Goal: Task Accomplishment & Management: Use online tool/utility

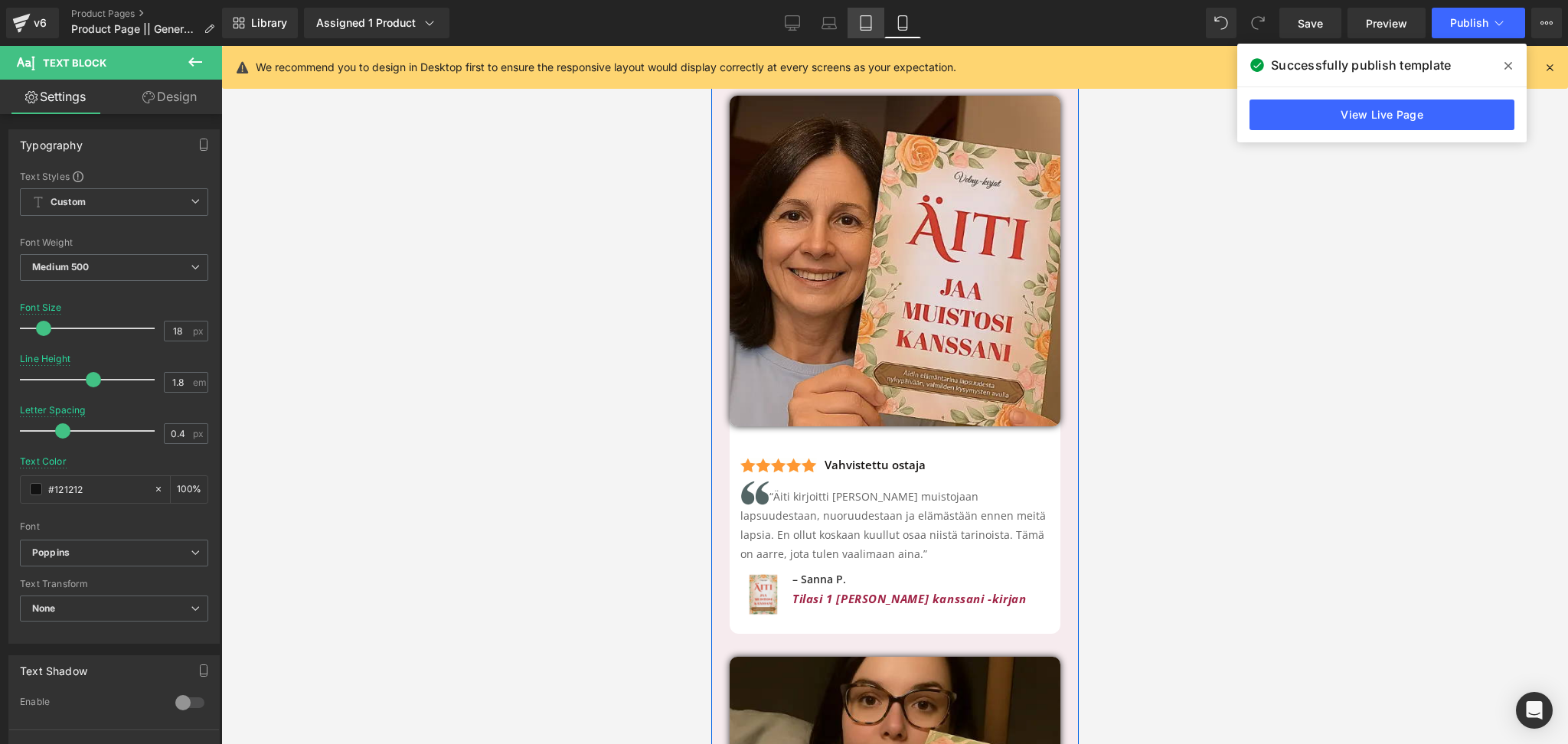
scroll to position [5558, 0]
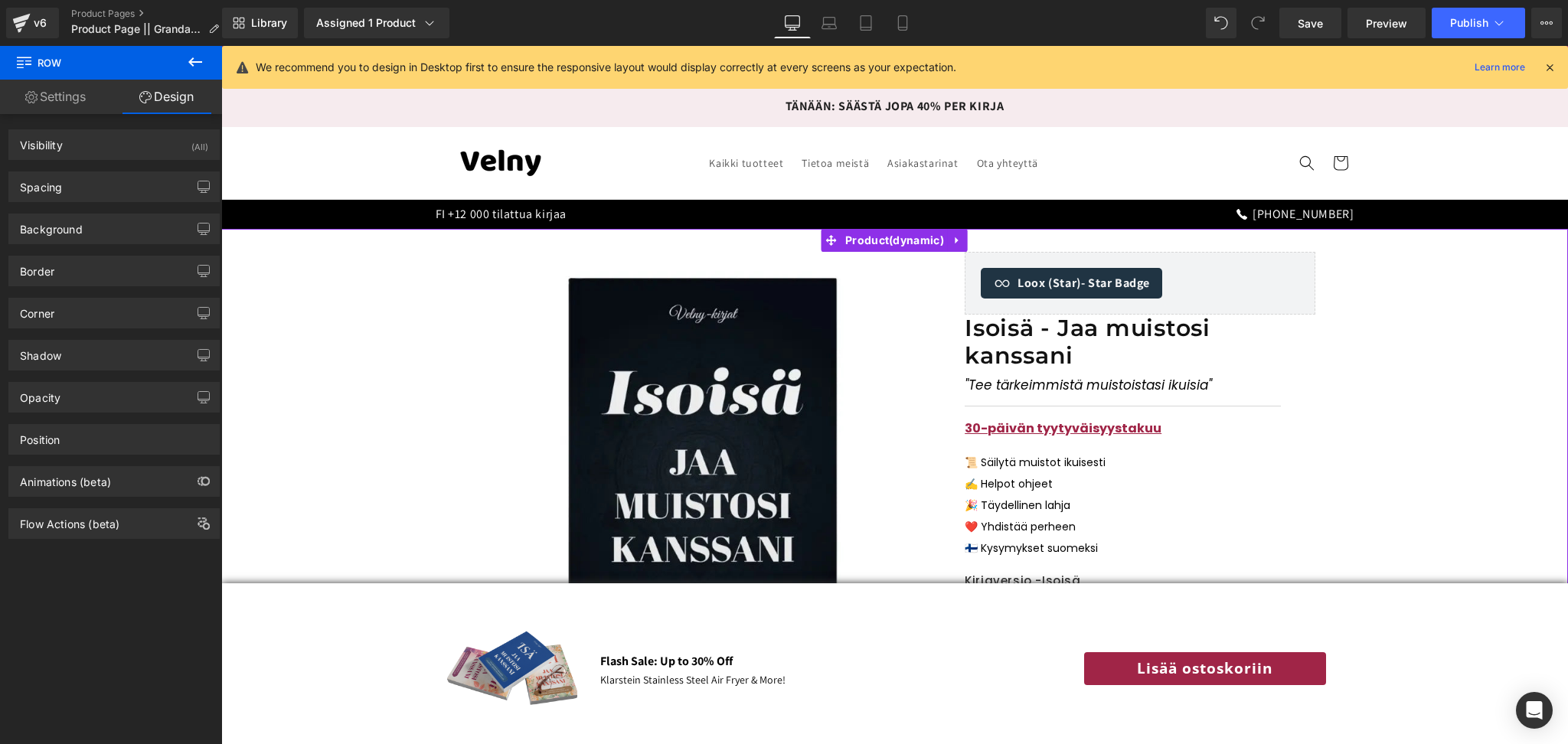
scroll to position [520, 0]
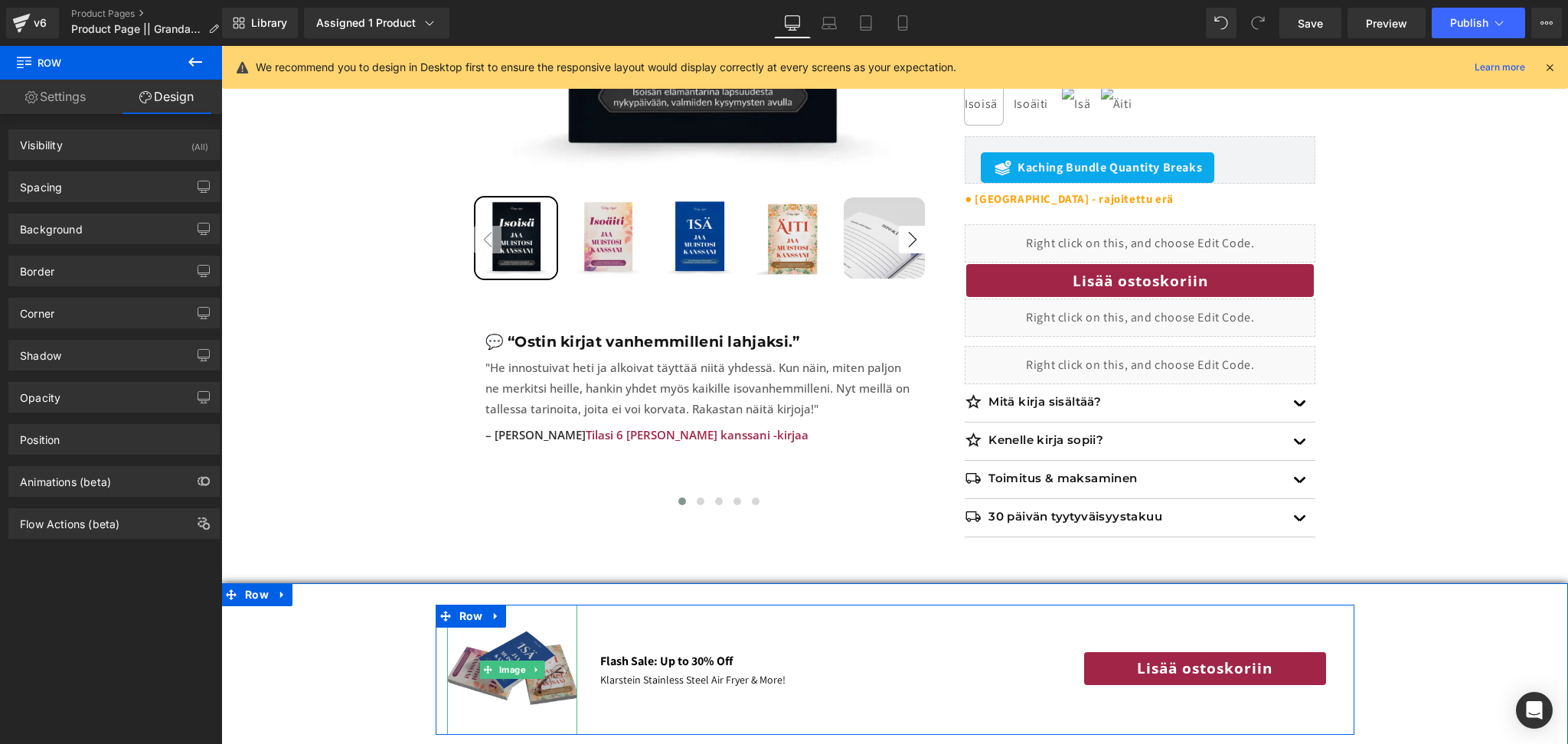
click at [502, 657] on img at bounding box center [512, 669] width 130 height 130
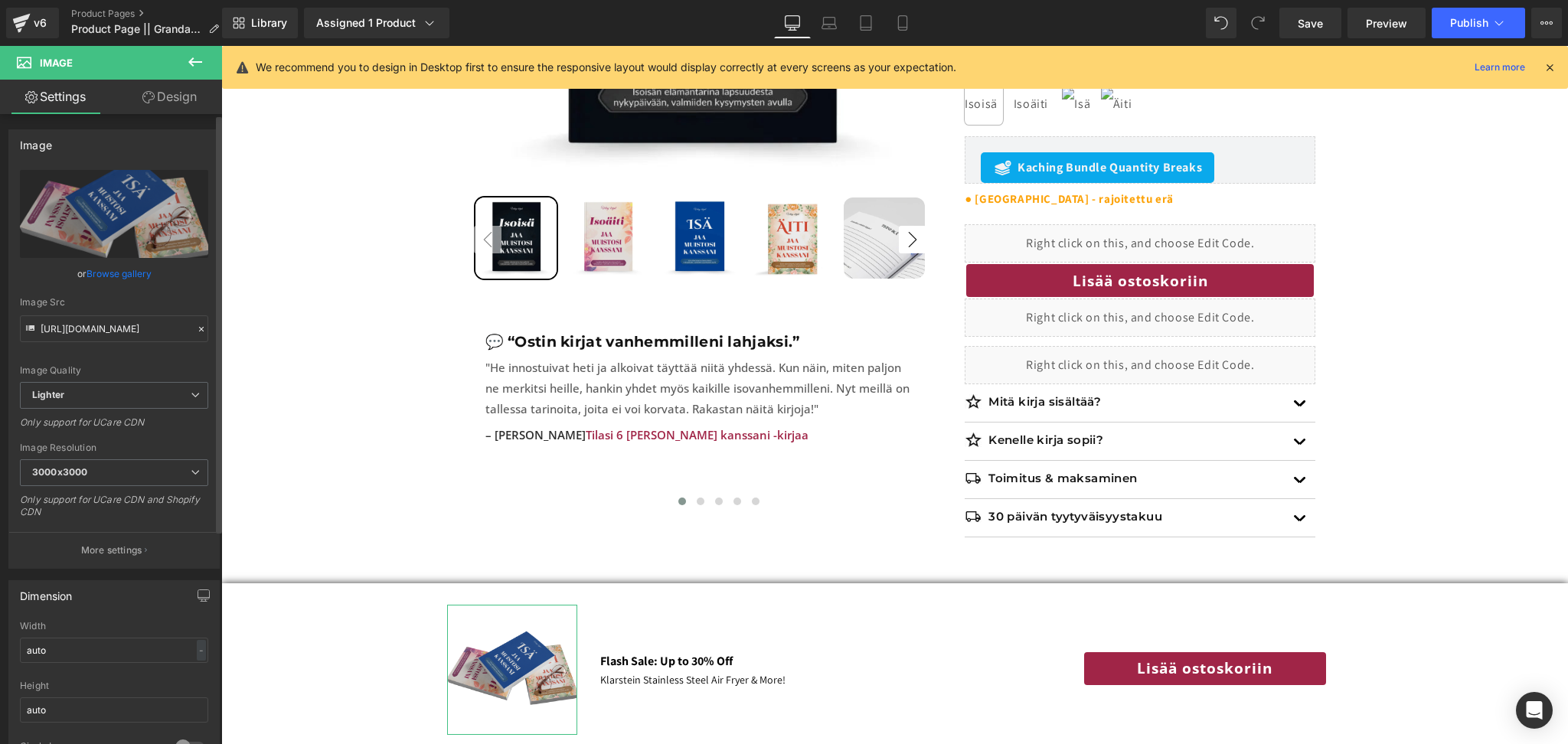
click at [119, 272] on link "Browse gallery" at bounding box center [119, 274] width 65 height 27
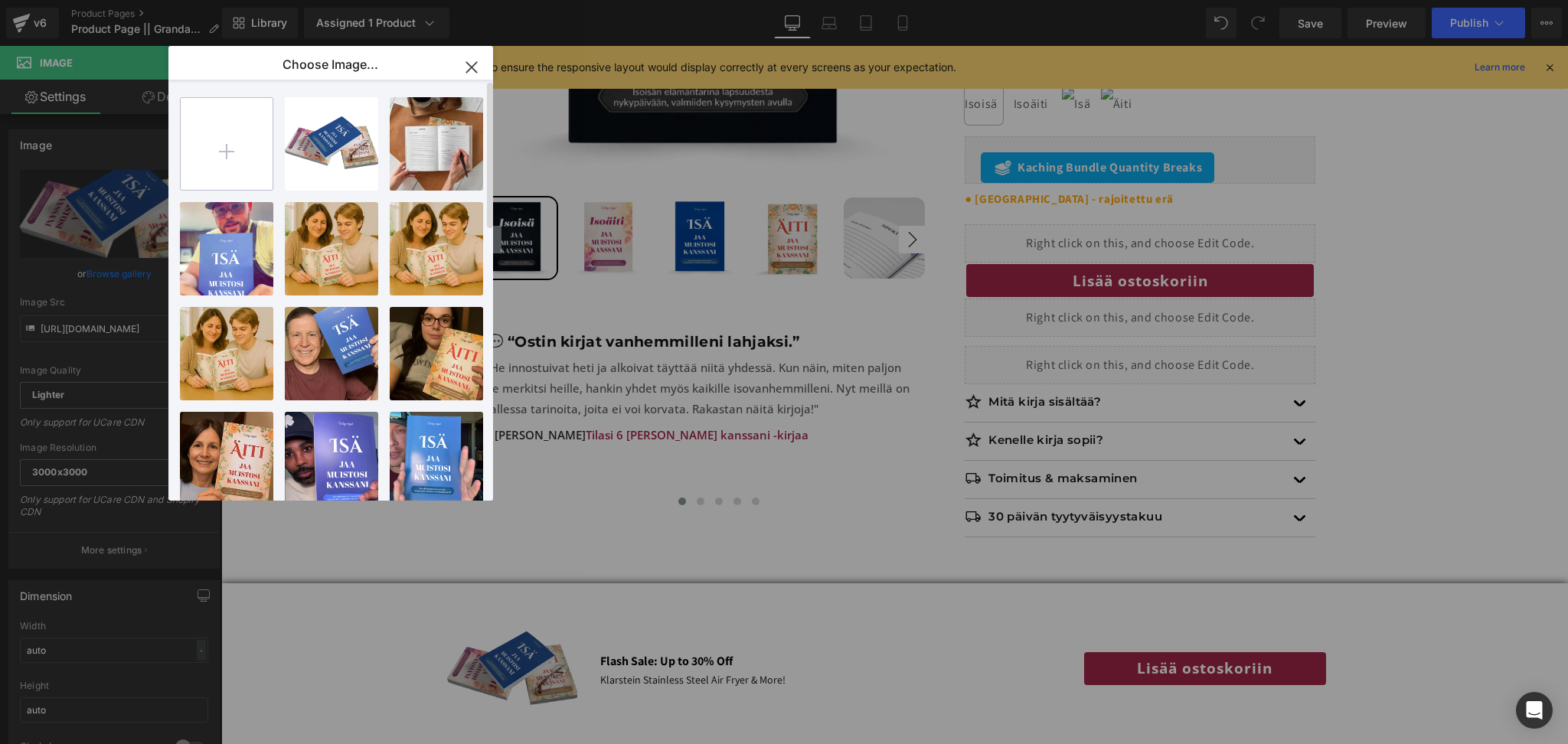
click at [235, 136] on input "file" at bounding box center [226, 143] width 92 height 92
type input "C:\fakepath\Books (36).png"
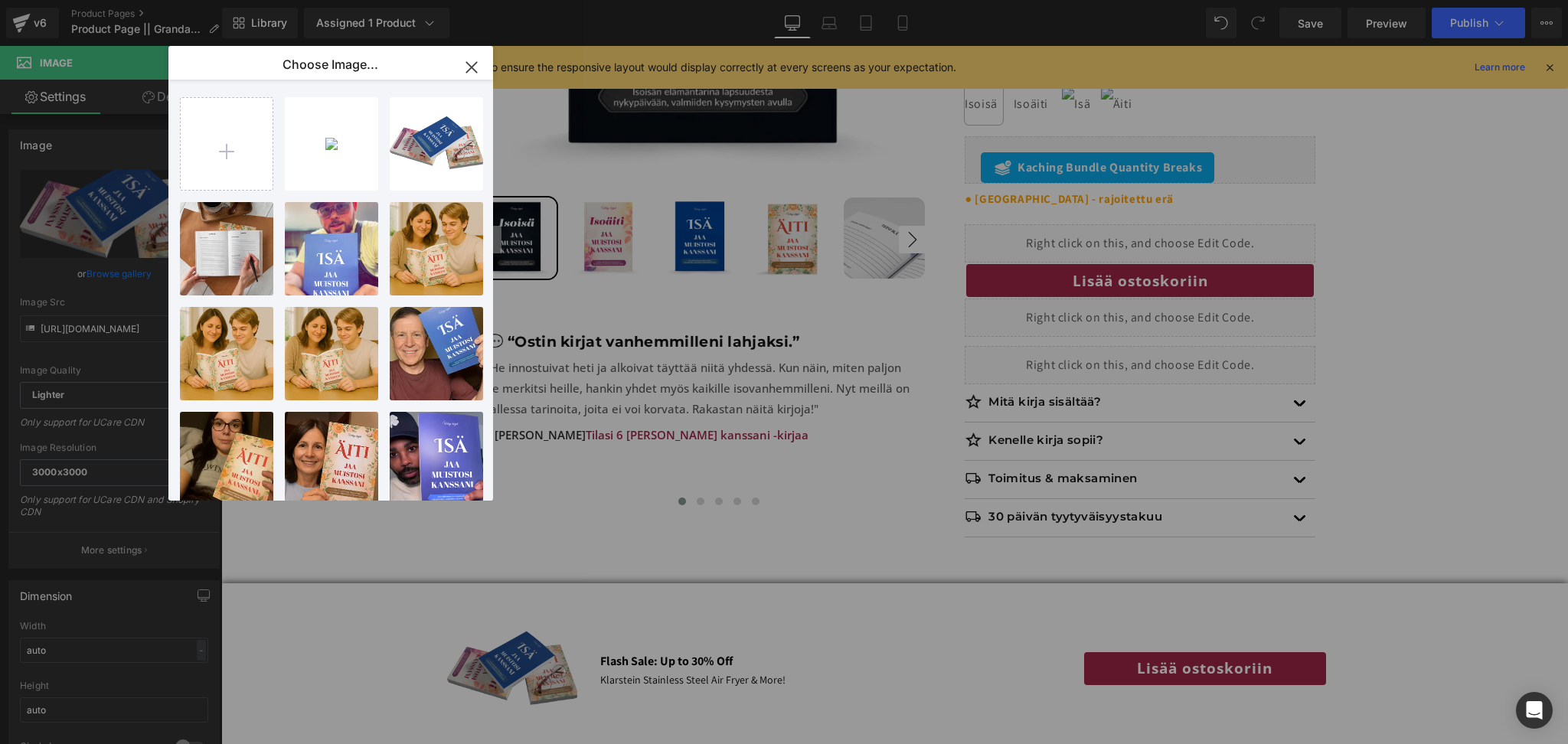
type input "C:\fakepath\Books (38).png"
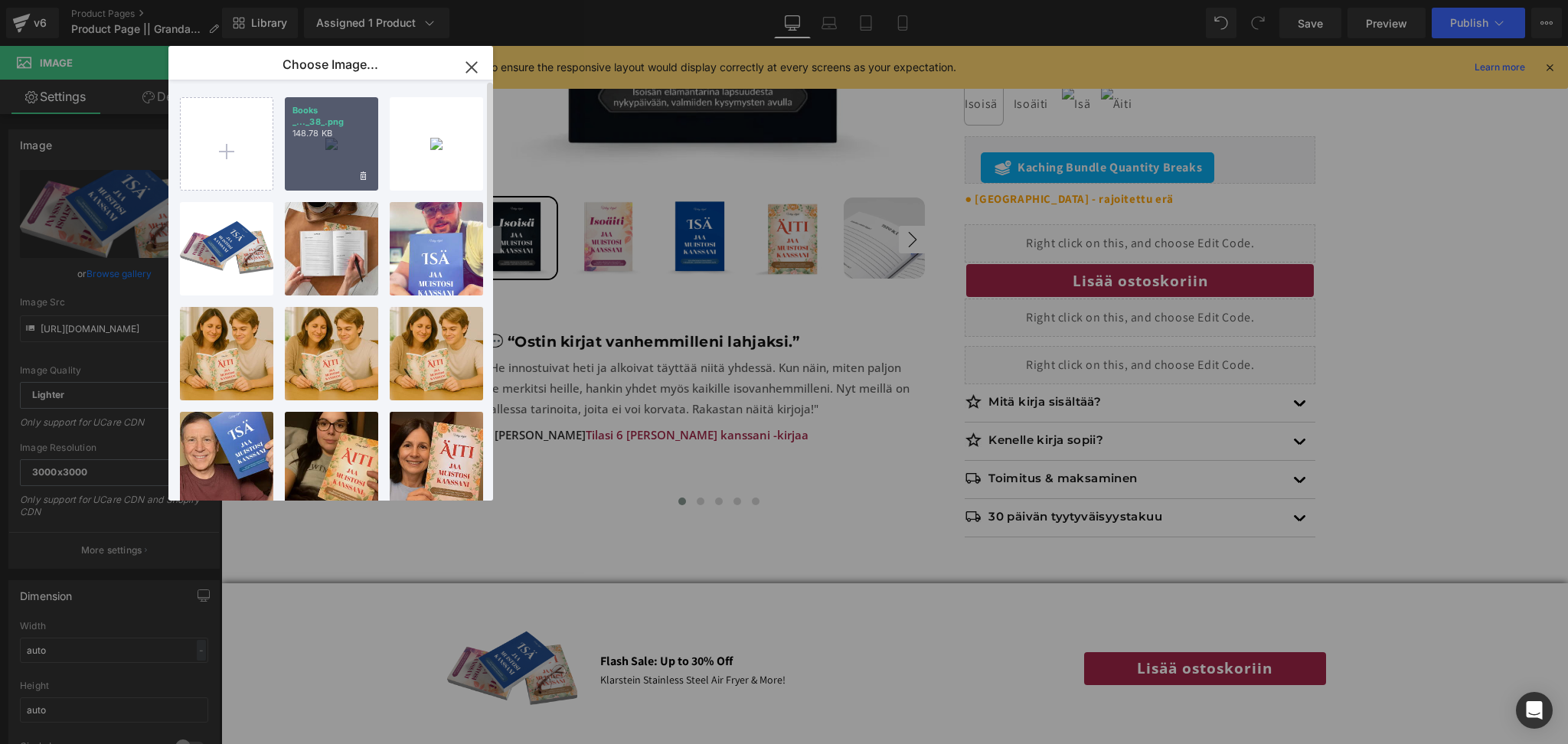
click at [343, 150] on div "Books _..._38_.png 148.78 KB" at bounding box center [332, 143] width 94 height 94
type input "[URL][DOMAIN_NAME]"
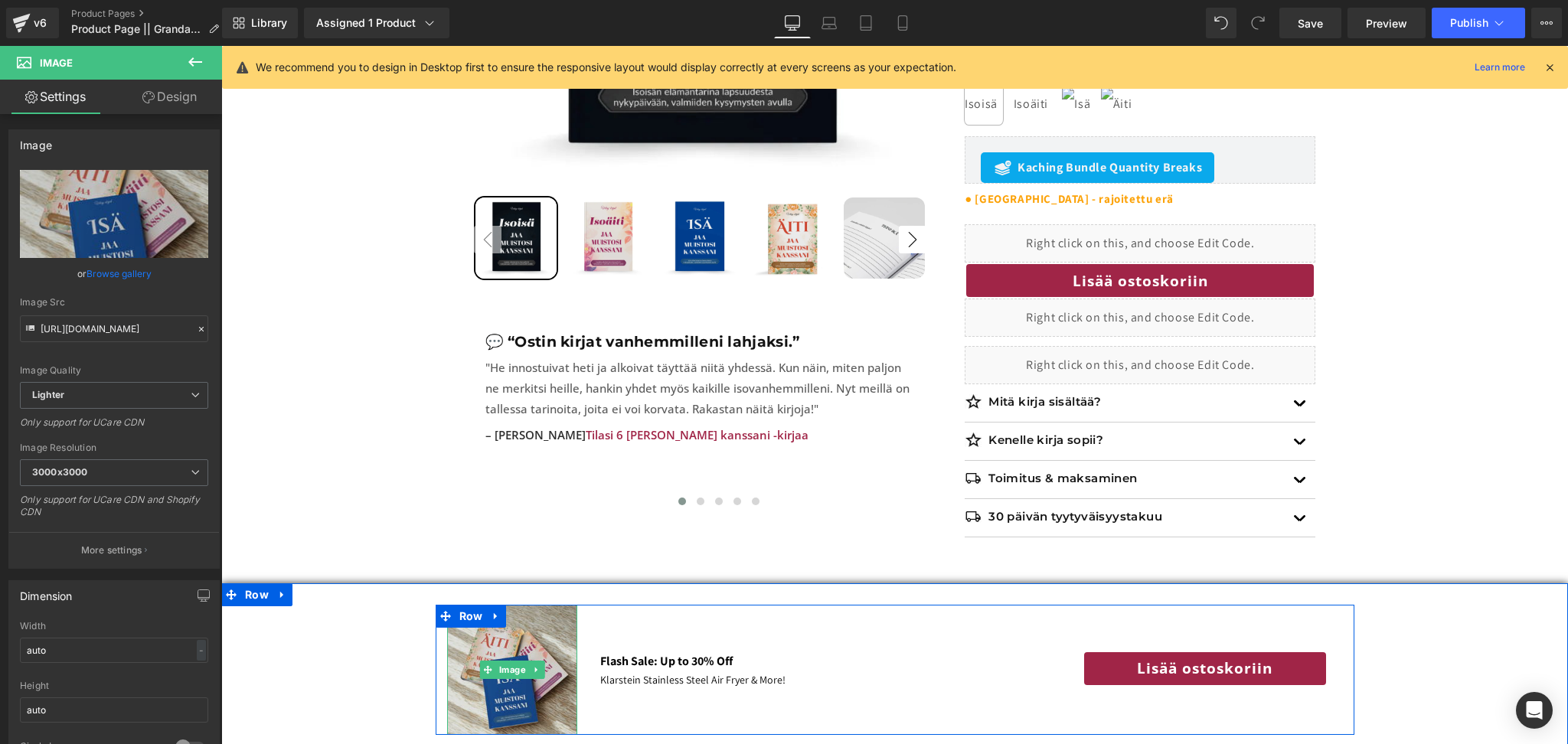
click at [536, 620] on img at bounding box center [512, 669] width 130 height 130
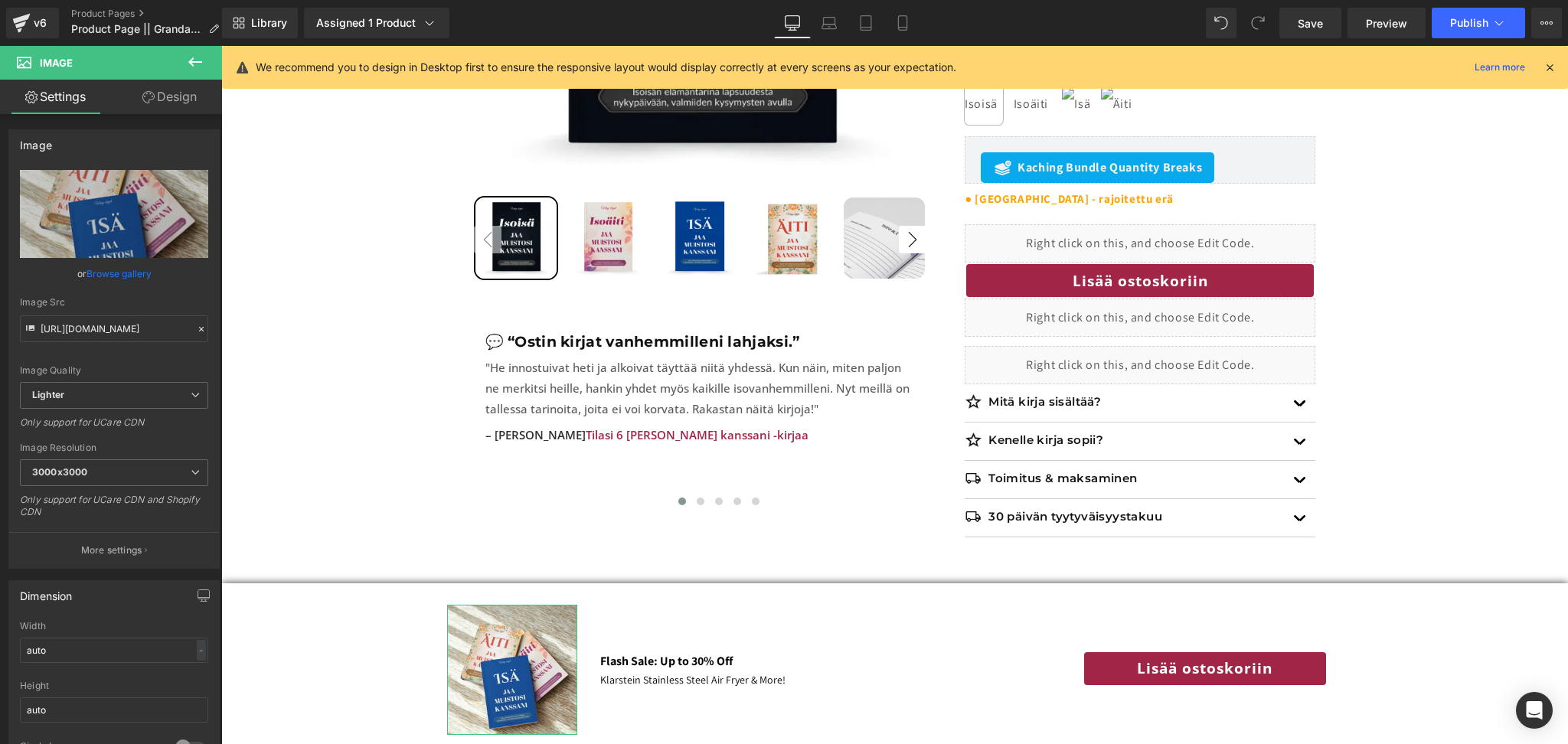
click at [165, 90] on link "Design" at bounding box center [169, 97] width 111 height 35
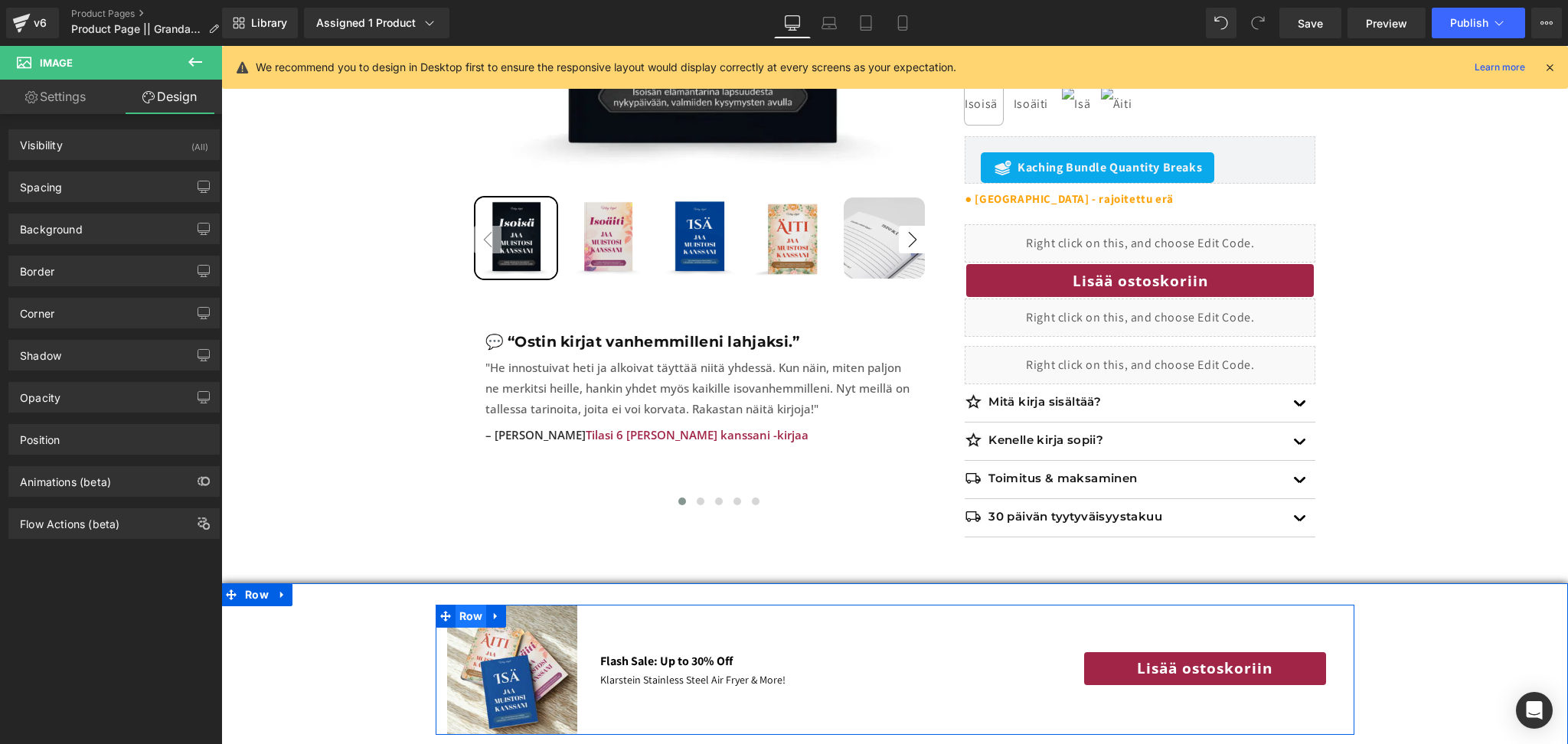
click at [479, 611] on span "Row" at bounding box center [472, 616] width 32 height 23
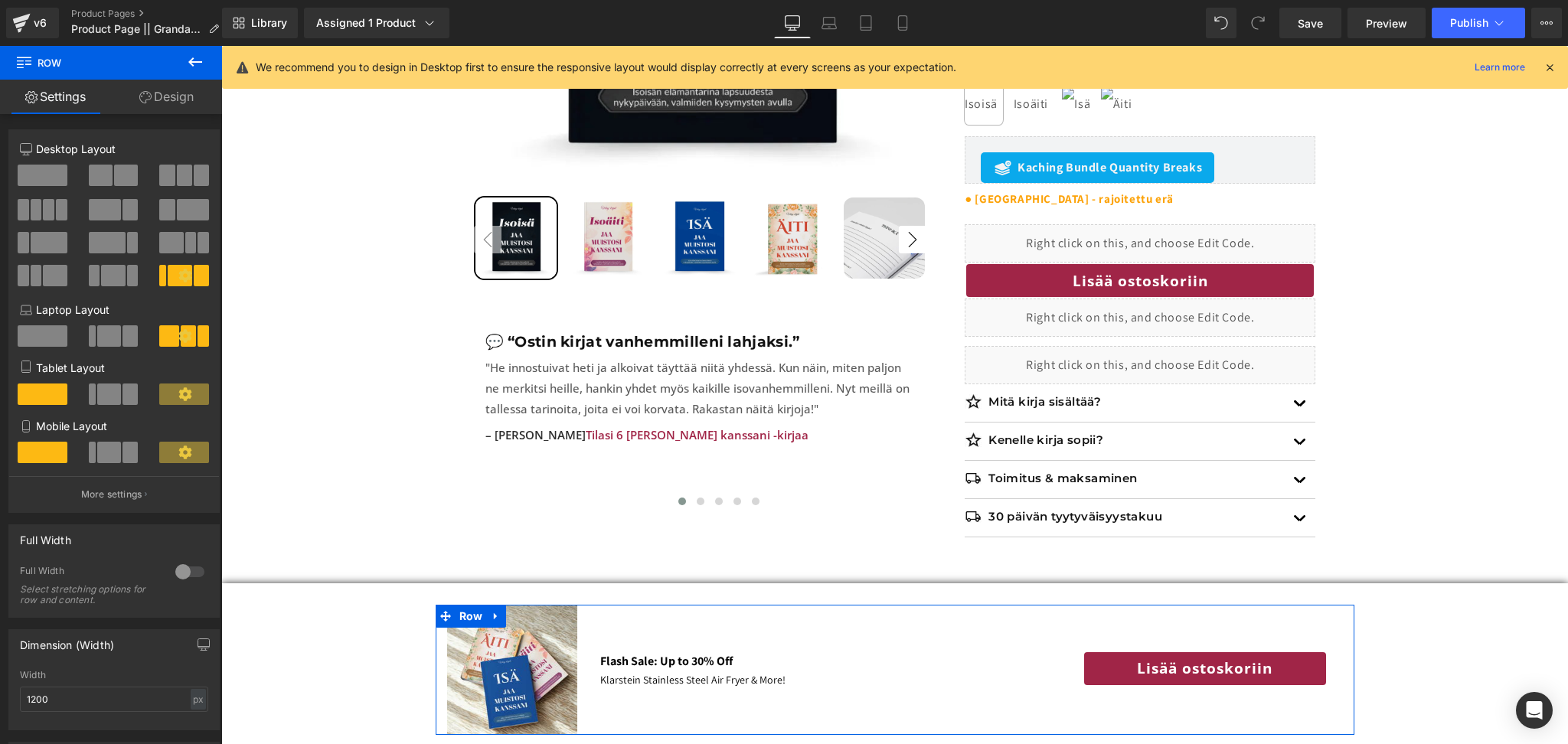
click at [176, 284] on span at bounding box center [180, 275] width 24 height 21
click at [117, 502] on p "More settings" at bounding box center [112, 494] width 61 height 14
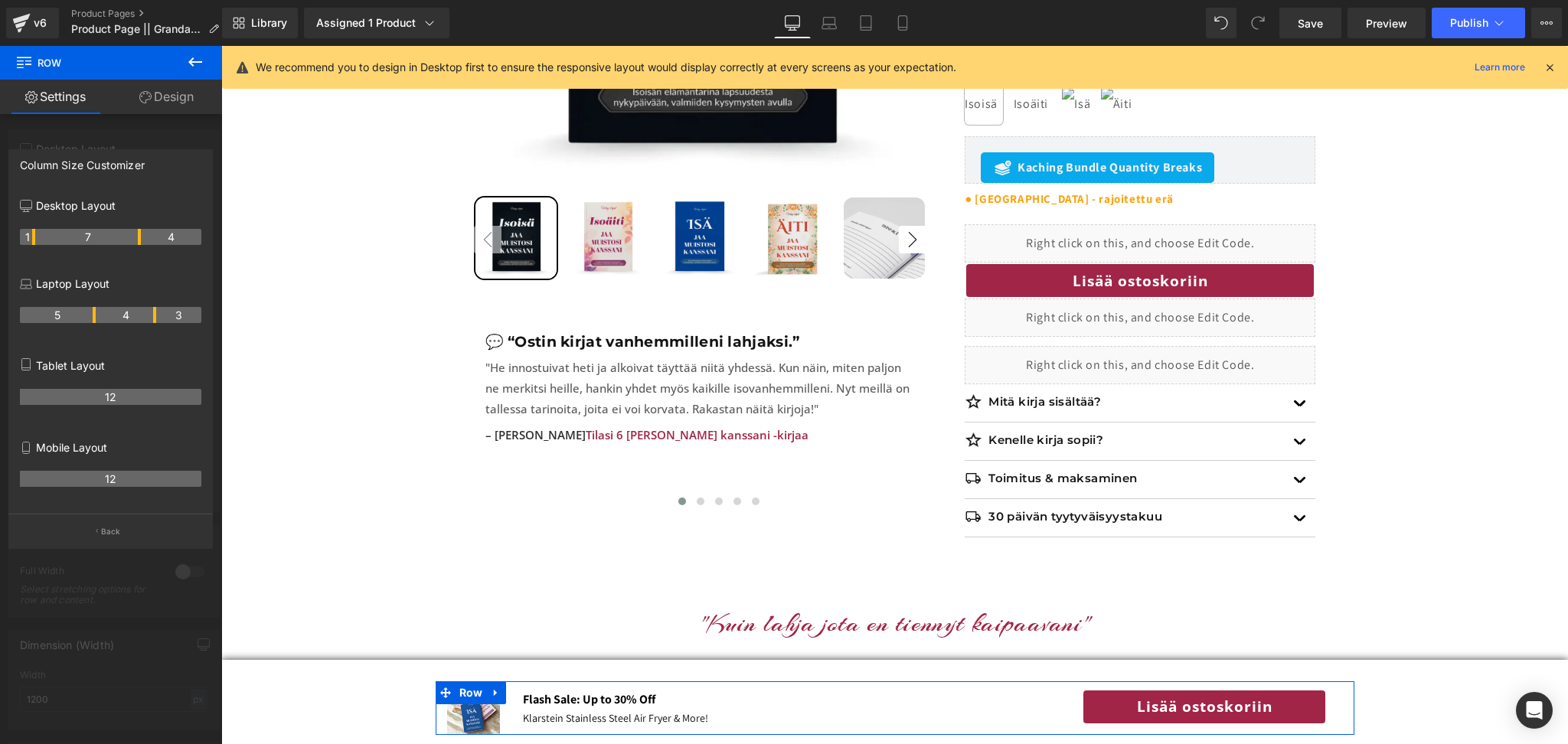
drag, startPoint x: 46, startPoint y: 236, endPoint x: 37, endPoint y: 240, distance: 9.8
drag, startPoint x: 139, startPoint y: 239, endPoint x: 128, endPoint y: 235, distance: 11.7
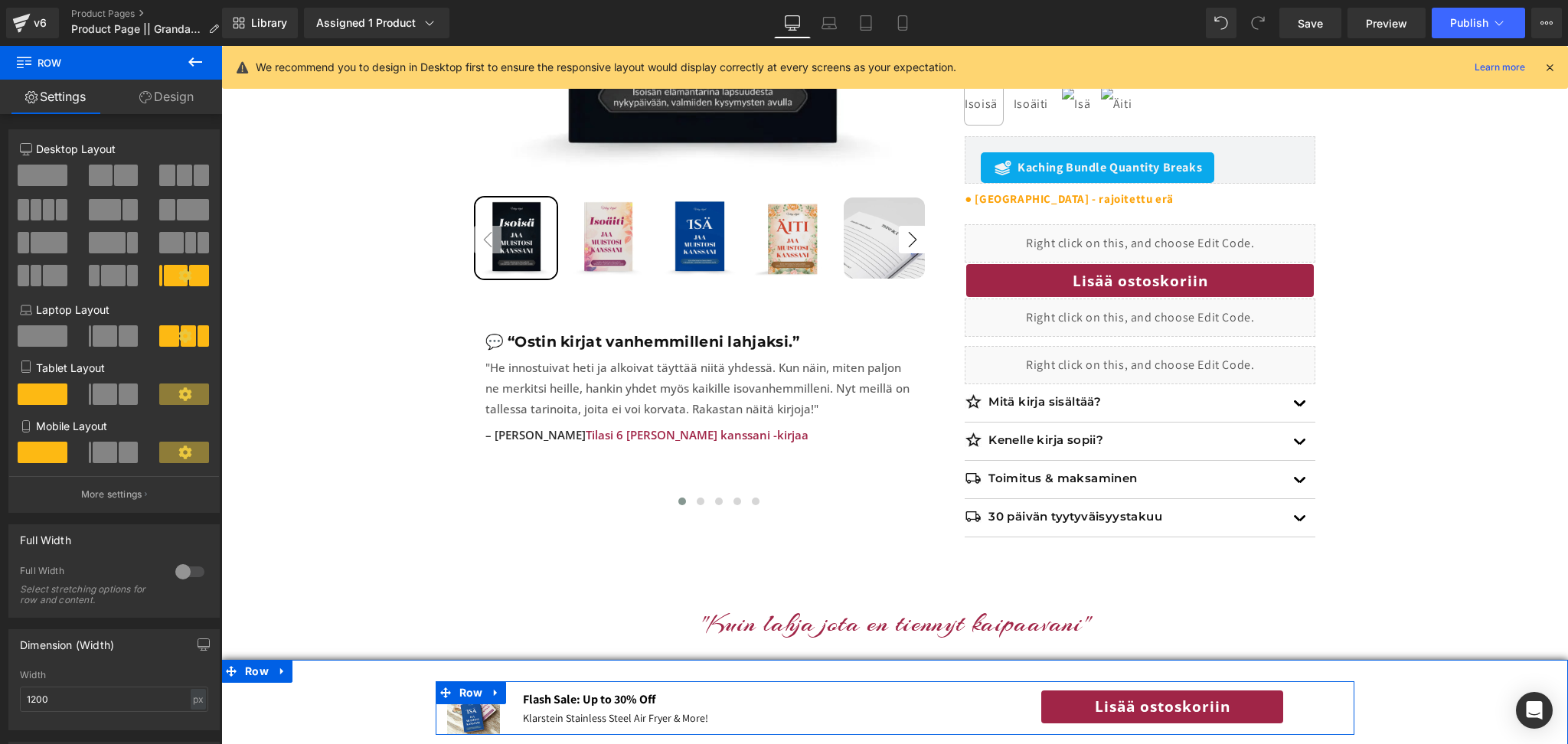
click at [476, 705] on div "Image" at bounding box center [474, 708] width 54 height 54
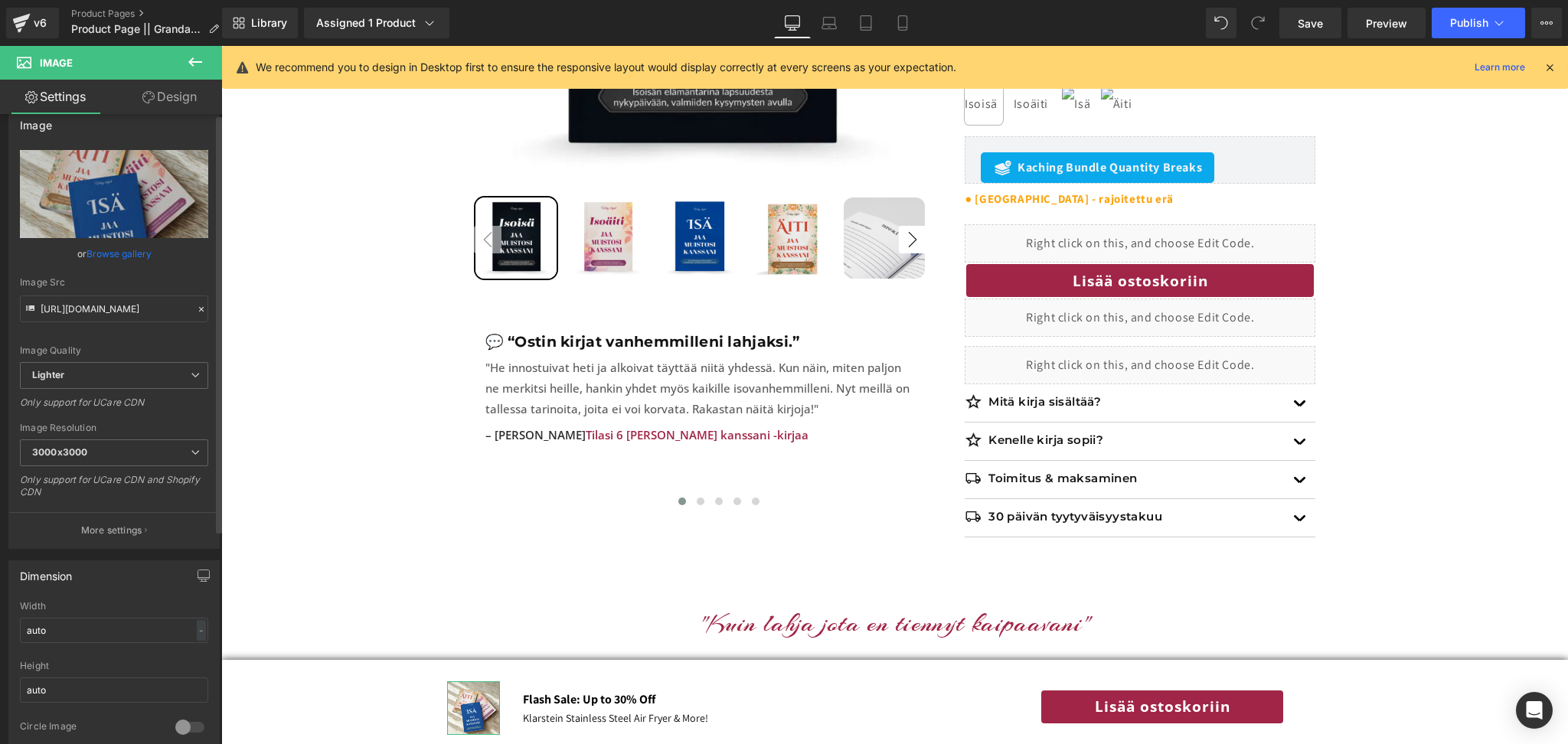
scroll to position [0, 0]
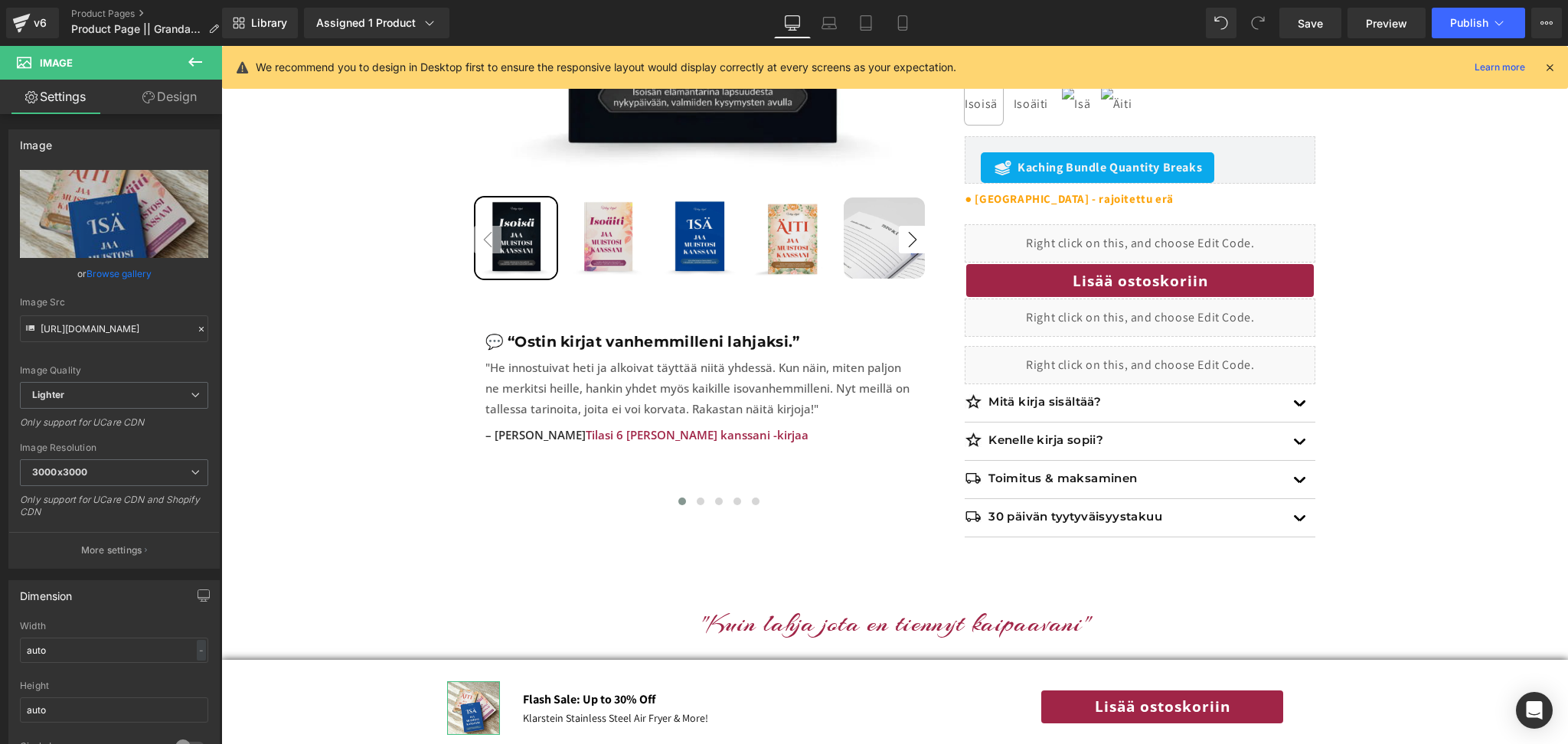
click at [184, 109] on link "Design" at bounding box center [169, 97] width 111 height 35
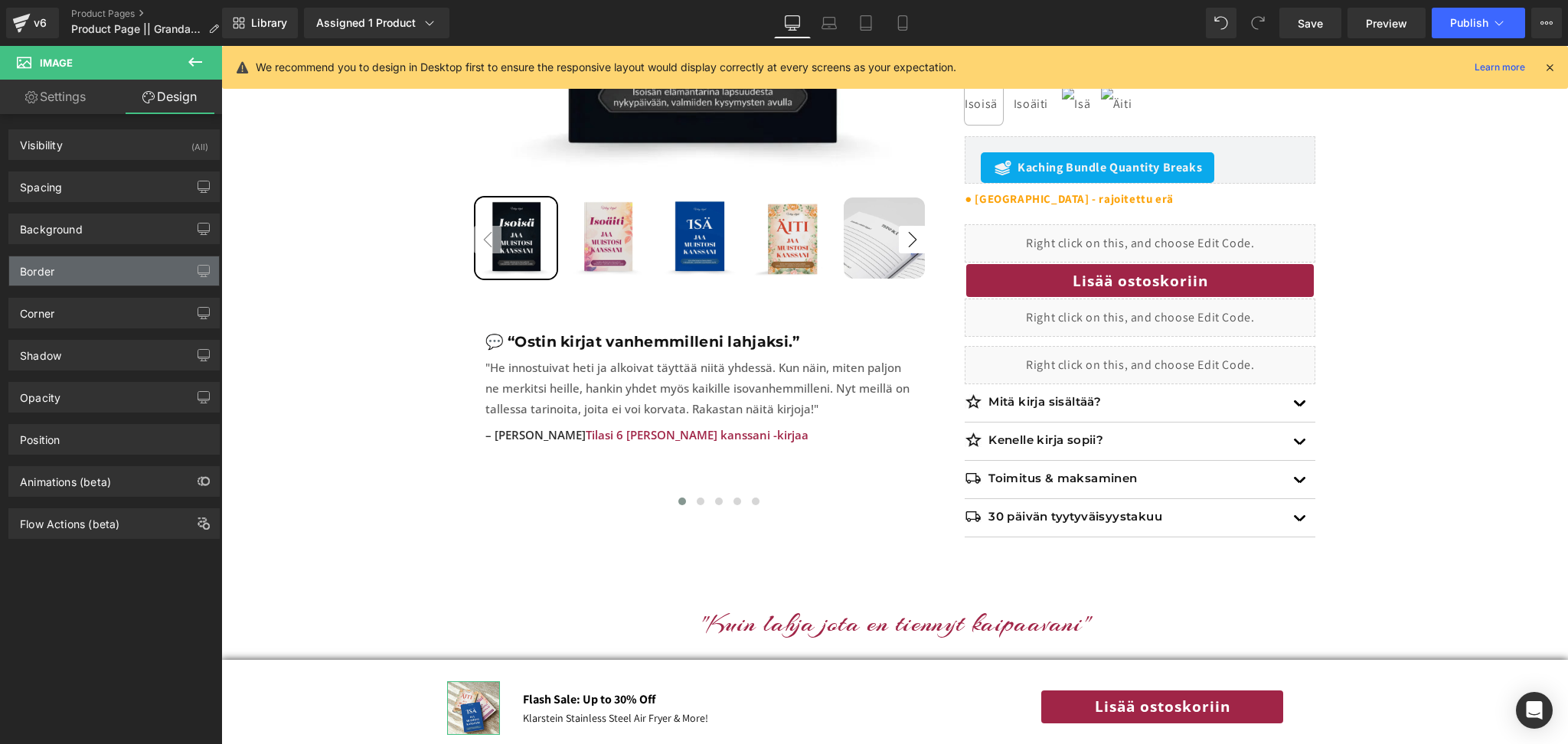
type input "0"
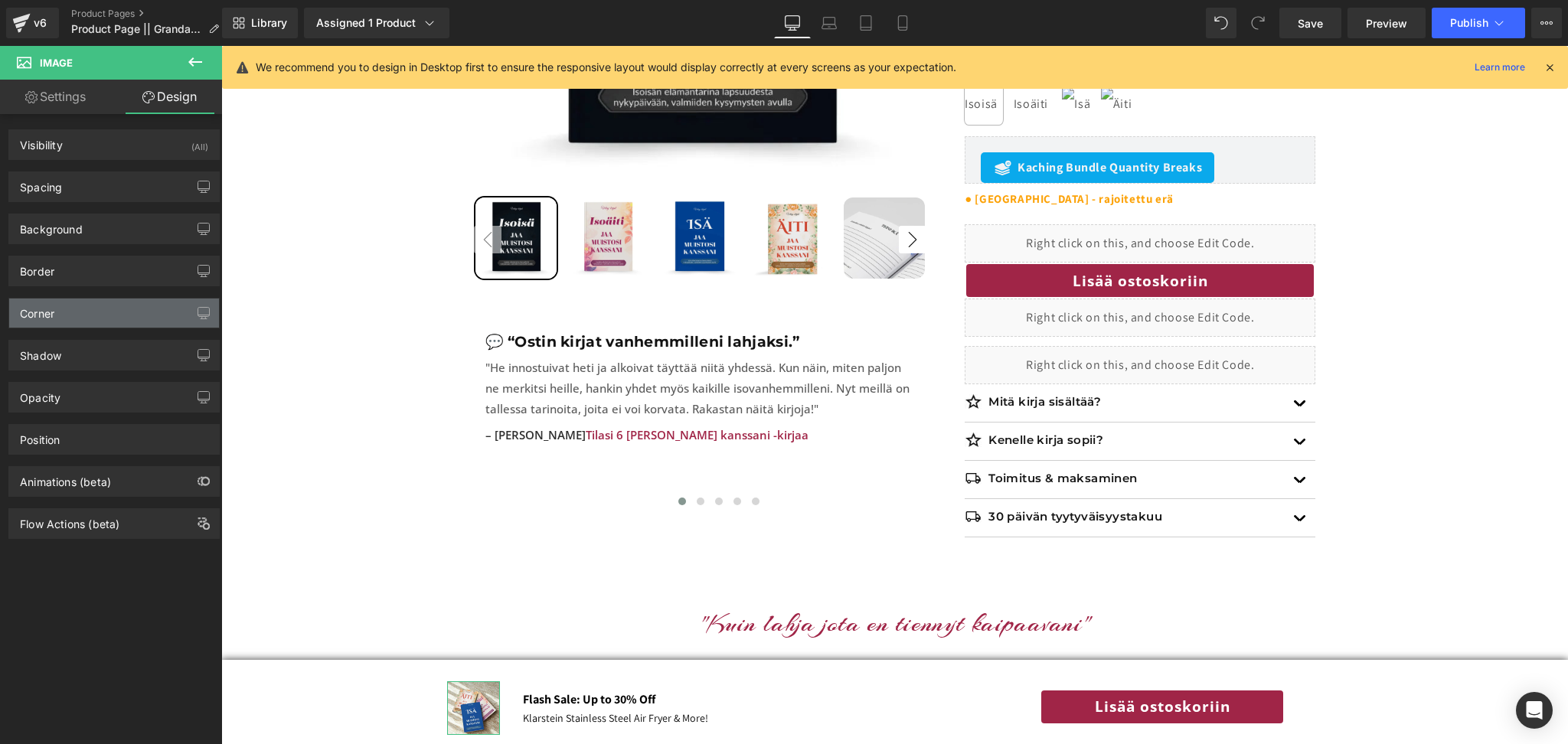
click at [66, 317] on div "Corner" at bounding box center [114, 313] width 209 height 29
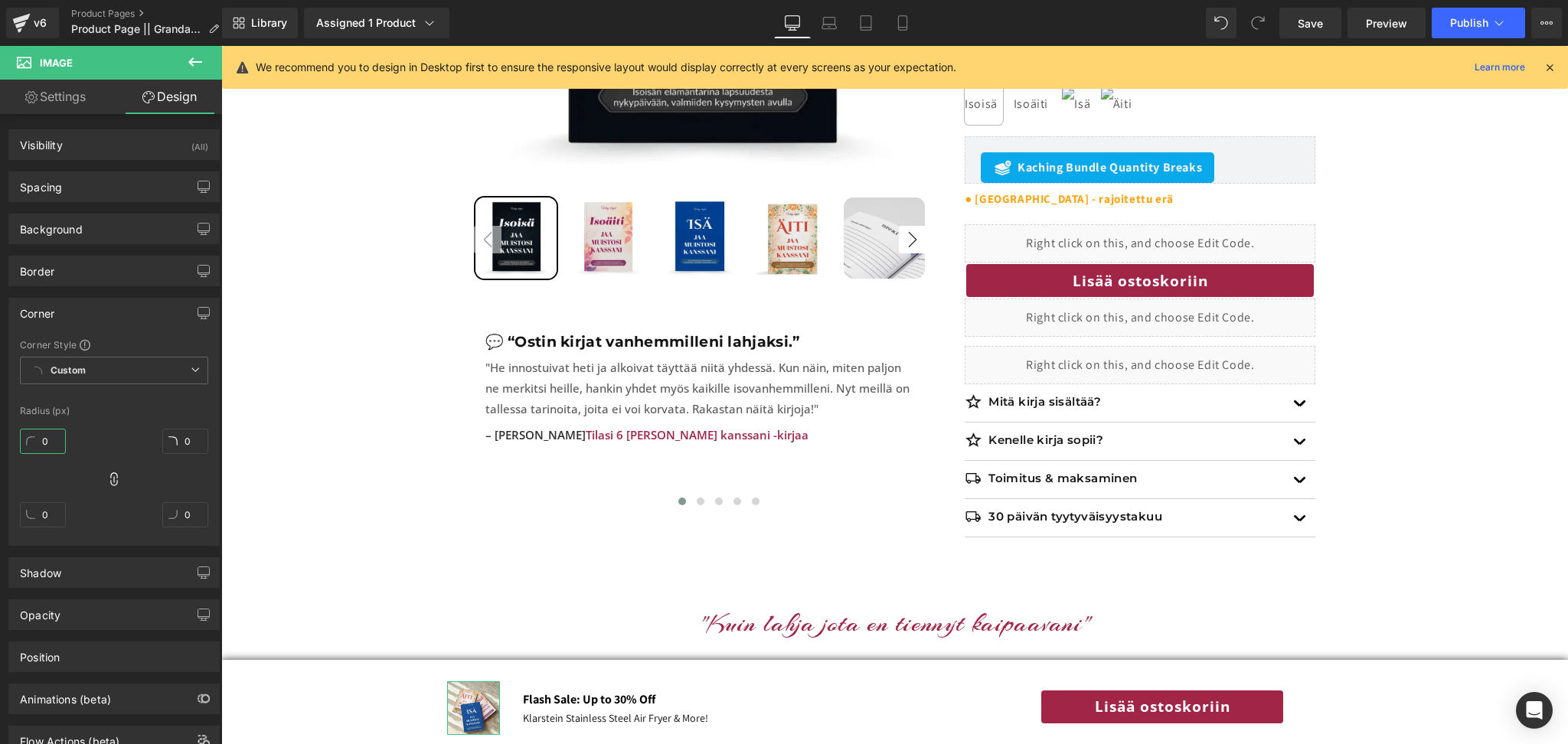
click at [54, 446] on input "0" at bounding box center [43, 441] width 46 height 25
type input "1"
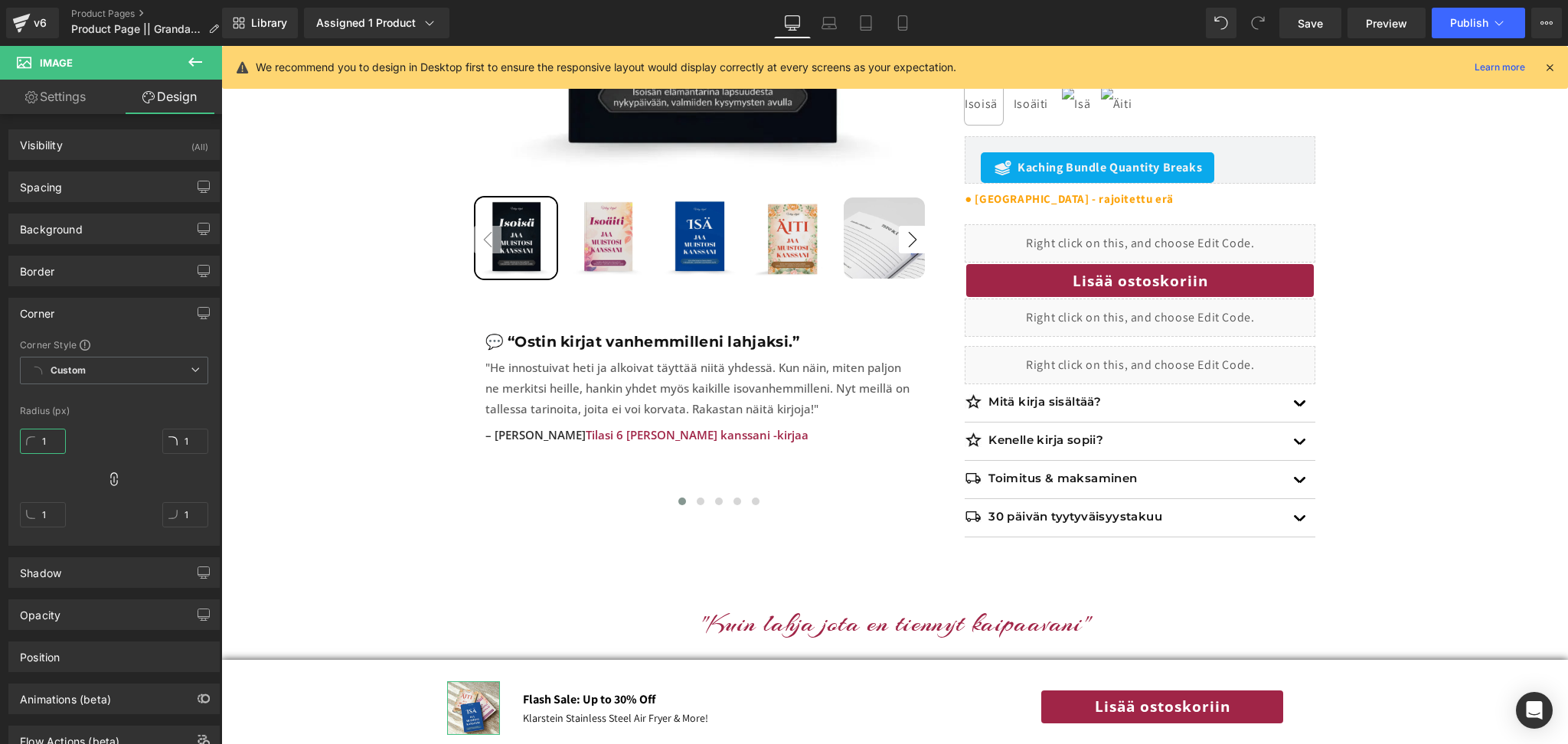
type input "12"
type input "1"
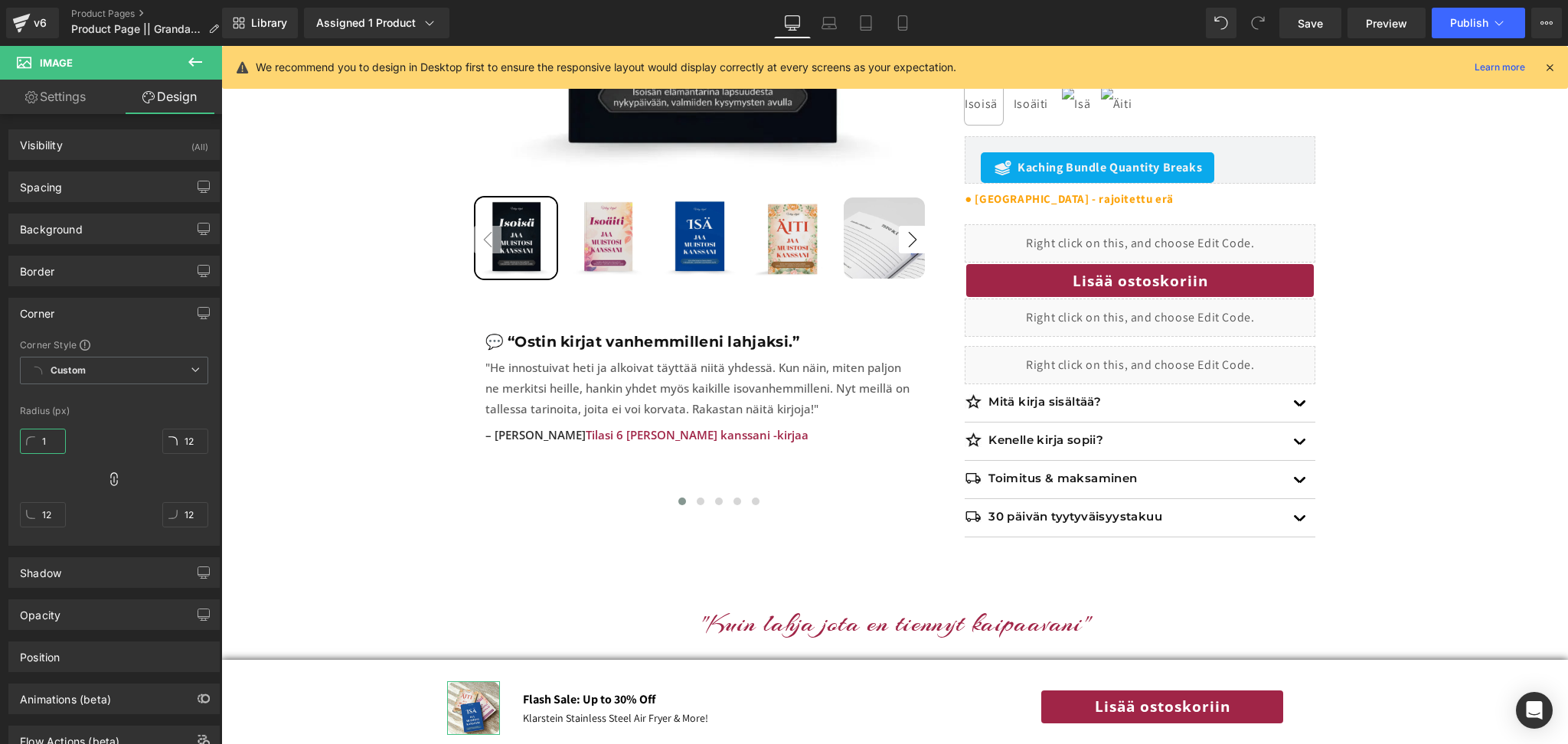
type input "1"
type input "6"
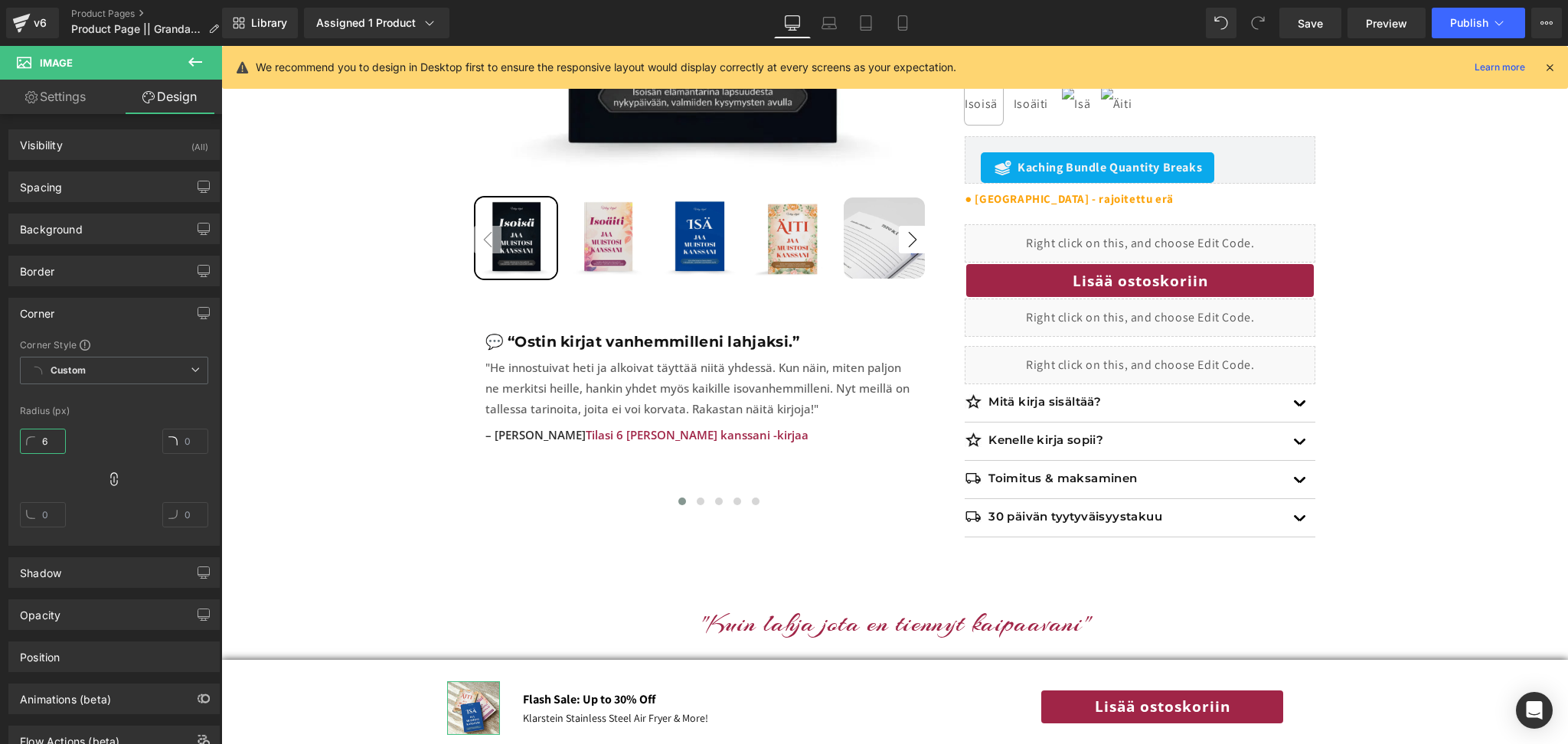
type input "6"
click at [357, 524] on div "Sale Off 34 % (P) Image ‹ ›" at bounding box center [895, 146] width 1332 height 829
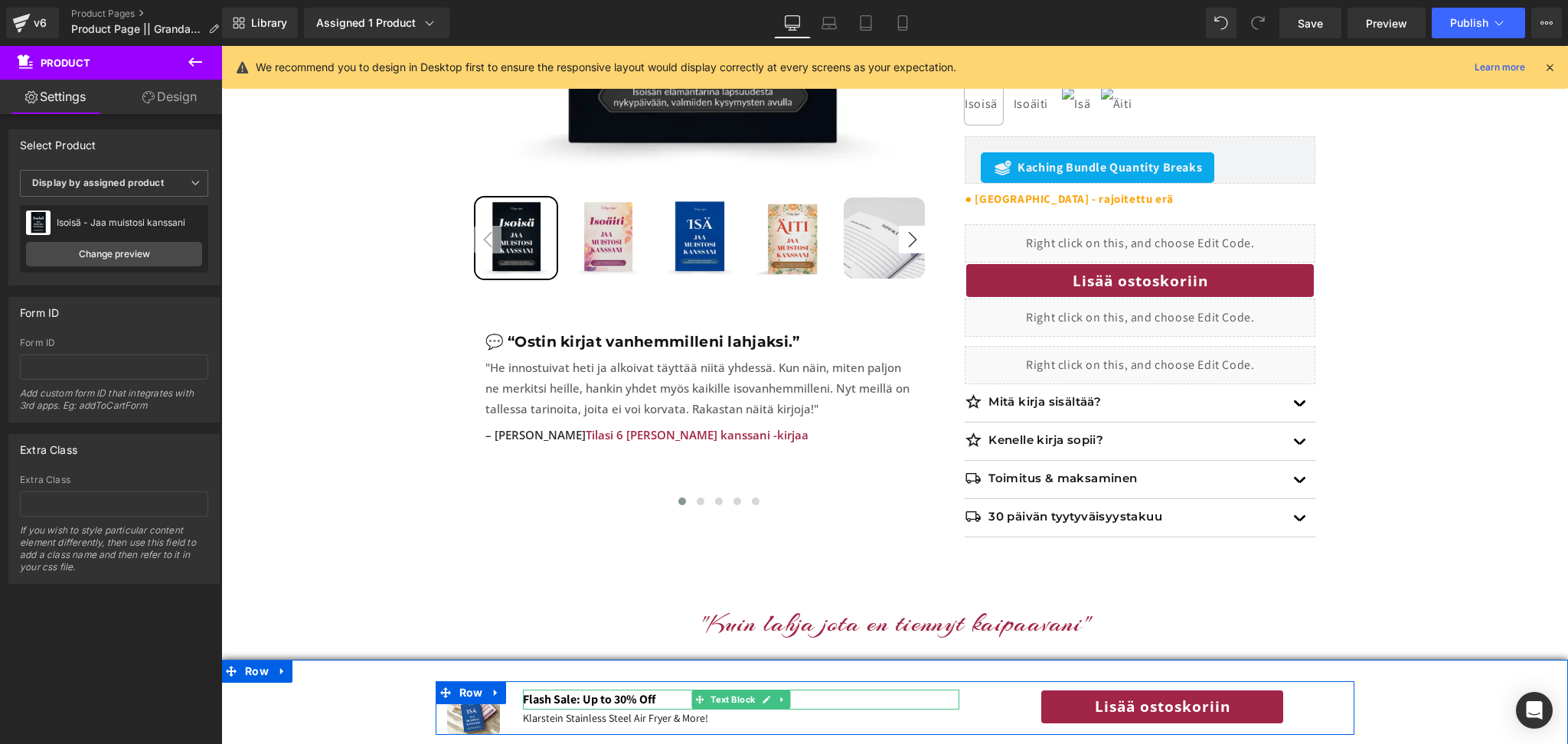
click at [581, 701] on b "Flash Sale: Up to 30% Off" at bounding box center [589, 699] width 132 height 16
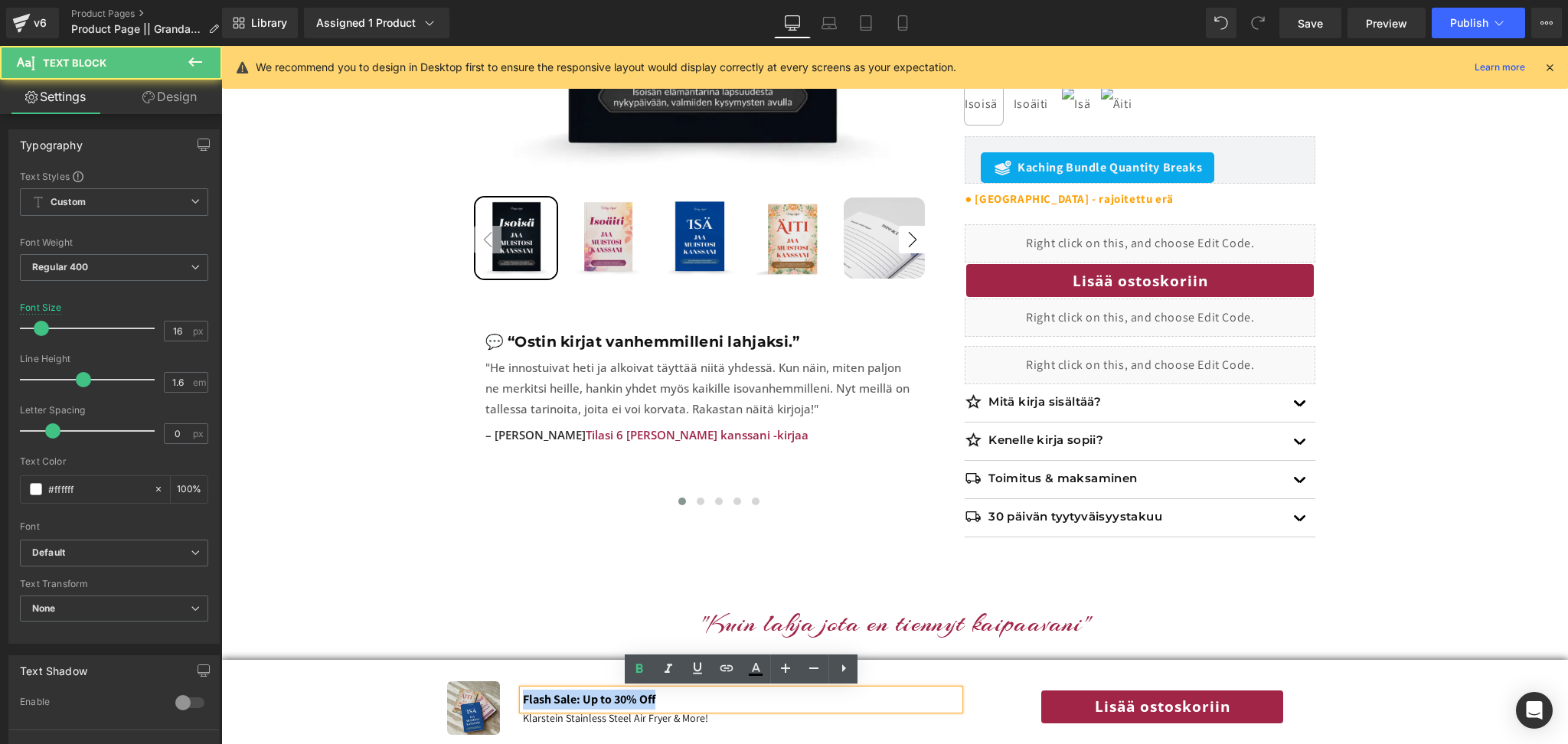
drag, startPoint x: 684, startPoint y: 699, endPoint x: 499, endPoint y: 705, distance: 185.1
click at [499, 705] on div "Image Flash Sale: Up to 30% Off Text Block Klarstein Stainless Steel Air Fryer …" at bounding box center [895, 708] width 919 height 54
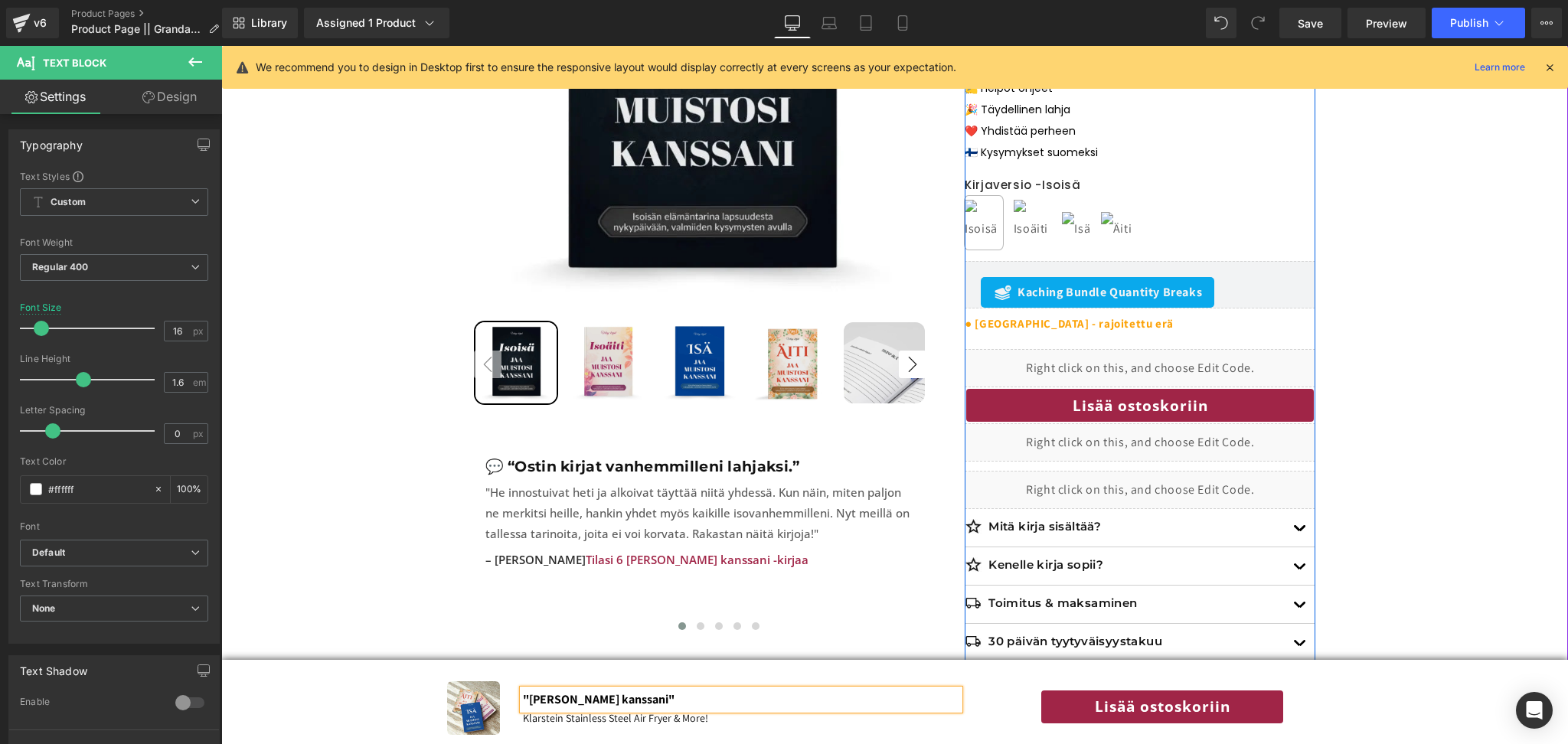
scroll to position [398, 0]
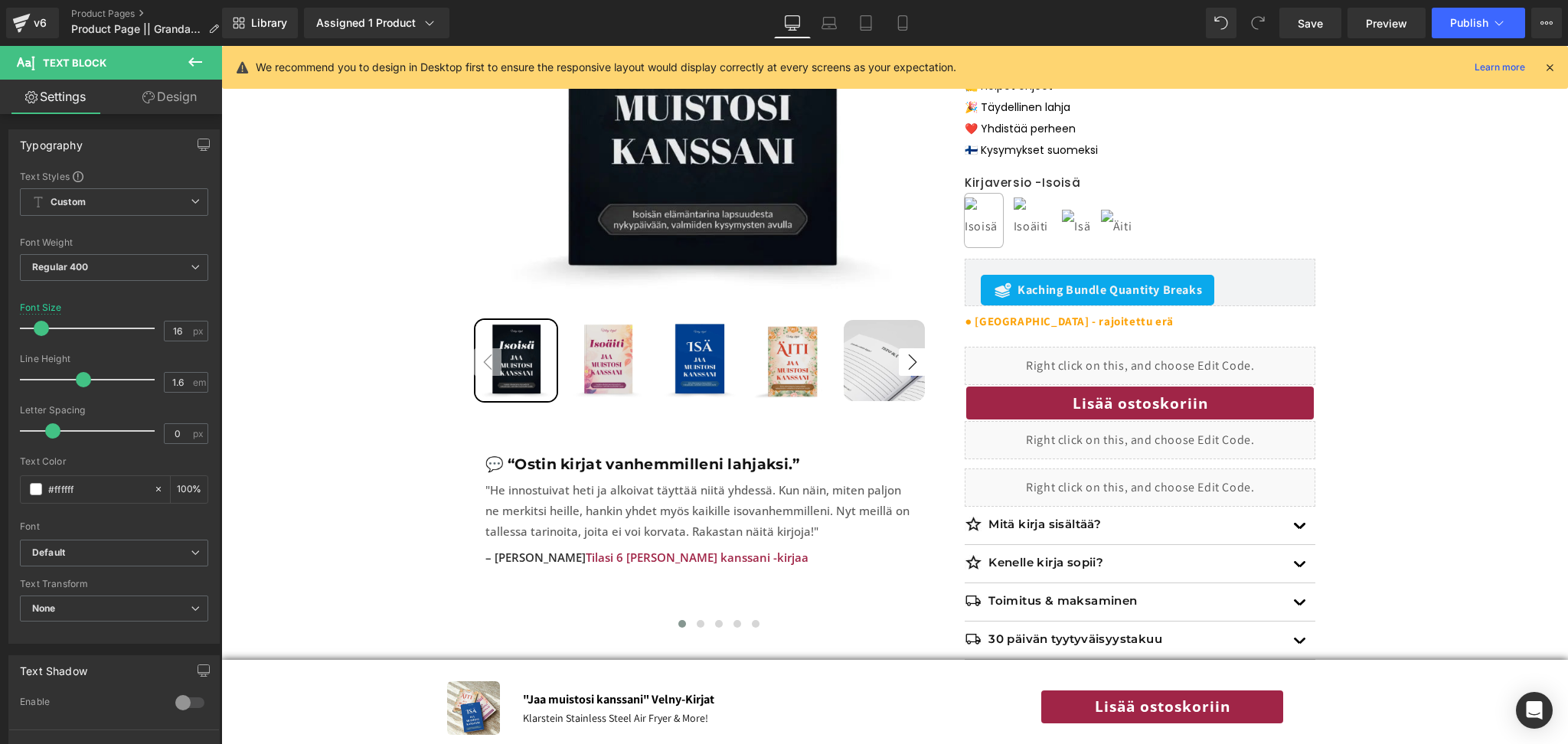
click at [152, 102] on icon at bounding box center [149, 98] width 13 height 13
click at [557, 713] on span "Klarstein Stainless Steel Air Fryer & More!" at bounding box center [615, 718] width 185 height 14
click at [582, 724] on span "Klarstein Stainless Steel Air Fryer & More!" at bounding box center [615, 718] width 185 height 14
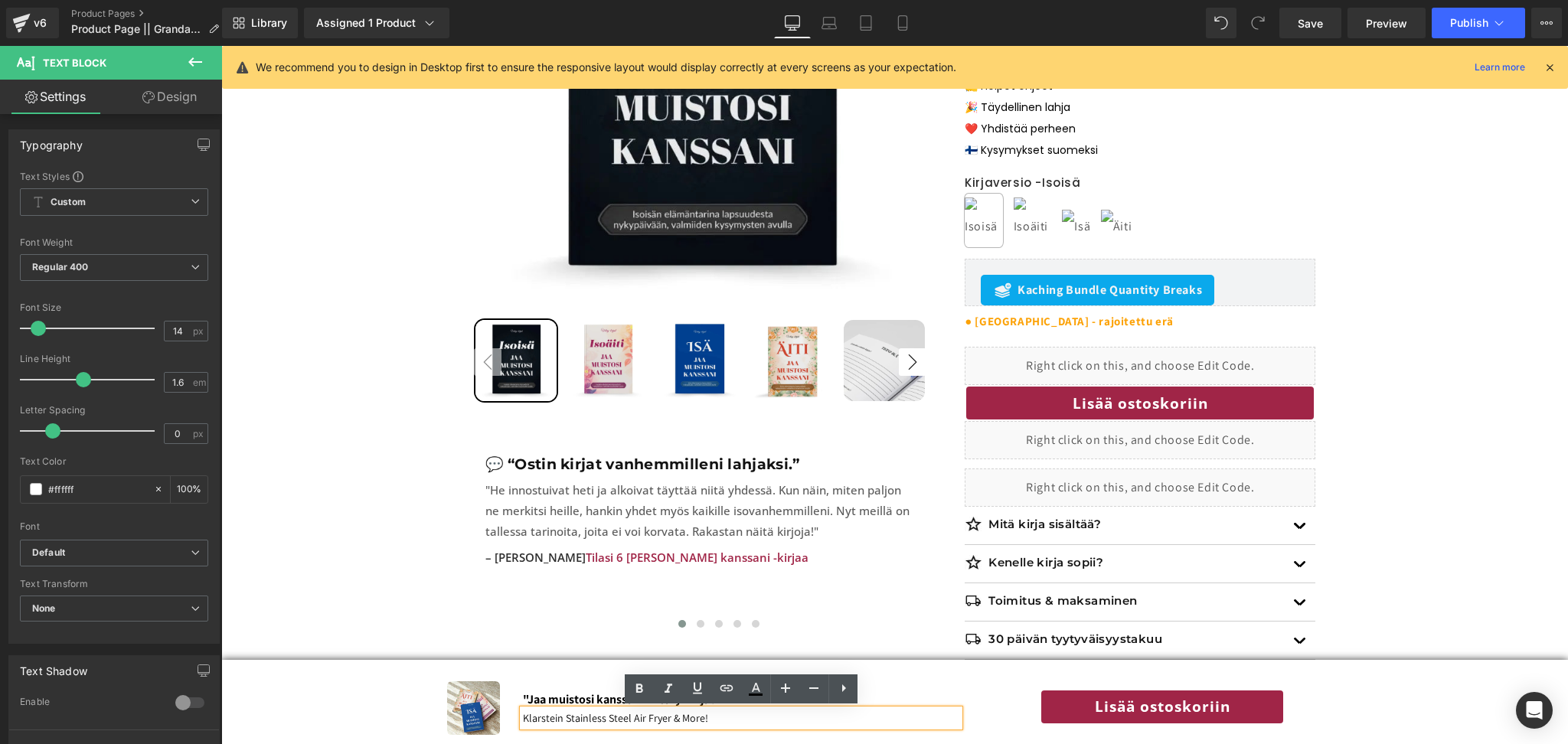
click at [891, 687] on div ""Jaa muistosi kanssani" Velny-Kirjat Text Block Klarstein Stainless Steel Air F…" at bounding box center [741, 708] width 459 height 54
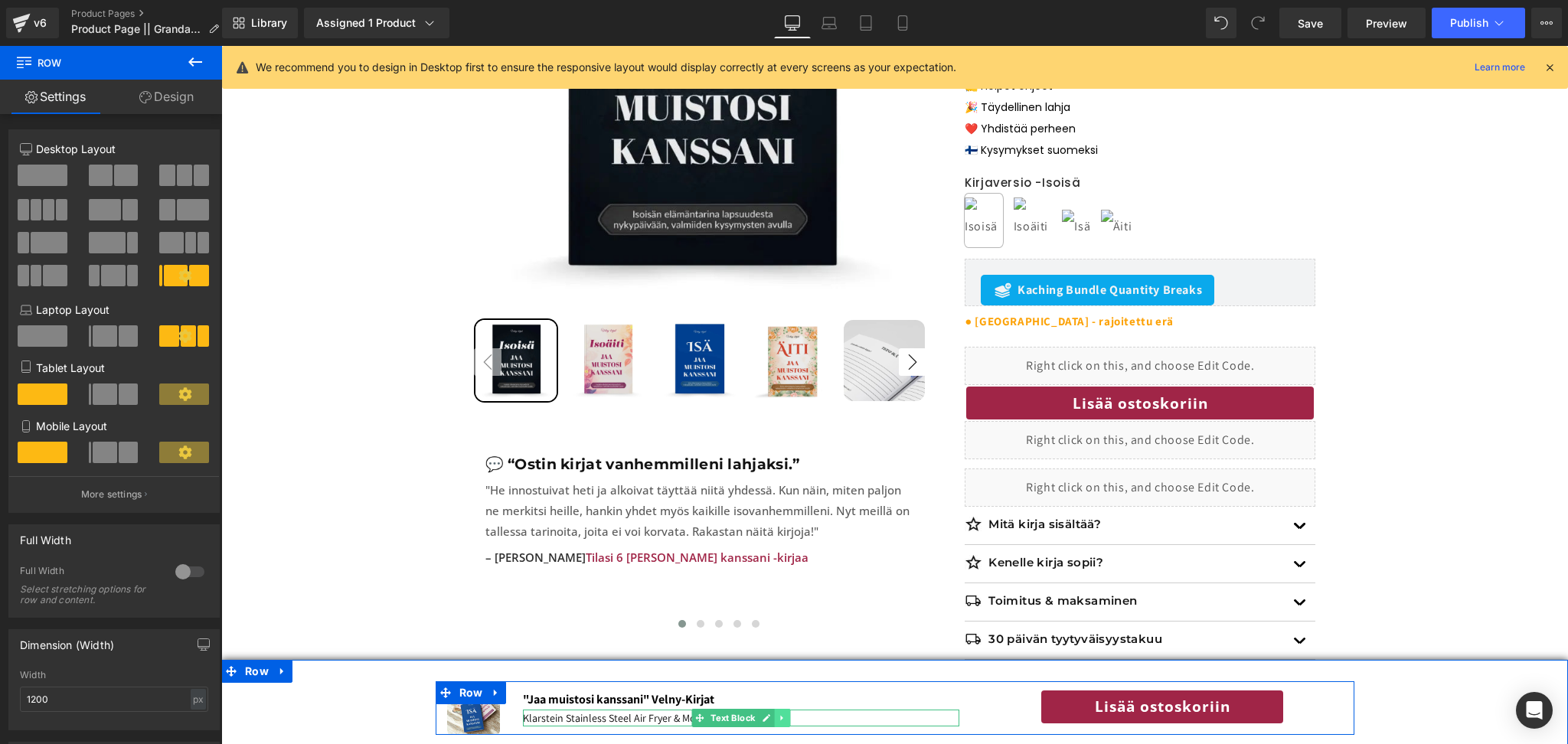
click at [786, 715] on icon at bounding box center [783, 718] width 9 height 9
click at [791, 715] on icon at bounding box center [791, 717] width 9 height 9
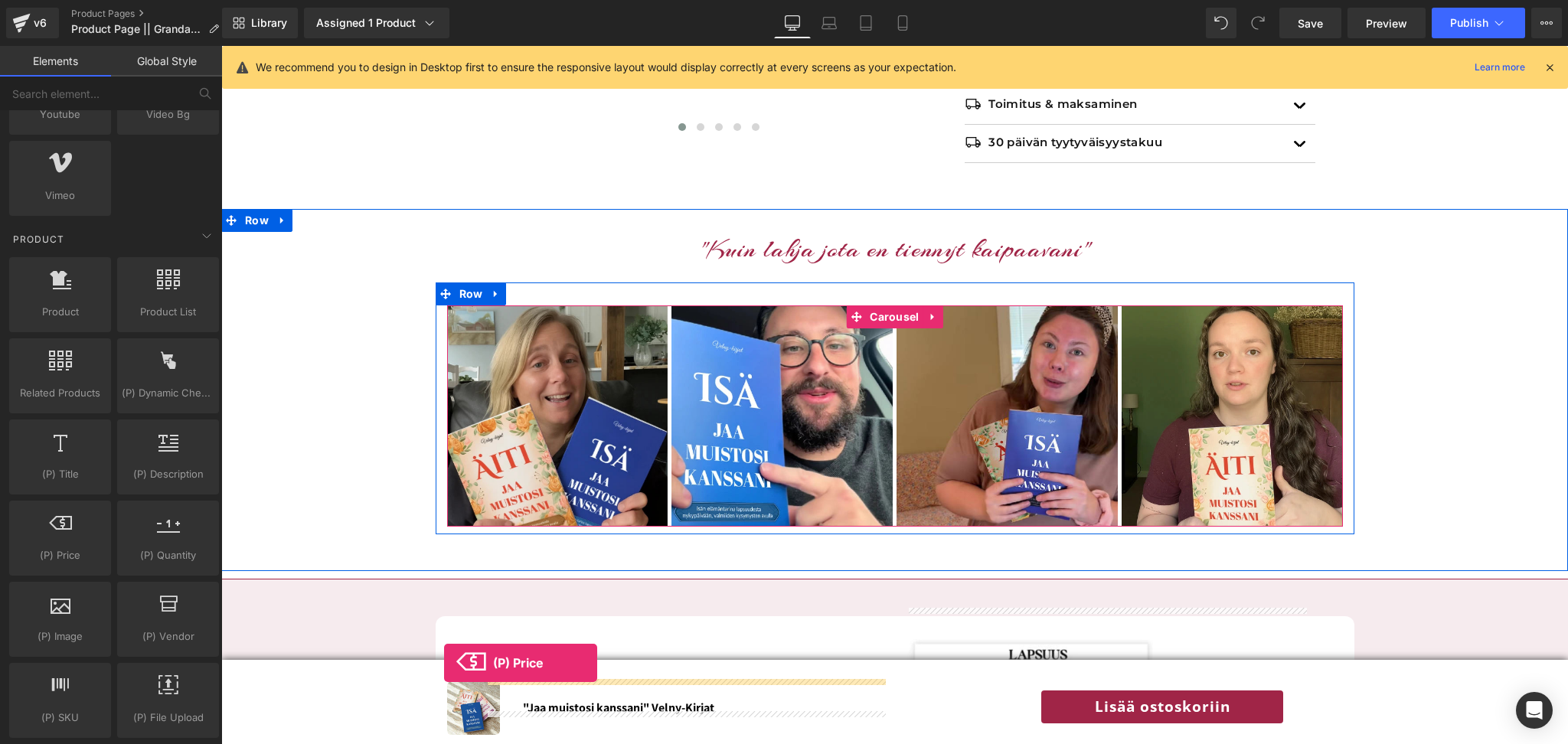
scroll to position [926, 0]
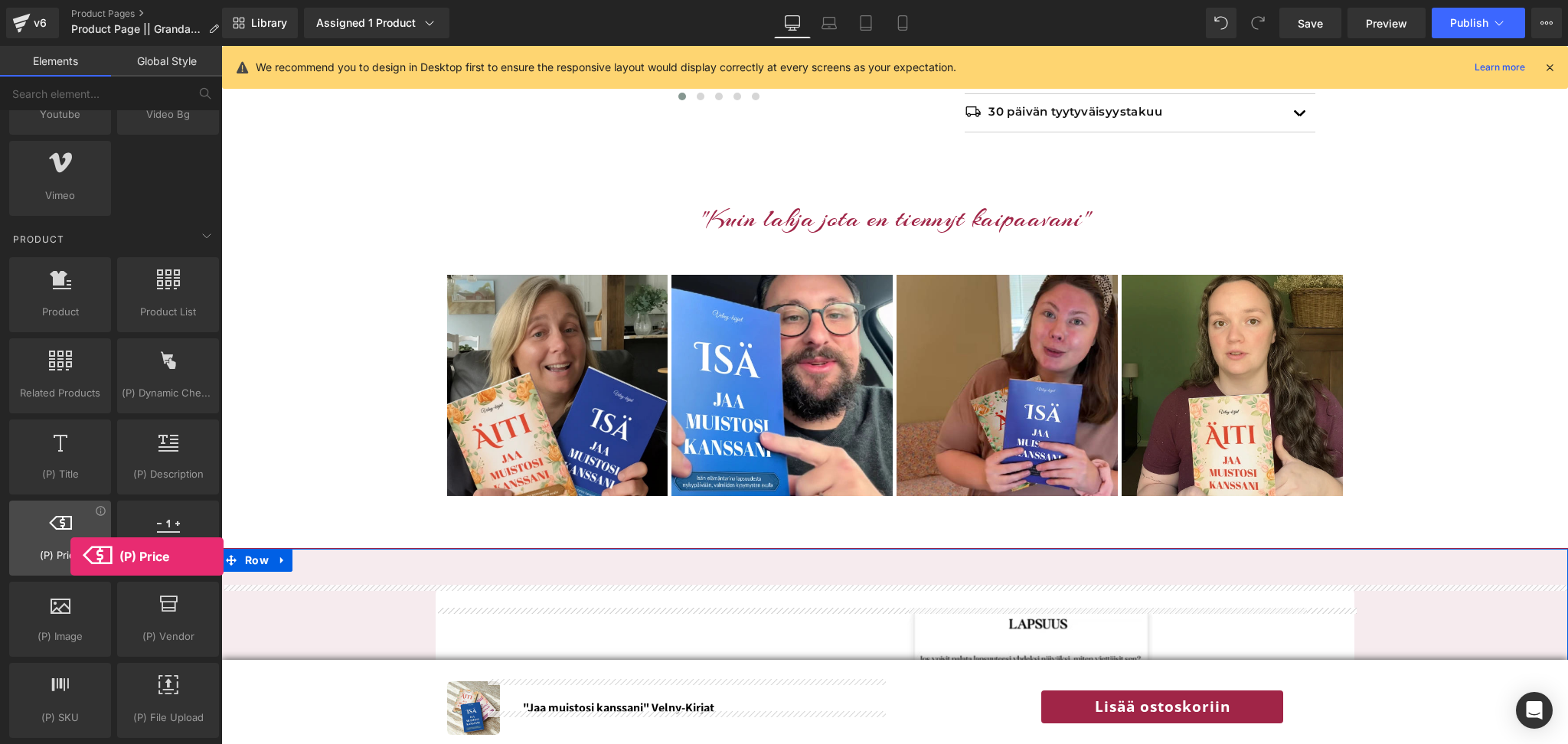
drag, startPoint x: 63, startPoint y: 550, endPoint x: 53, endPoint y: 545, distance: 11.2
click at [53, 545] on div "(P) Price product price, currency" at bounding box center [60, 538] width 102 height 75
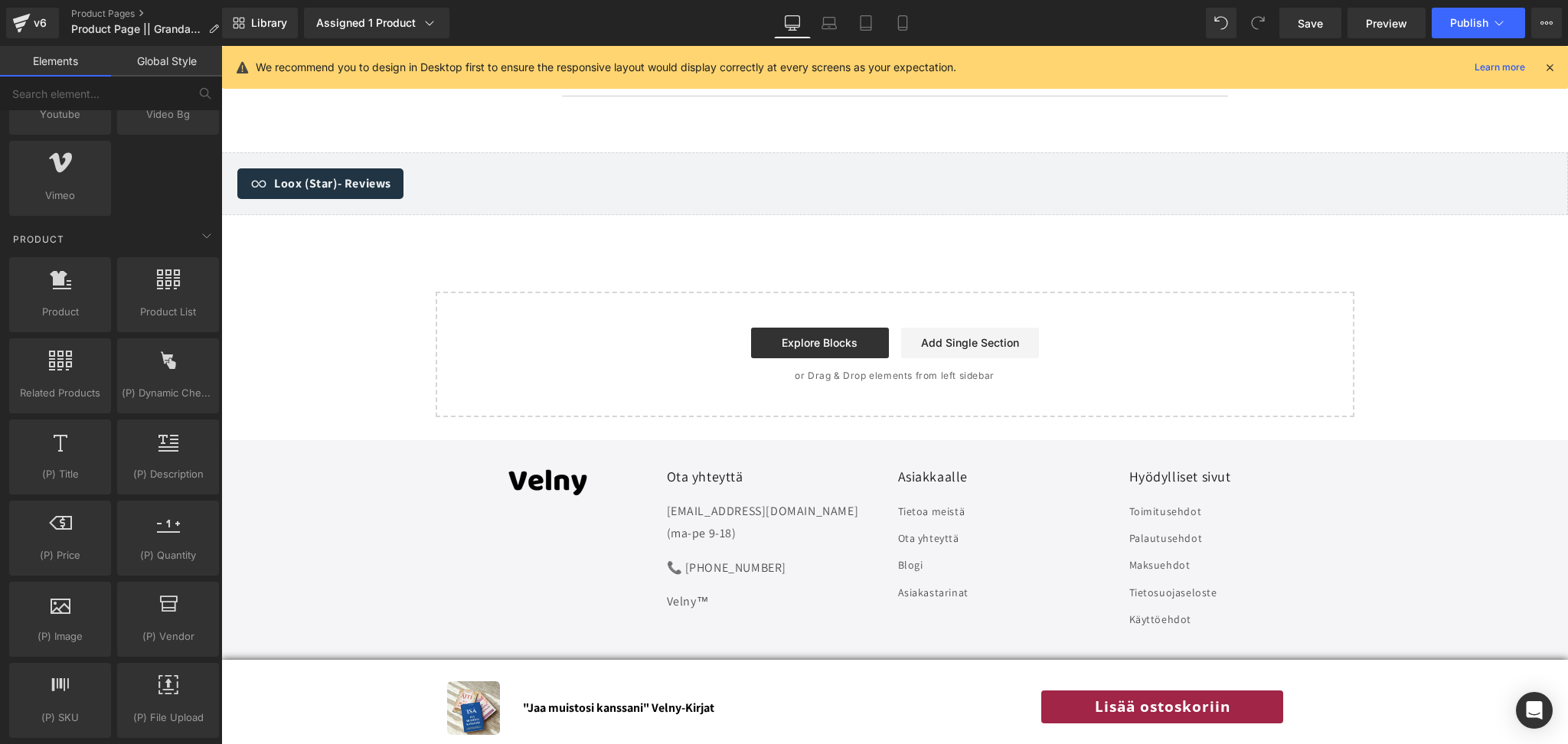
scroll to position [5635, 0]
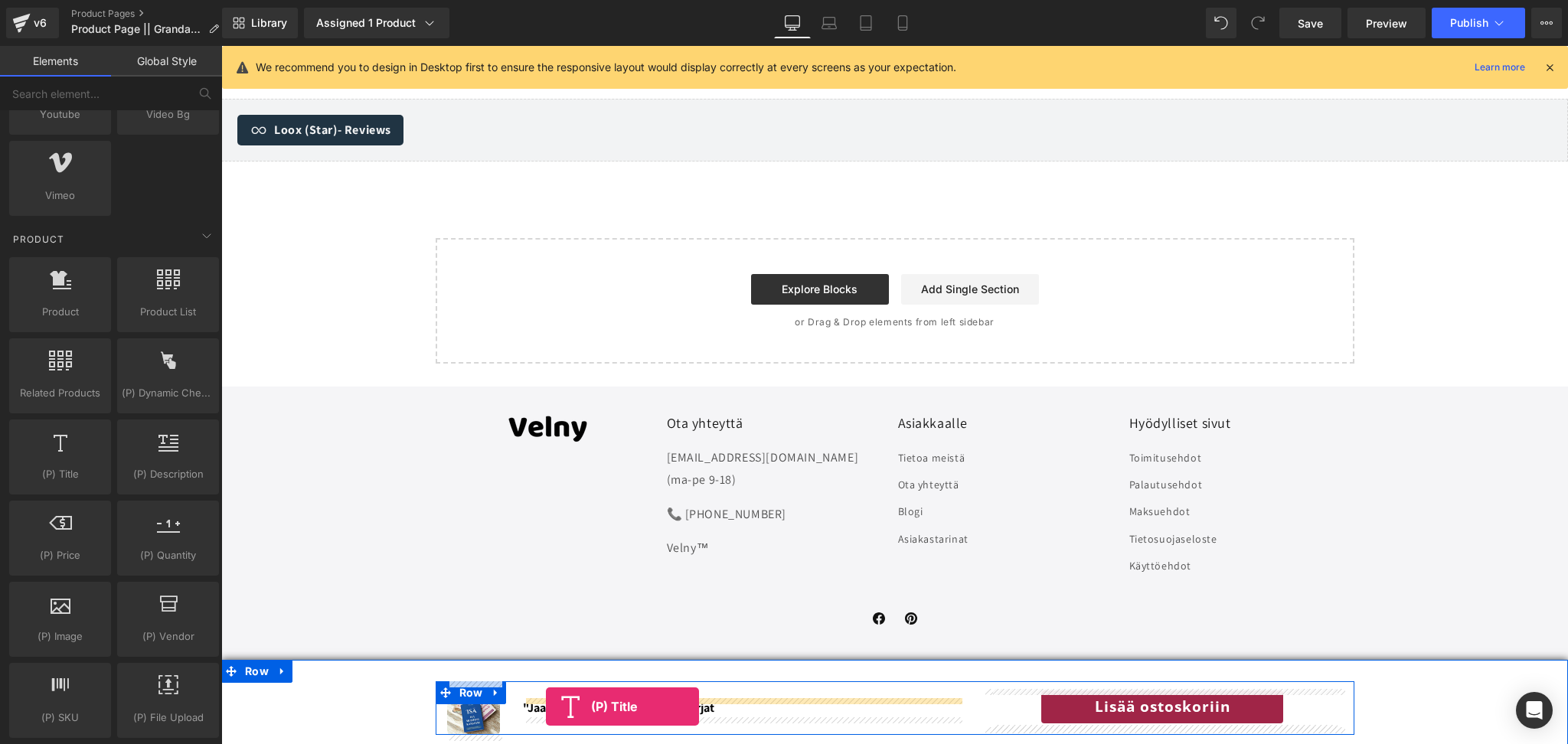
drag, startPoint x: 291, startPoint y: 519, endPoint x: 546, endPoint y: 705, distance: 315.6
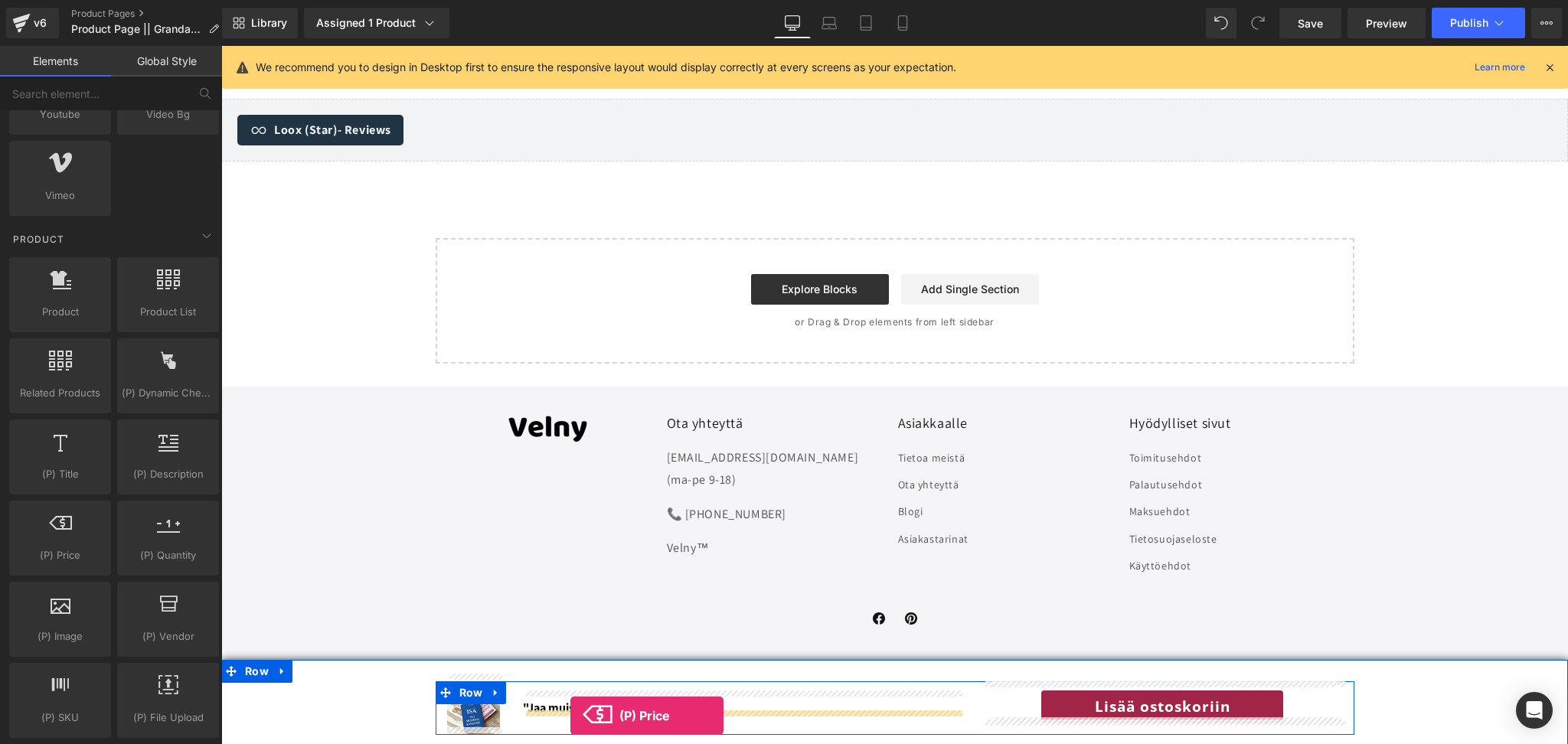
drag, startPoint x: 289, startPoint y: 576, endPoint x: 570, endPoint y: 716, distance: 313.9
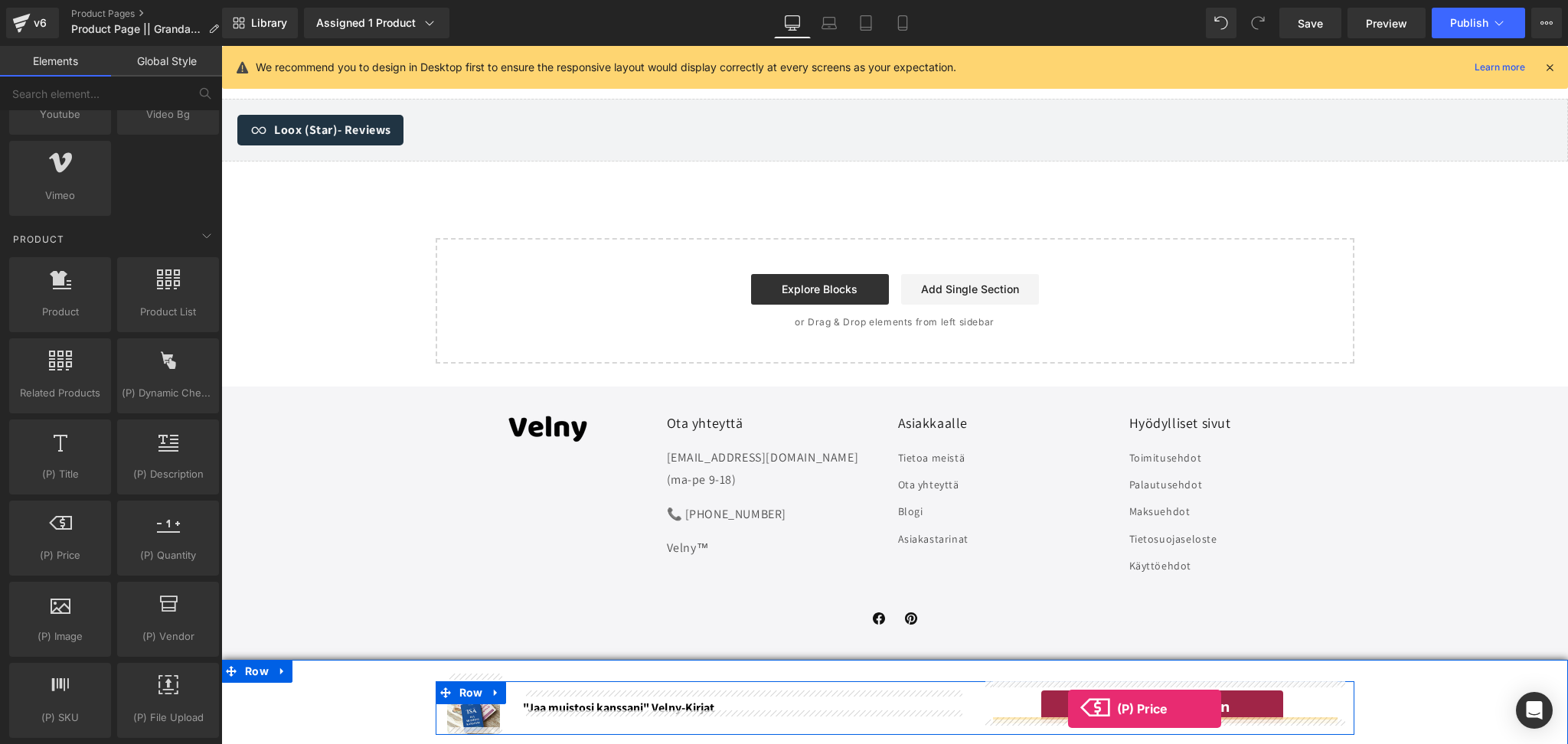
drag, startPoint x: 289, startPoint y: 584, endPoint x: 1068, endPoint y: 710, distance: 789.1
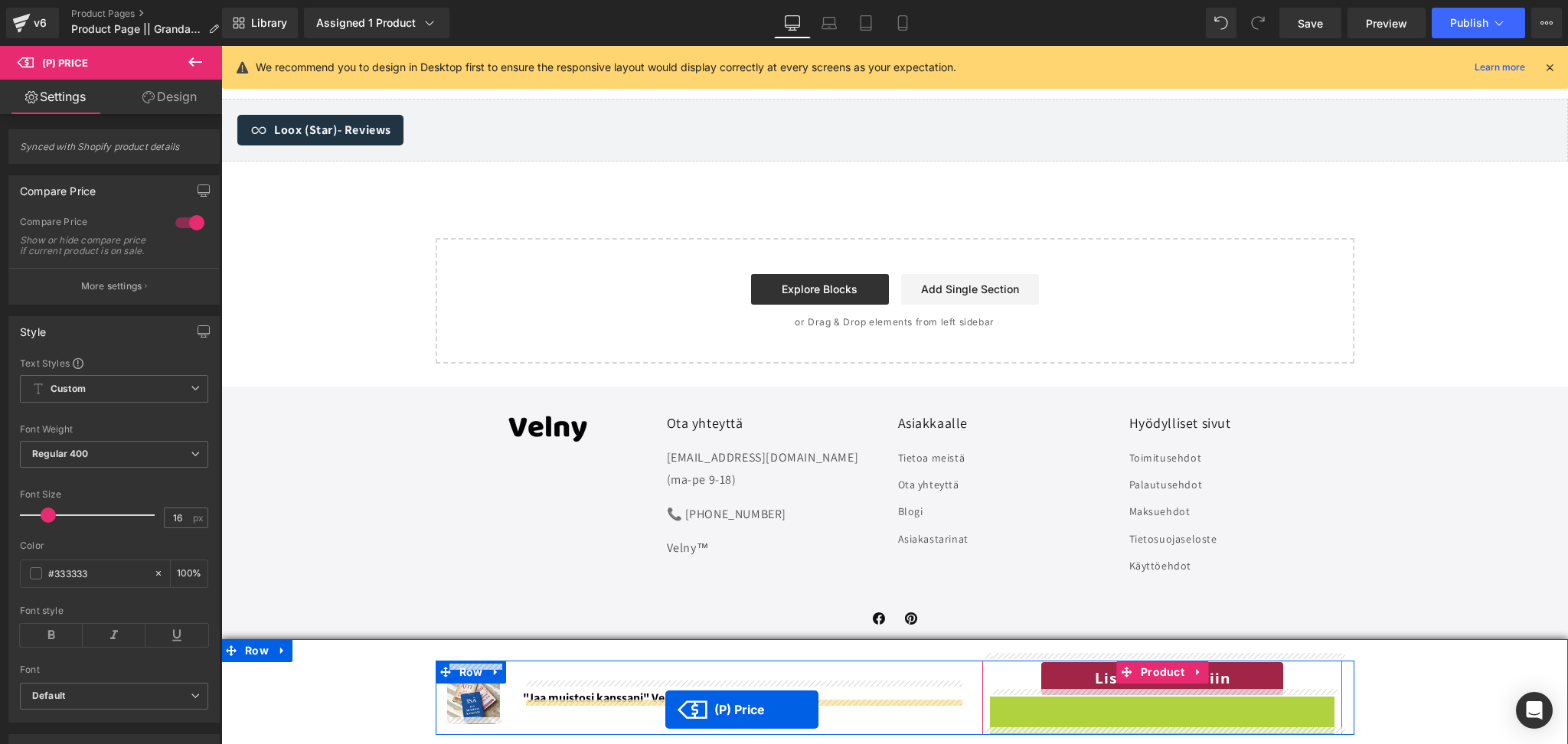
drag, startPoint x: 1129, startPoint y: 724, endPoint x: 665, endPoint y: 709, distance: 464.2
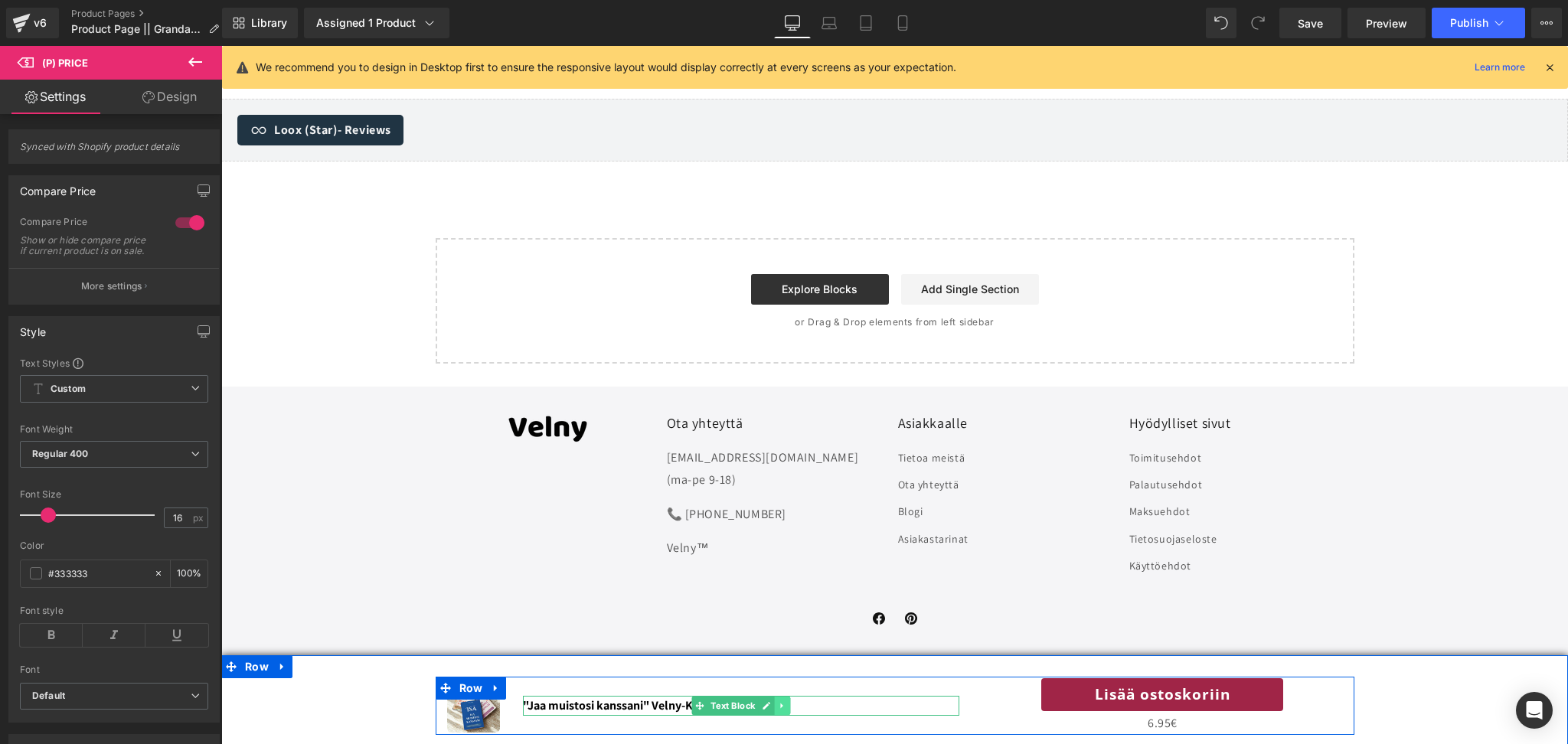
click at [788, 704] on icon at bounding box center [783, 706] width 9 height 9
click at [789, 704] on icon at bounding box center [791, 706] width 9 height 9
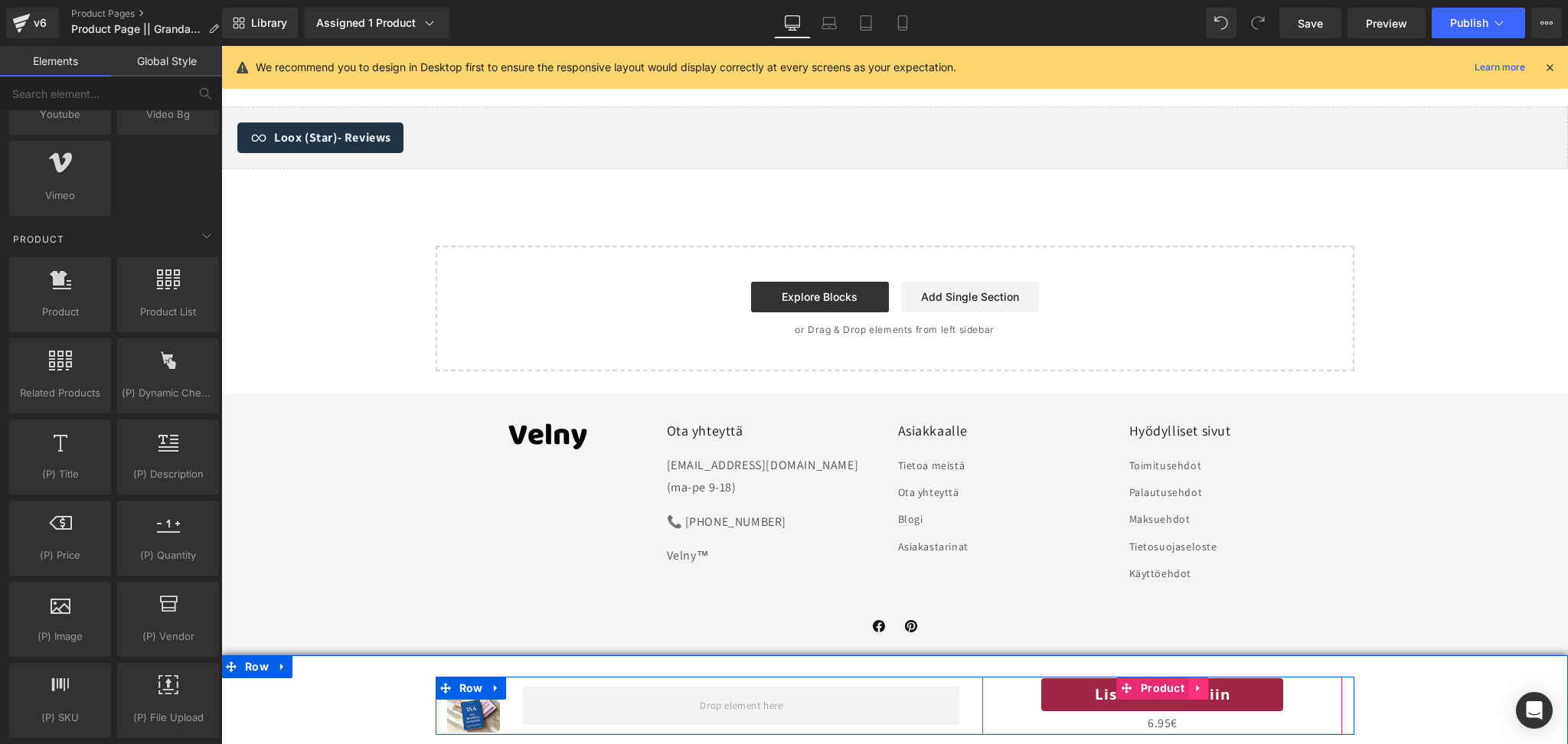
click at [1196, 687] on icon at bounding box center [1198, 688] width 3 height 7
click at [1187, 689] on icon at bounding box center [1188, 688] width 11 height 11
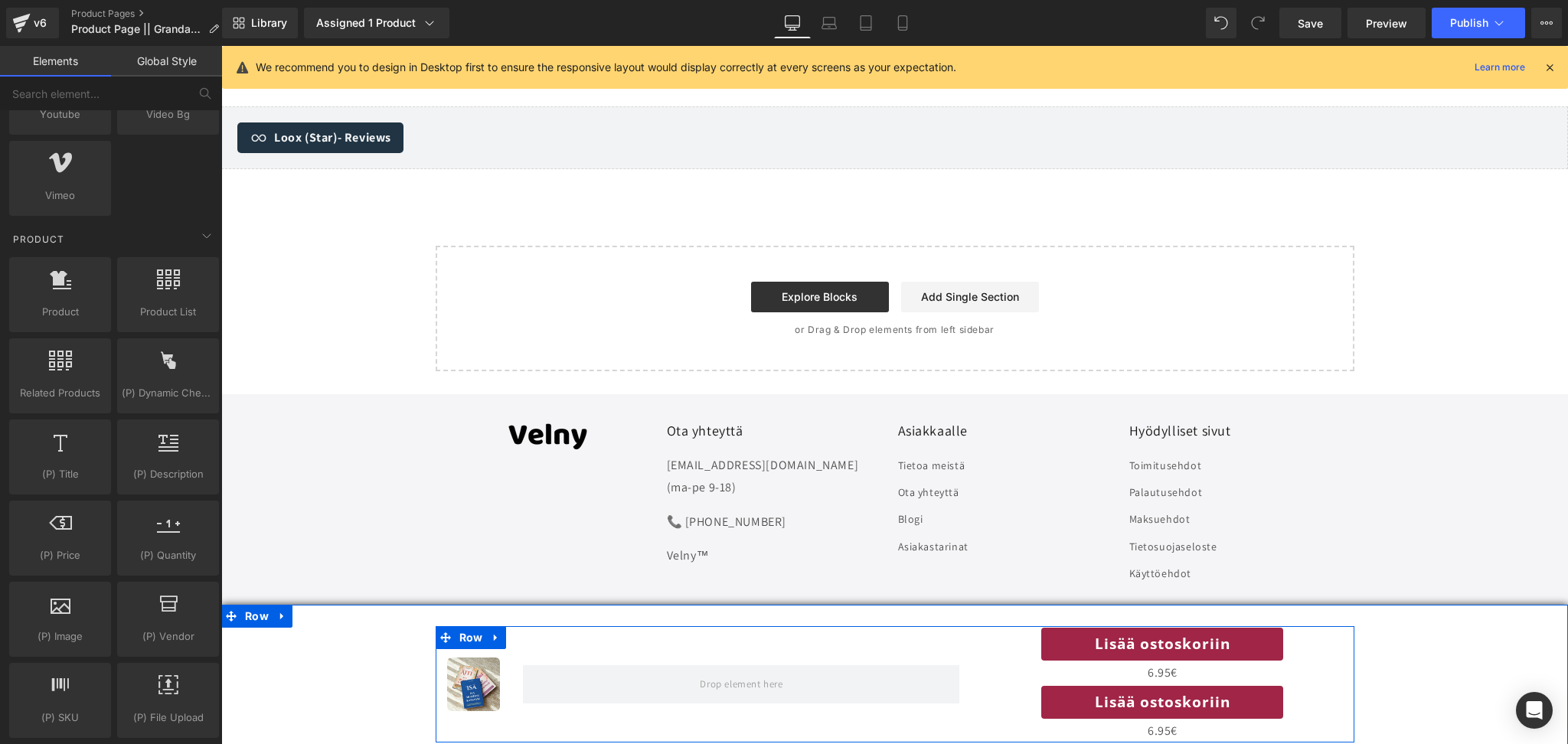
scroll to position [5635, 0]
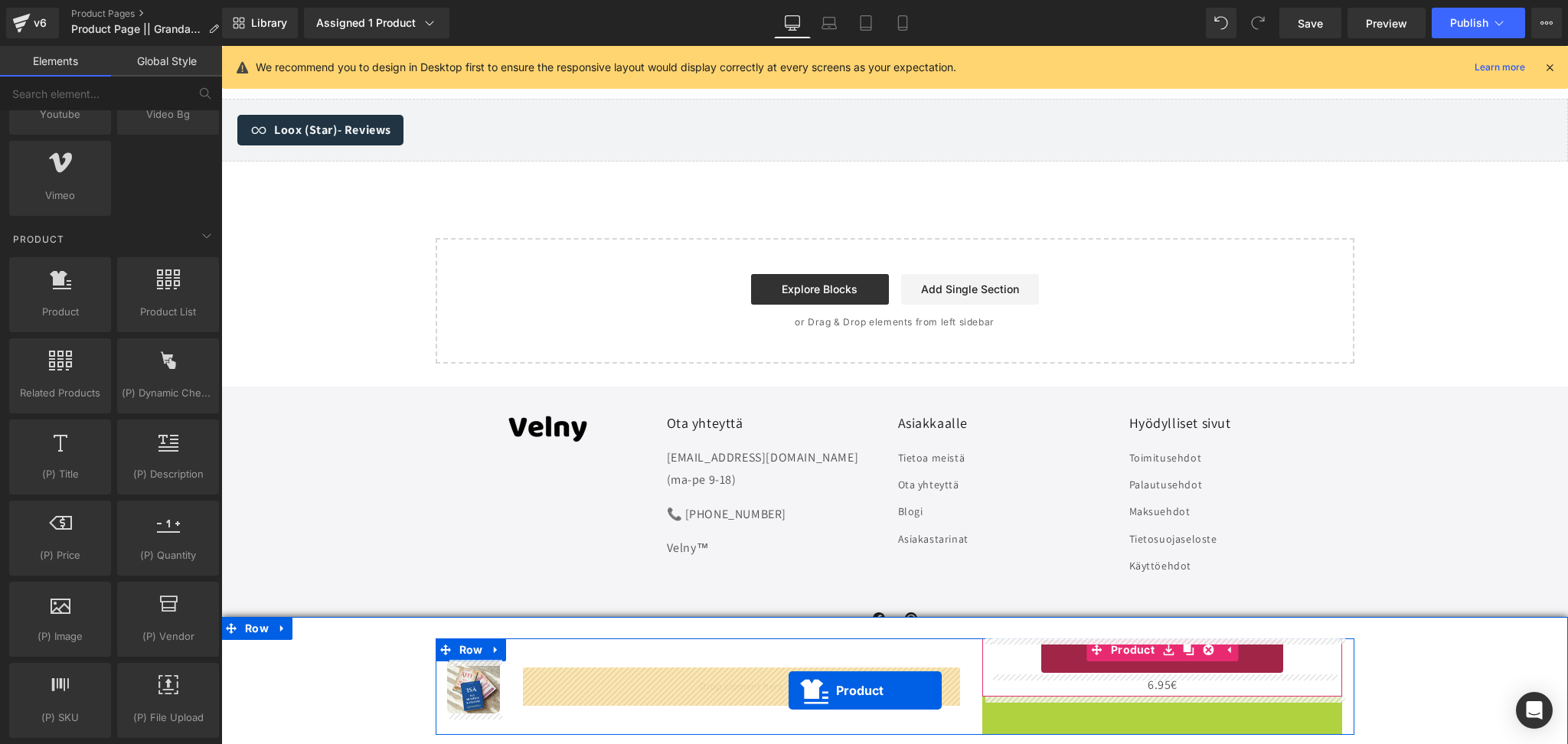
drag, startPoint x: 1130, startPoint y: 687, endPoint x: 787, endPoint y: 690, distance: 343.0
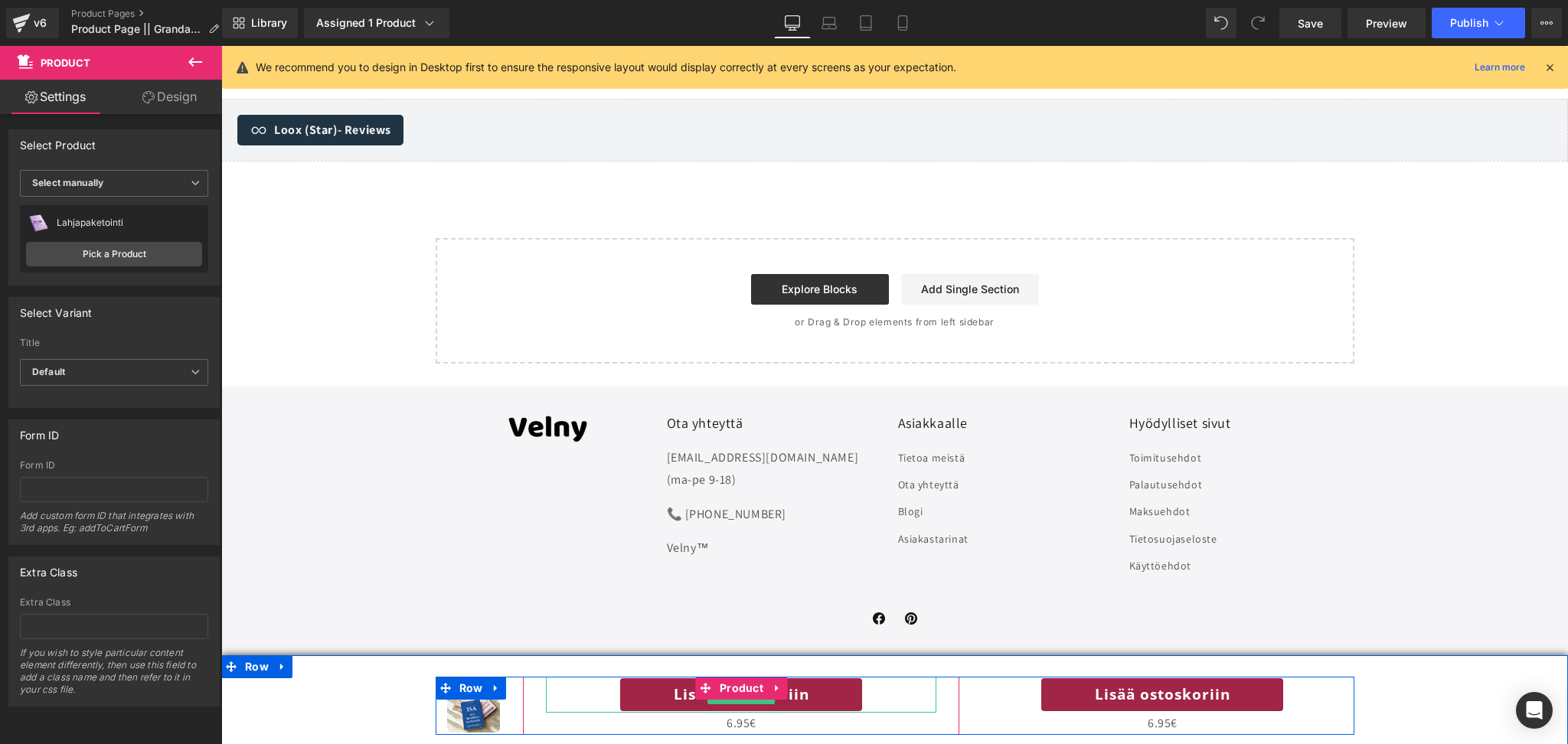
click at [850, 700] on link "Lisää ostoskoriin" at bounding box center [741, 695] width 245 height 36
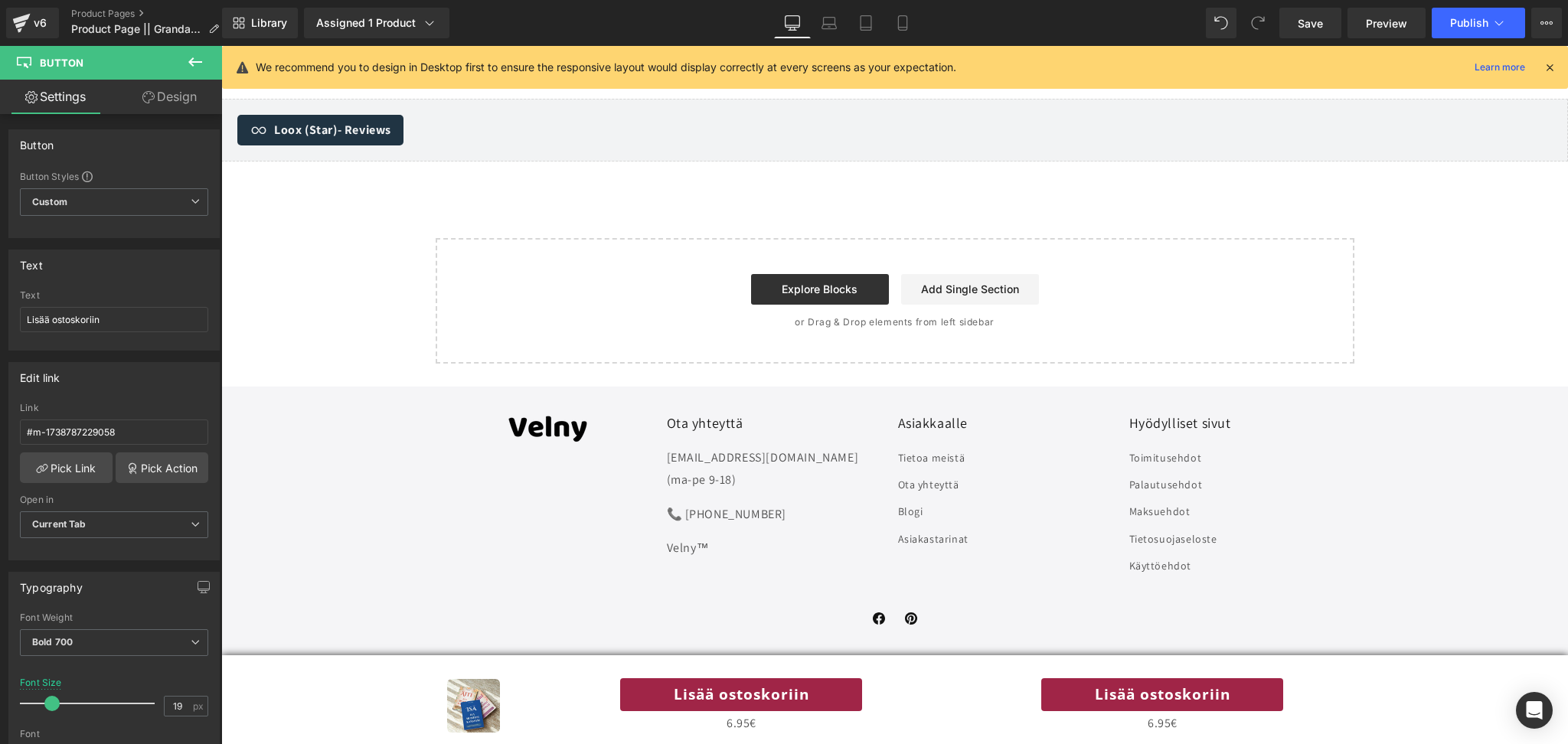
drag, startPoint x: 1040, startPoint y: 735, endPoint x: 772, endPoint y: 705, distance: 269.7
click at [772, 705] on link "Lisää ostoskoriin" at bounding box center [741, 695] width 245 height 36
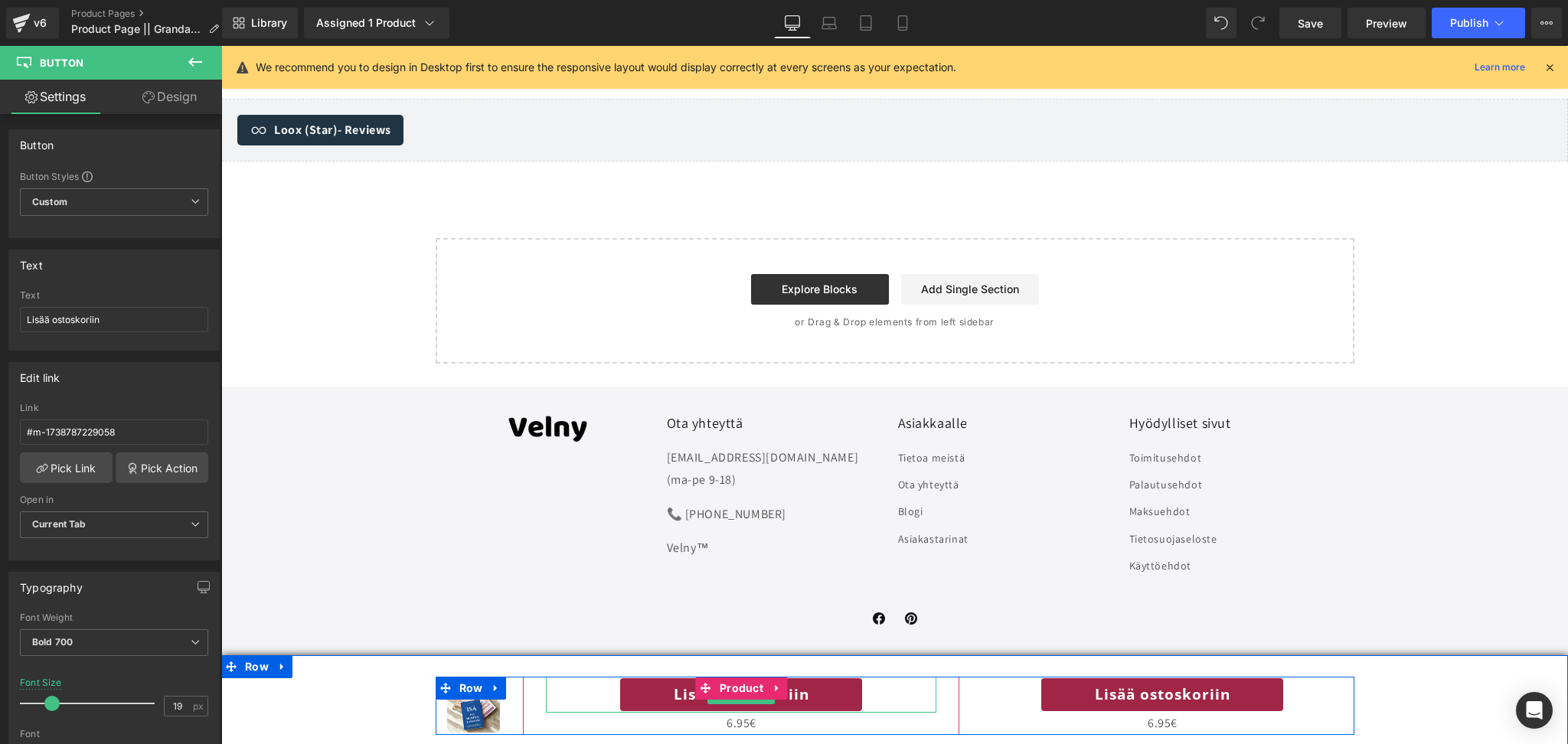
scroll to position [5627, 0]
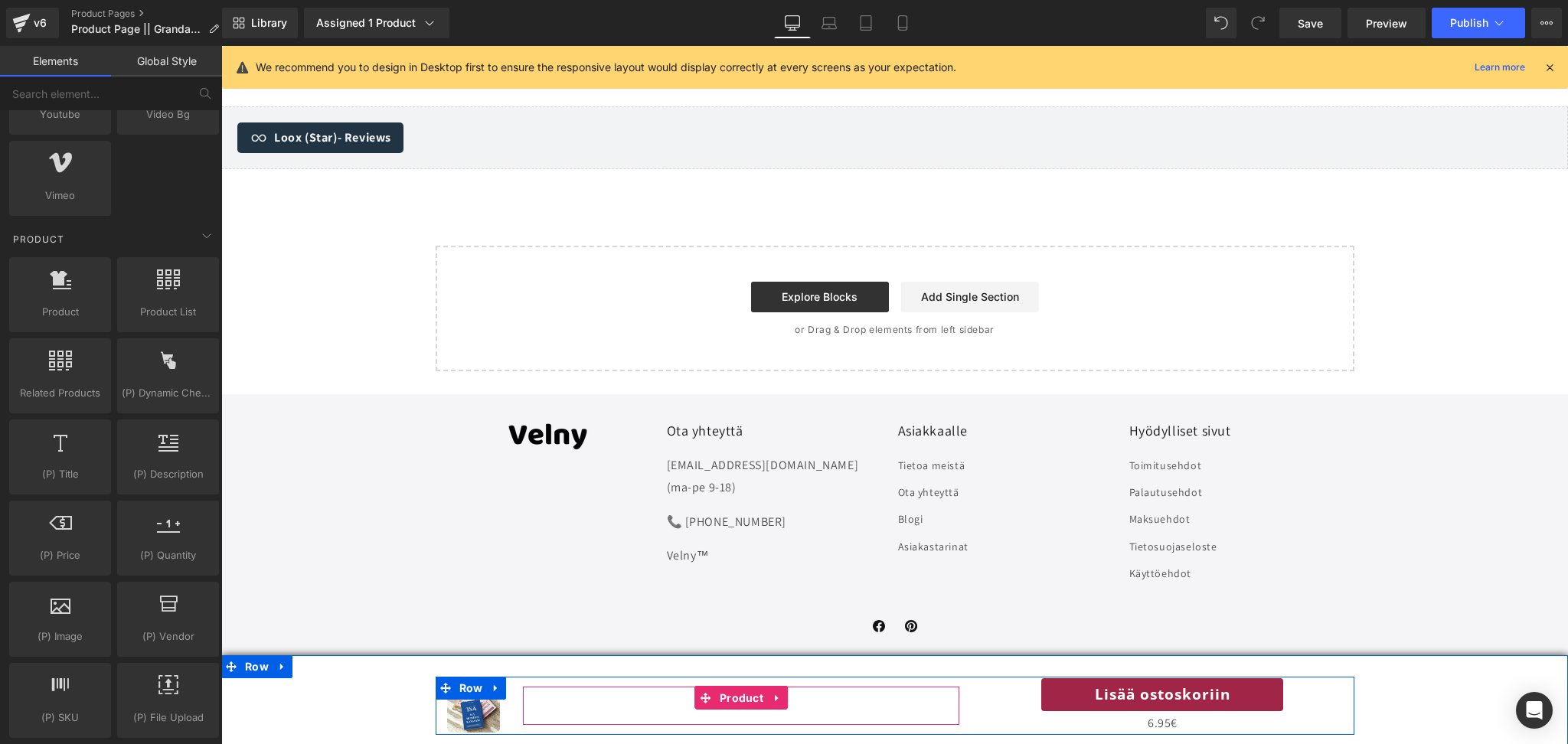
click at [795, 693] on div "0€ 6.95€" at bounding box center [741, 698] width 421 height 22
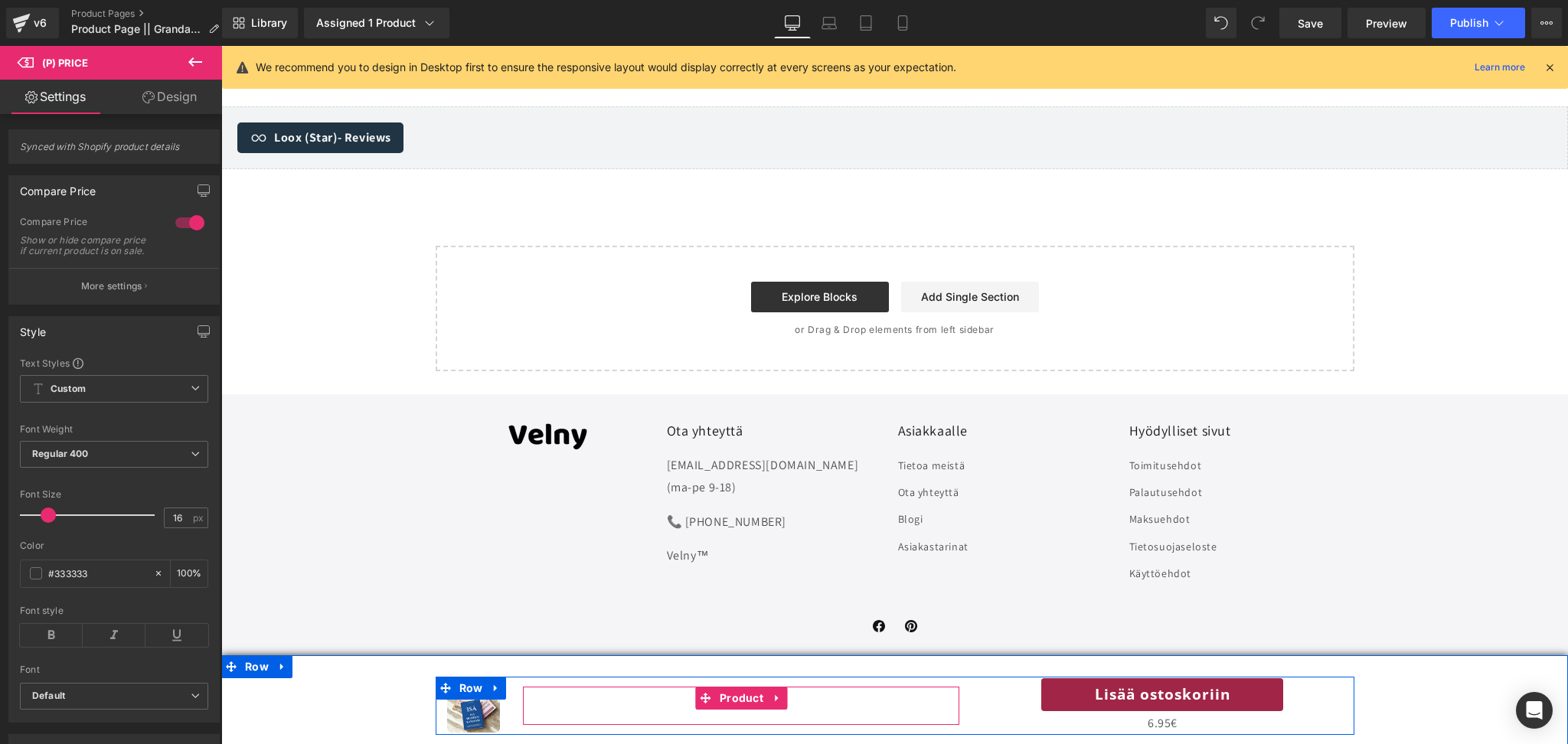
click at [682, 704] on div "0€ 6.95€" at bounding box center [741, 698] width 421 height 22
click at [775, 701] on icon at bounding box center [777, 698] width 11 height 12
click at [690, 695] on div "0€ 6.95€ (P) Price Product" at bounding box center [741, 705] width 436 height 39
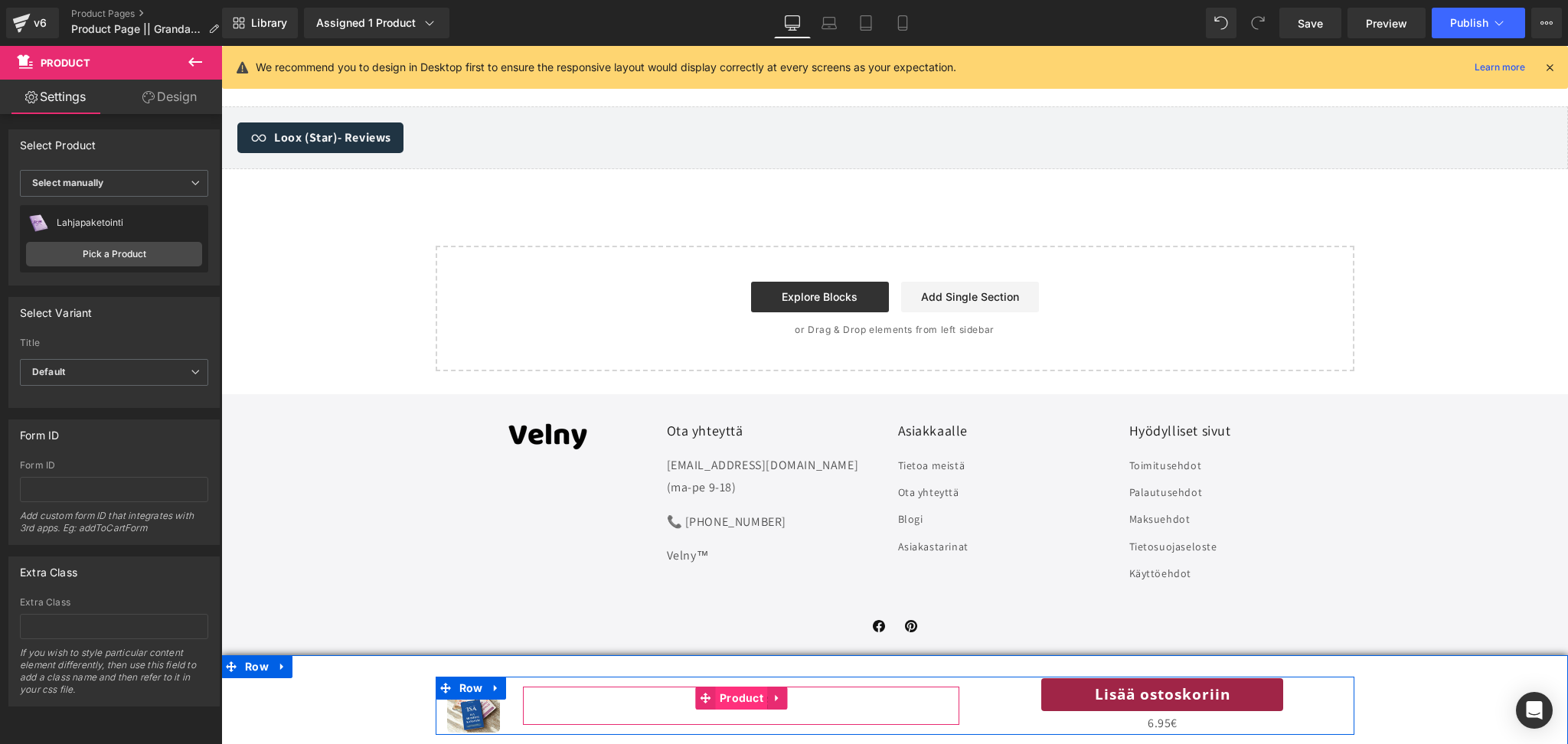
click at [735, 698] on span "Product" at bounding box center [741, 698] width 51 height 23
click at [663, 710] on div "0€ 6.95€ (P) Price" at bounding box center [741, 705] width 421 height 39
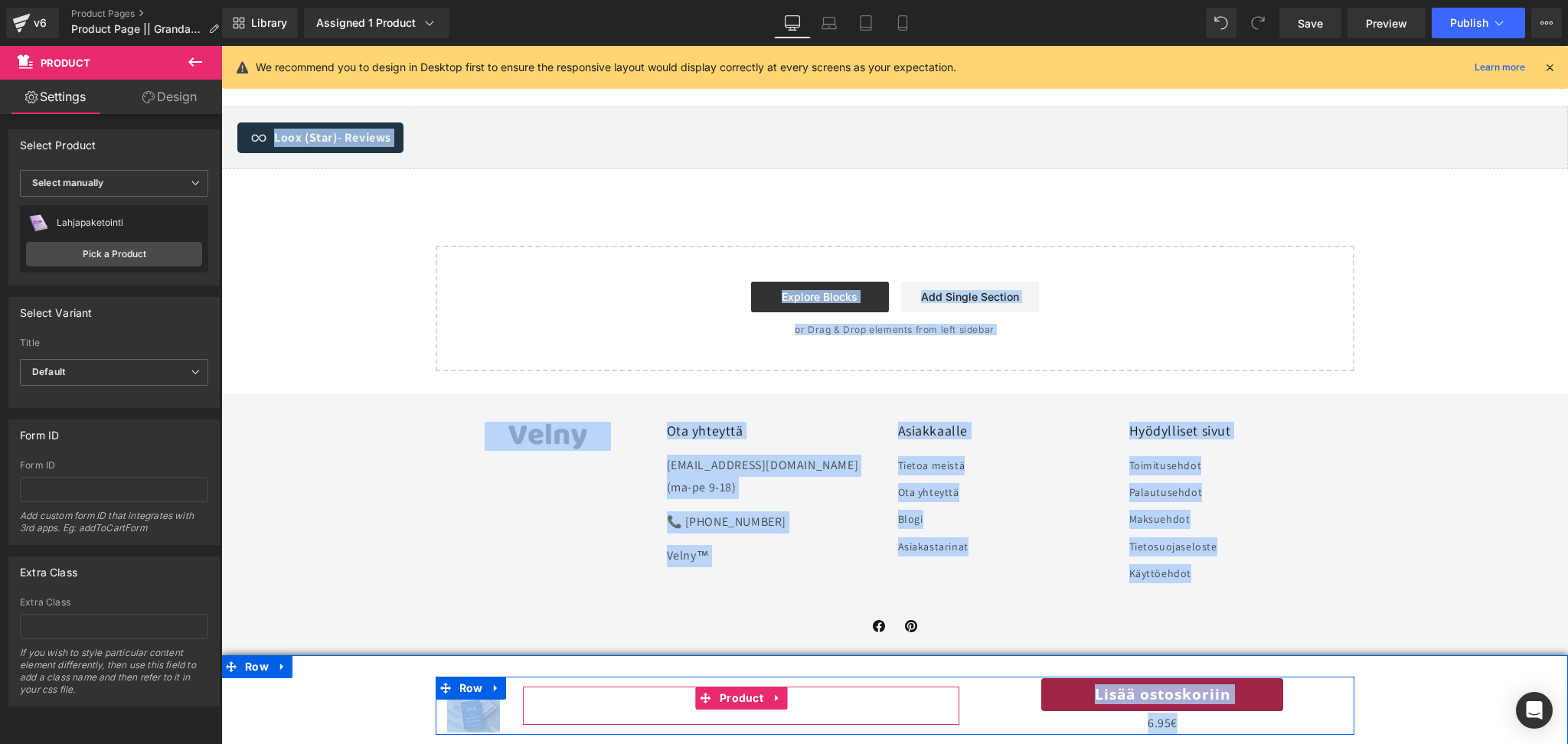
click at [669, 710] on div "0€ 6.95€ (P) Price" at bounding box center [741, 705] width 421 height 39
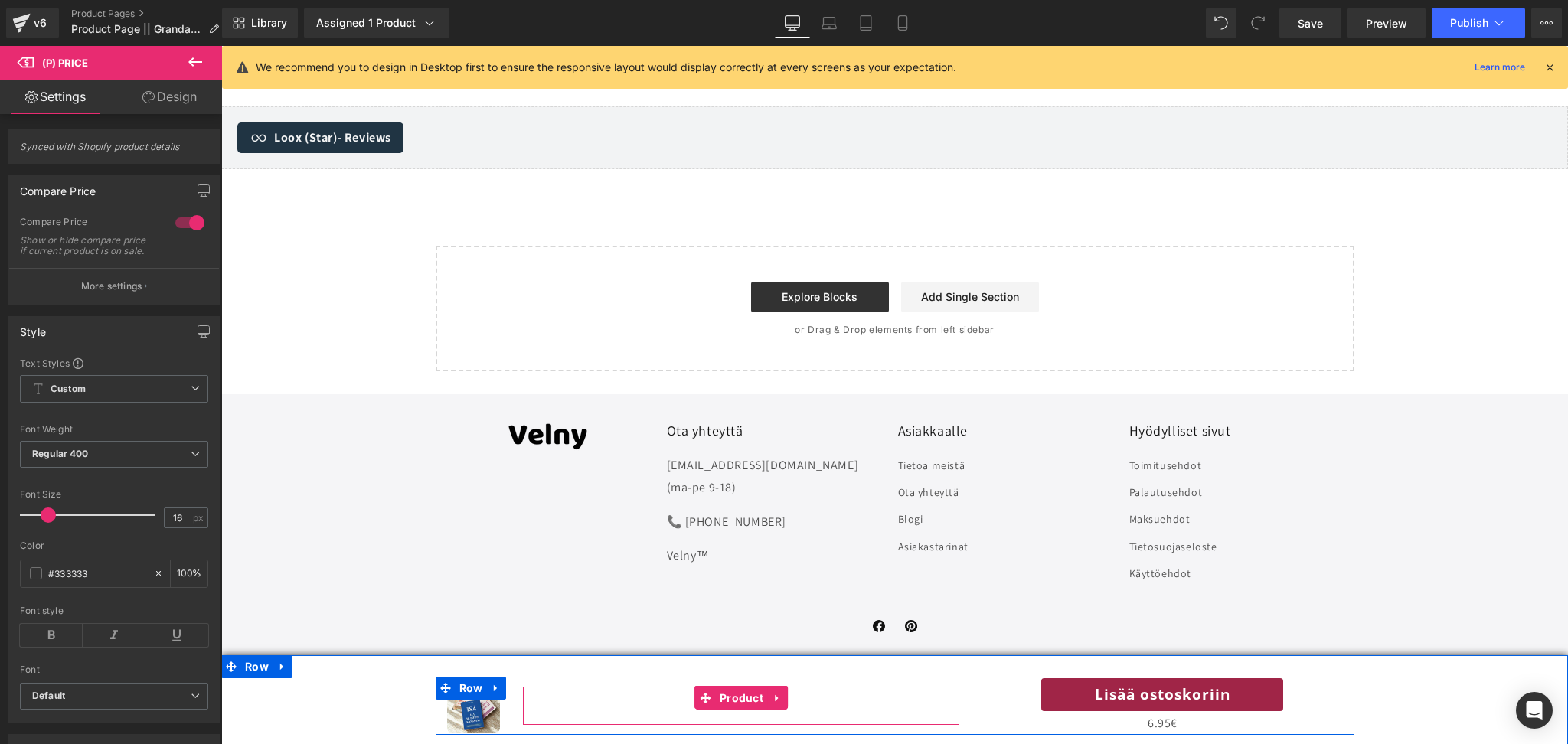
drag, startPoint x: 788, startPoint y: 703, endPoint x: 677, endPoint y: 692, distance: 111.5
click at [677, 692] on div "0€ 6.95€" at bounding box center [741, 698] width 421 height 22
click at [778, 702] on icon at bounding box center [777, 698] width 11 height 12
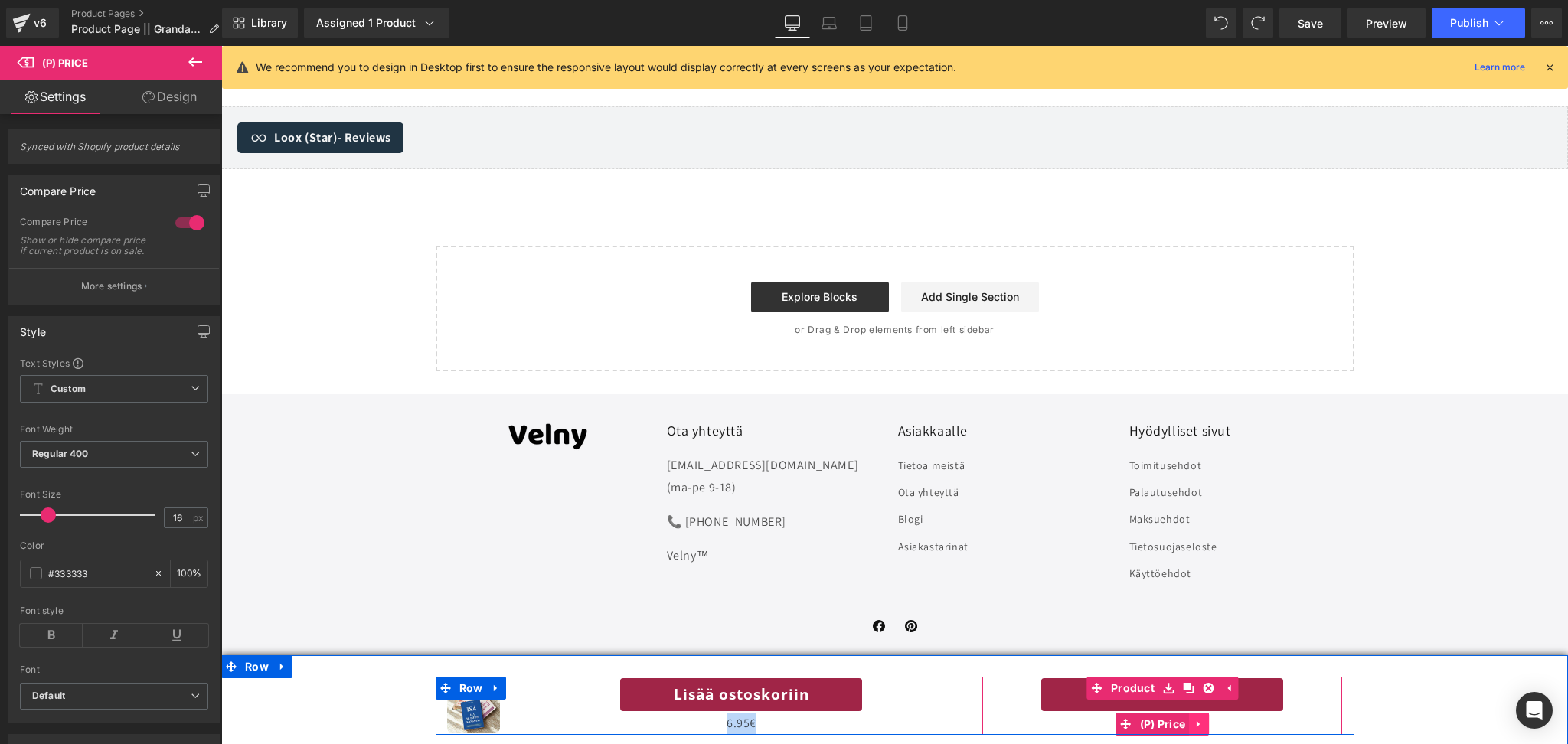
click at [1199, 720] on icon at bounding box center [1199, 724] width 11 height 12
click at [1210, 724] on icon at bounding box center [1209, 724] width 11 height 11
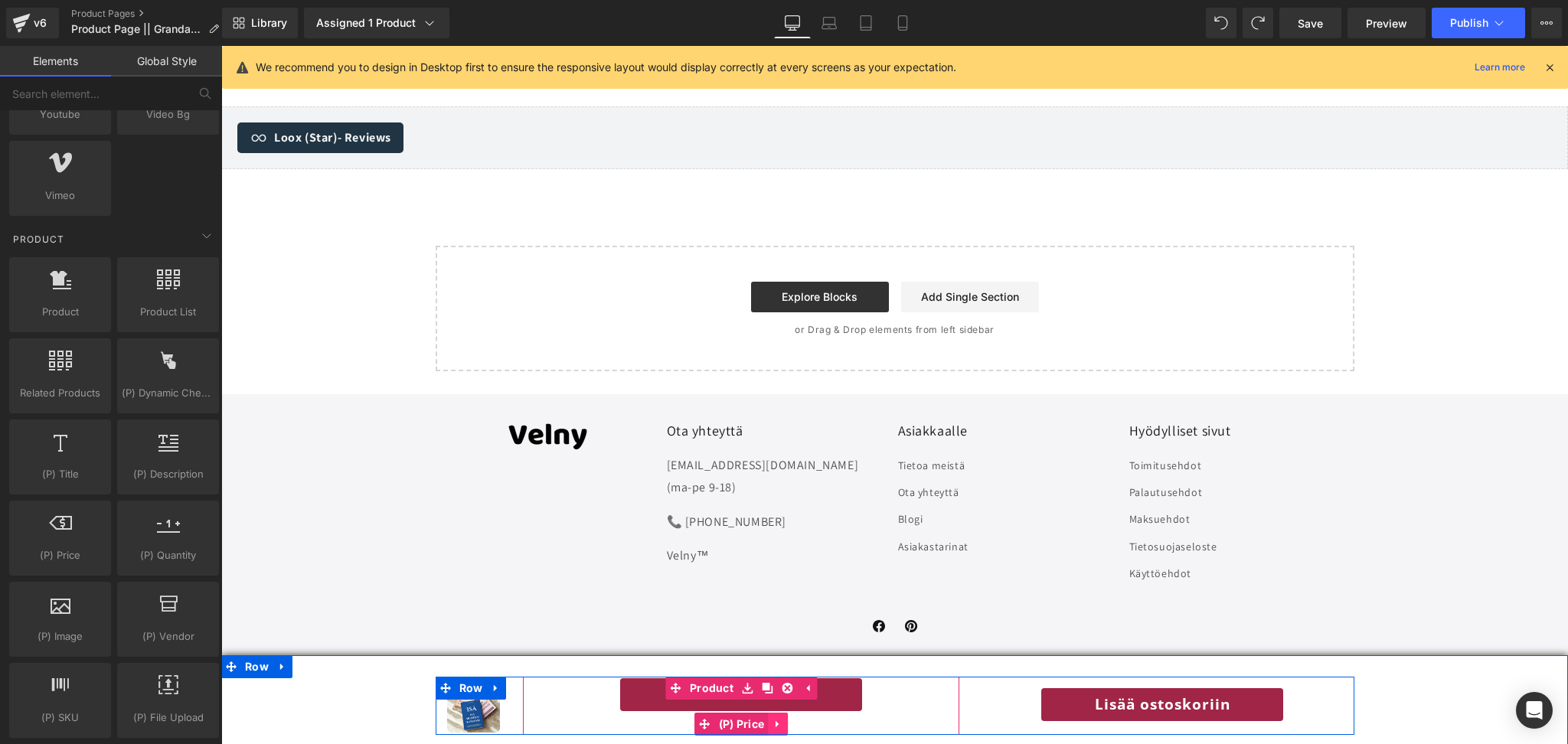
click at [779, 726] on icon at bounding box center [778, 724] width 11 height 12
click at [789, 725] on icon at bounding box center [788, 724] width 11 height 12
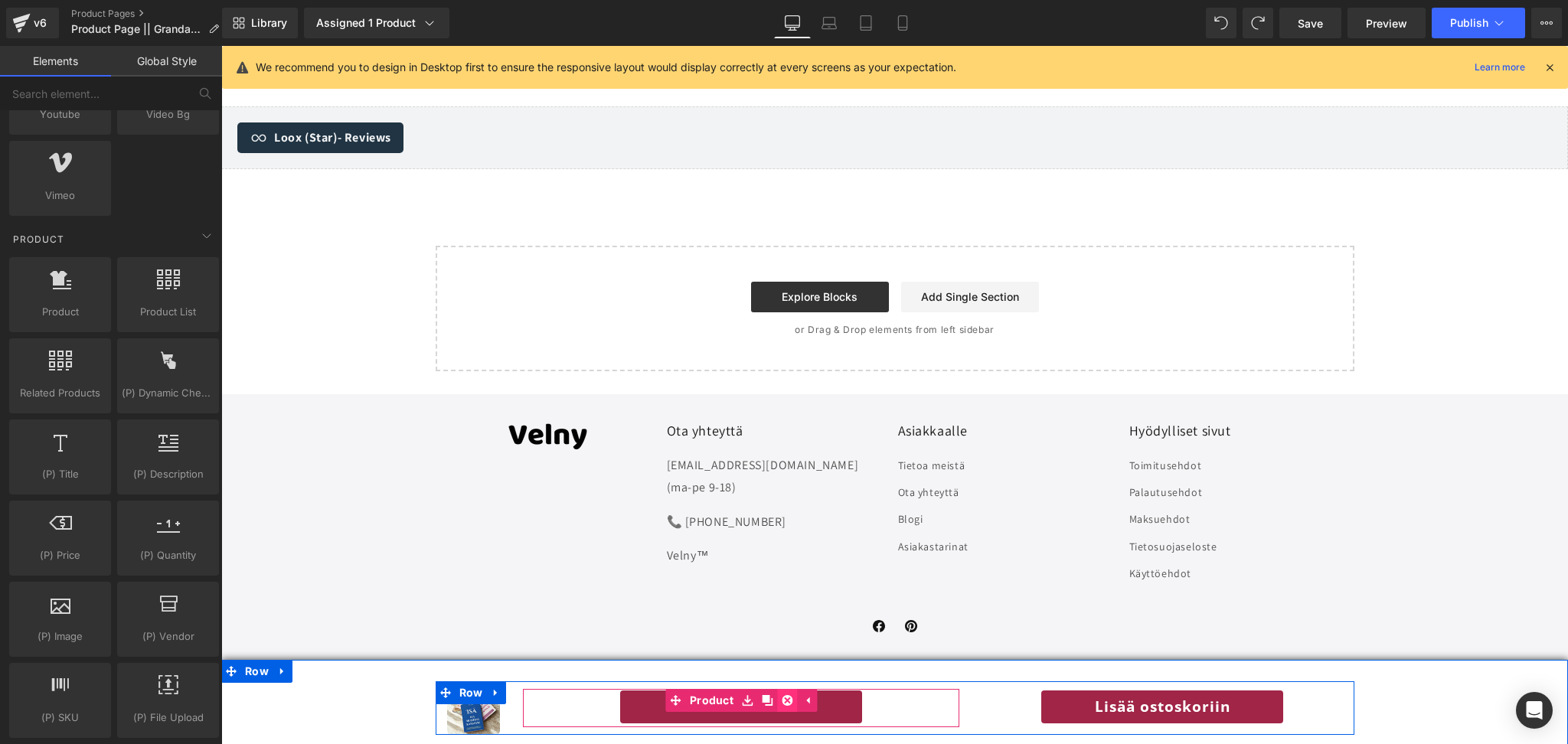
click at [785, 701] on icon at bounding box center [788, 701] width 11 height 11
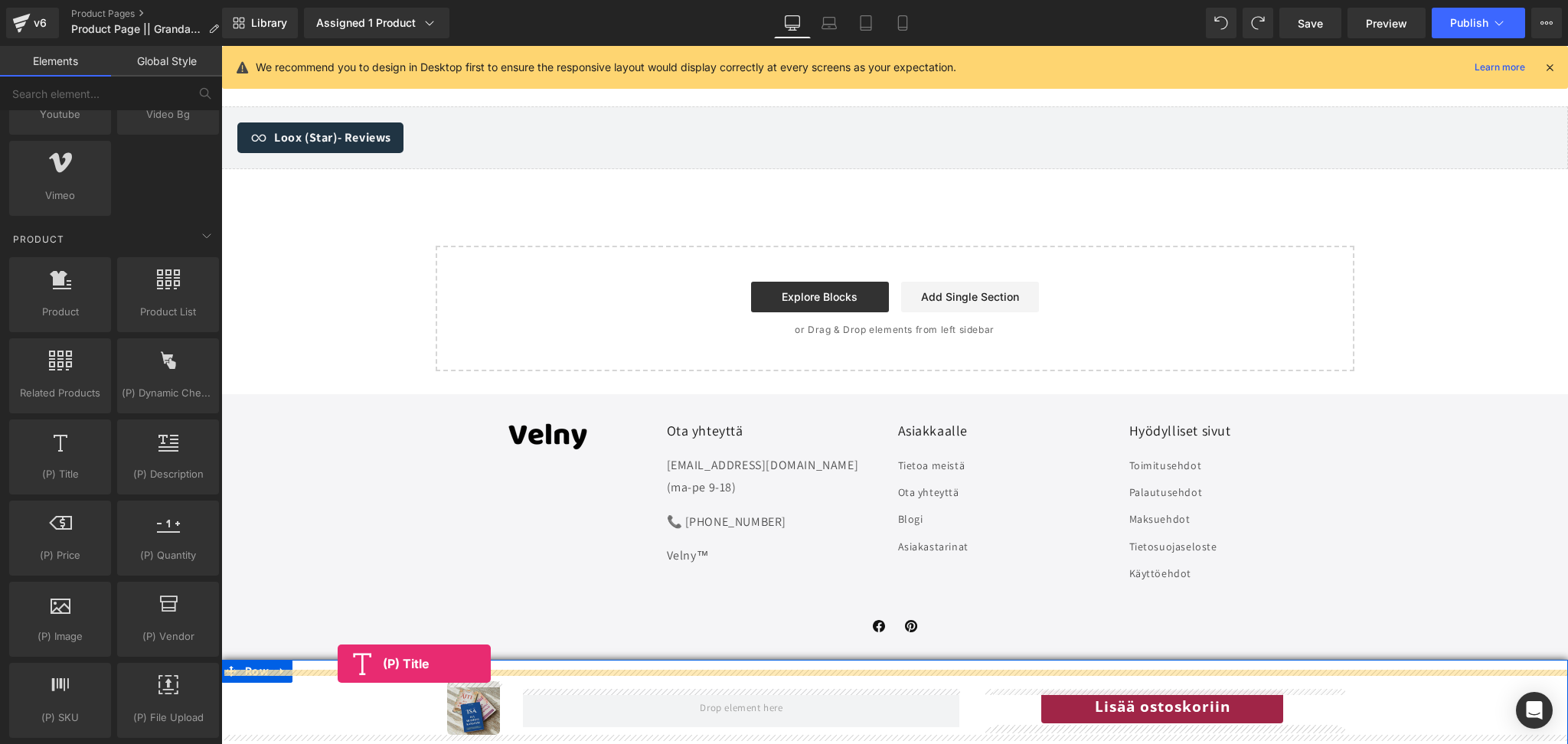
scroll to position [5635, 0]
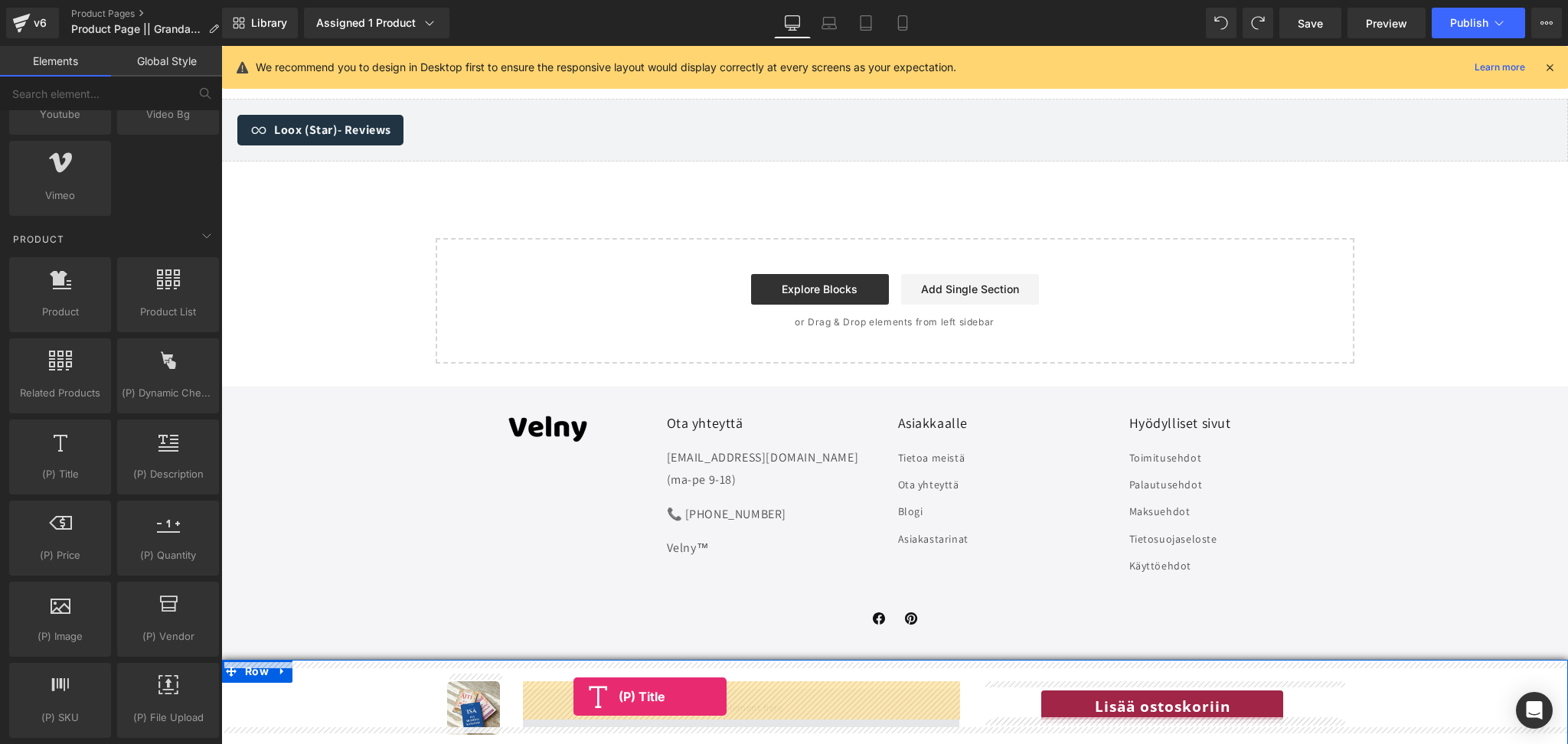
drag, startPoint x: 263, startPoint y: 505, endPoint x: 574, endPoint y: 696, distance: 365.0
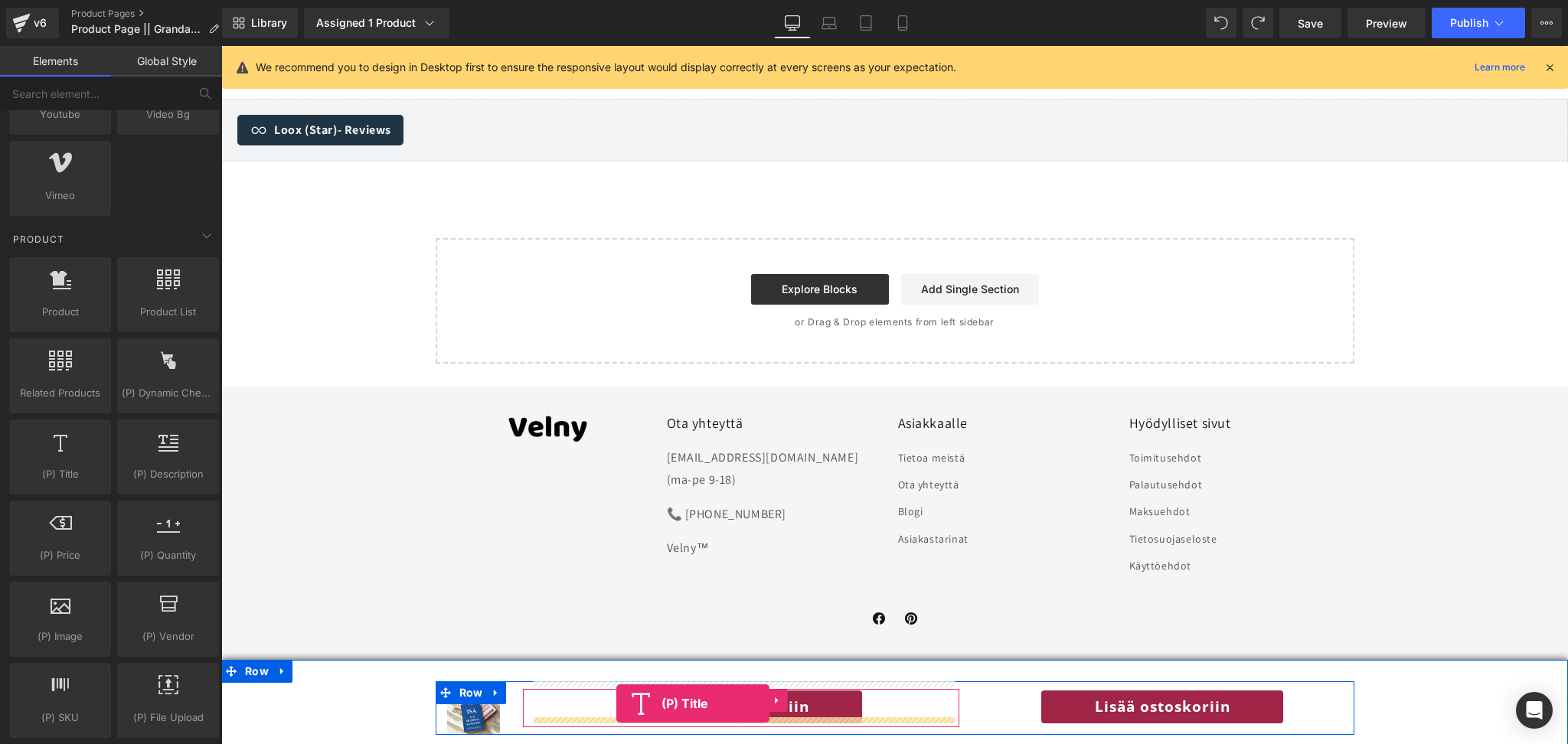
drag, startPoint x: 290, startPoint y: 514, endPoint x: 617, endPoint y: 704, distance: 378.2
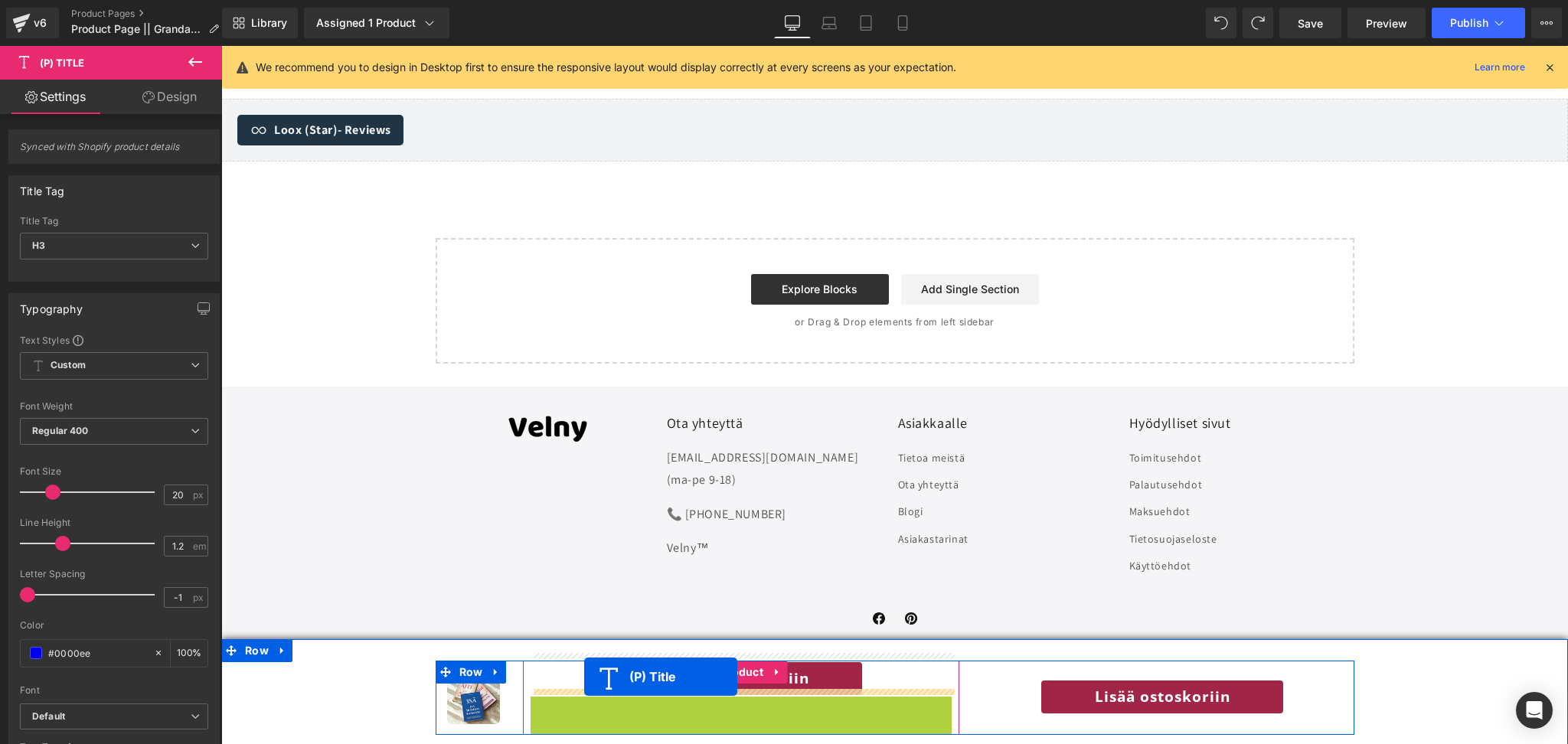
drag, startPoint x: 706, startPoint y: 722, endPoint x: 584, endPoint y: 677, distance: 130.0
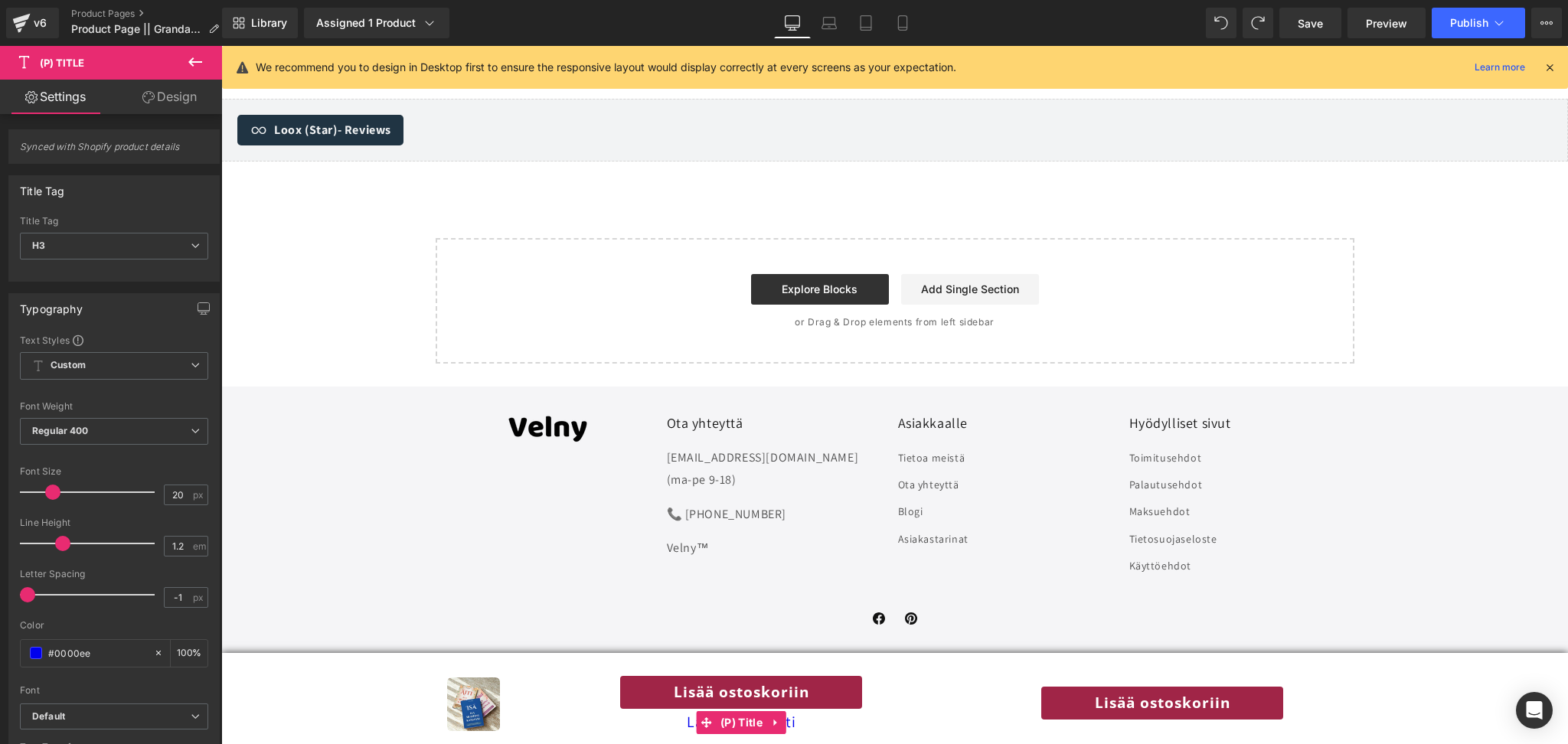
click at [817, 690] on div "Rendering Content" at bounding box center [784, 683] width 95 height 17
click at [807, 694] on link "Lisää ostoskoriin" at bounding box center [741, 693] width 245 height 36
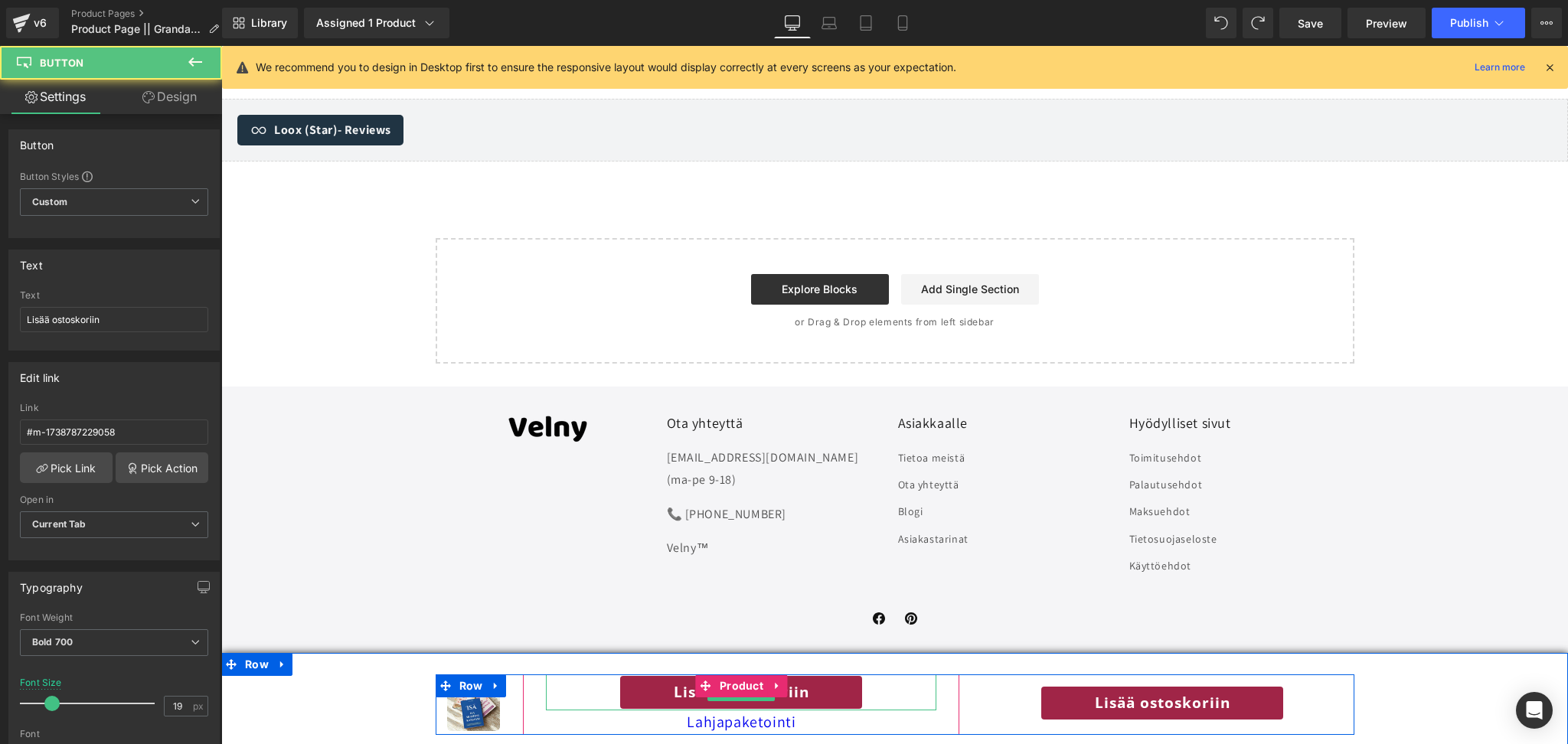
click at [871, 691] on div "Lisää ostoskoriin" at bounding box center [741, 693] width 391 height 36
click at [761, 703] on link "Lisää ostoskoriin" at bounding box center [741, 693] width 245 height 36
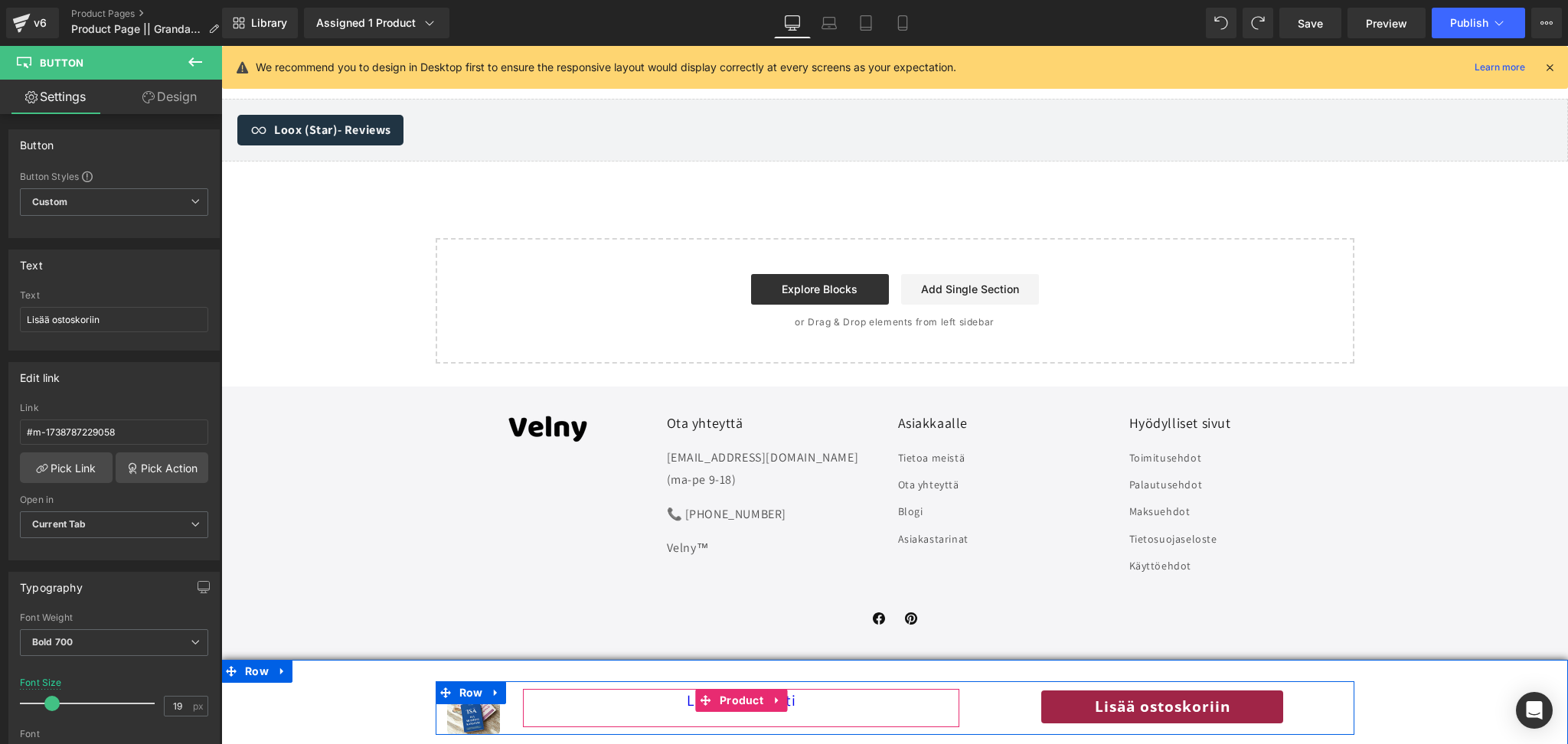
scroll to position [5627, 0]
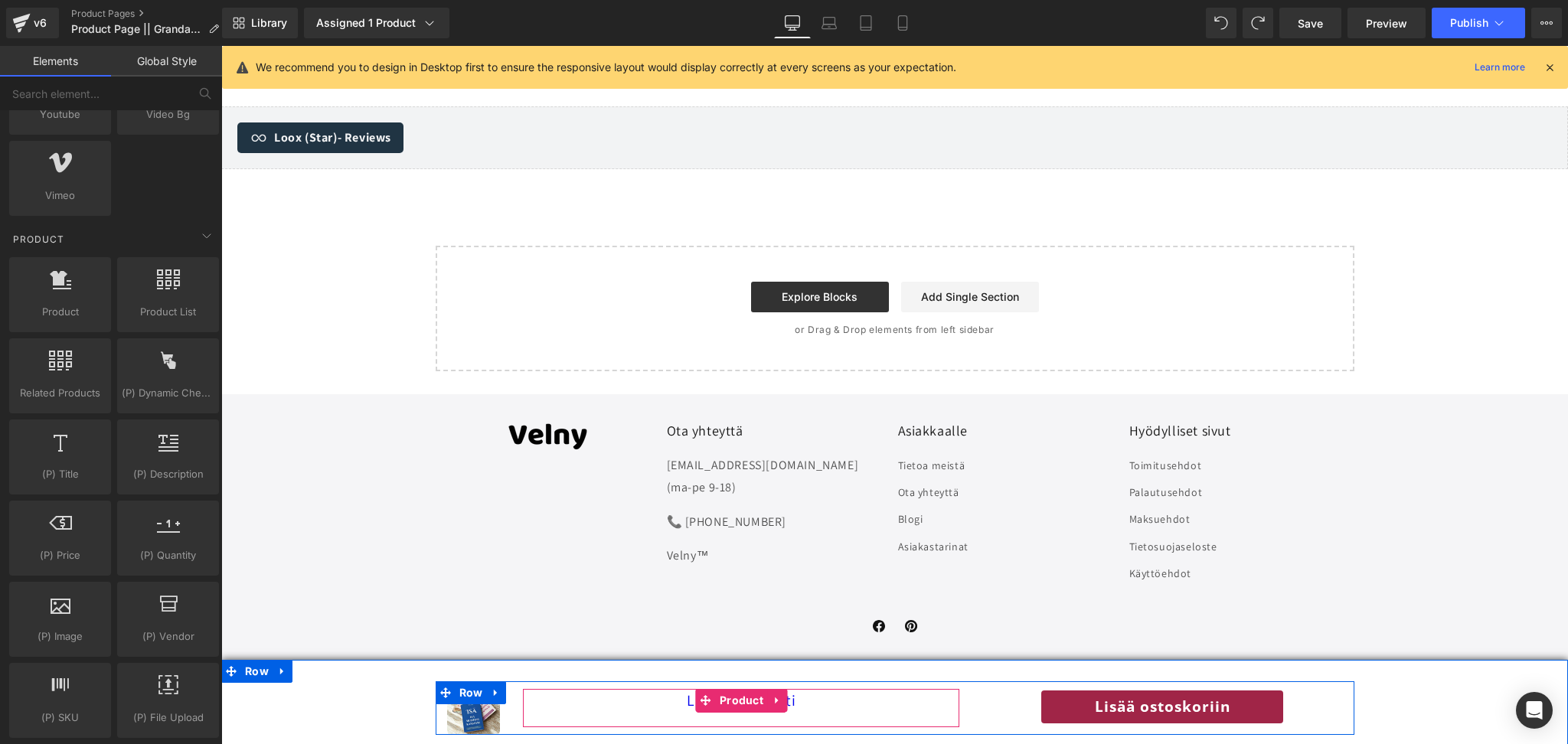
click at [590, 701] on h3 "Lahjapaketointi" at bounding box center [741, 701] width 421 height 24
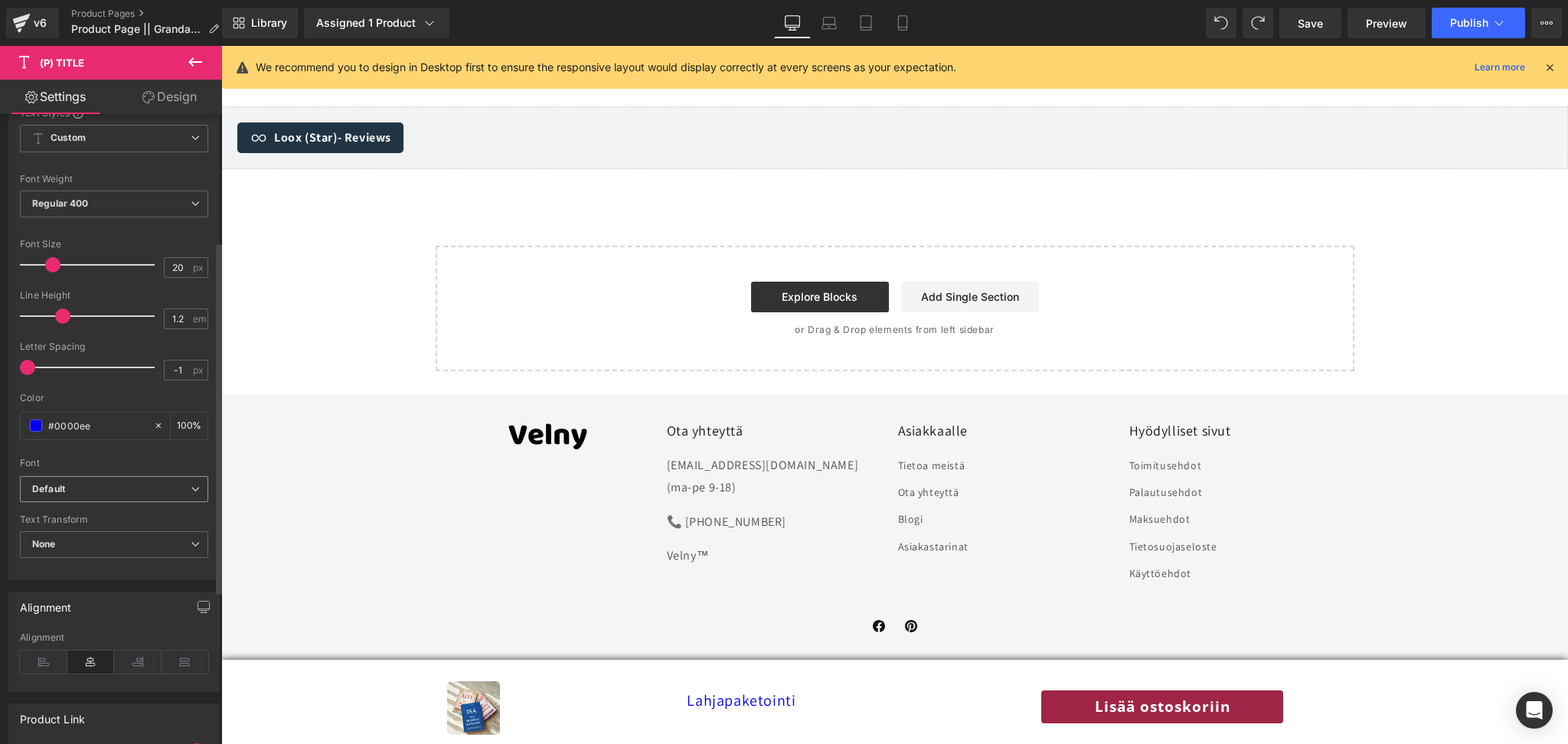
scroll to position [229, 0]
click at [54, 664] on icon at bounding box center [43, 661] width 47 height 23
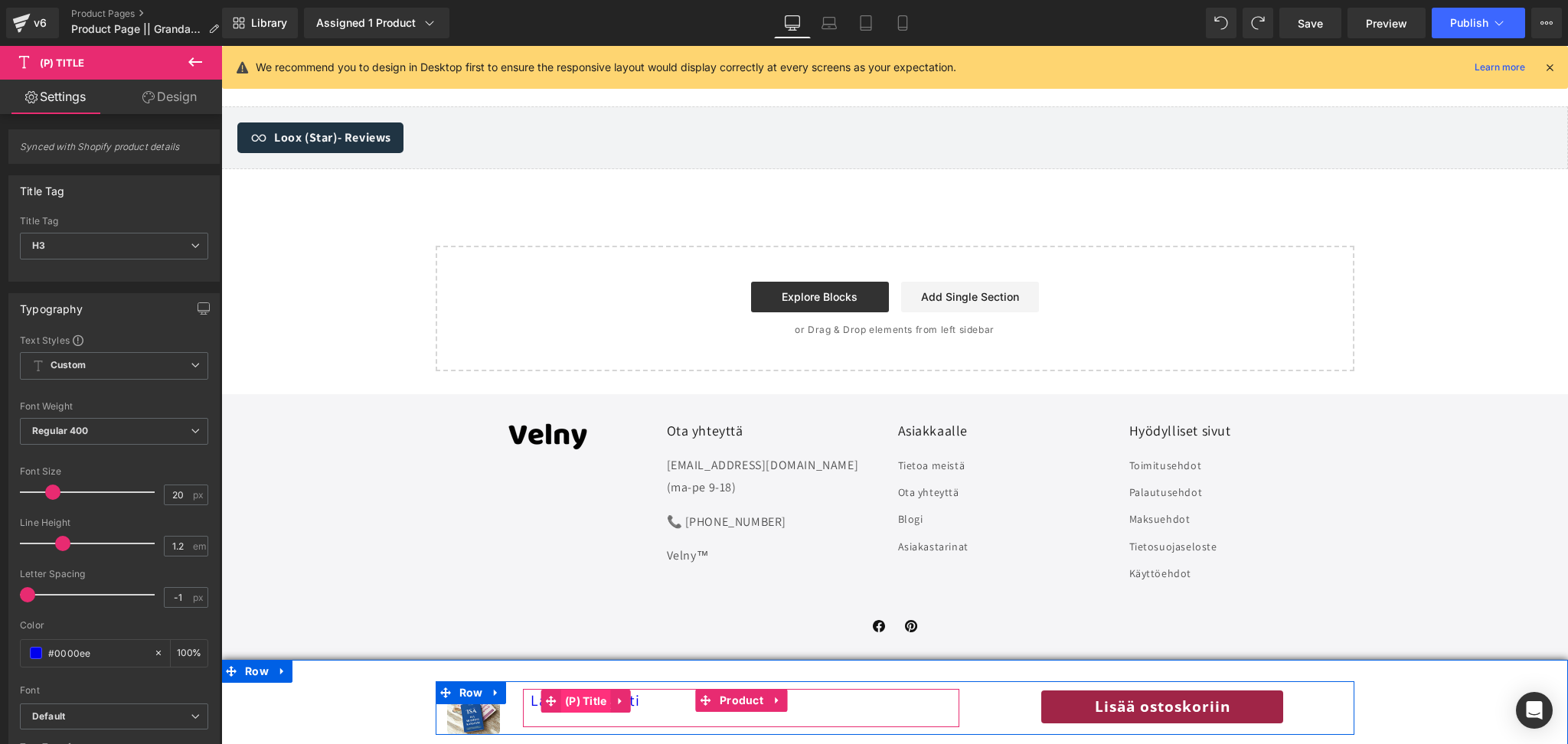
click at [562, 702] on span "(P) Title" at bounding box center [586, 701] width 50 height 23
click at [591, 705] on span "(P) Title" at bounding box center [586, 701] width 50 height 23
click at [591, 705] on span "(P) Title" at bounding box center [586, 701] width 50 height 23
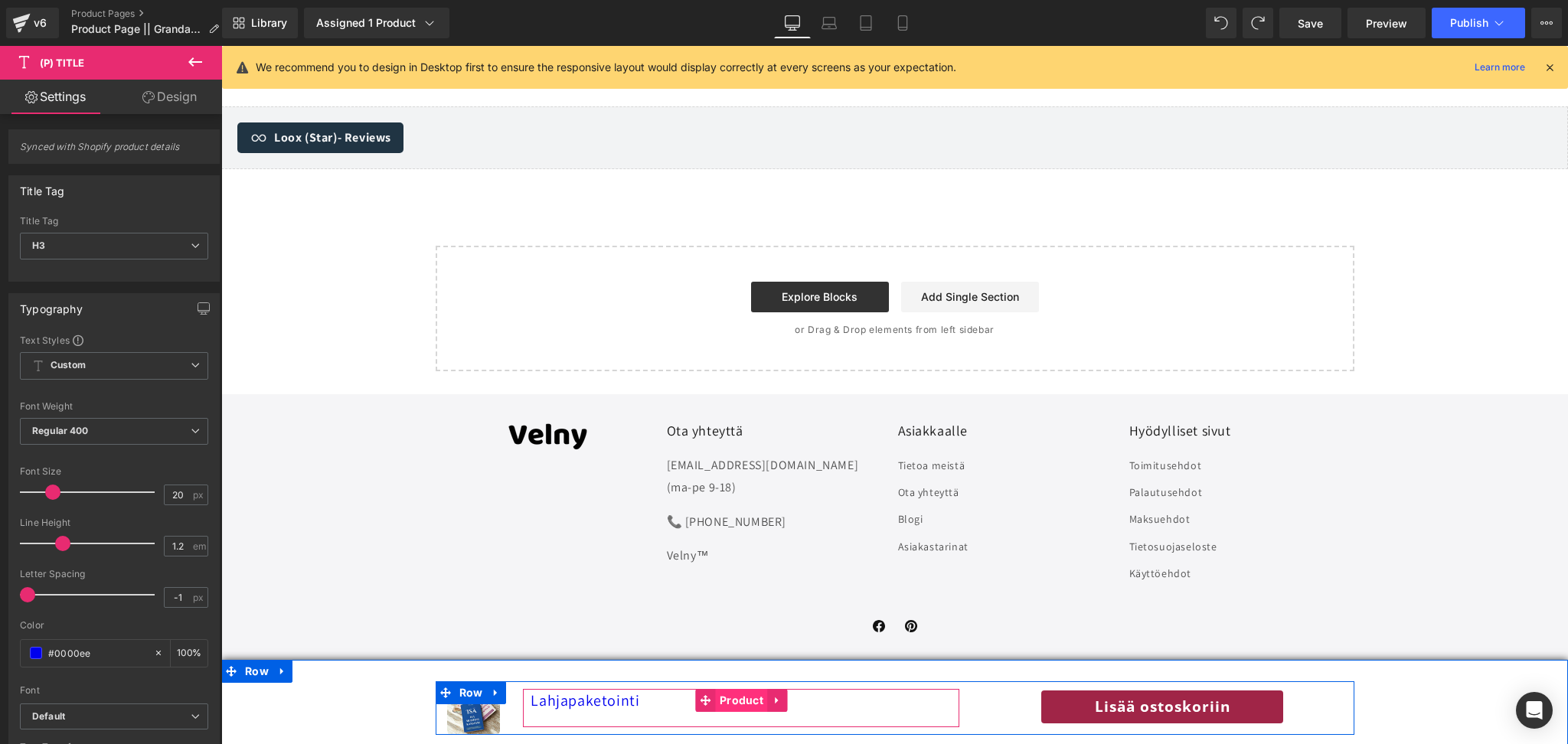
click at [736, 709] on span "Product" at bounding box center [741, 700] width 51 height 23
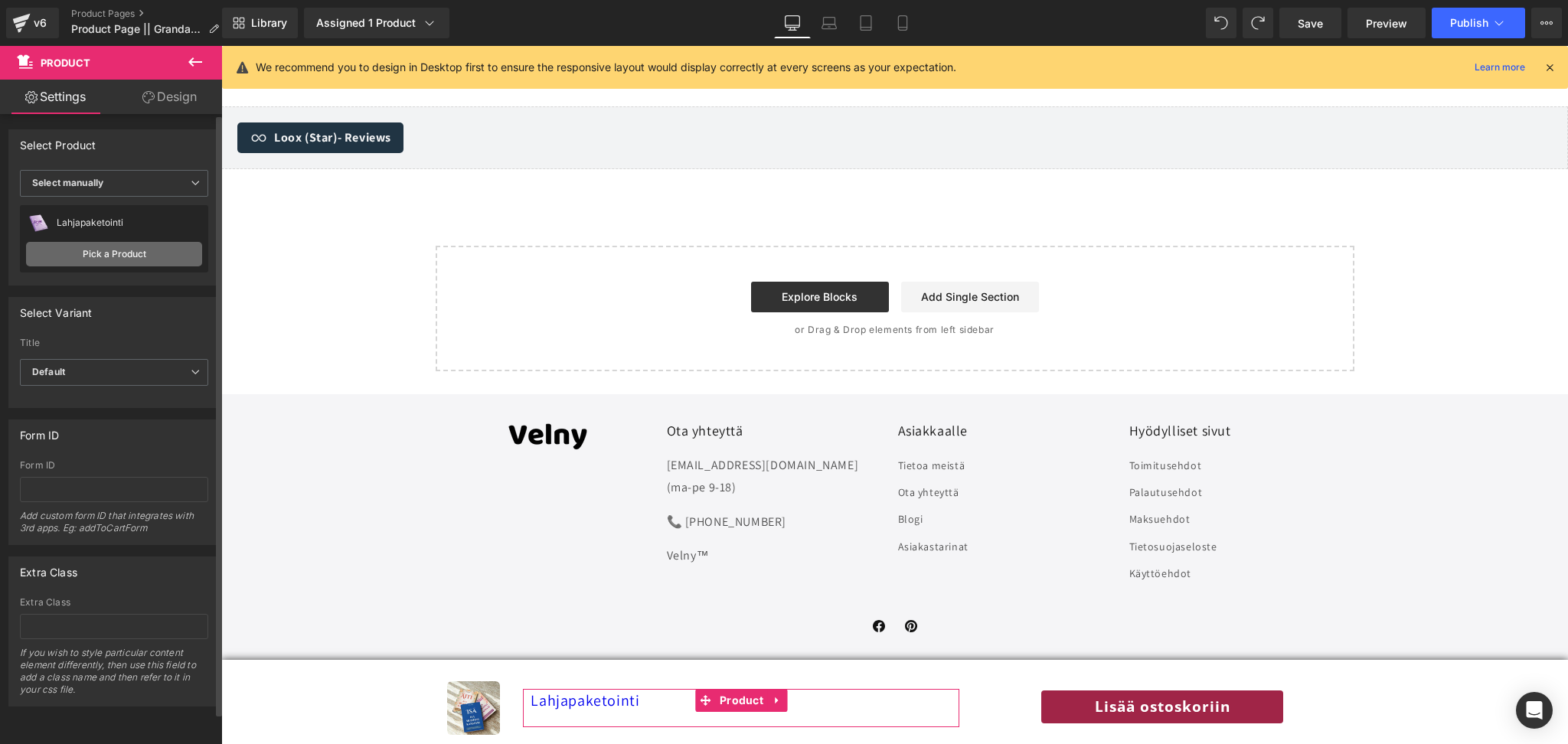
click at [86, 261] on link "Pick a Product" at bounding box center [114, 254] width 176 height 24
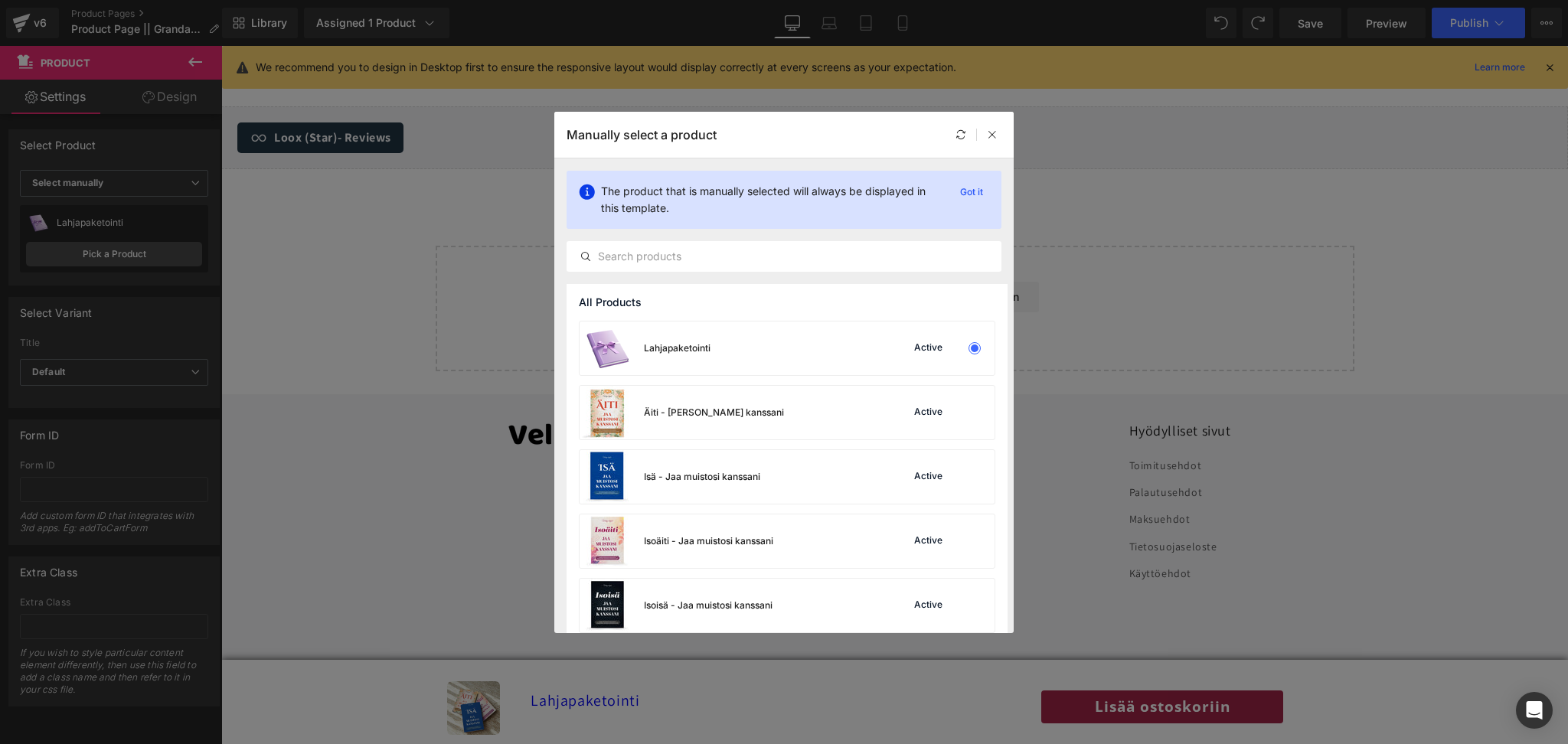
scroll to position [76, 0]
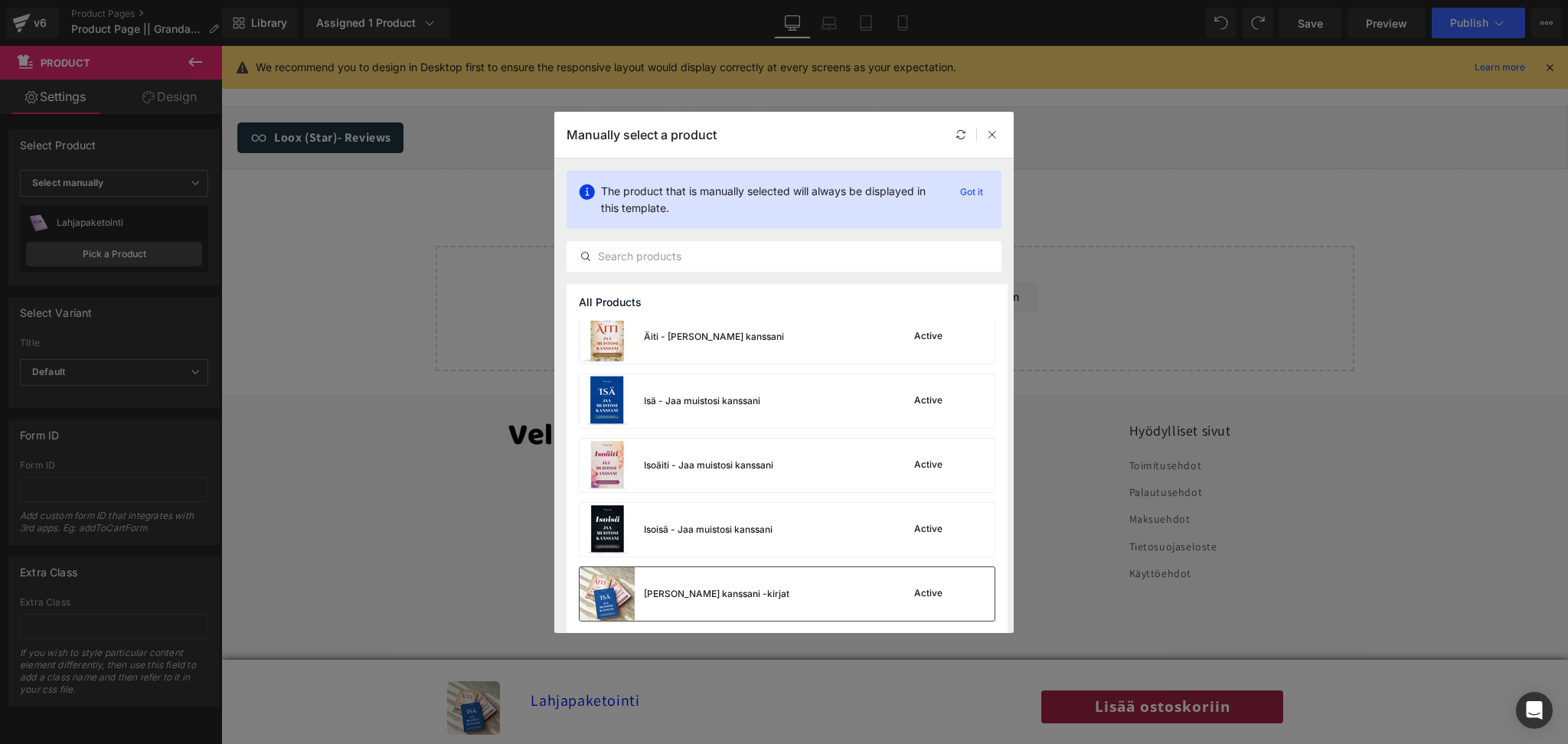
click at [702, 586] on div "[PERSON_NAME] kanssani -kirjat" at bounding box center [684, 594] width 209 height 54
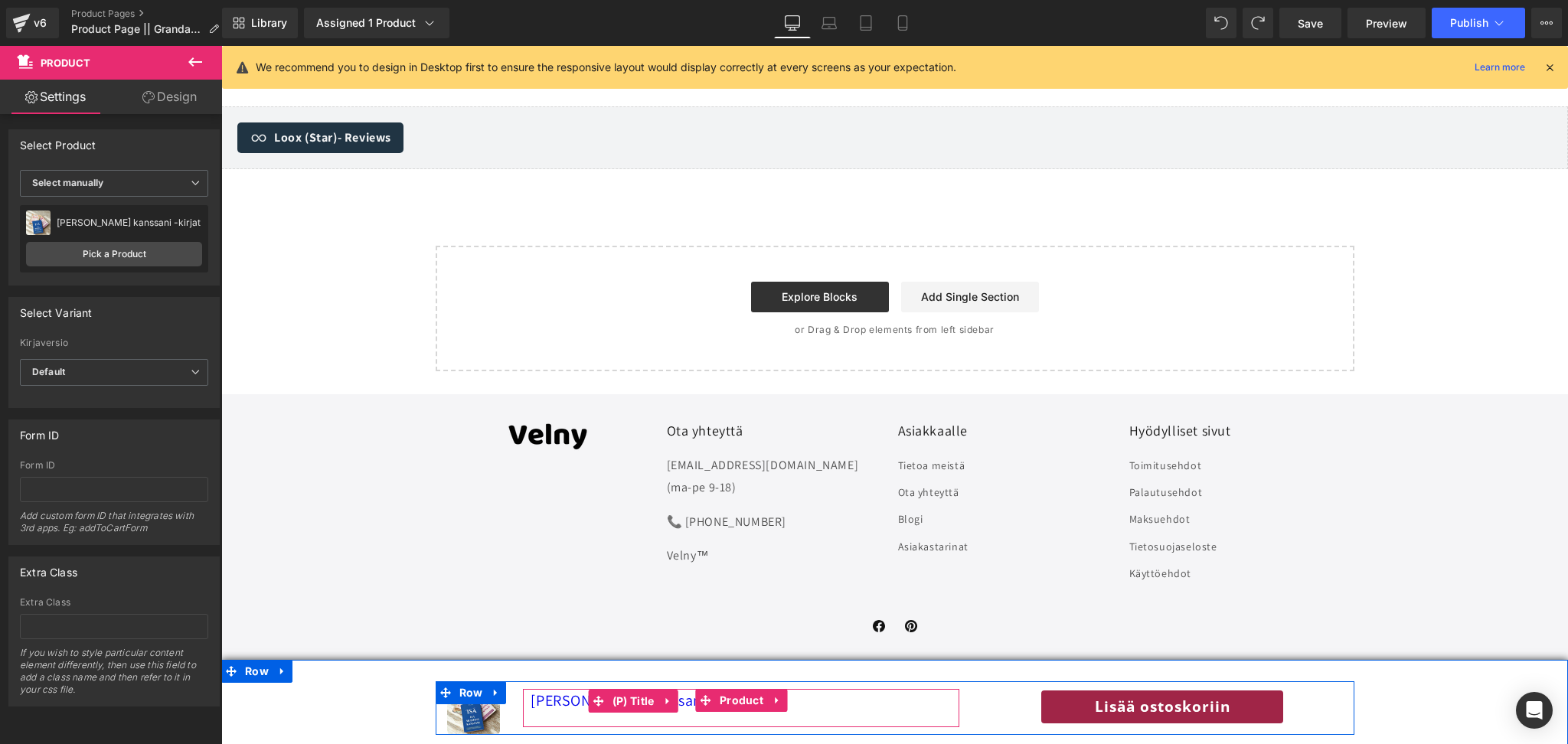
click at [560, 698] on link "[PERSON_NAME] kanssani -kirjat" at bounding box center [641, 700] width 221 height 18
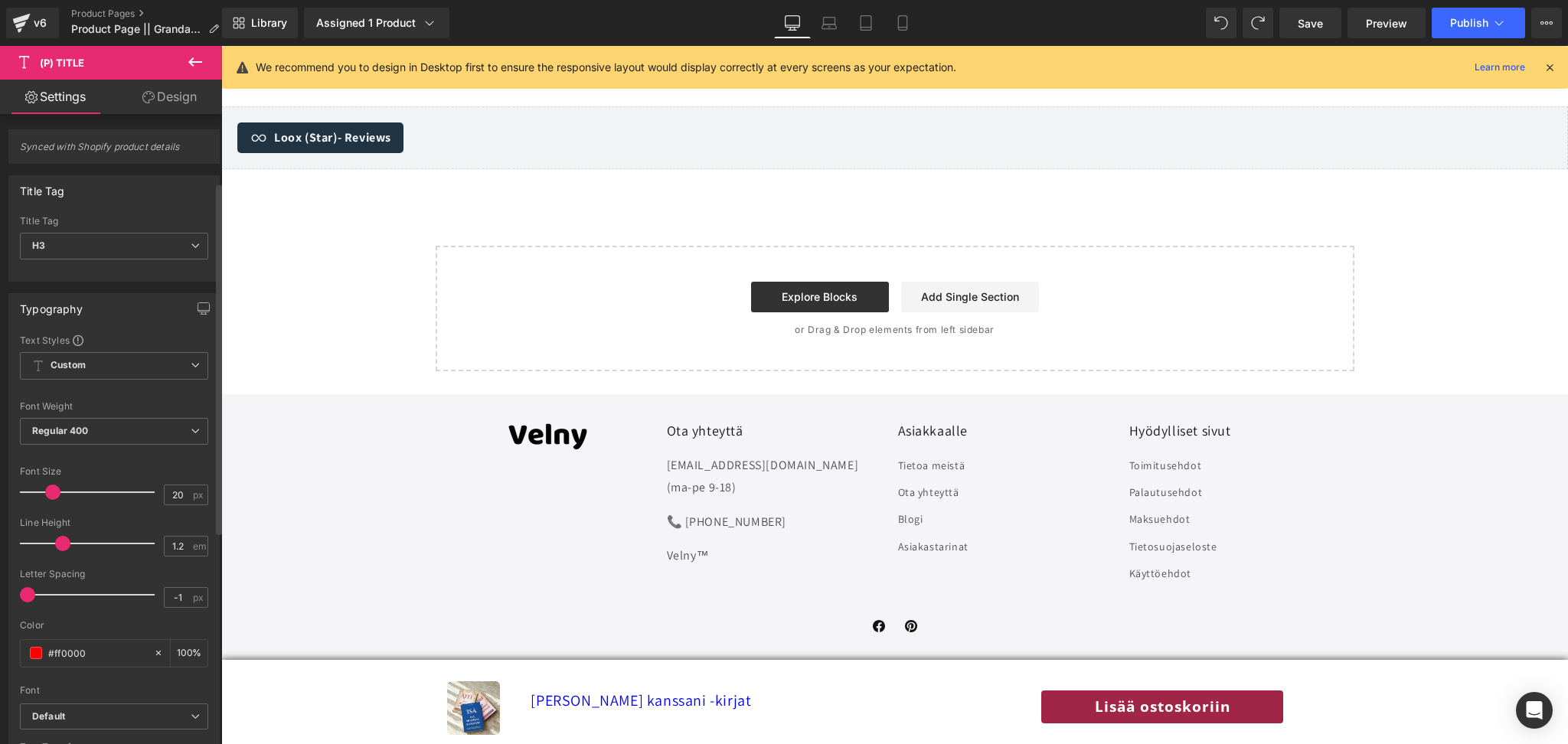
scroll to position [153, 0]
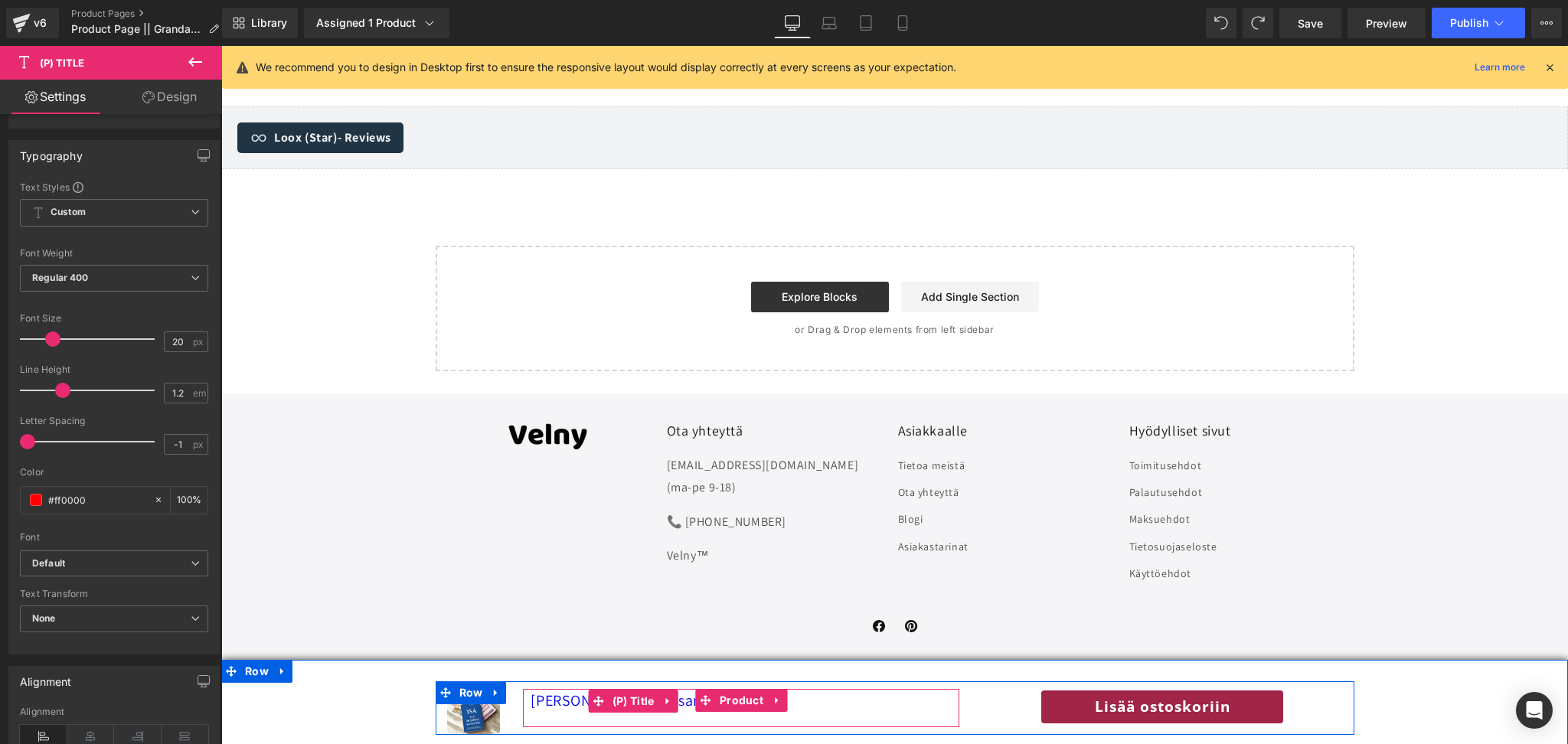
click at [803, 701] on h3 "[PERSON_NAME] kanssani -kirjat" at bounding box center [741, 701] width 421 height 24
click at [643, 704] on span "(P) Title" at bounding box center [633, 701] width 50 height 23
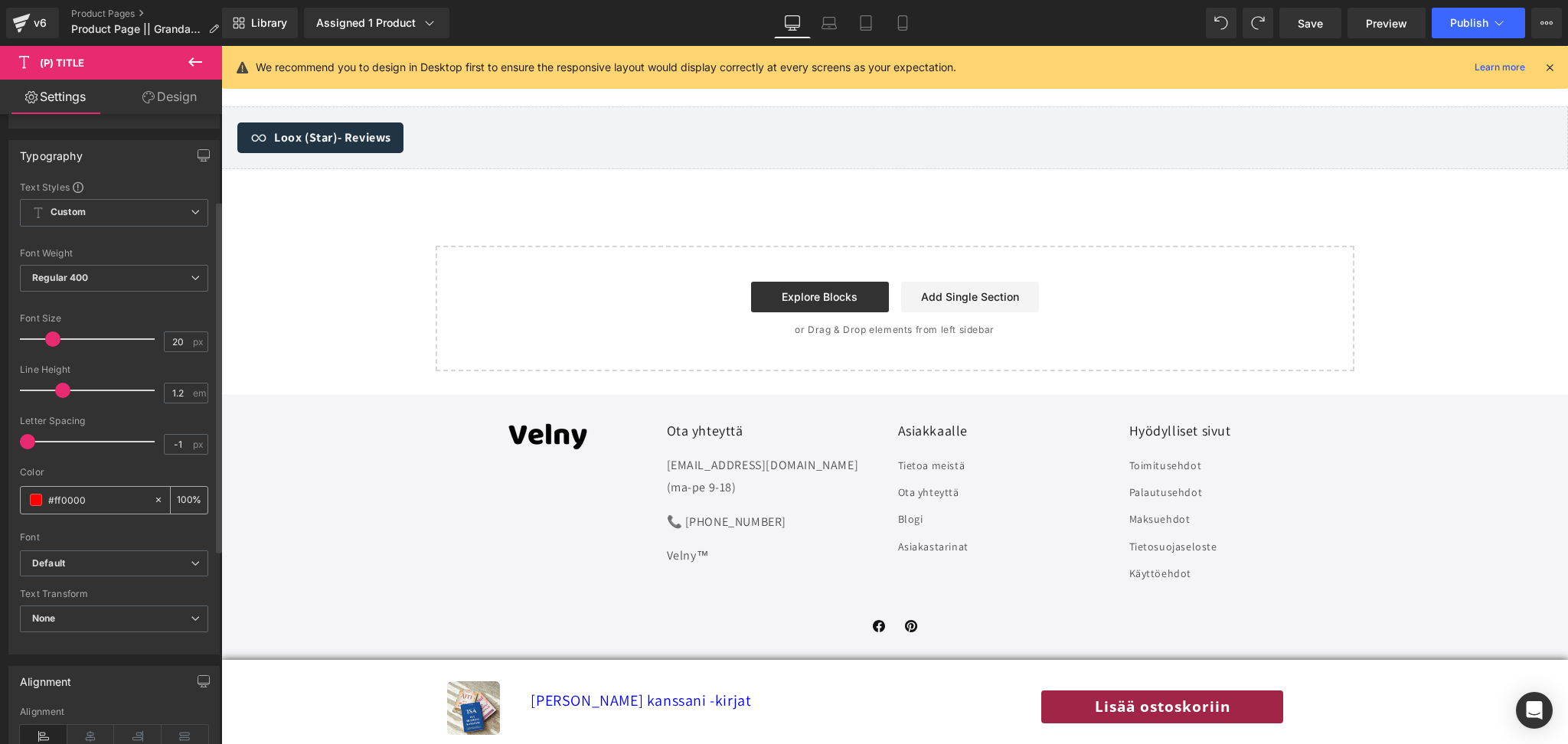
click at [99, 506] on input "#ff0000" at bounding box center [97, 499] width 98 height 17
click at [35, 499] on span at bounding box center [36, 500] width 13 height 13
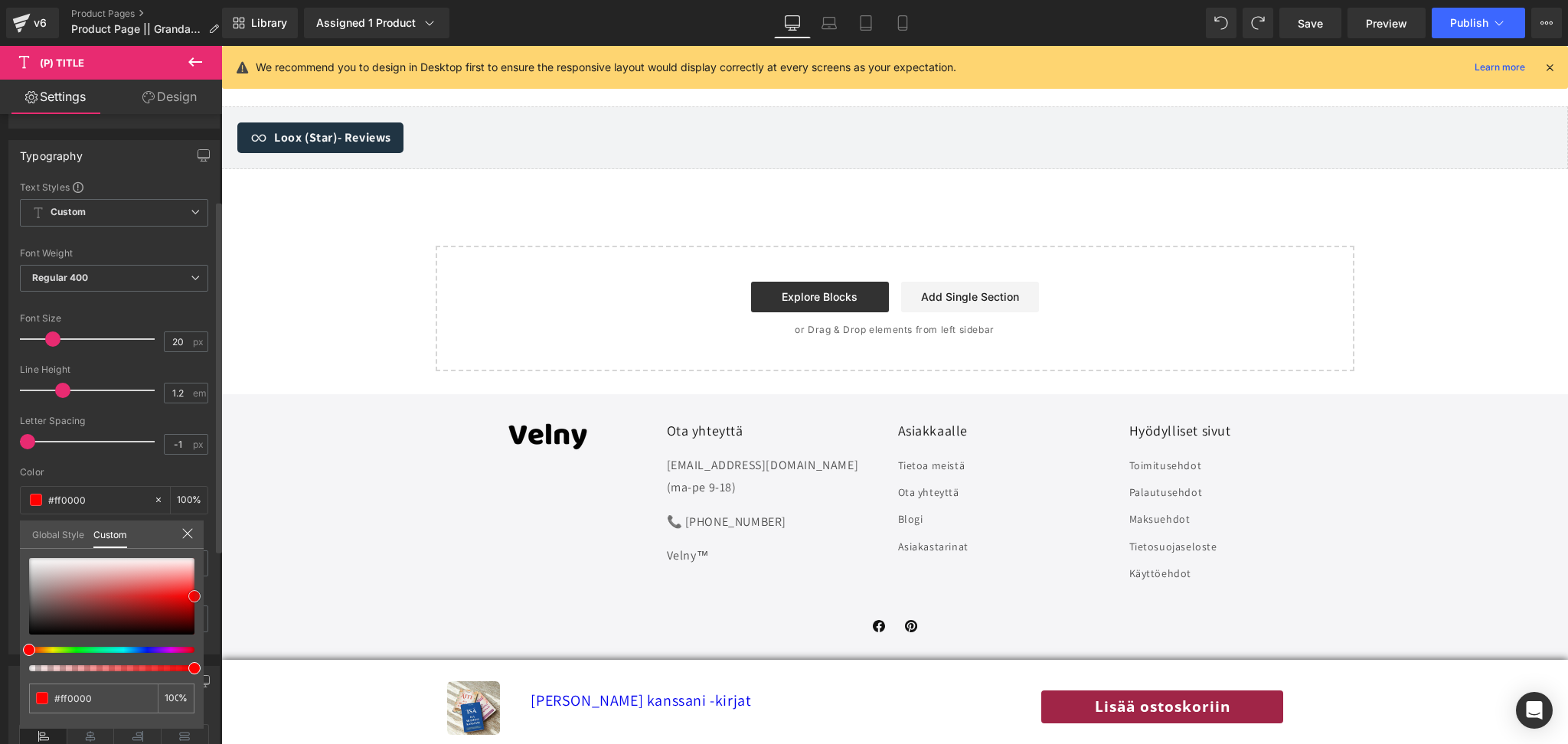
type input "#f30606"
type input "#8b2727"
type input "#4a3939"
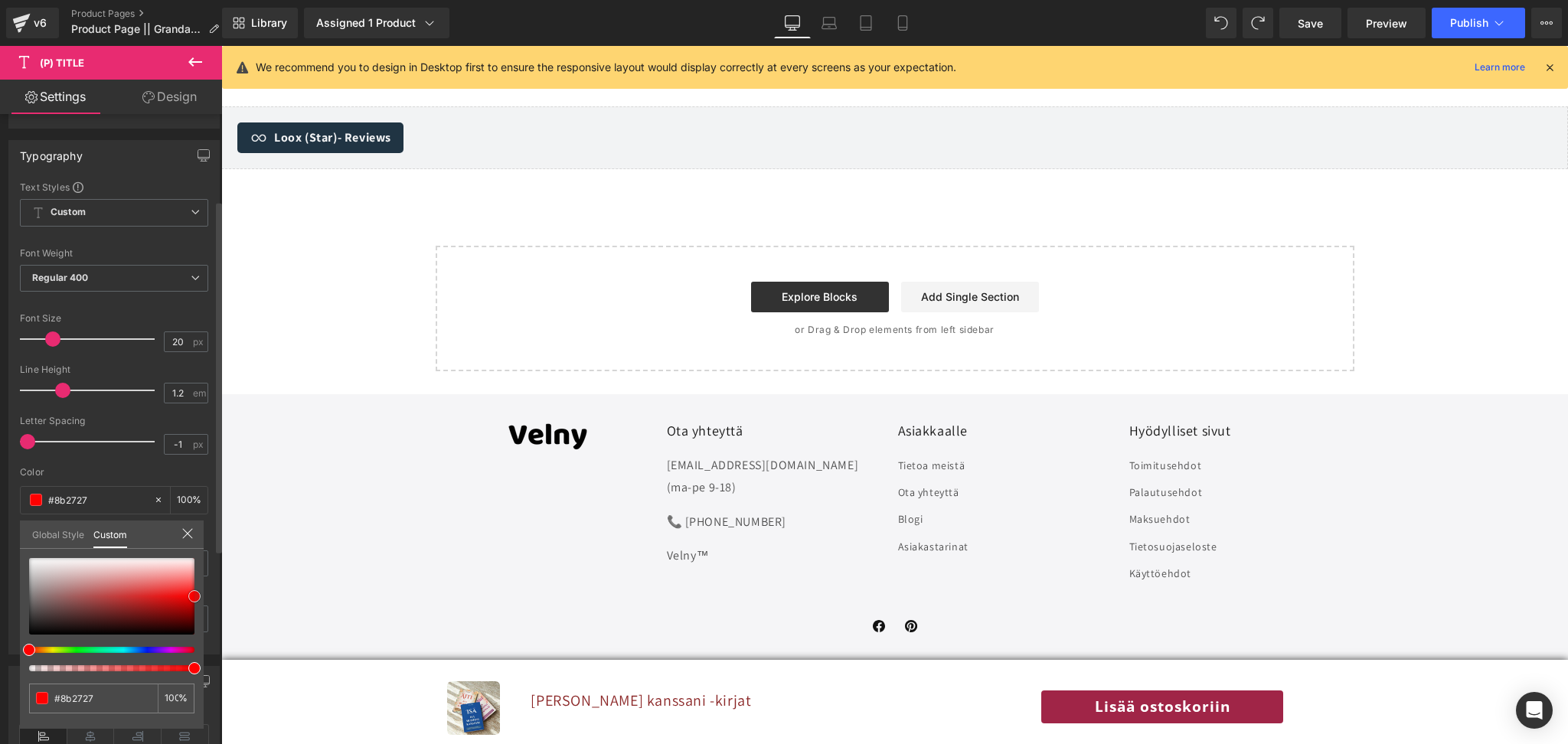
type input "#4a3939"
type input "#303030"
type input "#2b2b2b"
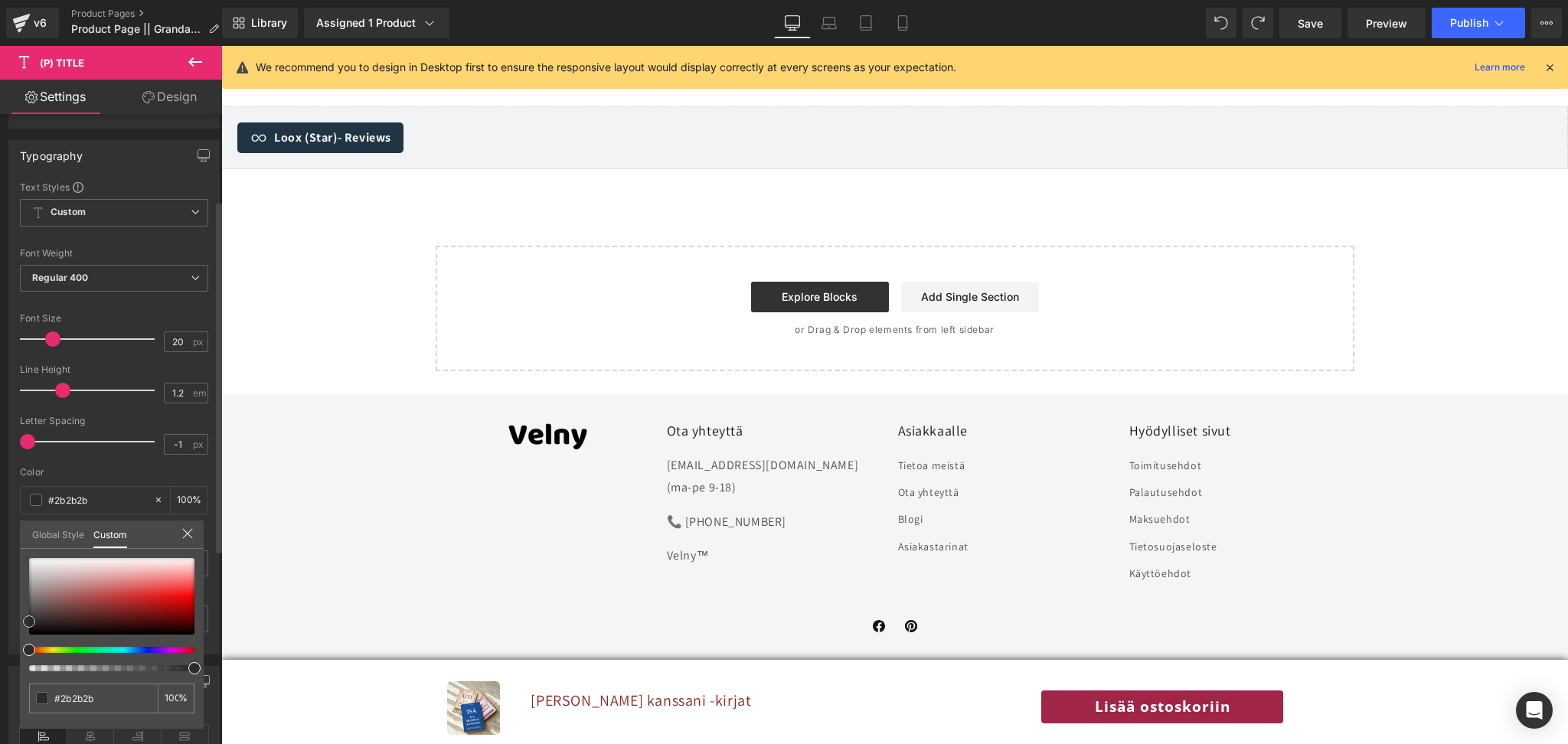
type input "#282828"
type input "#262626"
type input "#232323"
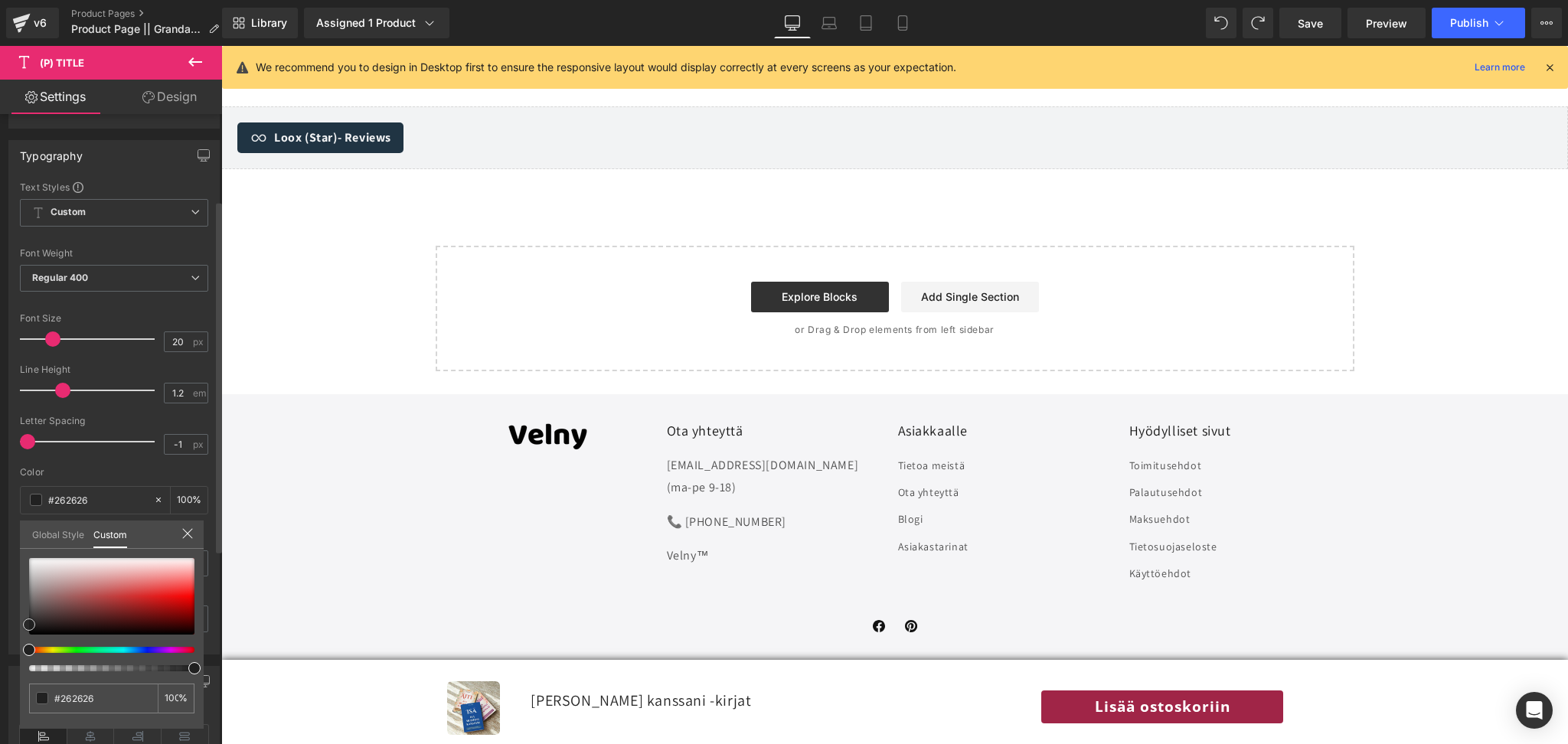
type input "#232323"
type input "#161616"
type input "#020202"
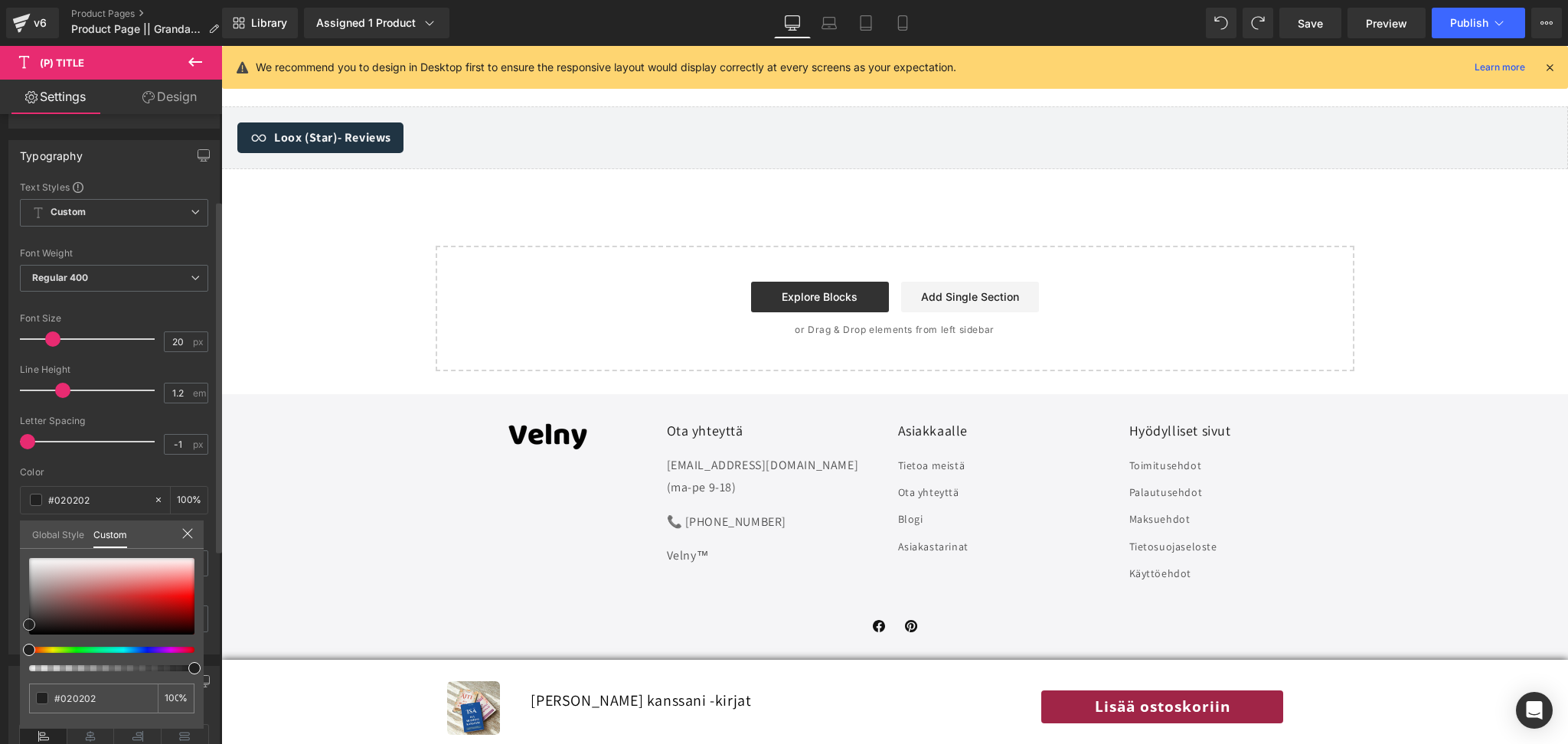
type input "#000000"
drag, startPoint x: 196, startPoint y: 597, endPoint x: 13, endPoint y: 654, distance: 191.7
click at [13, 654] on div "Typography Text Styles Custom Custom Setup Global Style Custom Setup Global Sty…" at bounding box center [114, 391] width 229 height 526
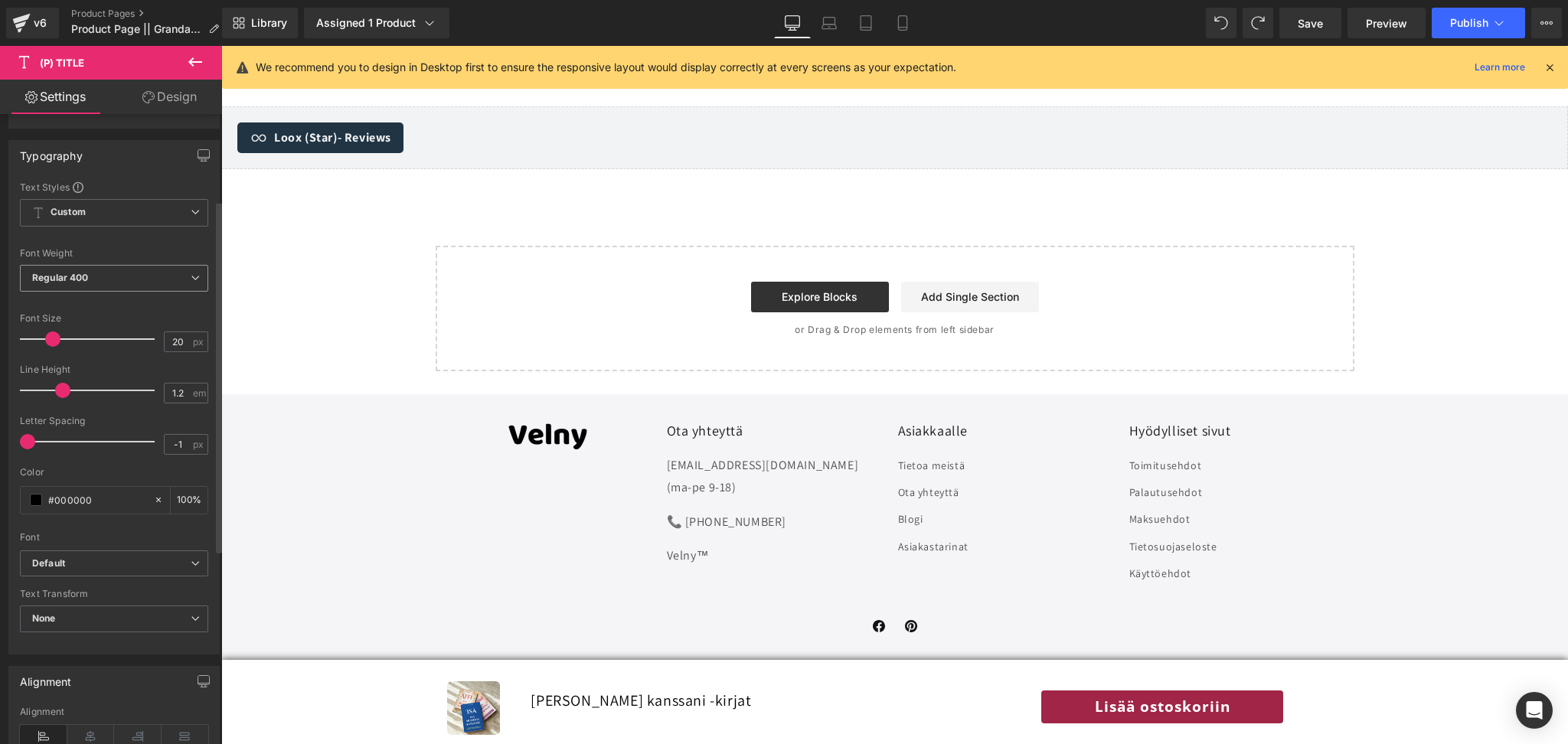
click at [121, 286] on span "Regular 400" at bounding box center [113, 278] width 188 height 27
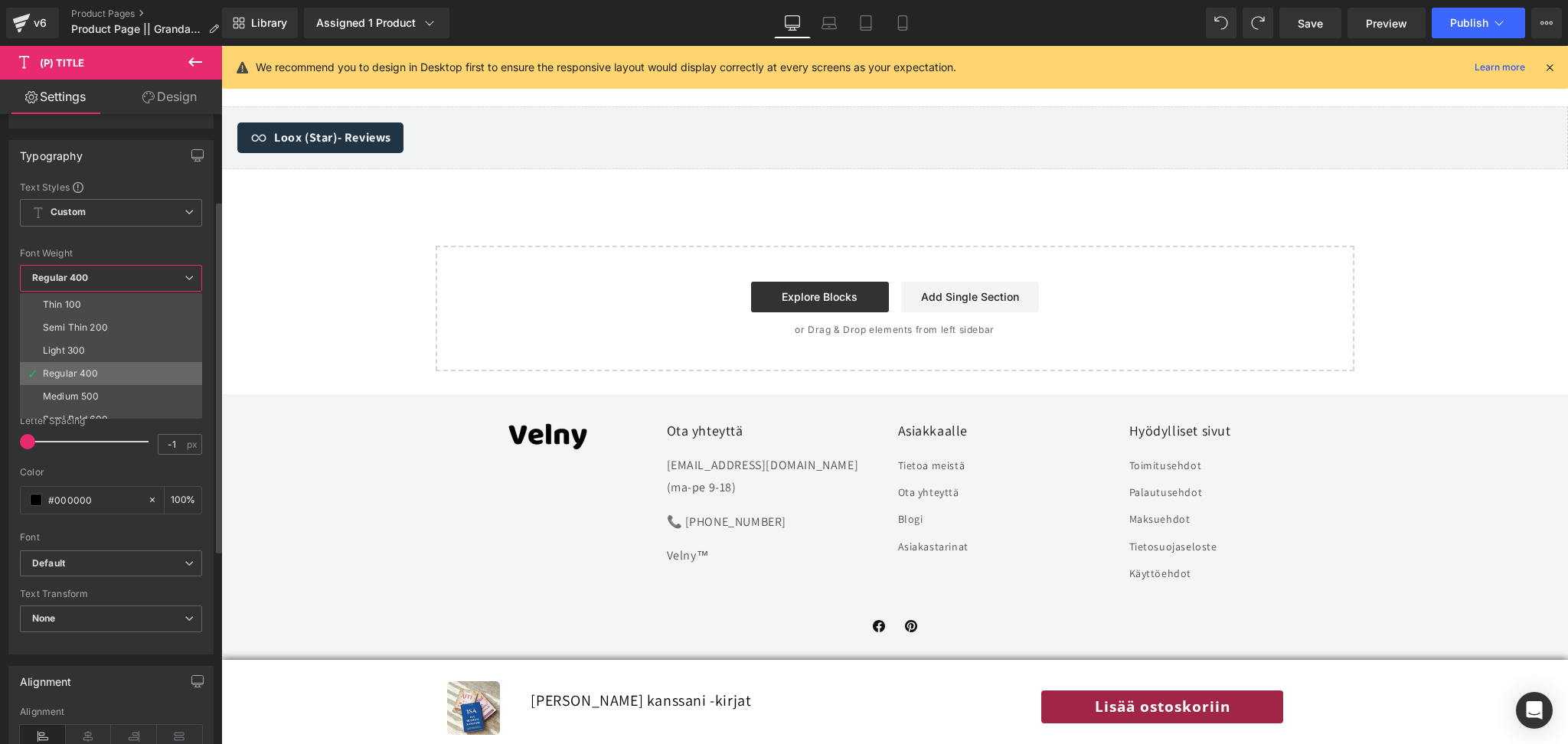
scroll to position [126, 0]
click at [93, 368] on li "Bold 700" at bounding box center [114, 361] width 189 height 23
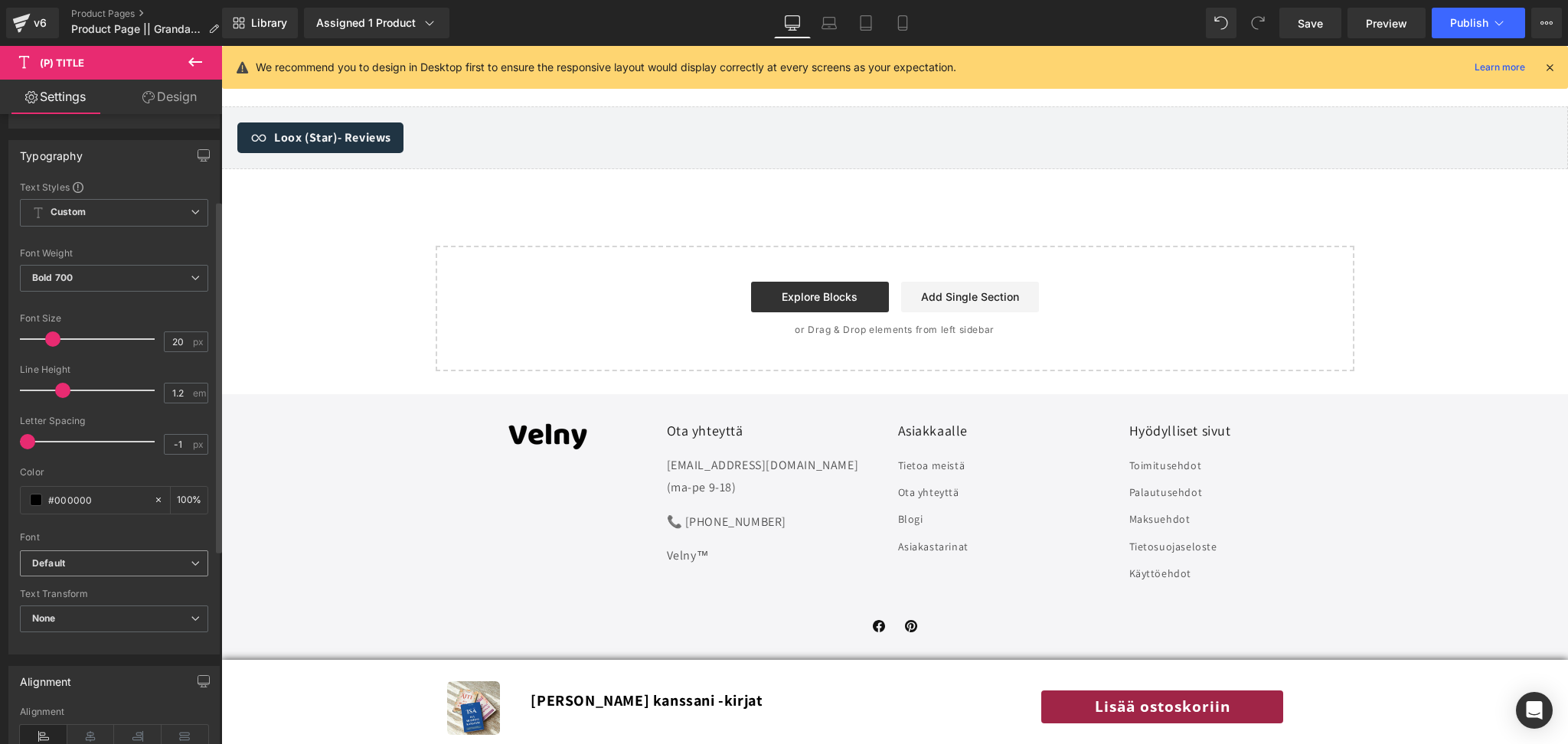
click at [121, 563] on b "Default" at bounding box center [111, 564] width 158 height 13
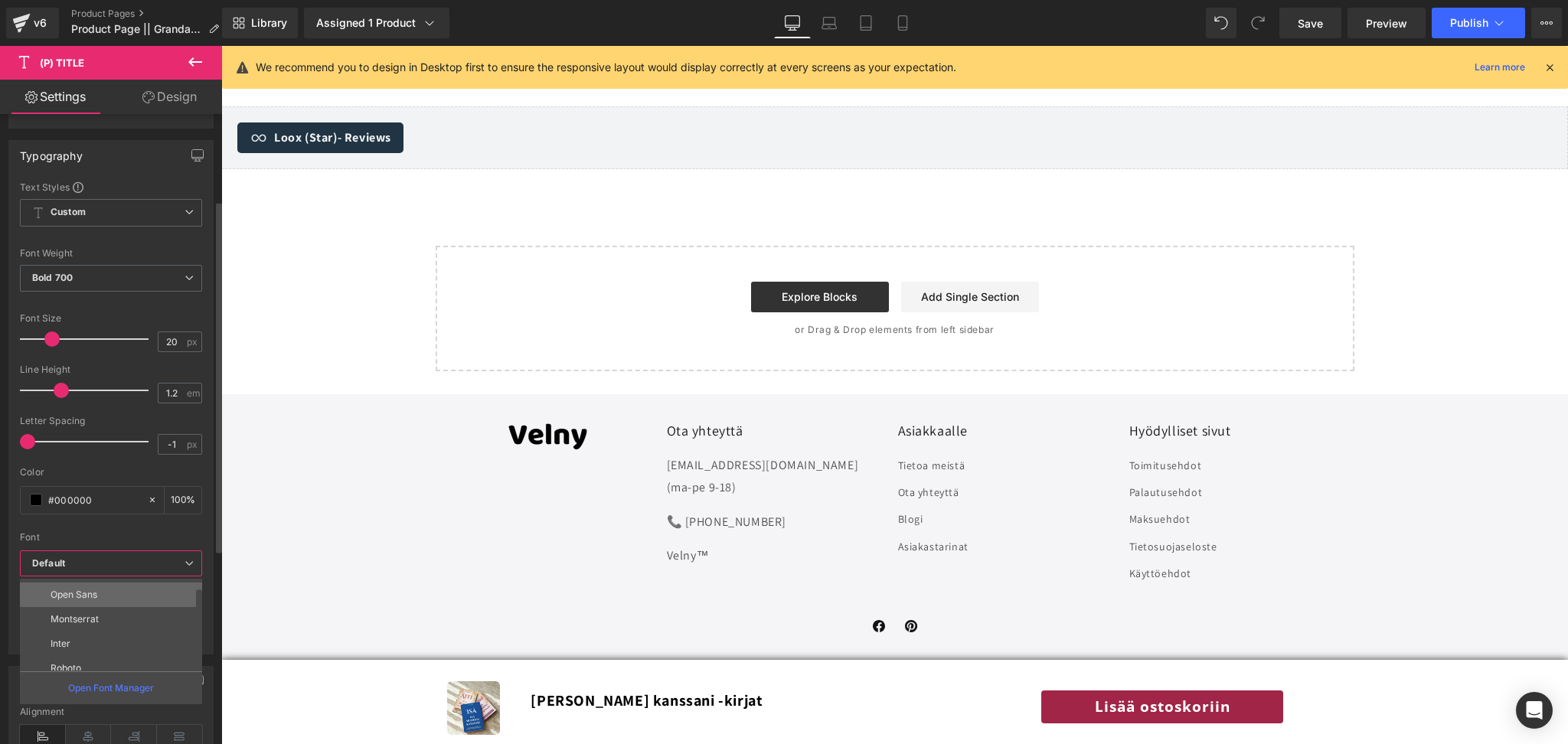
scroll to position [22, 0]
click at [115, 623] on li "Montserrat" at bounding box center [114, 617] width 189 height 24
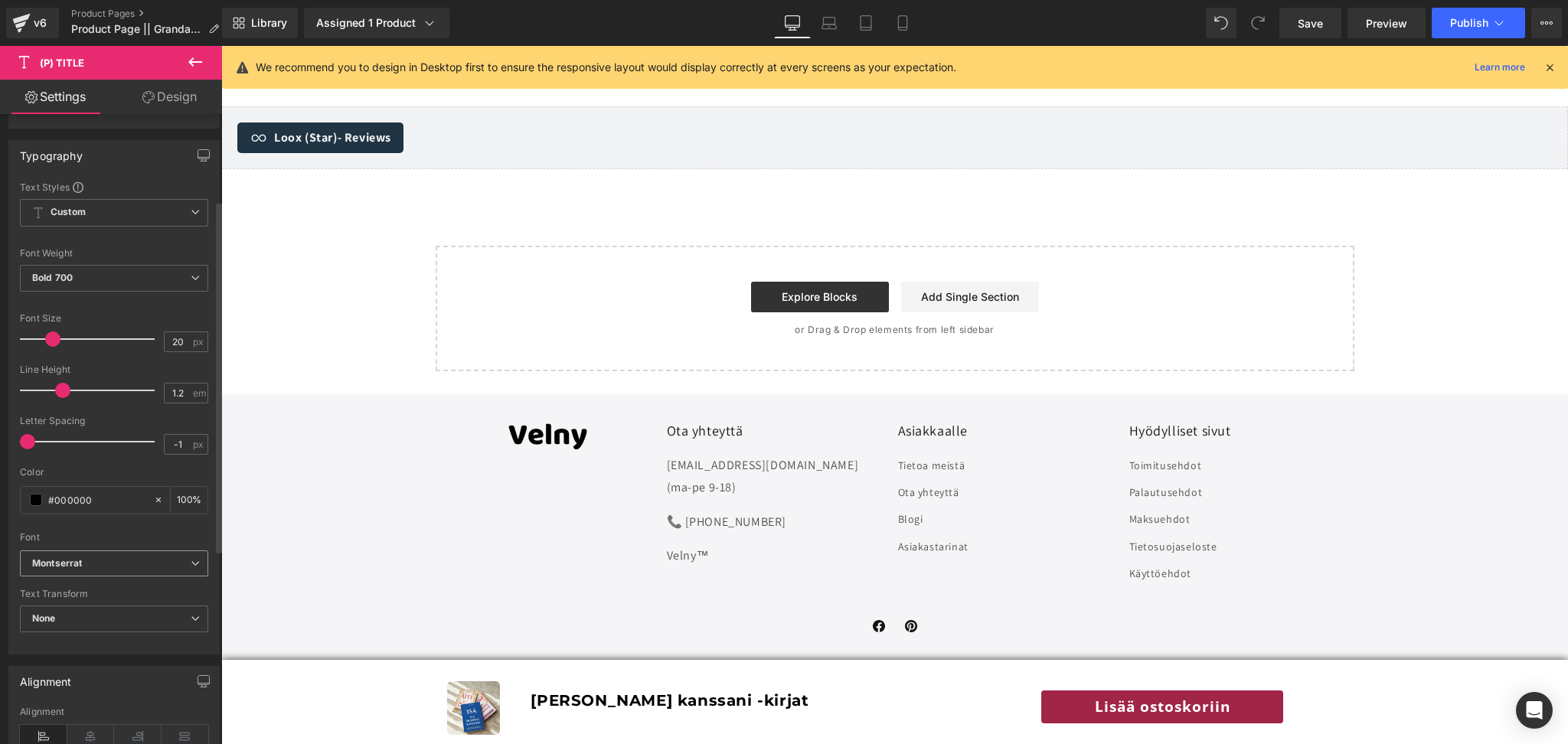
click at [115, 567] on b "Montserrat" at bounding box center [111, 564] width 158 height 13
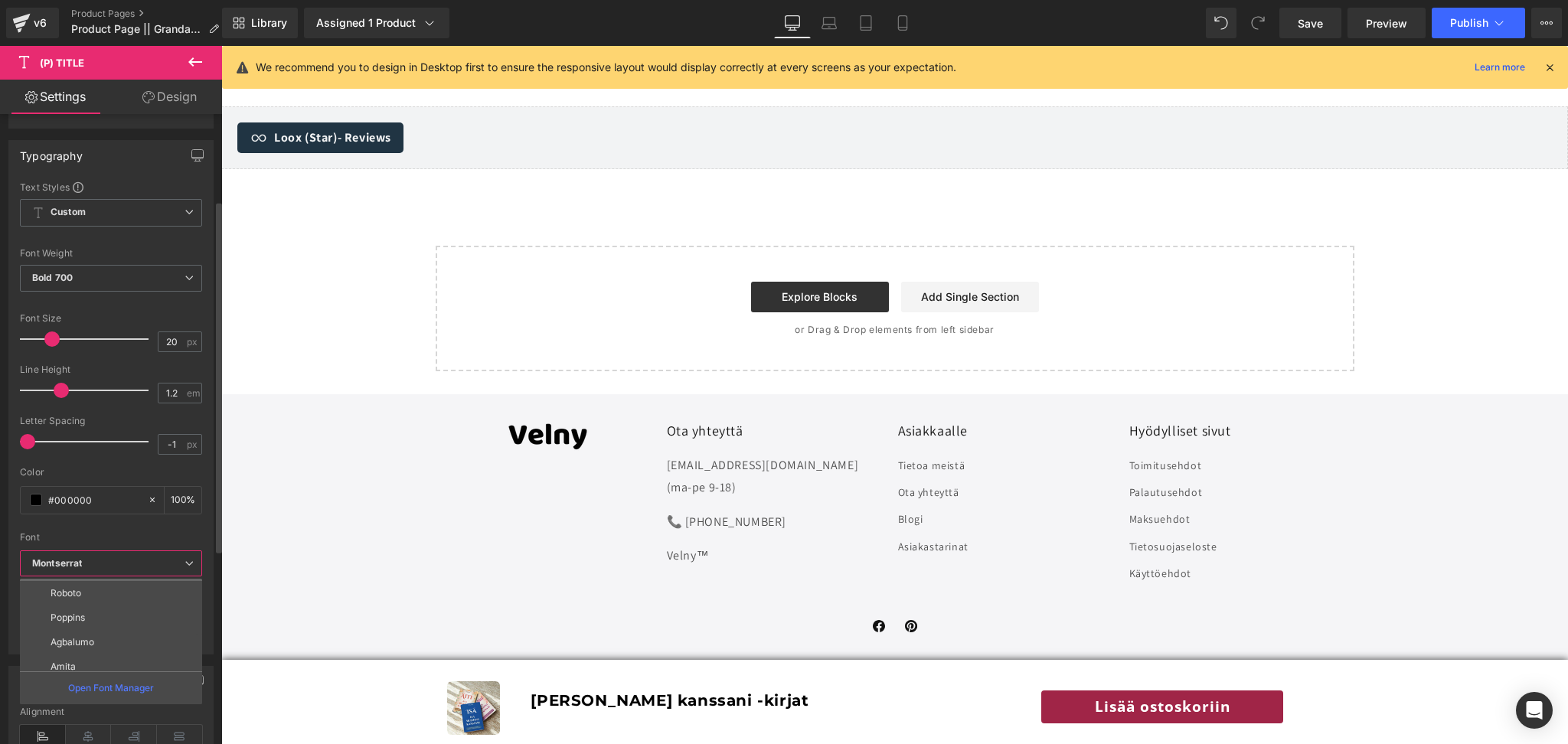
scroll to position [100, 0]
click at [94, 613] on li "Poppins" at bounding box center [114, 613] width 189 height 24
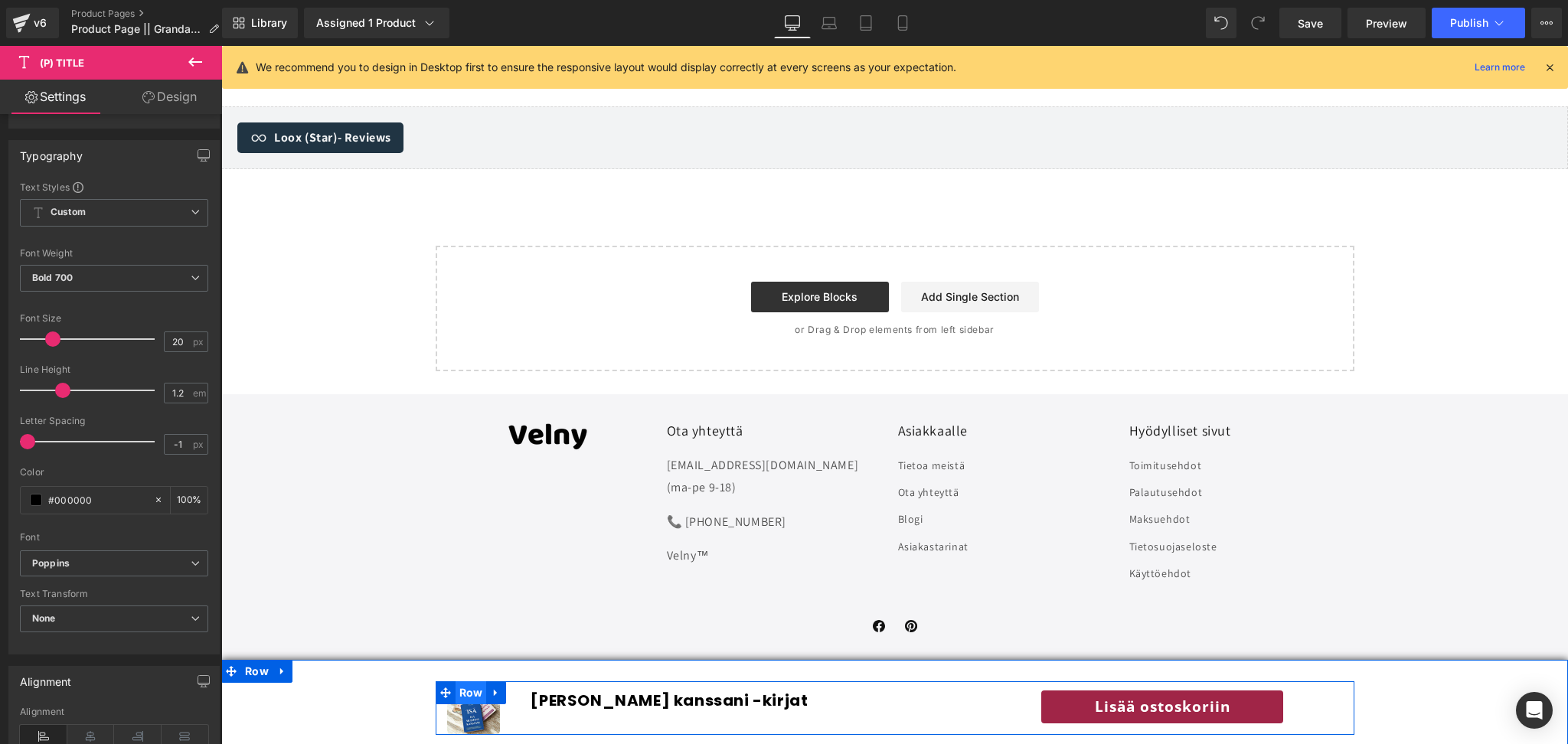
click at [469, 690] on span "Row" at bounding box center [472, 692] width 32 height 23
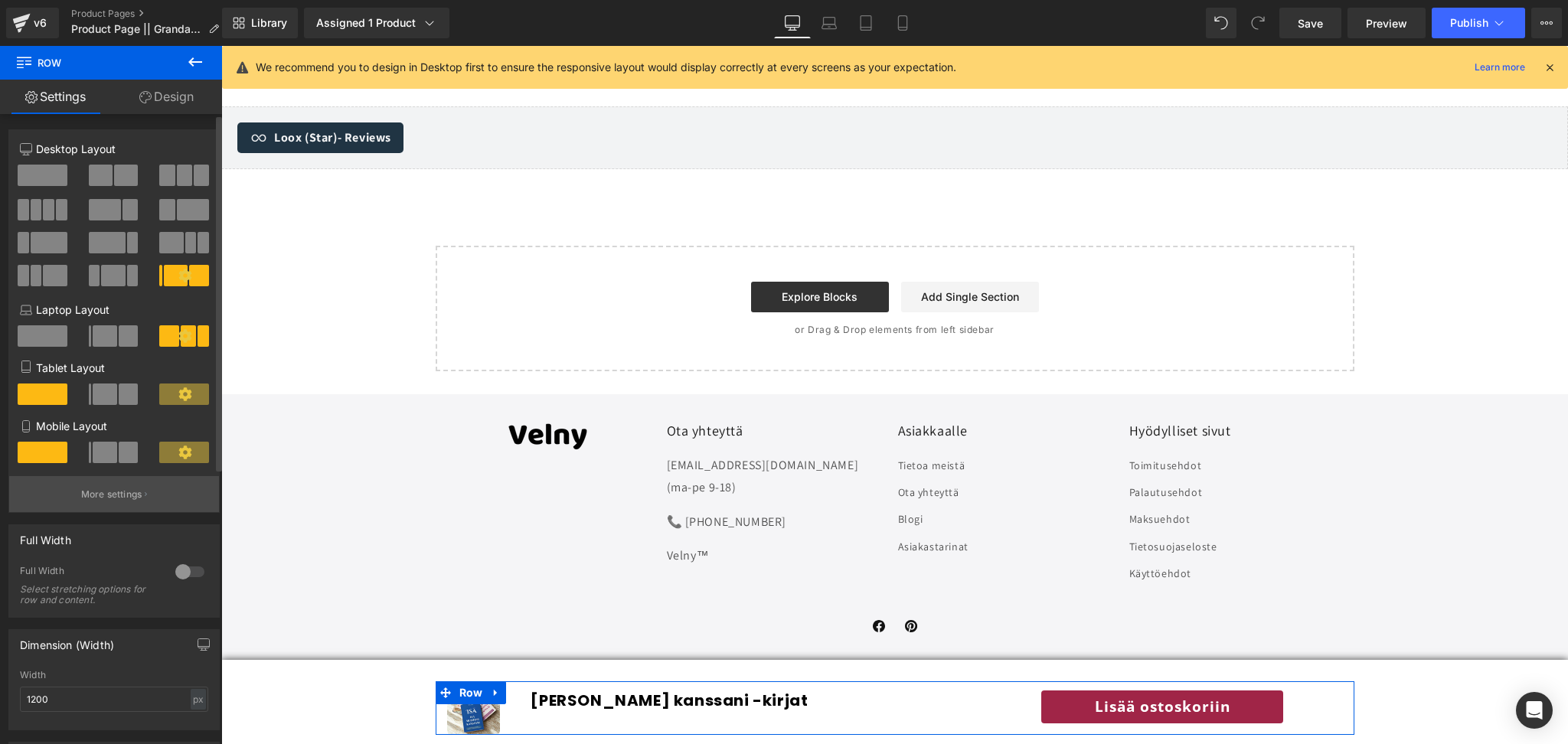
click at [127, 494] on p "More settings" at bounding box center [112, 494] width 61 height 14
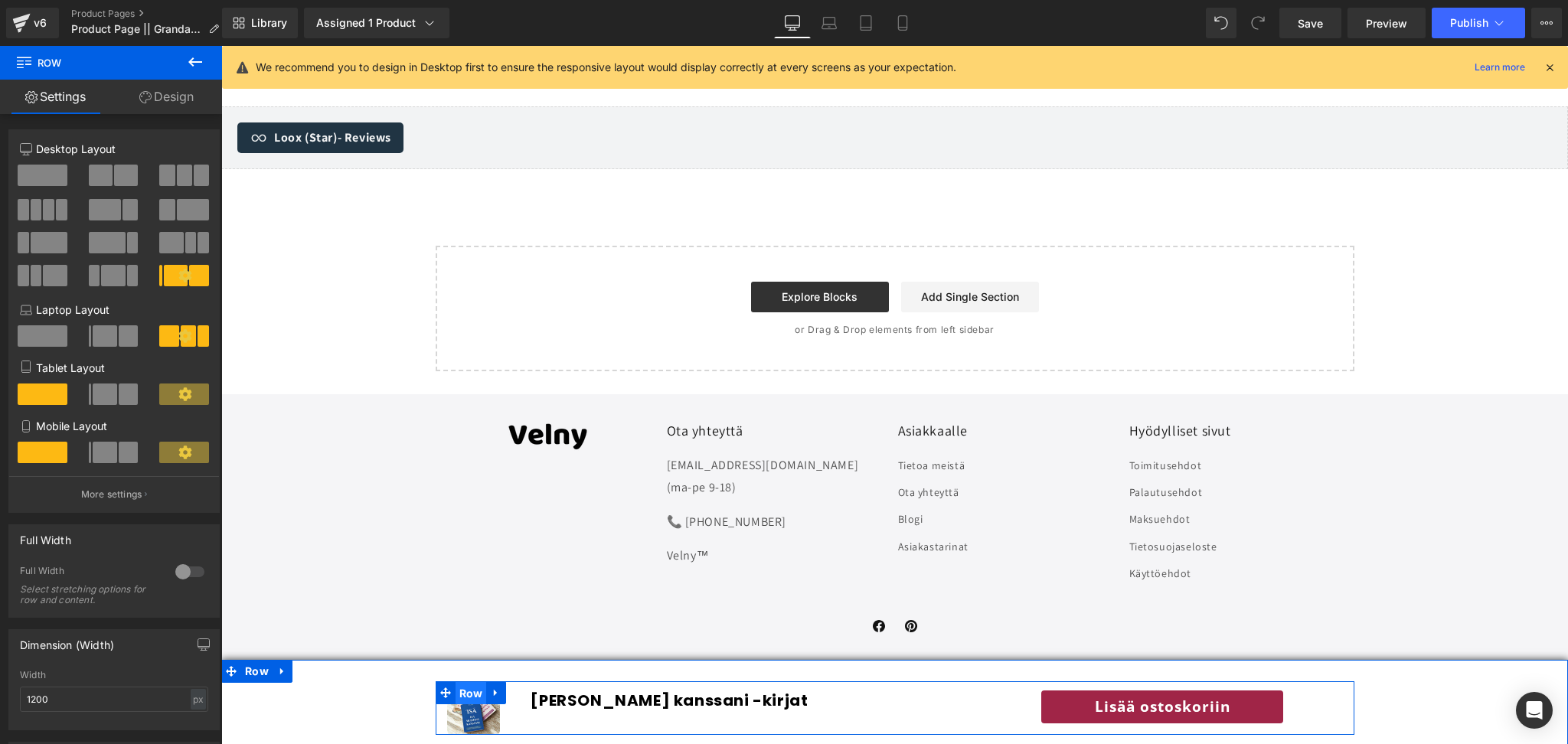
click at [465, 692] on span "Row" at bounding box center [472, 693] width 32 height 23
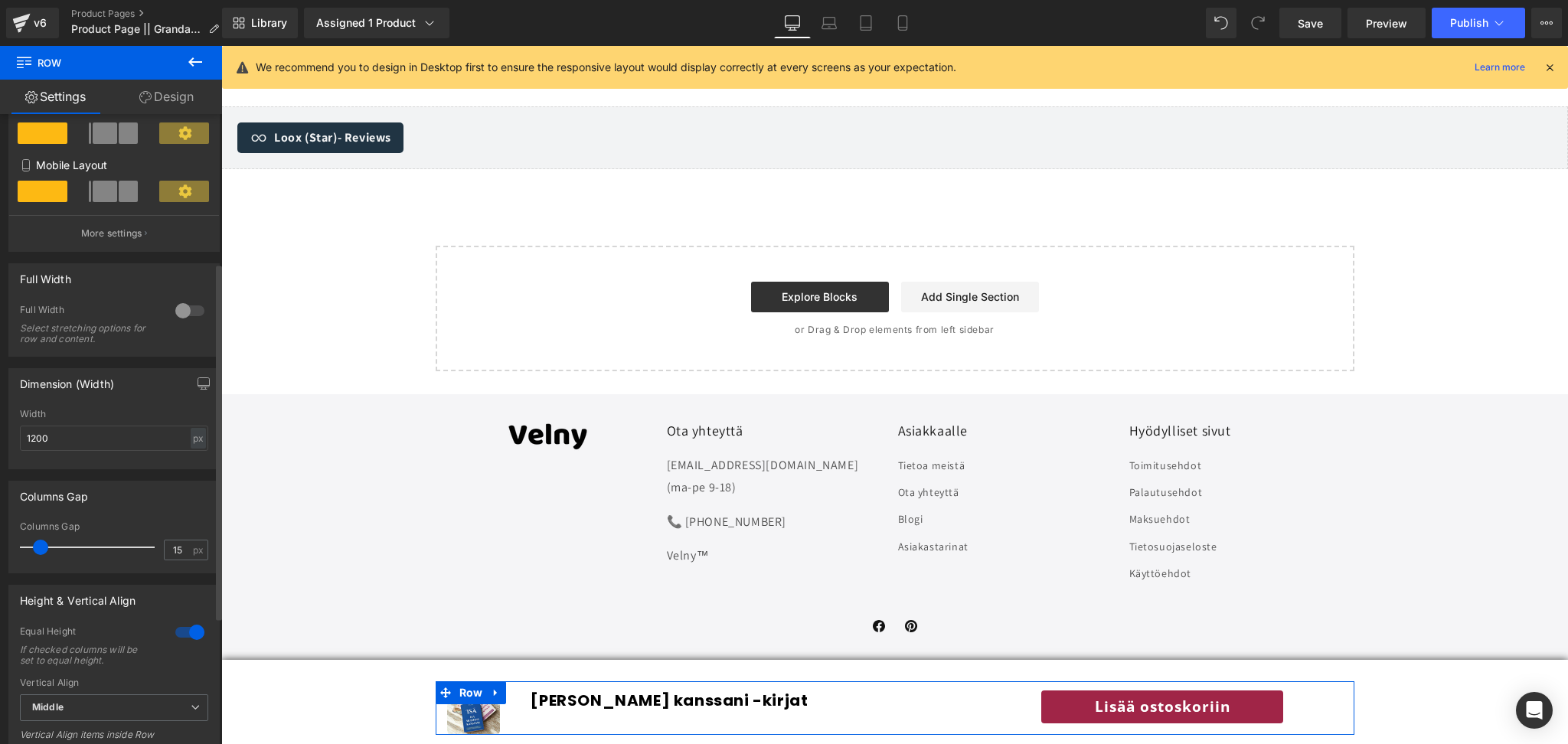
scroll to position [269, 0]
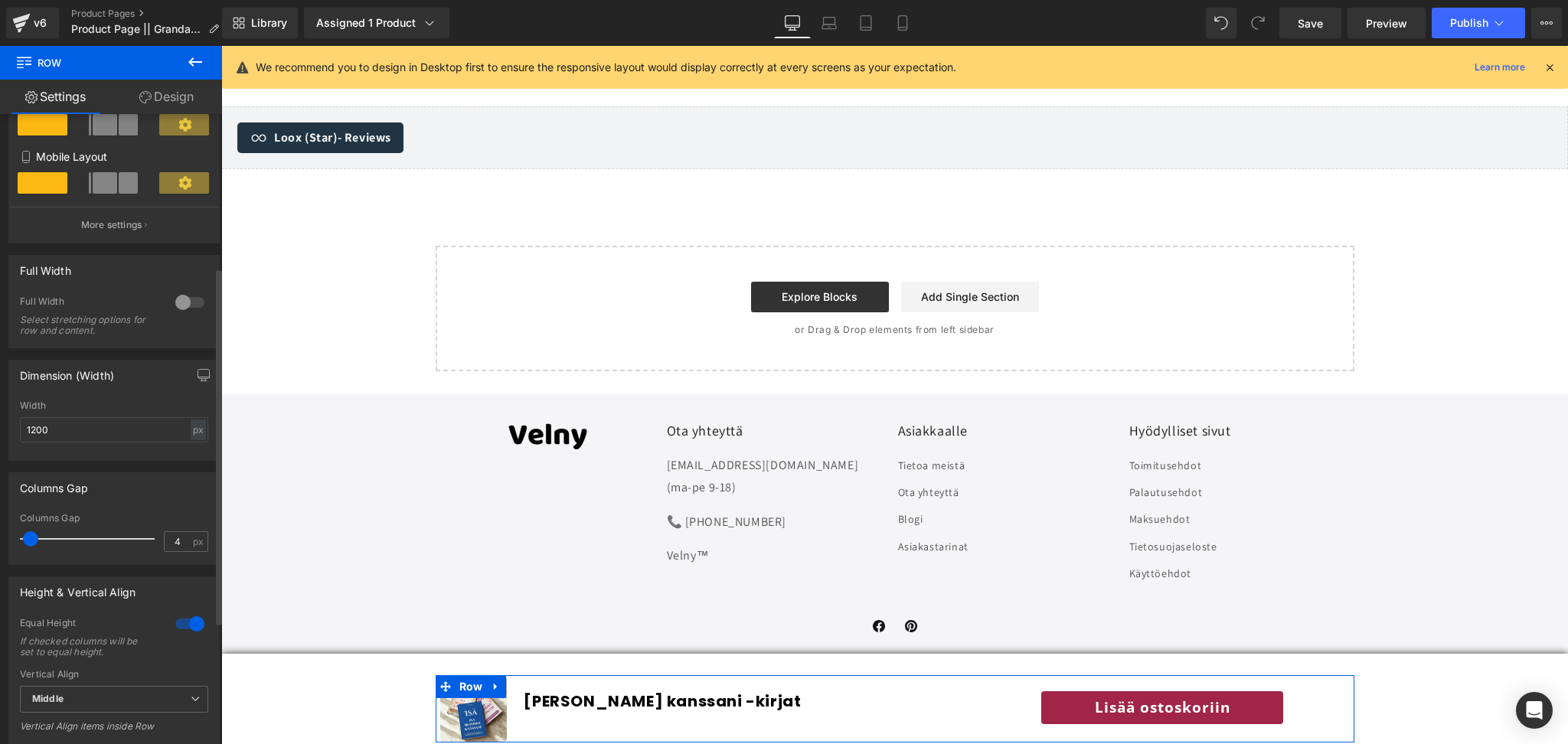
type input "3"
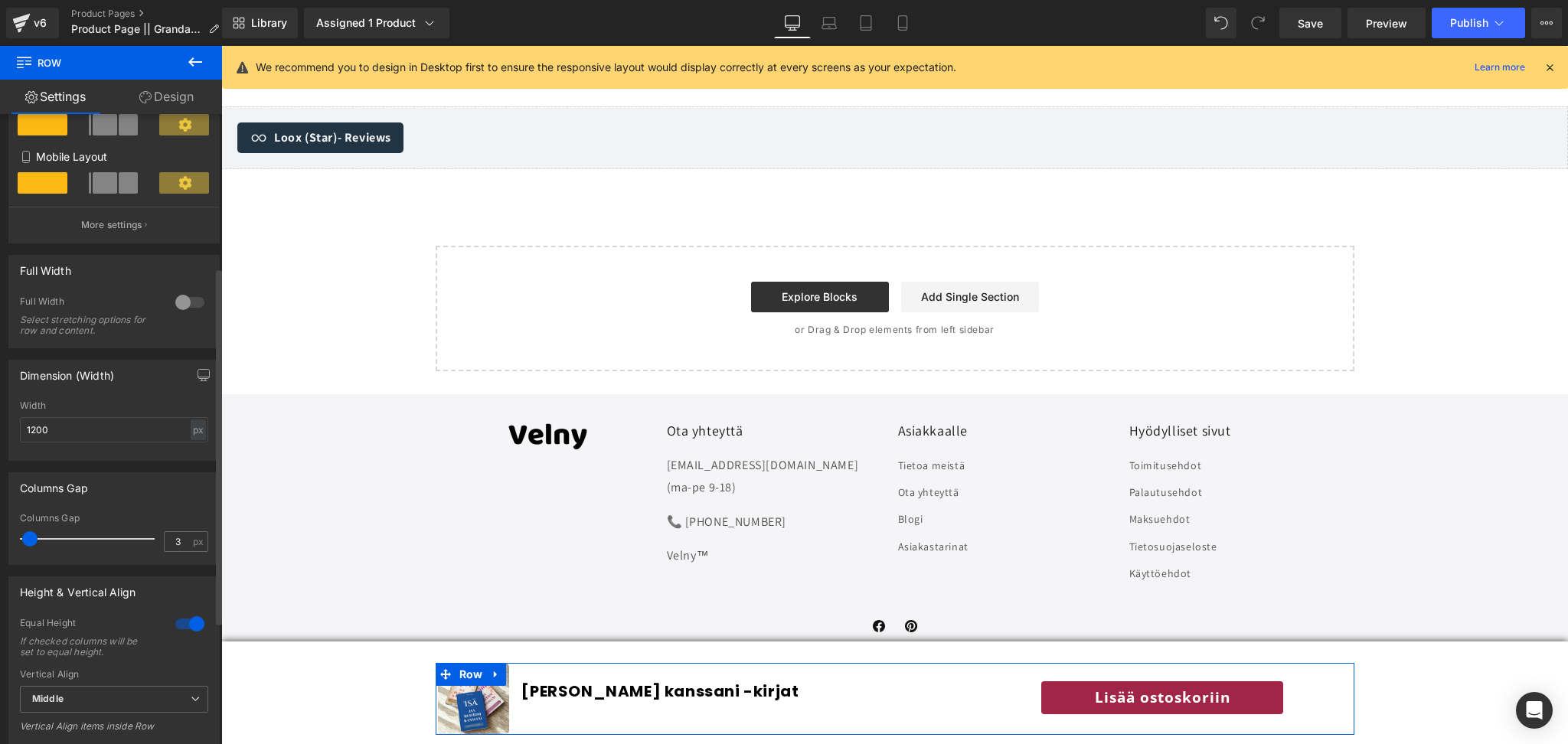
drag, startPoint x: 43, startPoint y: 545, endPoint x: 33, endPoint y: 545, distance: 10.0
click at [33, 545] on span at bounding box center [29, 539] width 15 height 15
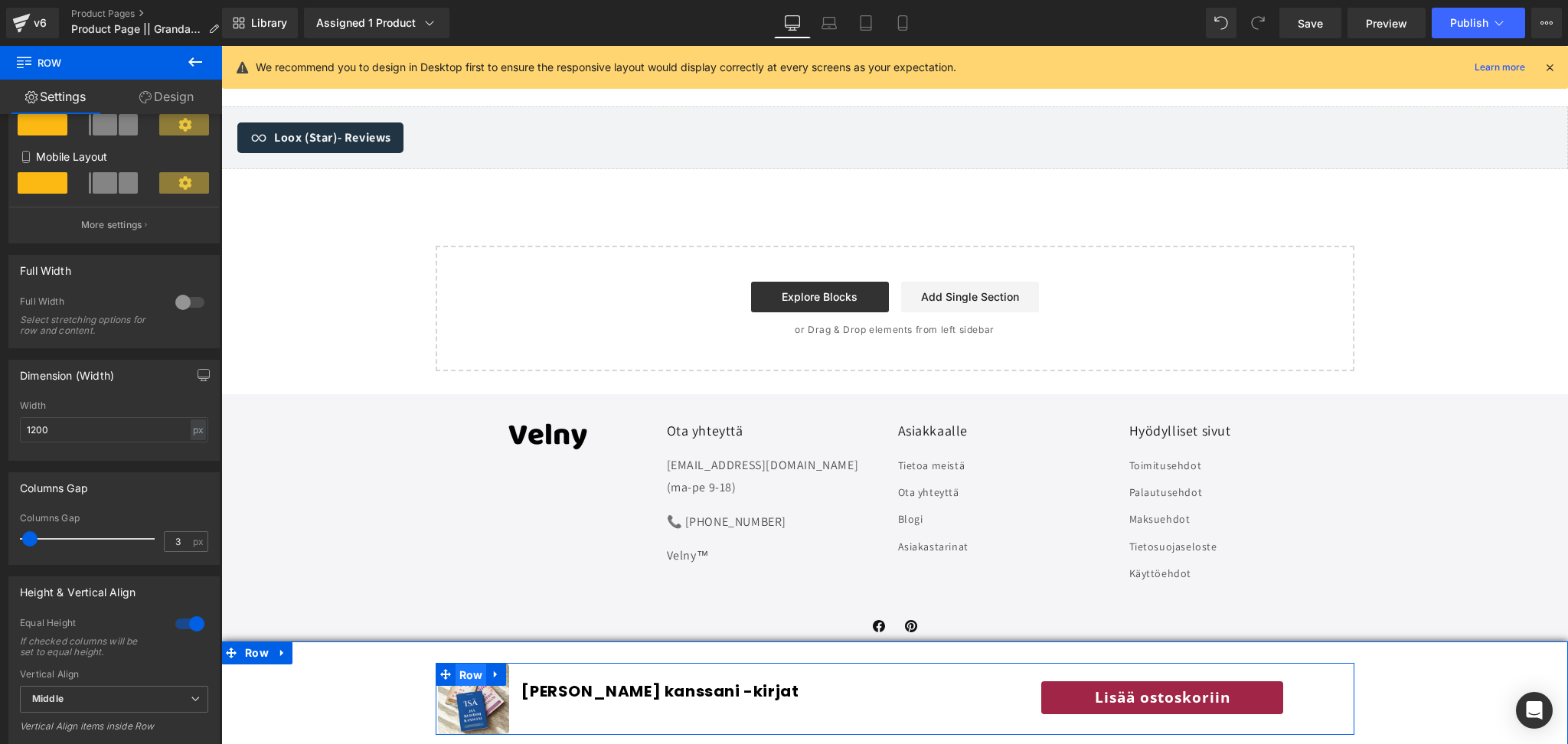
click at [474, 672] on span "Row" at bounding box center [472, 675] width 32 height 23
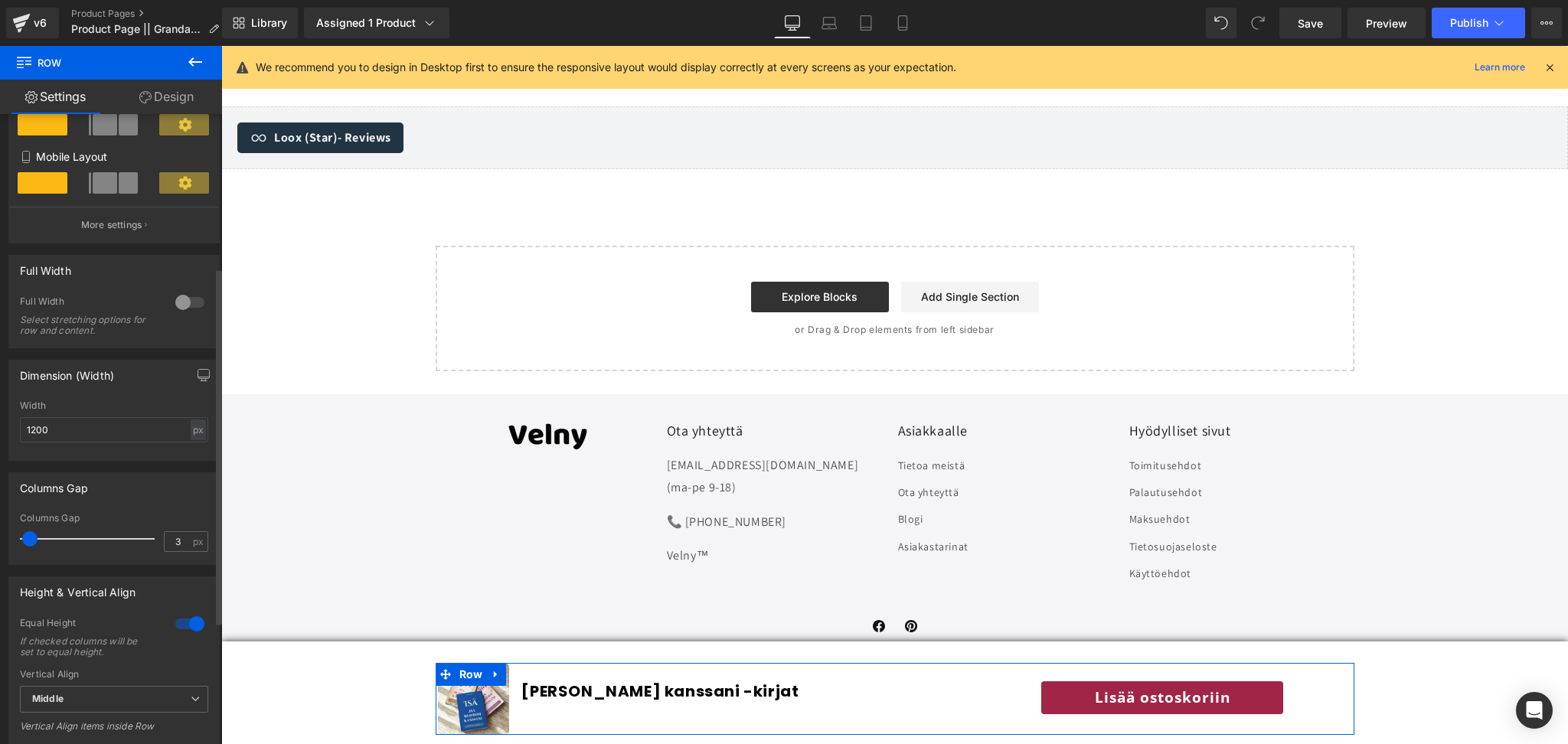
scroll to position [350, 0]
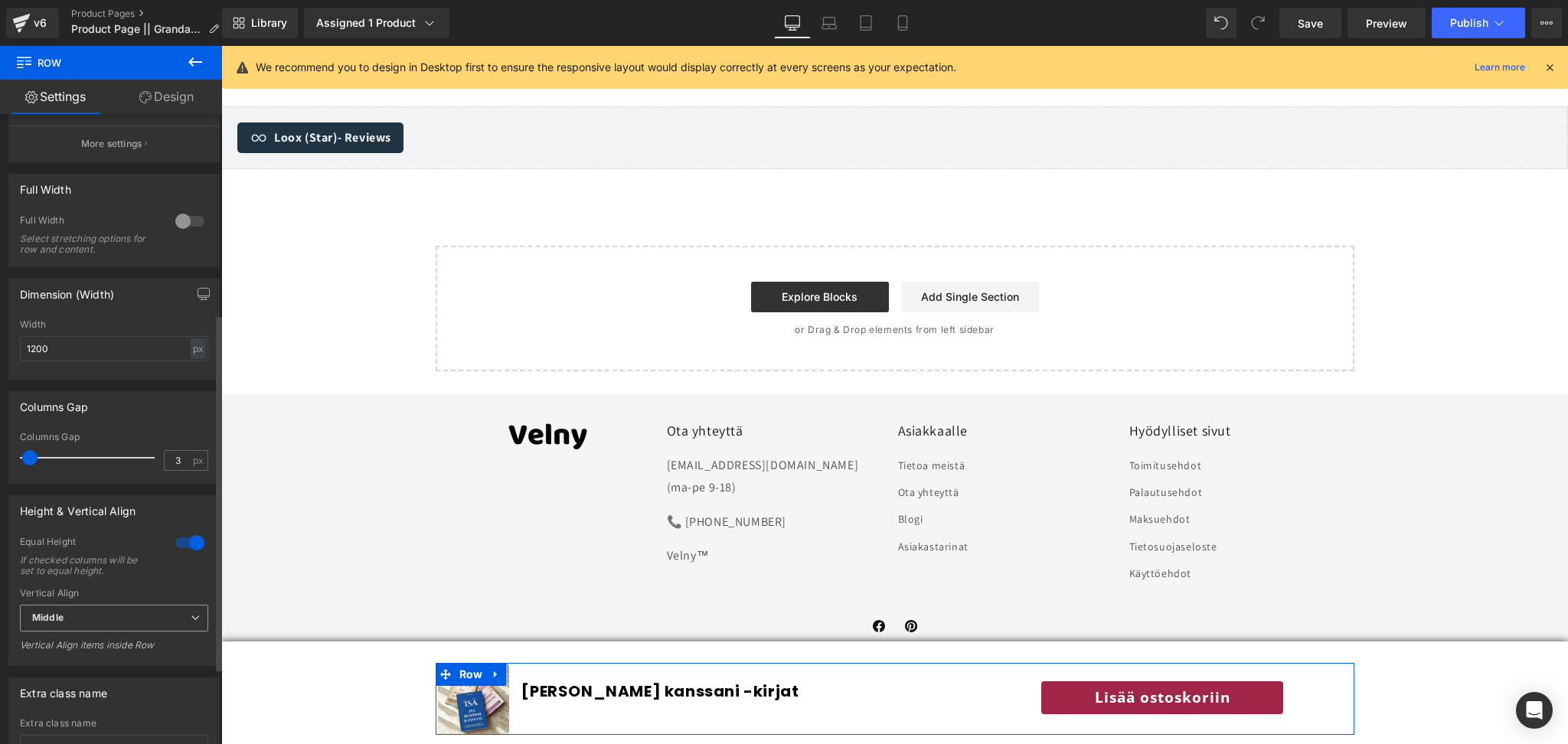
click at [118, 609] on span "Middle" at bounding box center [113, 618] width 188 height 27
click at [103, 642] on li "Top" at bounding box center [110, 645] width 182 height 23
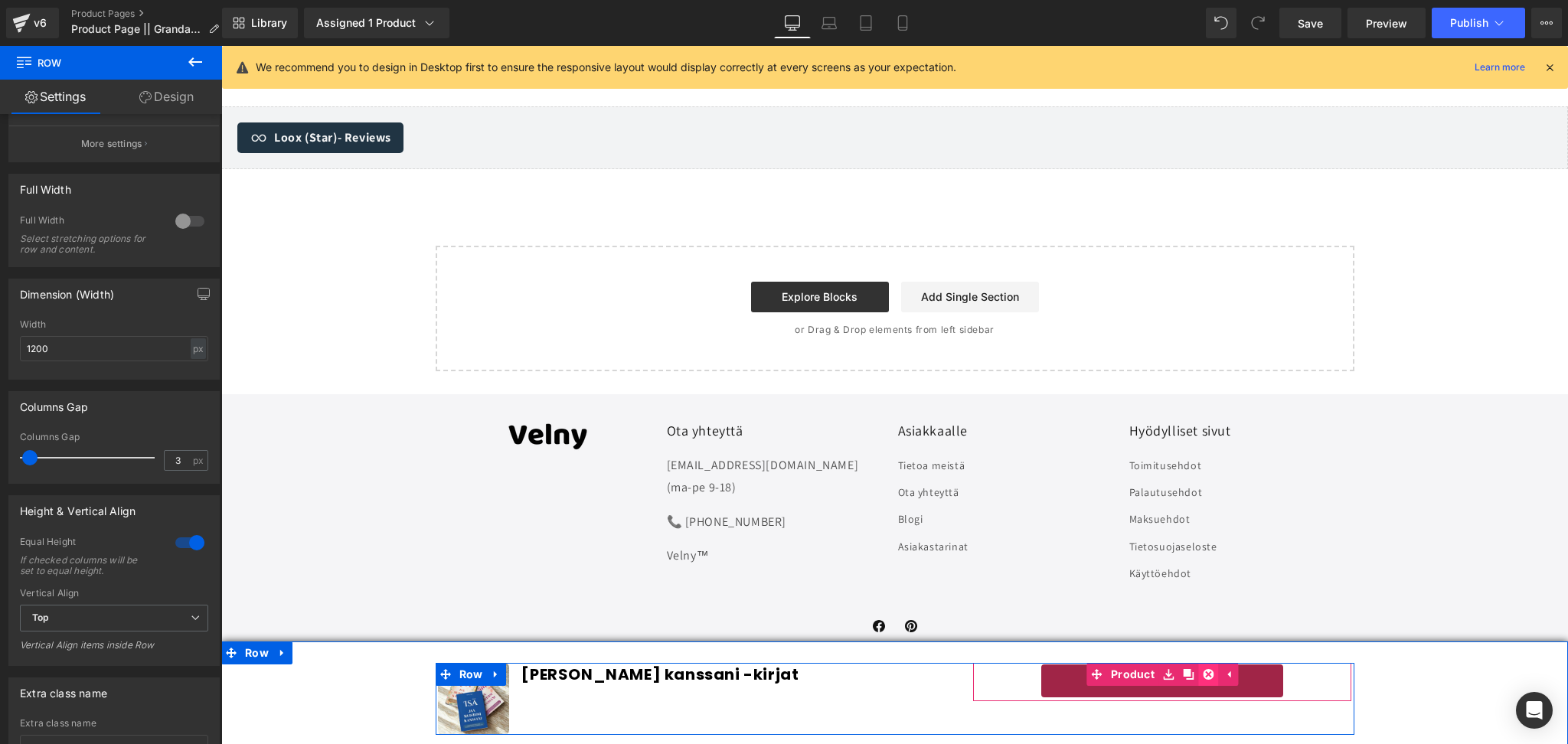
click at [1214, 674] on link at bounding box center [1208, 674] width 20 height 23
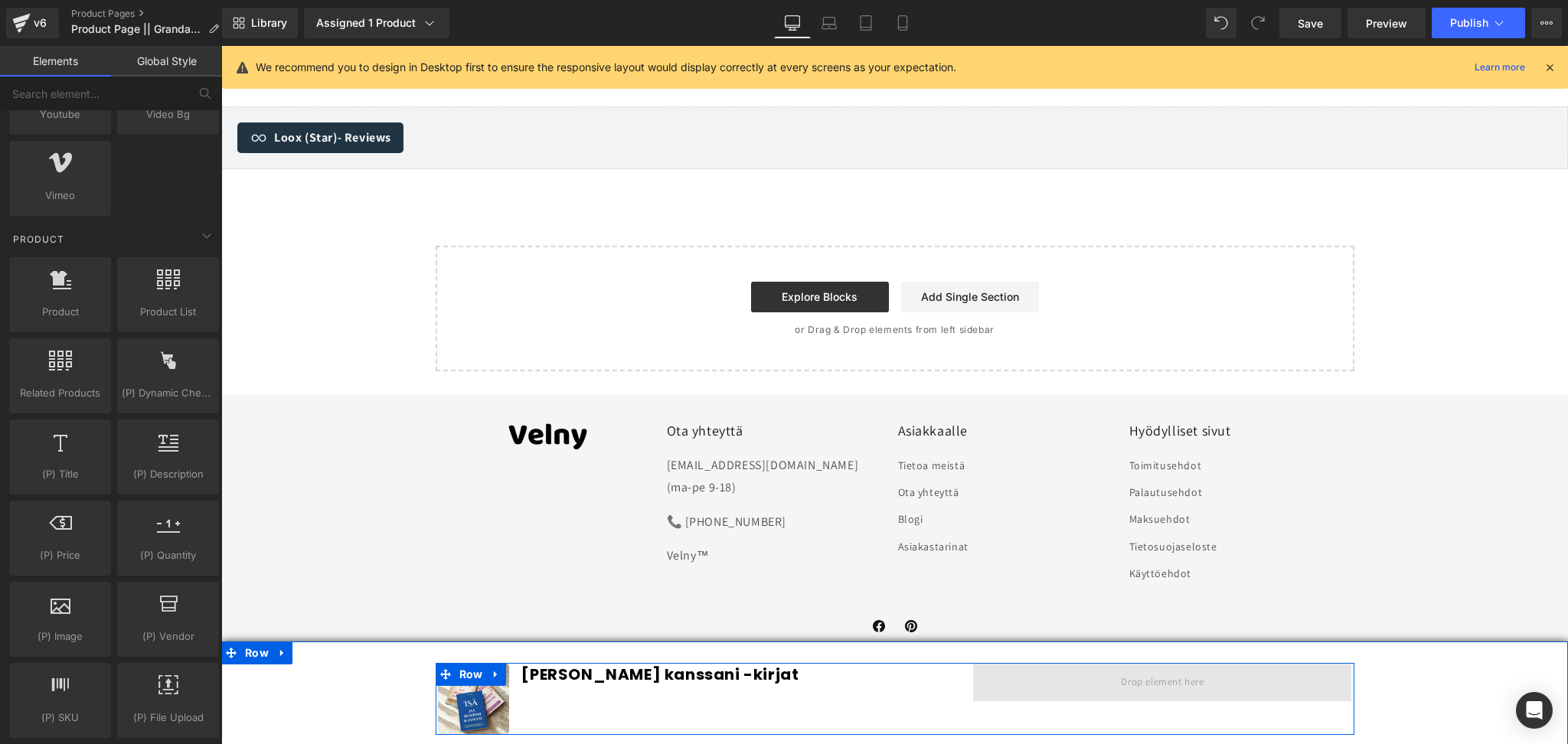
click at [1158, 690] on span at bounding box center [1162, 682] width 94 height 25
click at [1259, 690] on span at bounding box center [1162, 682] width 378 height 39
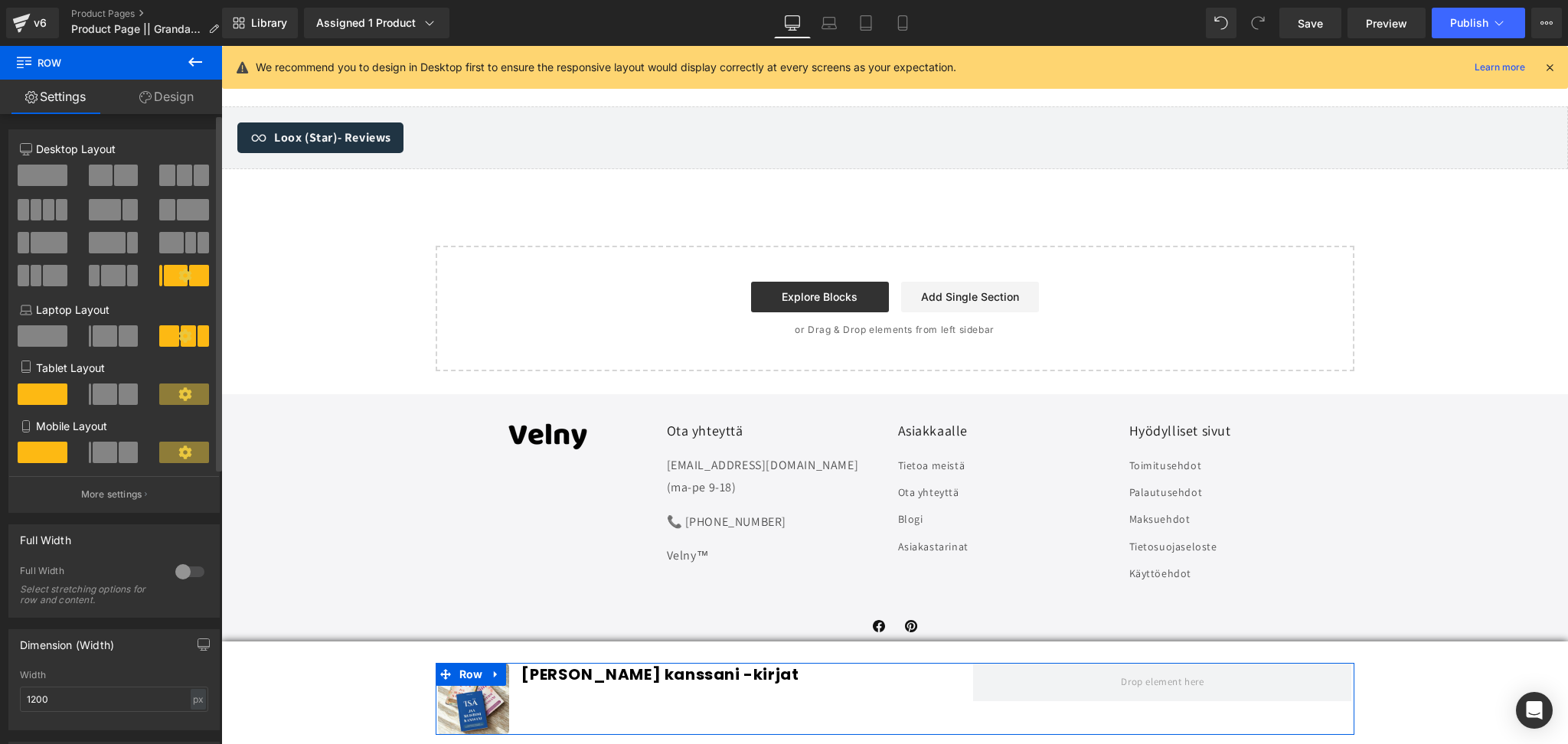
click at [119, 177] on span at bounding box center [126, 175] width 24 height 21
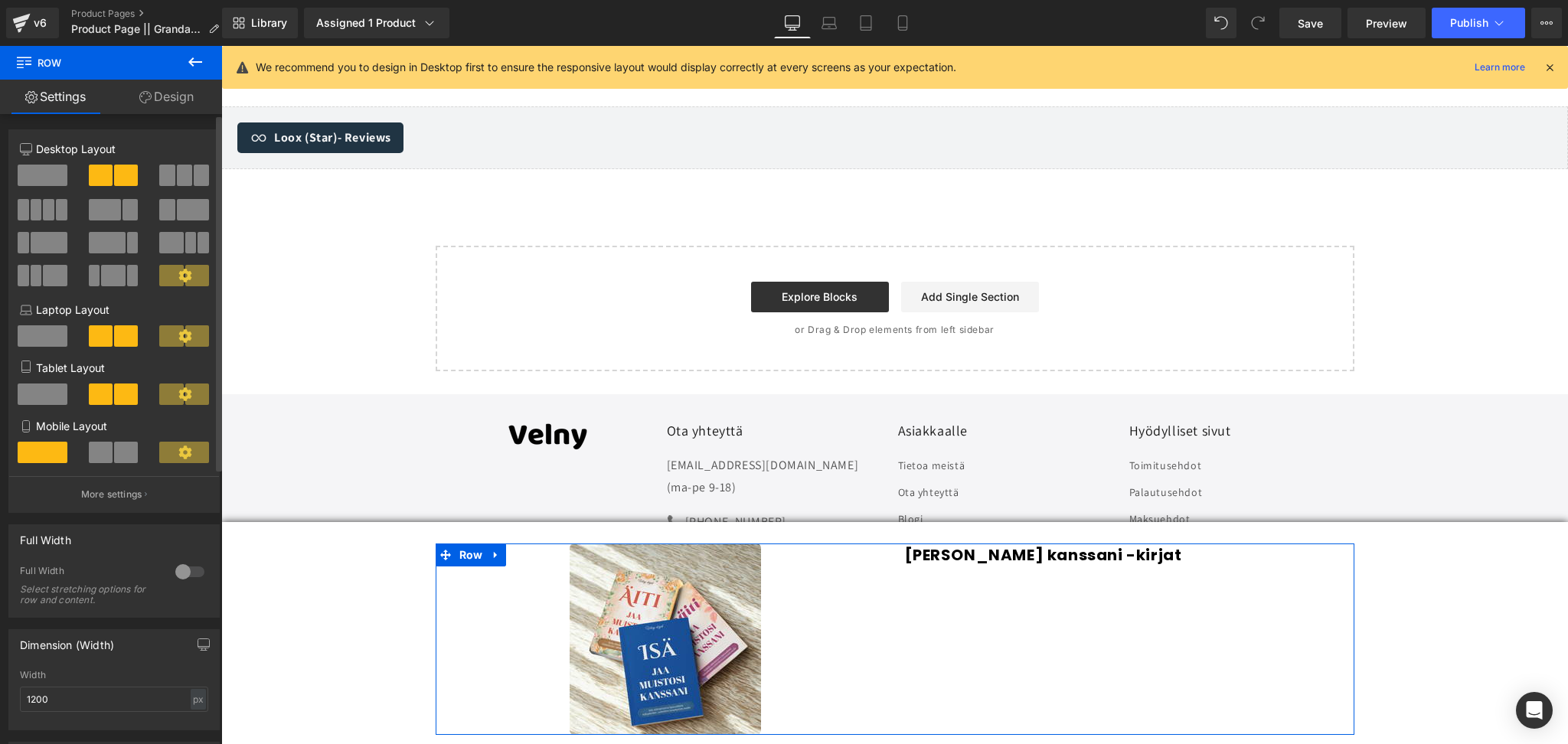
click at [191, 276] on span at bounding box center [197, 275] width 24 height 21
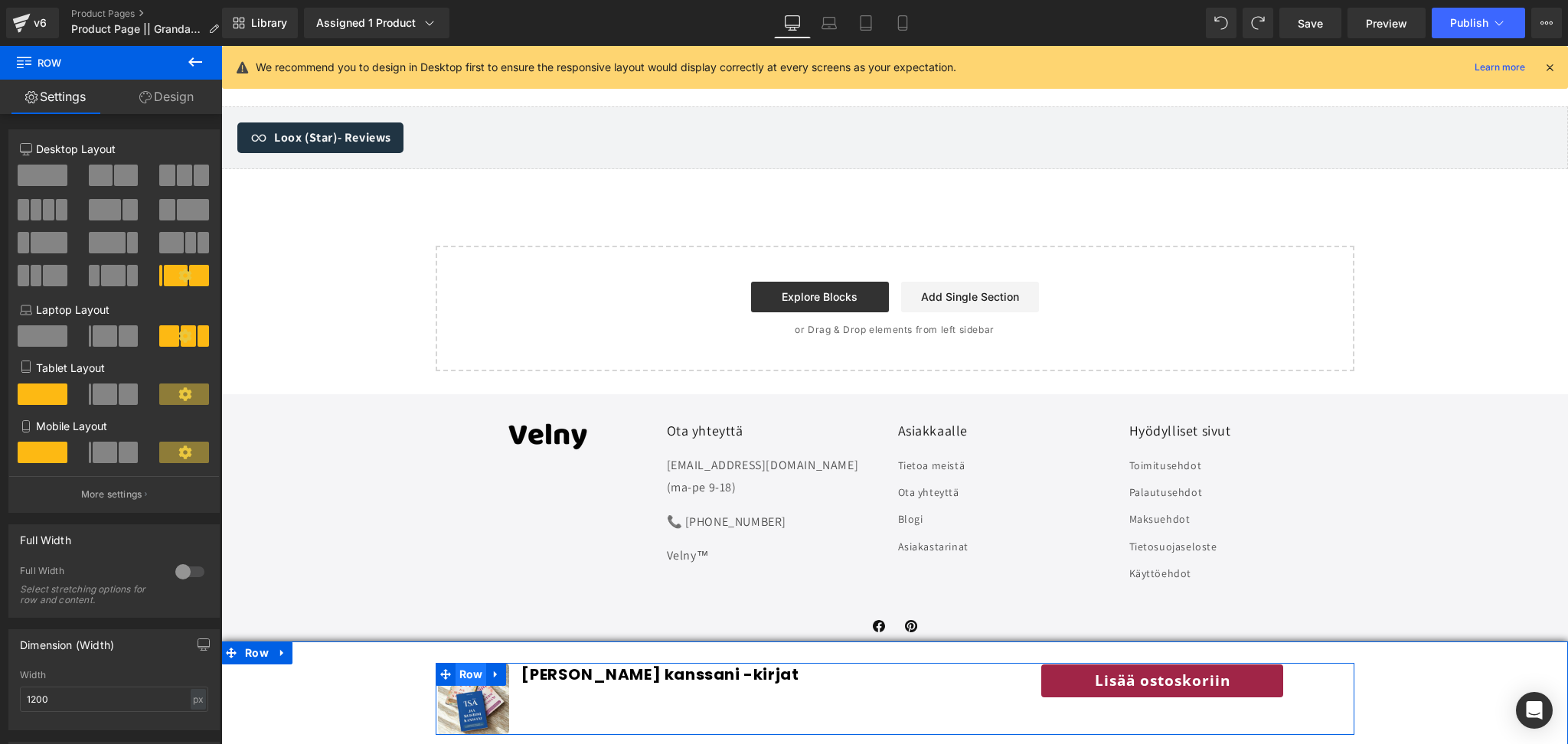
click at [469, 679] on span "Row" at bounding box center [472, 674] width 32 height 23
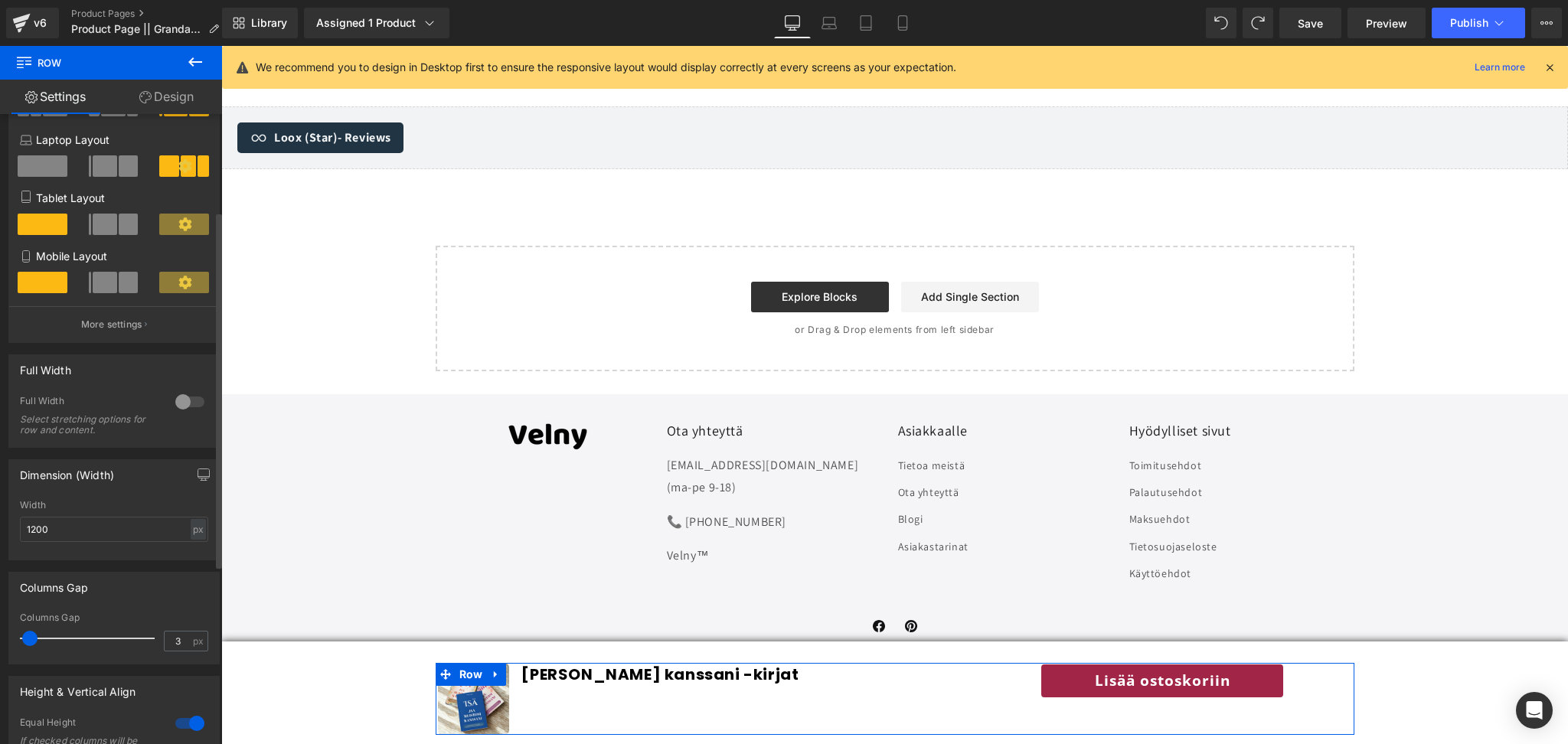
scroll to position [172, 0]
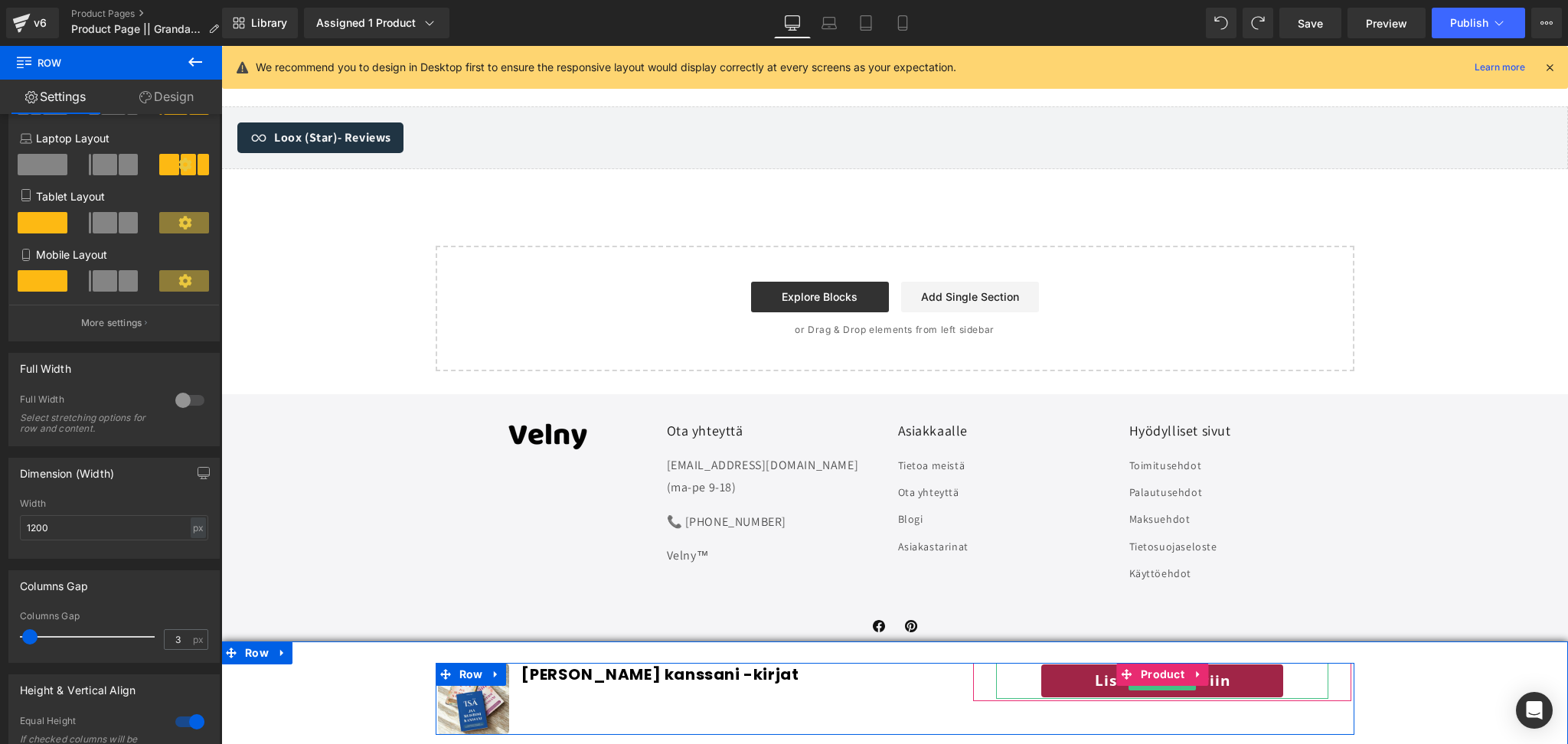
click at [1073, 680] on link "Lisää ostoskoriin" at bounding box center [1162, 681] width 245 height 36
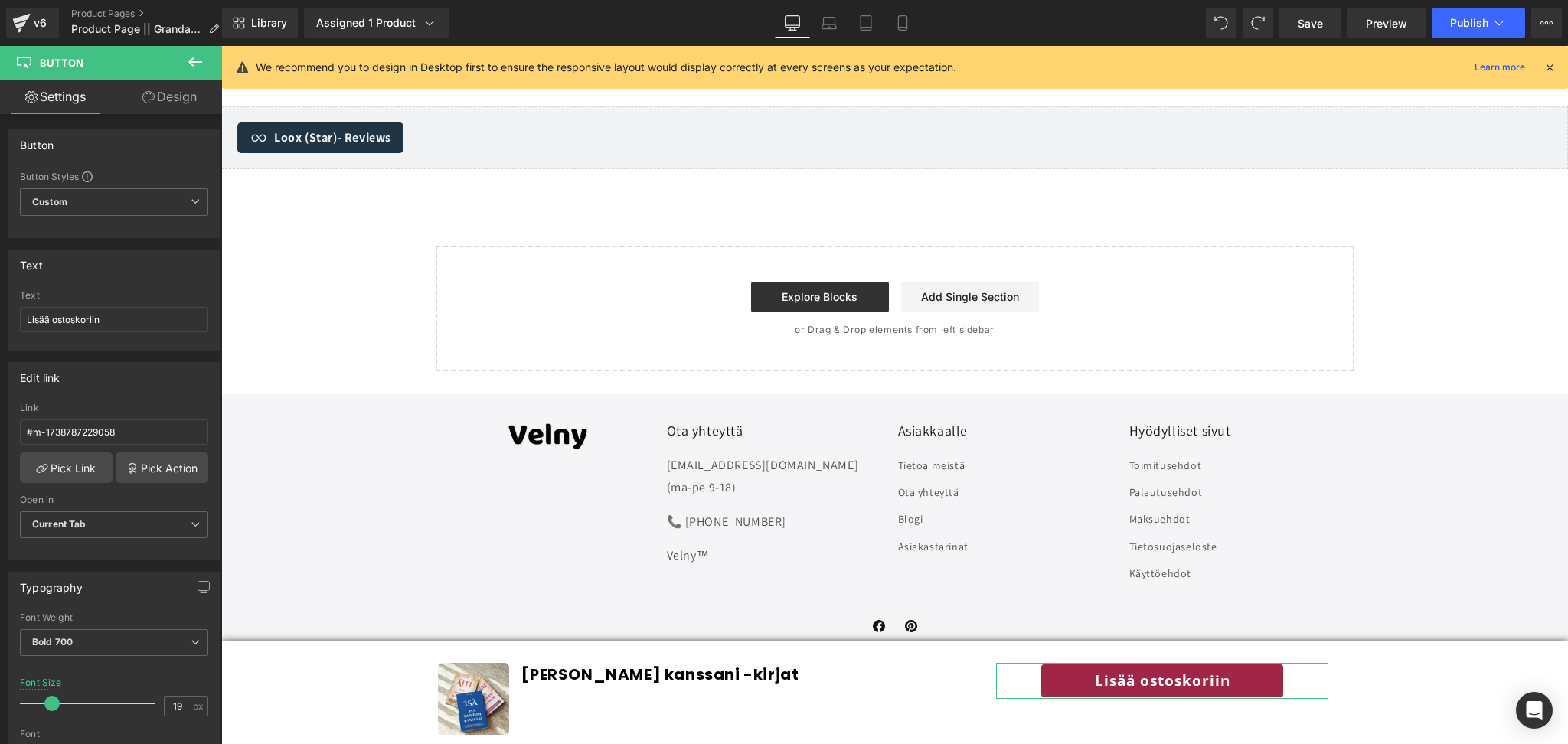
click at [169, 95] on link "Design" at bounding box center [169, 97] width 111 height 35
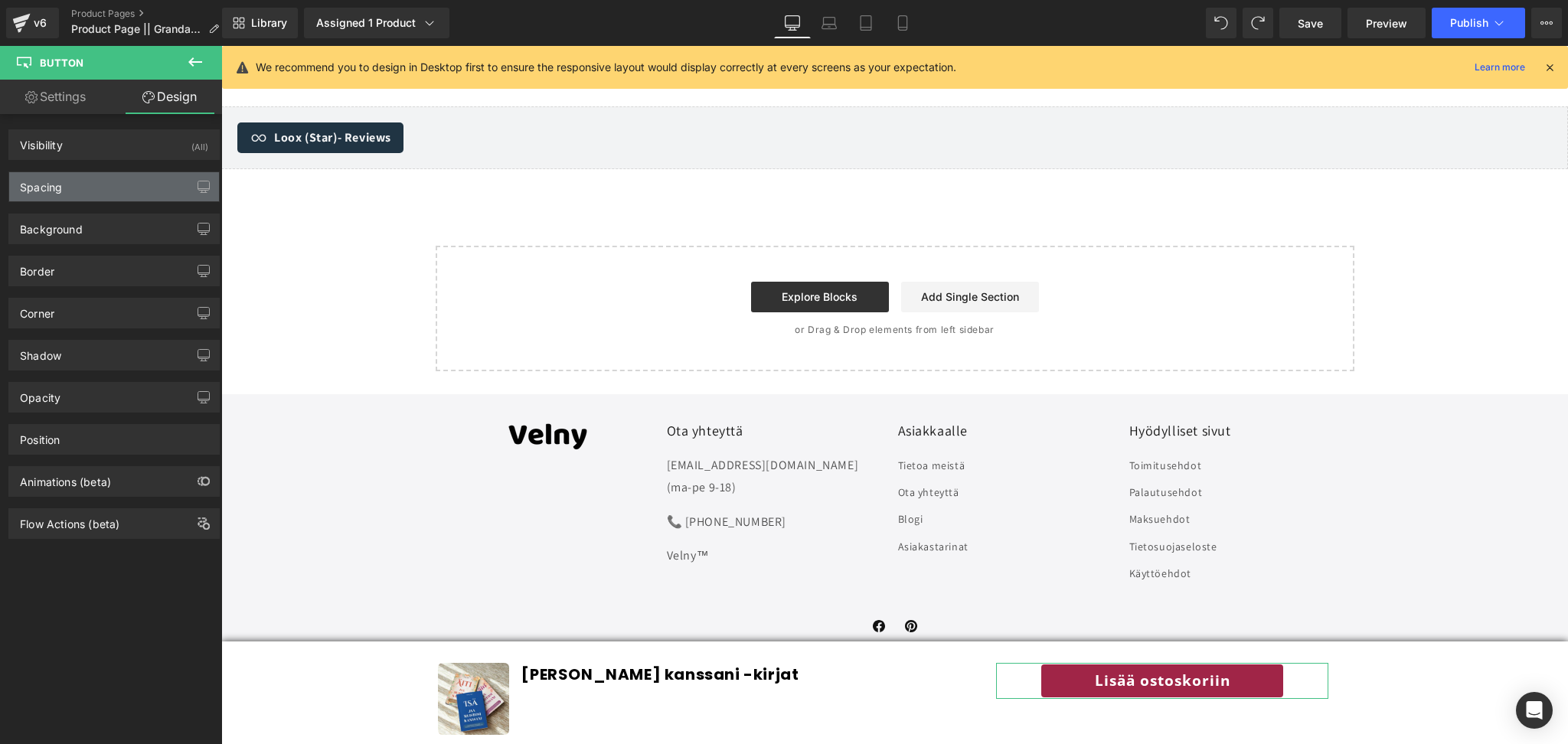
type input "0"
type input "20"
type input "0"
type input "20"
type input "0"
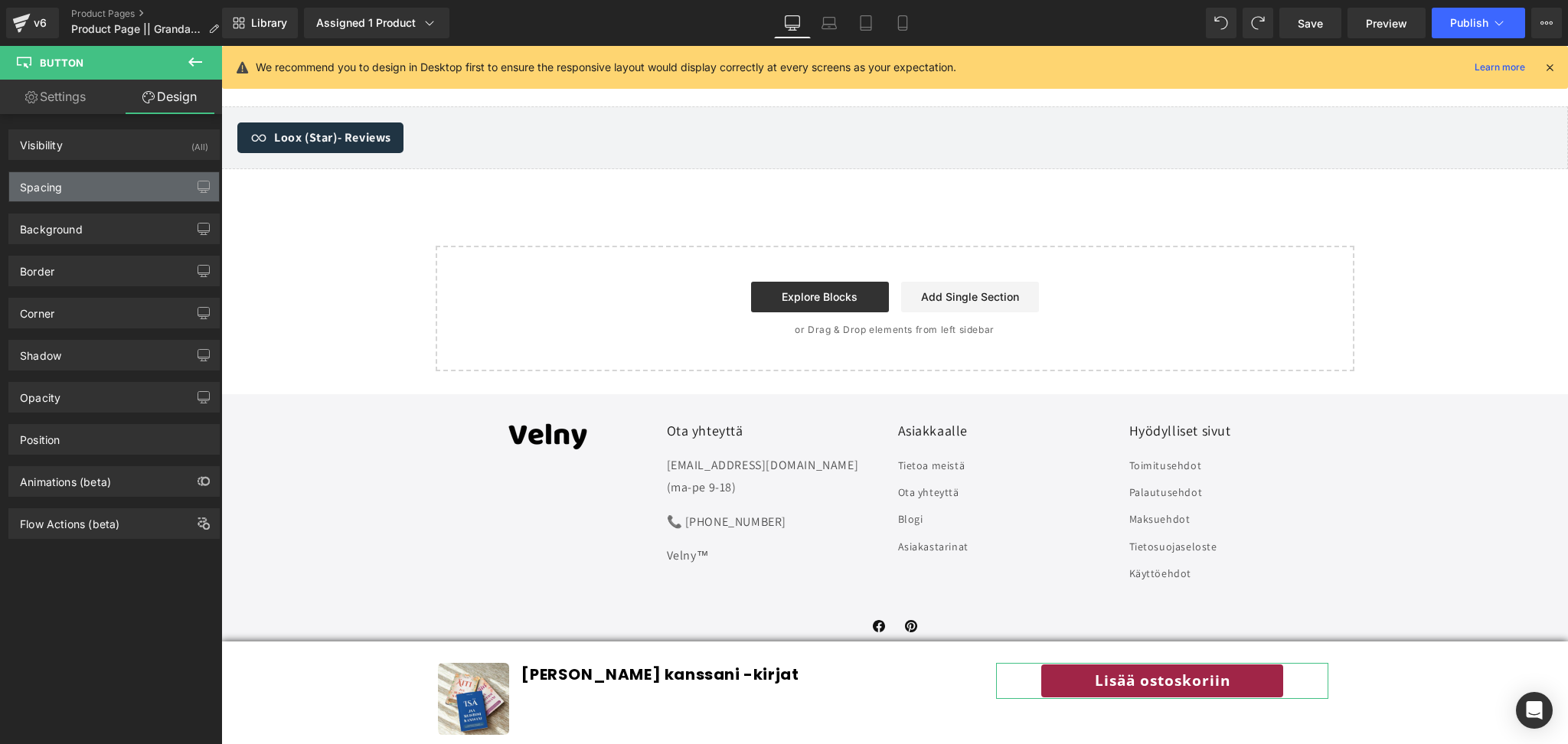
type input "30"
type input "0"
type input "30"
click at [98, 188] on div "Spacing" at bounding box center [114, 187] width 209 height 29
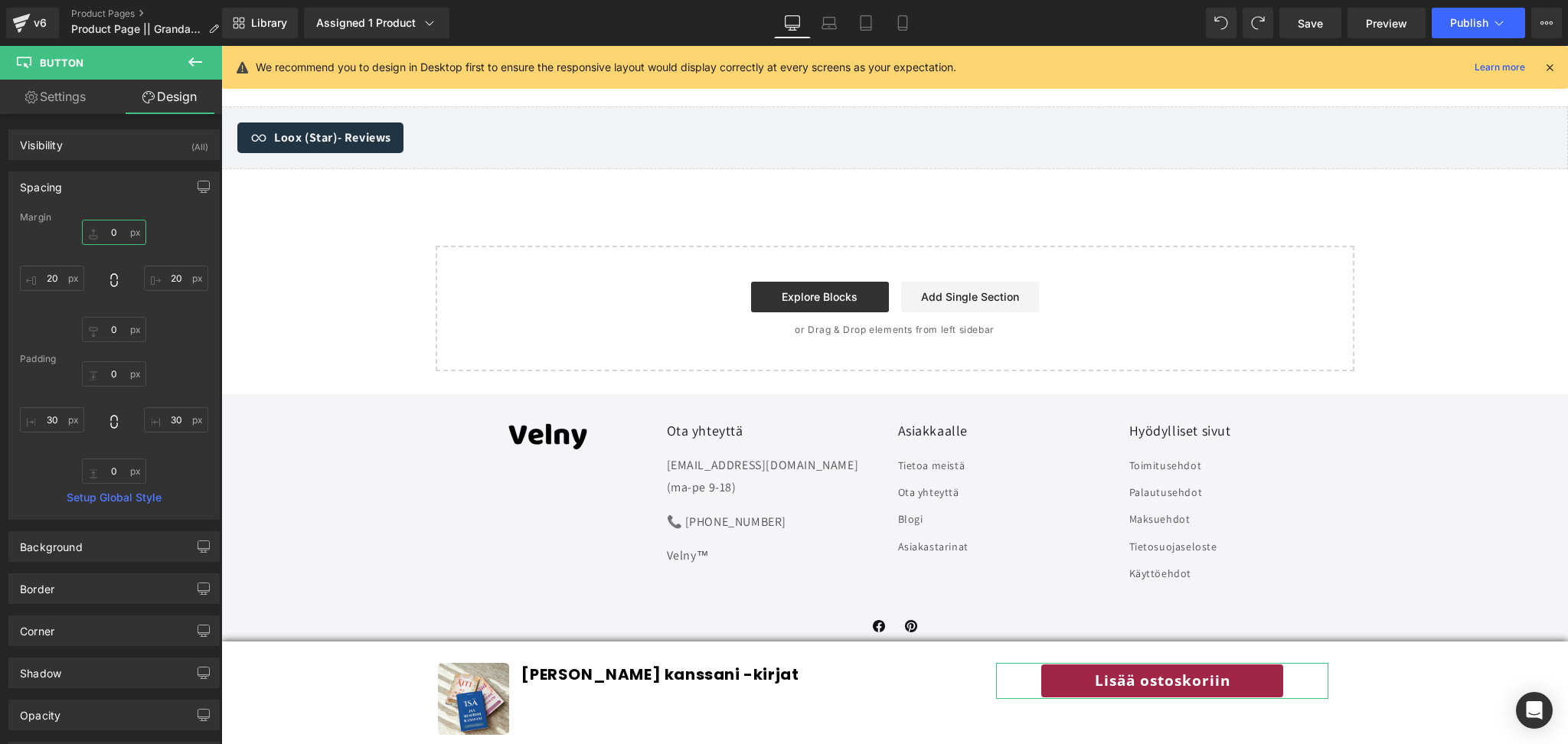
click at [119, 243] on input "0" at bounding box center [114, 232] width 65 height 25
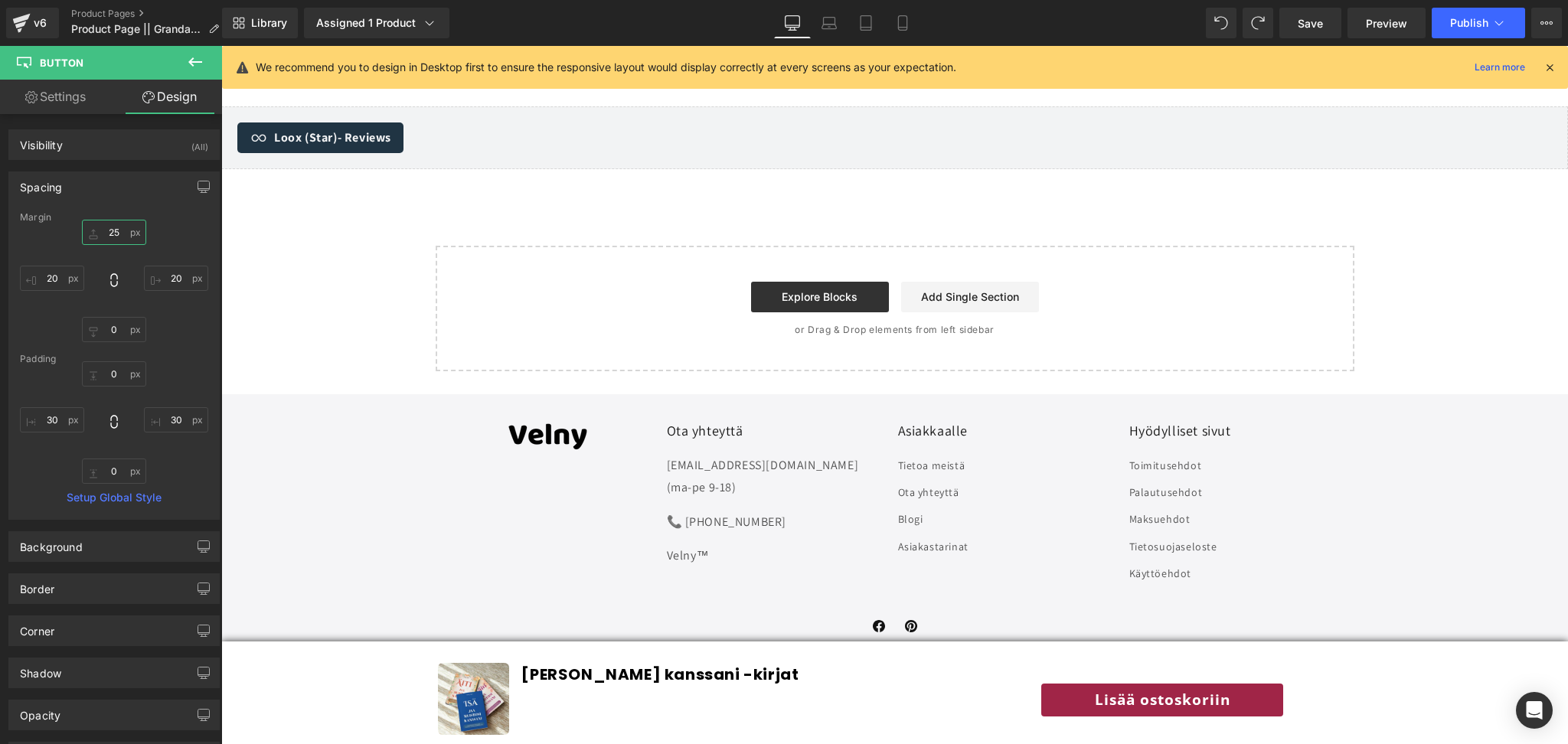
type input "25"
click at [199, 58] on icon at bounding box center [195, 61] width 18 height 18
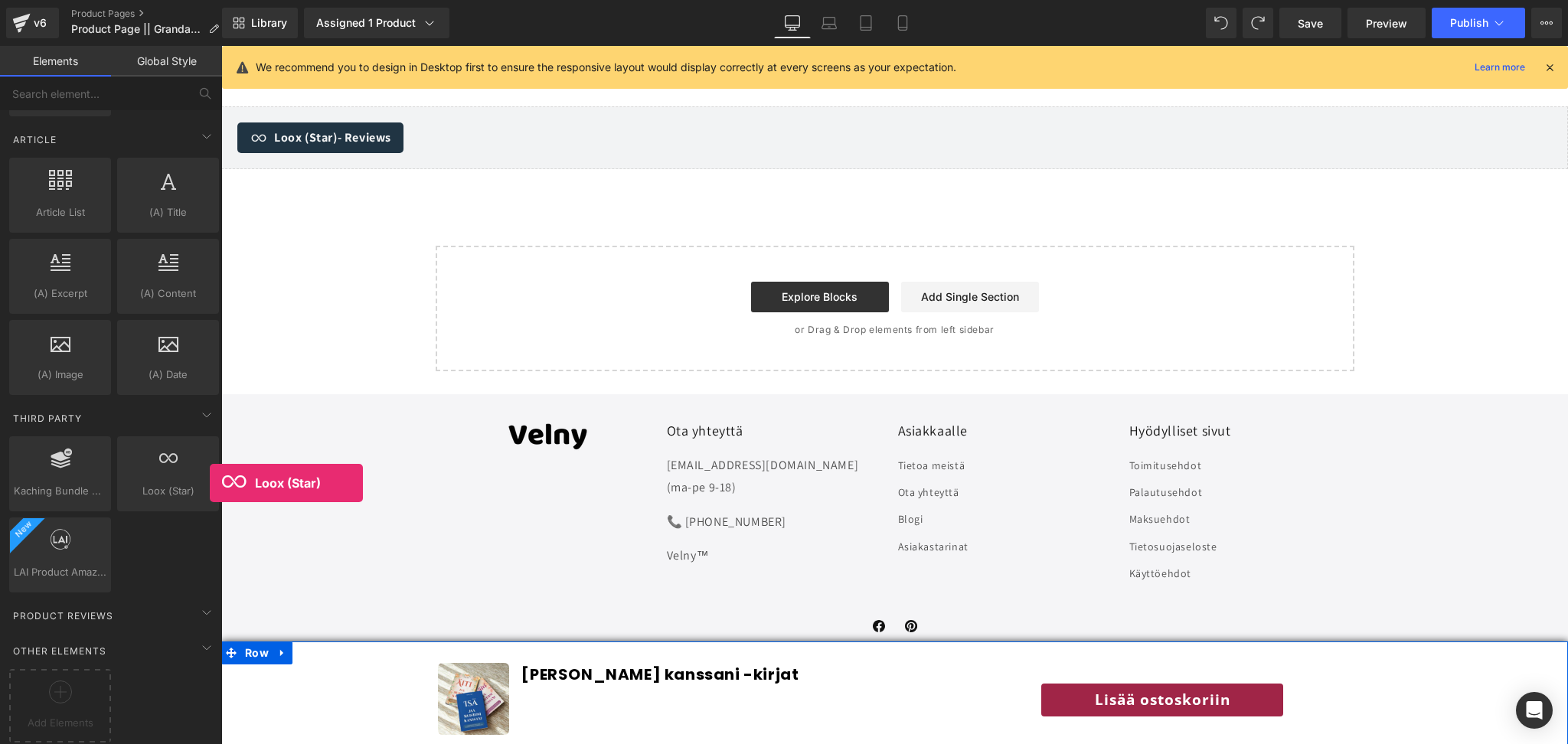
scroll to position [5635, 0]
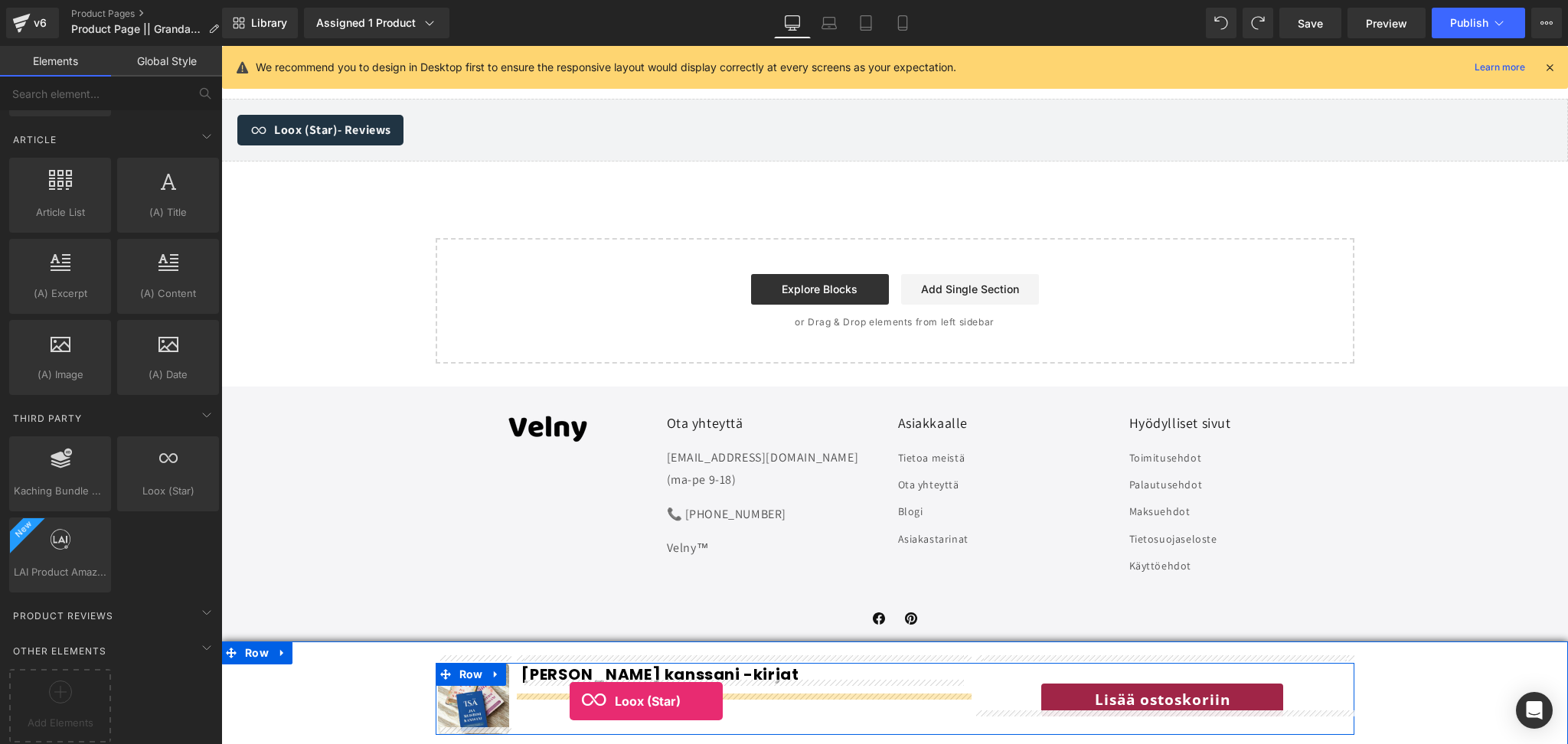
drag, startPoint x: 399, startPoint y: 518, endPoint x: 569, endPoint y: 701, distance: 249.8
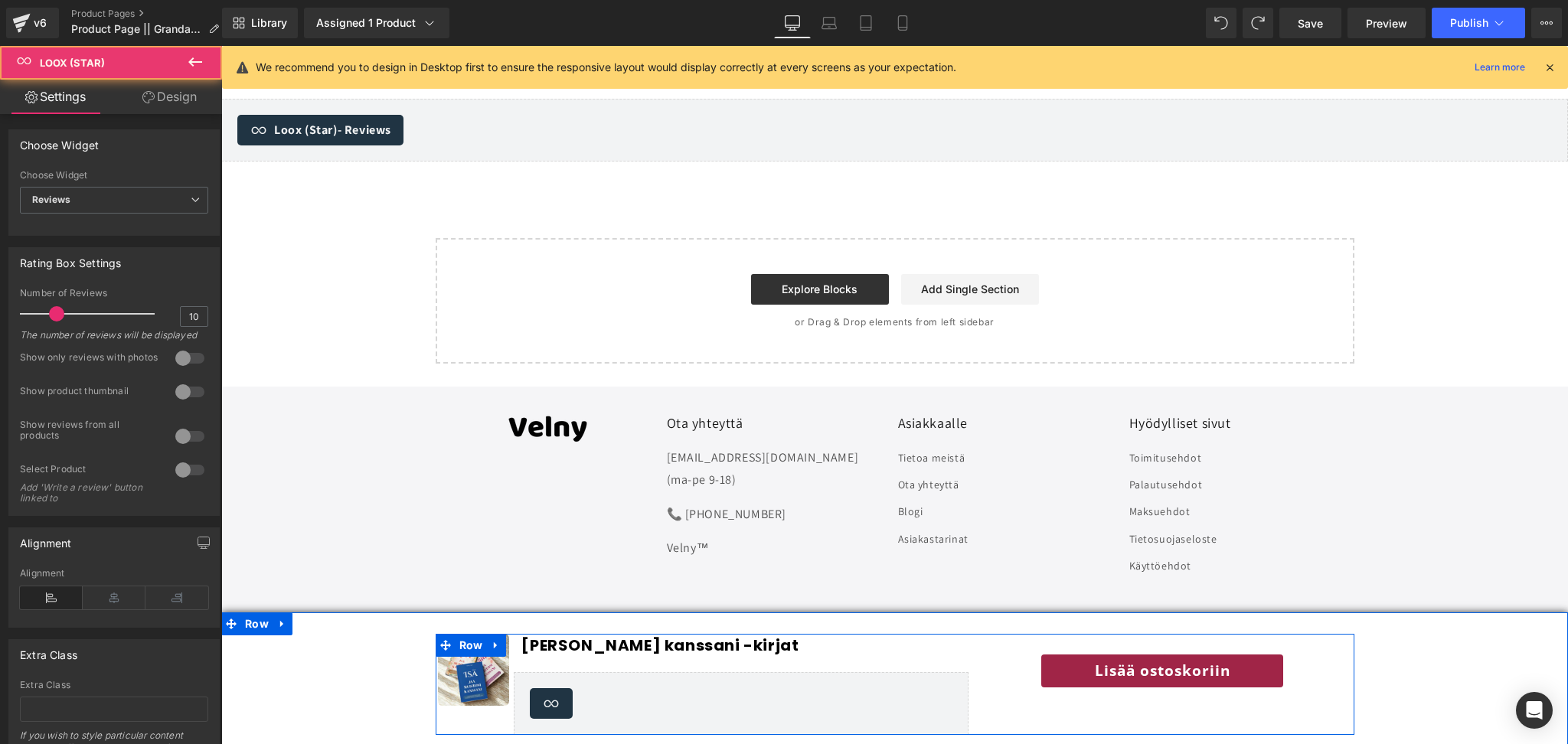
scroll to position [5627, 0]
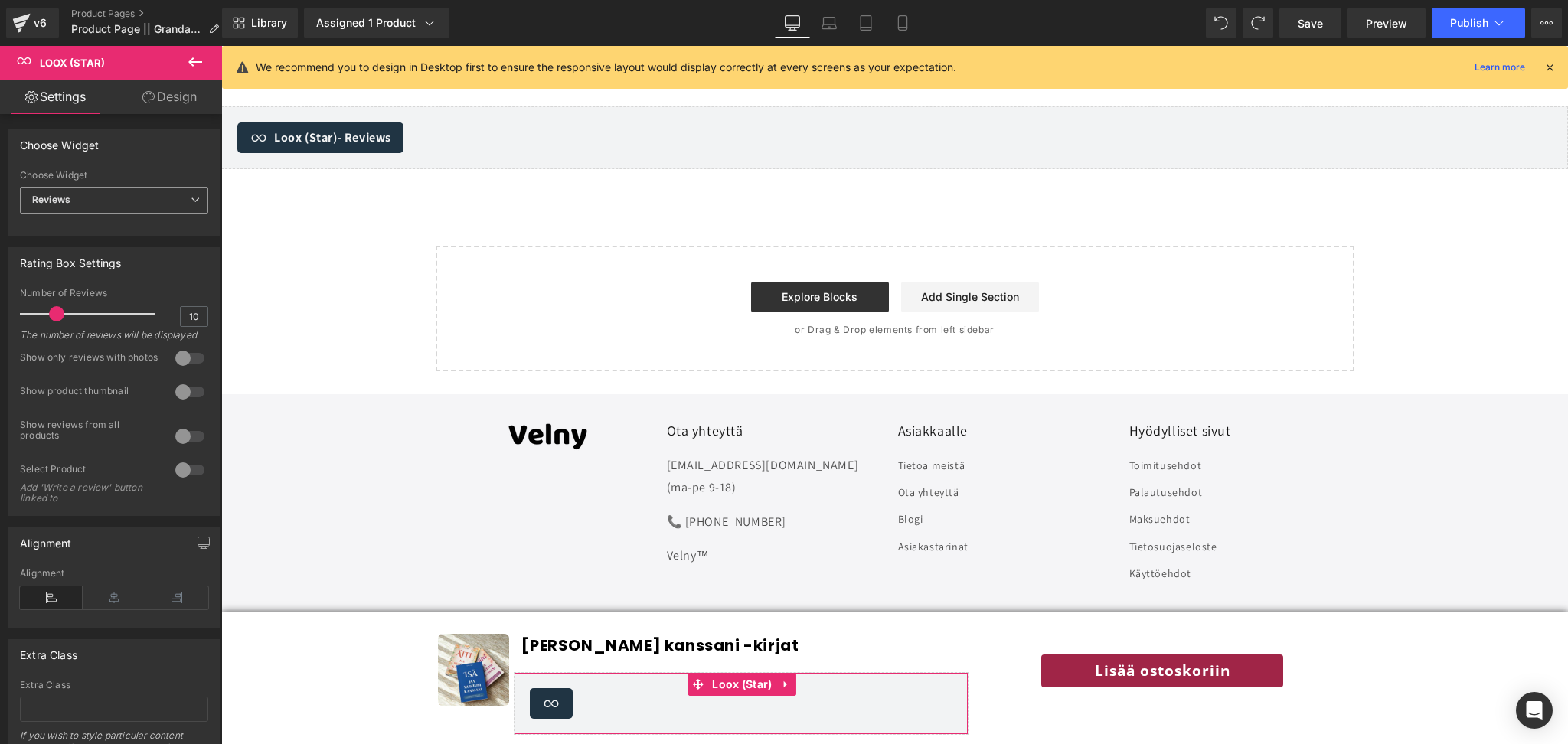
click at [97, 188] on span "Reviews" at bounding box center [113, 200] width 188 height 27
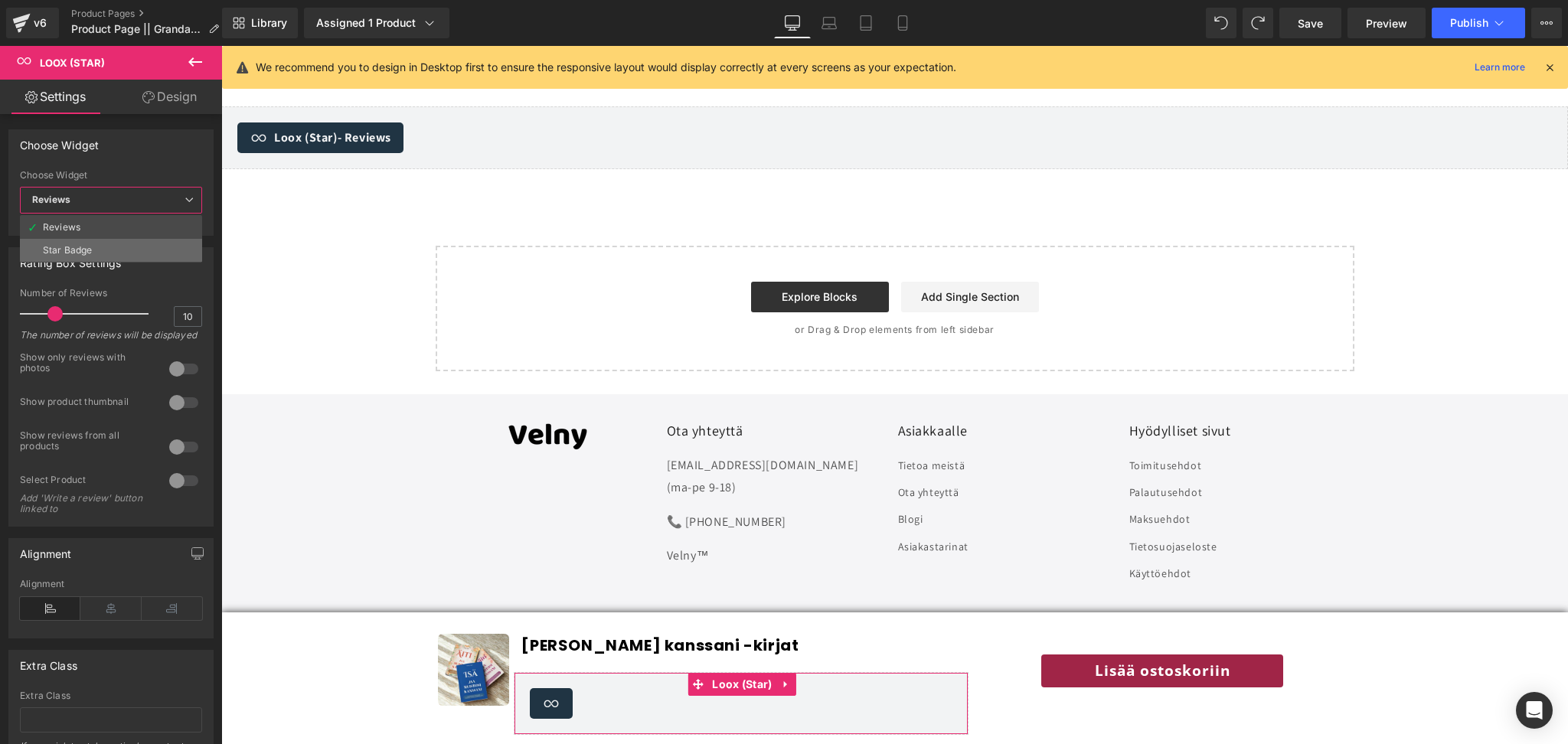
click at [96, 243] on li "Star Badge" at bounding box center [110, 250] width 182 height 23
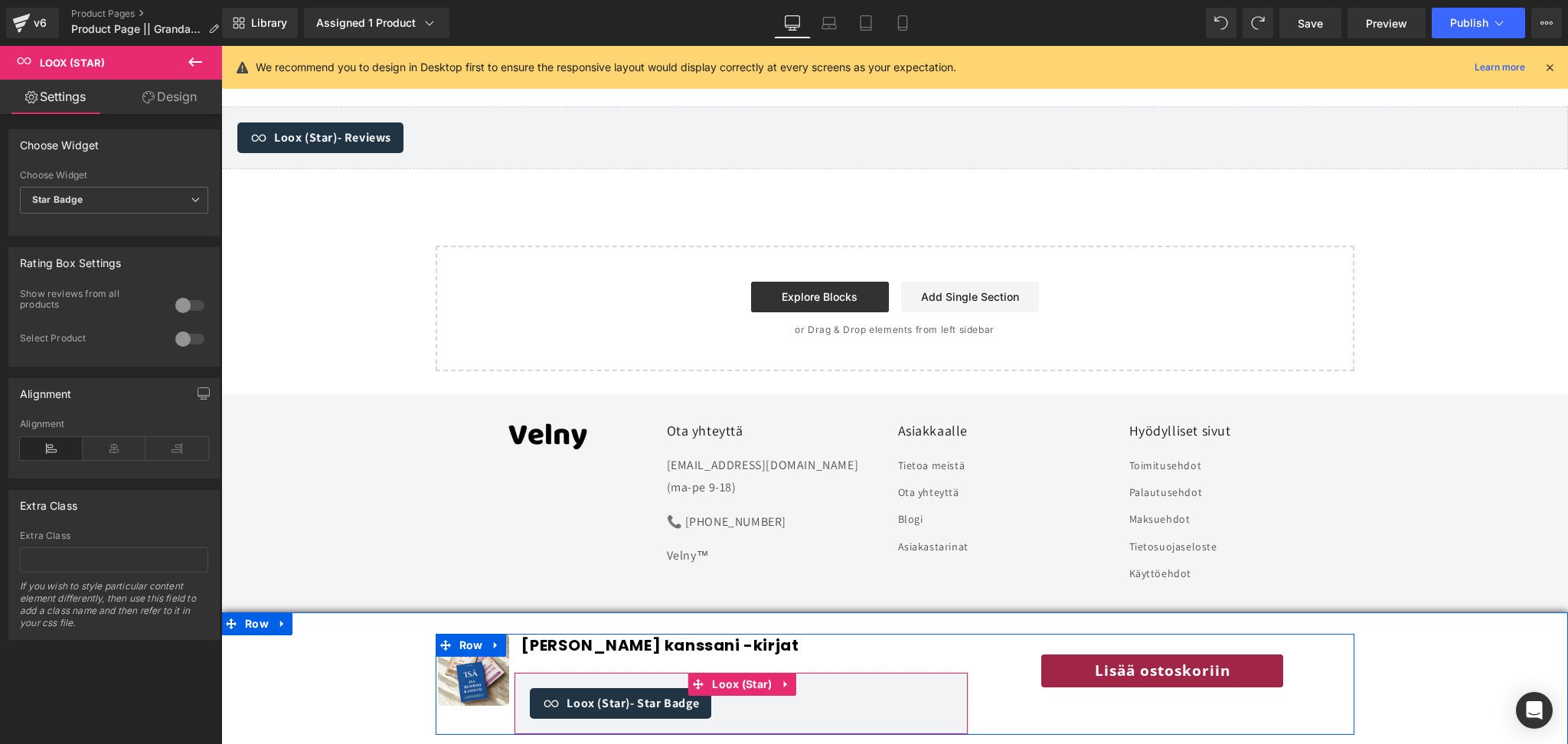
click at [613, 712] on span "Loox (Star) - Star Badge" at bounding box center [633, 703] width 132 height 18
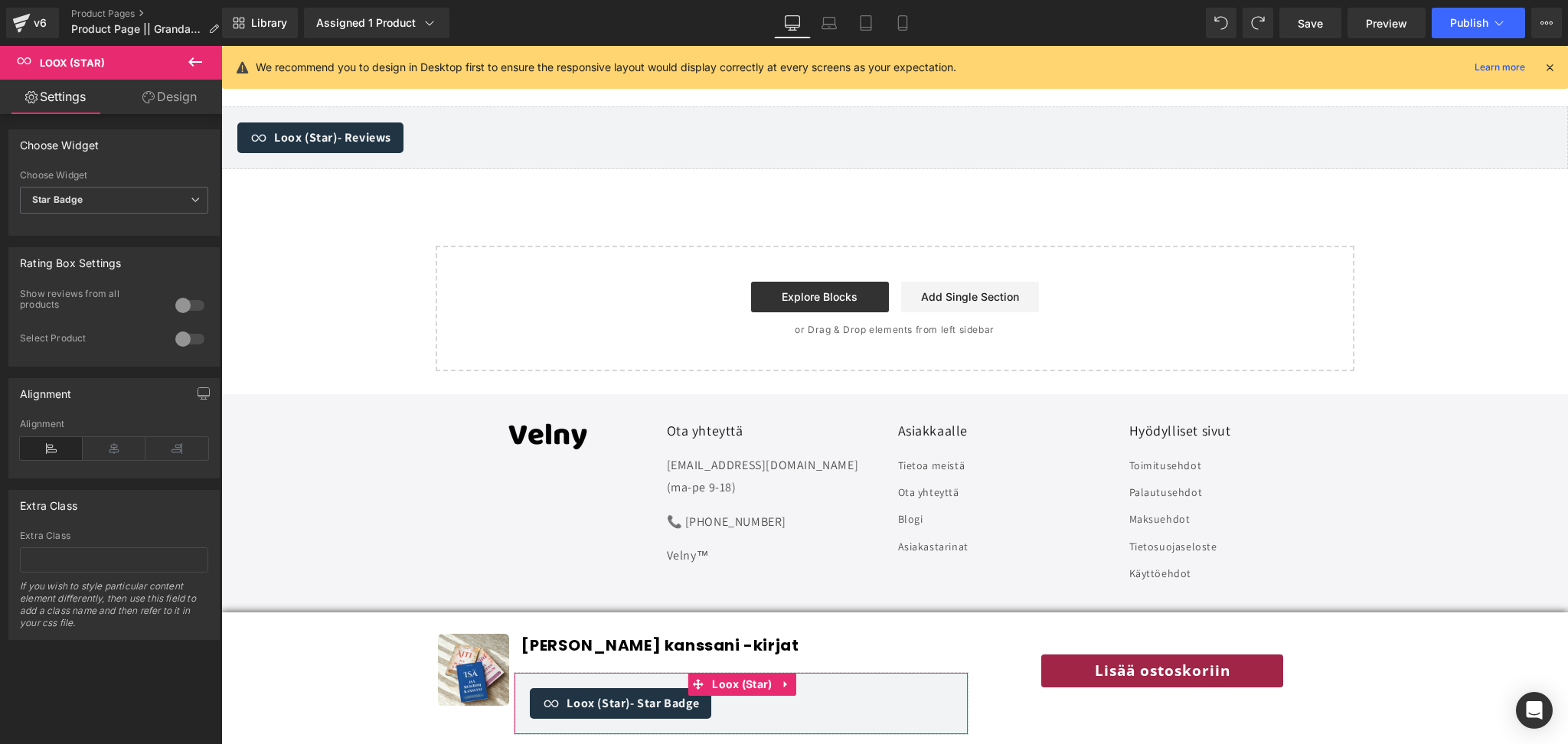
click at [156, 107] on link "Design" at bounding box center [169, 97] width 111 height 35
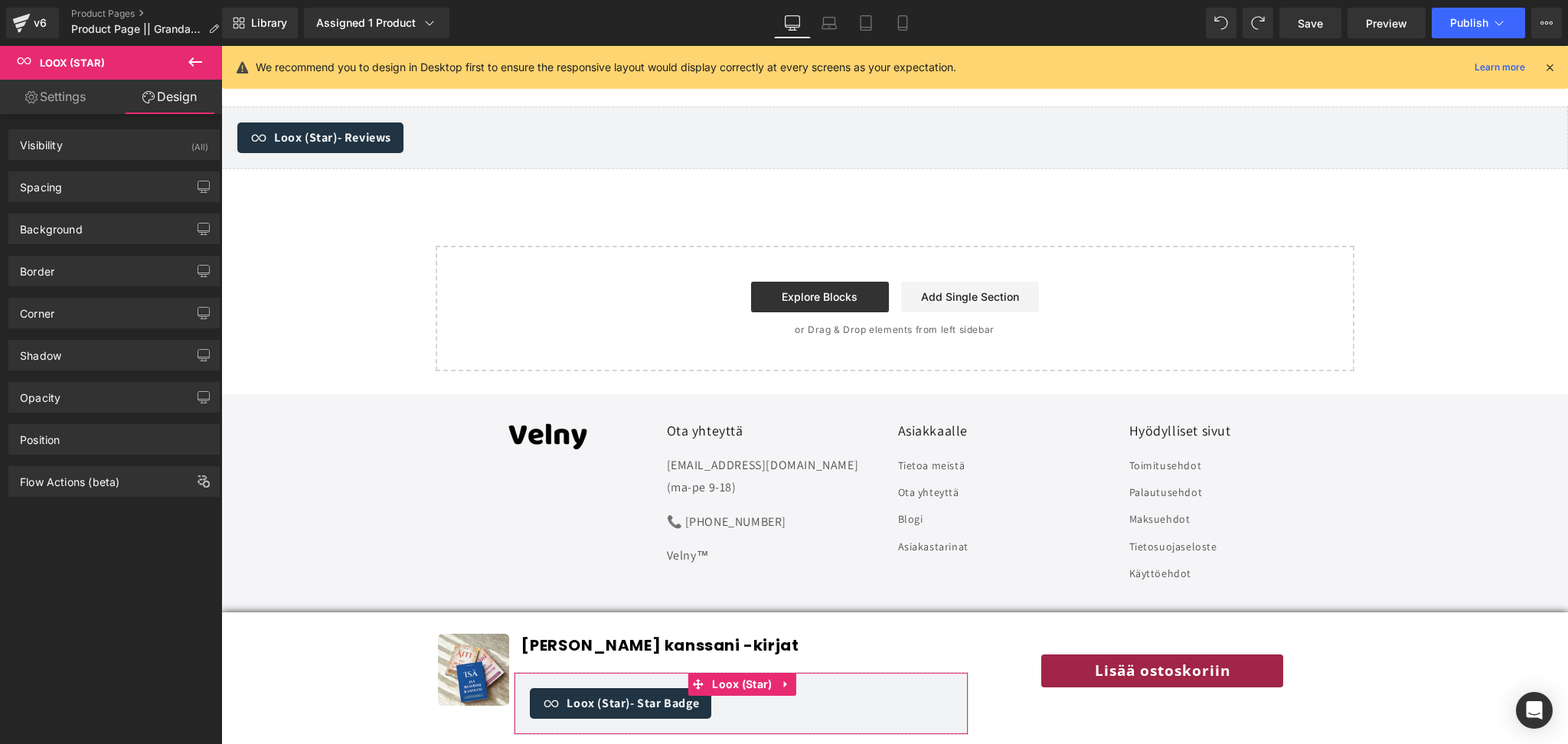
type input "0"
type input "20"
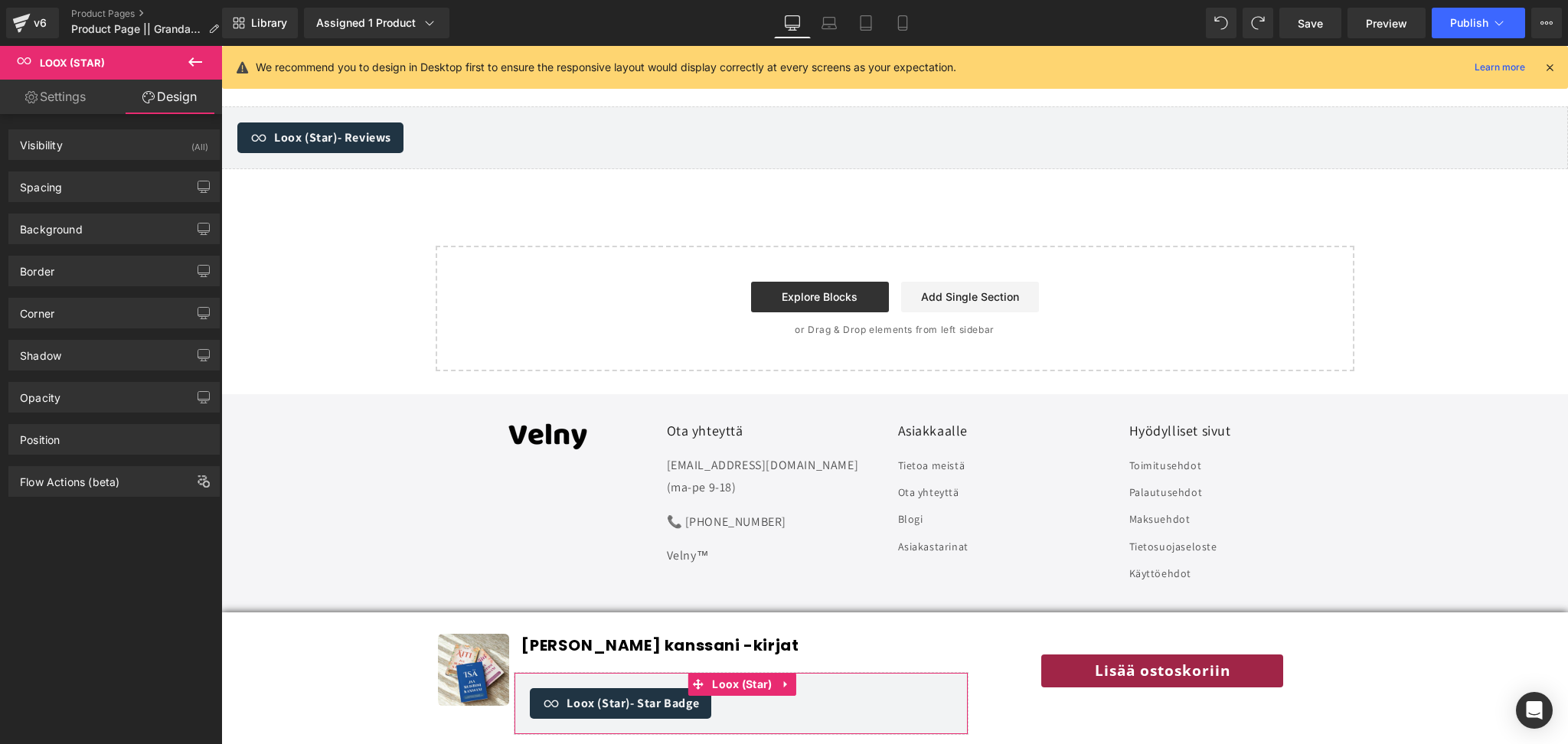
type input "20"
click at [89, 172] on div "Spacing" at bounding box center [114, 187] width 209 height 29
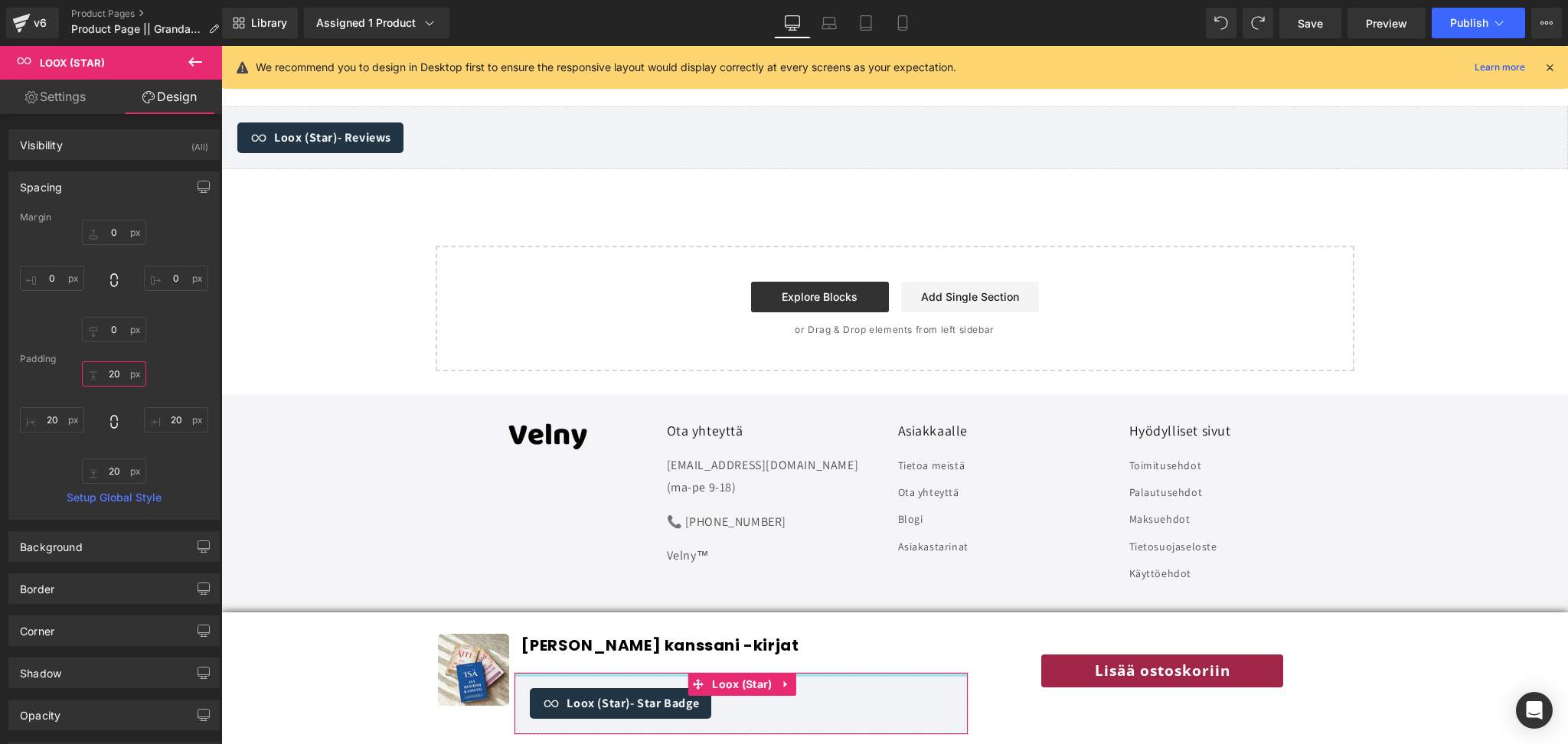
click at [115, 373] on input "20" at bounding box center [114, 374] width 65 height 25
click at [115, 468] on input "20" at bounding box center [114, 471] width 65 height 25
click at [62, 420] on input "20" at bounding box center [52, 420] width 65 height 25
click at [174, 428] on input "20" at bounding box center [176, 420] width 65 height 25
click at [176, 372] on div at bounding box center [113, 423] width 188 height 123
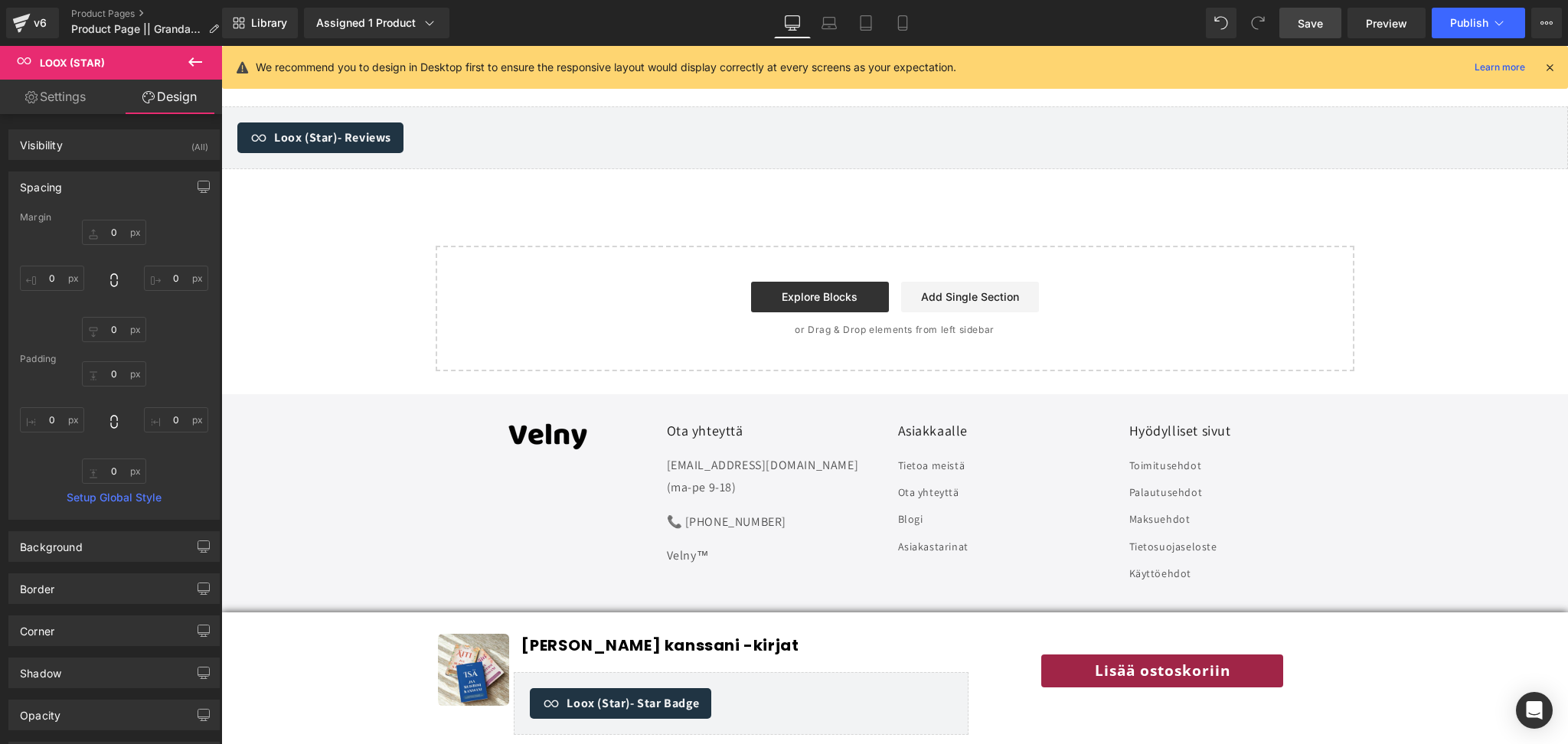
click at [1302, 24] on span "Save" at bounding box center [1310, 23] width 25 height 16
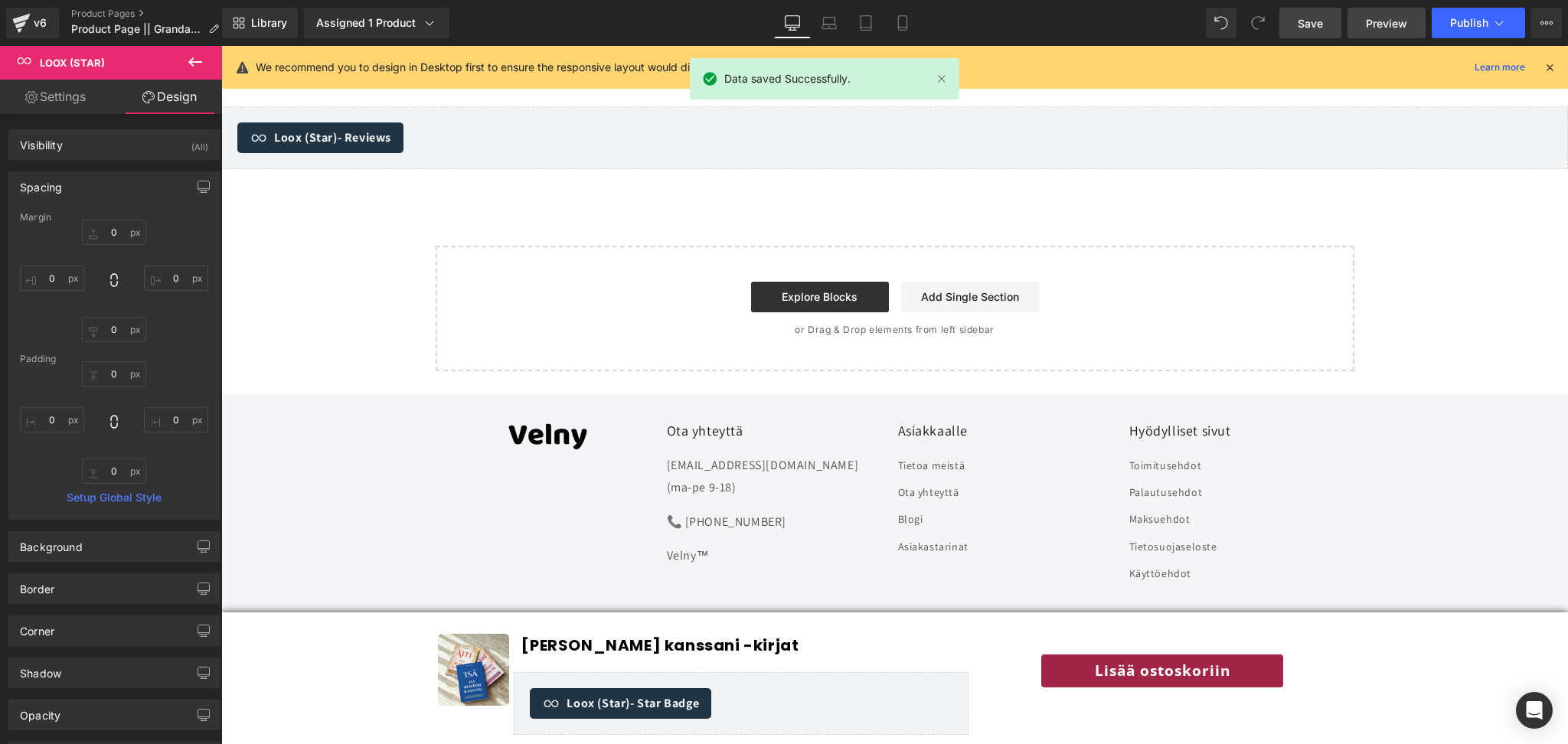
click at [1391, 24] on span "Preview" at bounding box center [1387, 23] width 42 height 16
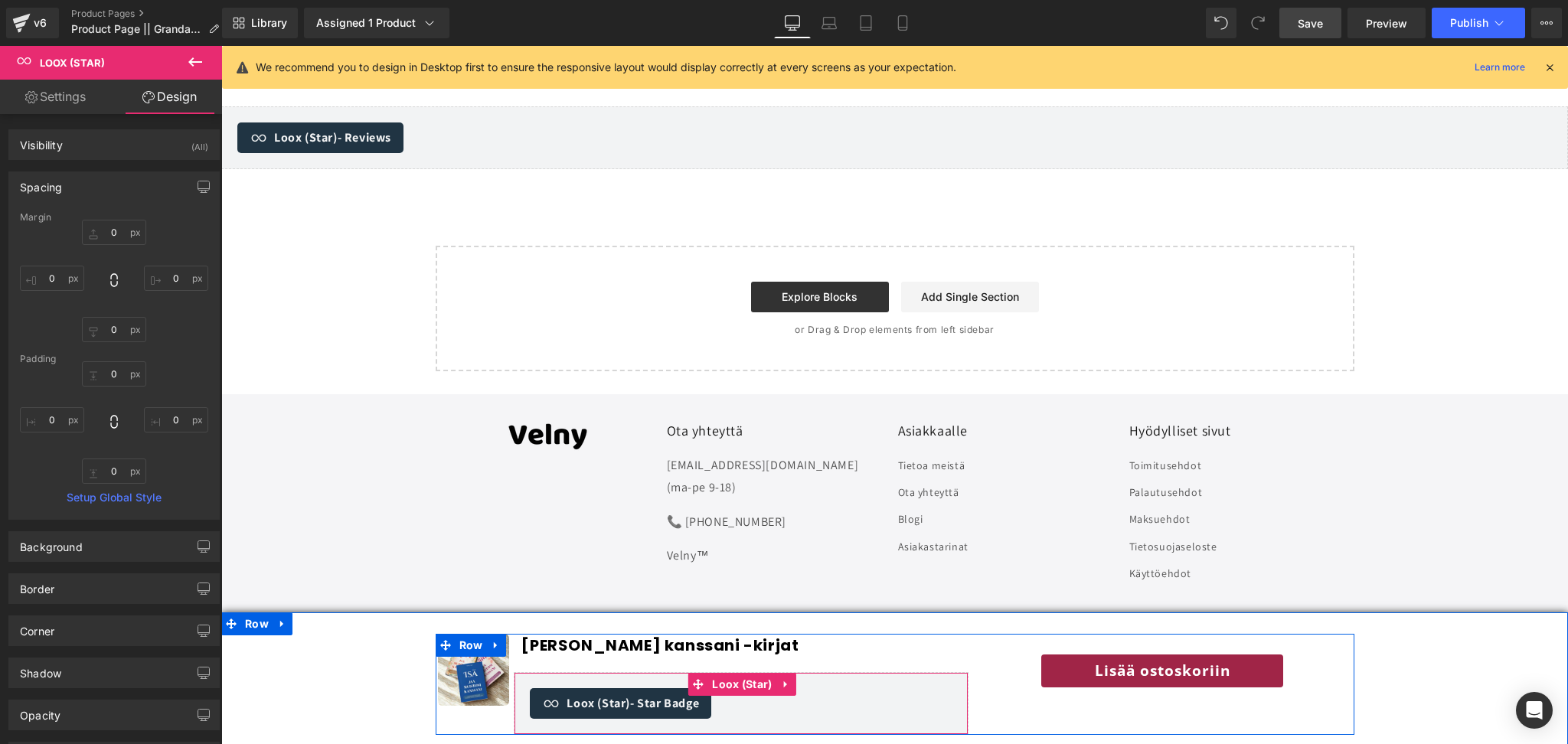
click at [595, 709] on span "Loox (Star) - Star Badge" at bounding box center [633, 703] width 132 height 18
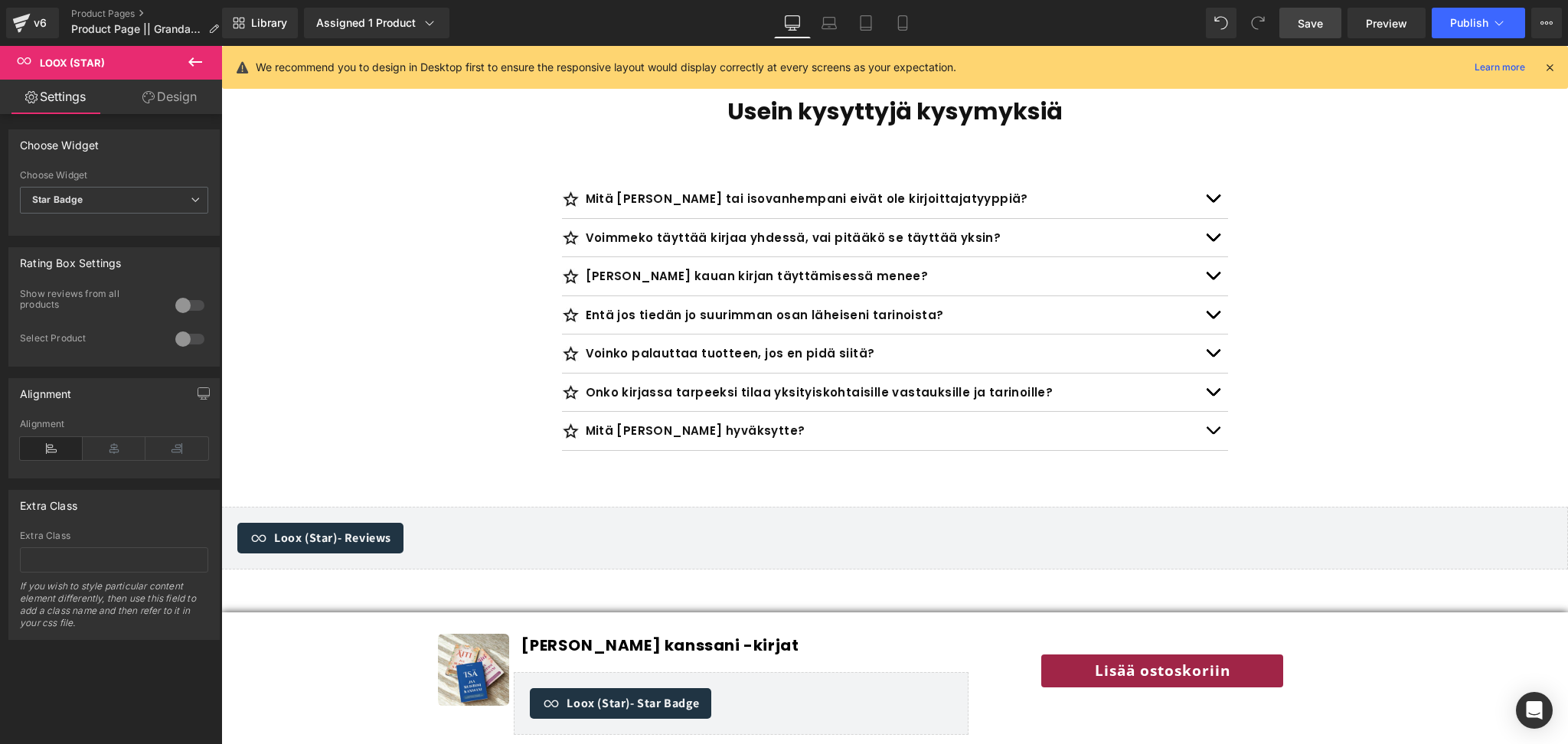
scroll to position [5221, 0]
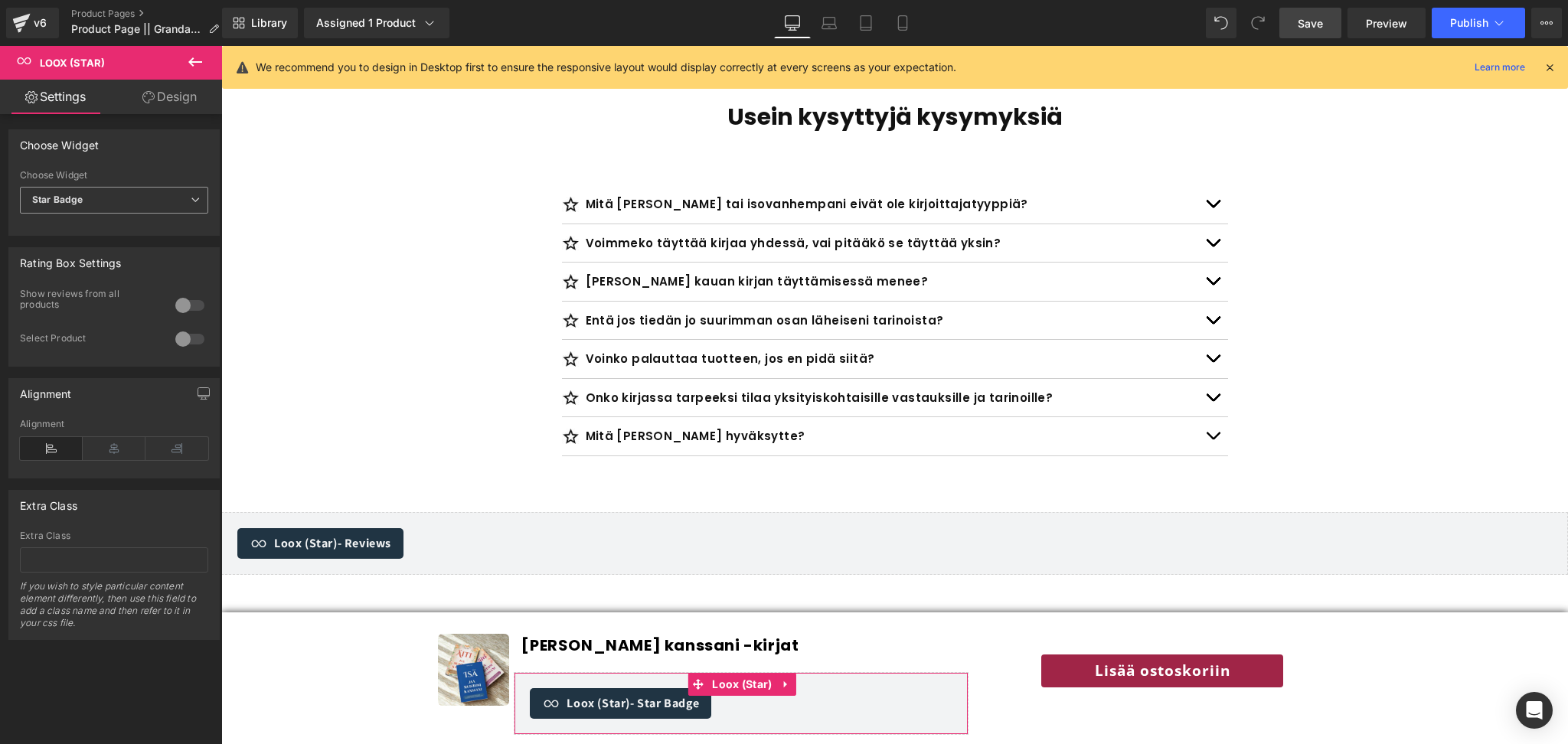
click at [116, 207] on span "Star Badge" at bounding box center [113, 200] width 188 height 27
click at [116, 207] on span "Star Badge" at bounding box center [110, 200] width 182 height 27
click at [188, 344] on div at bounding box center [190, 339] width 37 height 24
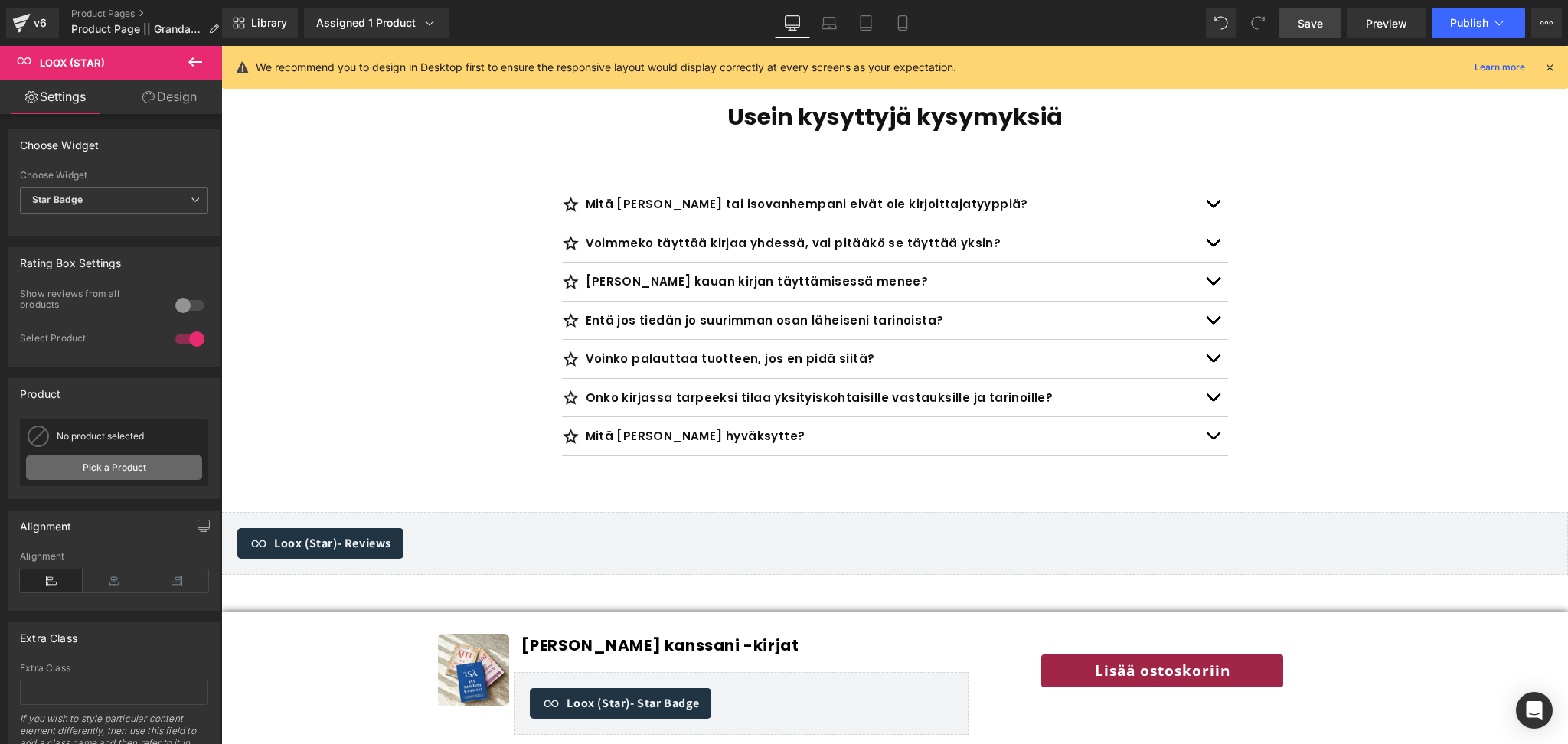
click at [0, 0] on link "Pick a Product" at bounding box center [0, 0] width 0 height 0
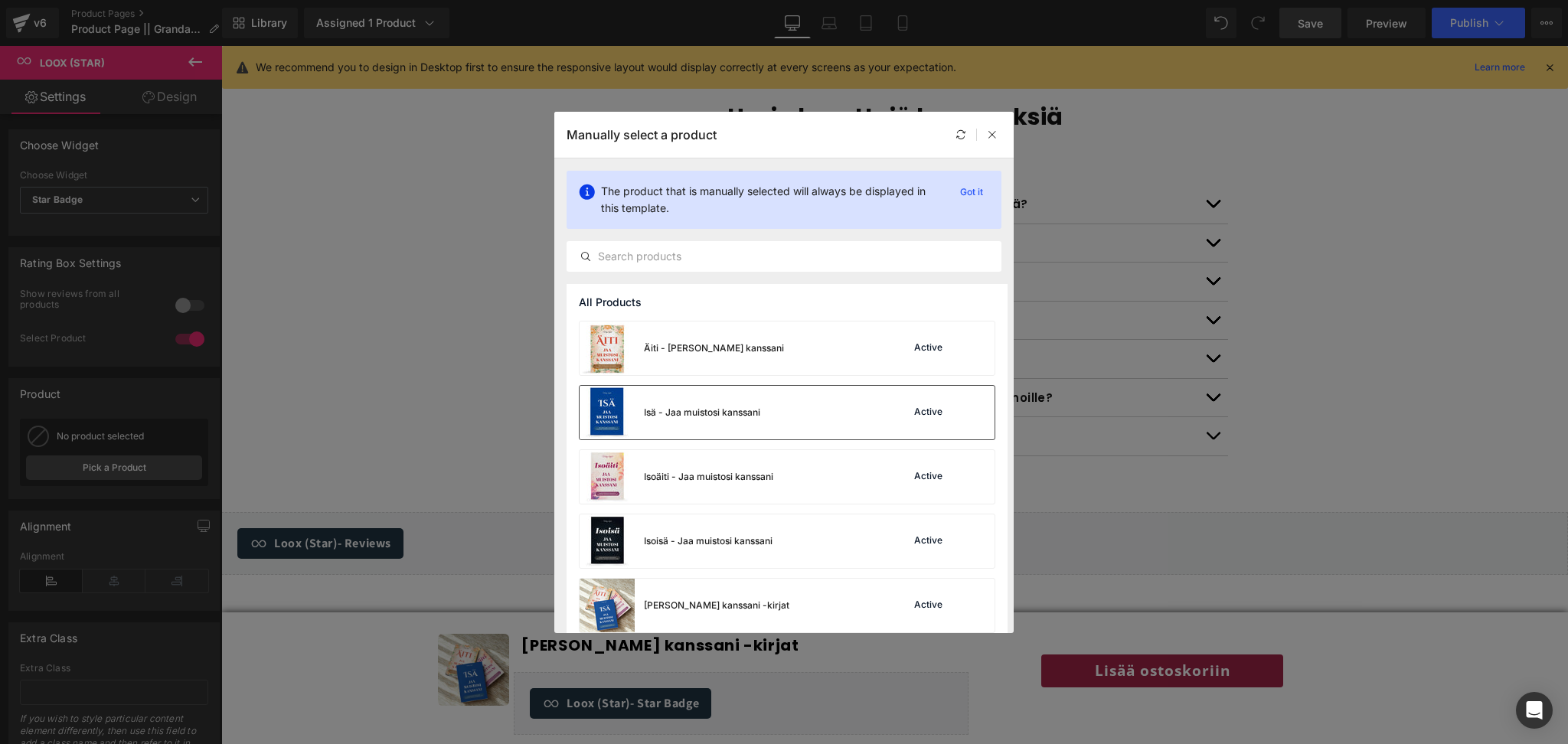
scroll to position [76, 0]
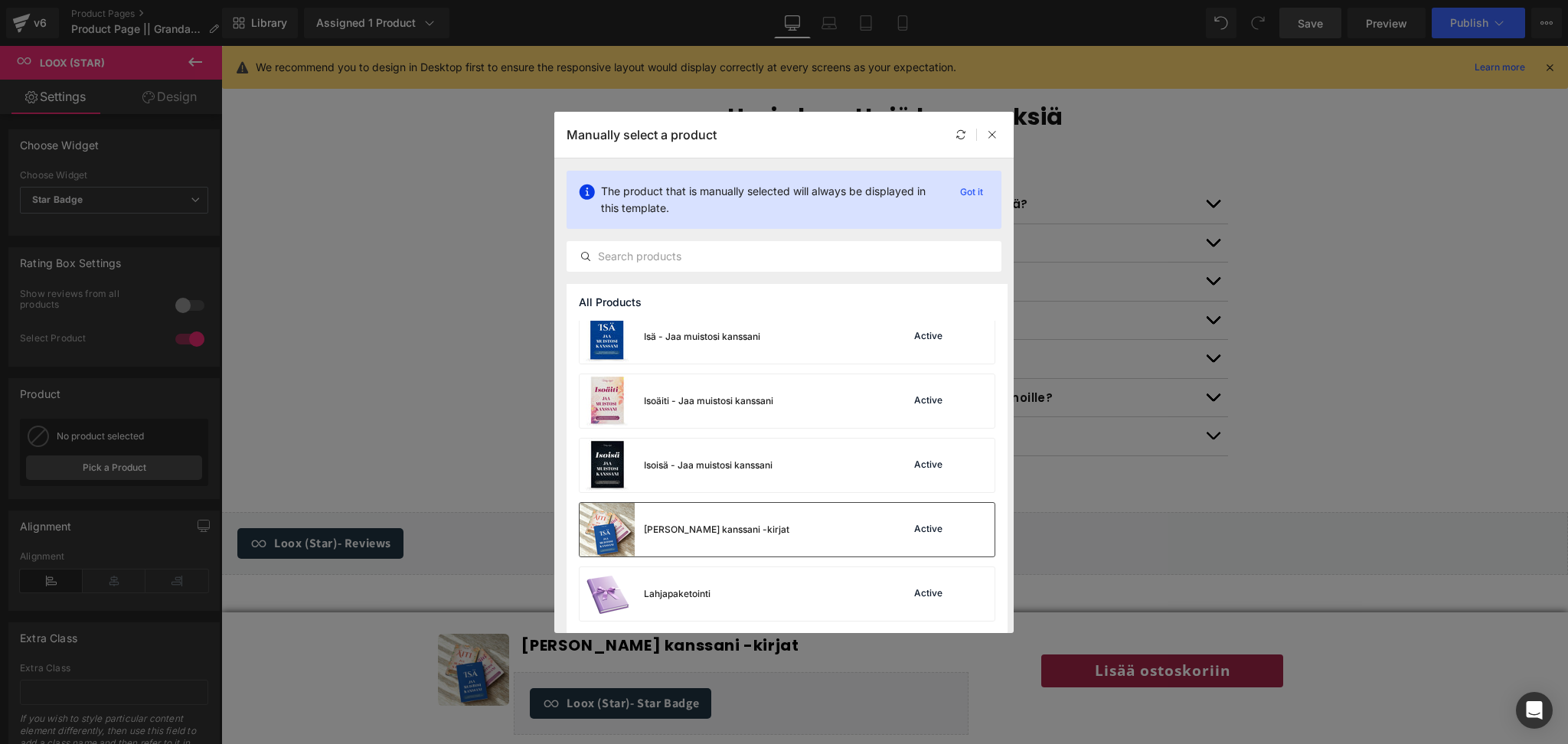
click at [689, 537] on div "[PERSON_NAME] kanssani -kirjat" at bounding box center [684, 530] width 209 height 54
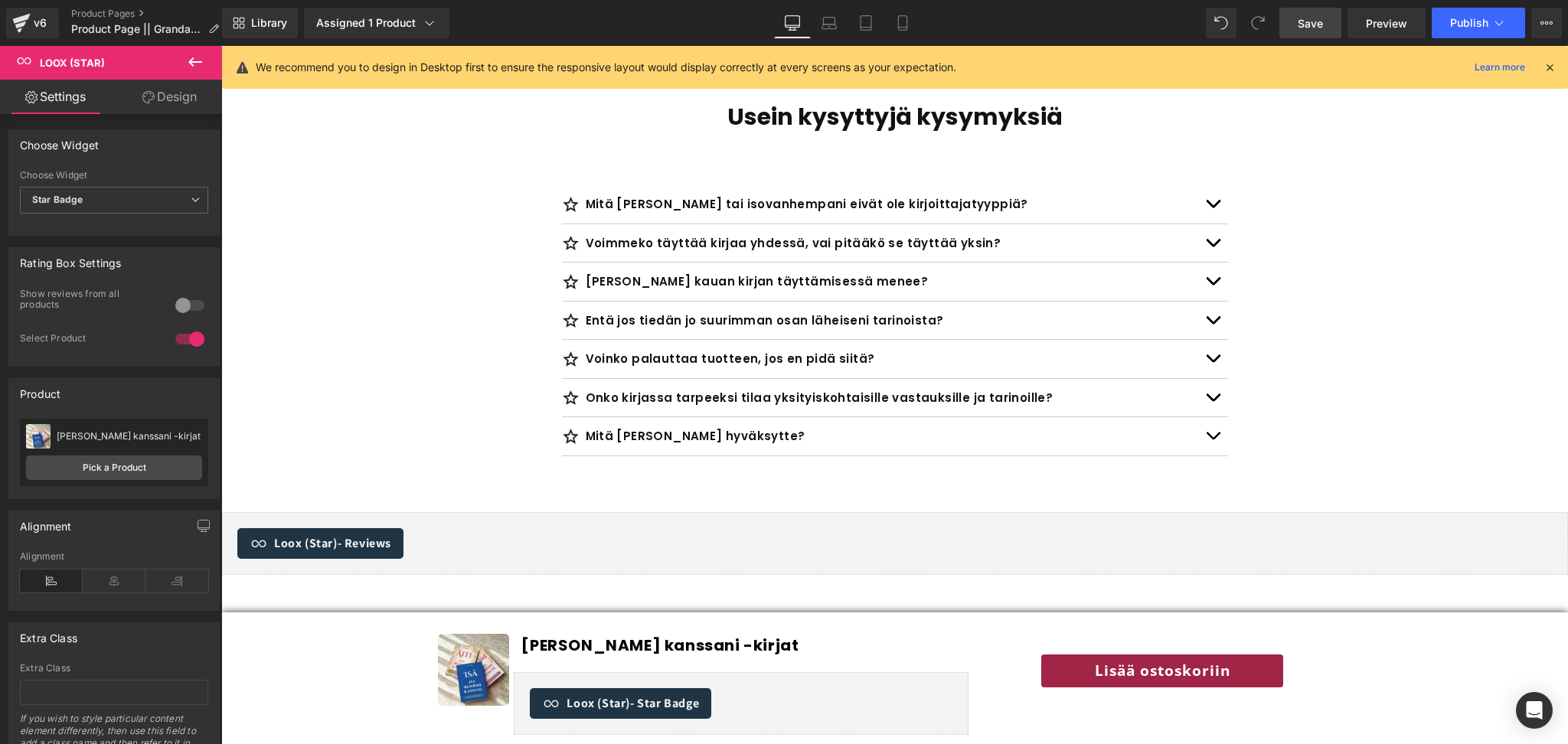
click at [1299, 26] on span "Save" at bounding box center [1310, 23] width 25 height 16
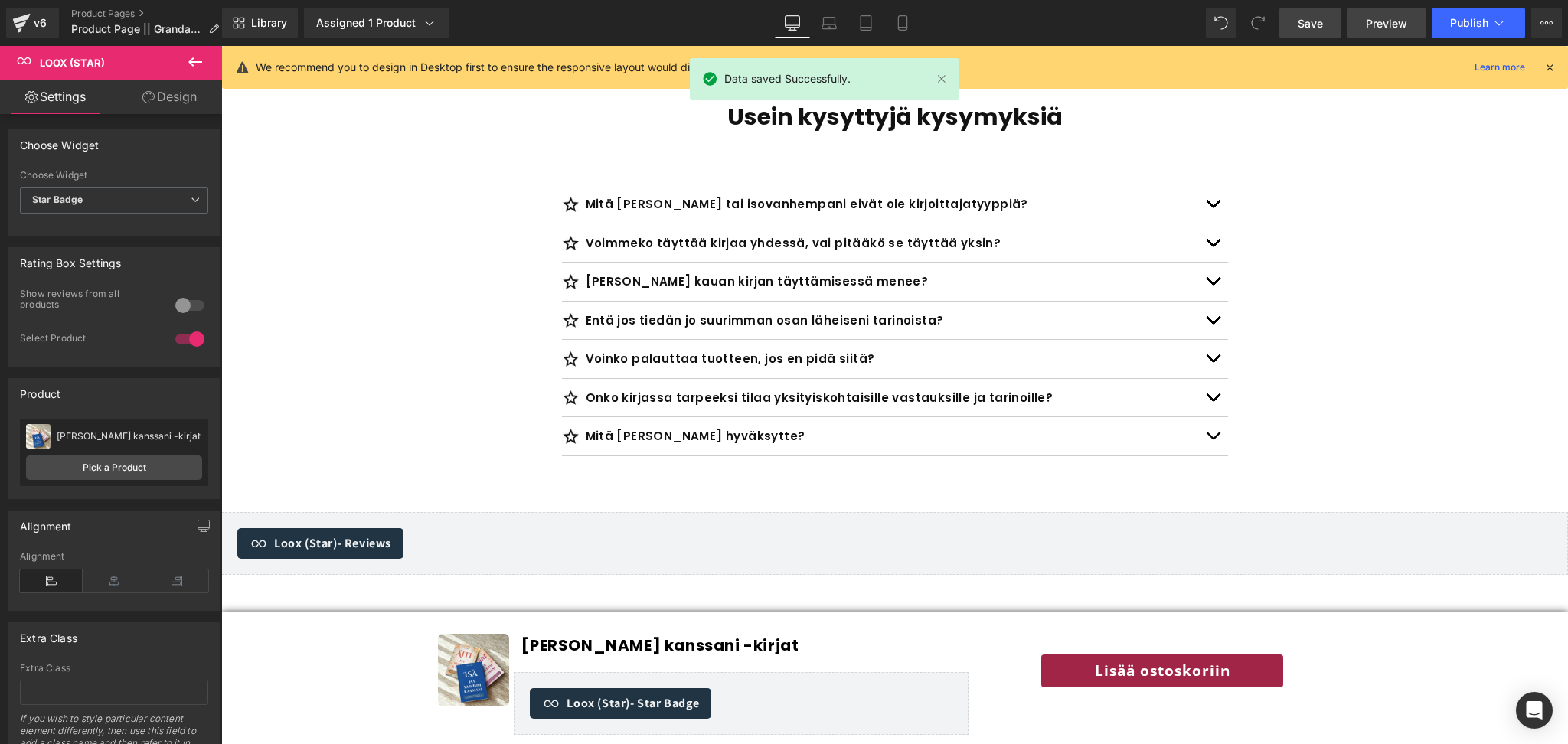
click at [1369, 22] on span "Preview" at bounding box center [1387, 23] width 42 height 16
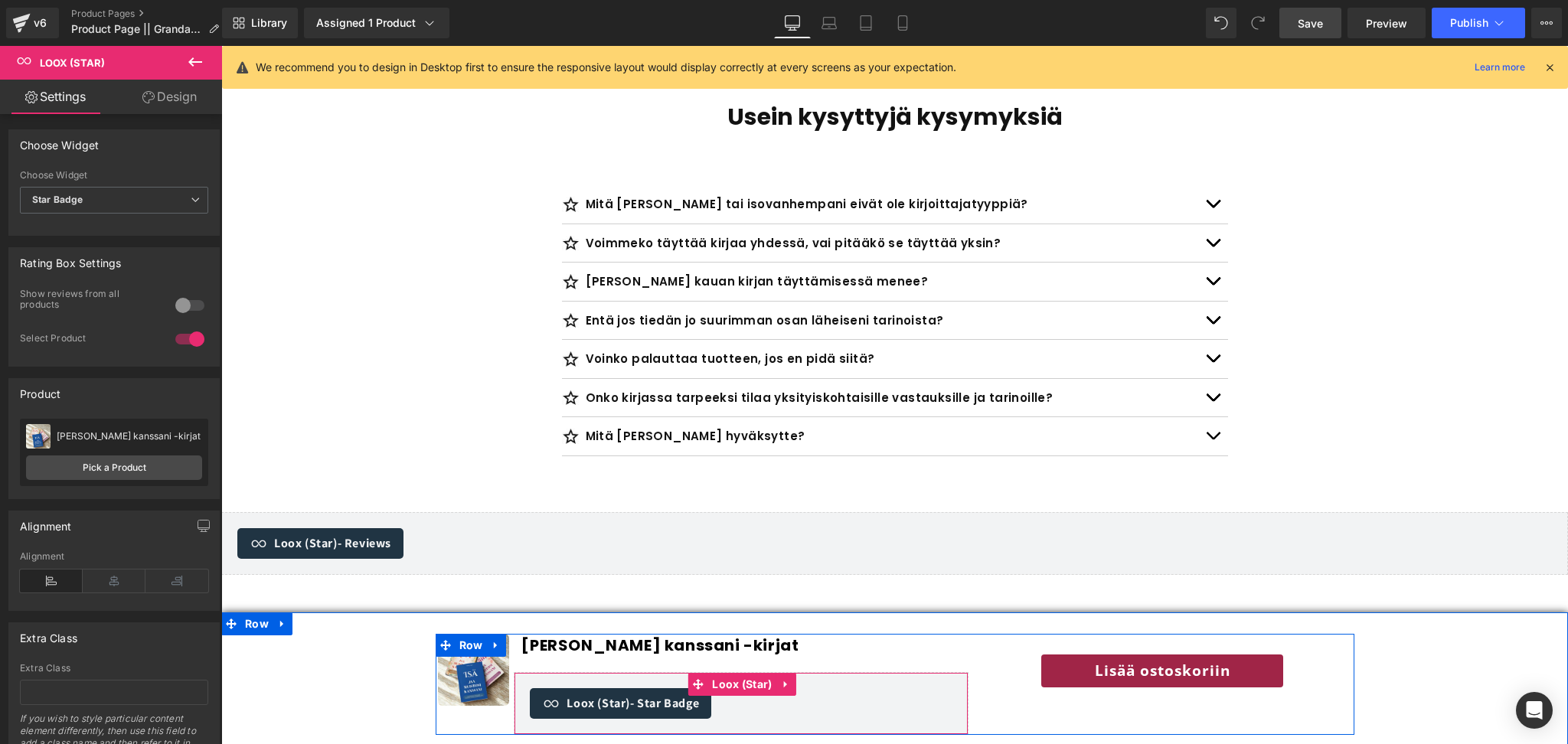
click at [699, 701] on span "- Star Badge" at bounding box center [665, 703] width 69 height 16
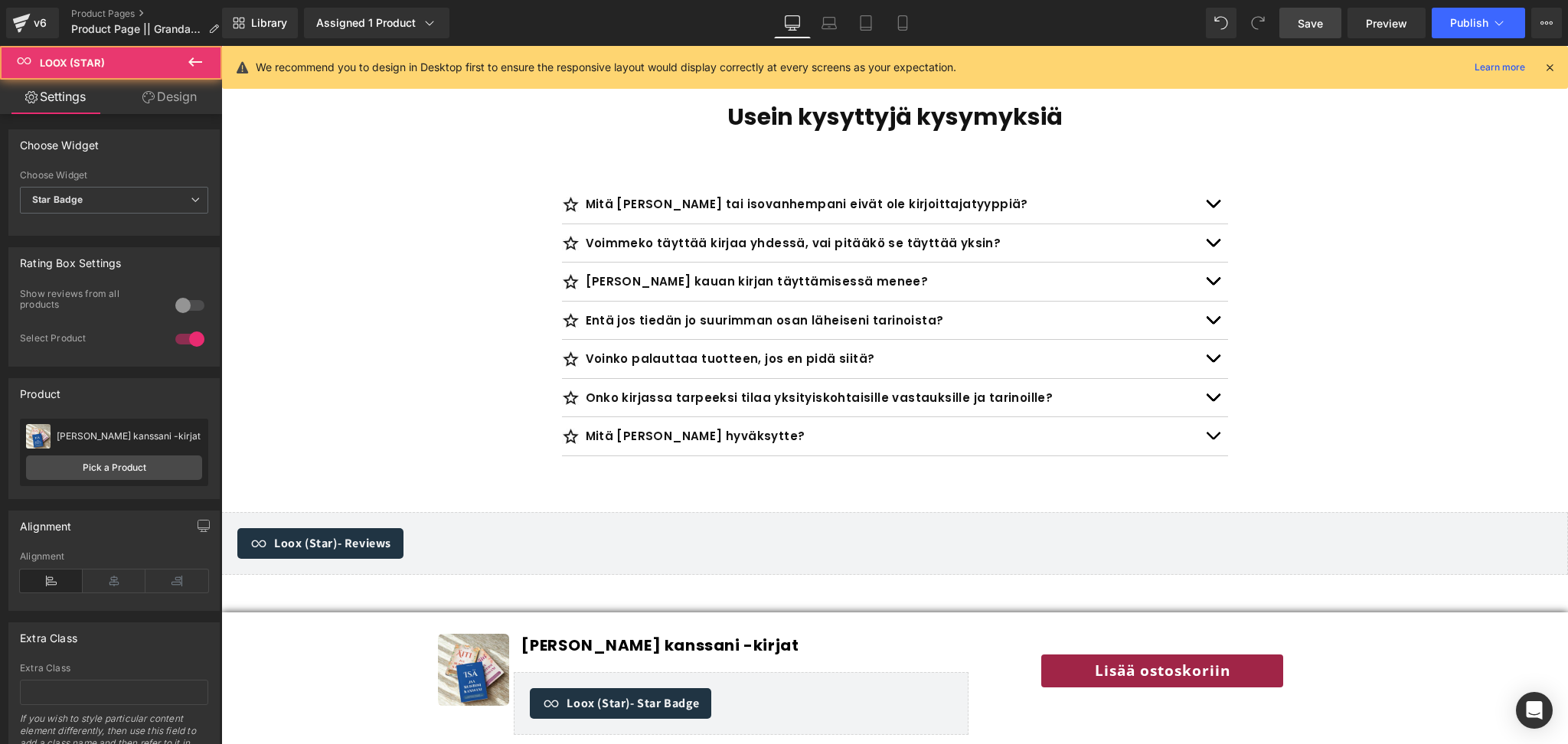
click at [746, 692] on div "Loox (Star) - Star Badge Loox (Star)" at bounding box center [741, 704] width 455 height 63
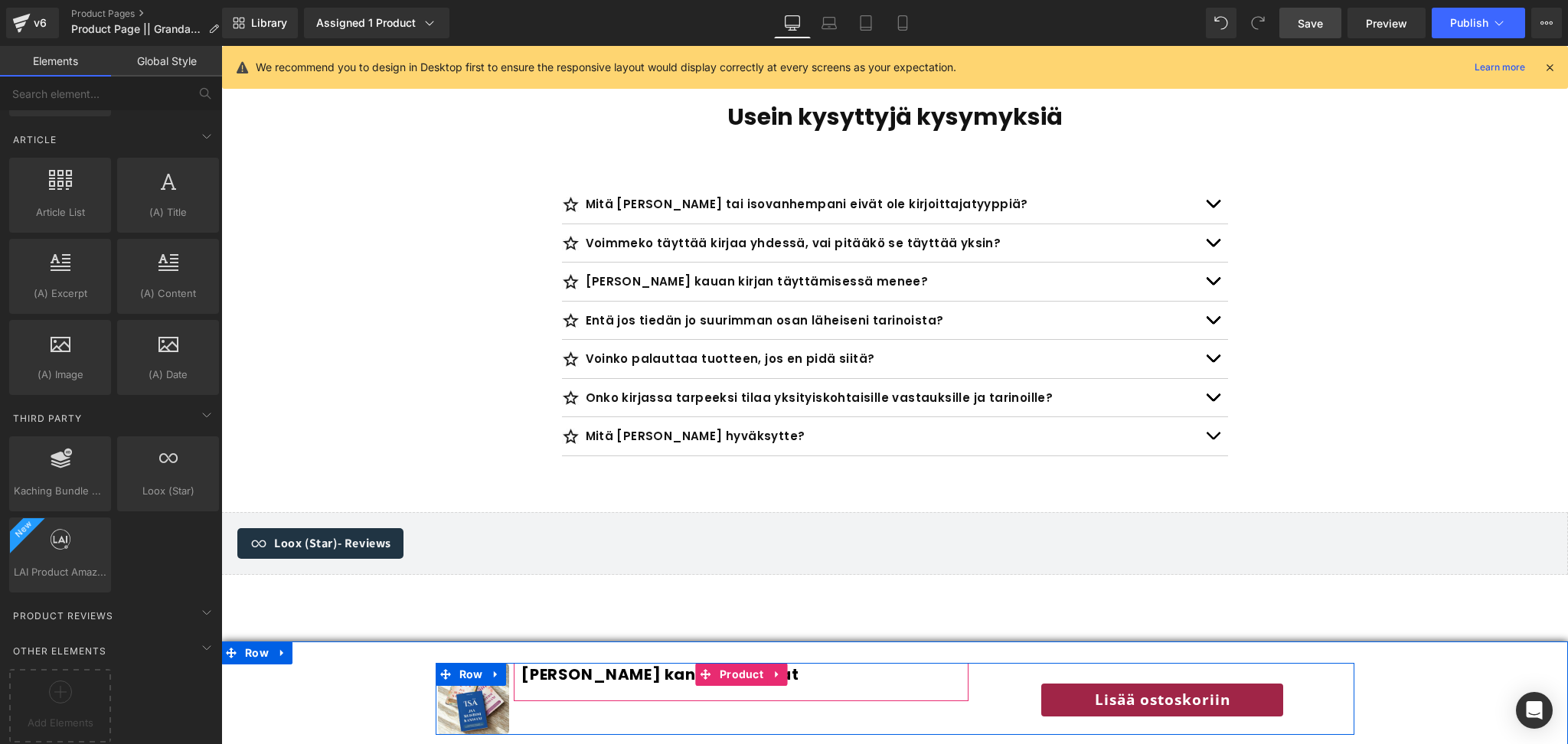
click at [587, 690] on div "Jaa muistosi kanssani -kirjat (P) Title" at bounding box center [741, 682] width 439 height 39
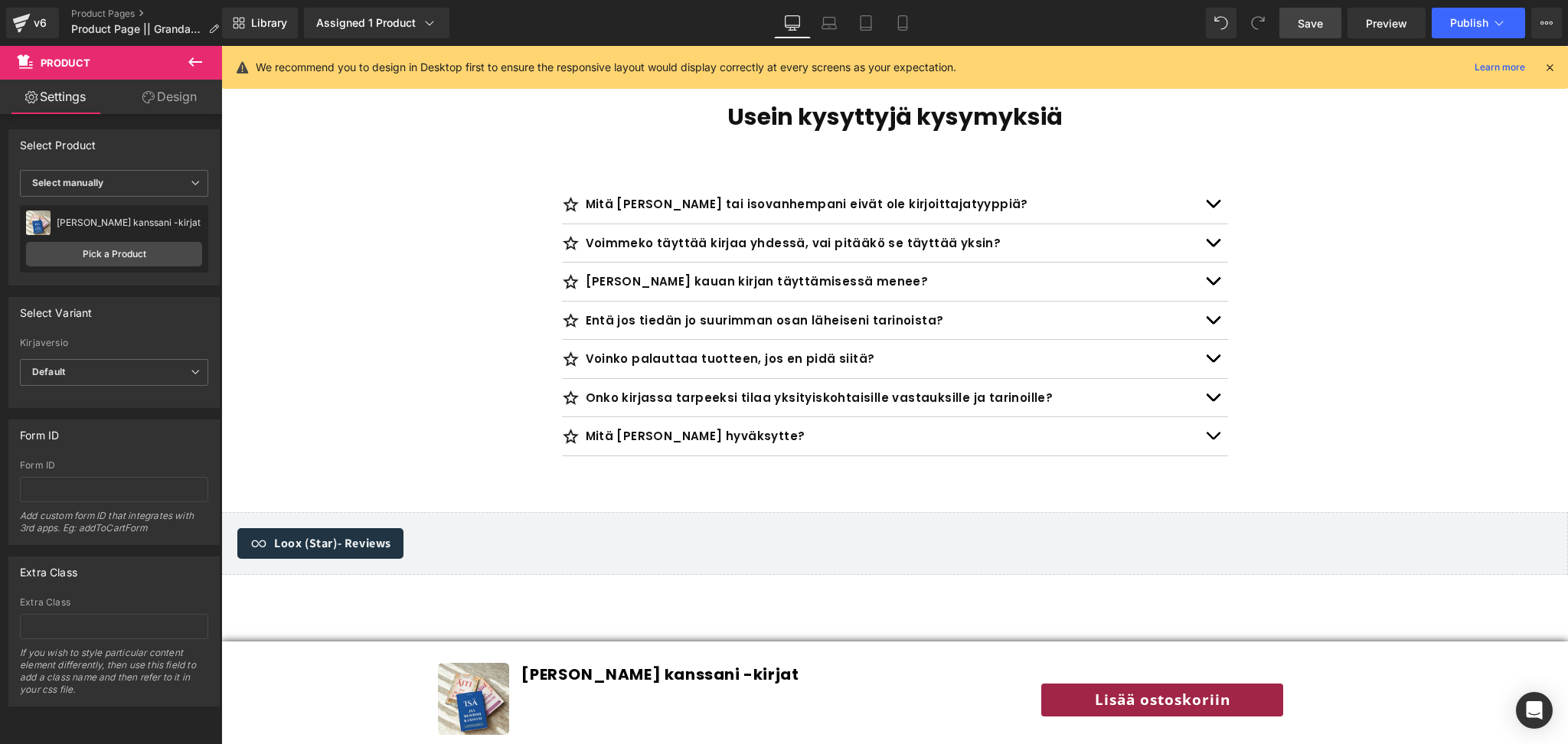
click at [189, 62] on icon at bounding box center [195, 62] width 14 height 9
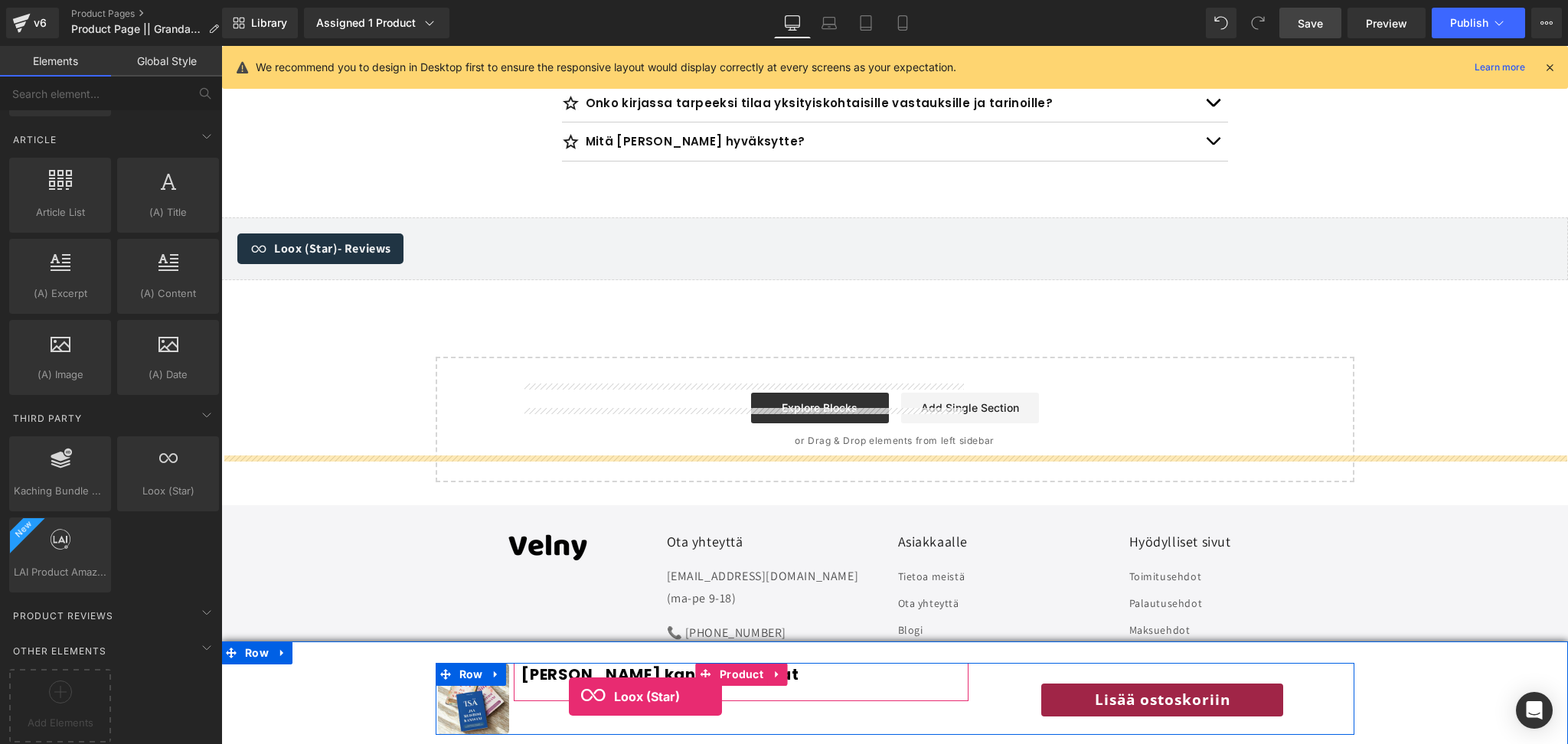
scroll to position [5635, 0]
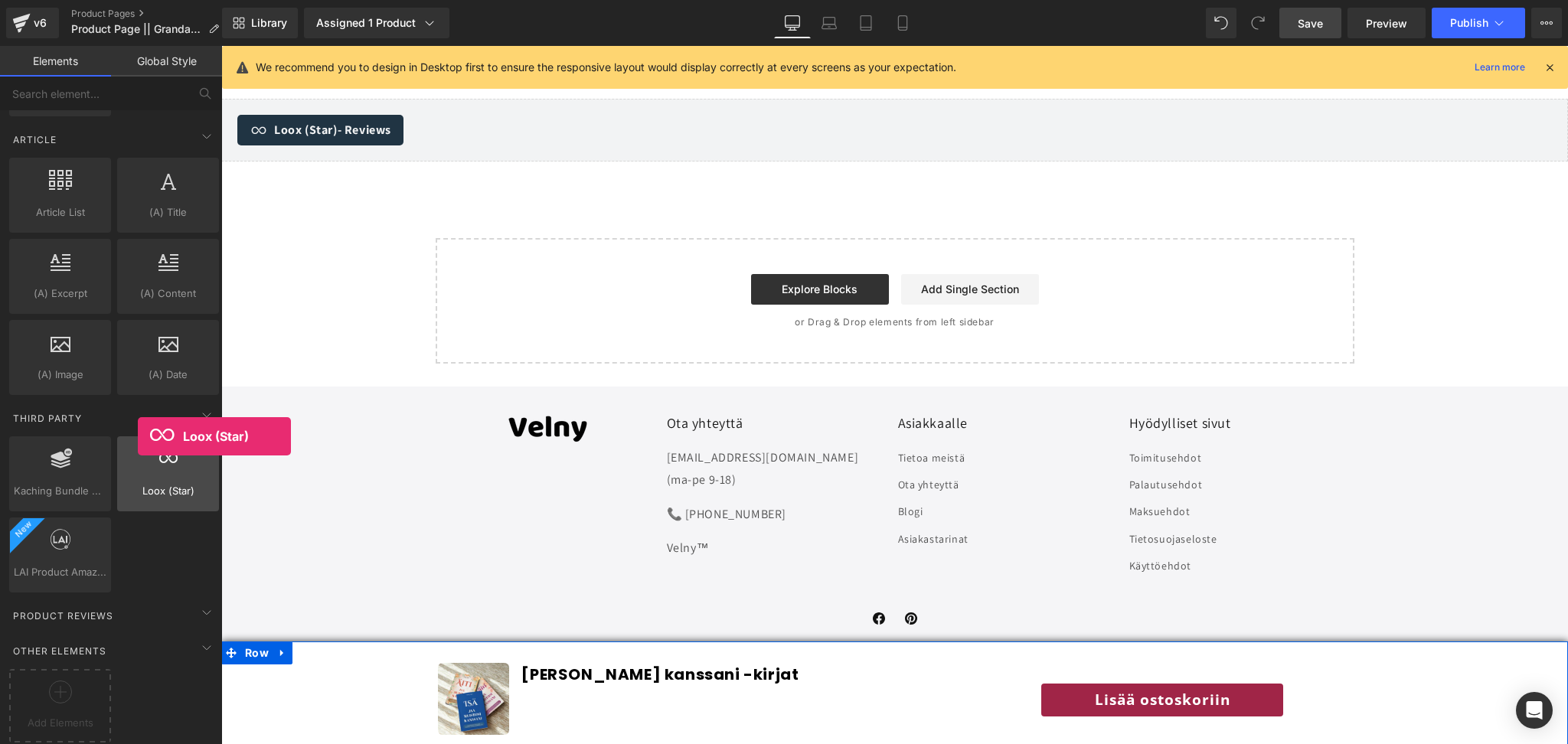
drag, startPoint x: 142, startPoint y: 471, endPoint x: 141, endPoint y: 439, distance: 32.0
click at [141, 439] on div "Loox (Star) loox,reviews,app,star,badge" at bounding box center [168, 473] width 102 height 75
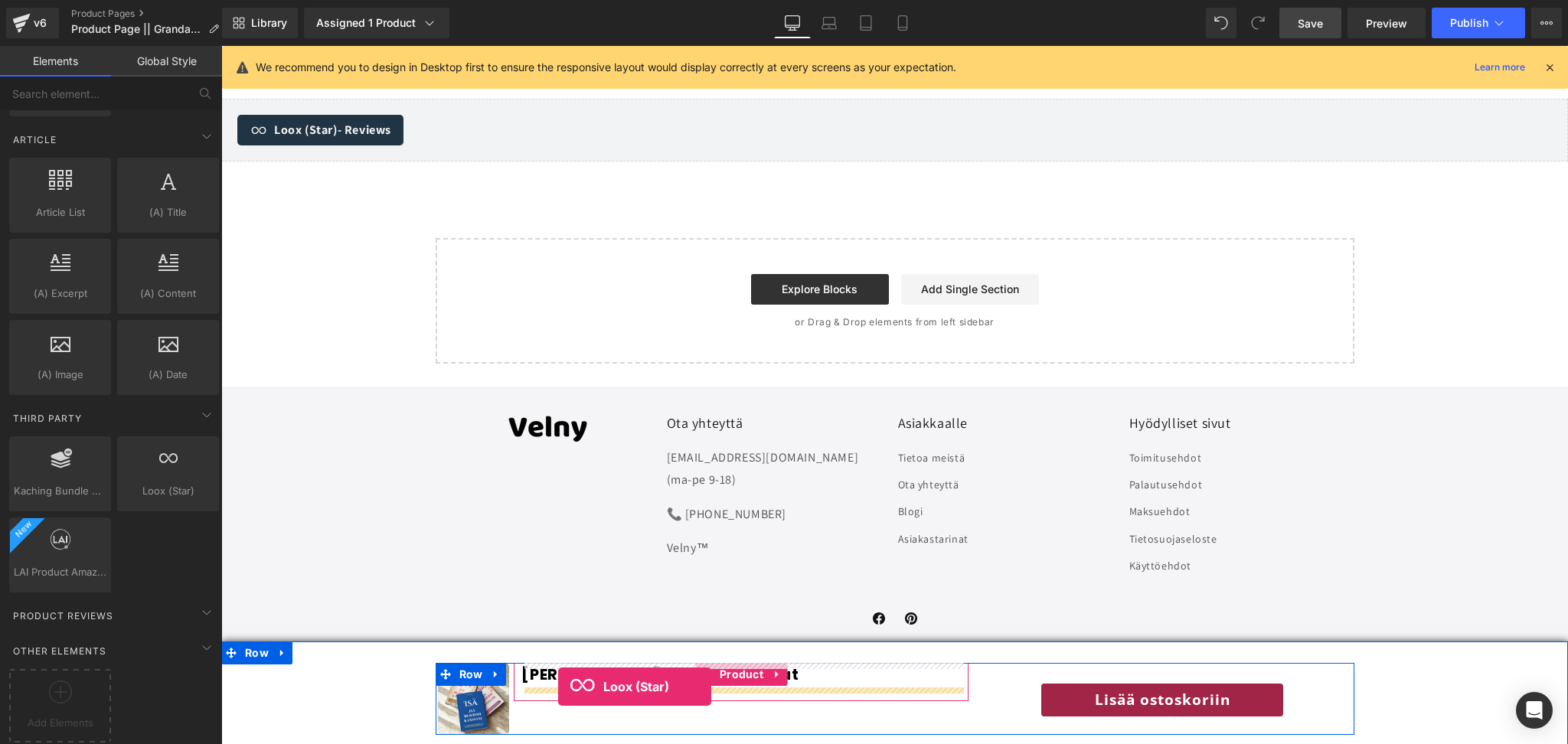
drag, startPoint x: 363, startPoint y: 494, endPoint x: 558, endPoint y: 687, distance: 274.4
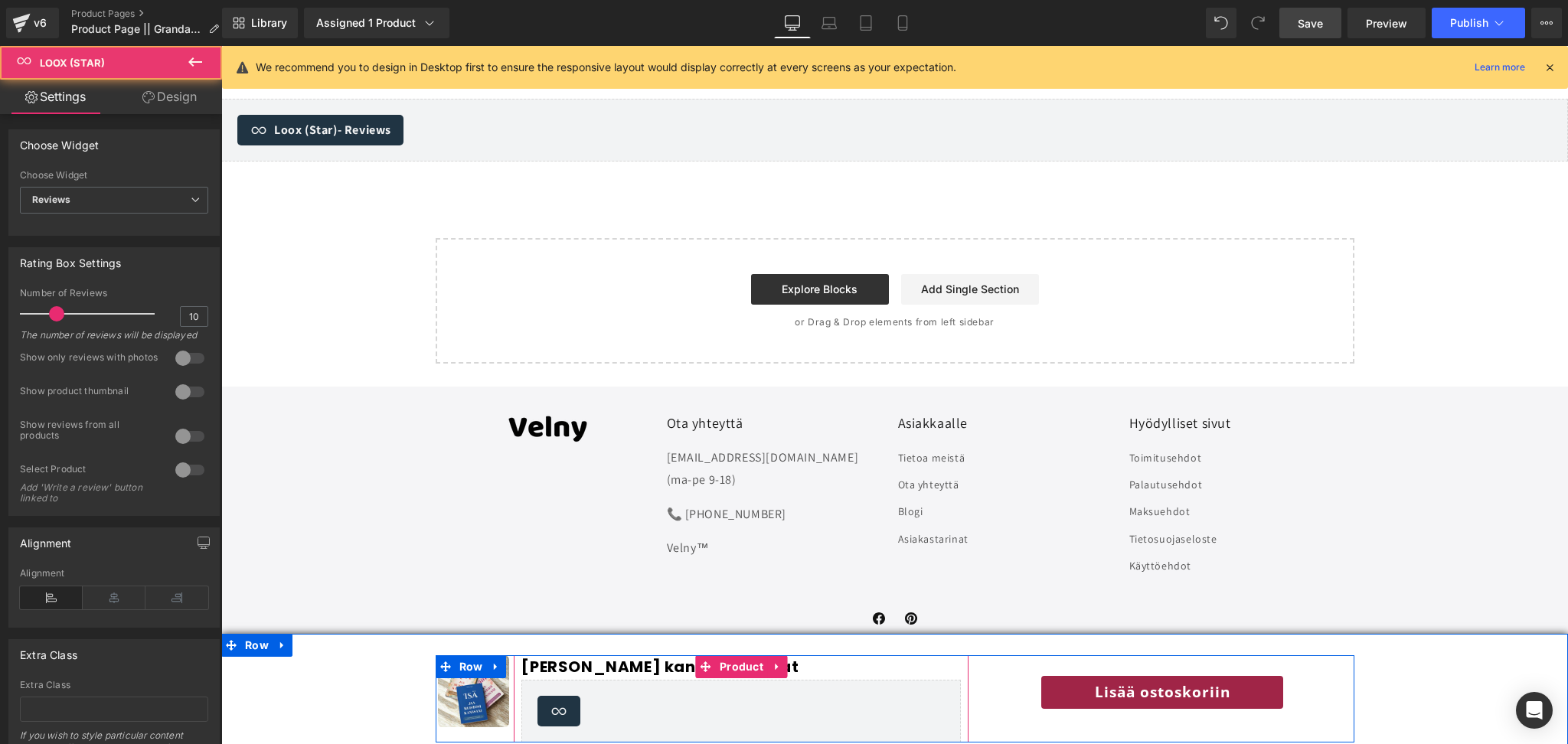
scroll to position [5627, 0]
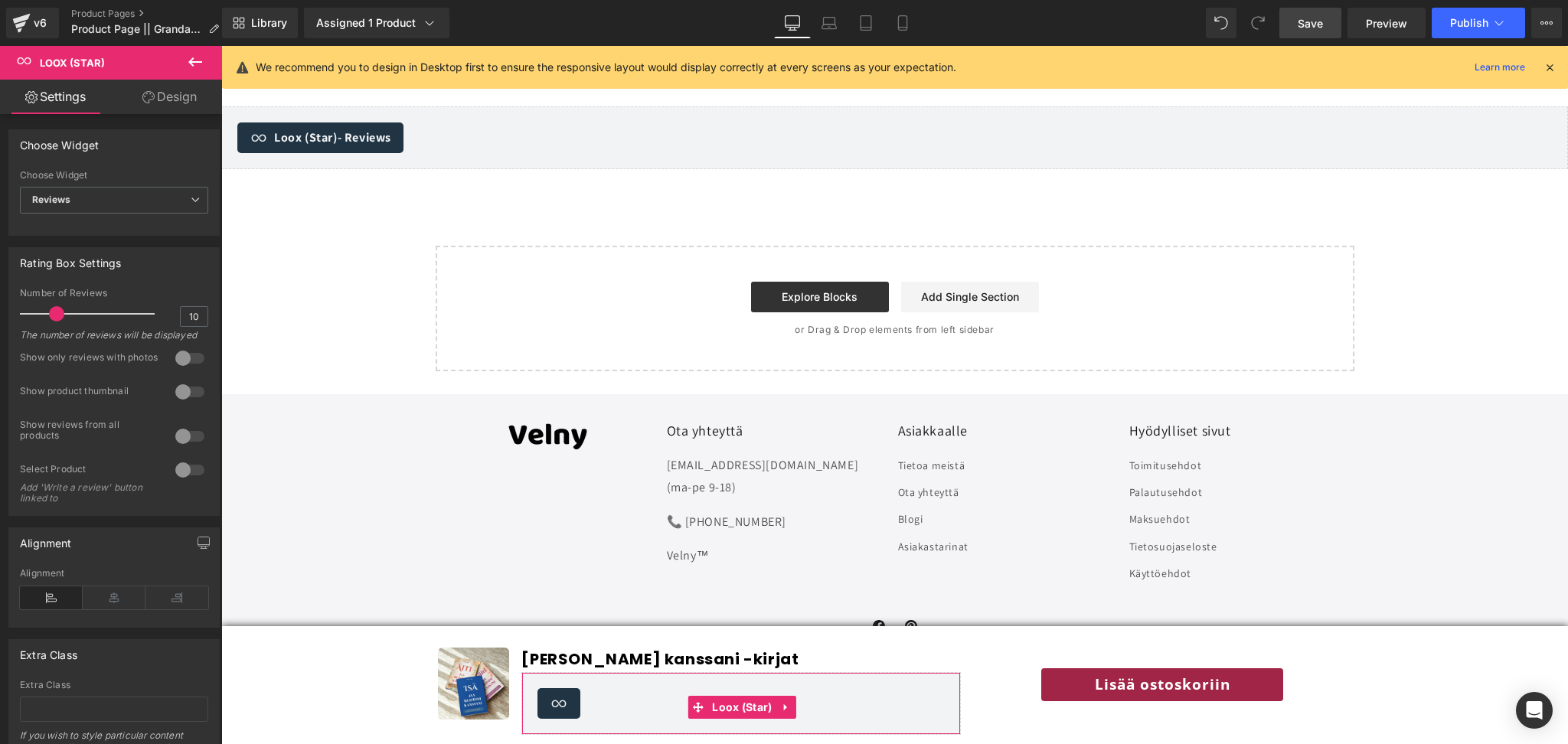
click at [169, 105] on link "Design" at bounding box center [169, 97] width 111 height 35
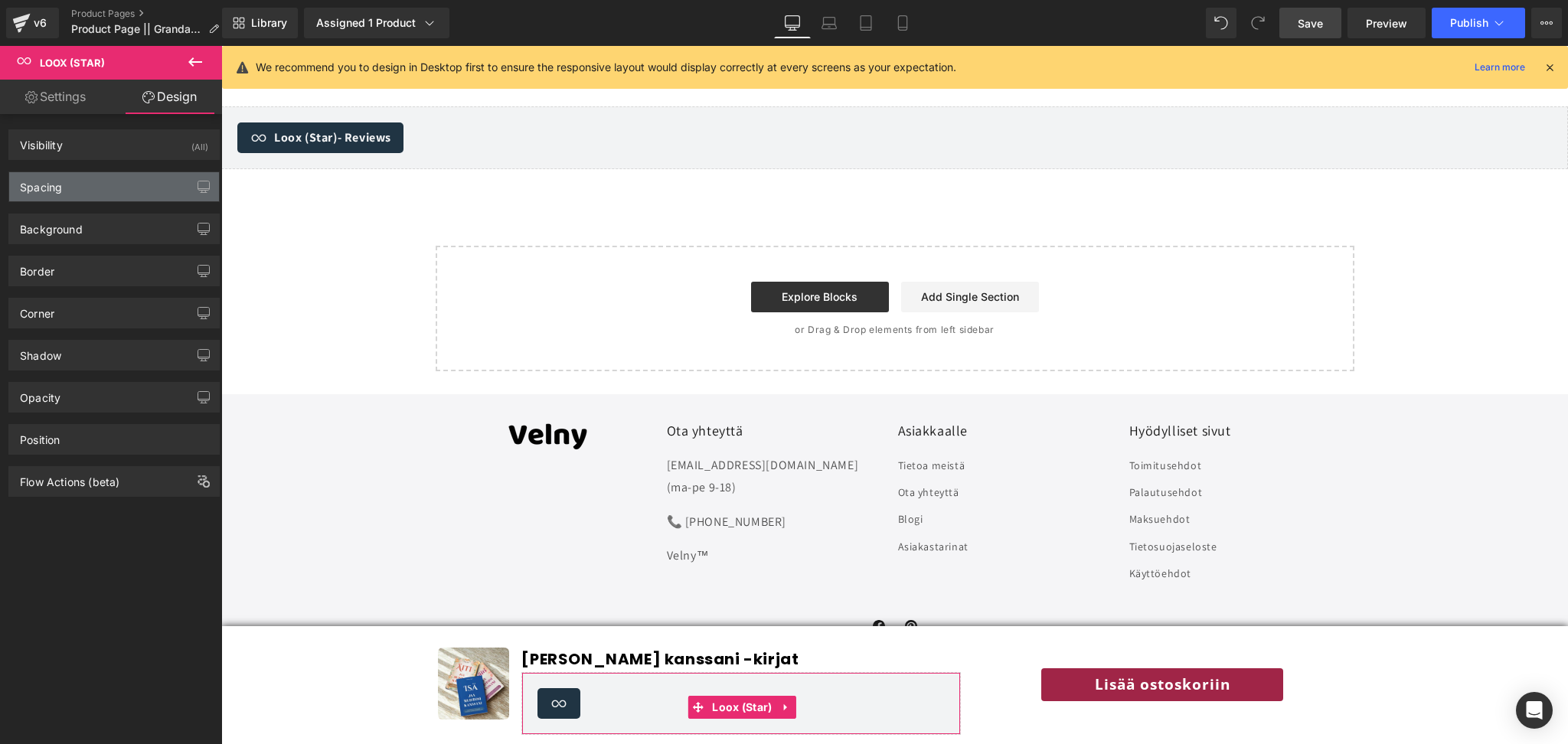
type input "0"
type input "20"
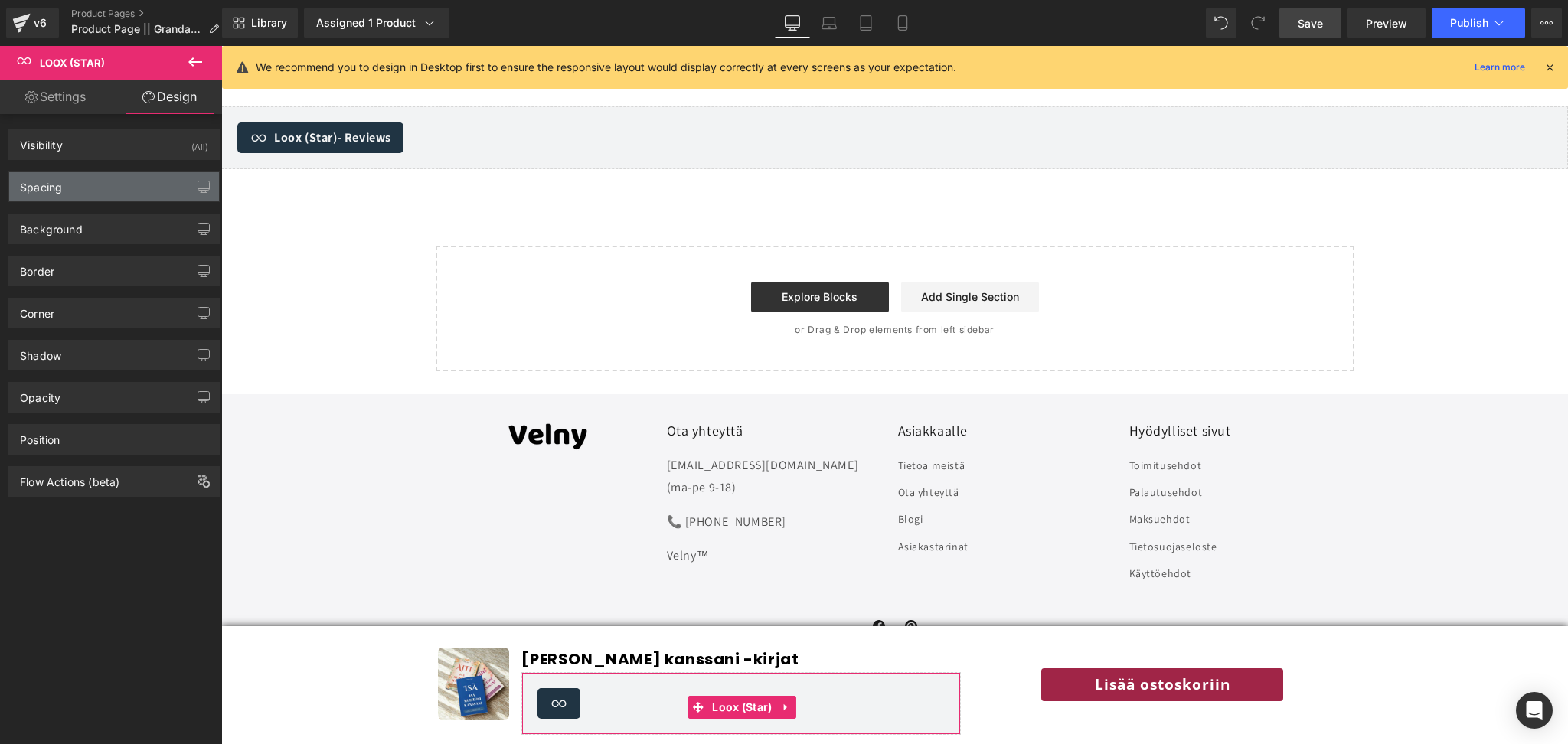
type input "20"
click at [89, 197] on div "Spacing" at bounding box center [114, 187] width 209 height 29
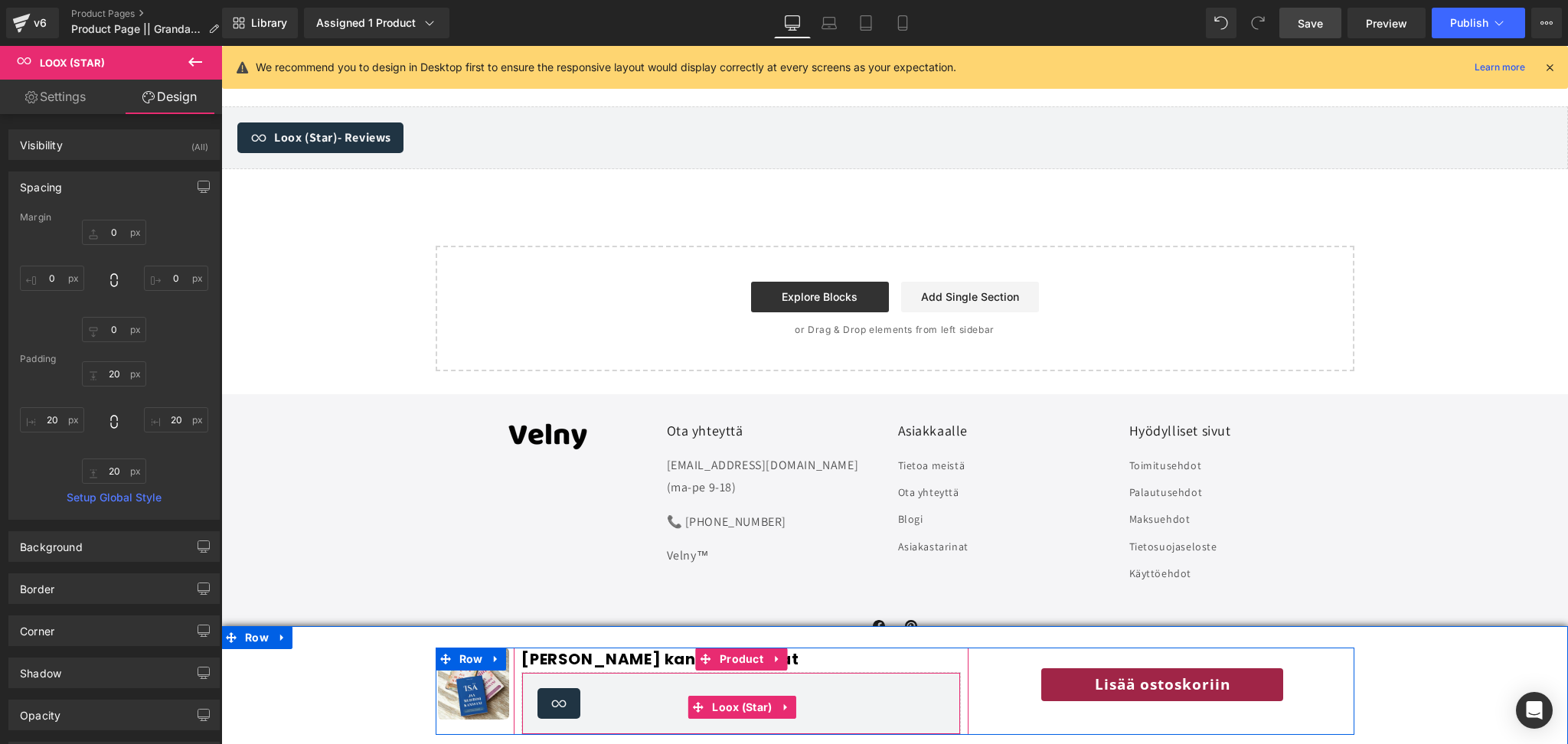
click at [561, 703] on icon at bounding box center [558, 703] width 18 height 18
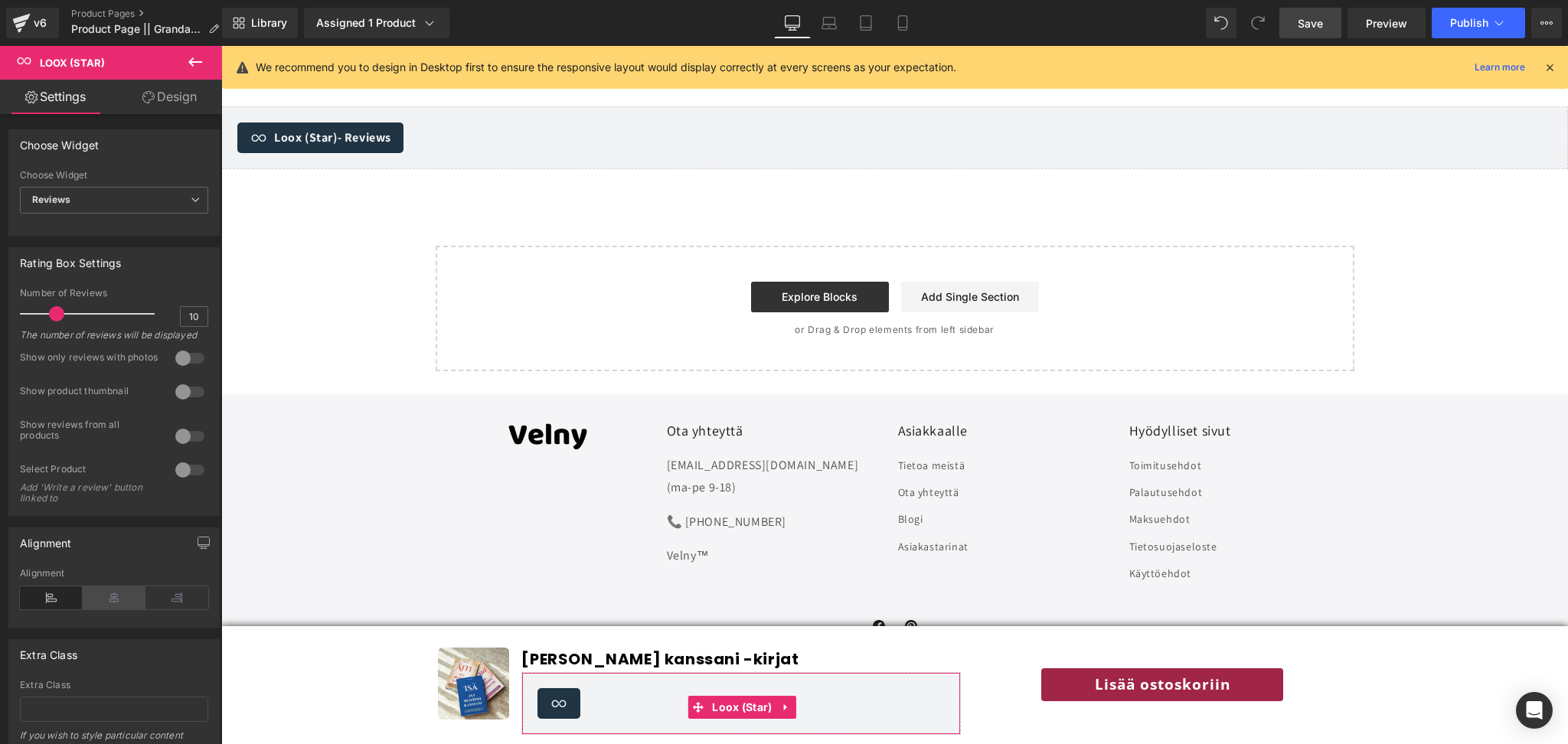
click at [113, 609] on icon at bounding box center [114, 598] width 63 height 23
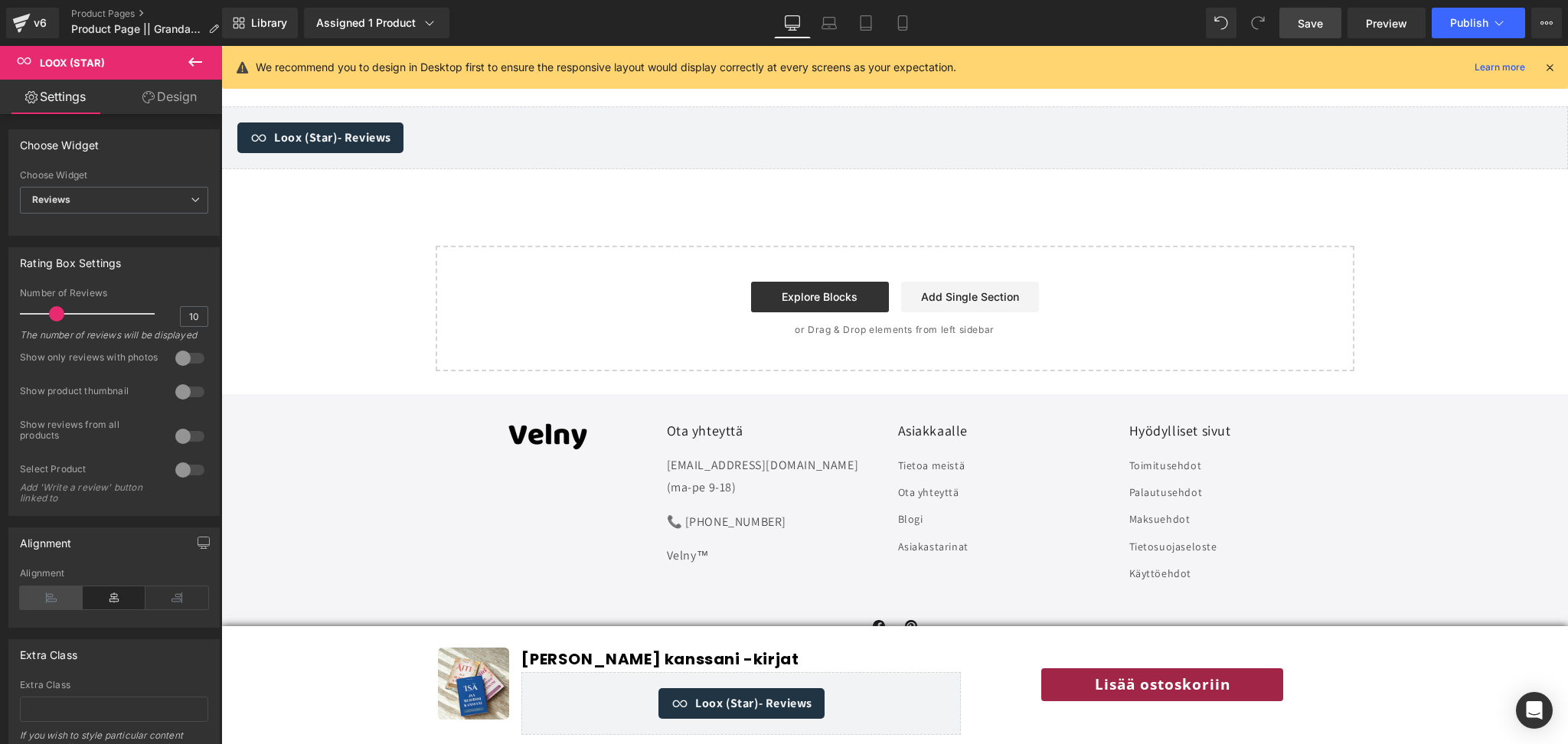
click at [66, 609] on icon at bounding box center [51, 598] width 63 height 23
click at [112, 189] on span "Reviews" at bounding box center [113, 200] width 188 height 27
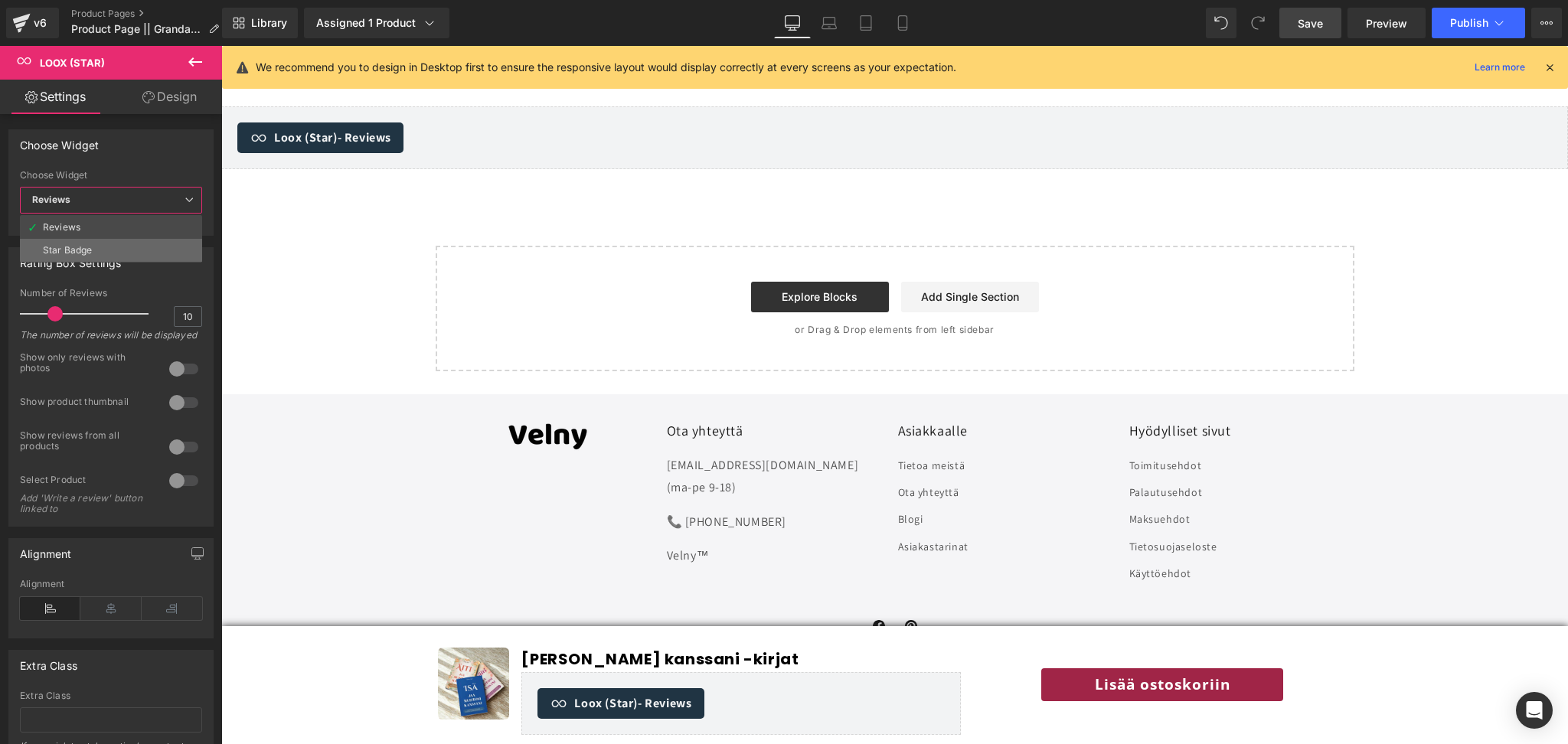
click at [91, 246] on div "Star Badge" at bounding box center [67, 250] width 49 height 11
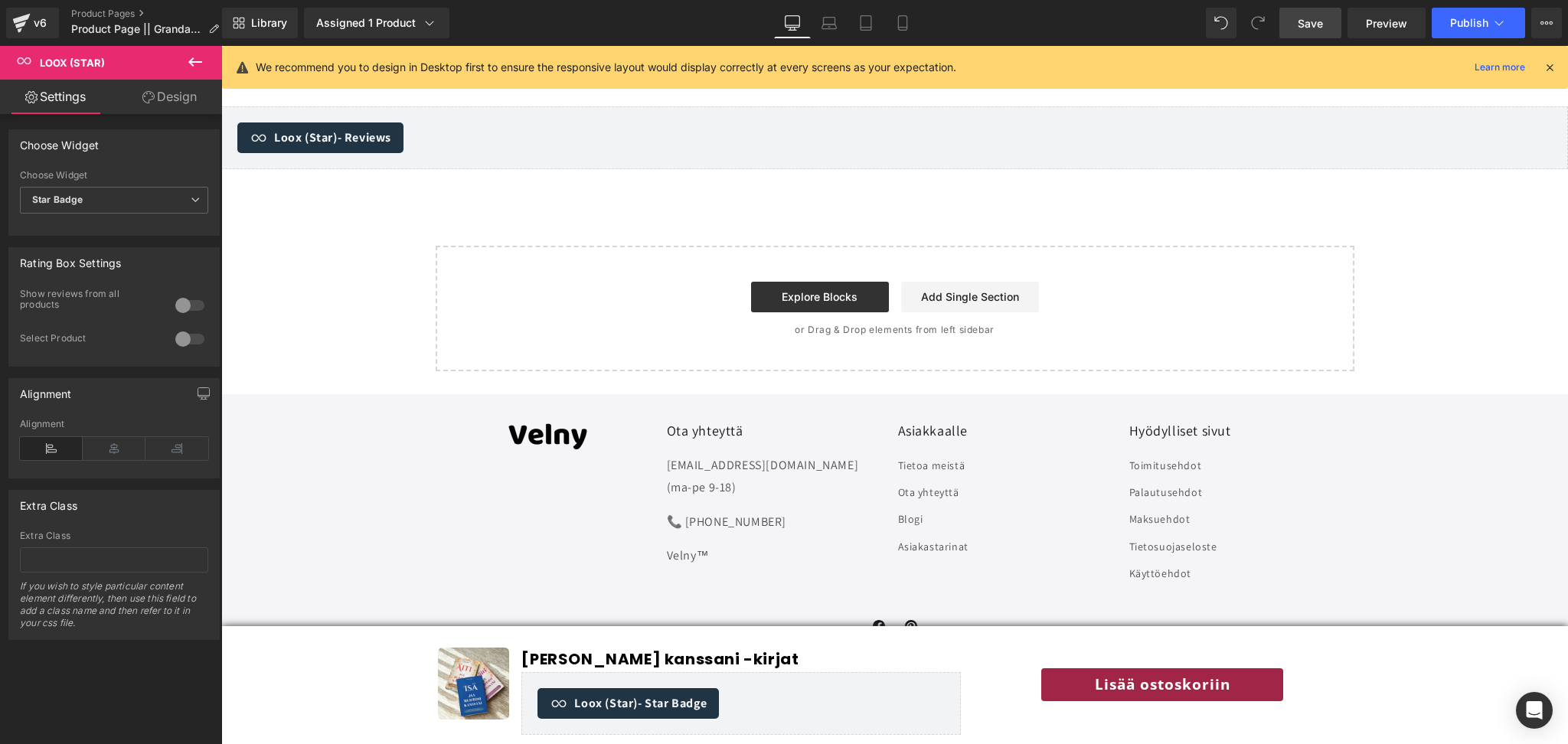
click at [183, 311] on div at bounding box center [190, 305] width 37 height 24
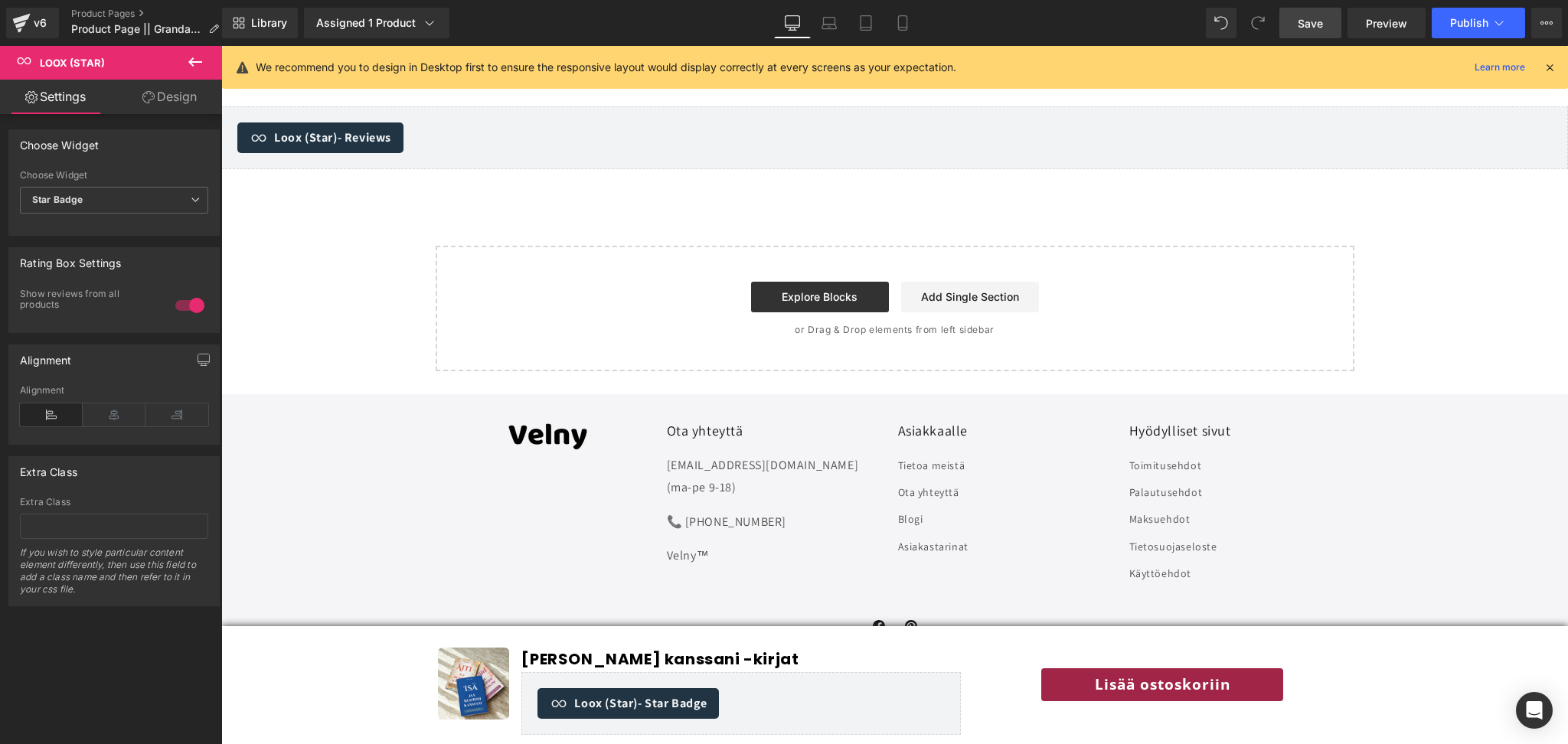
click at [199, 58] on icon at bounding box center [195, 61] width 18 height 18
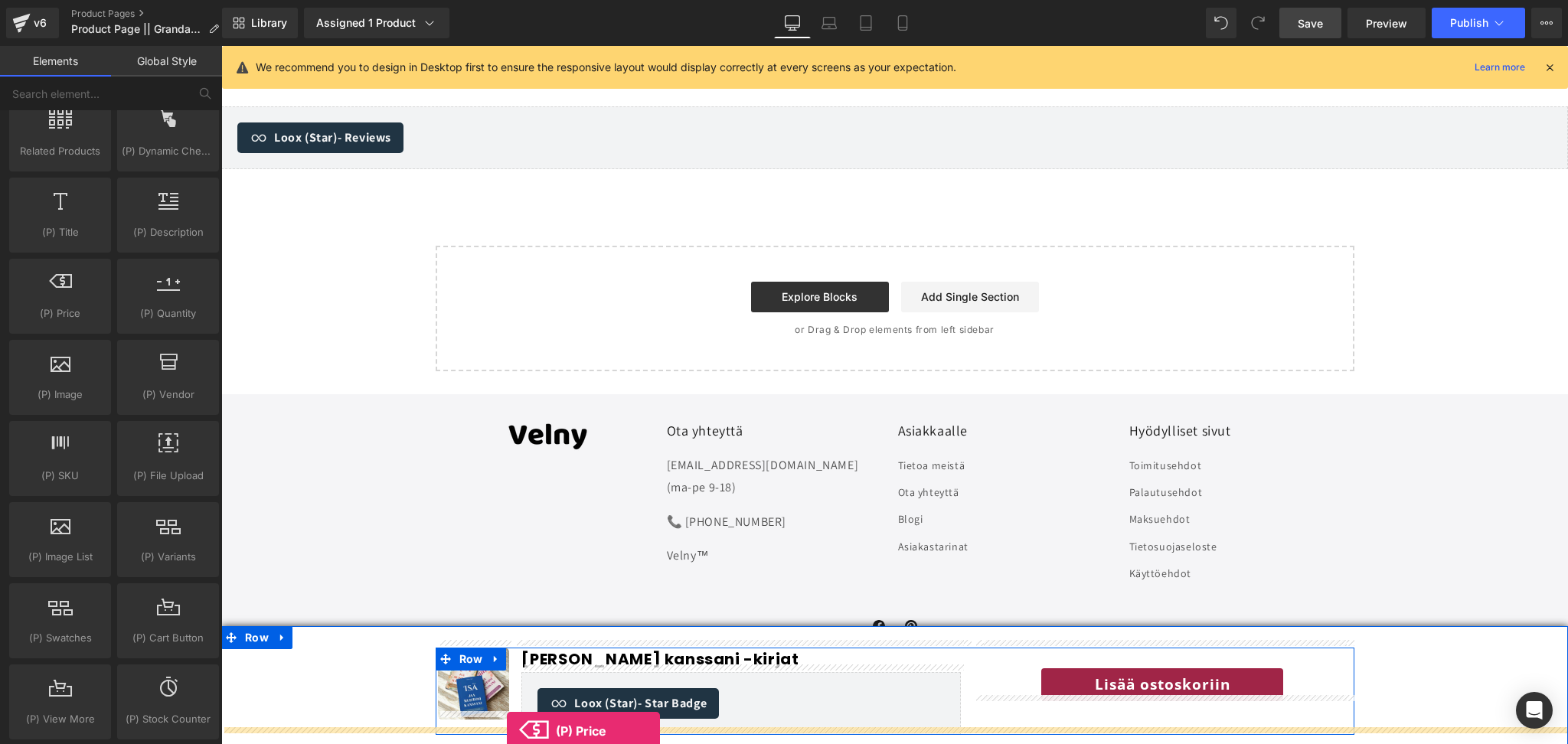
scroll to position [5635, 0]
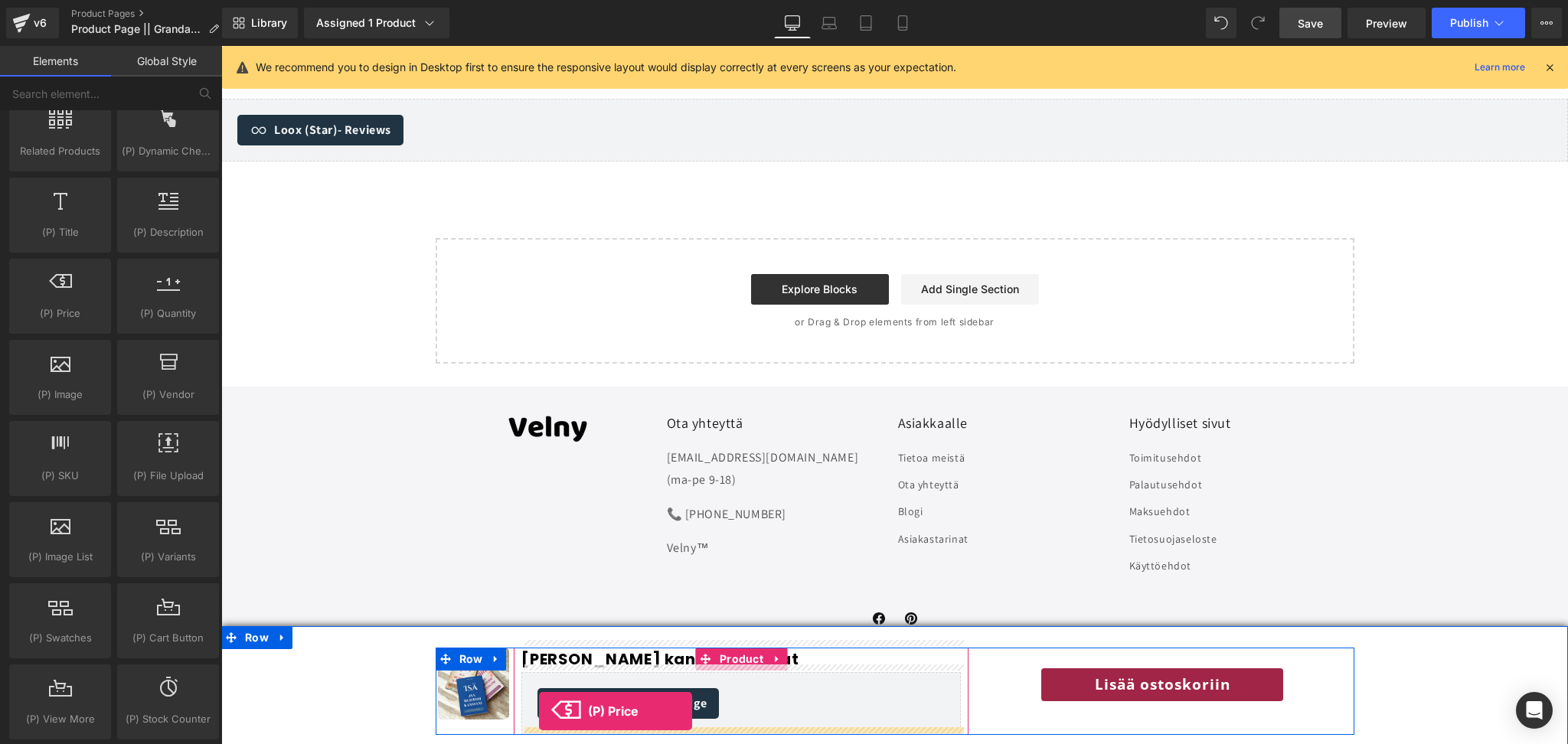
drag, startPoint x: 297, startPoint y: 346, endPoint x: 538, endPoint y: 712, distance: 438.2
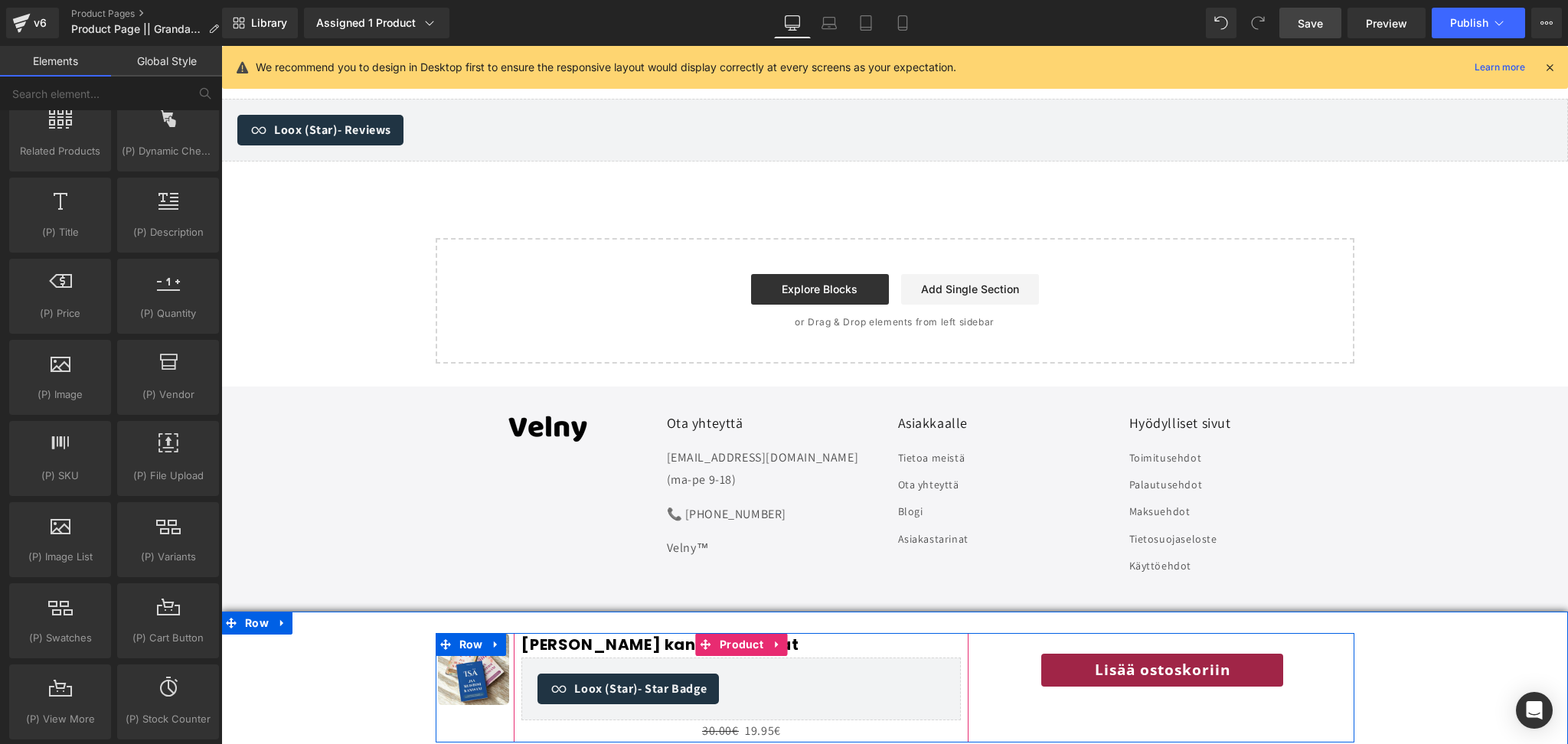
scroll to position [5627, 0]
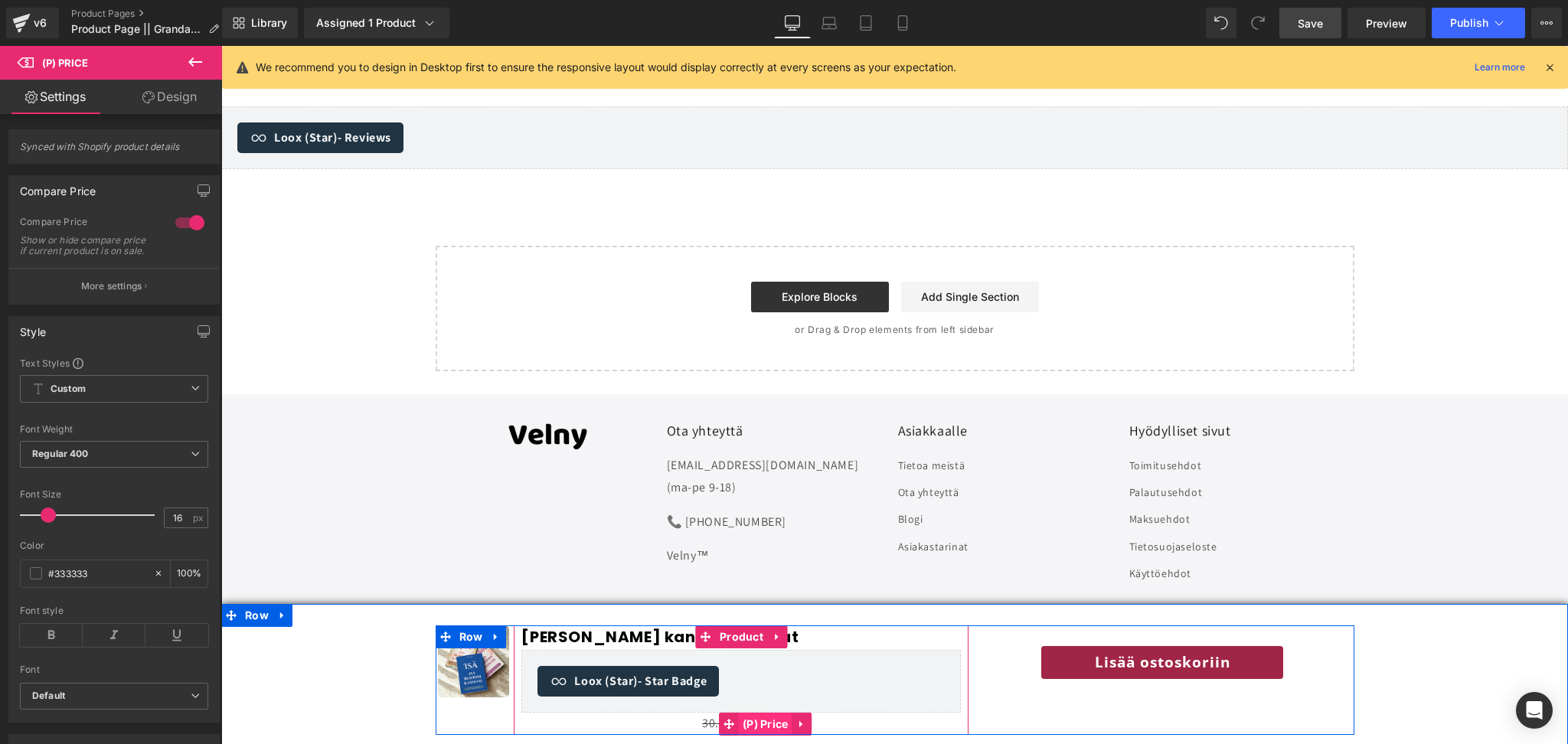
click at [756, 723] on span "(P) Price" at bounding box center [765, 724] width 54 height 23
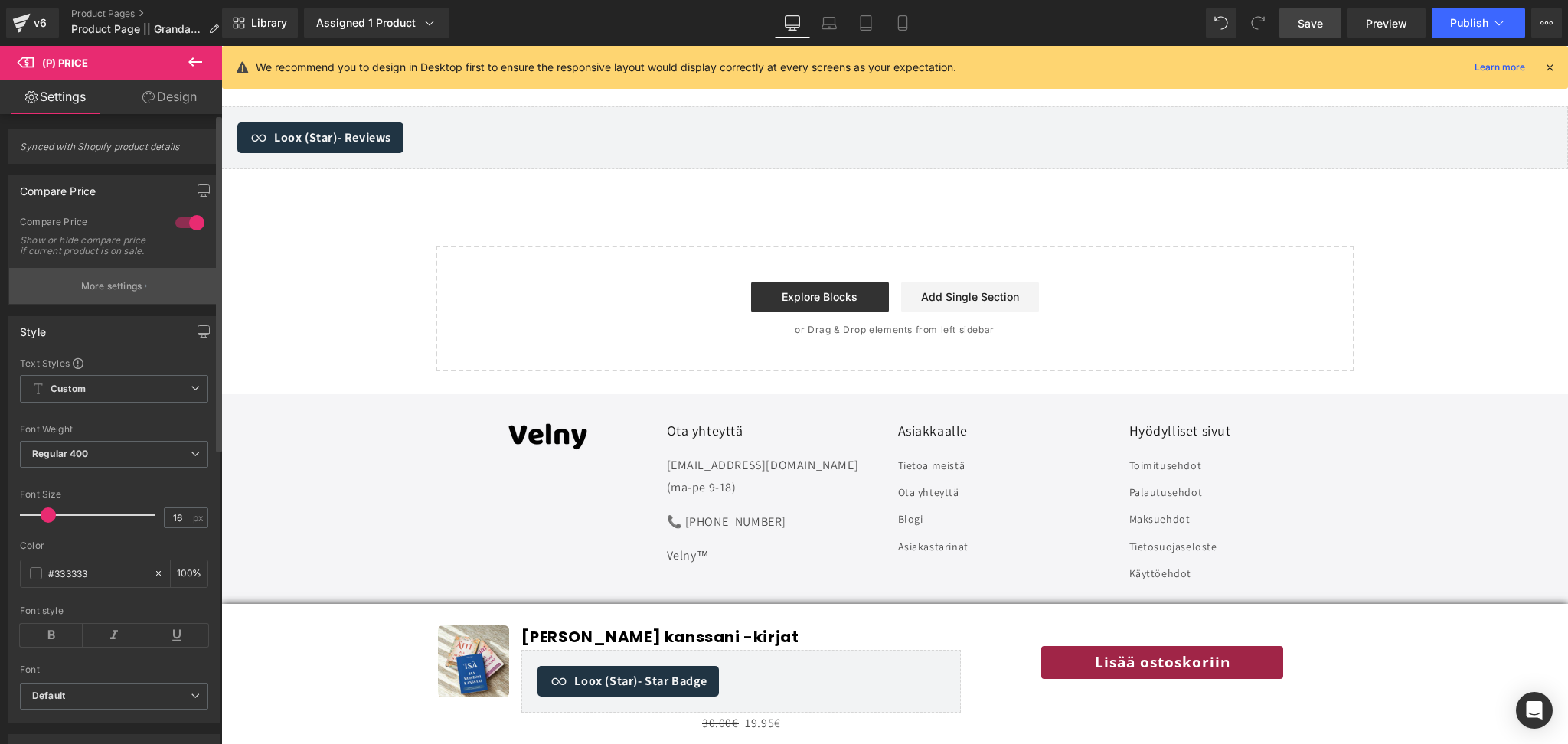
click at [113, 293] on p "More settings" at bounding box center [112, 287] width 61 height 14
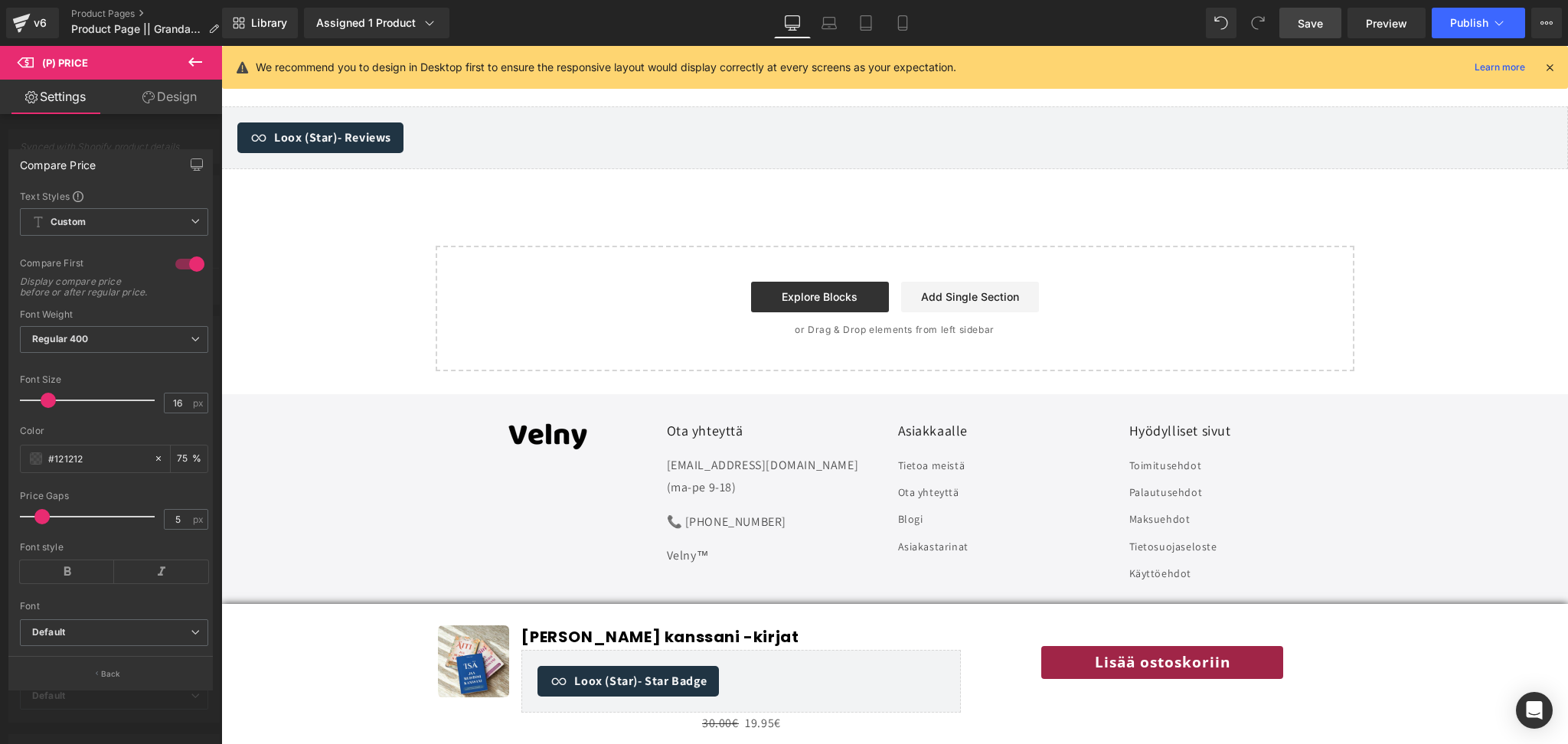
click at [195, 262] on div at bounding box center [190, 264] width 37 height 24
click at [128, 350] on span "Regular 400" at bounding box center [113, 339] width 188 height 27
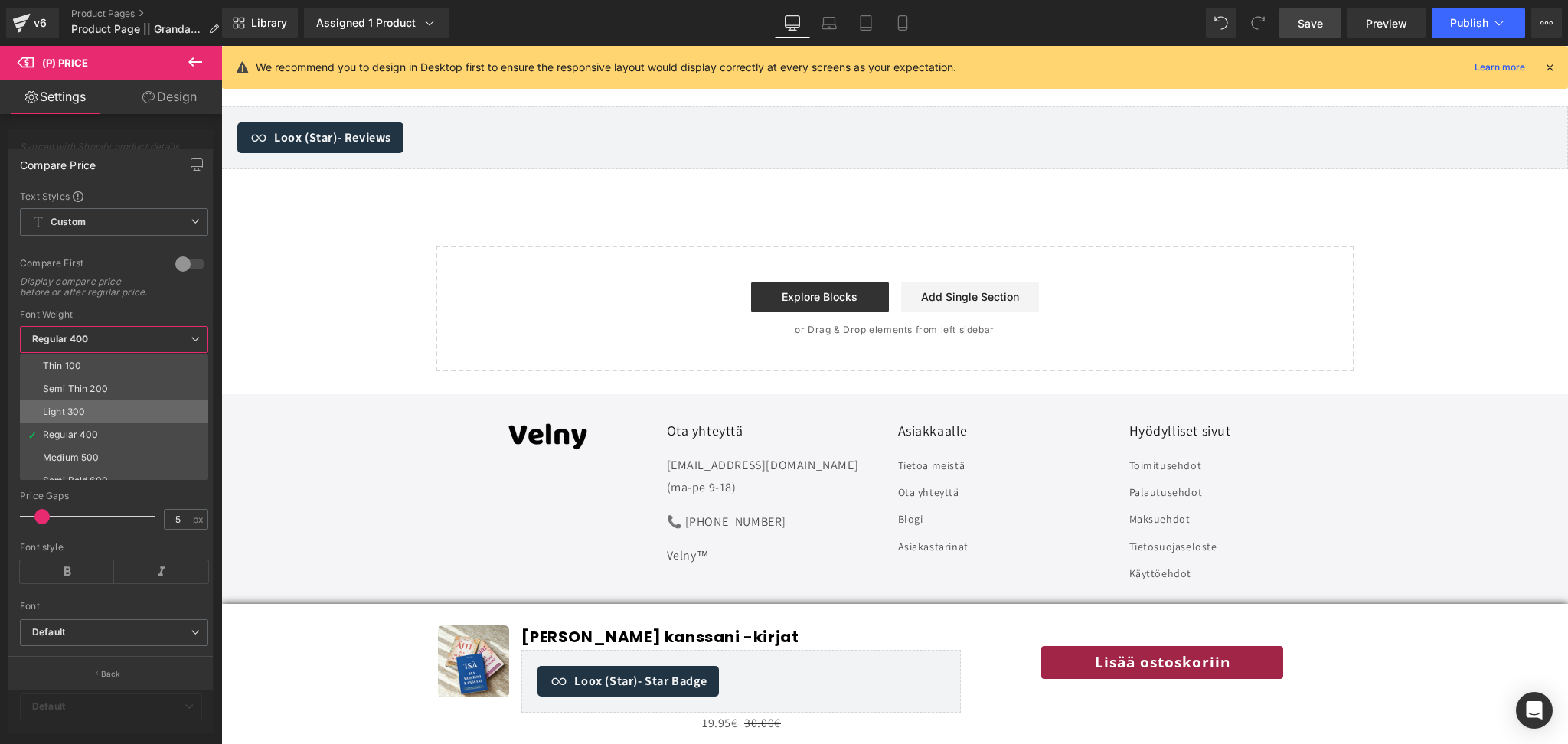
scroll to position [126, 0]
click at [103, 435] on li "Bold 700" at bounding box center [117, 423] width 195 height 23
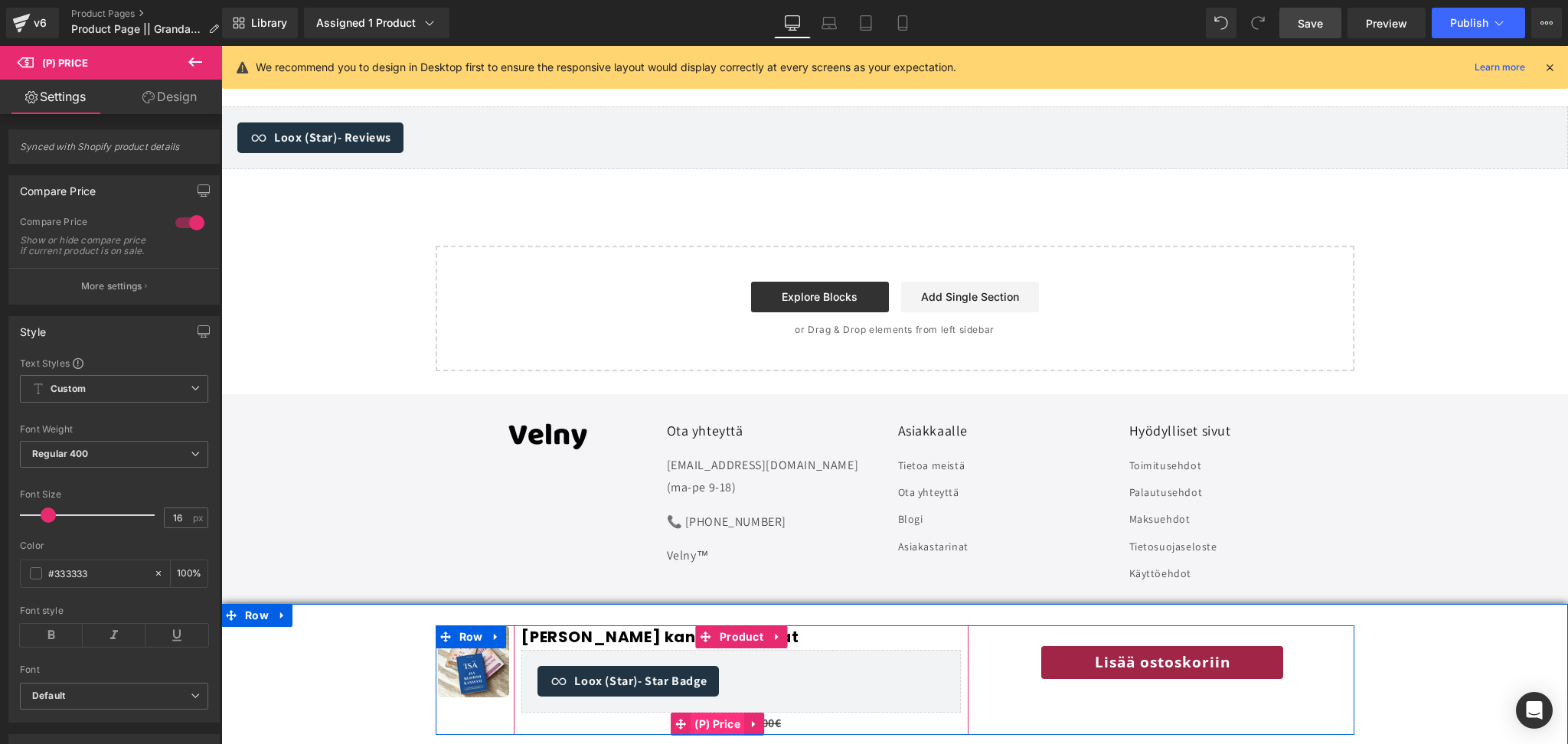
click at [705, 720] on span "(P) Price" at bounding box center [717, 724] width 54 height 23
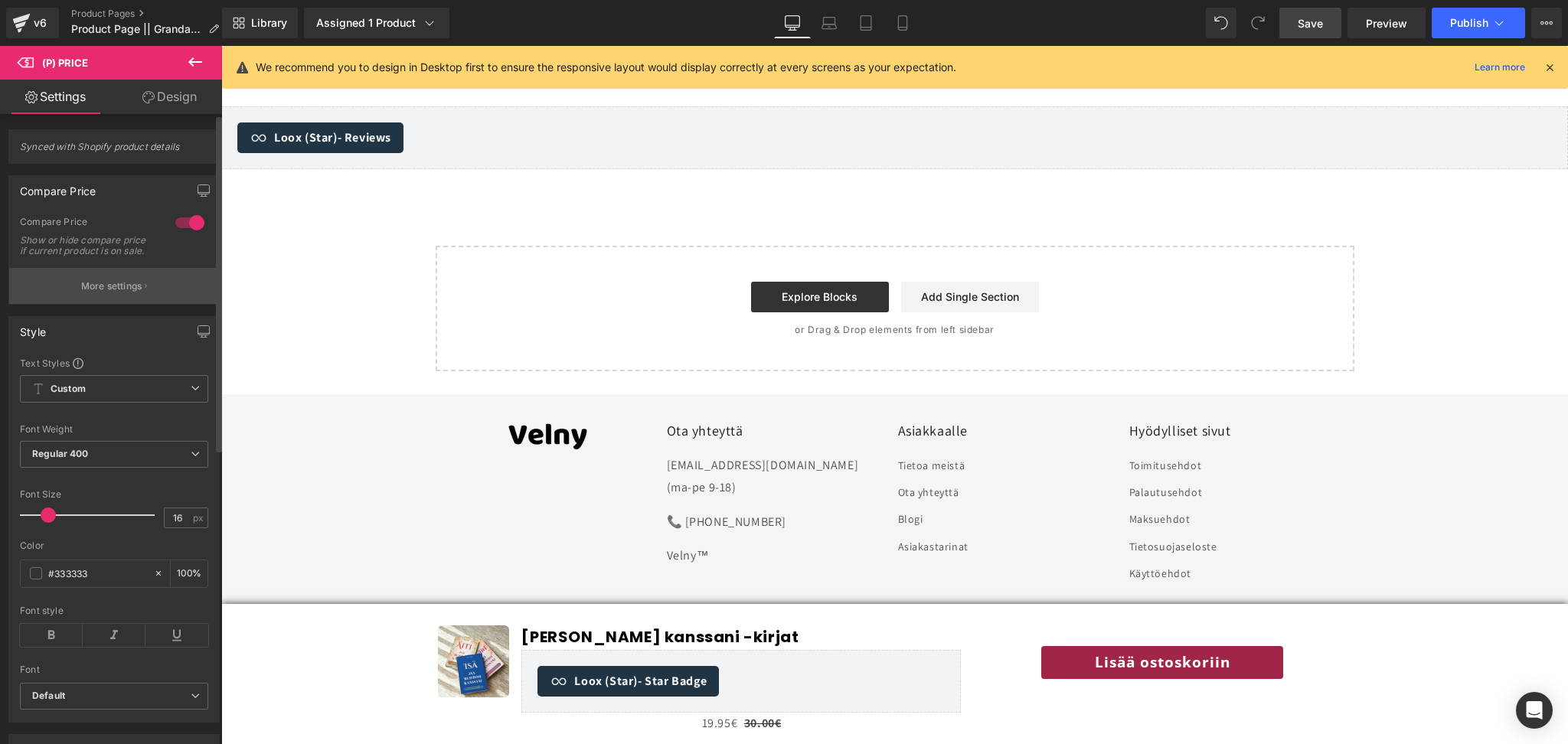
click at [120, 292] on p "More settings" at bounding box center [112, 287] width 61 height 14
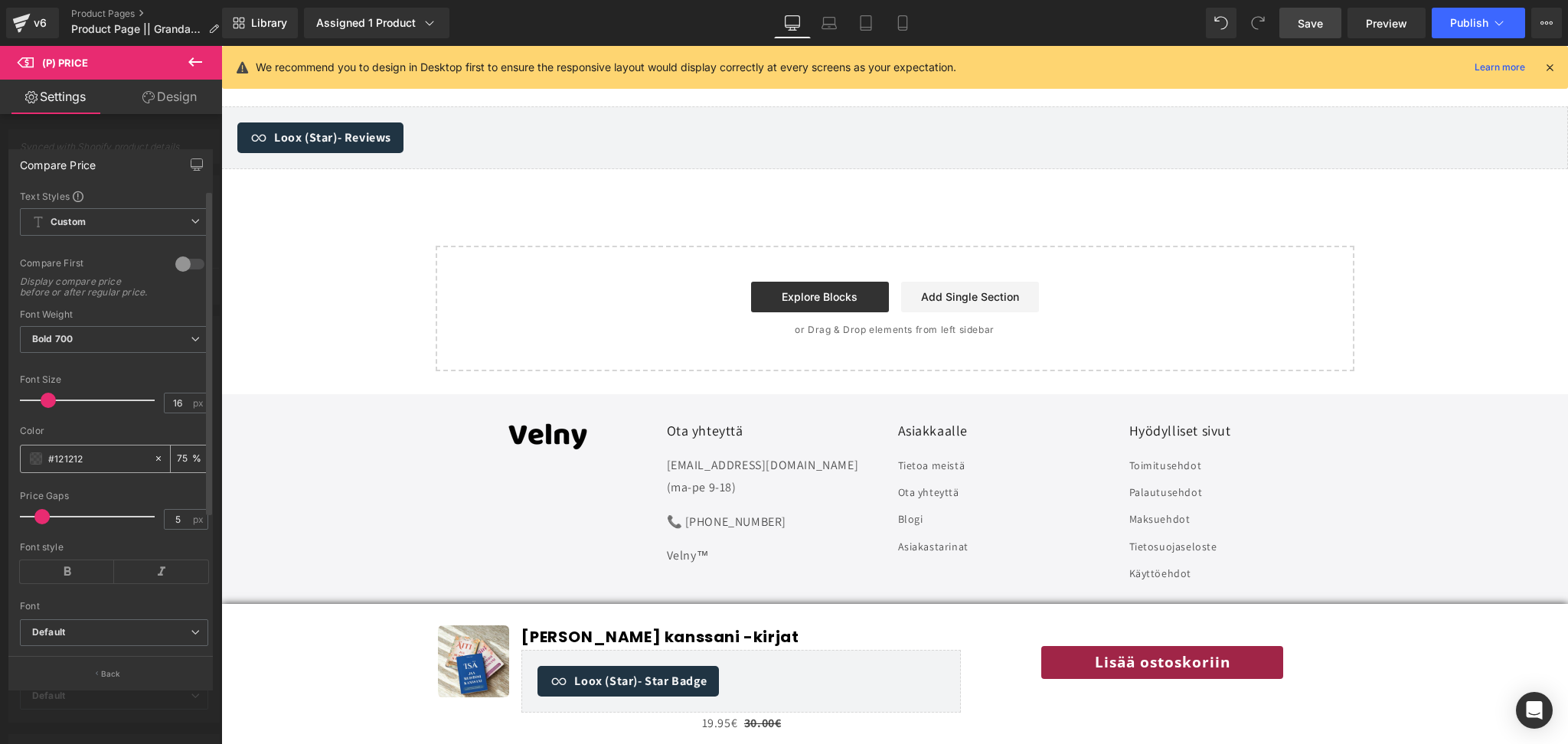
click at [38, 465] on span at bounding box center [36, 459] width 13 height 13
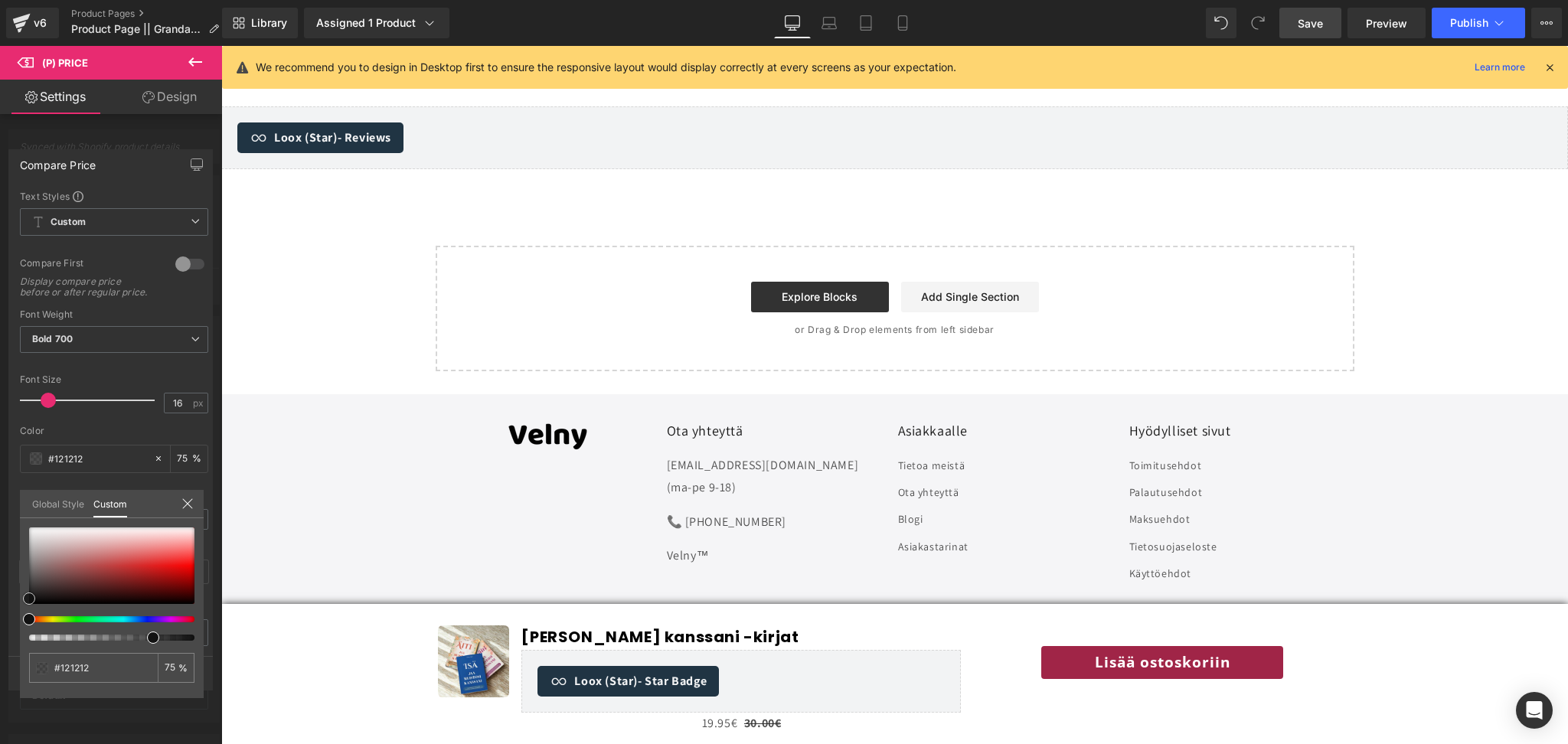
type input "#191919"
type input "#3d3d3d"
type input "#474747"
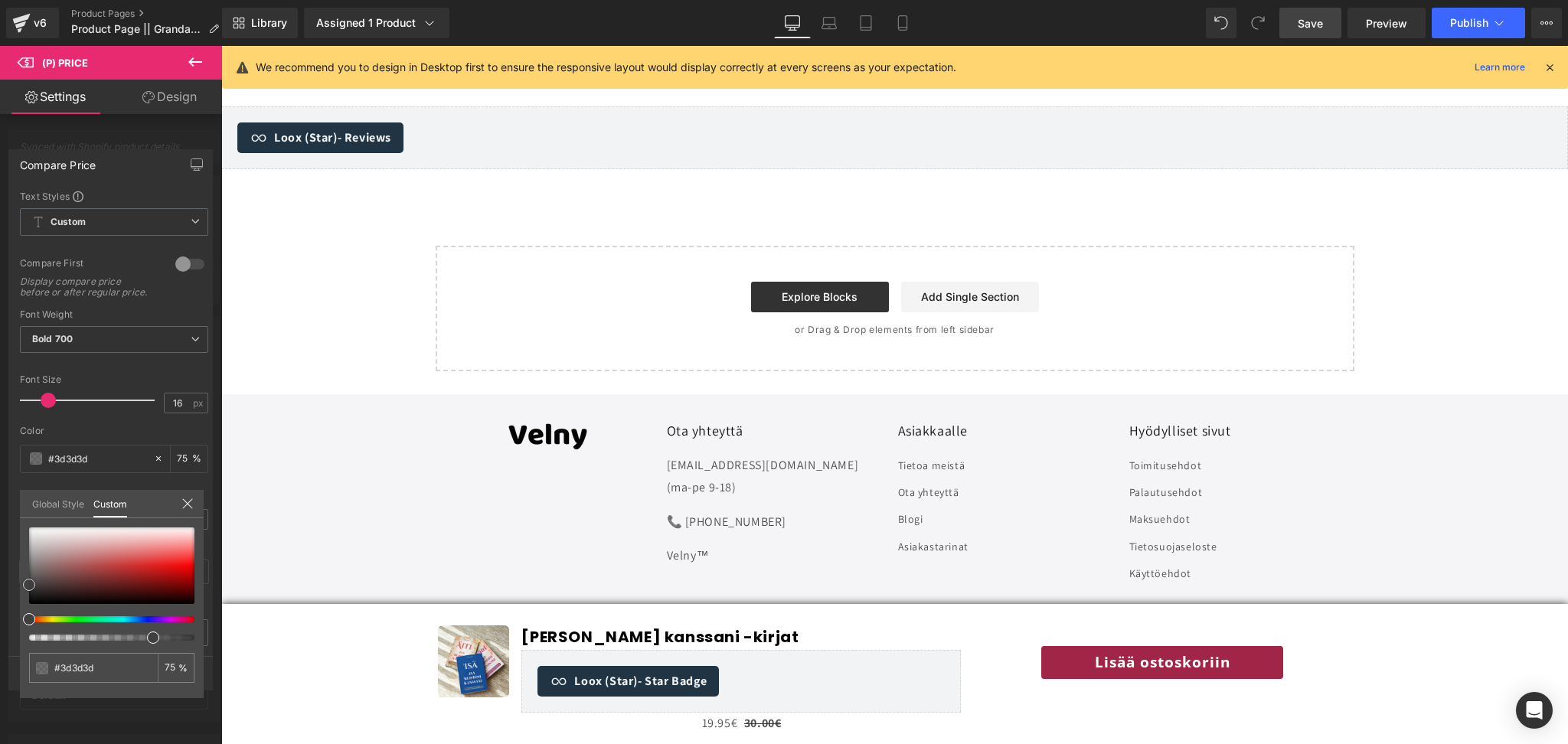
type input "#474747"
type input "#5b5b5b"
type input "#737171"
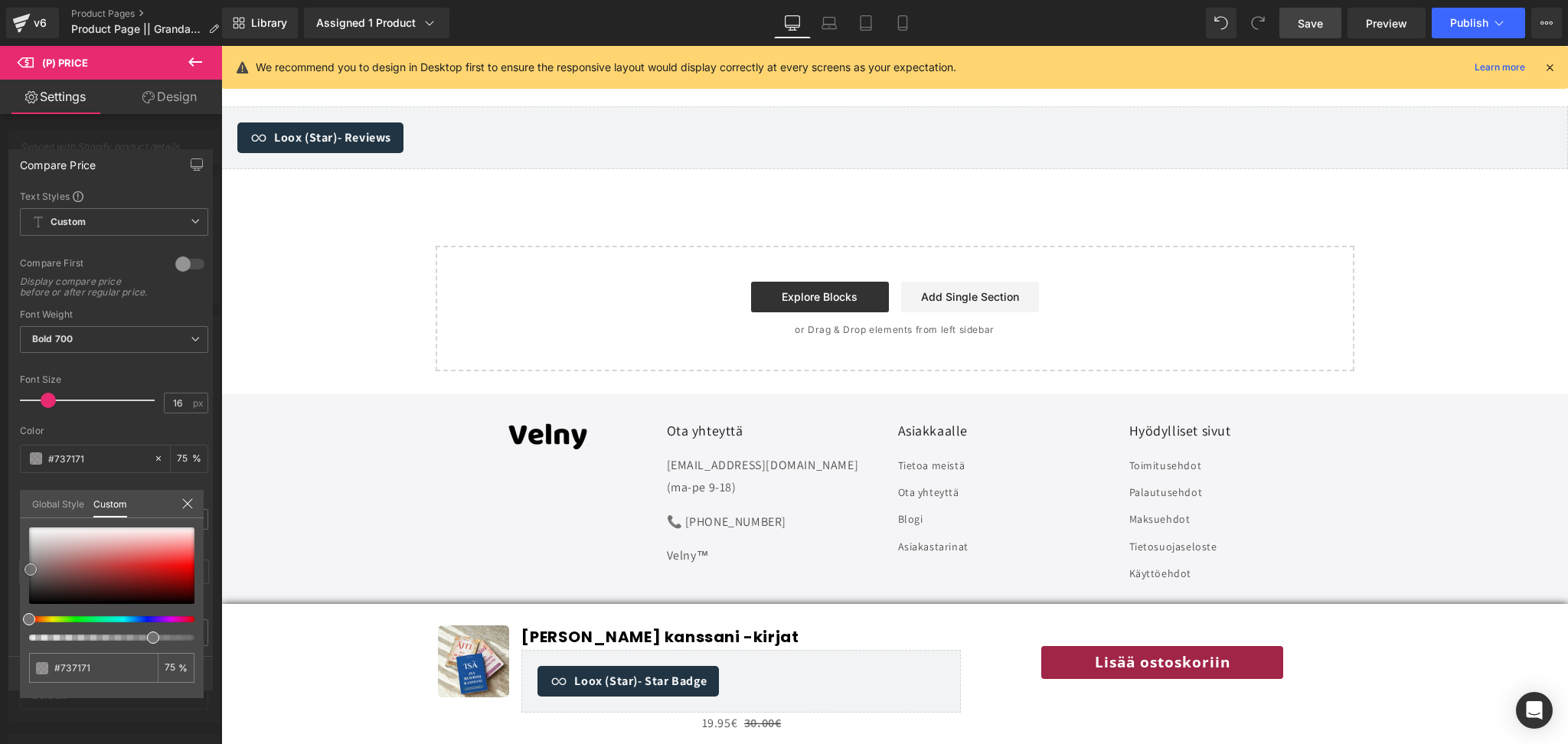
type input "#807e7e"
type input "#8d8b8b"
type input "#9a9797"
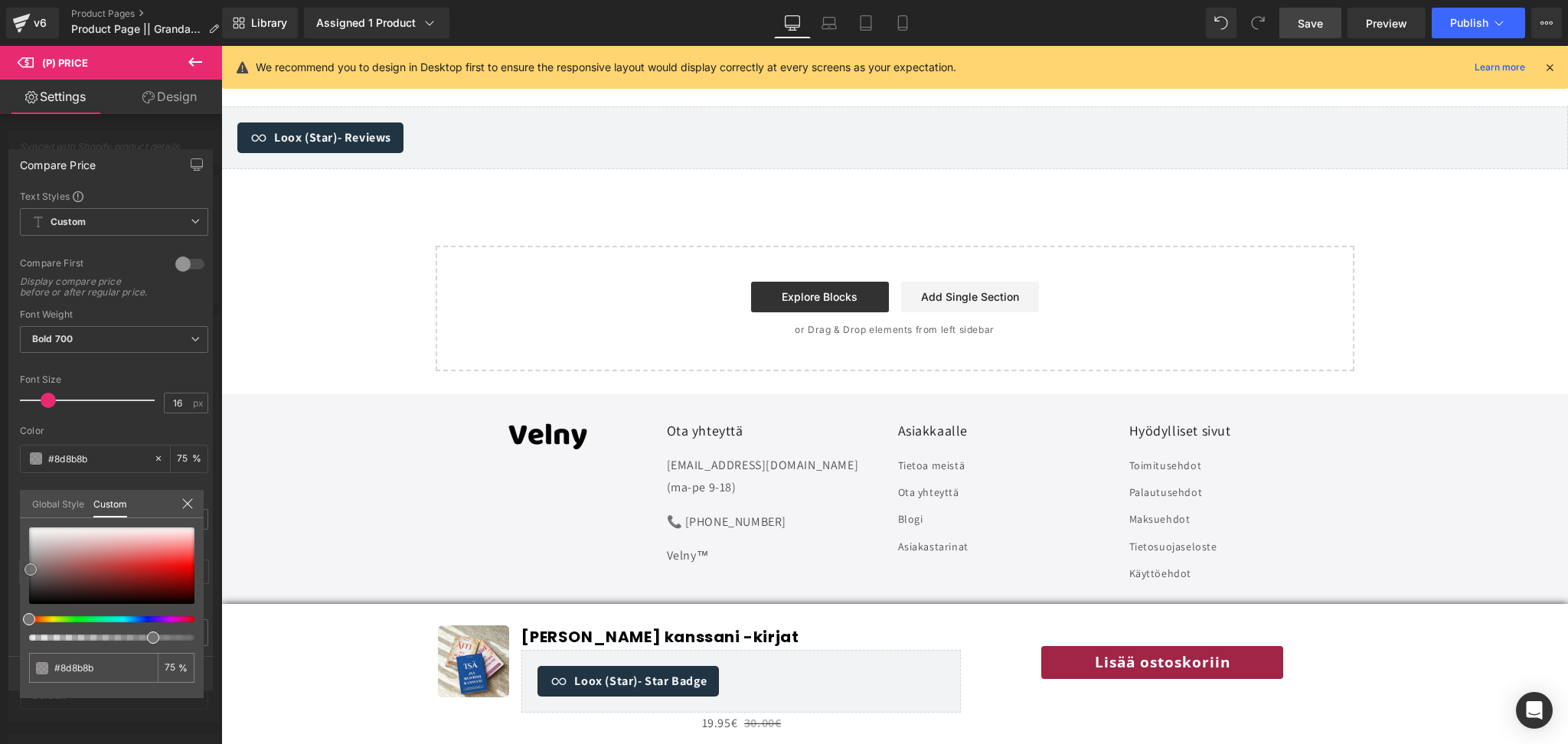
type input "#9a9797"
type input "#a6a4a4"
type input "#bab9b9"
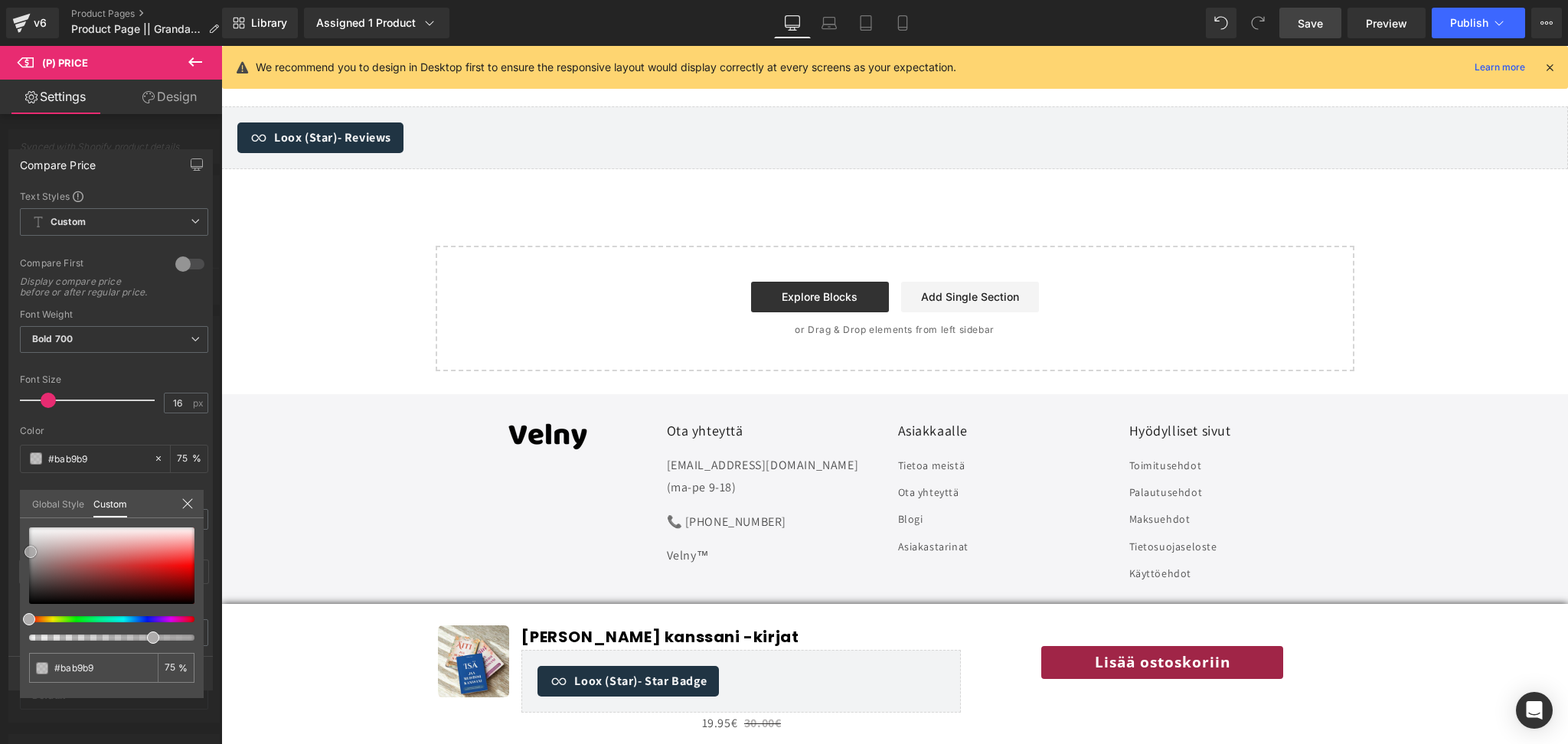
type input "#c2c1c1"
type input "#c7c6c6"
type input "#e8e7e7"
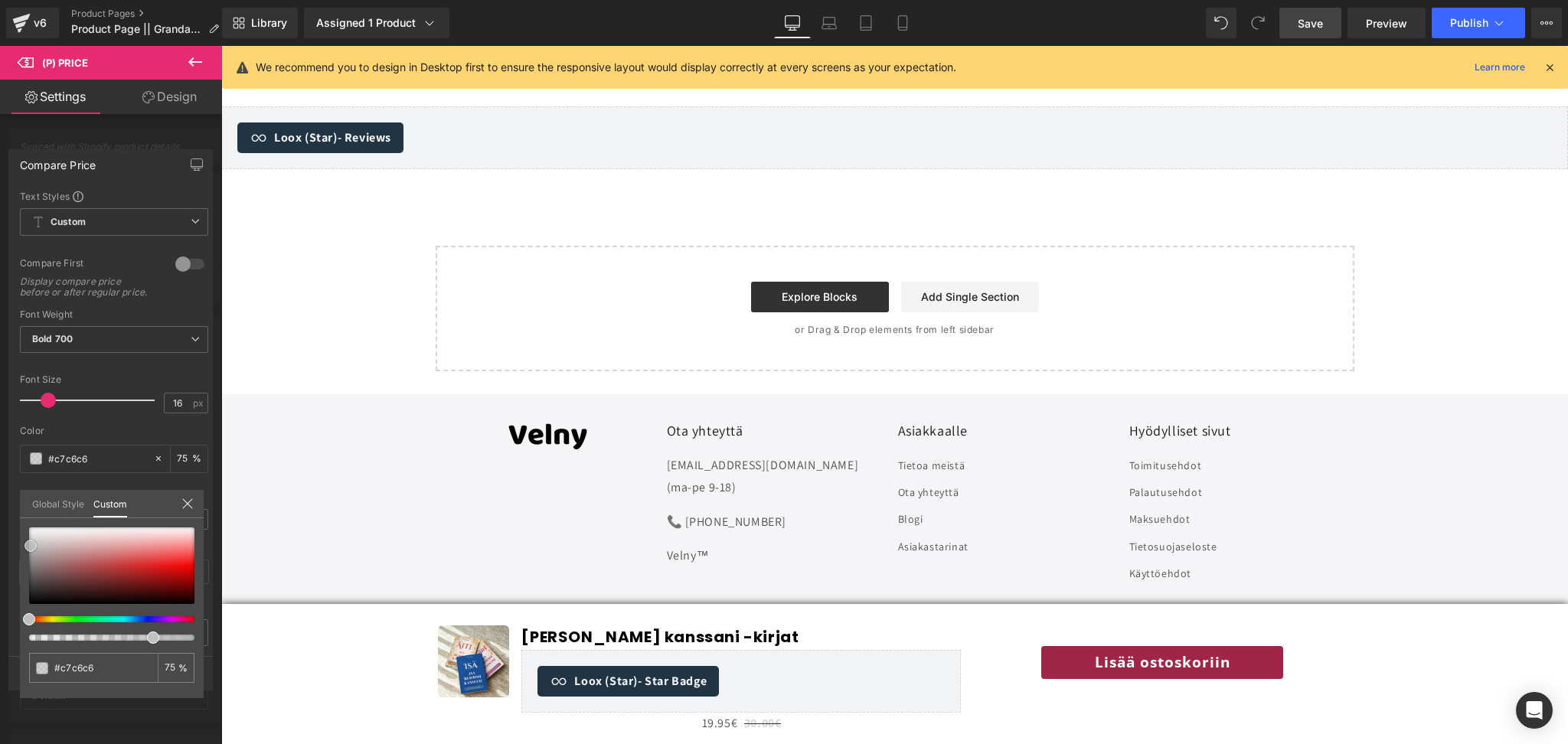
type input "#e8e7e7"
type input "#efefef"
type input "#edecec"
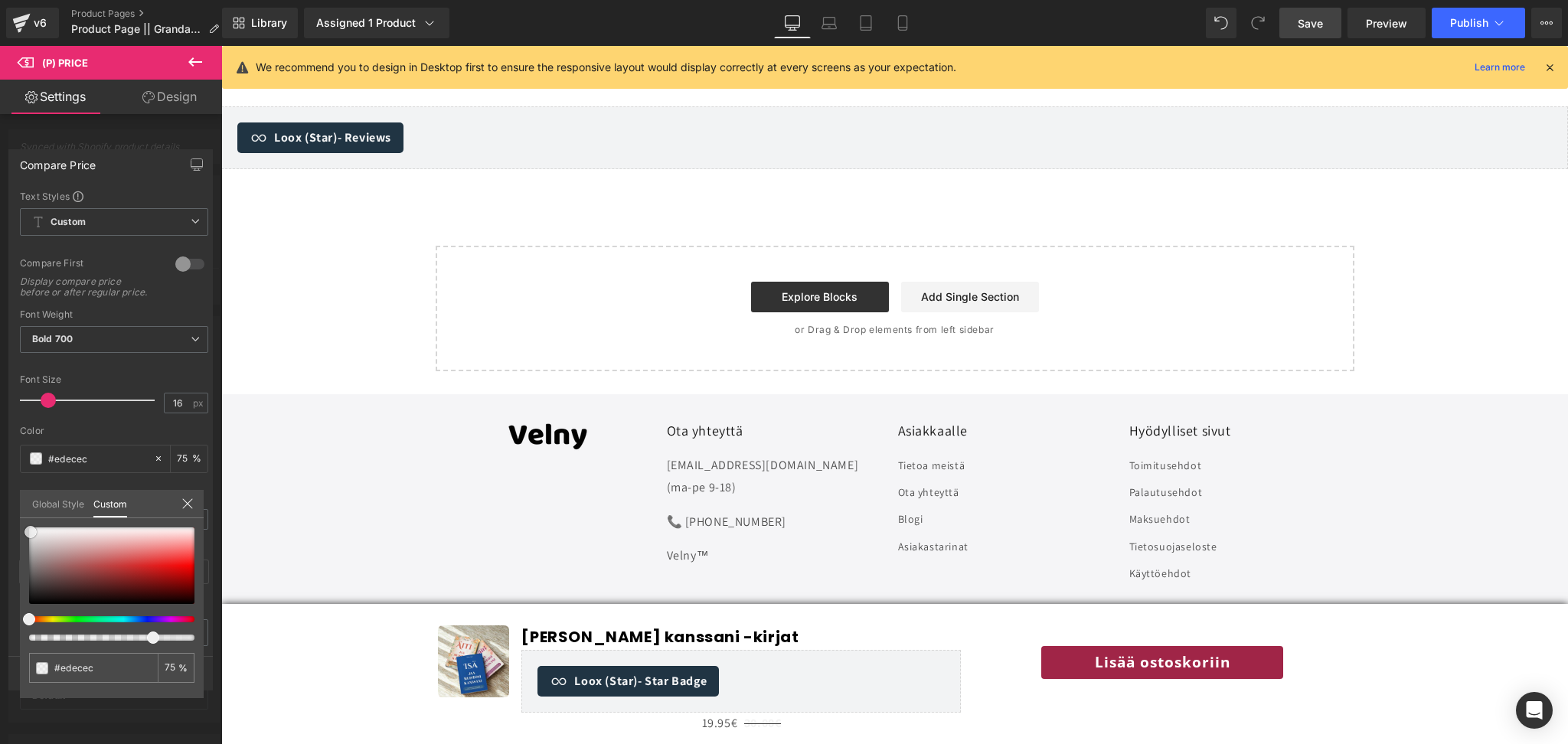
type input "#d2d0d0"
type input "#bab4b4"
type input "#837b7b"
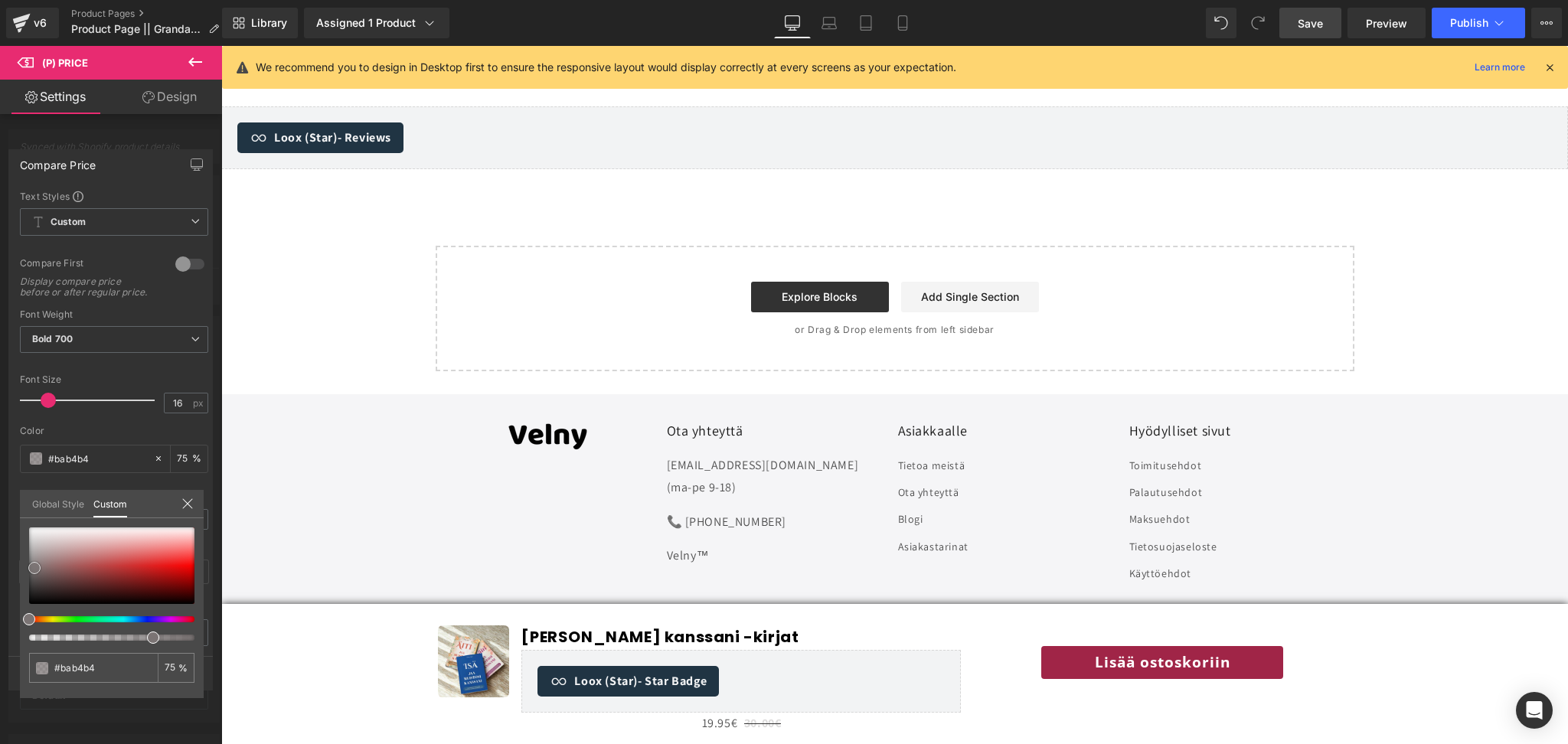
type input "#837b7b"
type input "#5d5959"
type input "#403f3f"
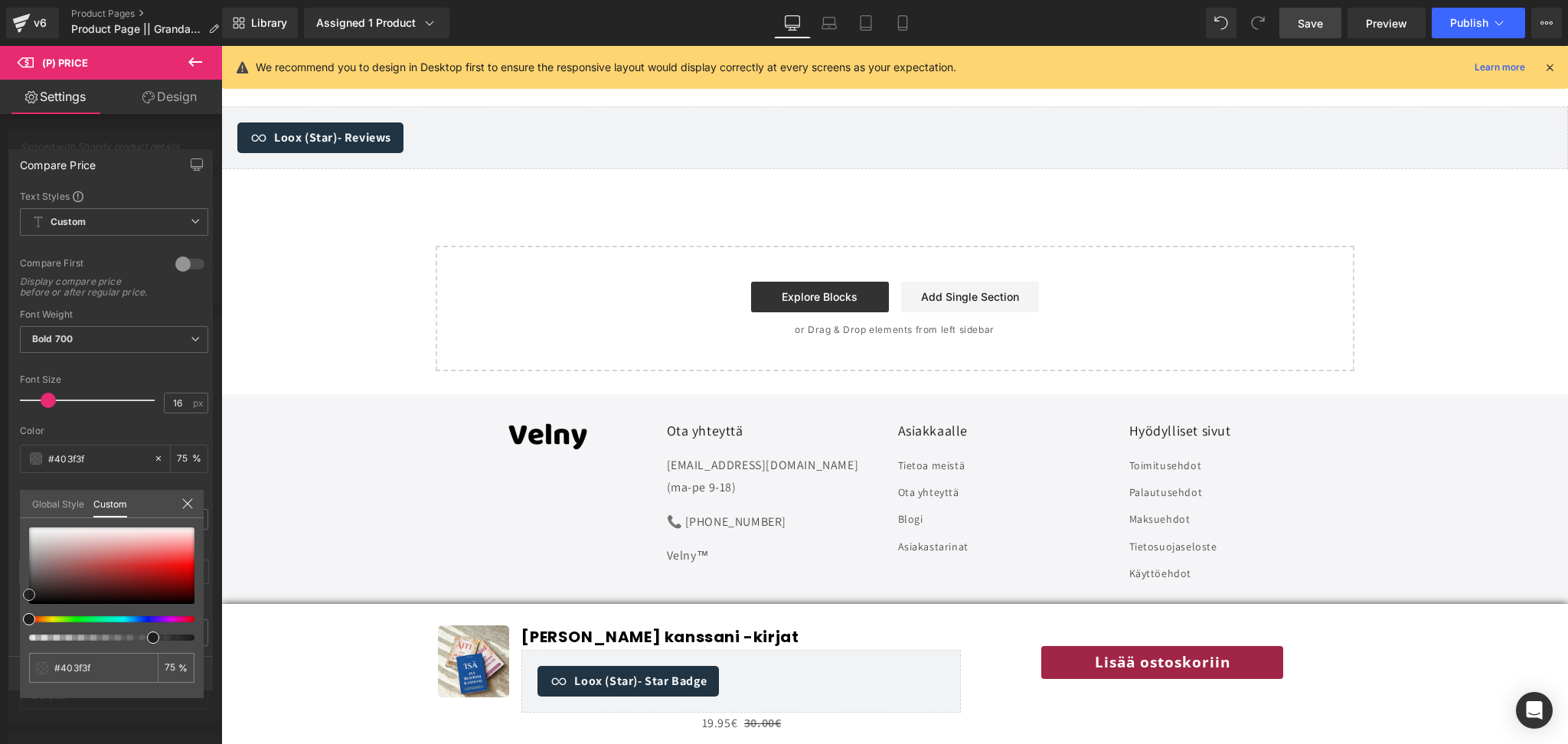
type input "#212121"
type input "#0f0f0f"
type input "#000000"
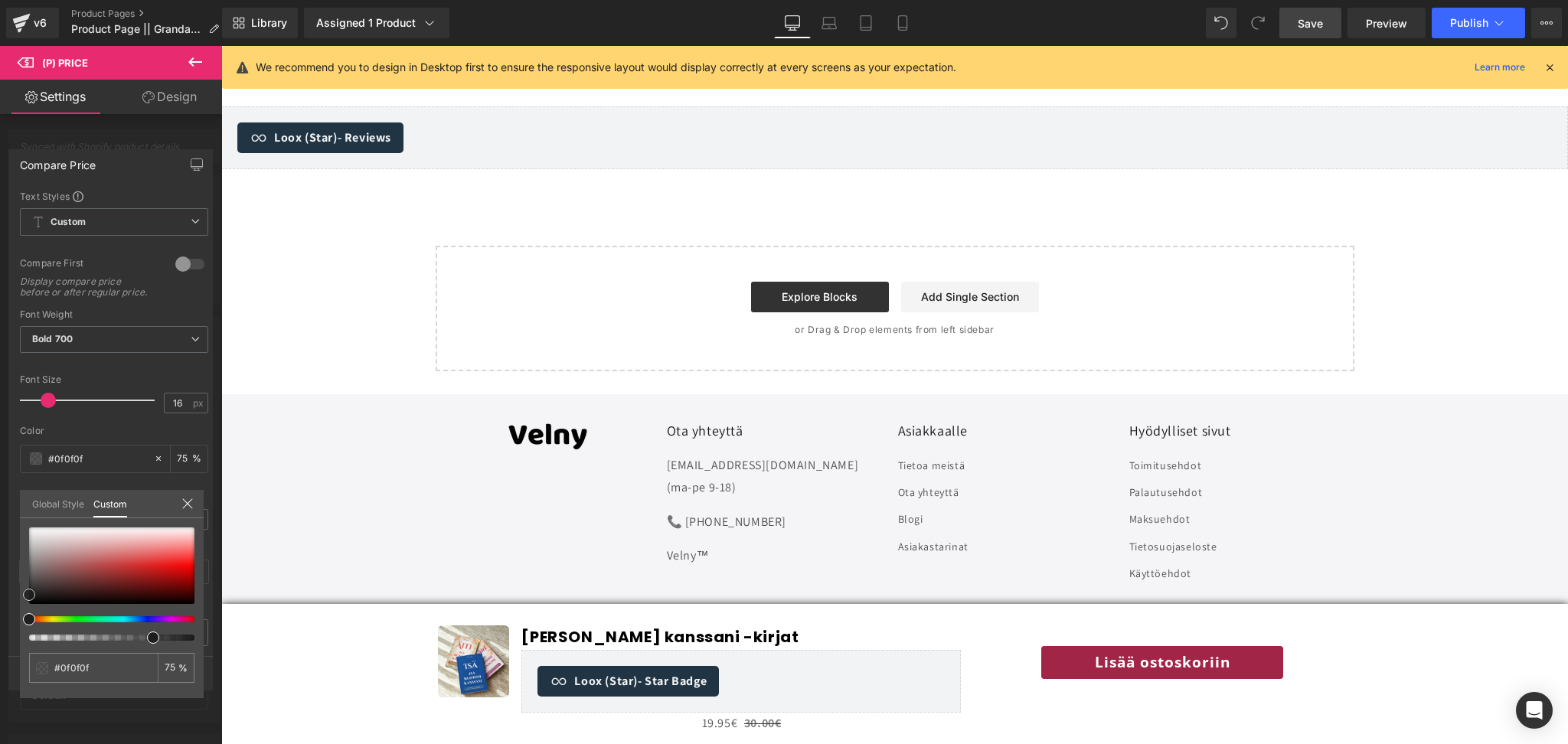
type input "#000000"
drag, startPoint x: 30, startPoint y: 593, endPoint x: 25, endPoint y: 631, distance: 38.3
click at [25, 631] on div "#000000 75 %" at bounding box center [111, 613] width 183 height 171
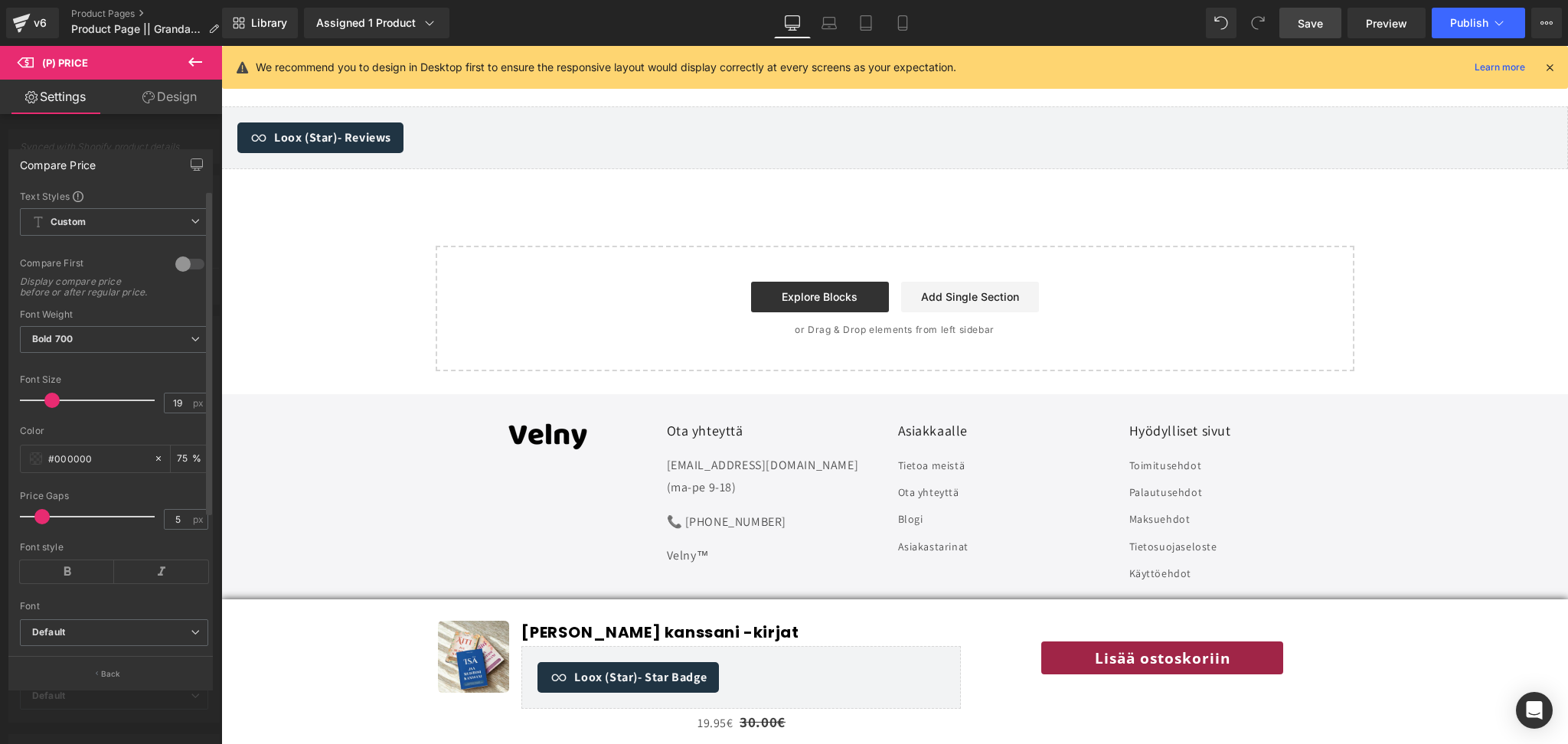
type input "17"
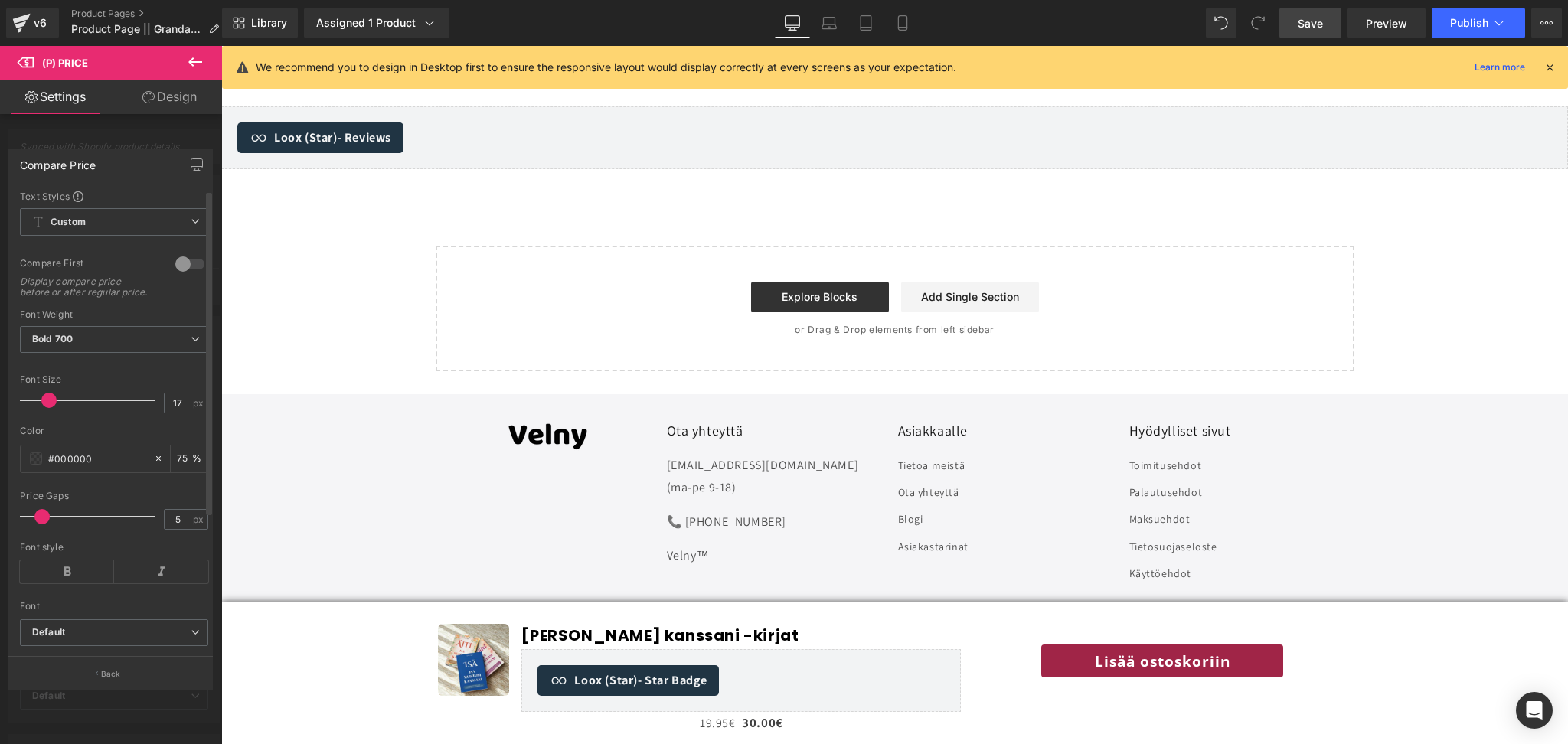
click at [46, 408] on span at bounding box center [49, 400] width 15 height 15
click at [187, 472] on div "75 %" at bounding box center [189, 459] width 37 height 27
click at [182, 467] on input "75" at bounding box center [184, 458] width 15 height 17
type input "7"
type input "1"
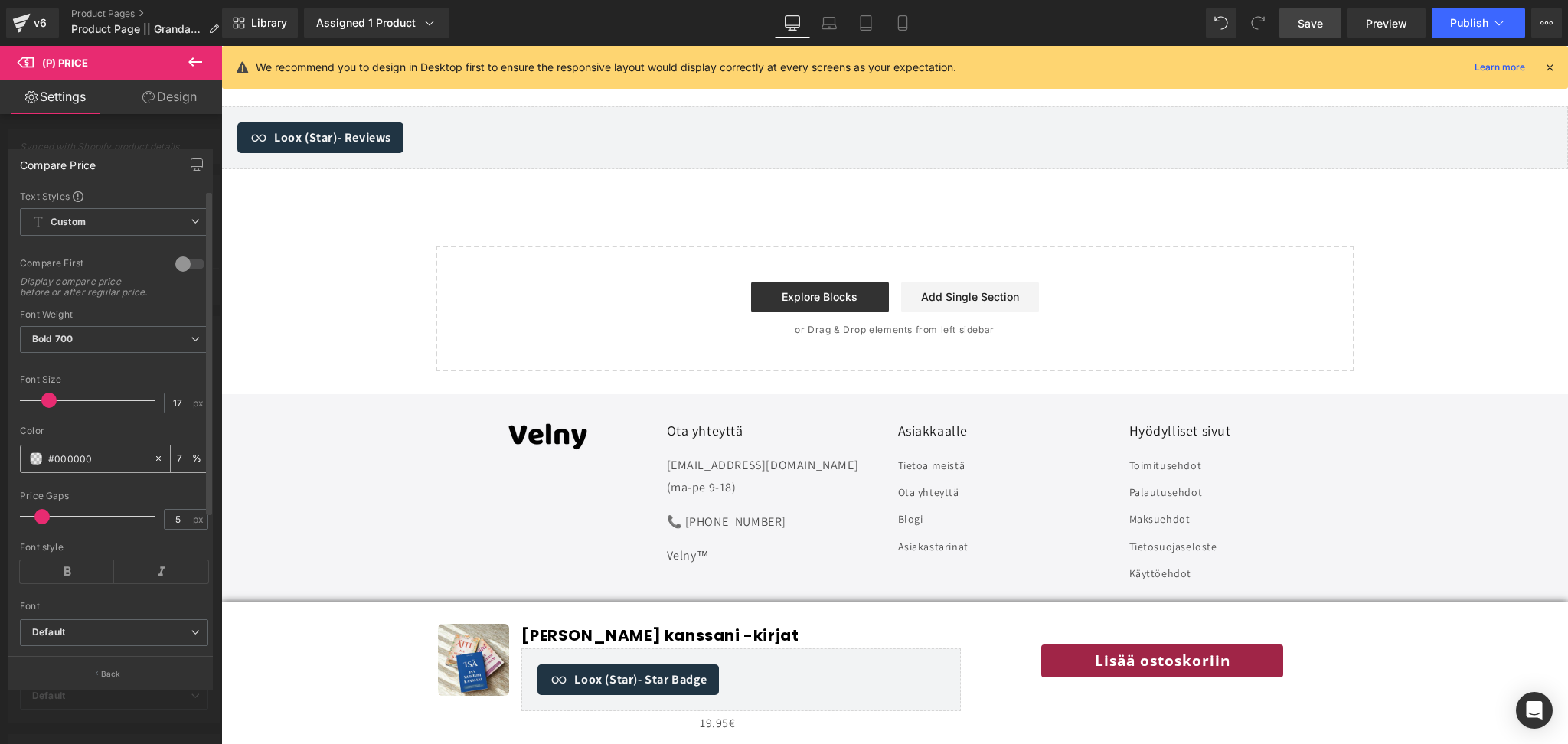
type input "75"
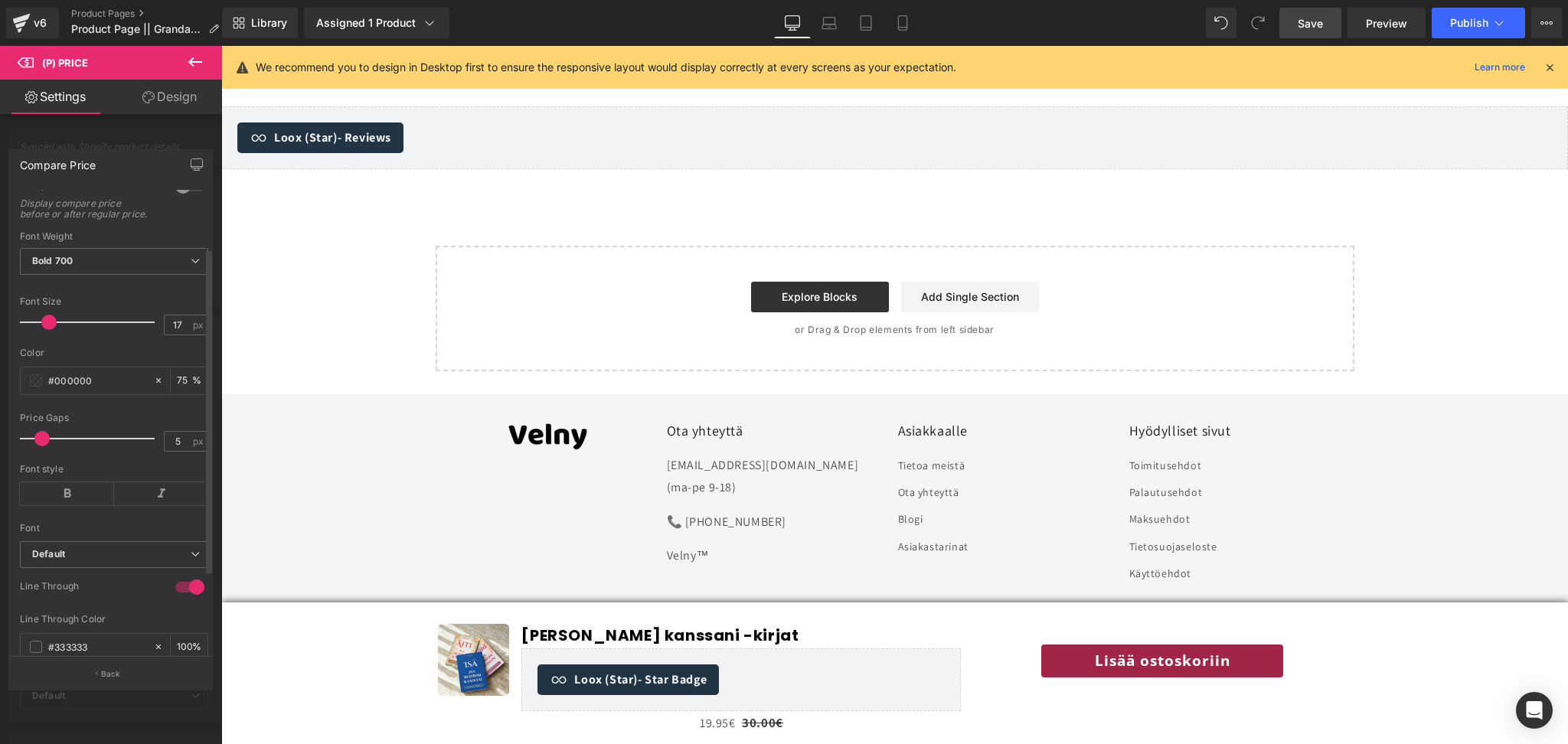
scroll to position [81, 0]
click at [87, 500] on icon at bounding box center [67, 490] width 95 height 23
click at [142, 499] on icon at bounding box center [161, 490] width 95 height 23
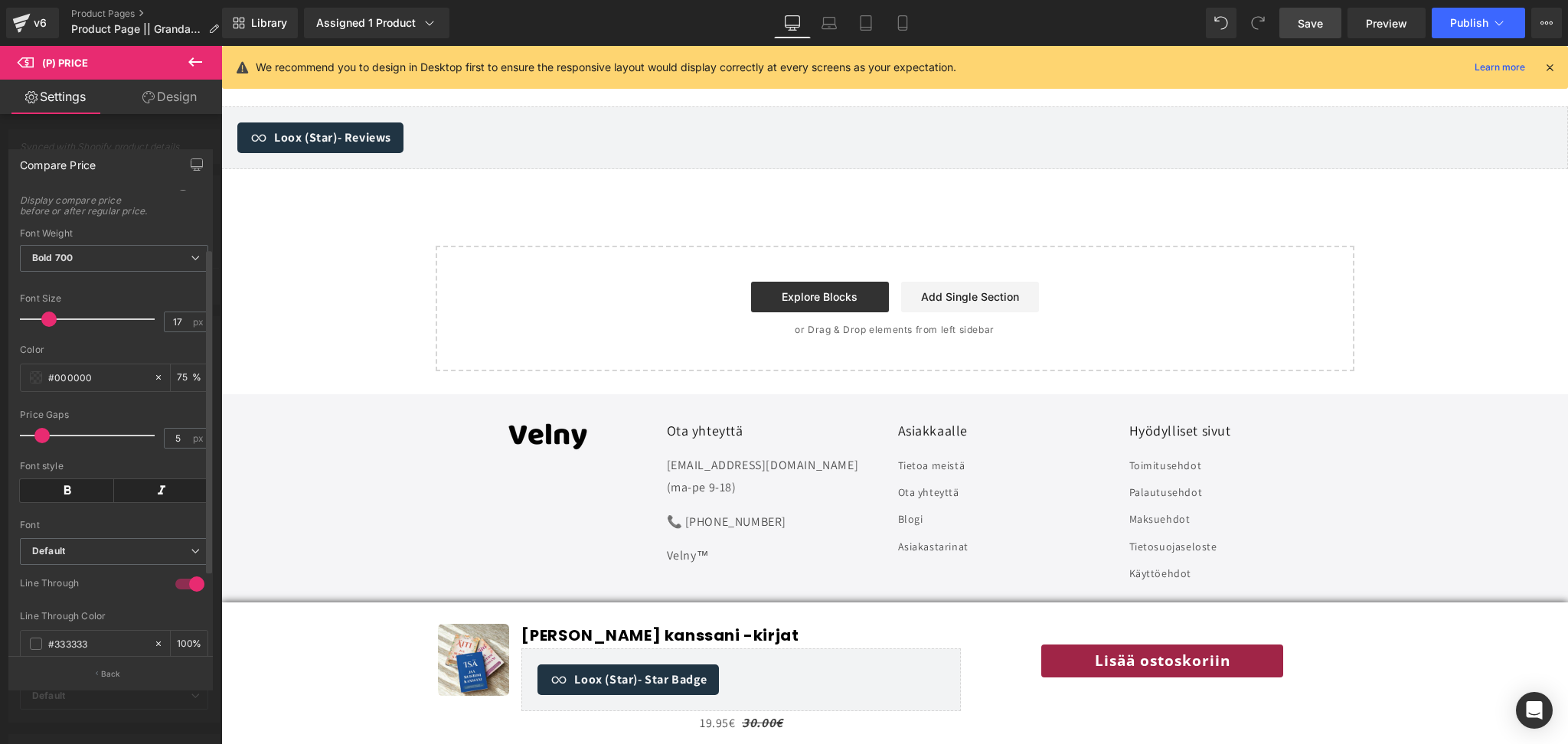
click at [142, 499] on icon at bounding box center [161, 490] width 95 height 23
click at [165, 502] on icon at bounding box center [161, 490] width 95 height 23
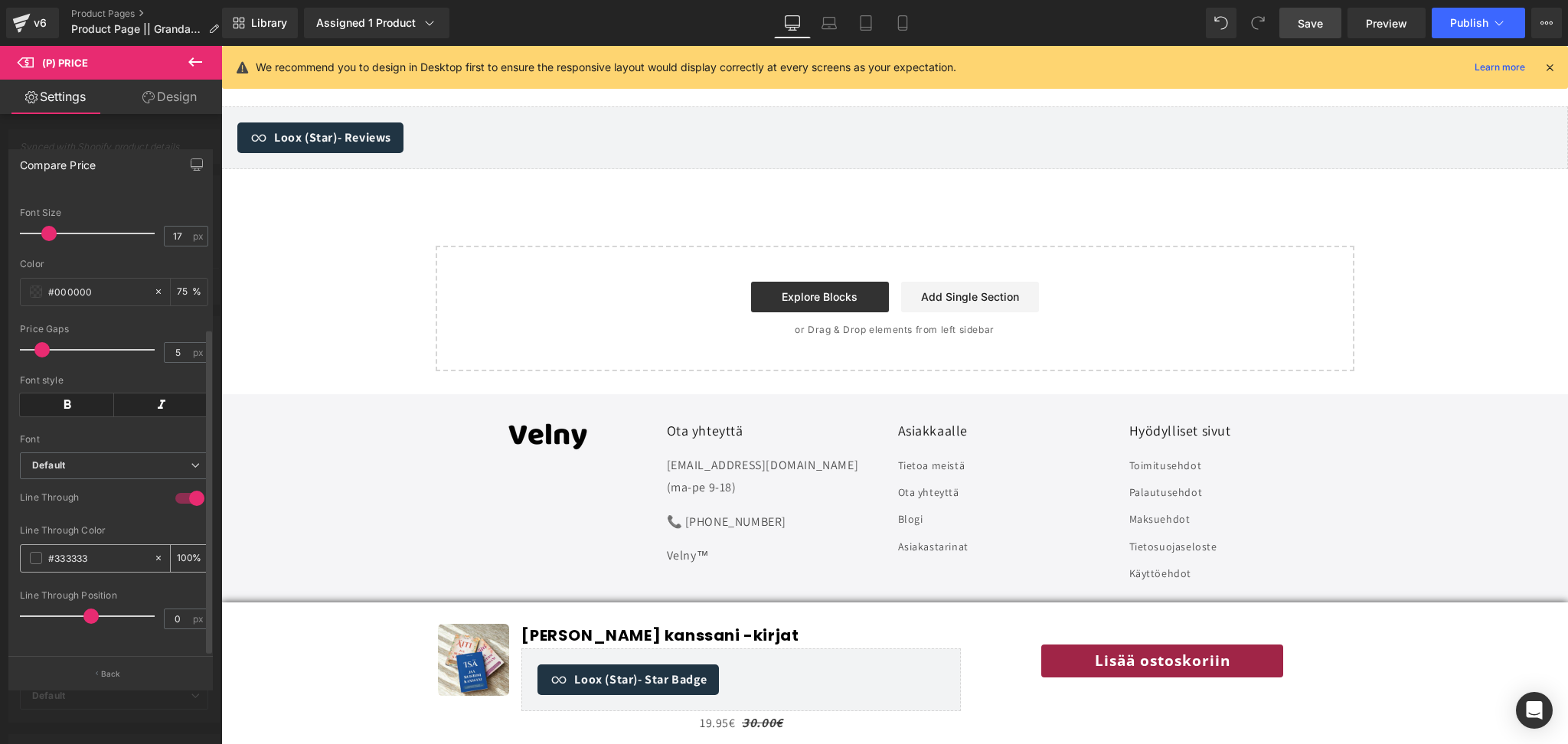
scroll to position [193, 0]
click at [157, 459] on b "Default" at bounding box center [111, 465] width 158 height 13
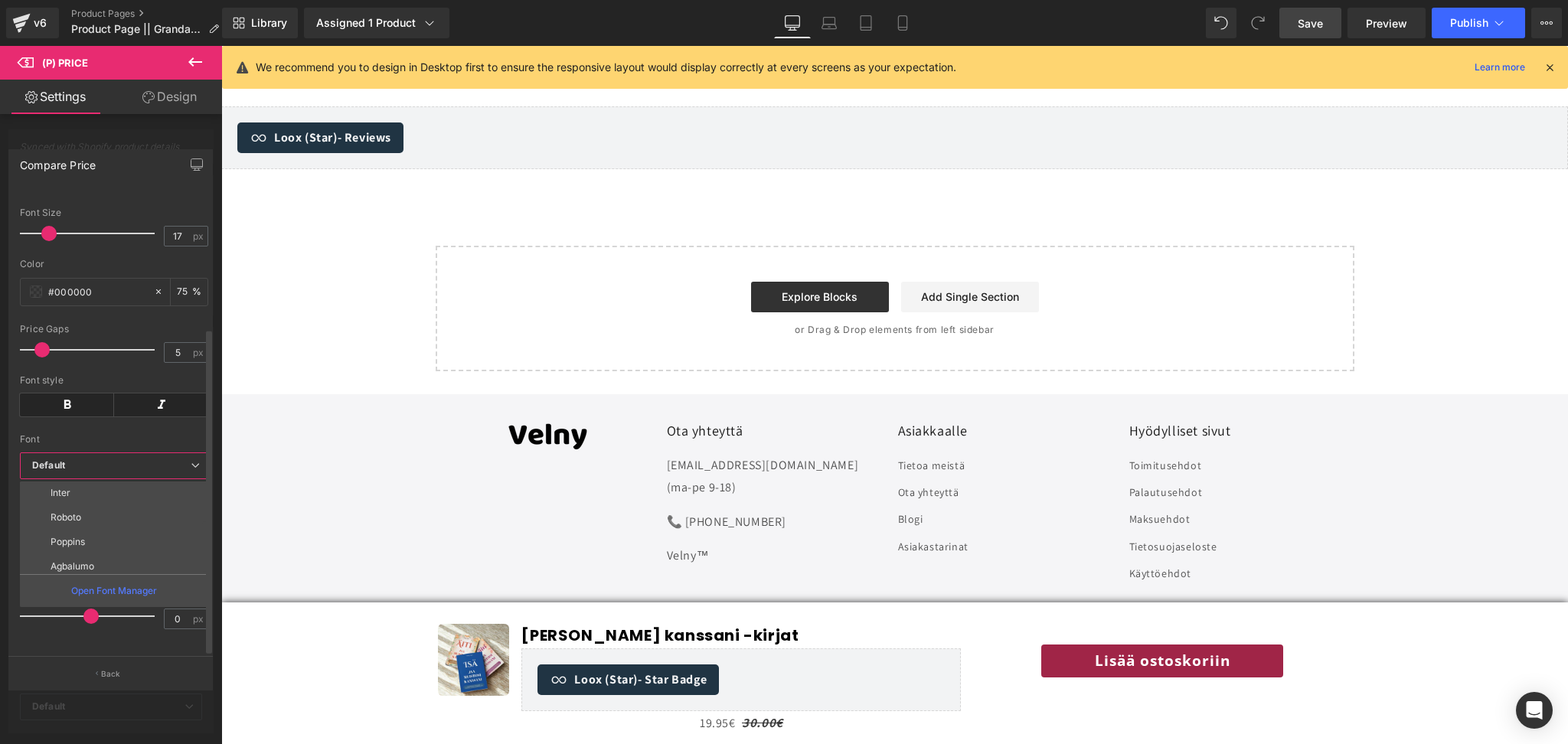
scroll to position [76, 0]
click at [97, 530] on li "Poppins" at bounding box center [117, 540] width 195 height 24
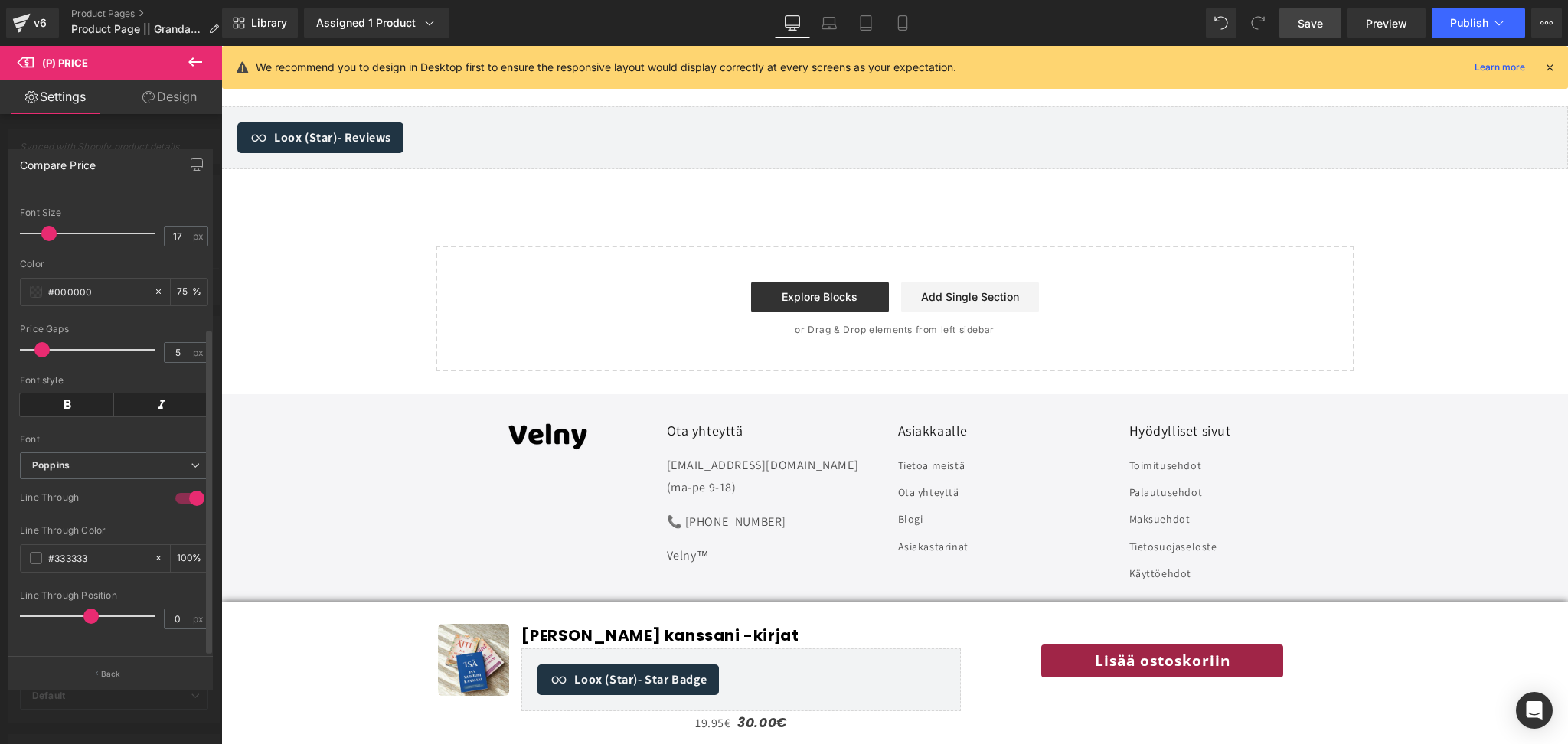
scroll to position [0, 0]
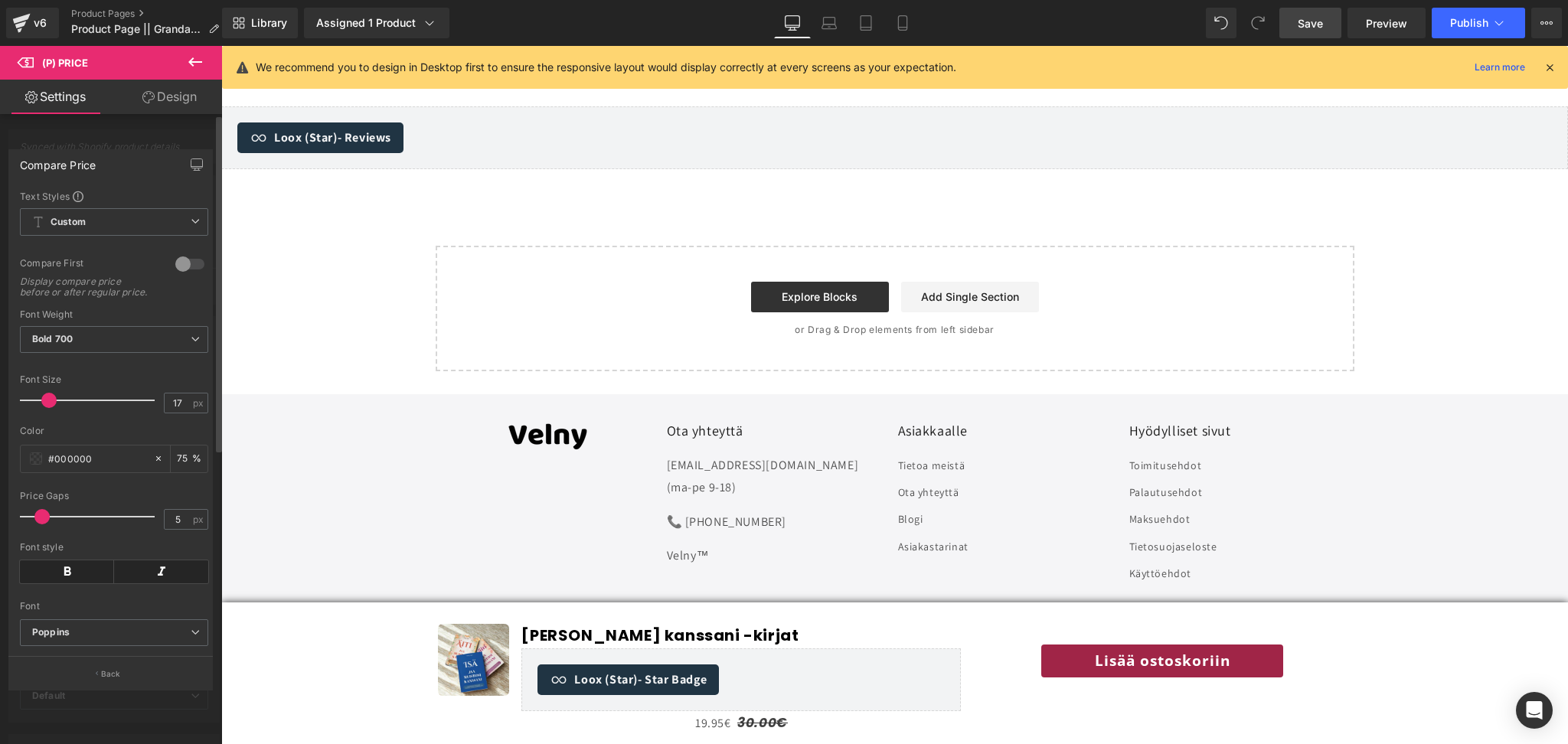
click at [158, 134] on div at bounding box center [111, 398] width 222 height 705
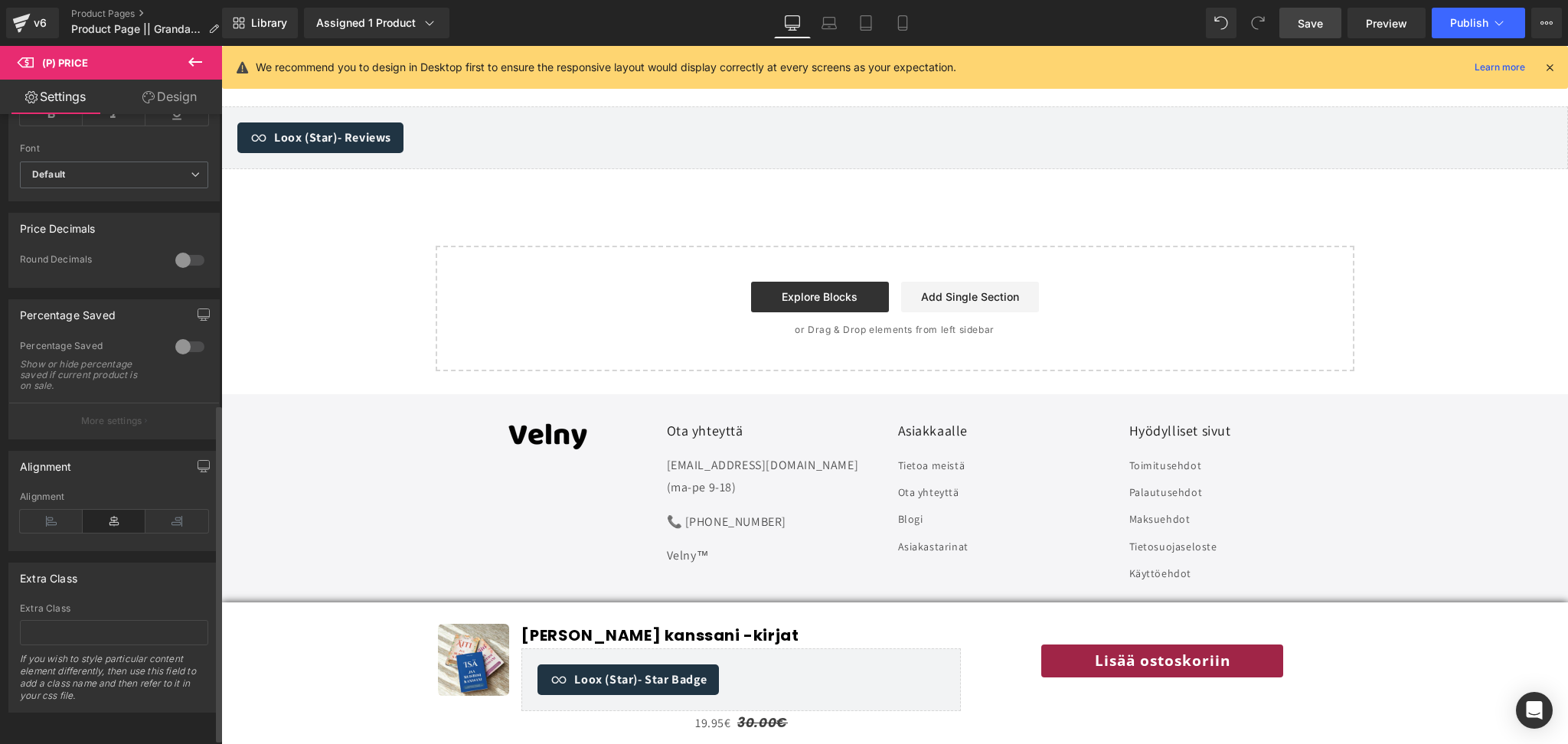
scroll to position [547, 0]
click at [63, 510] on icon at bounding box center [51, 521] width 63 height 23
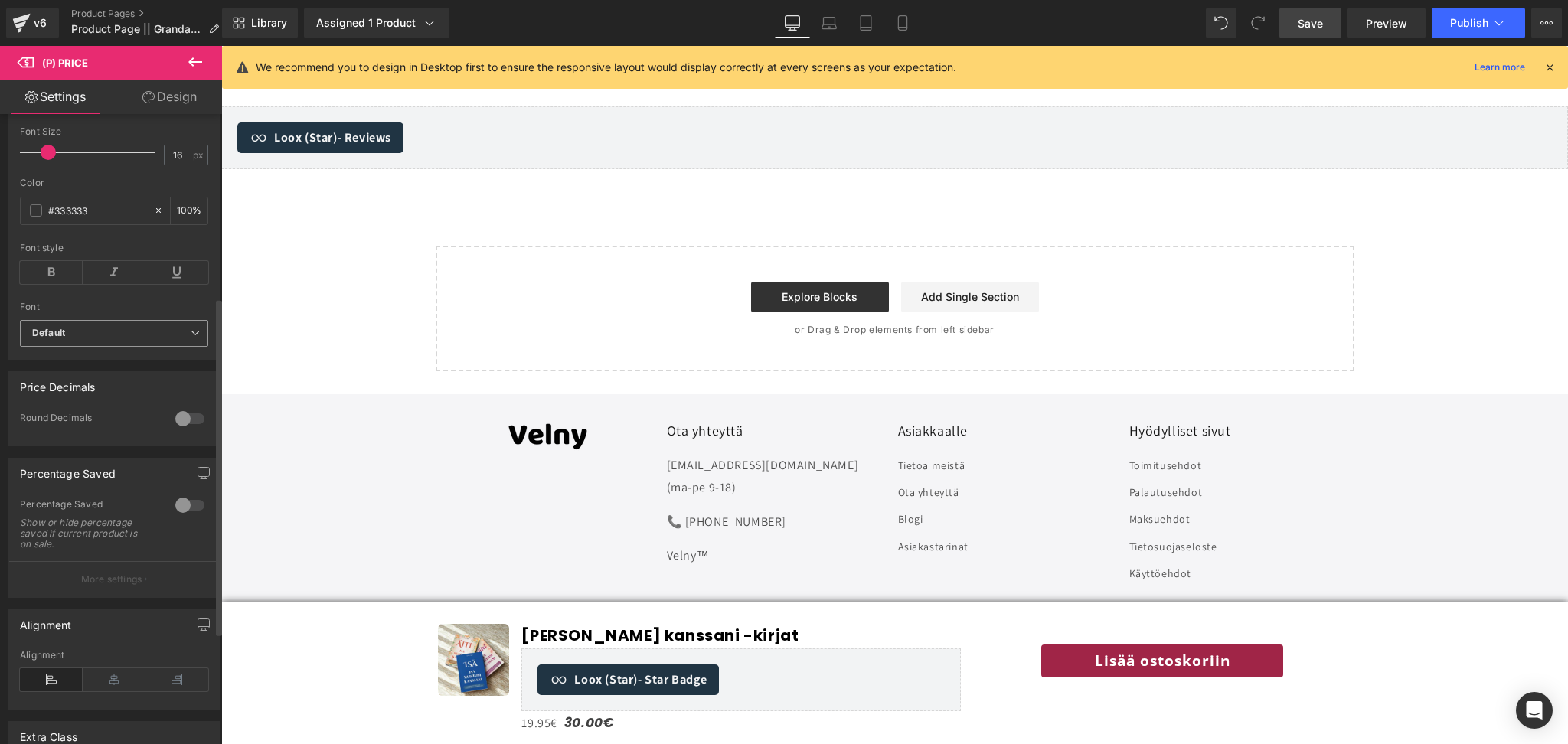
scroll to position [320, 0]
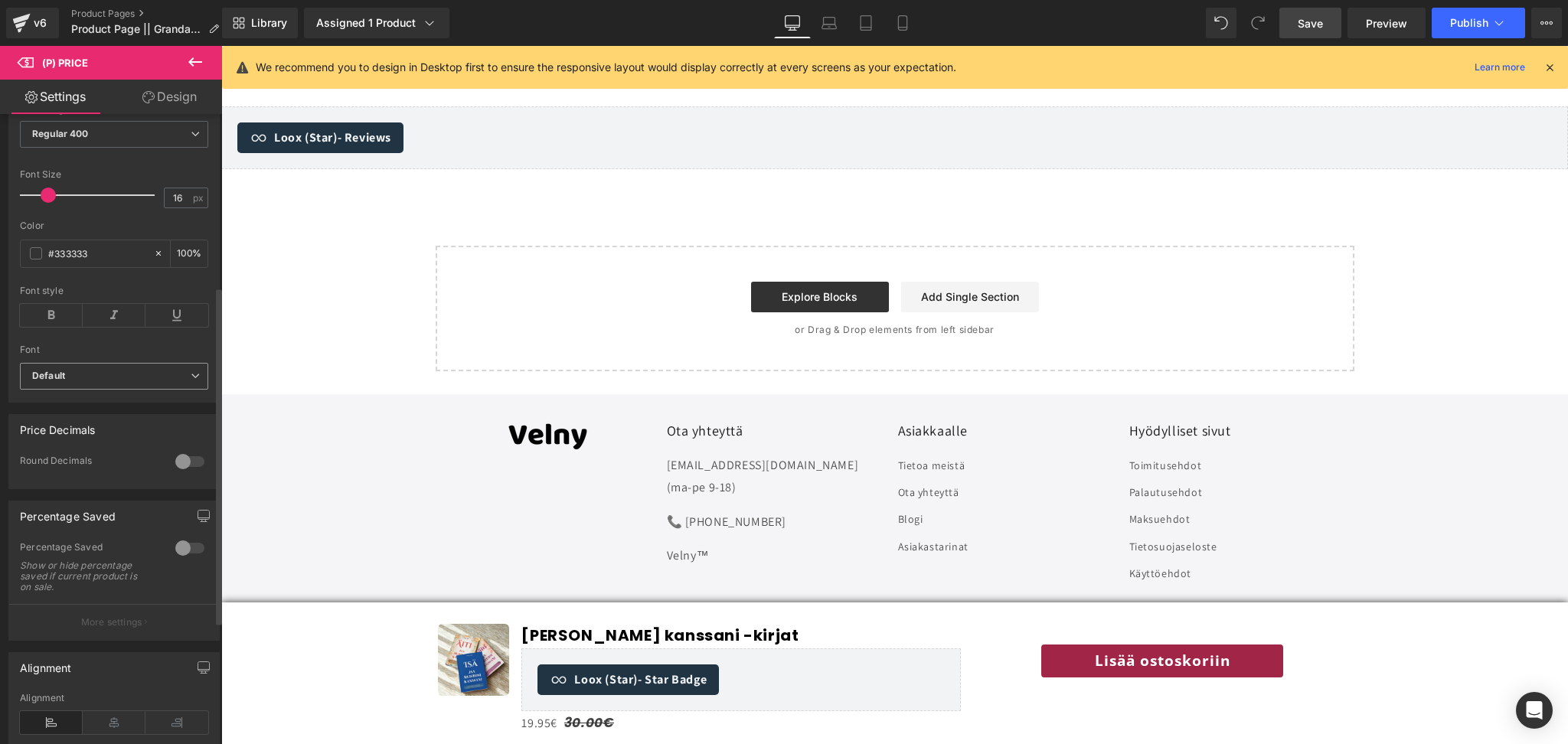
click at [131, 383] on b "Default" at bounding box center [111, 376] width 158 height 13
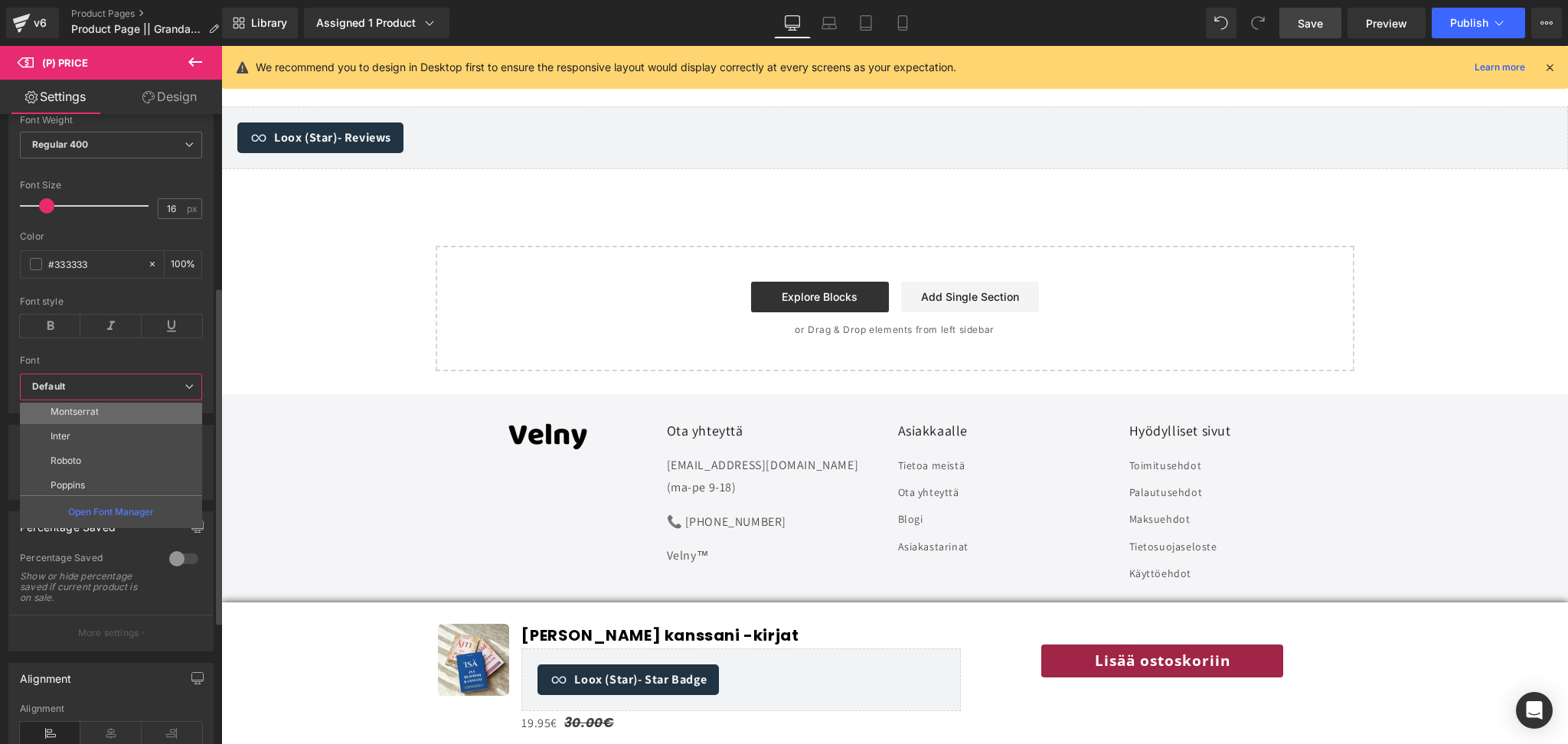
scroll to position [57, 0]
click at [95, 471] on li "Poppins" at bounding box center [114, 479] width 189 height 24
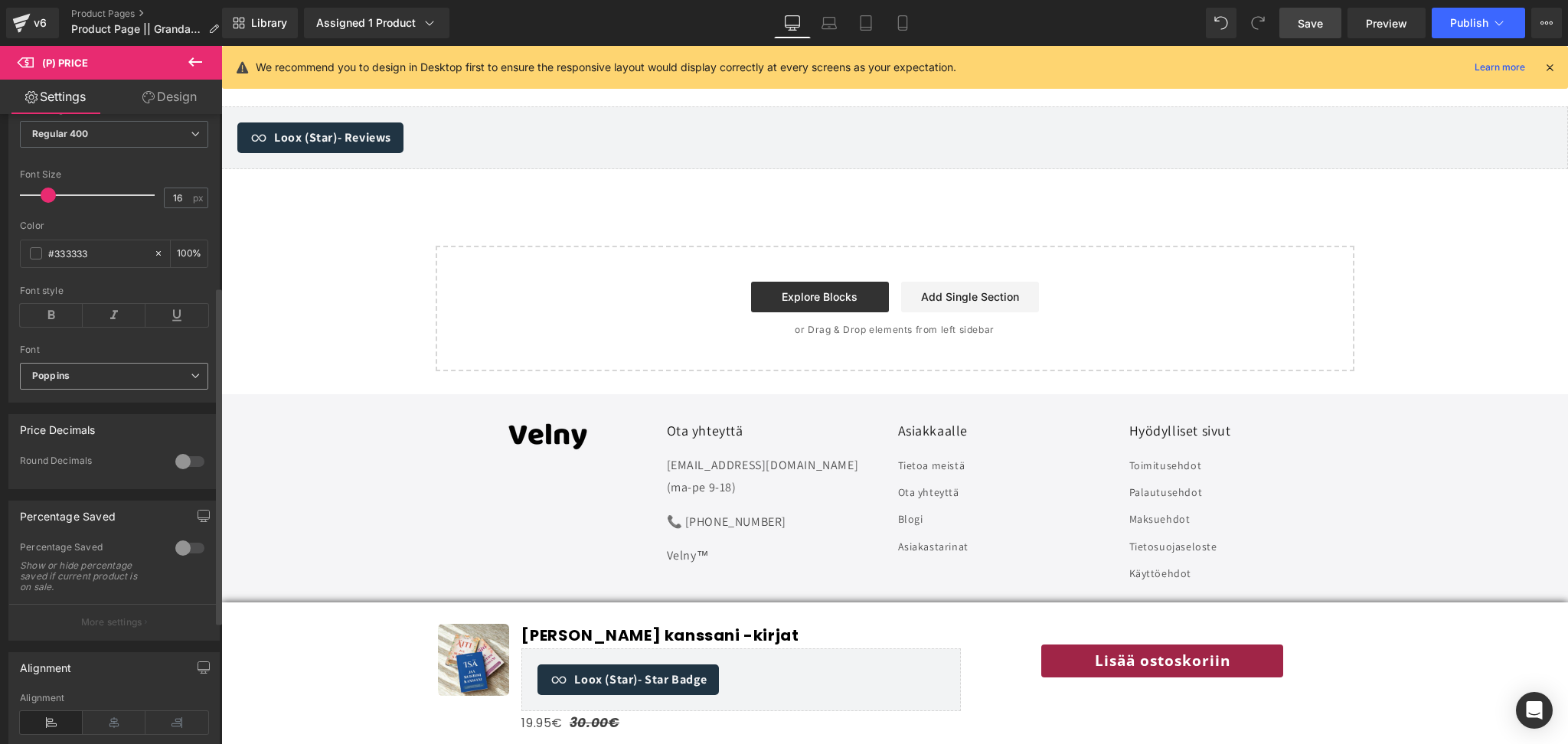
scroll to position [242, 0]
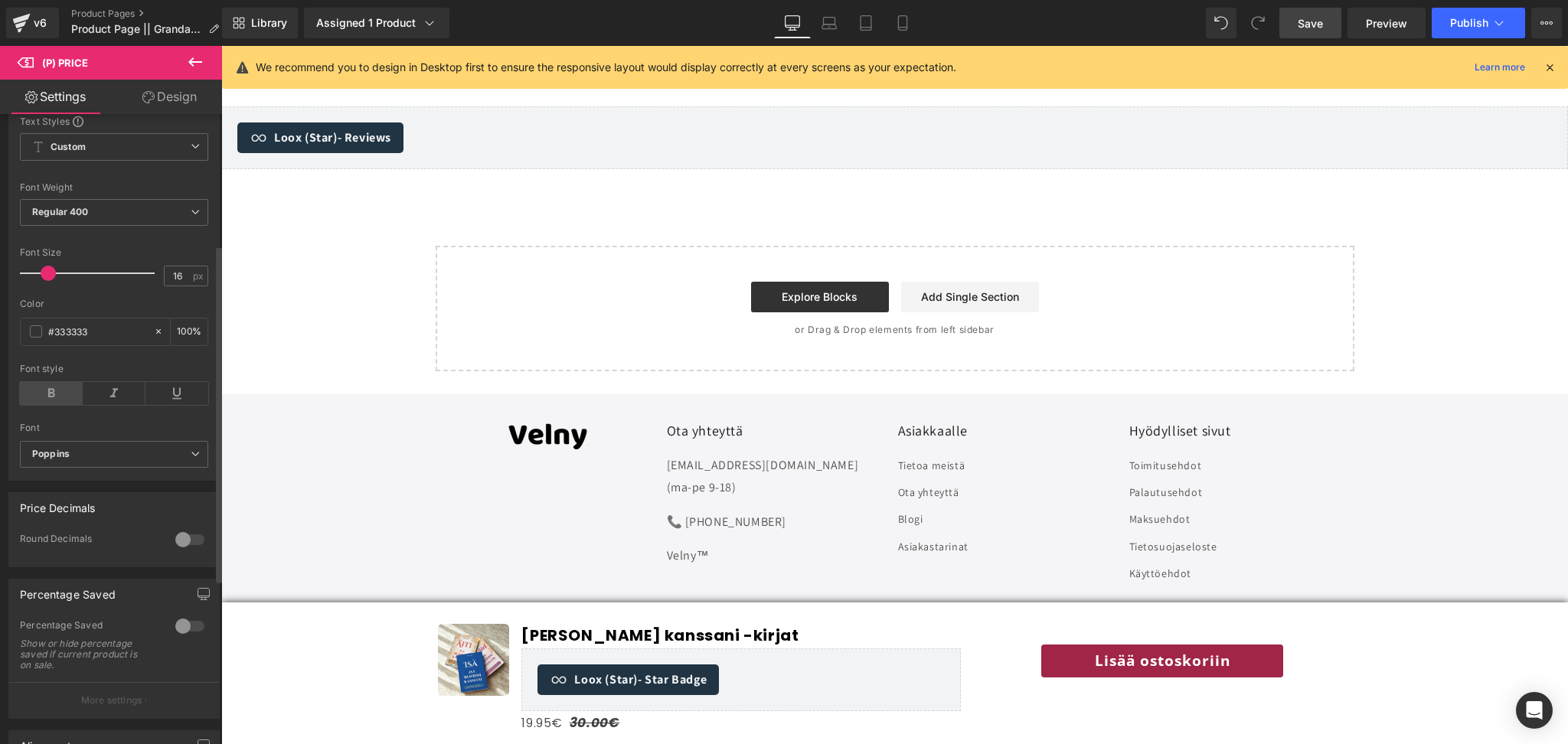
click at [57, 405] on icon at bounding box center [51, 393] width 63 height 23
click at [88, 217] on b "Regular 400" at bounding box center [61, 212] width 57 height 12
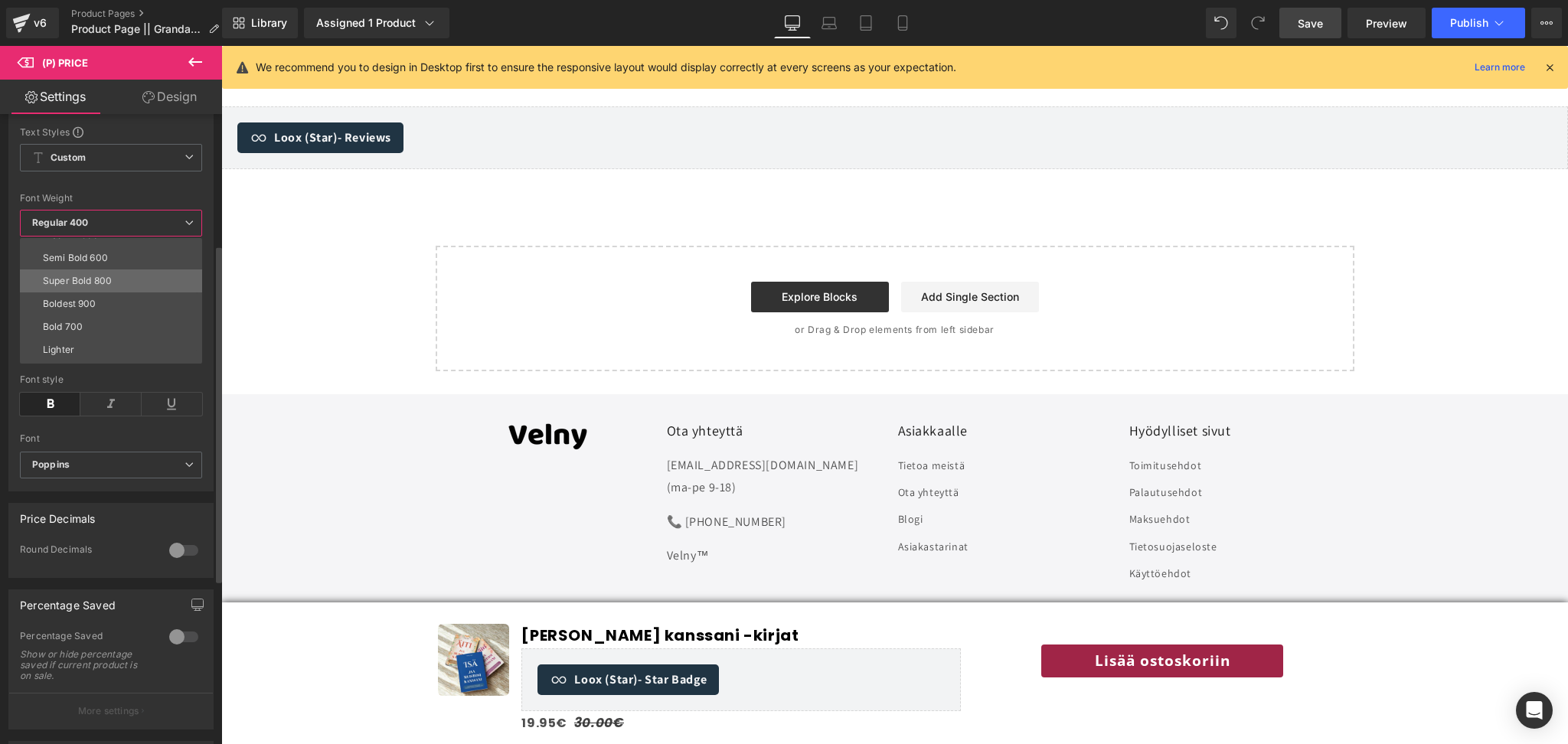
scroll to position [104, 0]
click at [95, 333] on li "Bold 700" at bounding box center [114, 329] width 189 height 23
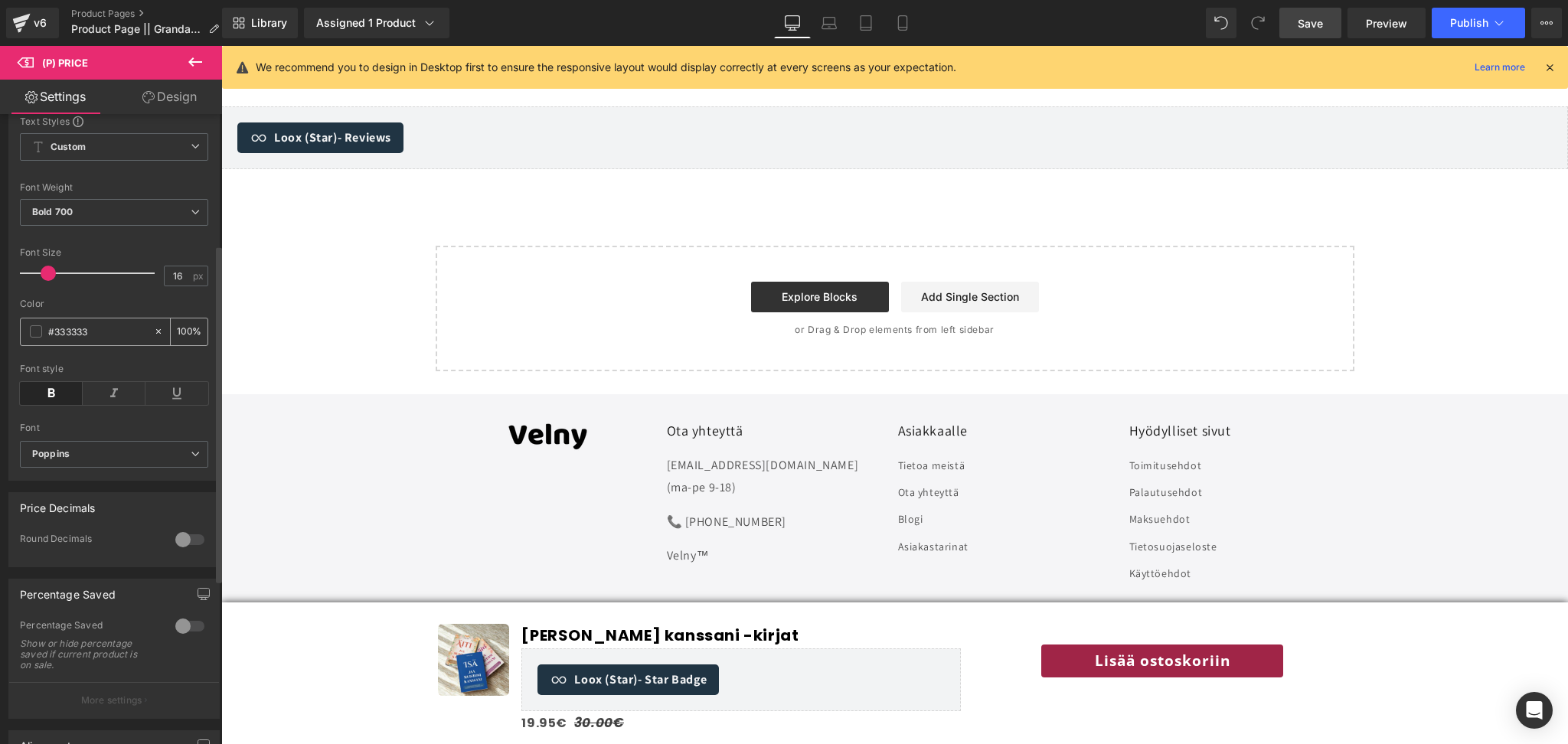
click at [39, 338] on span at bounding box center [36, 331] width 13 height 13
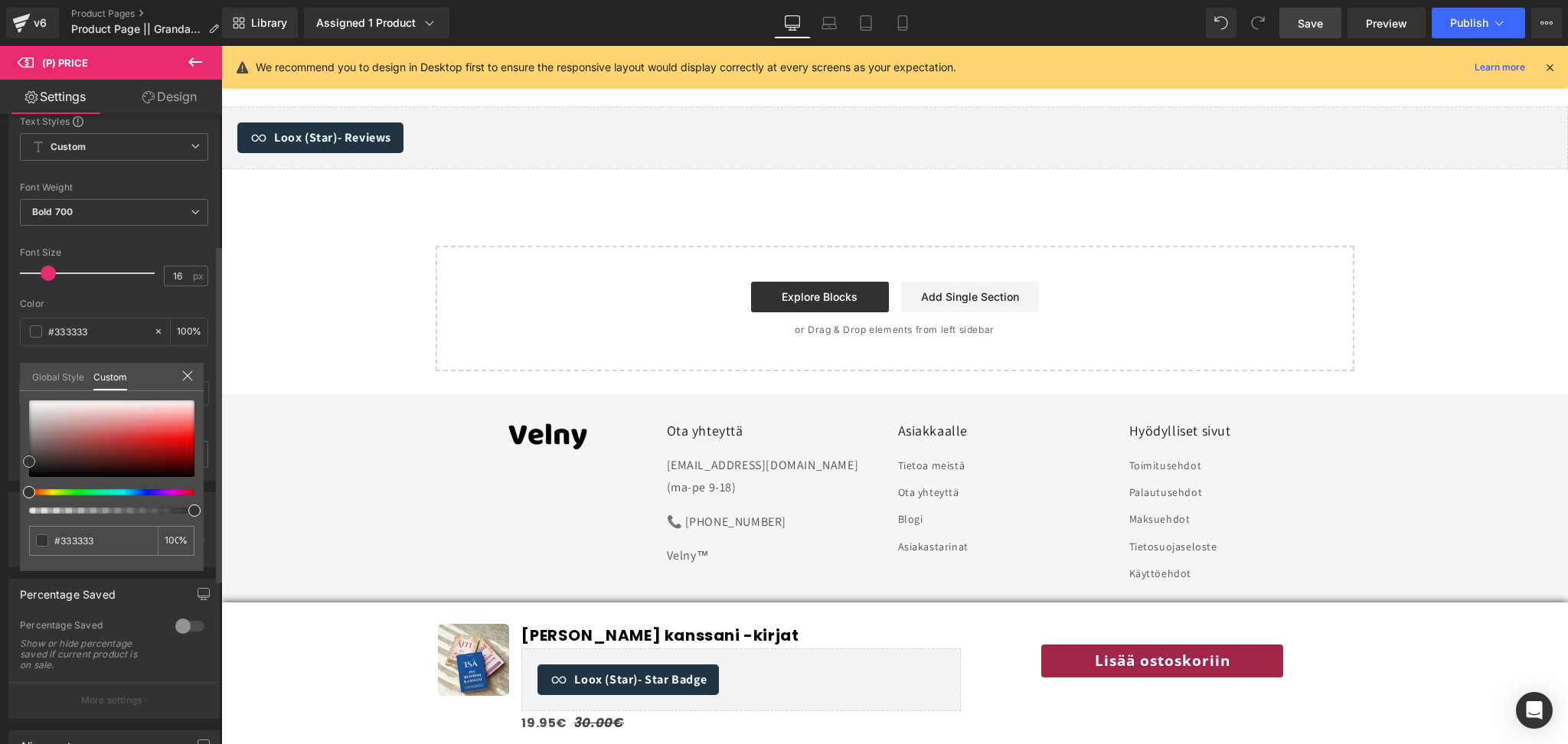
type input "#1c1c1c"
type input "#000000"
drag, startPoint x: 28, startPoint y: 462, endPoint x: 24, endPoint y: 526, distance: 64.1
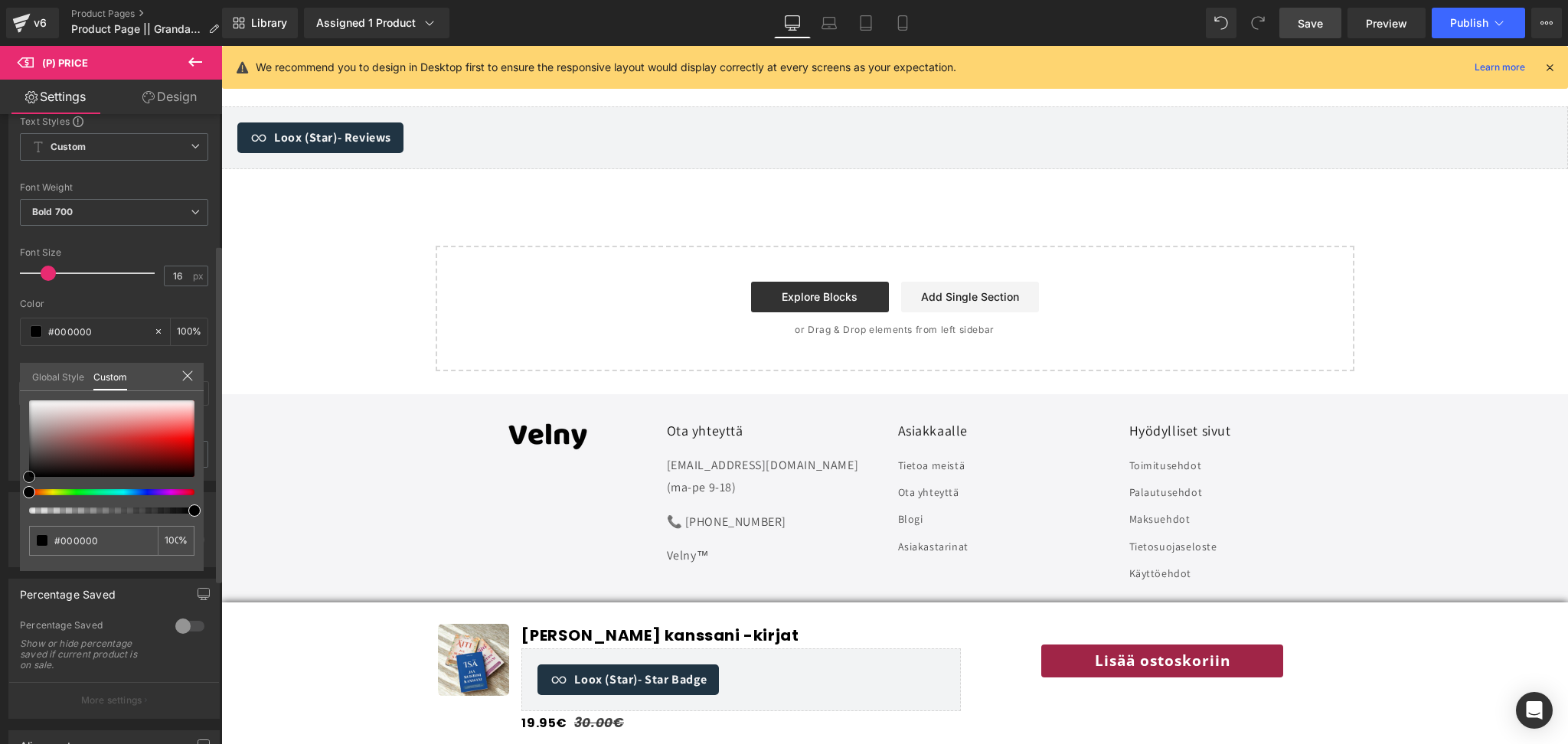
click at [24, 526] on div "#000000 100 %" at bounding box center [111, 486] width 183 height 171
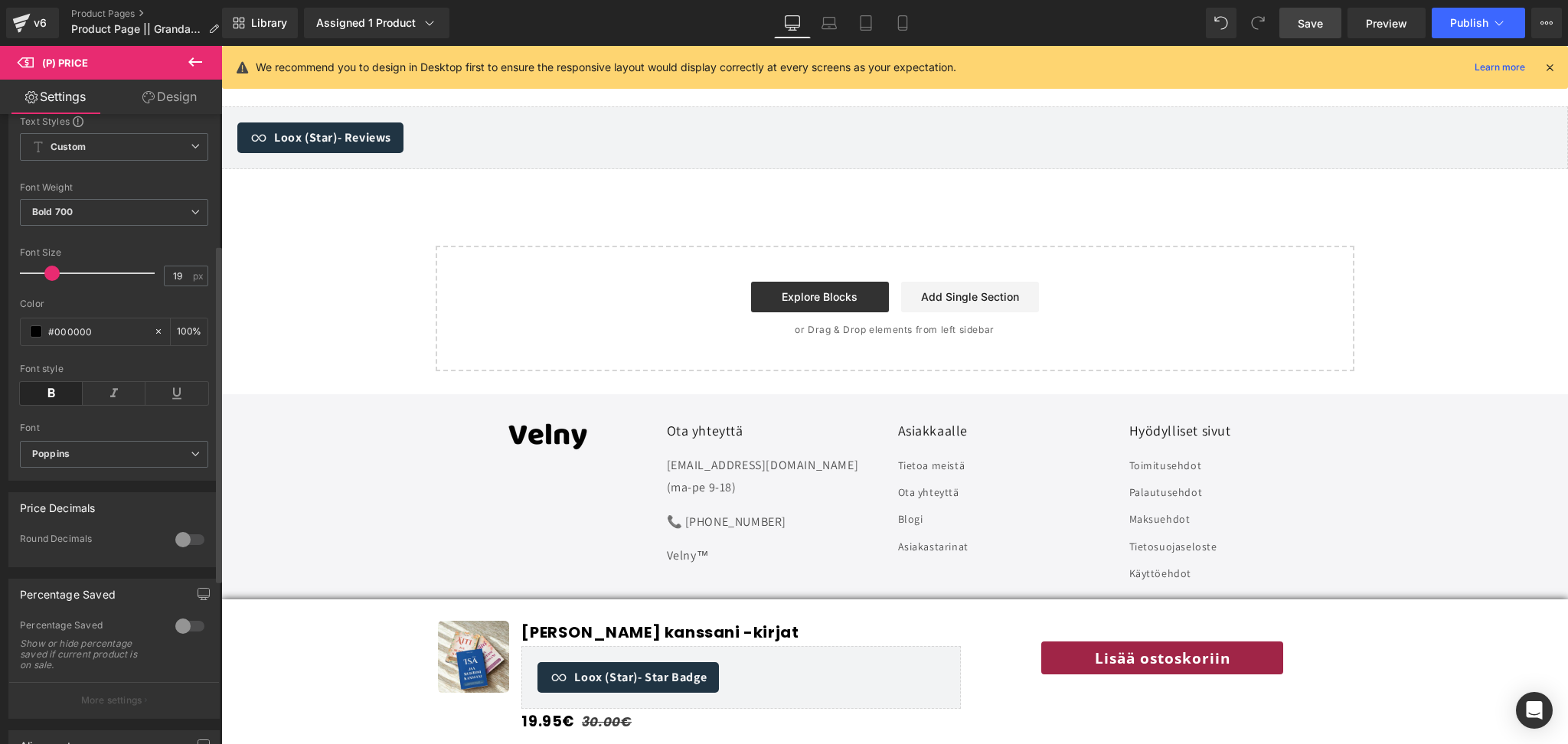
type input "20"
click at [55, 281] on span at bounding box center [52, 272] width 15 height 15
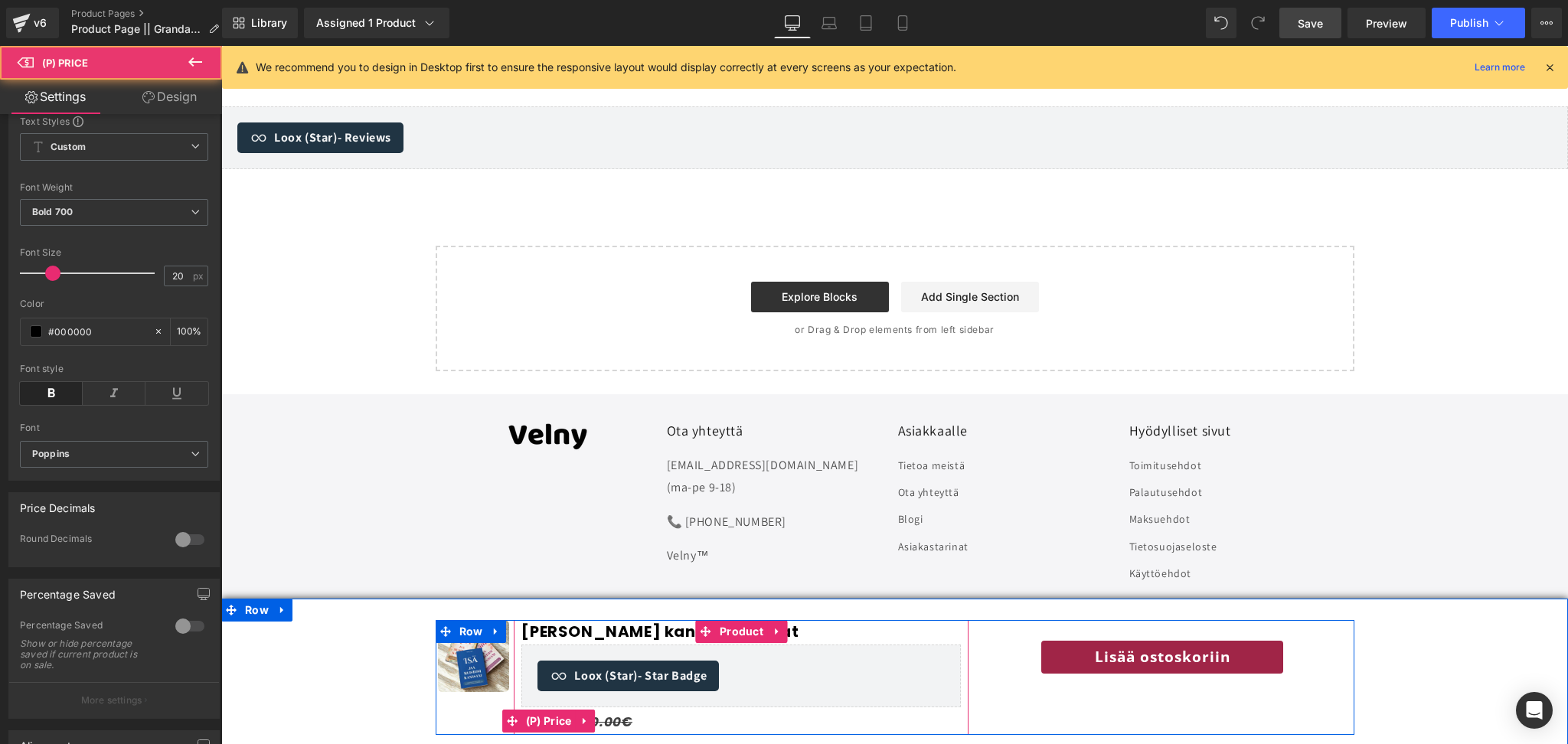
click at [655, 723] on div "19.95€ 30.00€" at bounding box center [741, 720] width 439 height 28
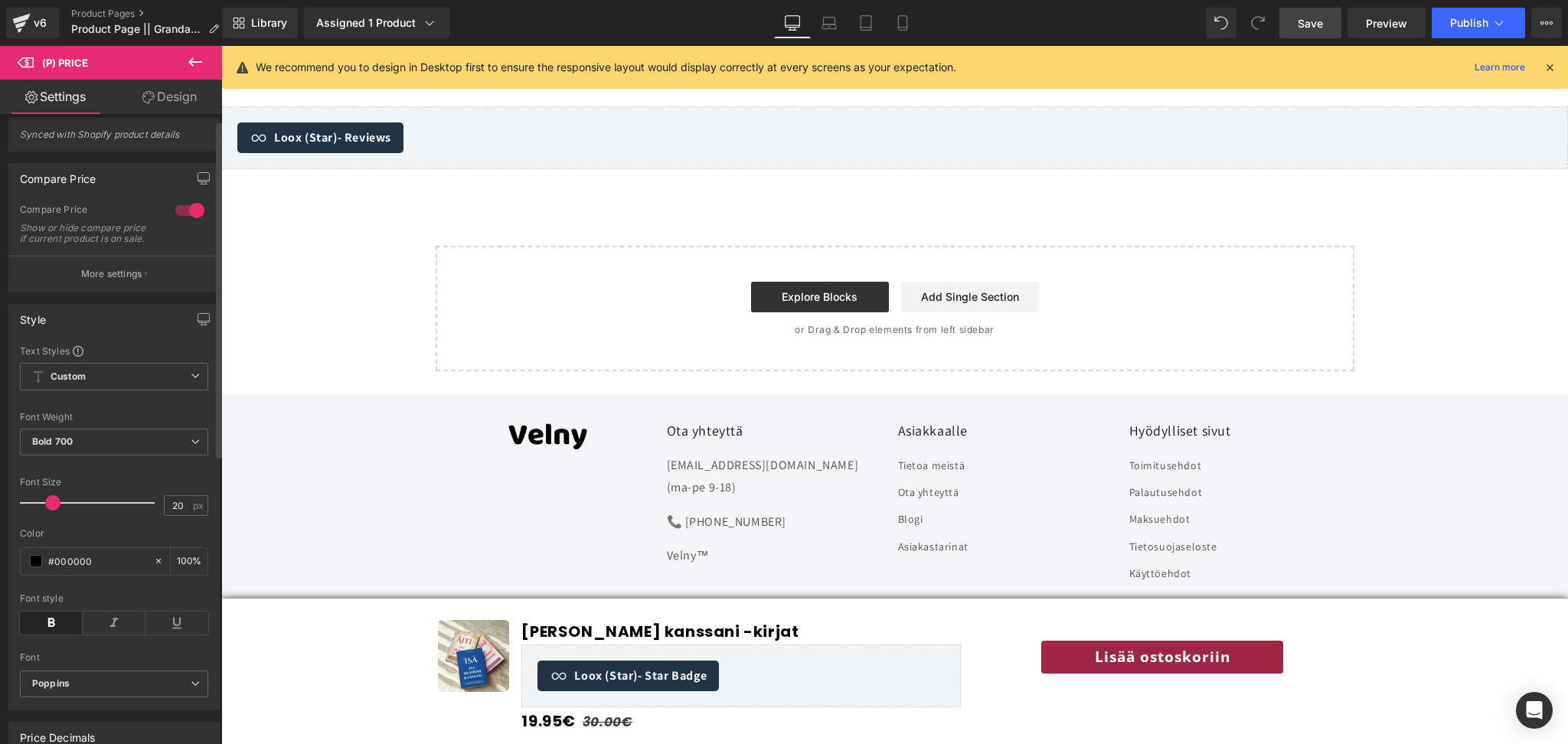
scroll to position [11, 0]
click at [129, 293] on button "More settings" at bounding box center [114, 276] width 209 height 36
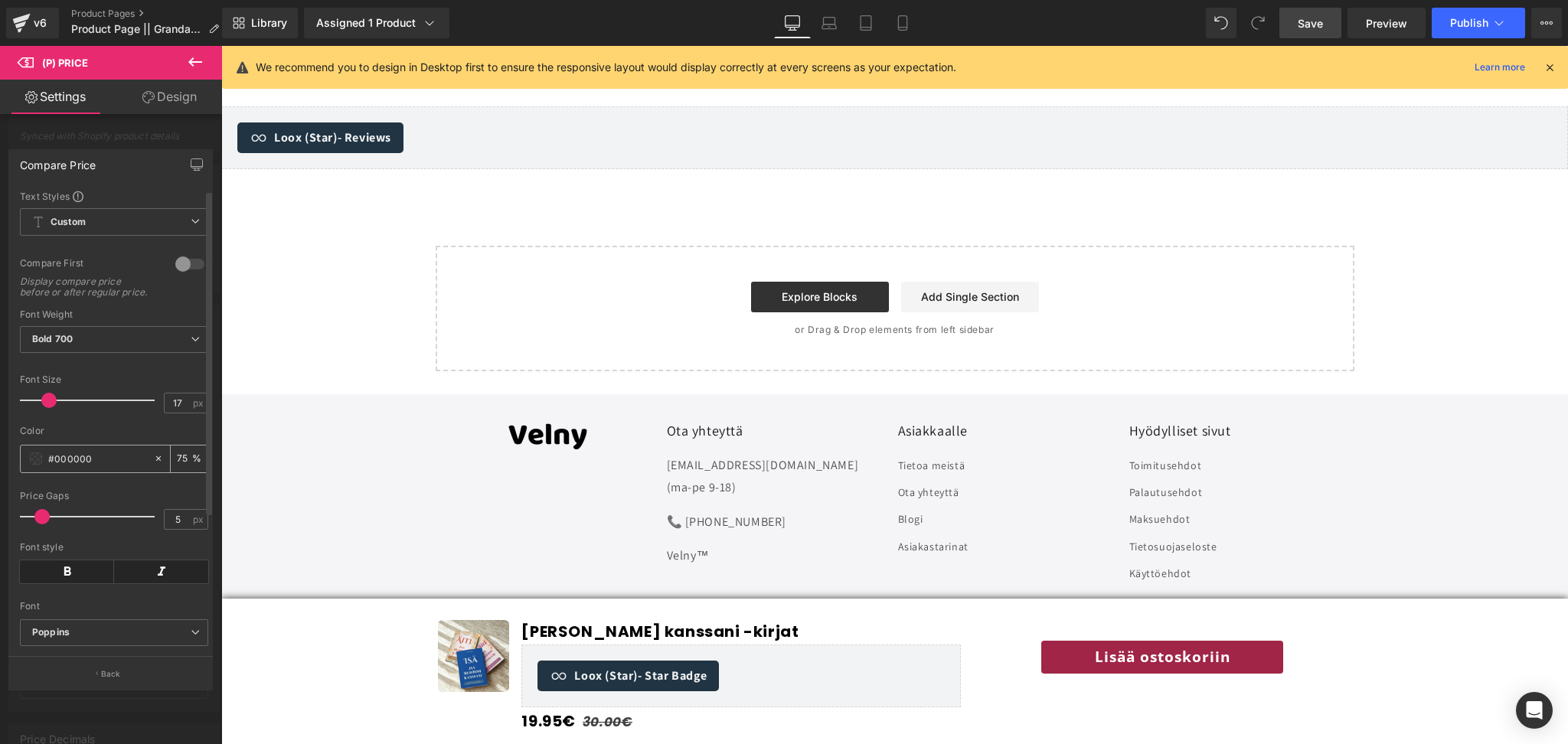
click at [109, 467] on input "#000000" at bounding box center [97, 458] width 98 height 17
click at [98, 464] on input "#000000" at bounding box center [97, 458] width 98 height 17
paste input "Realistic product photography background, whitewashed wooden surface with subtl…"
type input "Realistic product photography background, whitewashed wooden surface with subtl…"
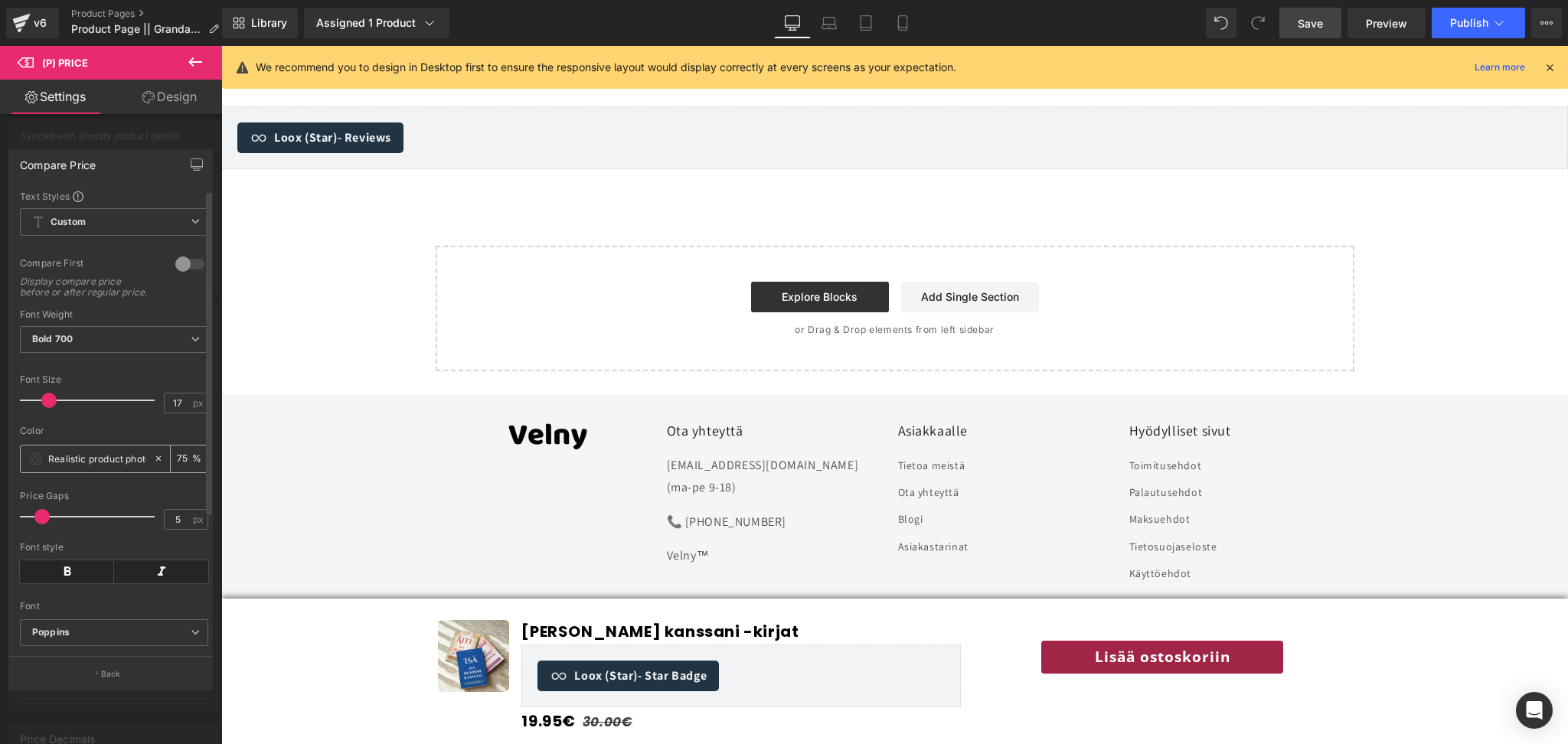
scroll to position [0, 994]
type input "0"
click at [109, 467] on input "Realistic product photography background, whitewashed wooden surface with subtl…" at bounding box center [97, 458] width 98 height 17
click at [92, 467] on input "text" at bounding box center [97, 458] width 98 height 17
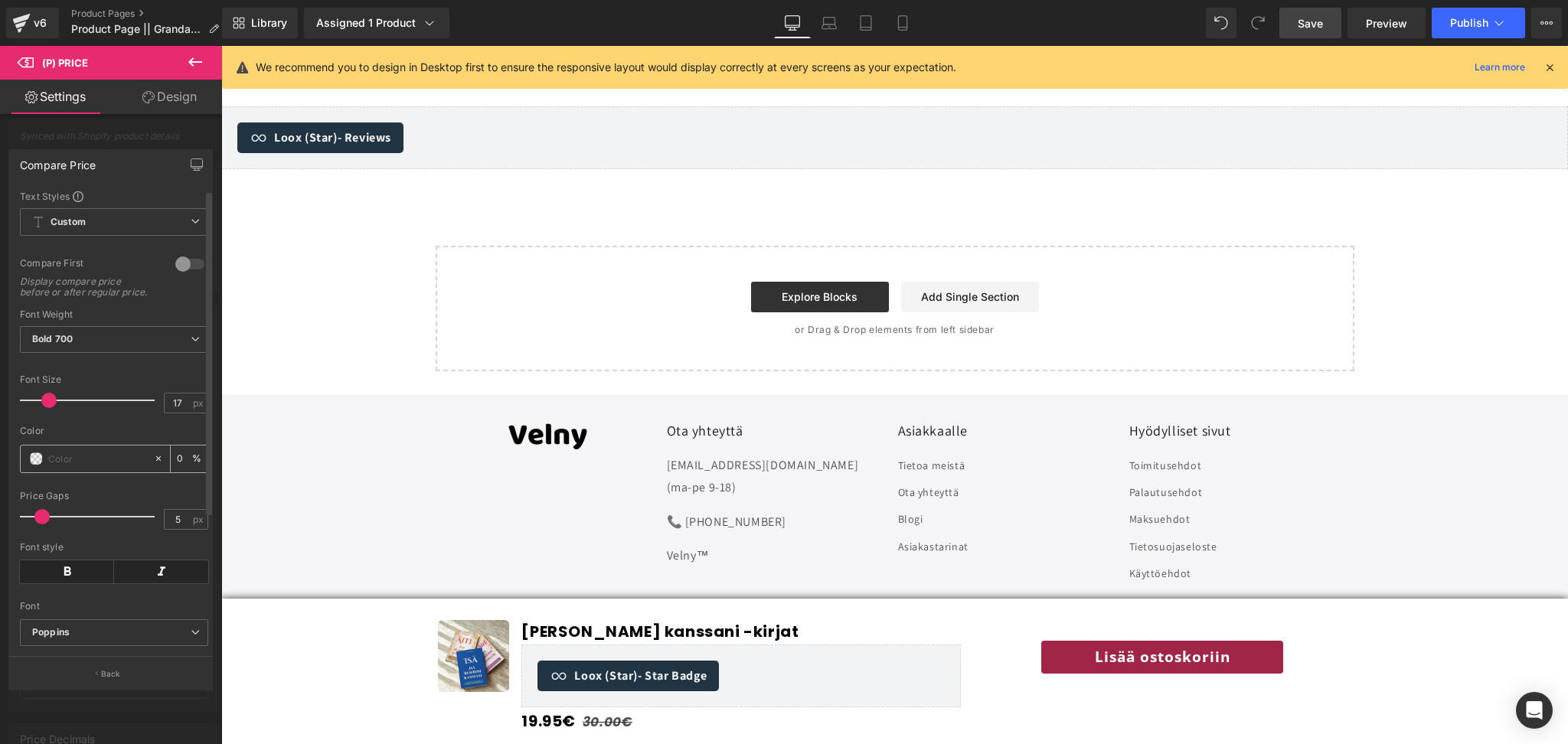
paste input "a02547"
type input "a02547"
type input "100"
type input "#a02547"
click at [1307, 28] on span "Save" at bounding box center [1310, 23] width 25 height 16
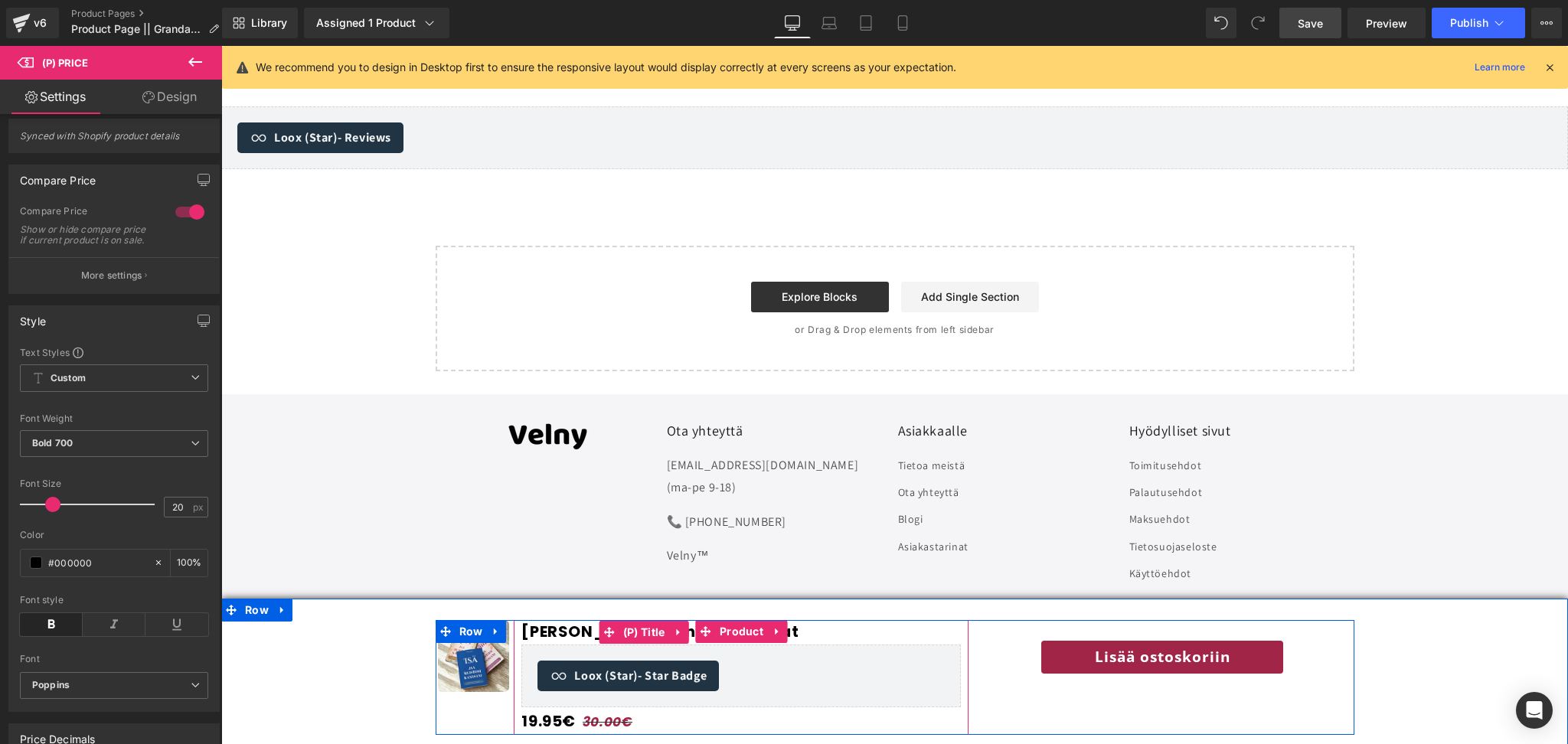
click at [562, 630] on link "[PERSON_NAME] kanssani -kirjat" at bounding box center [660, 631] width 277 height 18
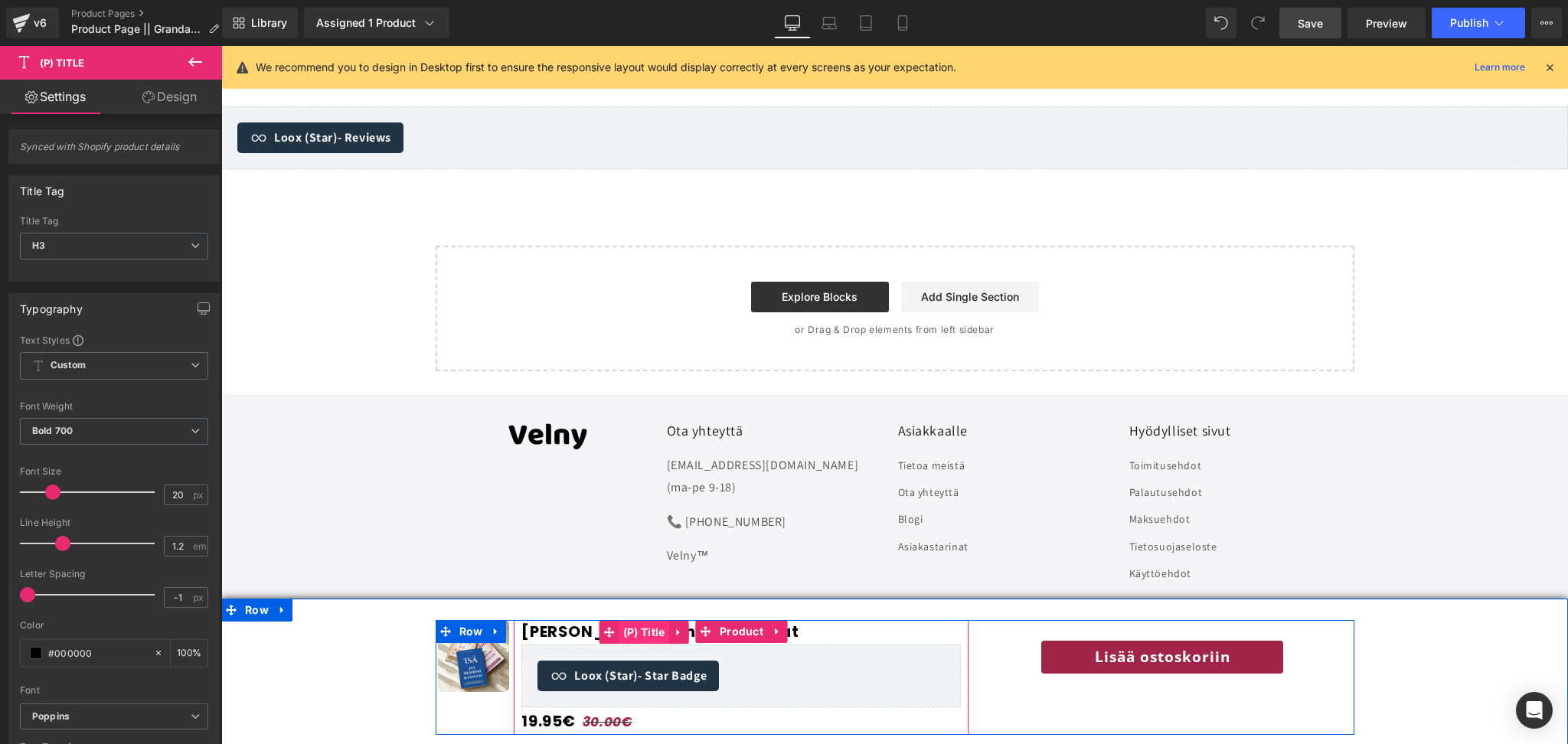
click at [657, 636] on span "(P) Title" at bounding box center [644, 632] width 50 height 23
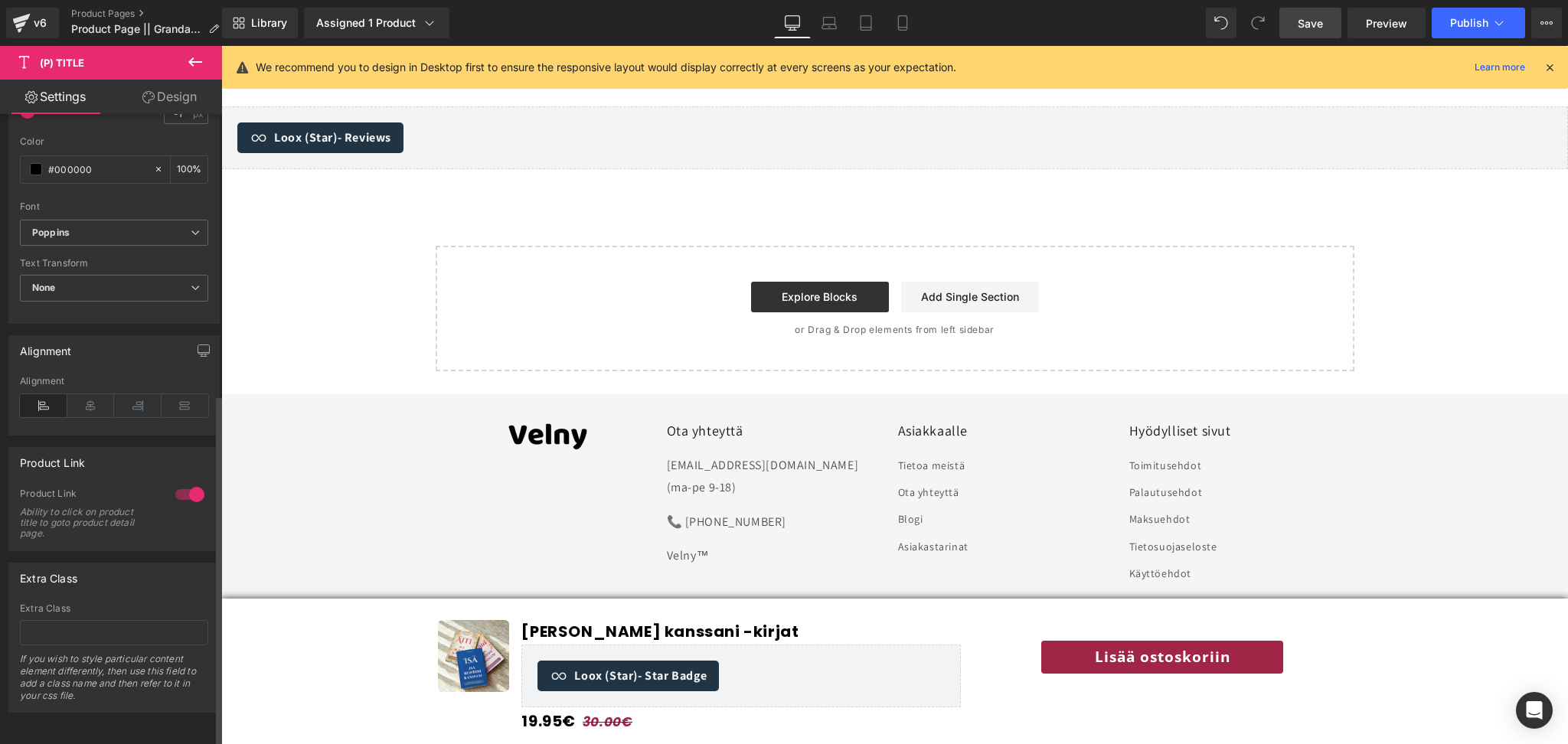
scroll to position [499, 0]
click at [182, 483] on div at bounding box center [190, 494] width 37 height 24
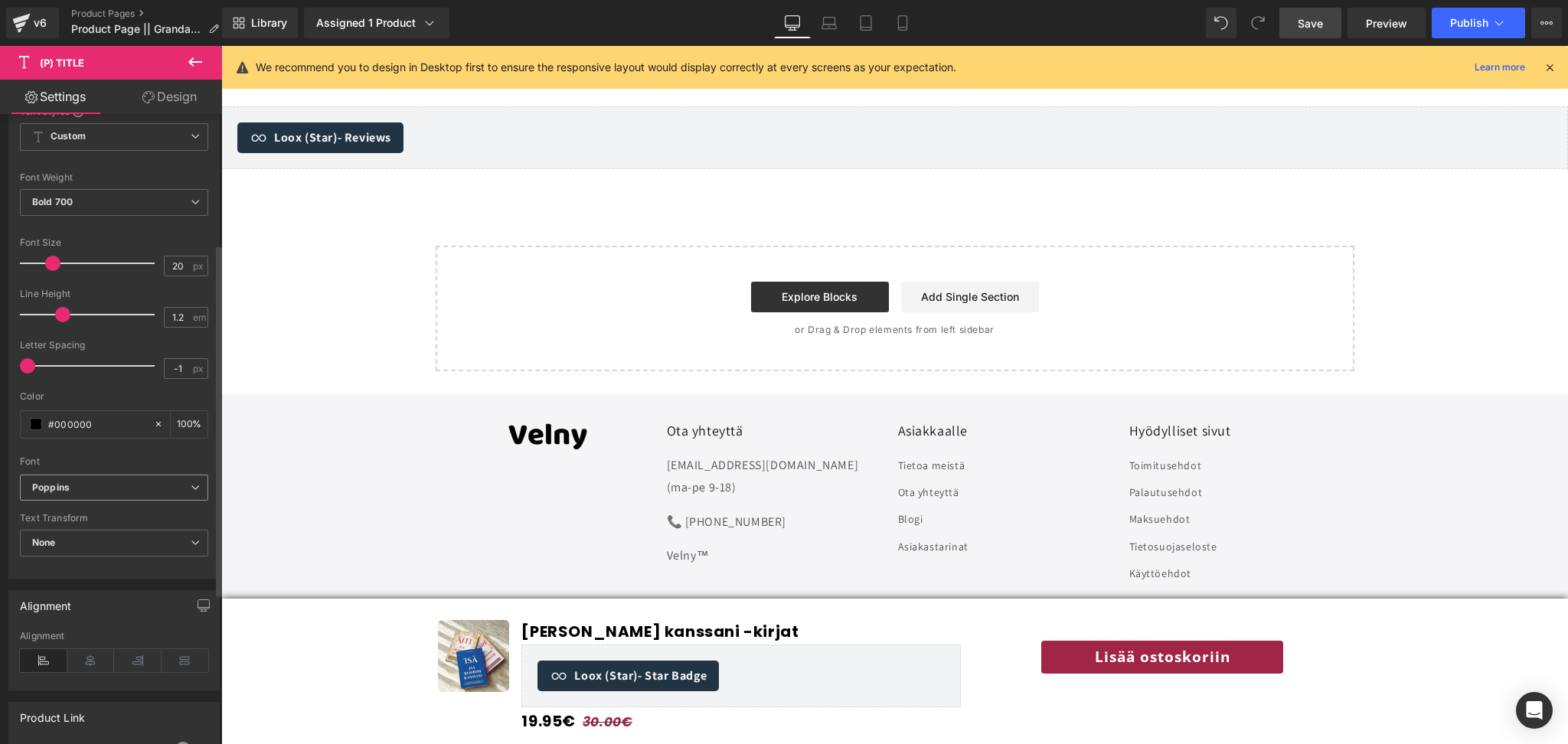
scroll to position [231, 0]
click at [83, 546] on span "None" at bounding box center [113, 542] width 188 height 27
click at [132, 541] on span "None" at bounding box center [110, 542] width 182 height 27
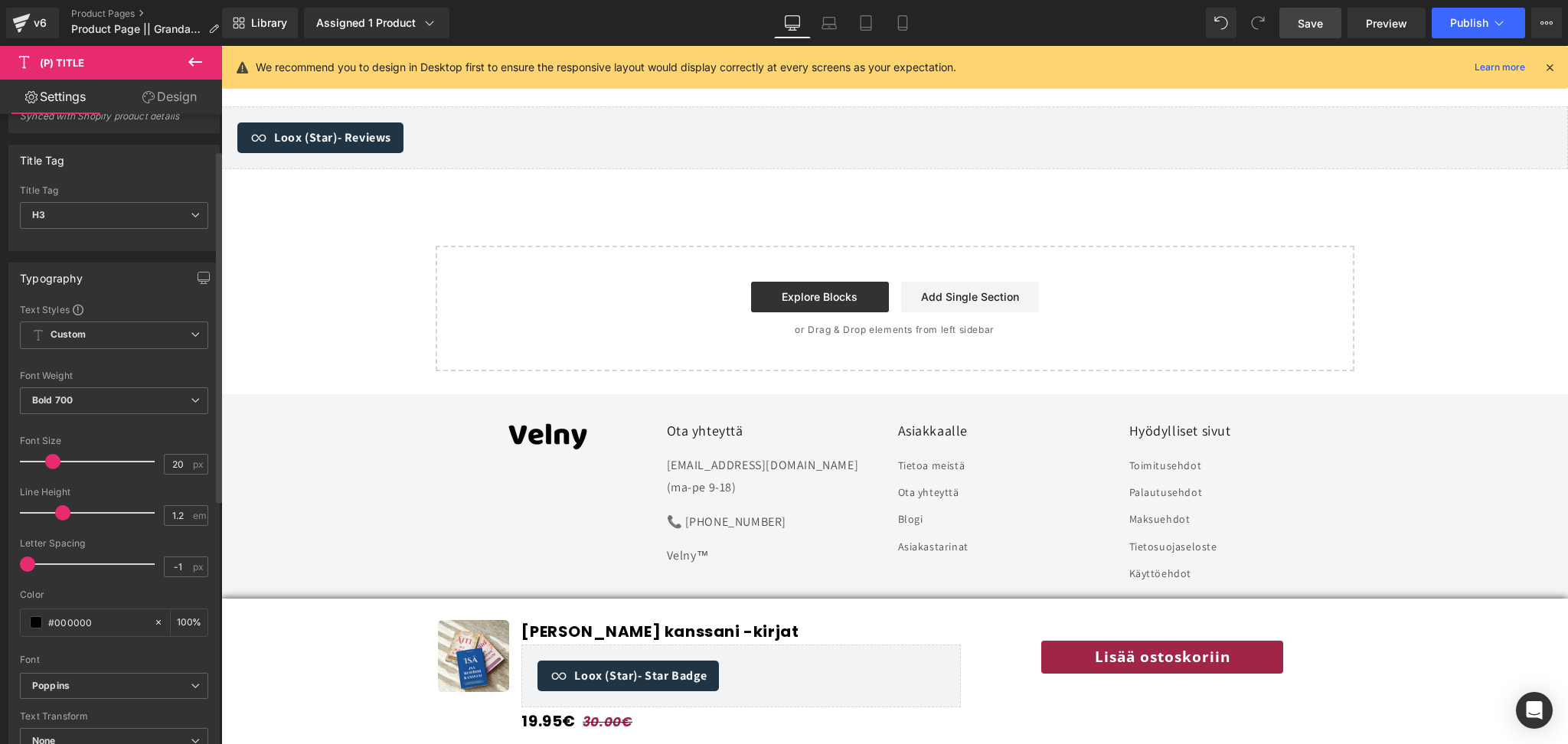
scroll to position [0, 0]
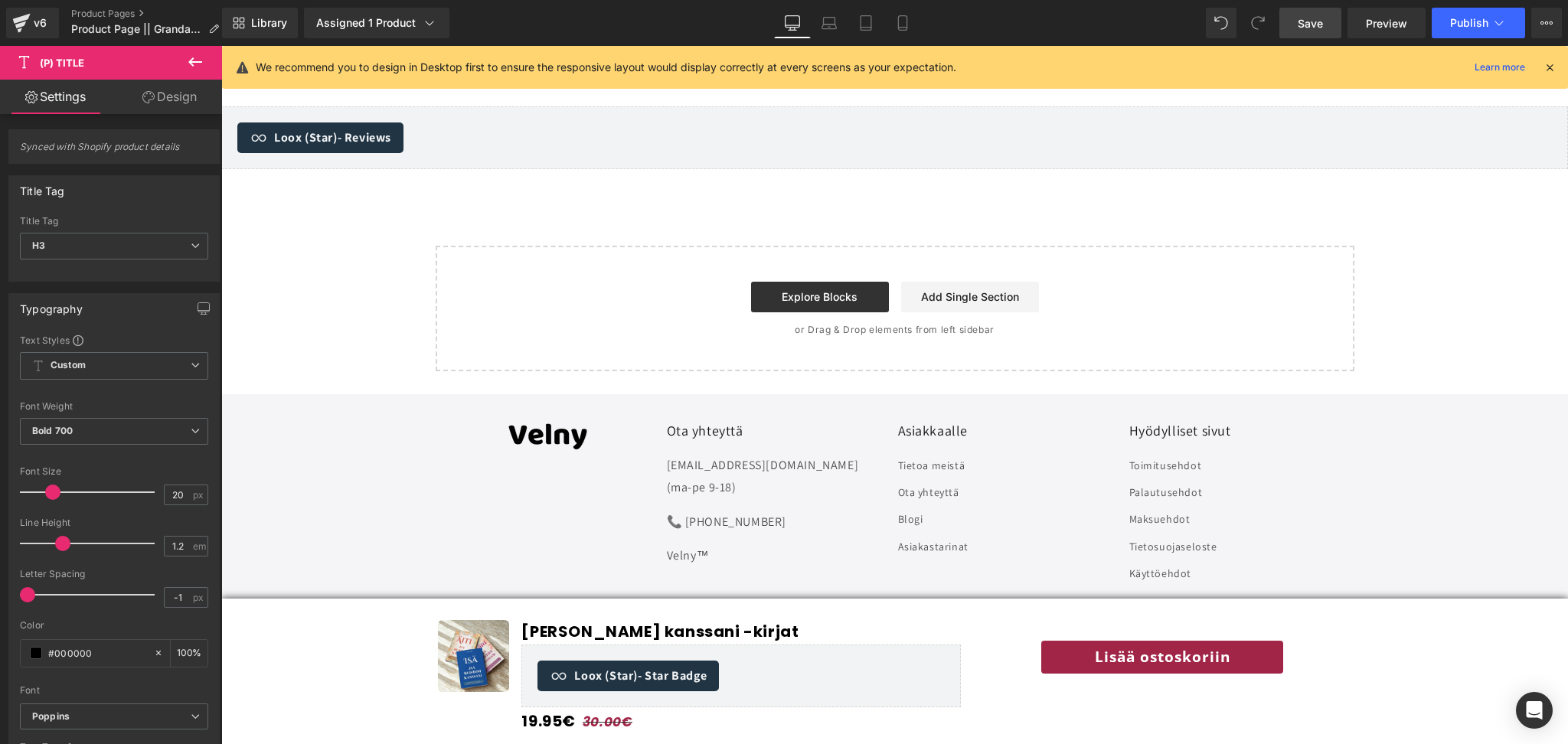
click at [198, 60] on icon at bounding box center [195, 61] width 18 height 18
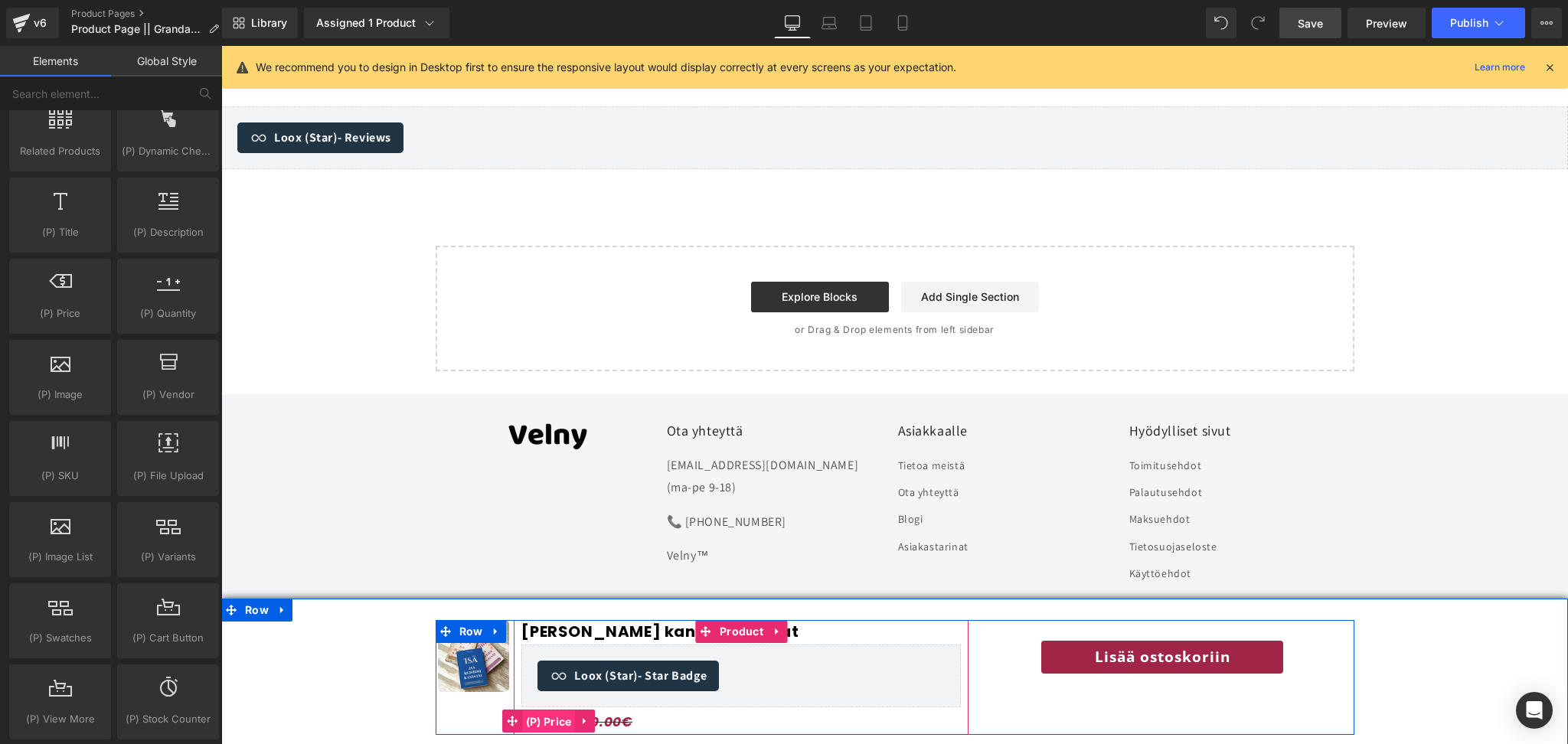
click at [562, 718] on span "(P) Price" at bounding box center [549, 721] width 54 height 23
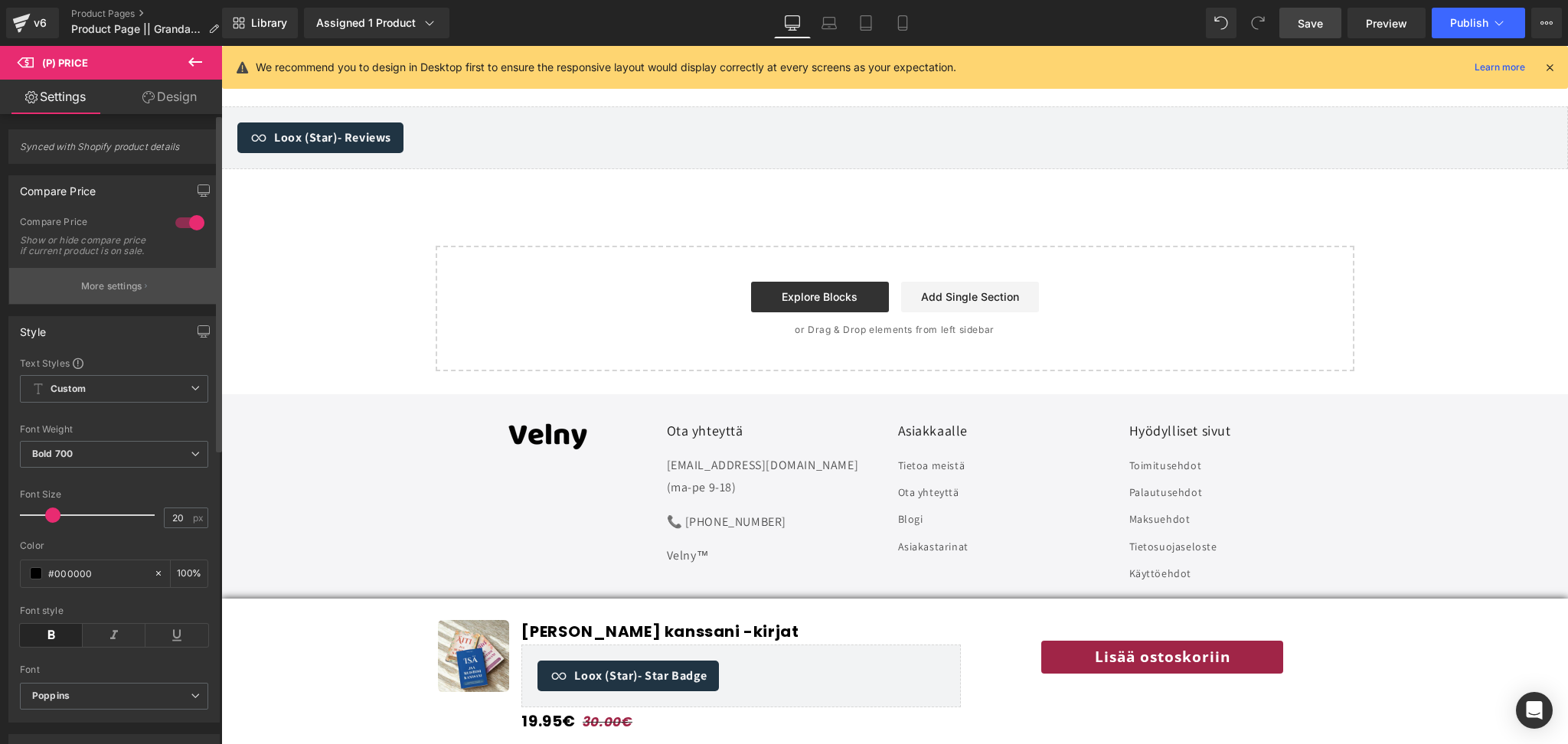
click at [132, 293] on p "More settings" at bounding box center [112, 287] width 61 height 14
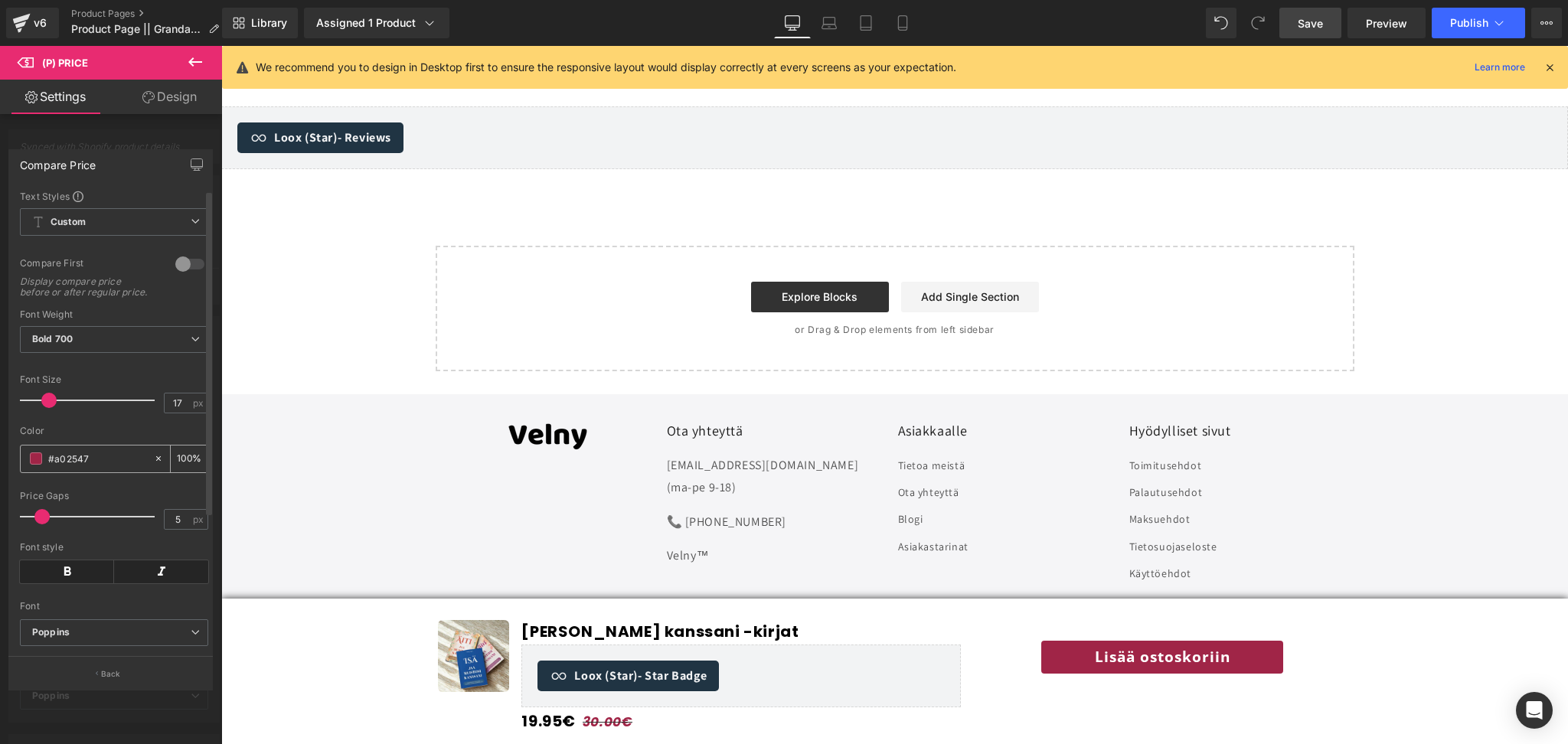
click at [94, 462] on input "#a02547" at bounding box center [97, 458] width 98 height 17
click at [39, 472] on div "#a02547" at bounding box center [87, 459] width 132 height 27
click at [48, 467] on input "#a02547" at bounding box center [97, 458] width 98 height 17
click at [66, 467] on input "#a02547" at bounding box center [97, 458] width 98 height 17
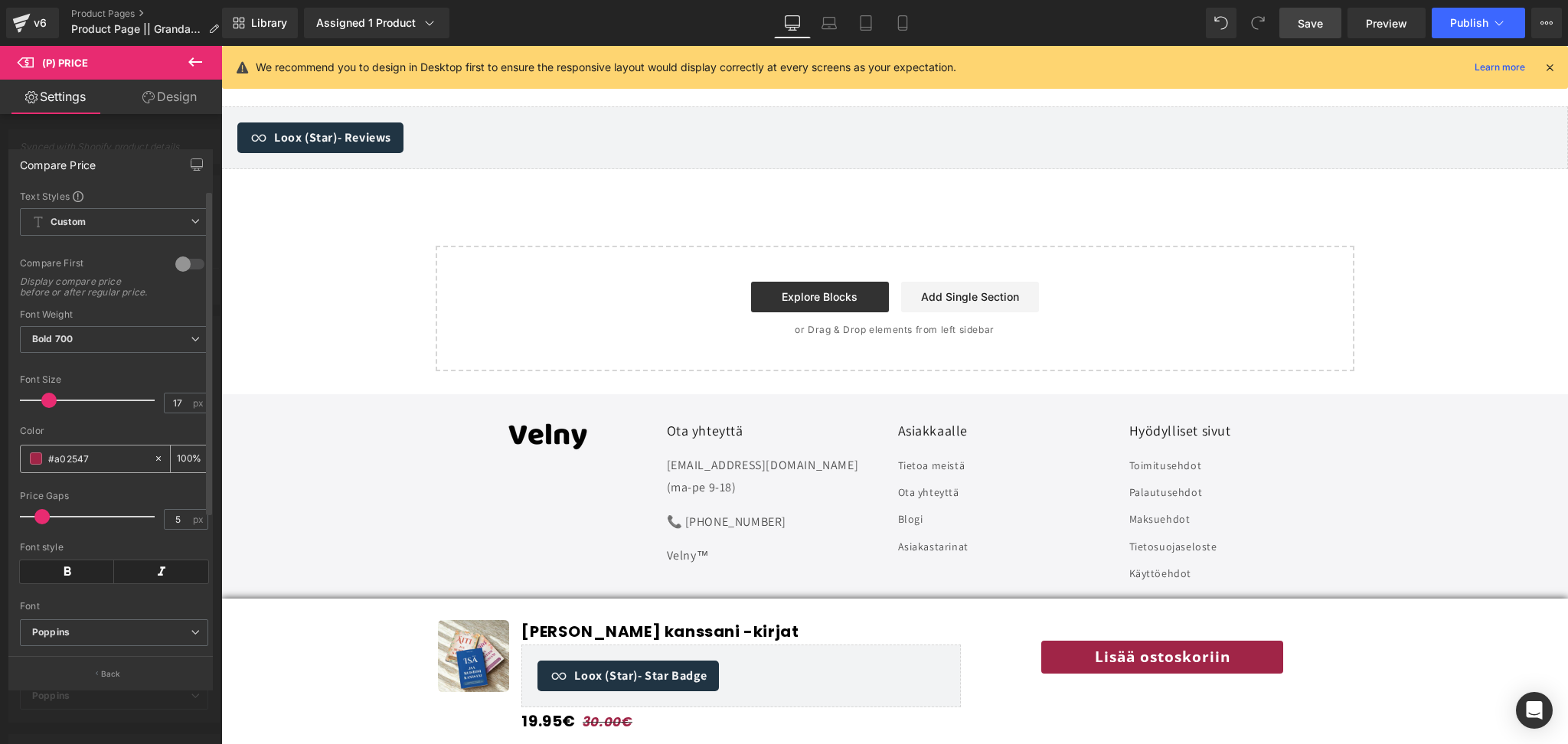
drag, startPoint x: 96, startPoint y: 468, endPoint x: 38, endPoint y: 471, distance: 58.1
click at [38, 471] on div "#a02547" at bounding box center [87, 459] width 132 height 27
type input "0"
click at [50, 467] on input "text" at bounding box center [97, 458] width 98 height 17
click at [38, 465] on span at bounding box center [36, 459] width 13 height 13
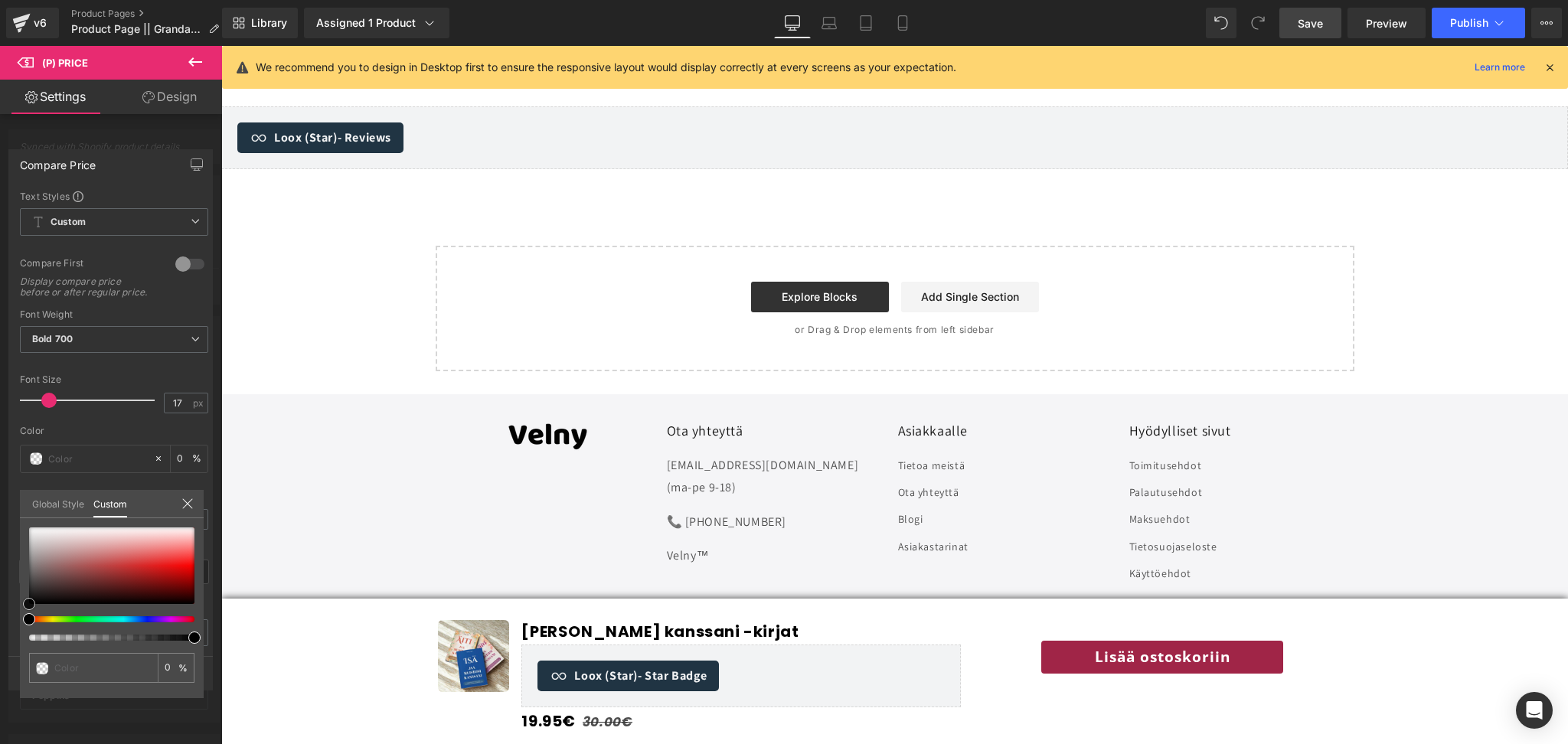
type input "#020202"
type input "100"
type input "#020202"
type input "100"
type input "#111111"
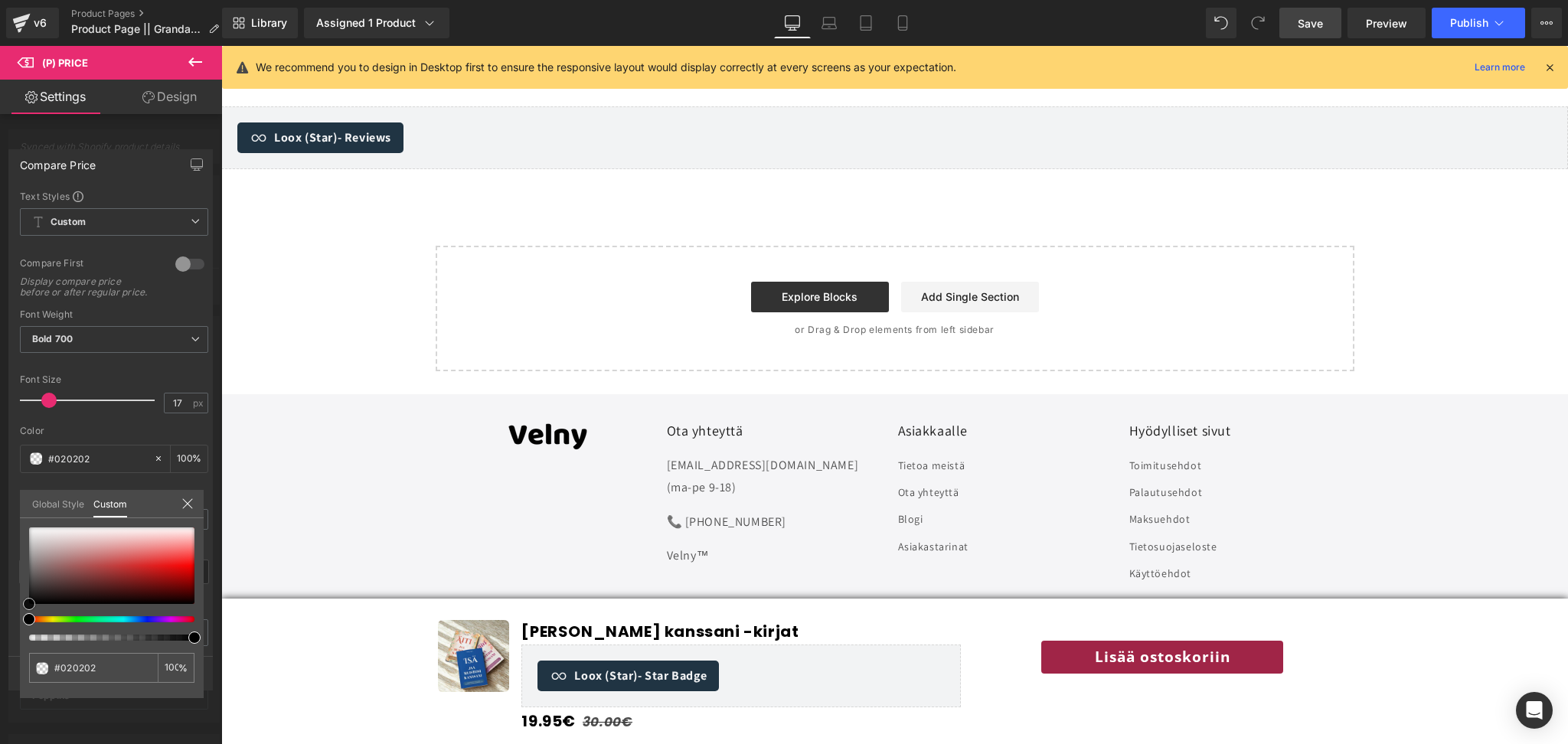
type input "#111111"
type input "#1c1c1c"
type input "#1e1e1e"
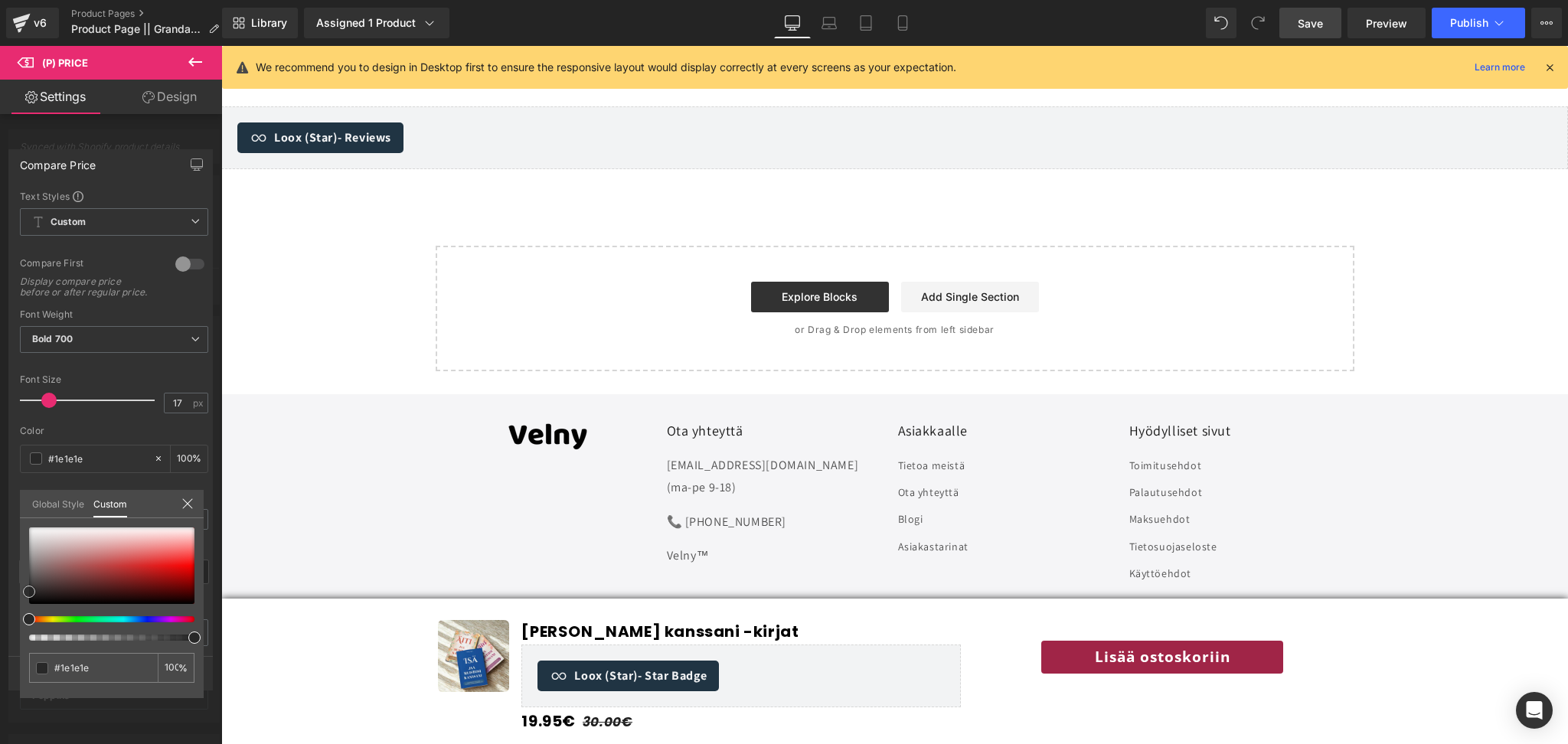
type input "#212121"
type input "#262626"
type input "#2b2b2b"
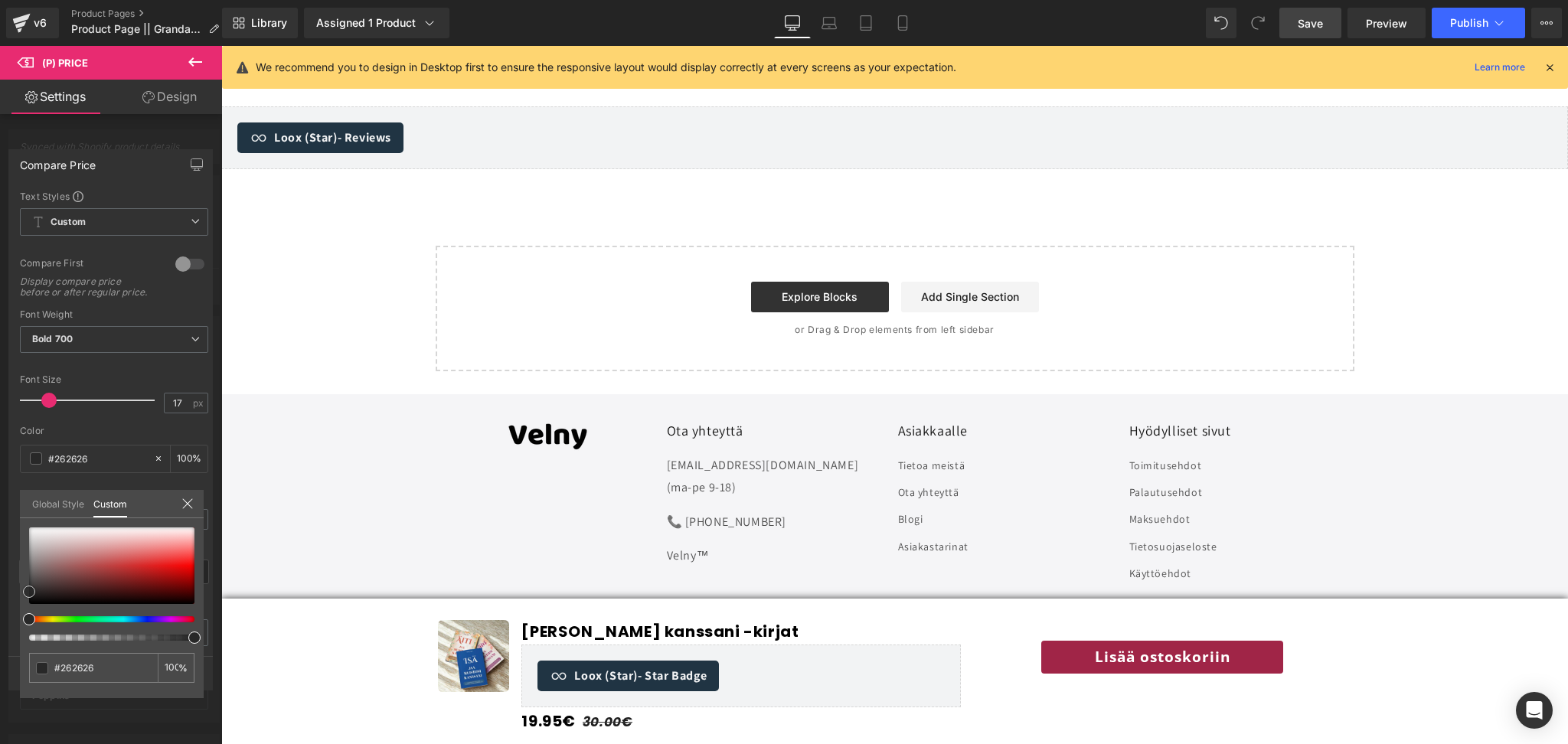
type input "#2b2b2b"
type input "#303030"
type input "#333333"
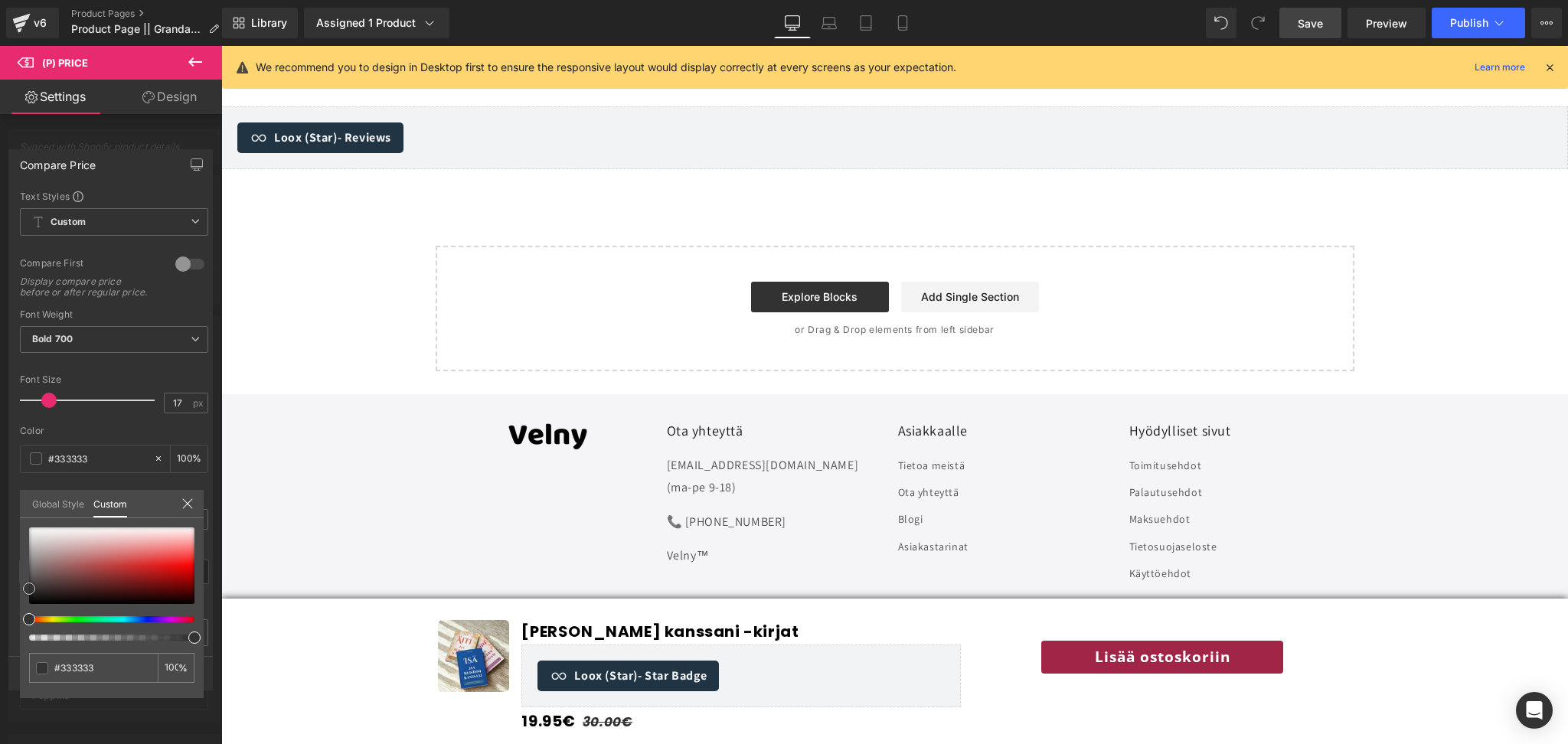
type input "#353535"
type input "#3a3a3a"
type input "#3d3d3d"
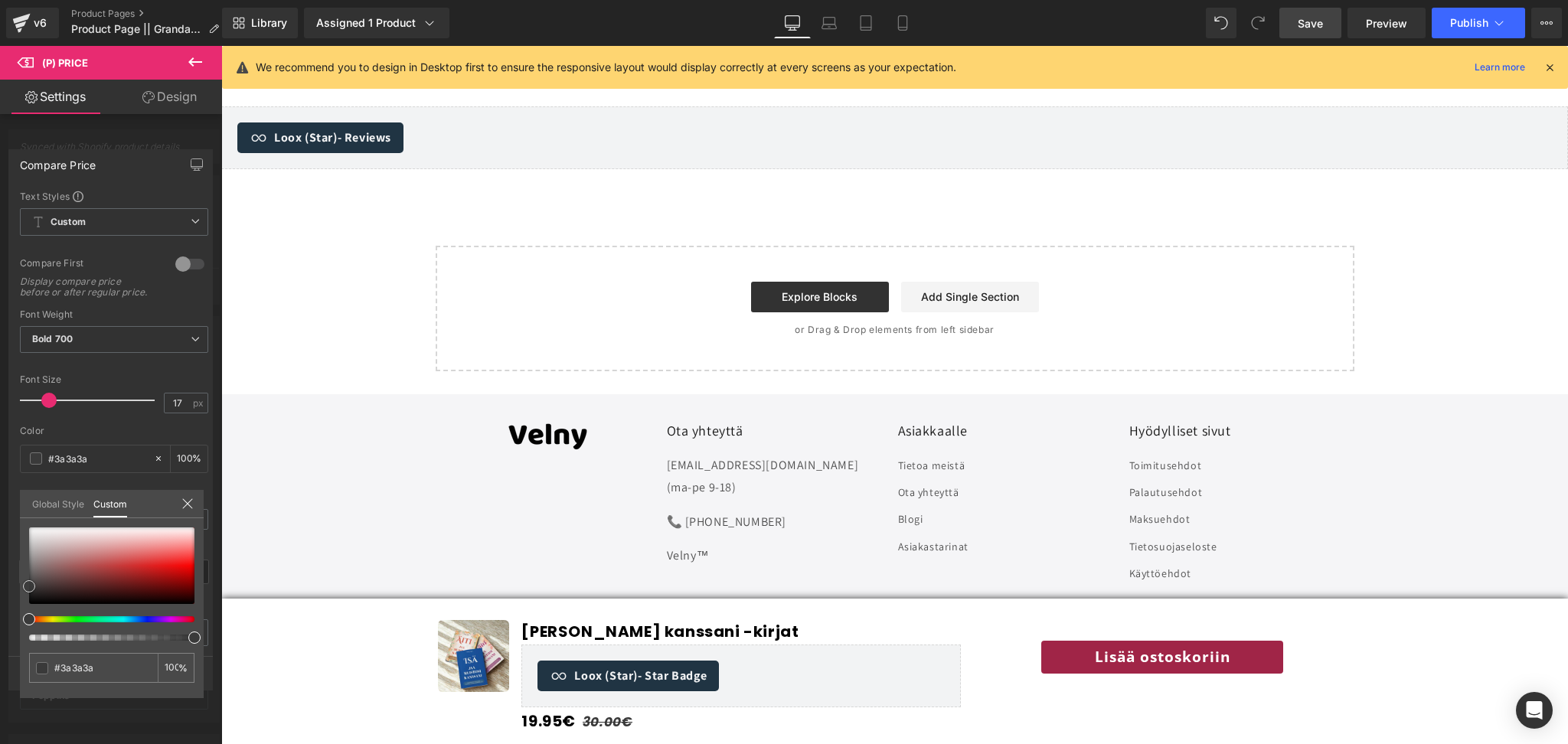
type input "#3d3d3d"
type input "#3f3f3f"
drag, startPoint x: 28, startPoint y: 597, endPoint x: 23, endPoint y: 579, distance: 18.7
click at [23, 579] on div "#3f3f3f 100 %" at bounding box center [111, 613] width 183 height 171
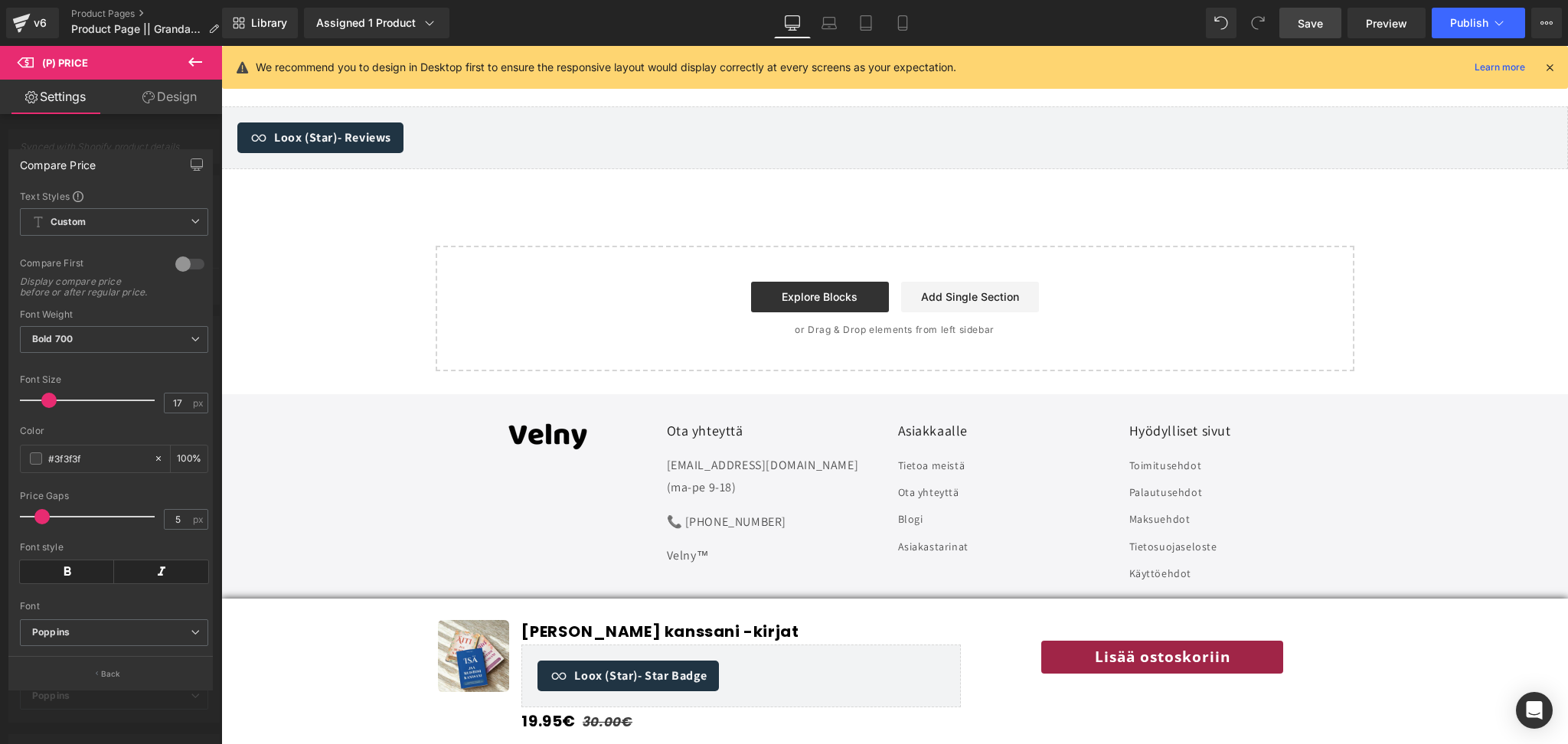
click at [139, 126] on div at bounding box center [111, 398] width 222 height 705
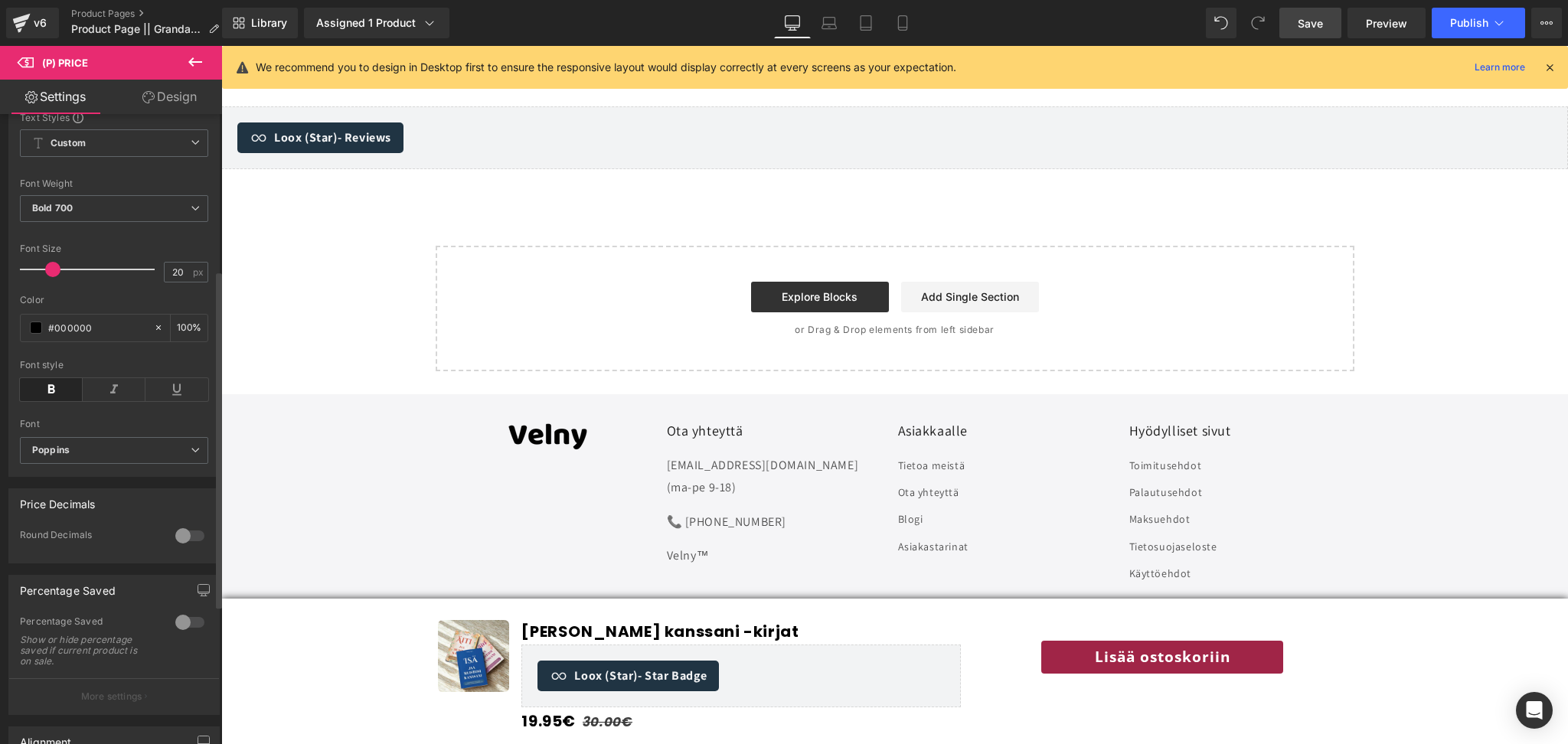
scroll to position [291, 0]
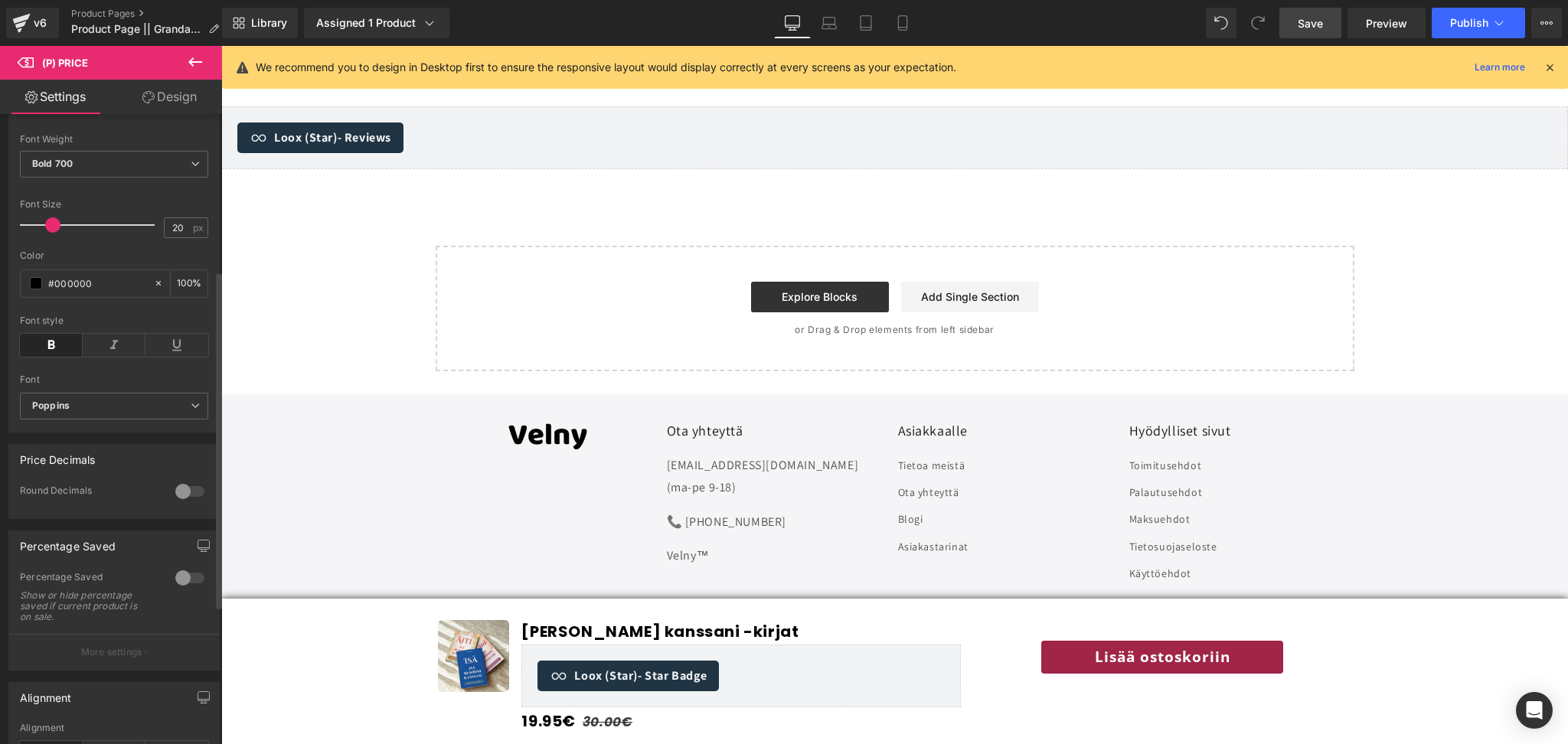
click at [180, 590] on div at bounding box center [190, 578] width 37 height 24
click at [139, 650] on button "More settings" at bounding box center [114, 652] width 209 height 36
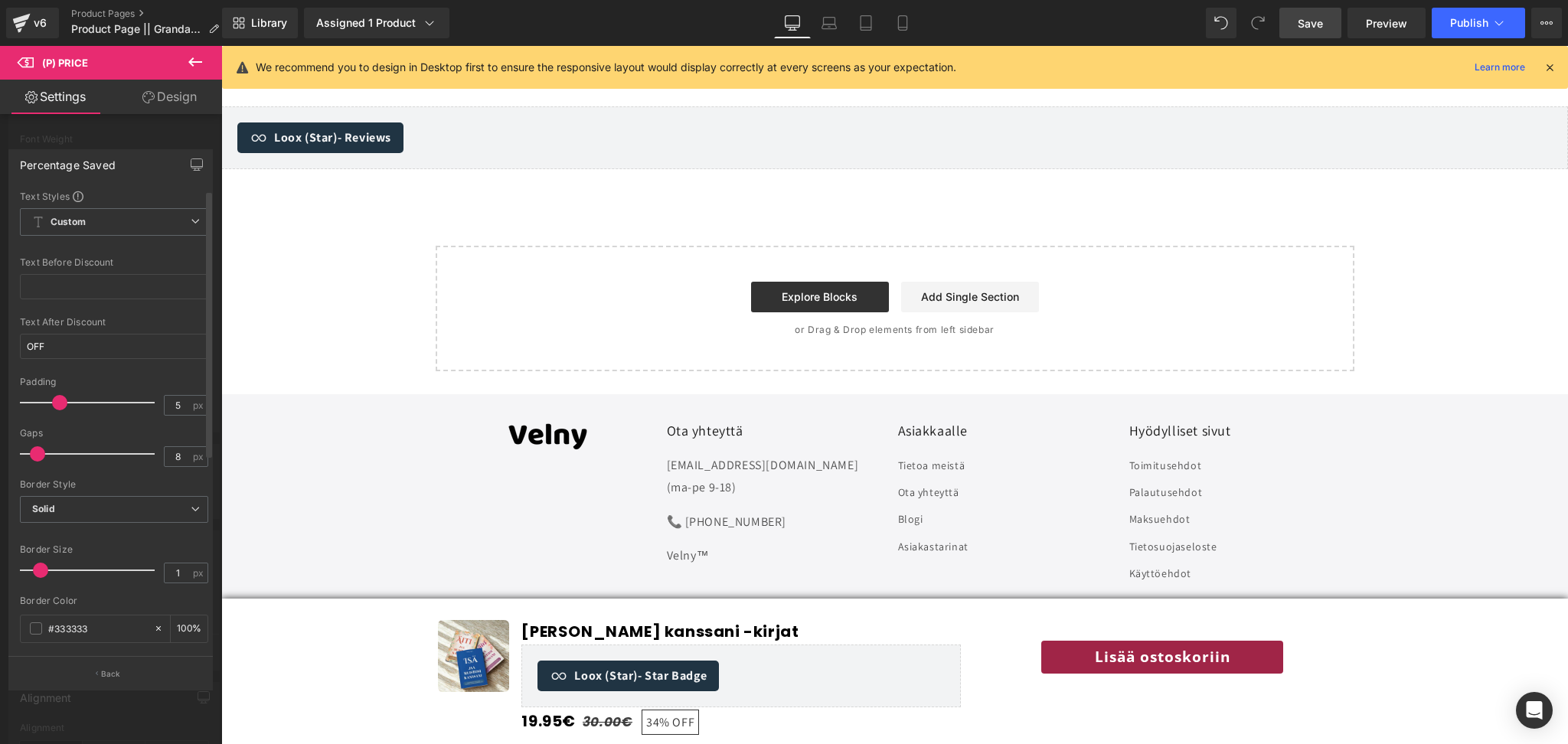
type input "9"
drag, startPoint x: 29, startPoint y: 455, endPoint x: 41, endPoint y: 455, distance: 12.0
click at [41, 455] on span at bounding box center [39, 453] width 15 height 15
click at [95, 283] on input "text" at bounding box center [113, 287] width 188 height 25
type input "-"
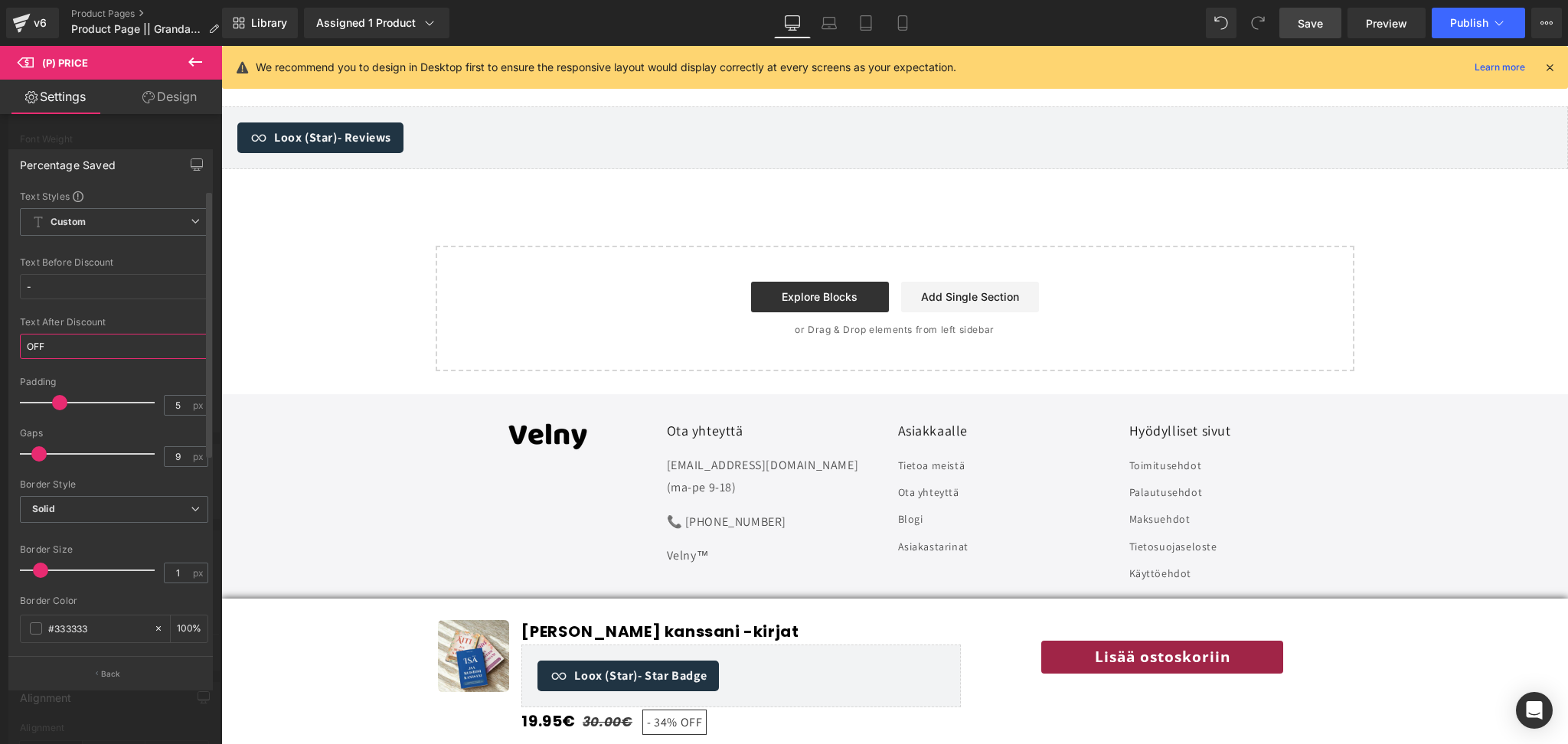
click at [86, 349] on input "OFF" at bounding box center [113, 346] width 188 height 25
type input "O"
click at [39, 576] on span at bounding box center [36, 575] width 13 height 13
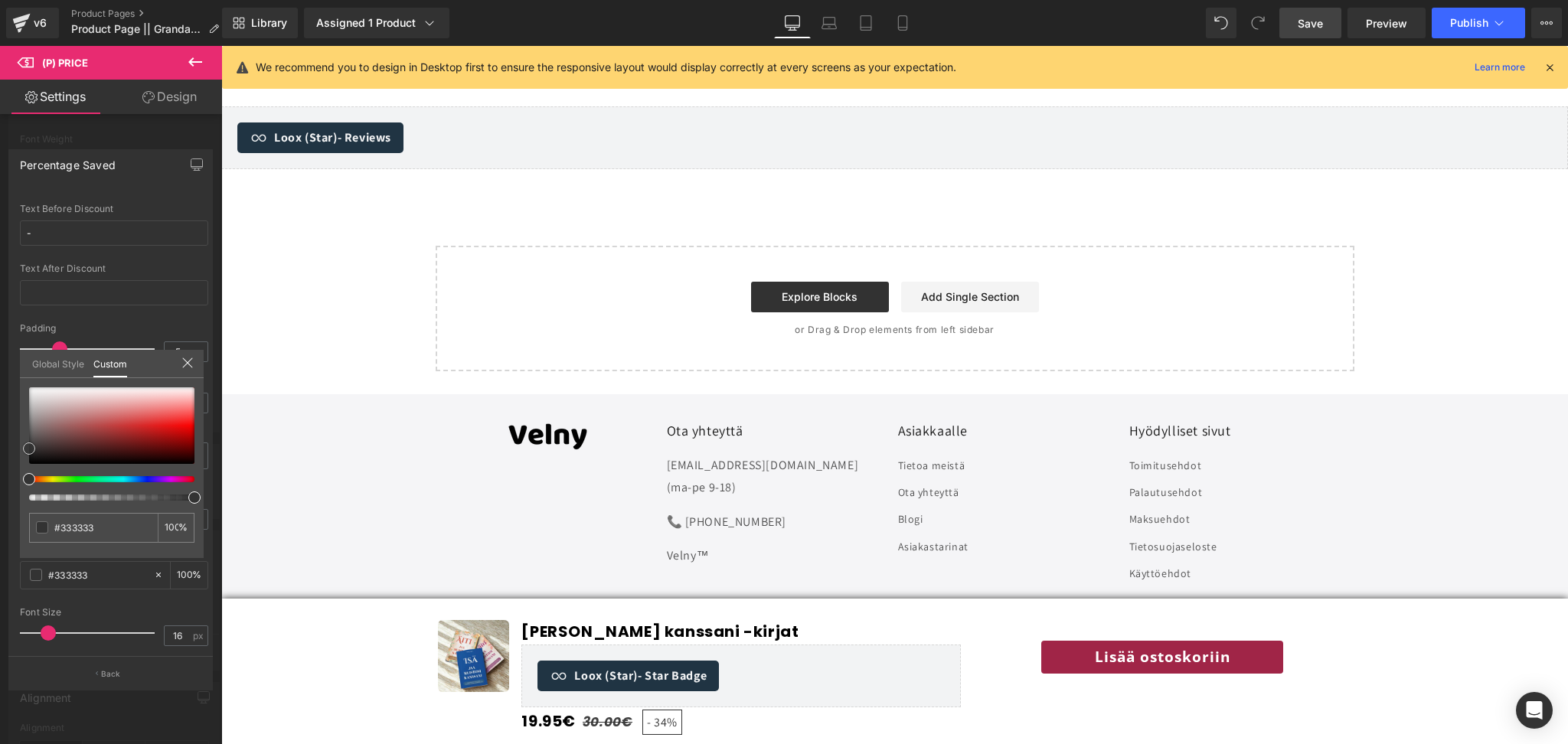
type input "#373333"
type input "#e06060"
drag, startPoint x: 26, startPoint y: 447, endPoint x: 180, endPoint y: 415, distance: 157.3
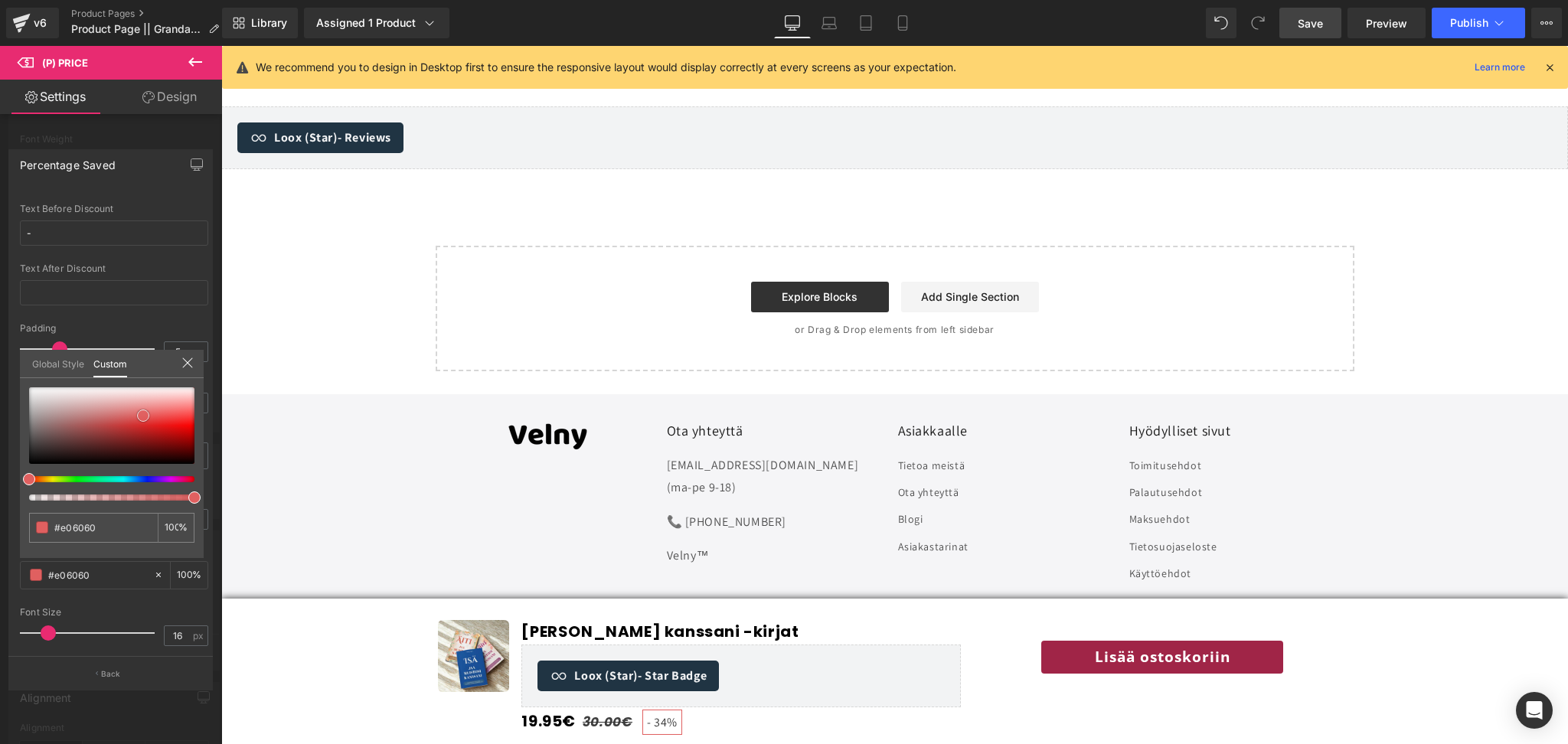
click at [150, 415] on span at bounding box center [143, 416] width 13 height 13
type input "#ef6666"
type input "#f74444"
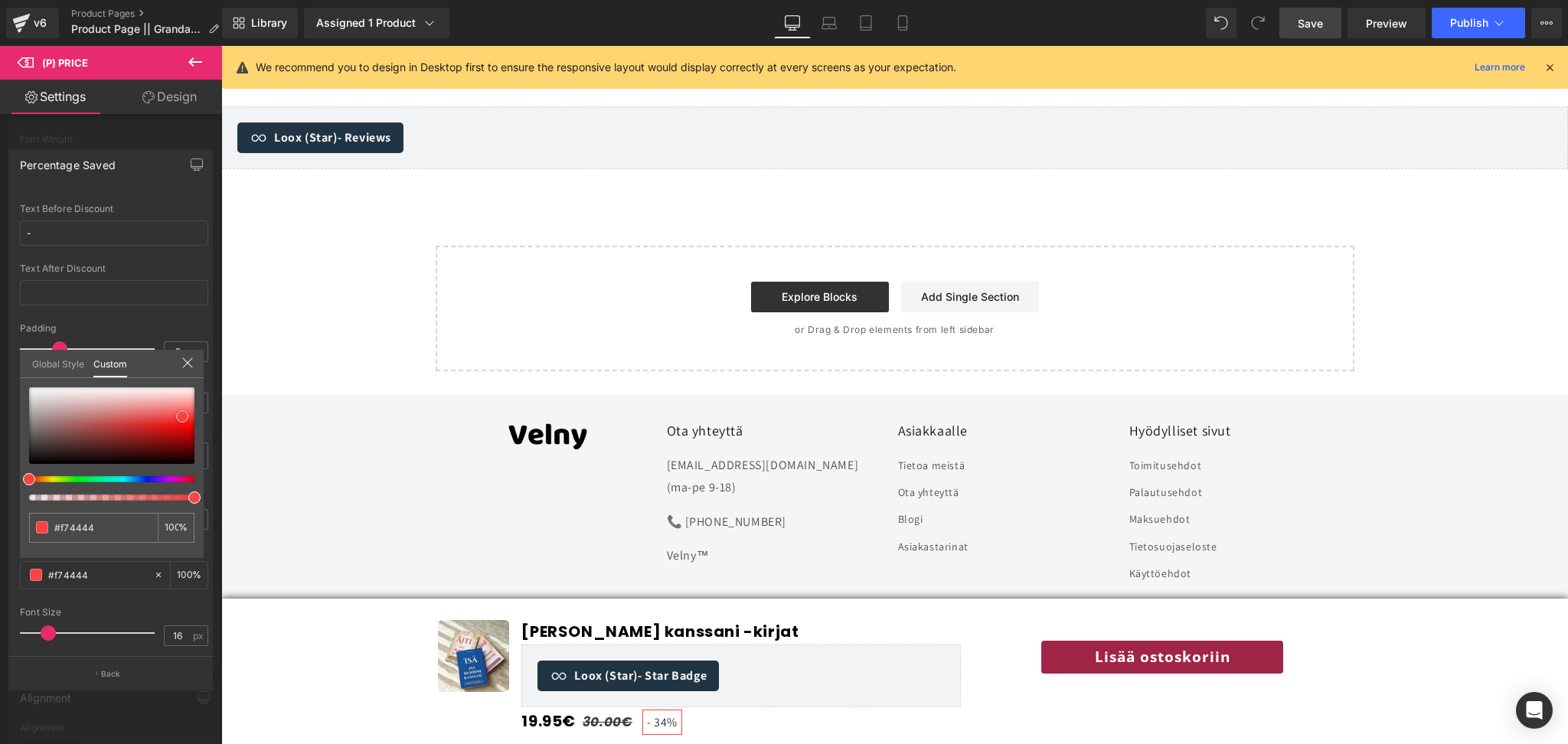
type input "#f74040"
type input "#ba8c8c"
type input "#bb9595"
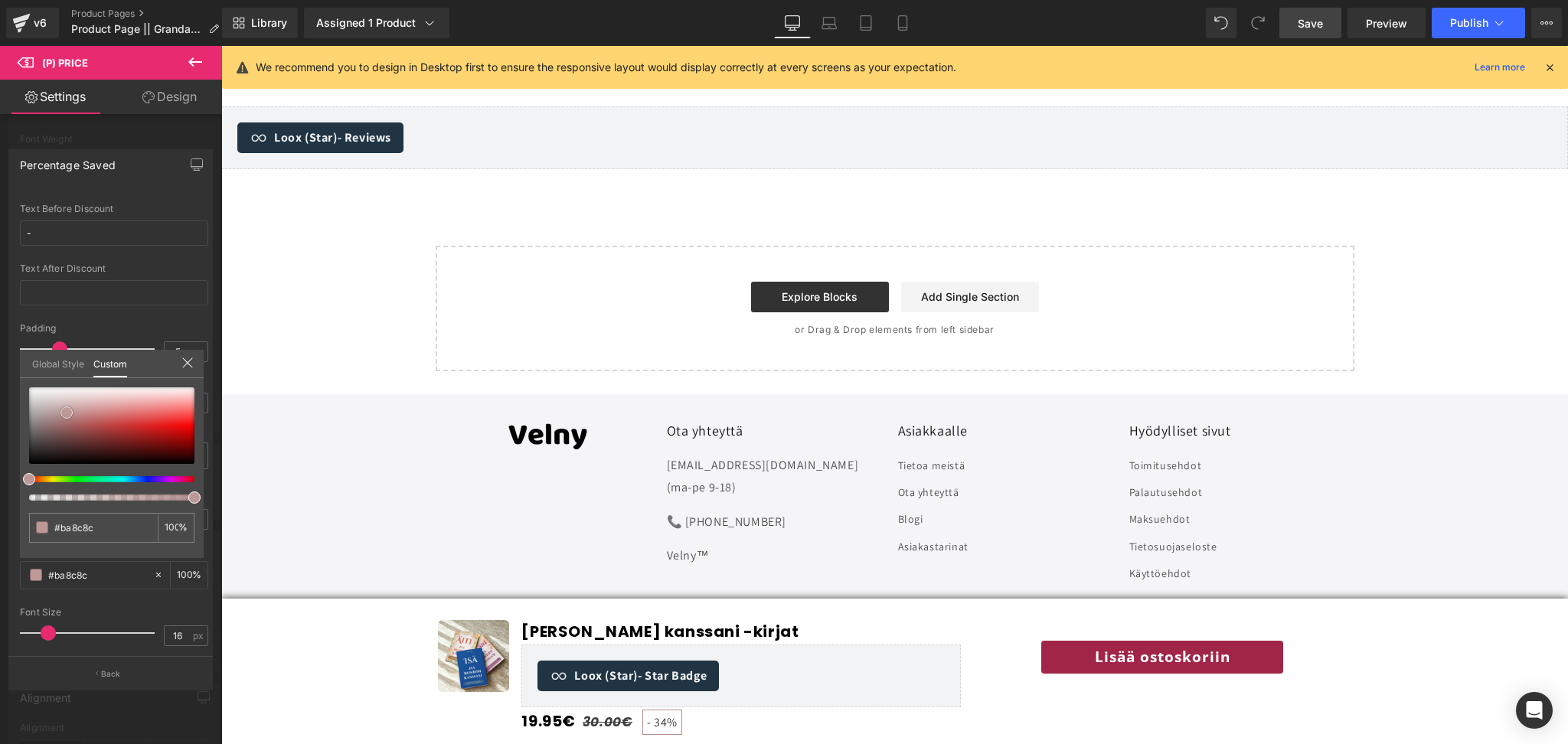
type input "#bb9595"
drag, startPoint x: 180, startPoint y: 415, endPoint x: 55, endPoint y: 416, distance: 125.0
click at [55, 416] on span at bounding box center [58, 418] width 13 height 13
type input "#ab8686"
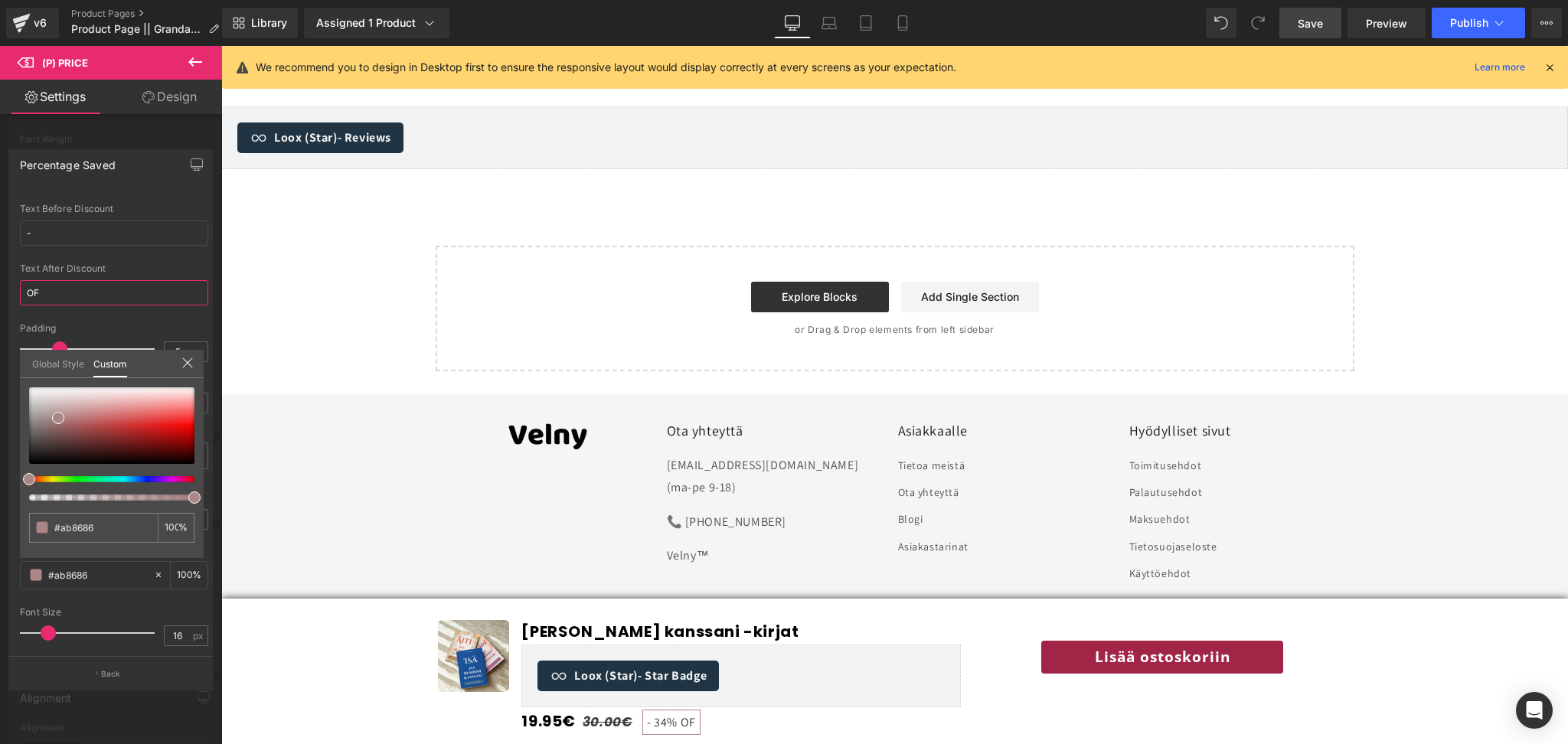
type input "OF"
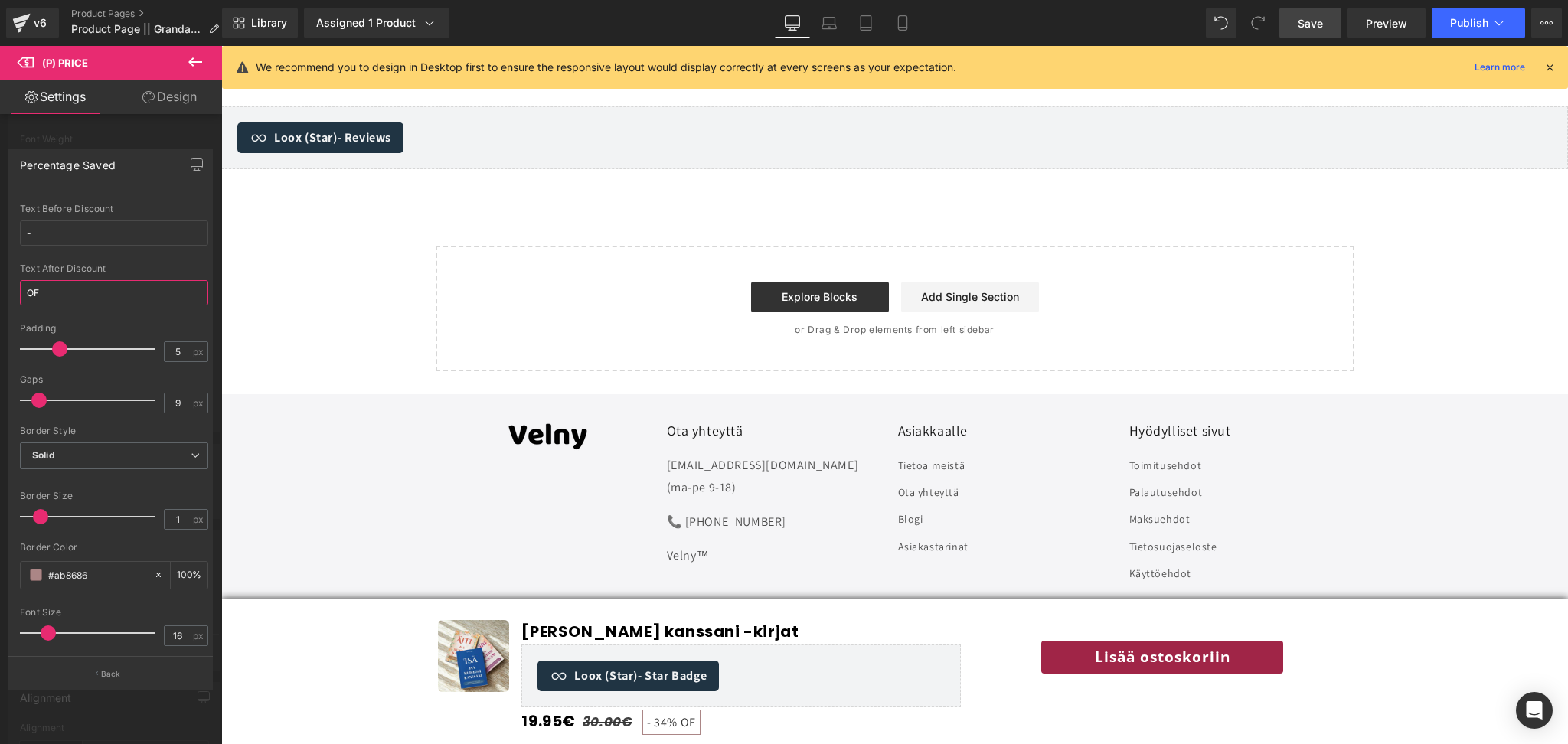
drag, startPoint x: 60, startPoint y: 298, endPoint x: 0, endPoint y: 298, distance: 60.0
click at [0, 298] on div "Percentage Saved Text Styles Custom Custom Setup Global Style Custom Setup Glob…" at bounding box center [111, 413] width 222 height 551
click at [40, 528] on span at bounding box center [36, 528] width 13 height 13
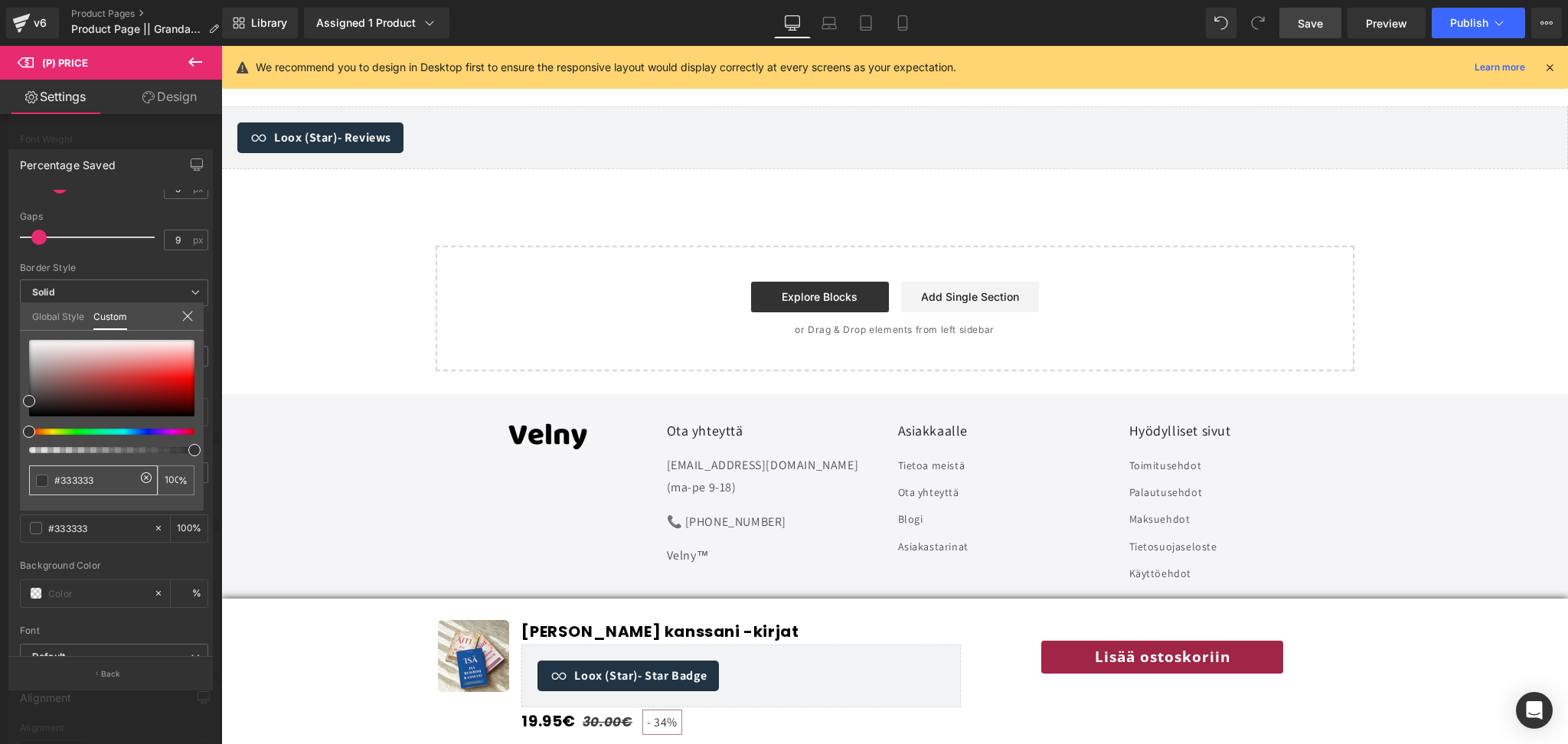
click at [93, 484] on input "#333333" at bounding box center [95, 480] width 81 height 16
paste input "a02547"
type input "a02547"
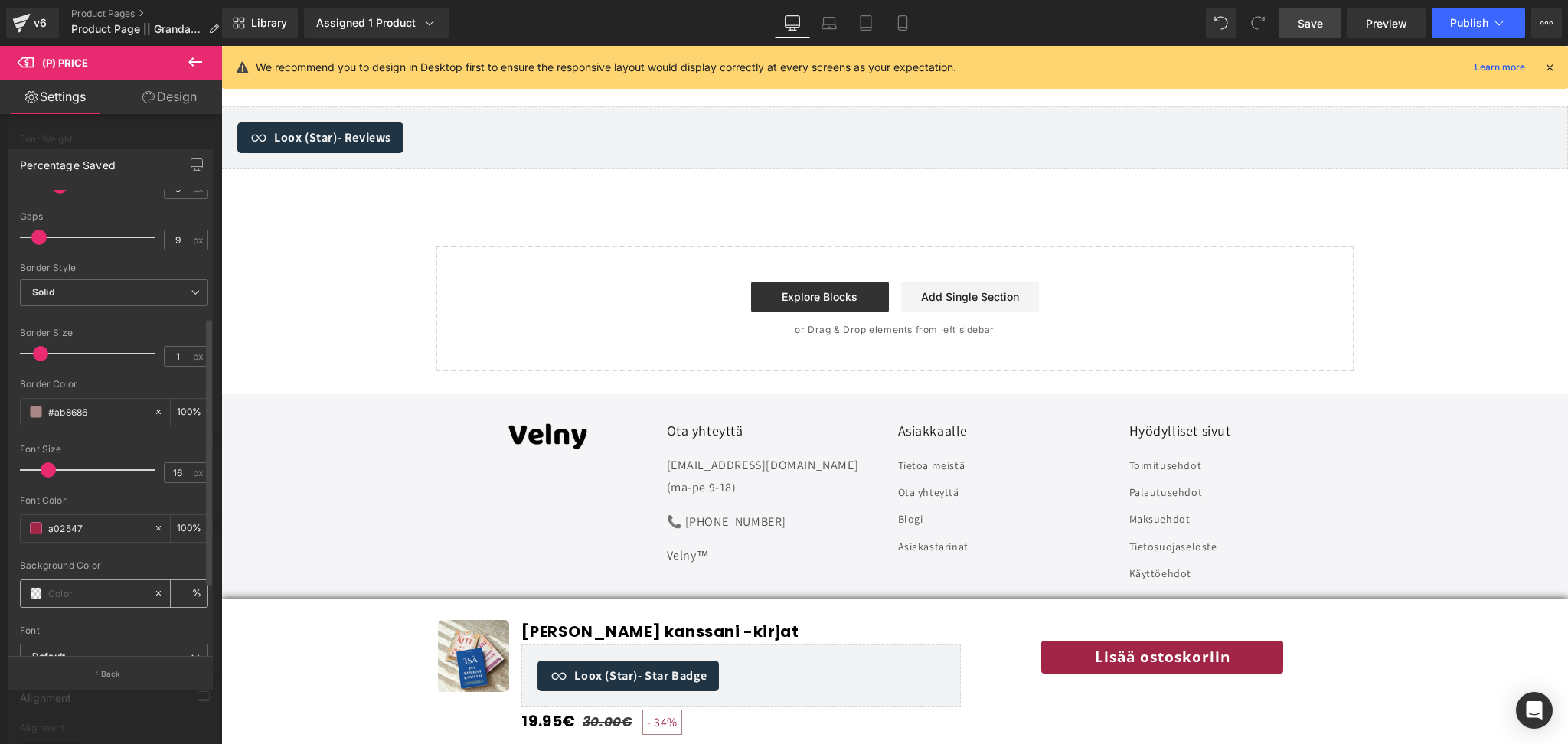
click at [38, 598] on span at bounding box center [36, 594] width 13 height 13
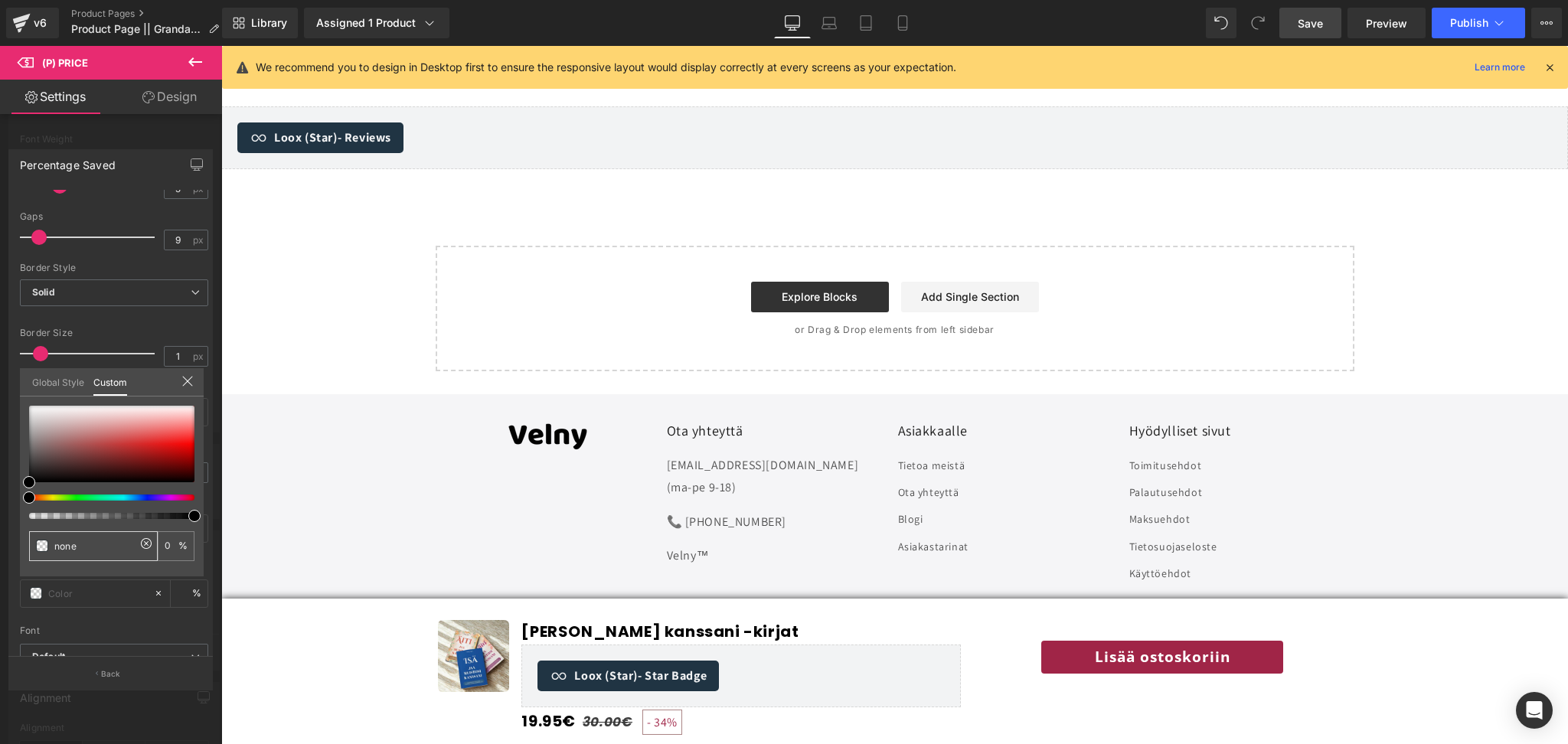
click at [120, 539] on input "none" at bounding box center [95, 546] width 81 height 16
paste input "f6ebe"
type input "none"
type input "0"
type input "f6ebee"
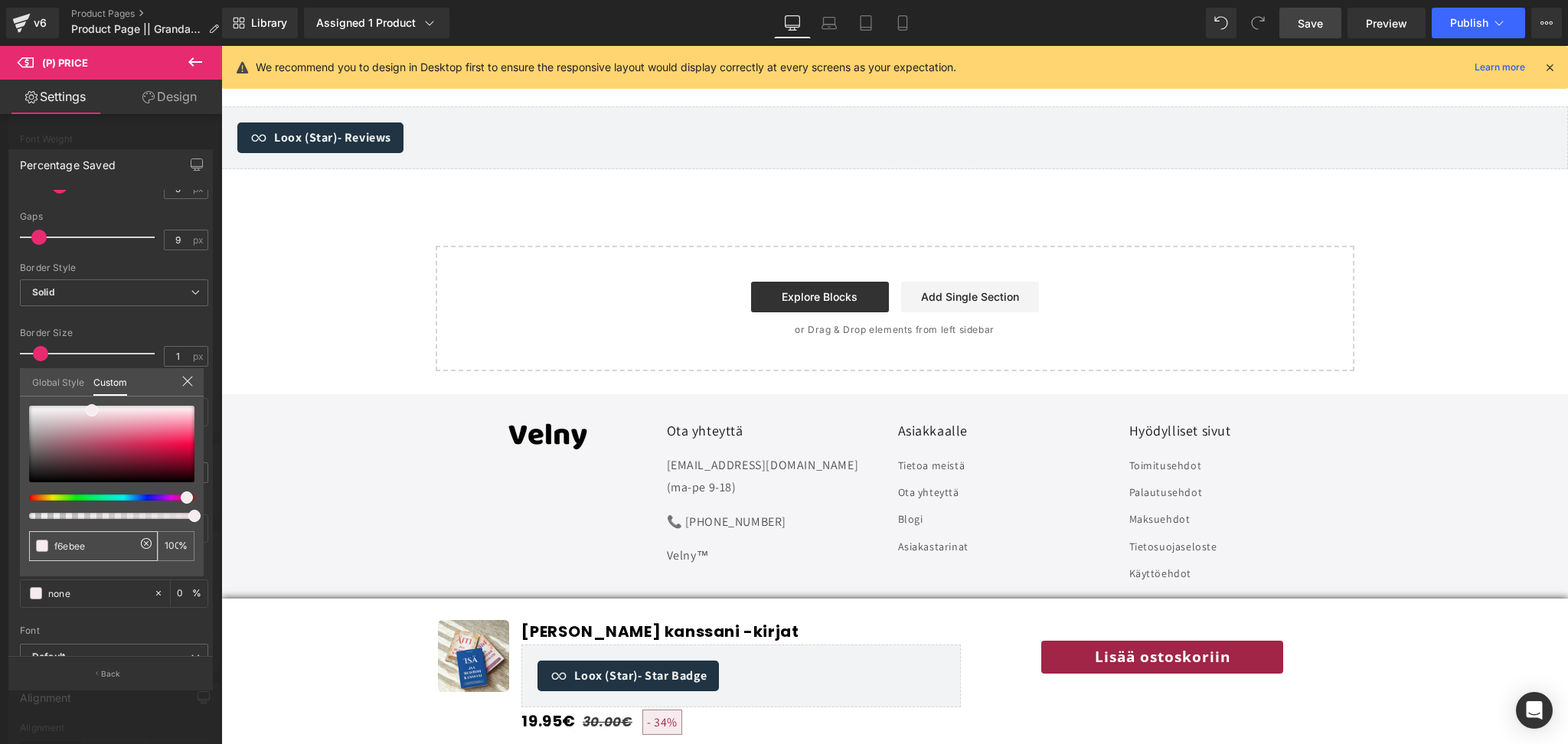
type input "f6ebee"
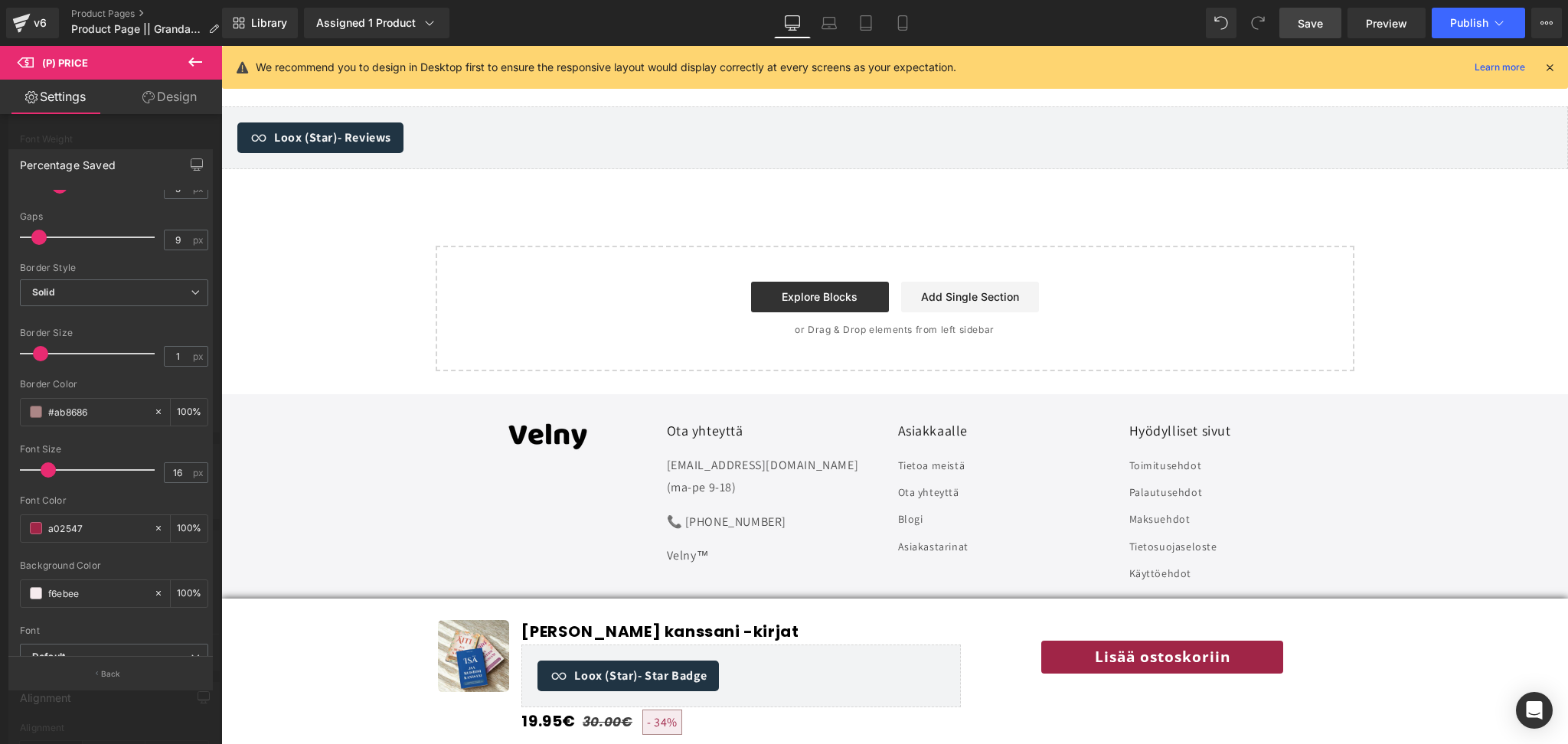
scroll to position [333, 0]
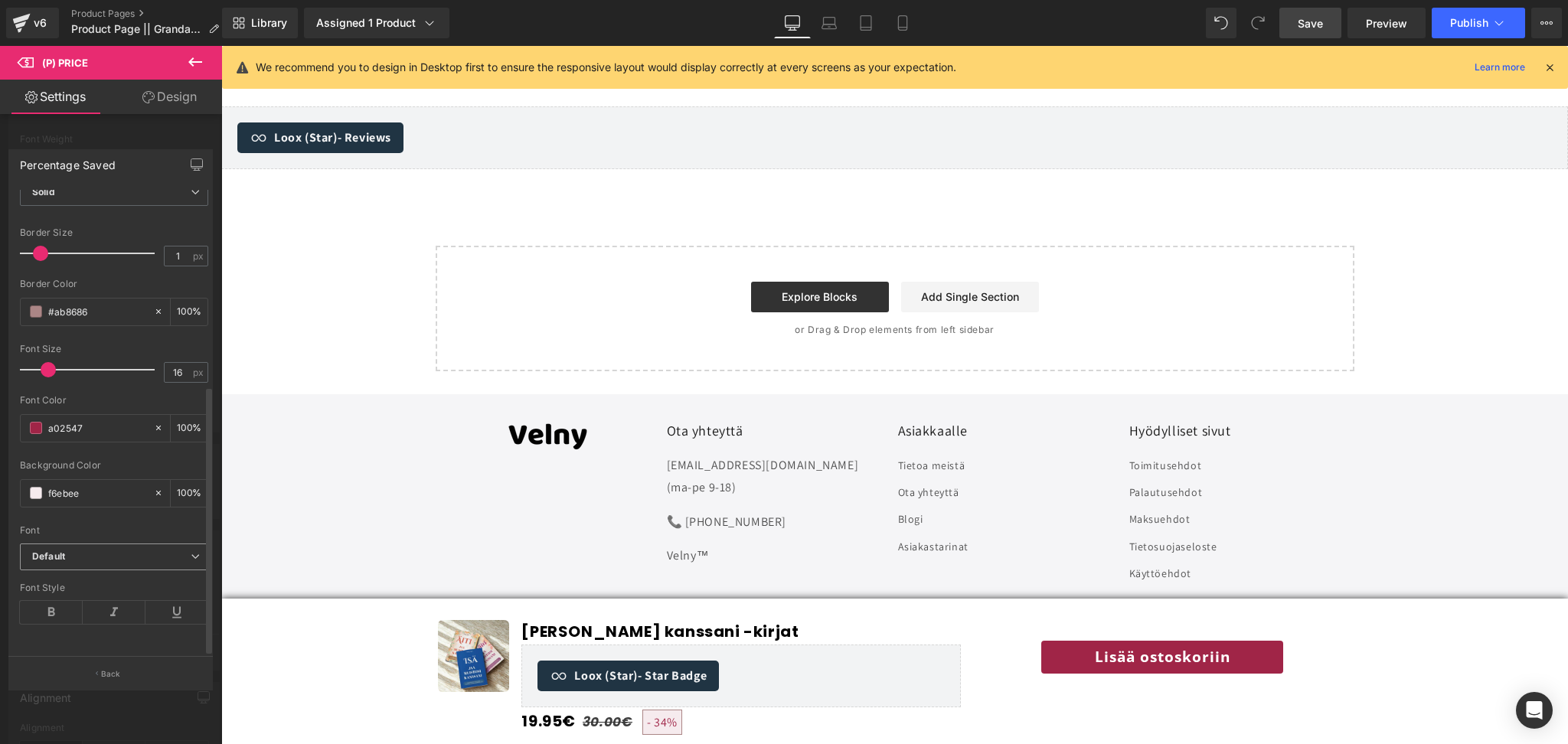
click at [102, 550] on b "Default" at bounding box center [111, 557] width 158 height 13
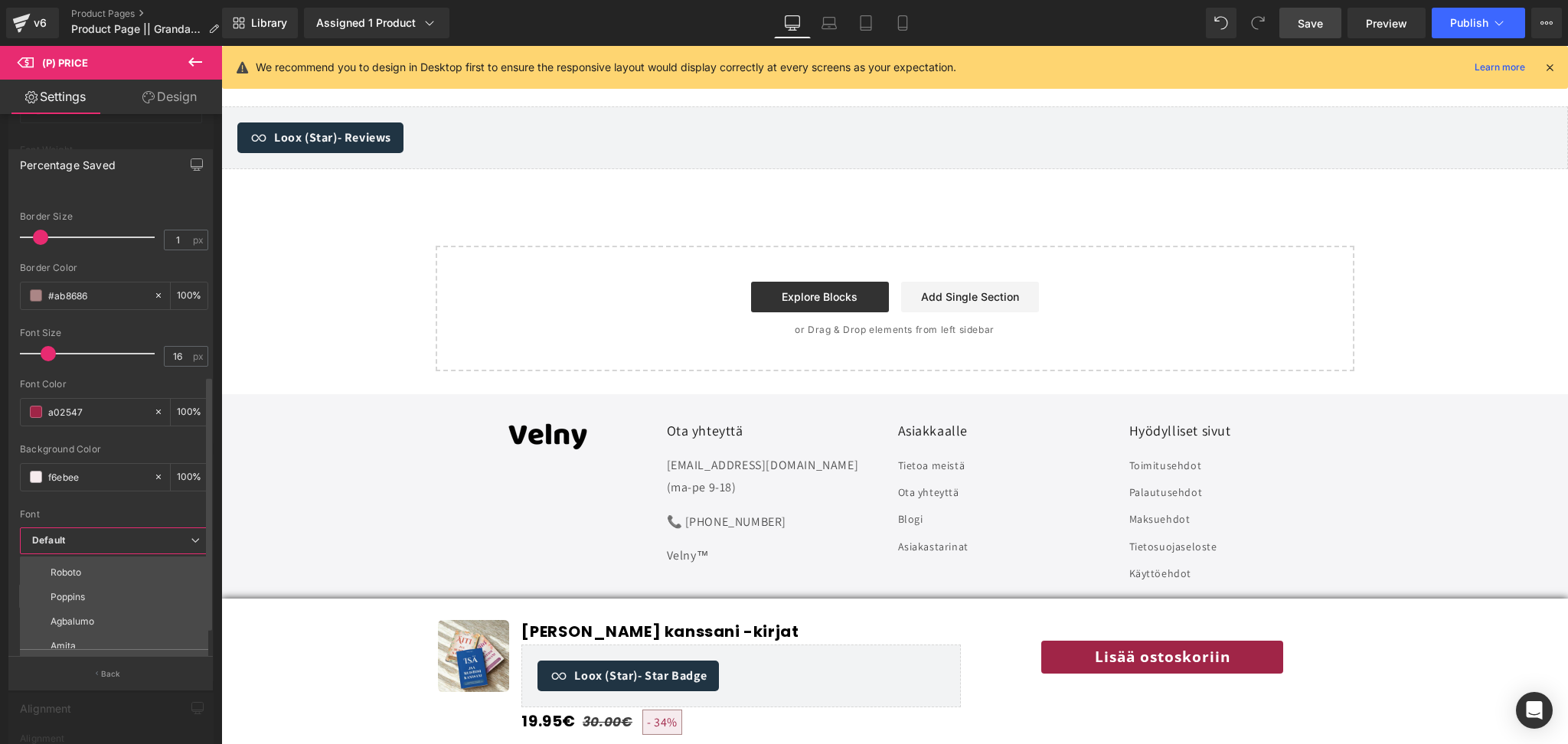
scroll to position [98, 0]
click at [86, 592] on li "Poppins" at bounding box center [117, 592] width 195 height 24
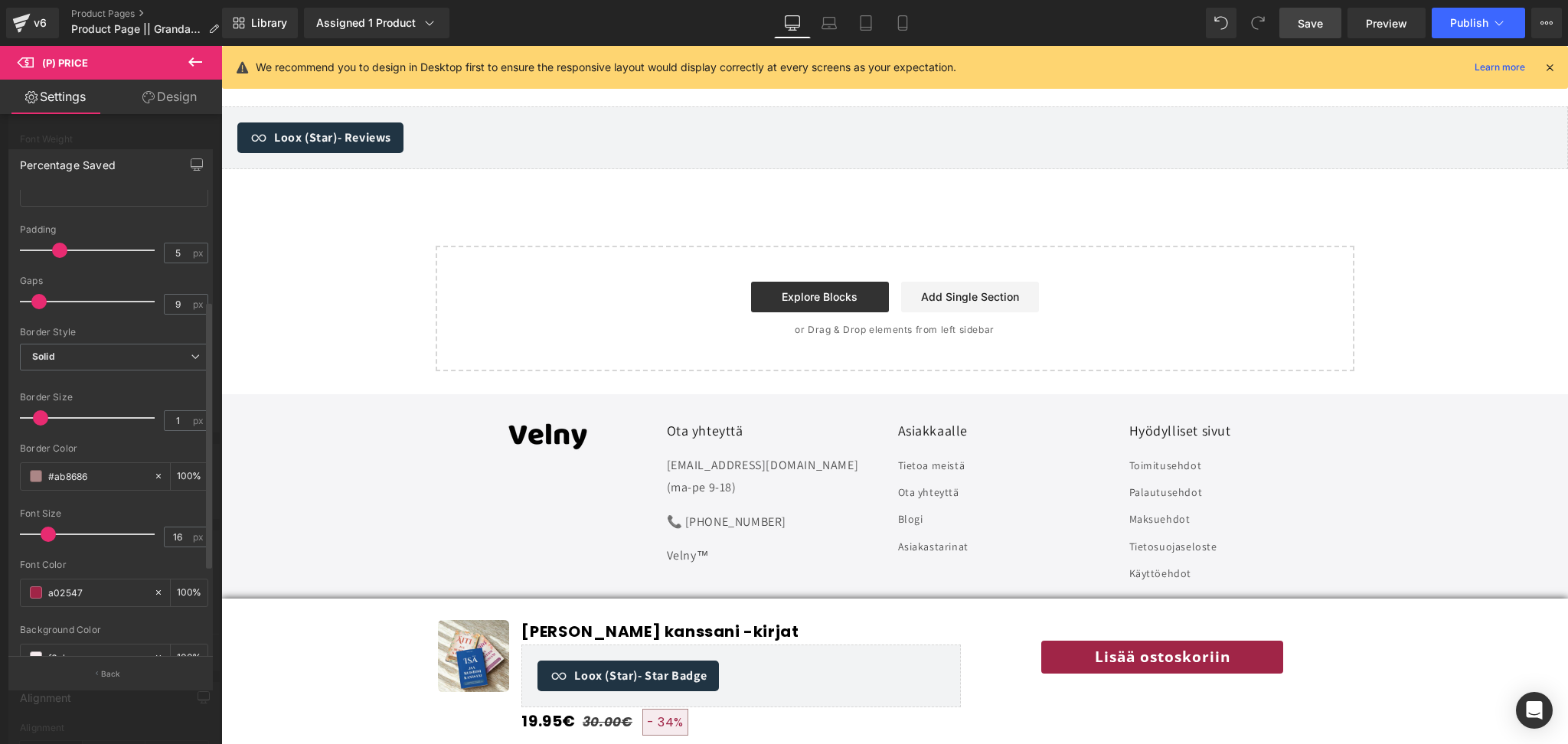
scroll to position [142, 0]
click at [139, 372] on span "Solid" at bounding box center [113, 368] width 188 height 27
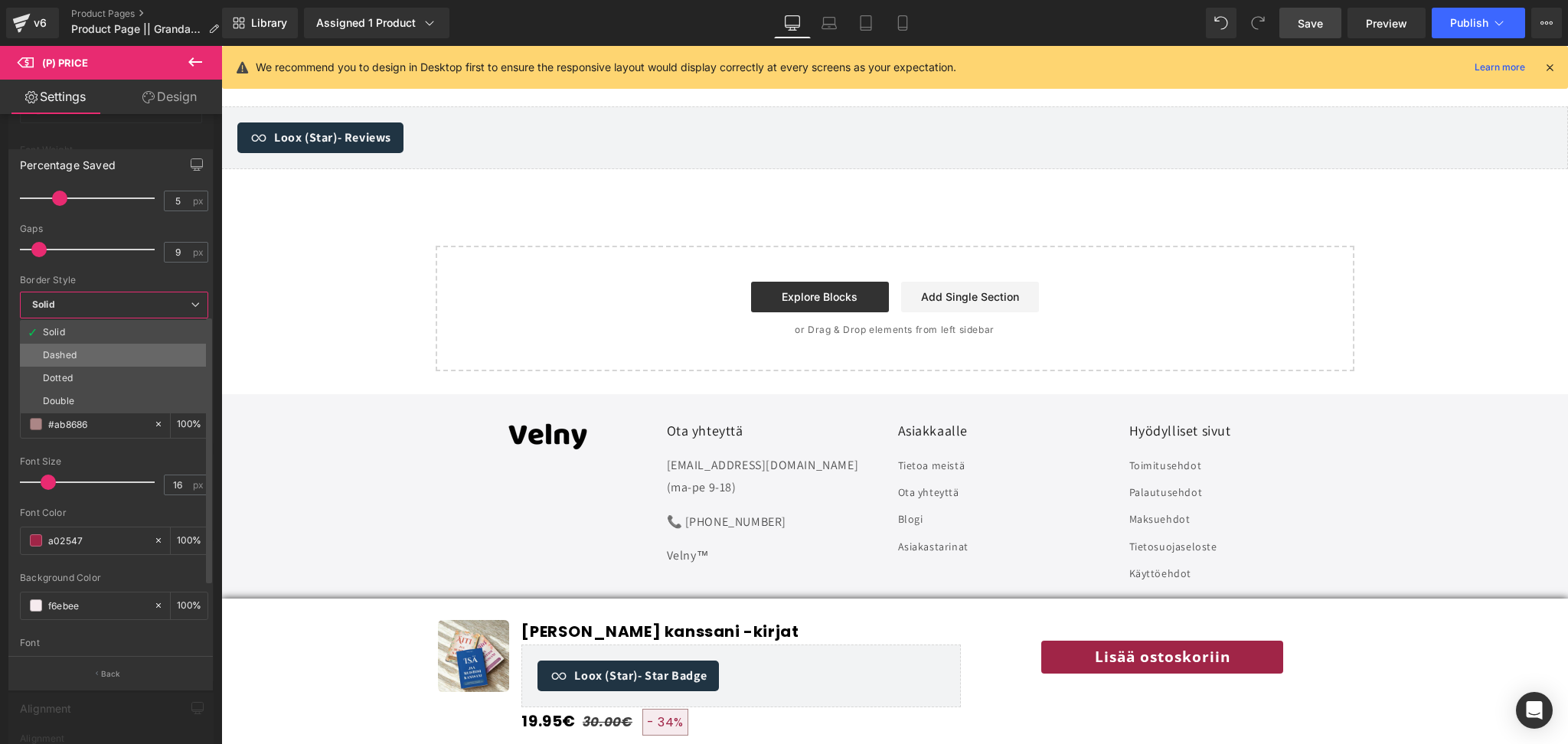
scroll to position [214, 0]
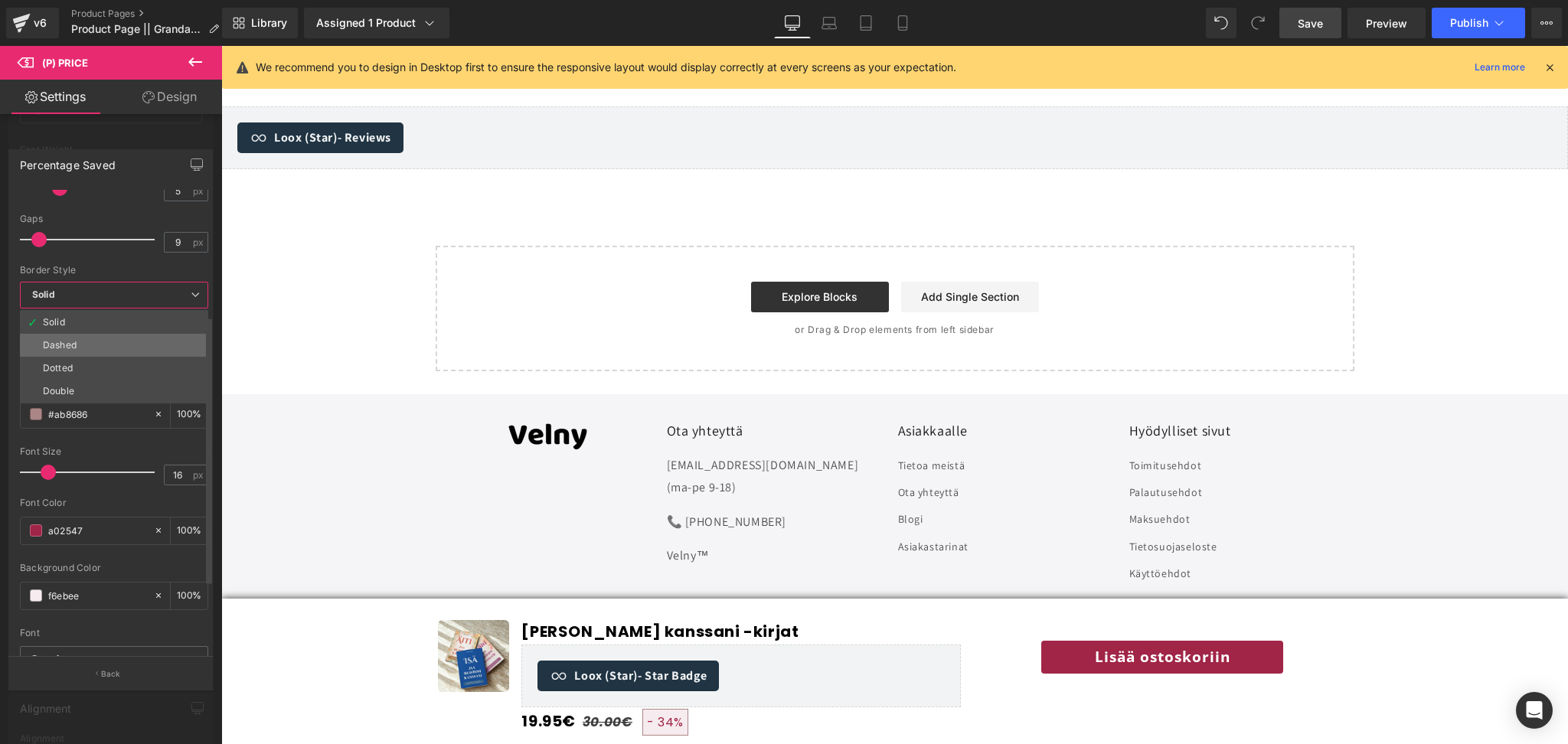
click at [86, 340] on li "Dashed" at bounding box center [113, 345] width 188 height 23
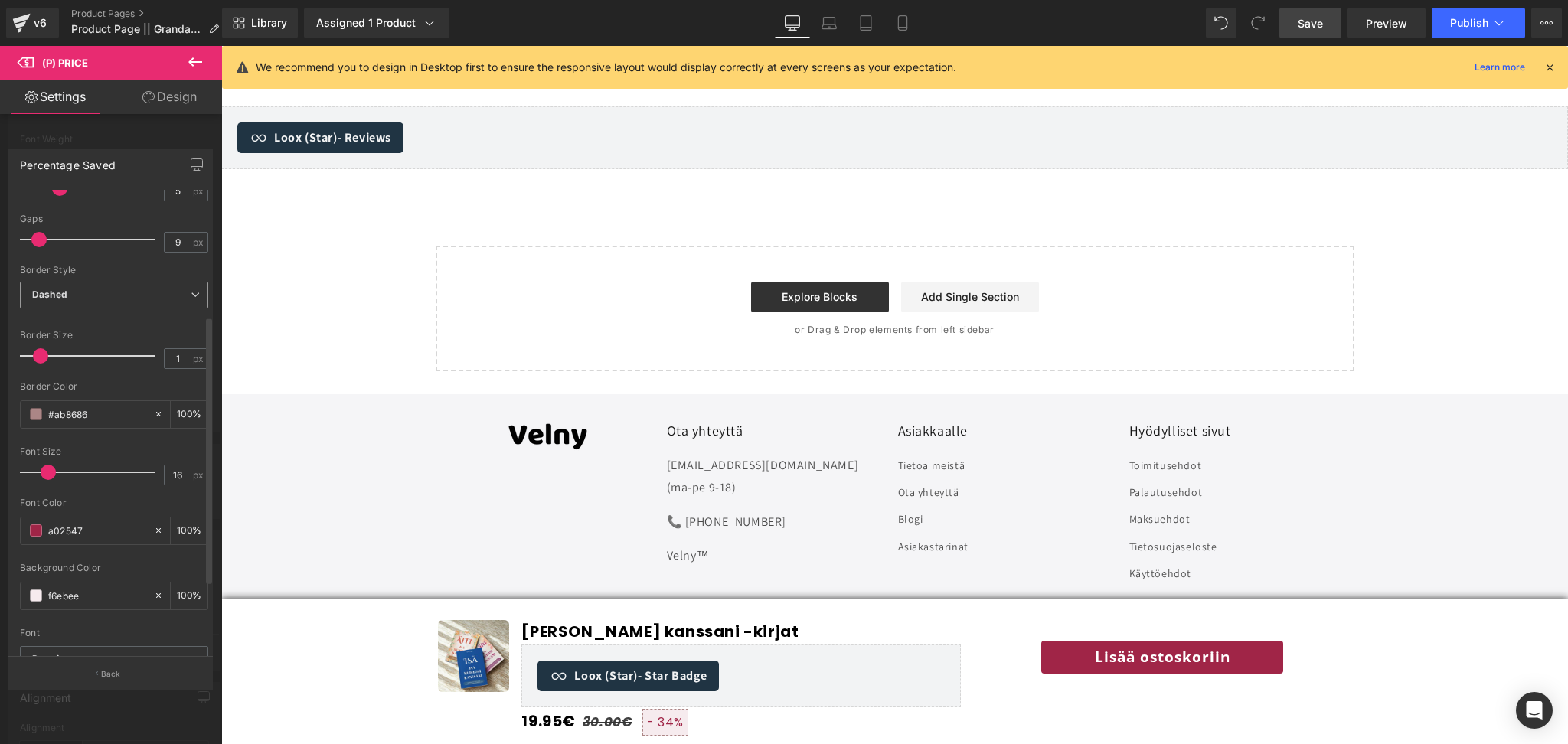
click at [130, 294] on span "Dashed" at bounding box center [113, 295] width 188 height 27
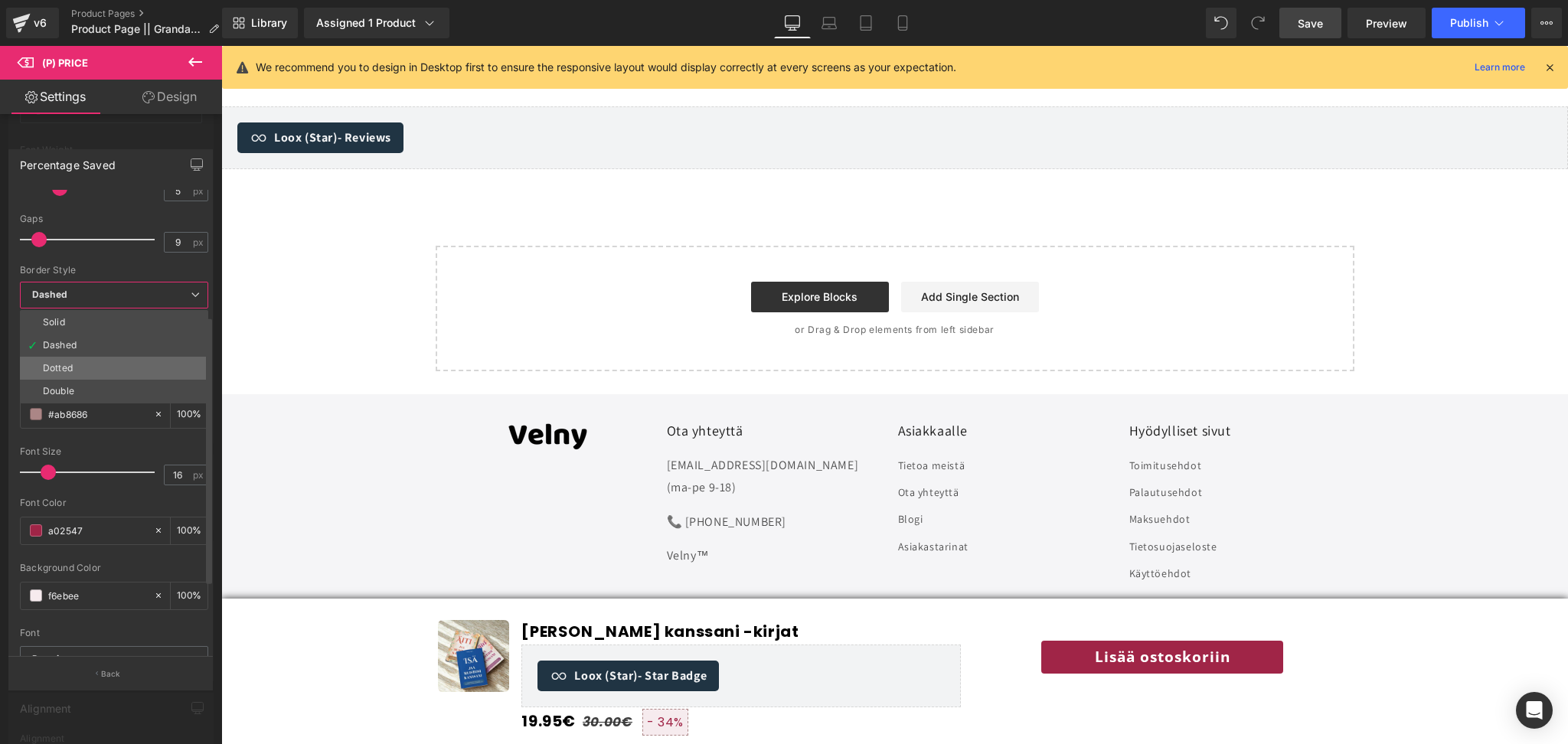
click at [84, 361] on li "Dotted" at bounding box center [113, 368] width 188 height 23
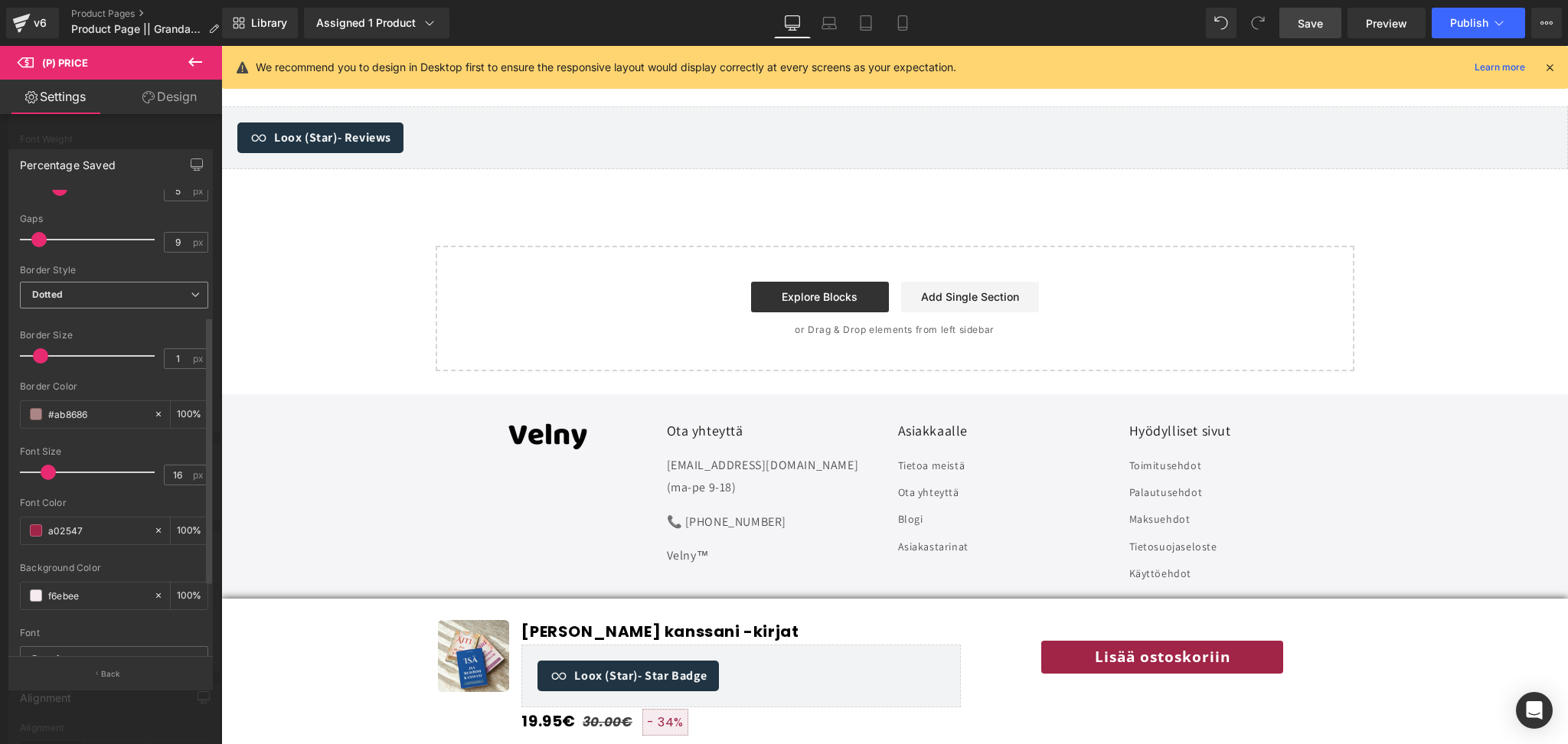
click at [127, 303] on span "Dotted" at bounding box center [113, 295] width 188 height 27
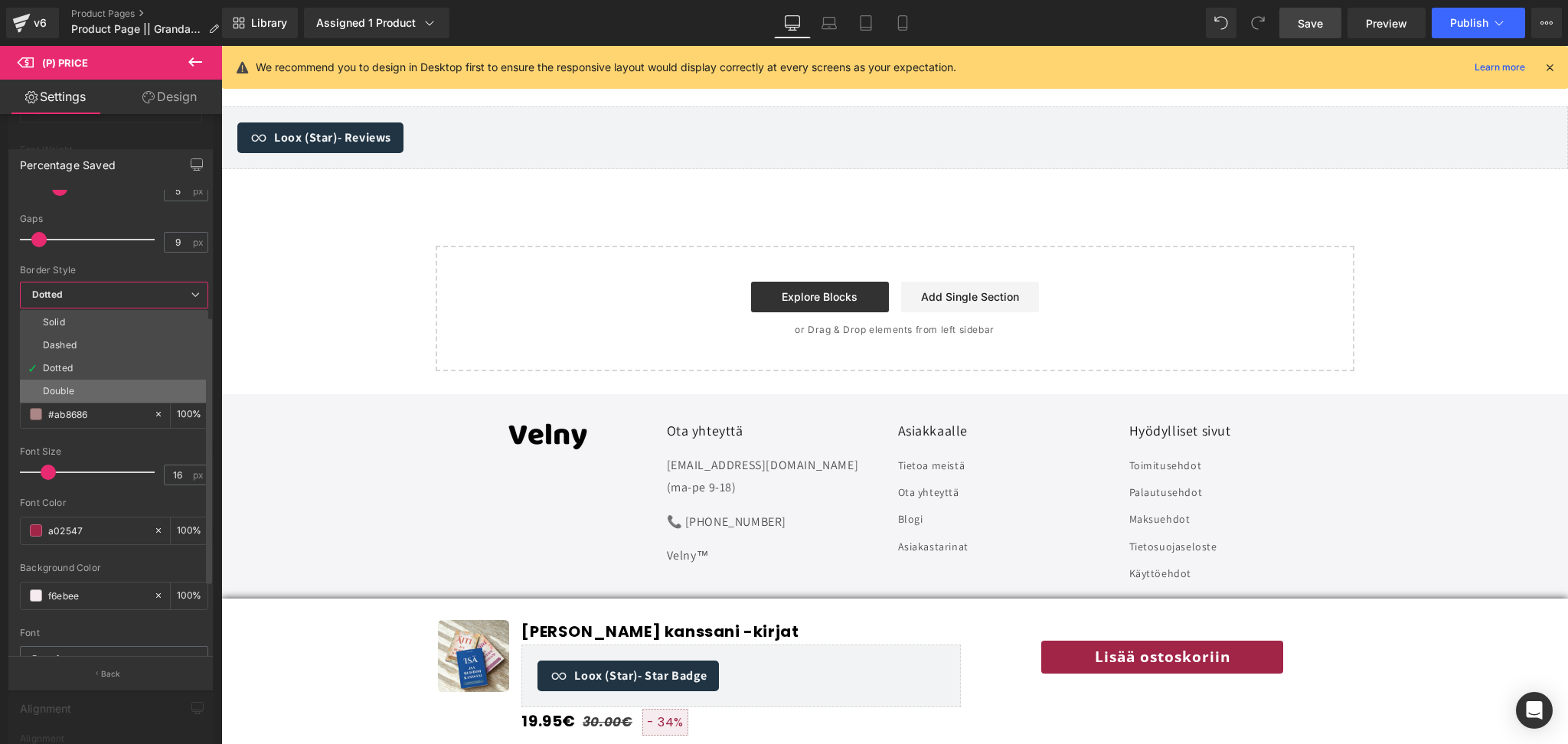
click at [95, 389] on li "Double" at bounding box center [113, 391] width 188 height 23
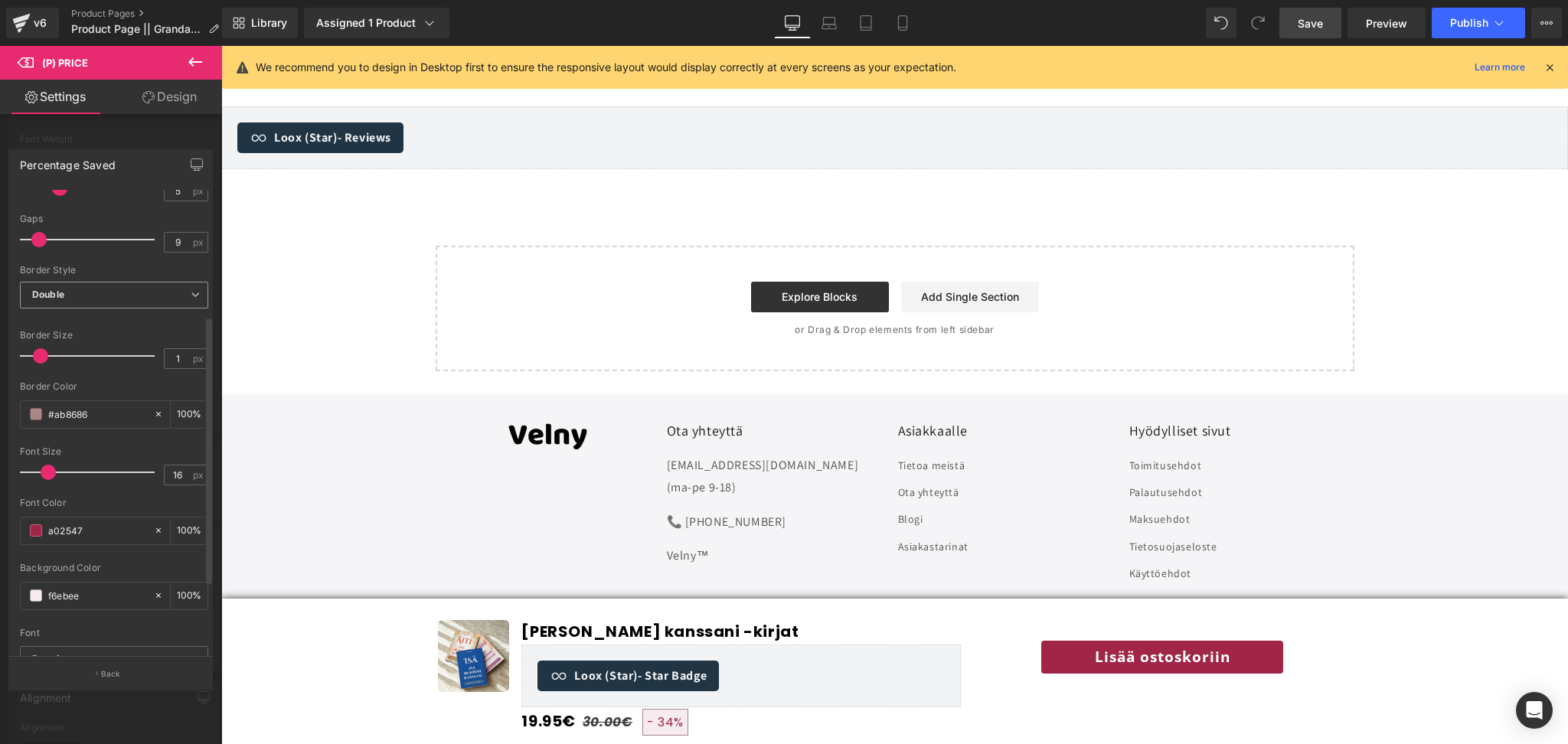
click at [132, 288] on span "Double" at bounding box center [113, 295] width 188 height 27
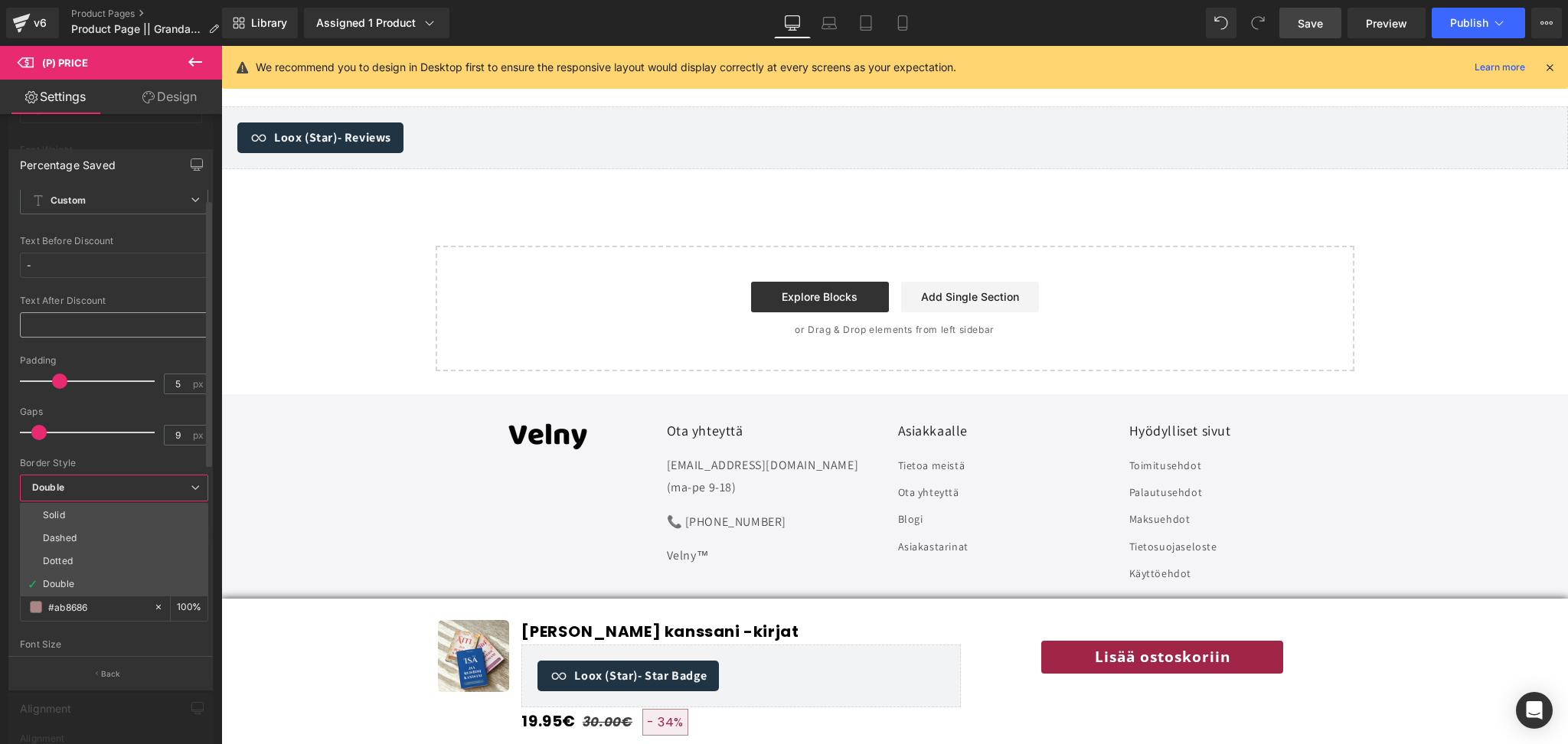
scroll to position [0, 0]
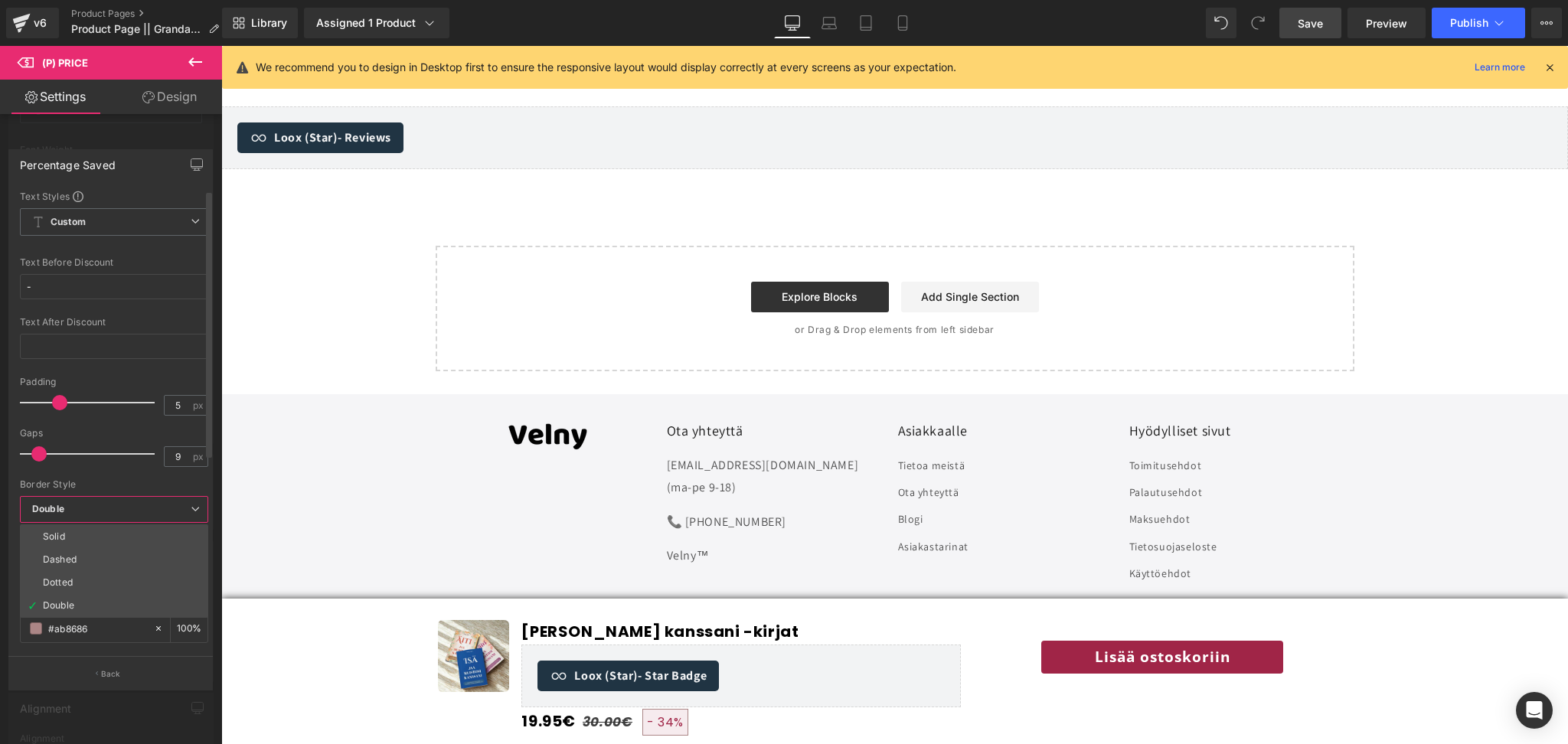
click at [14, 431] on div "Text Styles Custom Custom Setup Global Style Custom Setup Global Style - Text B…" at bounding box center [114, 423] width 209 height 467
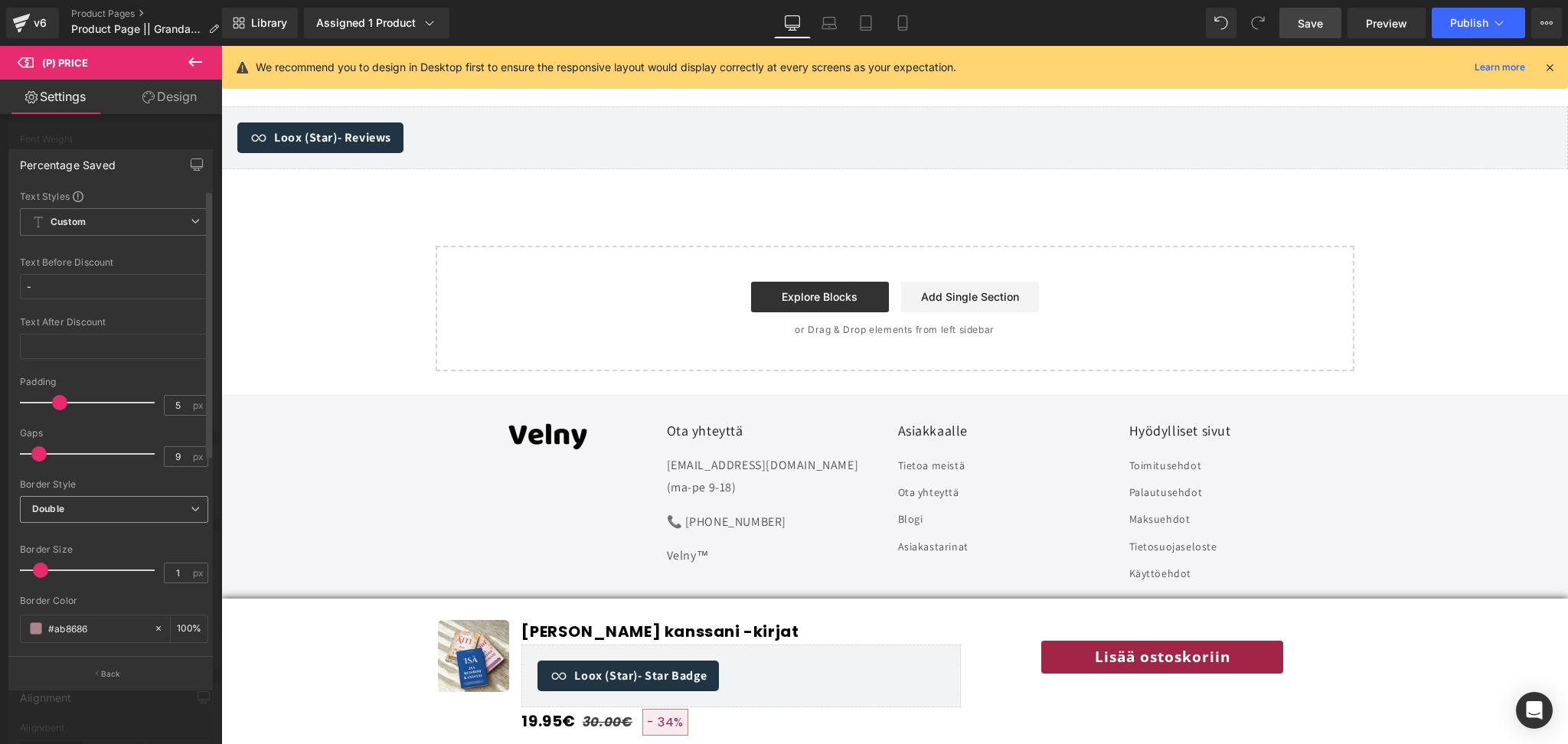
click at [44, 509] on b "Double" at bounding box center [48, 509] width 32 height 12
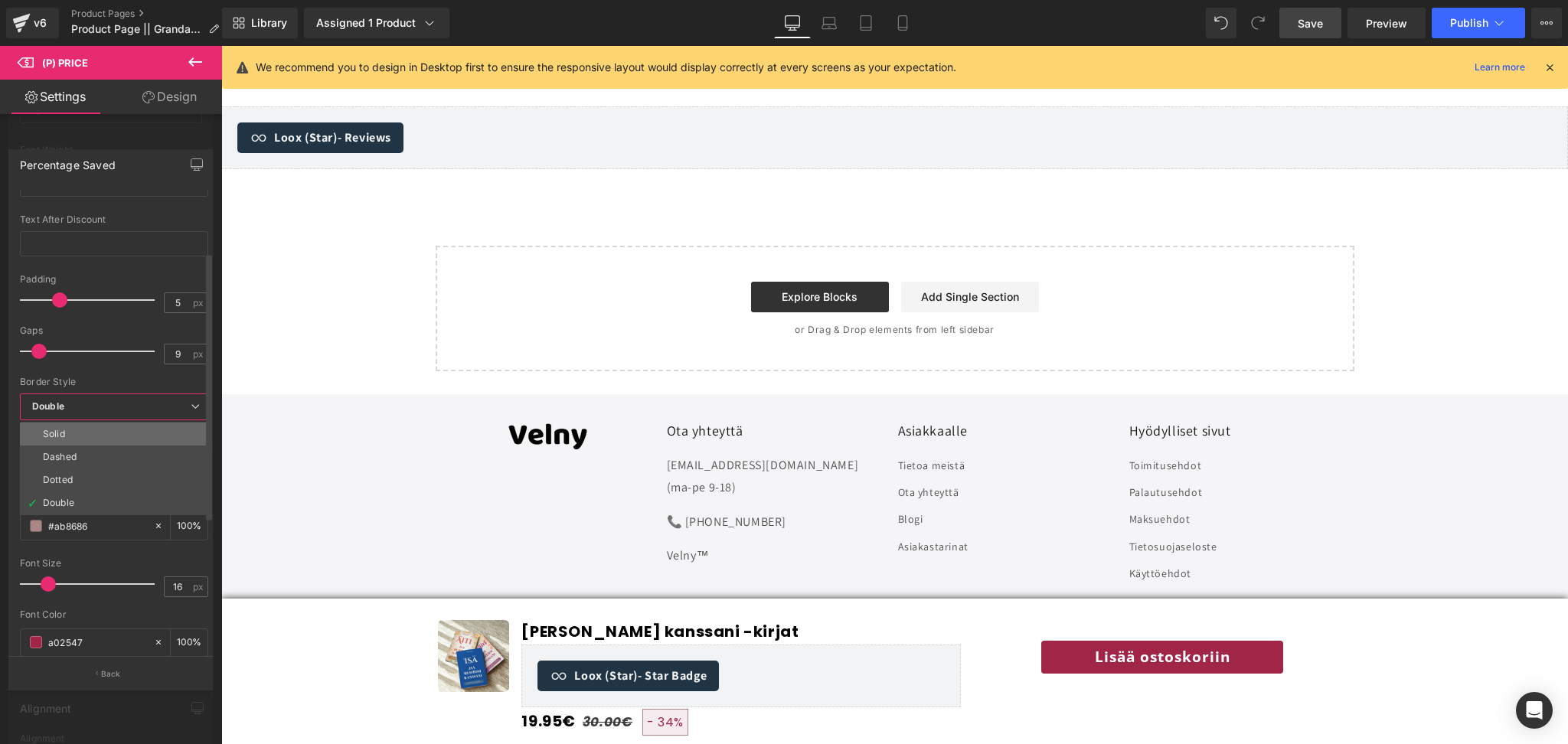
scroll to position [108, 0]
click at [82, 392] on span "Double" at bounding box center [113, 402] width 188 height 27
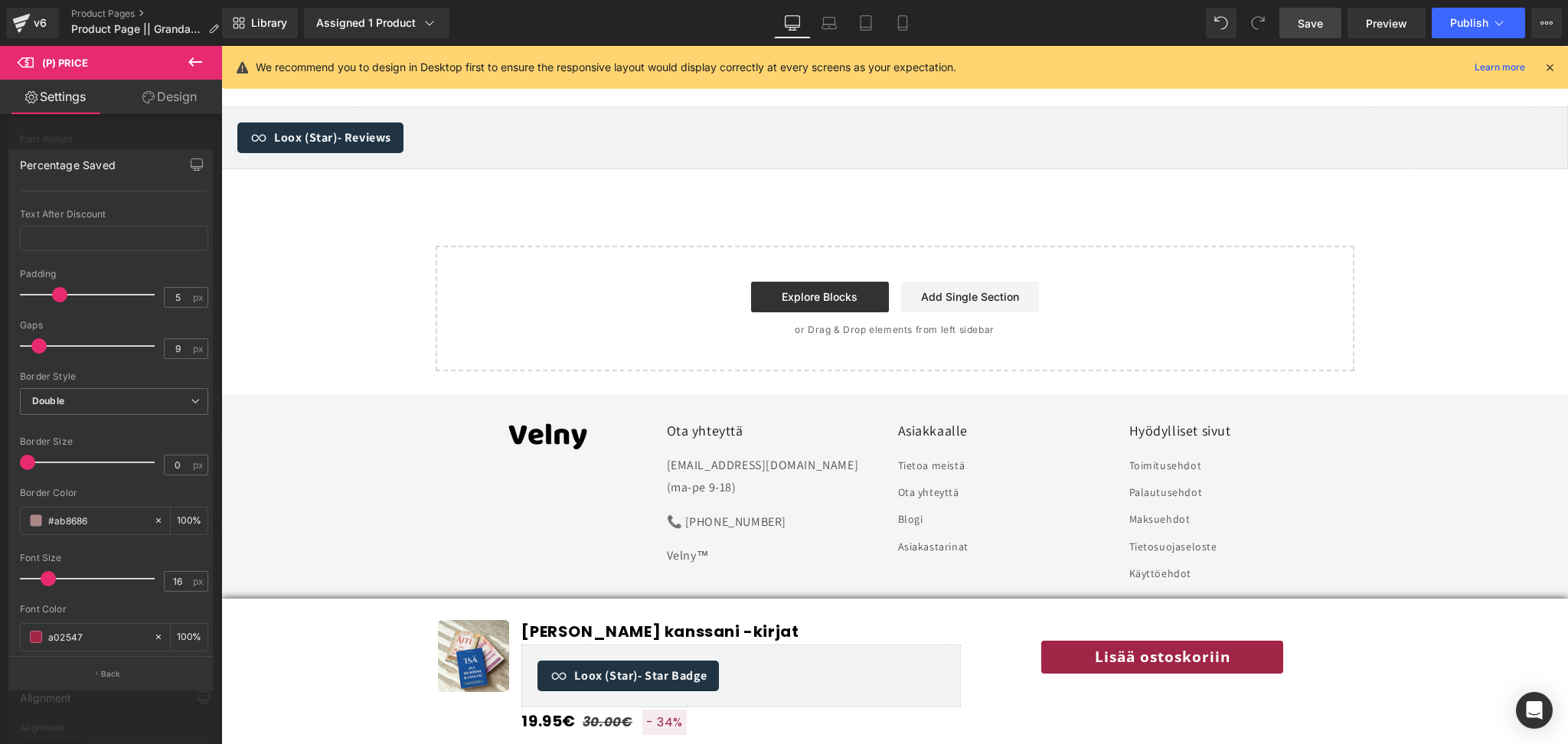
drag, startPoint x: 42, startPoint y: 468, endPoint x: 8, endPoint y: 469, distance: 34.0
click at [9, 469] on div "Percentage Saved Text Styles Custom Custom Setup Global Style Custom Setup Glob…" at bounding box center [111, 403] width 205 height 508
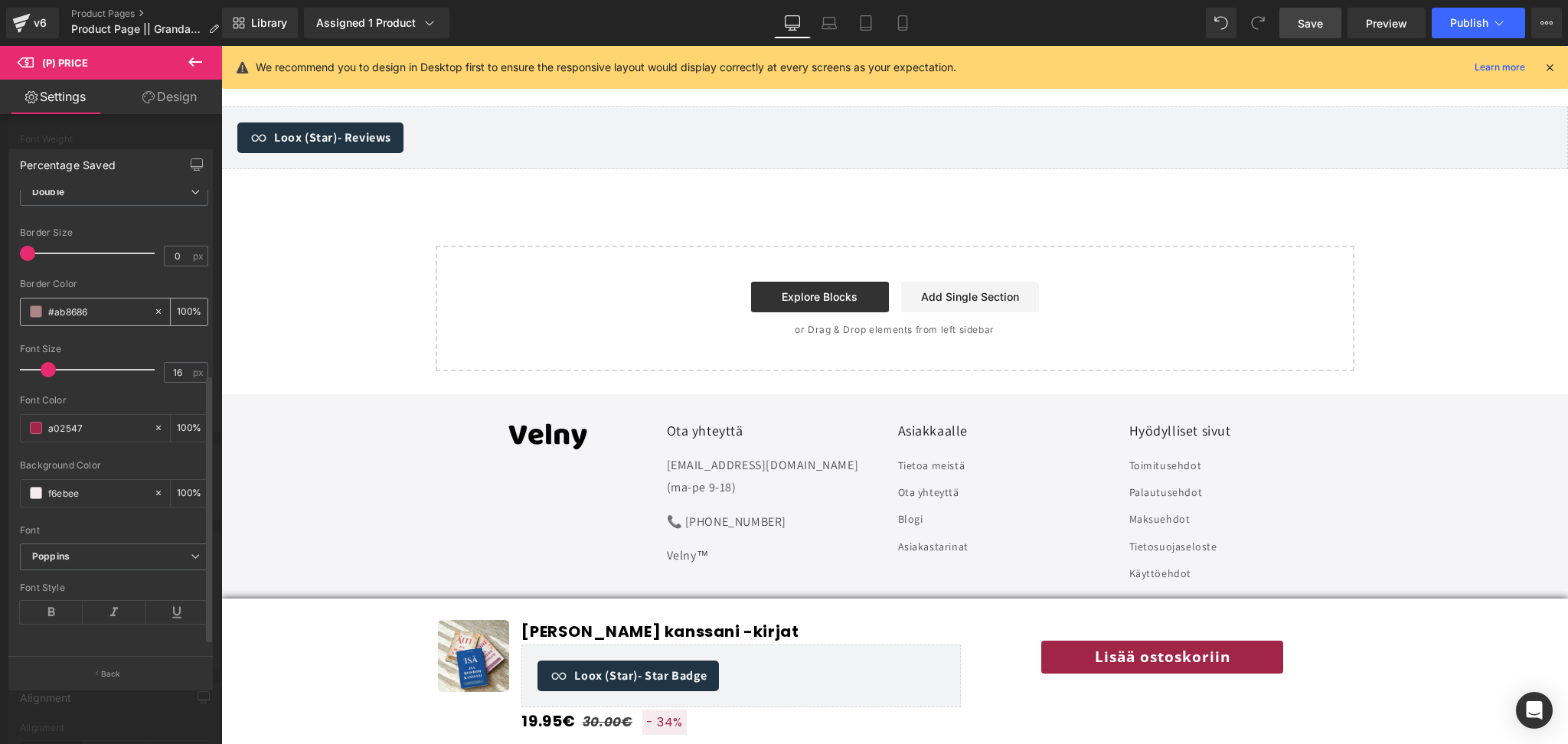
scroll to position [333, 0]
click at [65, 601] on icon at bounding box center [51, 612] width 63 height 23
click at [50, 362] on span at bounding box center [48, 369] width 15 height 15
click at [57, 362] on span at bounding box center [55, 369] width 15 height 15
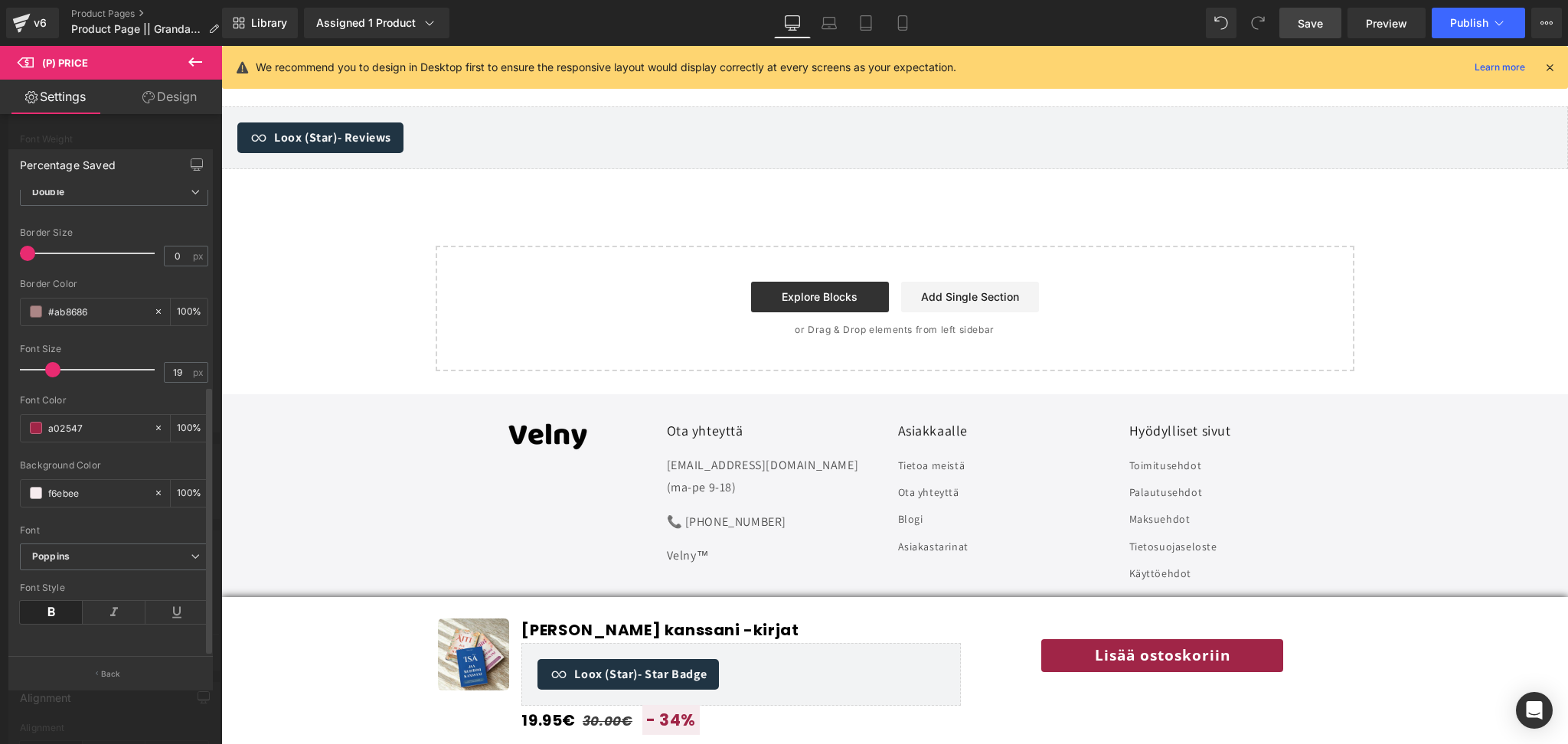
click at [52, 362] on span at bounding box center [52, 369] width 15 height 15
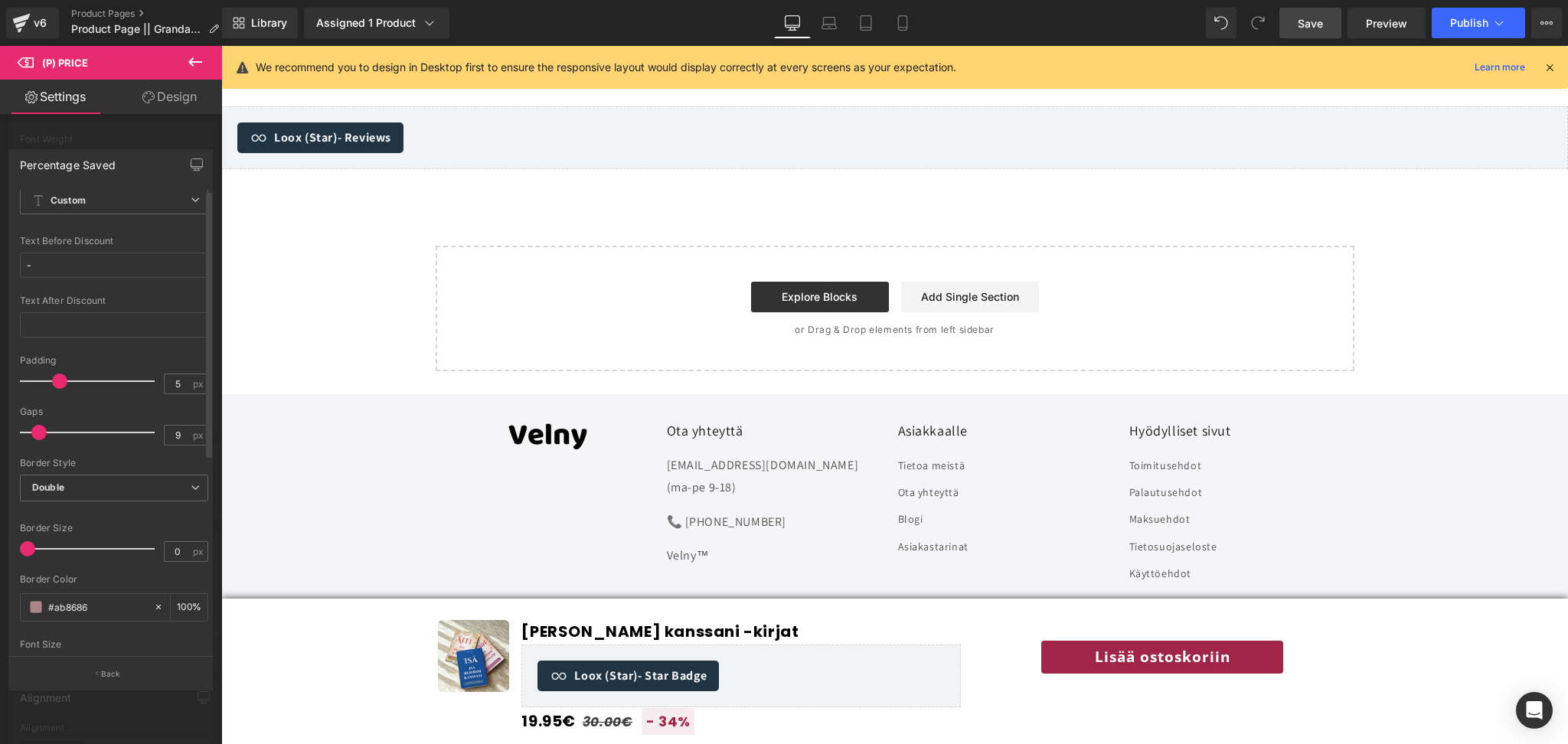
scroll to position [0, 0]
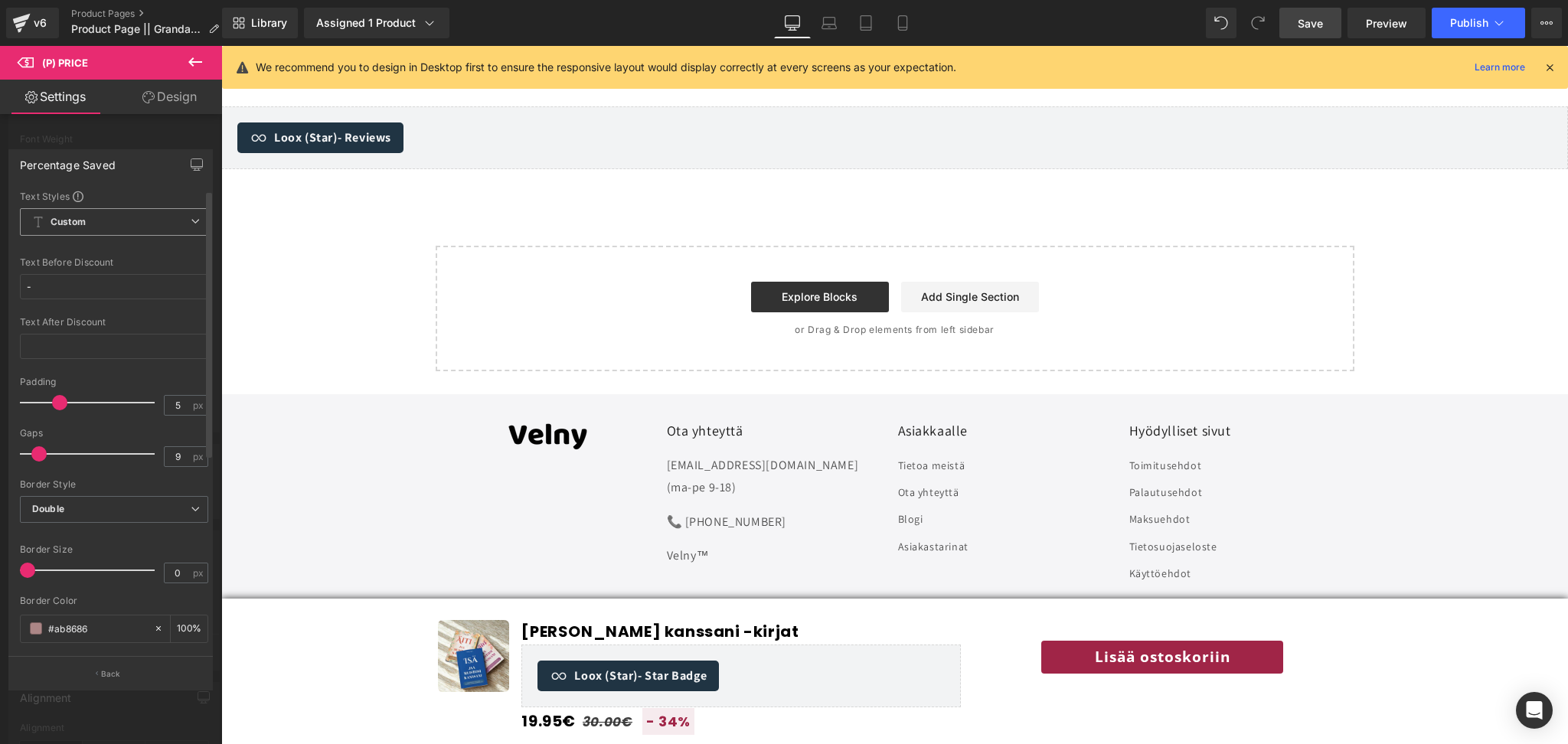
click at [117, 220] on span "Custom Setup Global Style" at bounding box center [113, 221] width 188 height 28
click at [120, 210] on span "Custom Setup Global Style" at bounding box center [113, 221] width 188 height 28
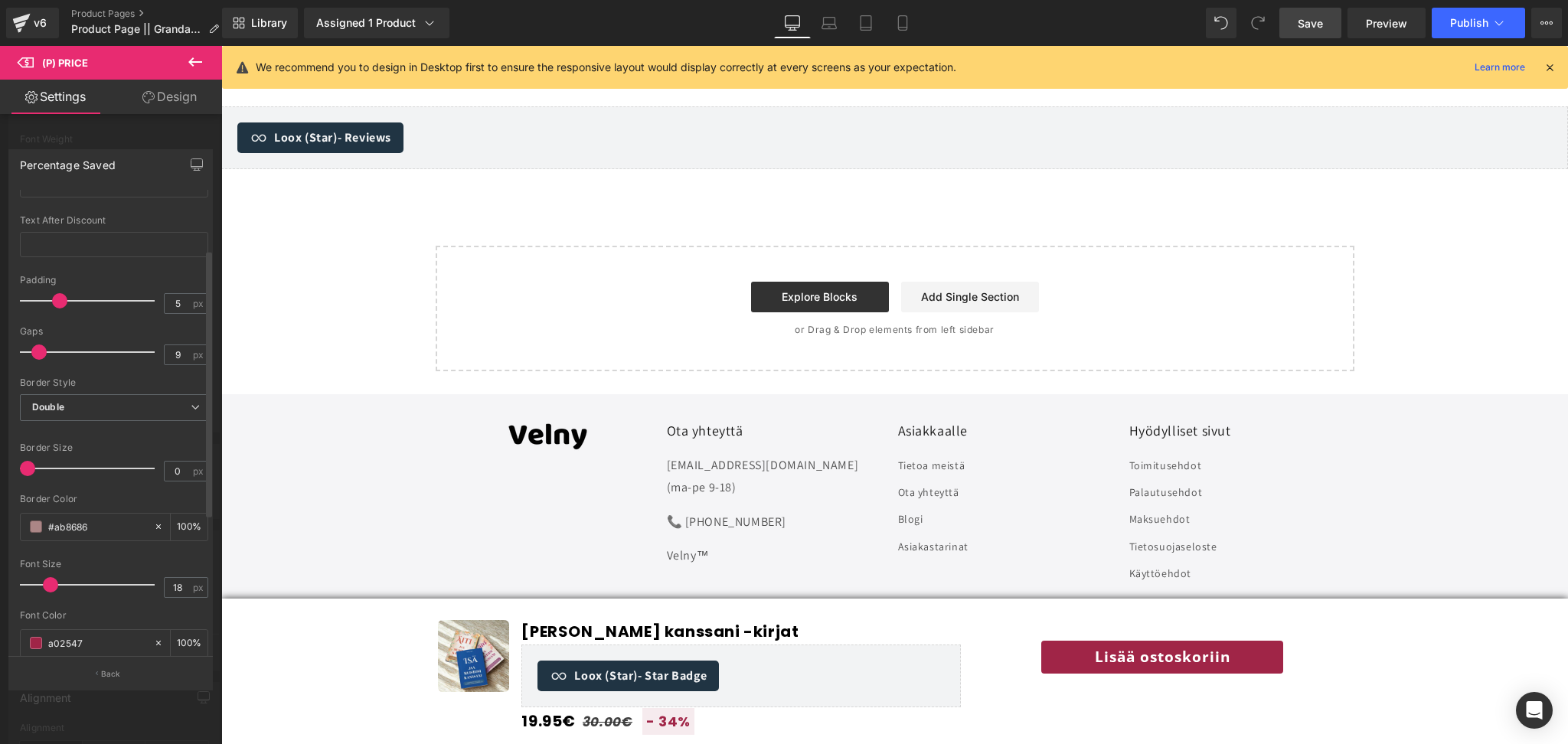
scroll to position [101, 0]
click at [108, 408] on span "Double" at bounding box center [113, 409] width 188 height 27
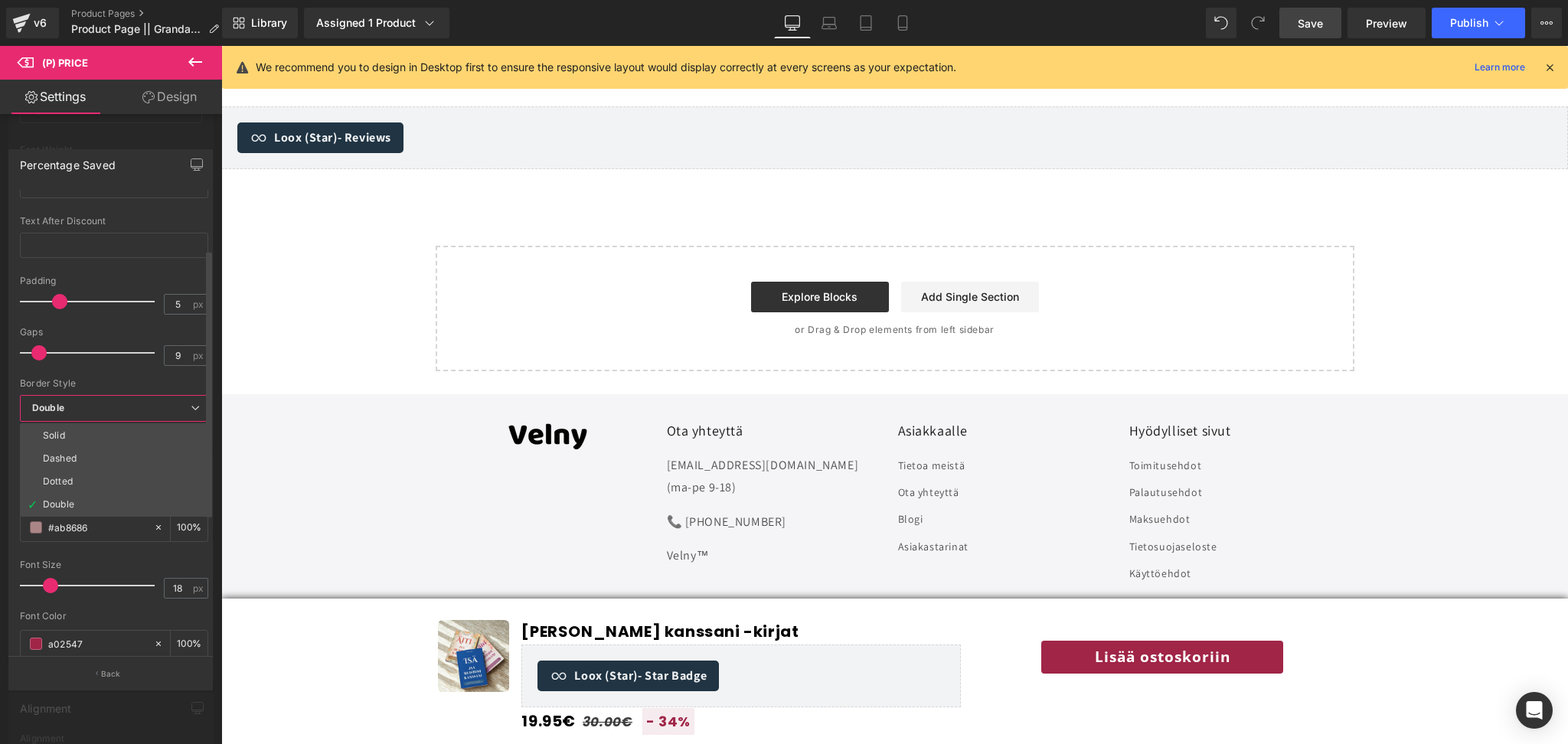
click at [108, 408] on span "Double" at bounding box center [113, 409] width 188 height 27
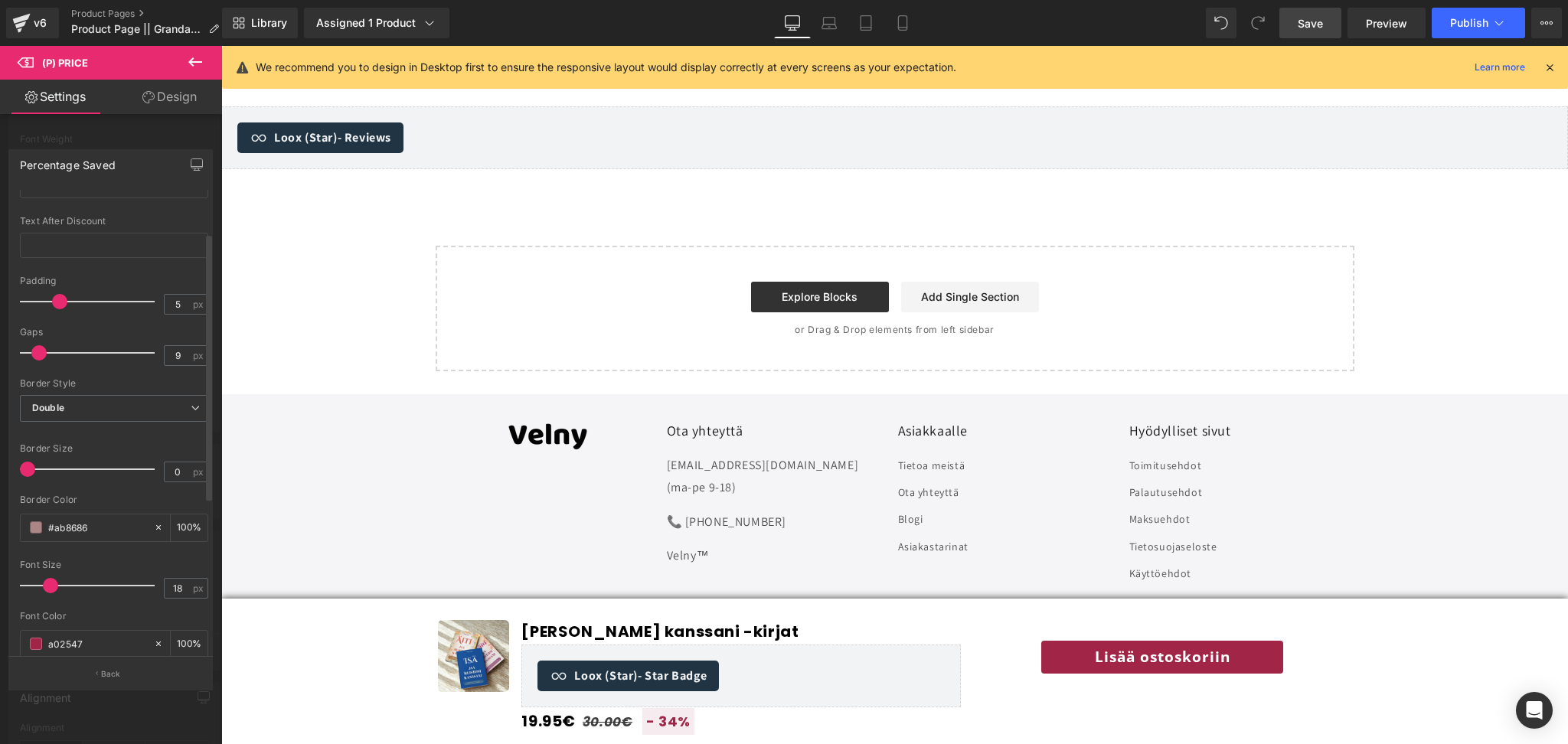
scroll to position [0, 0]
click at [603, 669] on div at bounding box center [895, 395] width 1347 height 699
click at [1302, 29] on span "Save" at bounding box center [1310, 23] width 25 height 16
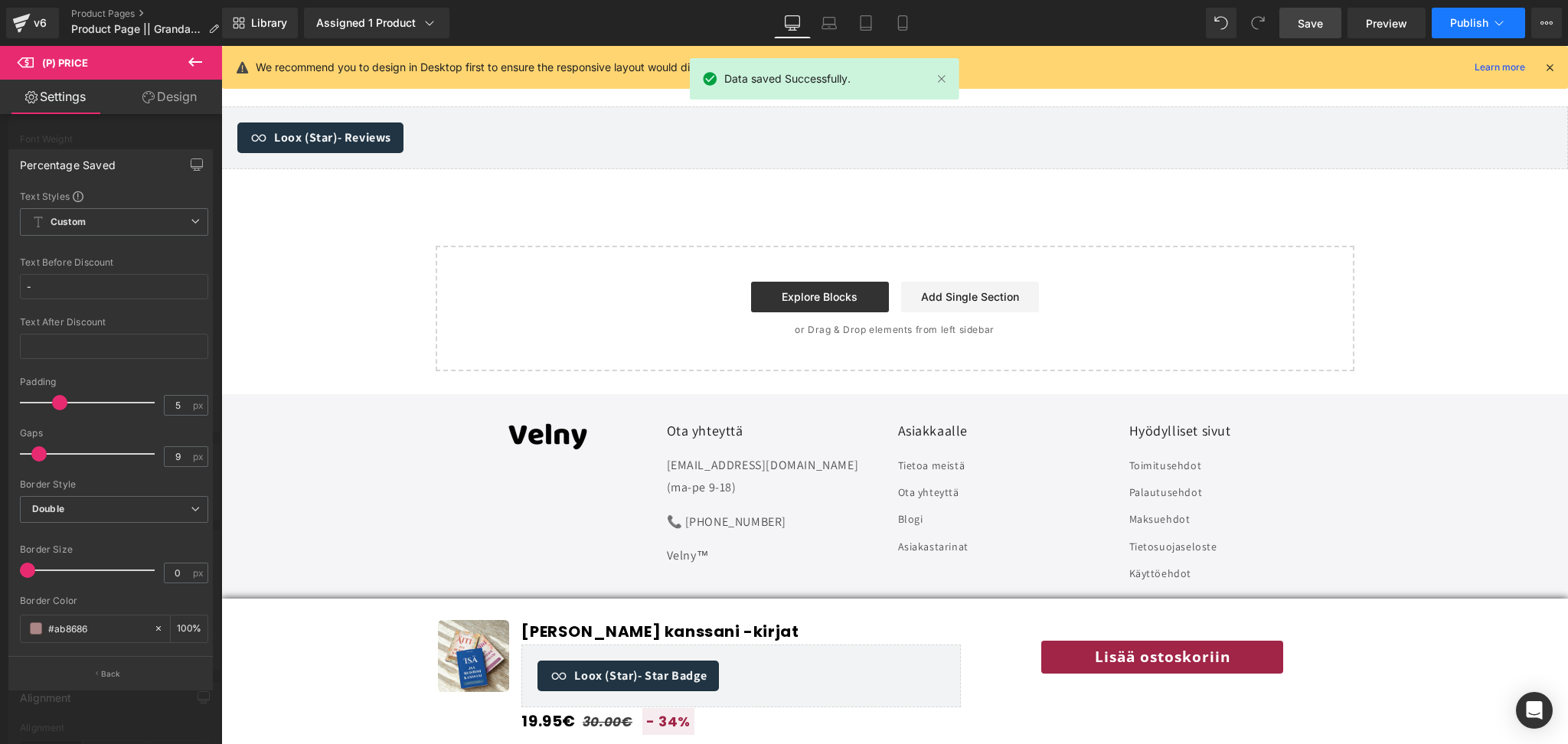
click at [1459, 25] on span "Publish" at bounding box center [1470, 23] width 39 height 13
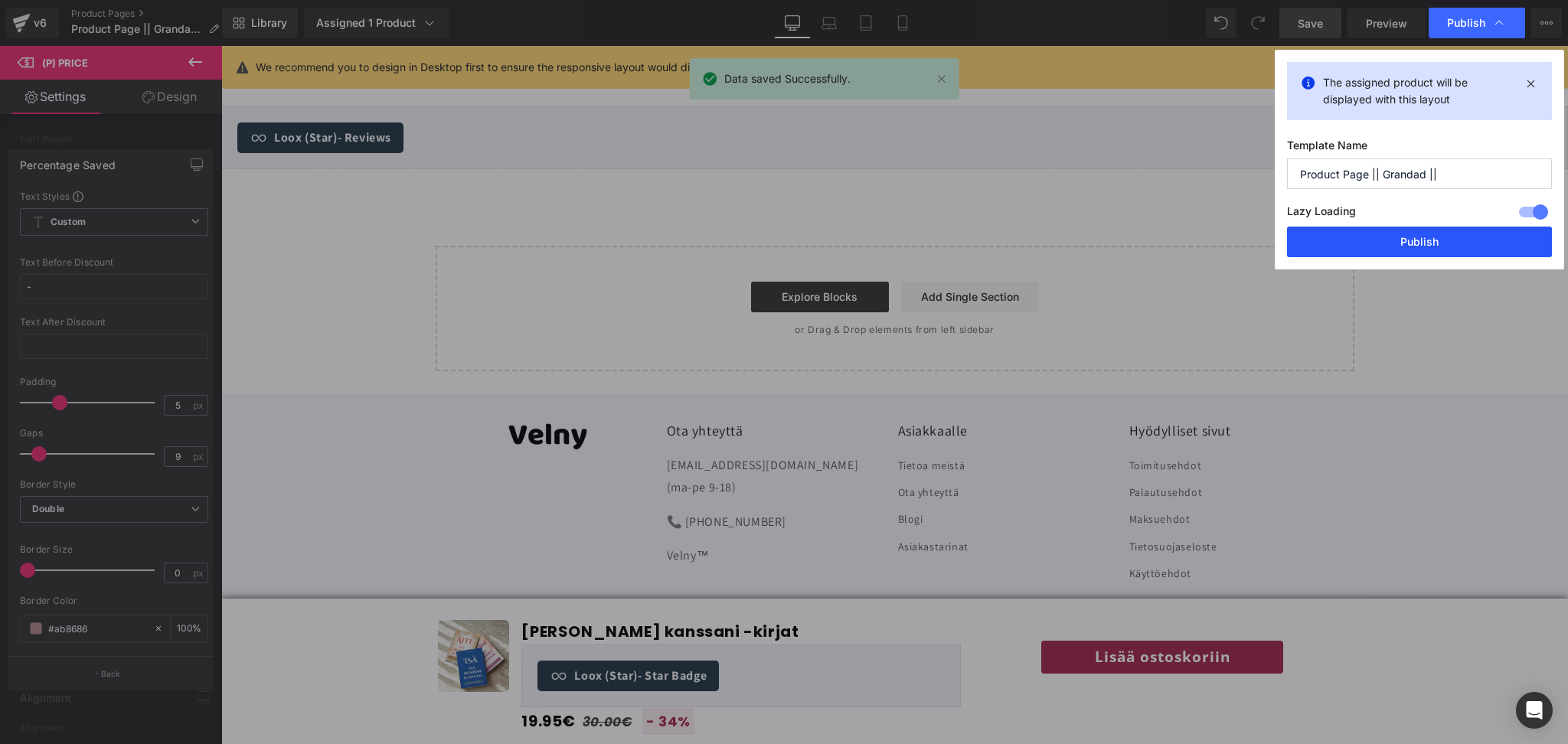
click at [1398, 249] on button "Publish" at bounding box center [1419, 242] width 265 height 31
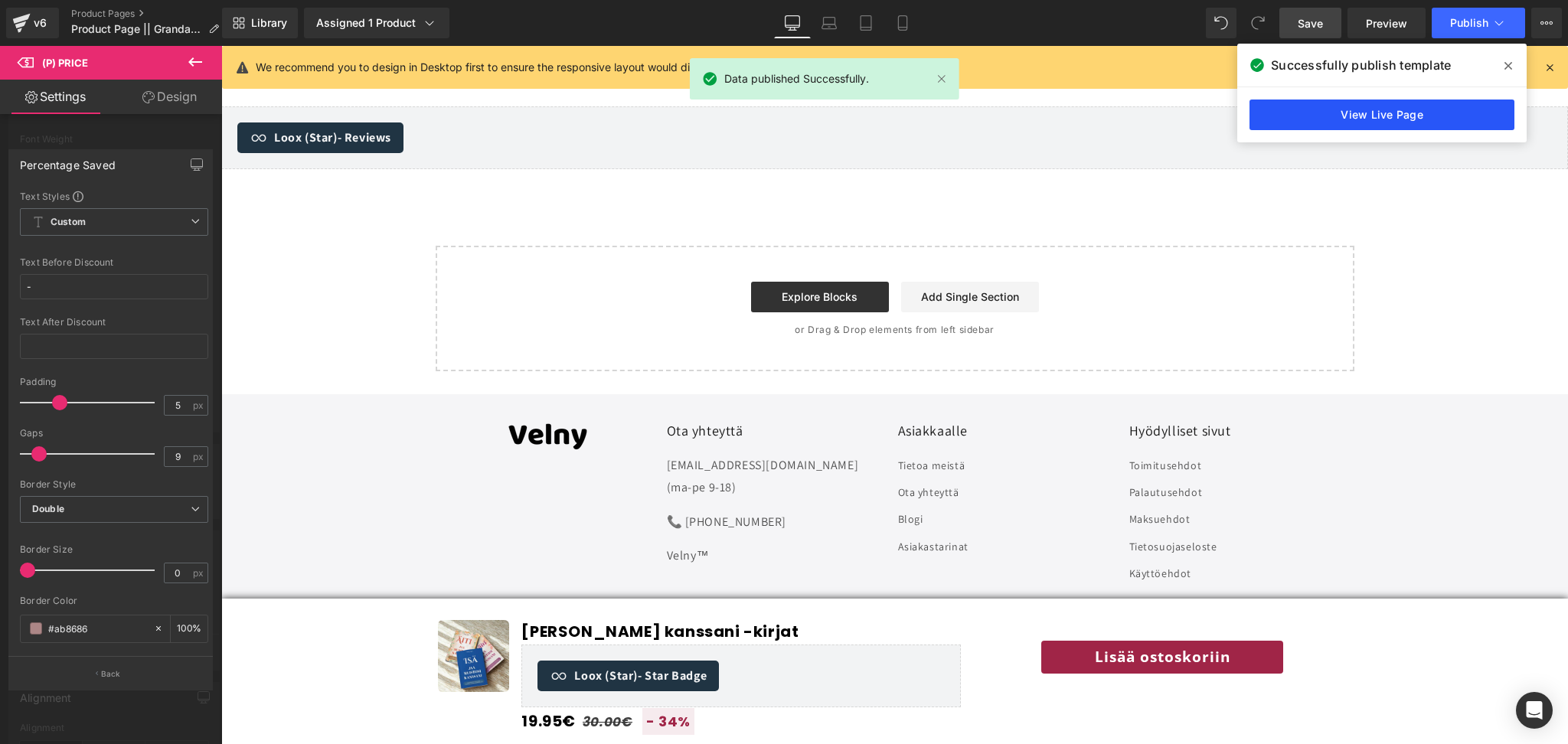
click at [1402, 123] on link "View Live Page" at bounding box center [1382, 114] width 265 height 31
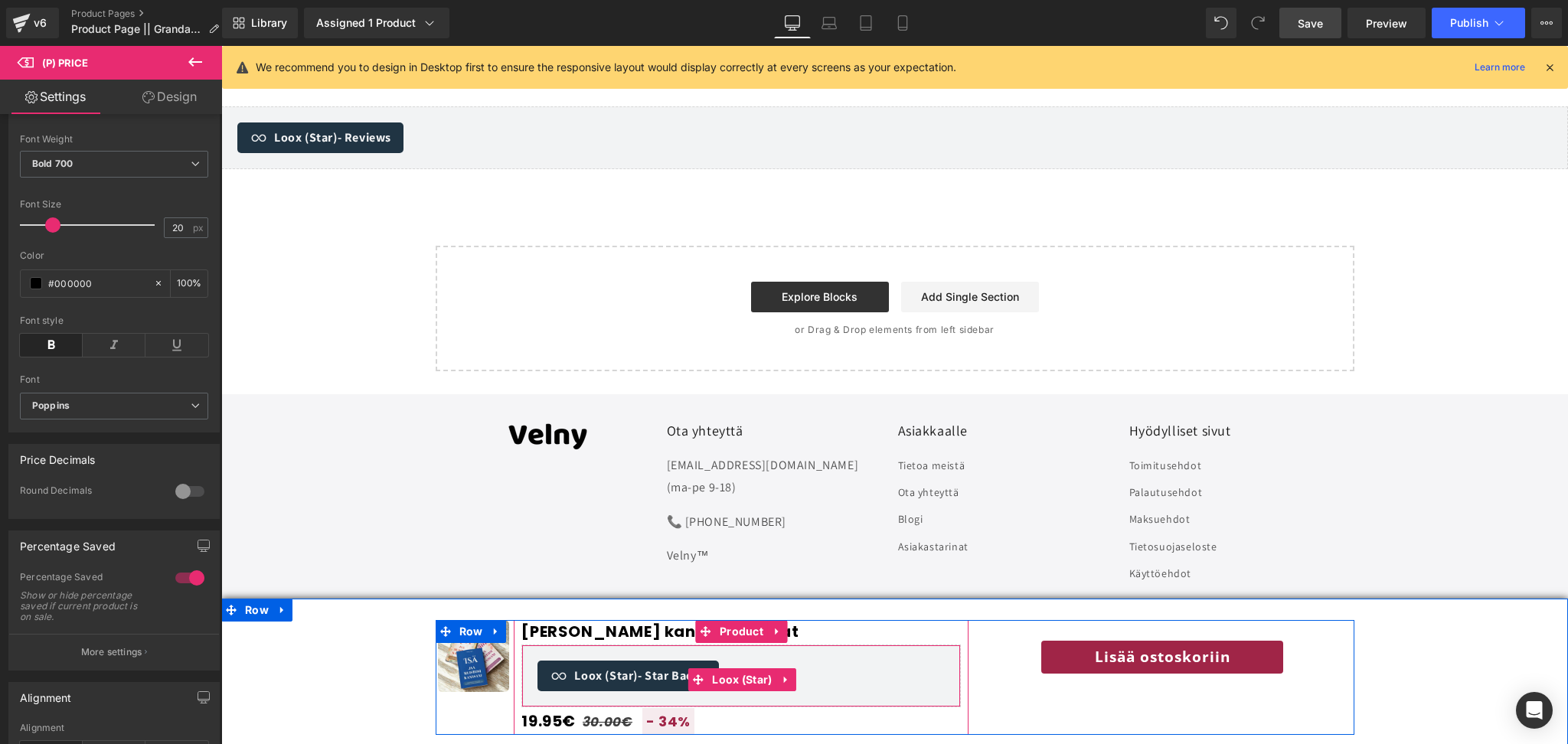
click at [595, 679] on span "Loox (Star) - Star Badge" at bounding box center [640, 676] width 132 height 18
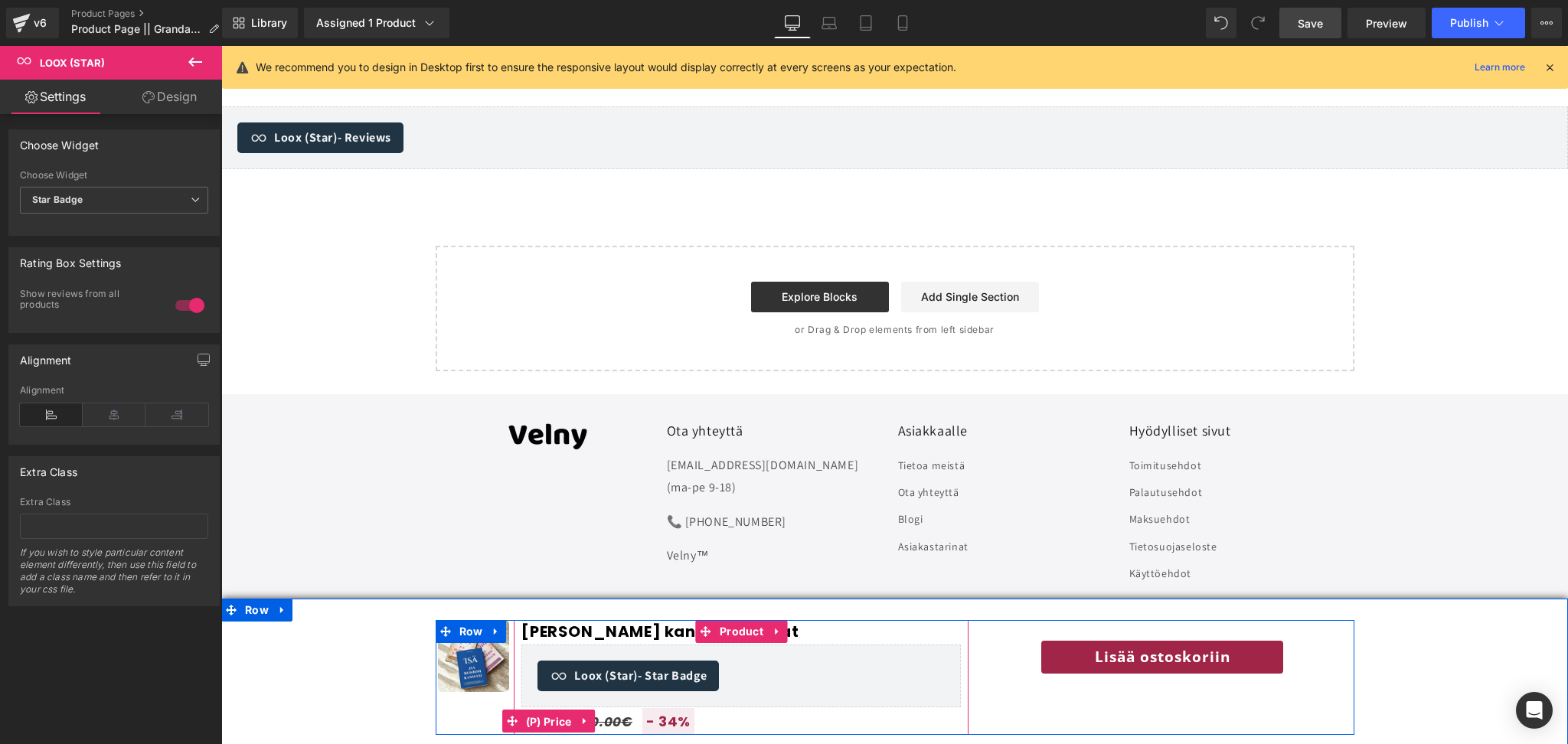
click at [536, 727] on span "(P) Price" at bounding box center [549, 721] width 54 height 23
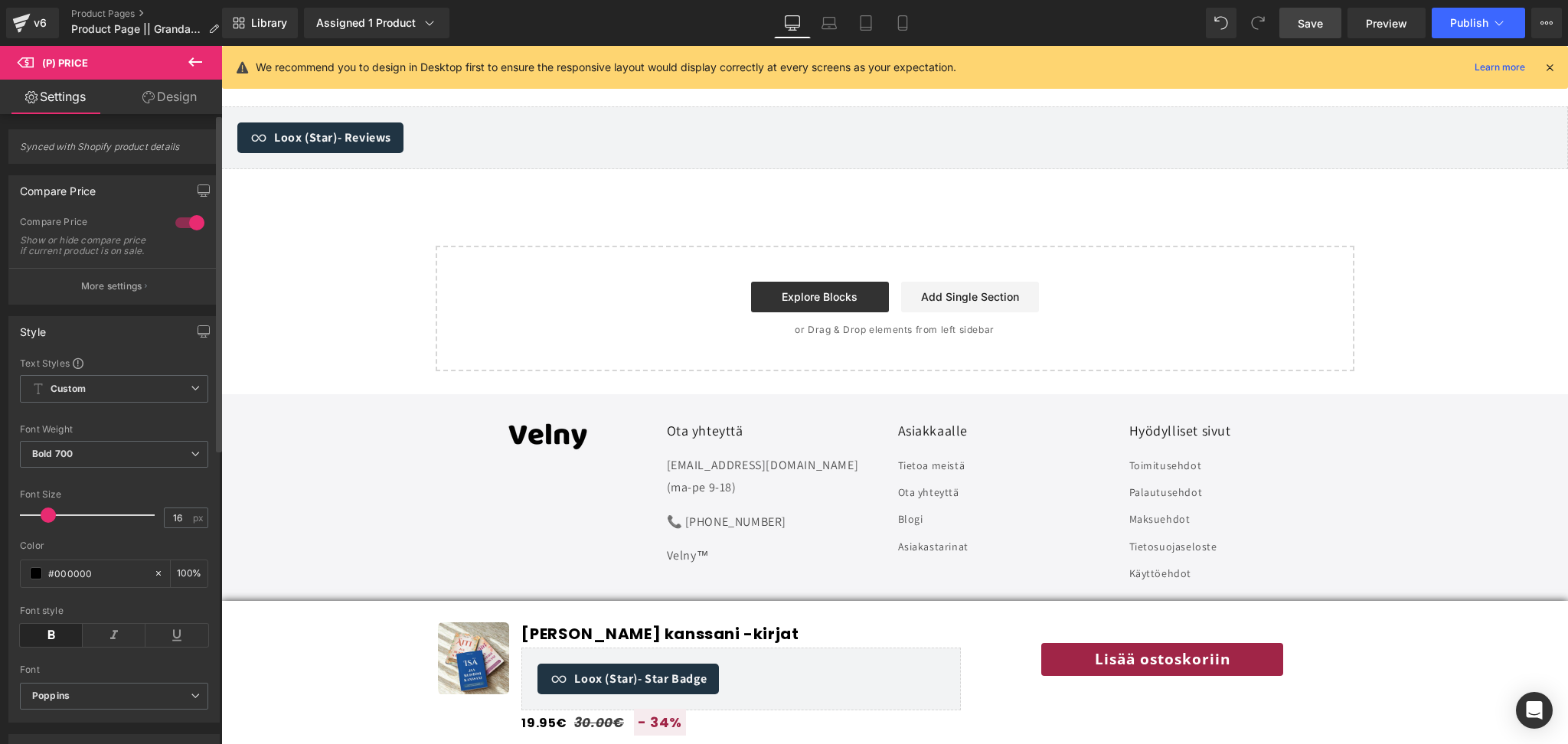
click at [47, 523] on span at bounding box center [48, 515] width 15 height 15
click at [47, 523] on span at bounding box center [49, 515] width 15 height 15
click at [183, 525] on input "16" at bounding box center [178, 518] width 27 height 19
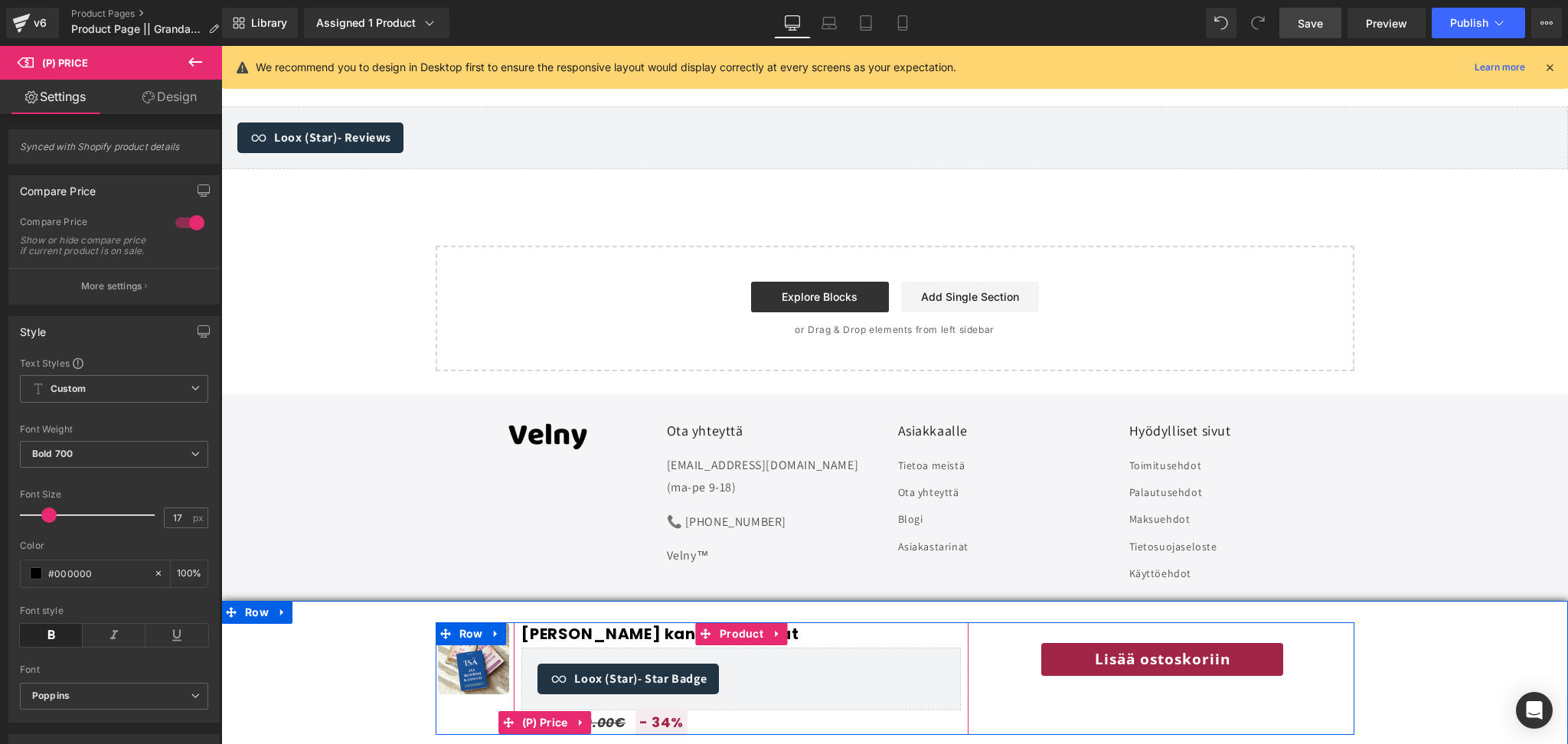
click at [606, 725] on span "30.00€" at bounding box center [601, 722] width 50 height 18
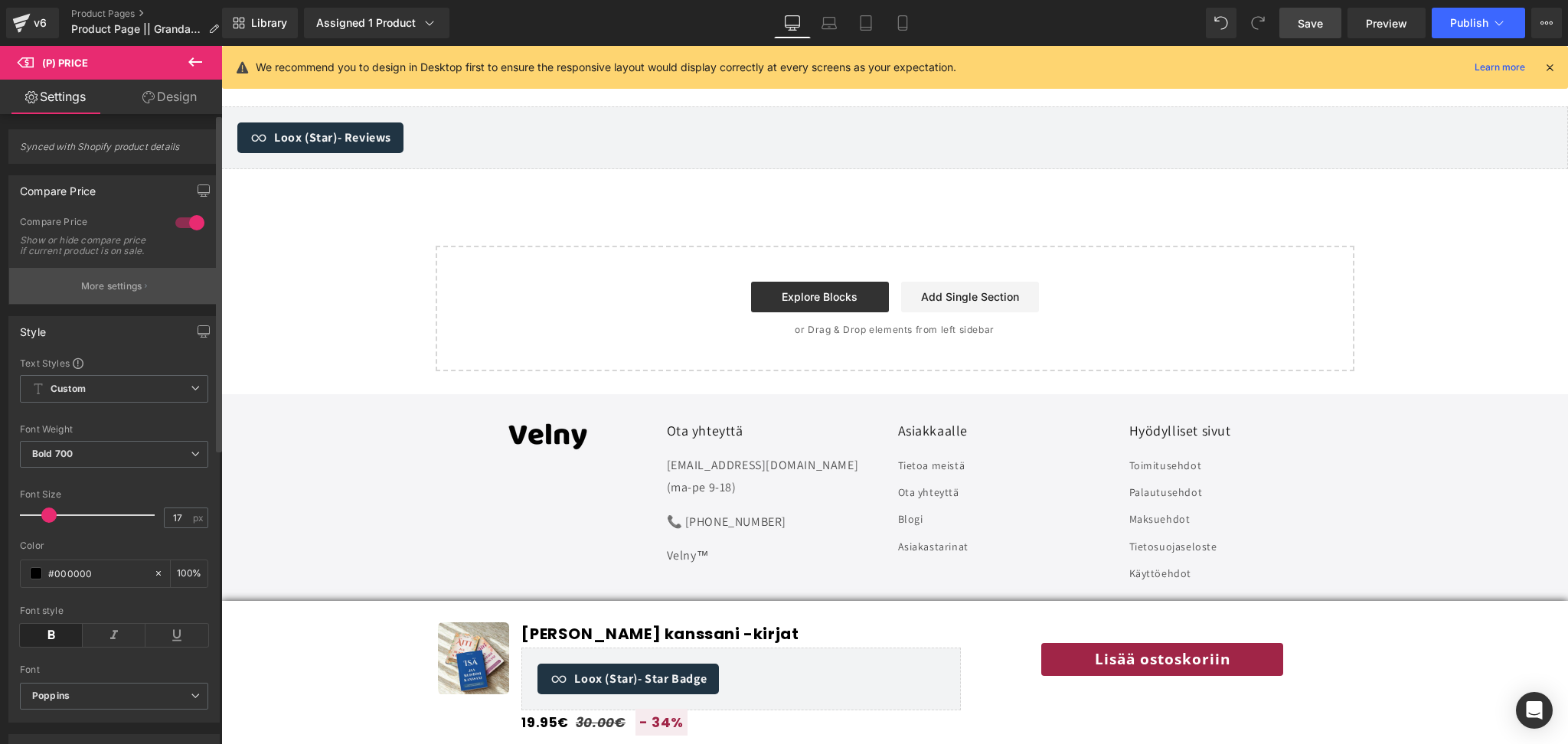
click at [174, 299] on button "More settings" at bounding box center [114, 286] width 209 height 36
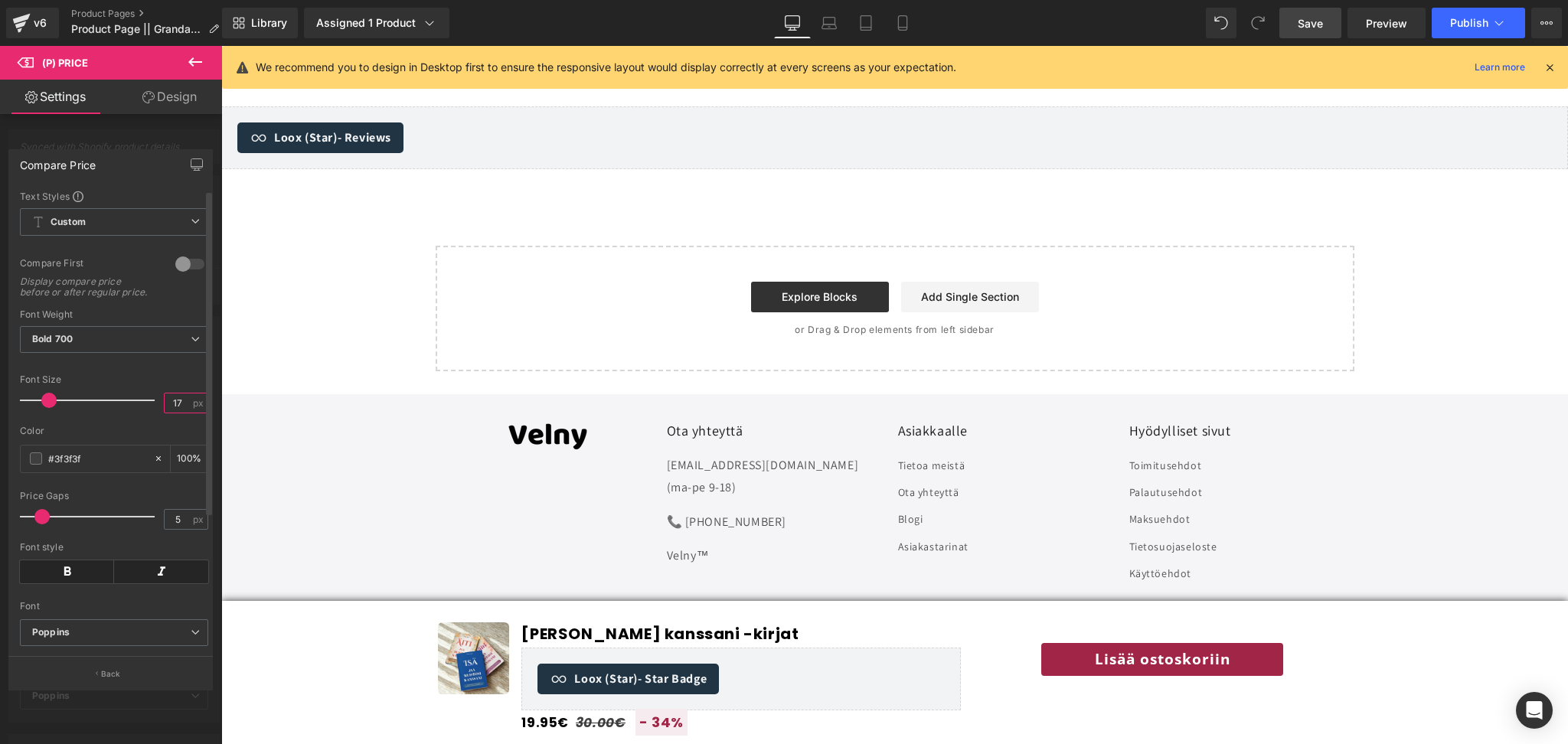
click at [184, 413] on input "17" at bounding box center [178, 403] width 27 height 19
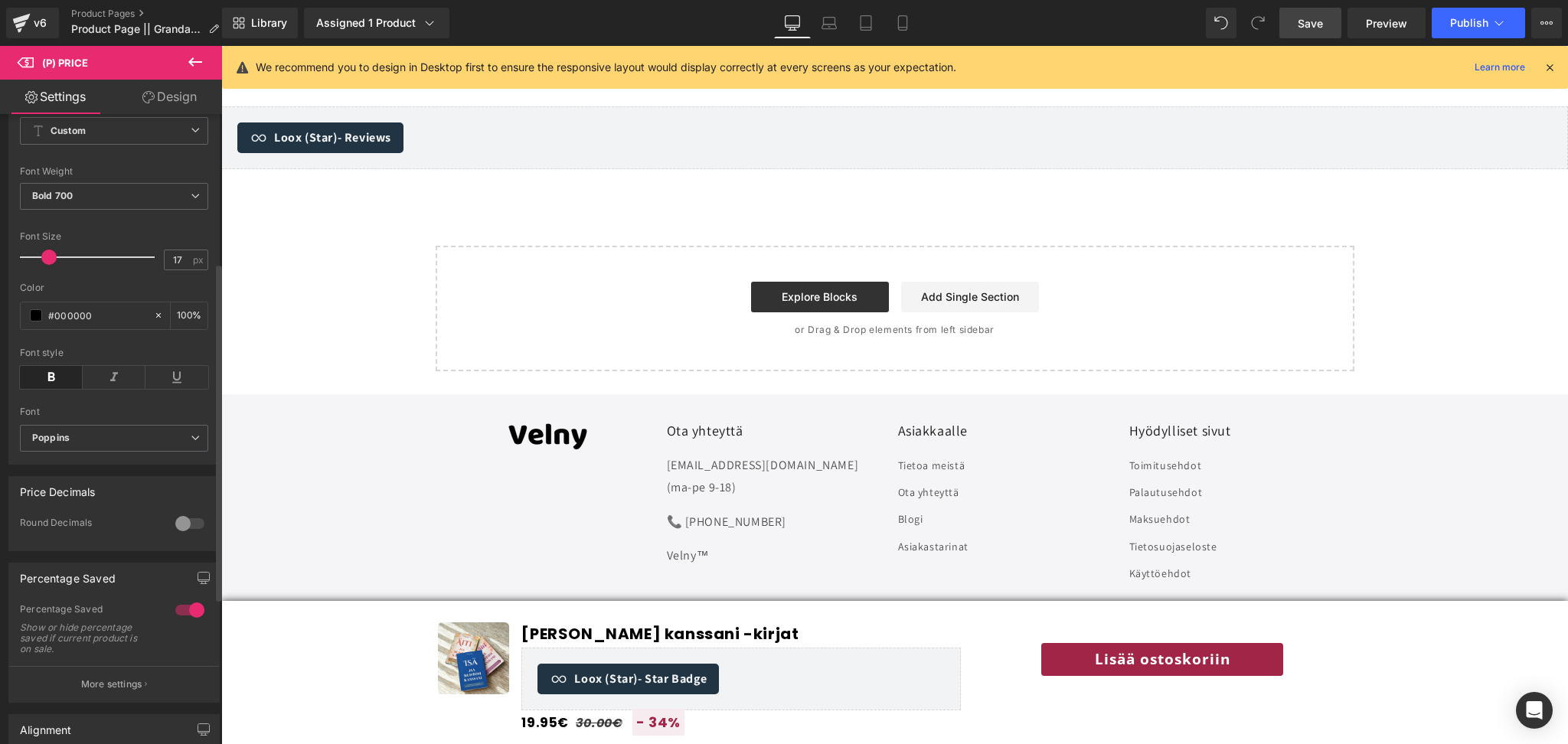
scroll to position [279, 0]
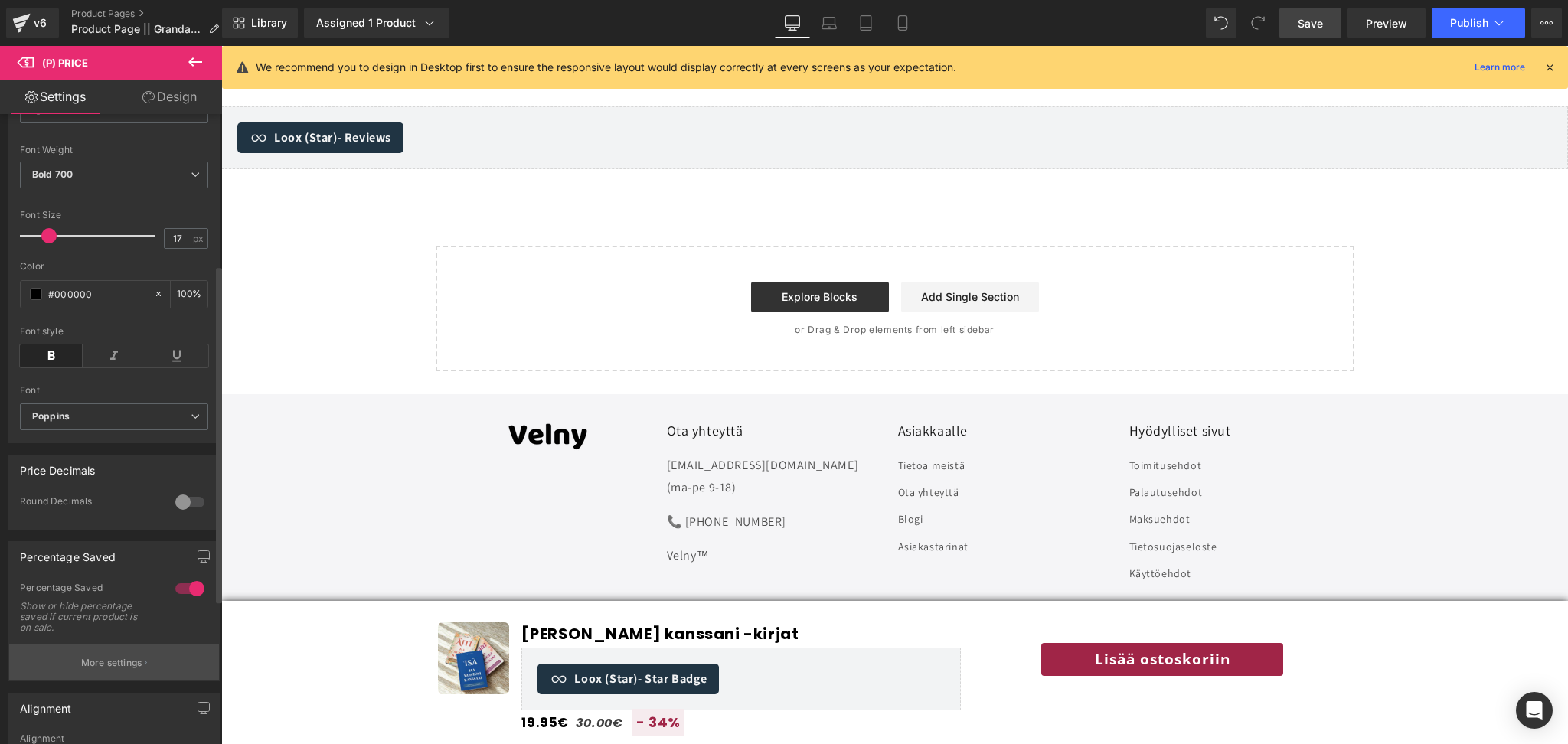
click at [89, 670] on p "More settings" at bounding box center [112, 663] width 61 height 14
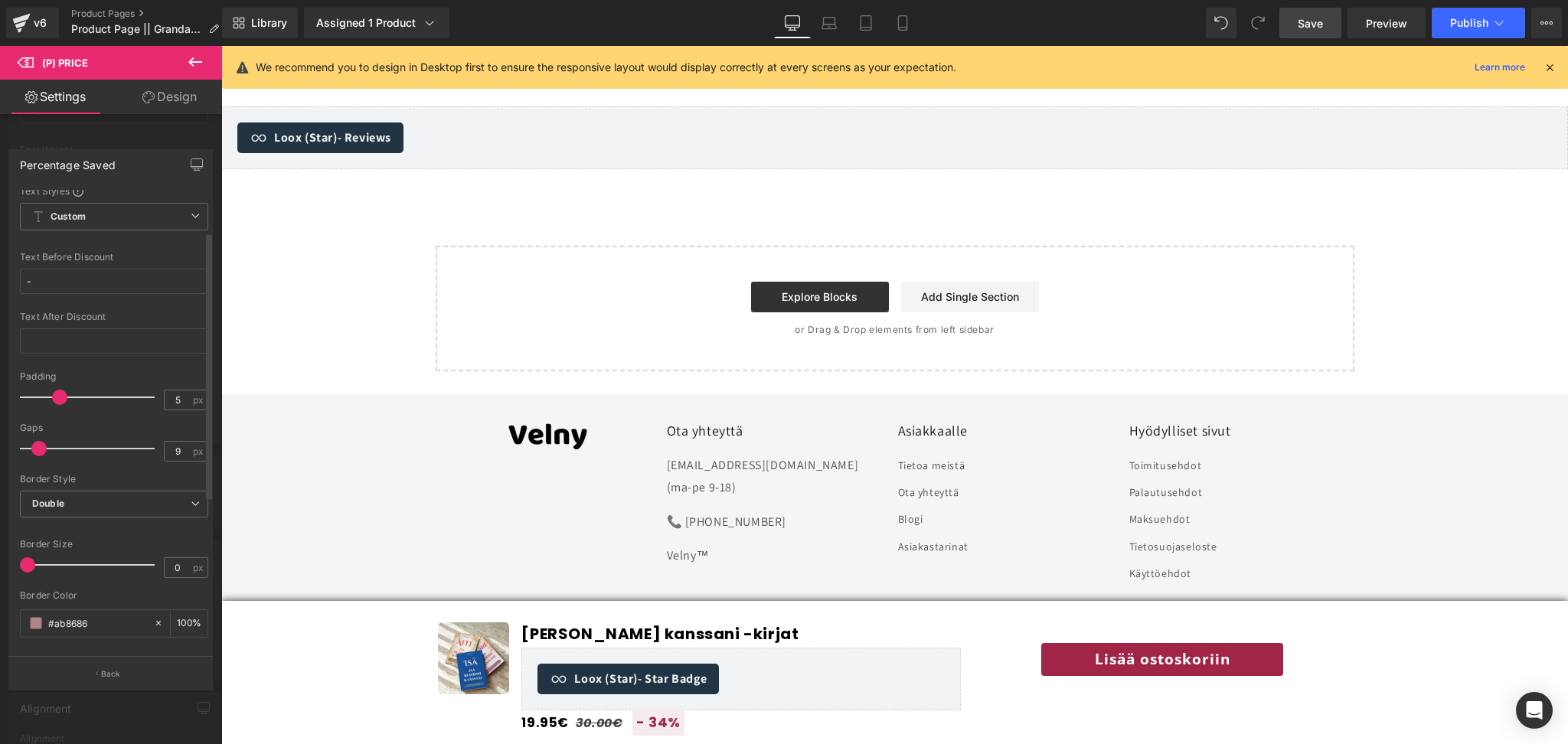
scroll to position [0, 0]
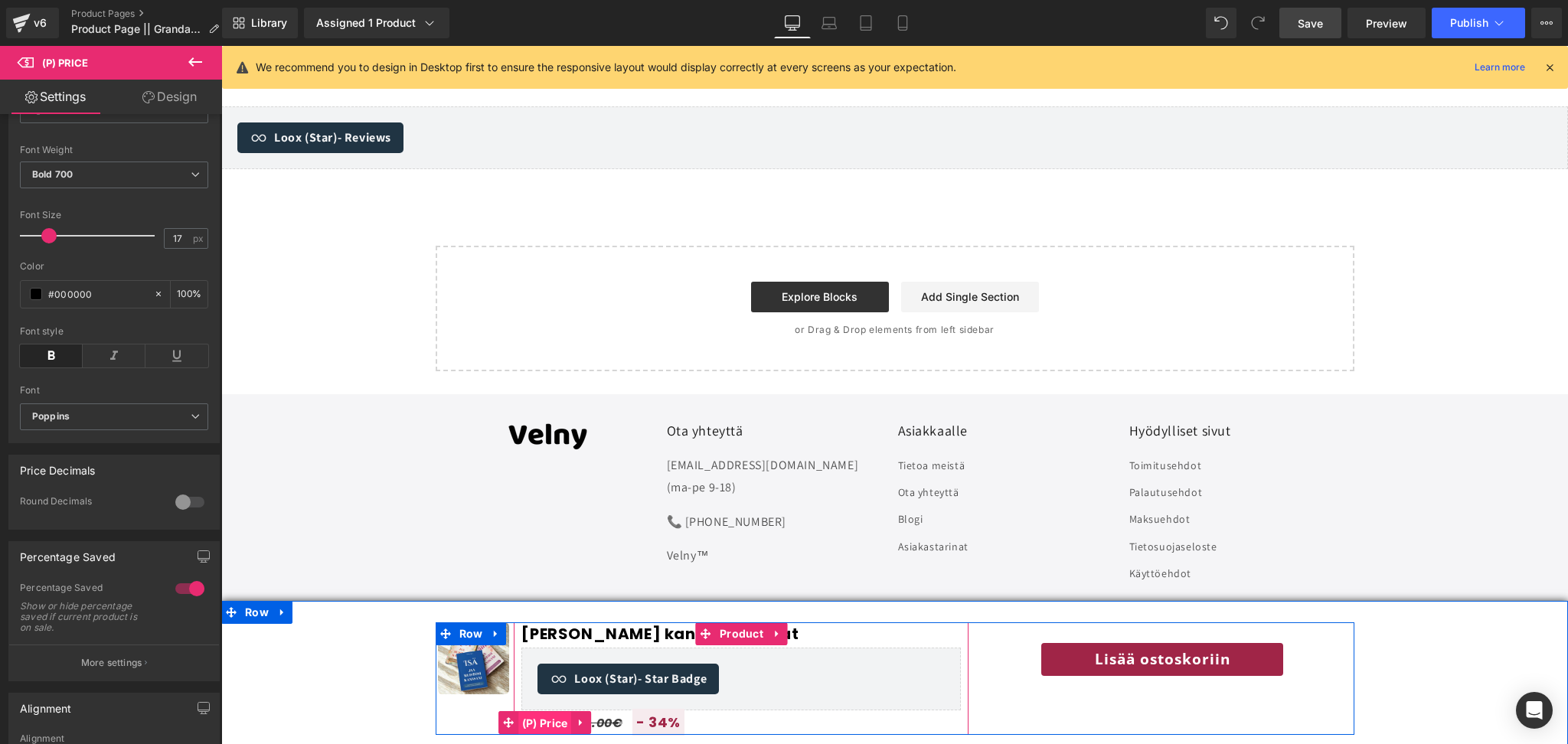
click at [547, 720] on span "(P) Price" at bounding box center [545, 723] width 54 height 23
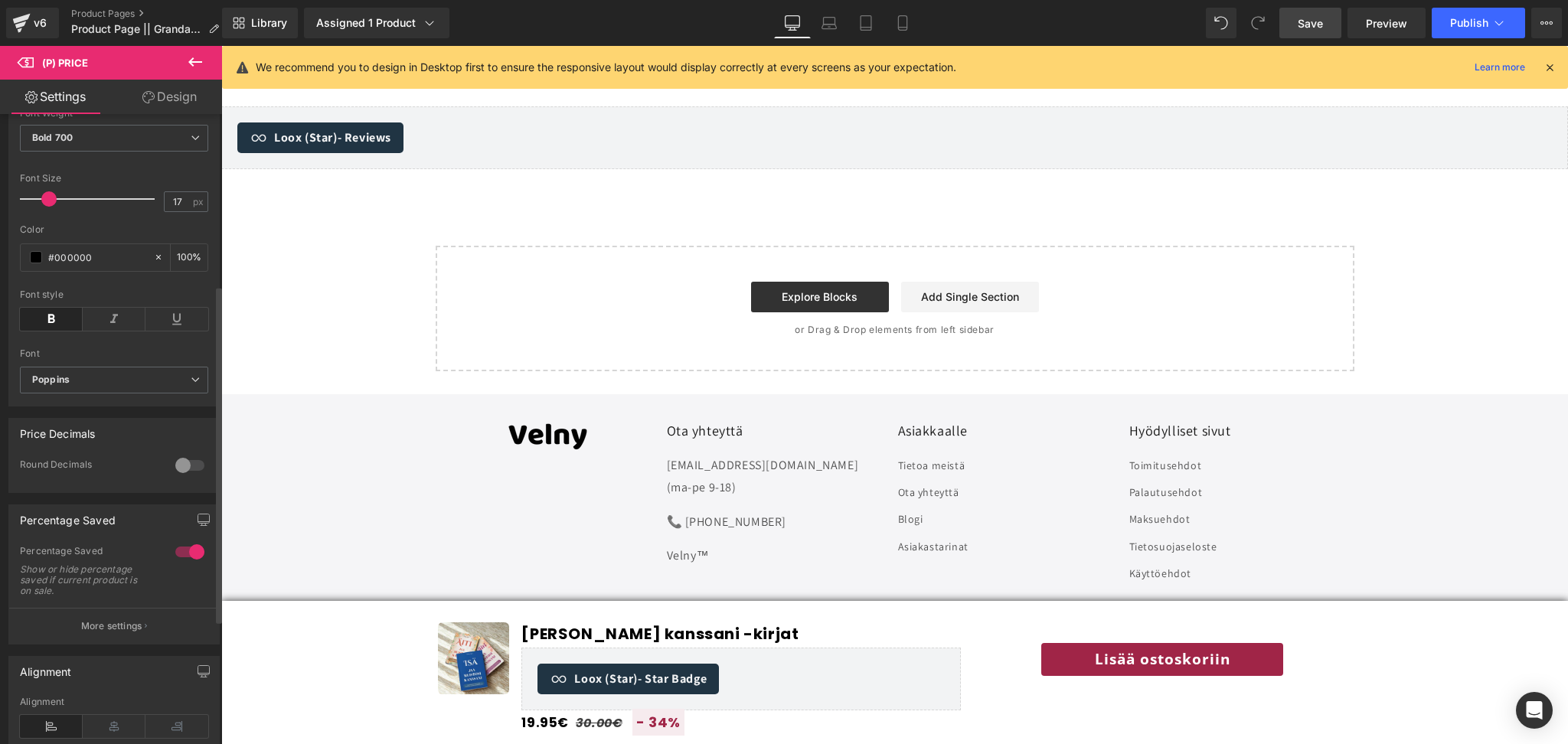
scroll to position [317, 0]
click at [124, 631] on p "More settings" at bounding box center [112, 626] width 61 height 14
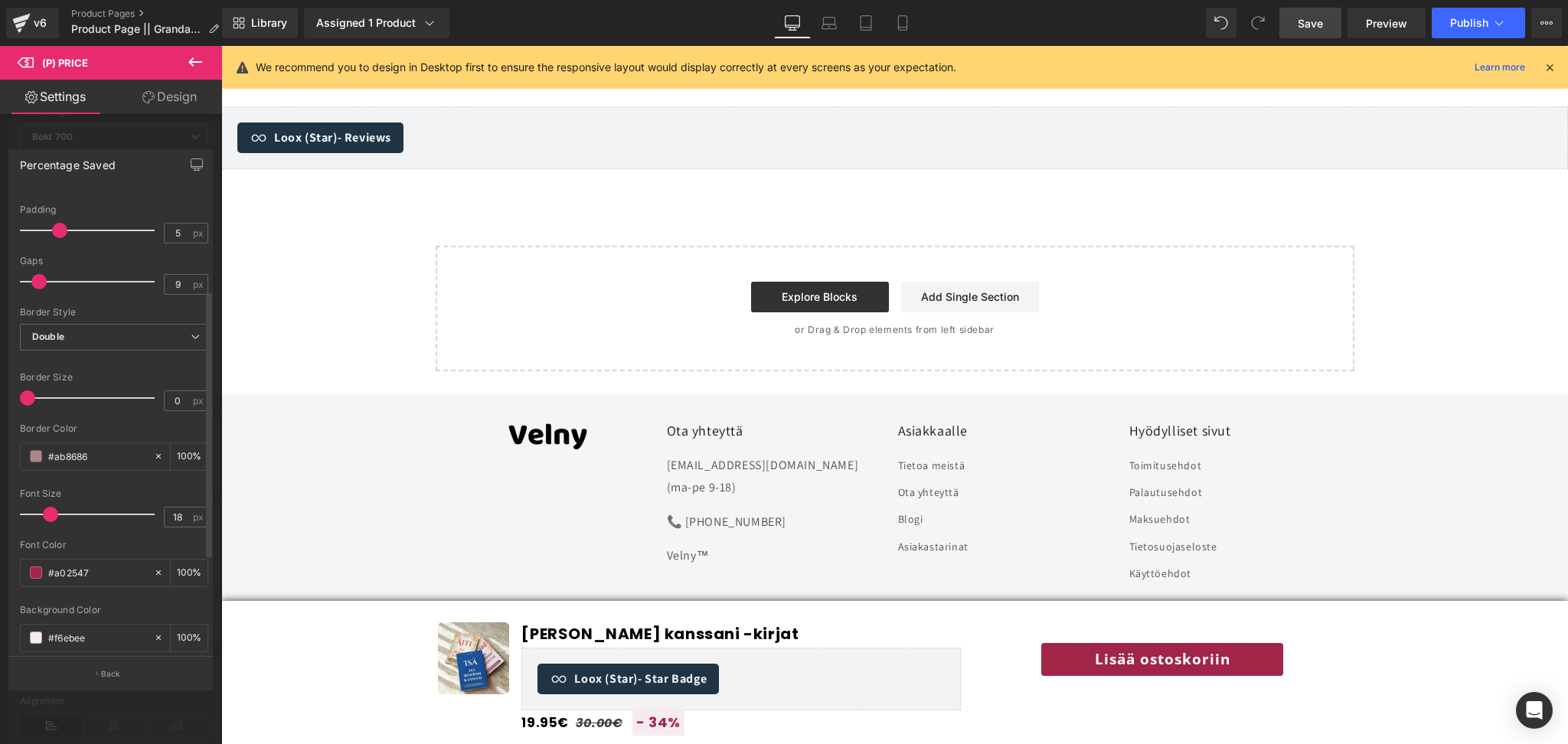
scroll to position [183, 0]
click at [176, 506] on input "18" at bounding box center [178, 505] width 27 height 19
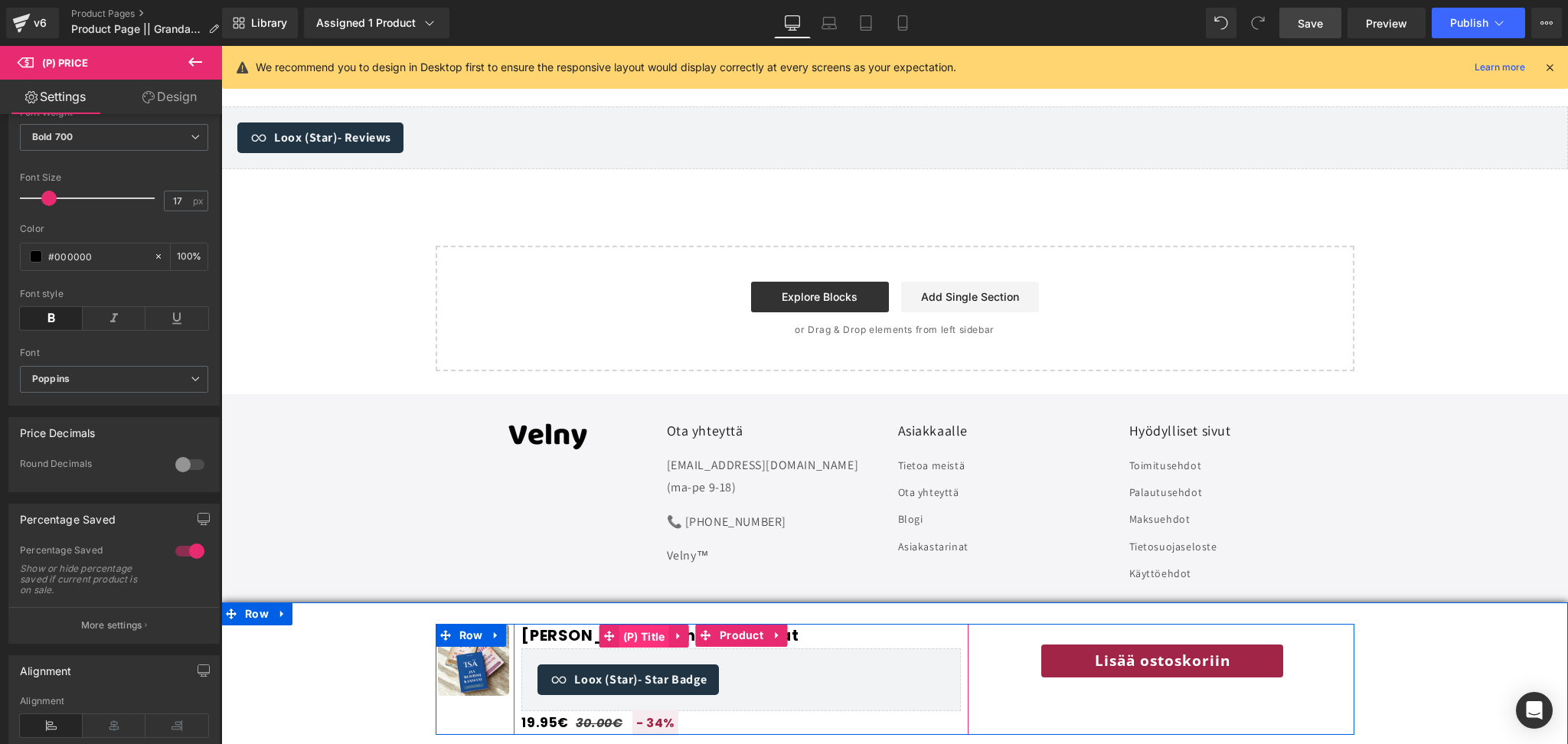
click at [647, 630] on span "(P) Title" at bounding box center [644, 636] width 50 height 23
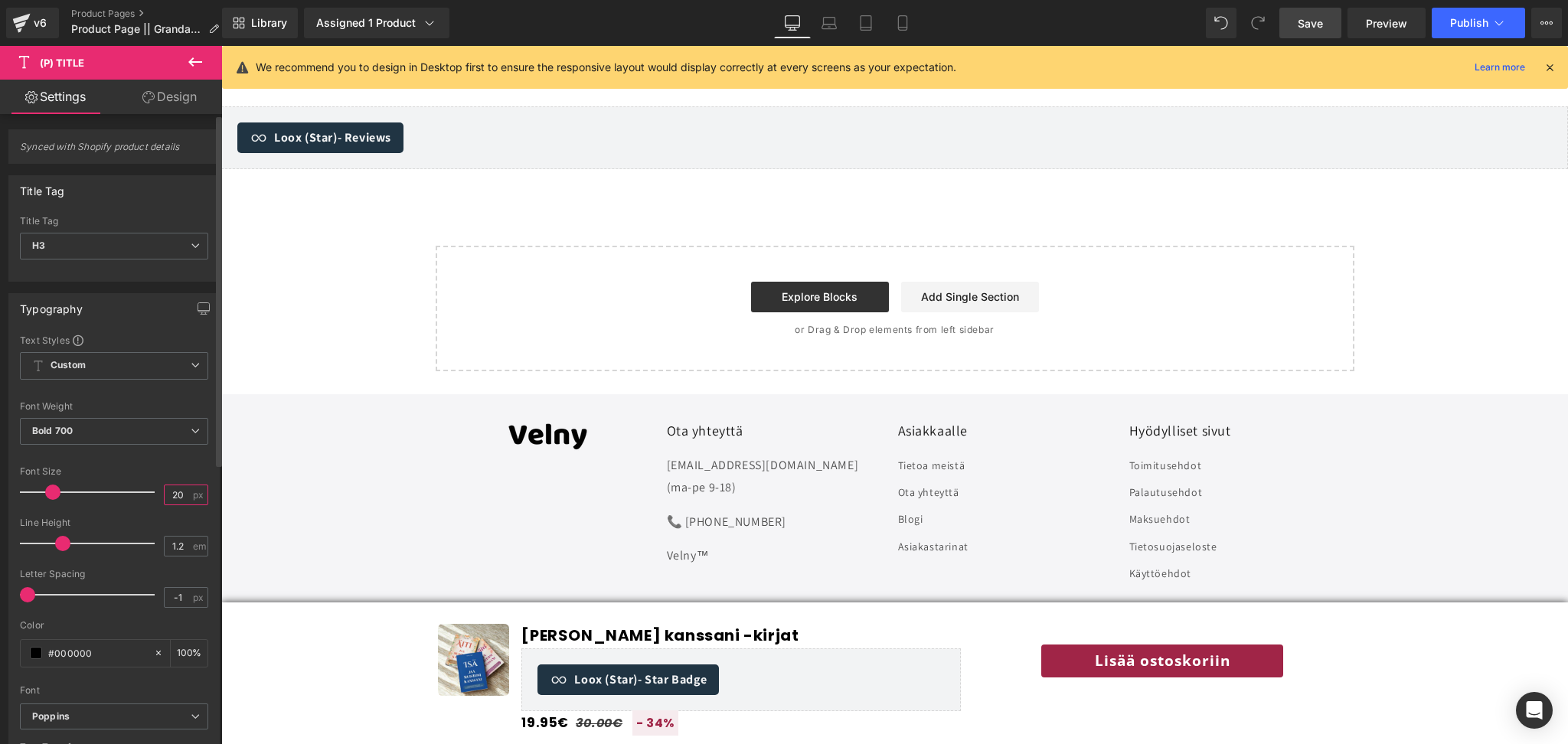
click at [172, 500] on input "20" at bounding box center [178, 494] width 27 height 19
click at [1460, 28] on span "Publish" at bounding box center [1470, 23] width 39 height 13
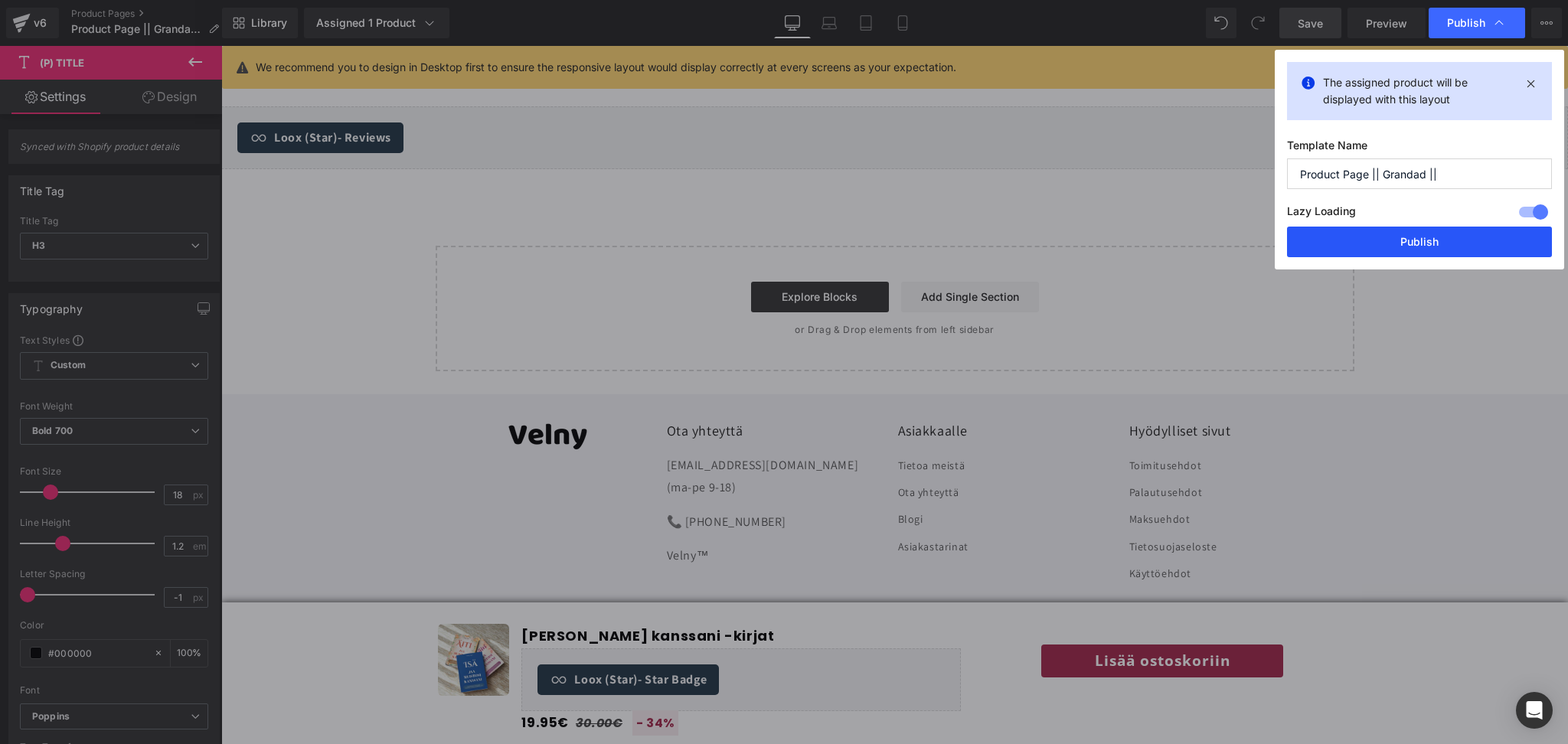
click at [1413, 239] on button "Publish" at bounding box center [1419, 242] width 265 height 31
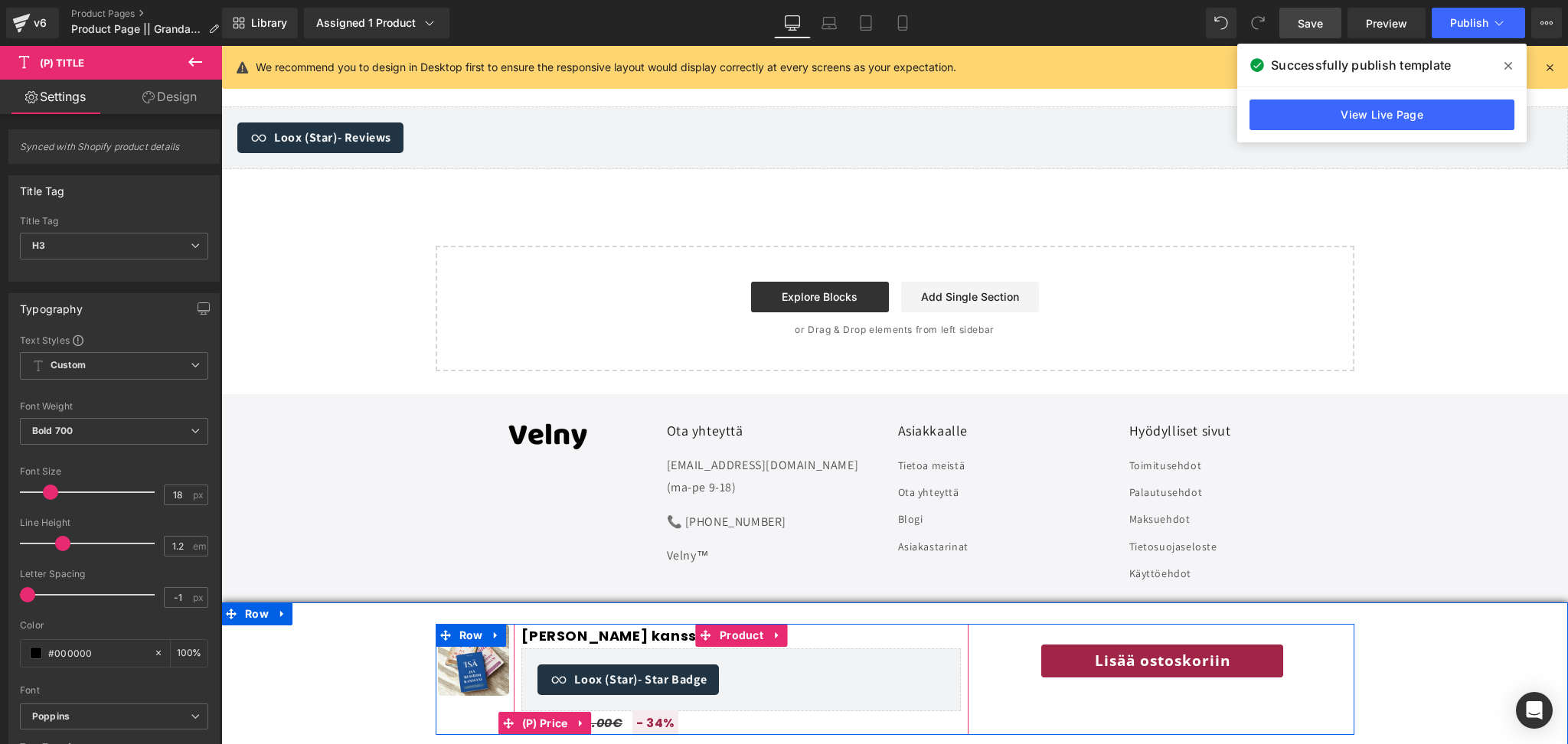
click at [666, 729] on span "34%" at bounding box center [661, 723] width 28 height 17
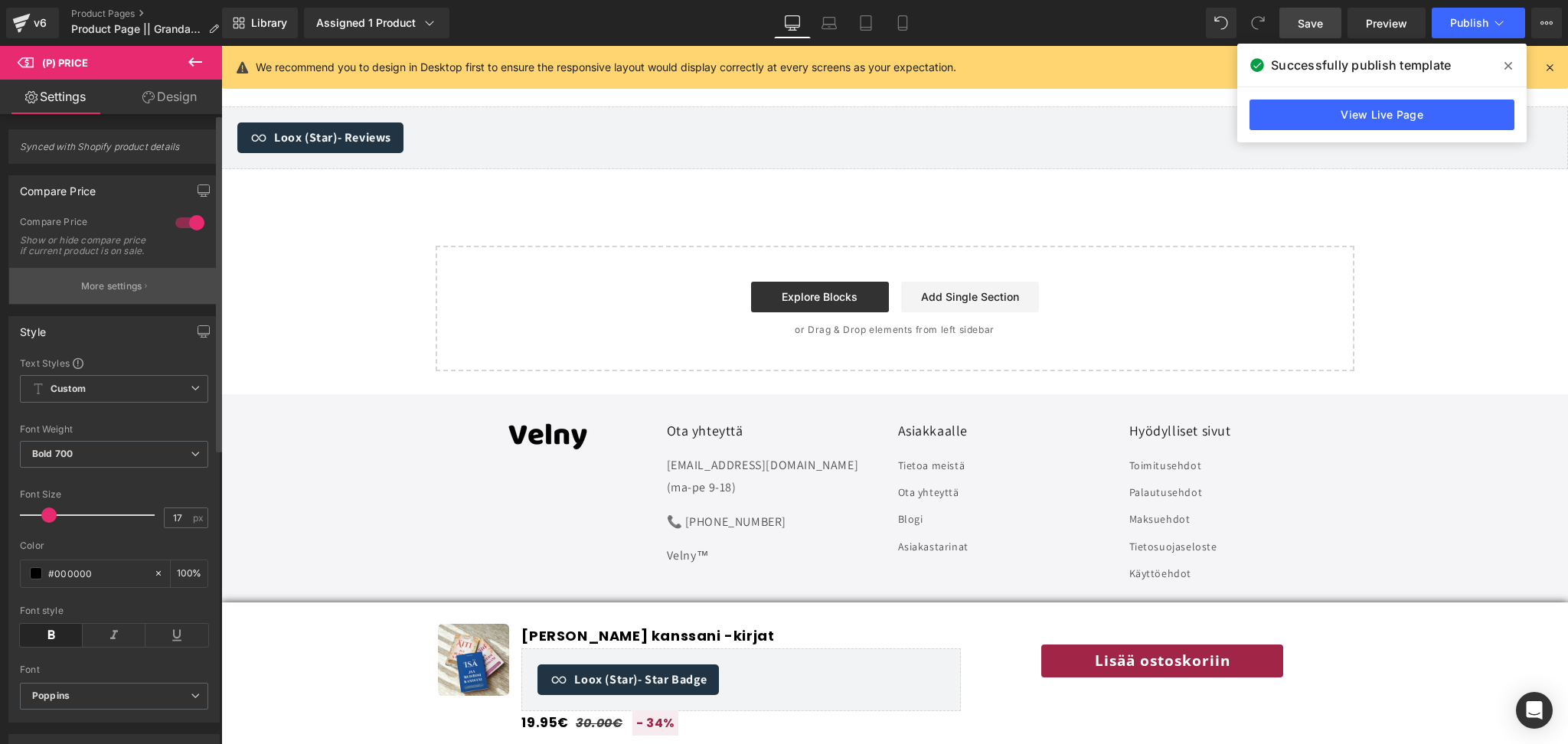
click at [102, 293] on p "More settings" at bounding box center [112, 287] width 61 height 14
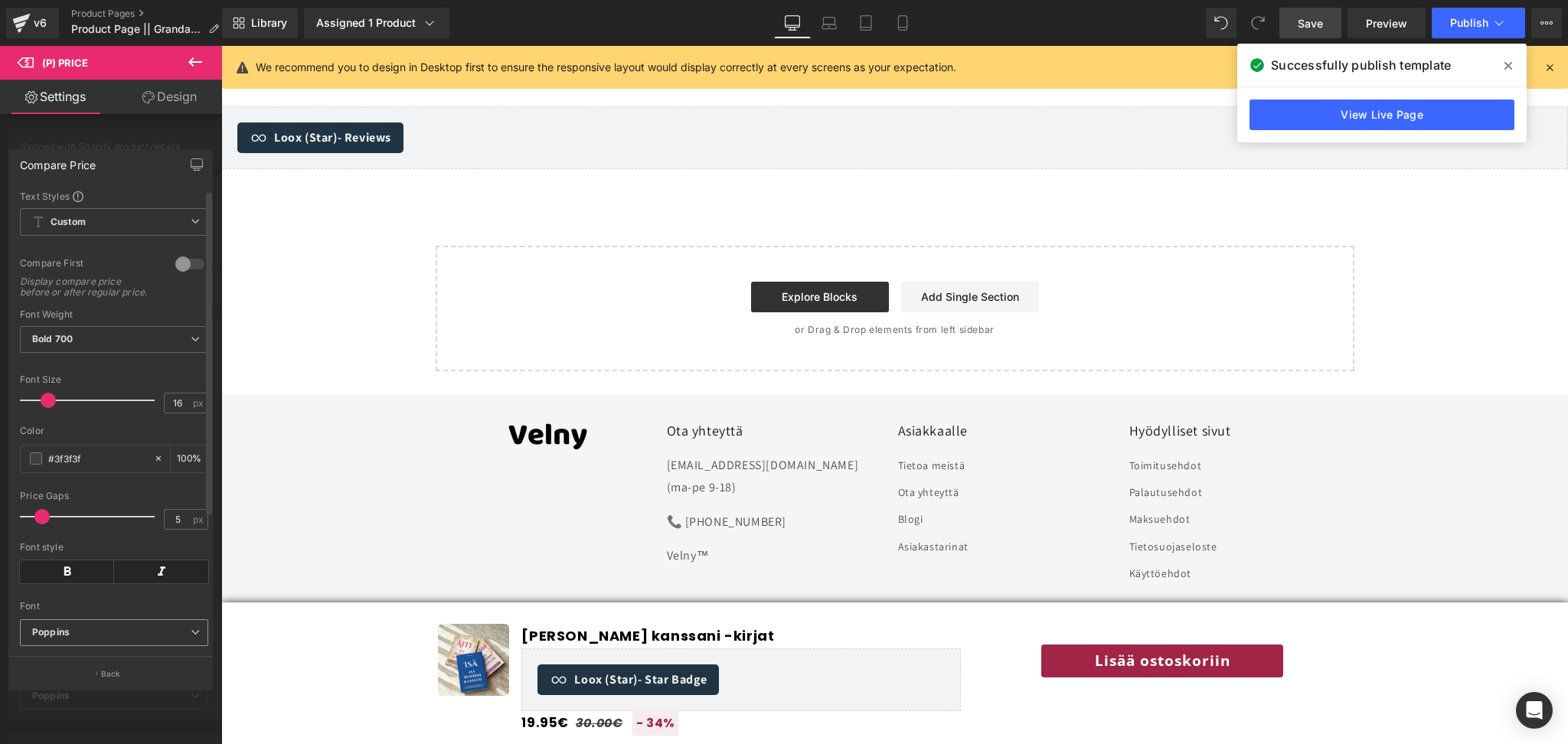
scroll to position [0, 0]
click at [133, 134] on div at bounding box center [111, 398] width 222 height 705
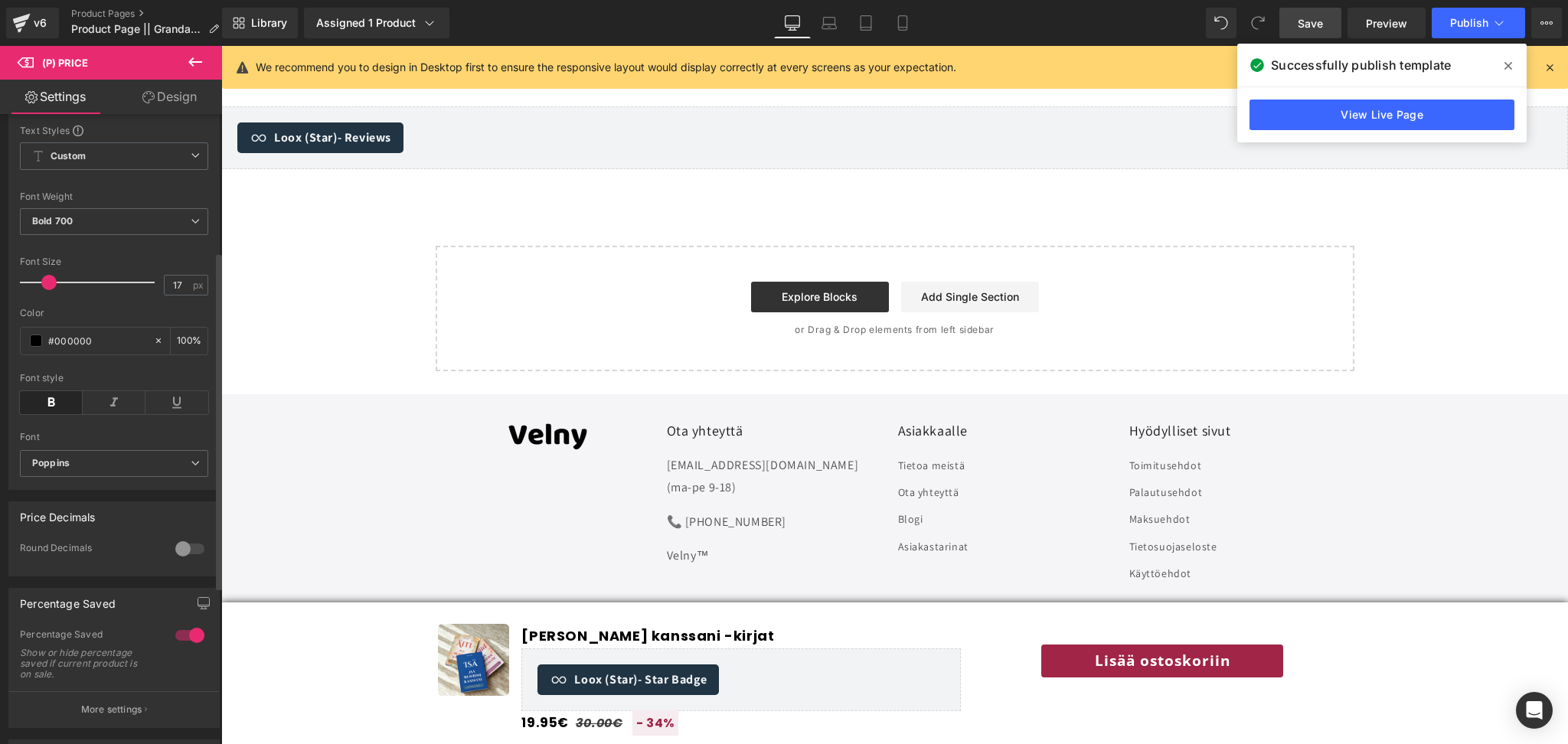
scroll to position [256, 0]
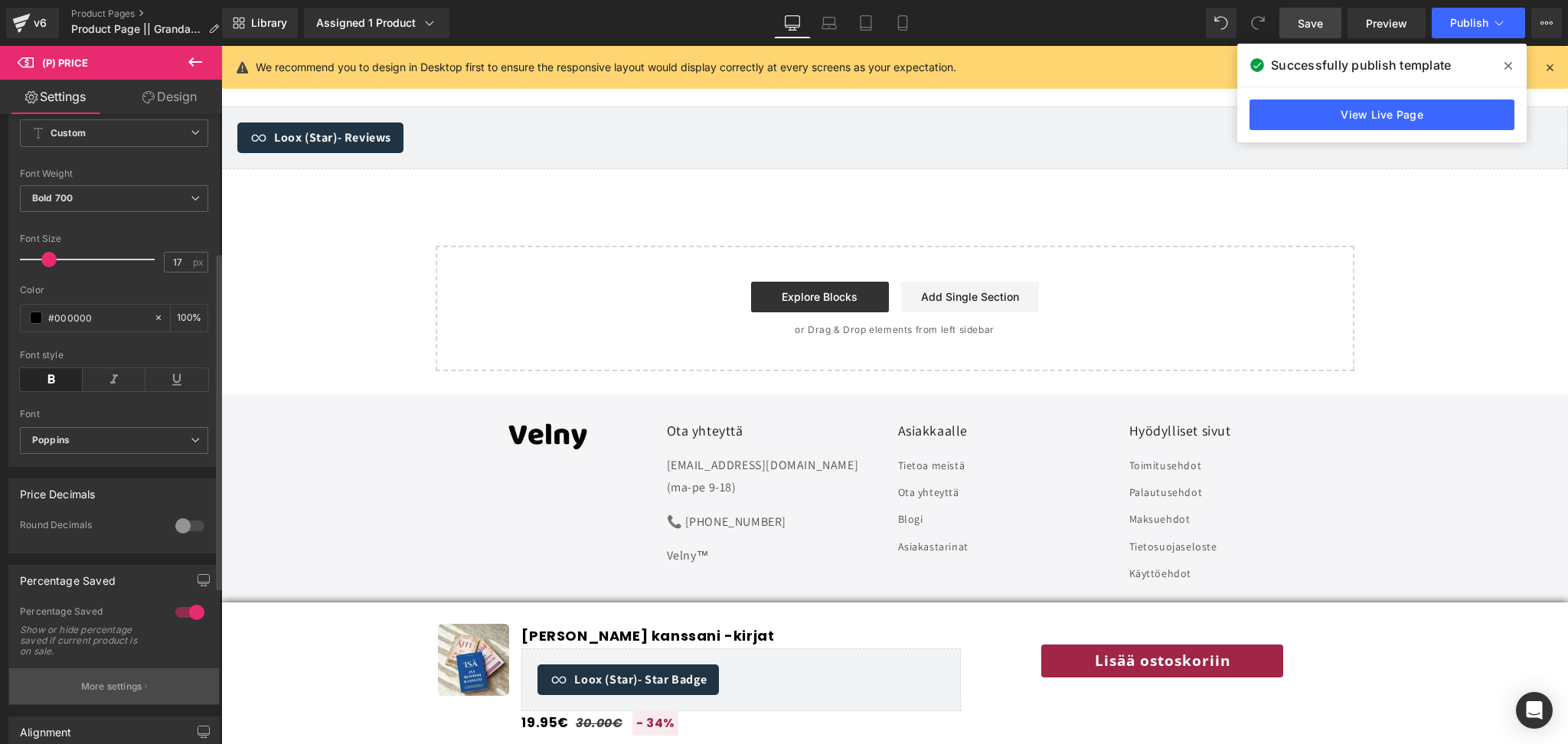
click at [71, 694] on button "More settings" at bounding box center [114, 687] width 209 height 36
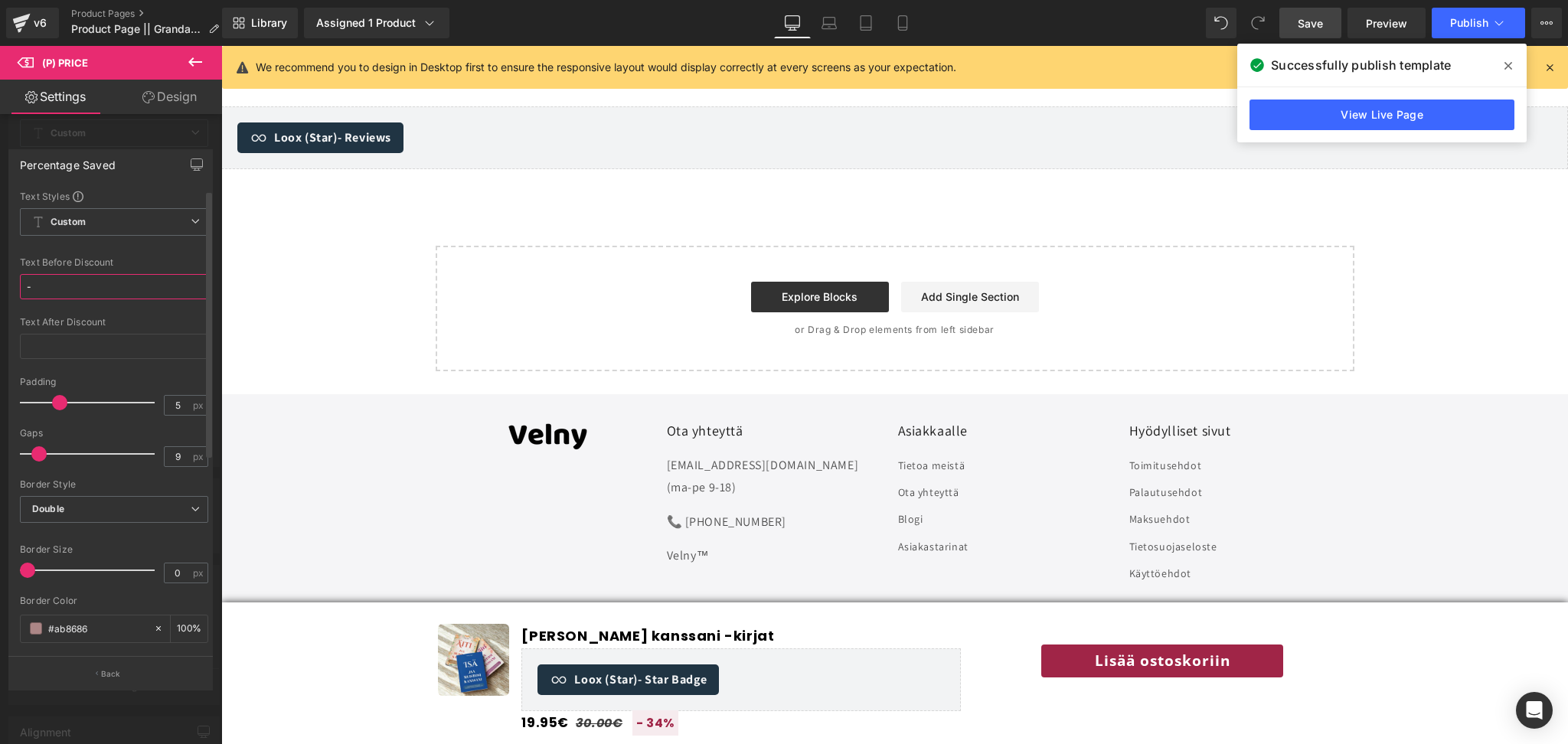
drag, startPoint x: 72, startPoint y: 288, endPoint x: 45, endPoint y: 295, distance: 27.9
click at [45, 295] on input "-" at bounding box center [113, 287] width 188 height 25
click at [88, 357] on input "text" at bounding box center [113, 346] width 188 height 25
paste input "YLI 12 000 MYYTY"
click at [81, 222] on b "Custom" at bounding box center [68, 222] width 35 height 13
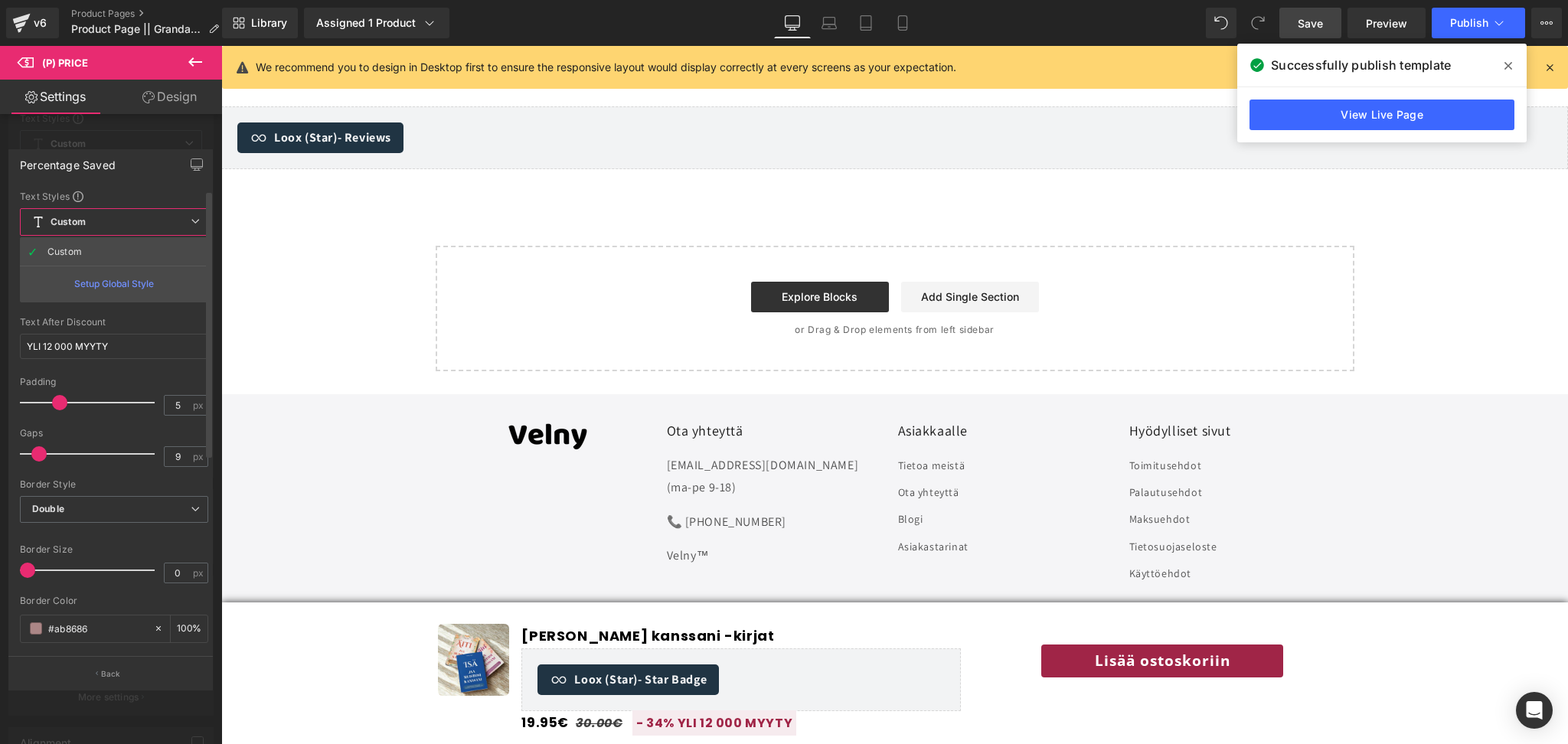
click at [110, 289] on div "Setup Global Style" at bounding box center [113, 283] width 188 height 36
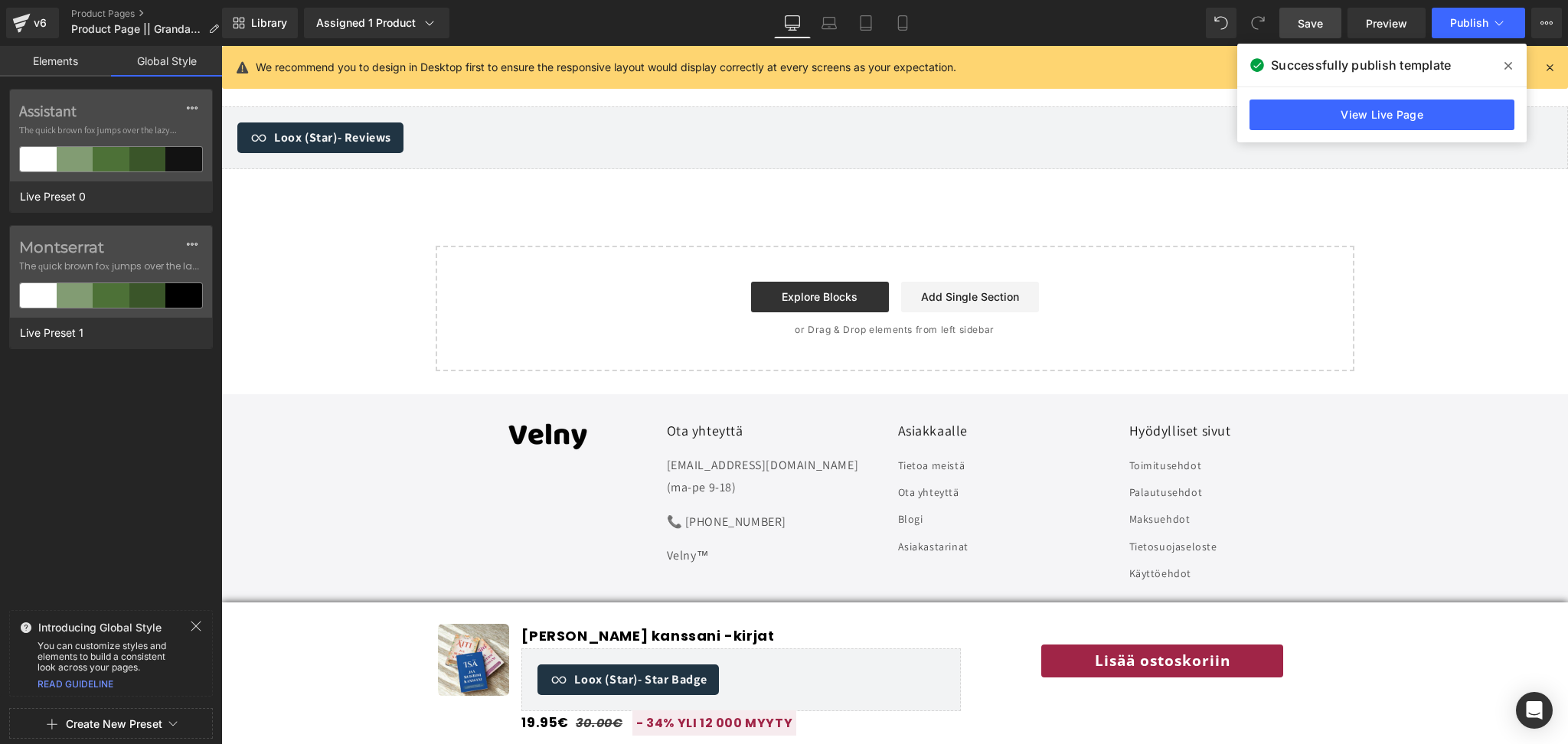
click at [83, 70] on link "Elements" at bounding box center [55, 61] width 111 height 31
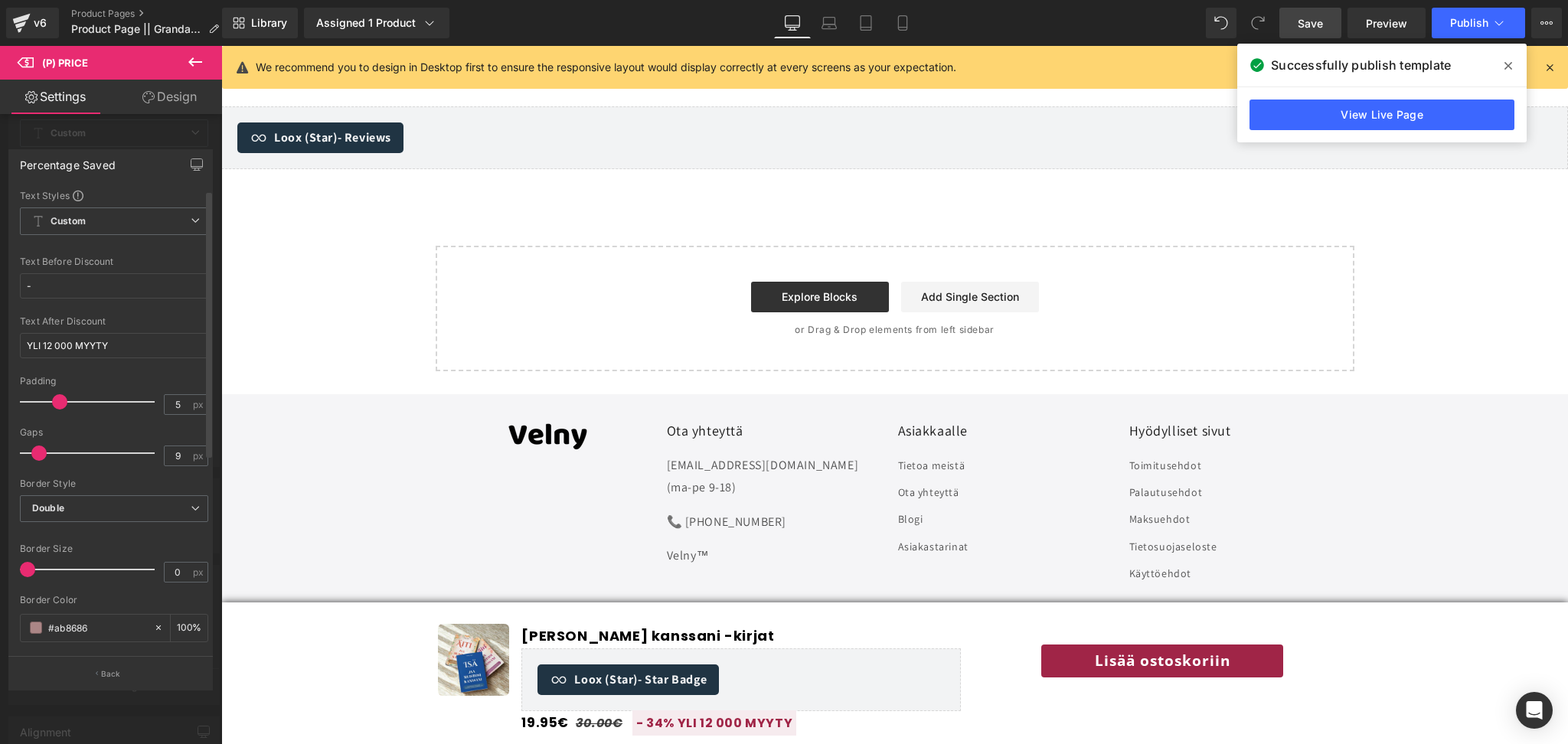
scroll to position [0, 0]
click at [196, 167] on icon "button" at bounding box center [197, 167] width 12 height 0
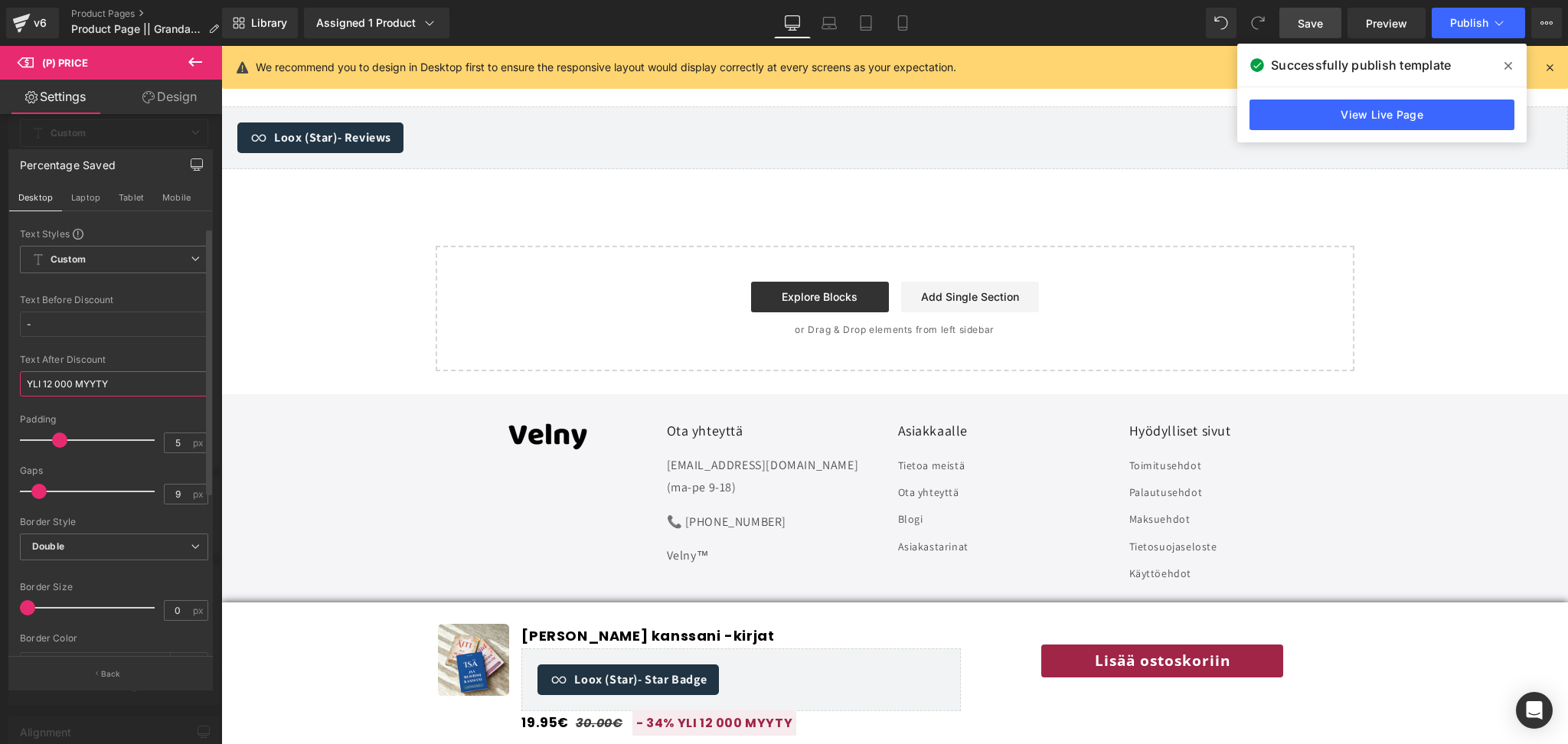
drag, startPoint x: 140, startPoint y: 392, endPoint x: 27, endPoint y: 391, distance: 113.0
click at [27, 391] on input "YLI 12 000 MYYTY" at bounding box center [113, 384] width 188 height 25
click at [132, 147] on div at bounding box center [111, 398] width 222 height 705
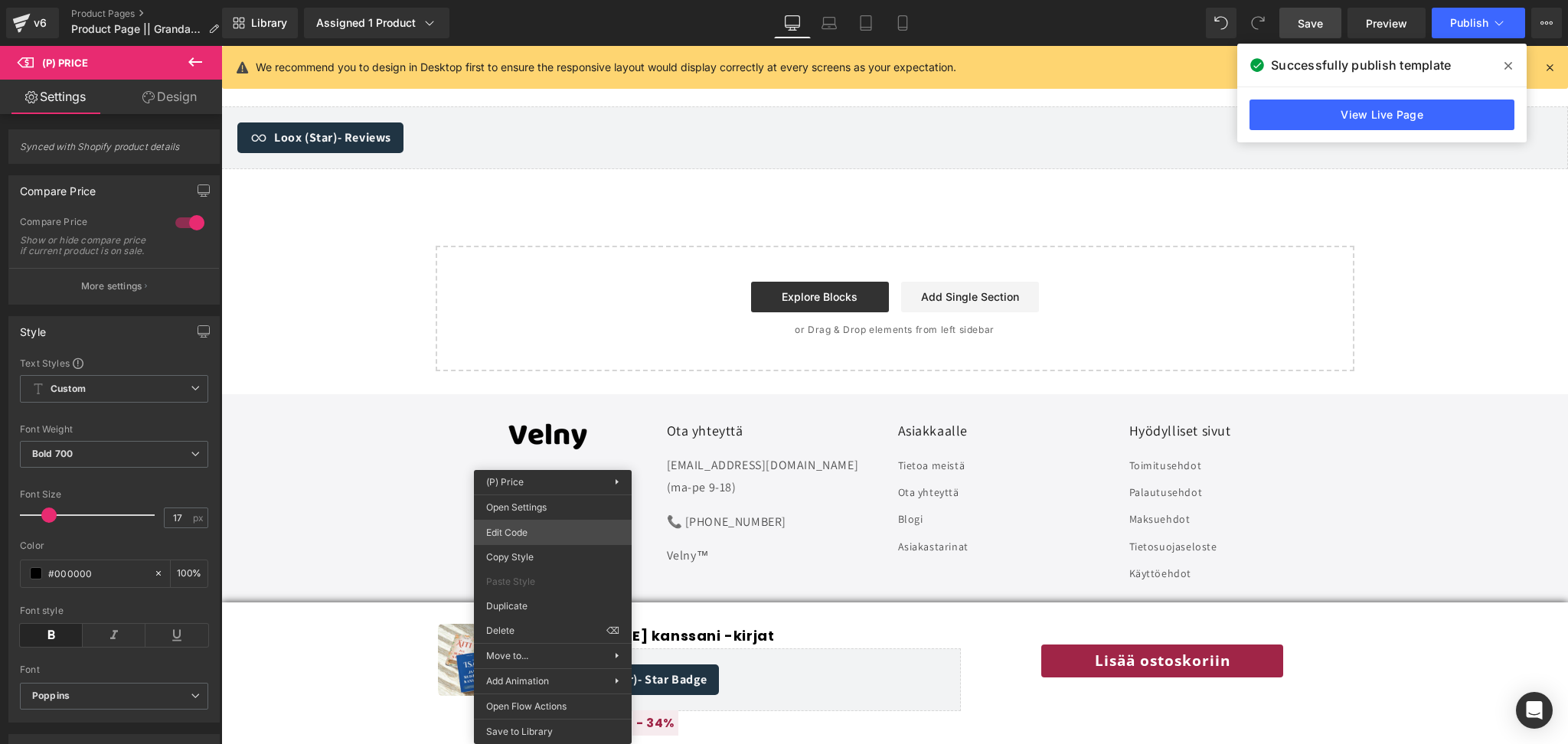
click at [532, 0] on div "(P) Title You are previewing how the will restyle your page. You can not edit E…" at bounding box center [784, 0] width 1568 height 0
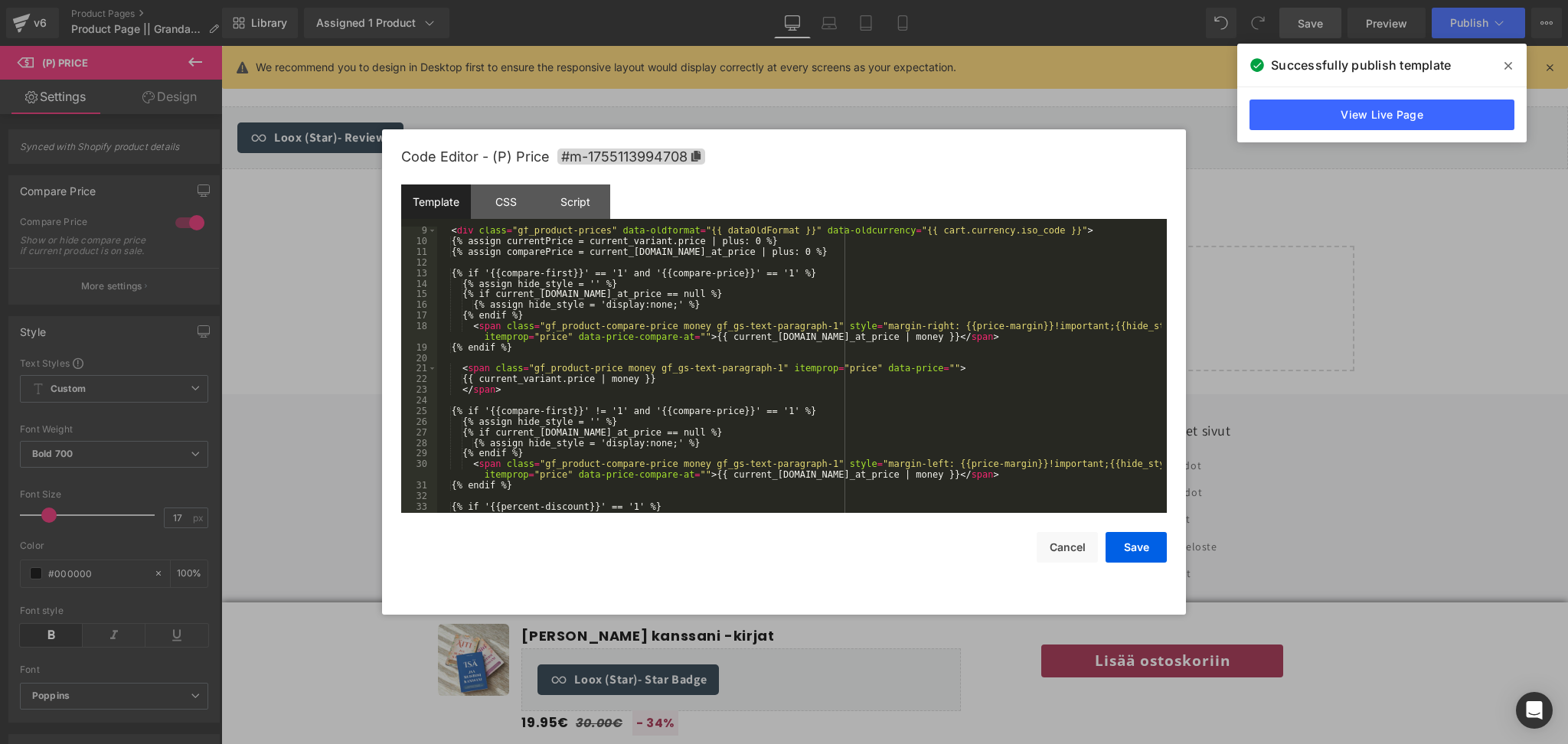
scroll to position [97, 0]
click at [785, 357] on div "< div class = "gf_product-prices" data-oldformat = "{{ dataOldFormat }}" data-o…" at bounding box center [799, 379] width 725 height 308
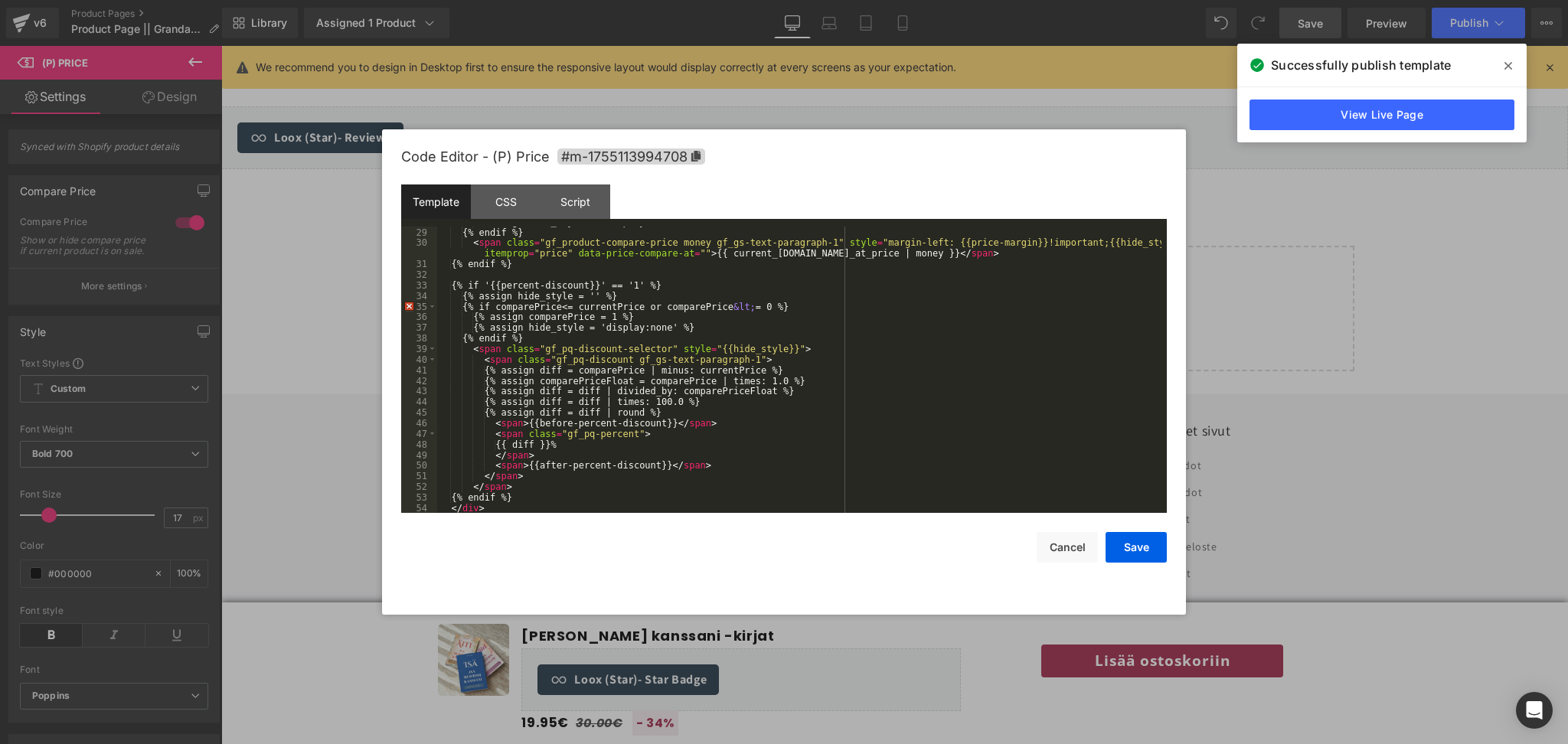
scroll to position [318, 0]
click at [117, 355] on div at bounding box center [784, 372] width 1568 height 744
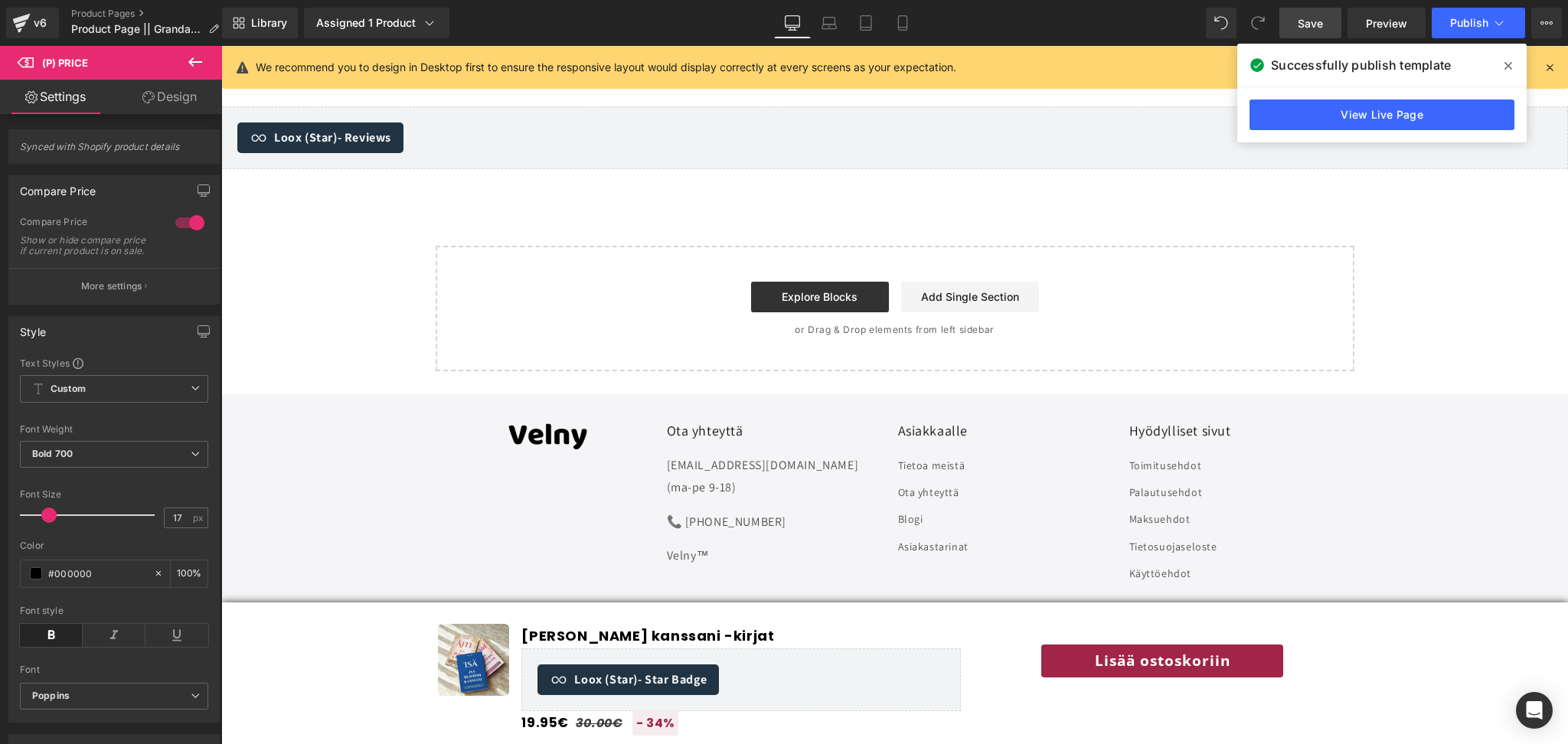
click at [450, 559] on div "Ota yhteyttä info@velny.eu (ma-pe 9-18) 📞 +358442581497 Velny™ Asiakkaalle Tiet…" at bounding box center [895, 551] width 995 height 259
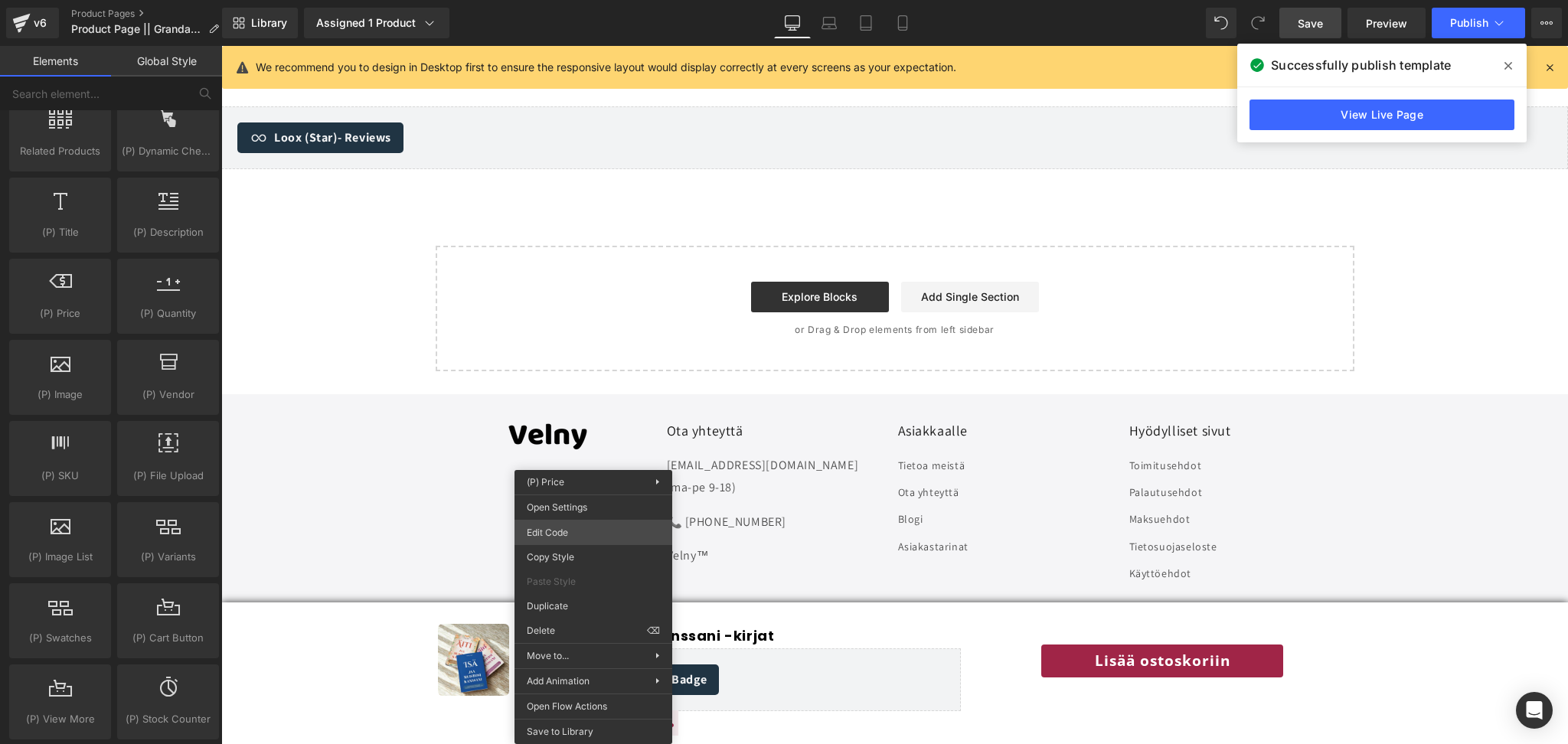
click at [562, 0] on div "(P) Title You are previewing how the will restyle your page. You can not edit E…" at bounding box center [784, 0] width 1568 height 0
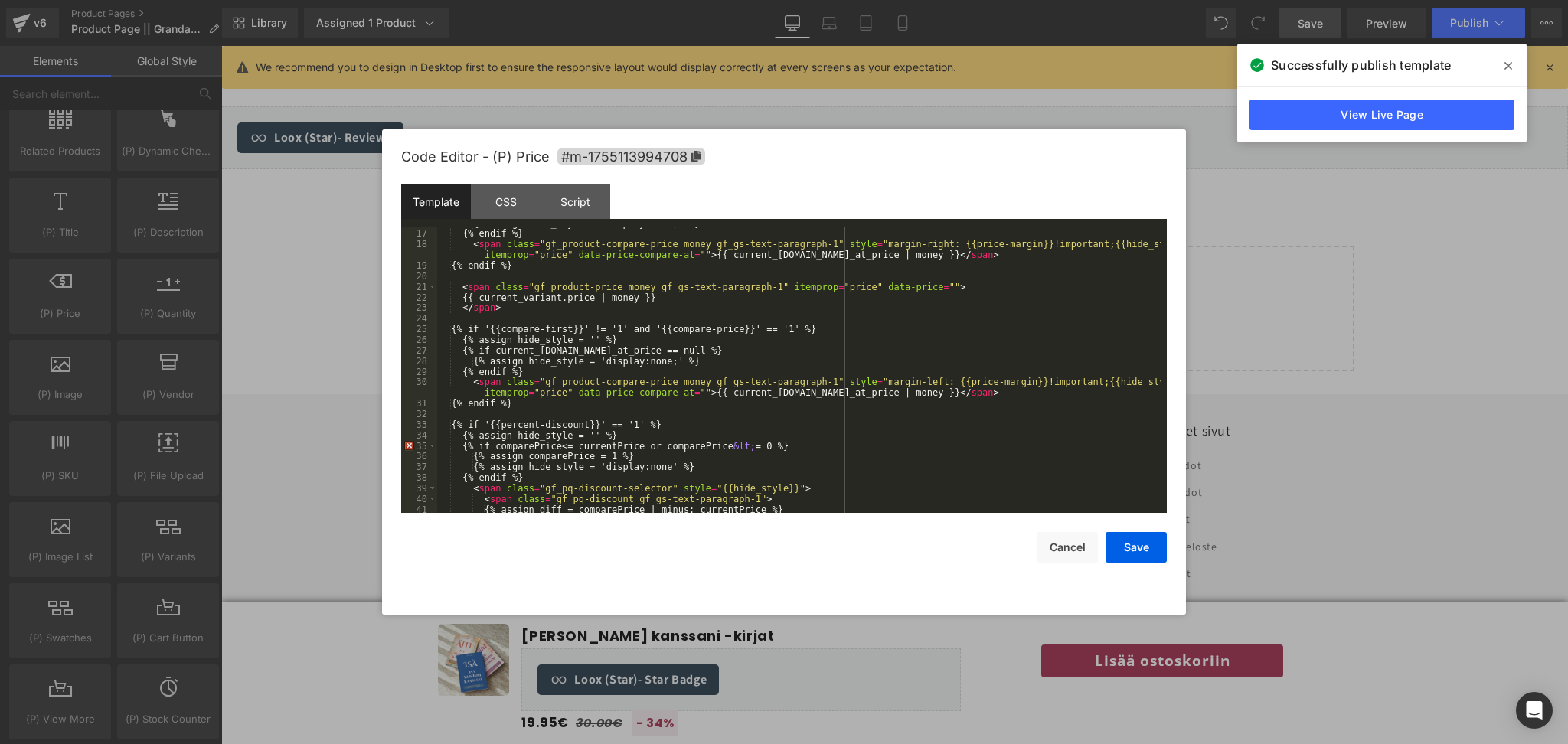
scroll to position [178, 0]
click at [663, 370] on div "{% assign hide_style = 'display:none;' %} {% endif %} < span class = "gf_produc…" at bounding box center [799, 372] width 725 height 308
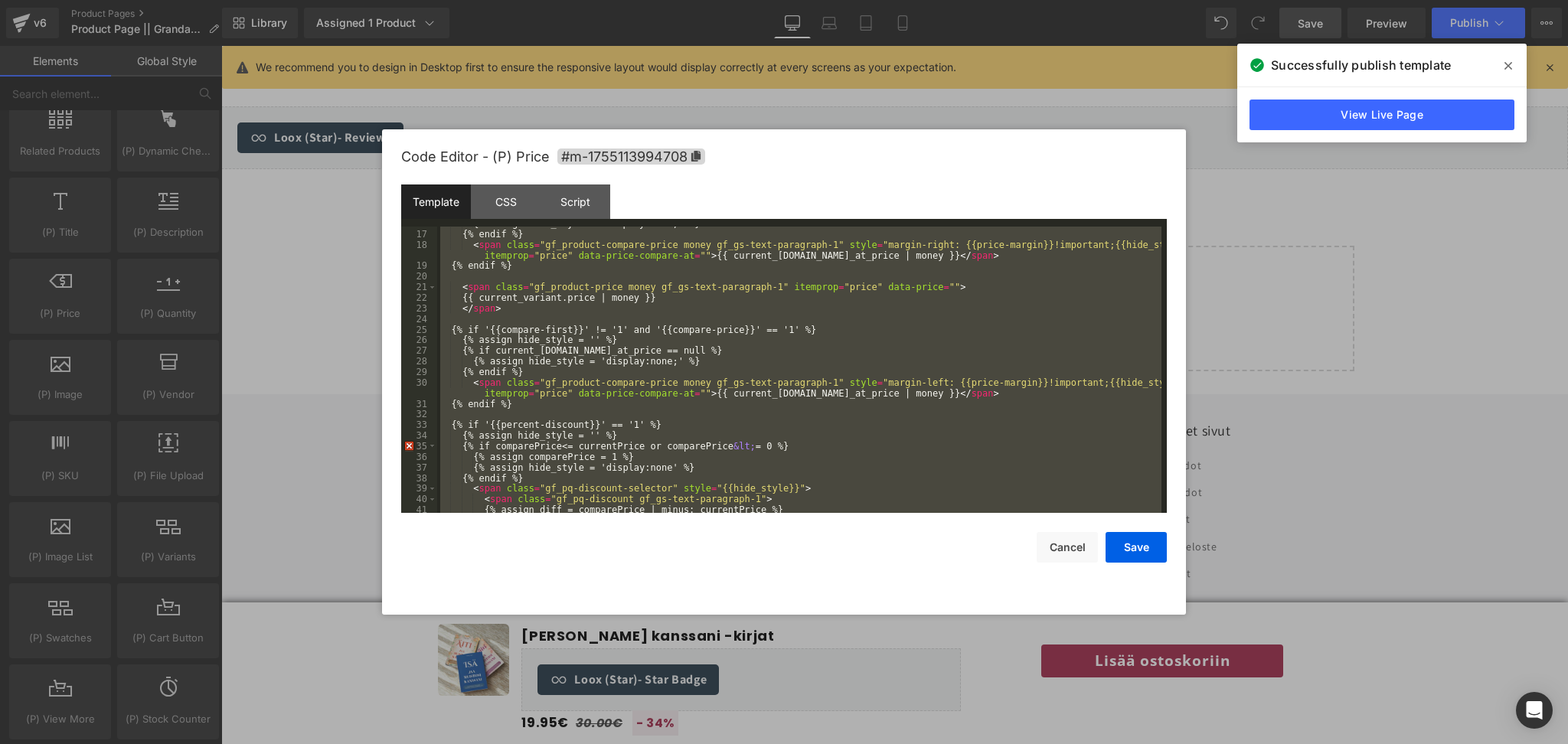
click at [283, 419] on div at bounding box center [784, 372] width 1568 height 744
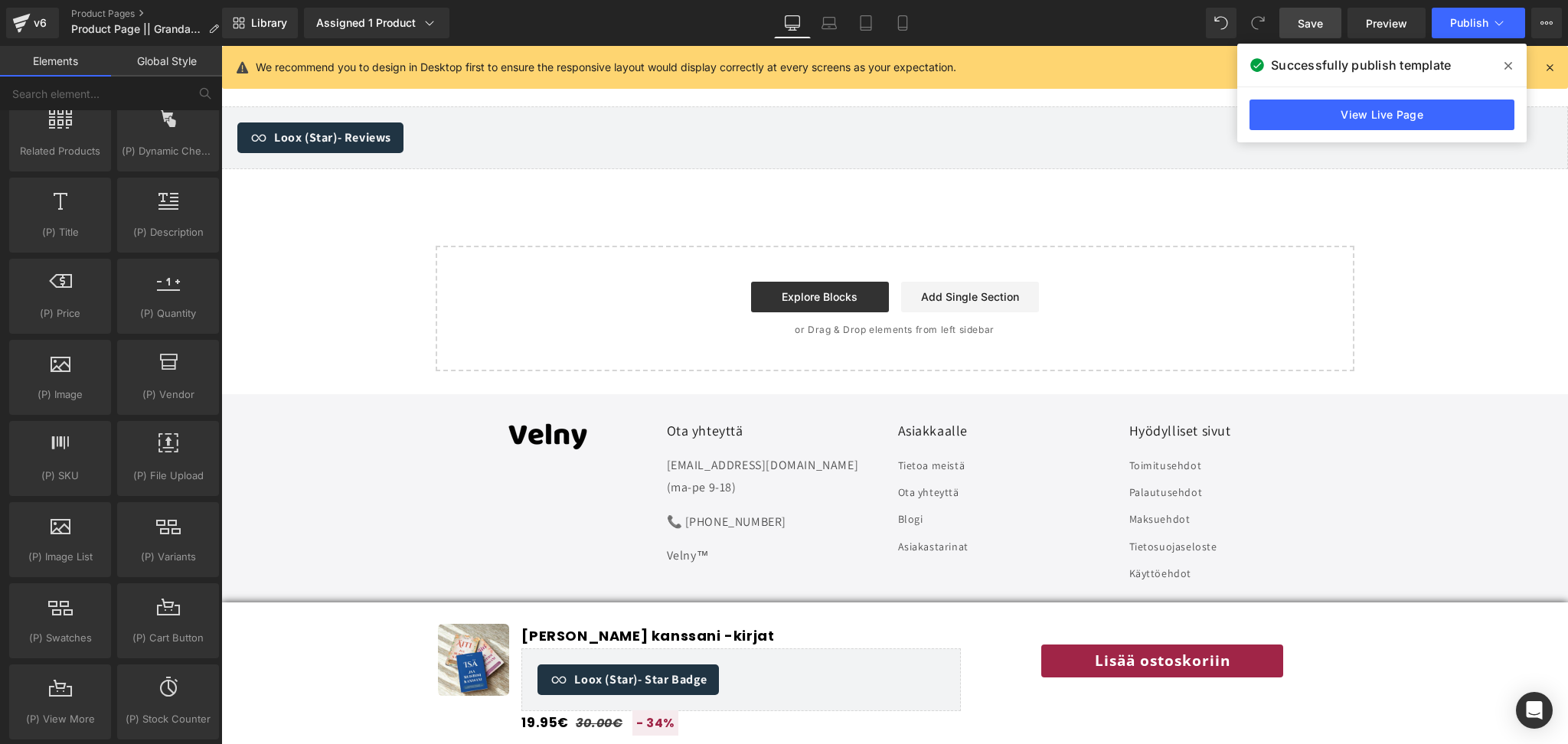
click at [1012, 625] on div "Image Jaa muistosi kanssani -kirjat (P) Title Loox (Star) - Star Badge Loox (St…" at bounding box center [895, 679] width 919 height 111
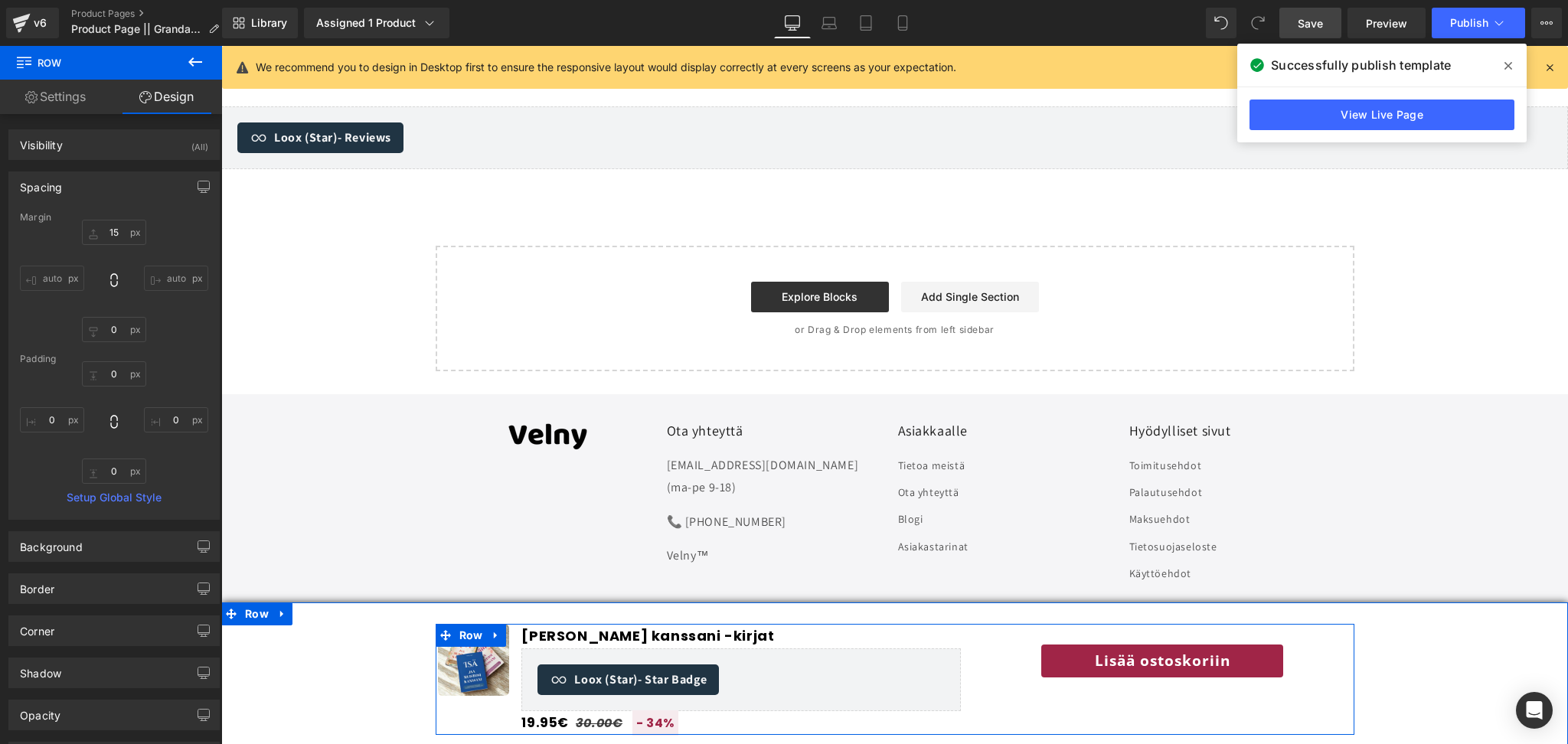
click at [1012, 664] on div "Lisää ostoskoriin" at bounding box center [1162, 661] width 332 height 36
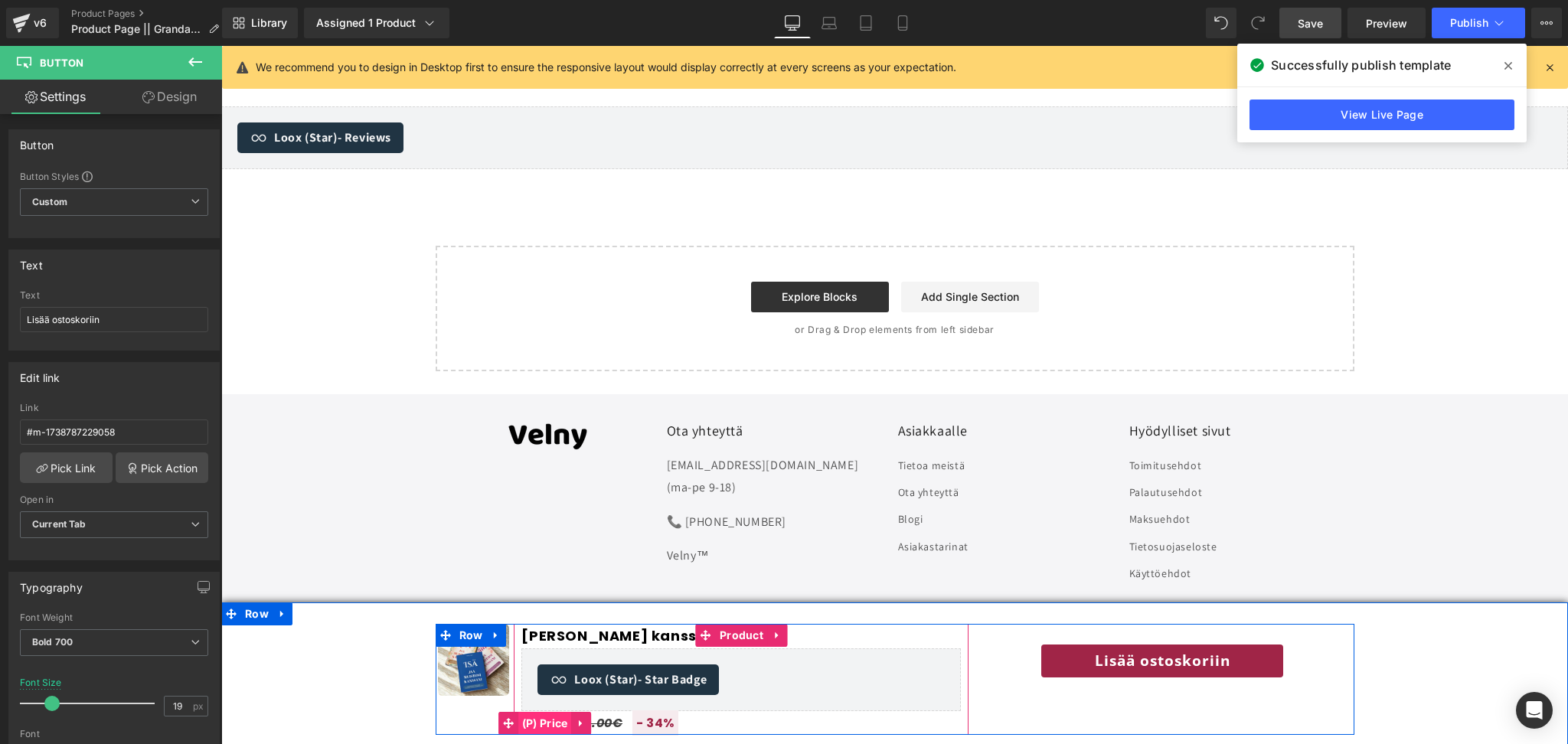
click at [547, 726] on span "(P) Price" at bounding box center [545, 723] width 54 height 23
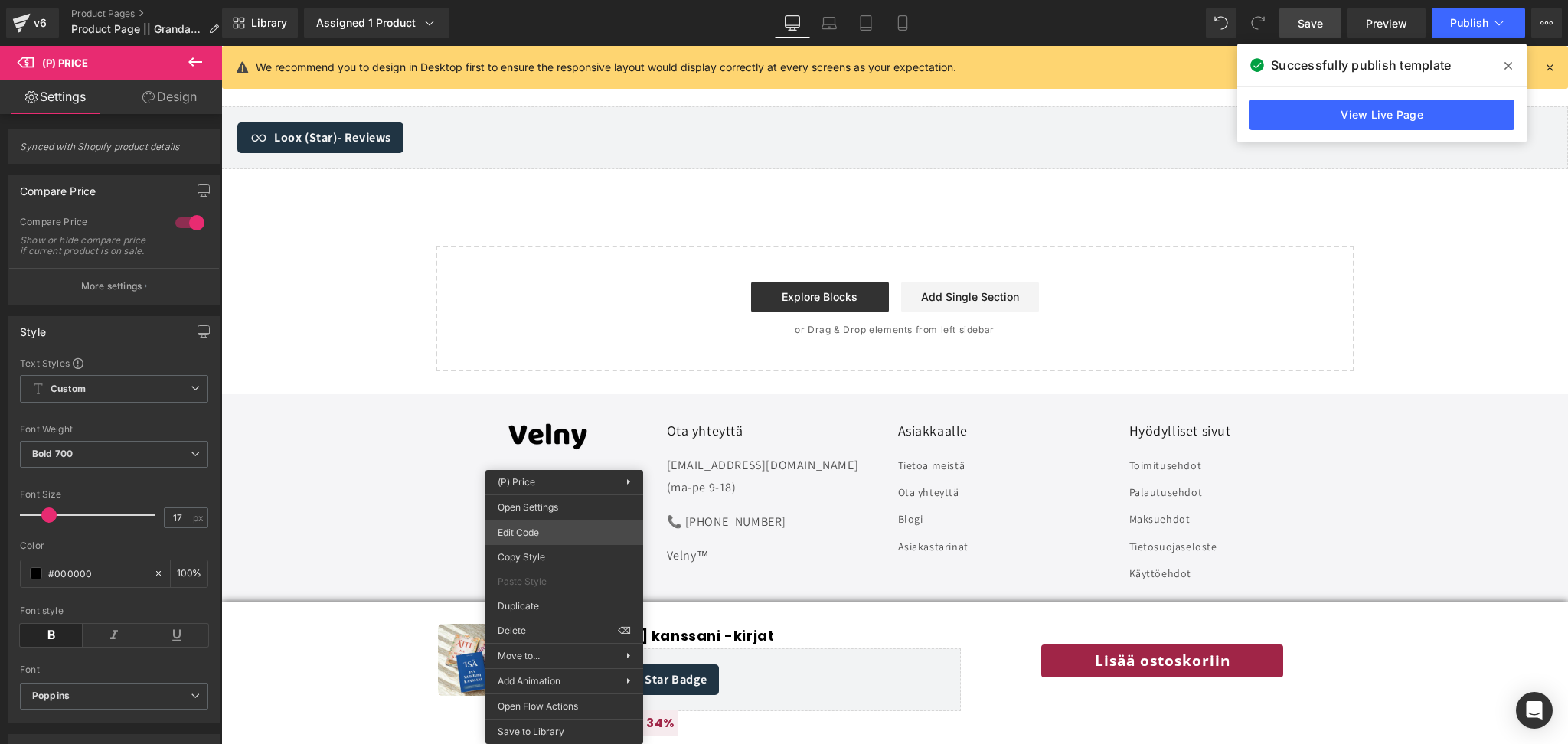
click at [560, 0] on div "(P) Price You are previewing how the will restyle your page. You can not edit E…" at bounding box center [784, 0] width 1568 height 0
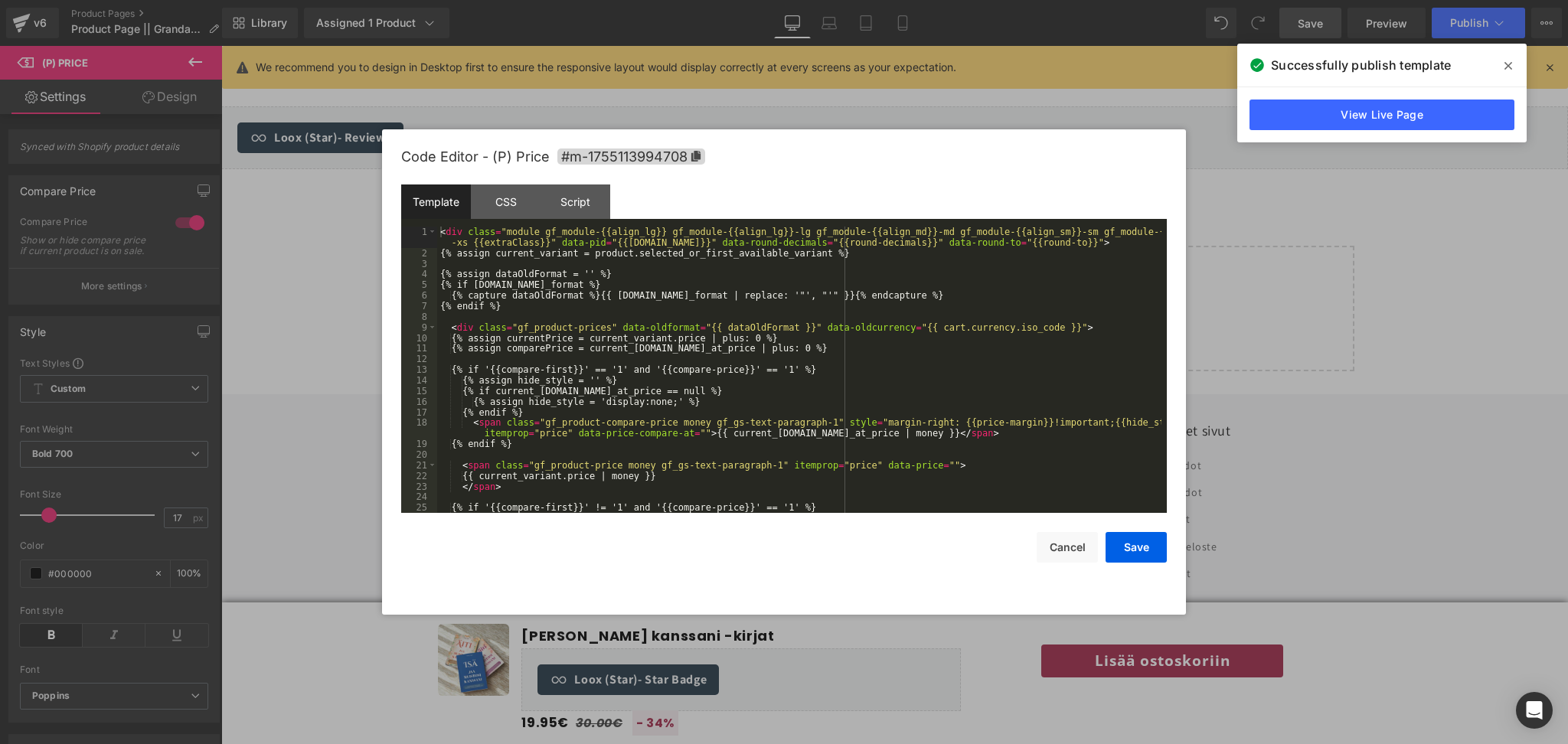
click at [574, 395] on div "< div class = "module gf_module-{{align_lg}} gf_module-{{align_lg}}-lg gf_modul…" at bounding box center [799, 386] width 725 height 318
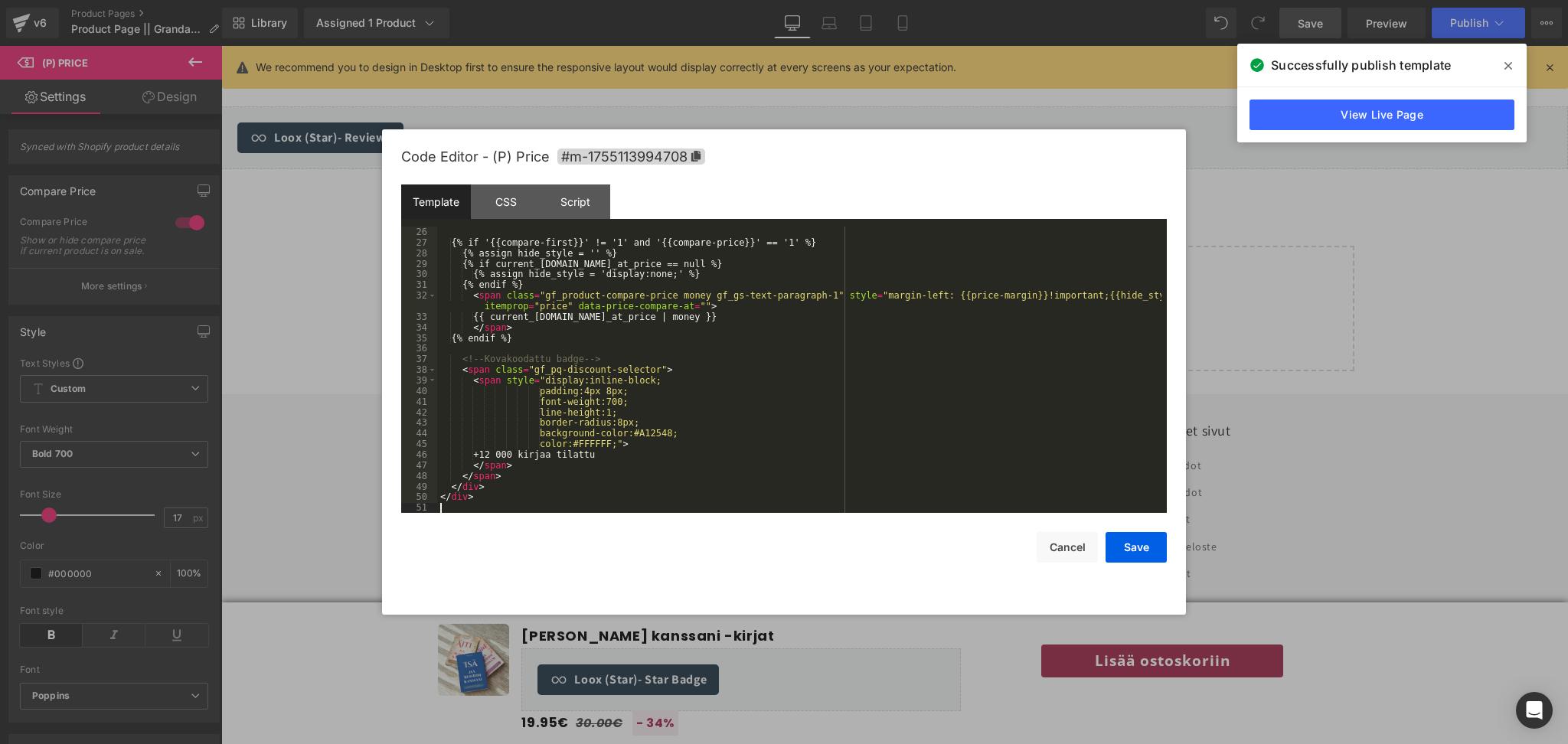
scroll to position [287, 0]
click at [1144, 544] on button "Save" at bounding box center [1136, 547] width 61 height 31
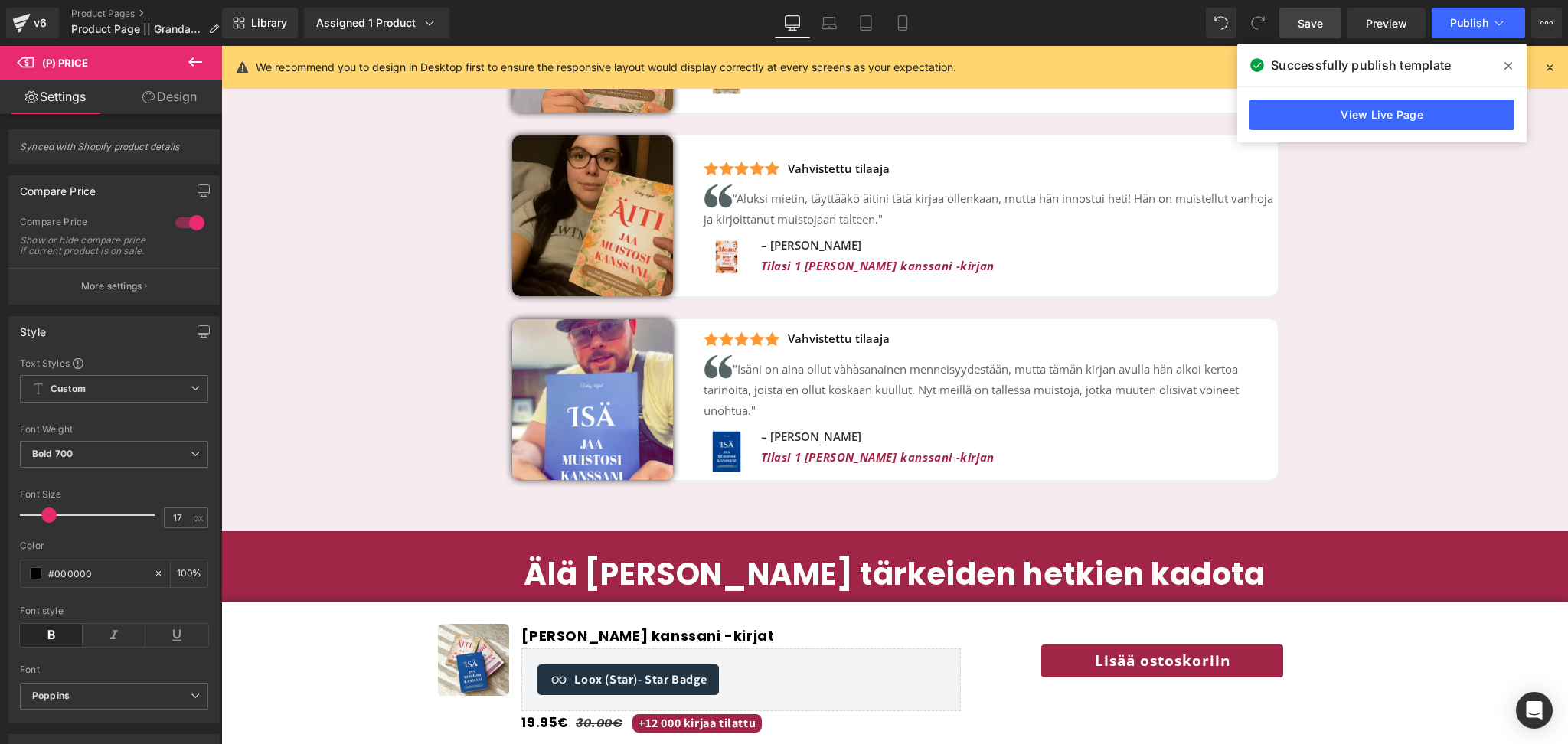
scroll to position [3604, 0]
click at [1462, 22] on span "Publish" at bounding box center [1470, 23] width 39 height 13
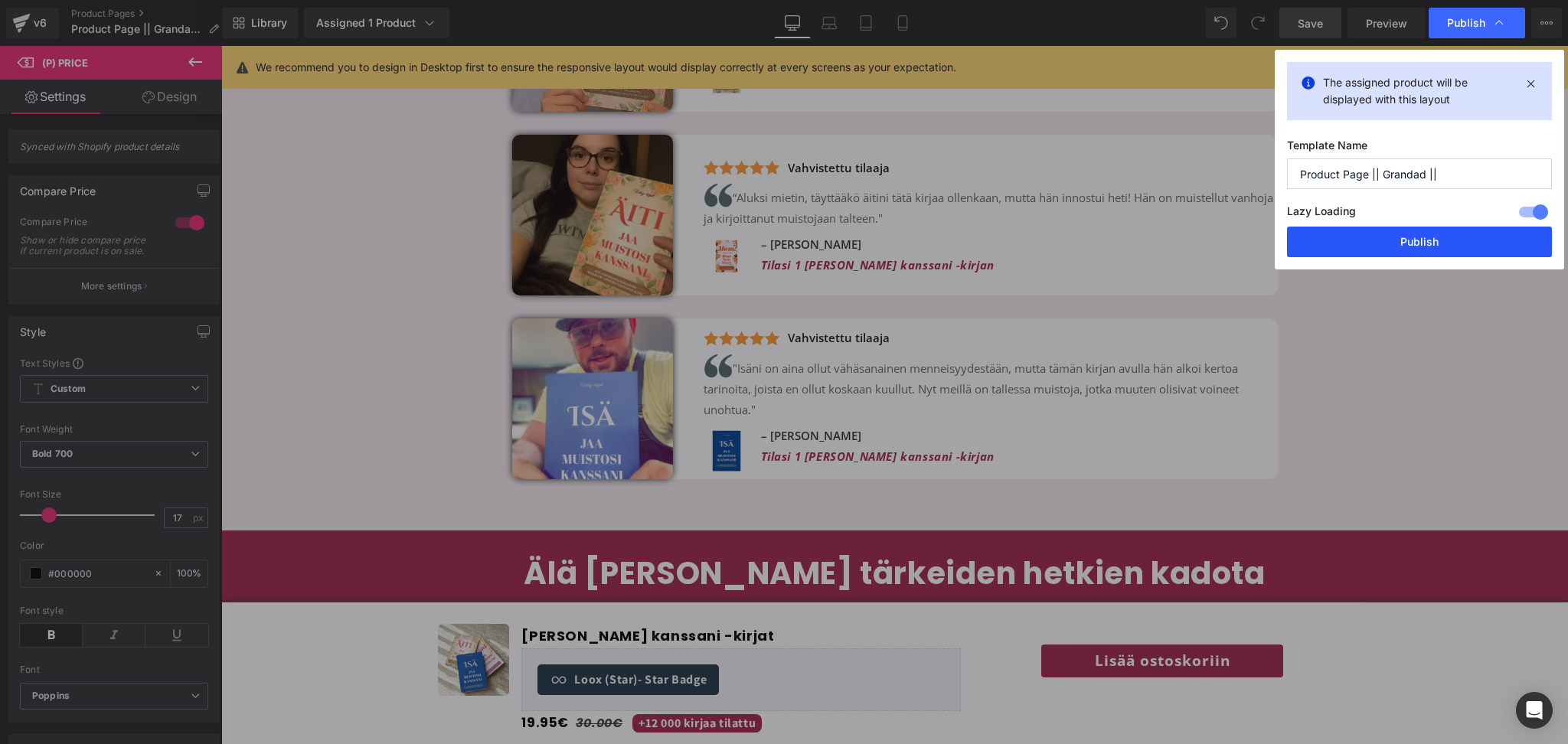
click at [1377, 249] on button "Publish" at bounding box center [1419, 242] width 265 height 31
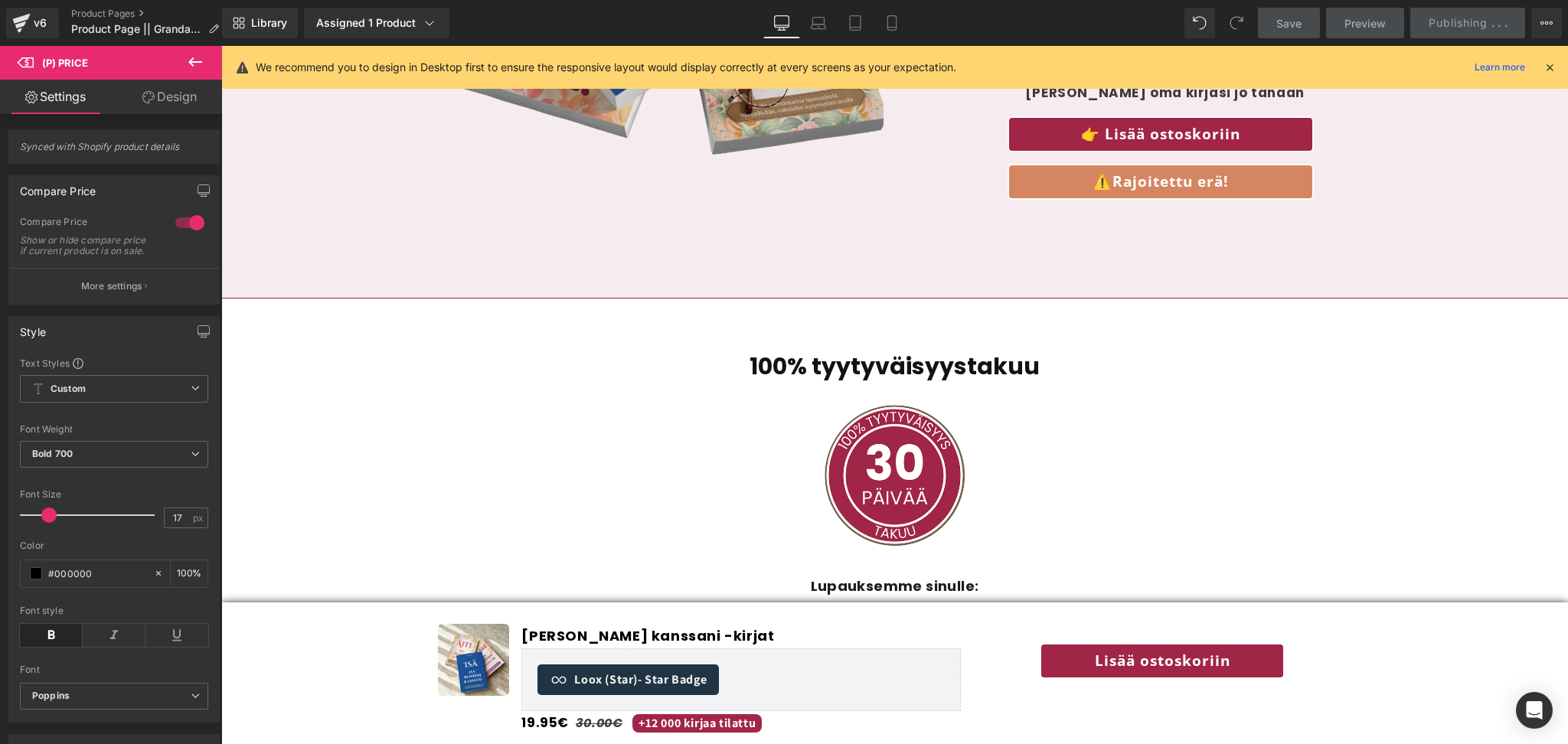
scroll to position [4433, 0]
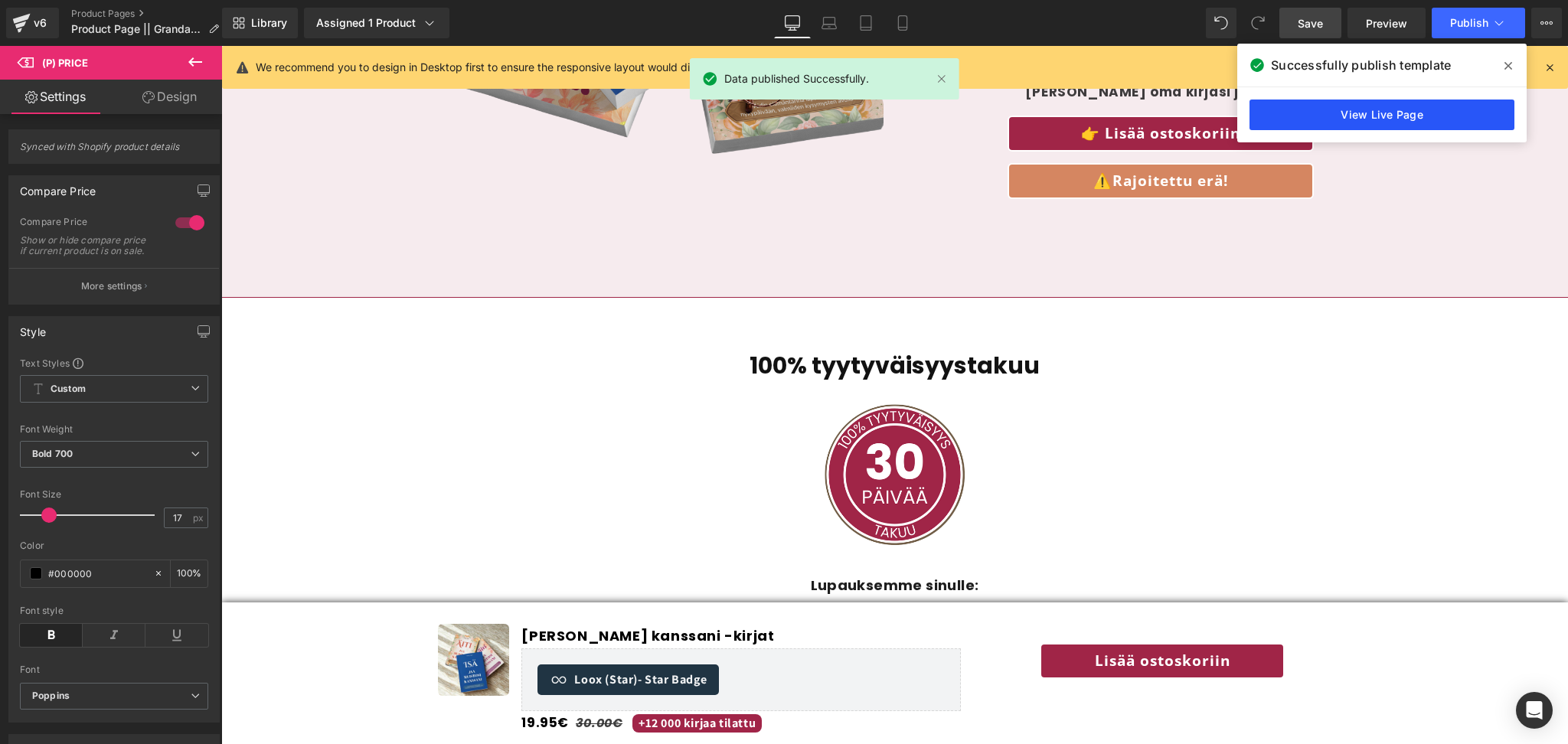
click at [1318, 117] on link "View Live Page" at bounding box center [1382, 114] width 265 height 31
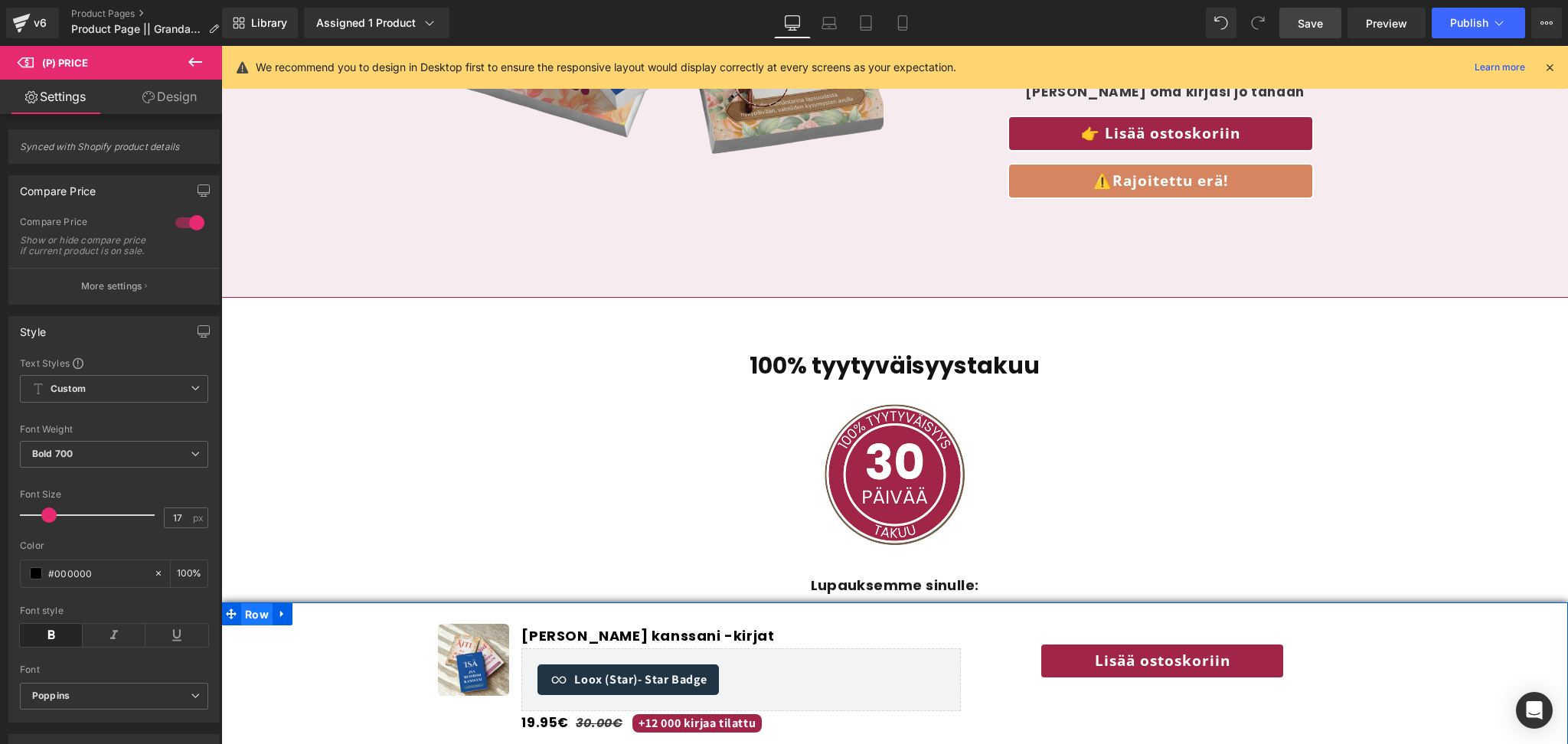
click at [249, 619] on span "Row" at bounding box center [257, 614] width 32 height 23
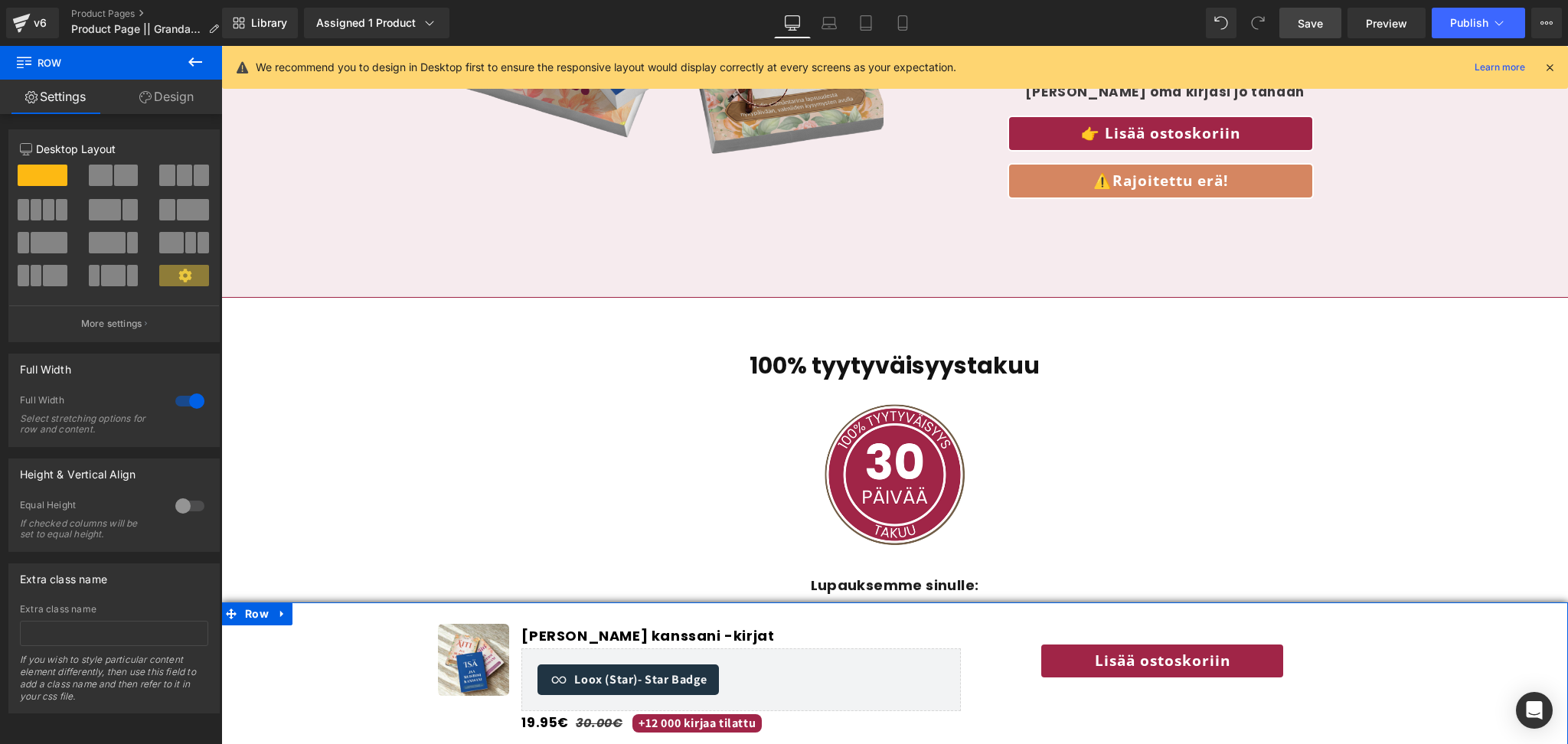
click at [154, 98] on link "Design" at bounding box center [166, 97] width 111 height 35
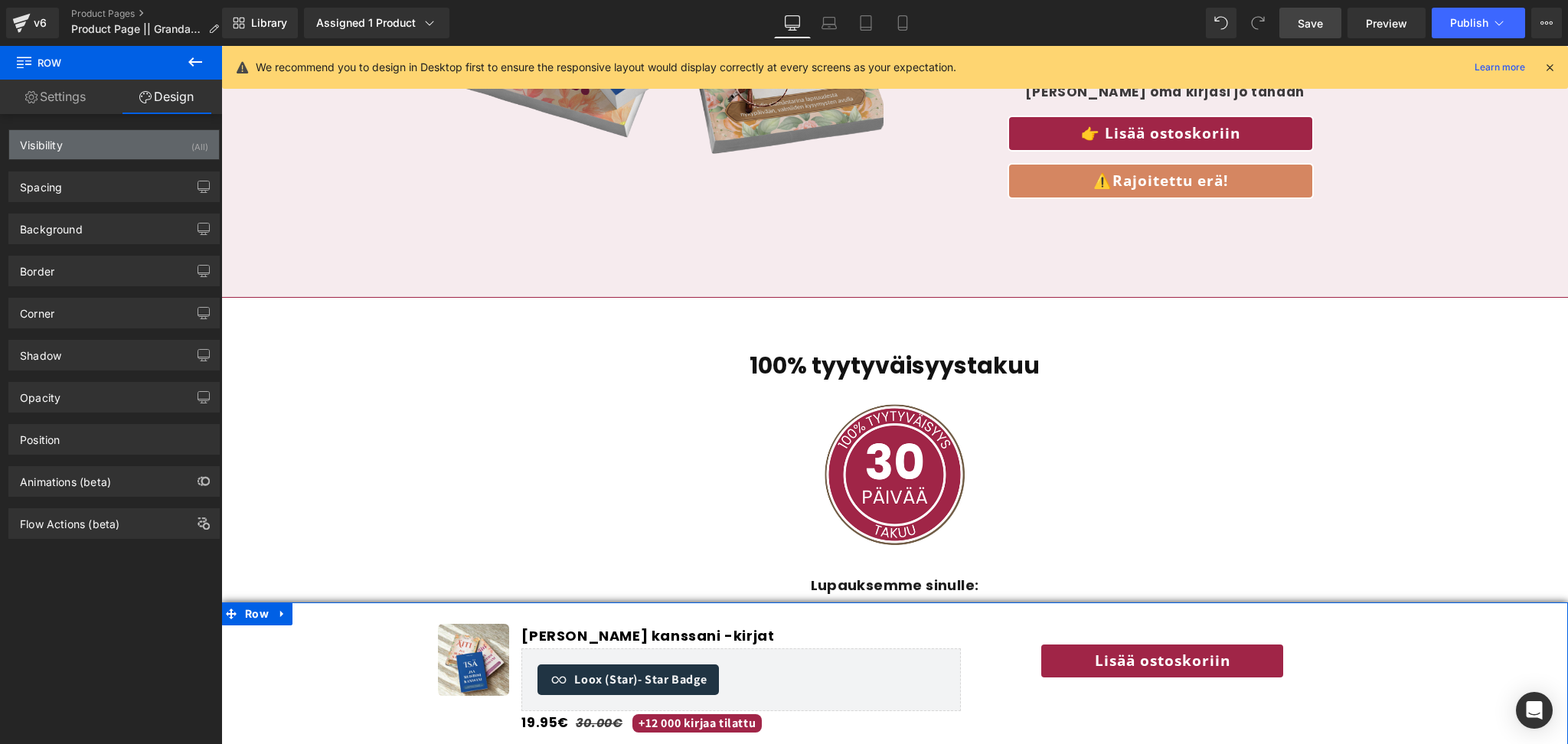
click at [82, 140] on div "Visibility (All)" at bounding box center [114, 144] width 209 height 29
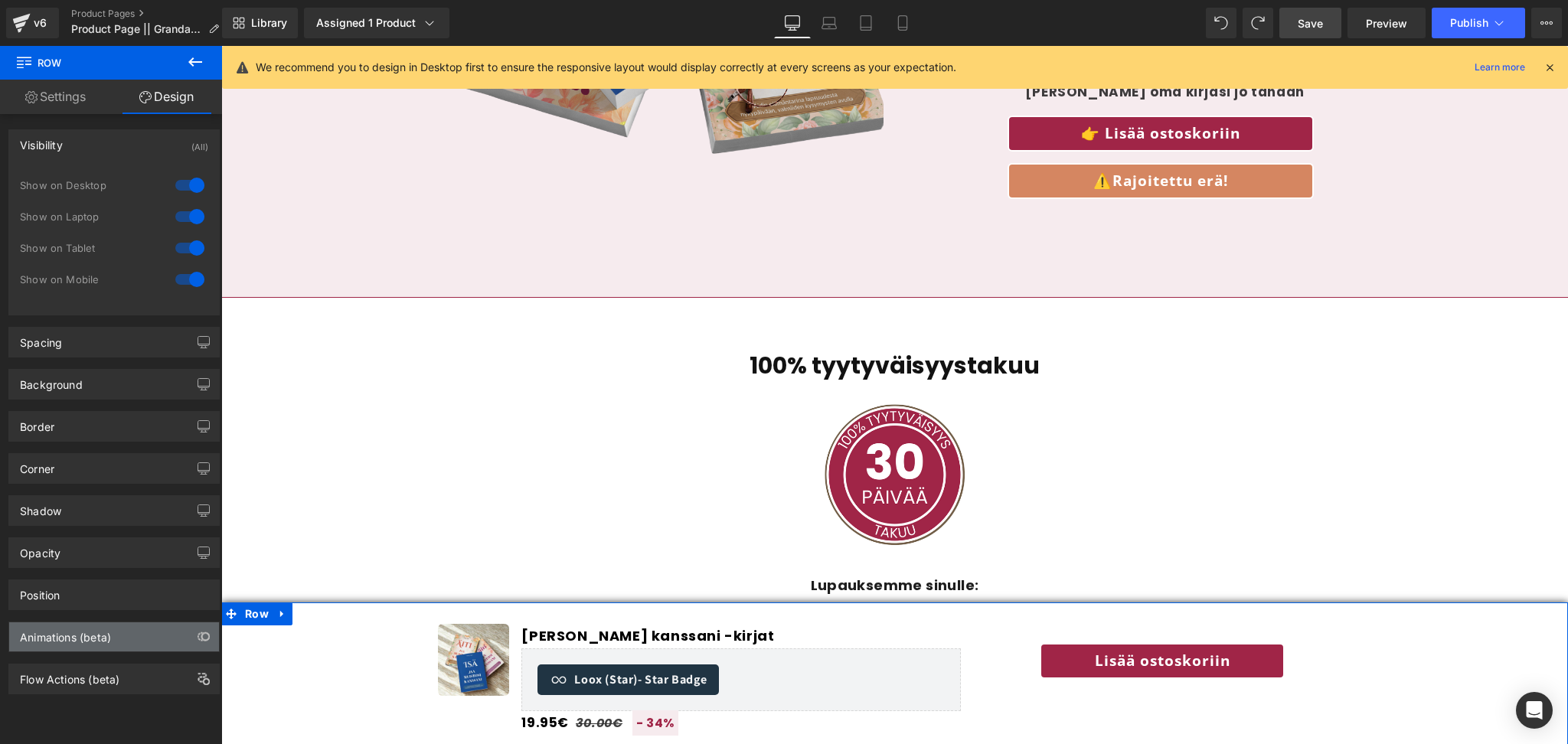
click at [145, 631] on div "Animations (beta)" at bounding box center [114, 636] width 209 height 29
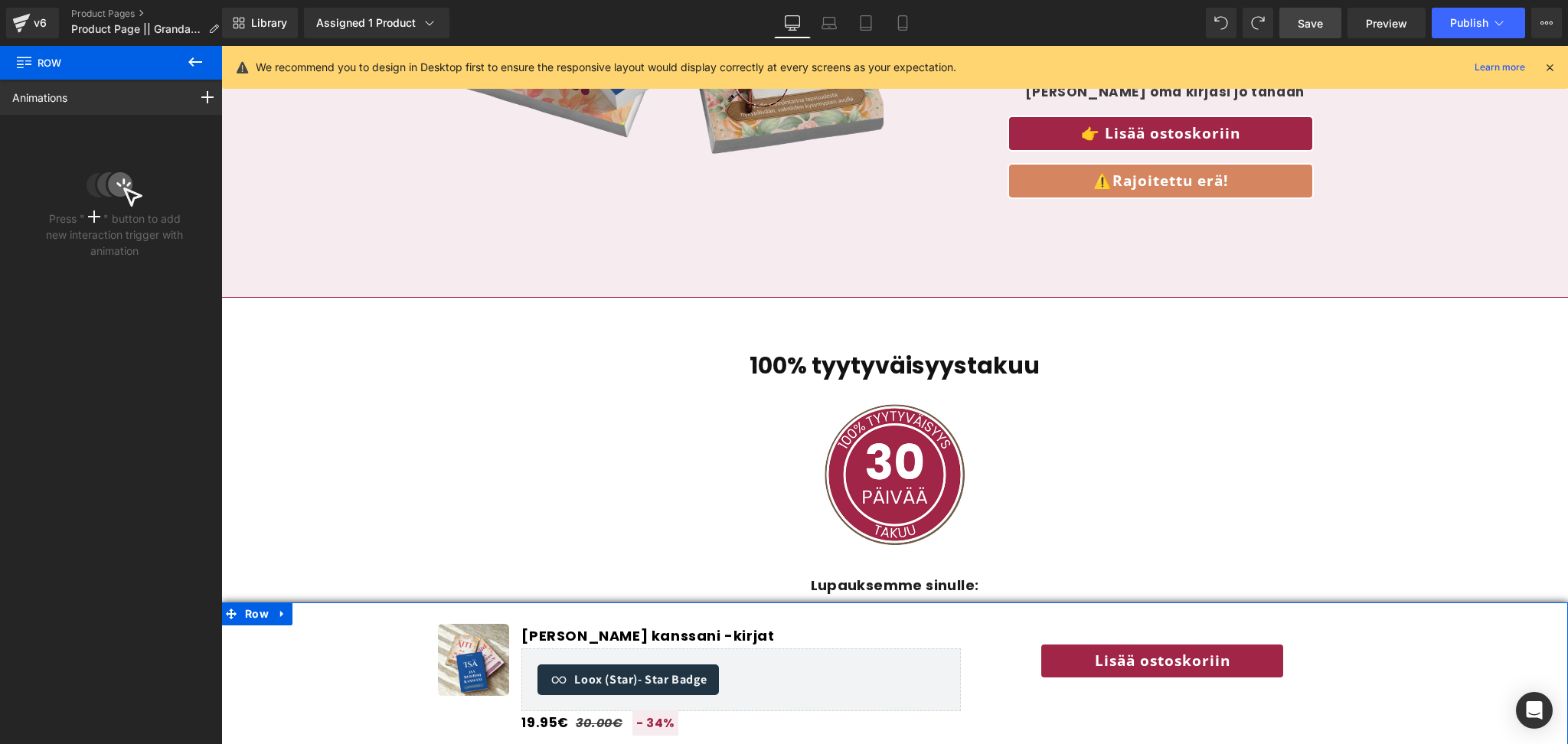
click at [128, 186] on circle at bounding box center [120, 185] width 27 height 27
click at [105, 204] on icon at bounding box center [114, 188] width 56 height 37
click at [208, 100] on div at bounding box center [207, 97] width 43 height 35
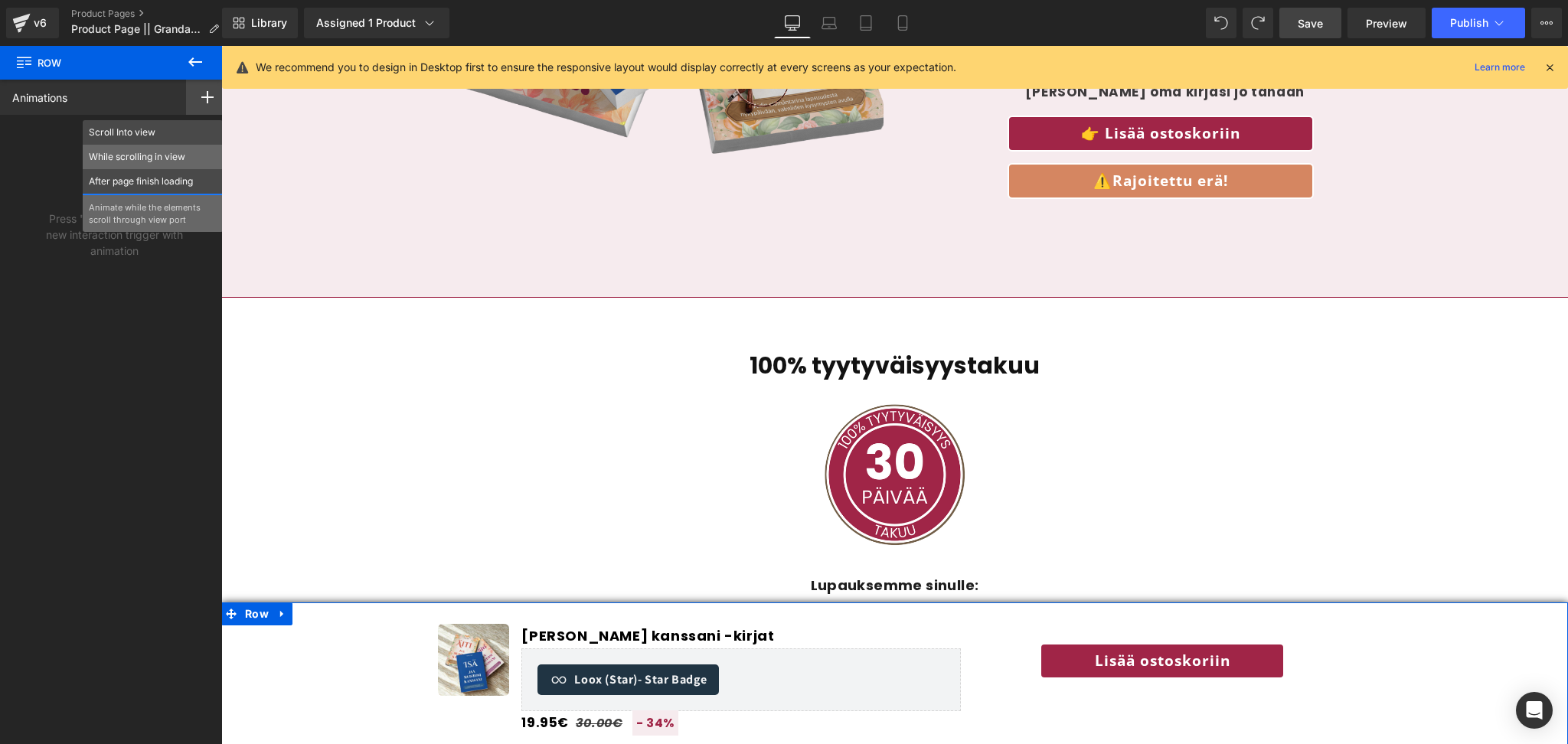
click at [213, 164] on div "While scrolling in view" at bounding box center [153, 157] width 140 height 24
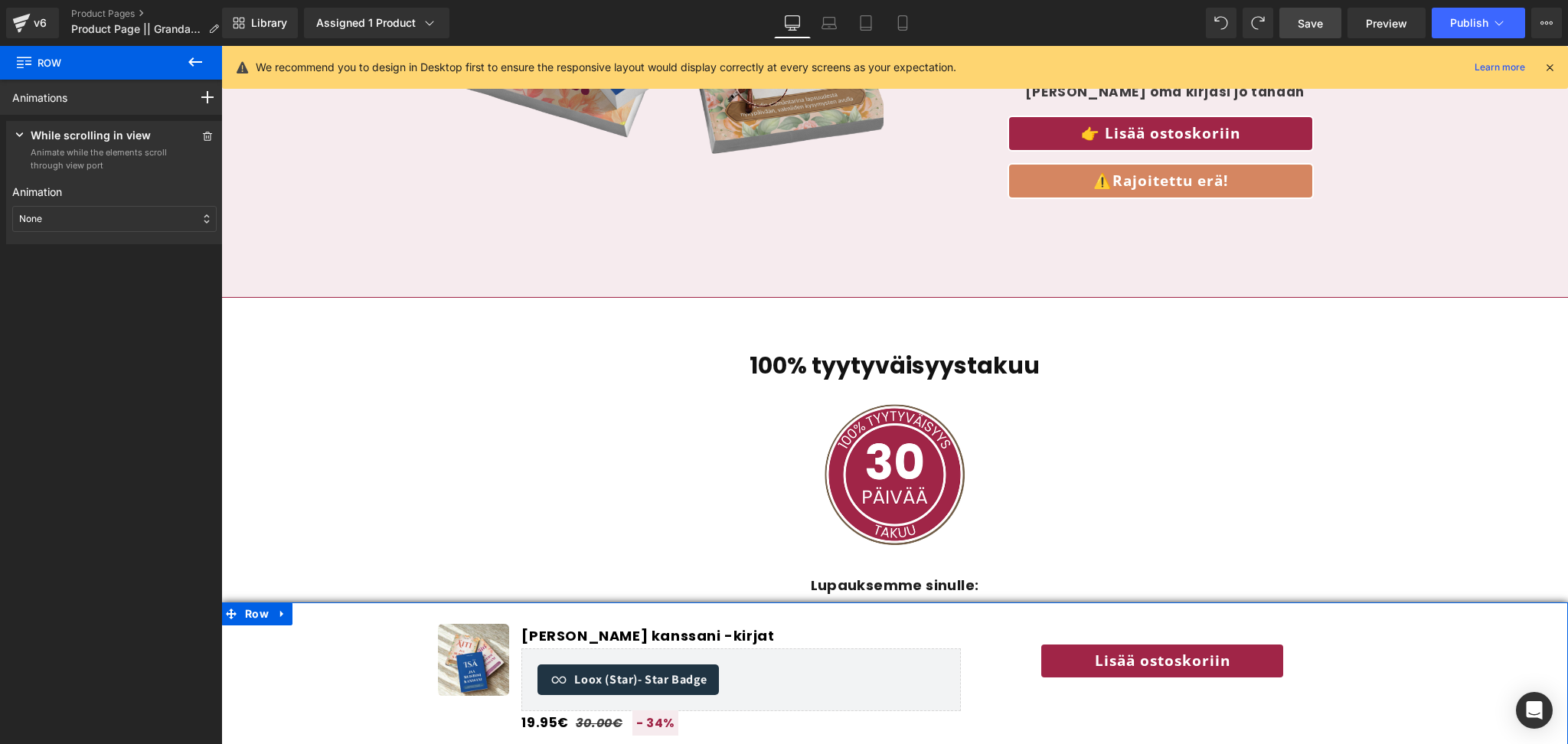
click at [146, 213] on div "None" at bounding box center [115, 219] width 205 height 26
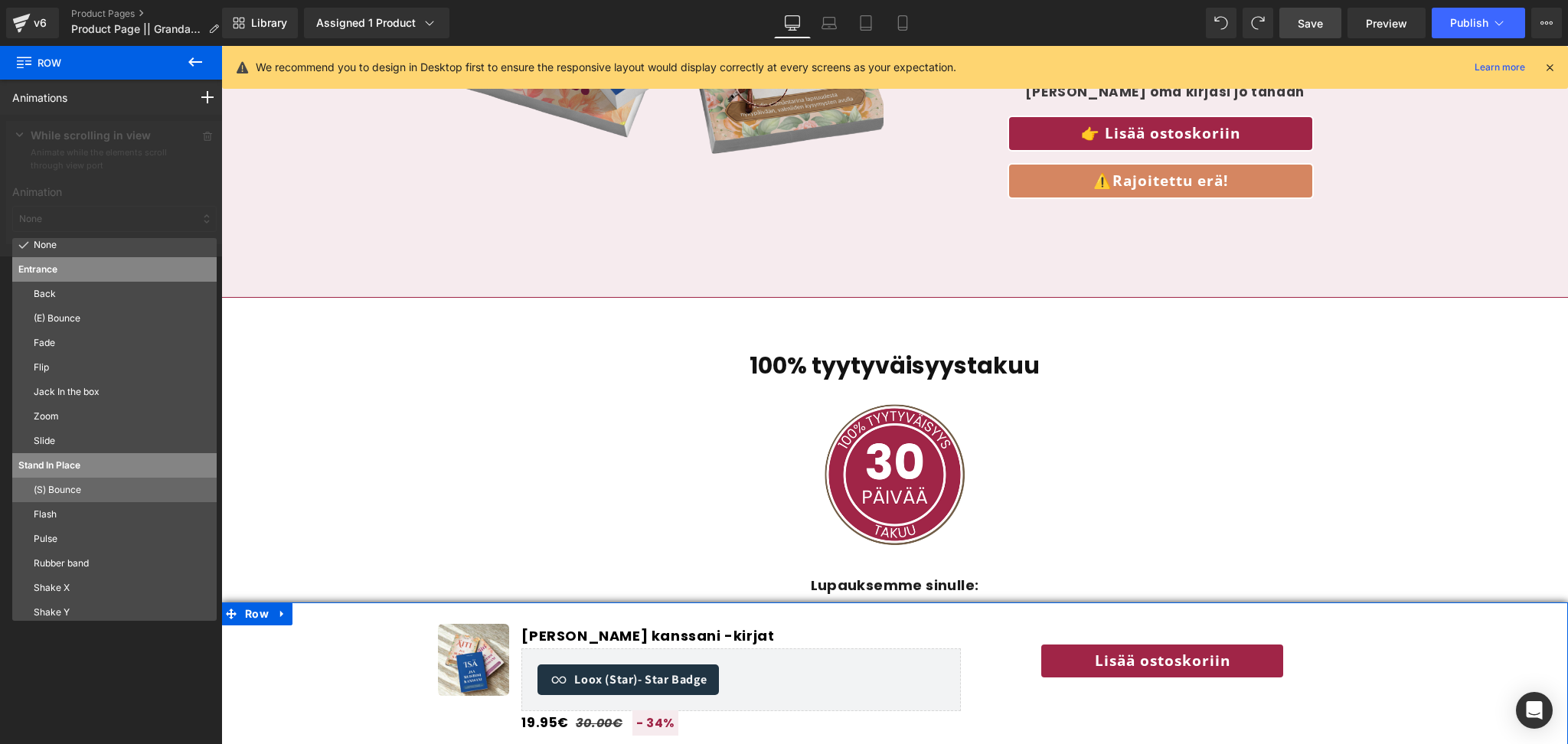
scroll to position [0, 0]
click at [126, 226] on div at bounding box center [114, 186] width 229 height 142
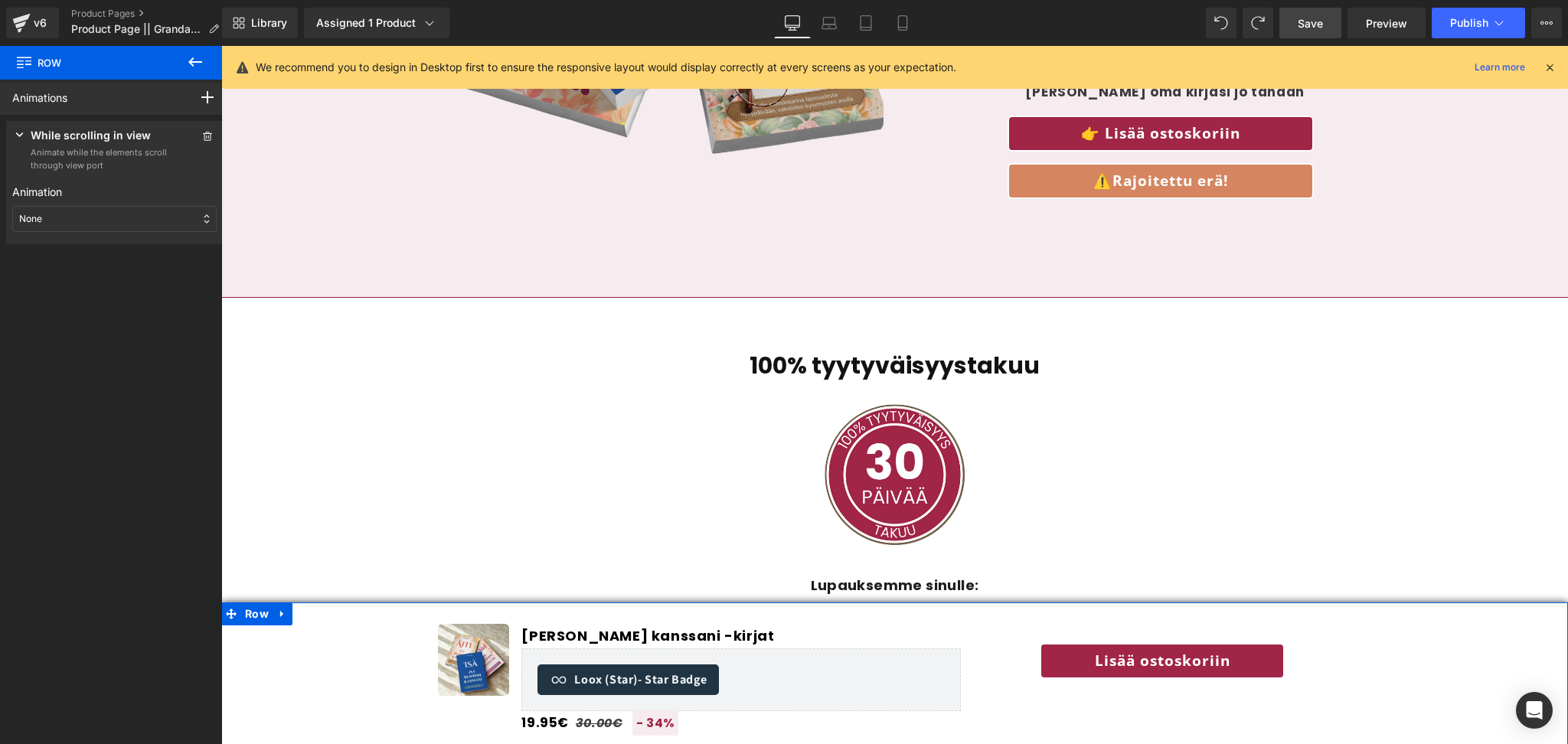
click at [204, 147] on div at bounding box center [207, 149] width 18 height 44
click at [203, 135] on icon at bounding box center [208, 136] width 9 height 9
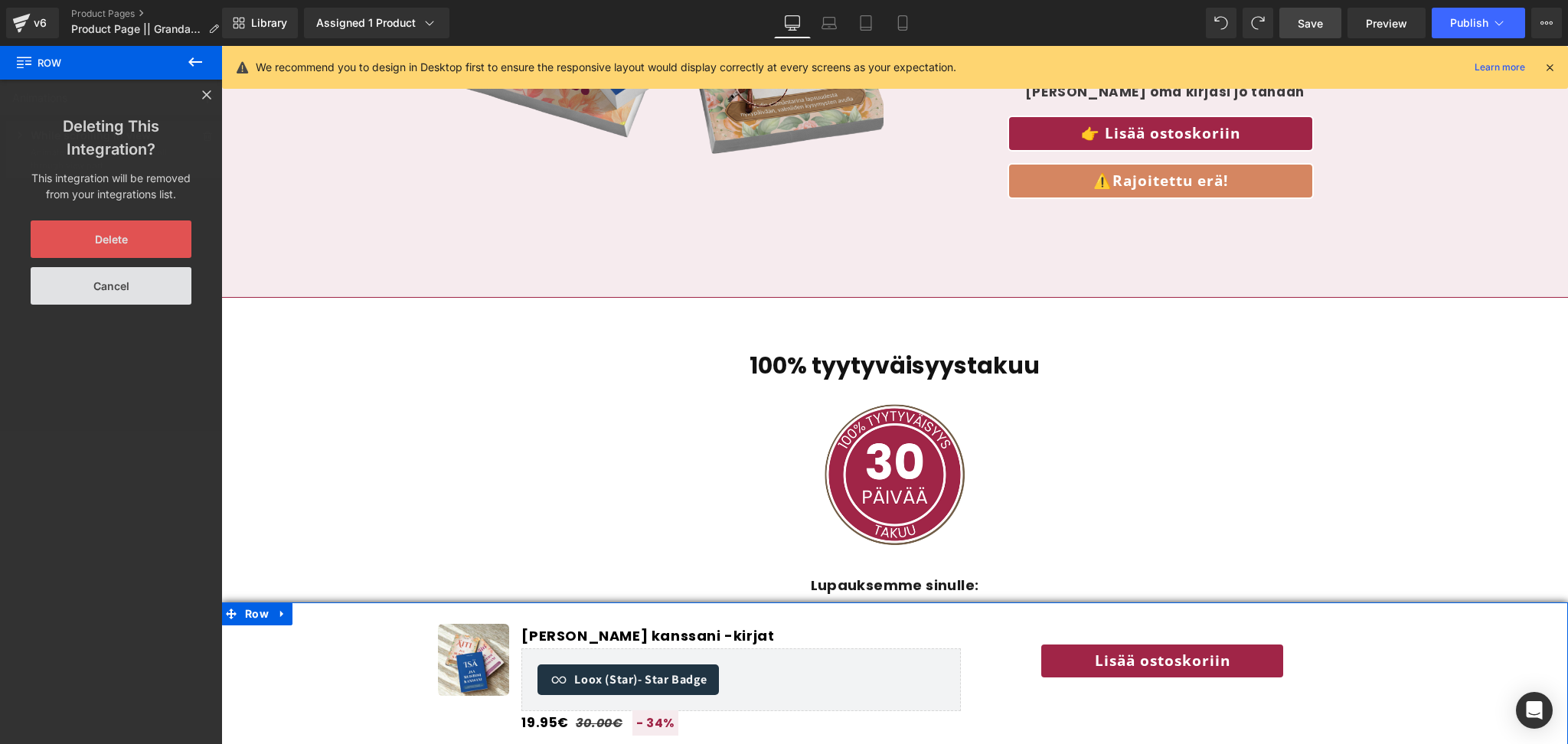
click at [147, 247] on button "Delete" at bounding box center [111, 239] width 161 height 38
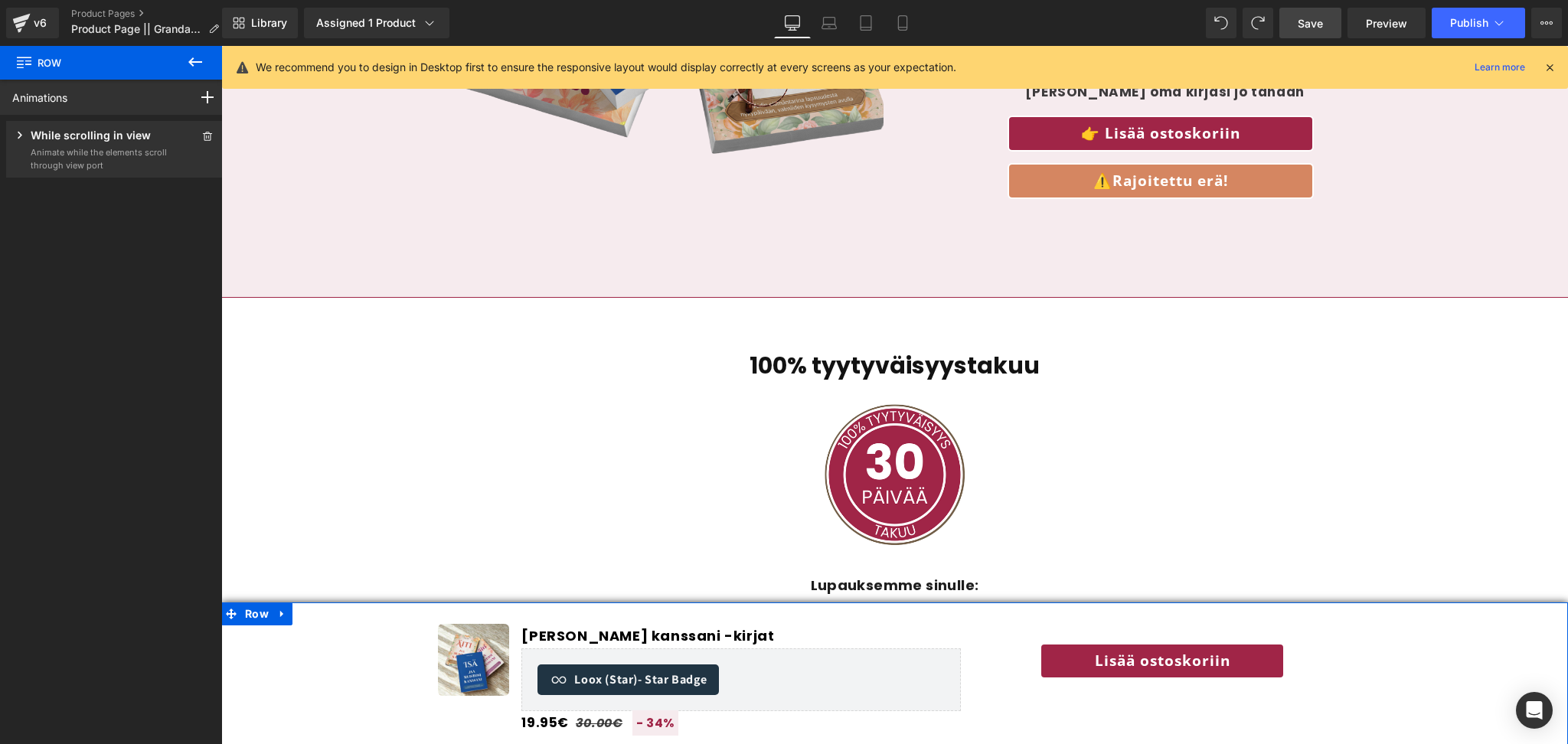
click at [210, 144] on div at bounding box center [207, 149] width 18 height 44
click at [202, 137] on icon at bounding box center [208, 136] width 11 height 9
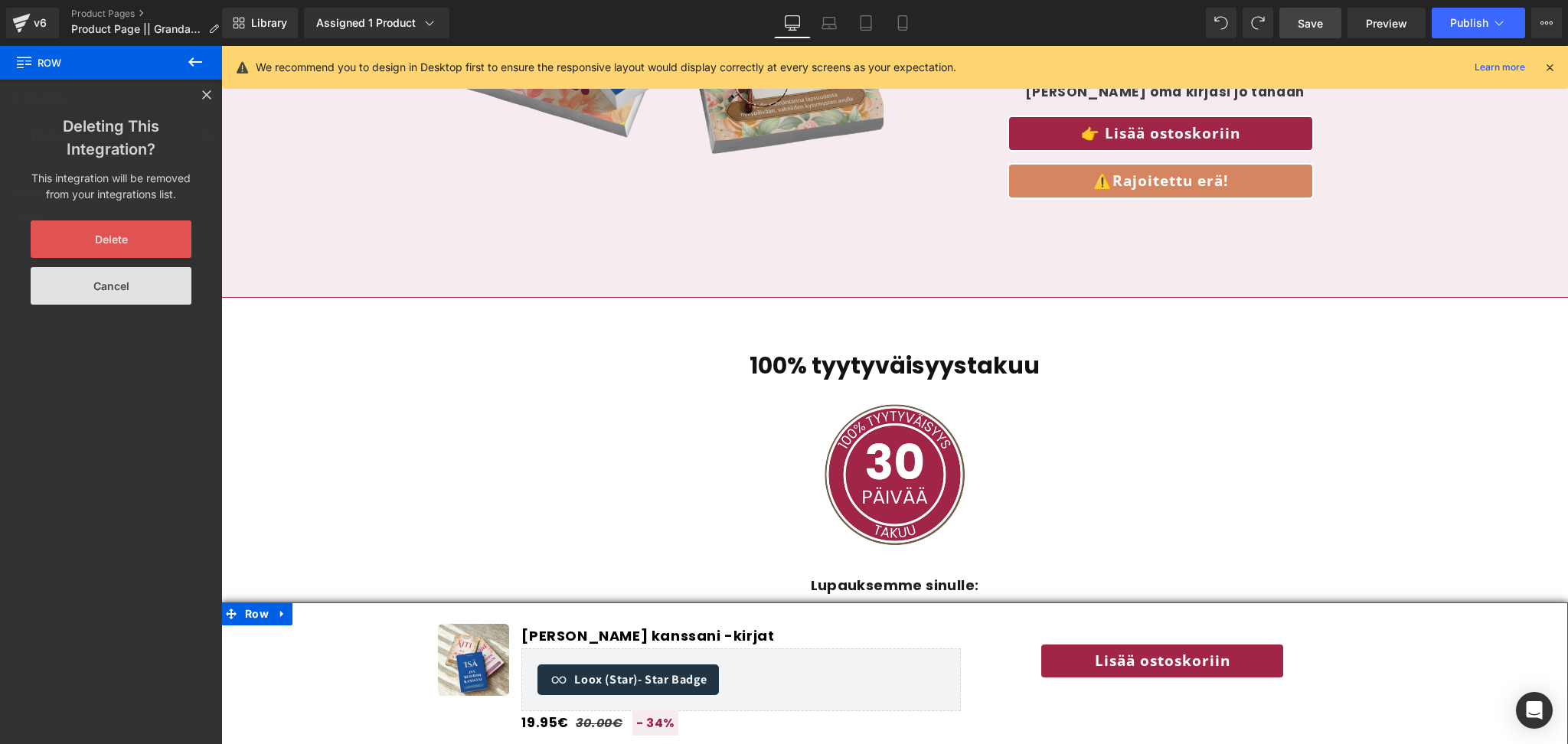
click at [163, 242] on button "Delete" at bounding box center [111, 239] width 161 height 38
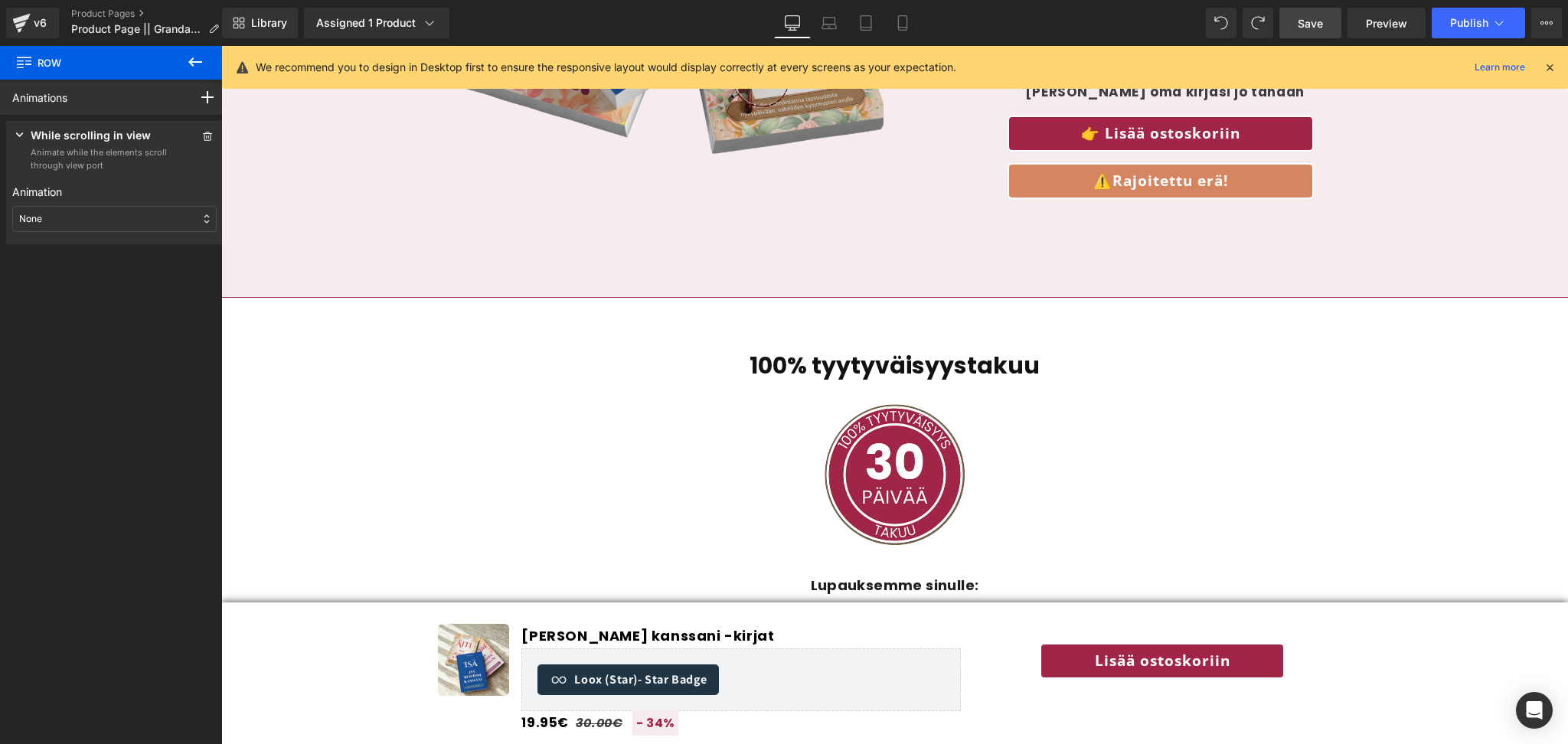
click at [180, 48] on button at bounding box center [195, 62] width 54 height 34
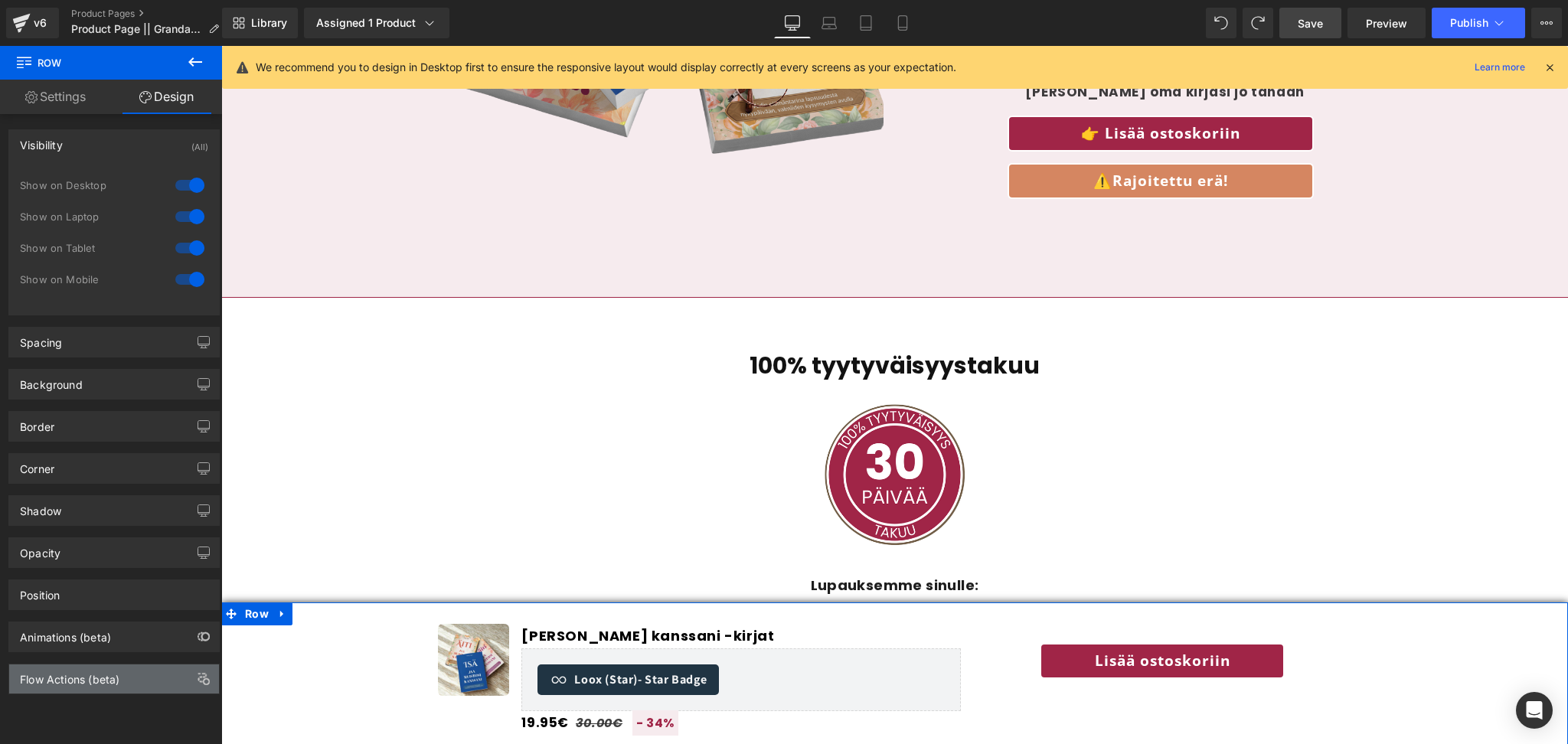
click at [61, 676] on div "Flow Actions (beta)" at bounding box center [69, 675] width 99 height 21
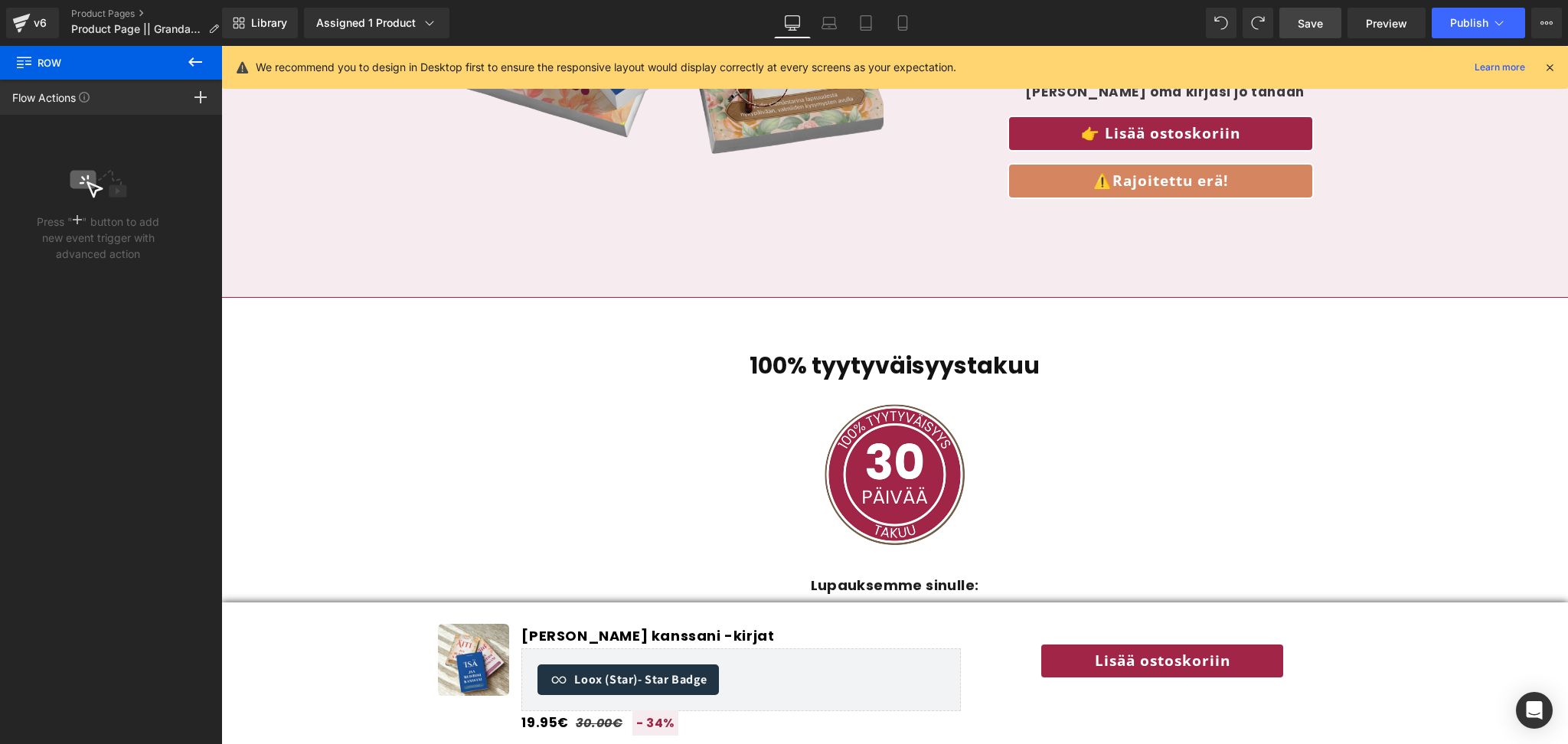
click at [192, 67] on icon at bounding box center [195, 61] width 18 height 18
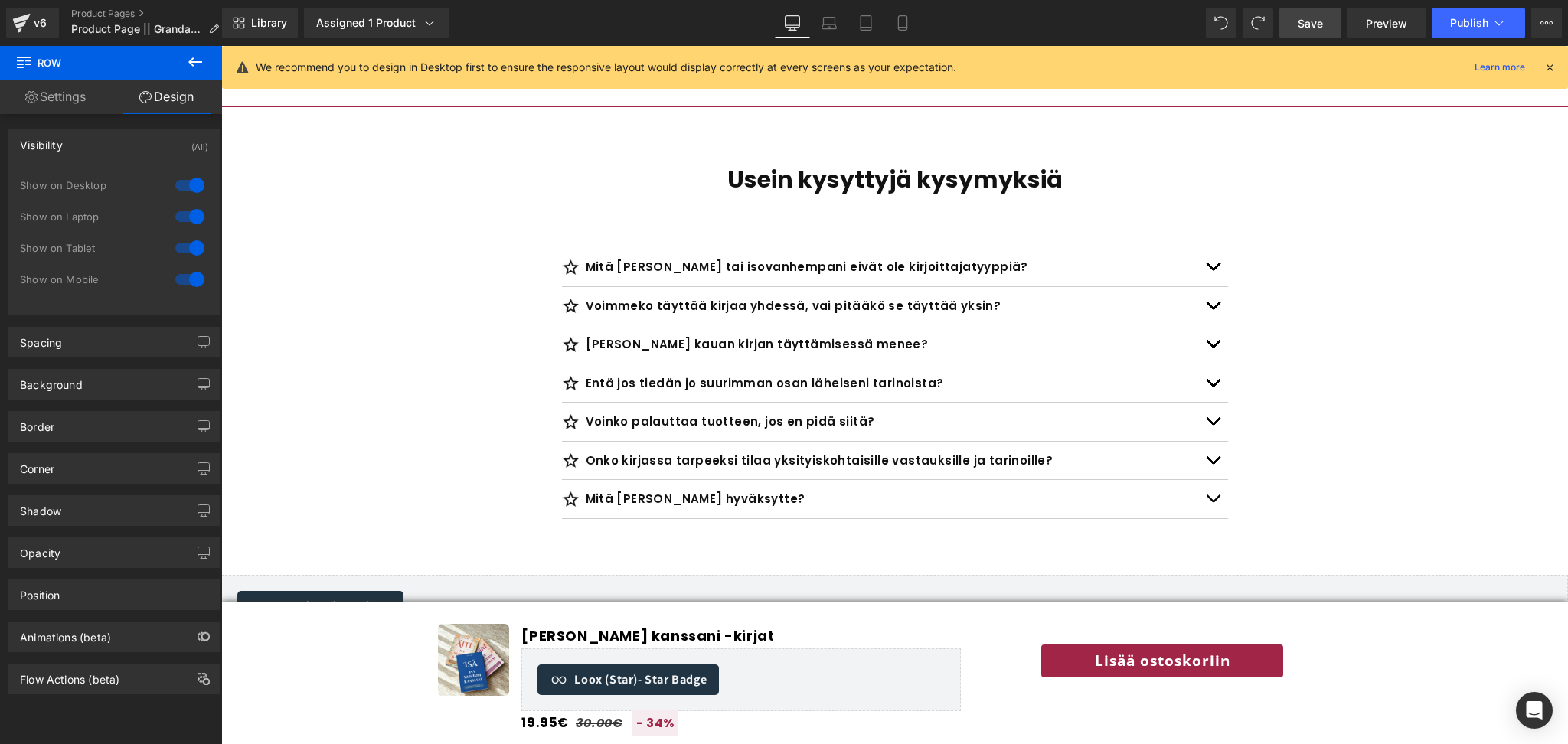
scroll to position [5635, 0]
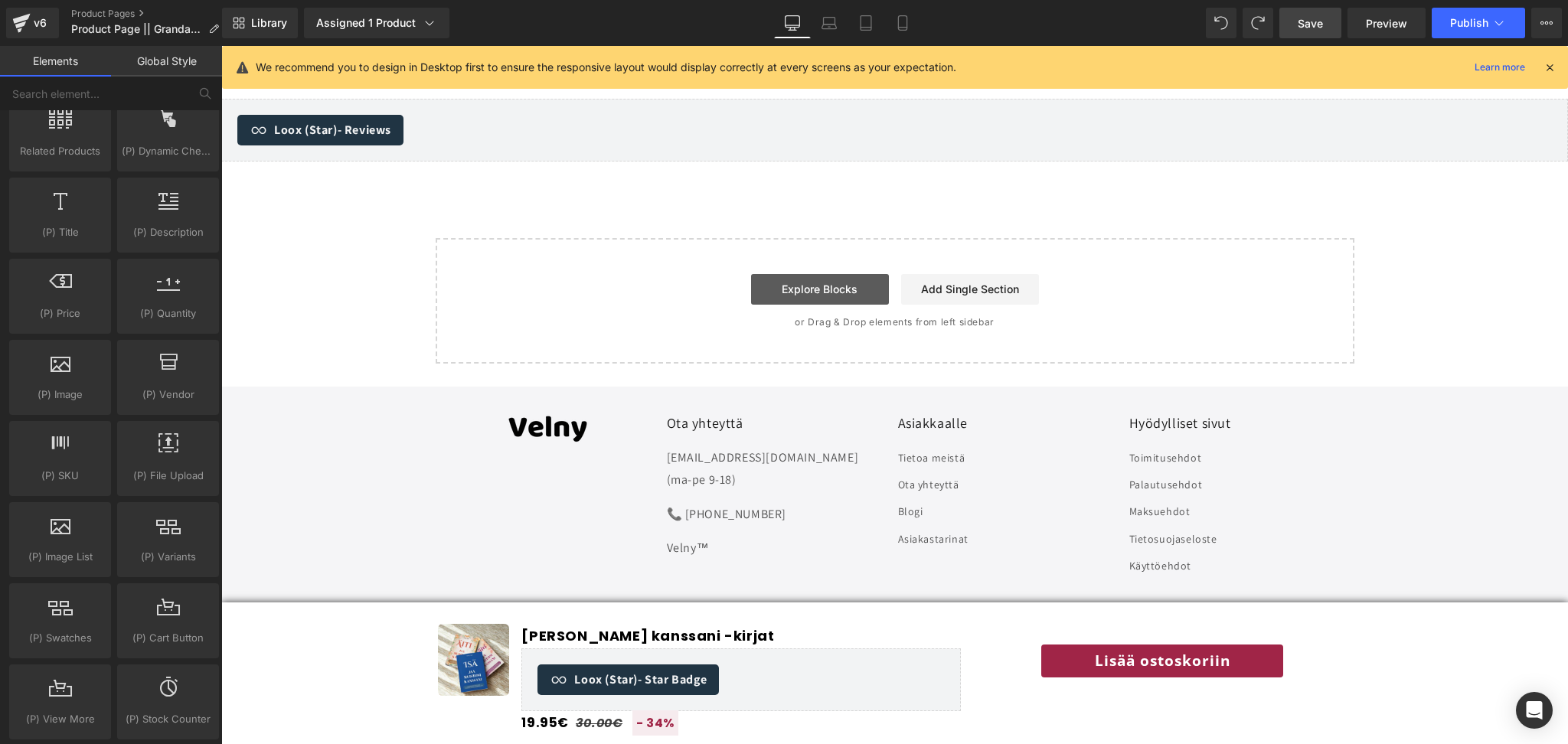
click at [858, 274] on link "Explore Blocks" at bounding box center [820, 289] width 138 height 31
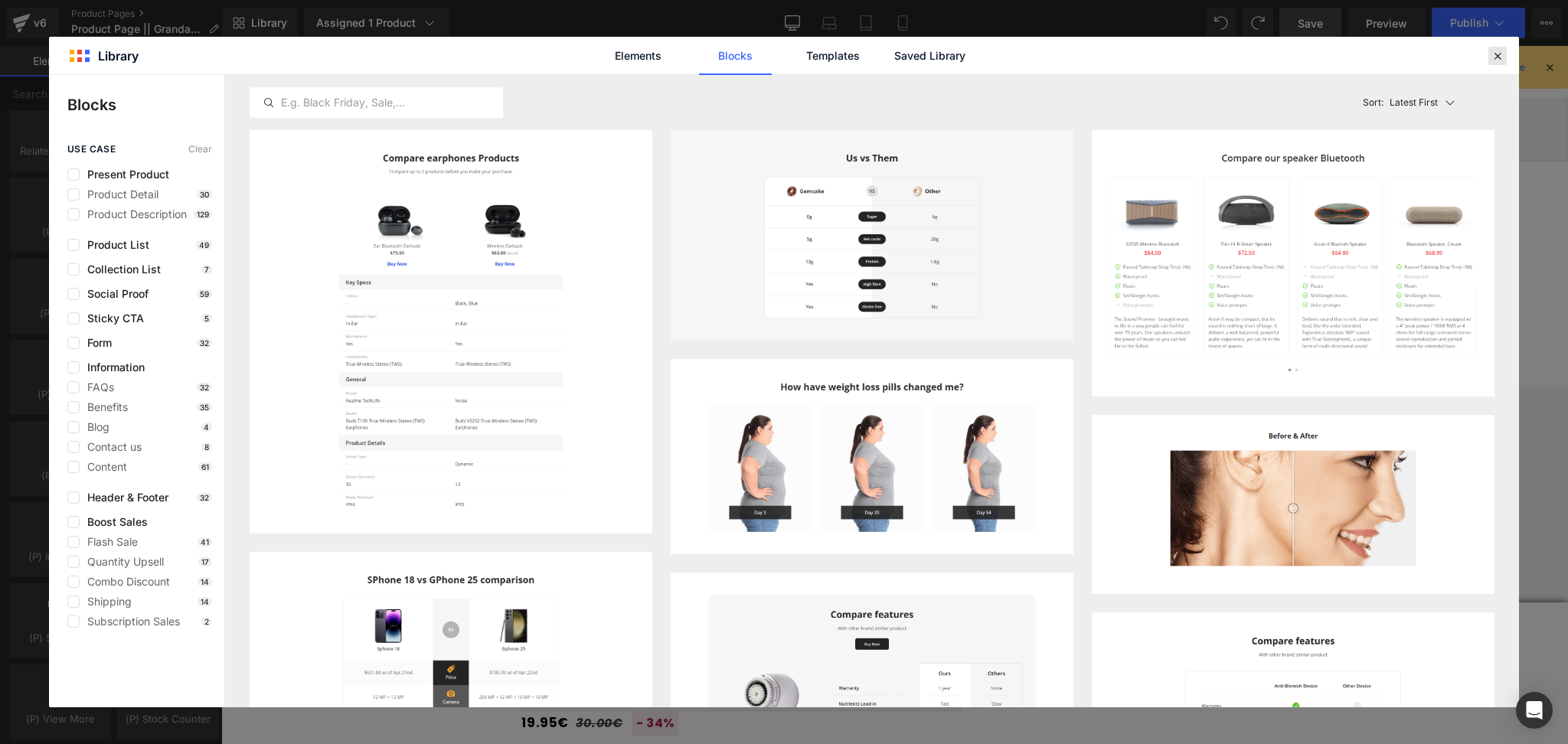
click at [1505, 54] on div at bounding box center [1497, 55] width 18 height 18
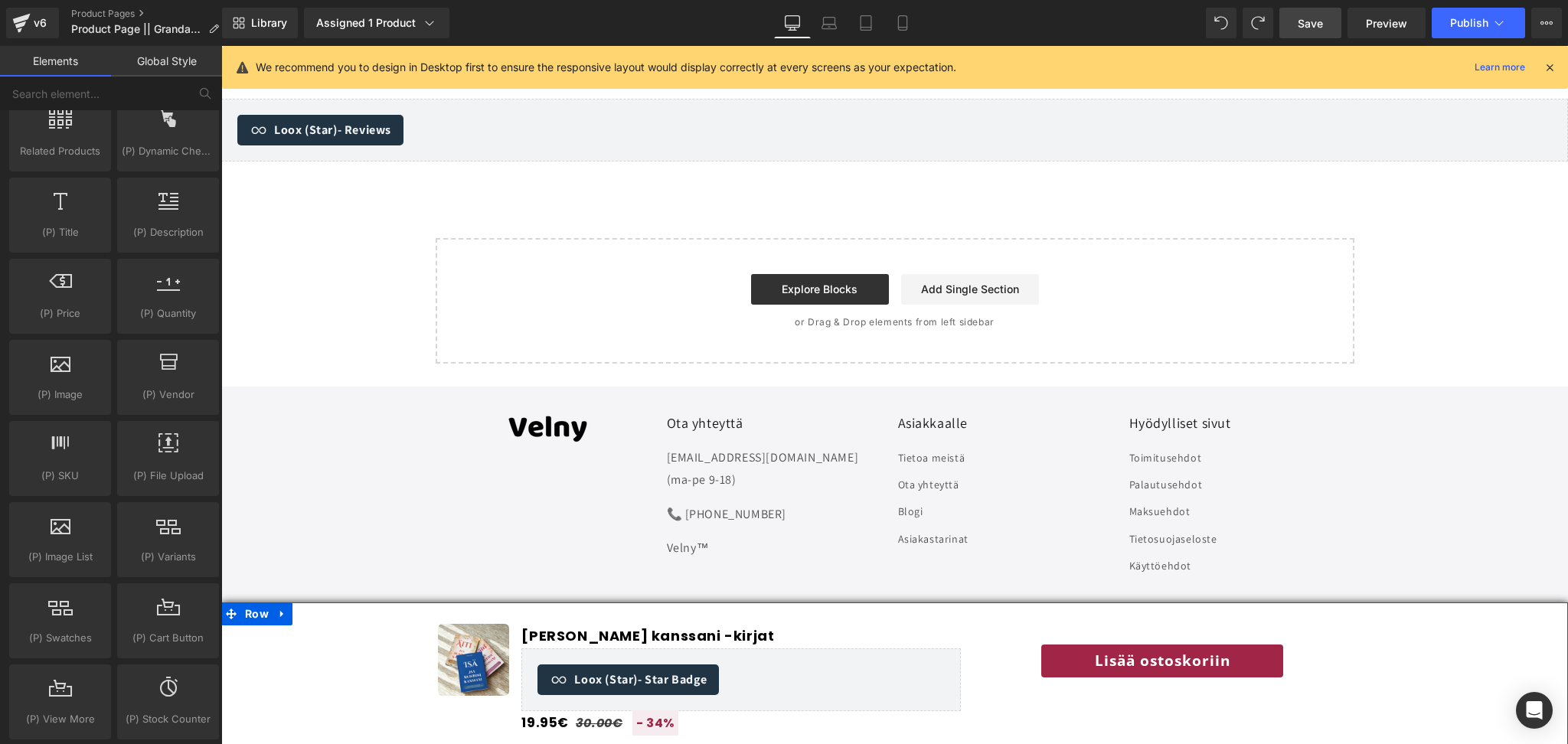
click at [290, 703] on div "Image Jaa muistosi kanssani -kirjat (P) Title Loox (Star) - Star Badge Loox (St…" at bounding box center [895, 674] width 1347 height 123
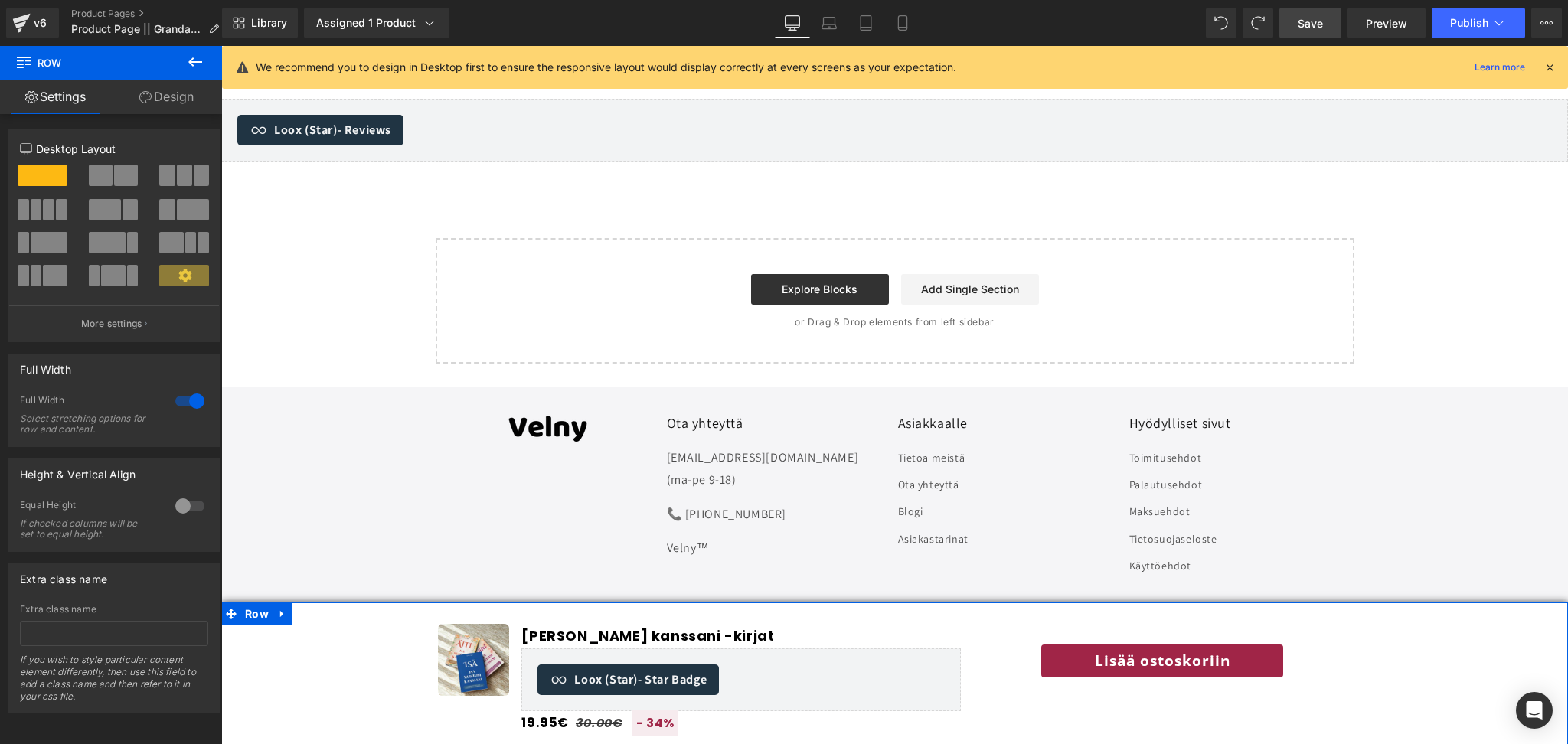
drag, startPoint x: 184, startPoint y: 96, endPoint x: 90, endPoint y: 446, distance: 362.4
click at [184, 95] on link "Design" at bounding box center [166, 97] width 111 height 35
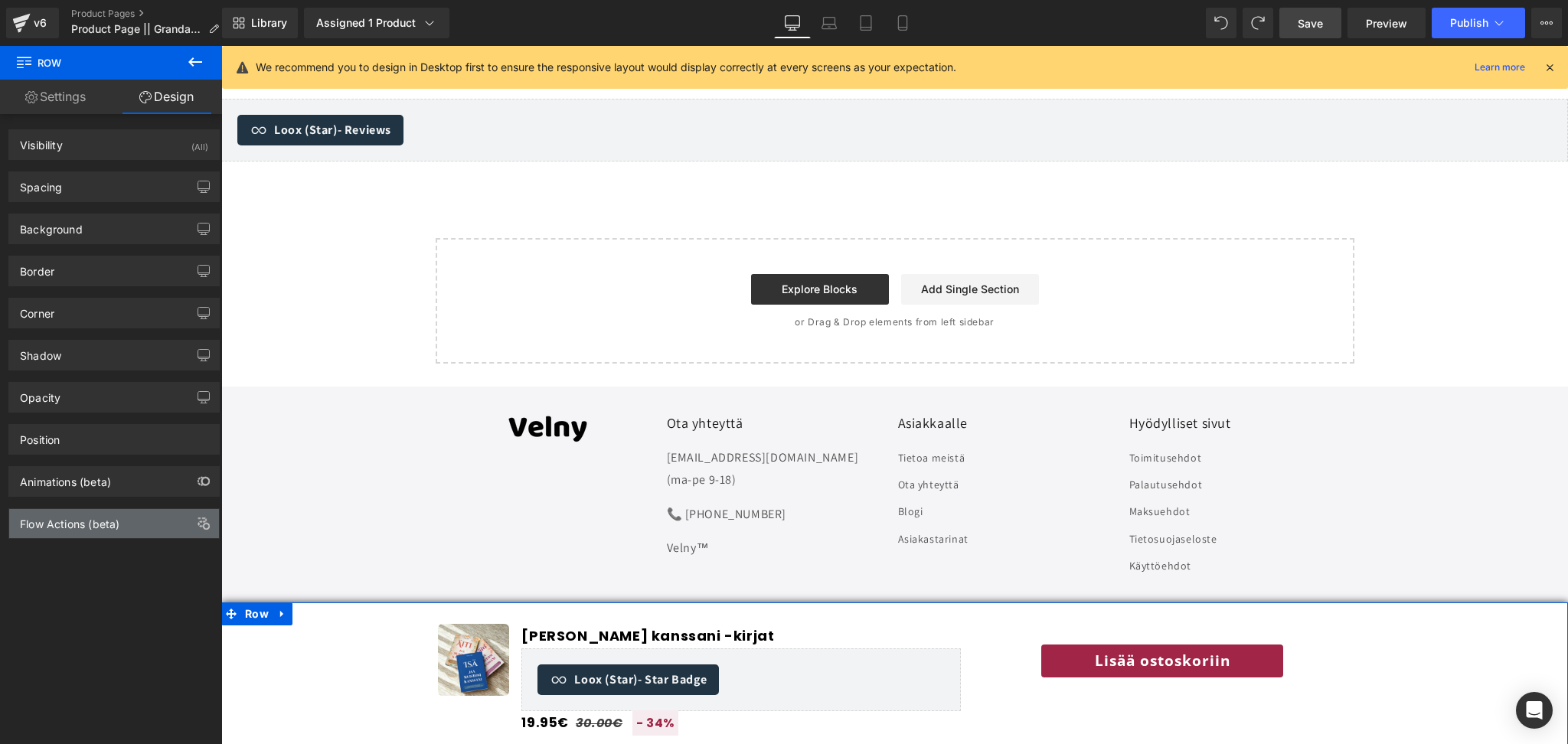
click at [88, 522] on div "Flow Actions (beta)" at bounding box center [69, 520] width 99 height 21
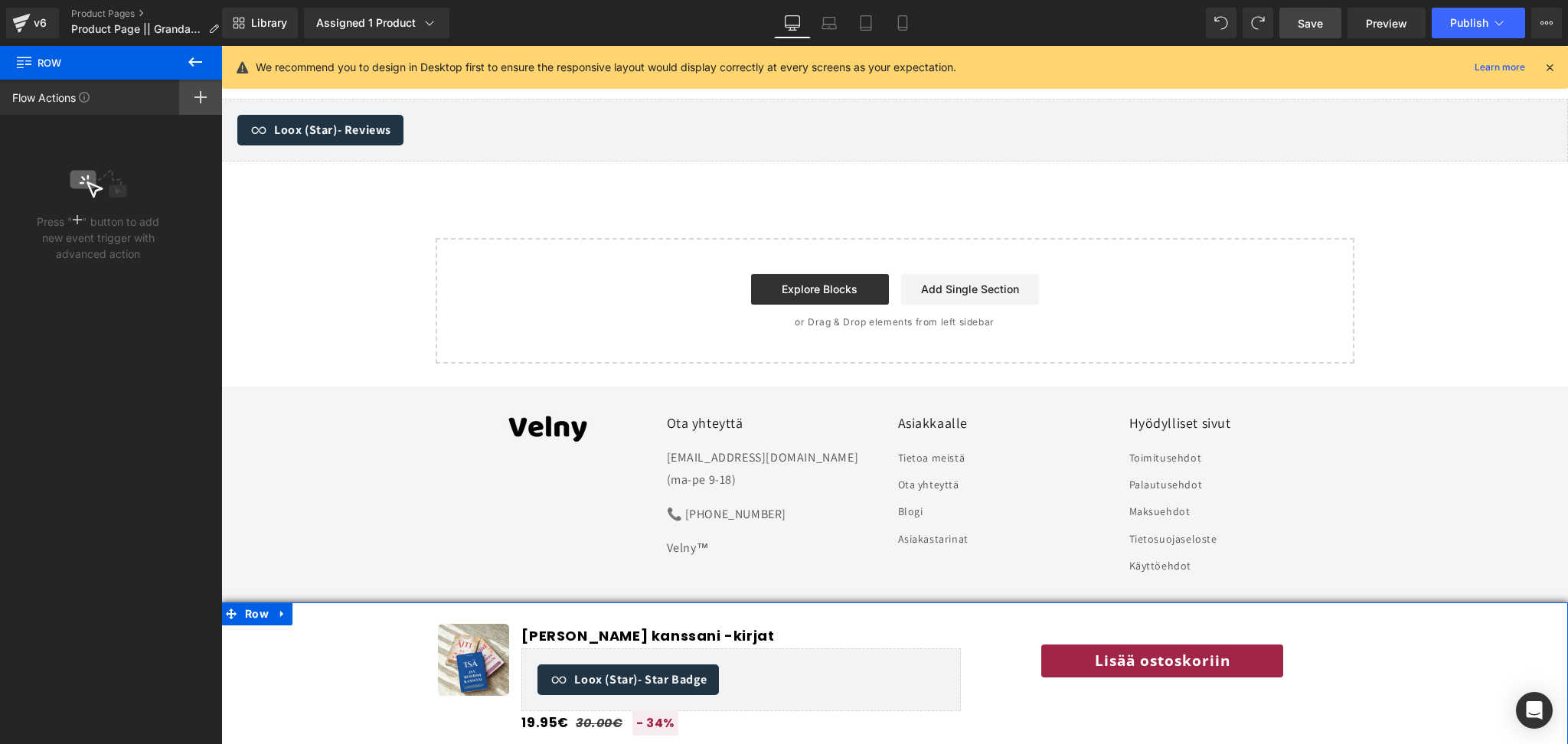
click at [207, 101] on div at bounding box center [201, 97] width 43 height 35
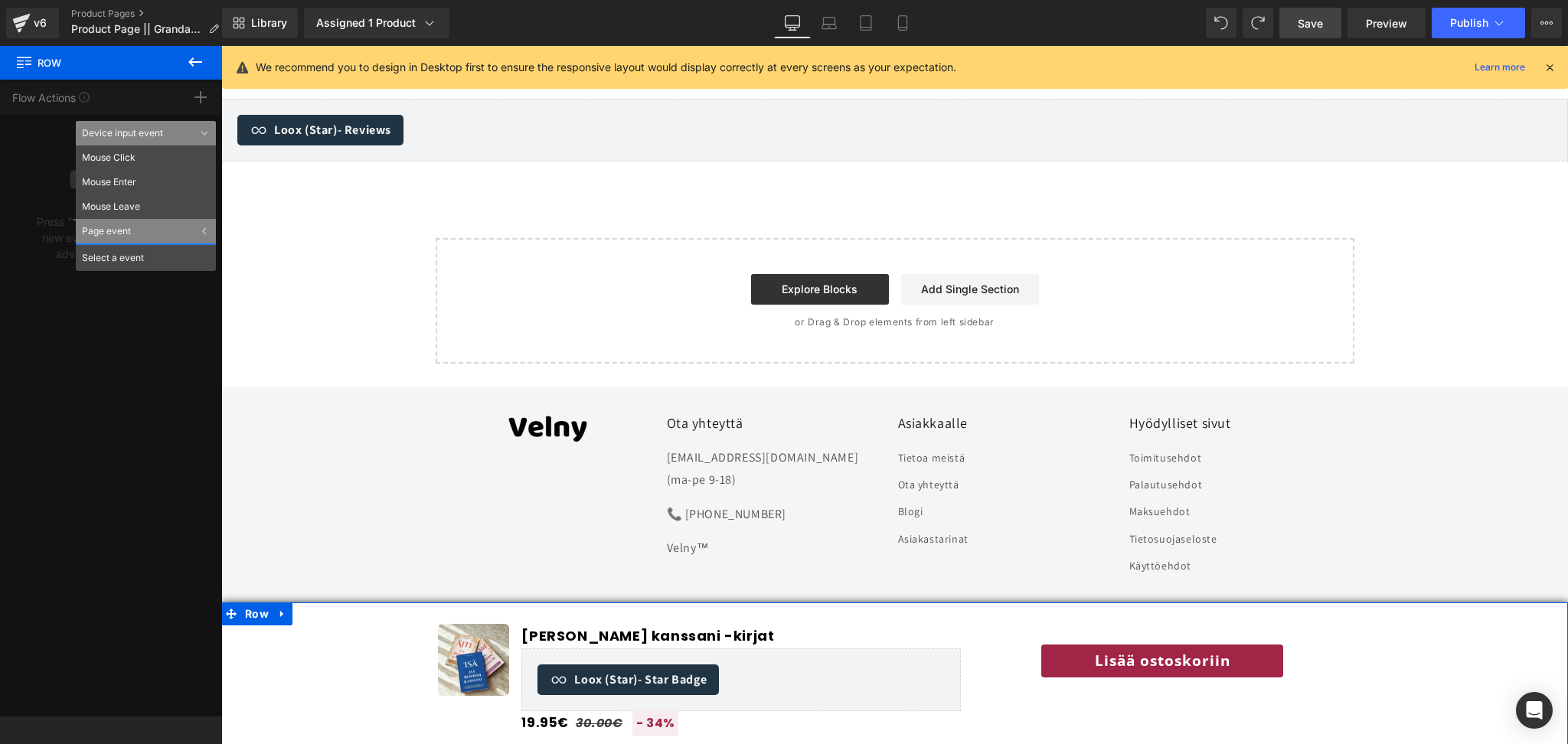
click at [206, 135] on div "Device input event" at bounding box center [146, 133] width 140 height 24
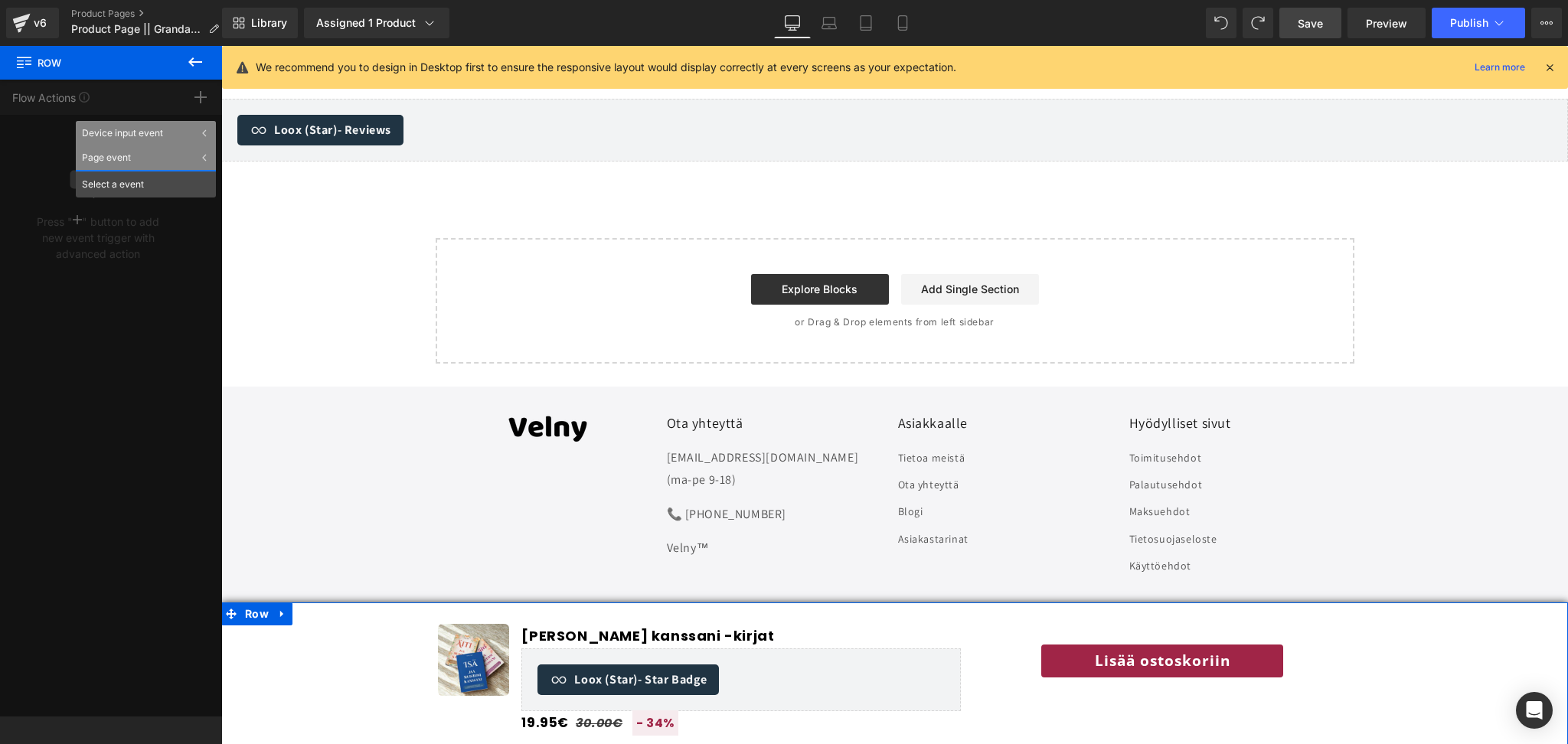
click at [206, 135] on icon at bounding box center [204, 133] width 4 height 7
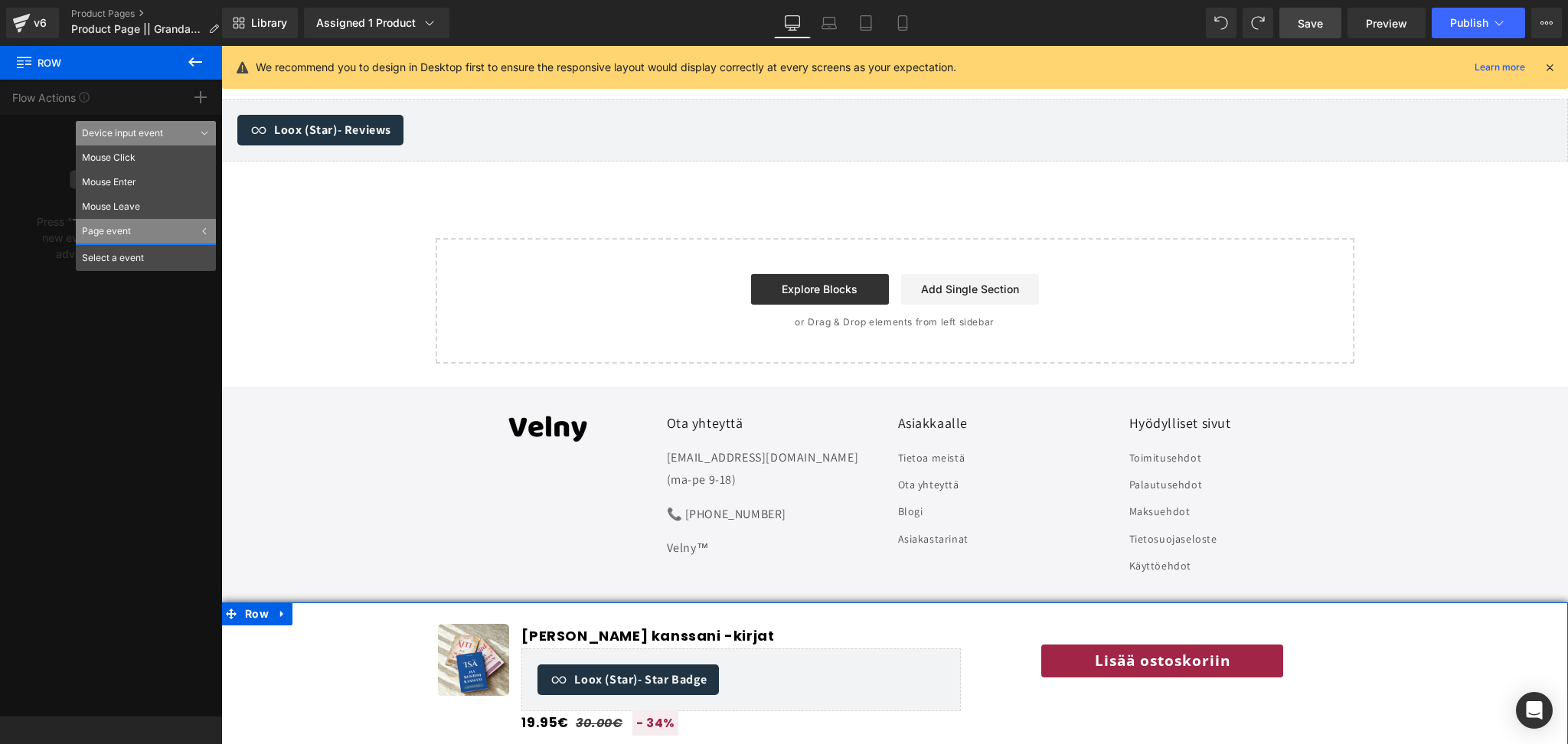
click at [199, 232] on div "Page event" at bounding box center [146, 231] width 140 height 24
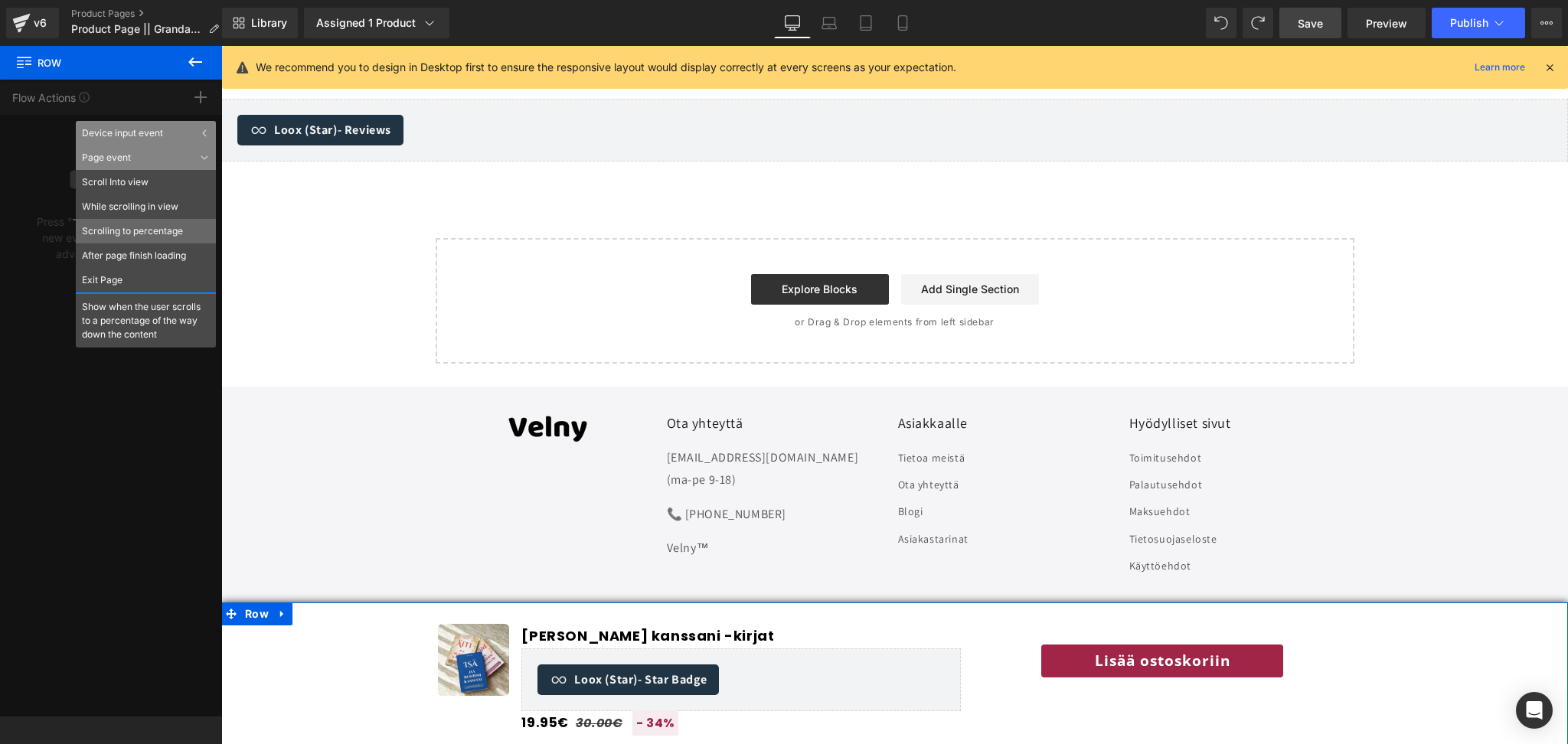
click at [204, 231] on li "Scrolling to percentage" at bounding box center [146, 231] width 140 height 24
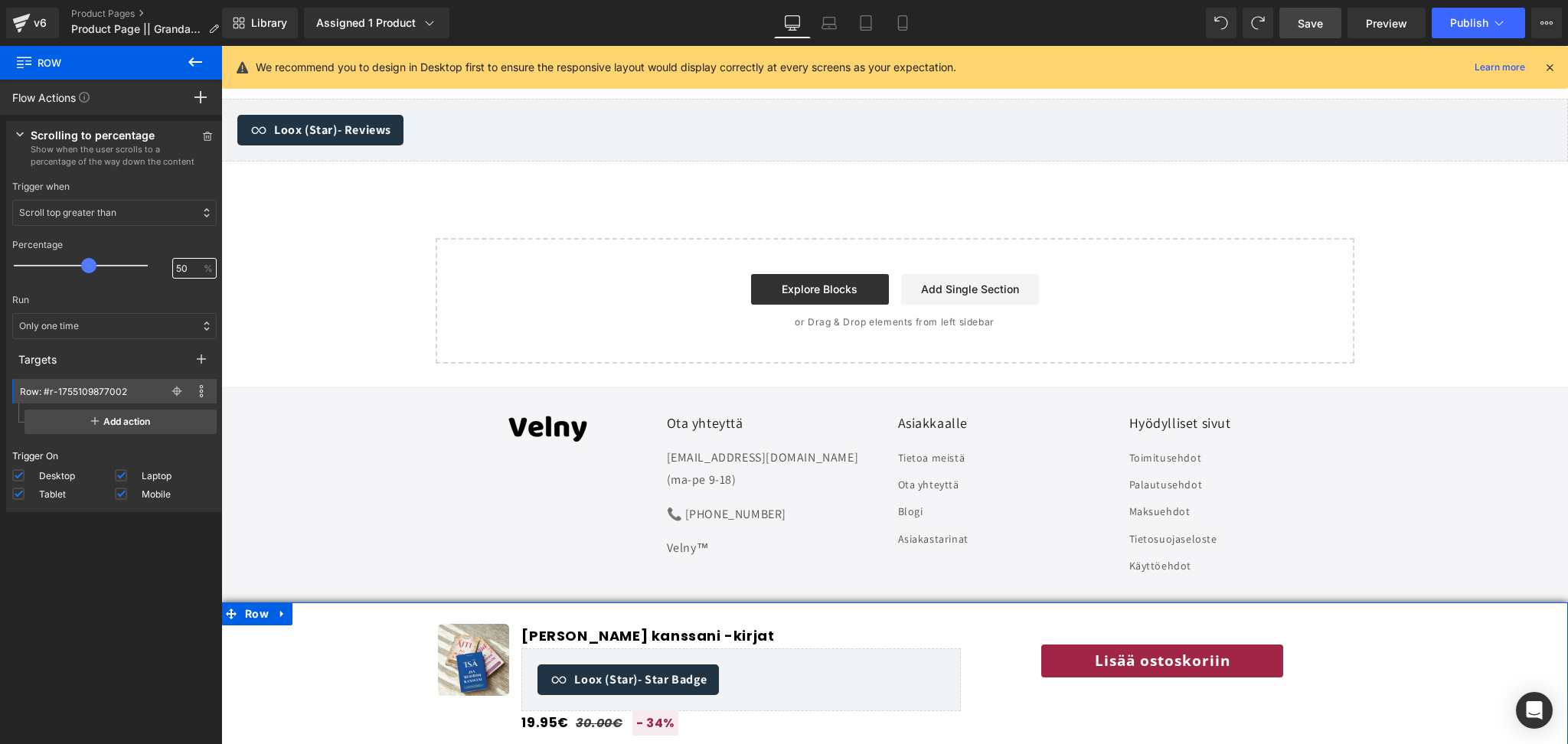
click at [185, 269] on input "50" at bounding box center [187, 269] width 20 height 14
click at [135, 335] on div "Only one time" at bounding box center [115, 326] width 205 height 26
click at [142, 391] on div "Everytime condition met" at bounding box center [115, 382] width 205 height 24
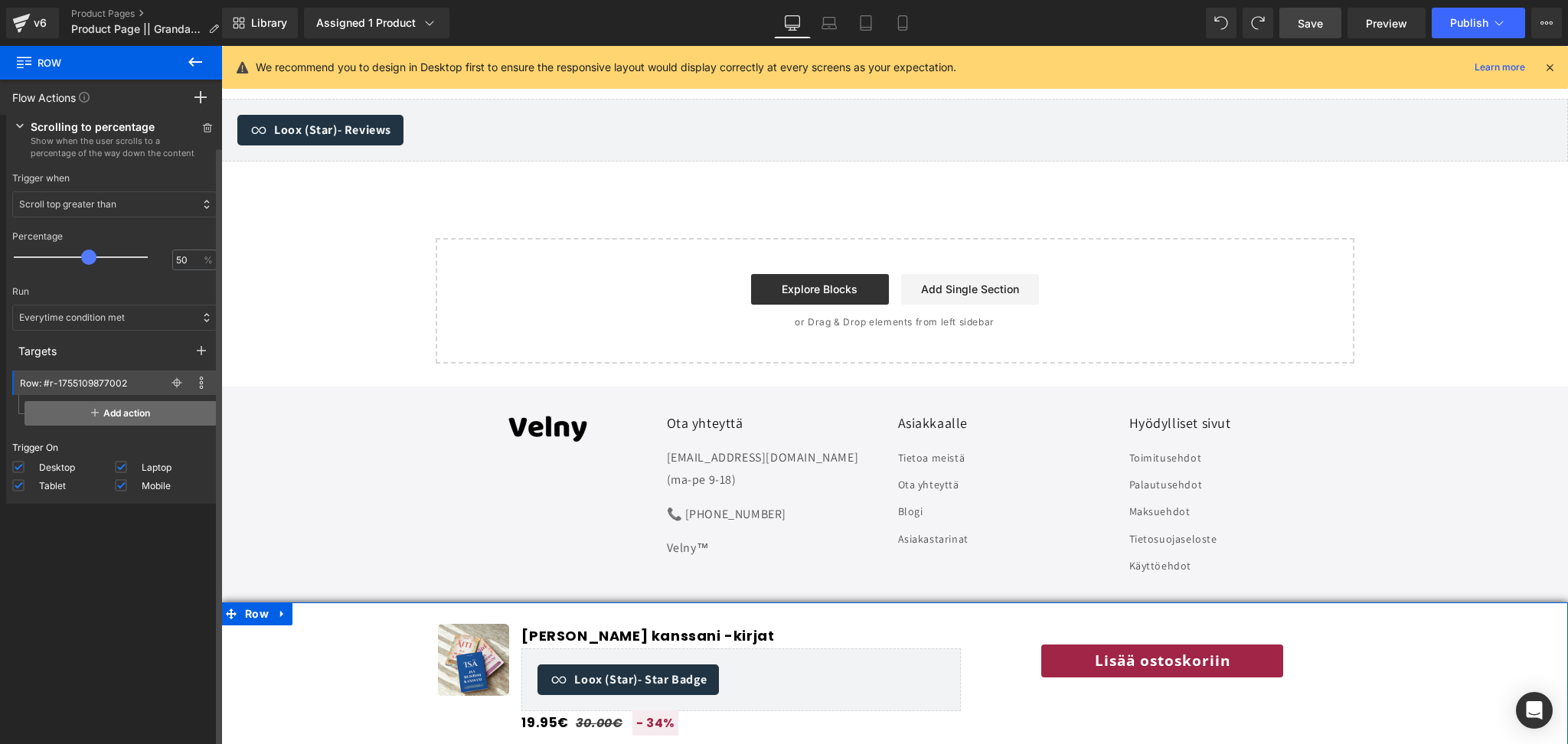
click at [117, 420] on span "Add action" at bounding box center [120, 413] width 192 height 24
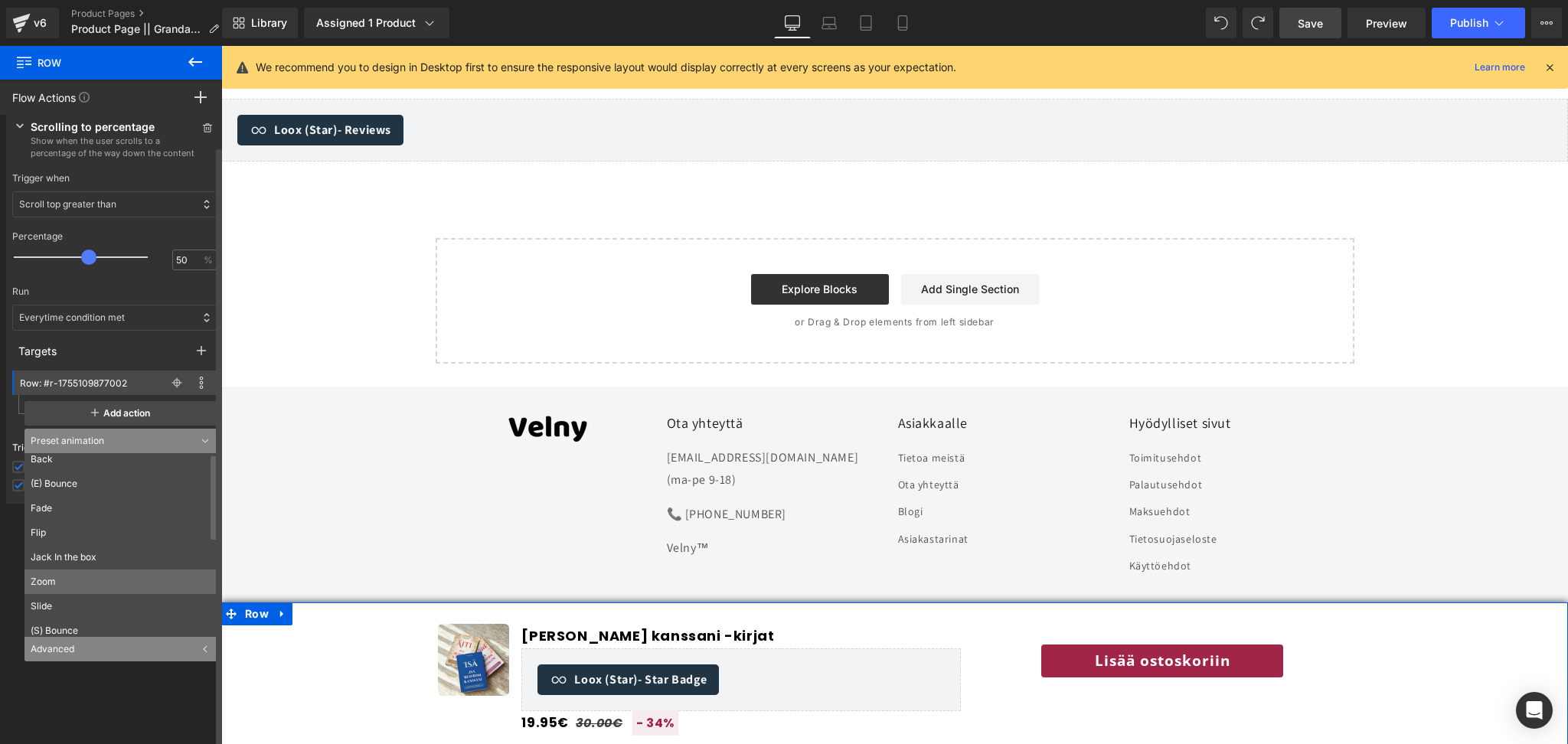
scroll to position [0, 0]
click at [80, 521] on li "Fade" at bounding box center [124, 514] width 199 height 24
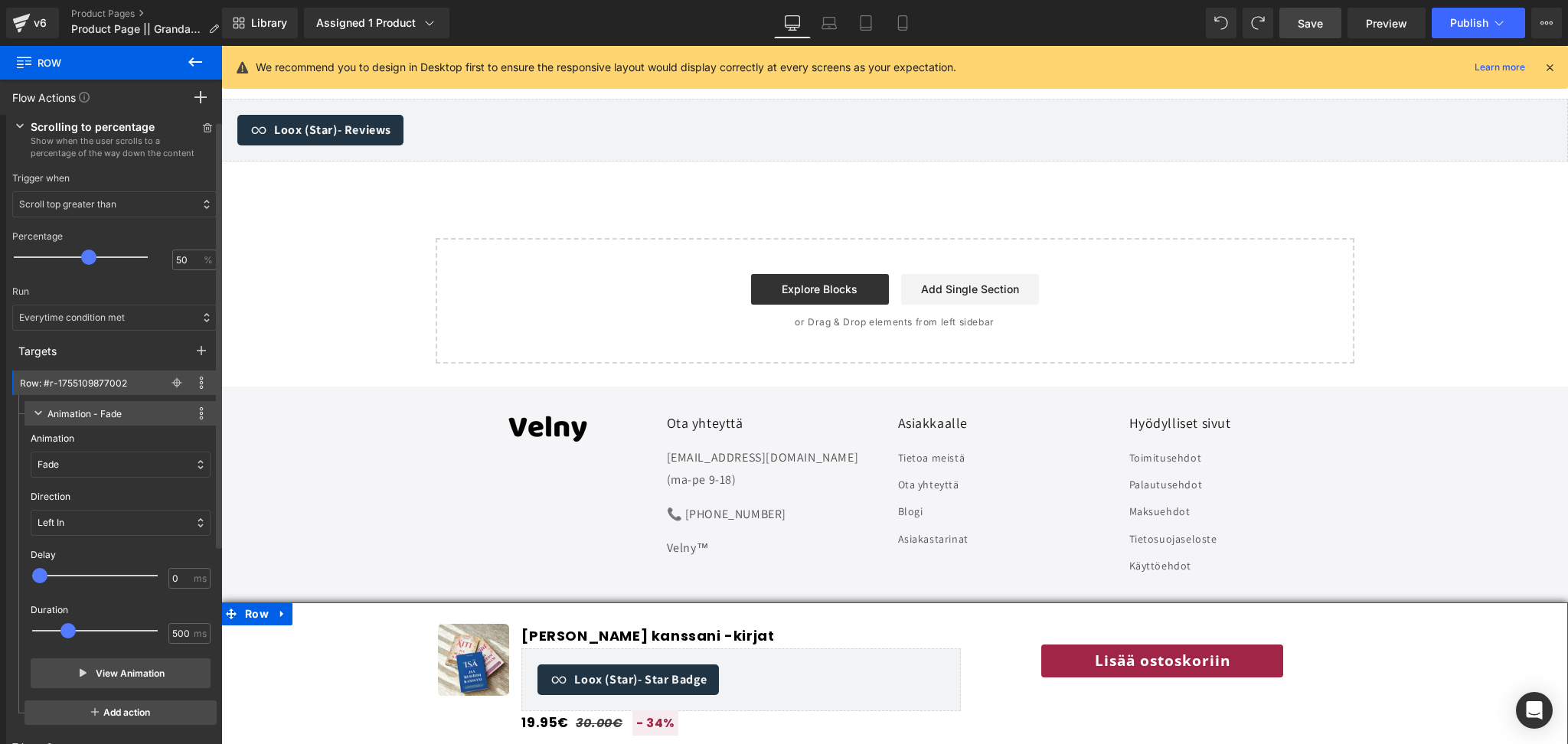
click at [105, 520] on div "Left In" at bounding box center [120, 523] width 180 height 26
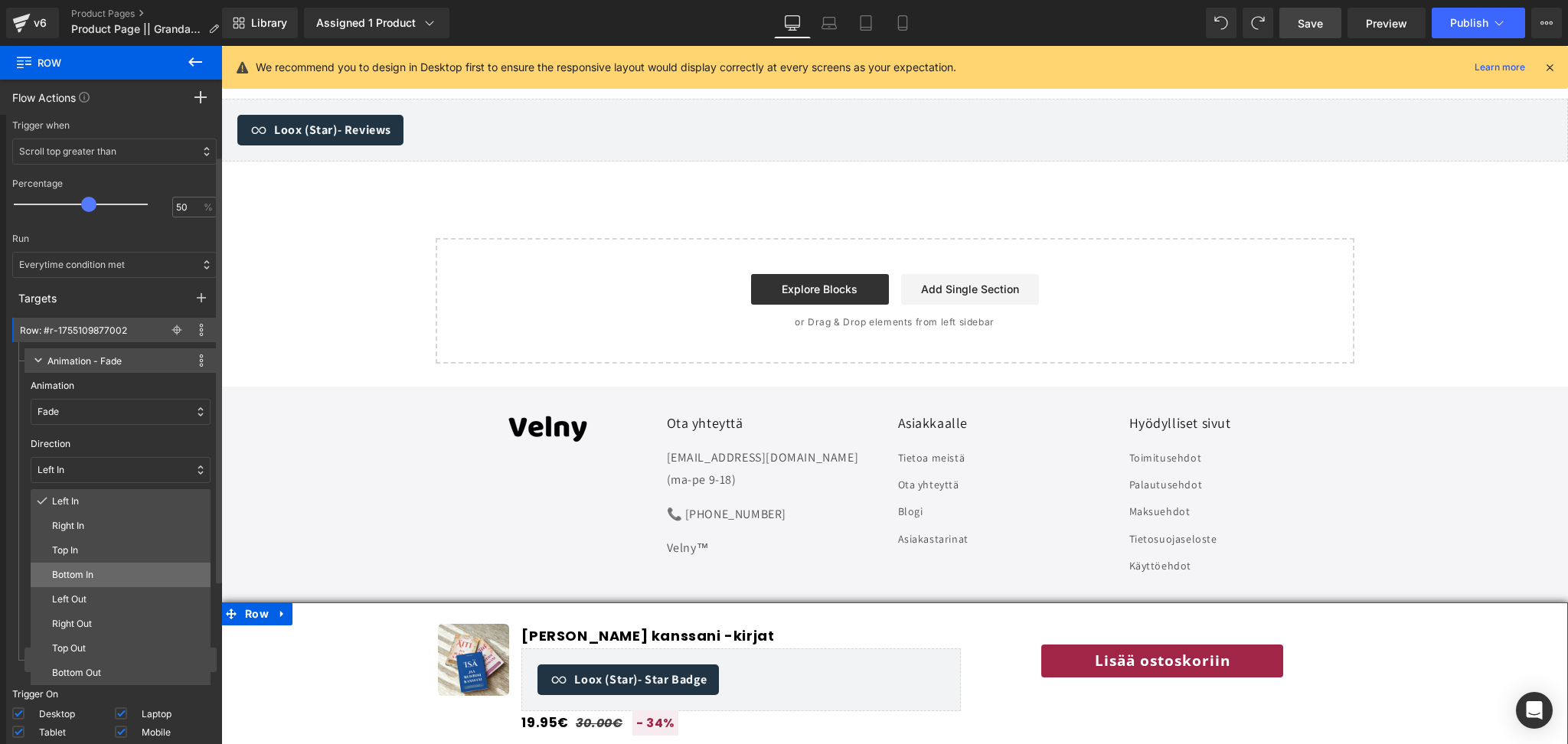
scroll to position [62, 0]
click at [84, 157] on div "Scroll top greater than" at bounding box center [115, 150] width 205 height 26
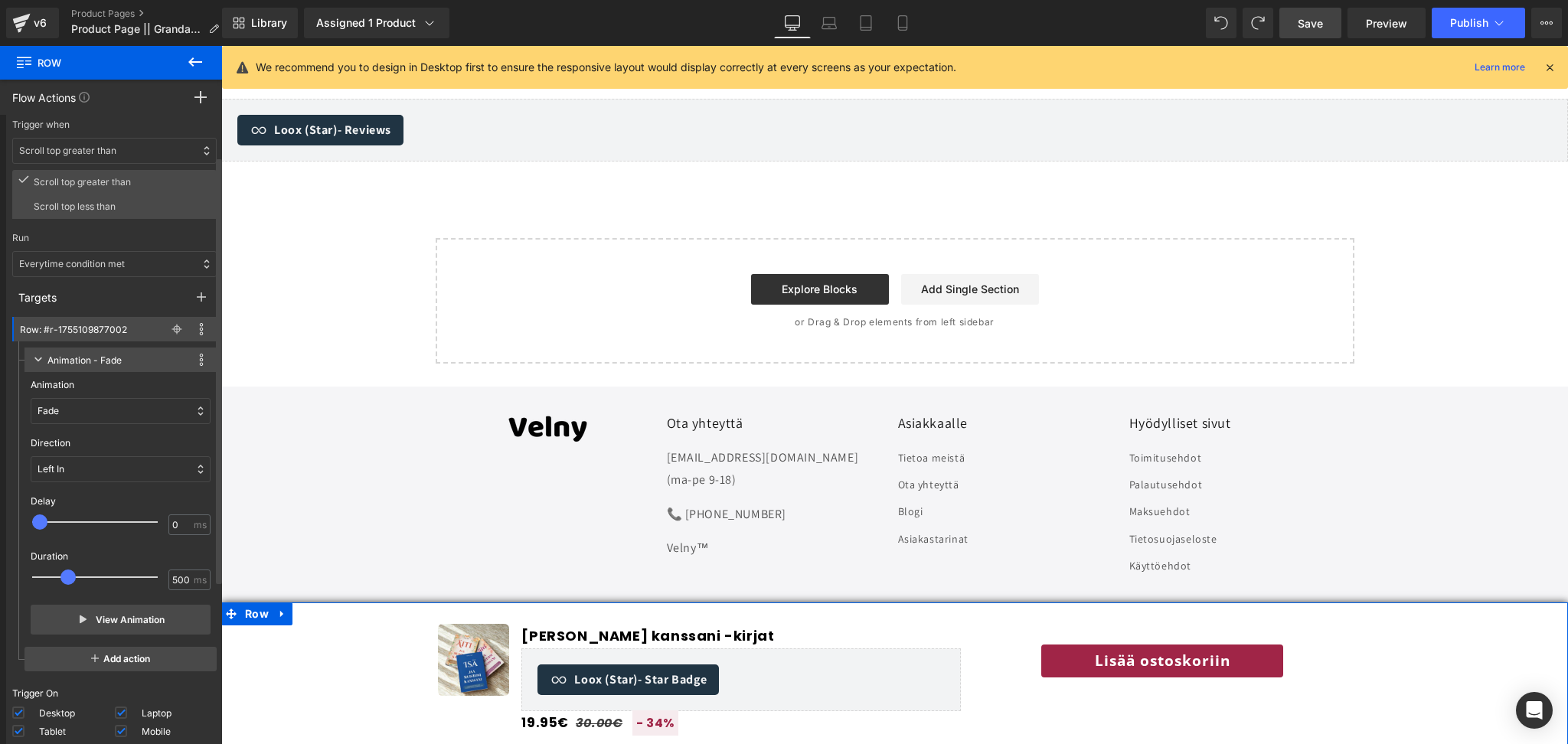
click at [131, 239] on div "Scroll top greater than Scroll top less than" at bounding box center [115, 277] width 205 height 214
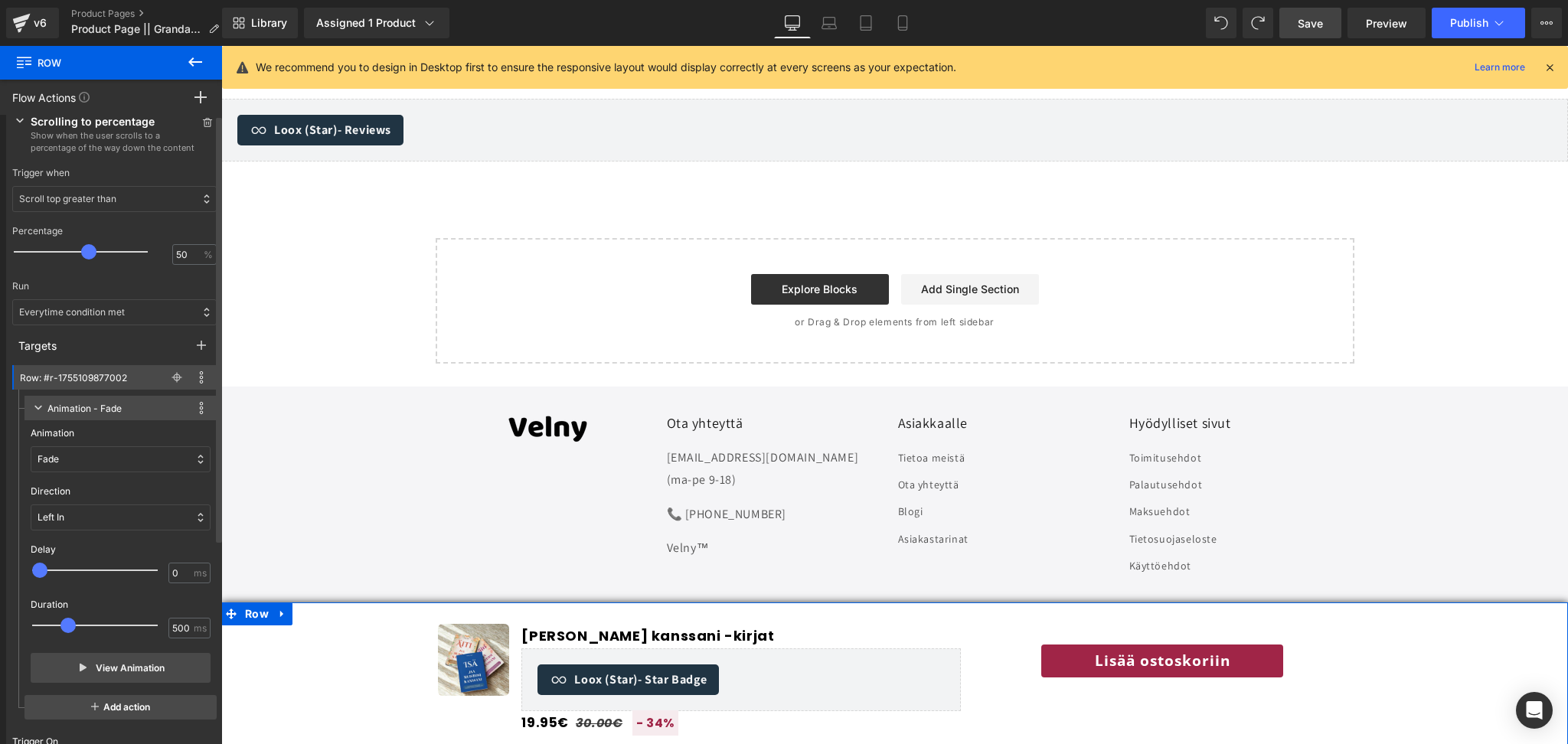
scroll to position [0, 0]
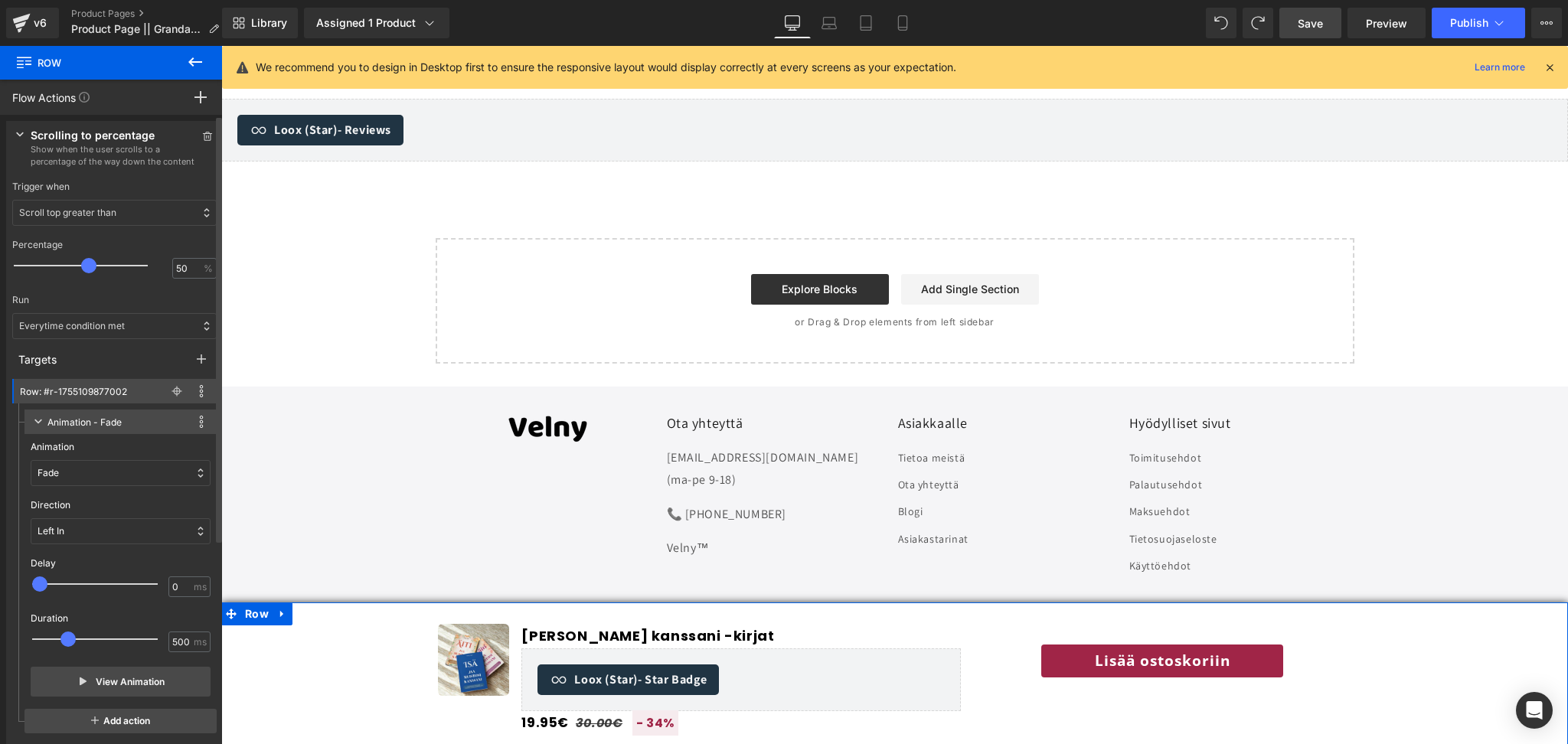
click at [71, 143] on span "Show when the user scrolls to a percentage of the way down the content" at bounding box center [114, 155] width 168 height 24
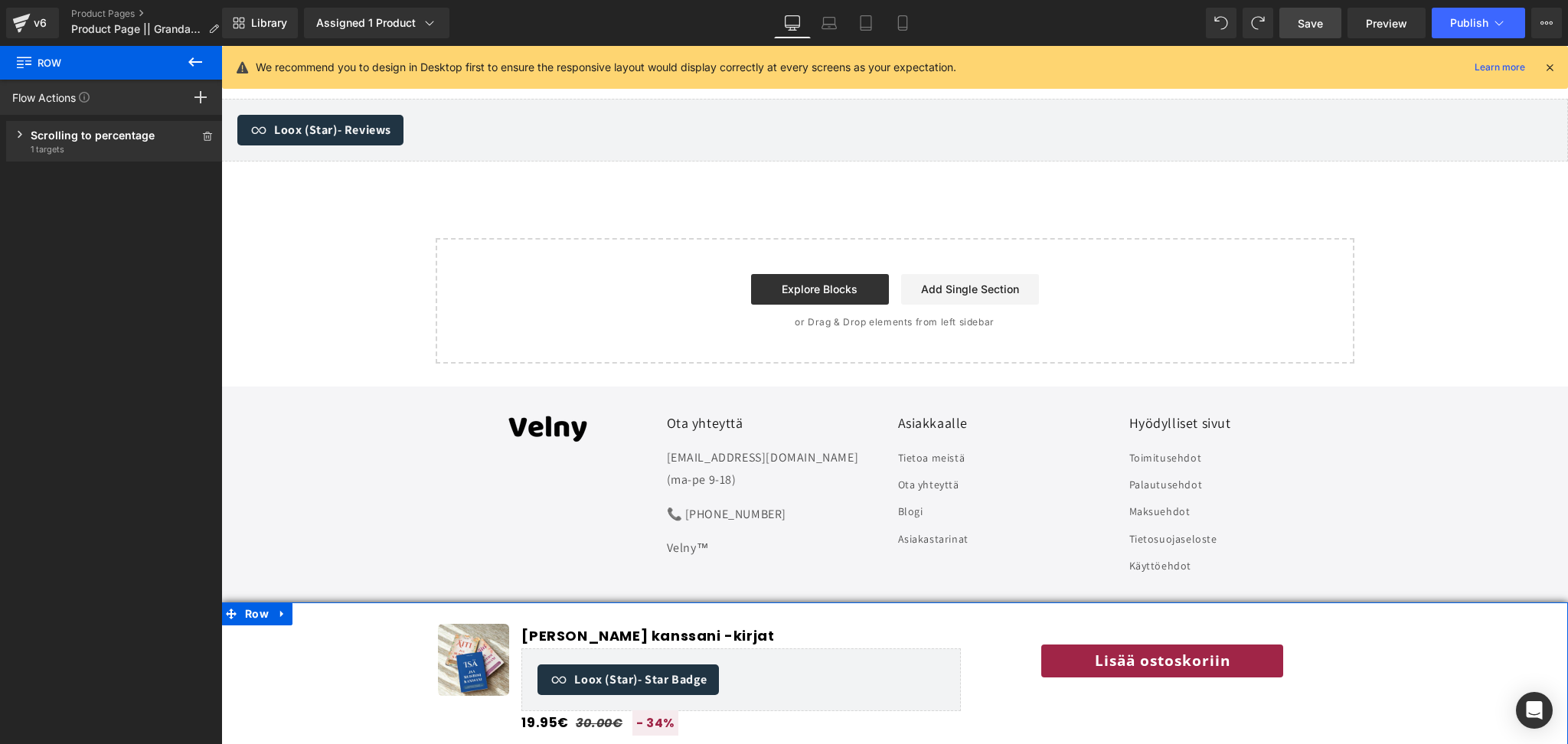
click at [71, 143] on div "Scrolling to percentage" at bounding box center [114, 135] width 168 height 16
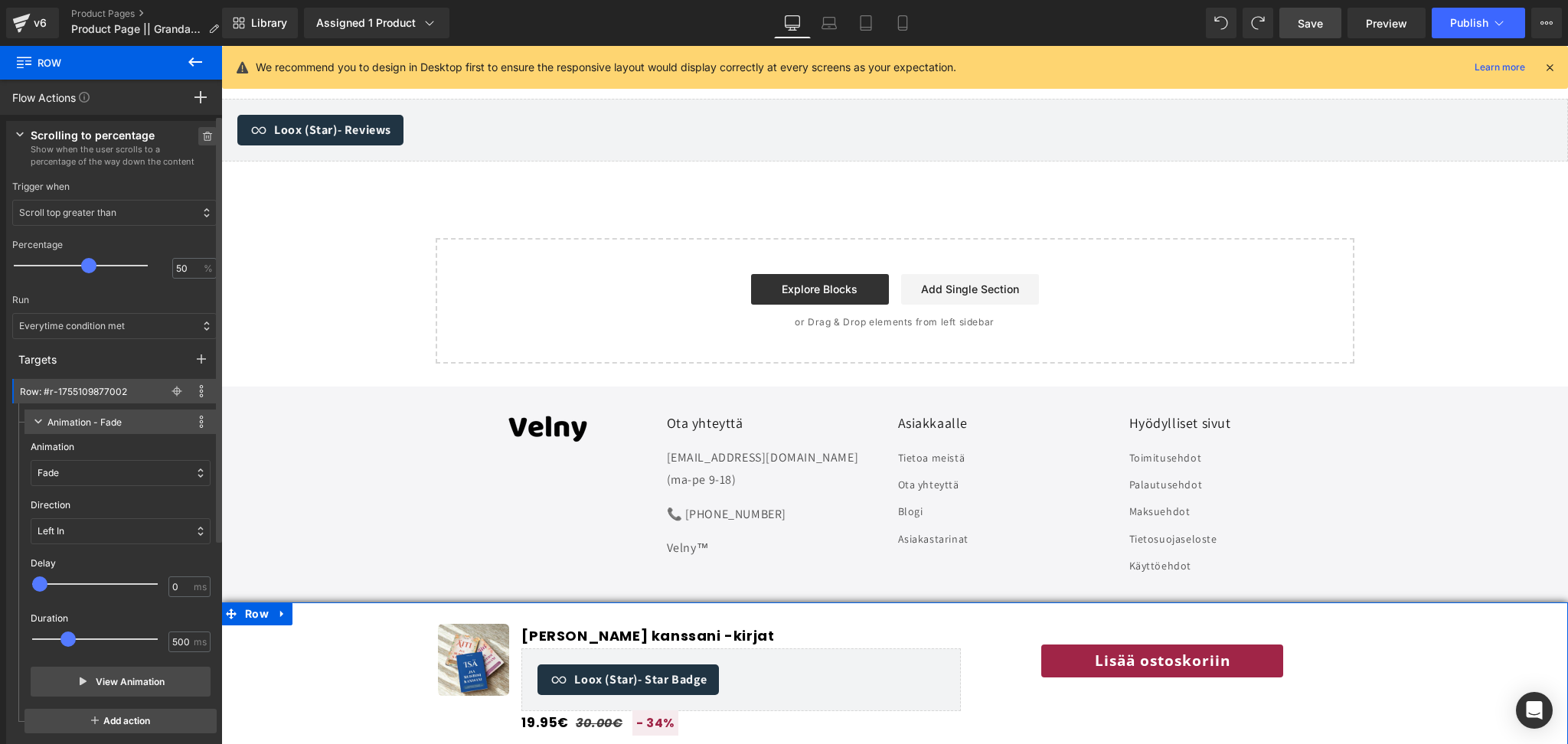
click at [201, 141] on span at bounding box center [207, 135] width 18 height 18
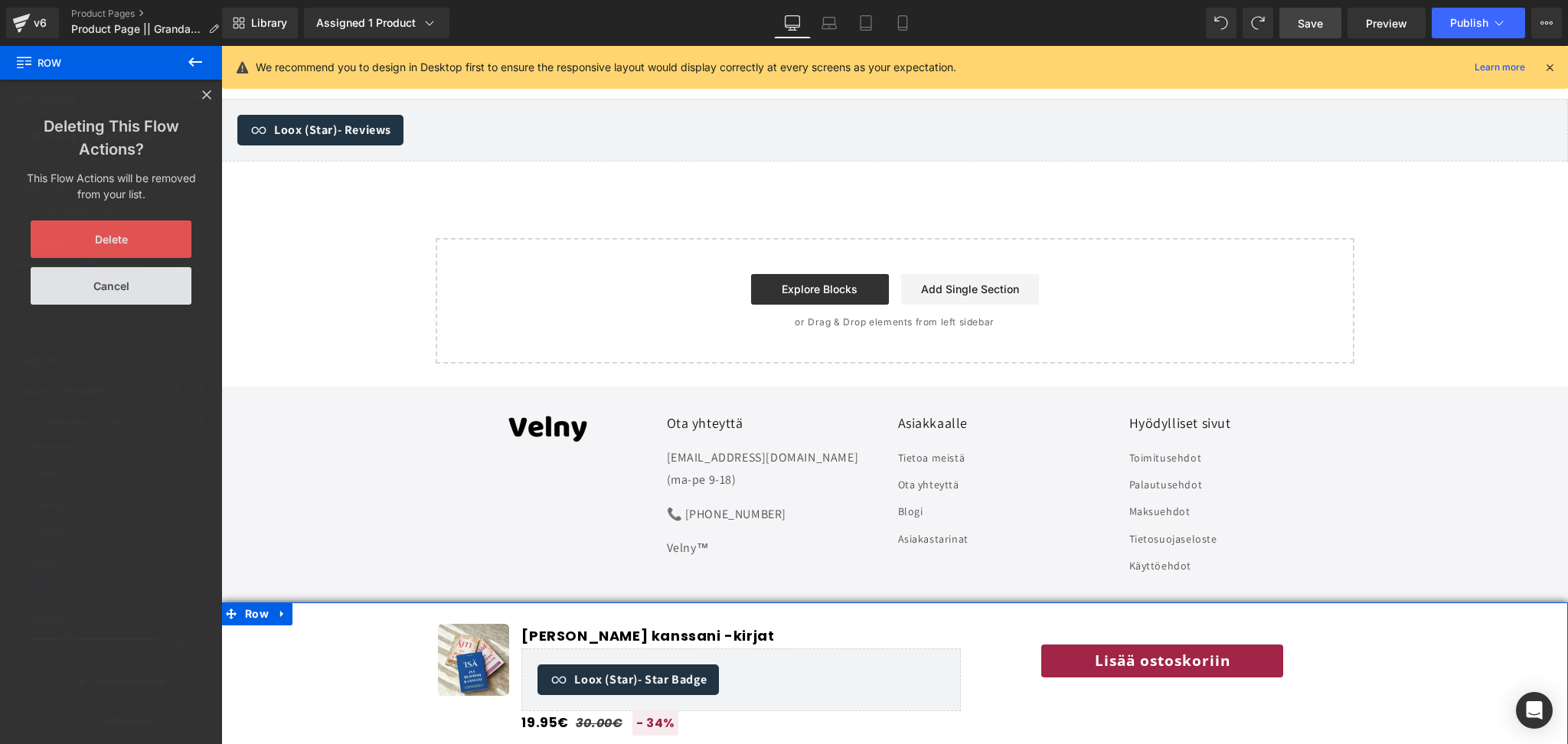
click at [119, 252] on button "Delete" at bounding box center [111, 239] width 161 height 38
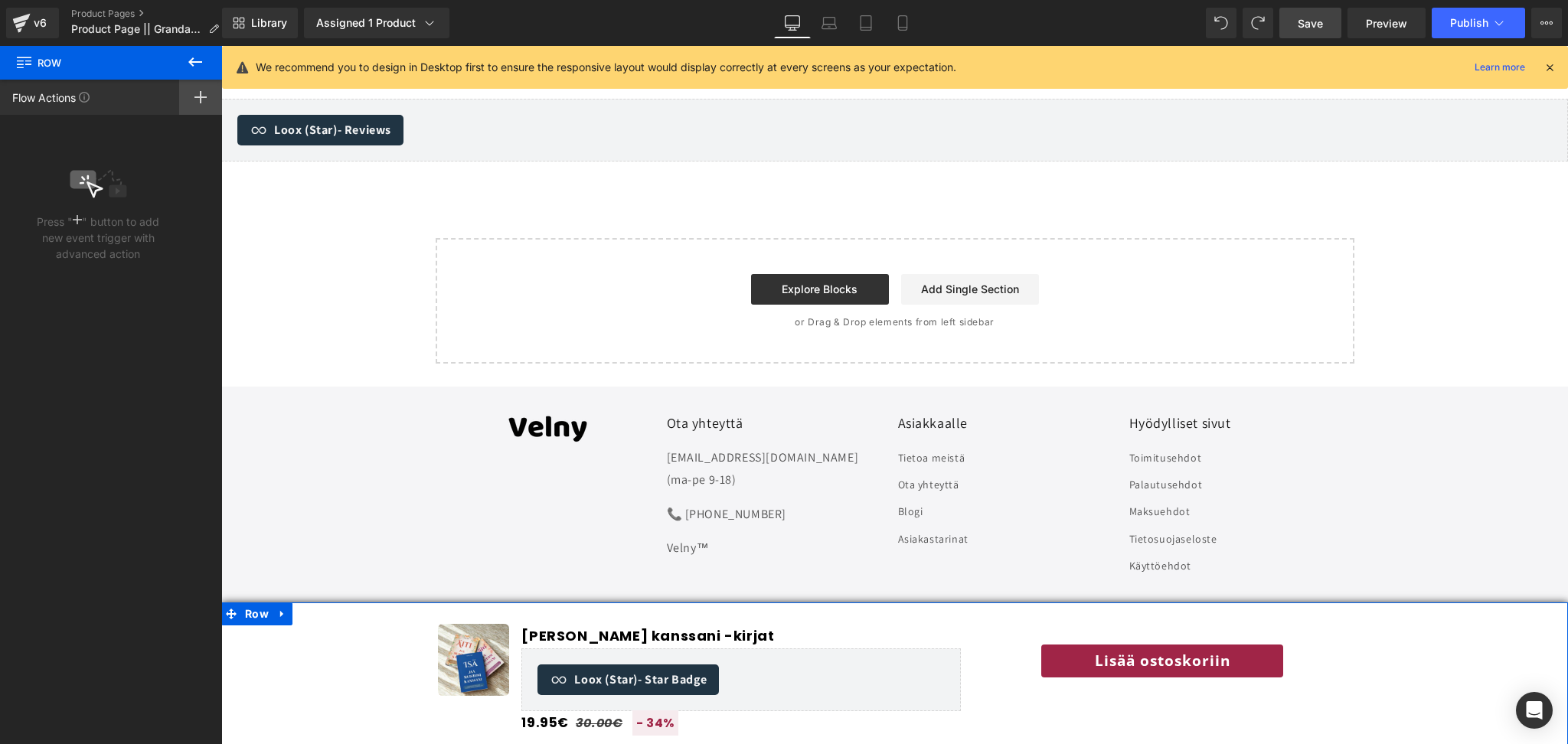
click at [201, 102] on rect at bounding box center [201, 98] width 2 height 13
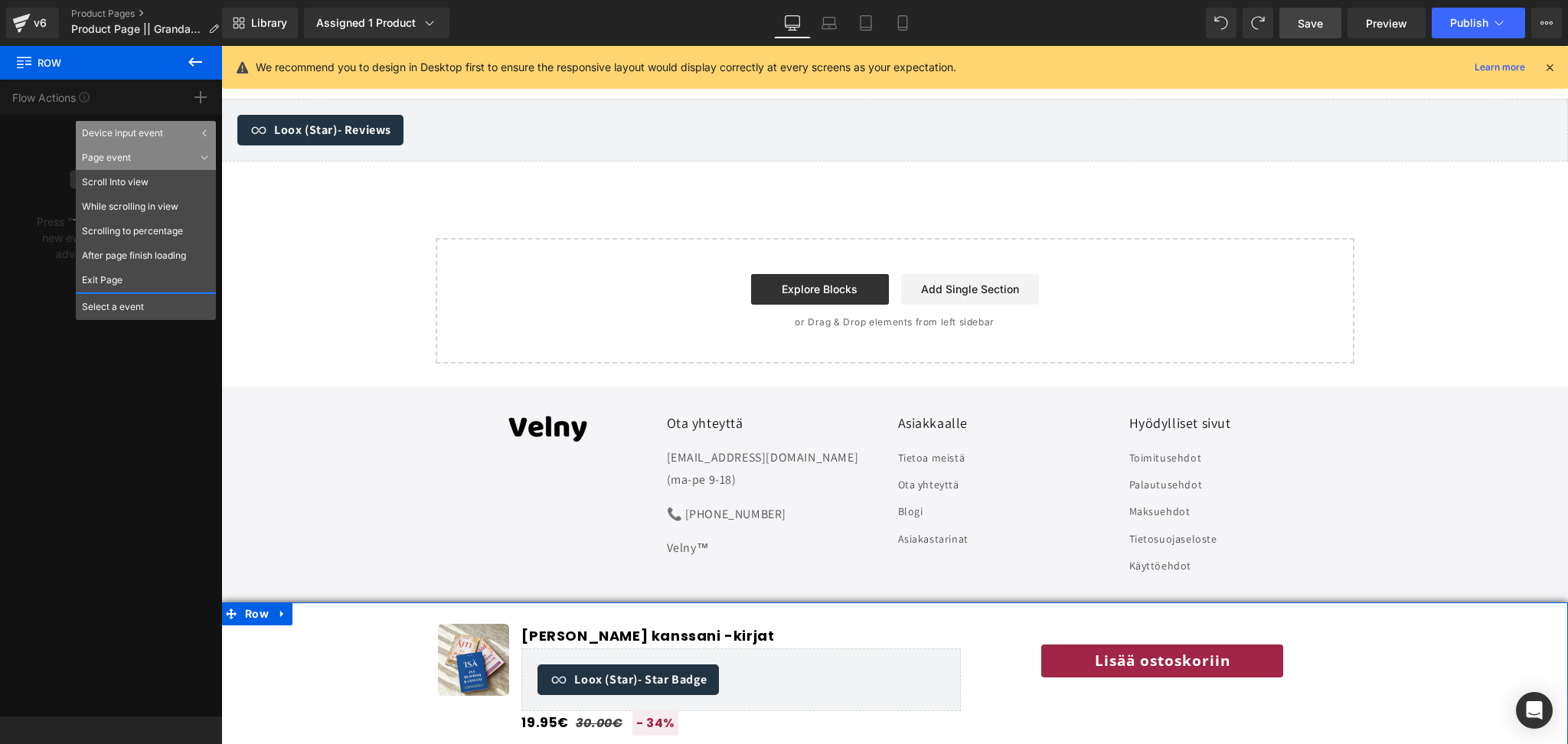
click at [135, 164] on div "Page event" at bounding box center [146, 157] width 140 height 24
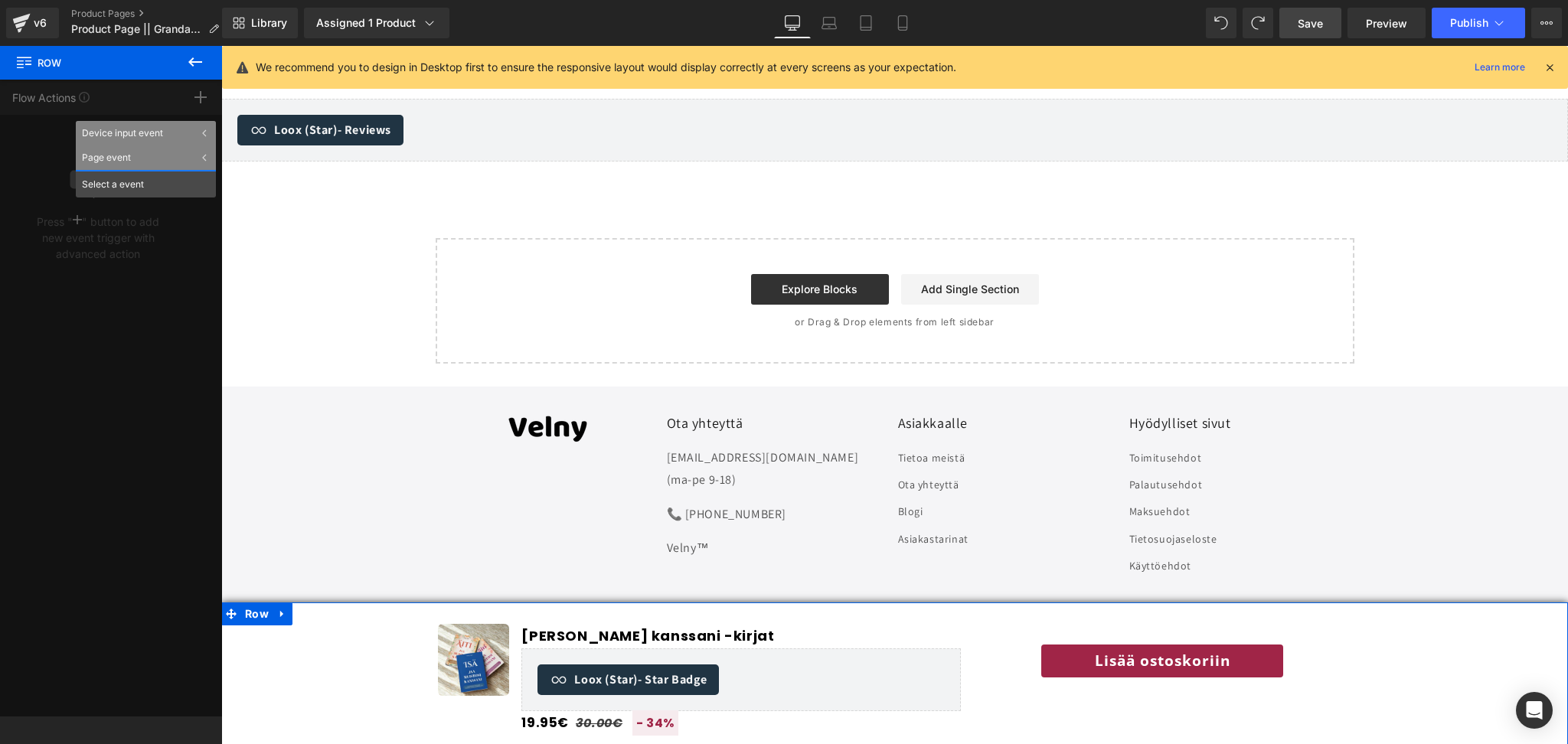
click at [135, 164] on div "Page event" at bounding box center [146, 157] width 140 height 24
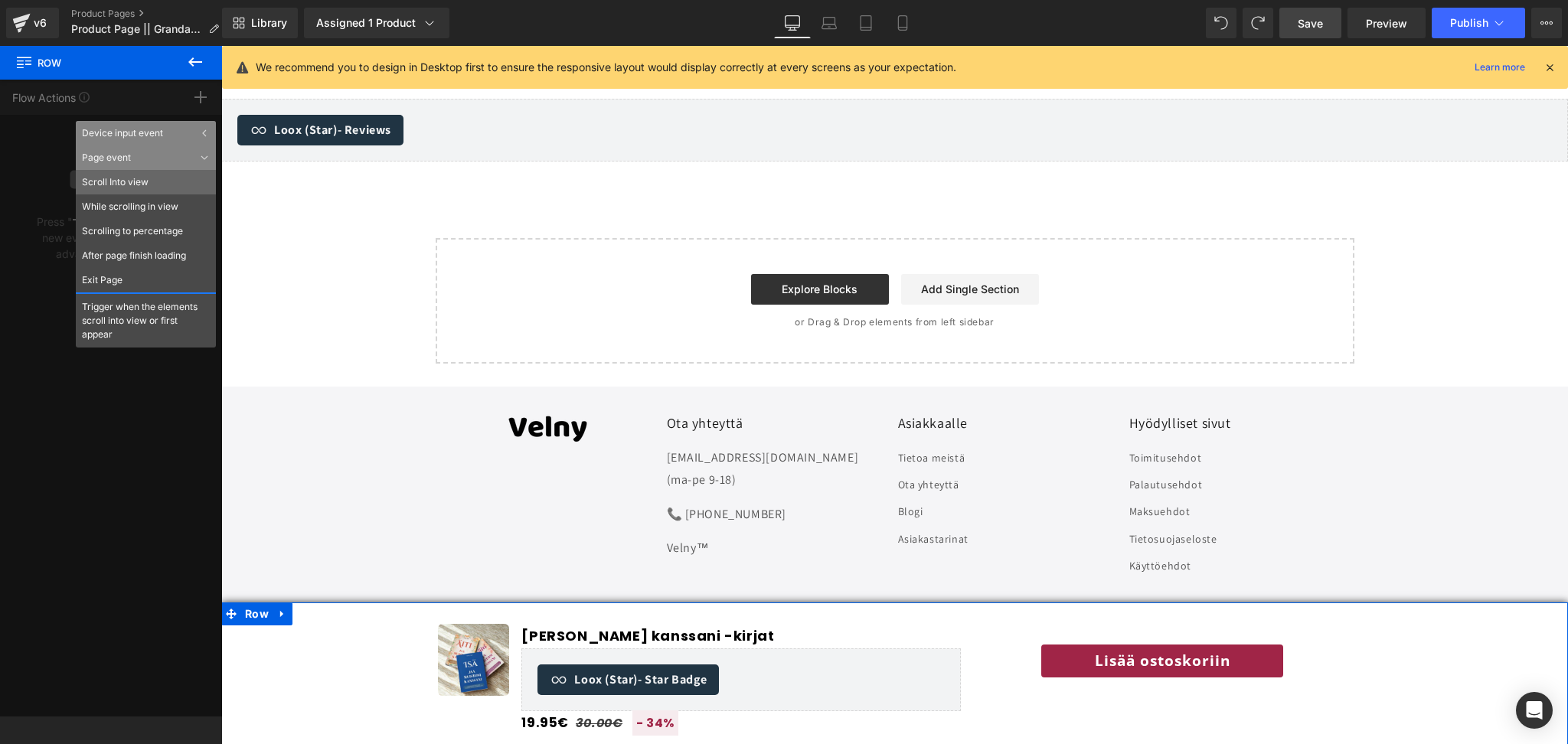
click at [146, 183] on li "Scroll Into view" at bounding box center [146, 182] width 140 height 24
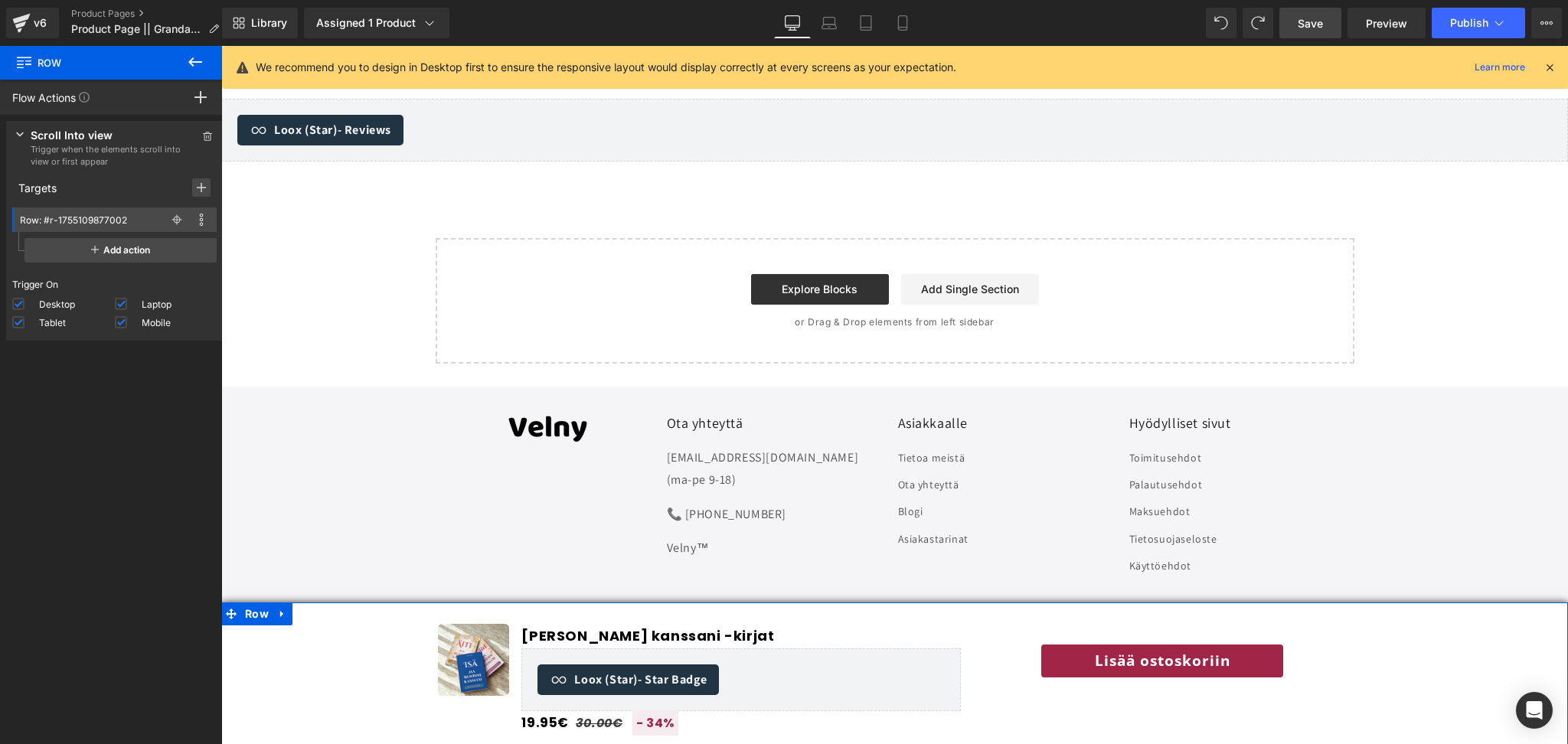
click at [198, 185] on icon at bounding box center [202, 187] width 9 height 13
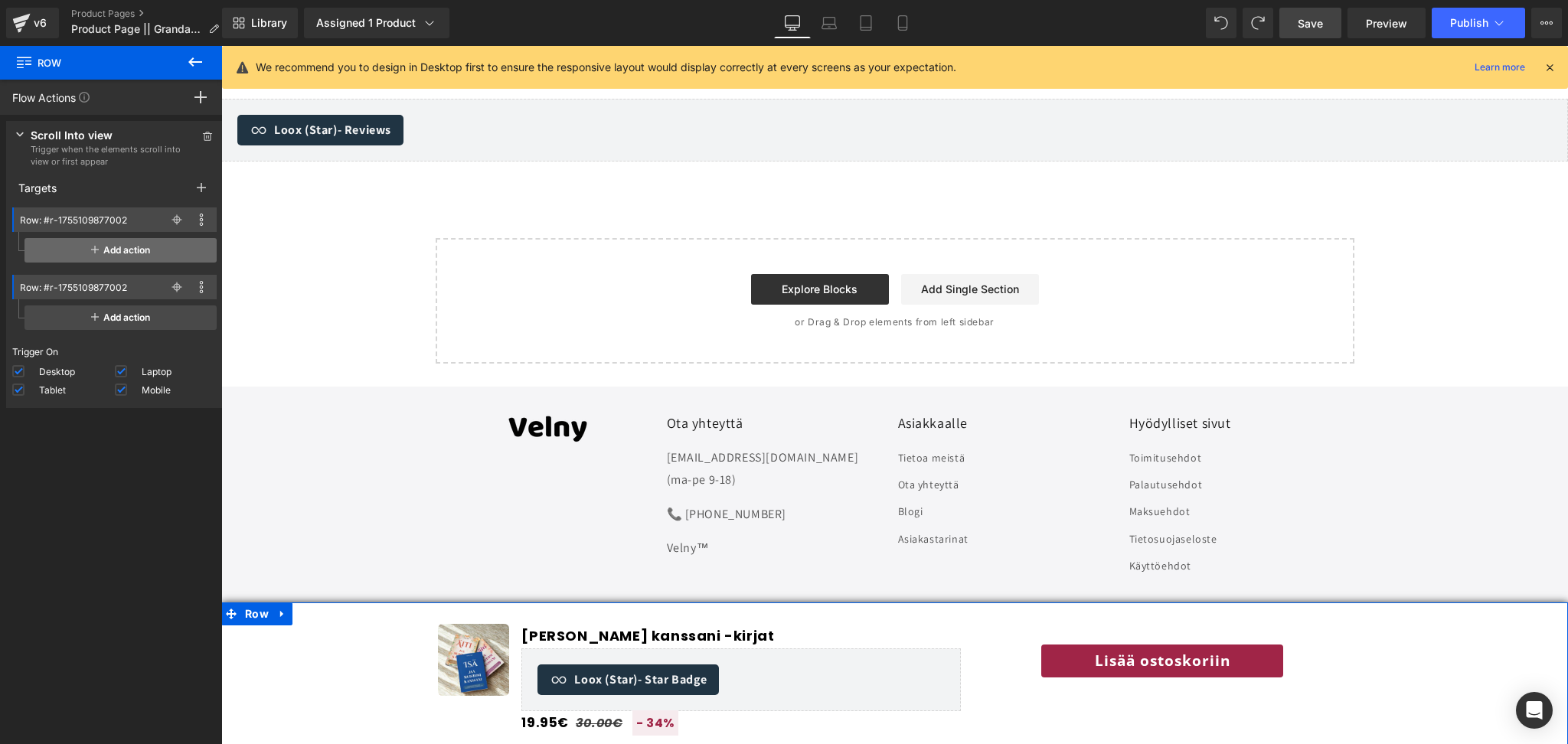
click at [145, 246] on span "Add action" at bounding box center [120, 250] width 192 height 24
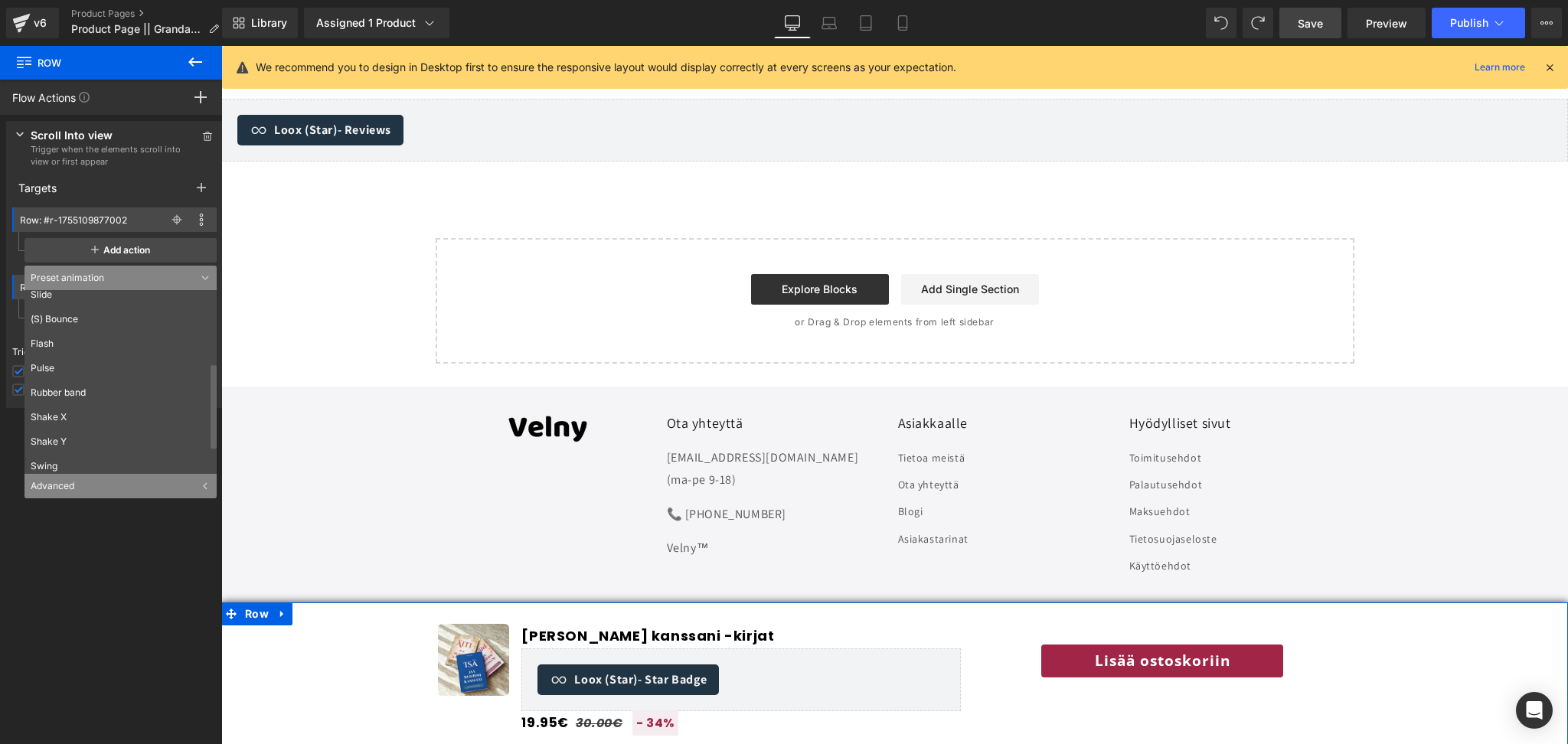
scroll to position [165, 0]
click at [89, 527] on div "Press " " button to add new event trigger with advanced action Scroll Into view…" at bounding box center [114, 433] width 229 height 637
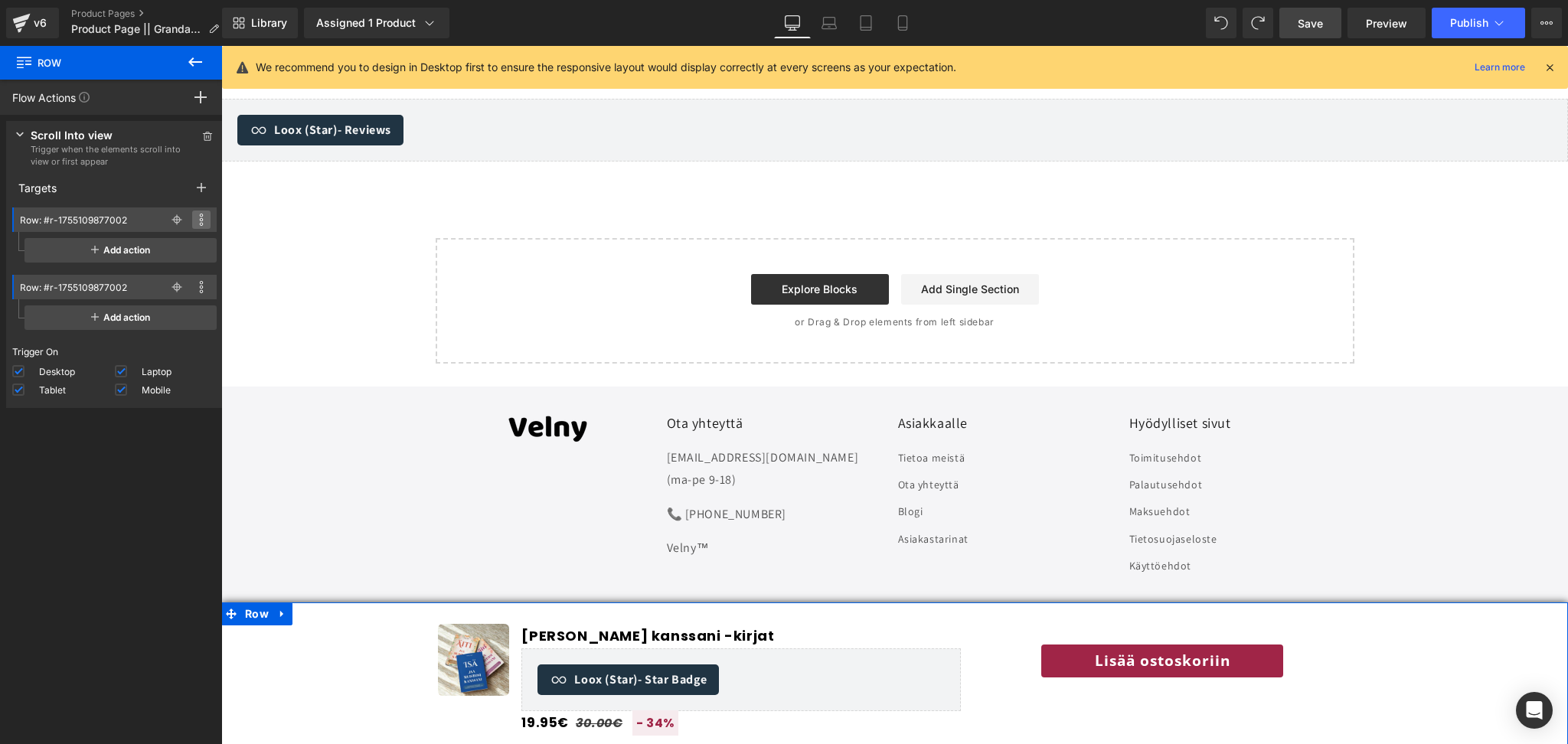
click at [200, 224] on icon at bounding box center [202, 224] width 4 height 4
click at [167, 297] on li "Delete" at bounding box center [150, 296] width 123 height 24
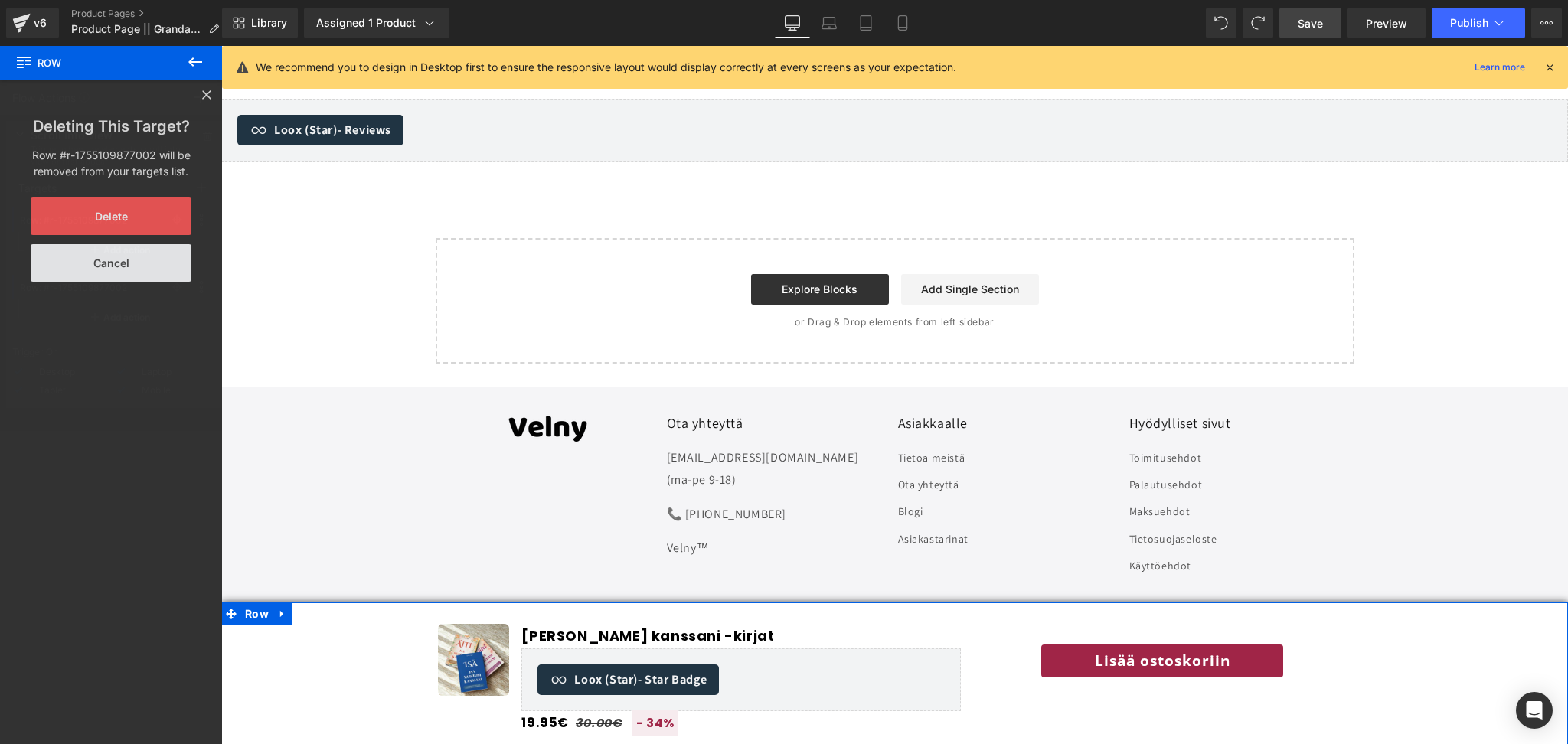
click at [132, 202] on button "Delete" at bounding box center [111, 217] width 161 height 38
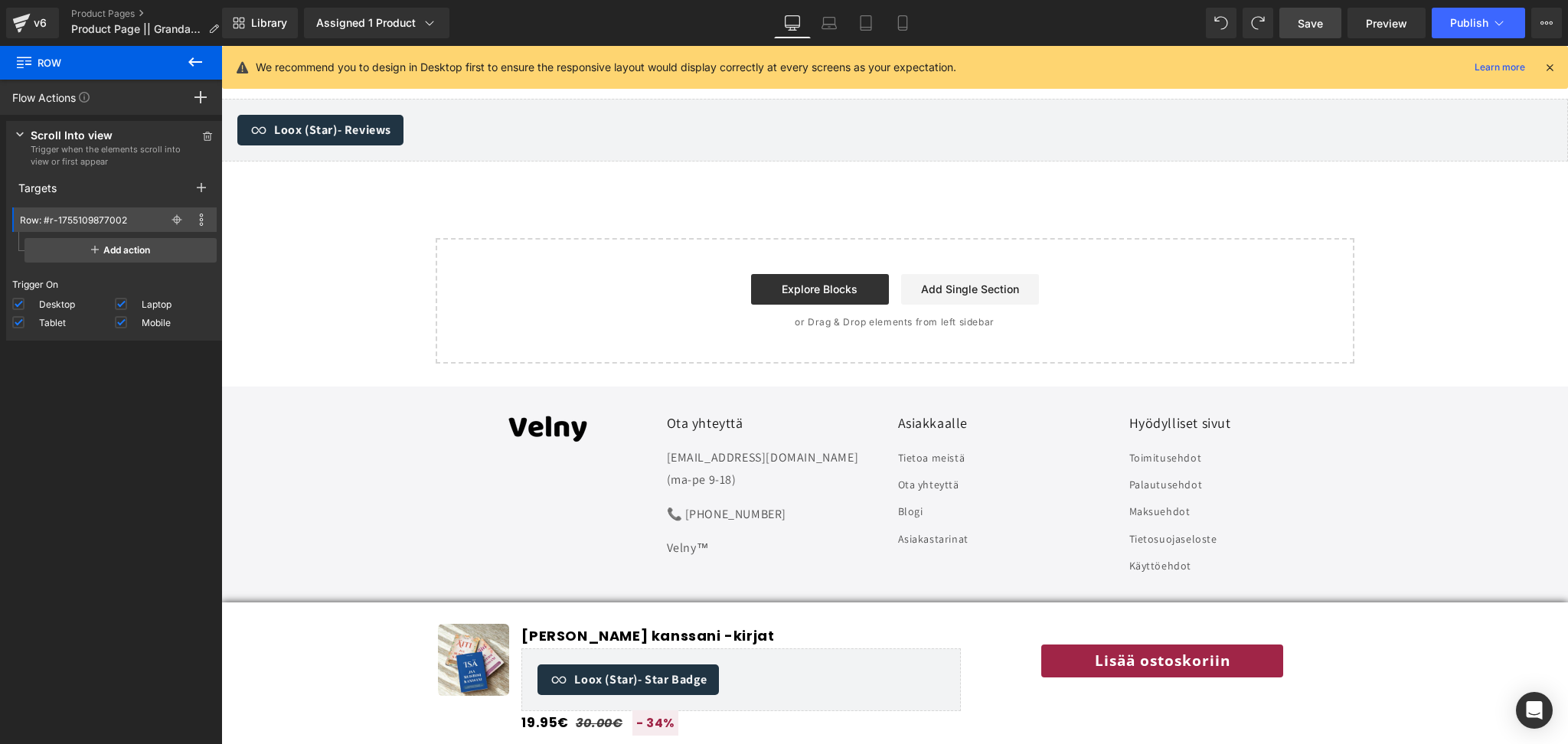
click at [194, 69] on icon at bounding box center [195, 61] width 18 height 18
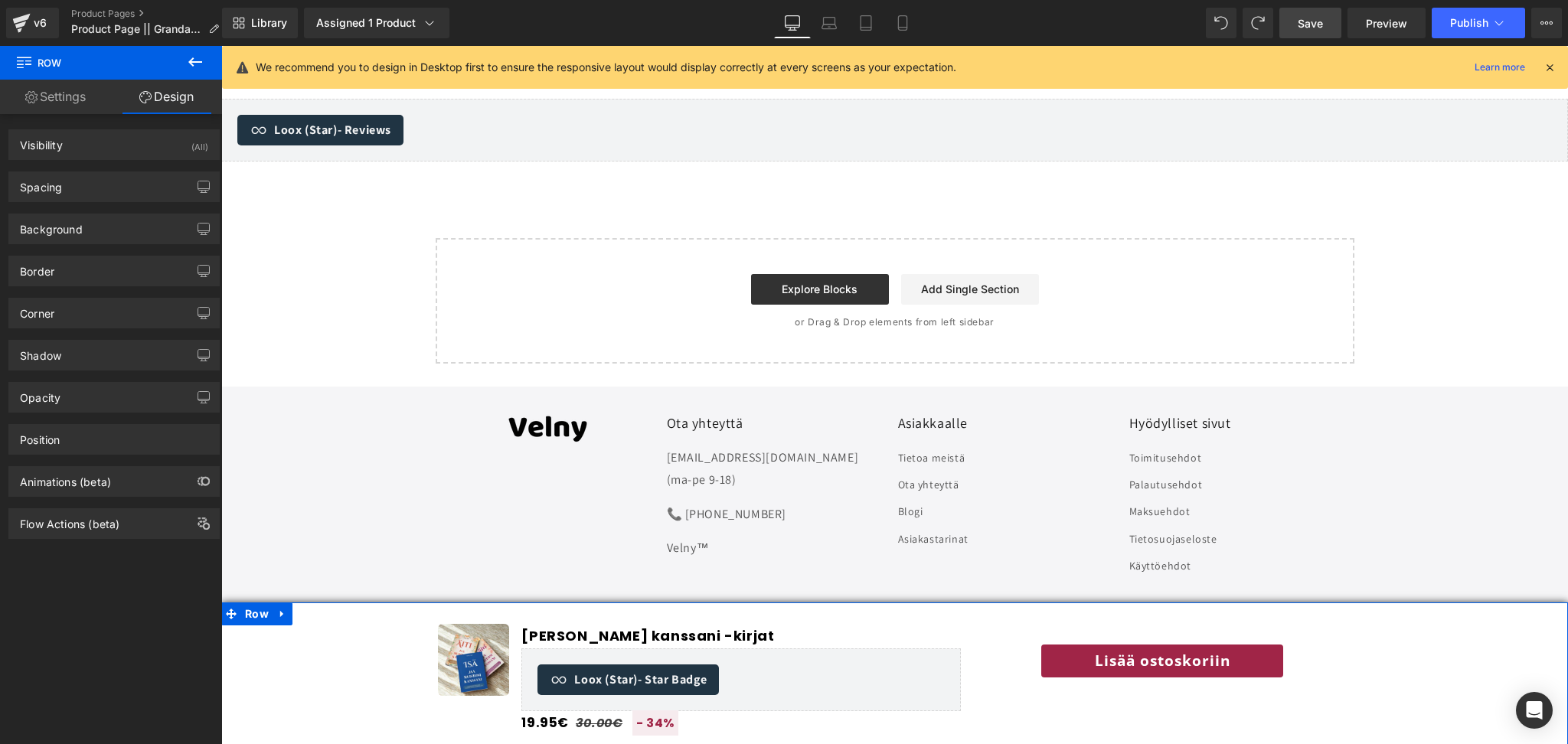
click at [117, 515] on div "Flow Actions (beta)" at bounding box center [69, 520] width 99 height 21
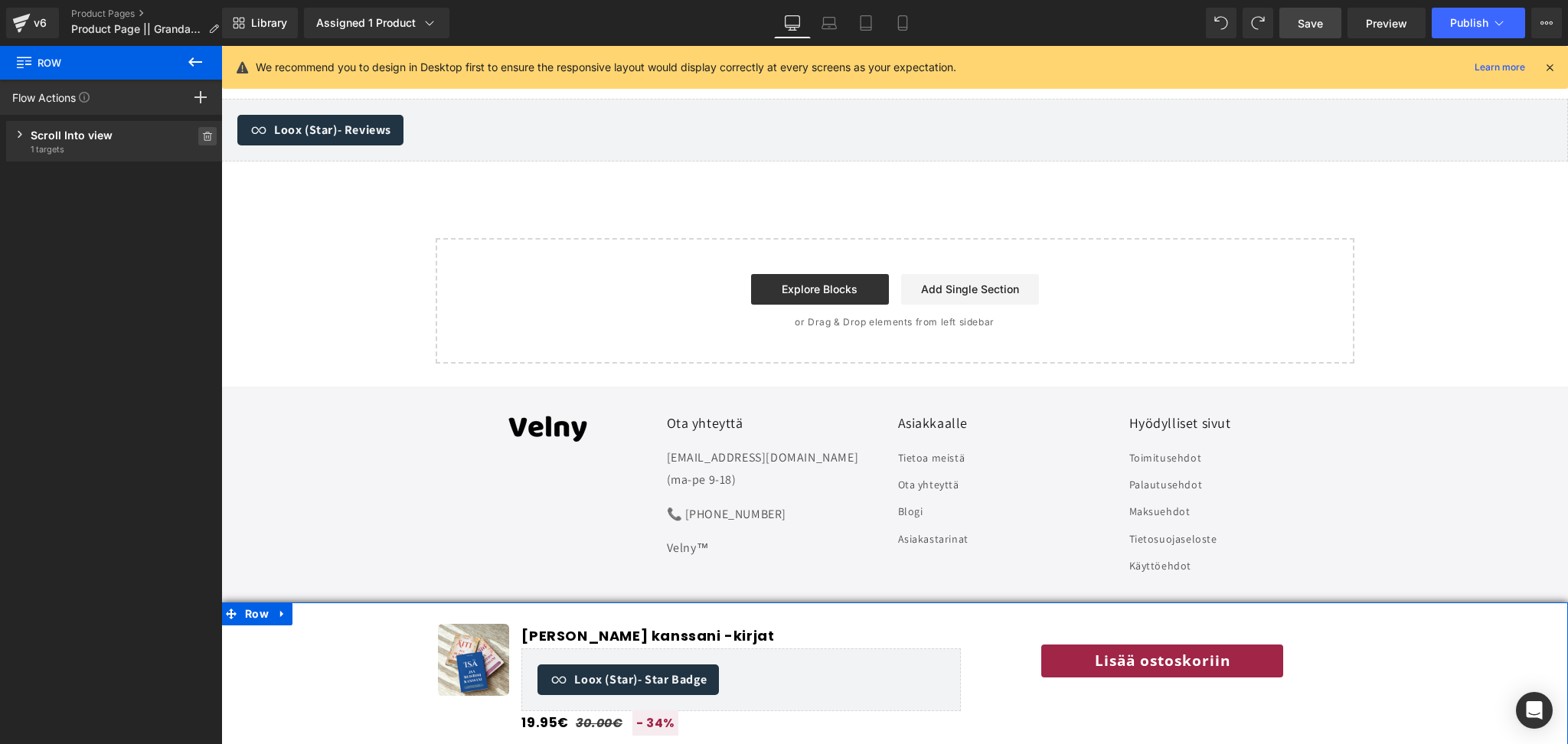
click at [202, 142] on span at bounding box center [207, 135] width 18 height 18
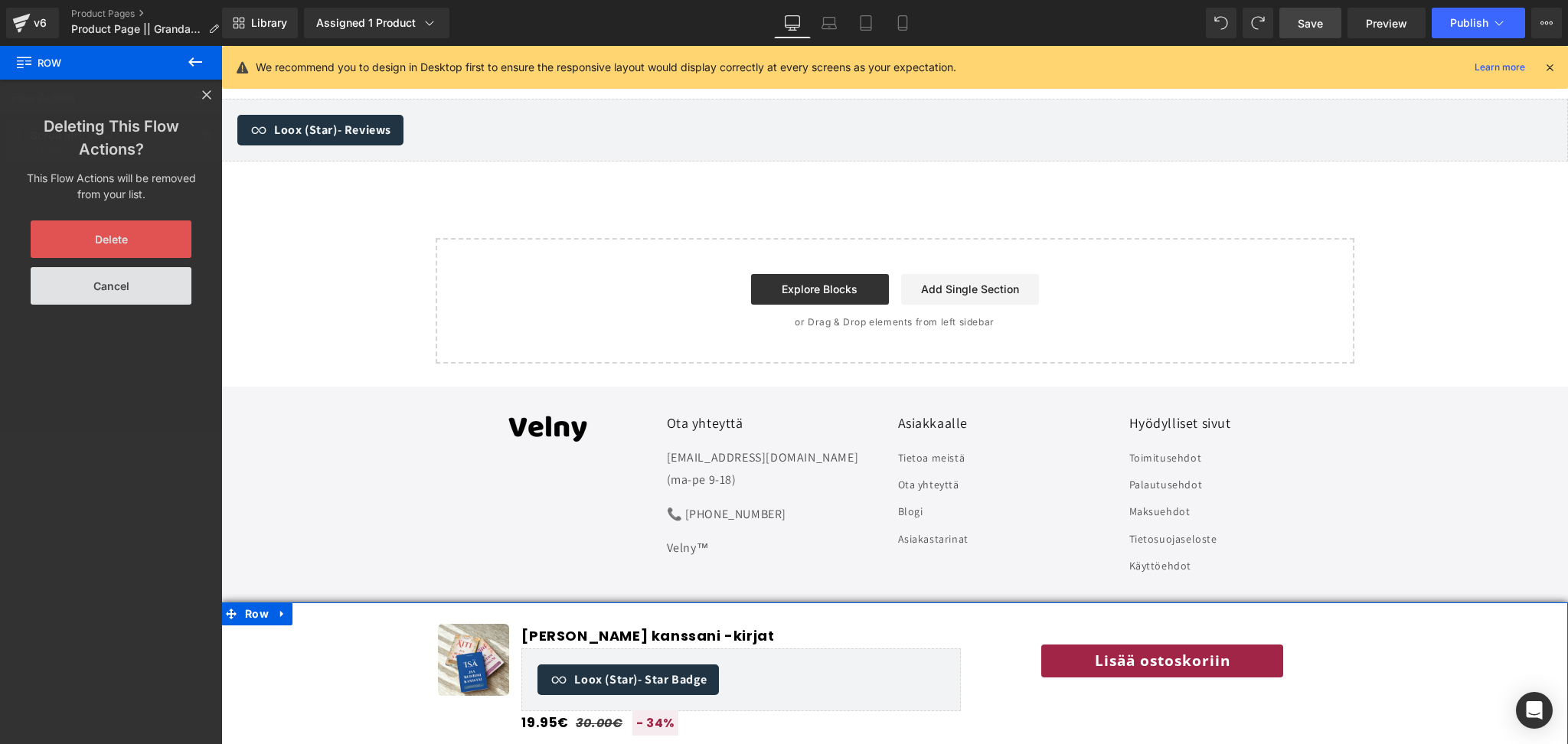
click at [161, 224] on button "Delete" at bounding box center [111, 239] width 161 height 38
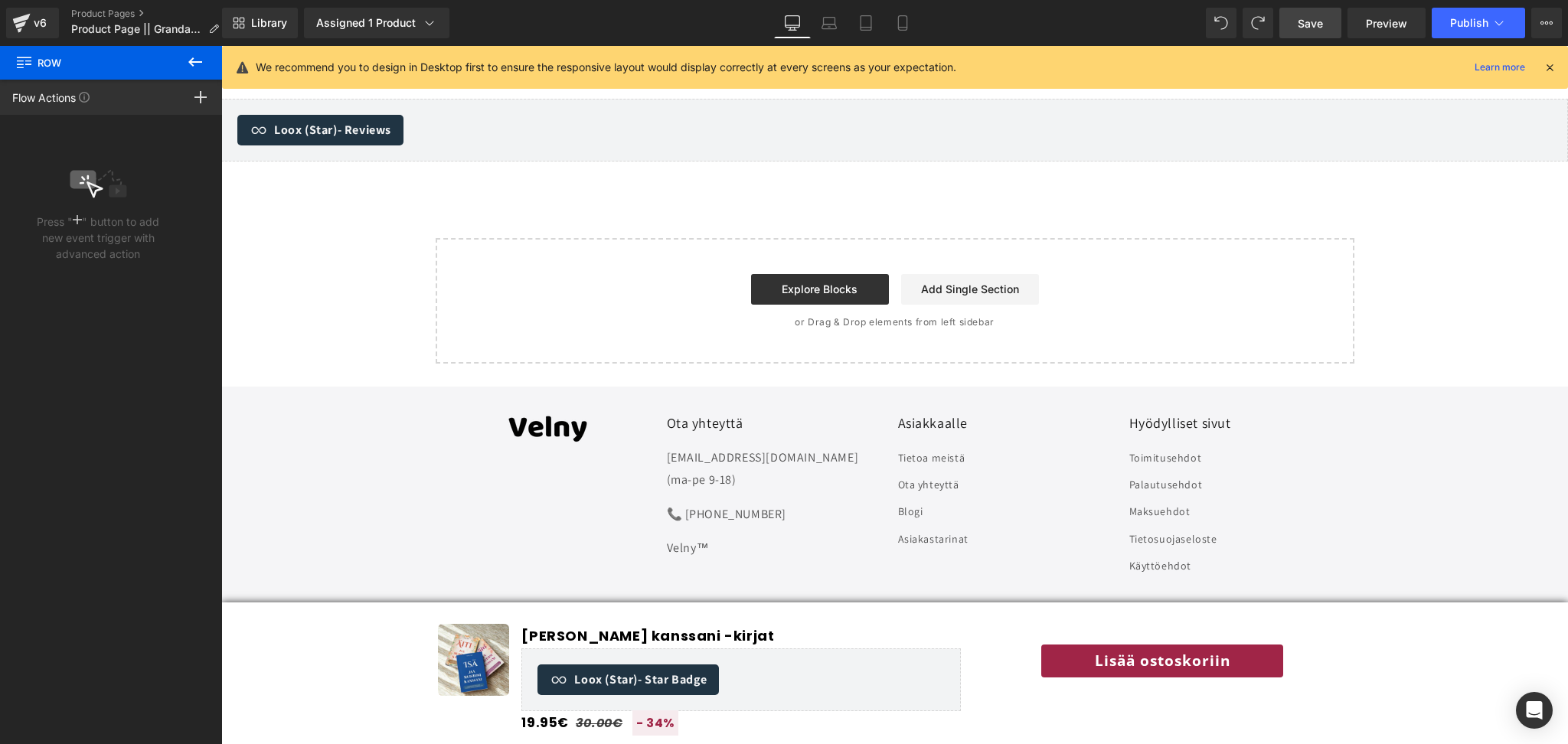
click at [192, 61] on icon at bounding box center [195, 62] width 14 height 9
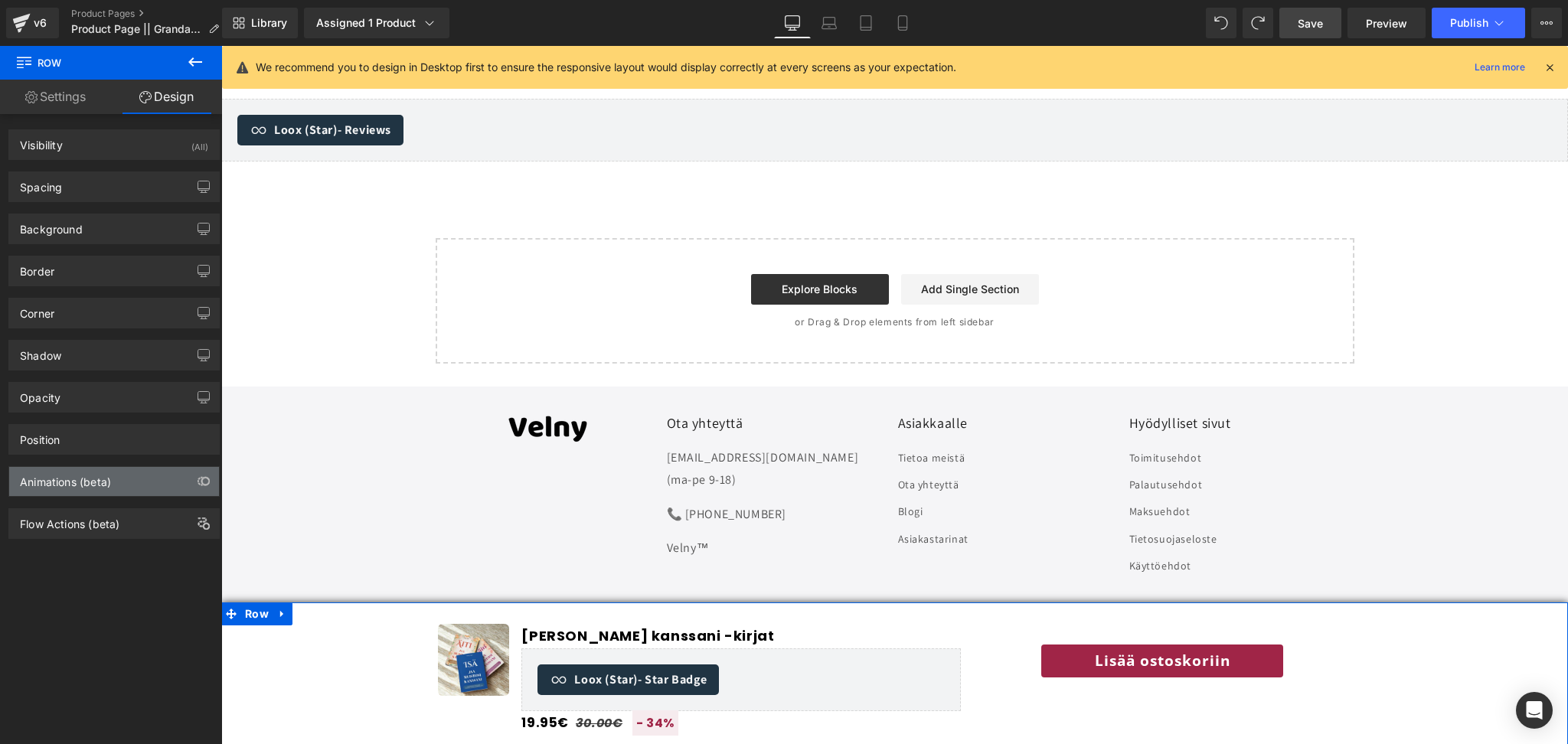
click at [80, 481] on div "Animations (beta)" at bounding box center [65, 477] width 91 height 21
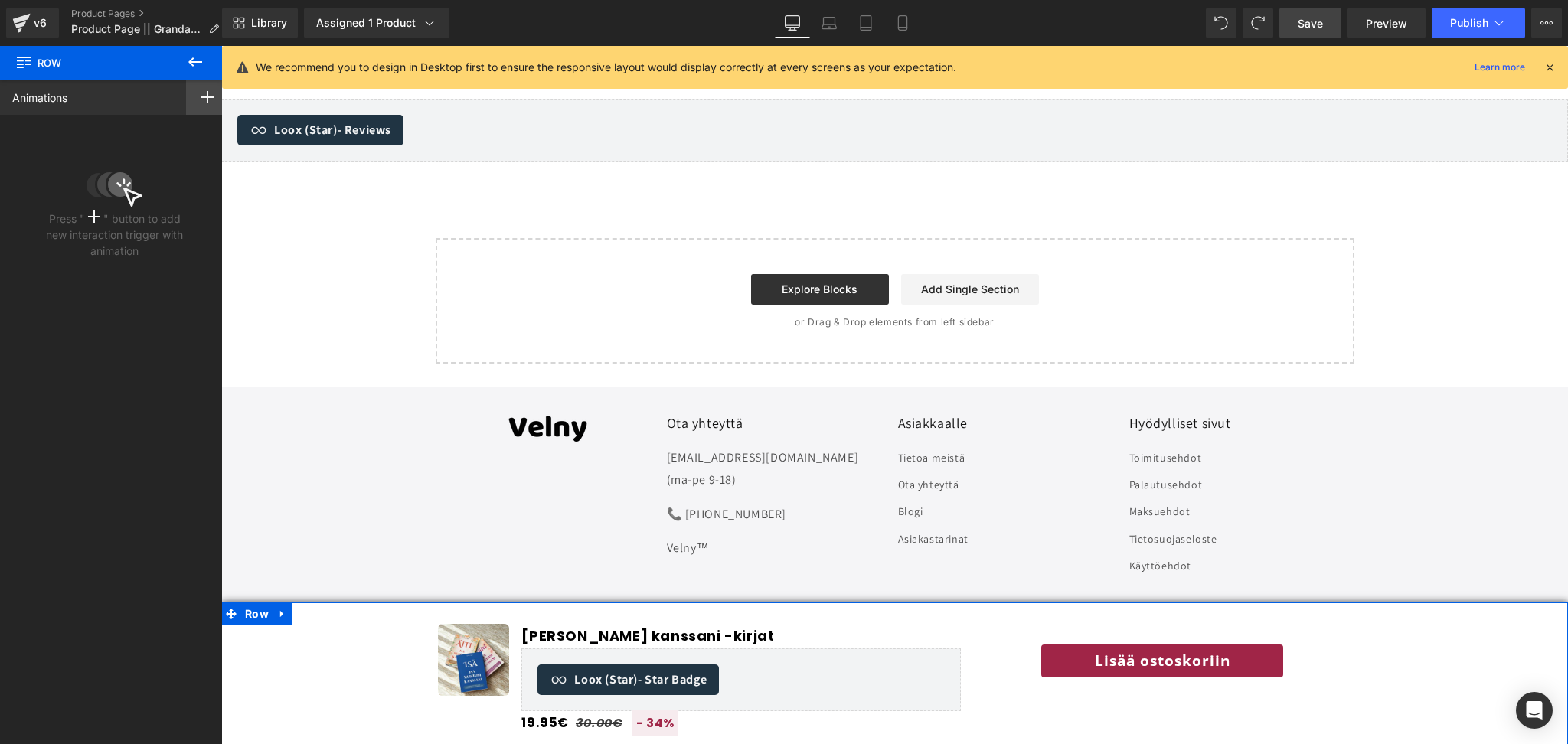
click at [191, 88] on div at bounding box center [207, 97] width 43 height 35
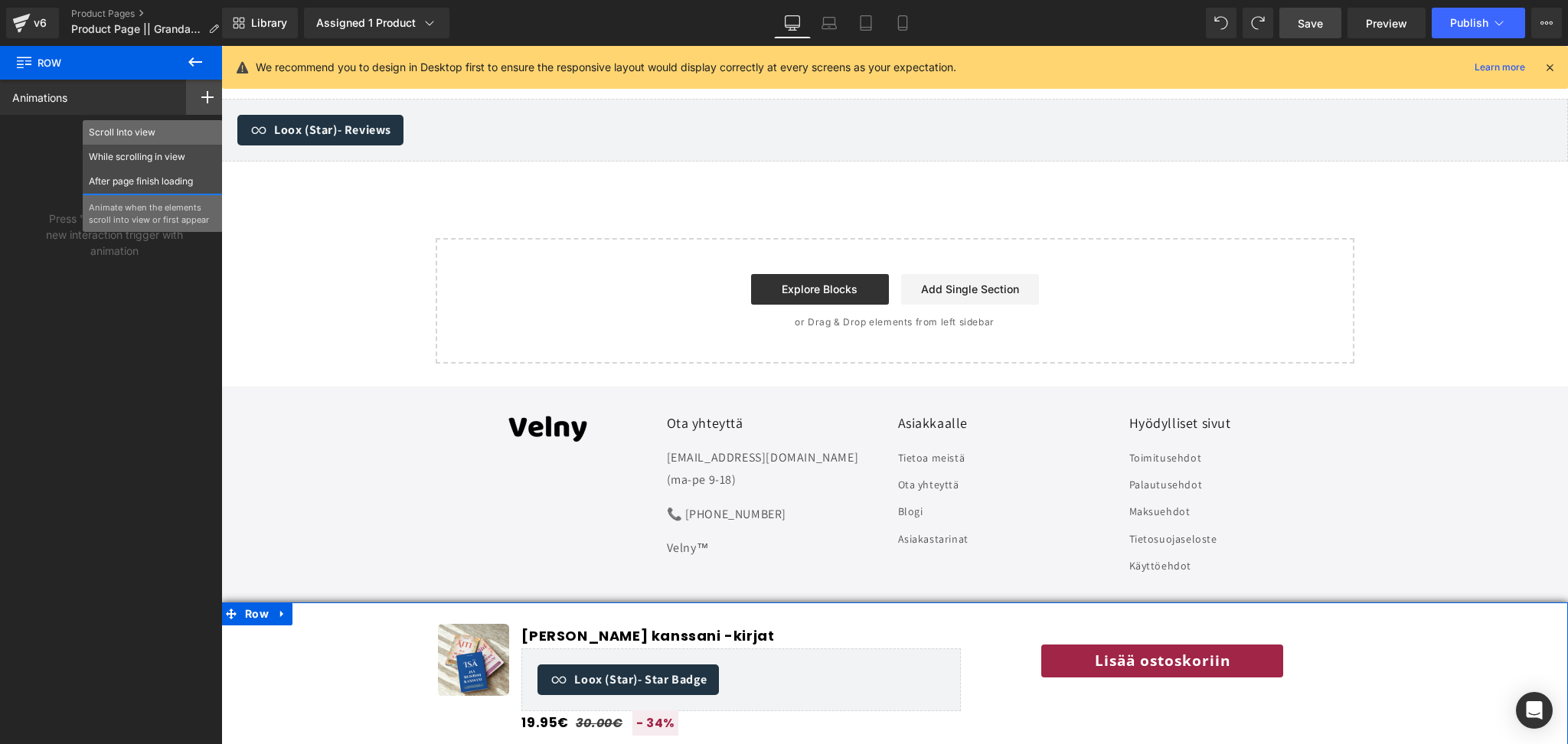
click at [190, 128] on p "Scroll Into view" at bounding box center [153, 132] width 128 height 14
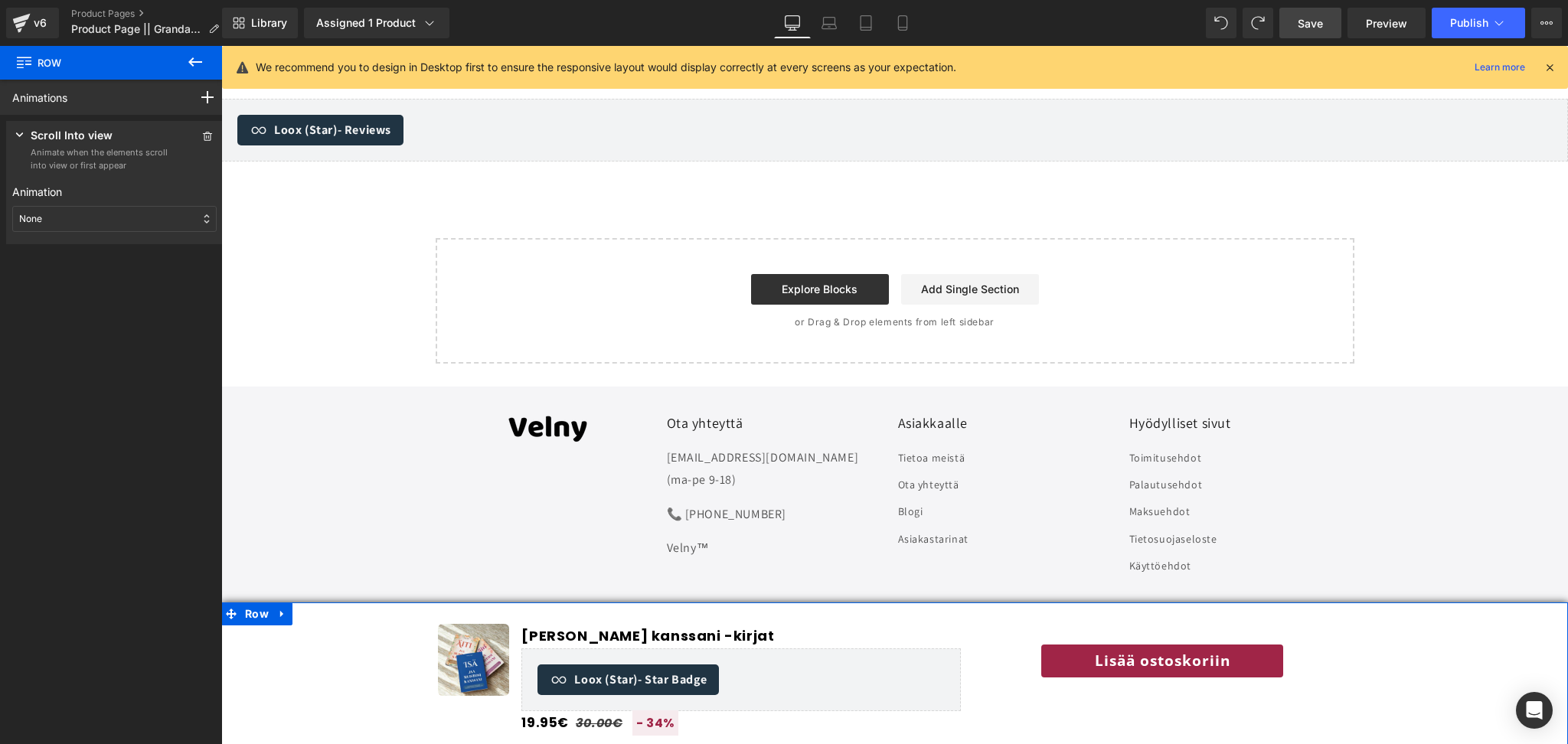
click at [160, 219] on div "None" at bounding box center [115, 219] width 205 height 26
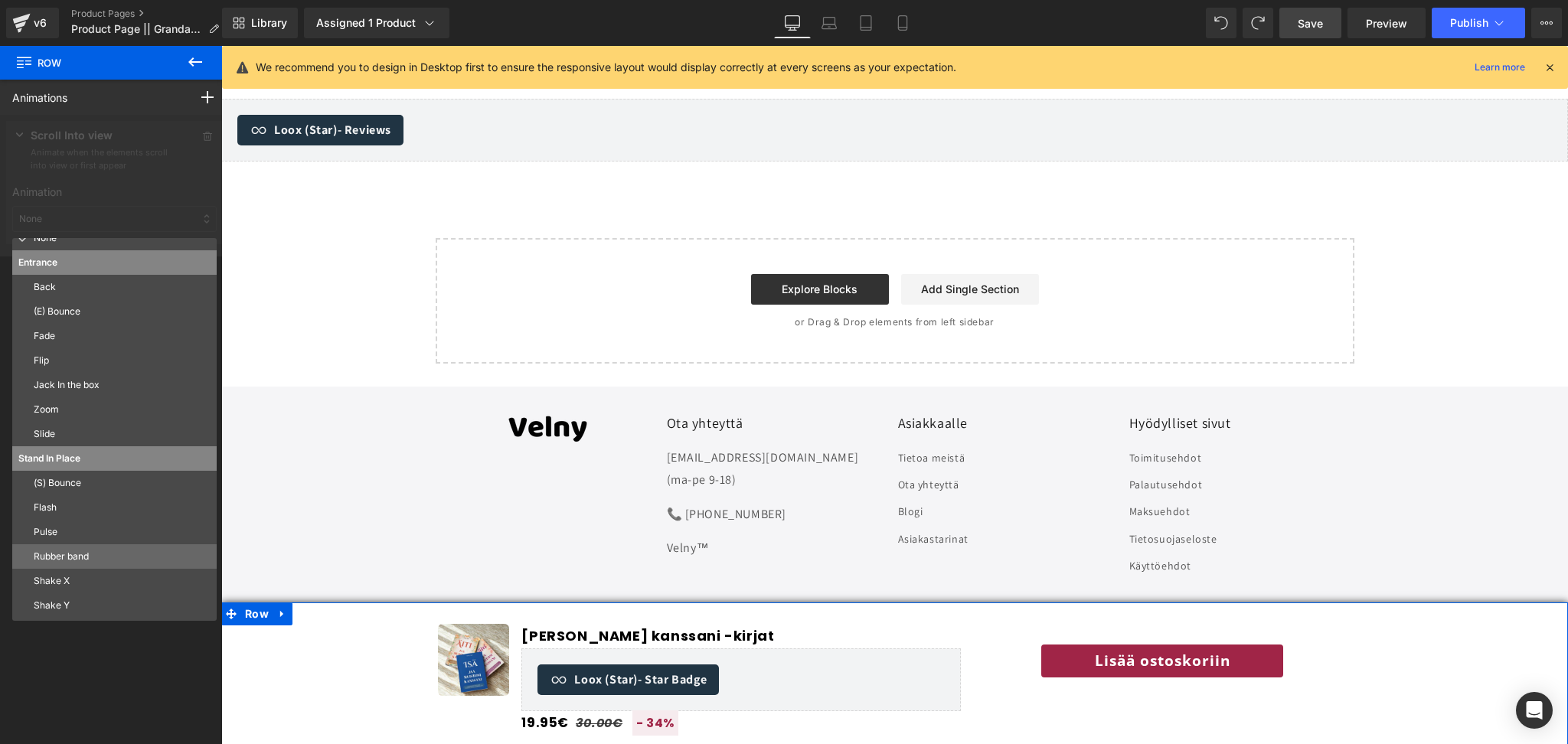
scroll to position [0, 0]
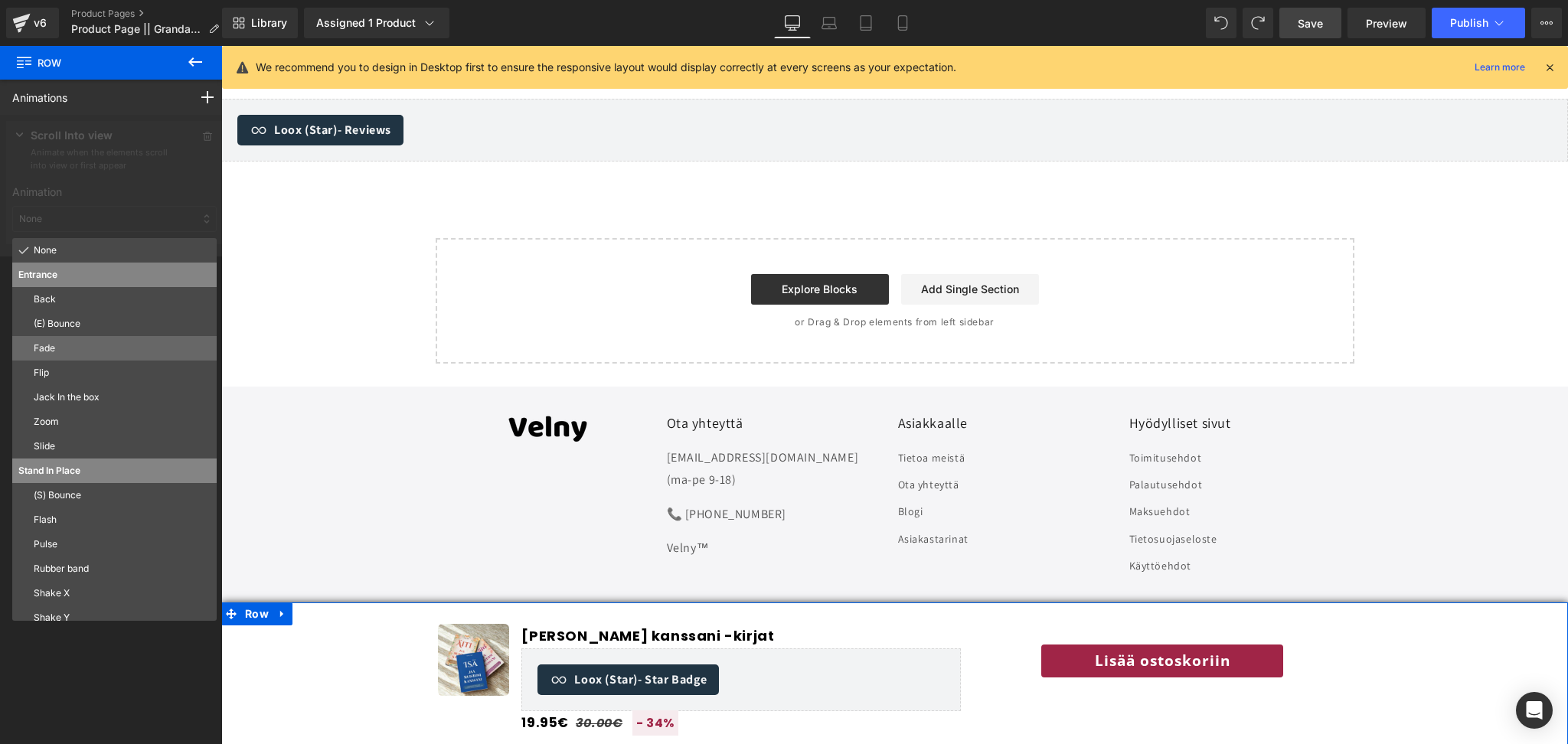
click at [76, 342] on div "Fade" at bounding box center [115, 348] width 205 height 24
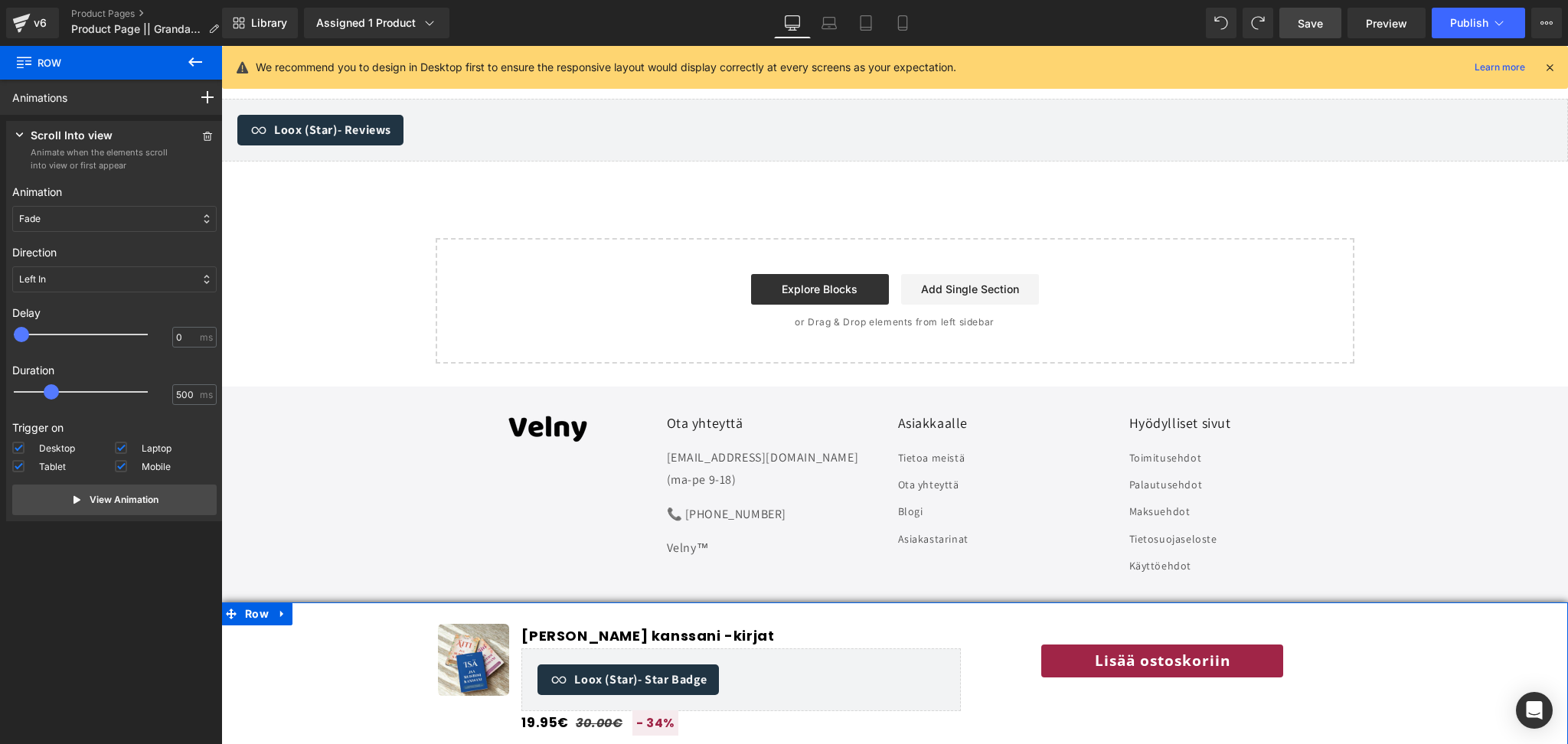
click at [123, 276] on div "Left In" at bounding box center [115, 279] width 205 height 26
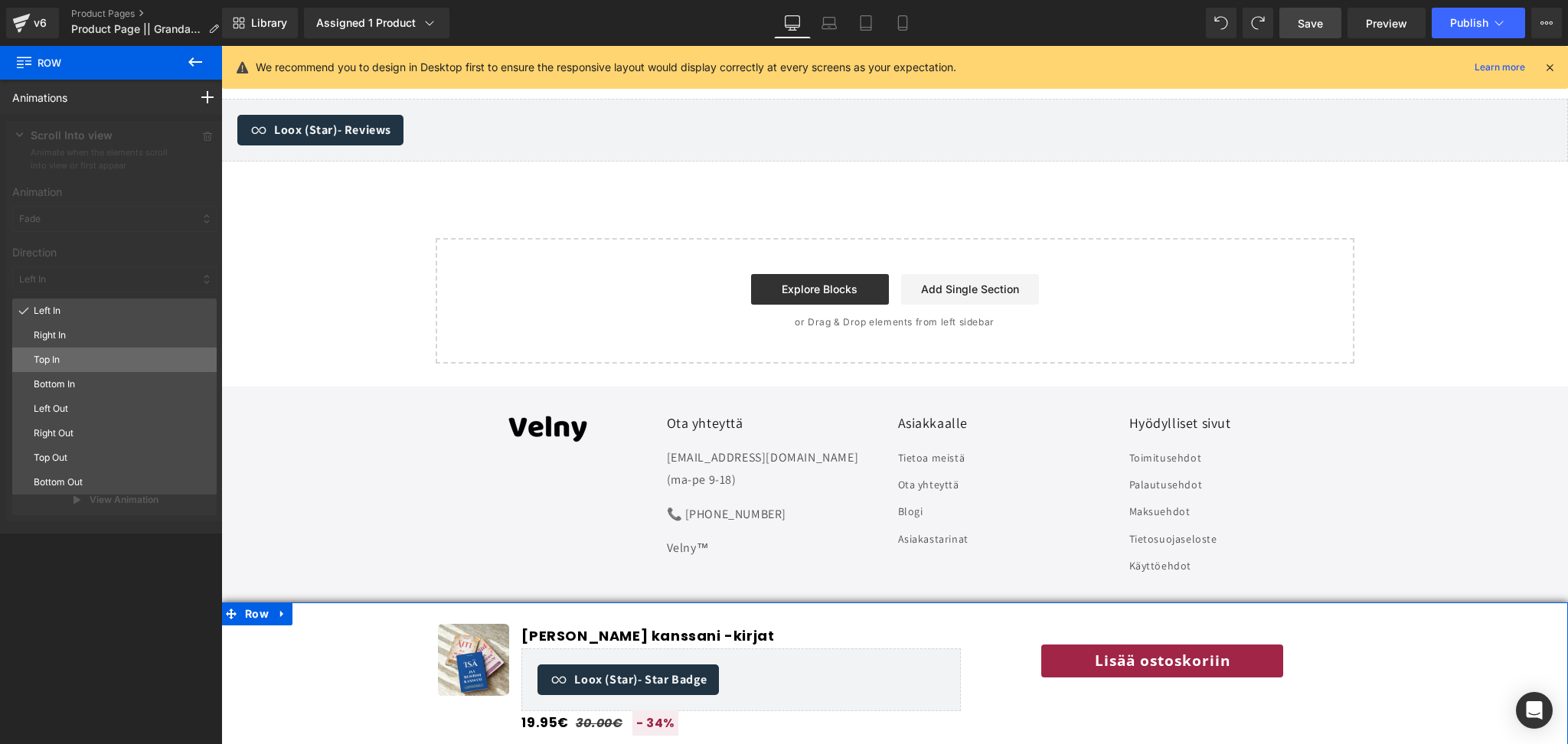
click at [74, 365] on p "Top In" at bounding box center [122, 360] width 177 height 14
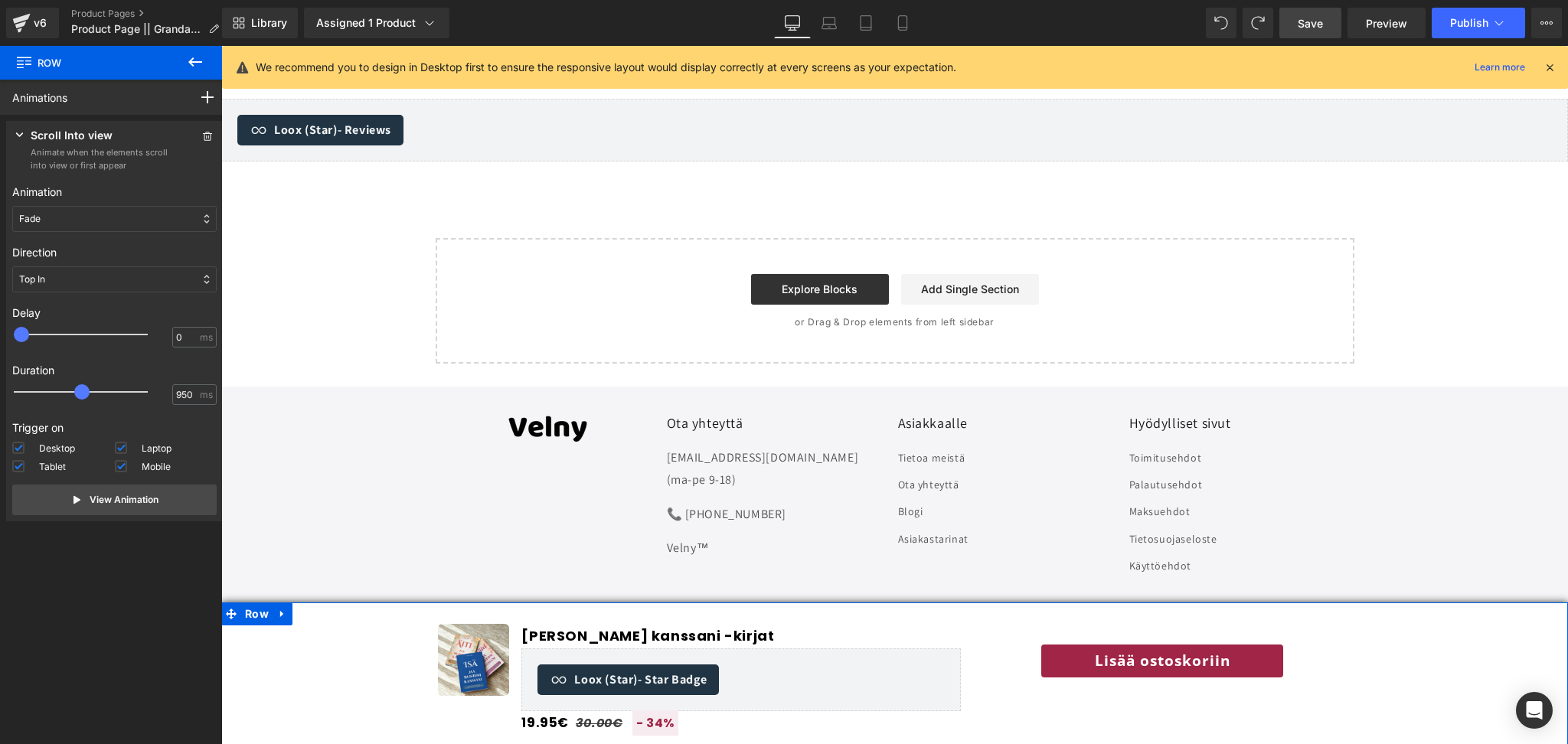
drag, startPoint x: 55, startPoint y: 397, endPoint x: 90, endPoint y: 398, distance: 35.0
click at [90, 398] on div at bounding box center [91, 391] width 134 height 31
click at [106, 283] on div "Top In" at bounding box center [115, 279] width 205 height 26
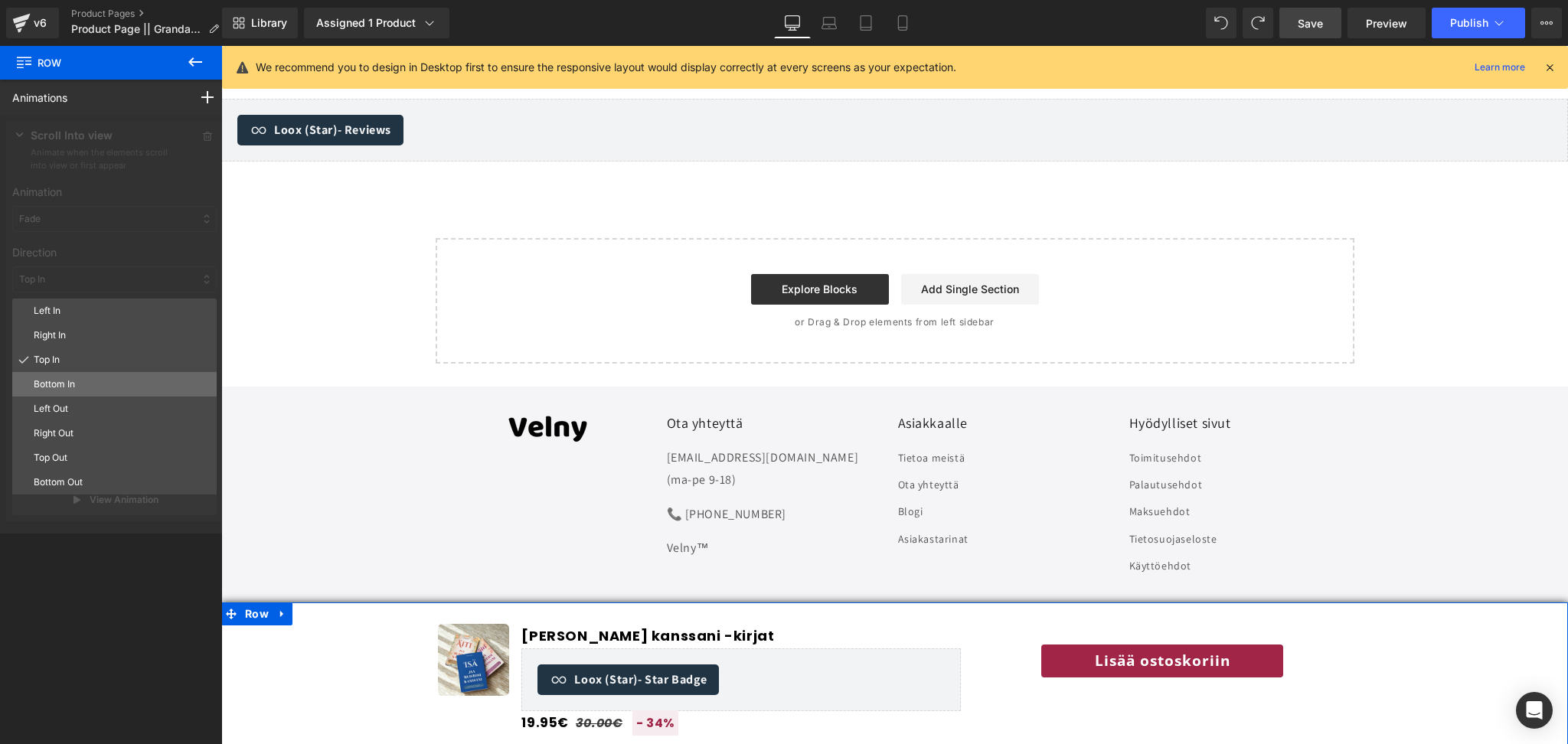
click at [83, 390] on p "Bottom In" at bounding box center [122, 384] width 177 height 14
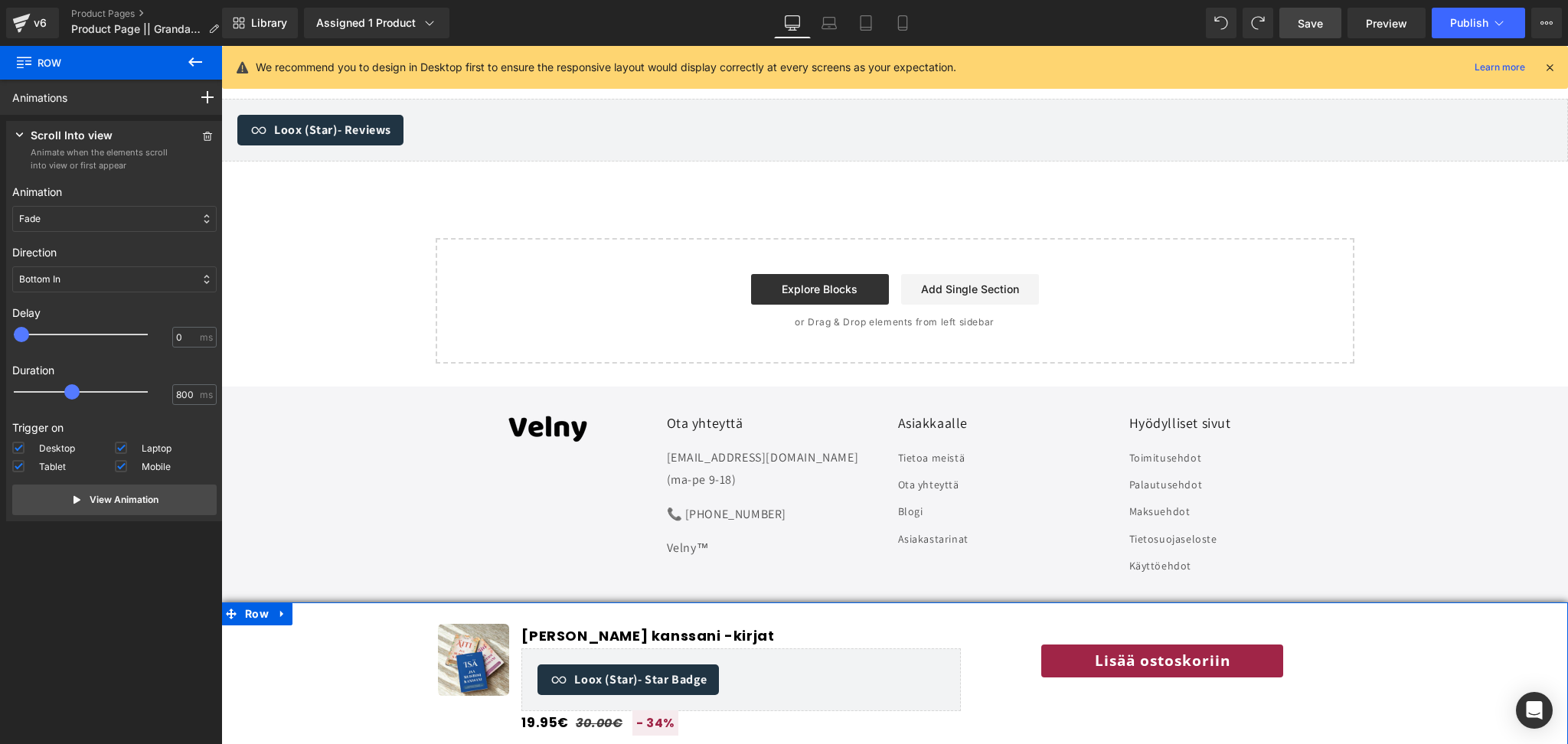
drag, startPoint x: 83, startPoint y: 399, endPoint x: 76, endPoint y: 400, distance: 7.1
click at [76, 400] on div at bounding box center [91, 391] width 134 height 31
click at [158, 509] on button "View Animation" at bounding box center [115, 499] width 205 height 31
click at [1314, 27] on span "Save" at bounding box center [1310, 23] width 25 height 16
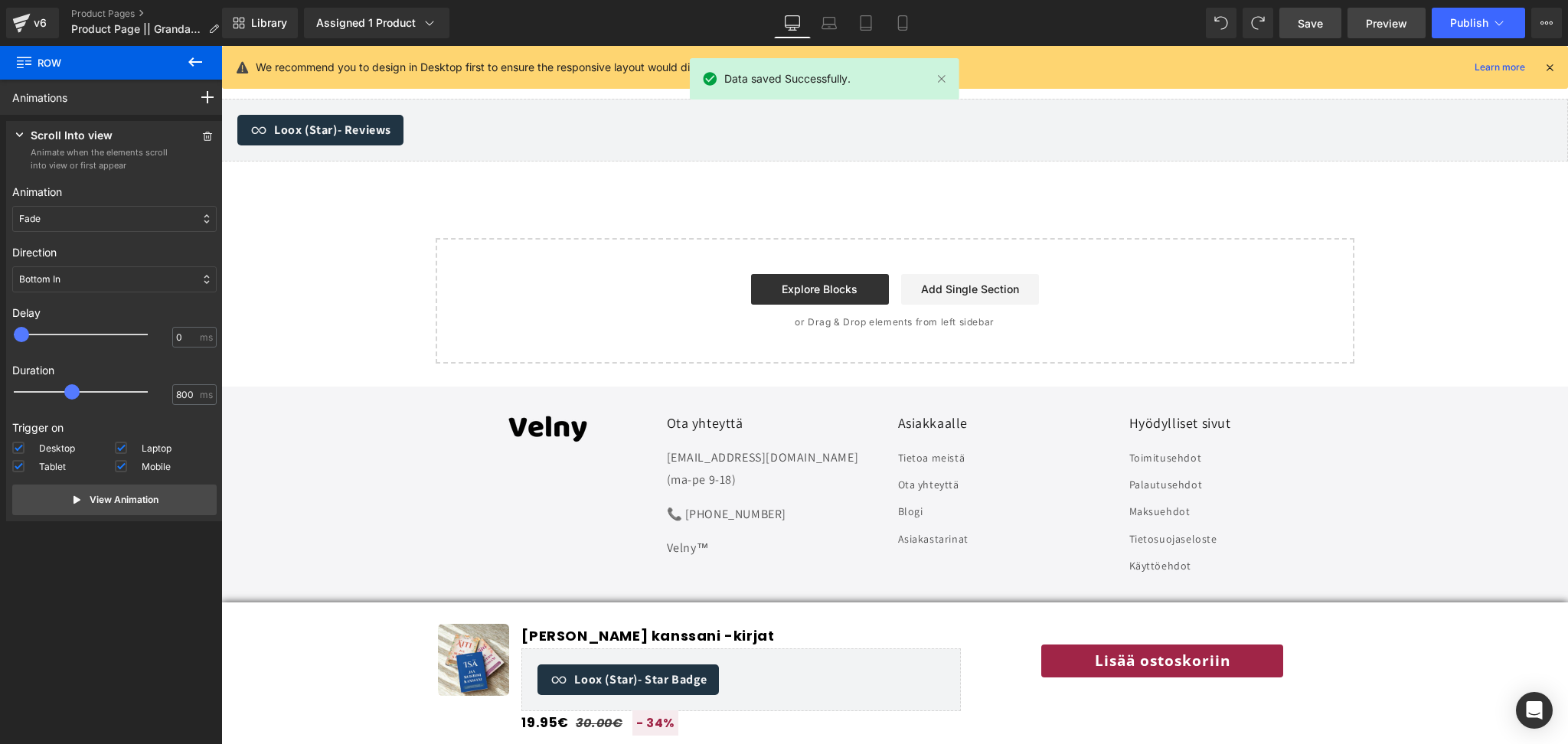
click at [1392, 22] on span "Preview" at bounding box center [1387, 23] width 42 height 16
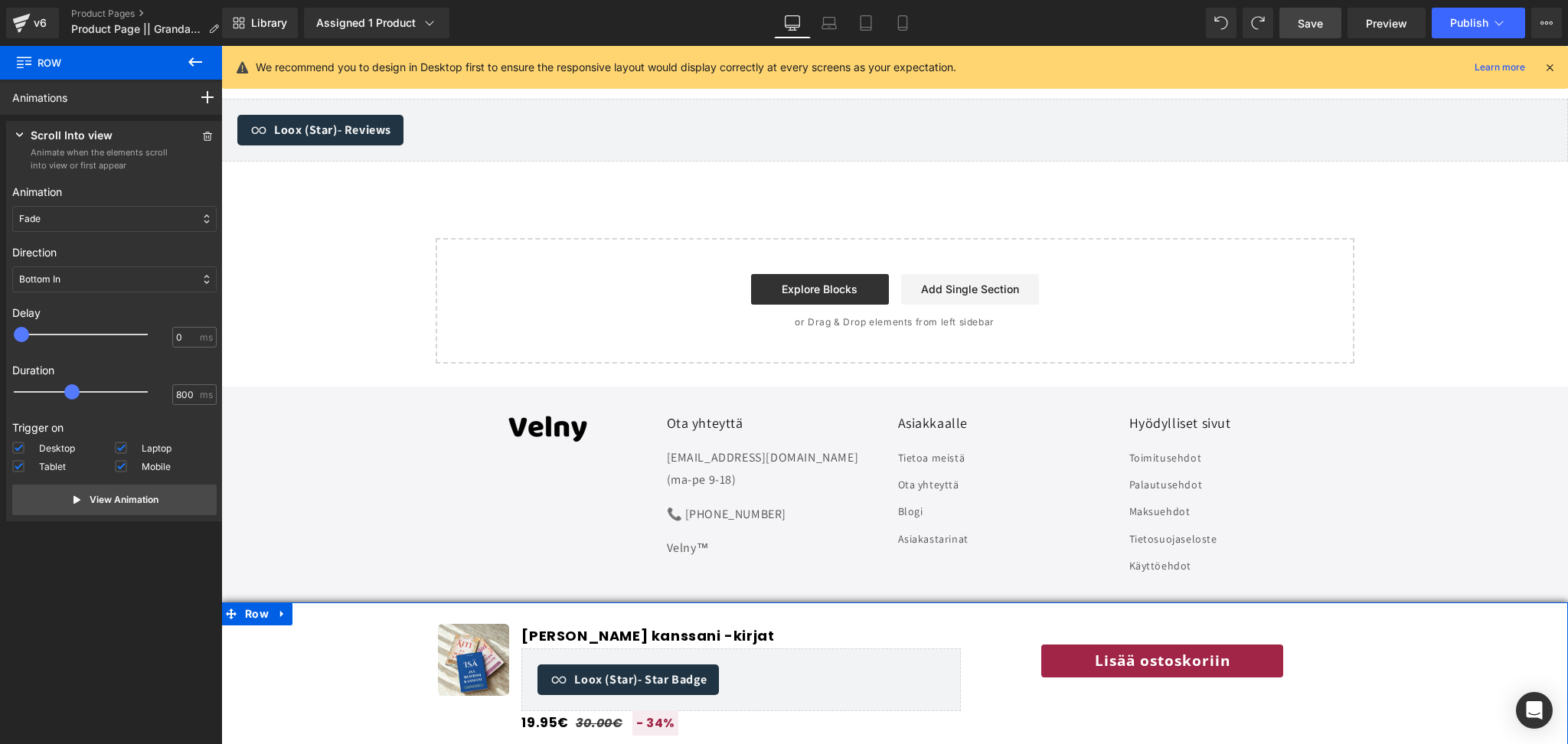
click at [144, 129] on div "Scroll Into view" at bounding box center [91, 136] width 156 height 19
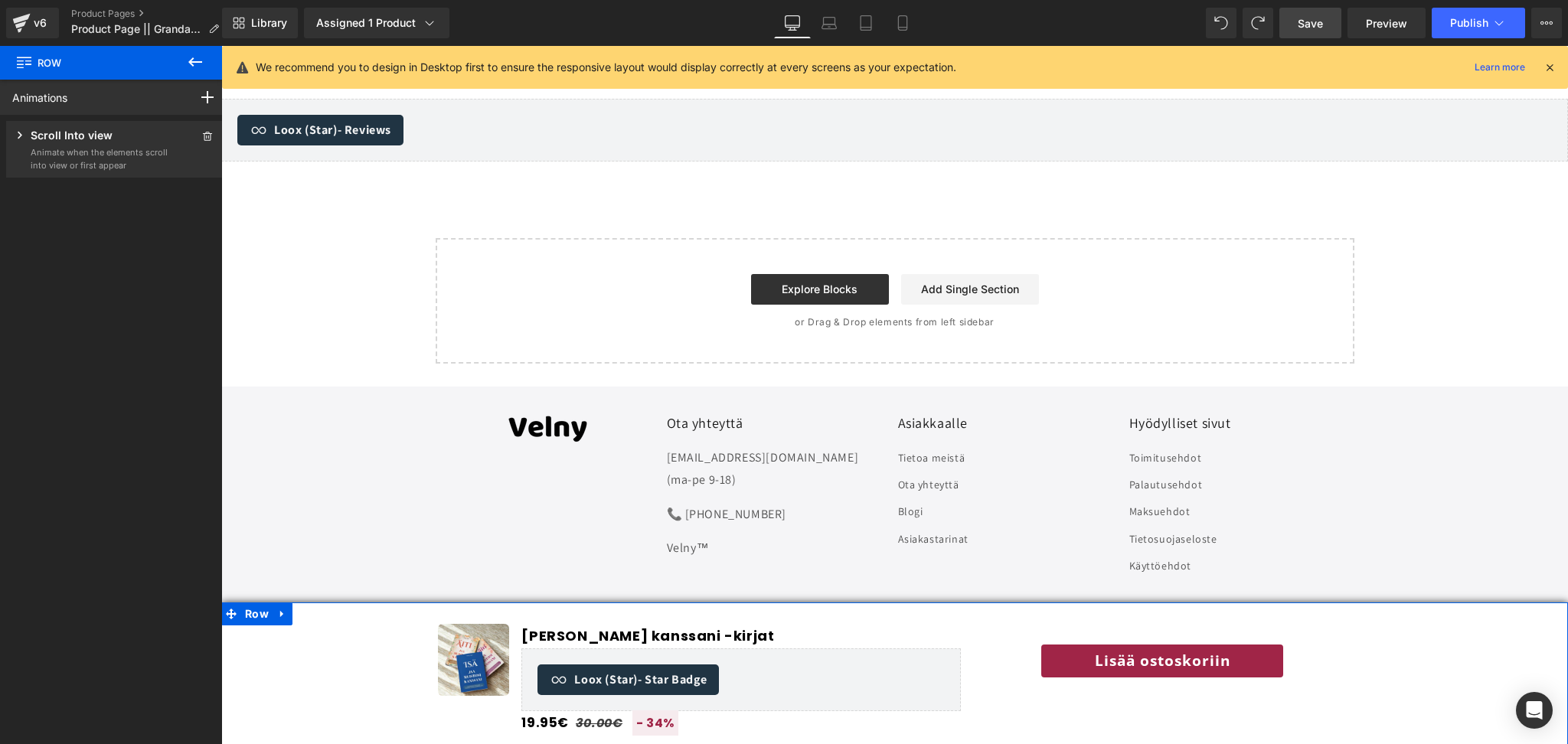
click at [144, 129] on div "Scroll Into view" at bounding box center [91, 136] width 156 height 19
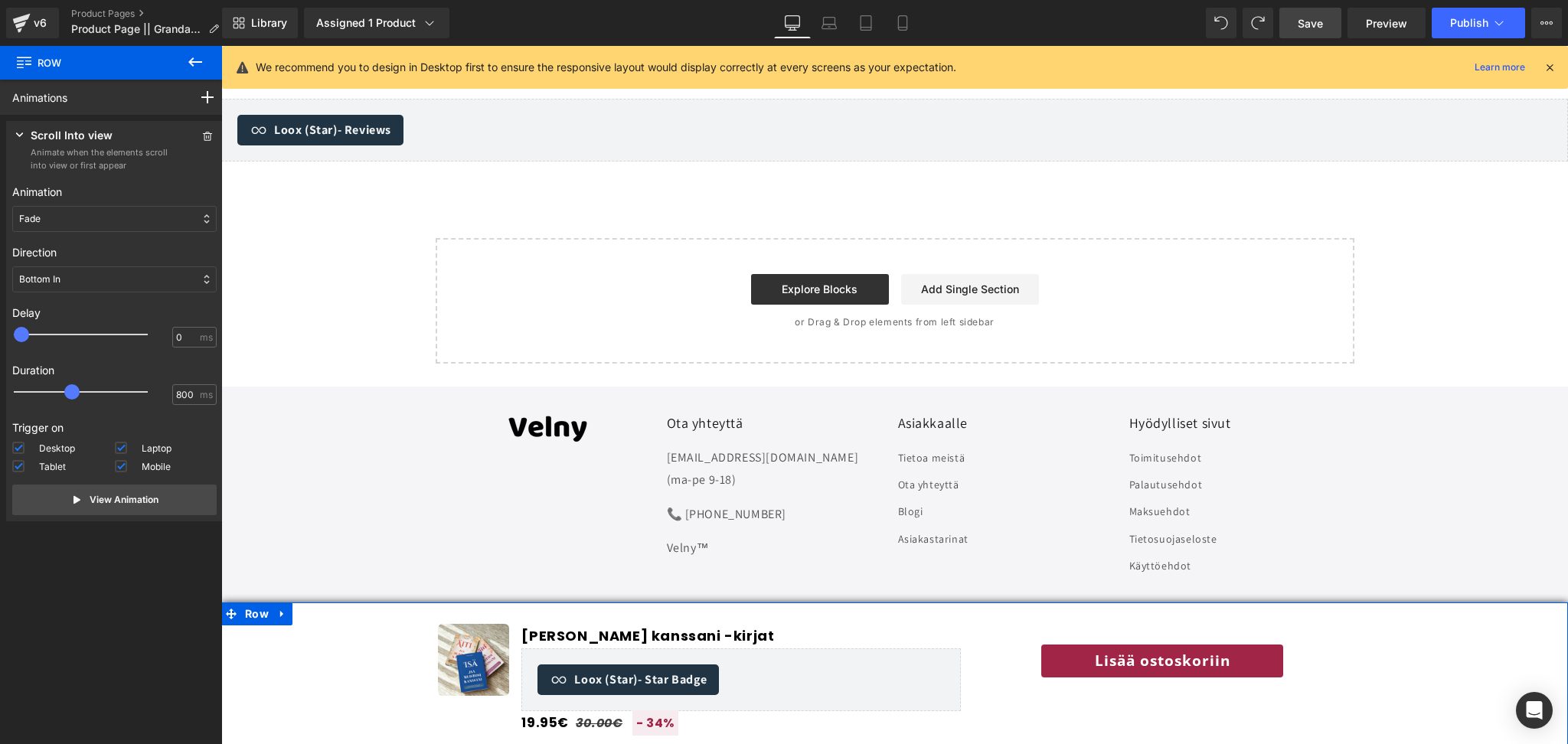
click at [98, 159] on p "Animate when the elements scroll into view or first appear" at bounding box center [99, 159] width 138 height 25
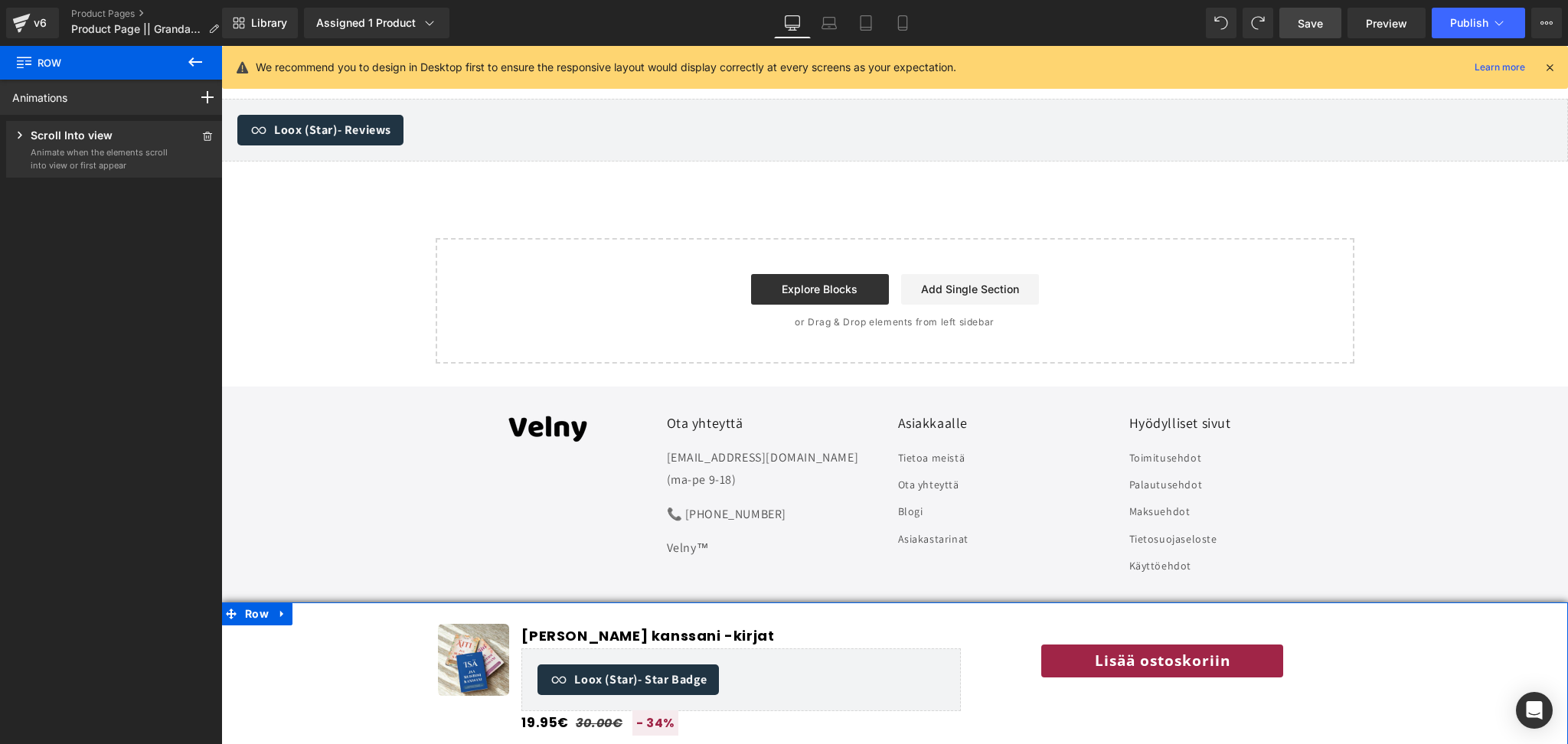
click at [72, 157] on p "Animate when the elements scroll into view or first appear" at bounding box center [99, 159] width 138 height 25
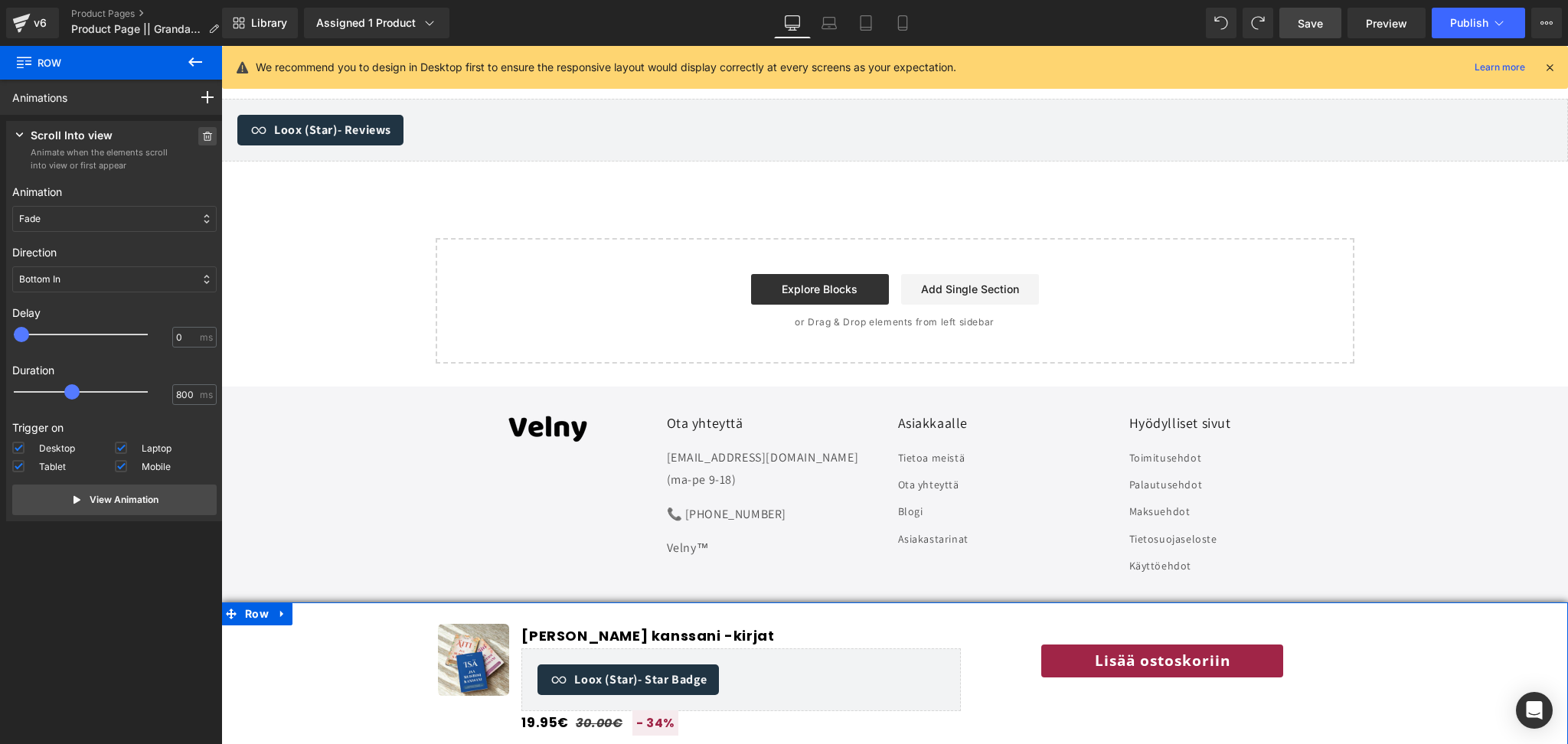
click at [205, 140] on icon at bounding box center [208, 136] width 11 height 9
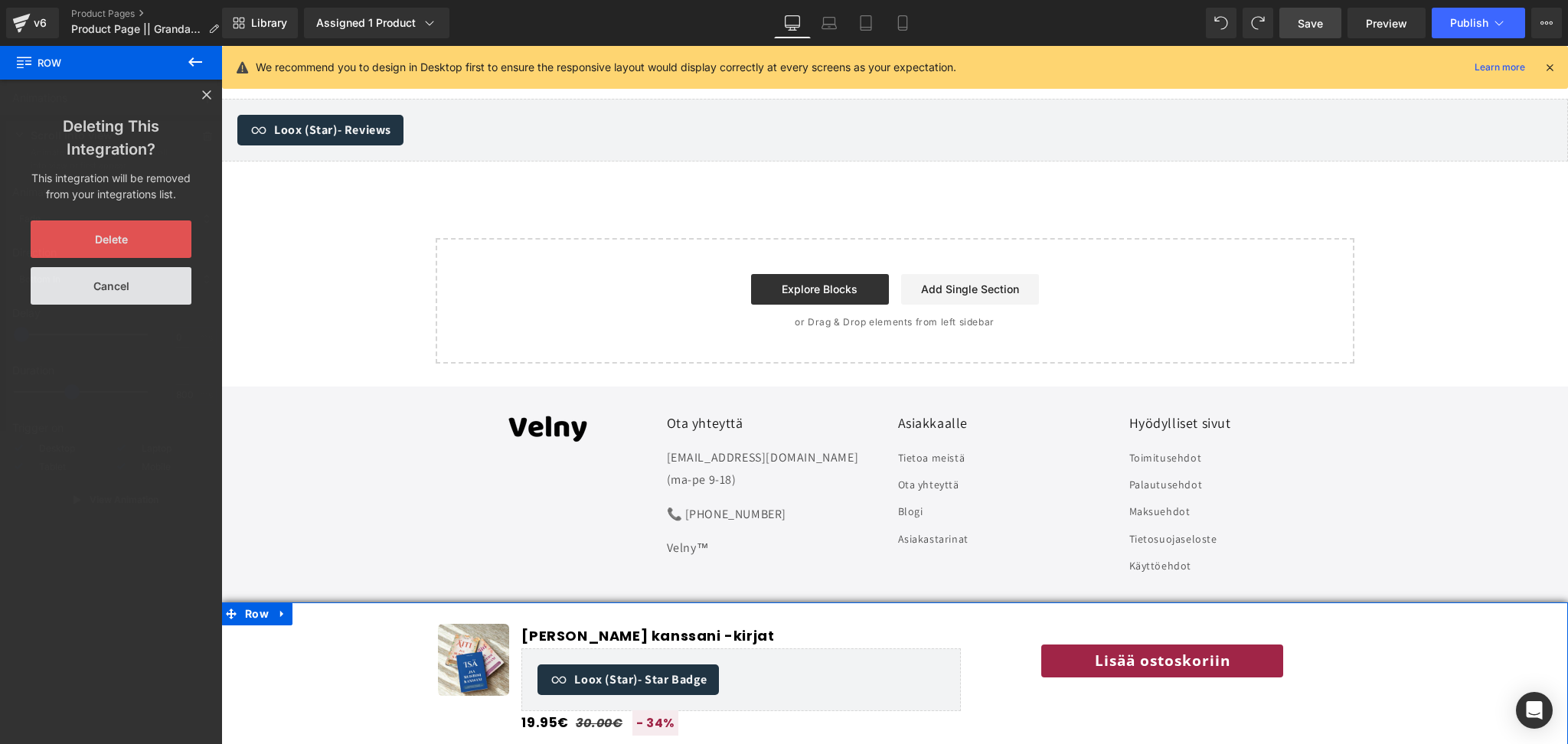
click at [98, 242] on button "Delete" at bounding box center [111, 239] width 161 height 38
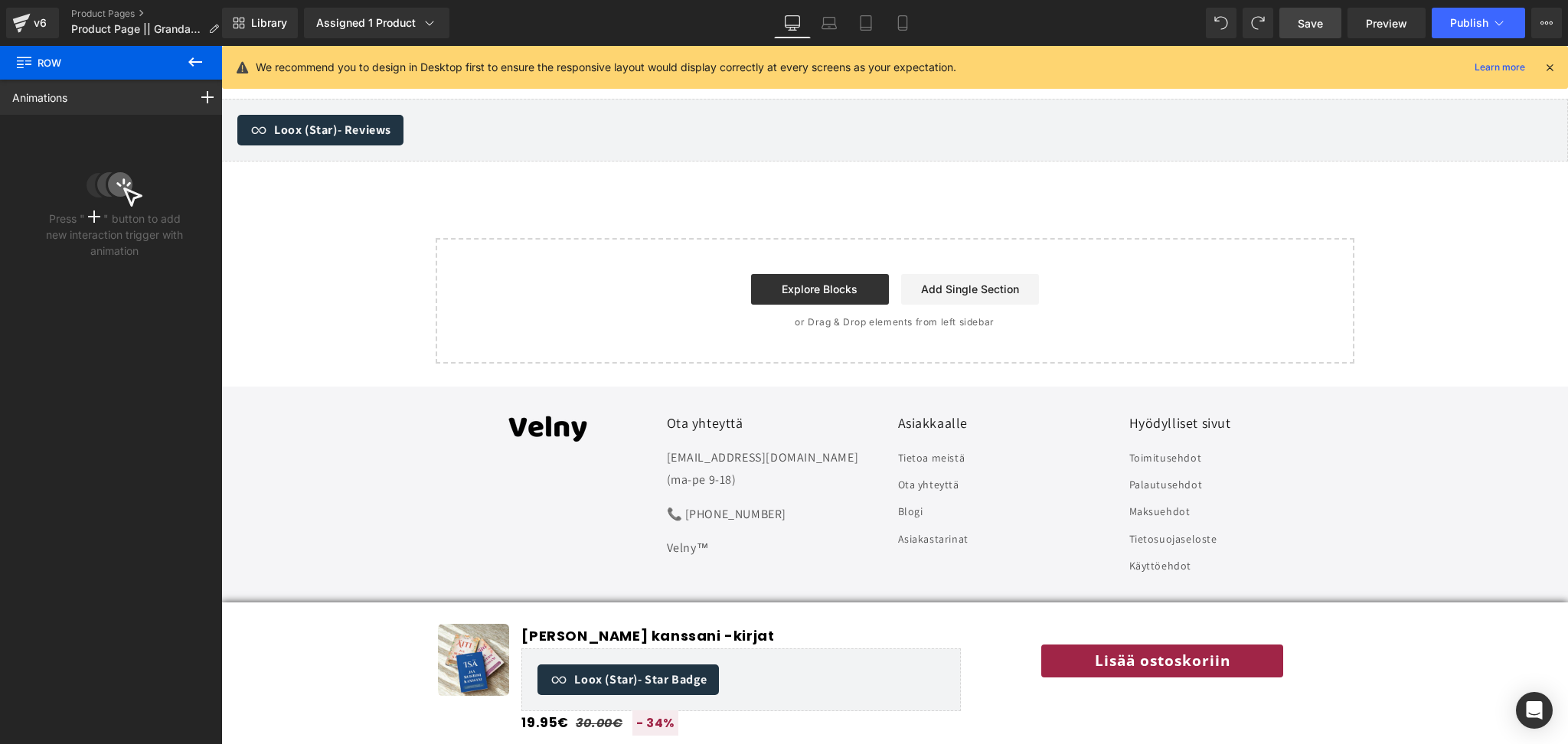
click at [202, 55] on icon at bounding box center [195, 61] width 18 height 18
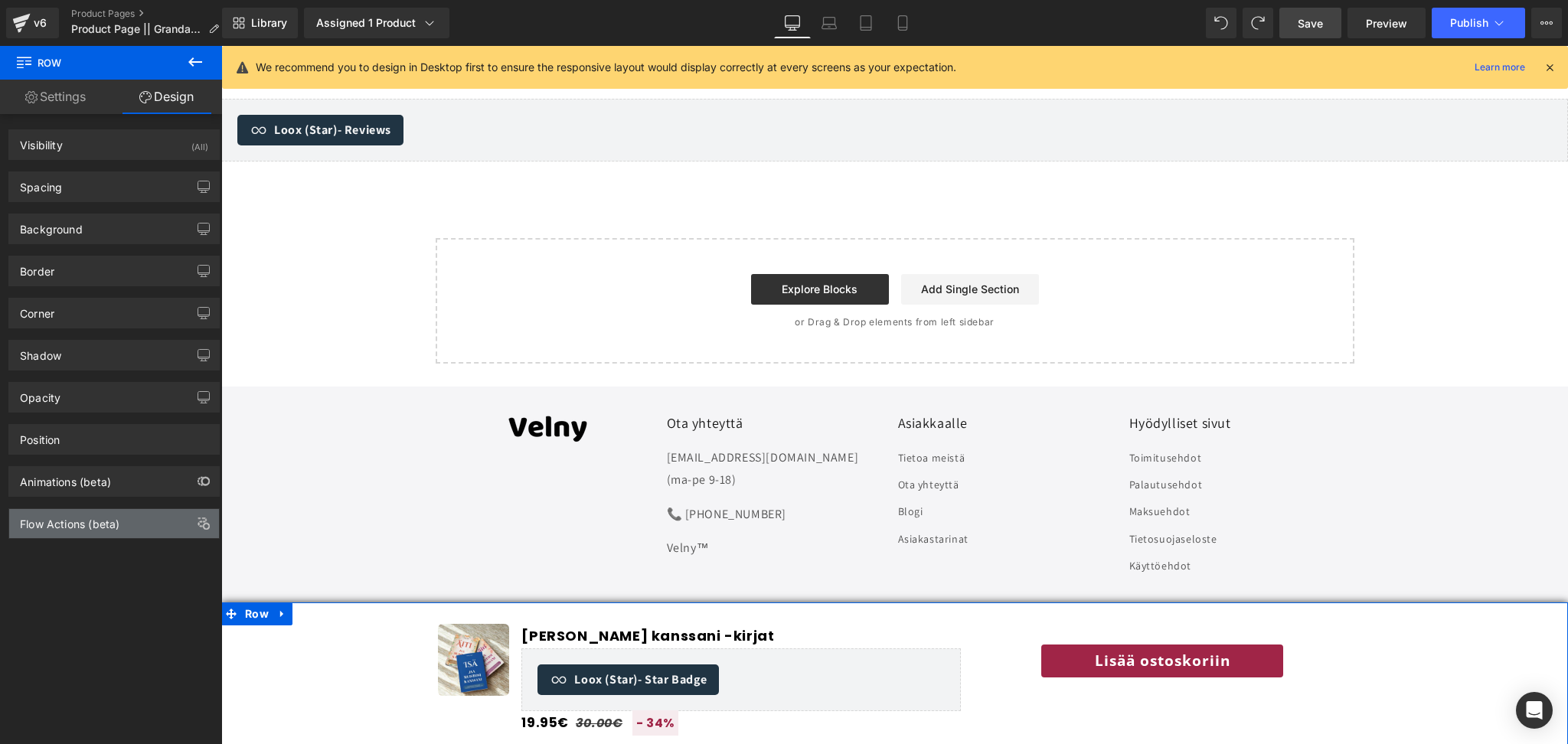
click at [81, 520] on div "Flow Actions (beta)" at bounding box center [69, 520] width 99 height 21
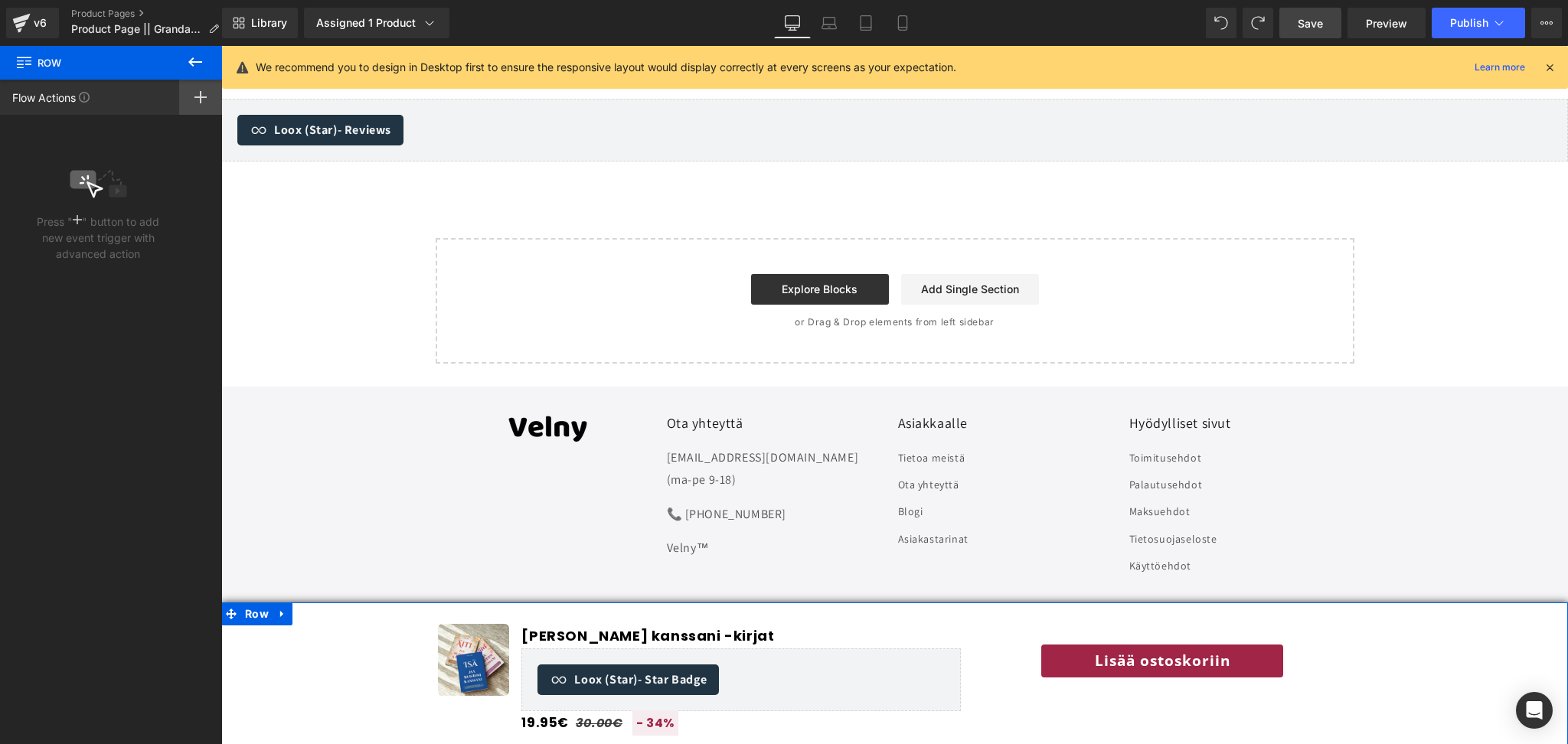
click at [201, 99] on rect at bounding box center [201, 98] width 2 height 13
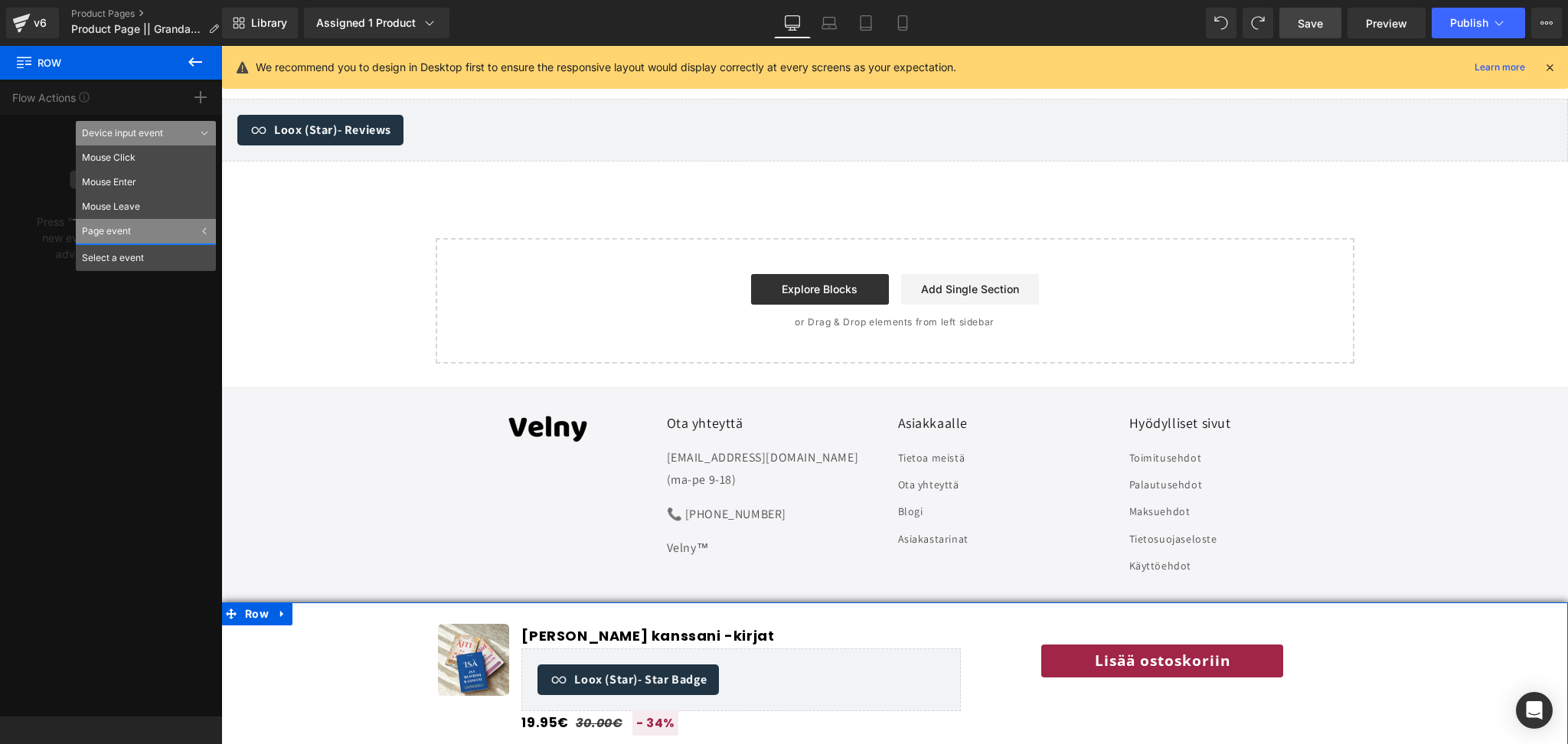
click at [188, 261] on div "Select a event" at bounding box center [146, 257] width 140 height 28
click at [208, 228] on div "Page event" at bounding box center [146, 231] width 140 height 24
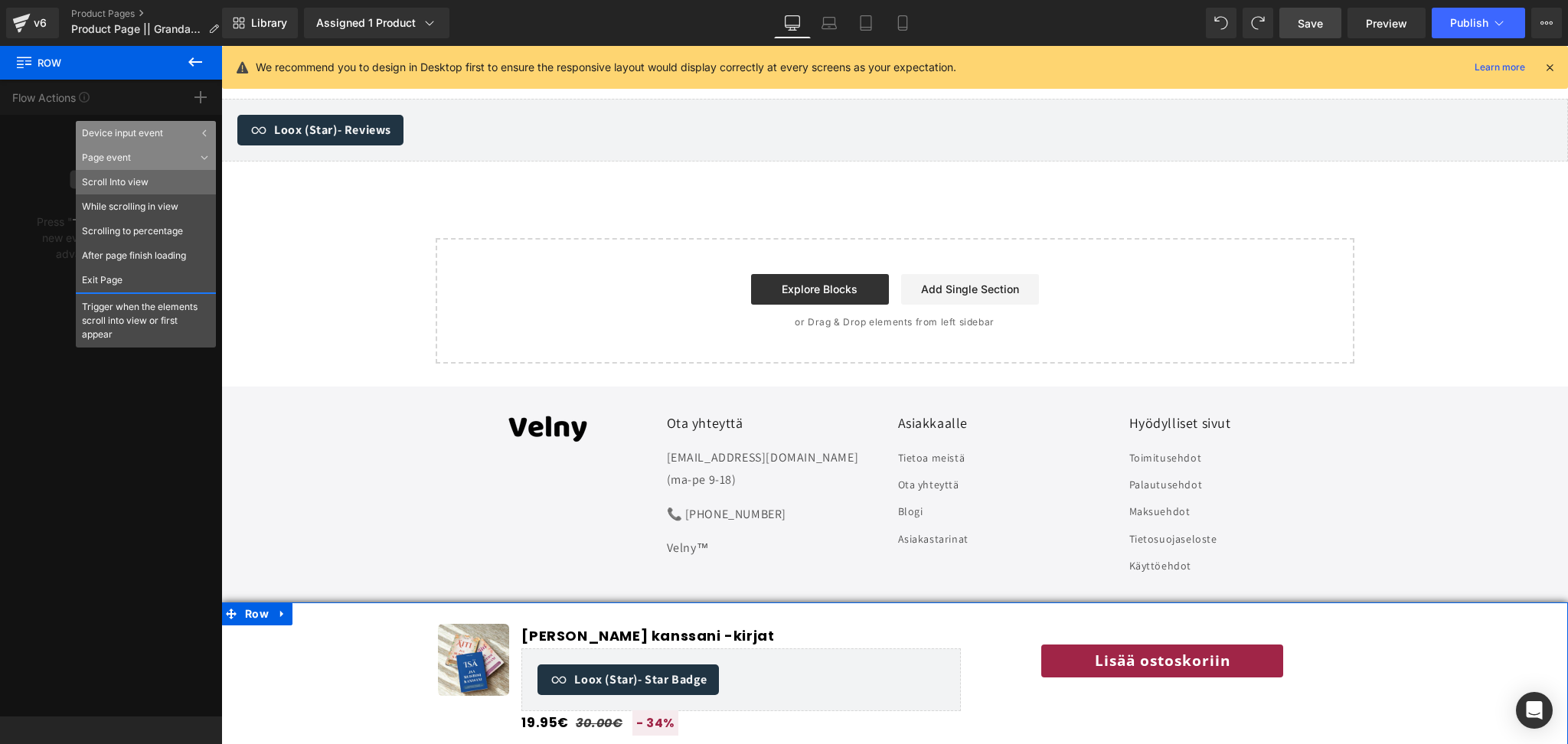
click at [151, 184] on li "Scroll Into view" at bounding box center [146, 182] width 140 height 24
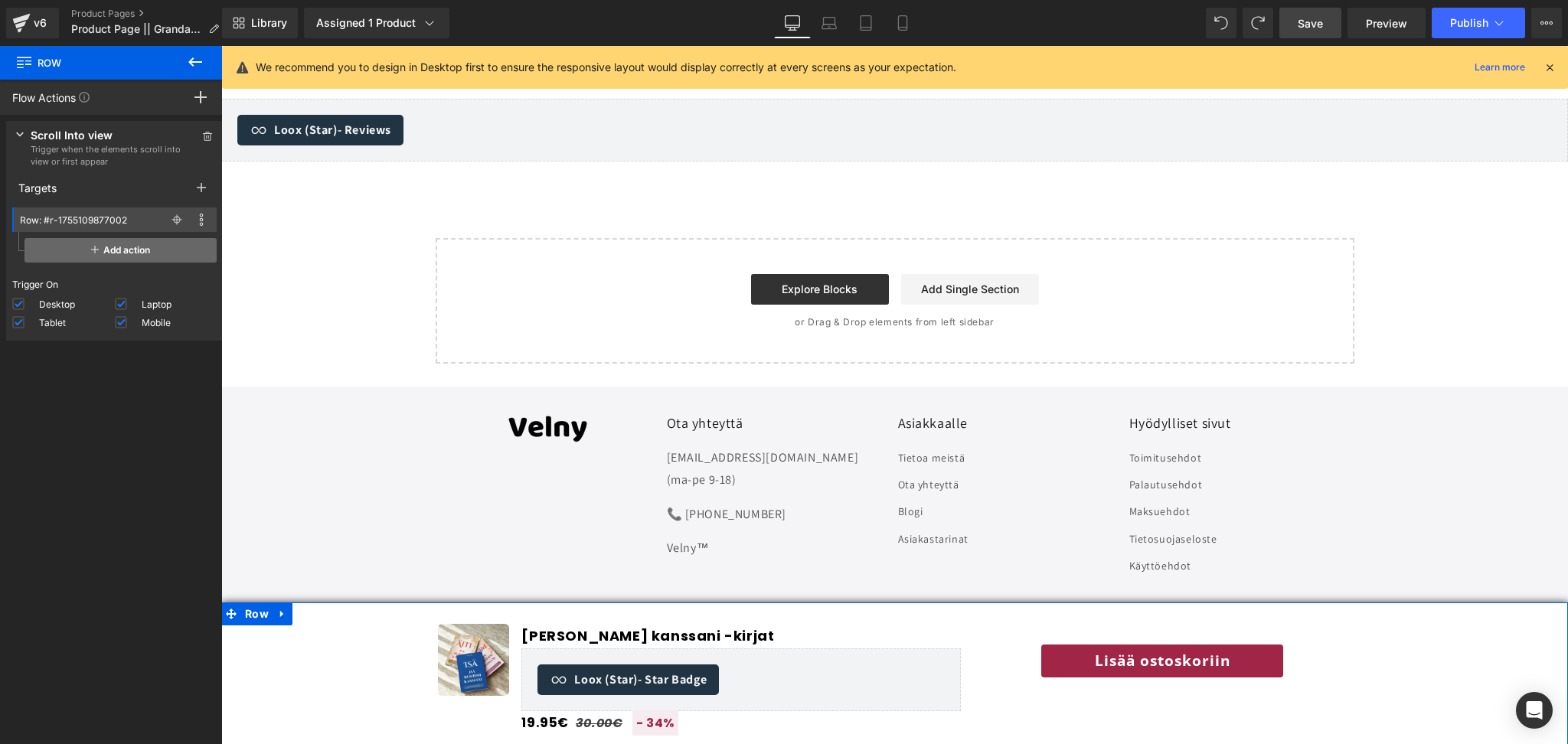
click at [129, 245] on span "Add action" at bounding box center [120, 250] width 192 height 24
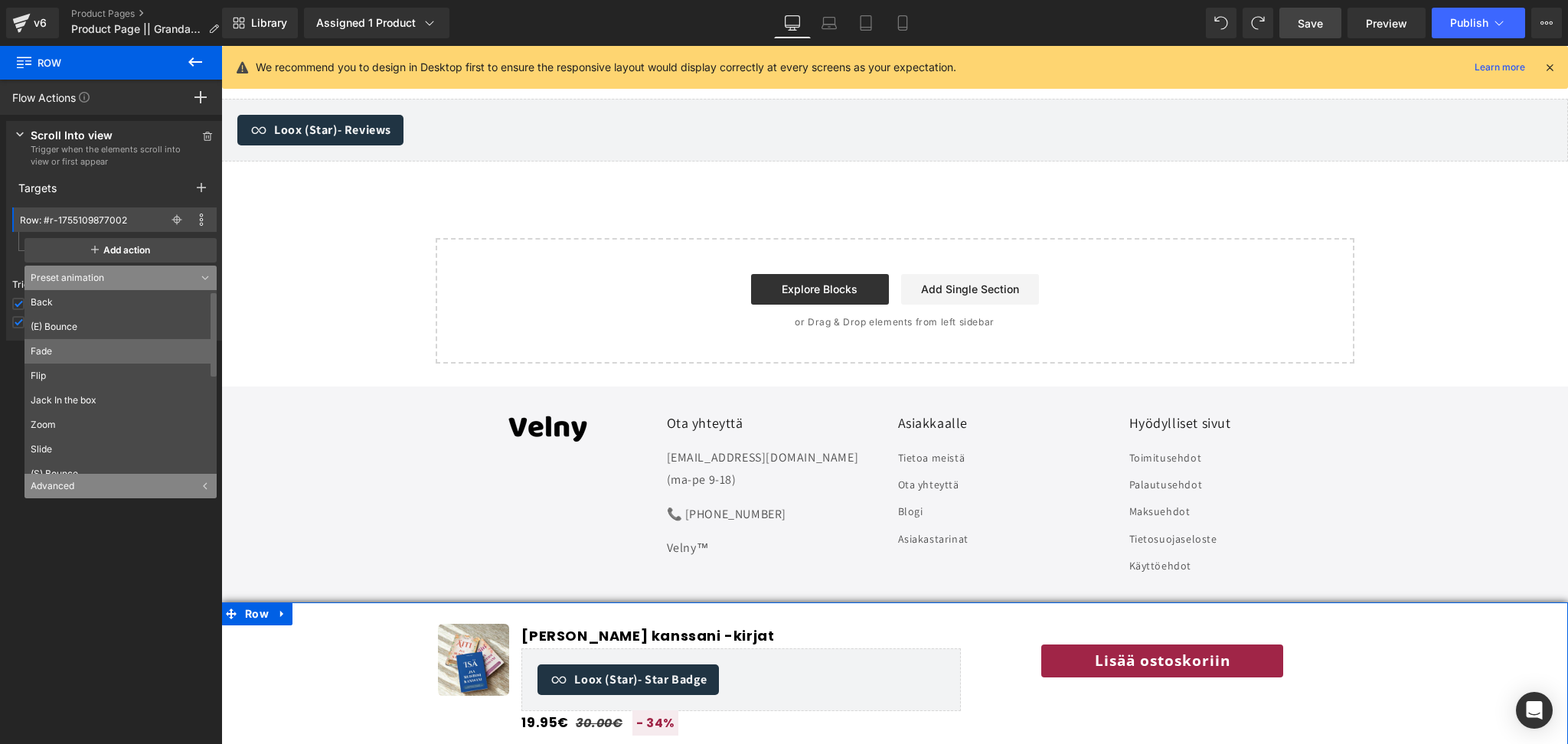
click at [94, 349] on li "Fade" at bounding box center [124, 351] width 199 height 24
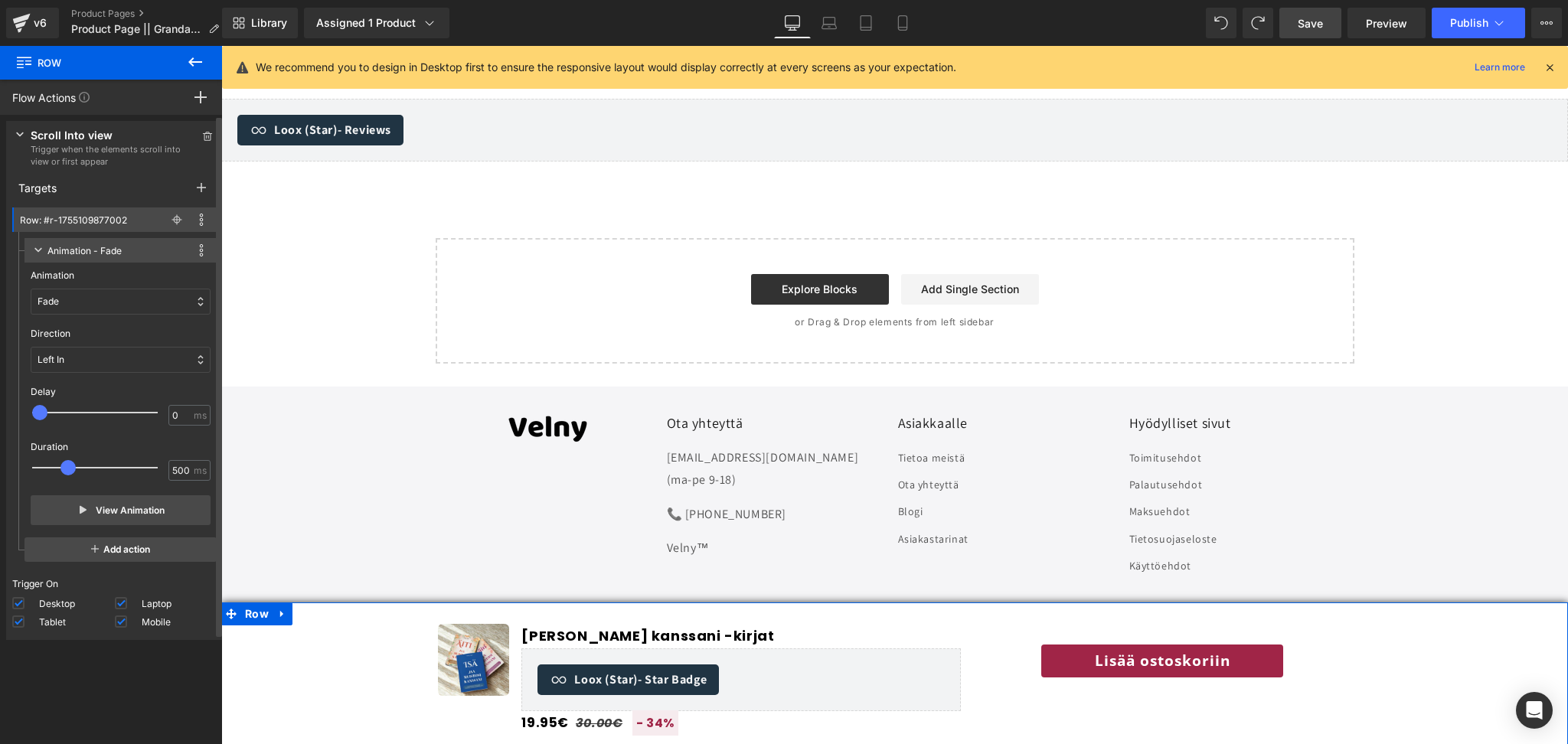
click at [99, 362] on div "Left In" at bounding box center [120, 359] width 180 height 26
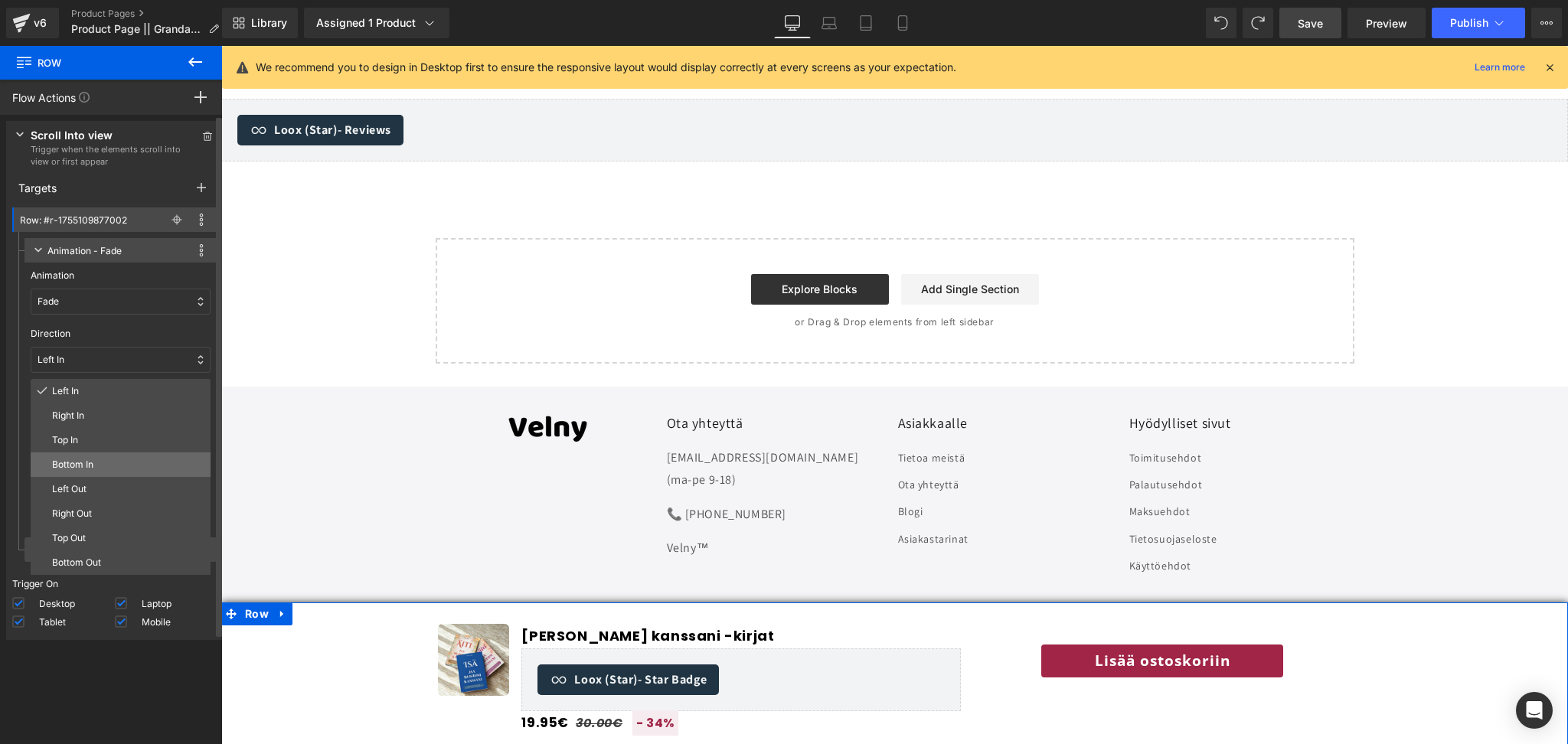
click at [106, 460] on p "Bottom In" at bounding box center [128, 465] width 152 height 14
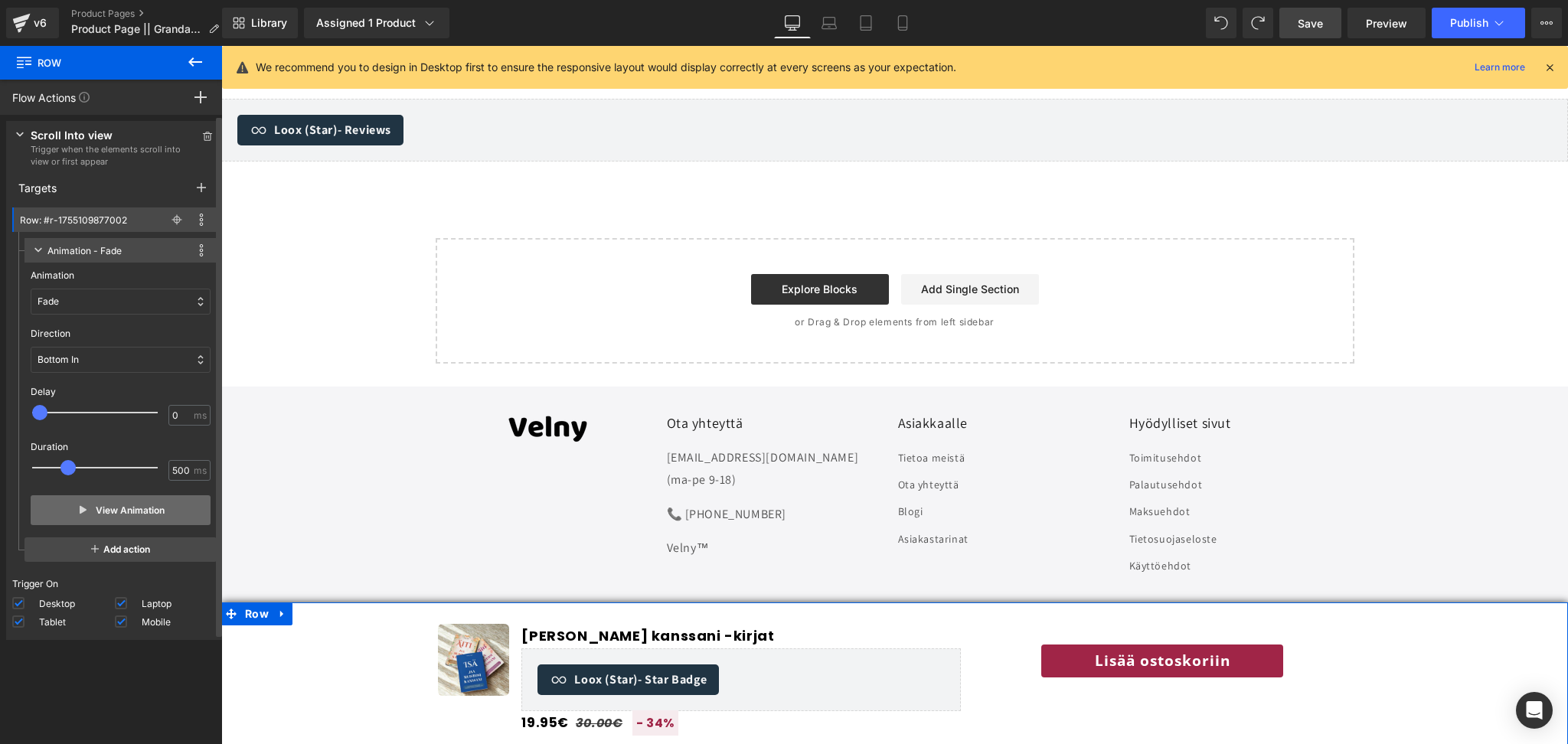
click at [77, 517] on button "View Animation" at bounding box center [120, 510] width 180 height 30
drag, startPoint x: 70, startPoint y: 473, endPoint x: 102, endPoint y: 463, distance: 33.5
click at [102, 463] on span at bounding box center [99, 467] width 15 height 15
click at [151, 518] on button "View Animation" at bounding box center [120, 510] width 180 height 30
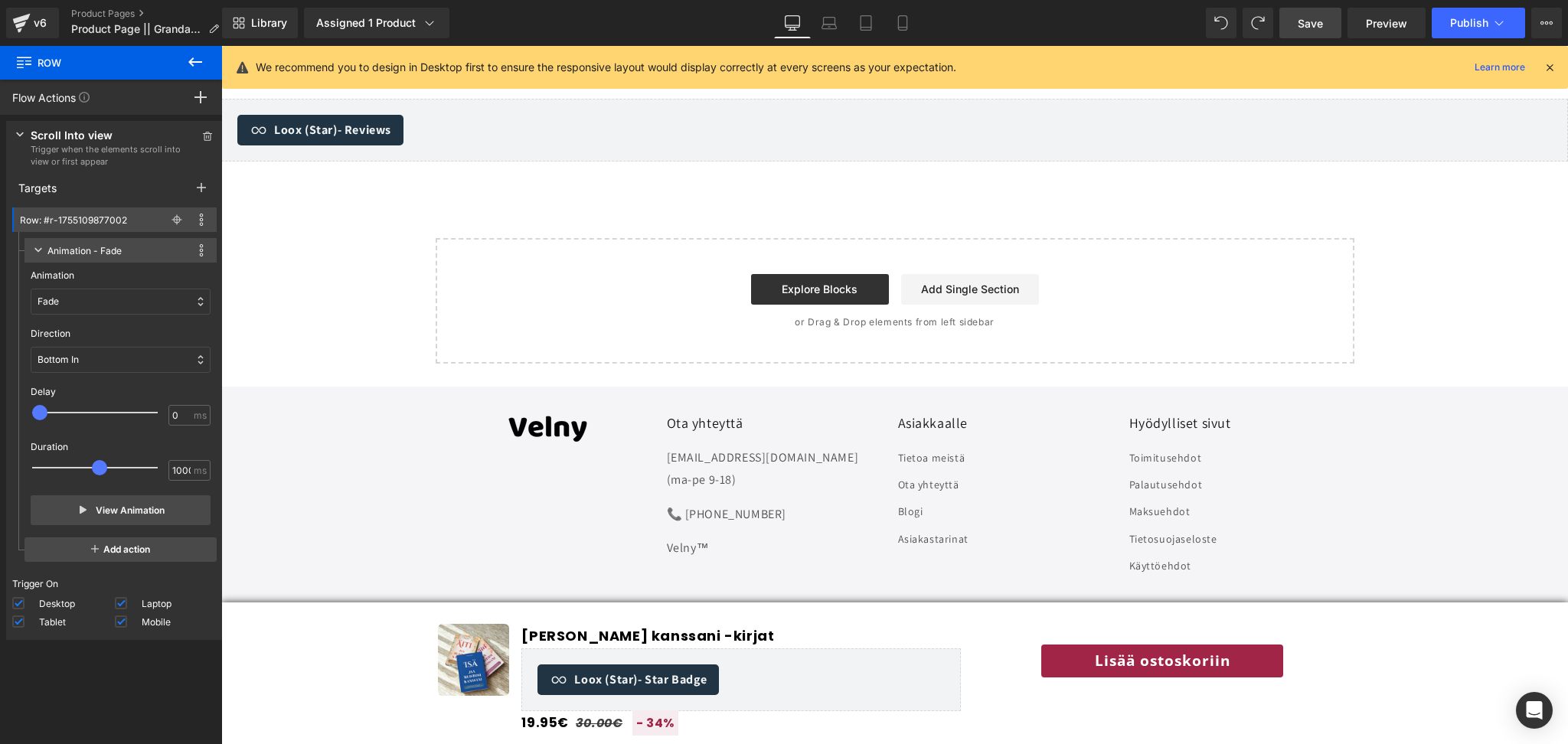
click at [1321, 27] on span "Save" at bounding box center [1310, 23] width 25 height 16
click at [206, 135] on icon at bounding box center [208, 136] width 11 height 9
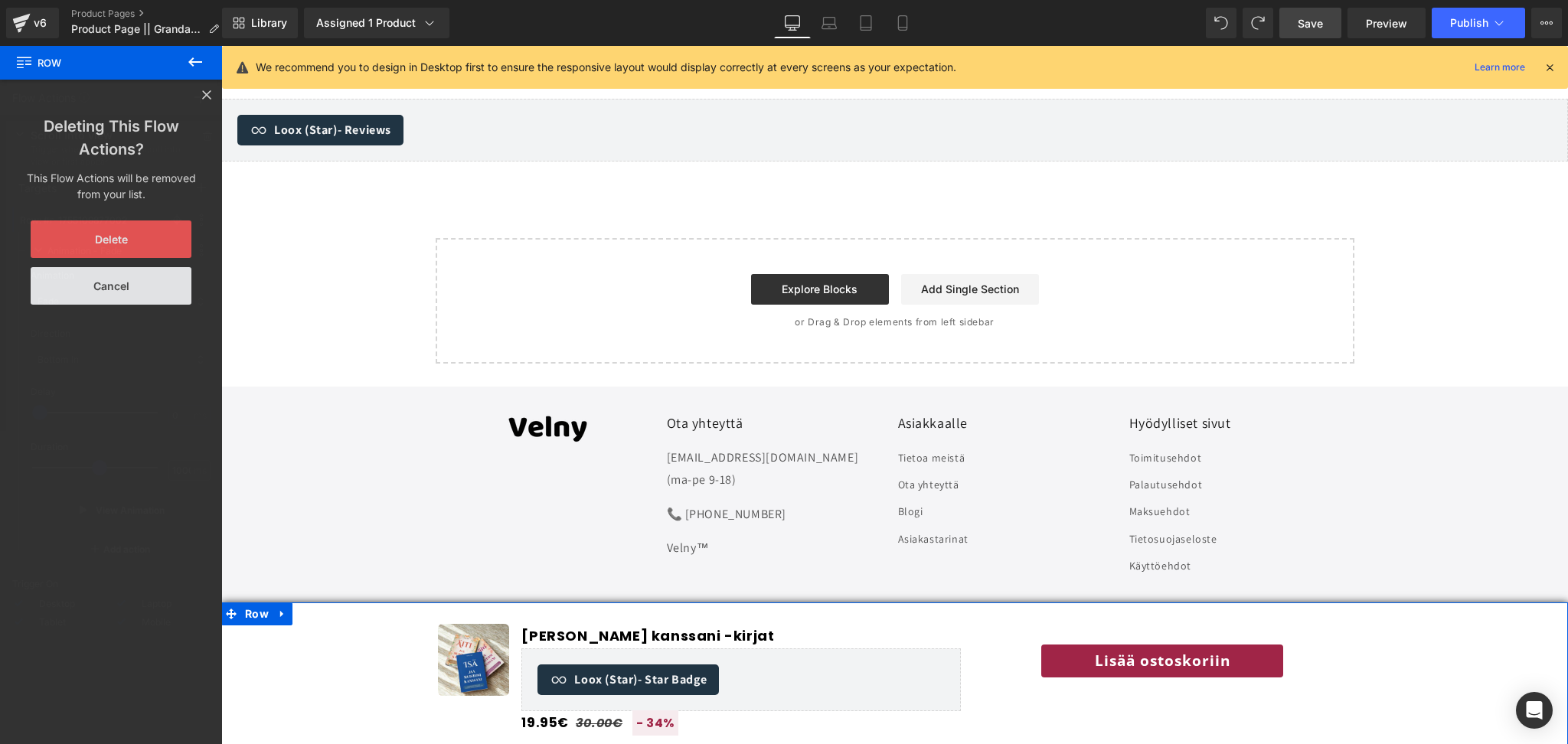
click at [108, 227] on button "Delete" at bounding box center [111, 239] width 161 height 38
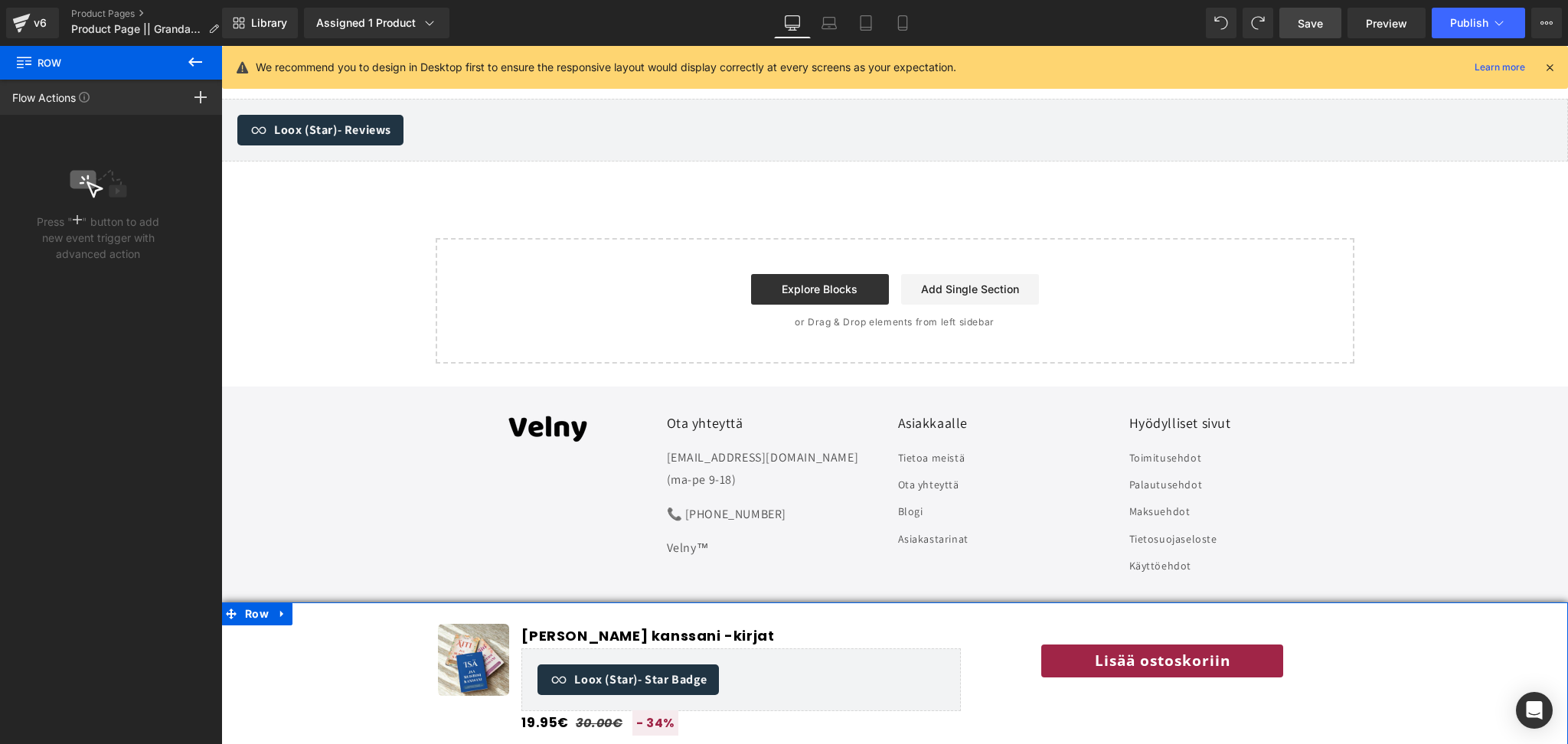
click at [202, 116] on div "Press " " button to add new event trigger with advanced action" at bounding box center [114, 121] width 229 height 13
click at [202, 108] on div at bounding box center [201, 97] width 43 height 35
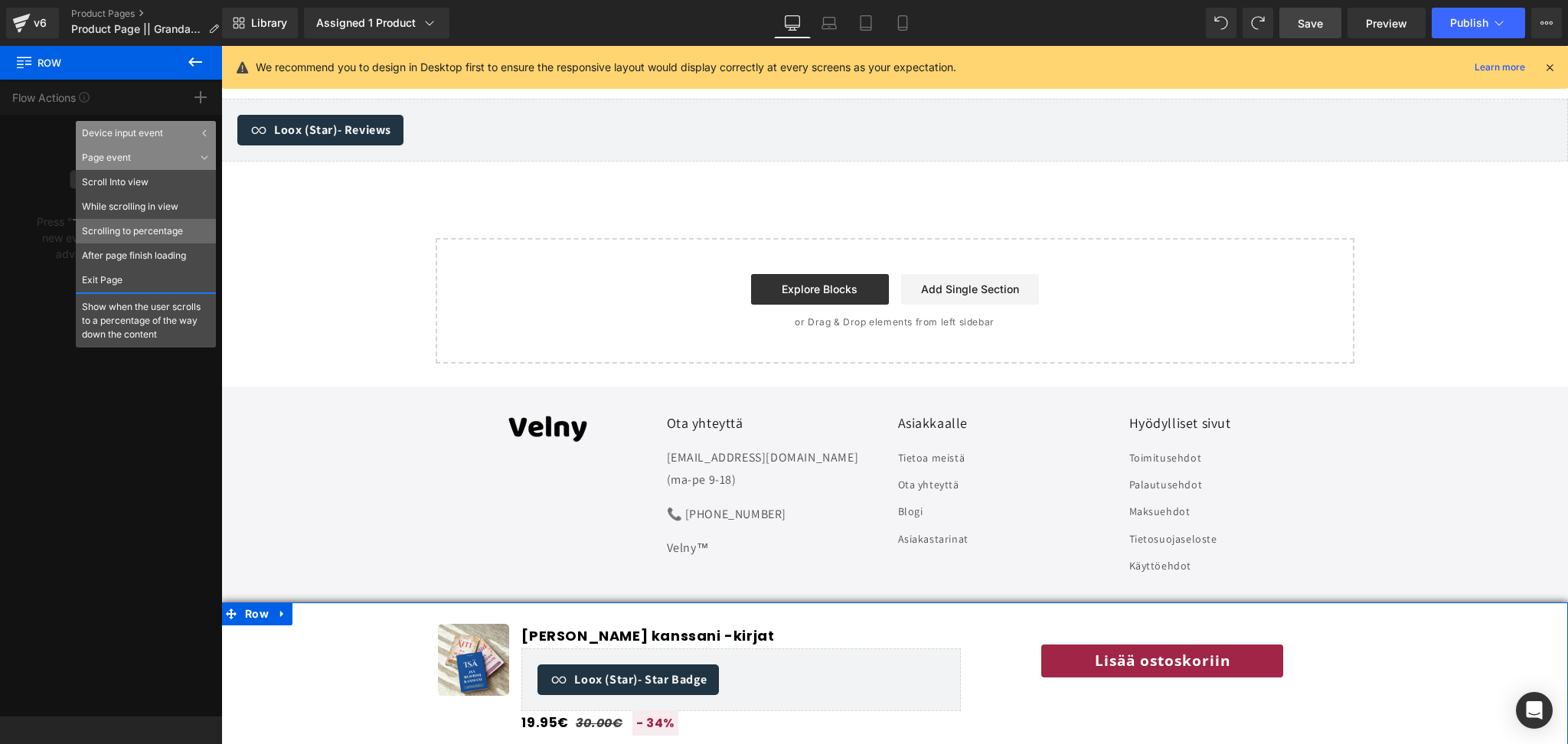
click at [183, 235] on li "Scrolling to percentage" at bounding box center [146, 231] width 140 height 24
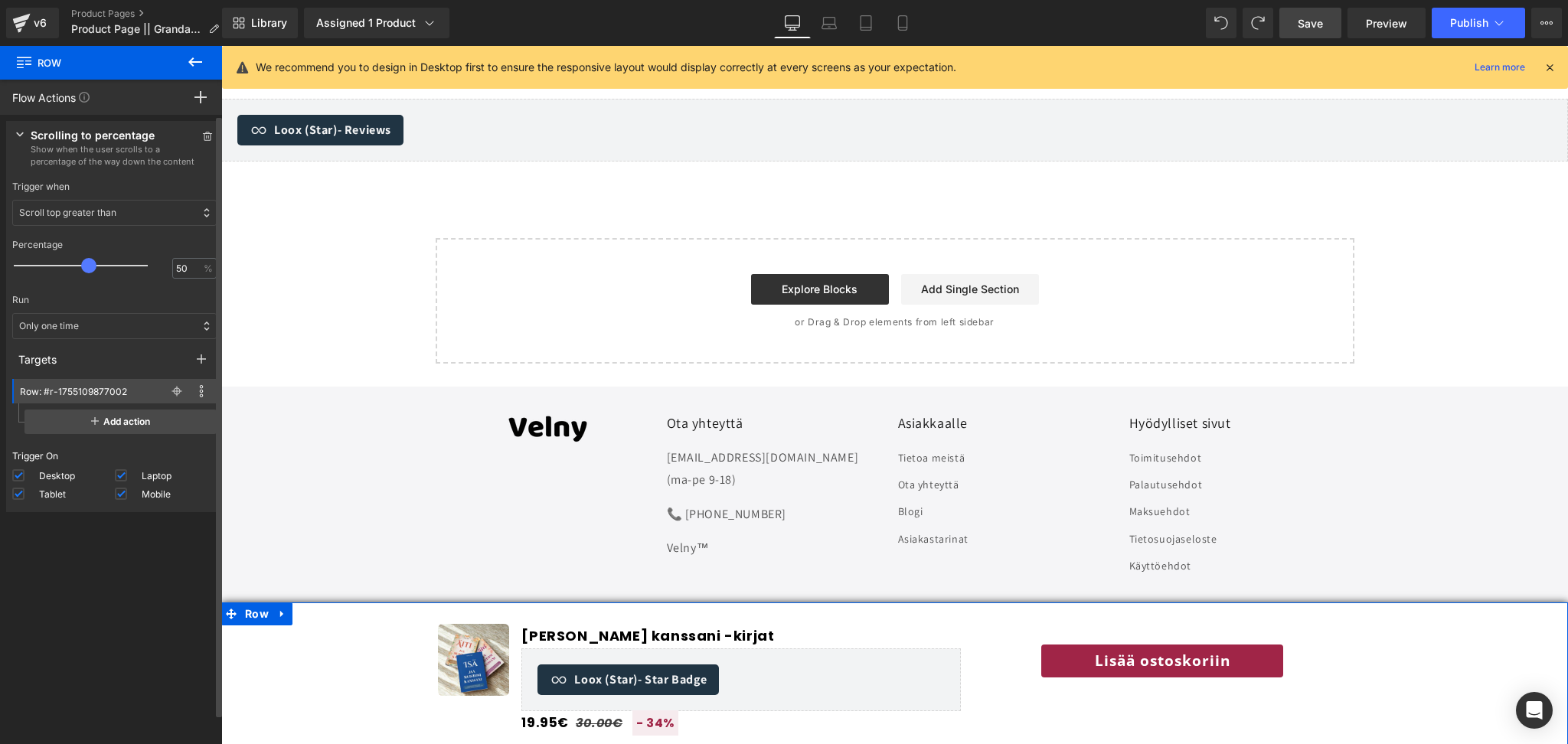
click at [124, 333] on div "Only one time" at bounding box center [115, 326] width 205 height 26
click at [127, 382] on p "Everytime condition met" at bounding box center [122, 382] width 177 height 14
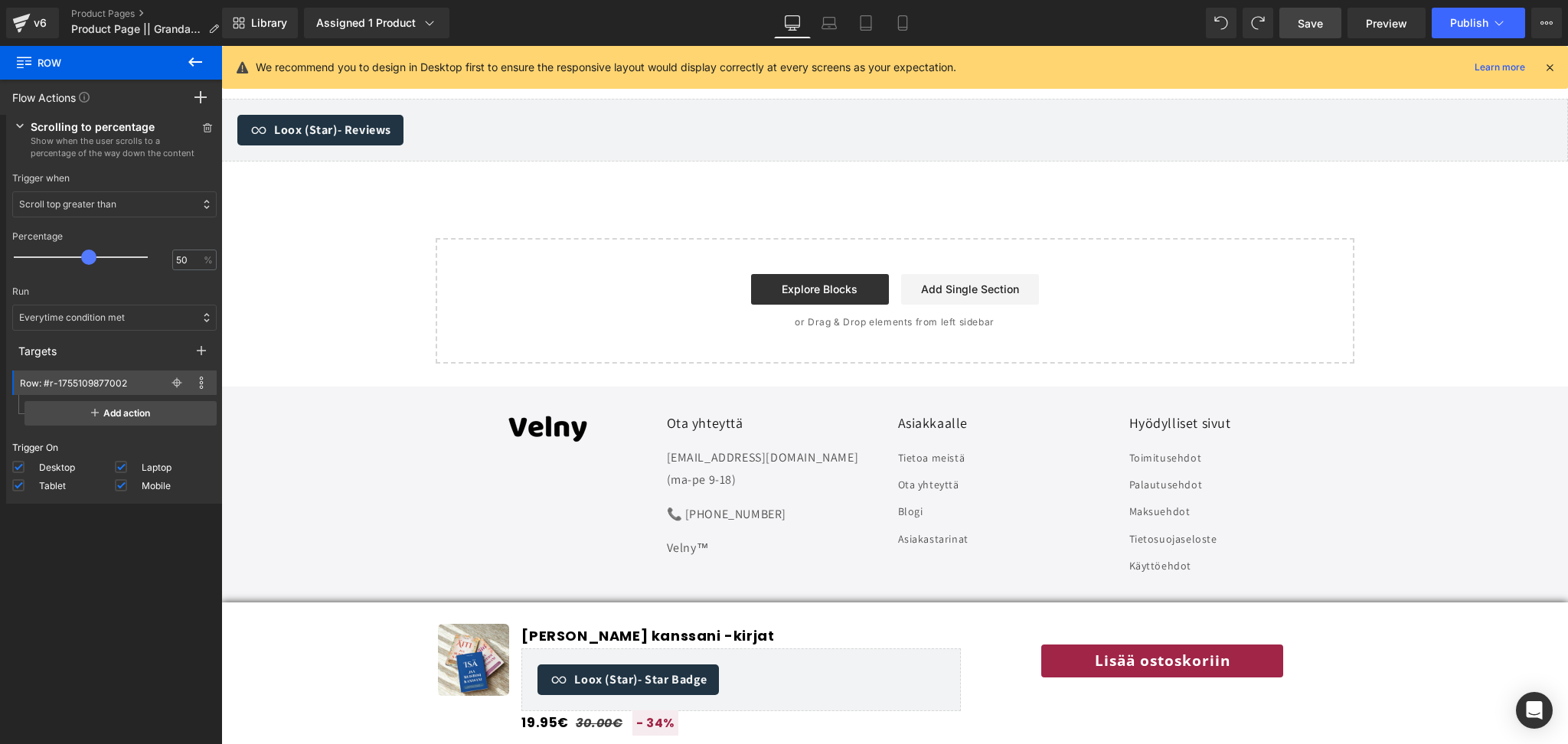
click at [1315, 22] on span "Save" at bounding box center [1310, 23] width 25 height 16
click at [1385, 31] on link "Preview" at bounding box center [1386, 23] width 78 height 31
click at [87, 200] on p "Scroll top greater than" at bounding box center [67, 205] width 97 height 14
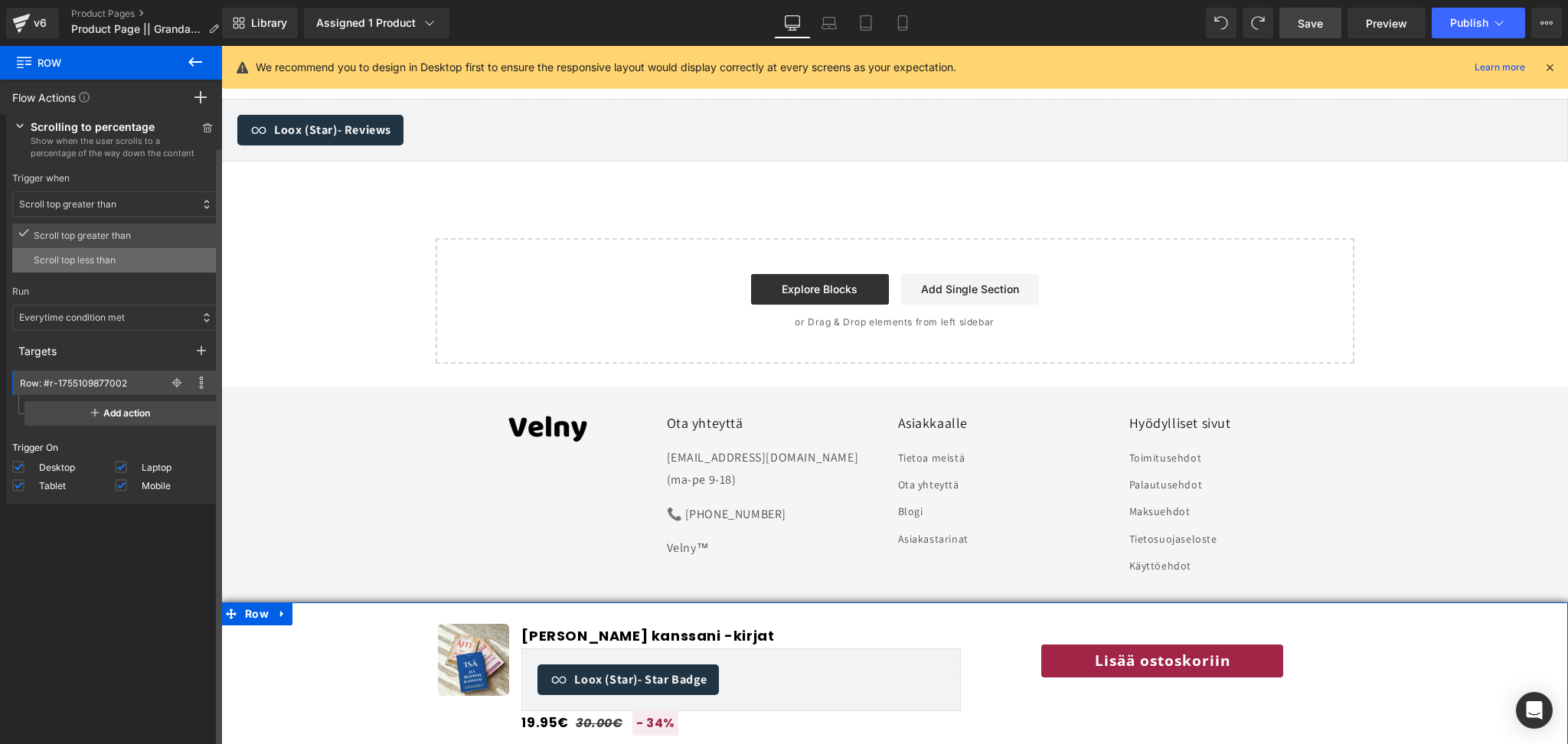
click at [112, 260] on p "Scroll top less than" at bounding box center [122, 261] width 177 height 14
drag, startPoint x: 91, startPoint y: 262, endPoint x: 95, endPoint y: 252, distance: 10.8
click at [95, 252] on span at bounding box center [88, 257] width 15 height 15
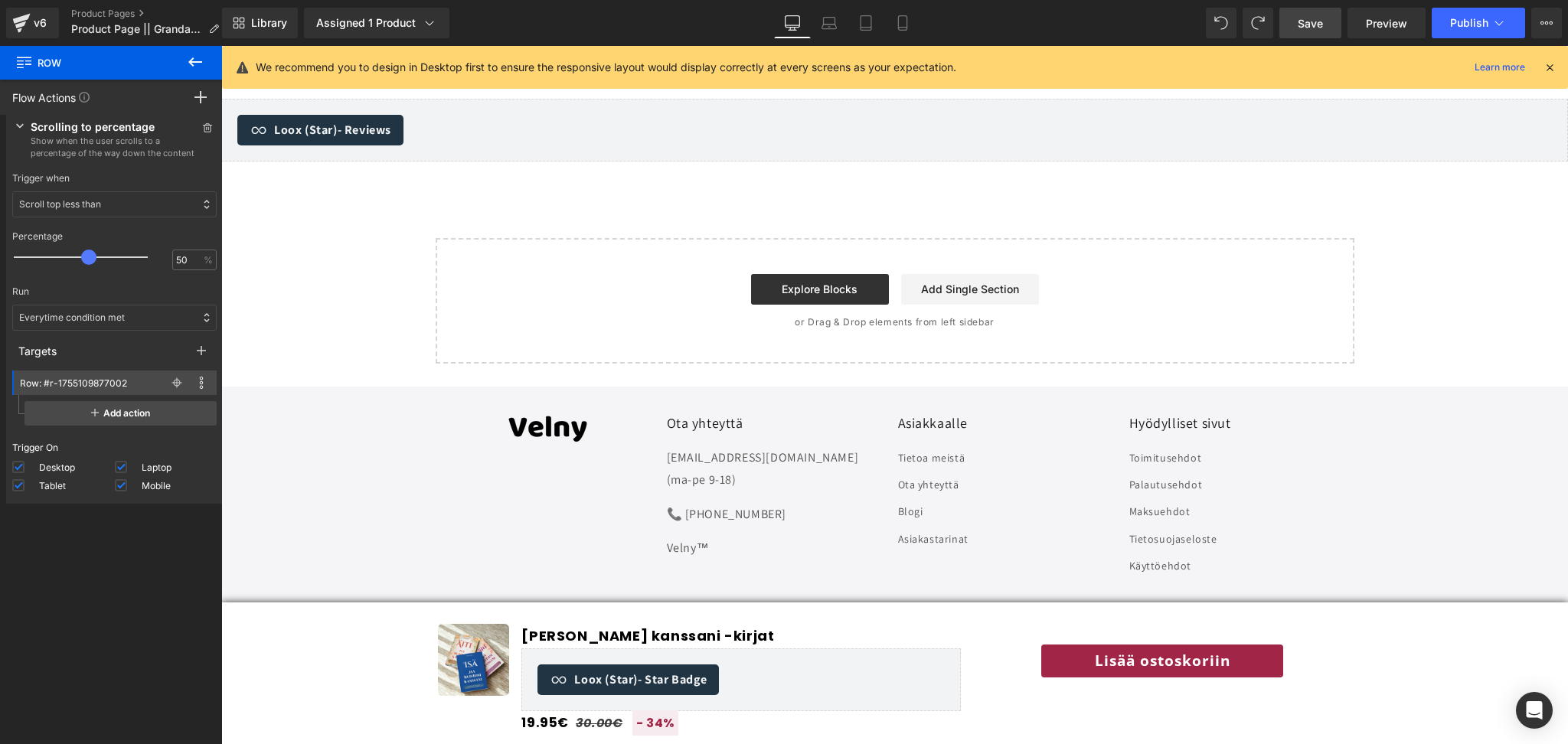
click at [1328, 9] on link "Save" at bounding box center [1310, 23] width 62 height 31
click at [1393, 24] on span "Preview" at bounding box center [1387, 23] width 42 height 16
click at [1464, 24] on span "Publish" at bounding box center [1470, 23] width 39 height 13
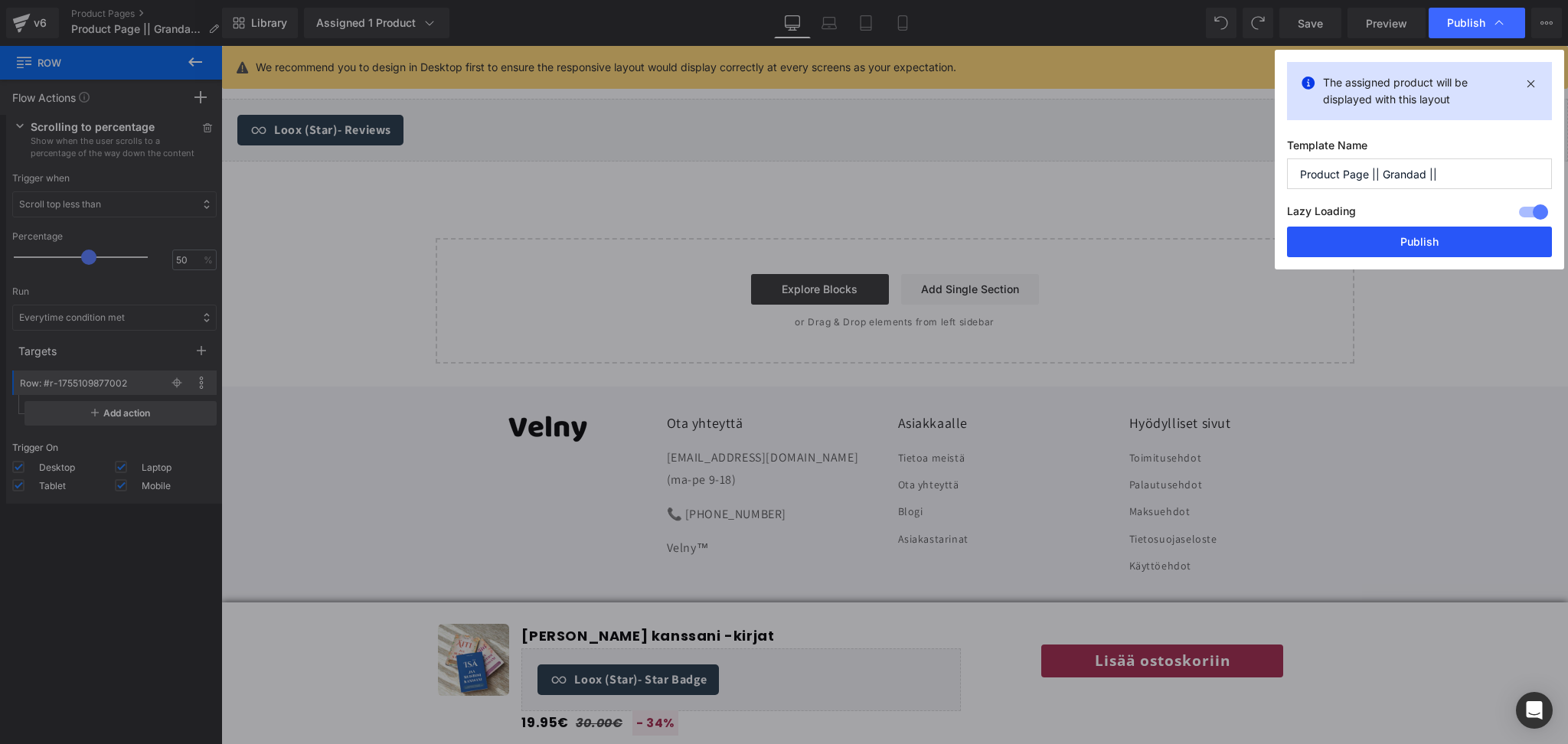
click at [1410, 244] on button "Publish" at bounding box center [1419, 242] width 265 height 31
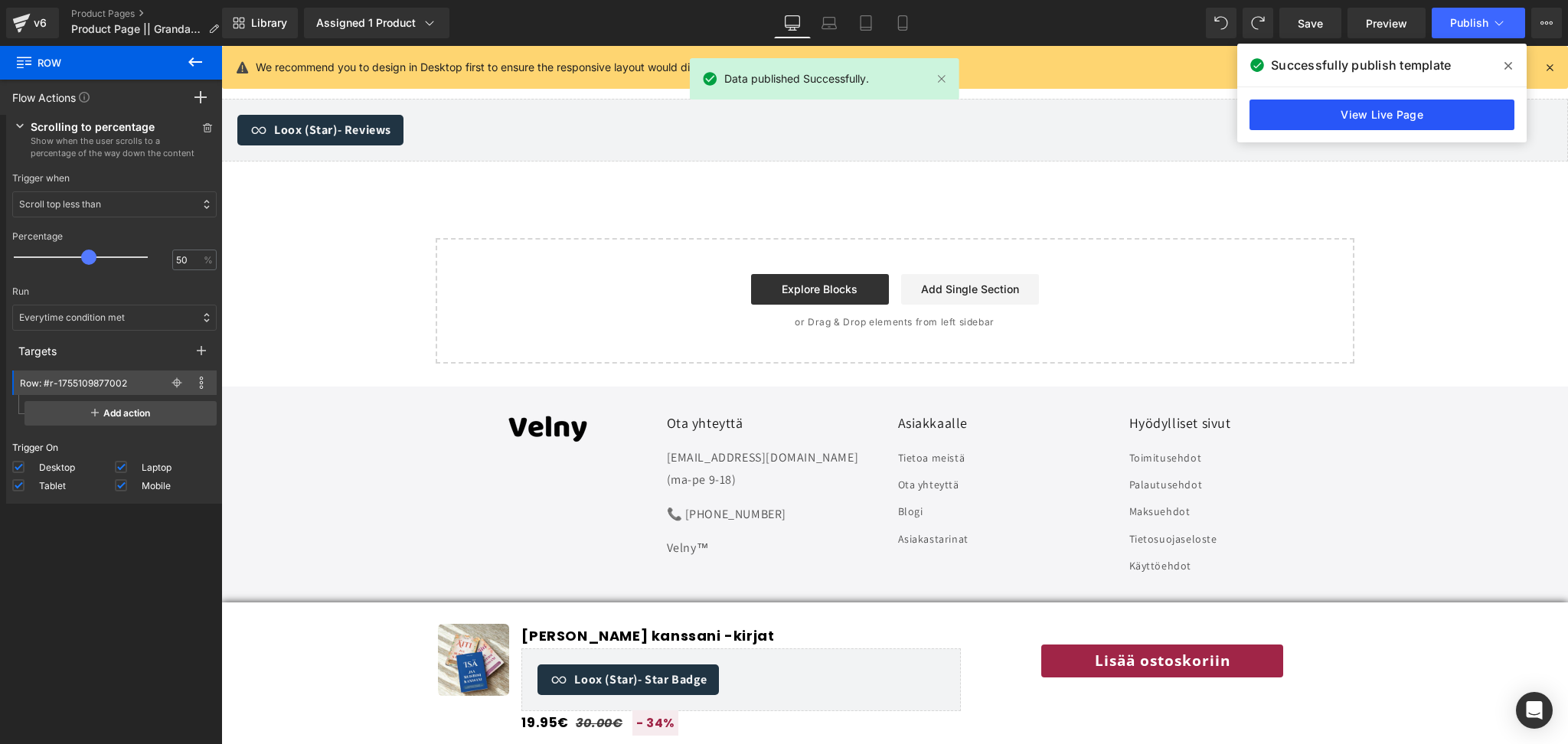
click at [1401, 113] on link "View Live Page" at bounding box center [1382, 114] width 265 height 31
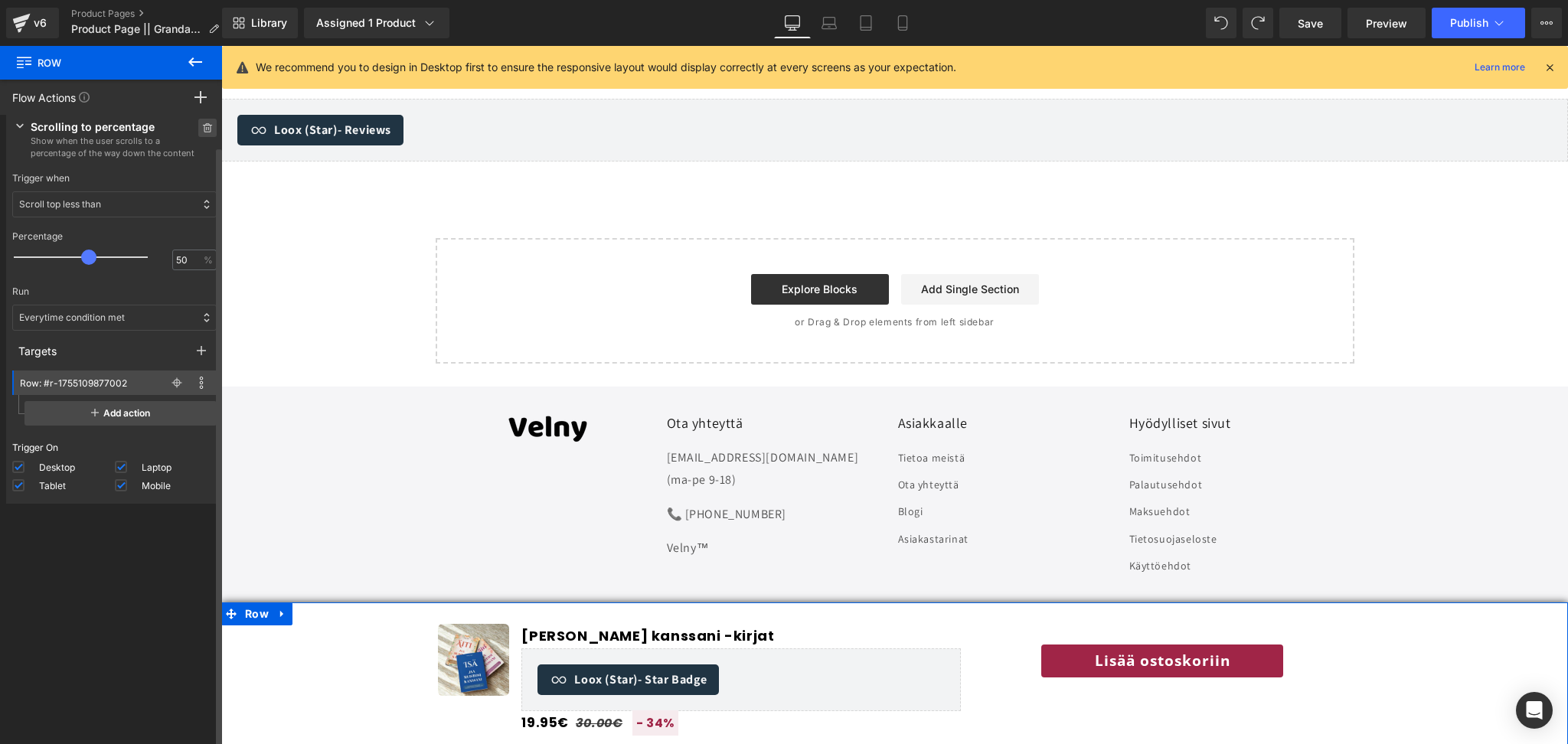
click at [202, 128] on icon at bounding box center [208, 128] width 11 height 9
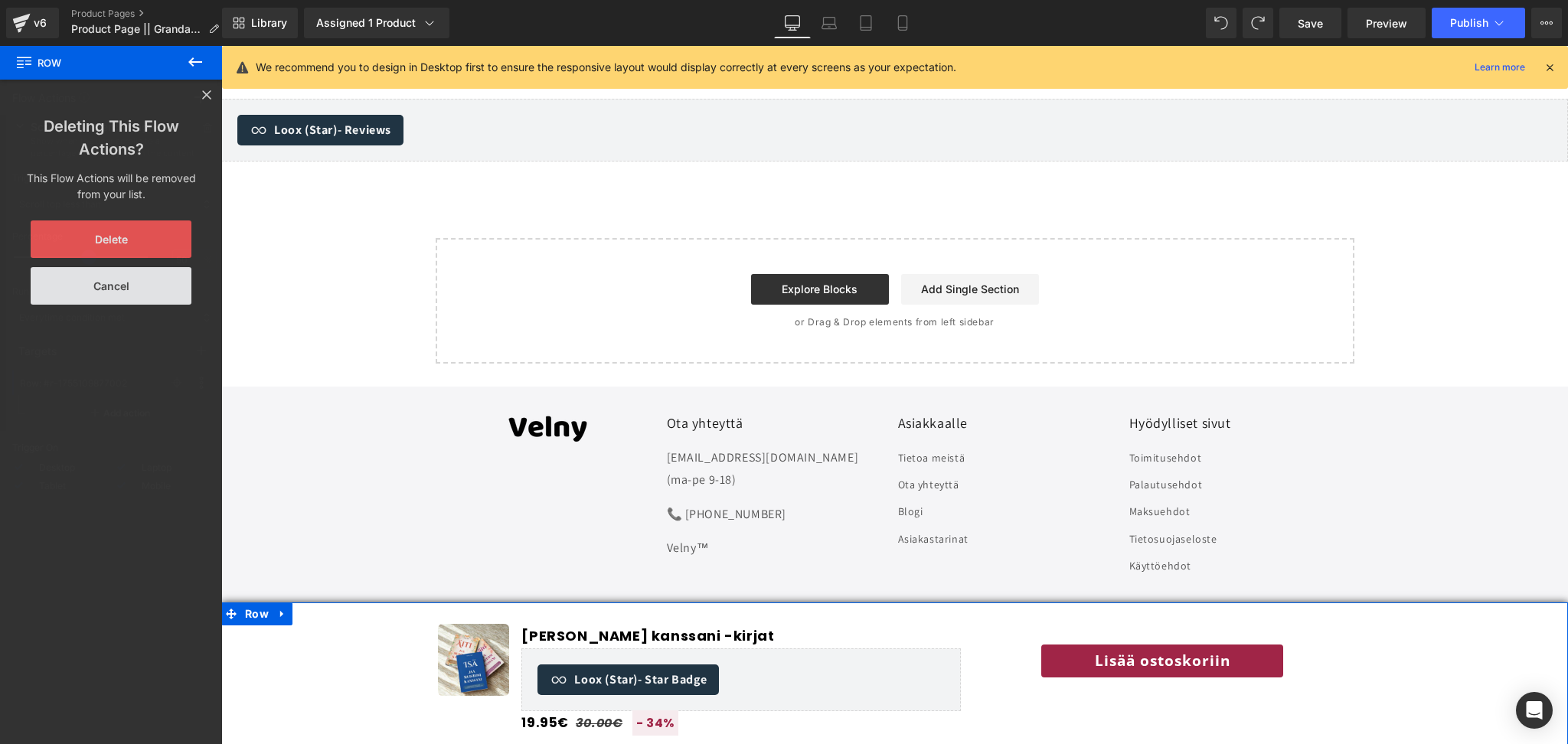
click at [143, 231] on button "Delete" at bounding box center [111, 239] width 161 height 38
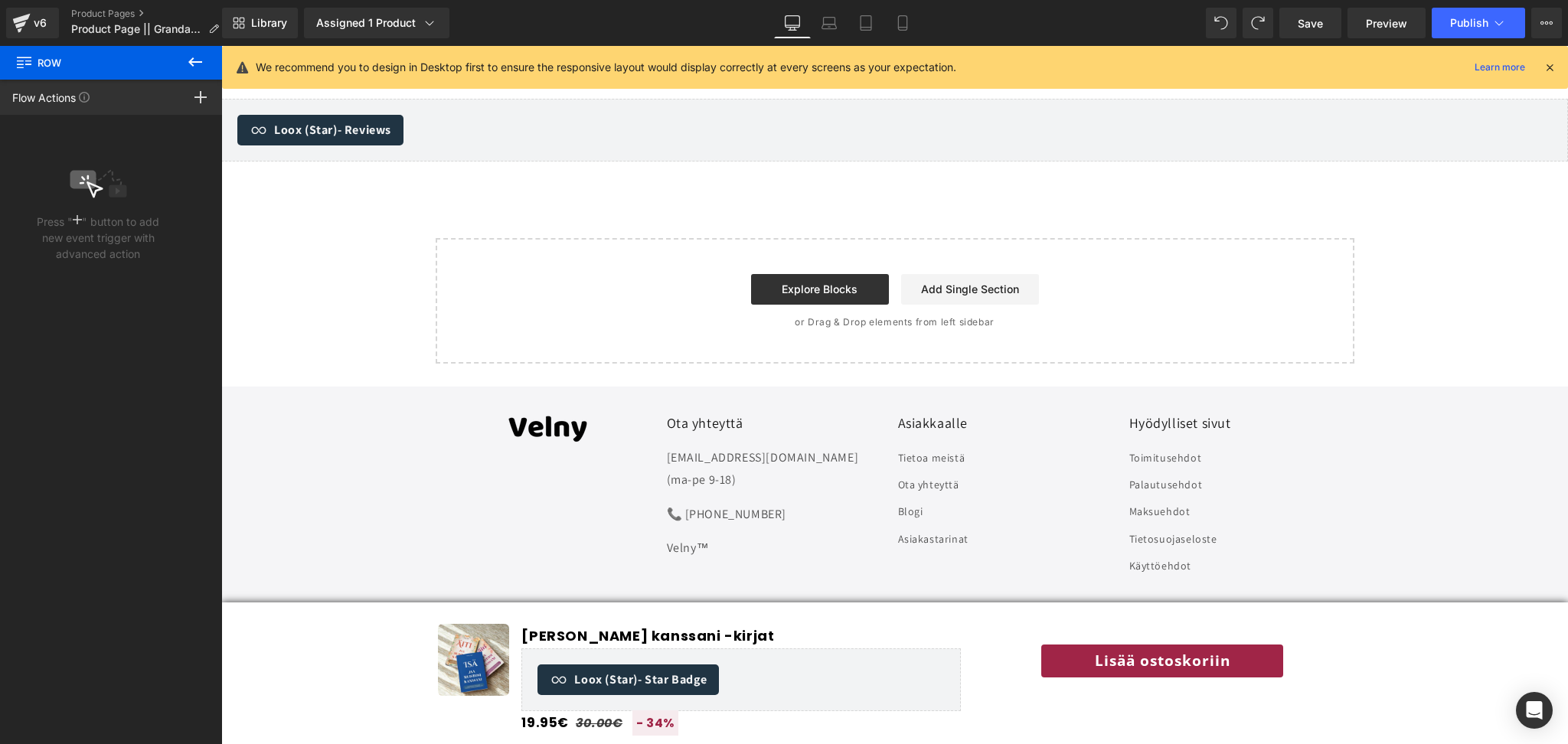
click at [191, 58] on icon at bounding box center [195, 61] width 18 height 18
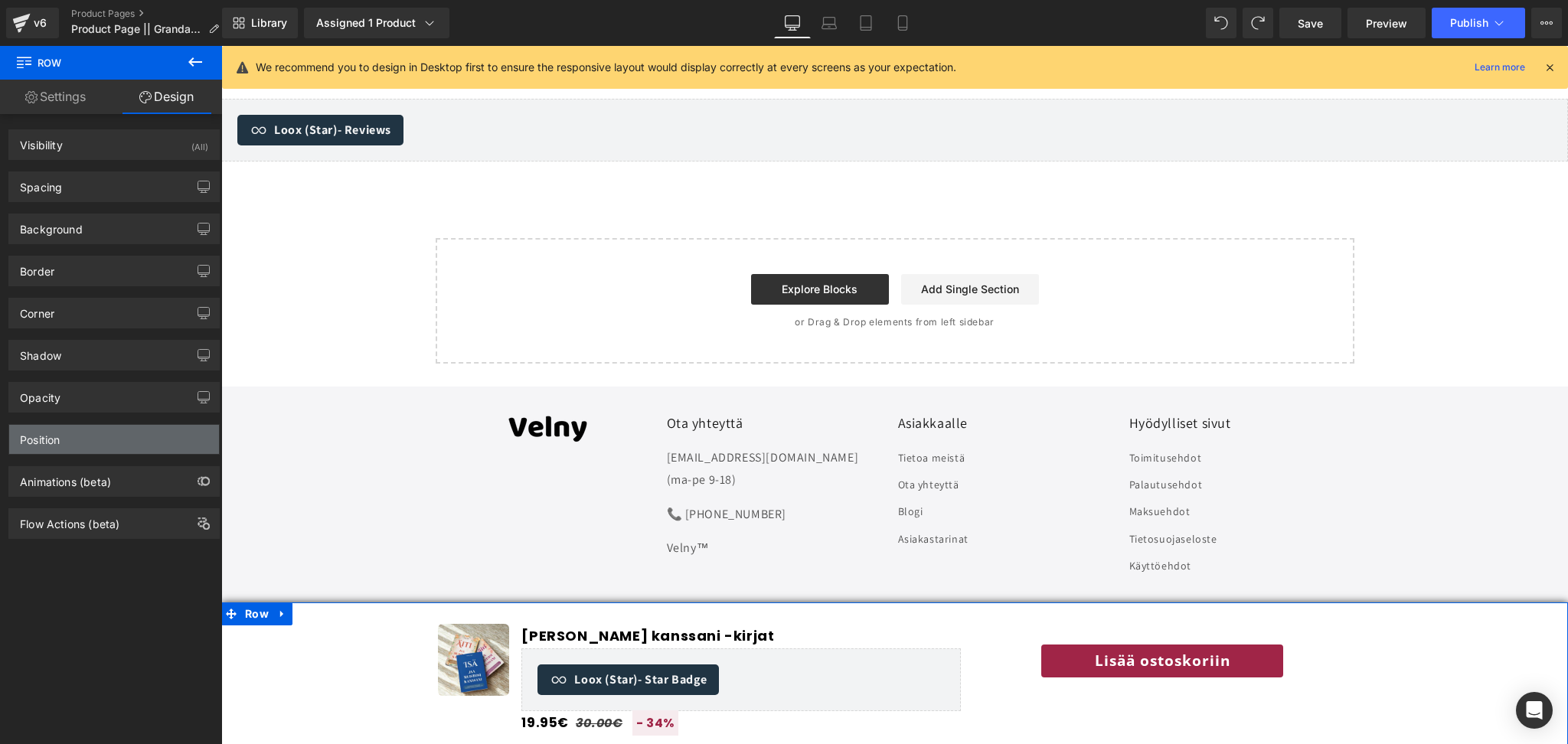
click at [53, 448] on div "Position" at bounding box center [114, 439] width 209 height 29
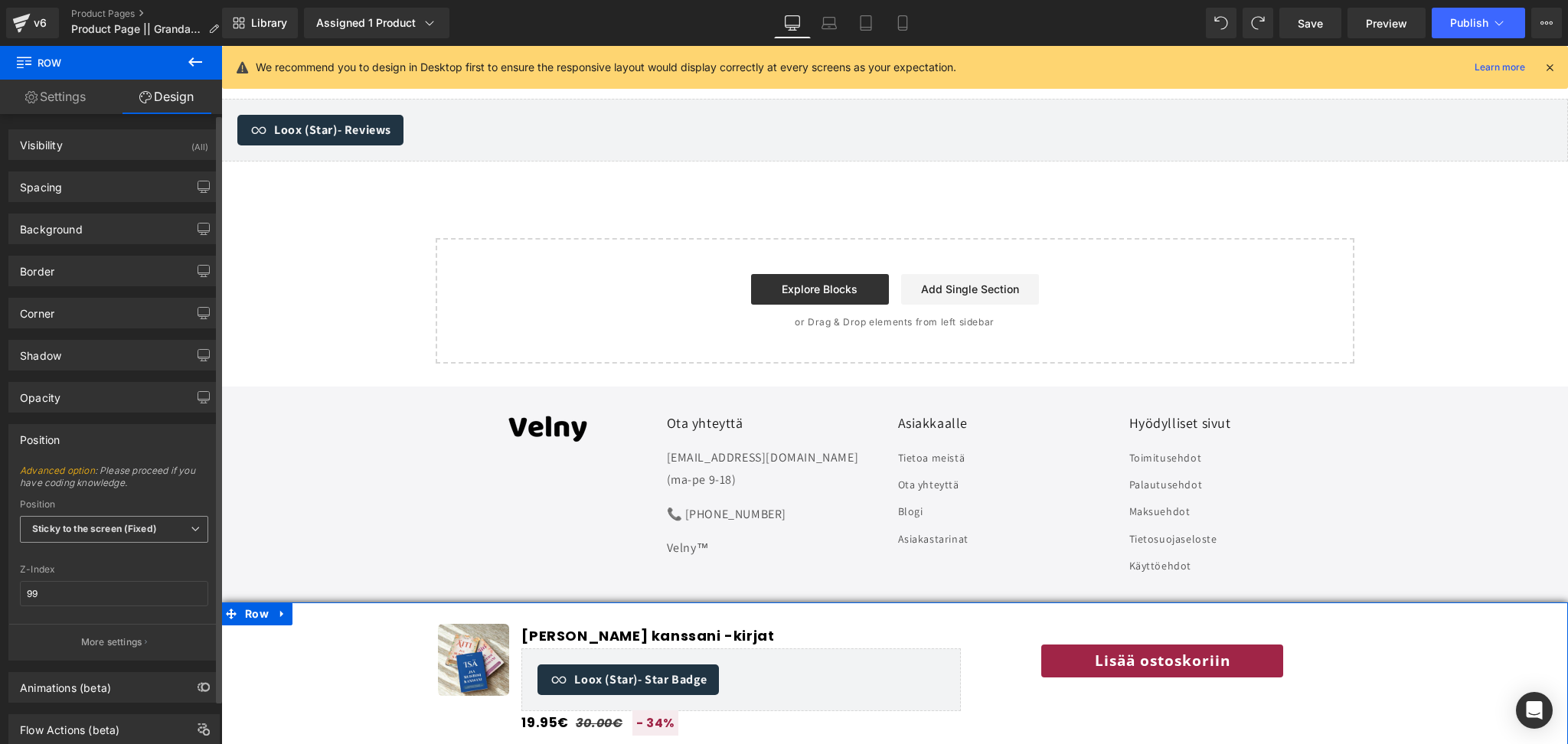
click at [96, 534] on b "Sticky to the screen (Fixed)" at bounding box center [95, 528] width 124 height 12
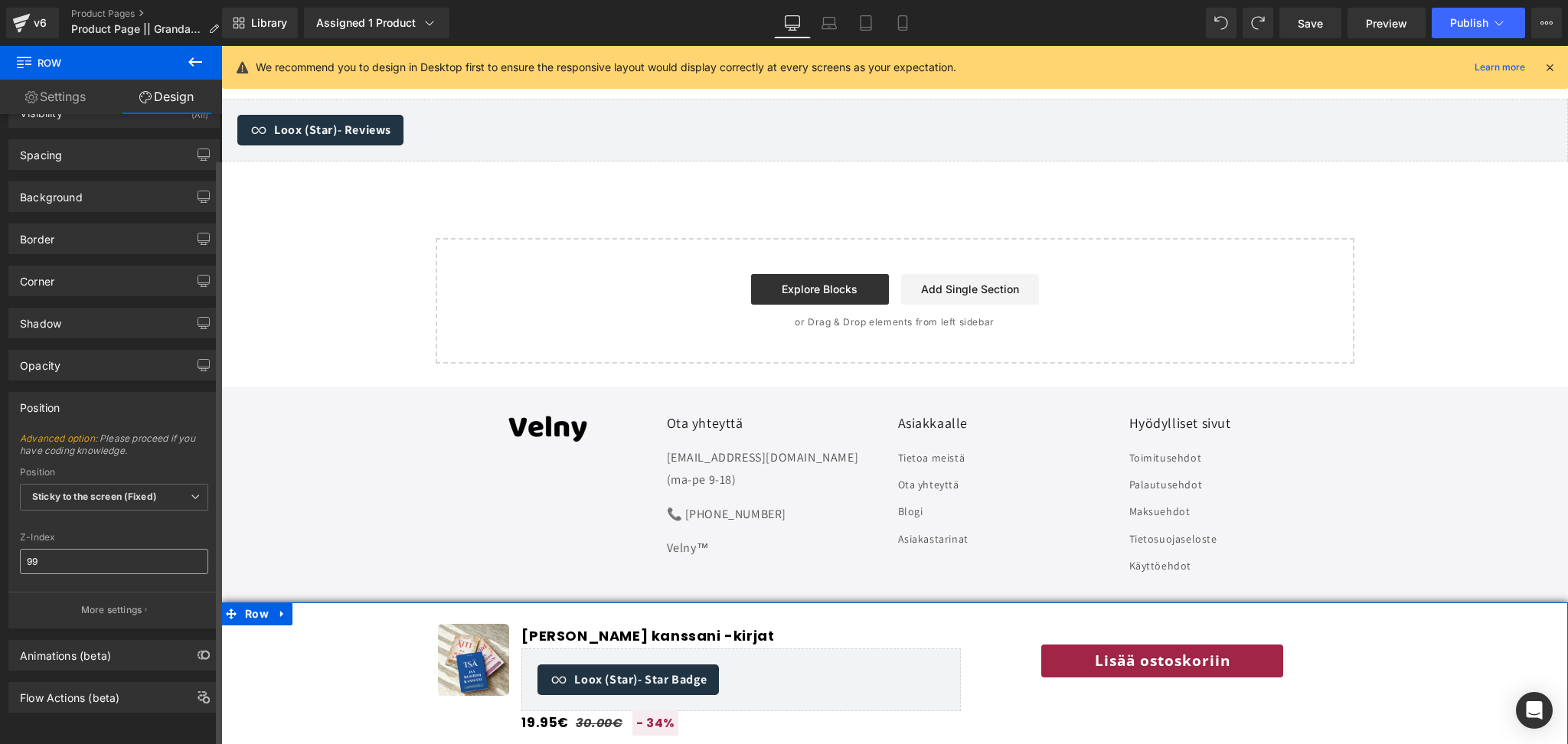
scroll to position [46, 0]
click at [83, 641] on div "Animations (beta)" at bounding box center [65, 651] width 91 height 21
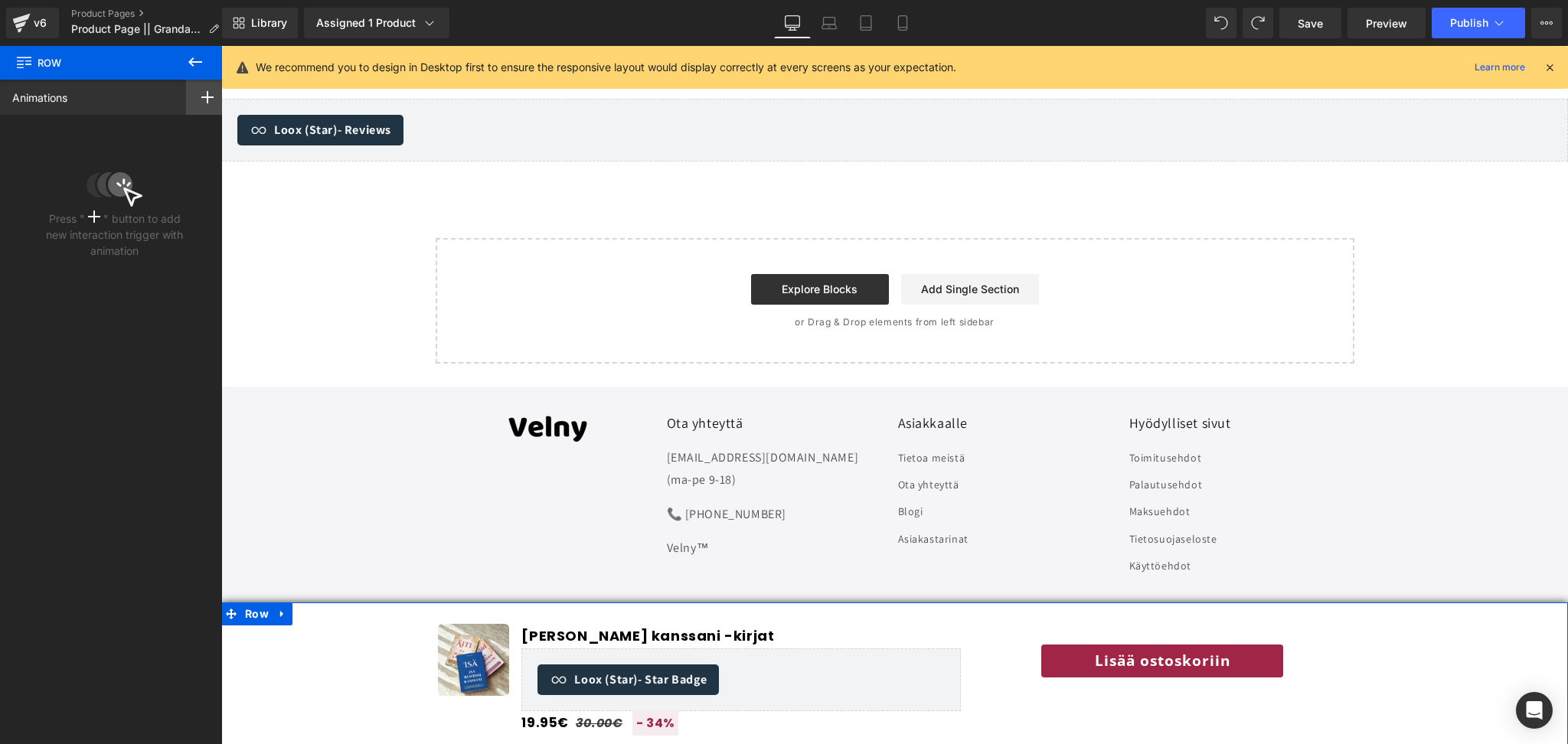
click at [209, 105] on div at bounding box center [207, 97] width 43 height 35
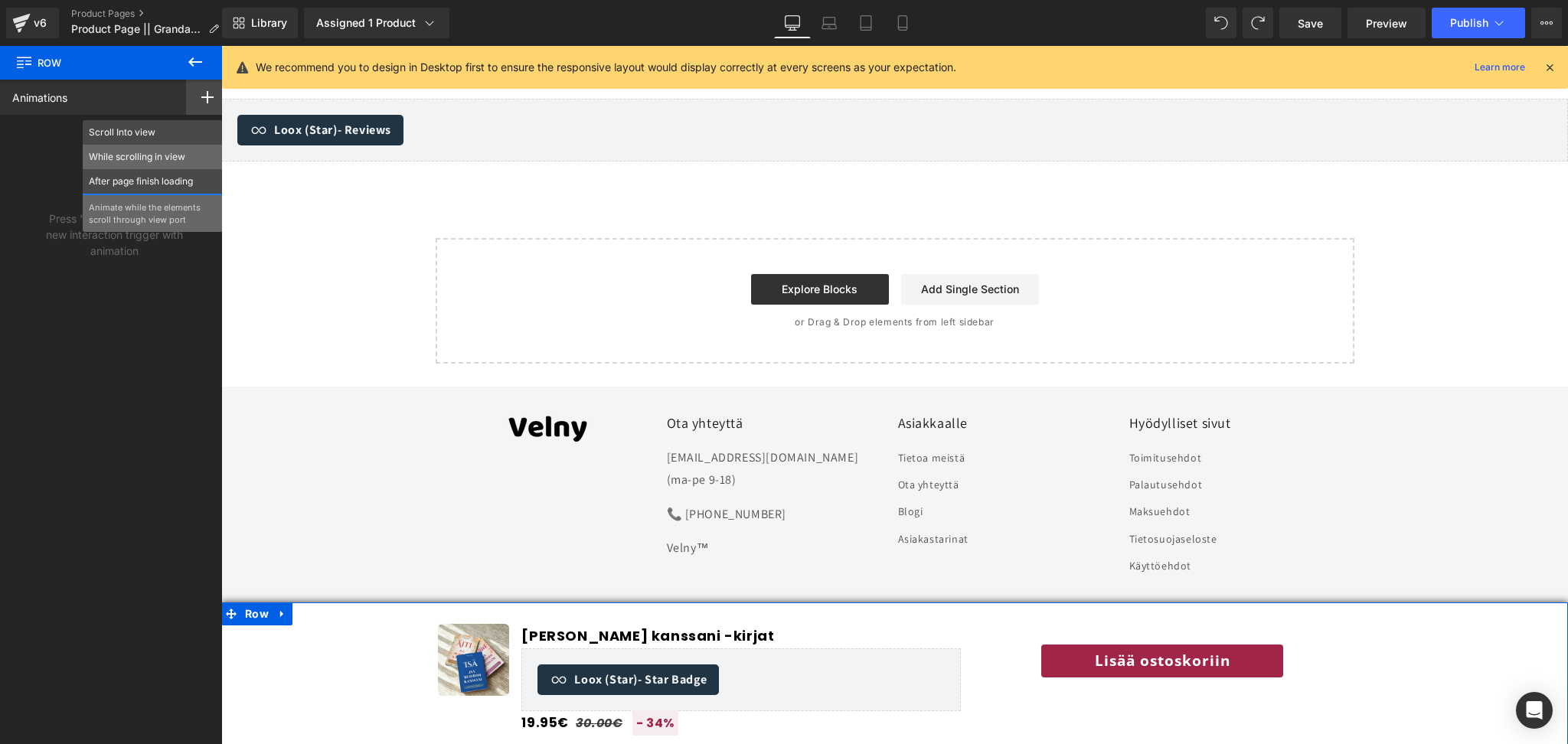
click at [191, 151] on p "While scrolling in view" at bounding box center [153, 157] width 128 height 14
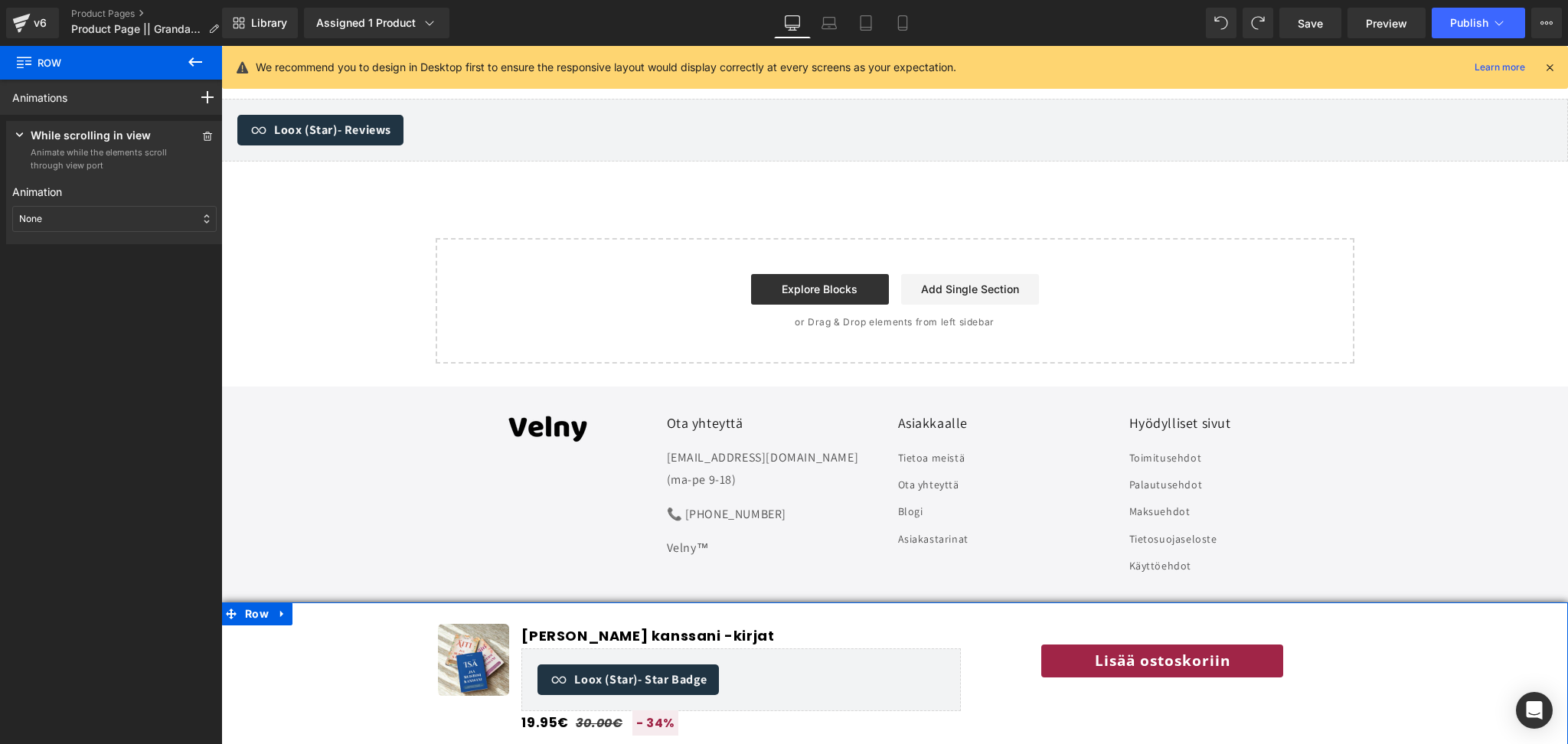
click at [139, 217] on div "None" at bounding box center [115, 219] width 205 height 26
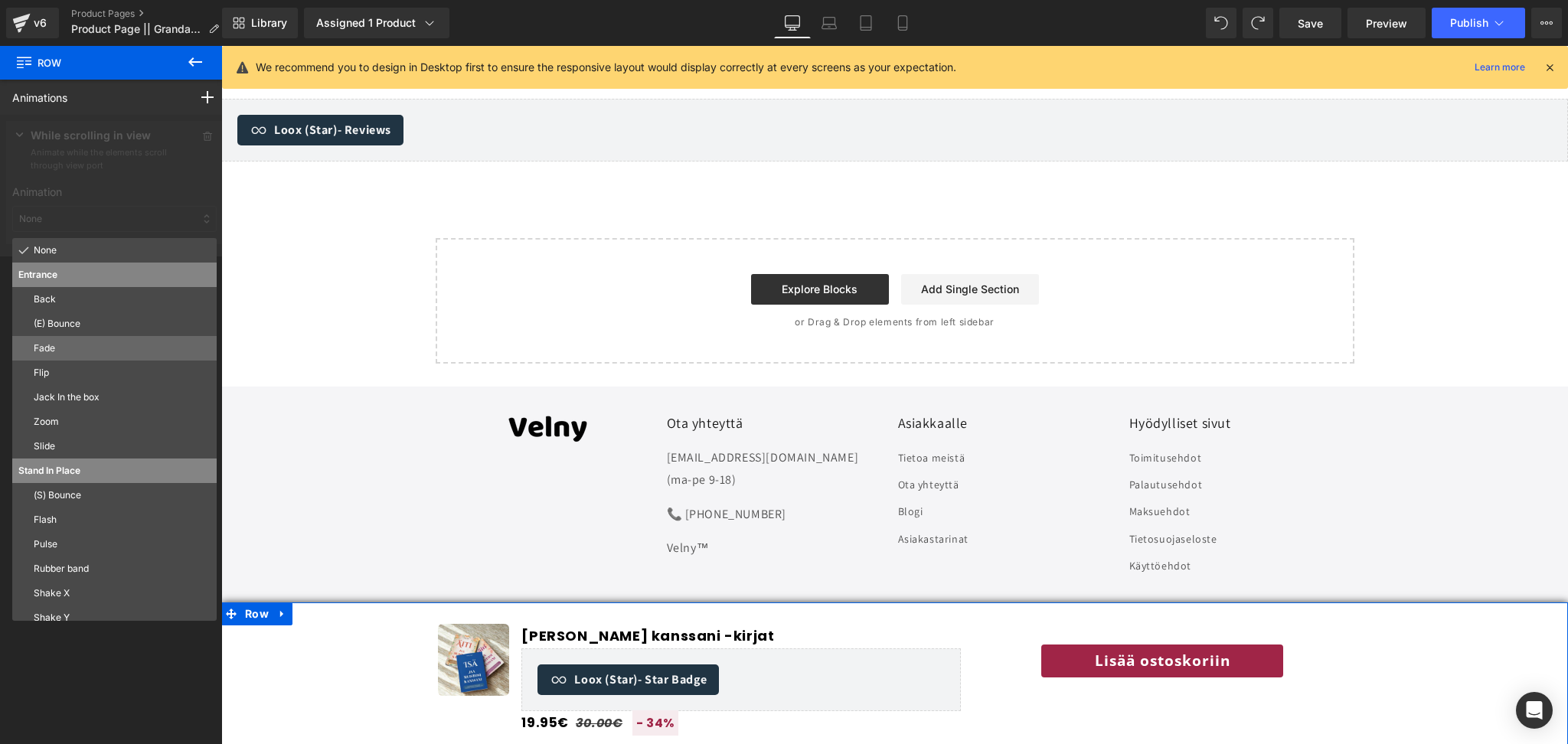
click at [69, 346] on p "Fade" at bounding box center [122, 349] width 177 height 14
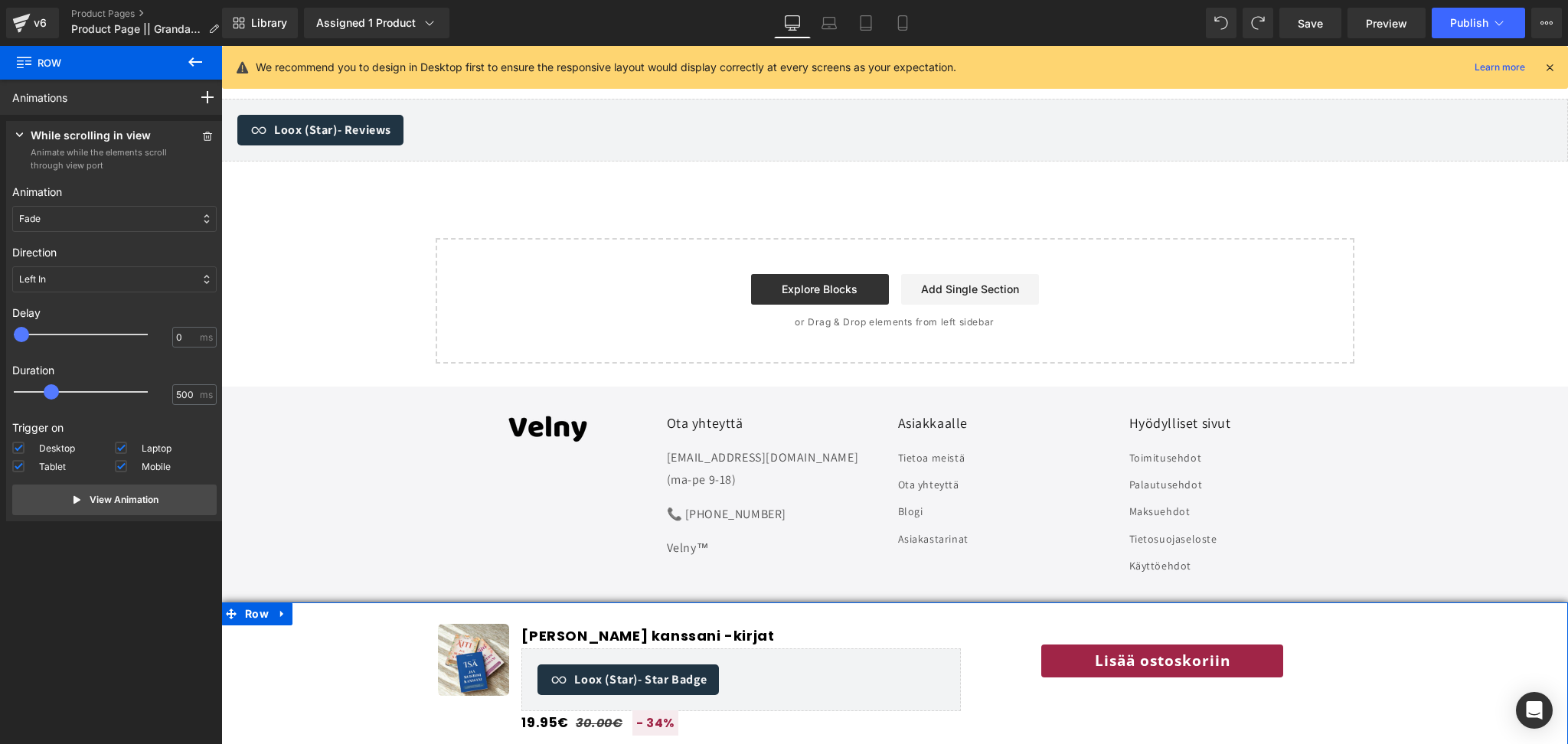
click at [87, 283] on div "Left In" at bounding box center [115, 279] width 205 height 26
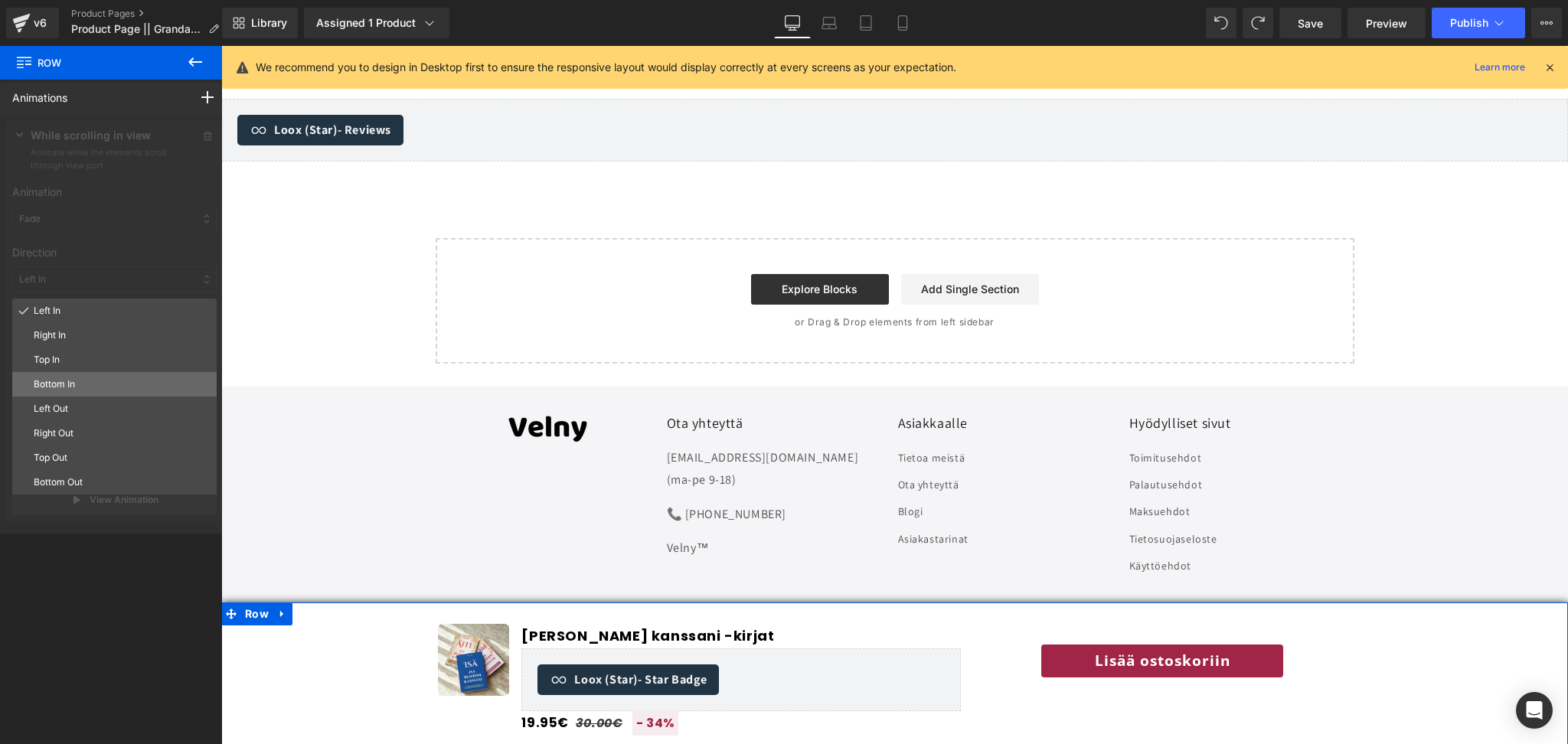
click at [86, 383] on p "Bottom In" at bounding box center [122, 384] width 177 height 14
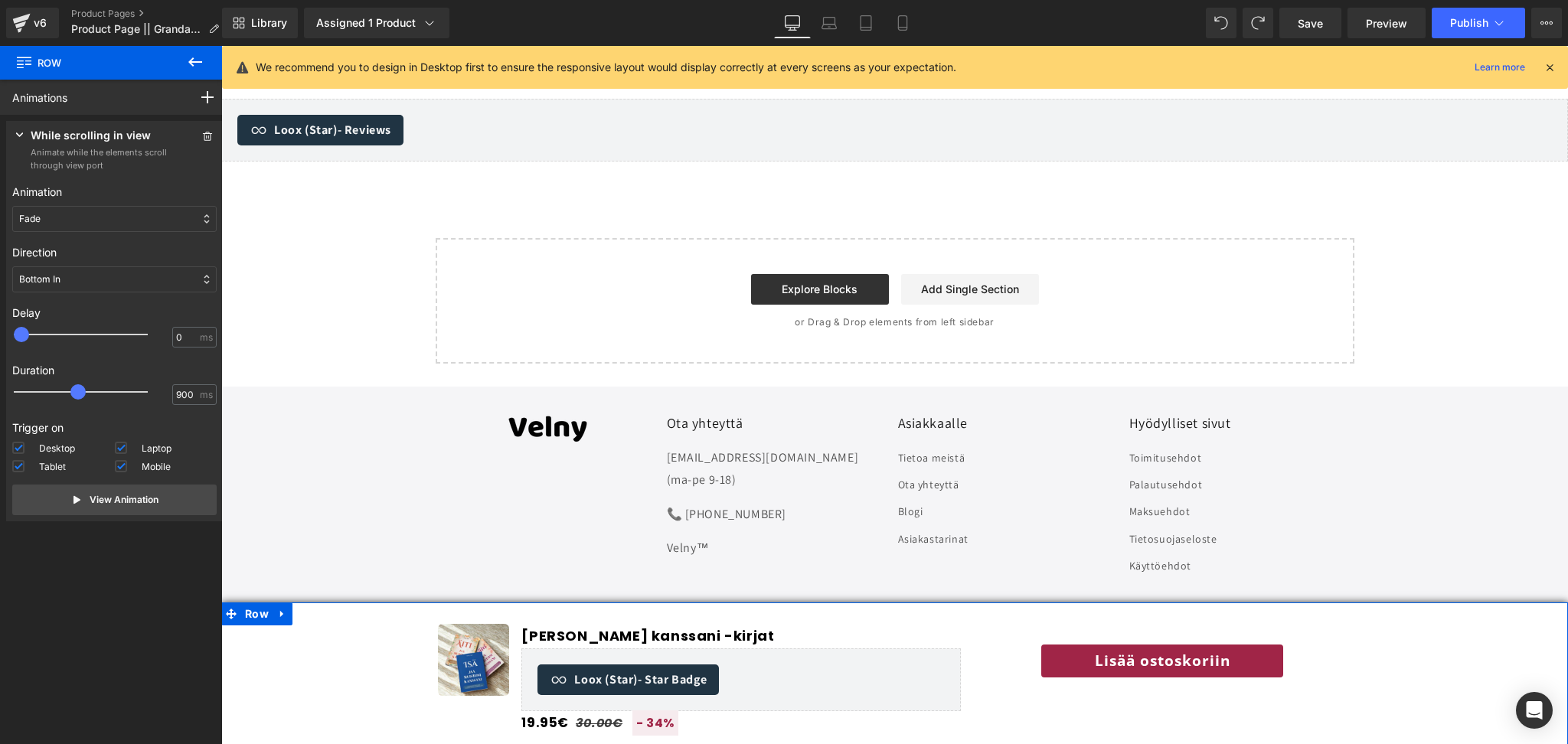
drag, startPoint x: 55, startPoint y: 393, endPoint x: 83, endPoint y: 387, distance: 28.6
click at [83, 387] on span at bounding box center [77, 391] width 15 height 15
click at [1311, 23] on span "Save" at bounding box center [1310, 23] width 25 height 16
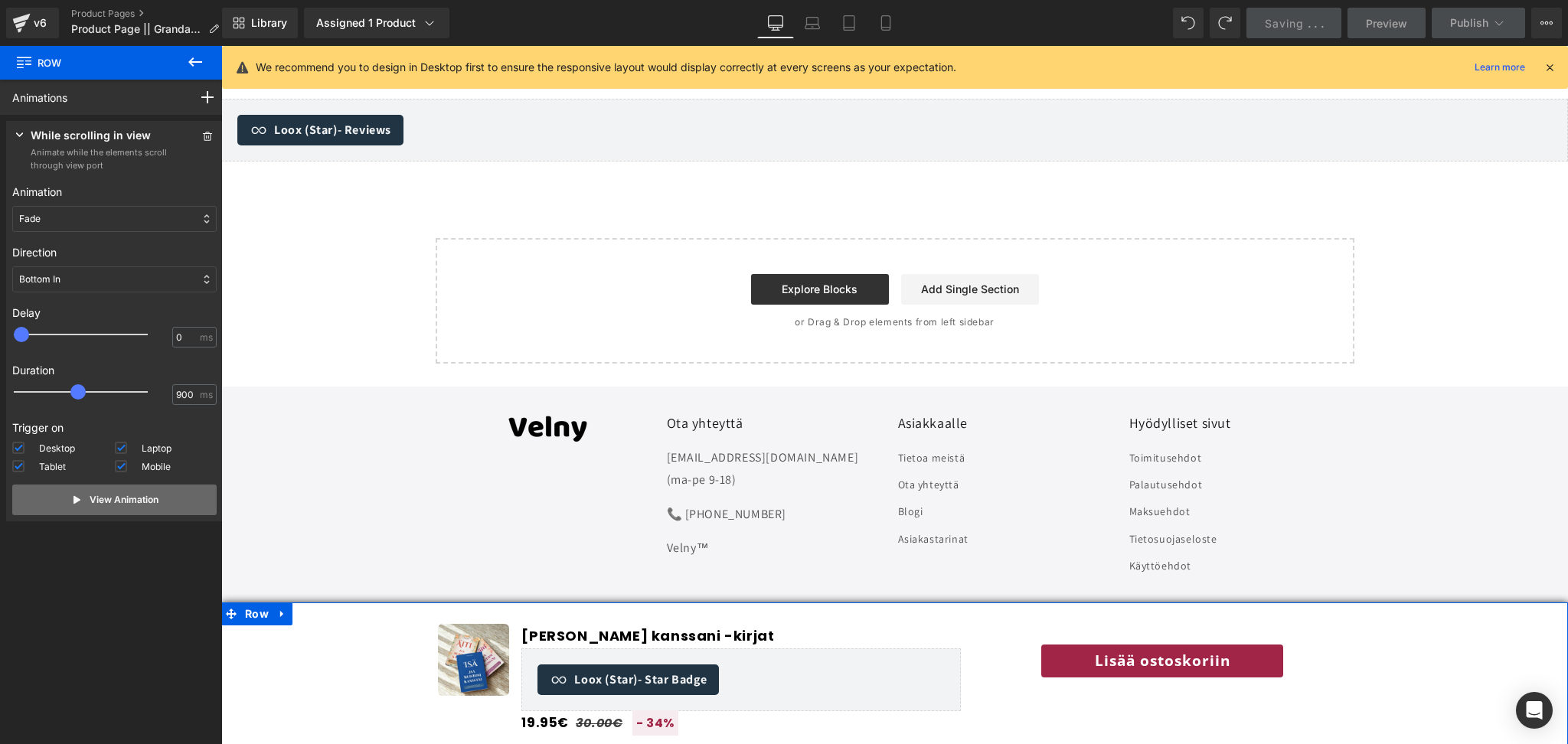
click at [149, 505] on p "View Animation" at bounding box center [124, 500] width 69 height 14
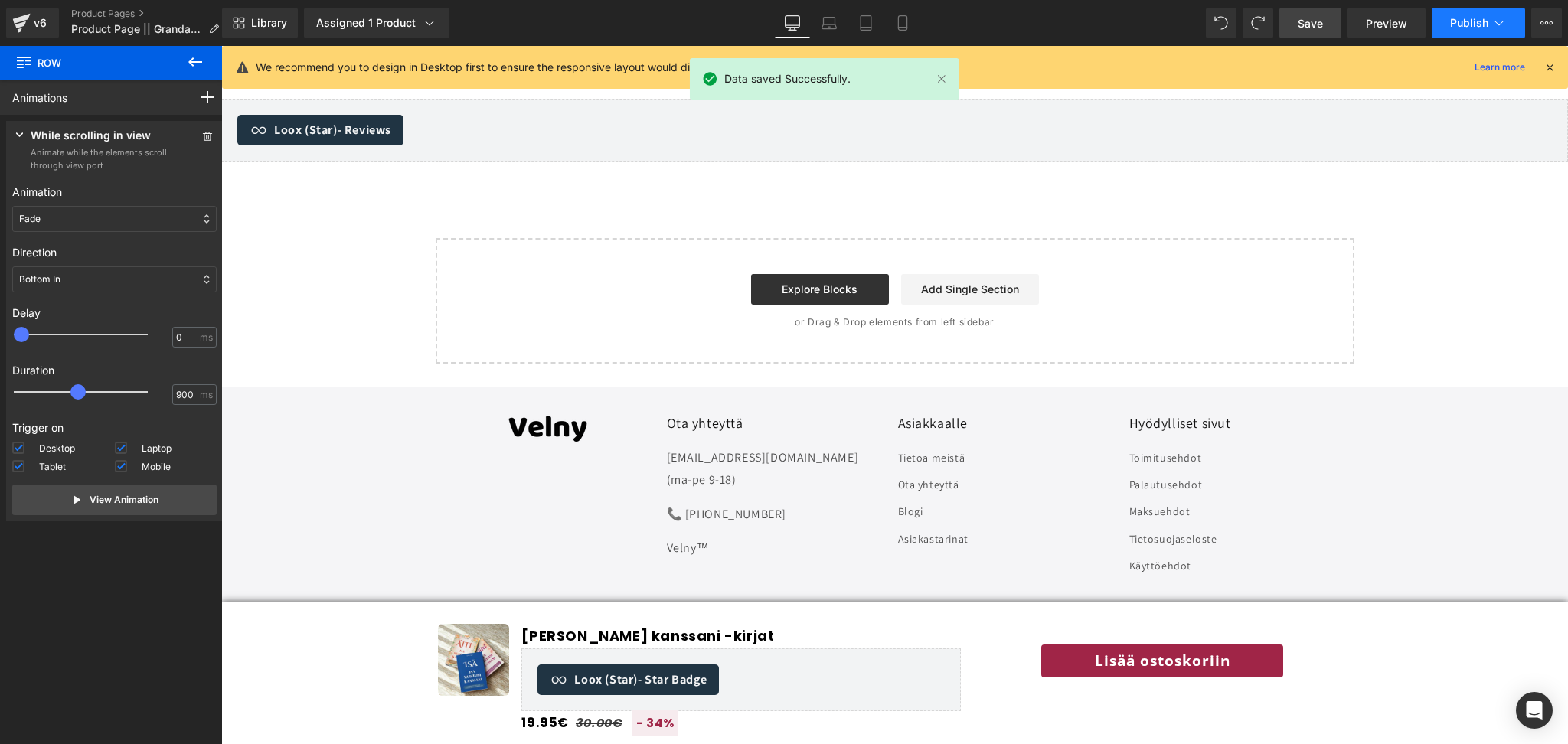
click at [1472, 20] on span "Publish" at bounding box center [1470, 23] width 39 height 13
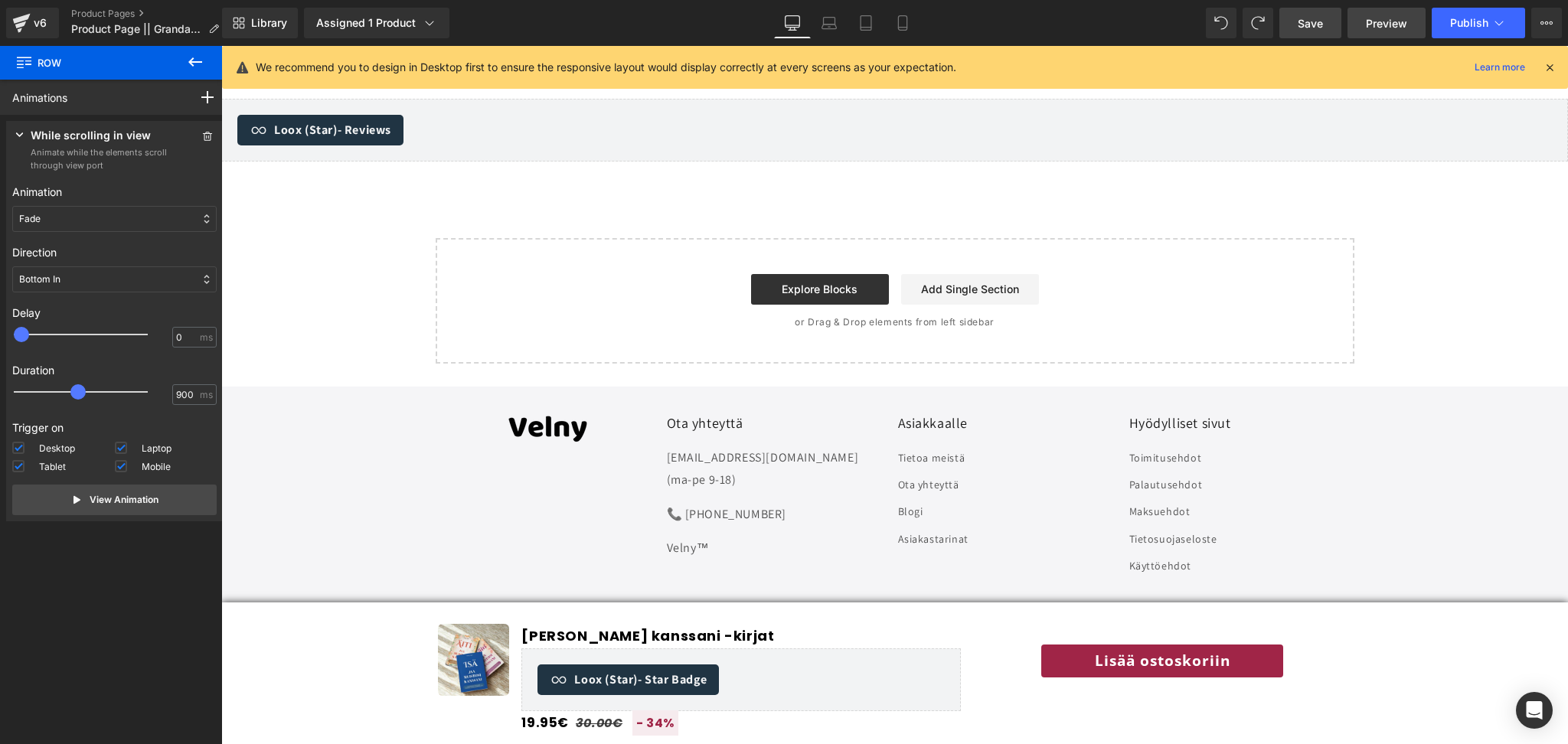
click at [1366, 13] on link "Preview" at bounding box center [1386, 23] width 78 height 31
drag, startPoint x: 81, startPoint y: 399, endPoint x: 58, endPoint y: 399, distance: 23.0
click at [58, 399] on div at bounding box center [91, 391] width 134 height 31
click at [185, 343] on input "0" at bounding box center [187, 338] width 20 height 14
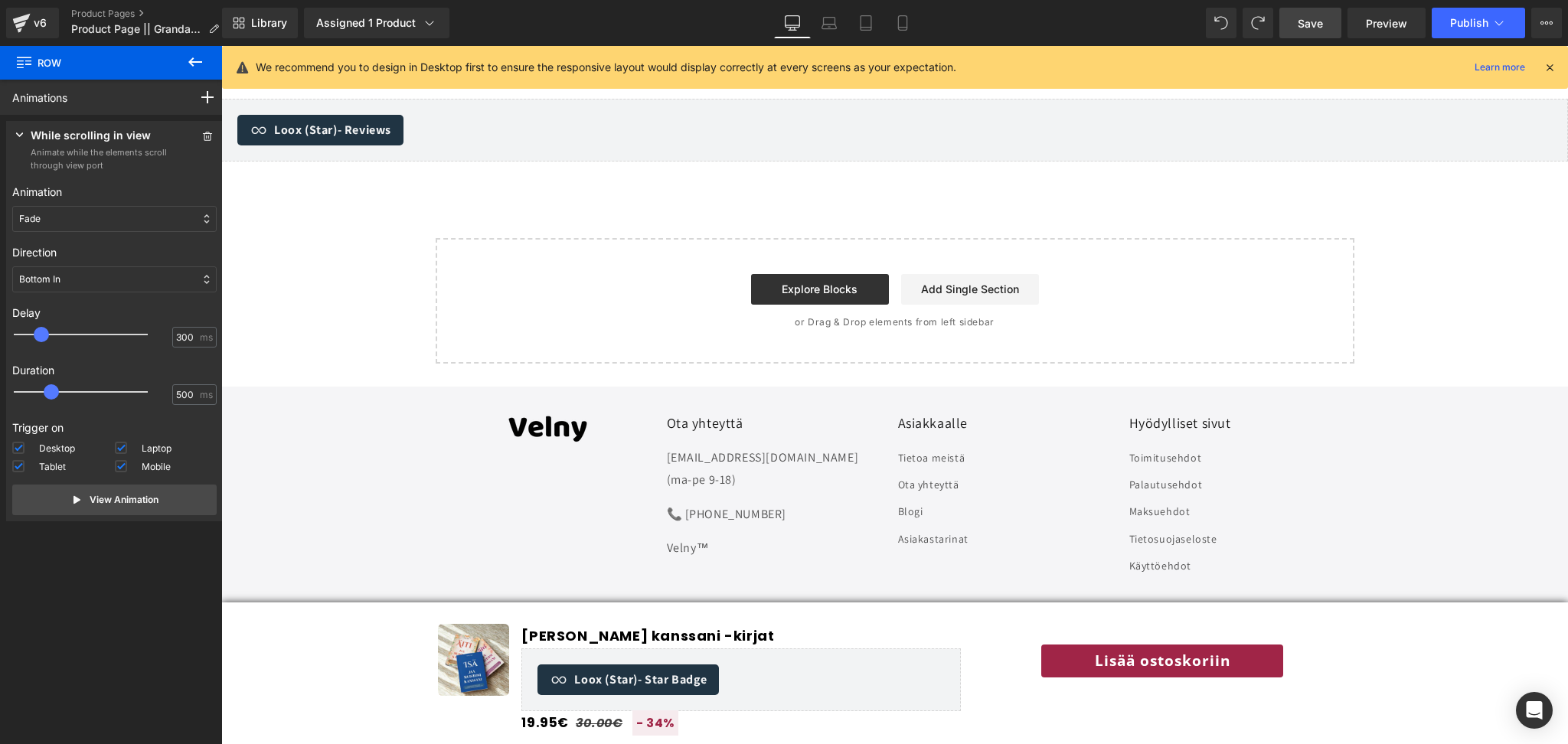
click at [1302, 13] on link "Save" at bounding box center [1310, 23] width 62 height 31
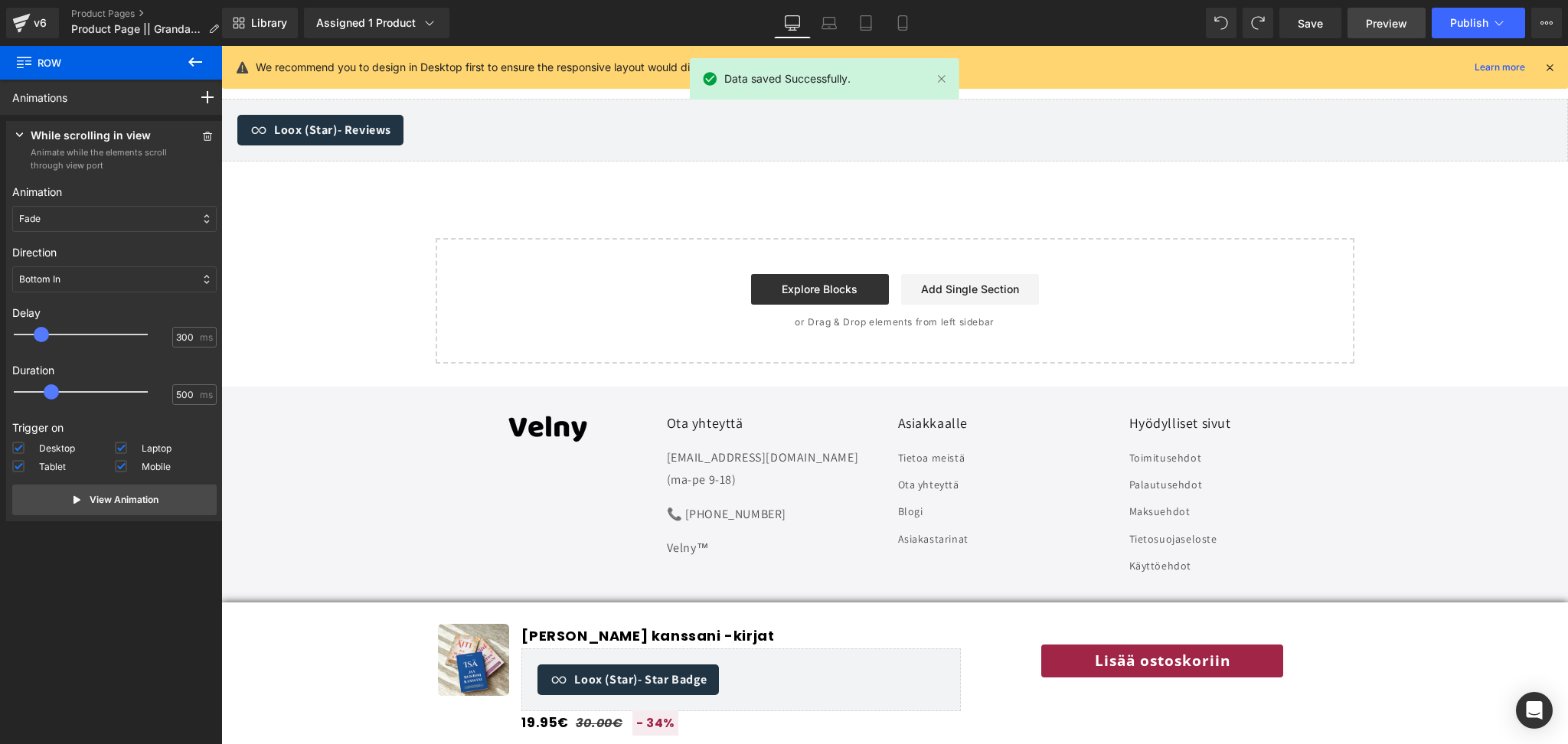
click at [1385, 24] on span "Preview" at bounding box center [1387, 23] width 42 height 16
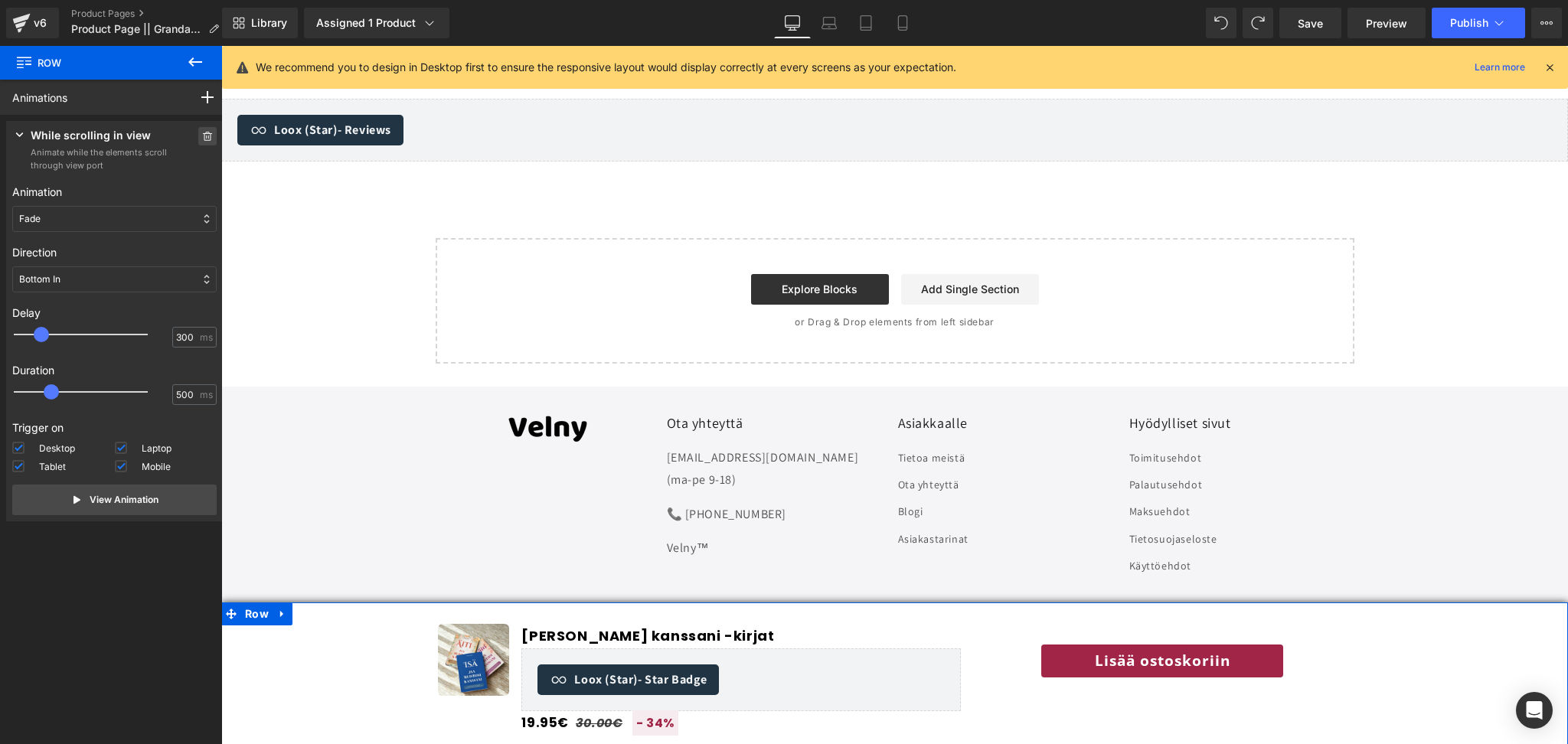
click at [206, 132] on icon at bounding box center [208, 136] width 11 height 9
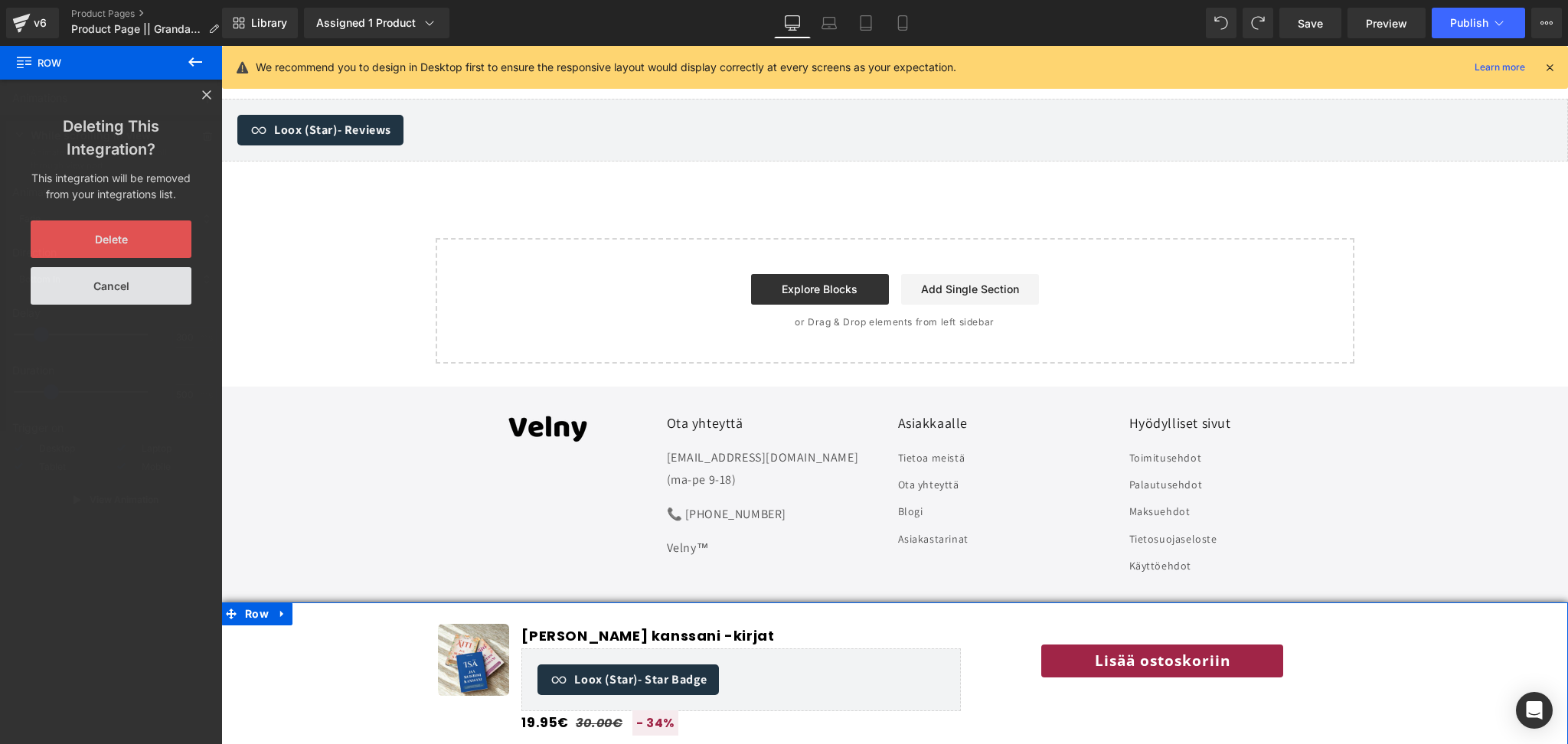
click at [119, 245] on button "Delete" at bounding box center [111, 239] width 161 height 38
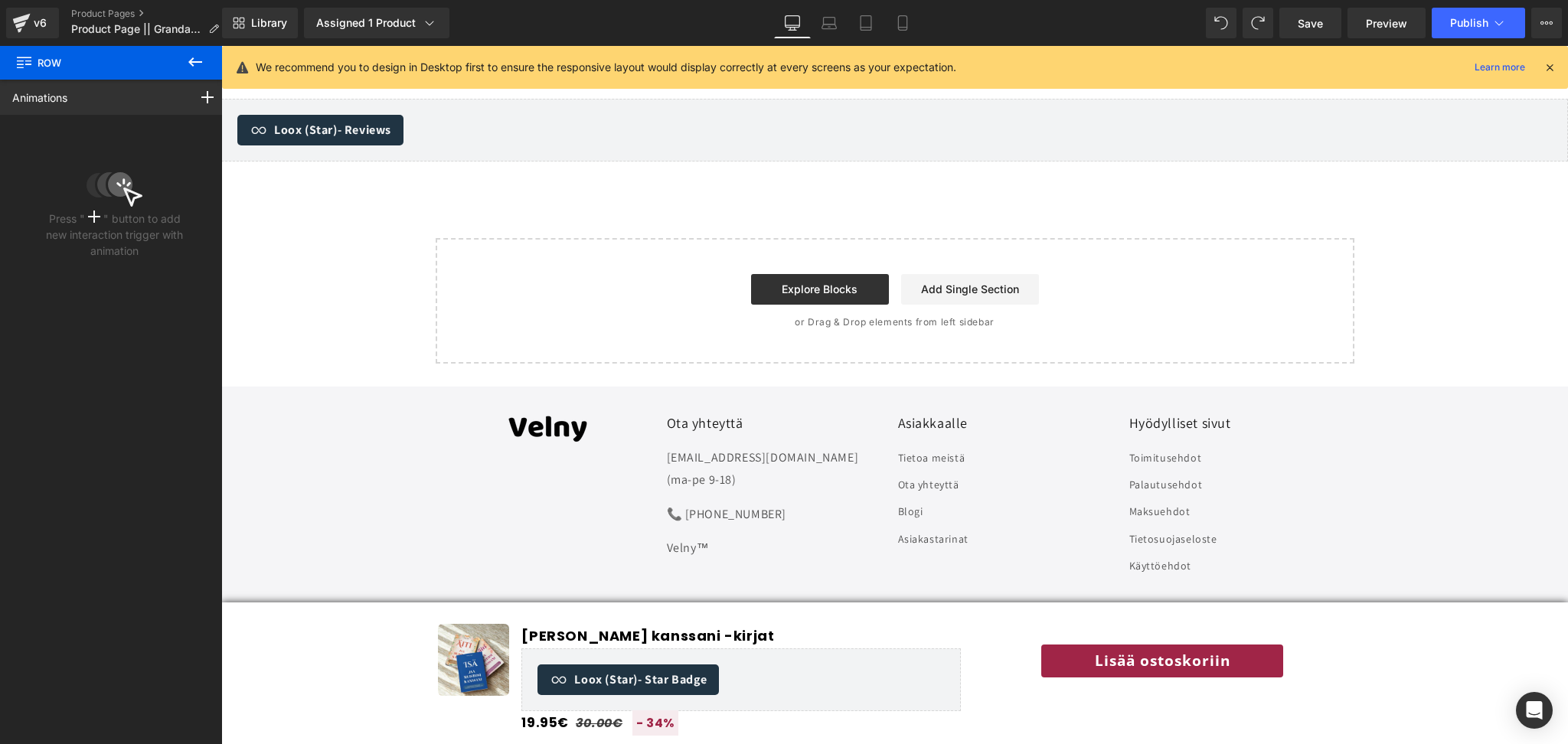
click at [191, 67] on icon at bounding box center [195, 61] width 18 height 18
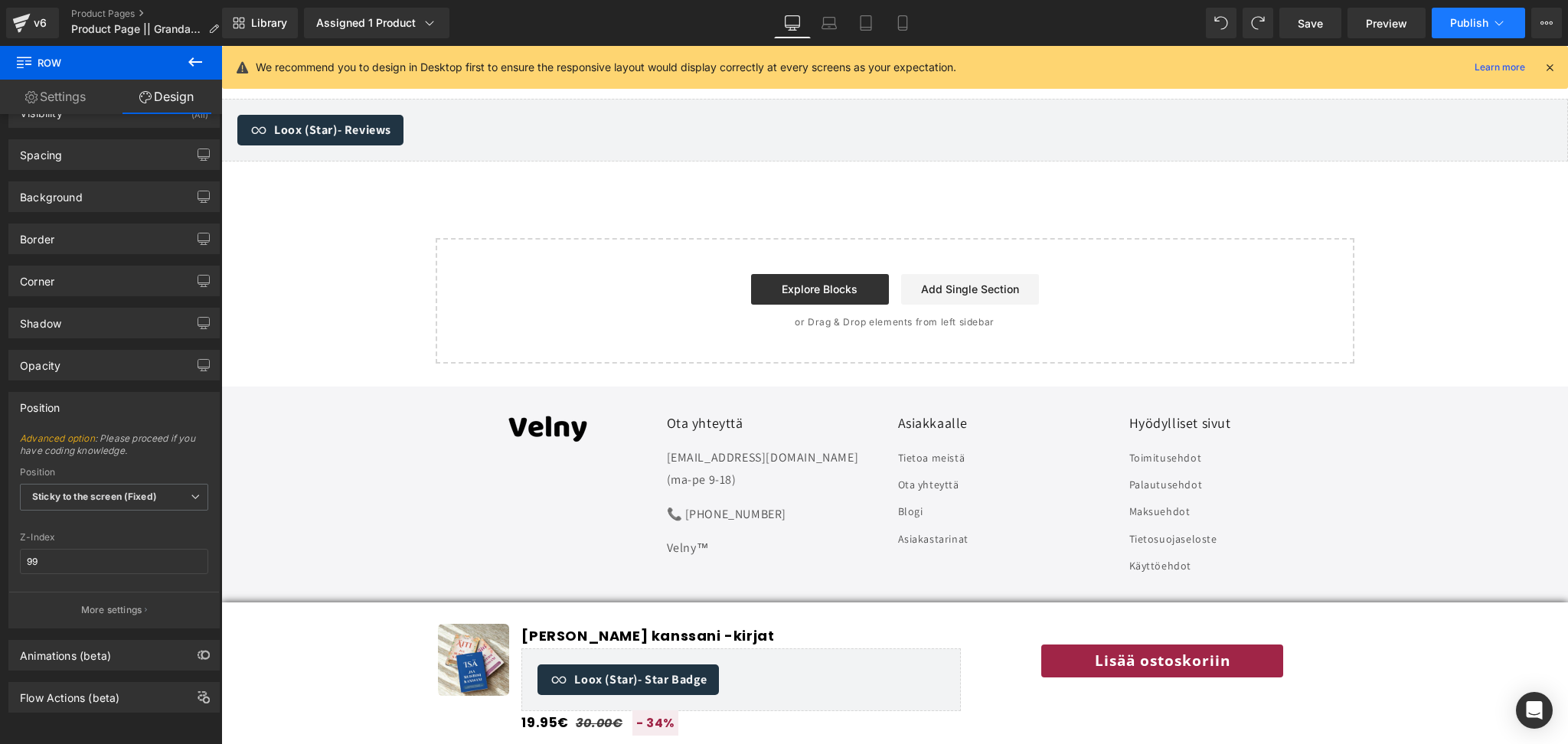
click at [1451, 24] on span "Publish" at bounding box center [1470, 23] width 39 height 13
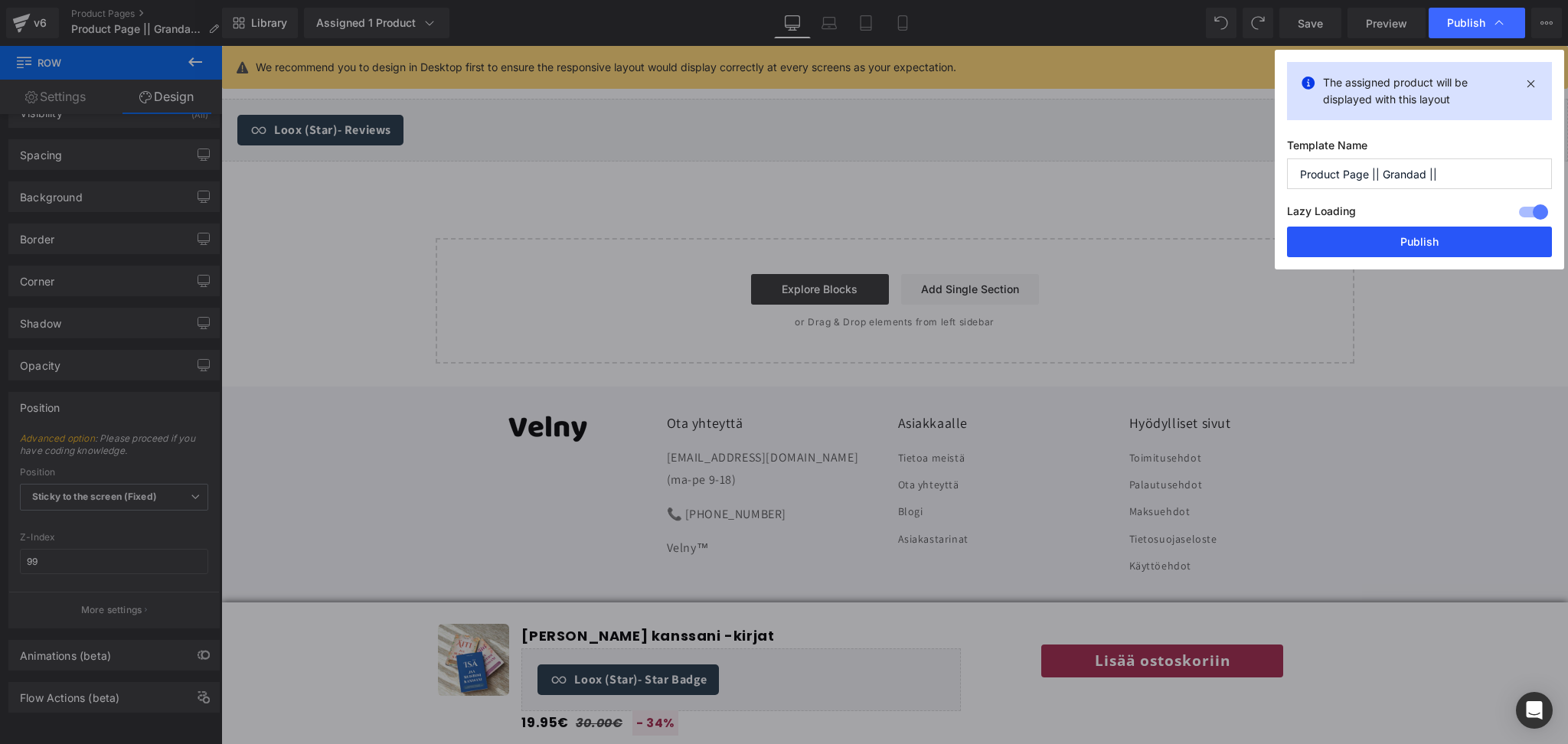
click at [1458, 231] on button "Publish" at bounding box center [1419, 242] width 265 height 31
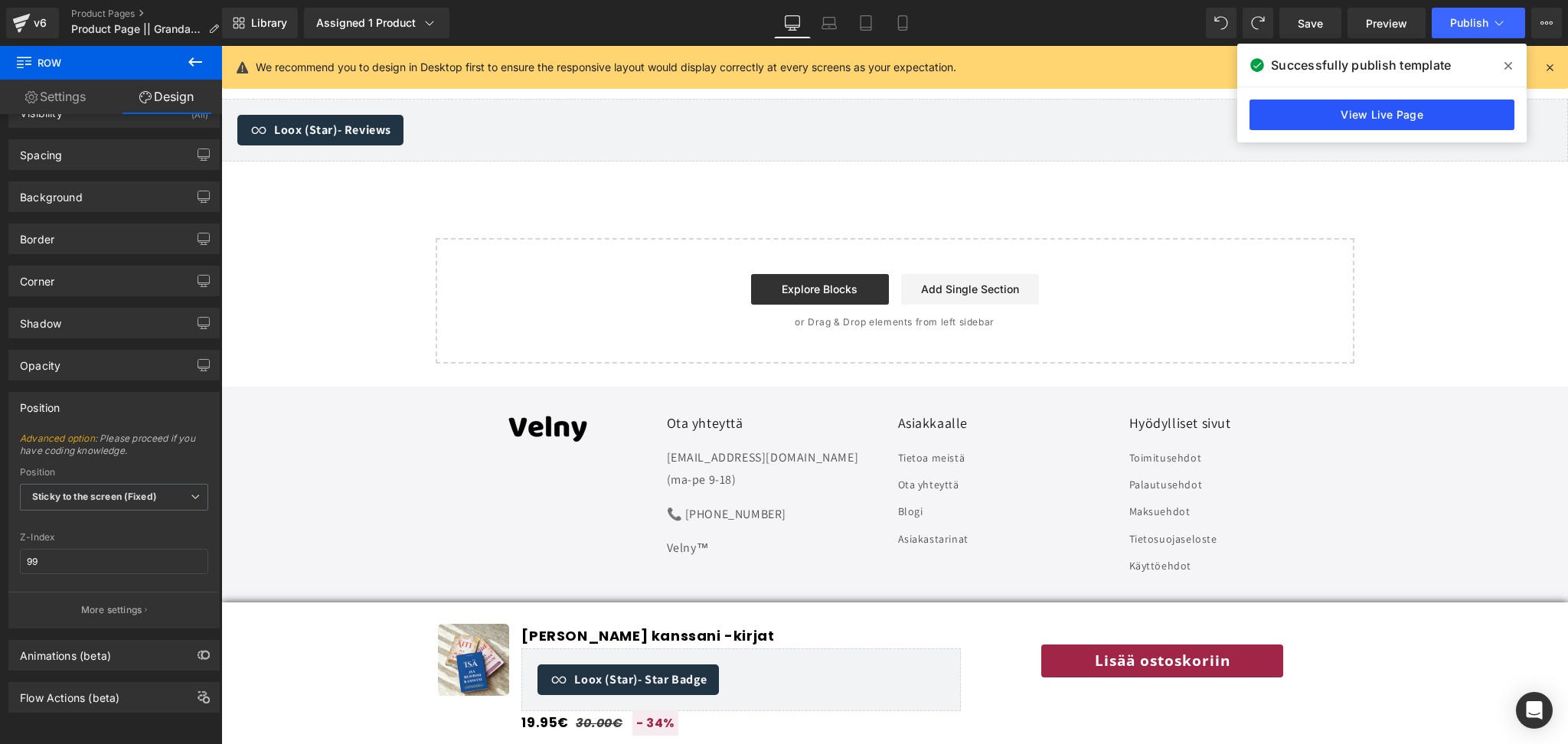
click at [1407, 113] on link "View Live Page" at bounding box center [1382, 114] width 265 height 31
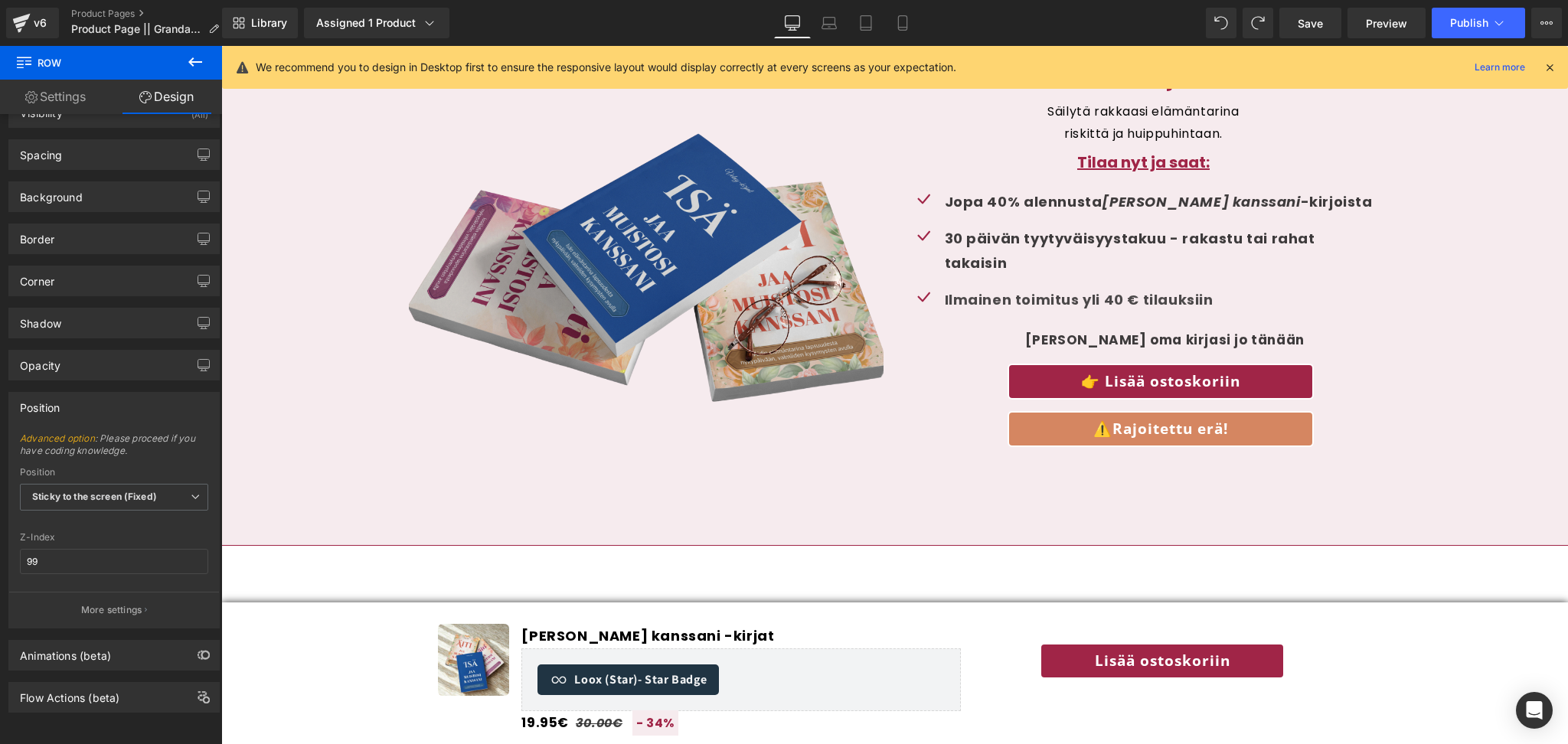
scroll to position [4197, 0]
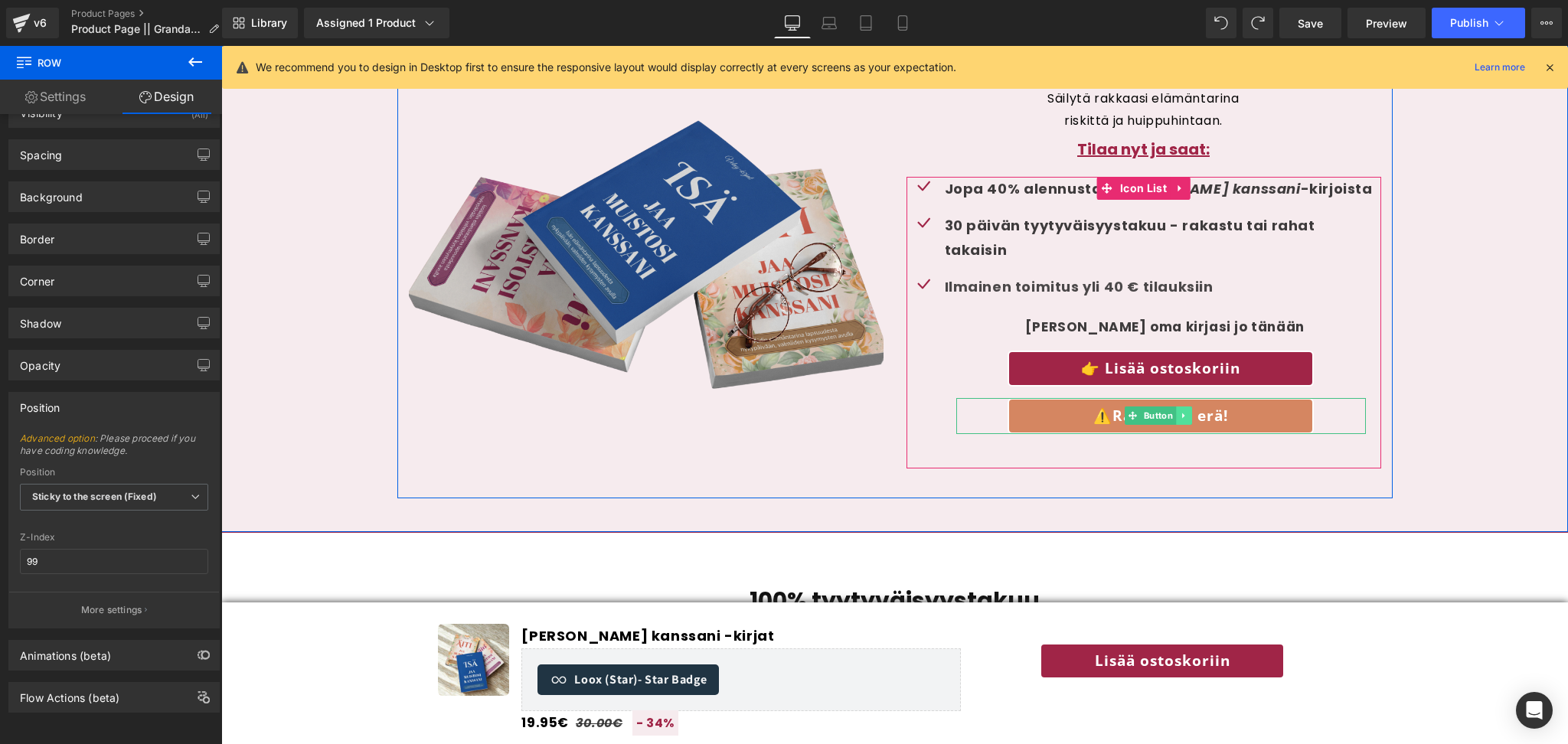
click at [1180, 411] on icon at bounding box center [1184, 416] width 9 height 9
click at [1181, 408] on link at bounding box center [1176, 415] width 16 height 18
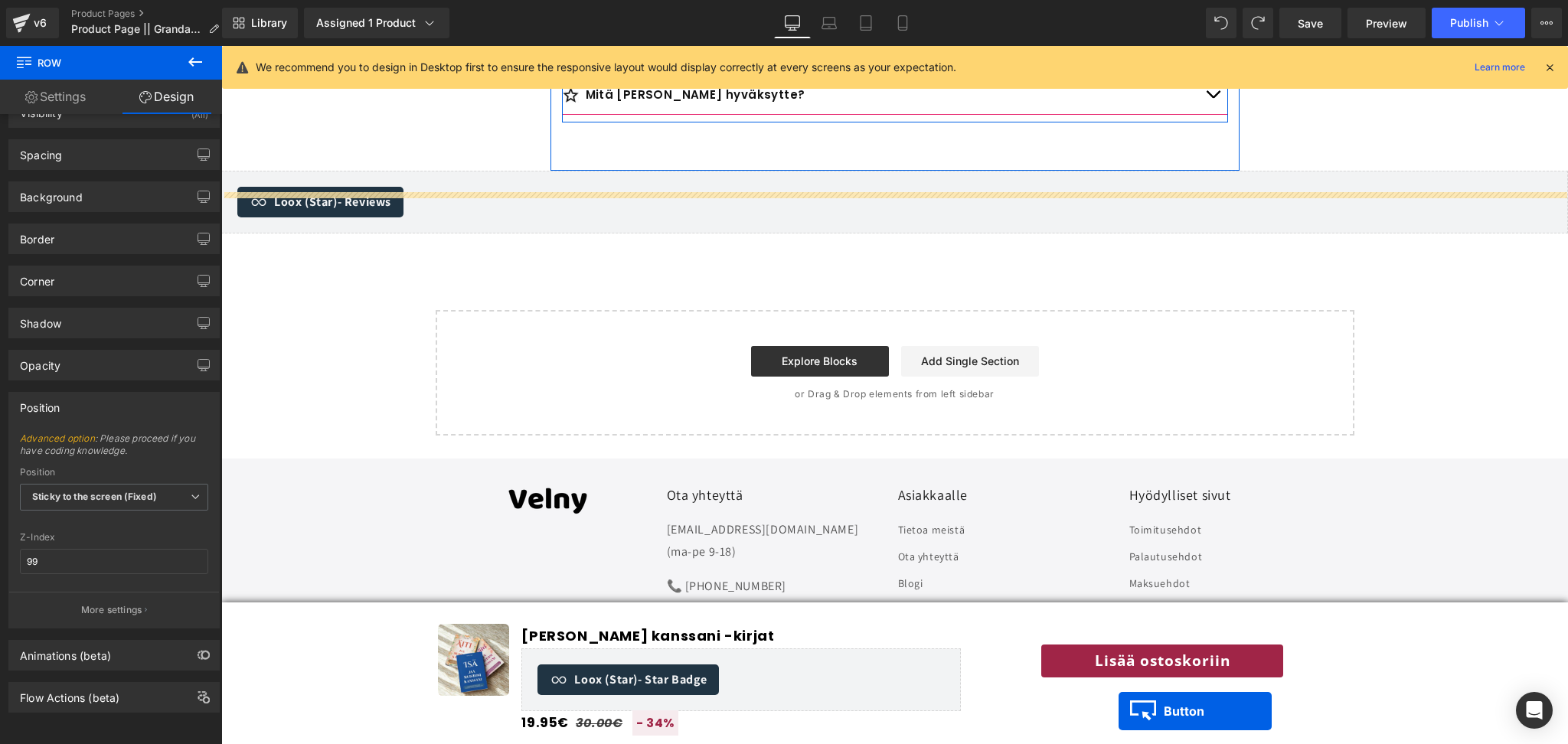
scroll to position [5635, 0]
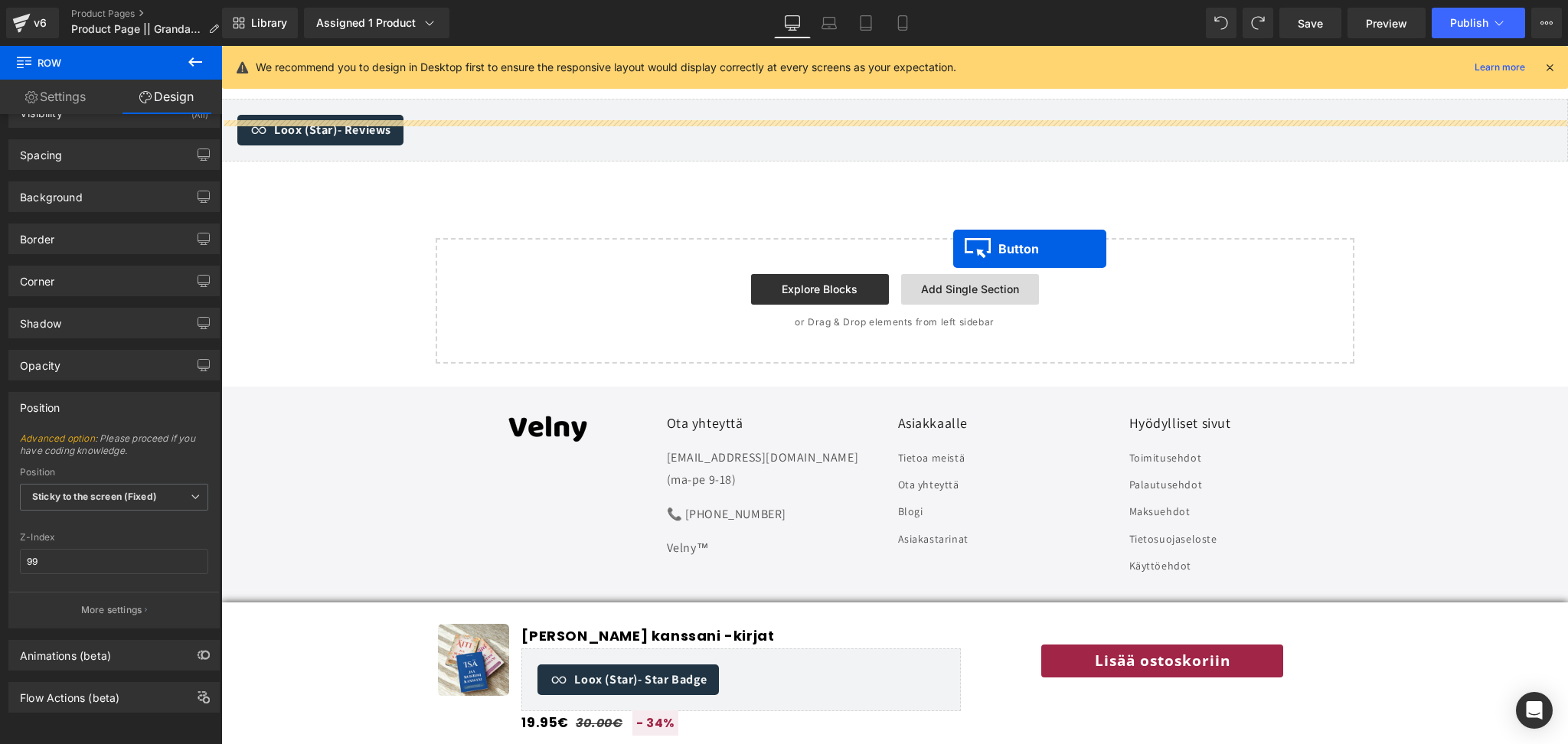
drag, startPoint x: 1132, startPoint y: 422, endPoint x: 954, endPoint y: 249, distance: 248.2
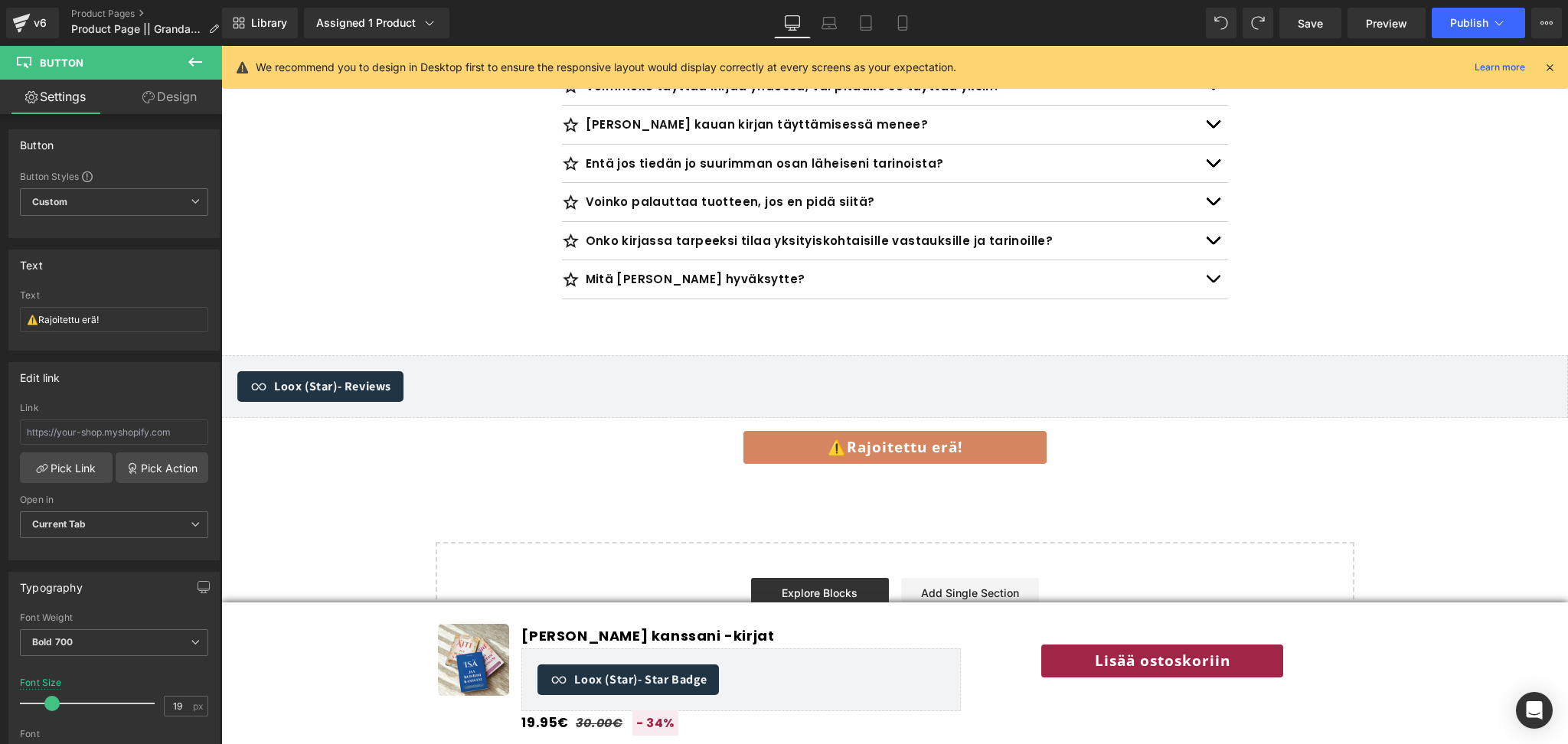
scroll to position [5353, 0]
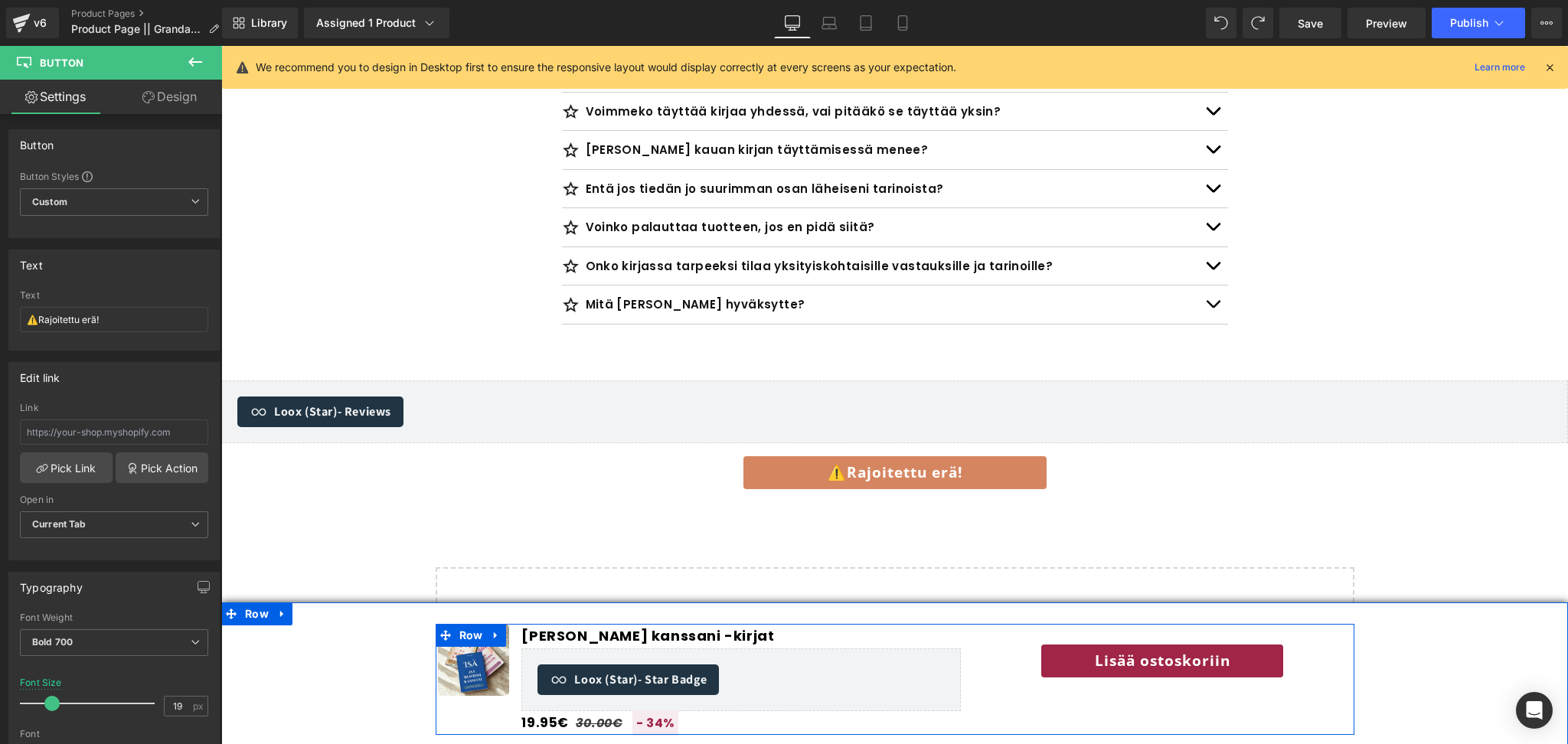
click at [1068, 687] on div "Lisää ostoskoriin Button Product" at bounding box center [1162, 679] width 383 height 111
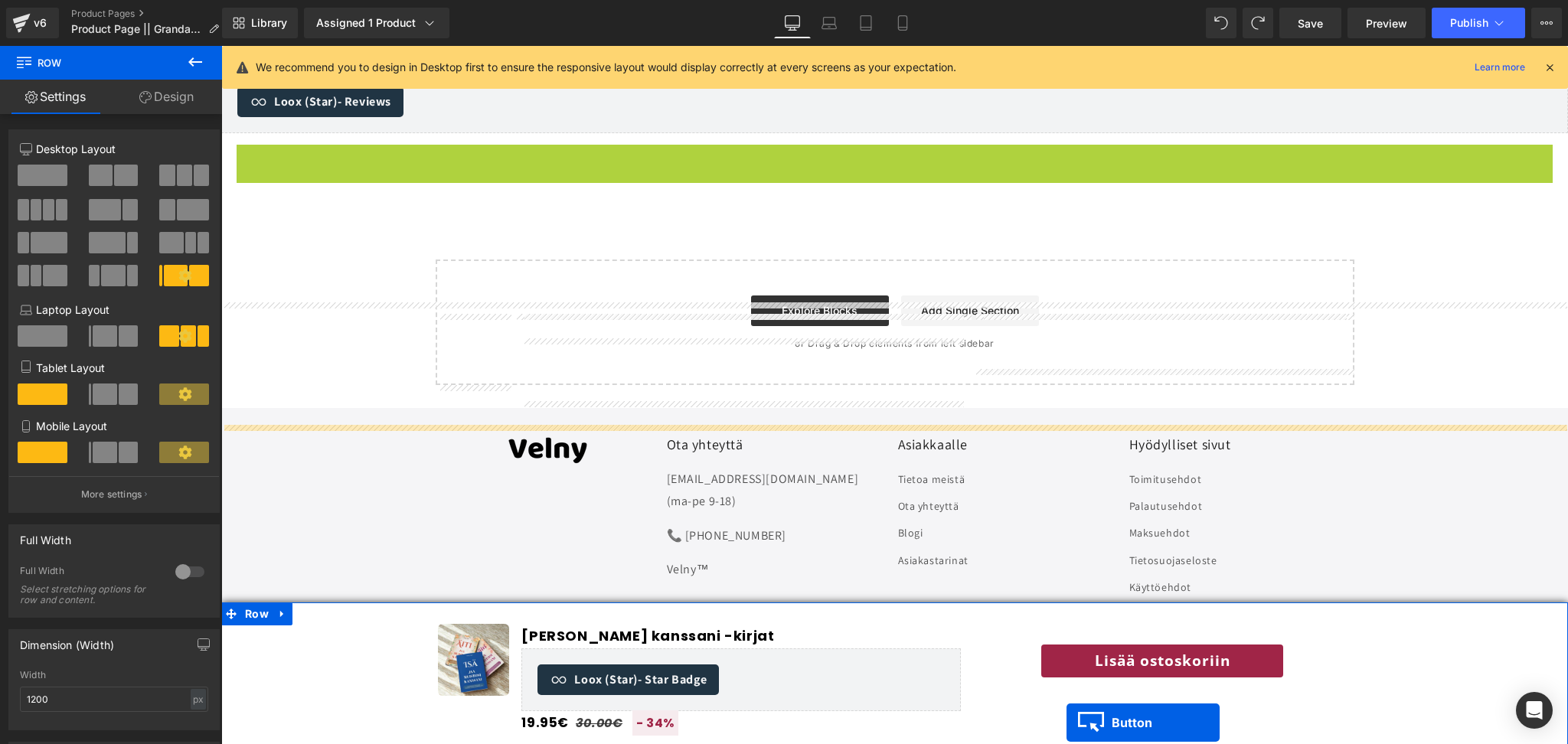
scroll to position [5684, 0]
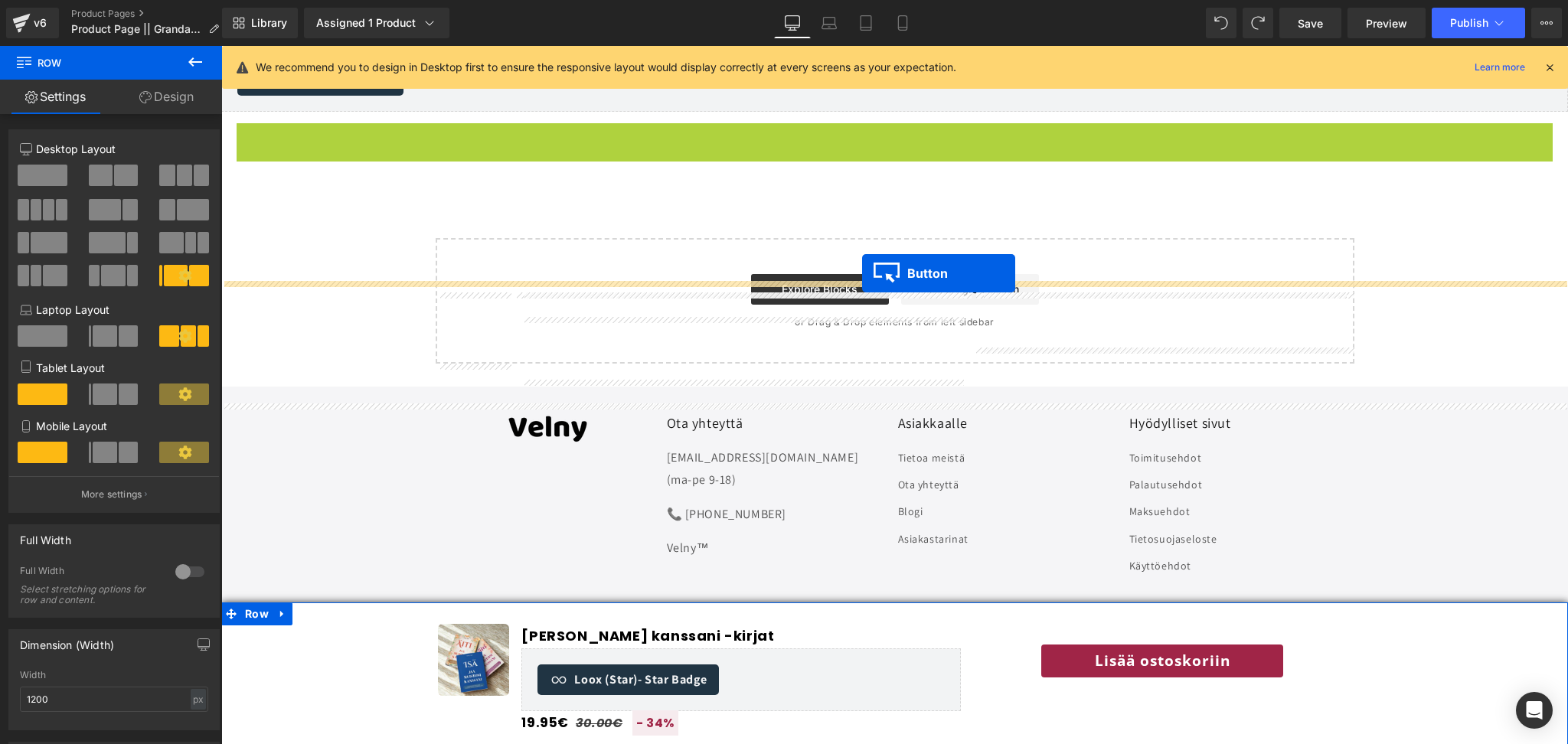
drag, startPoint x: 862, startPoint y: 430, endPoint x: 862, endPoint y: 273, distance: 157.0
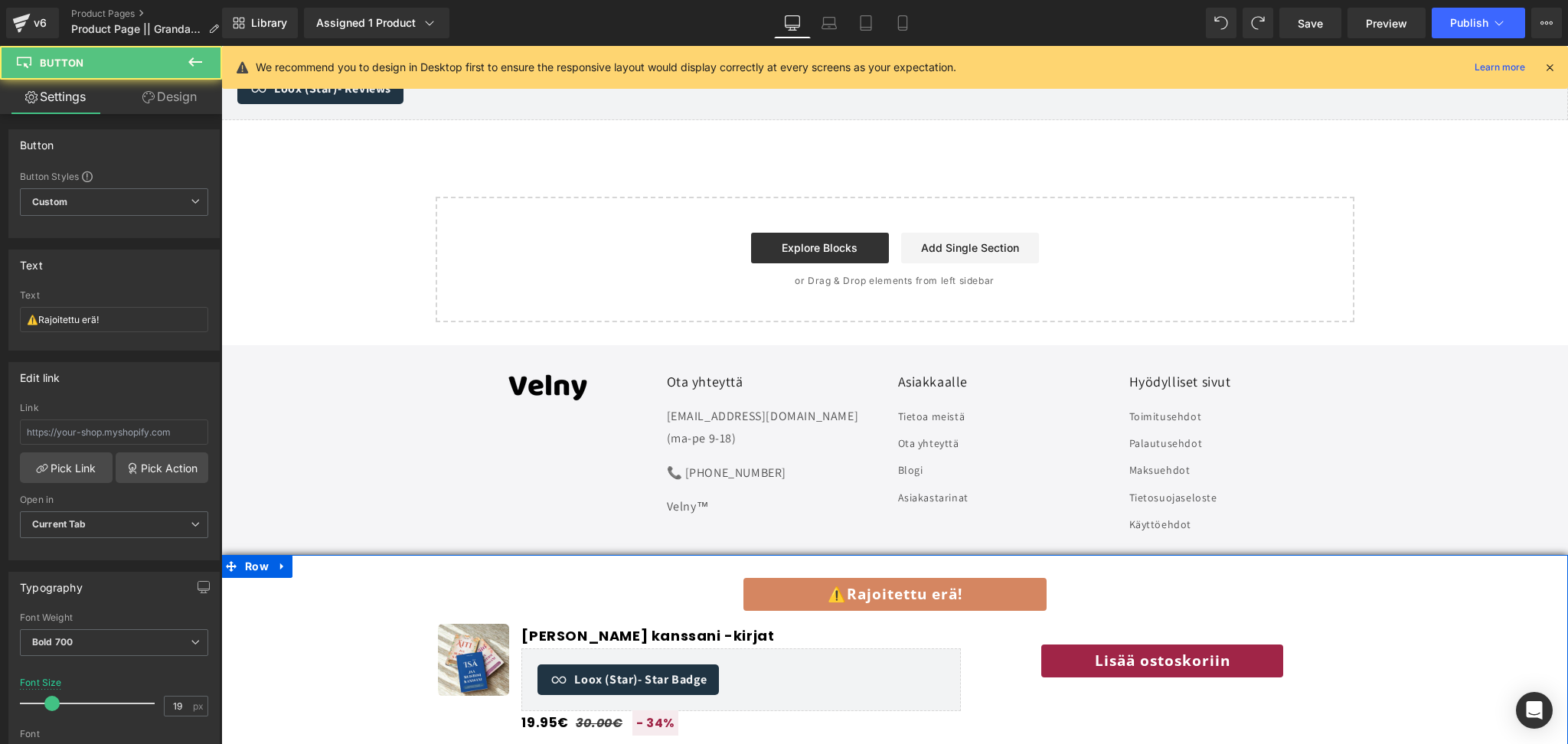
scroll to position [5635, 0]
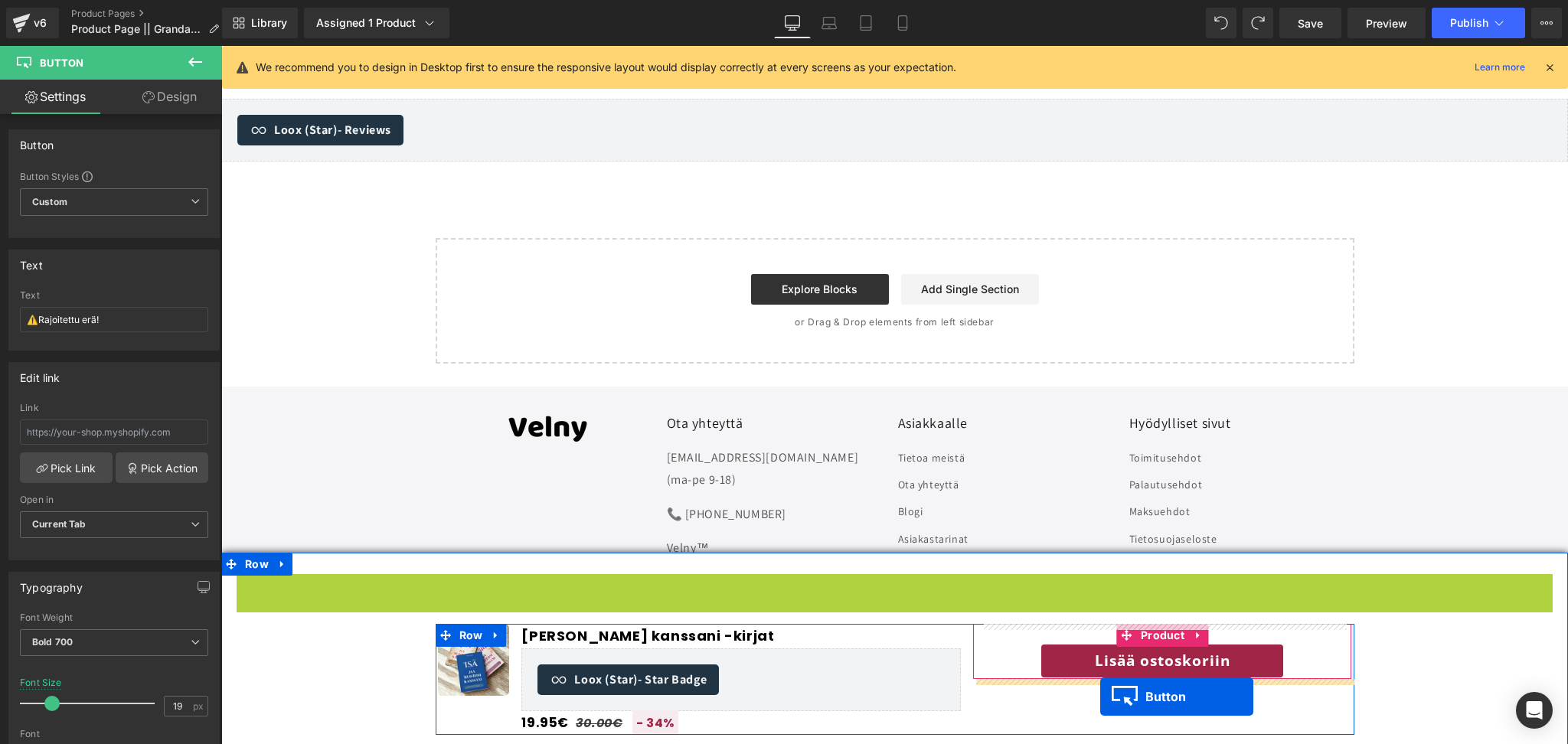
drag, startPoint x: 864, startPoint y: 594, endPoint x: 1100, endPoint y: 697, distance: 257.5
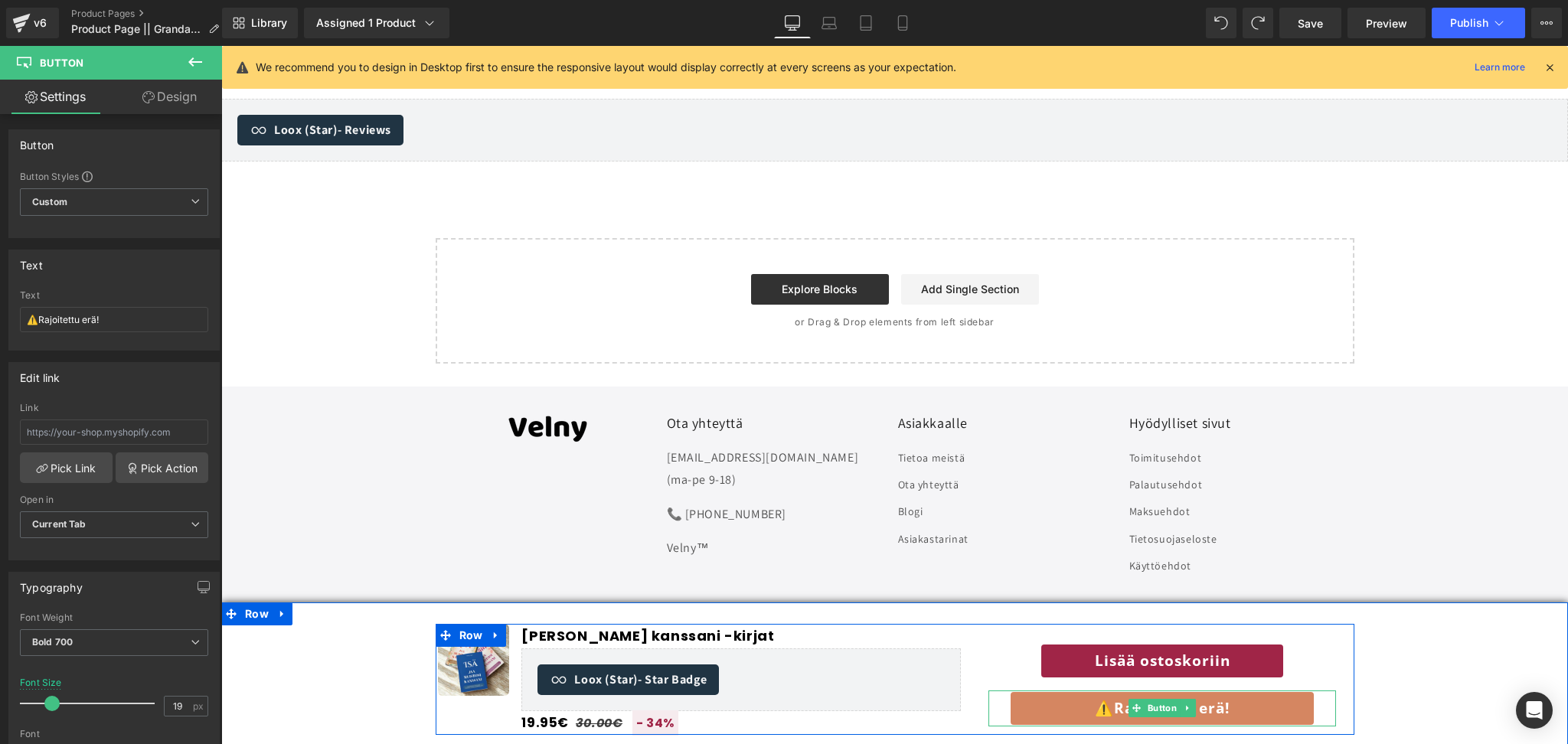
click at [1057, 705] on link "⚠️Rajoitettu erä!" at bounding box center [1162, 709] width 306 height 36
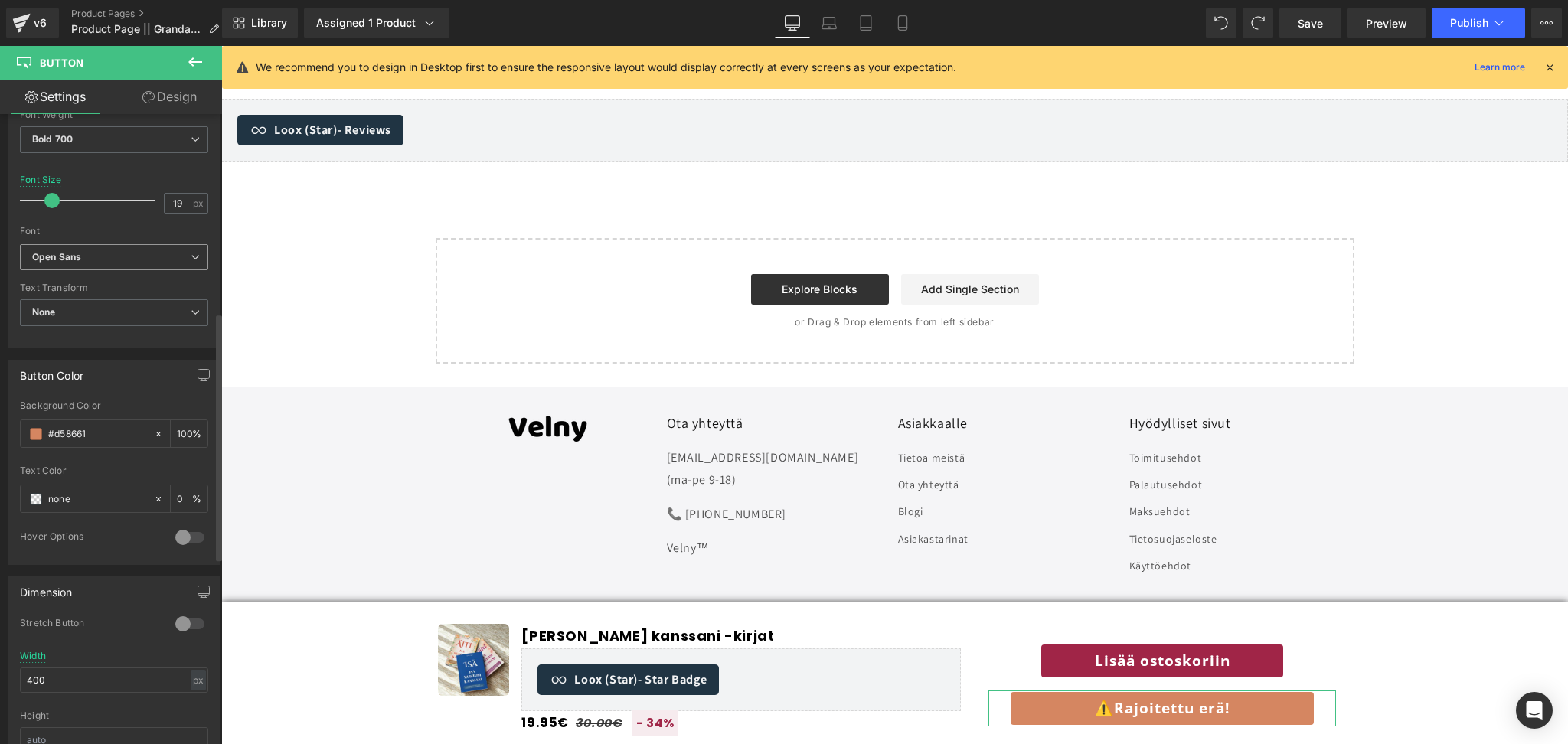
scroll to position [505, 0]
click at [74, 677] on input "400" at bounding box center [113, 679] width 188 height 25
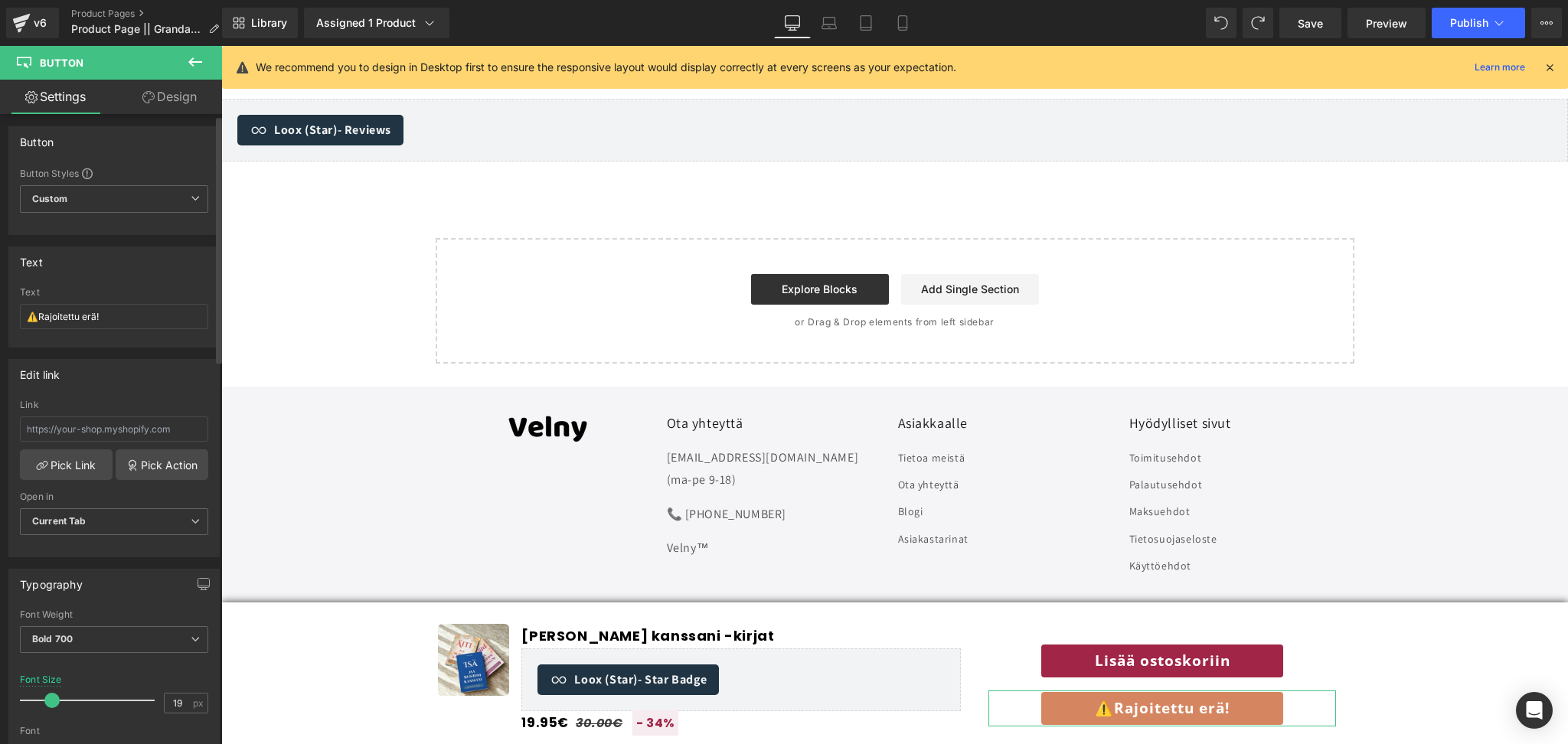
scroll to position [2, 0]
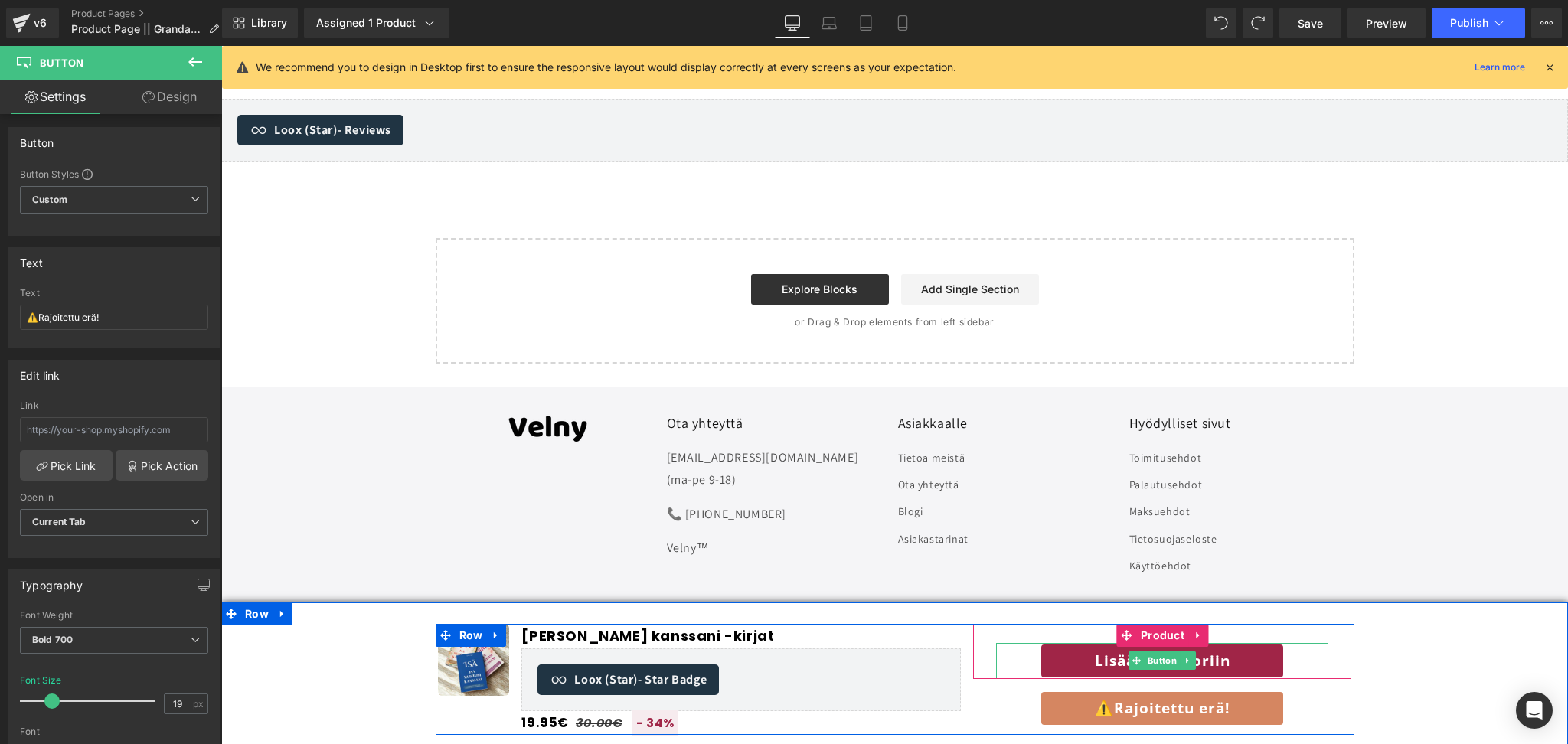
click at [1094, 652] on link "Lisää ostoskoriin" at bounding box center [1162, 661] width 245 height 36
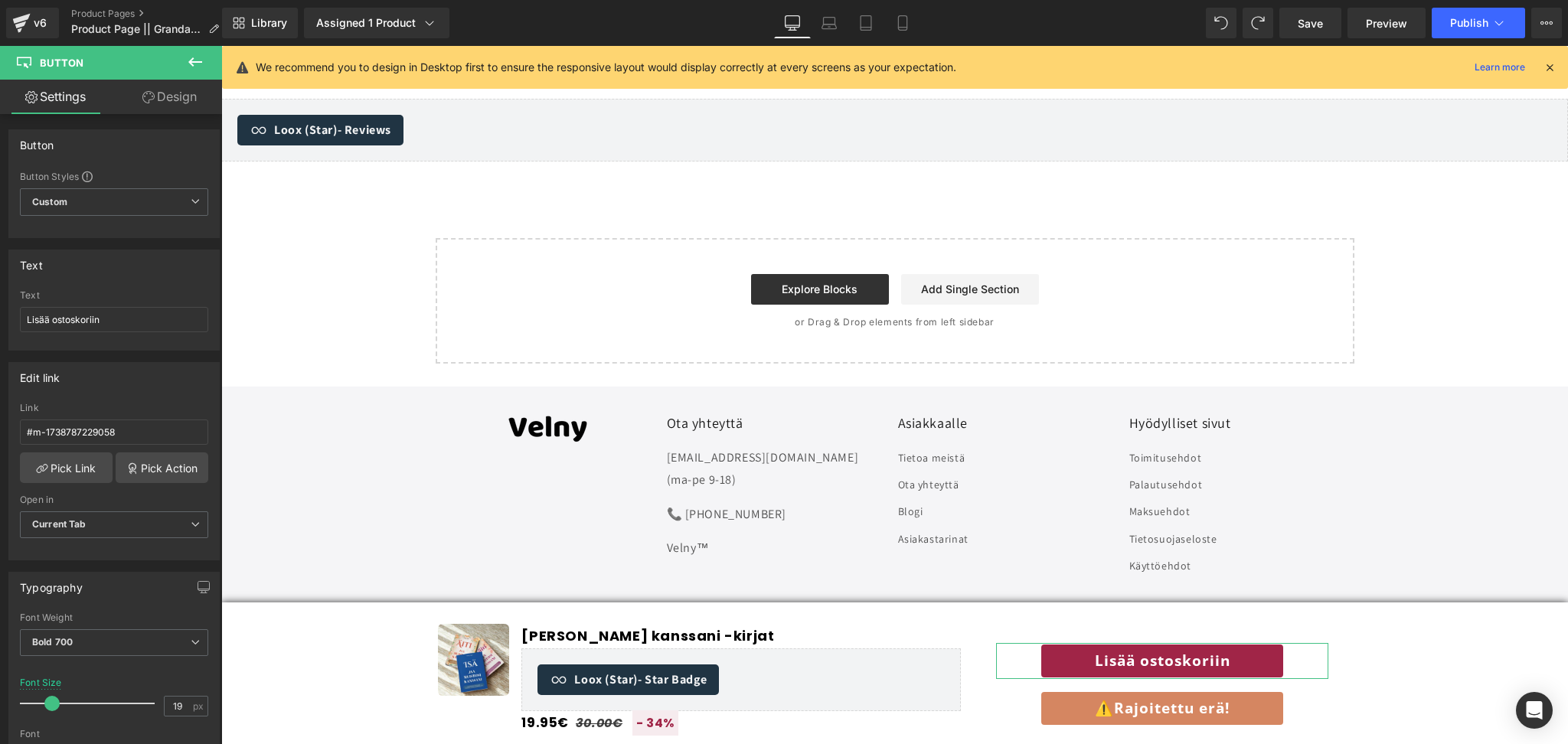
click at [169, 83] on link "Design" at bounding box center [169, 97] width 111 height 35
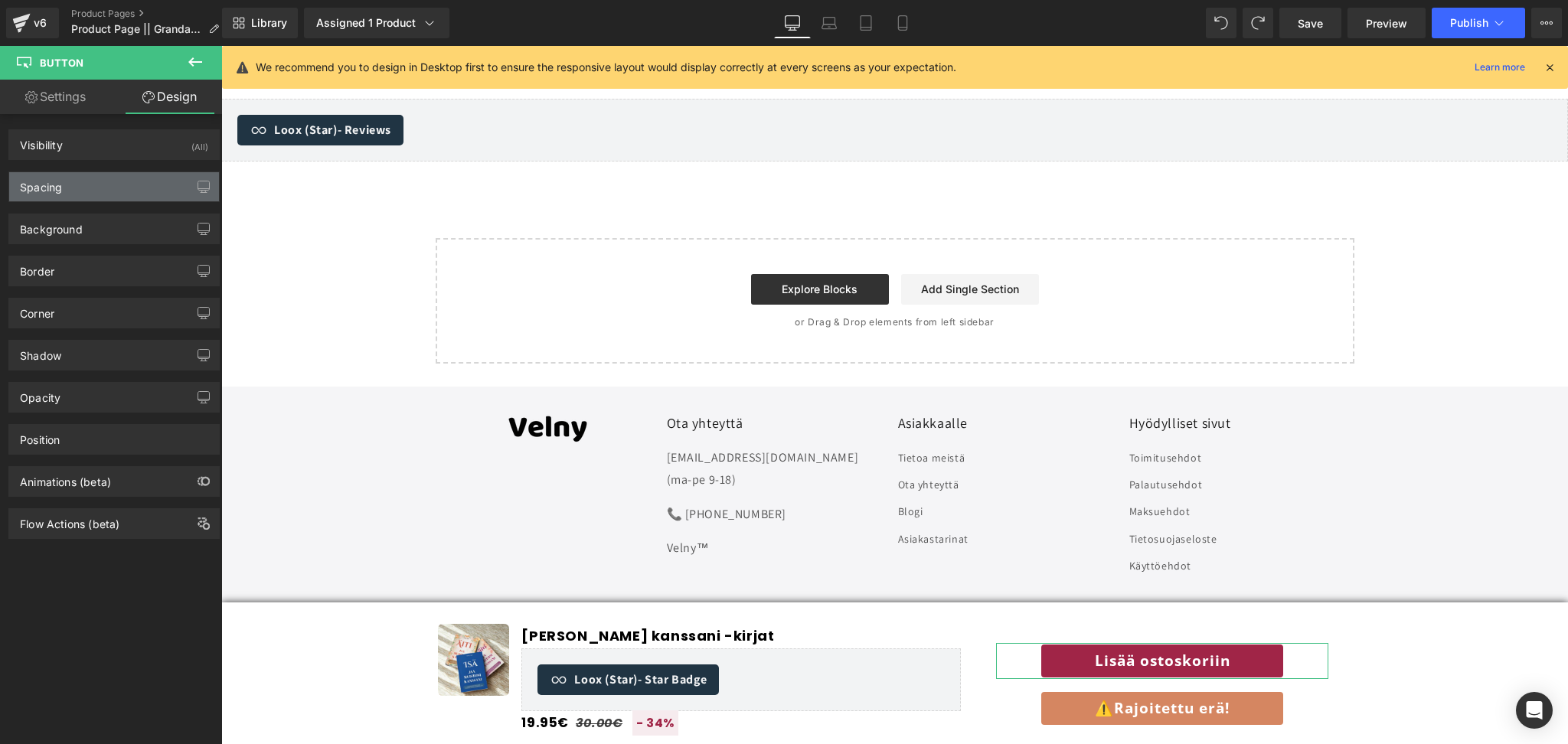
click at [56, 177] on div "Spacing" at bounding box center [40, 183] width 42 height 21
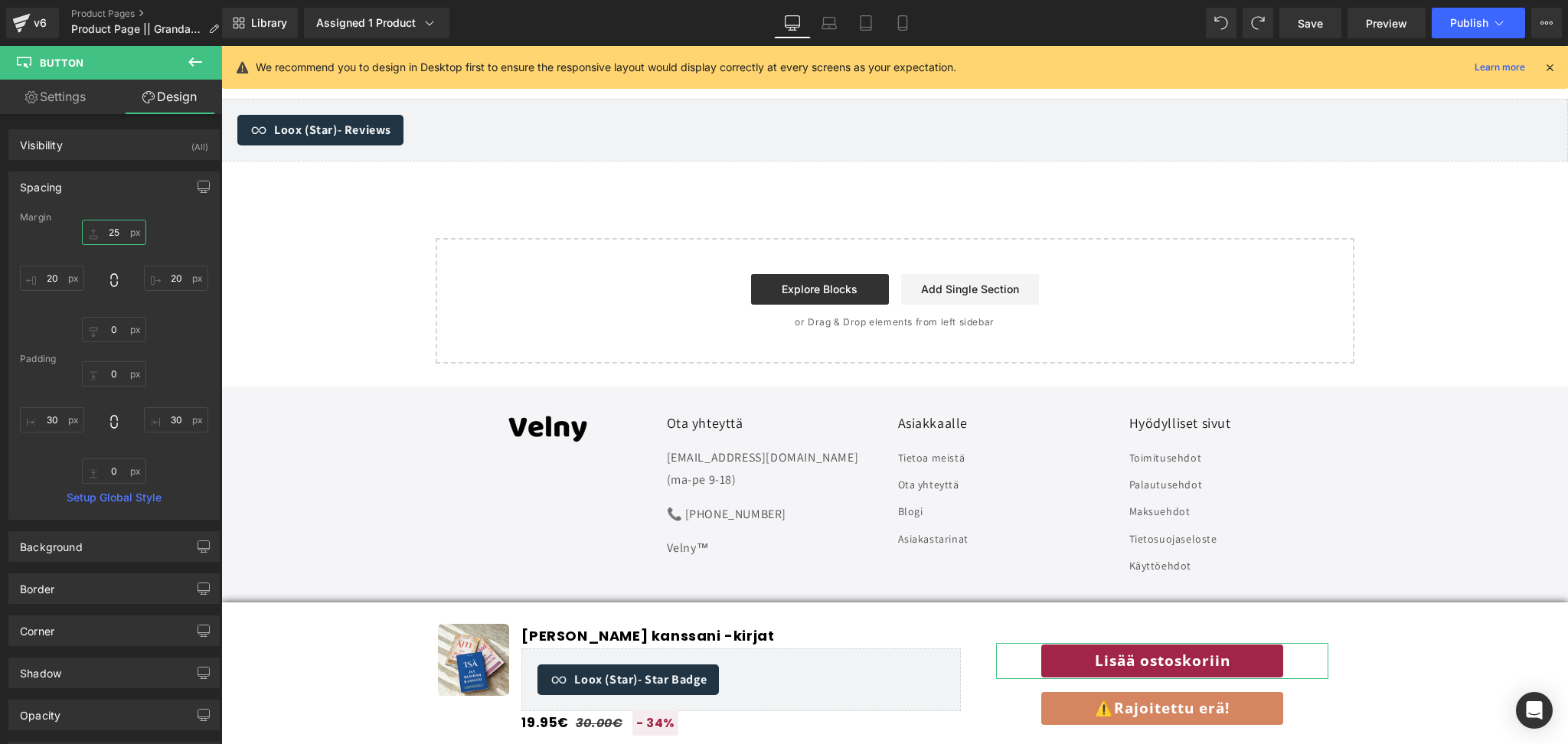
click at [116, 231] on input "25" at bounding box center [114, 232] width 65 height 25
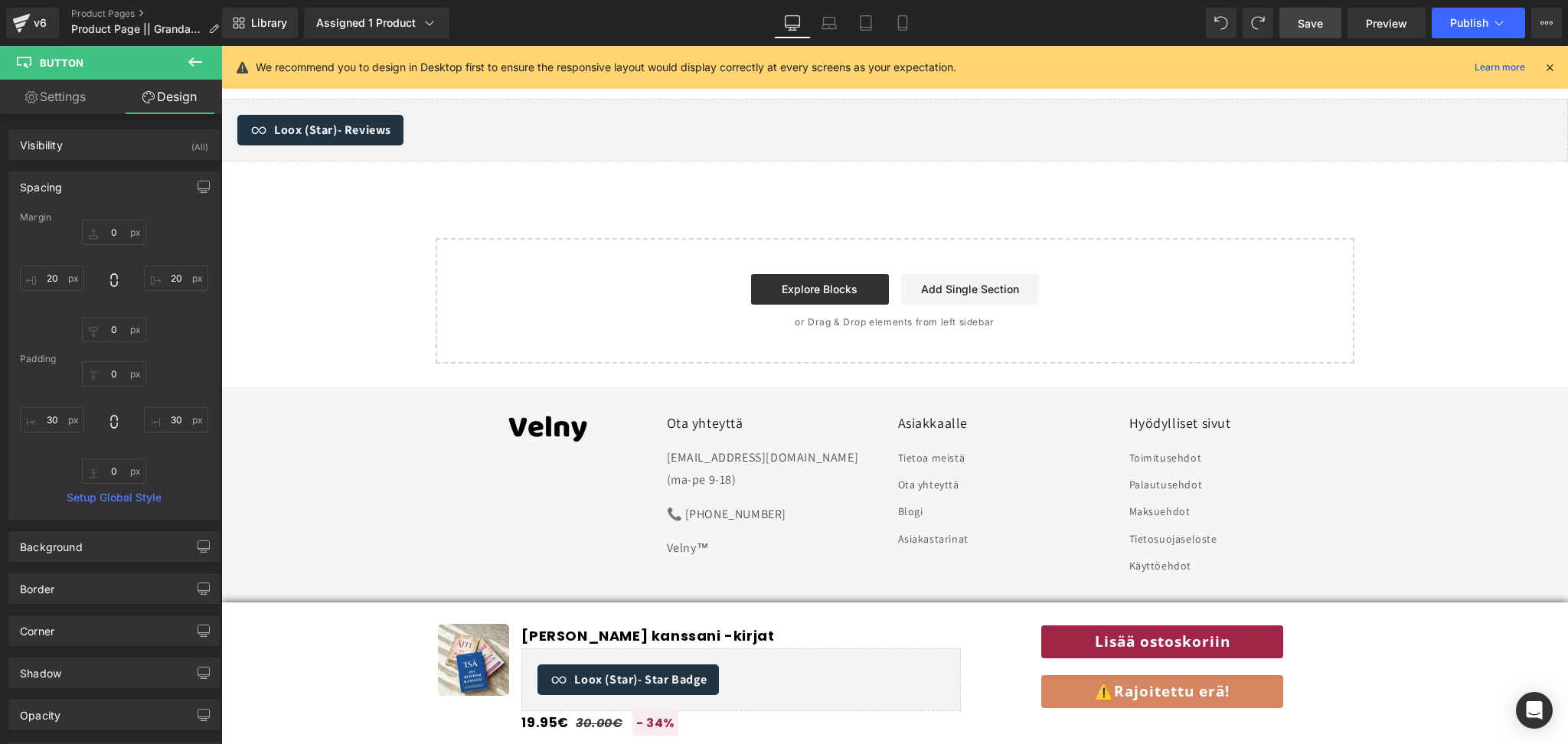
click at [1314, 22] on span "Save" at bounding box center [1310, 23] width 25 height 16
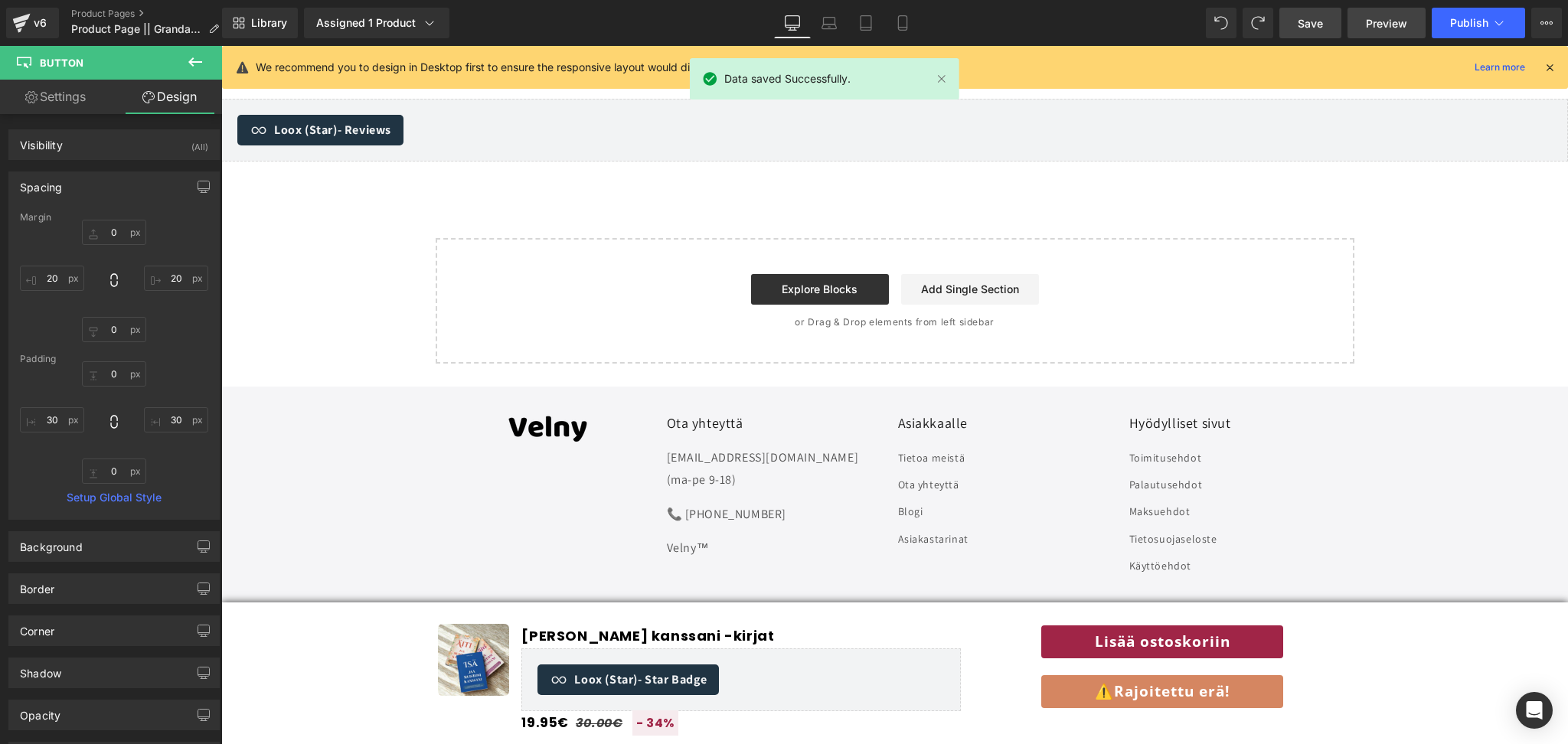
click at [1383, 24] on span "Preview" at bounding box center [1387, 23] width 42 height 16
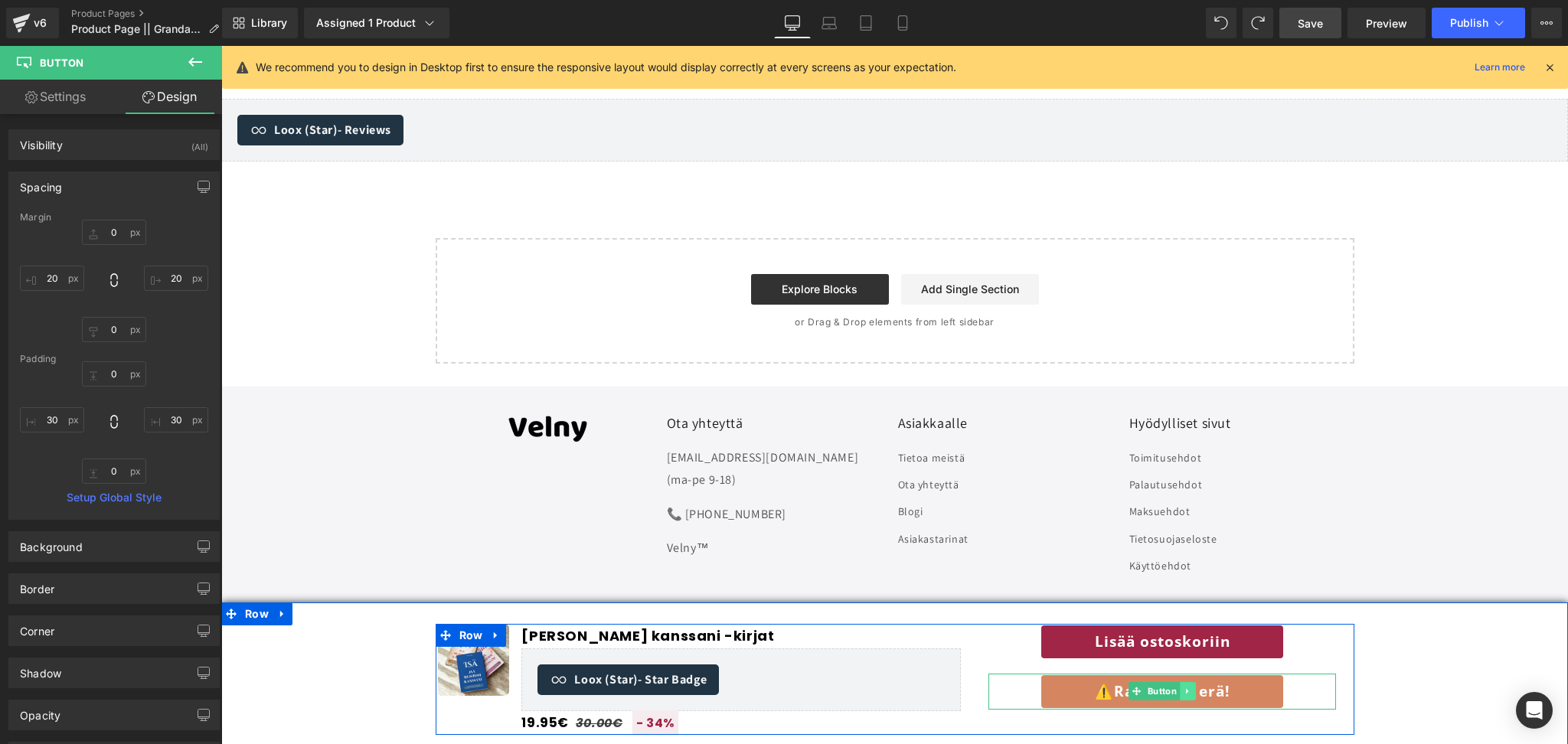
click at [1184, 689] on icon at bounding box center [1188, 691] width 9 height 9
click at [1198, 691] on icon at bounding box center [1196, 691] width 9 height 9
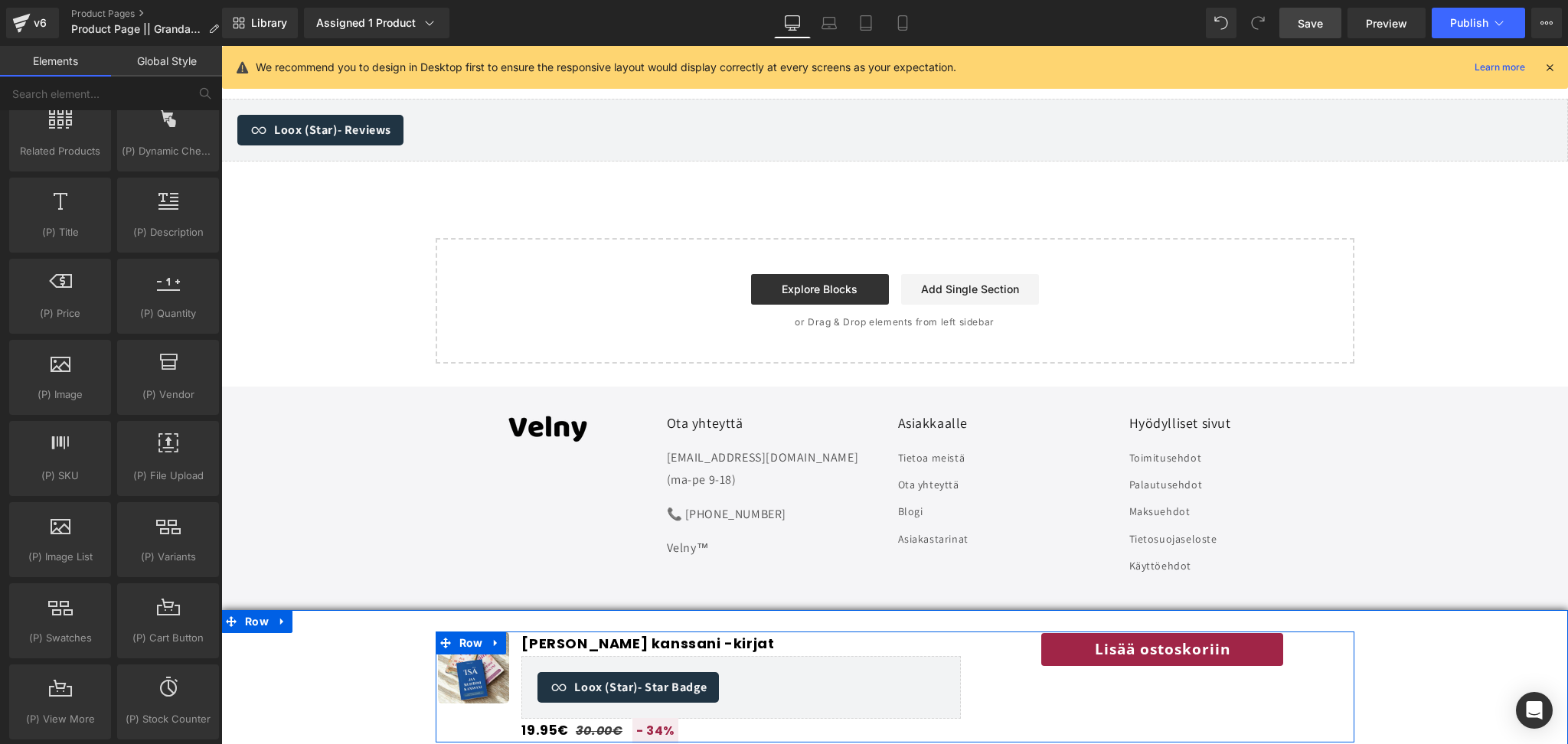
scroll to position [5627, 0]
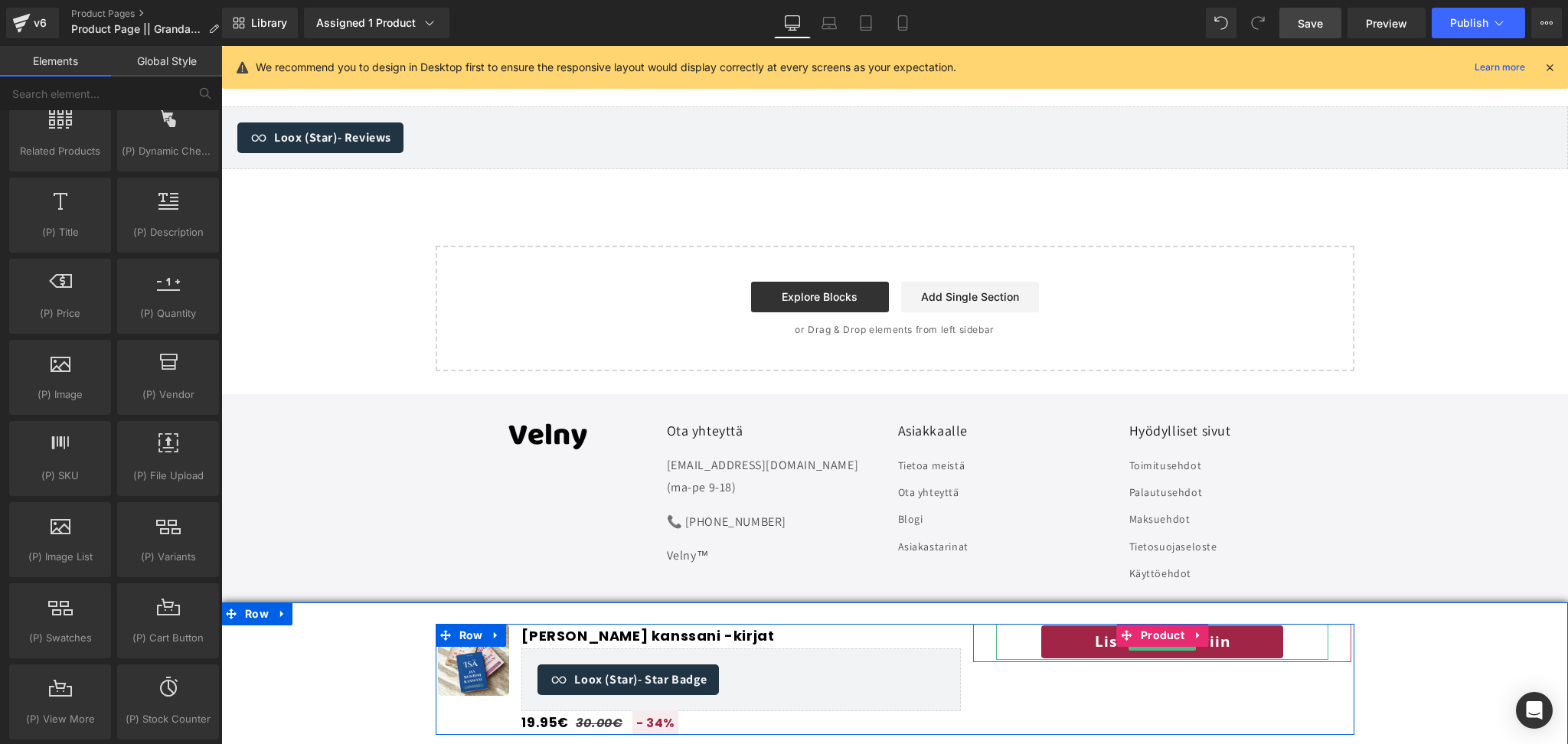
click at [1078, 643] on link "Lisää ostoskoriin" at bounding box center [1162, 642] width 245 height 36
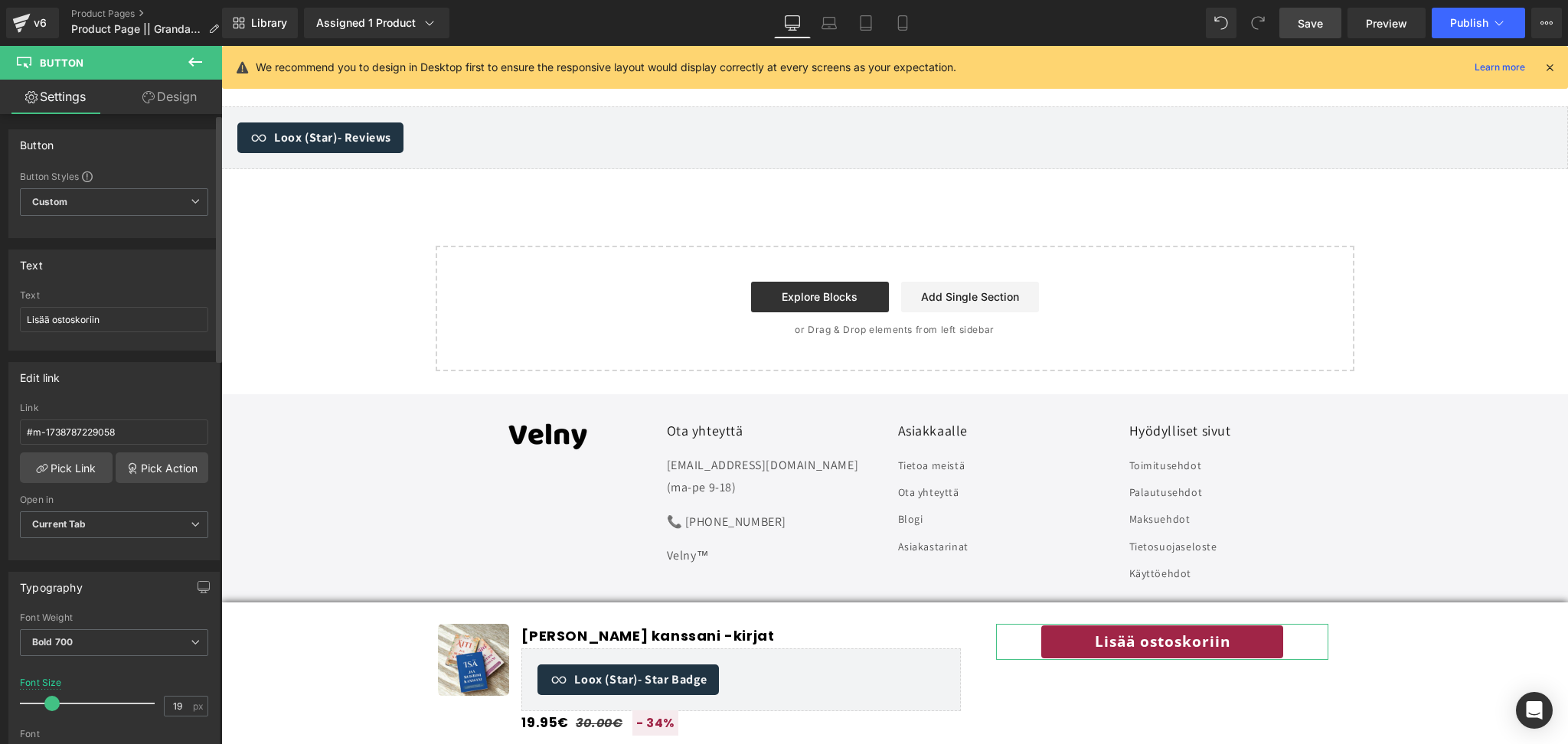
click at [163, 120] on div "Button Button Styles Custom Custom Setup Global Style Custom Setup Global Style…" at bounding box center [114, 178] width 229 height 120
click at [166, 109] on link "Design" at bounding box center [169, 97] width 111 height 35
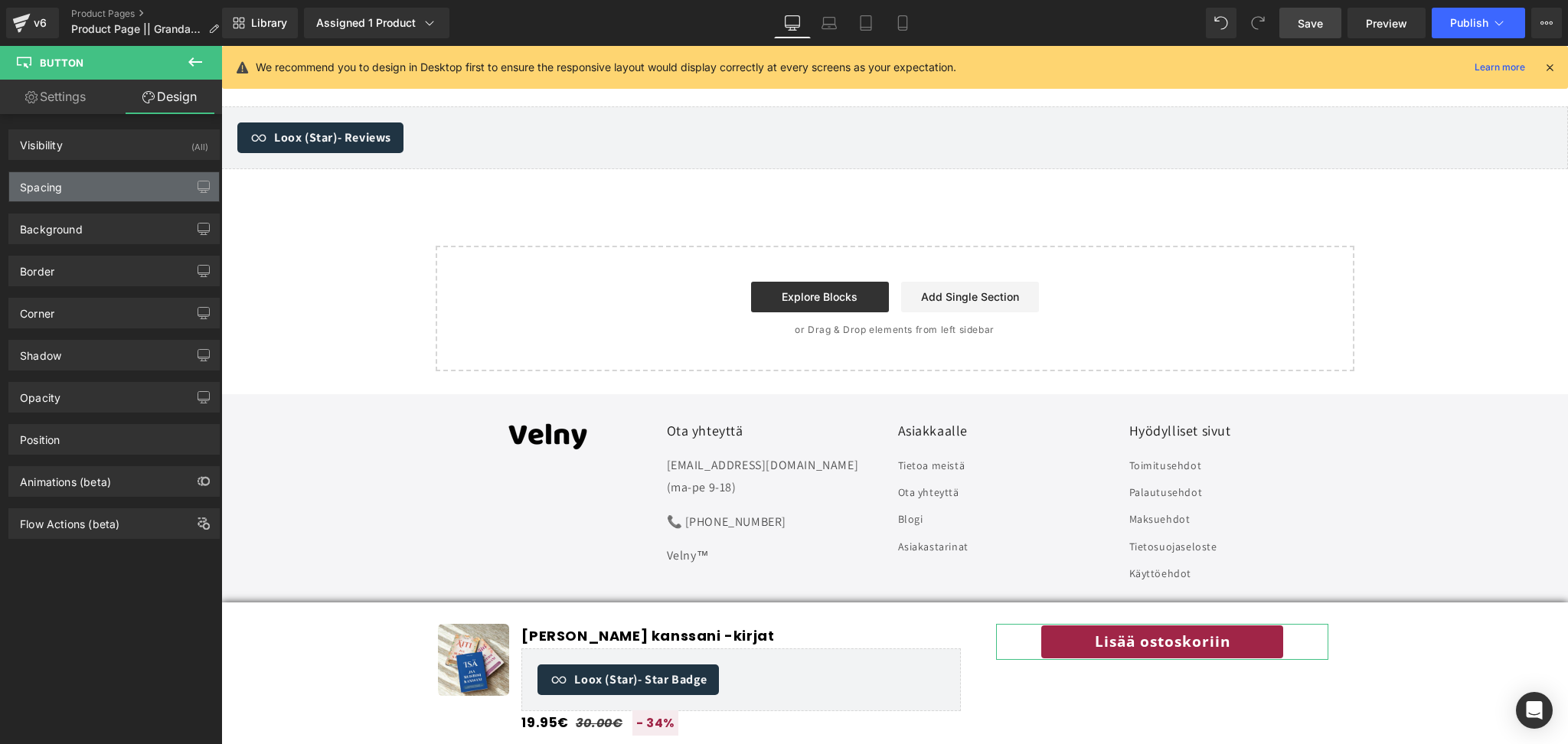
click at [69, 187] on div "Spacing" at bounding box center [114, 187] width 209 height 29
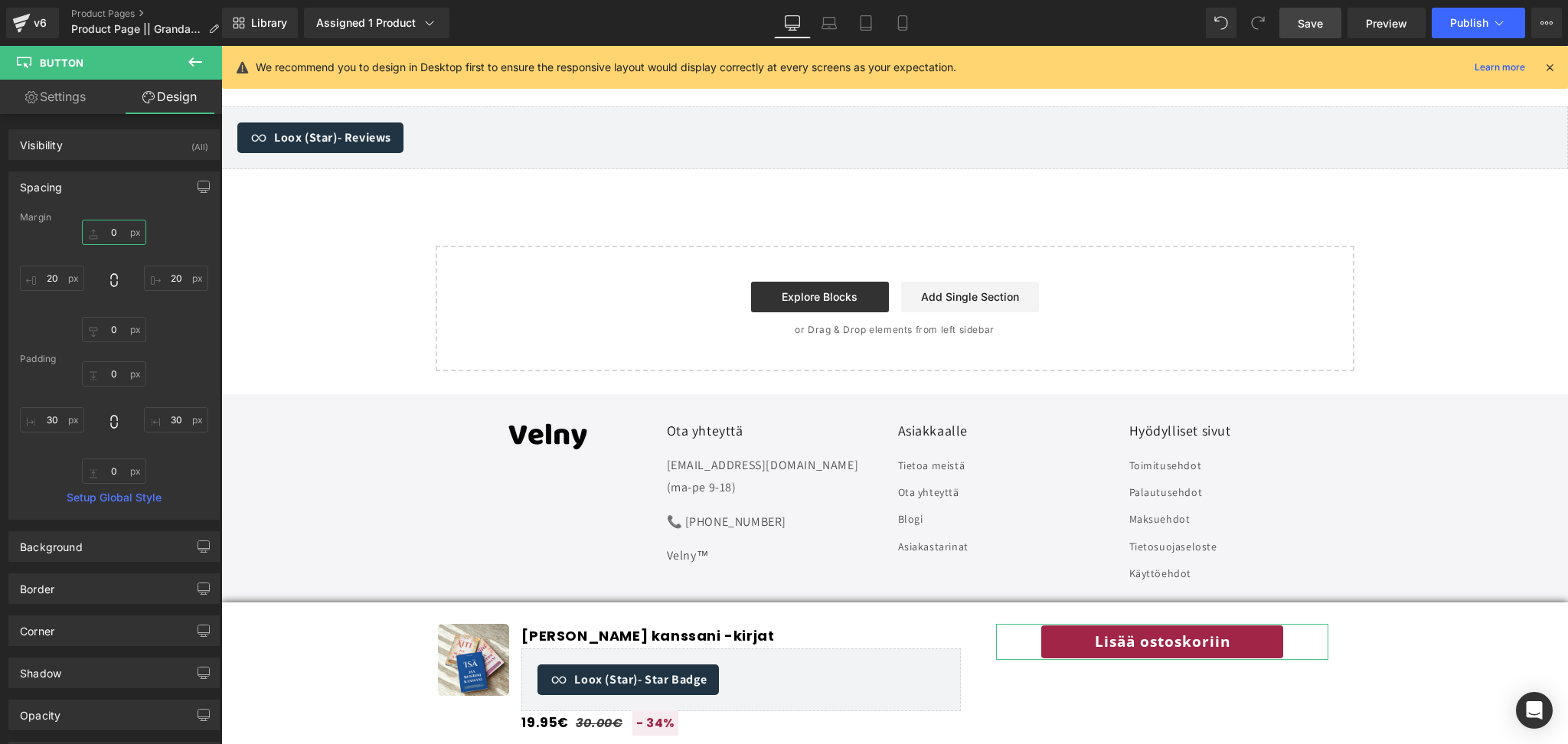
click at [107, 237] on input "0" at bounding box center [114, 232] width 65 height 25
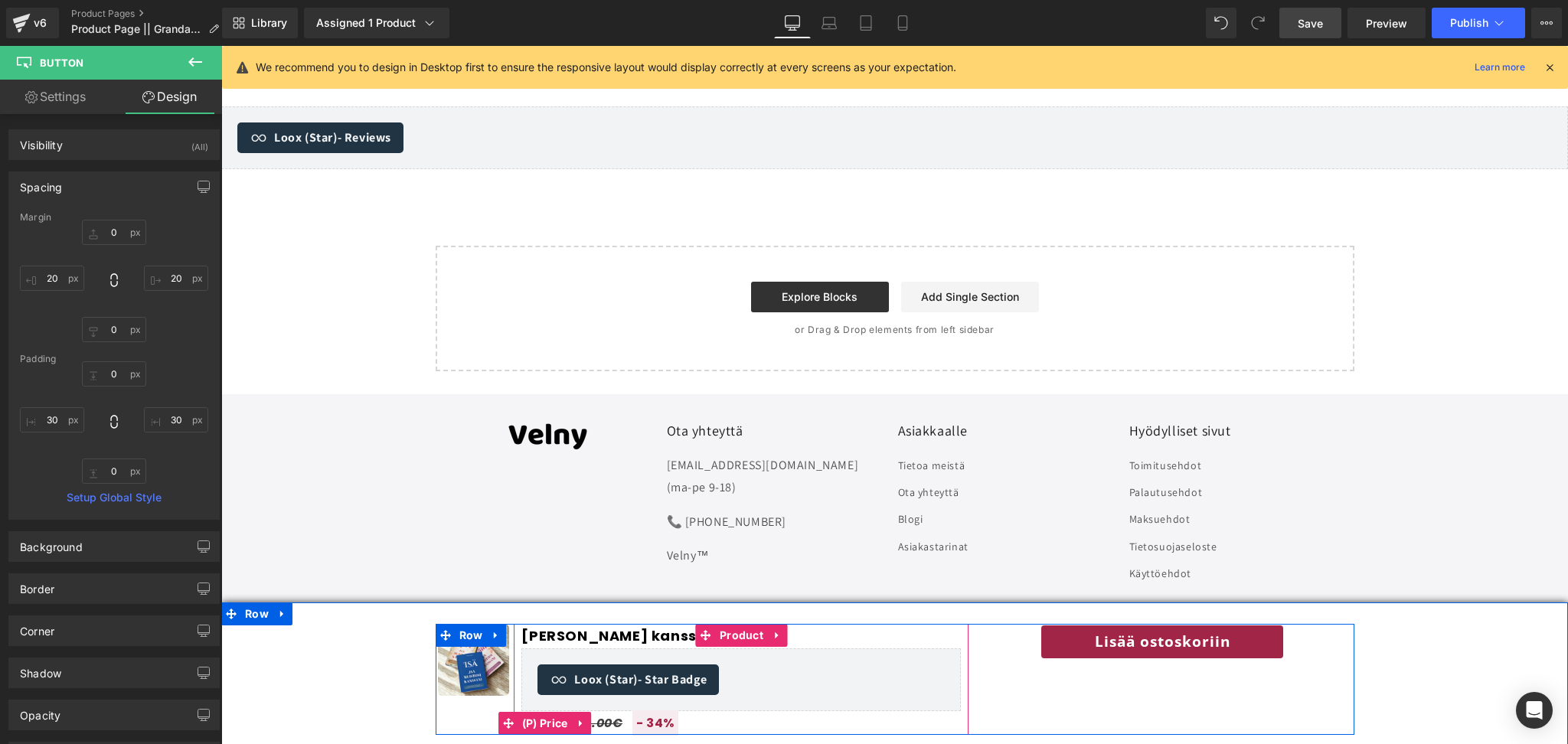
click at [841, 717] on div "19.95€ 30.00€ - 34%" at bounding box center [741, 723] width 439 height 24
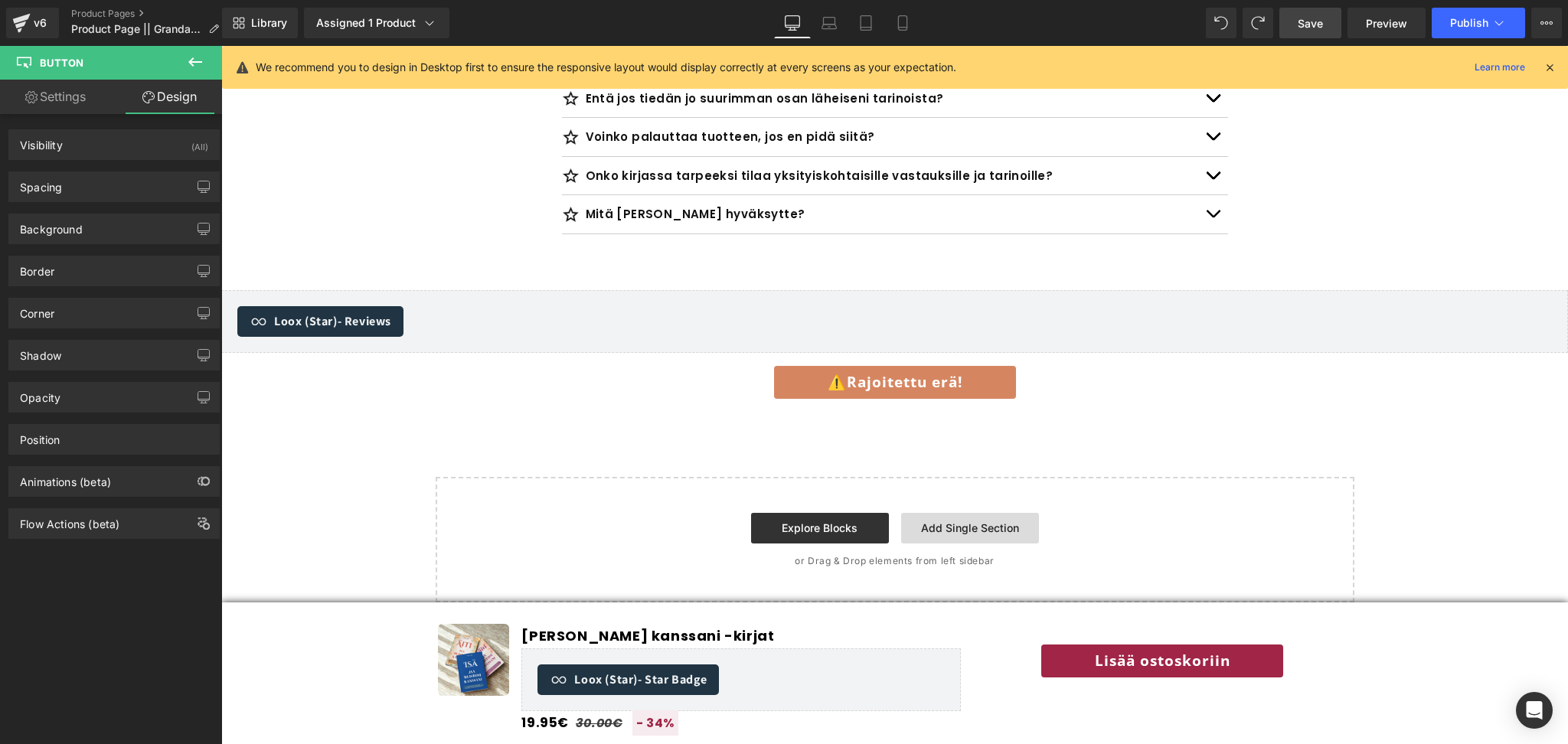
scroll to position [5432, 0]
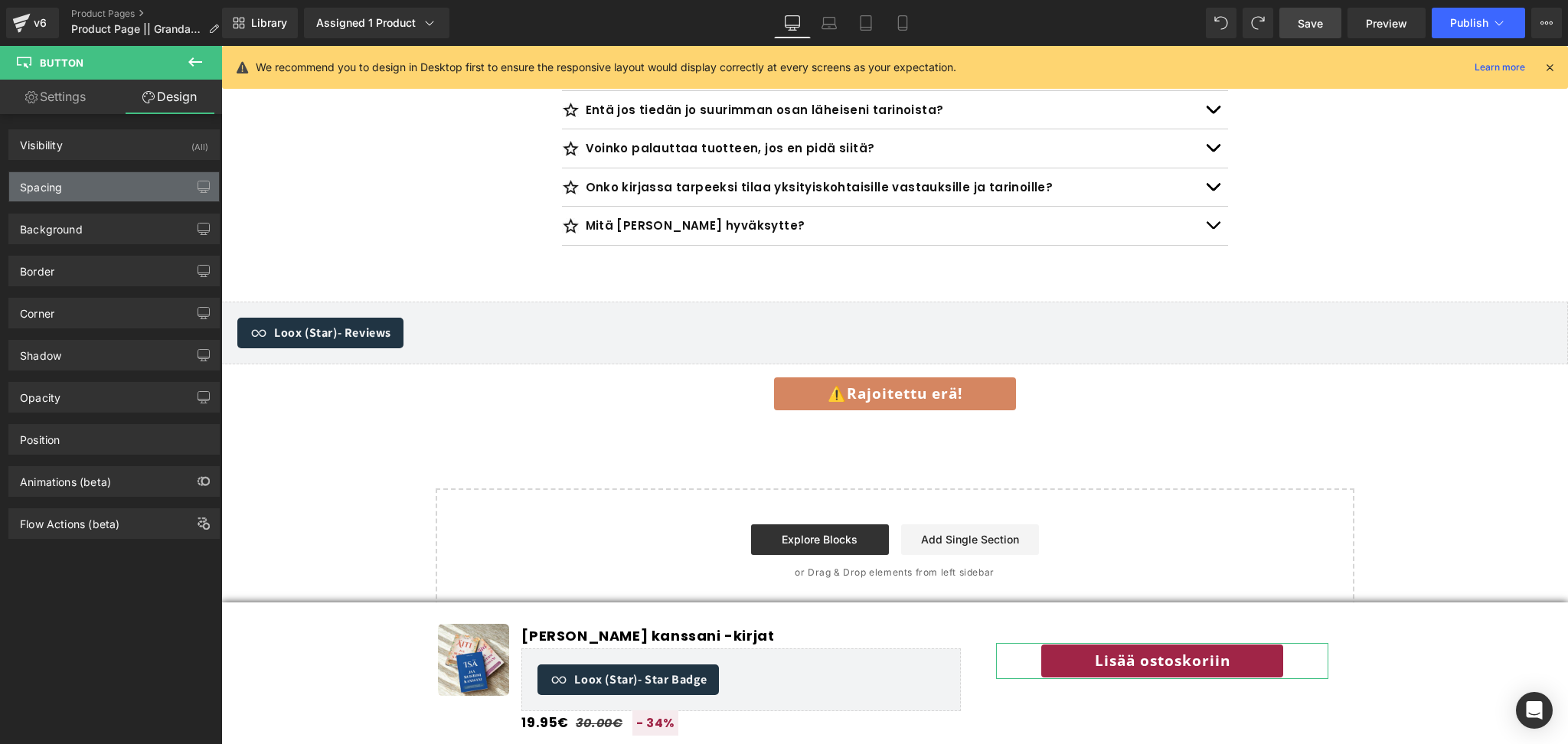
click at [42, 187] on div "Spacing" at bounding box center [40, 183] width 42 height 21
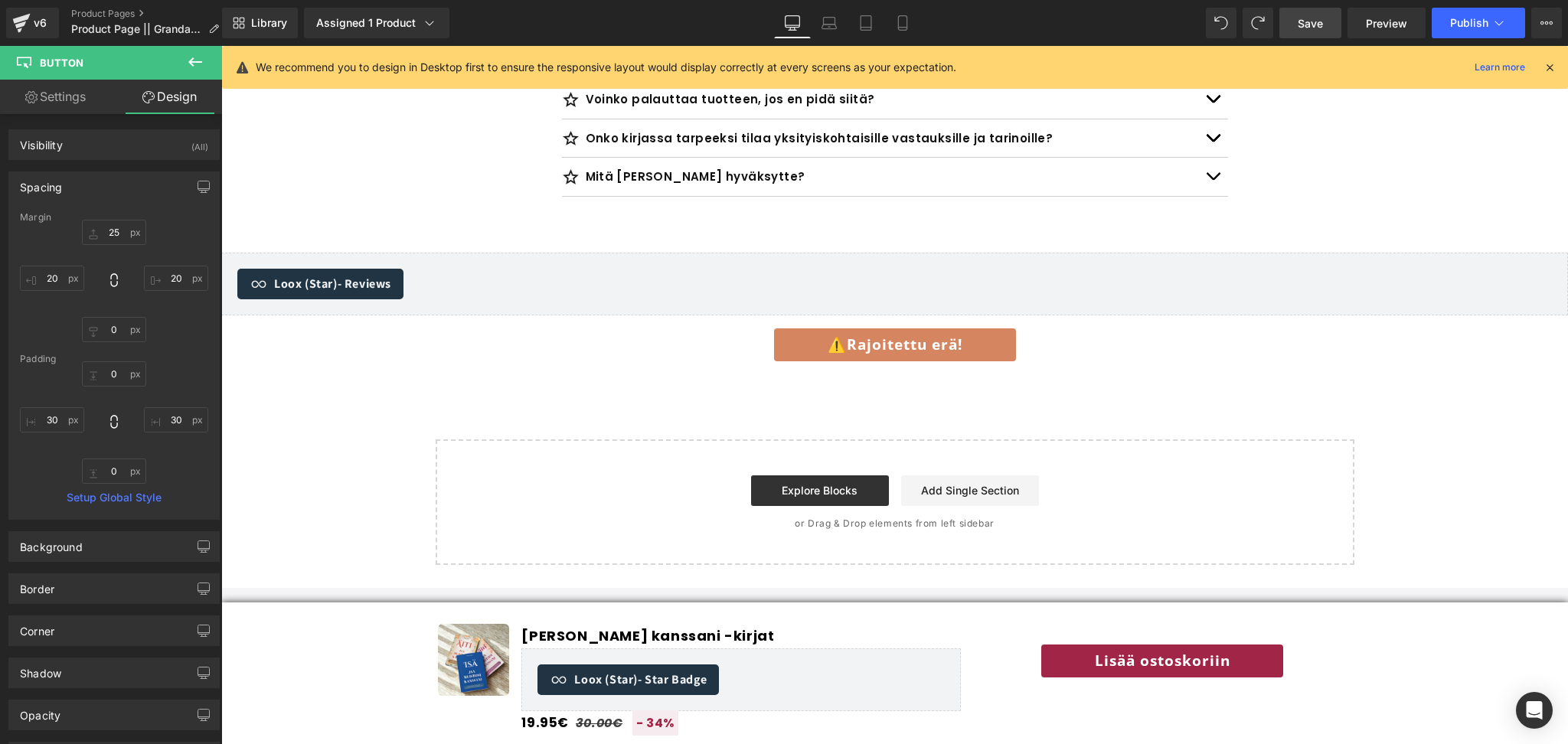
scroll to position [5462, 0]
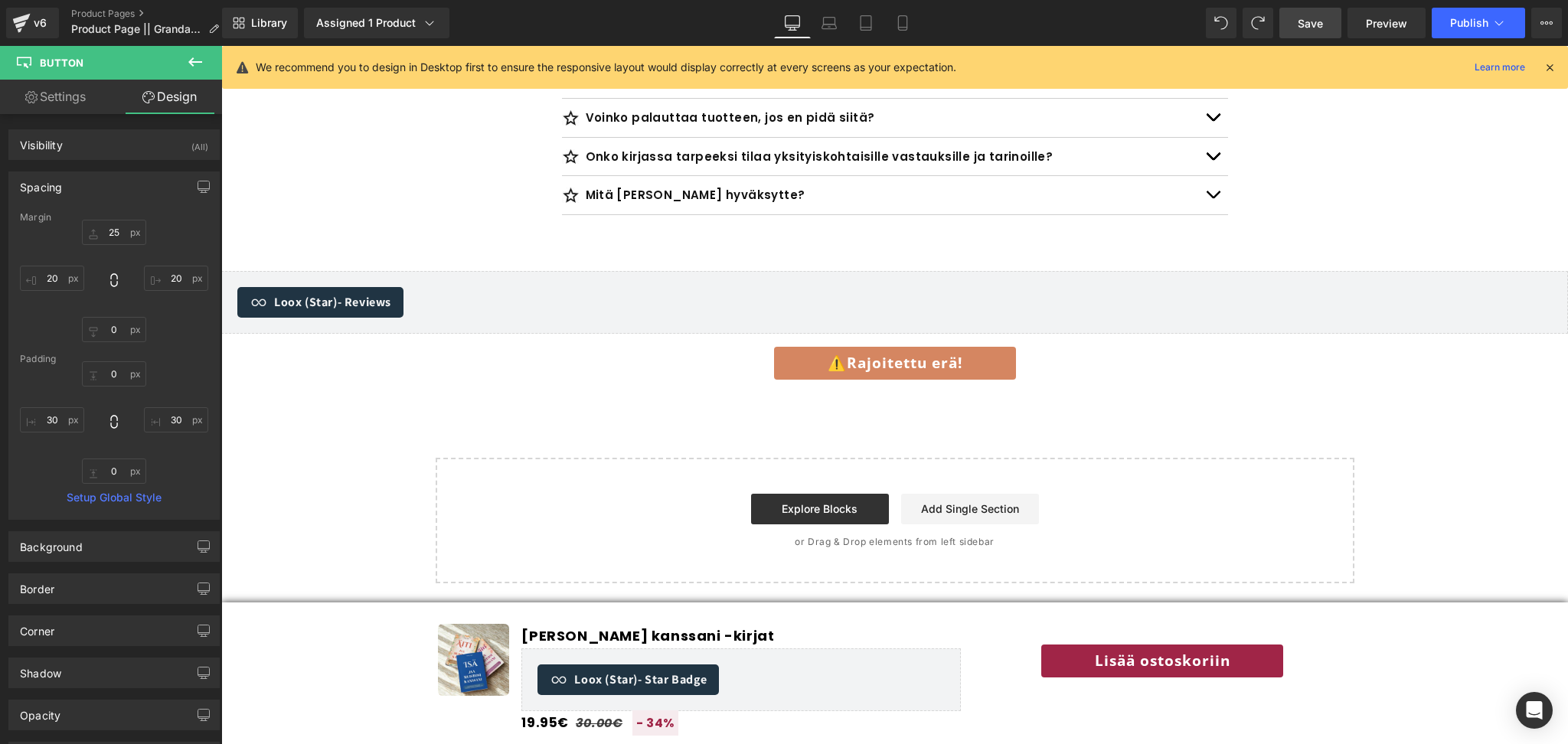
click at [968, 346] on link "⚠️Rajoitettu erä!" at bounding box center [895, 364] width 245 height 36
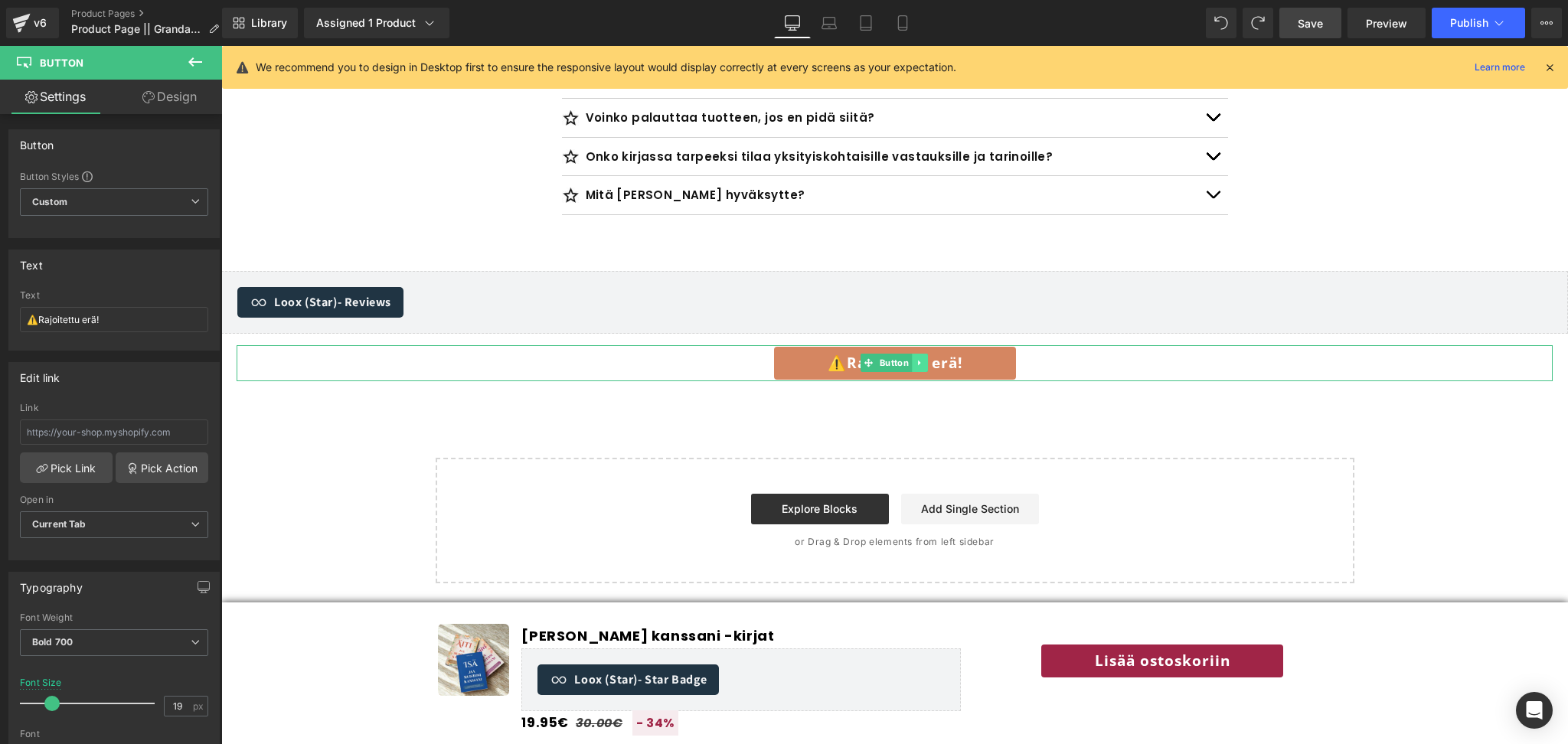
click at [918, 361] on icon at bounding box center [919, 363] width 2 height 6
click at [929, 358] on icon at bounding box center [929, 363] width 9 height 9
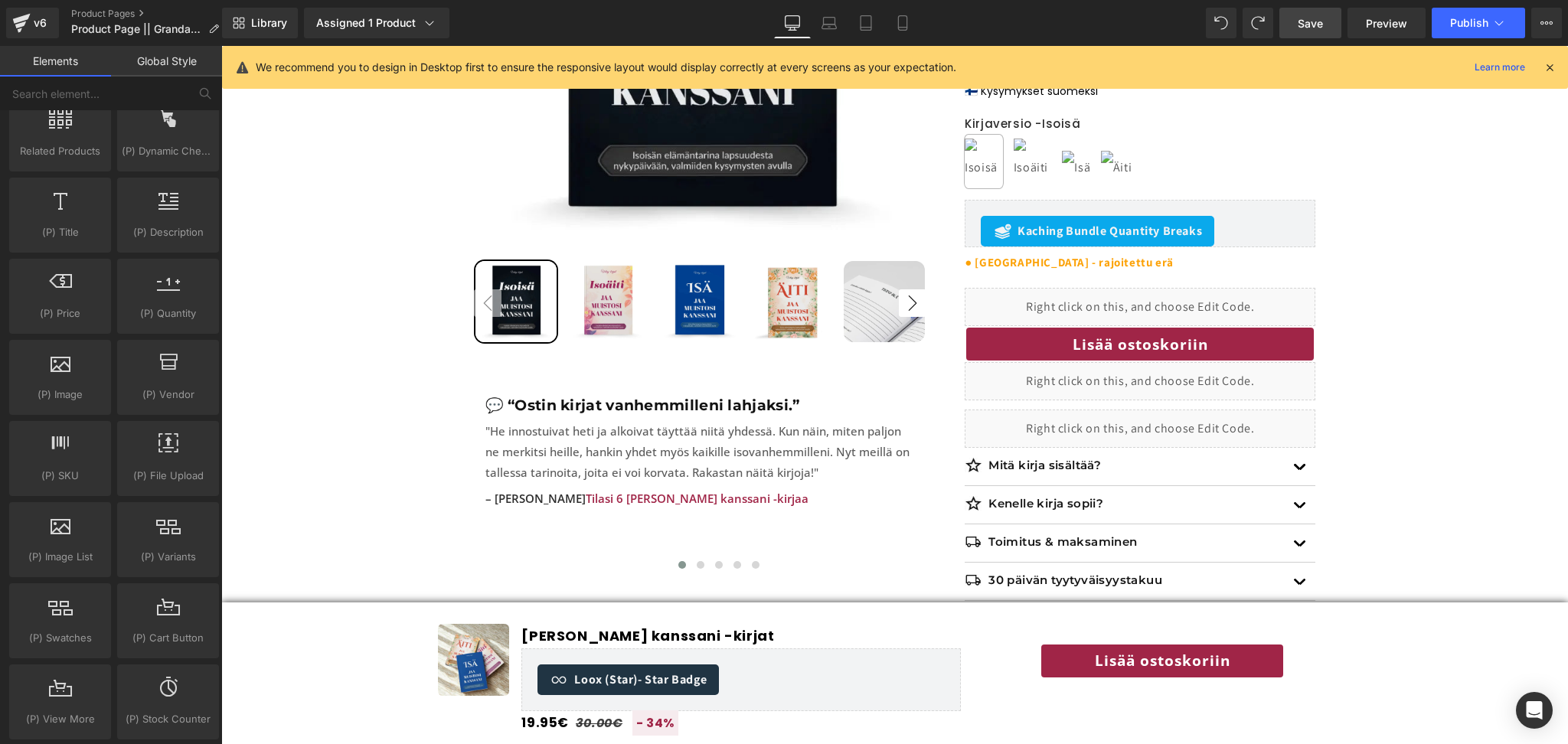
scroll to position [0, 0]
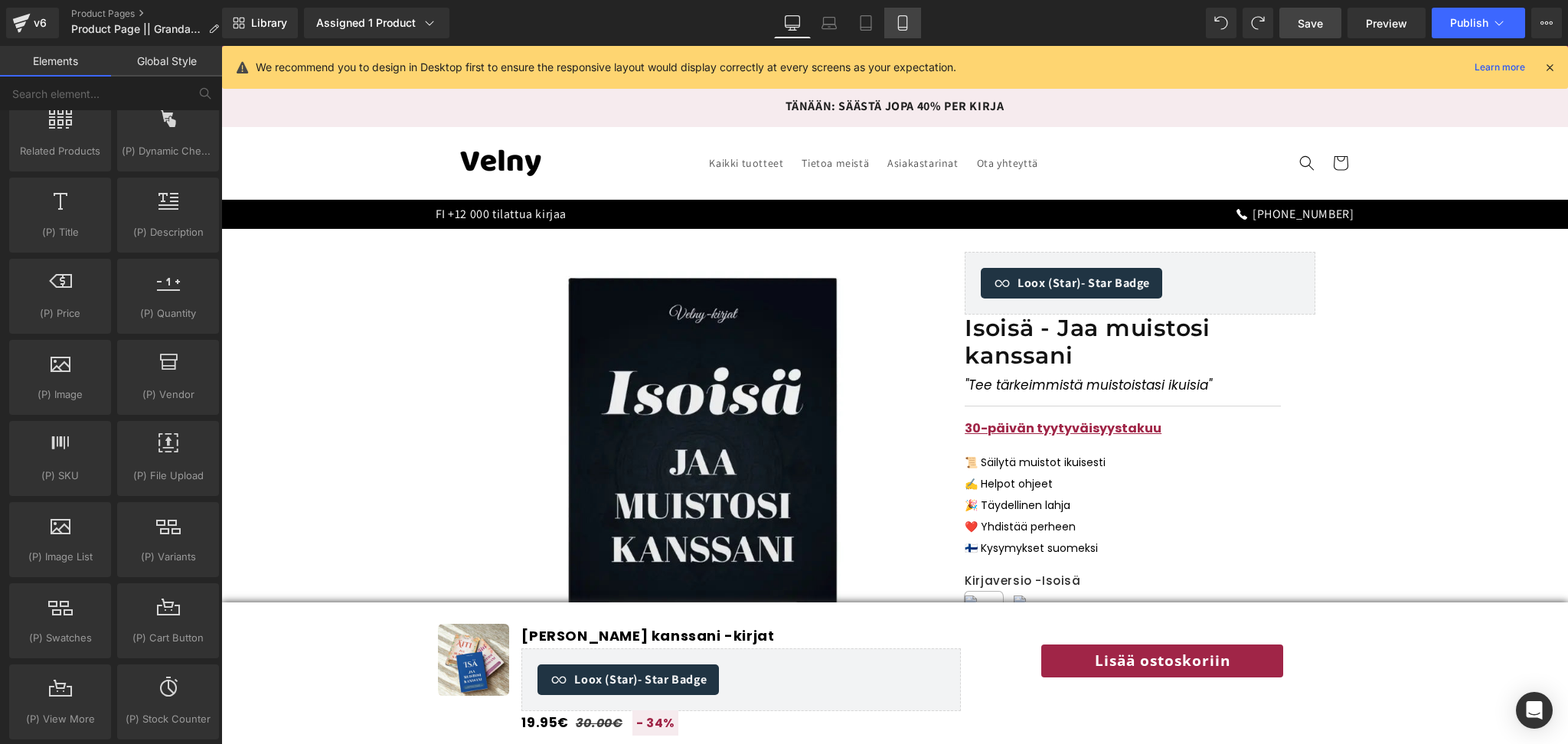
click at [902, 28] on icon at bounding box center [903, 28] width 9 height 0
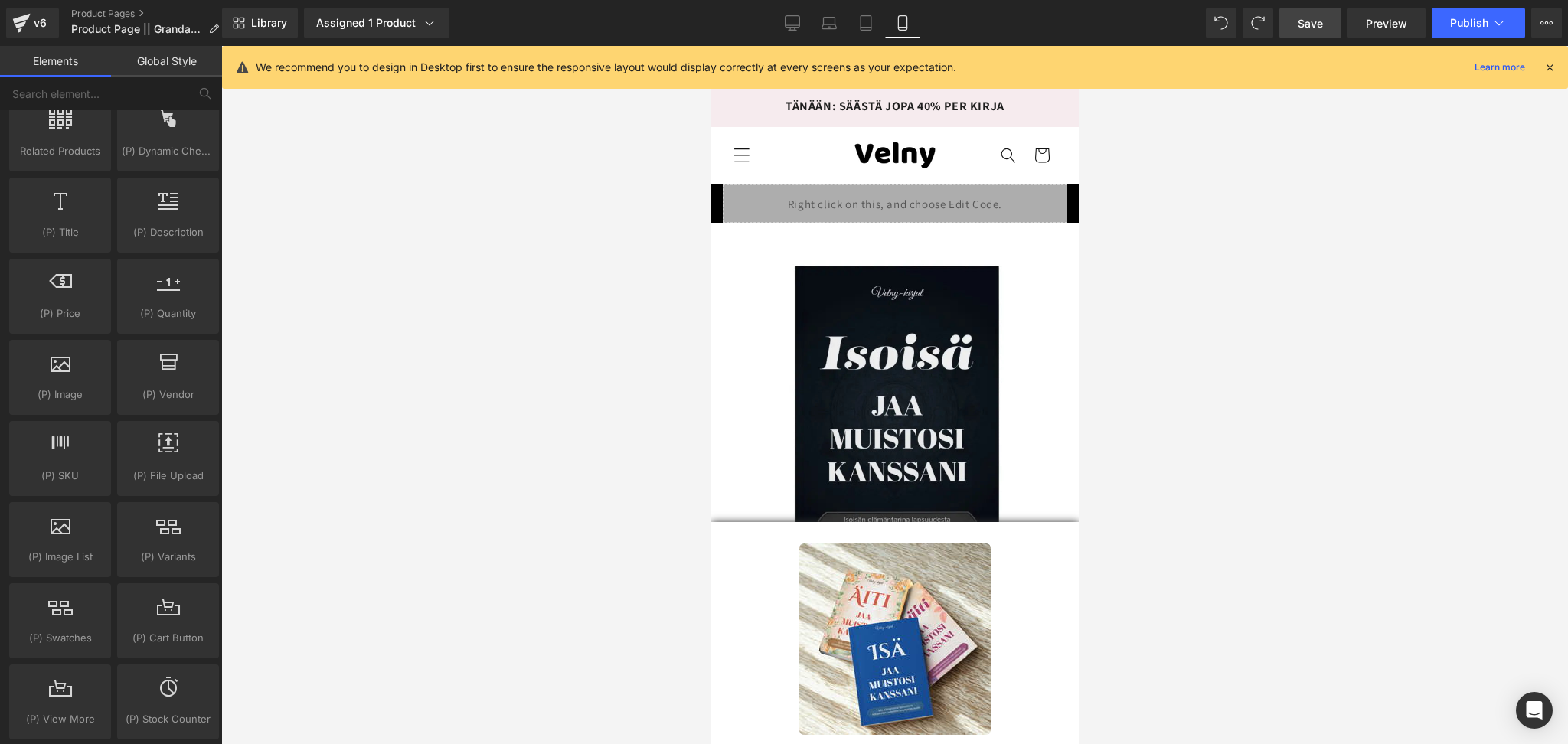
click at [745, 152] on icon "Valikko" at bounding box center [741, 155] width 16 height 16
drag, startPoint x: 31, startPoint y: 109, endPoint x: 557, endPoint y: 219, distance: 537.4
click at [557, 219] on div at bounding box center [895, 394] width 1347 height 698
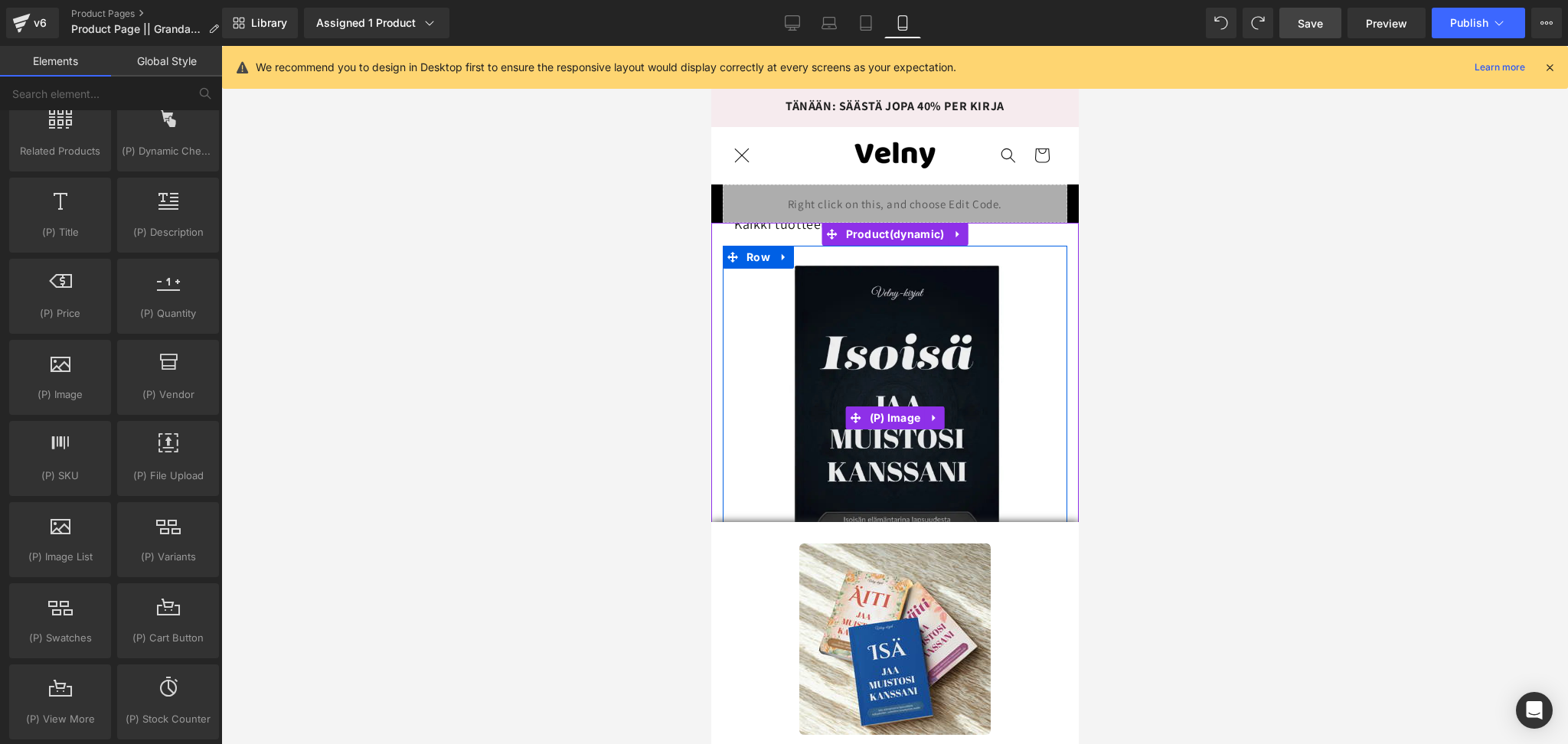
click at [746, 349] on img at bounding box center [895, 418] width 345 height 345
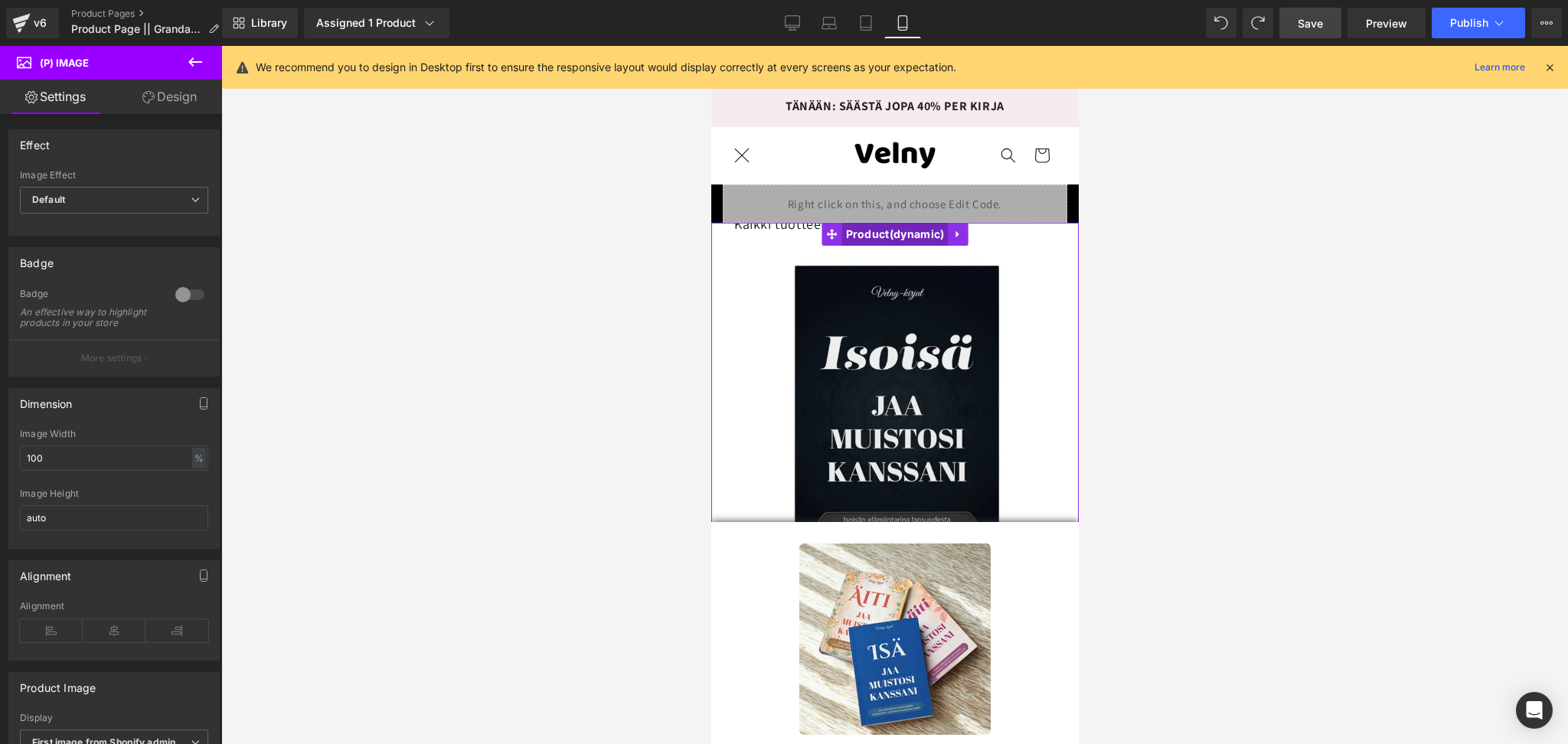
click at [872, 242] on span "Product" at bounding box center [895, 234] width 106 height 23
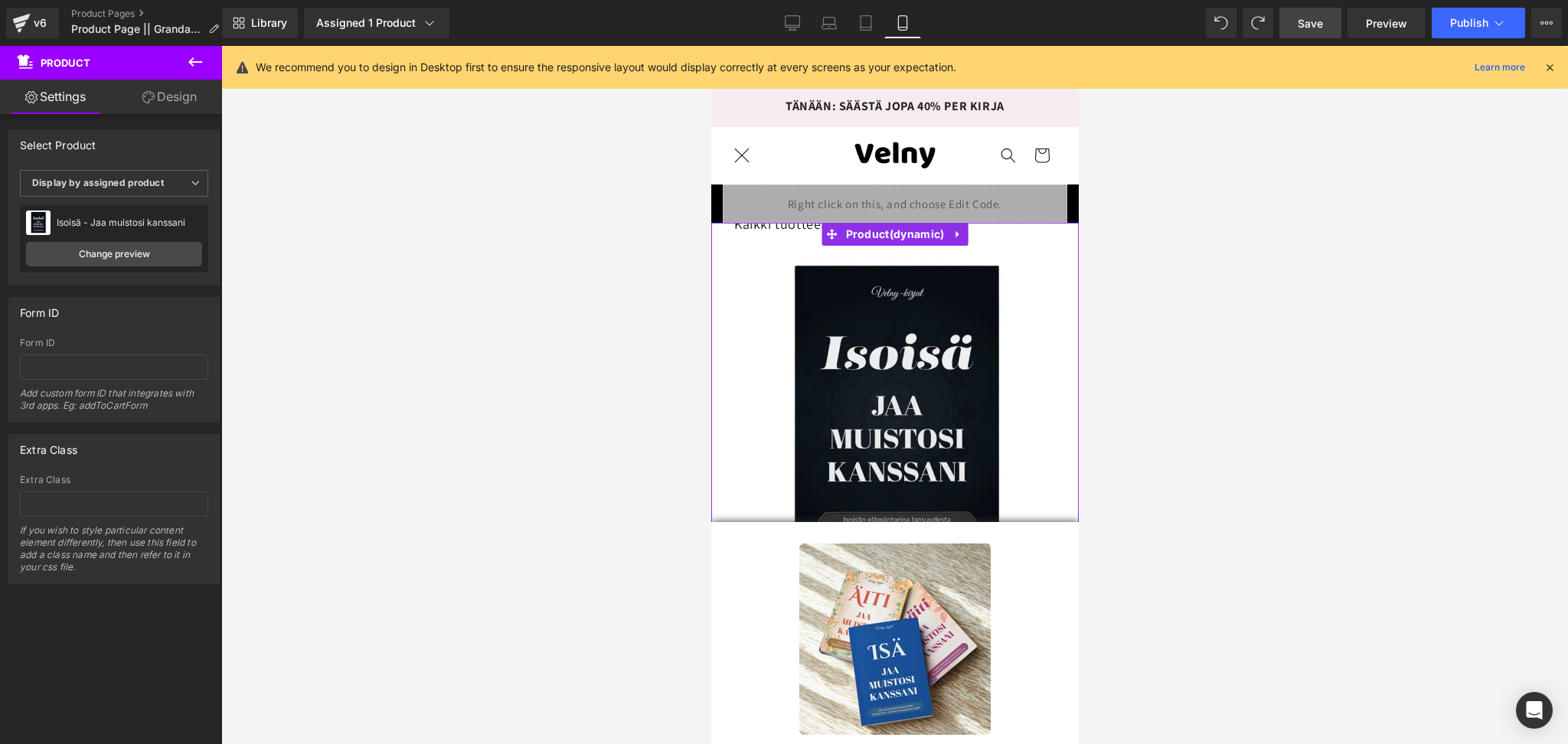
click at [165, 98] on link "Design" at bounding box center [169, 97] width 111 height 35
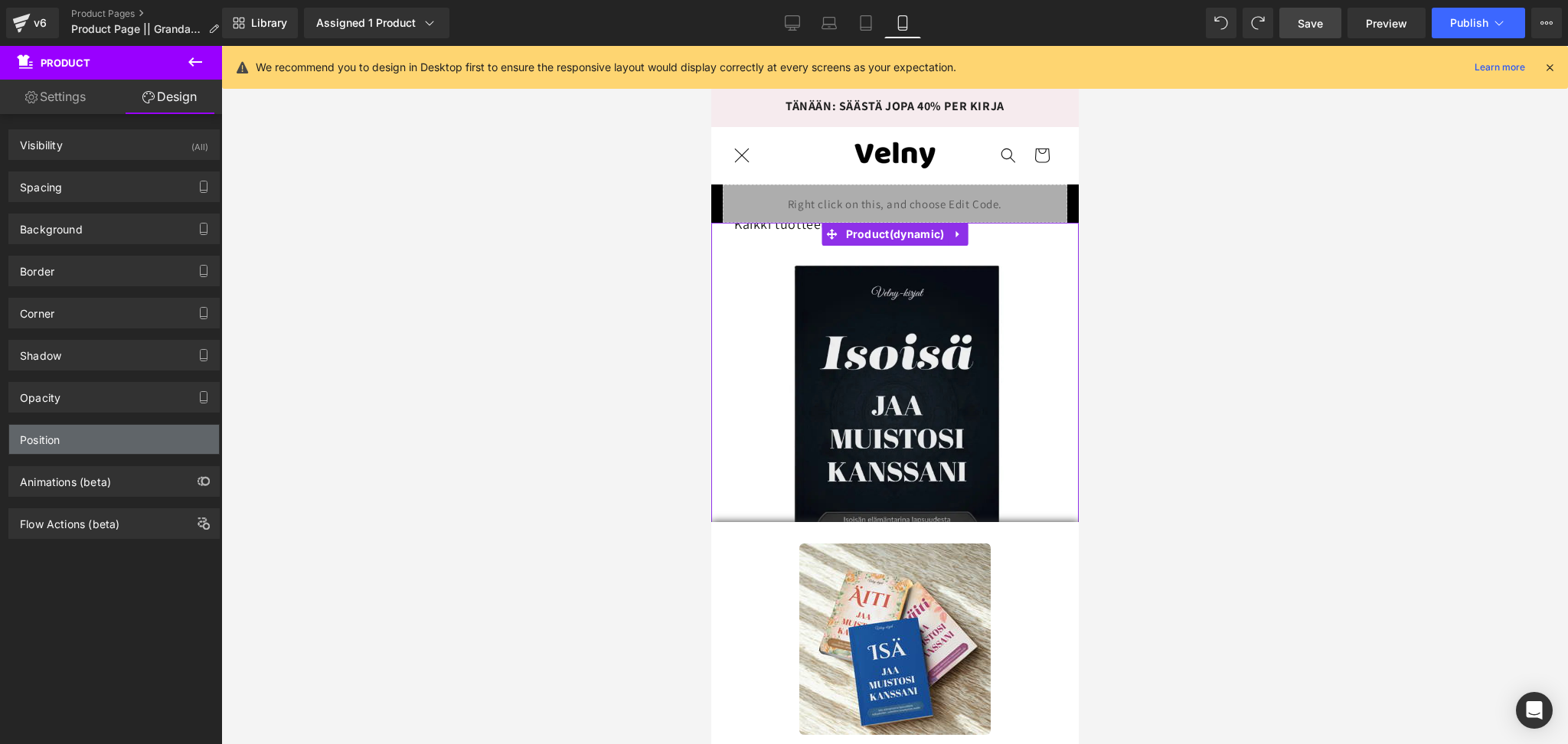
click at [69, 439] on div "Position" at bounding box center [114, 439] width 209 height 29
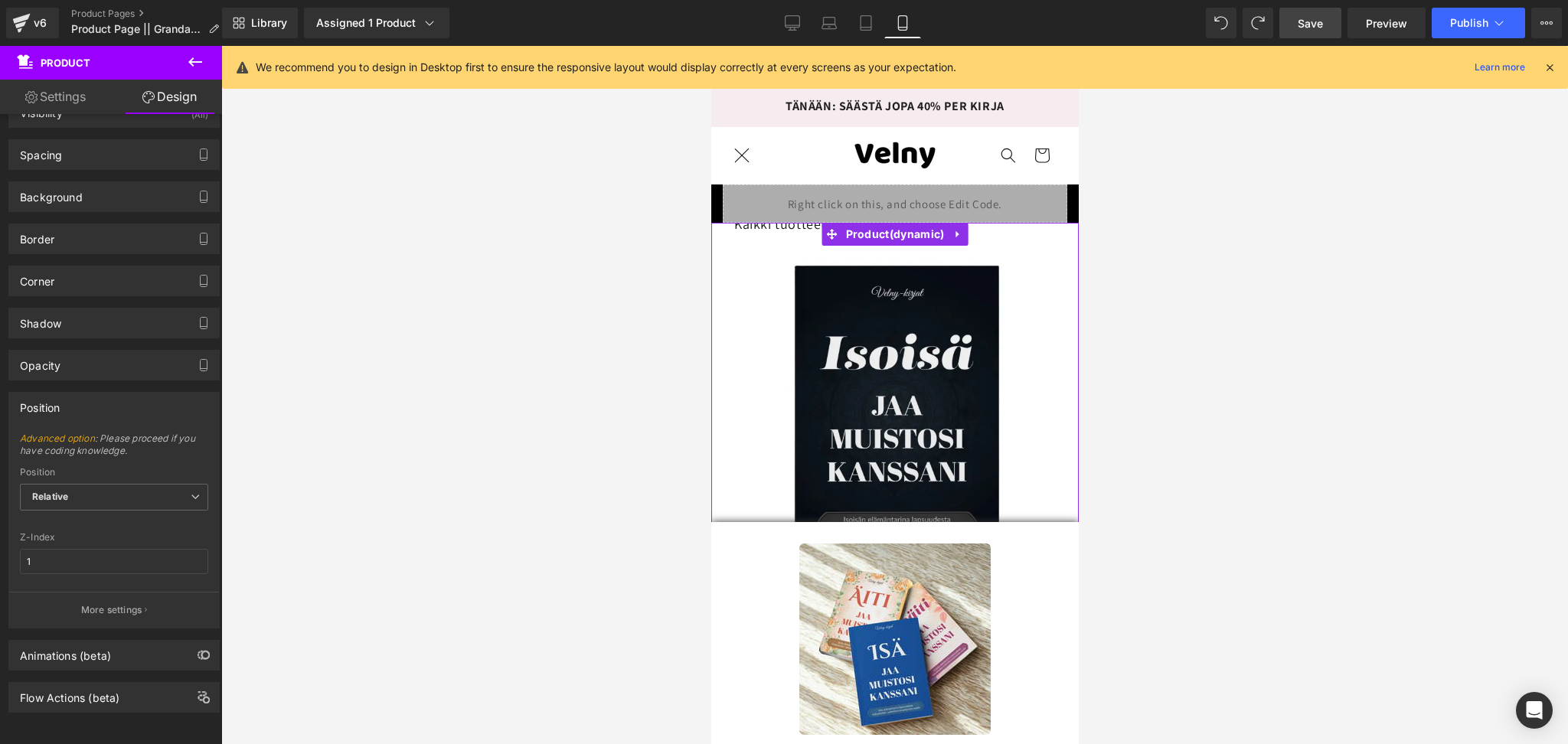
scroll to position [47, 0]
click at [73, 549] on input "1" at bounding box center [113, 561] width 188 height 25
click at [434, 301] on div at bounding box center [895, 394] width 1347 height 698
click at [1327, 23] on link "Save" at bounding box center [1310, 23] width 62 height 31
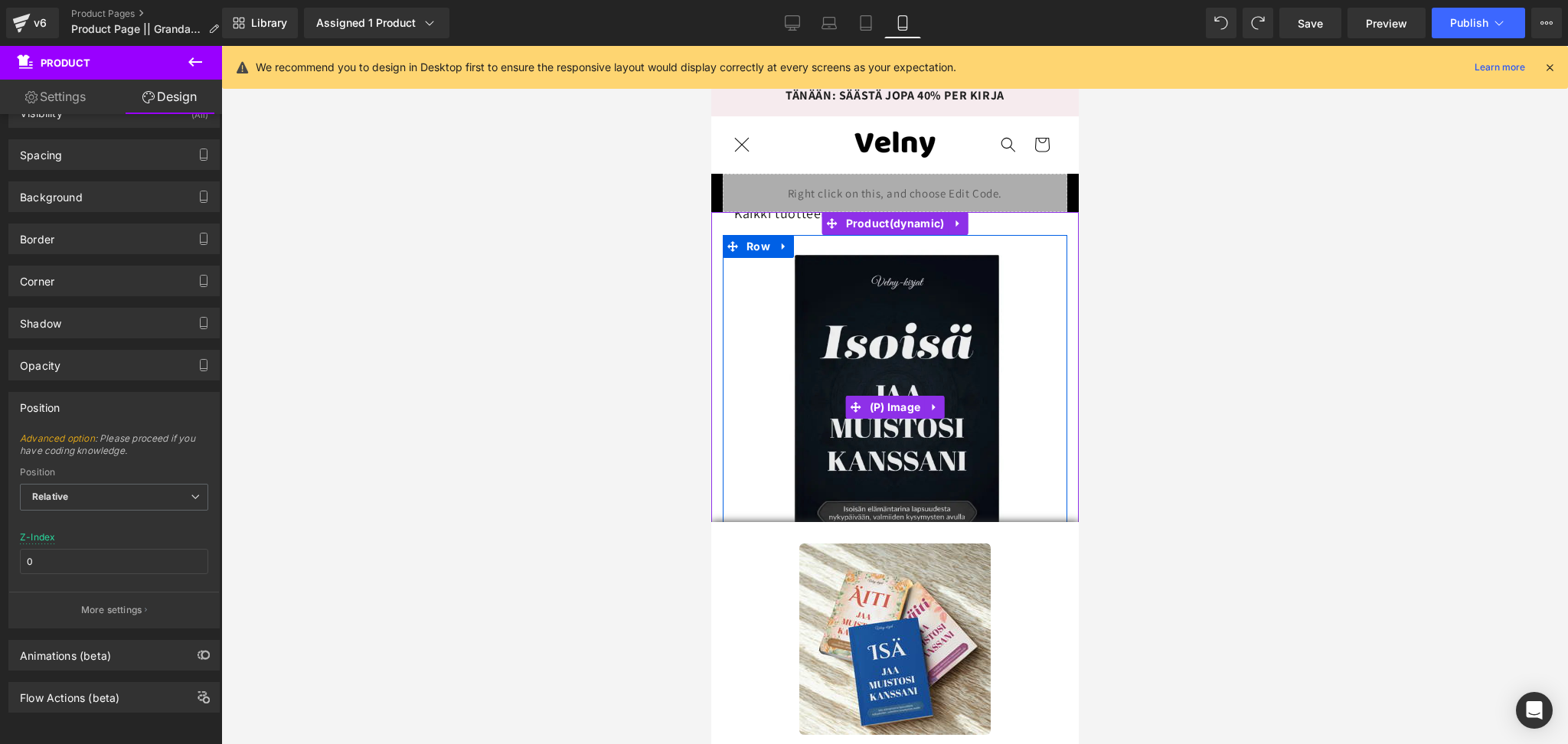
scroll to position [3, 0]
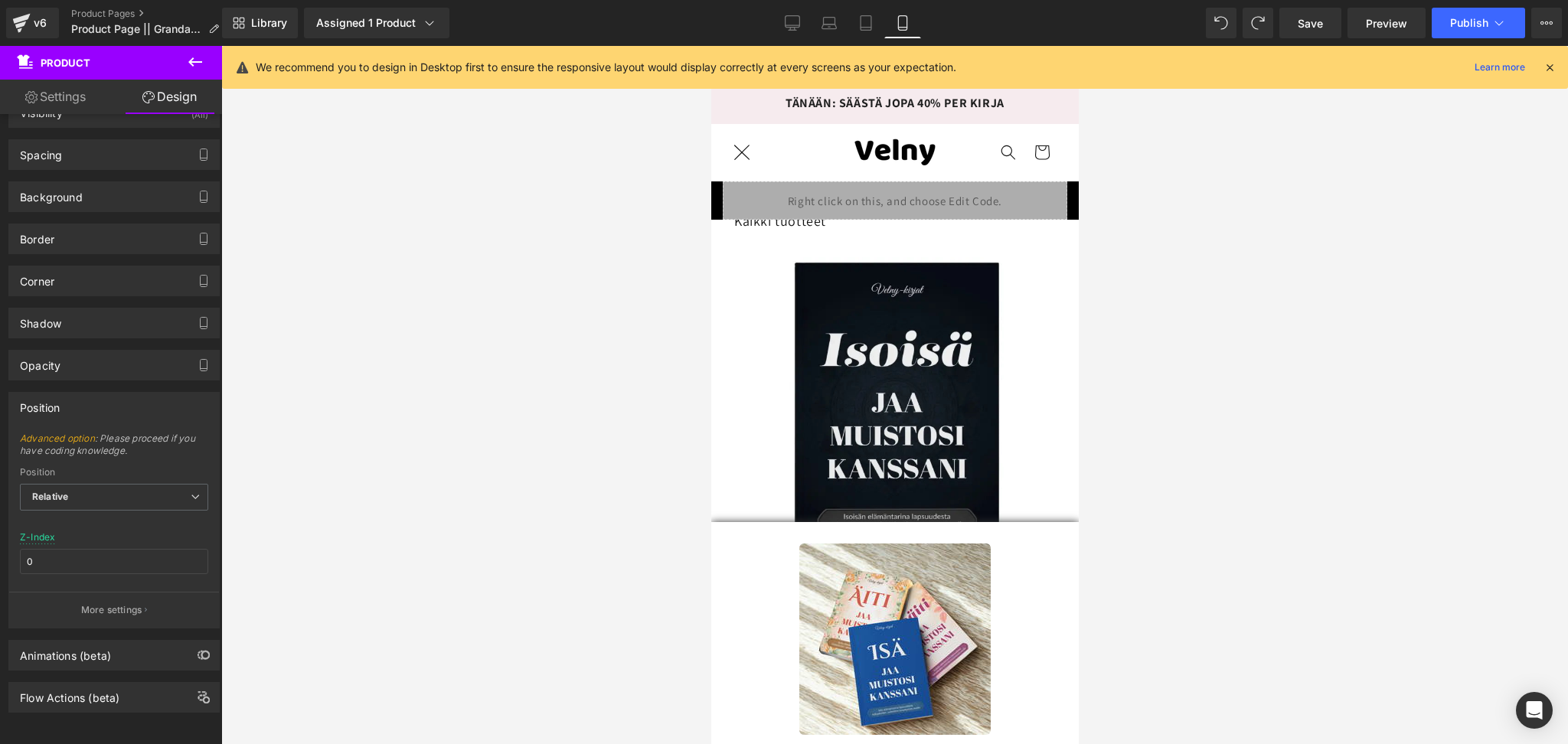
click at [748, 152] on icon "Valikko" at bounding box center [741, 152] width 16 height 16
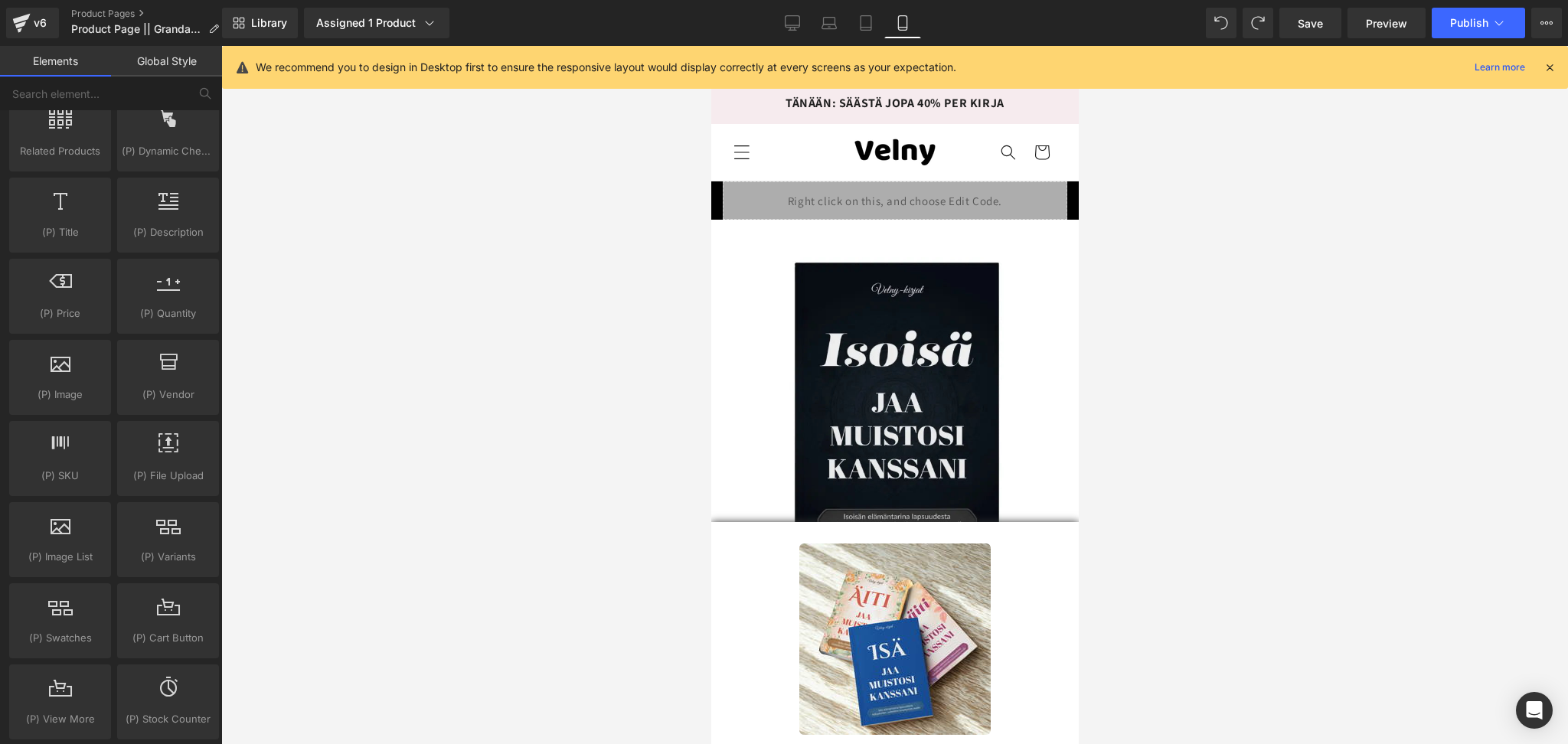
click at [748, 152] on icon "Valikko" at bounding box center [741, 152] width 16 height 16
click at [888, 240] on span "Product" at bounding box center [895, 231] width 106 height 23
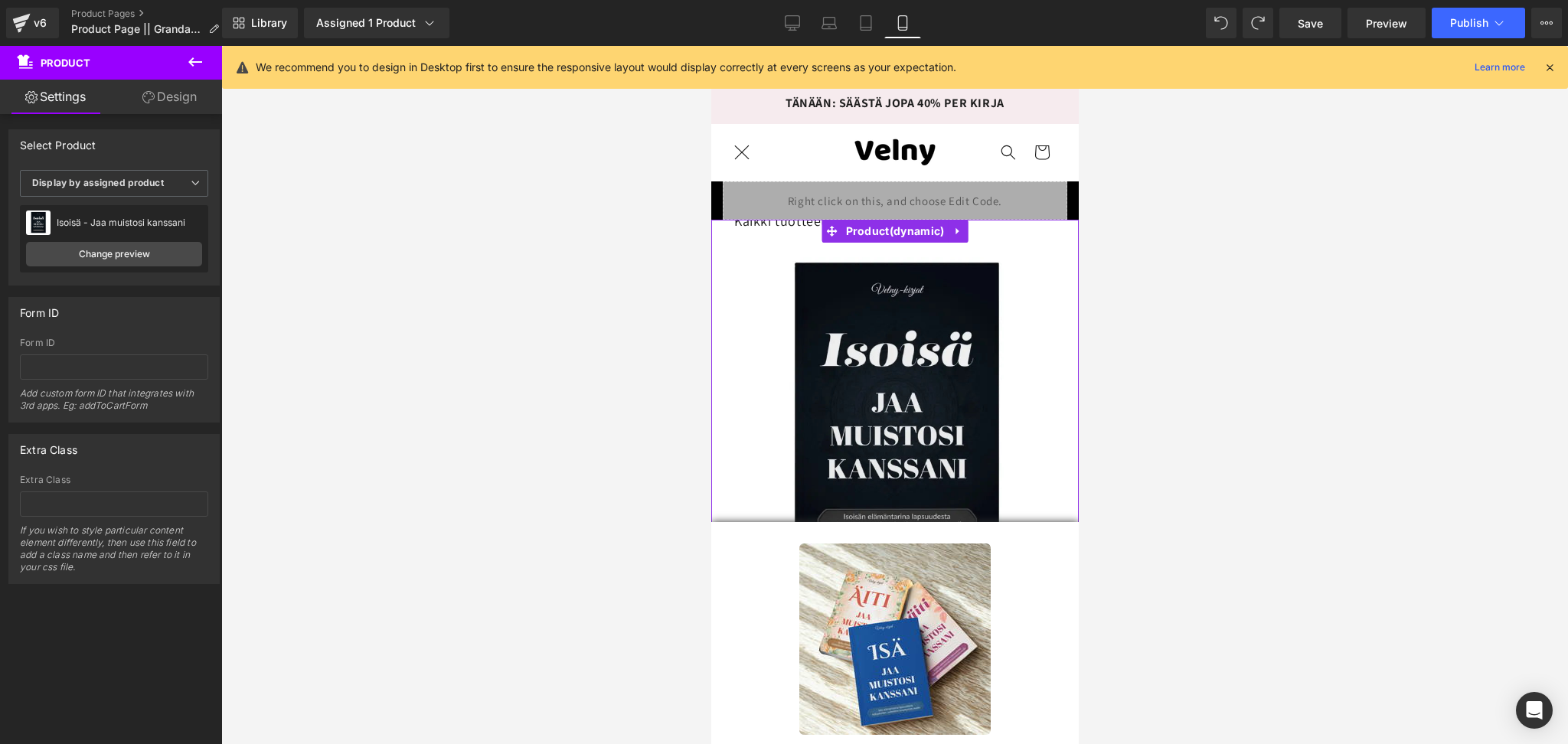
click at [162, 87] on link "Design" at bounding box center [169, 97] width 111 height 35
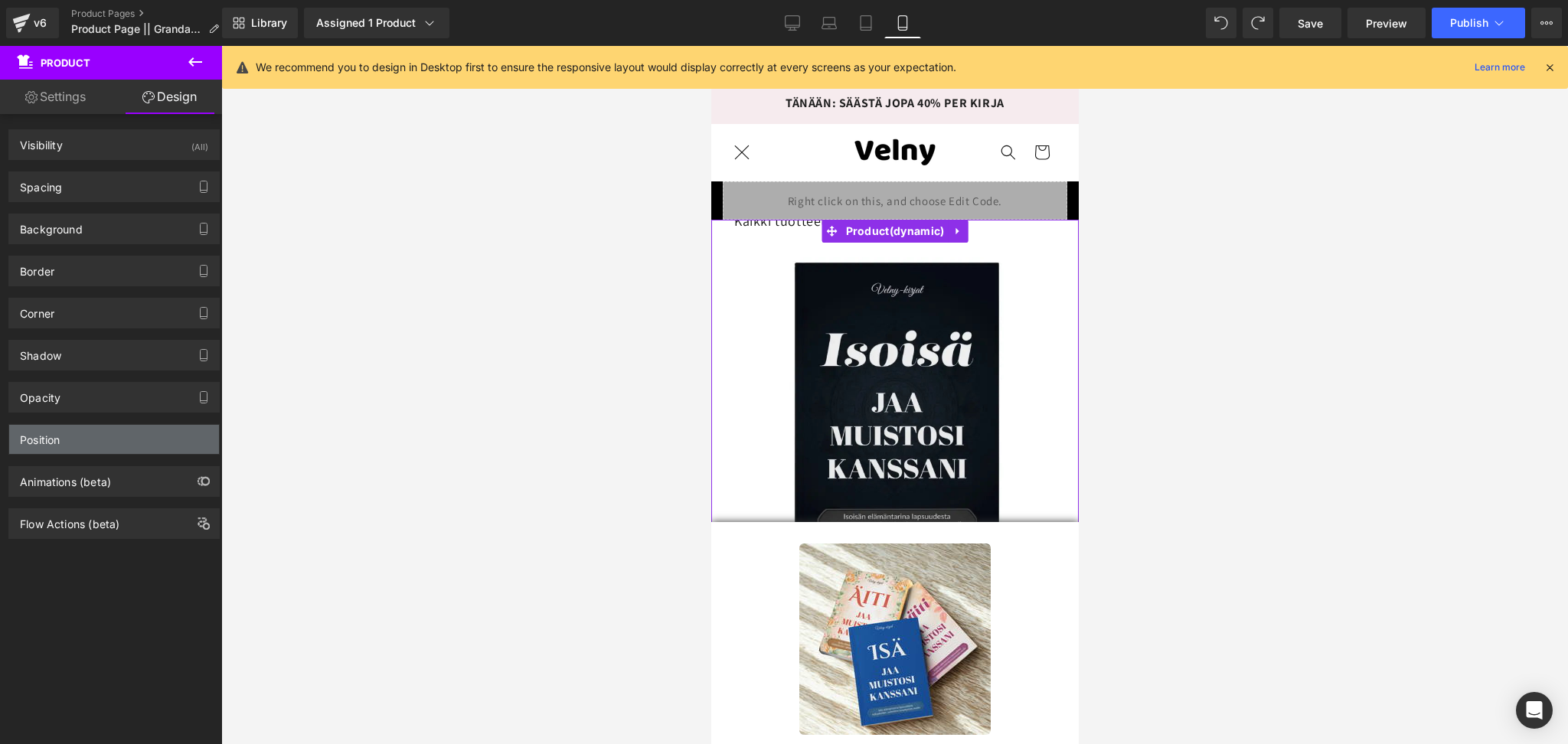
click at [79, 434] on div "Position" at bounding box center [114, 439] width 209 height 29
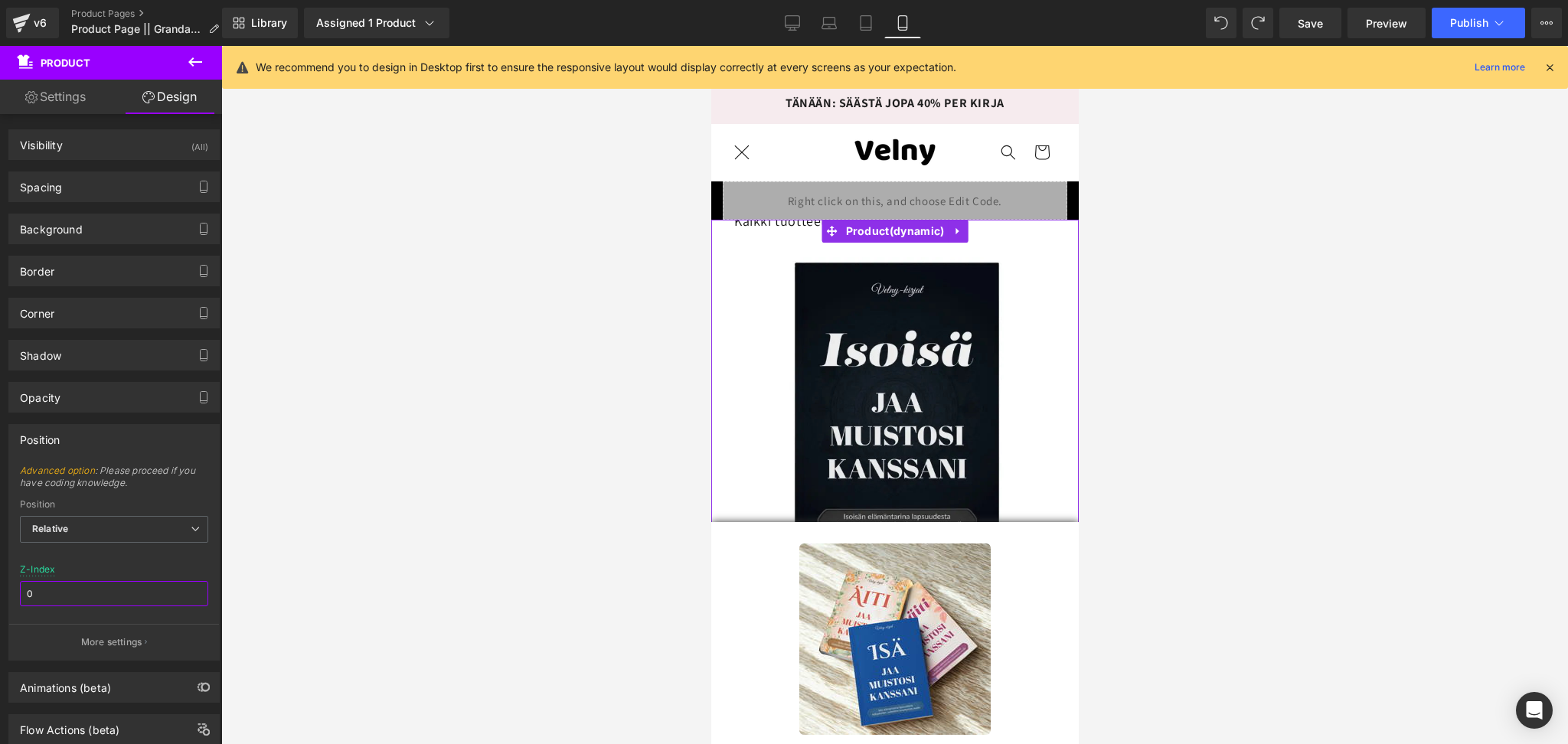
click at [46, 589] on input "0" at bounding box center [113, 594] width 188 height 25
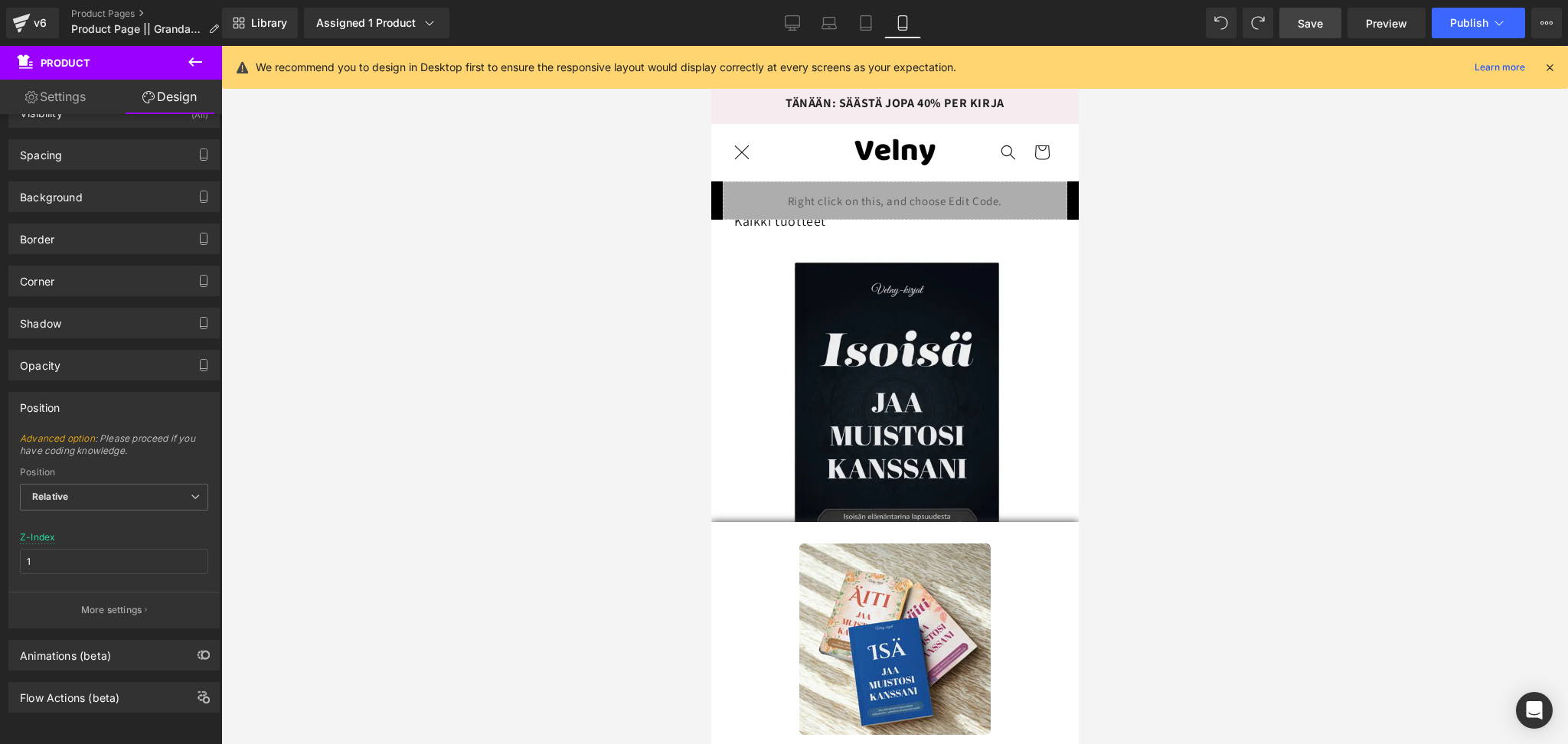
click at [1301, 15] on span "Save" at bounding box center [1310, 23] width 25 height 16
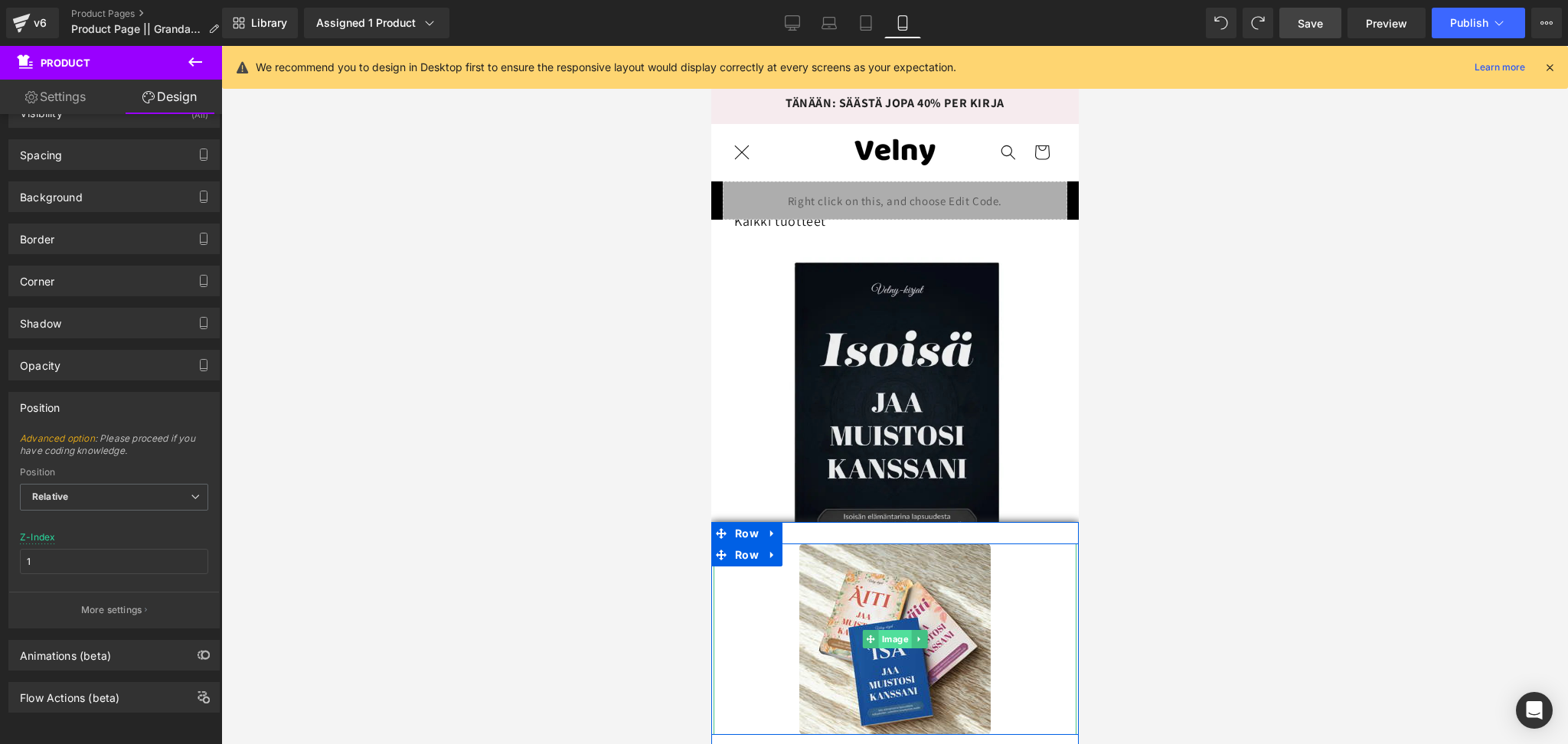
click at [880, 645] on span "Image" at bounding box center [895, 639] width 33 height 18
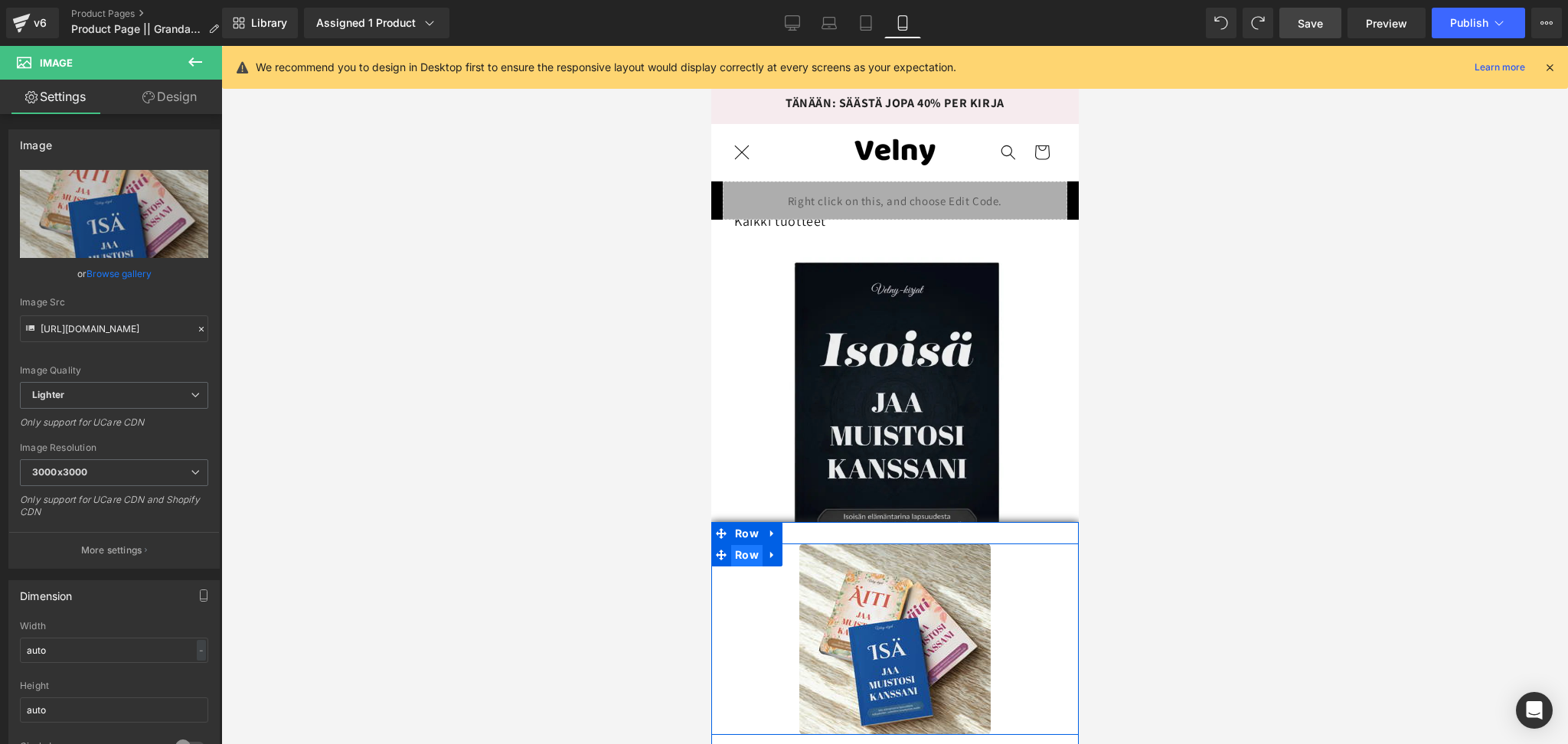
click at [739, 552] on span "Row" at bounding box center [747, 554] width 32 height 23
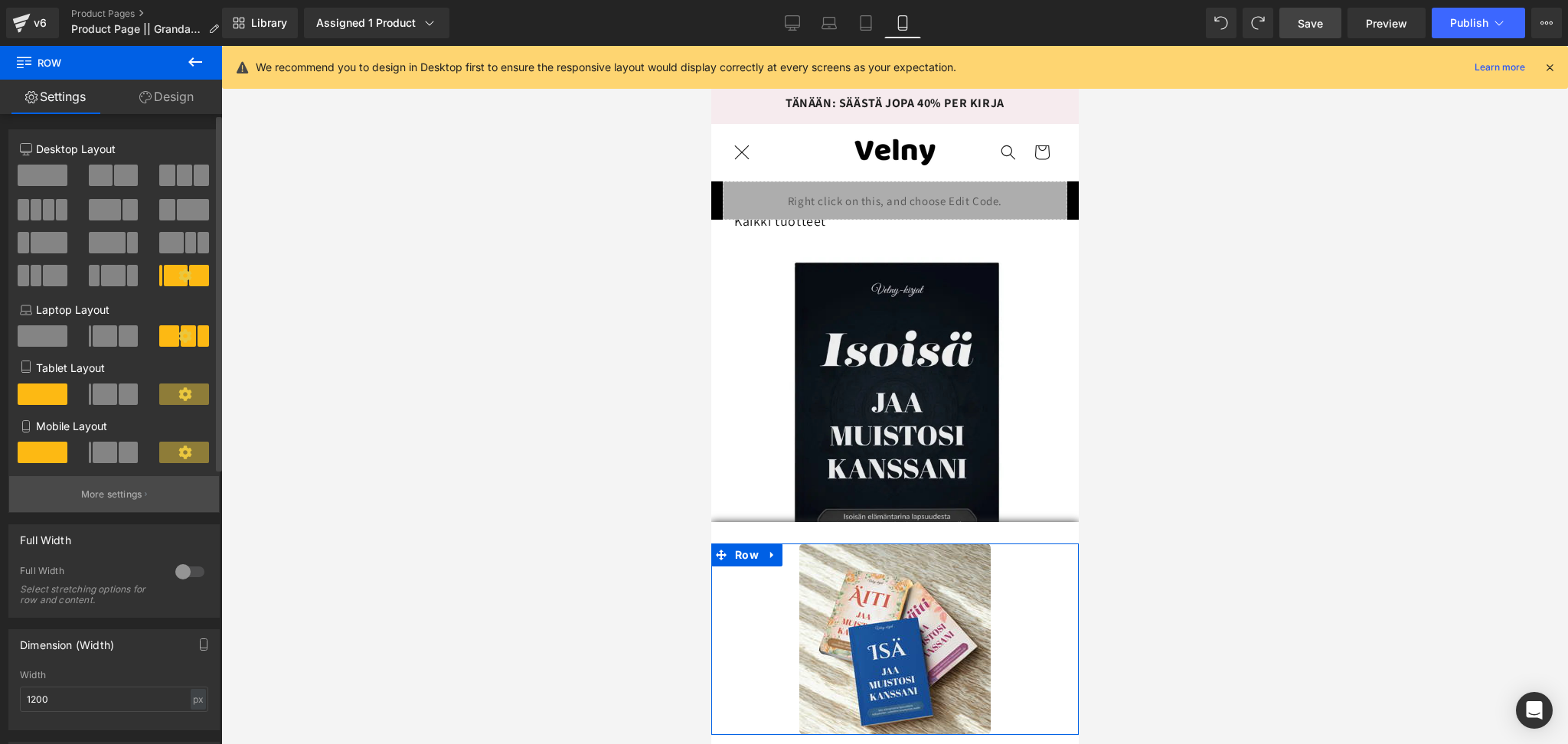
click at [116, 499] on p "More settings" at bounding box center [112, 494] width 61 height 14
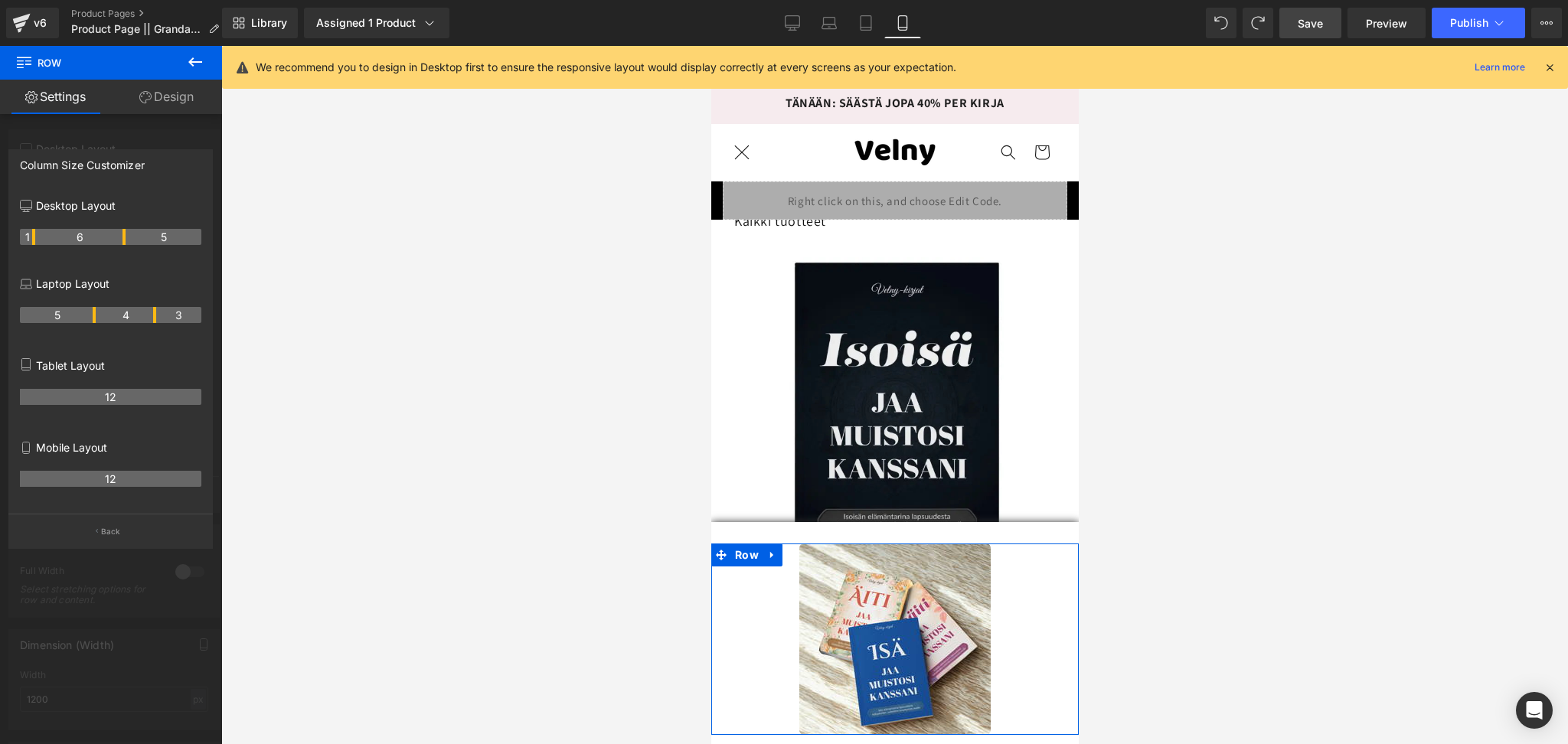
click at [113, 130] on div at bounding box center [111, 398] width 222 height 705
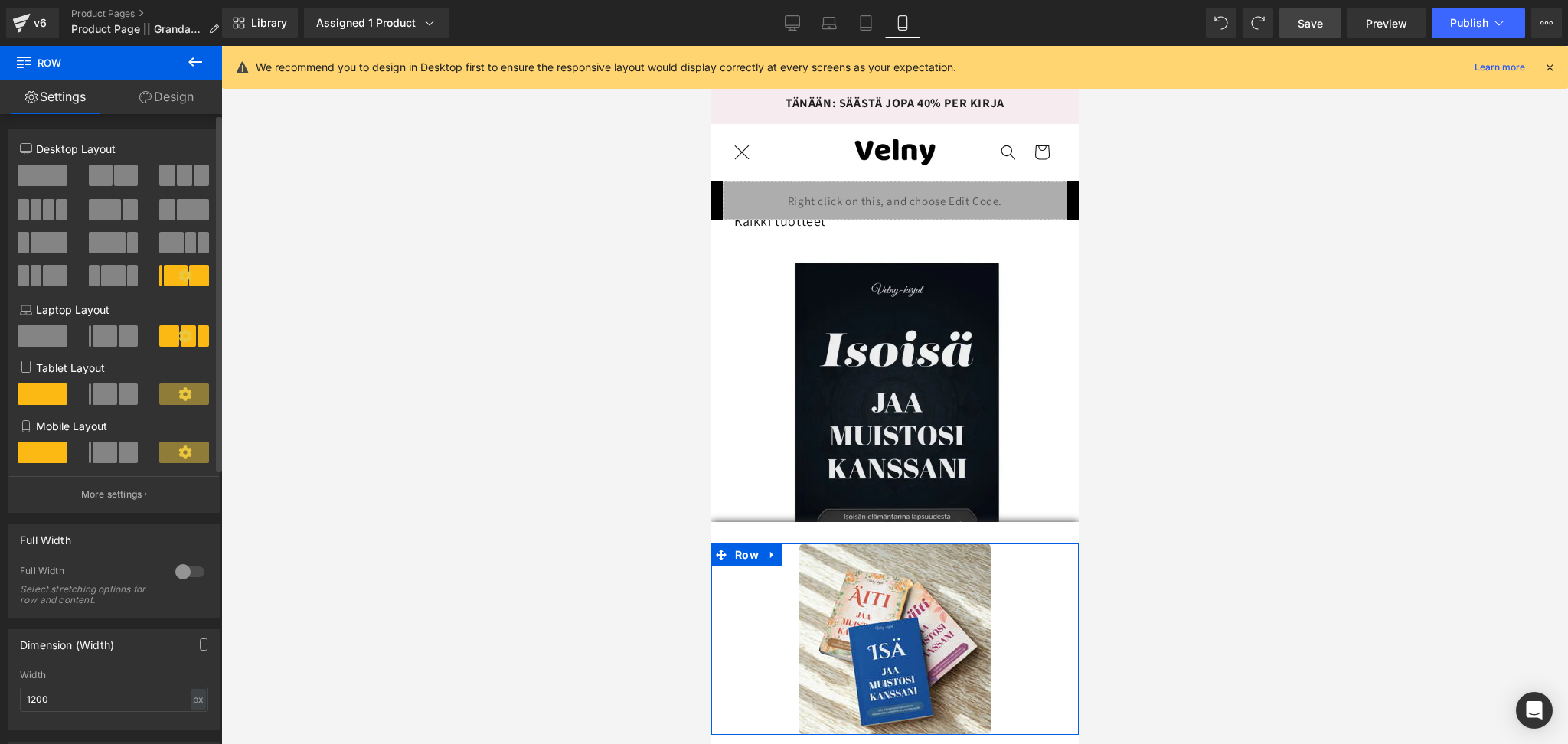
click at [123, 462] on span at bounding box center [128, 452] width 20 height 21
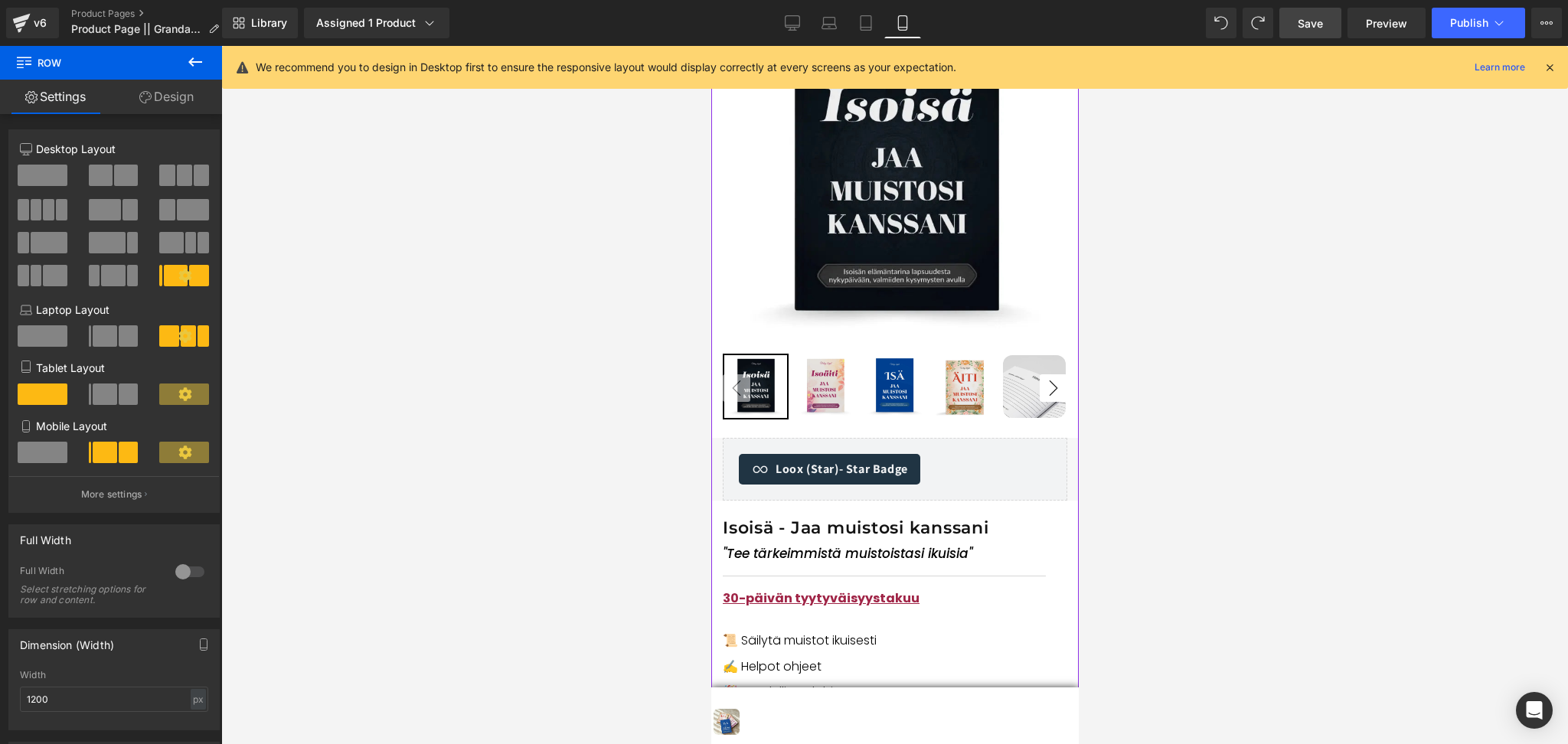
scroll to position [261, 0]
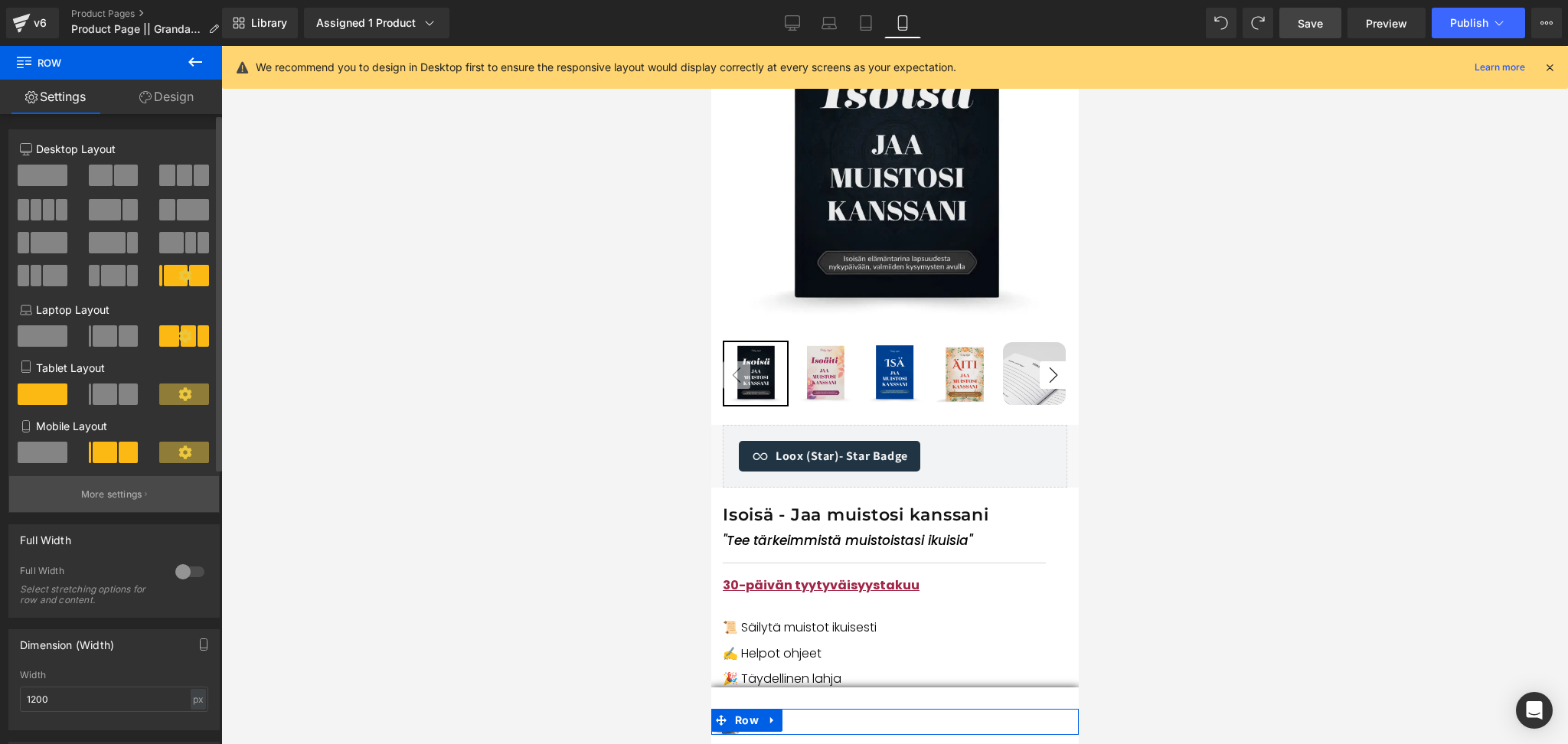
click at [180, 502] on button "More settings" at bounding box center [114, 494] width 209 height 36
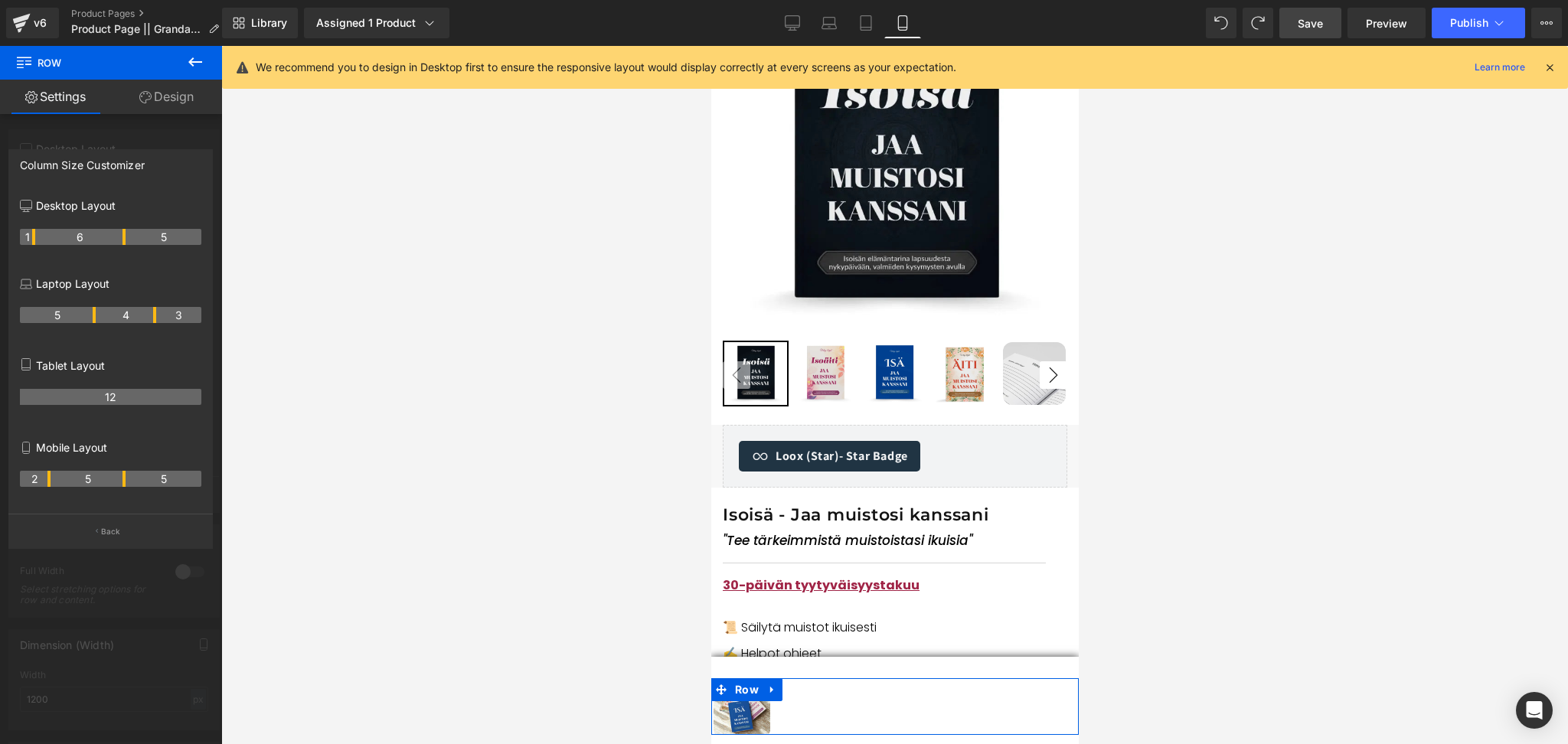
drag, startPoint x: 33, startPoint y: 482, endPoint x: 52, endPoint y: 489, distance: 20.2
click at [52, 487] on tr "2 5 5" at bounding box center [110, 479] width 181 height 16
click at [124, 482] on th "5" at bounding box center [88, 479] width 76 height 16
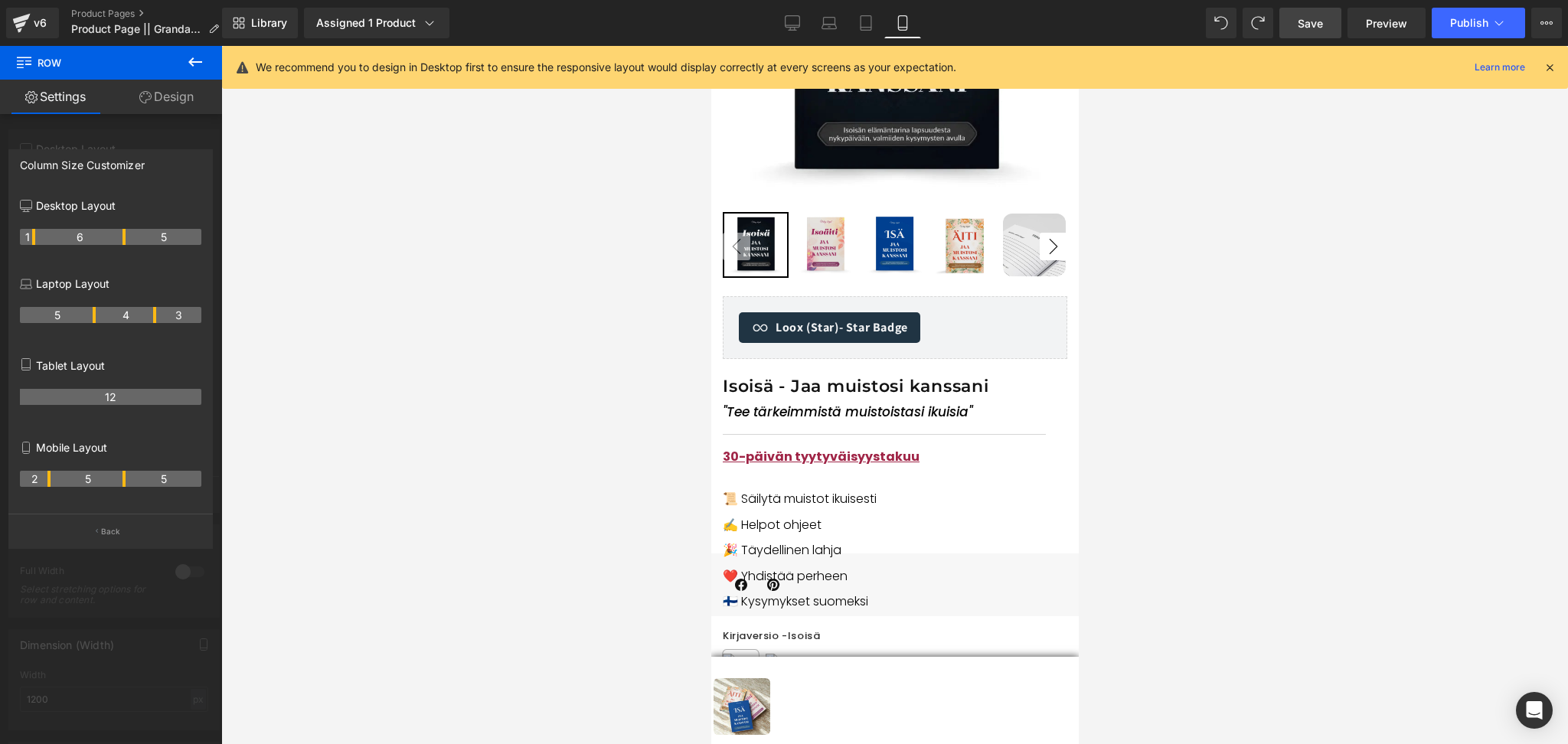
scroll to position [423, 0]
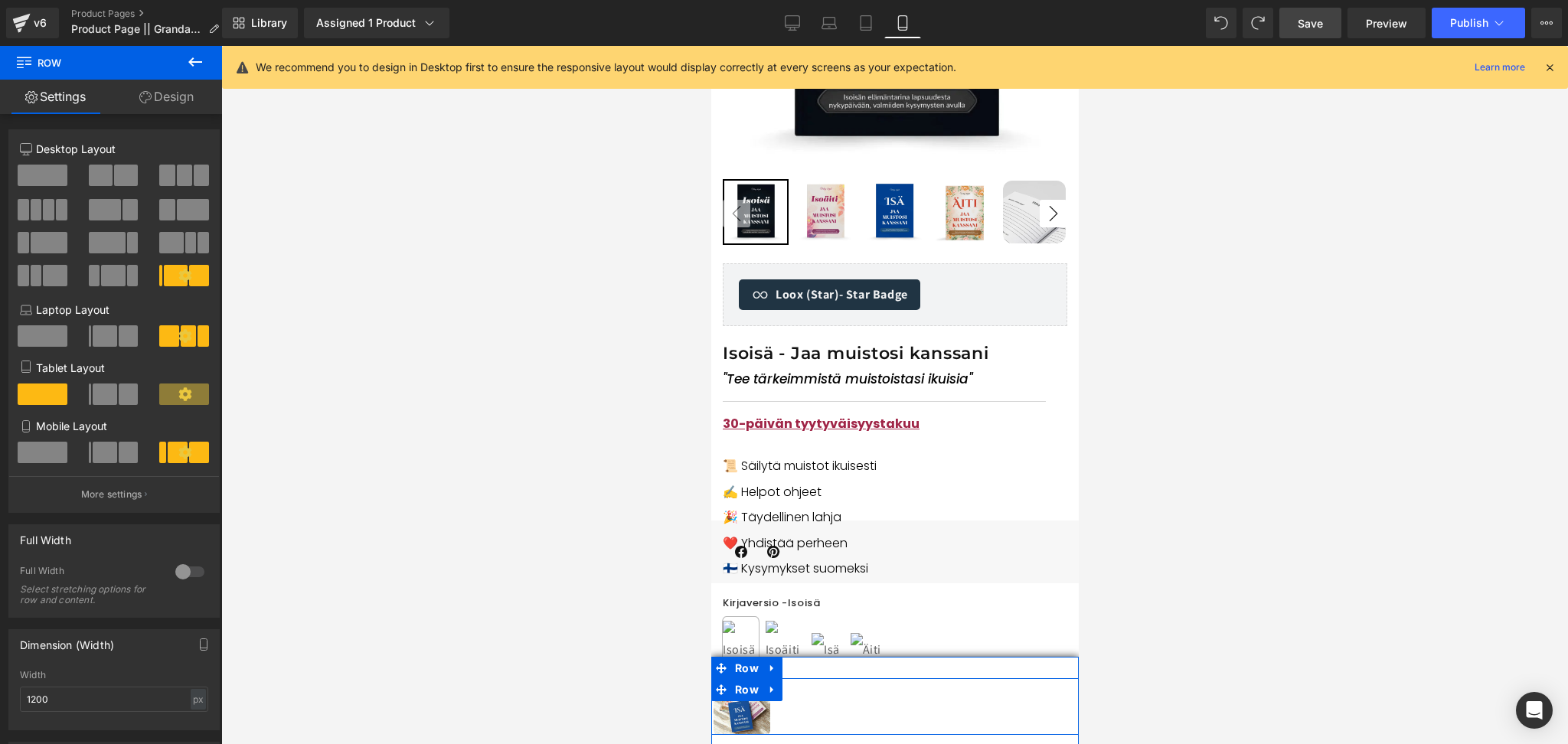
click at [1039, 708] on div "Lisää ostoskoriin Button Product" at bounding box center [1002, 706] width 153 height 57
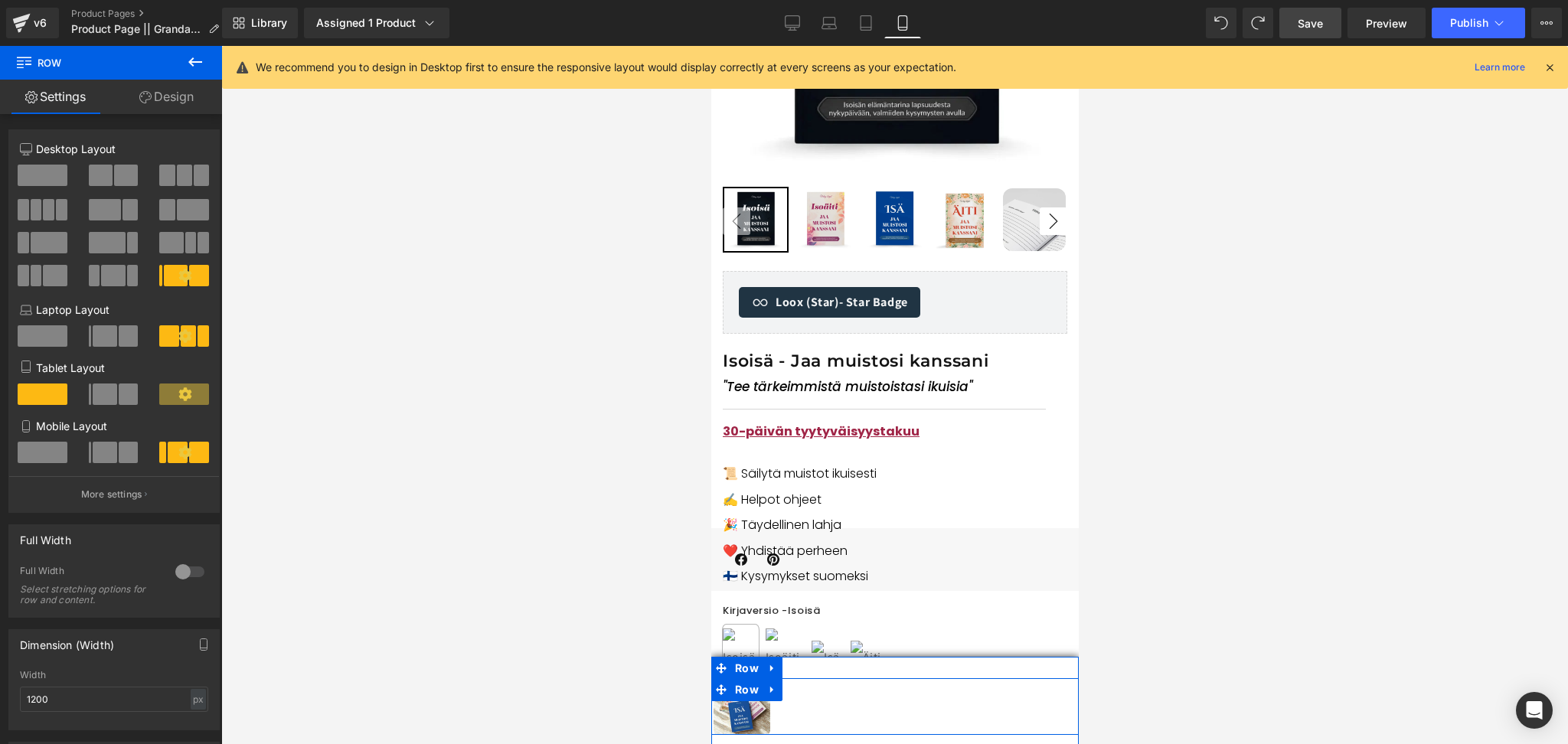
scroll to position [406, 0]
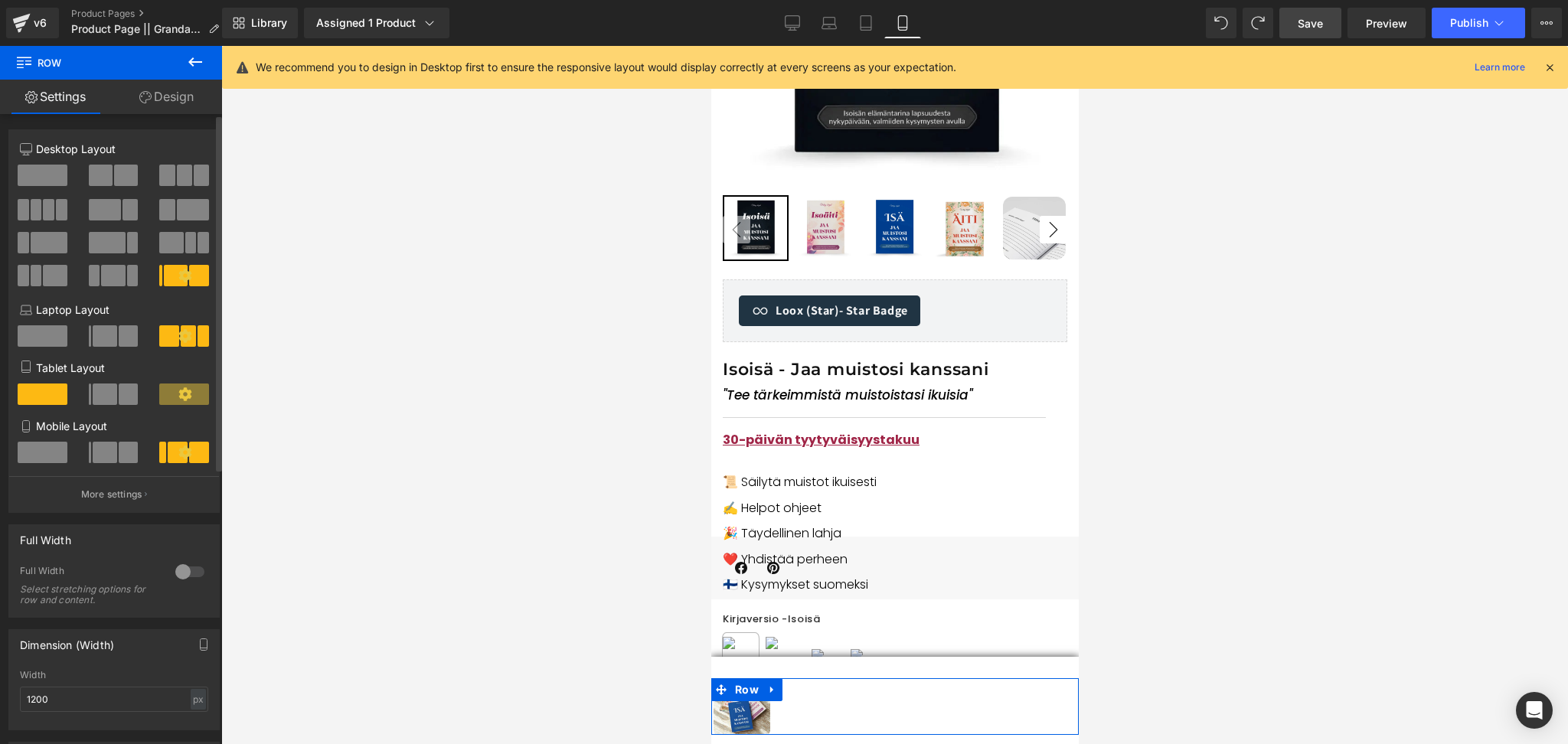
click at [189, 454] on span at bounding box center [198, 452] width 20 height 21
click at [123, 502] on p "More settings" at bounding box center [112, 494] width 61 height 14
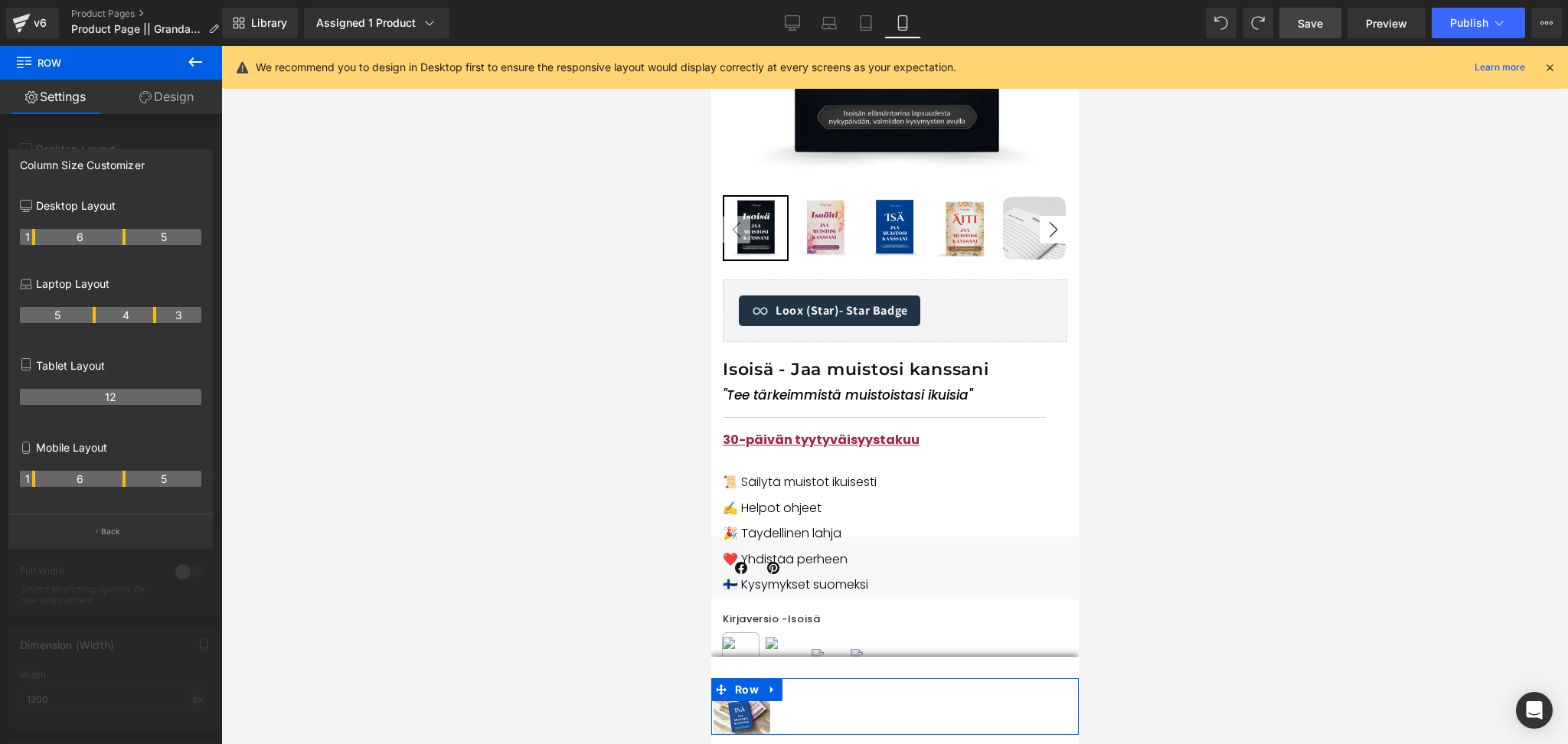
drag, startPoint x: 49, startPoint y: 481, endPoint x: 11, endPoint y: 487, distance: 38.5
click at [11, 487] on div "Desktop Layout 1 6 5 Laptop Layout 5 4 3 Tablet Layout 12 Mobile Layout 1 6 5" at bounding box center [111, 351] width 203 height 324
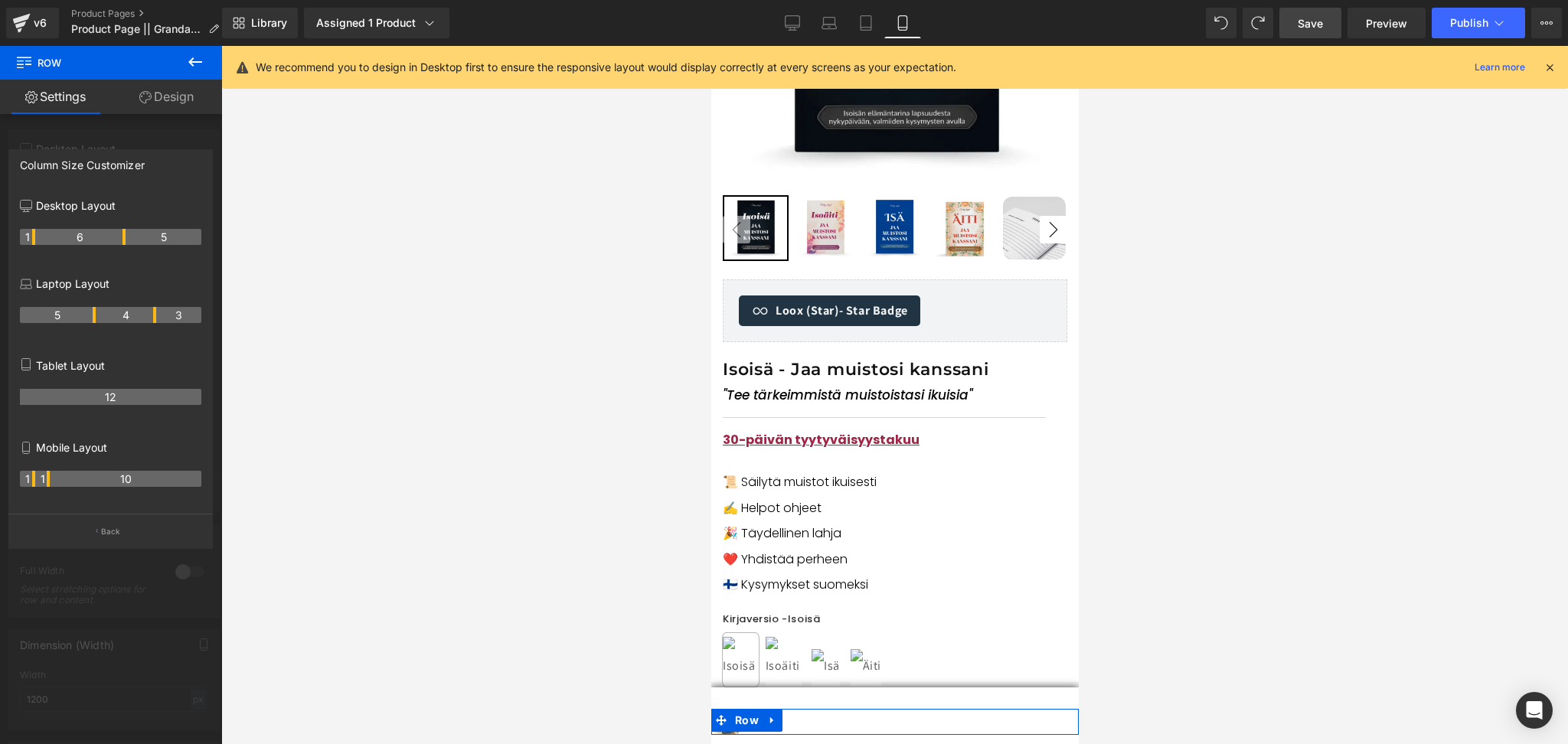
drag, startPoint x: 124, startPoint y: 484, endPoint x: 9, endPoint y: 488, distance: 115.1
click at [9, 488] on div "Desktop Layout 1 6 5 Laptop Layout 5 4 3 Tablet Layout 12 Mobile Layout 1 1 10" at bounding box center [111, 351] width 203 height 324
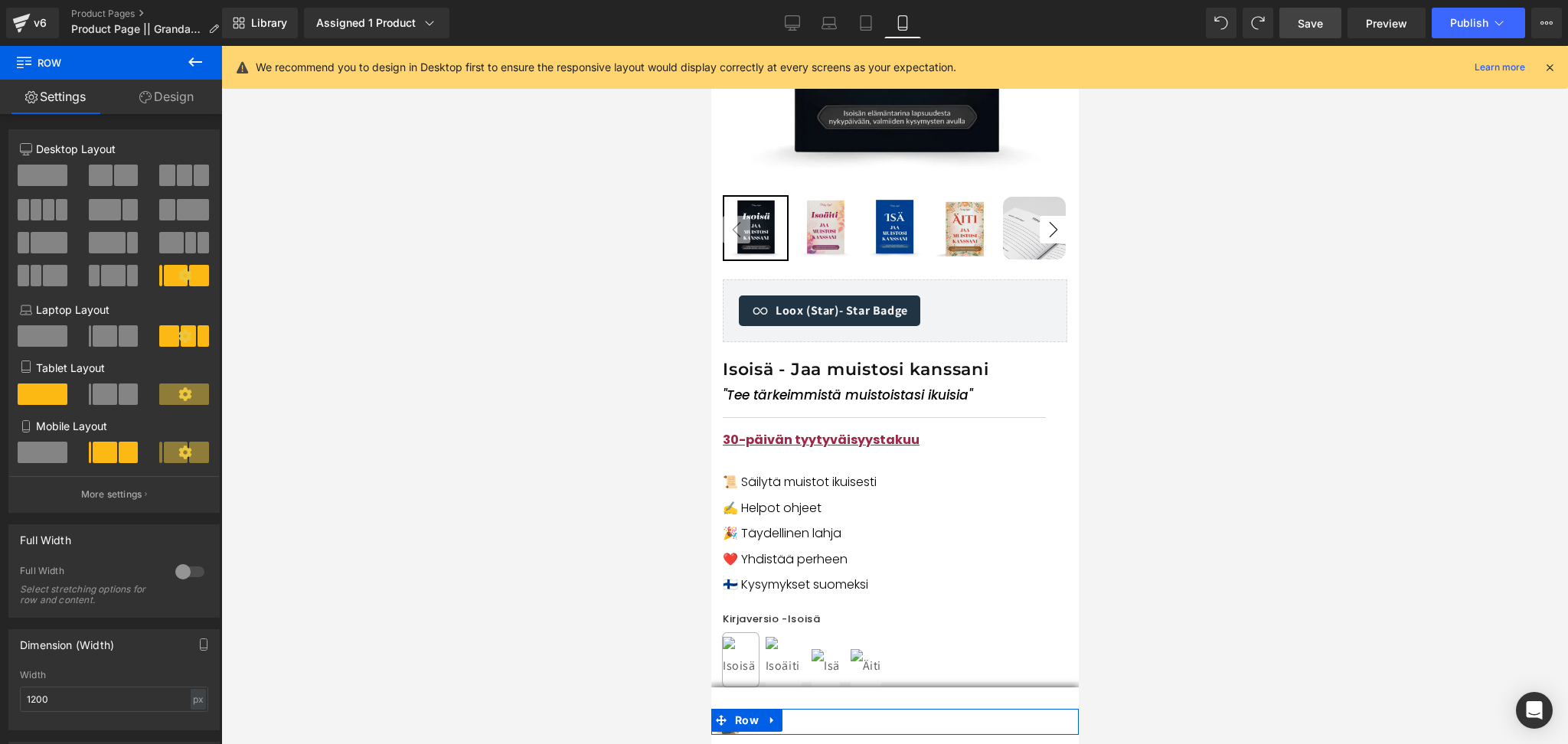
click at [50, 476] on div at bounding box center [43, 459] width 71 height 35
click at [32, 455] on span at bounding box center [42, 452] width 50 height 21
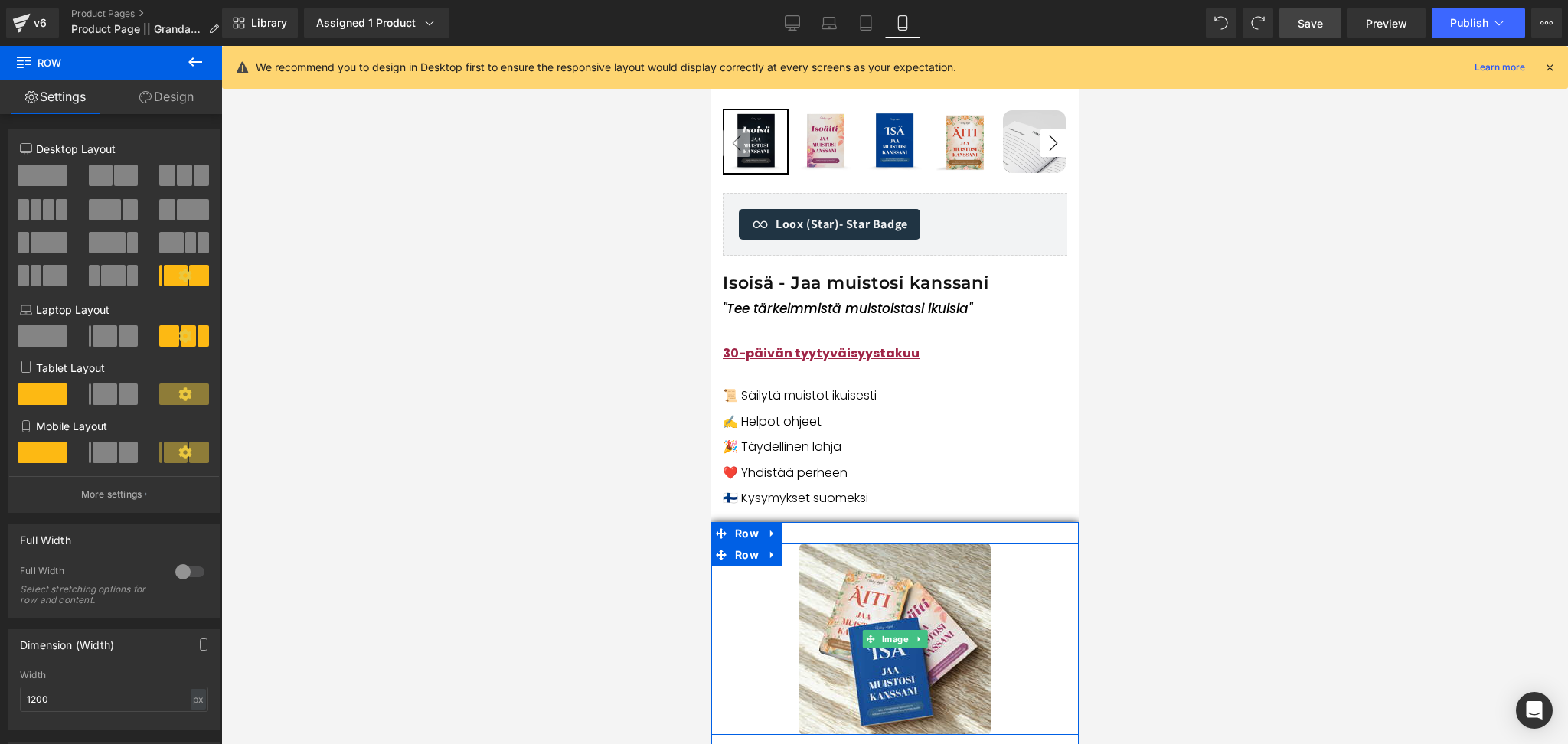
scroll to position [490, 0]
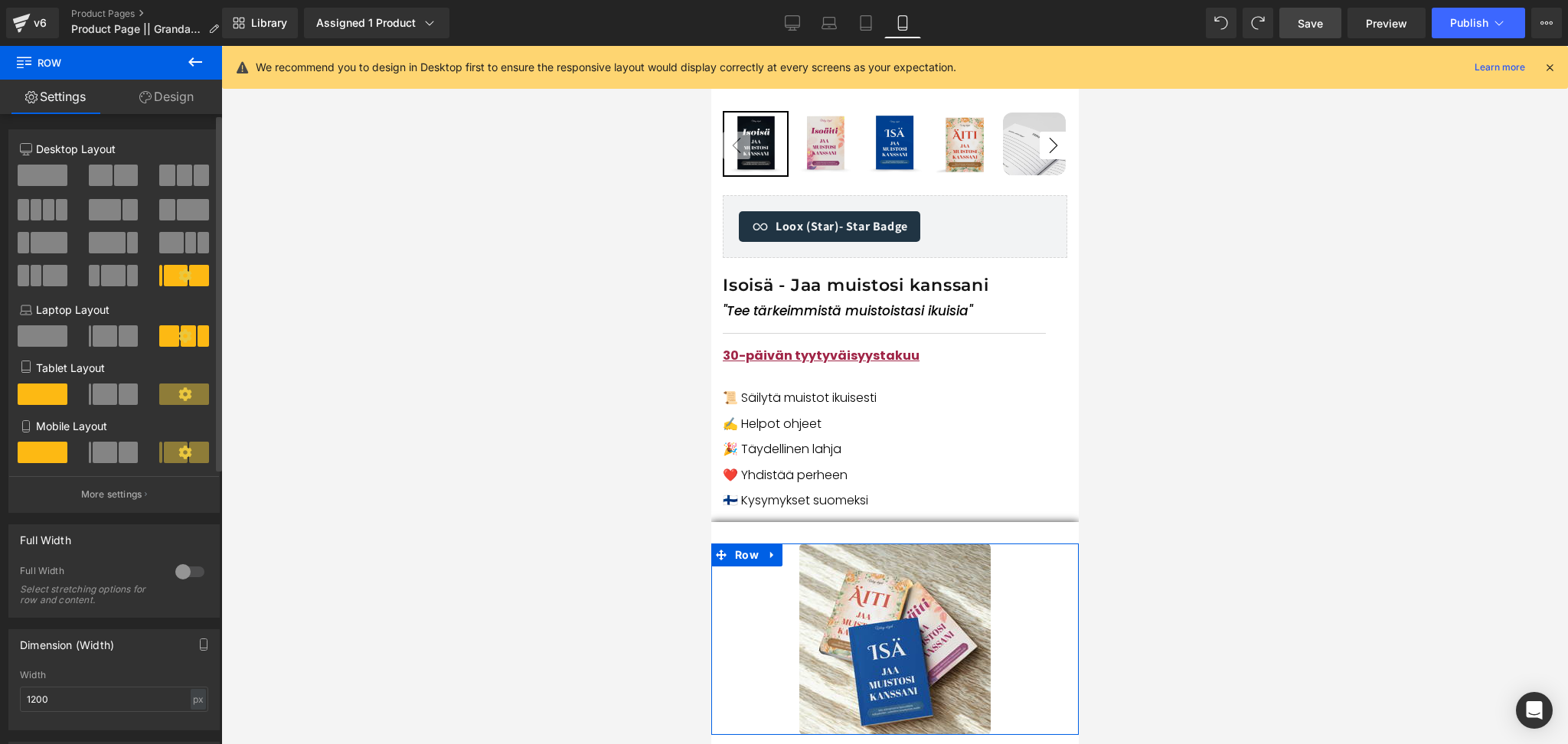
click at [107, 463] on span at bounding box center [105, 452] width 24 height 21
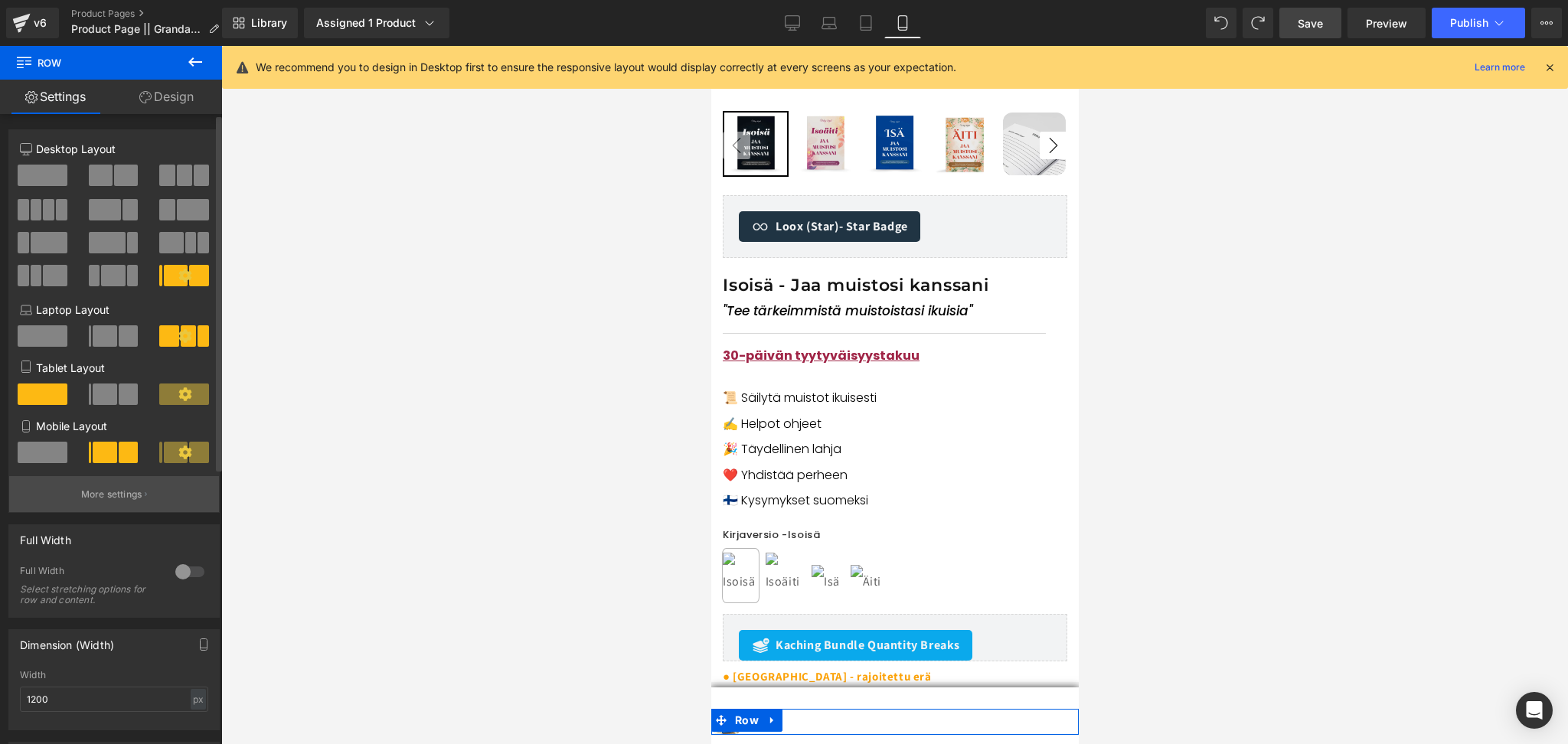
click at [123, 495] on p "More settings" at bounding box center [112, 494] width 61 height 14
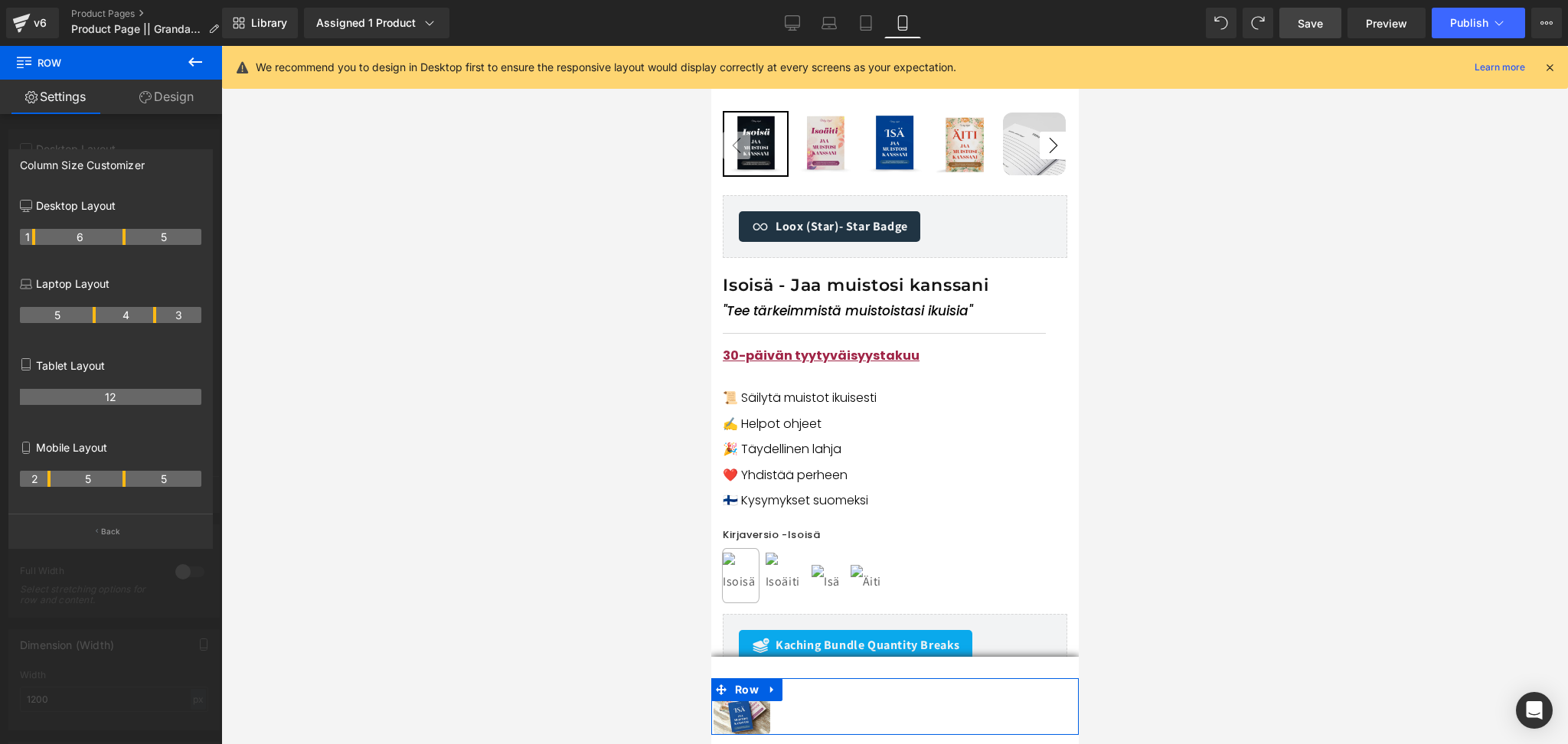
drag, startPoint x: 33, startPoint y: 479, endPoint x: 47, endPoint y: 476, distance: 14.3
click at [47, 476] on th "2" at bounding box center [35, 479] width 31 height 16
click at [868, 25] on icon at bounding box center [866, 22] width 15 height 15
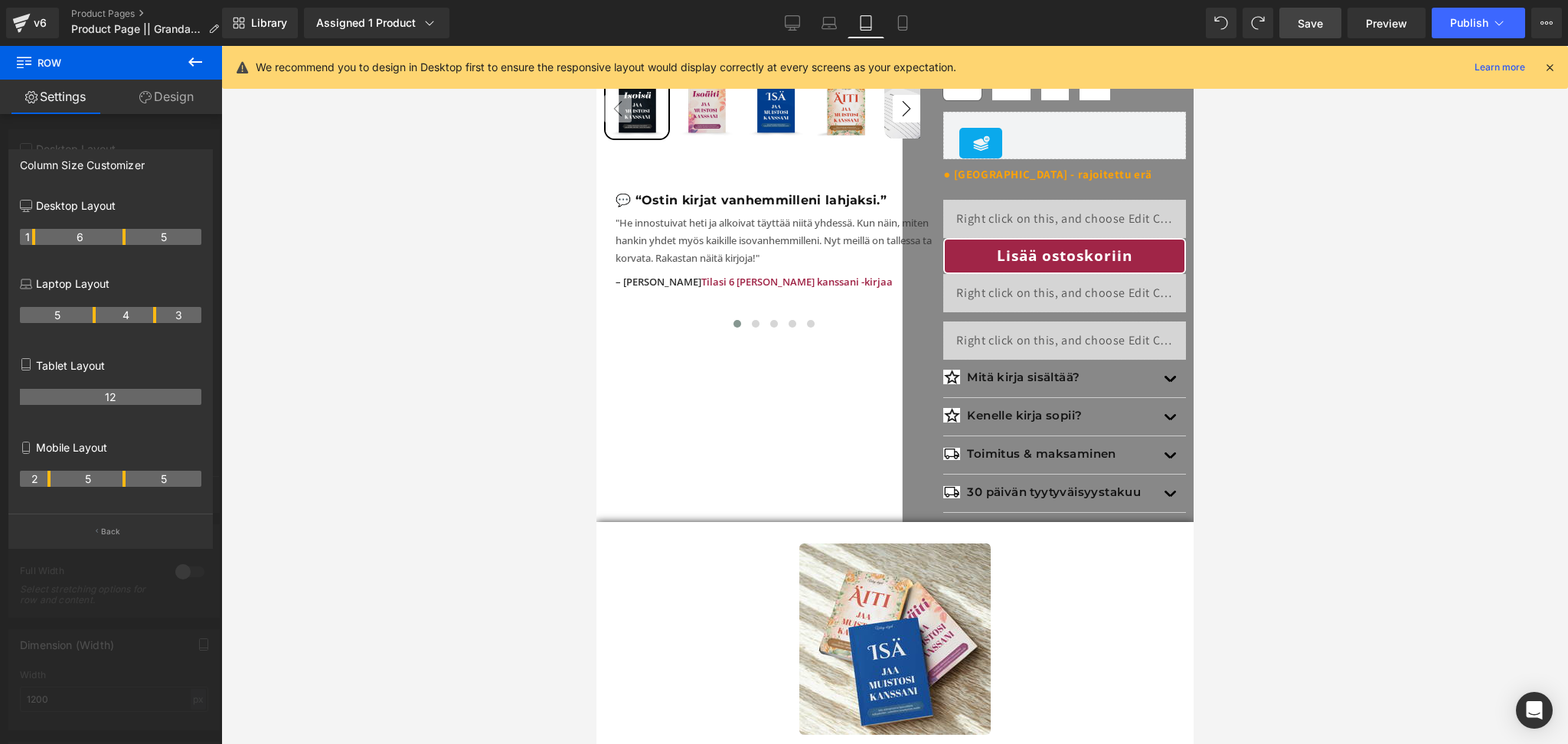
scroll to position [363, 0]
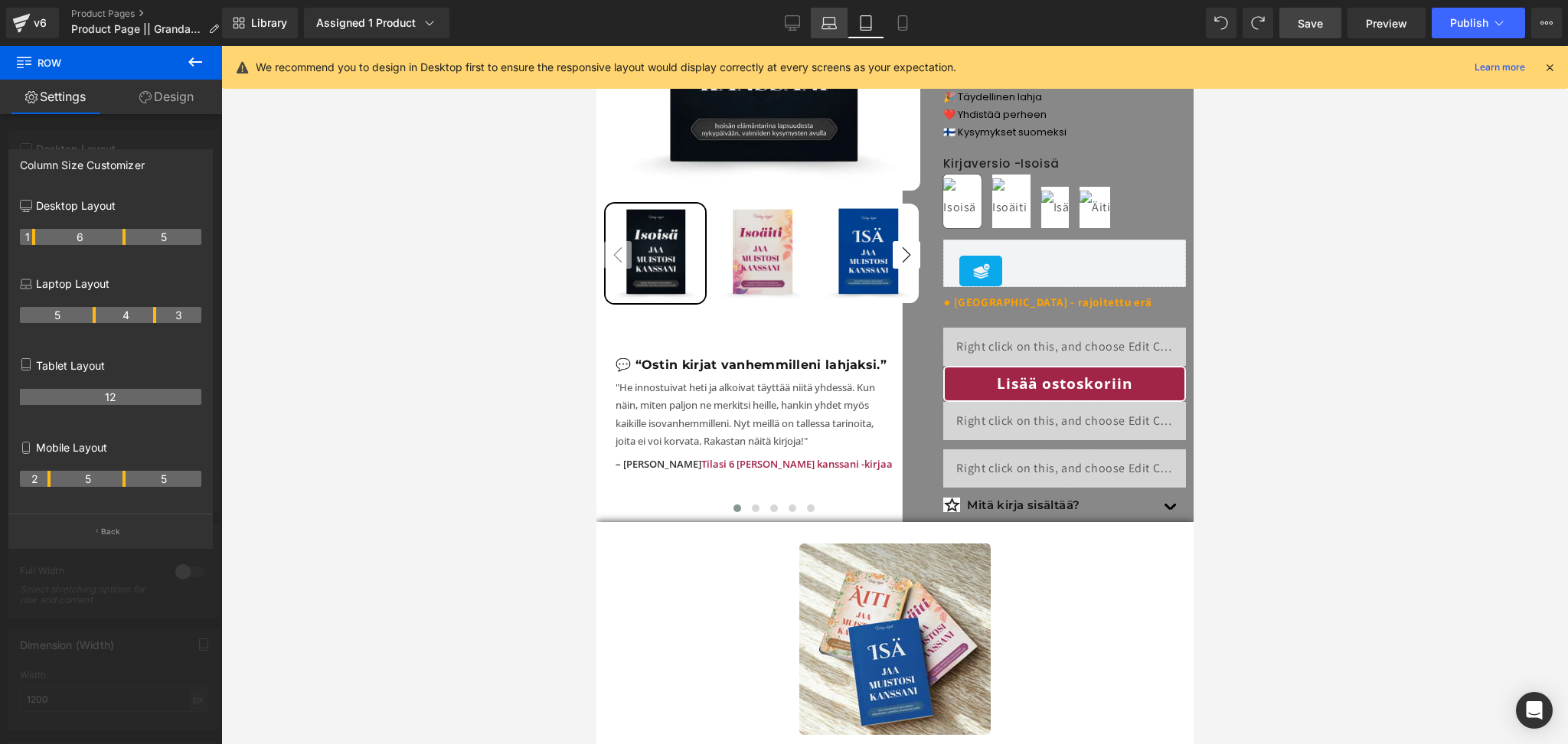
click at [826, 15] on icon at bounding box center [828, 22] width 15 height 15
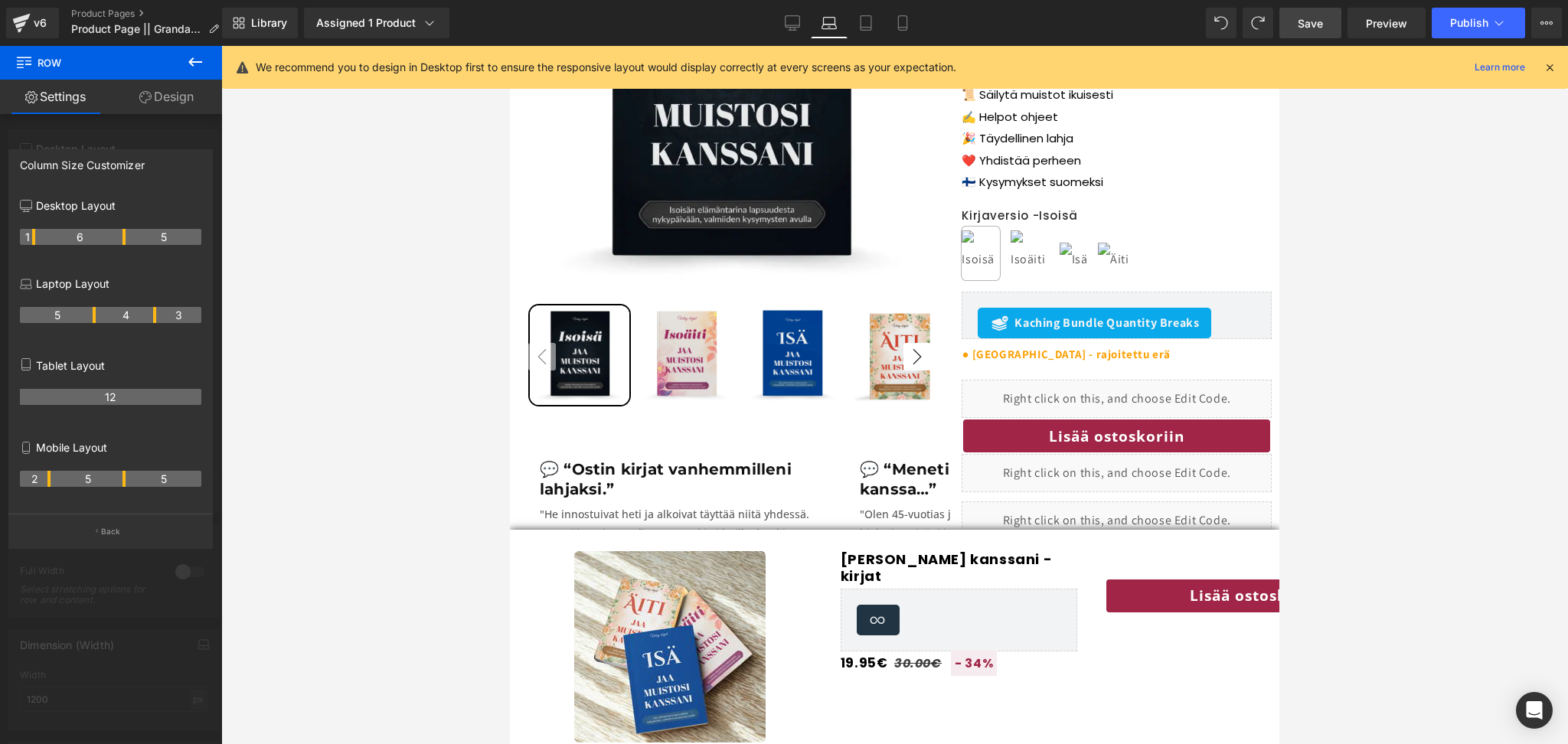
scroll to position [371, 0]
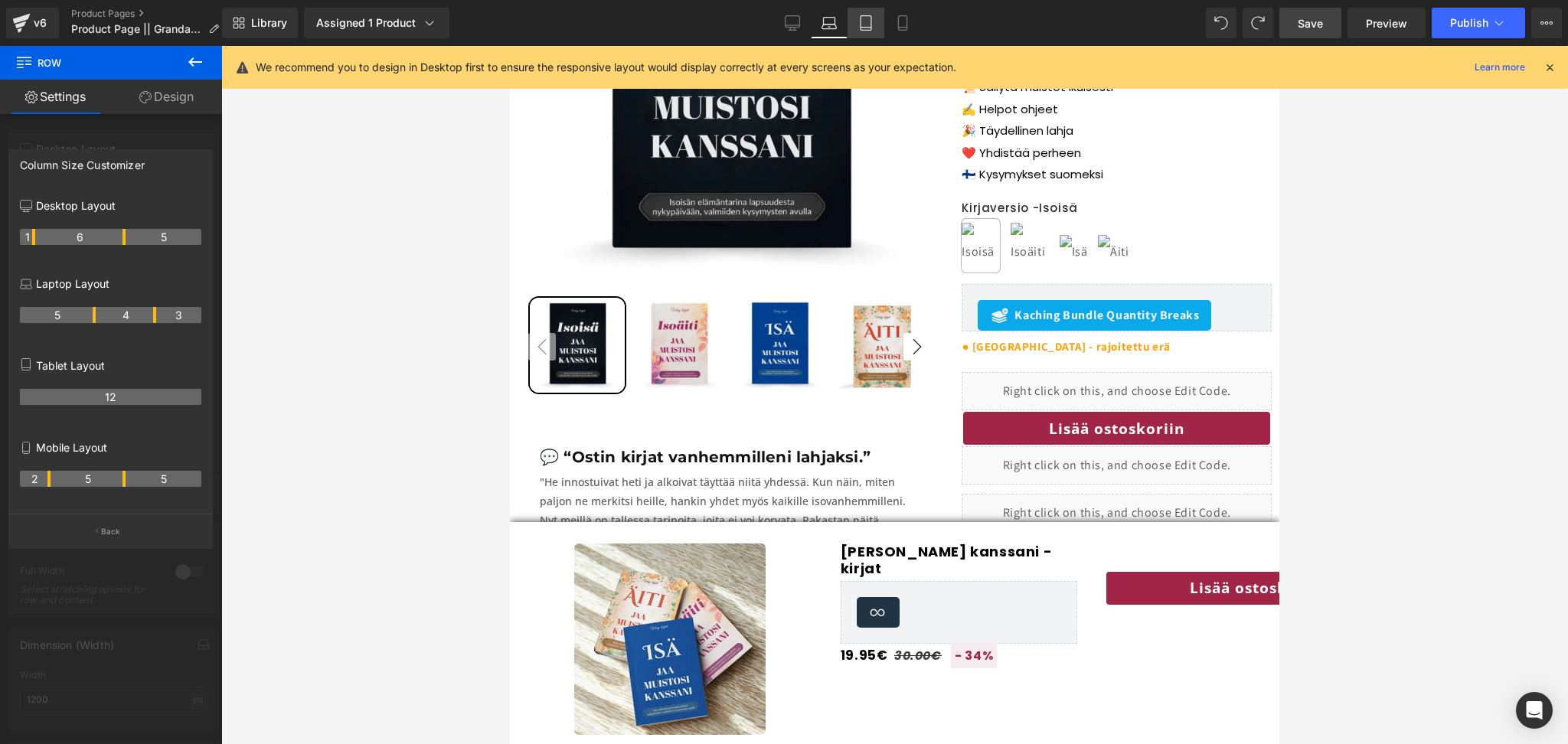
click at [855, 21] on link "Tablet" at bounding box center [866, 23] width 37 height 31
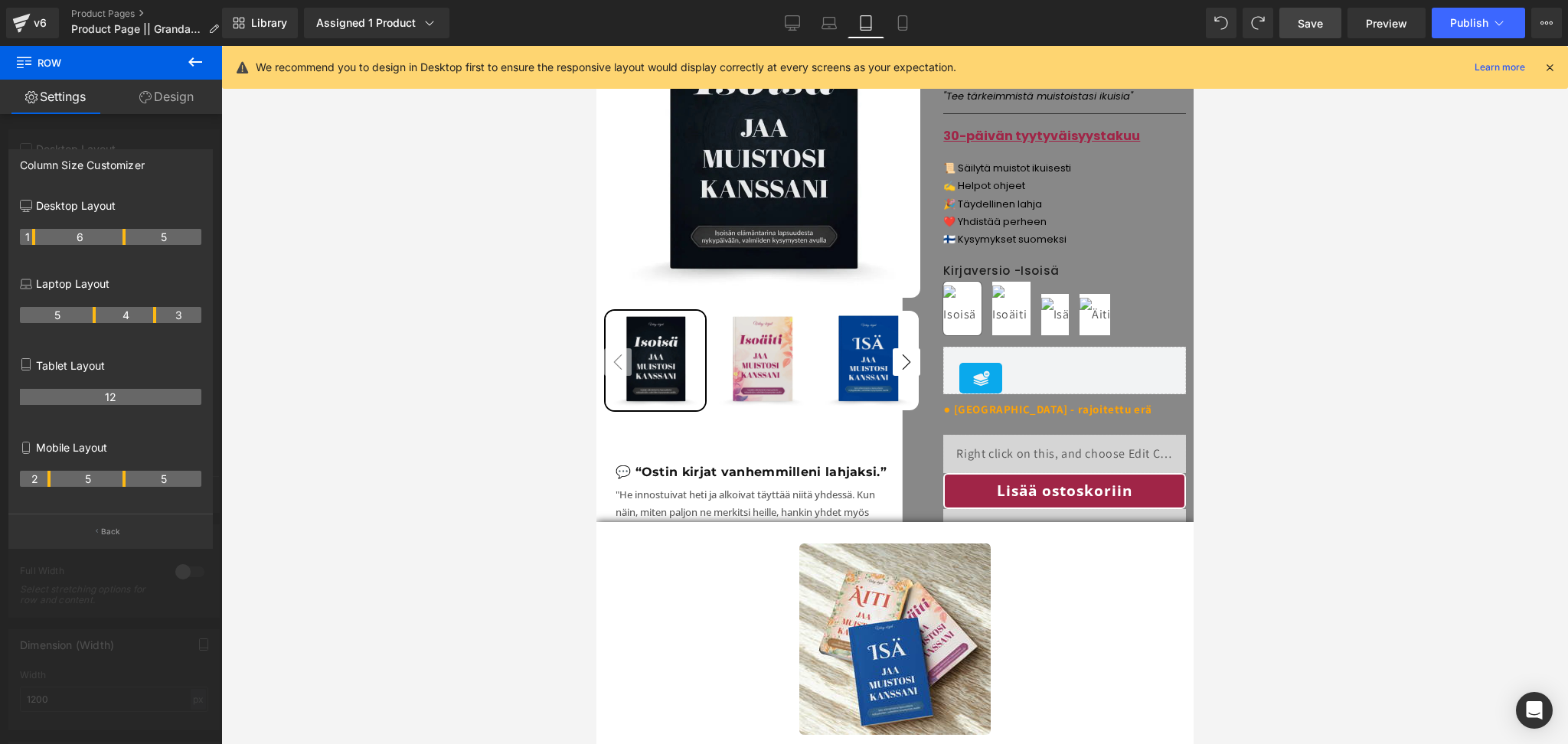
scroll to position [0, 0]
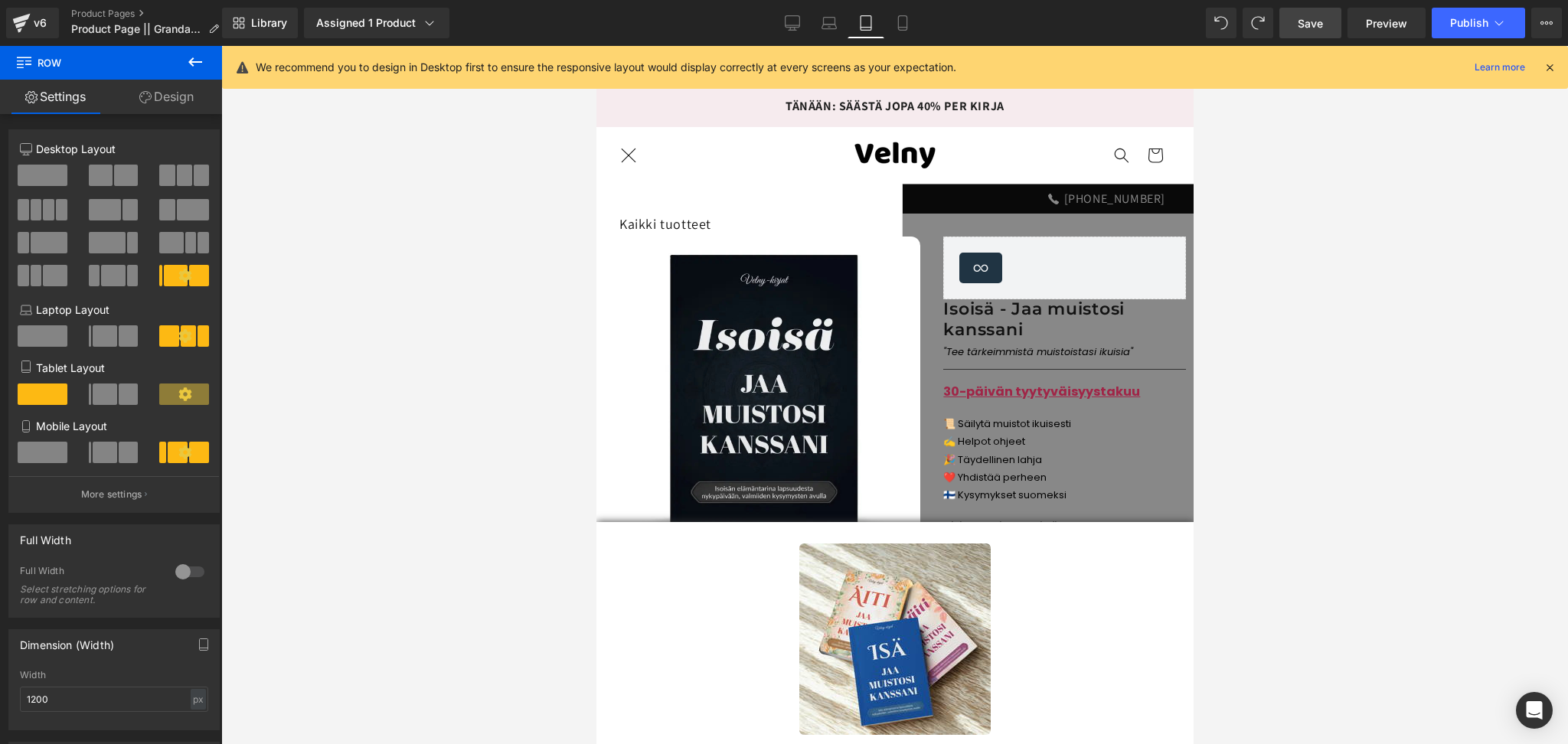
click at [632, 161] on icon "Valikko" at bounding box center [628, 155] width 16 height 16
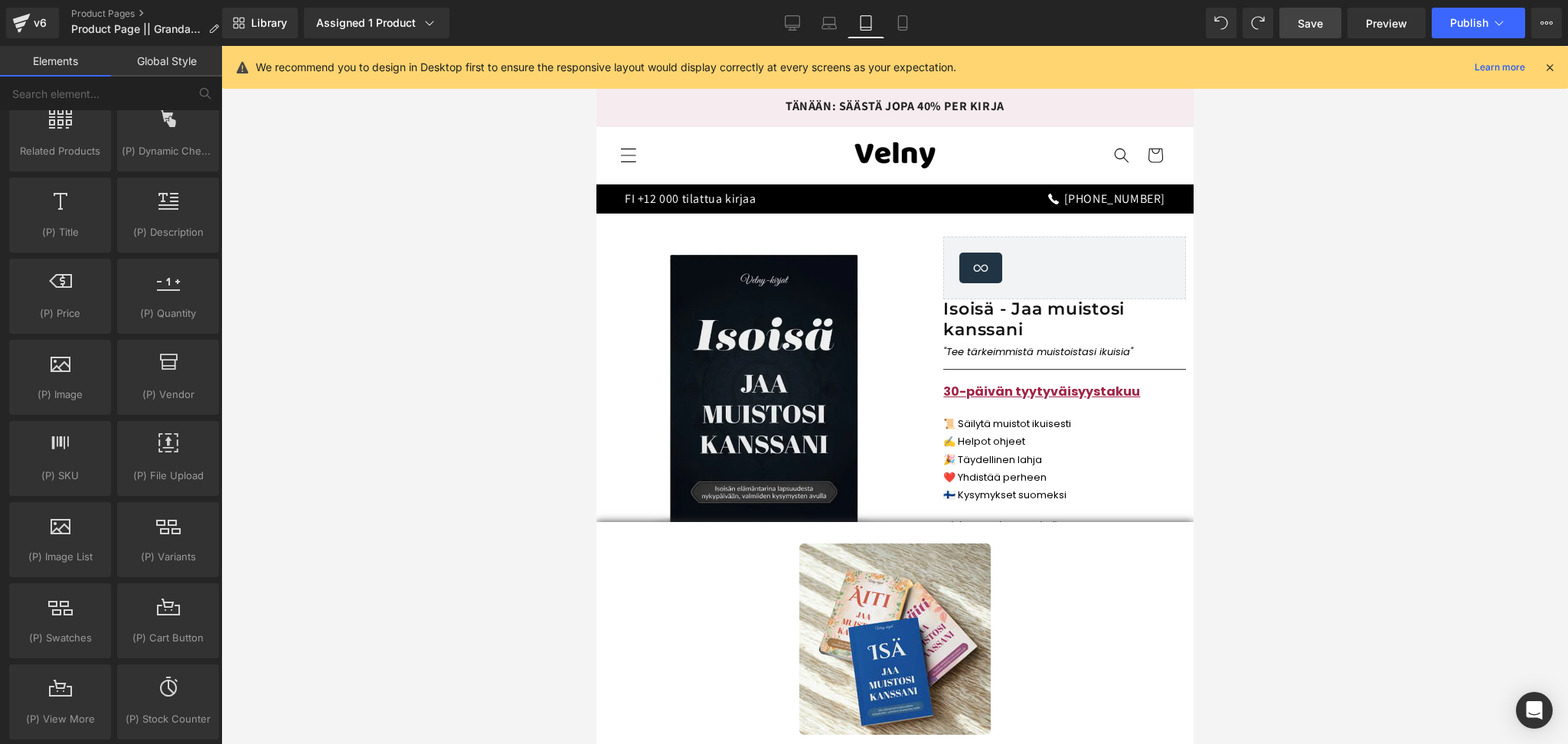
click at [632, 161] on icon "Valikko" at bounding box center [628, 155] width 16 height 16
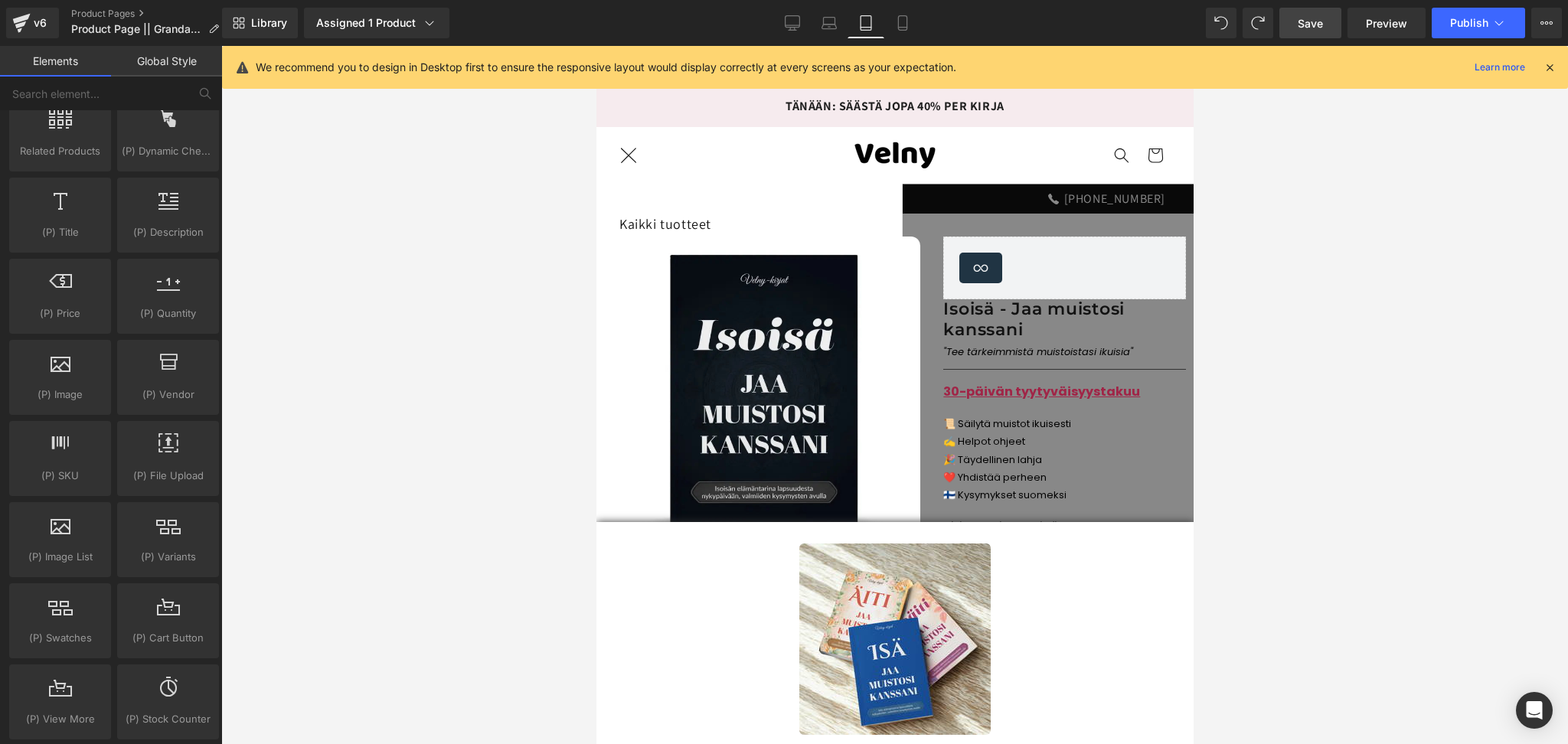
click at [632, 161] on icon "Valikko" at bounding box center [628, 155] width 16 height 16
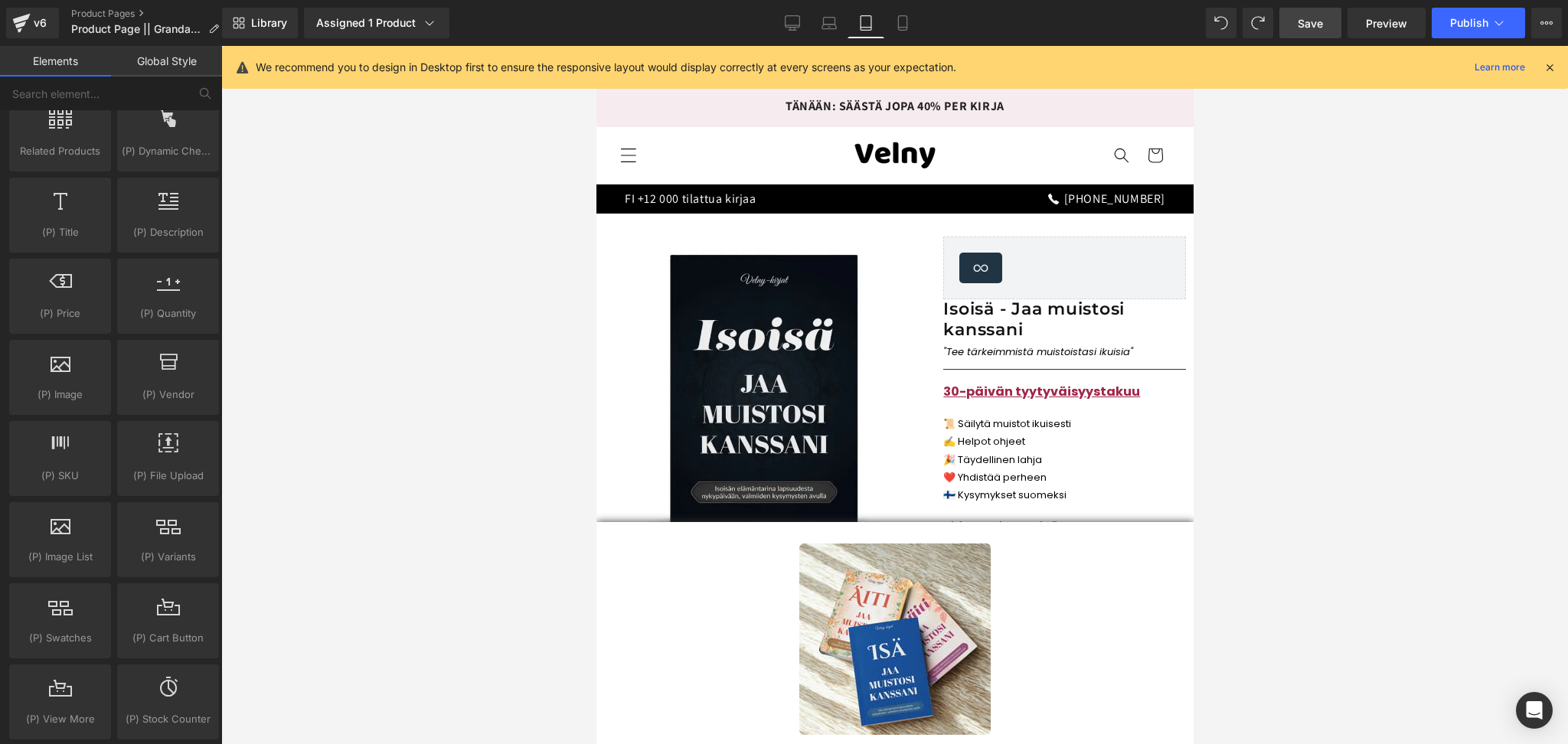
click at [632, 161] on icon "Valikko" at bounding box center [628, 155] width 16 height 16
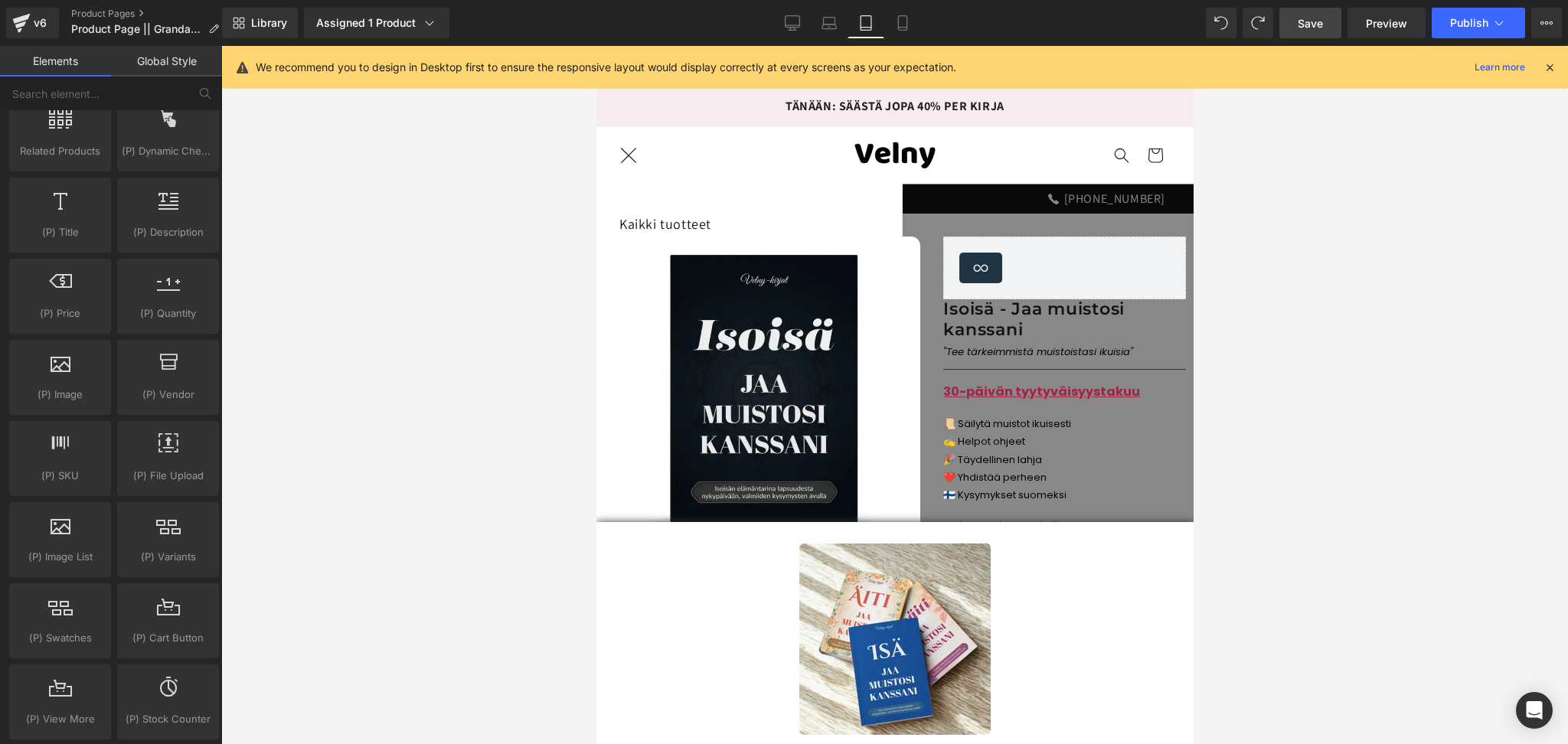
click at [632, 161] on icon "Valikko" at bounding box center [628, 155] width 16 height 16
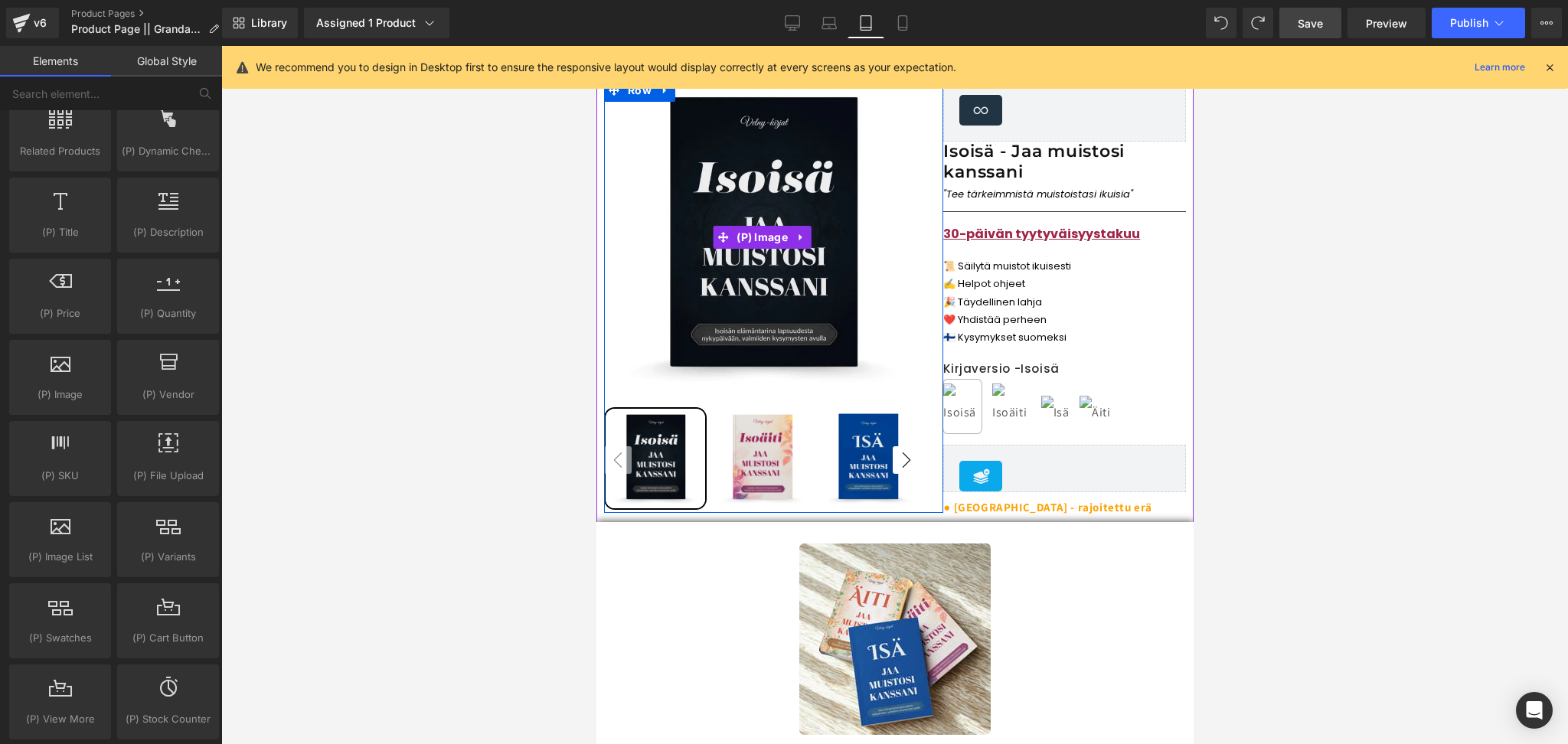
scroll to position [159, 0]
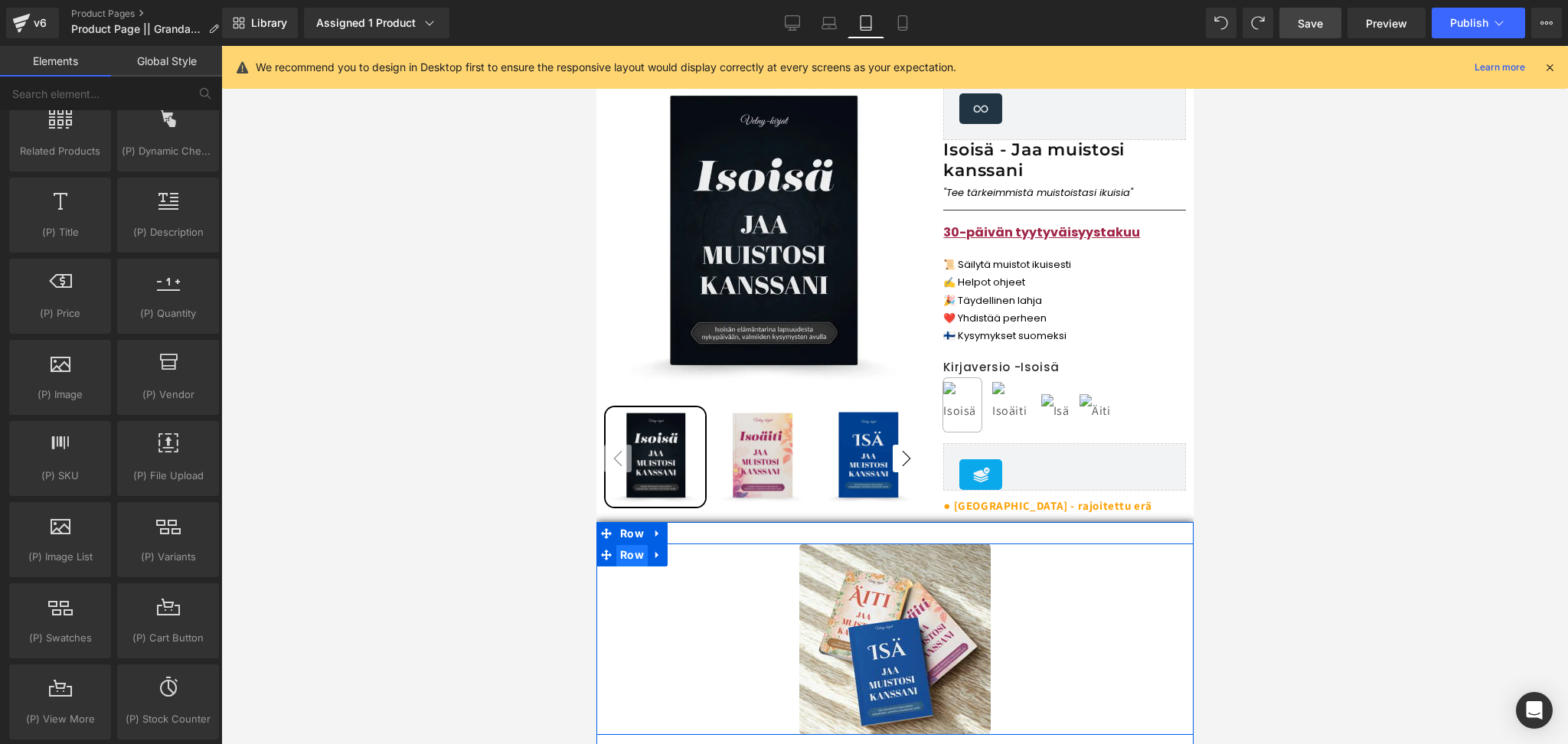
click at [633, 557] on span "Row" at bounding box center [632, 554] width 32 height 23
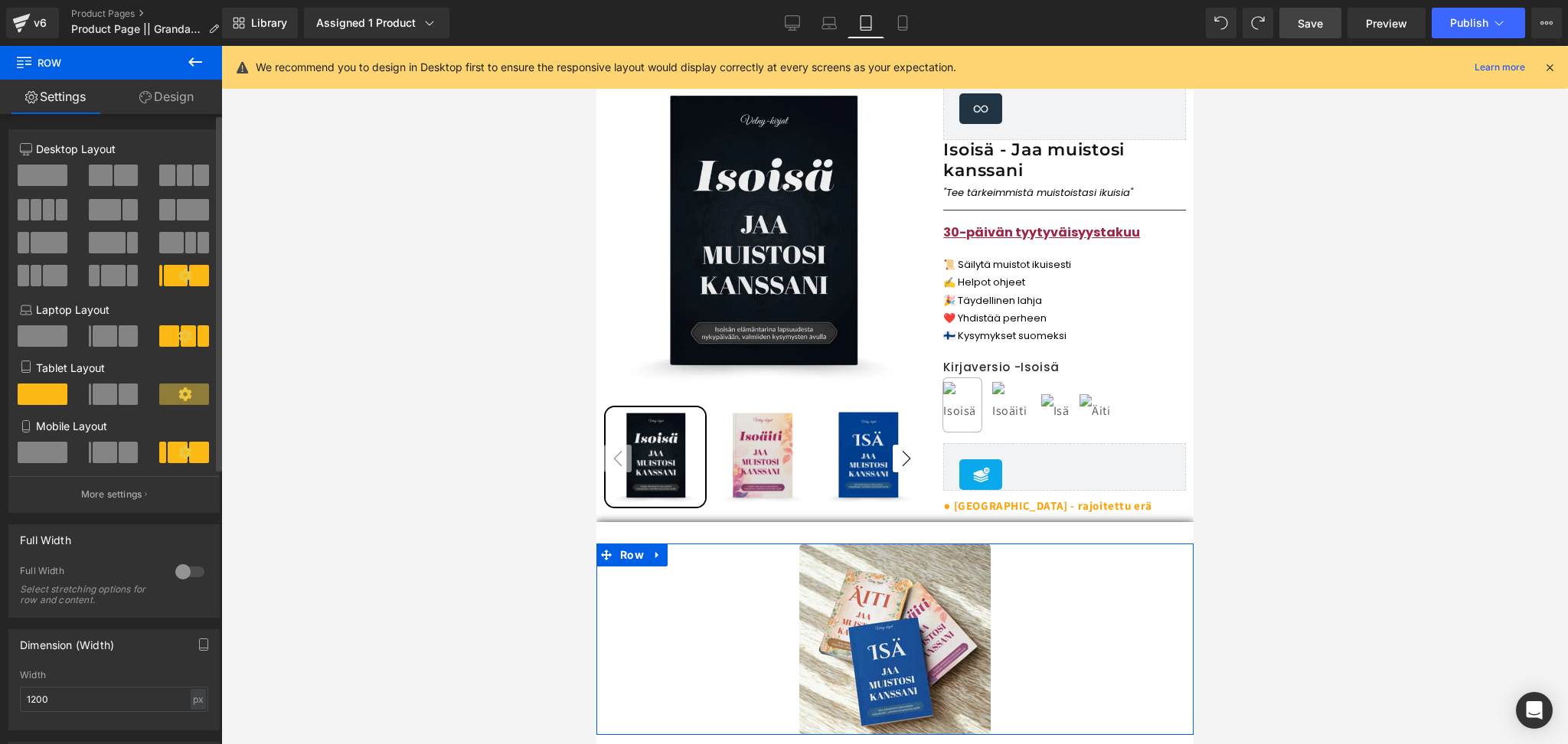
click at [119, 457] on span at bounding box center [128, 452] width 20 height 21
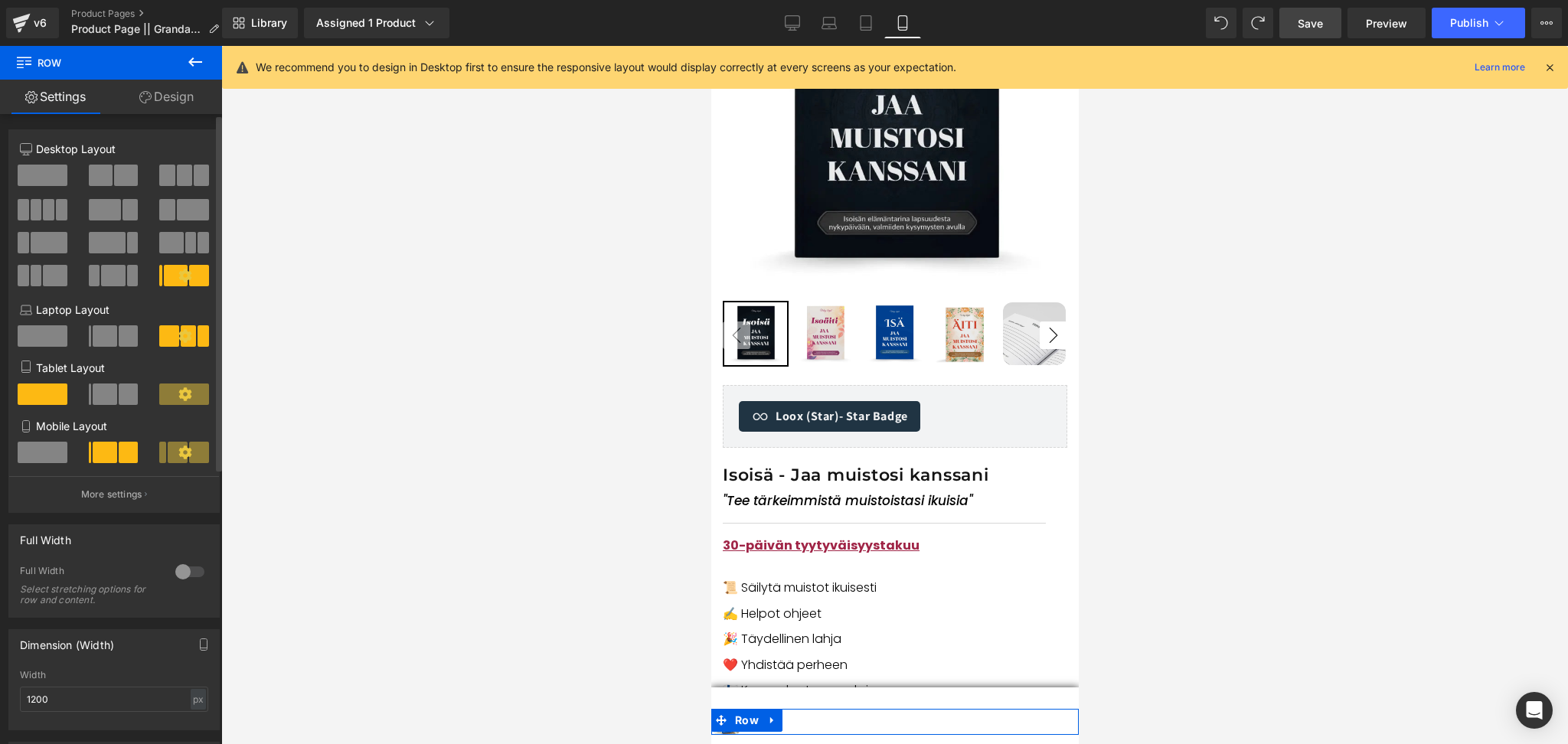
click at [54, 459] on span at bounding box center [42, 452] width 50 height 21
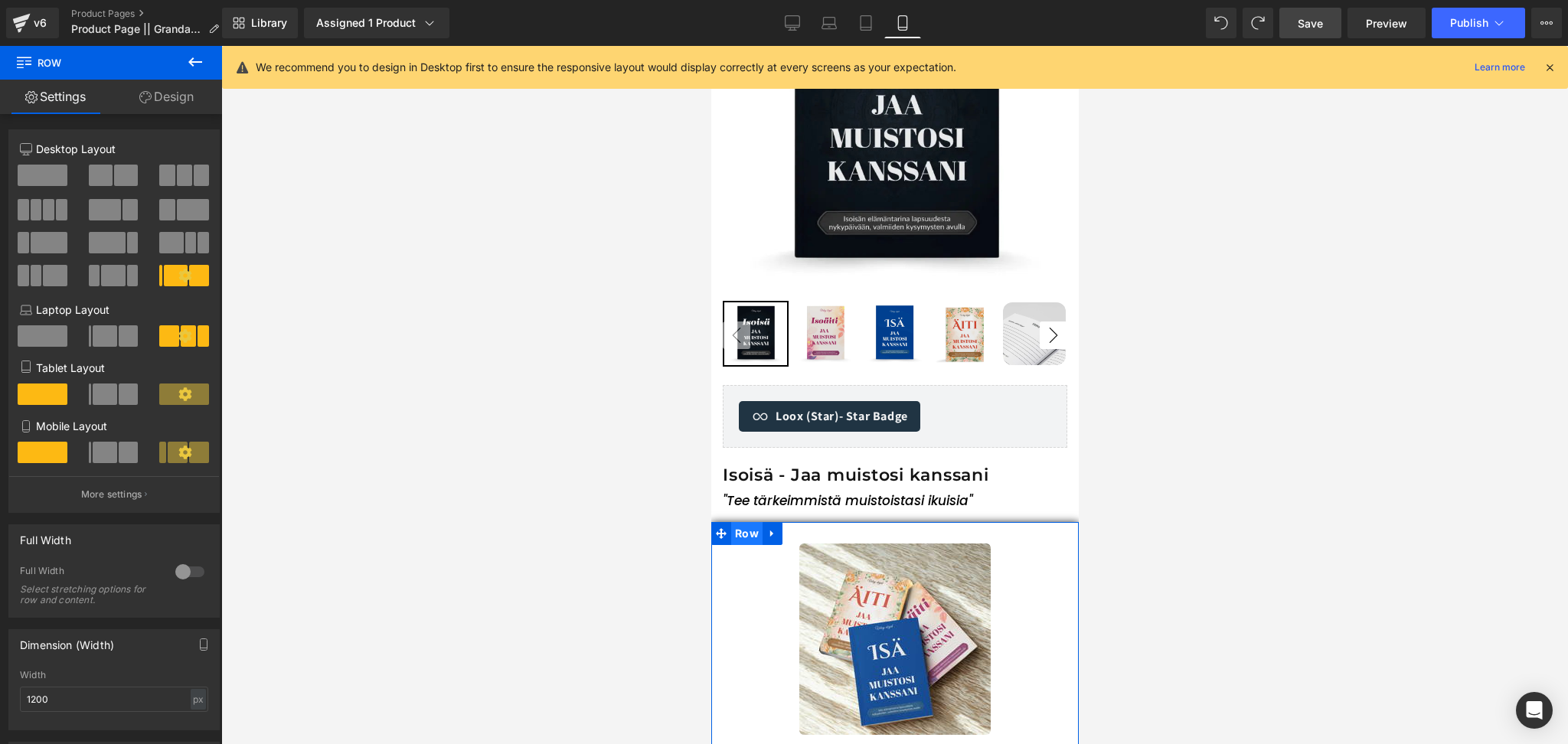
click at [738, 533] on span "Row" at bounding box center [747, 533] width 32 height 23
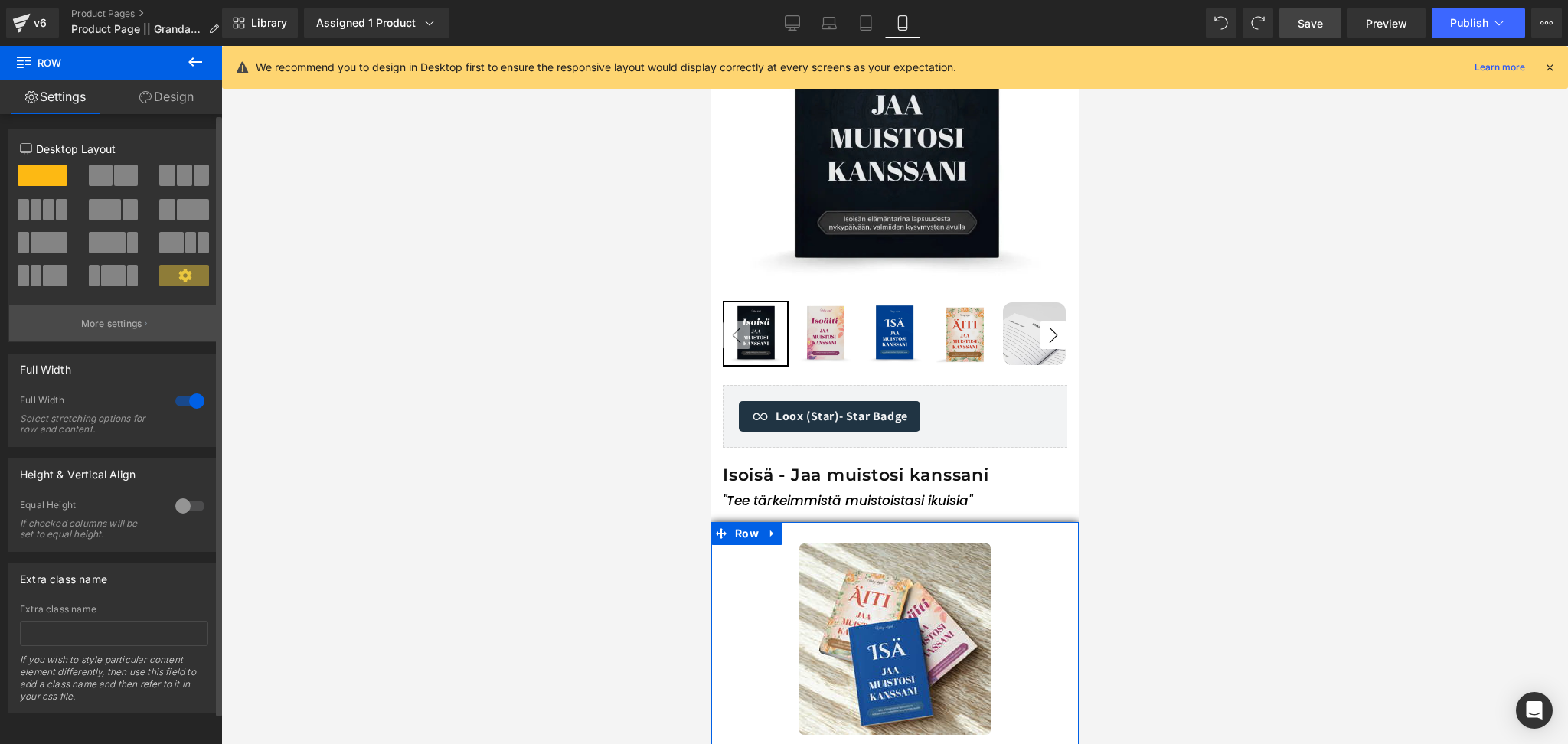
click at [117, 328] on p "More settings" at bounding box center [112, 324] width 61 height 14
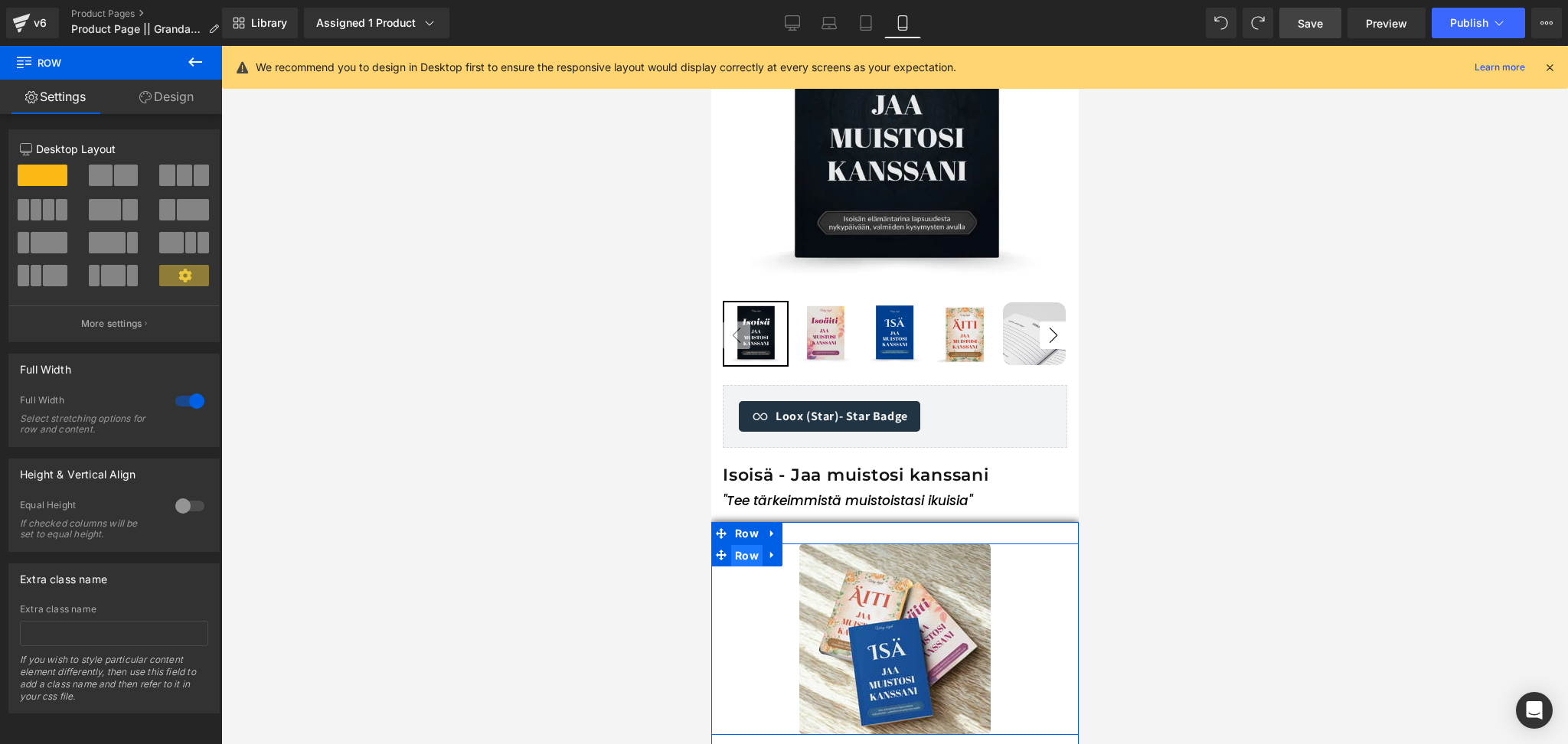
click at [732, 556] on span "Row" at bounding box center [747, 555] width 32 height 23
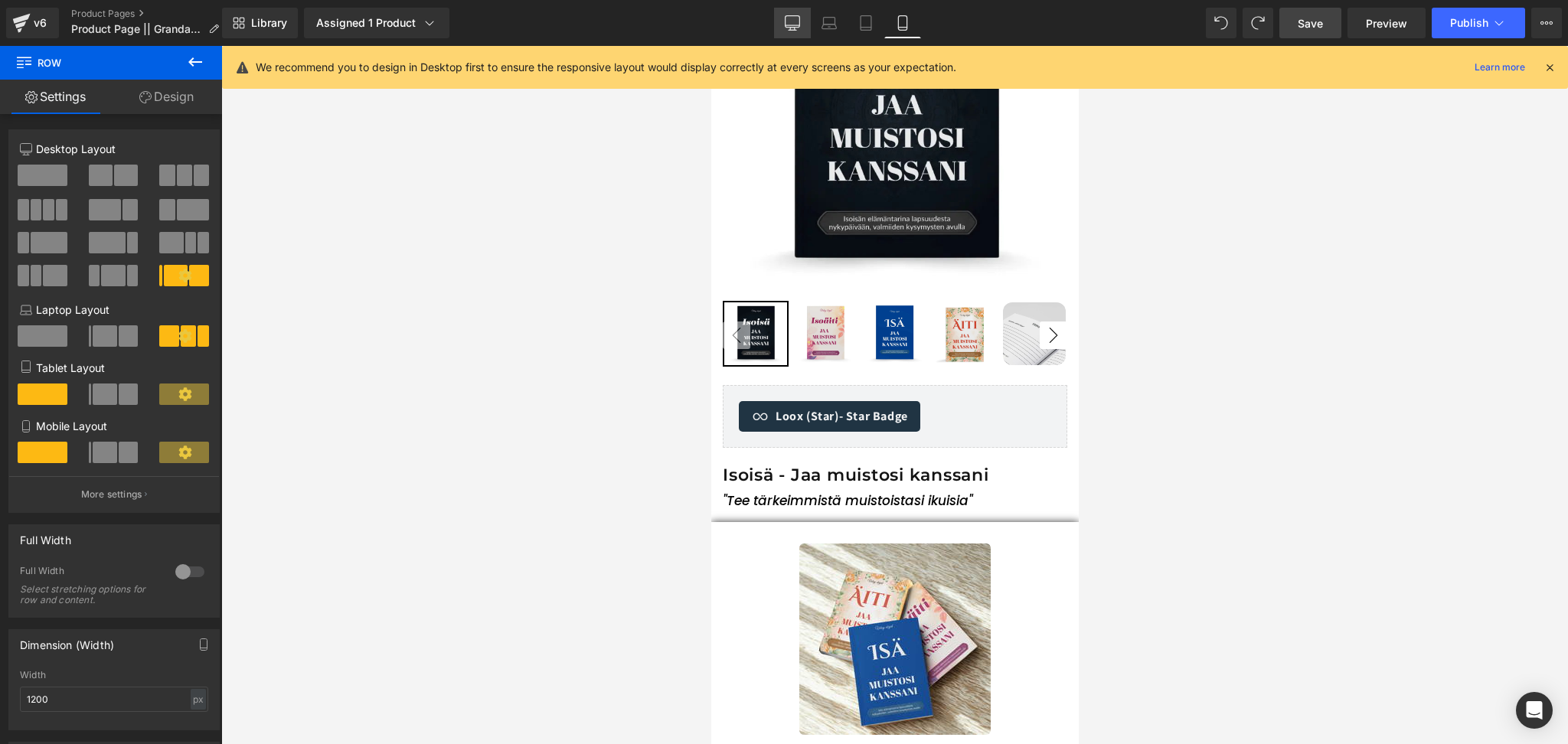
click at [797, 14] on link "Desktop" at bounding box center [792, 23] width 37 height 31
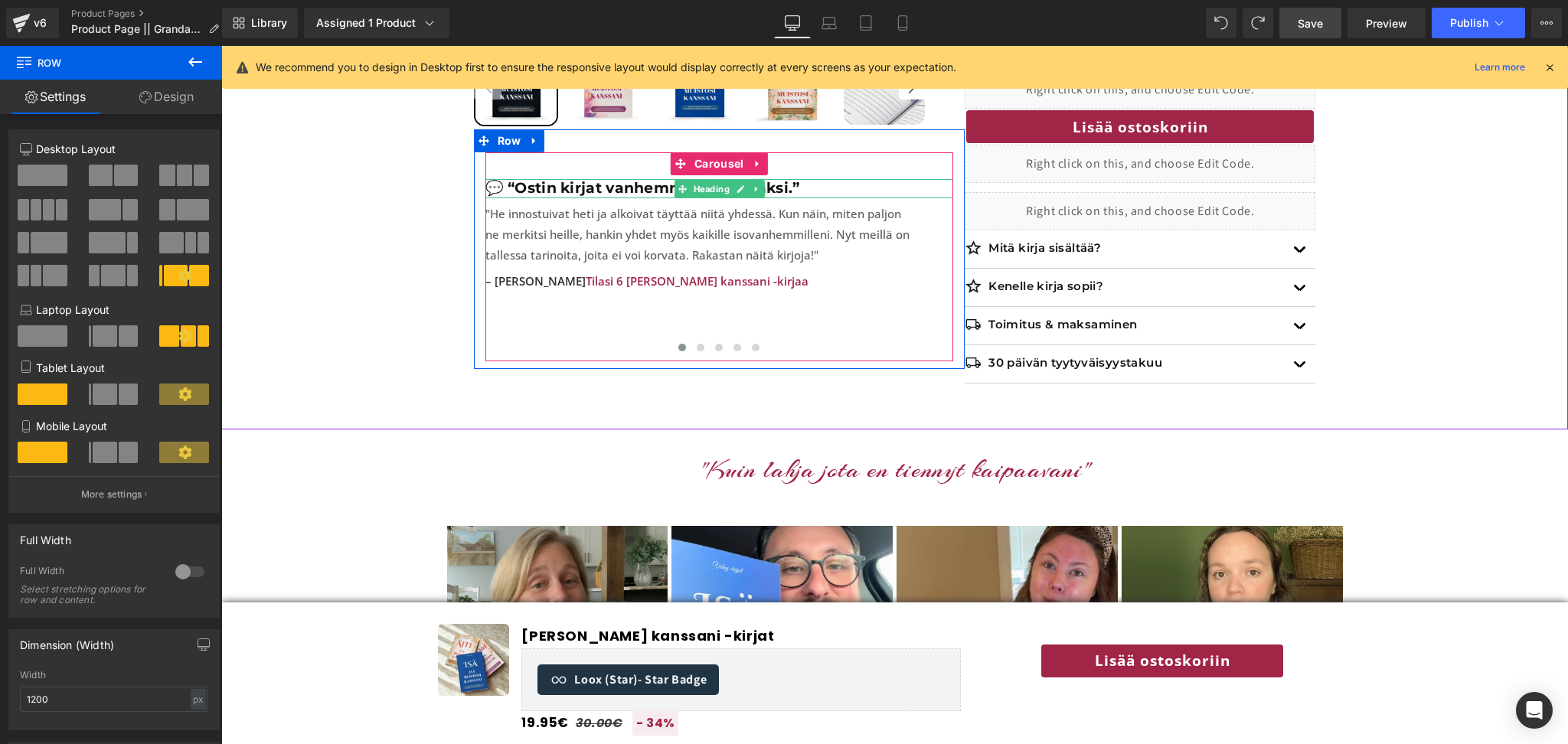
scroll to position [682, 0]
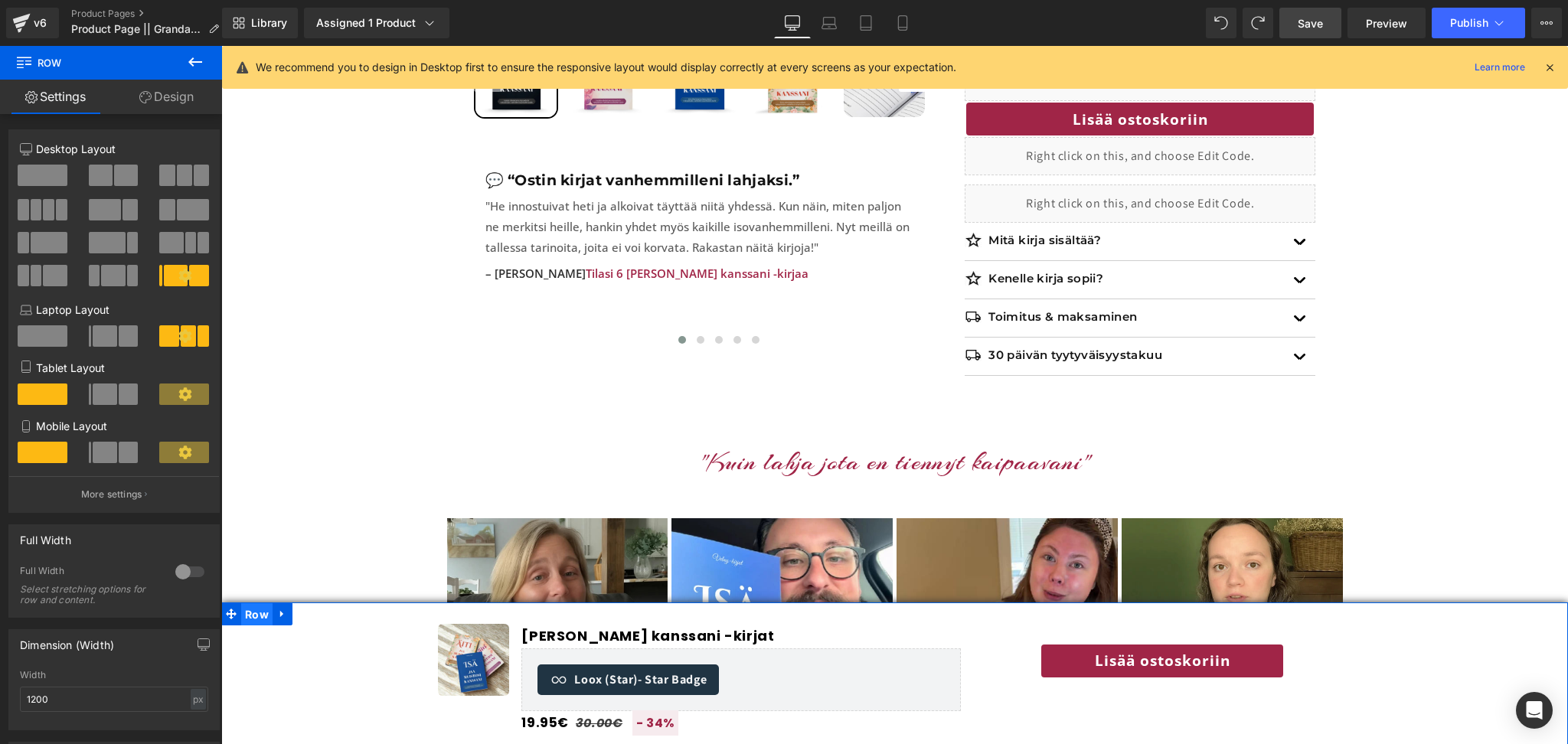
click at [251, 615] on span "Row" at bounding box center [257, 614] width 32 height 23
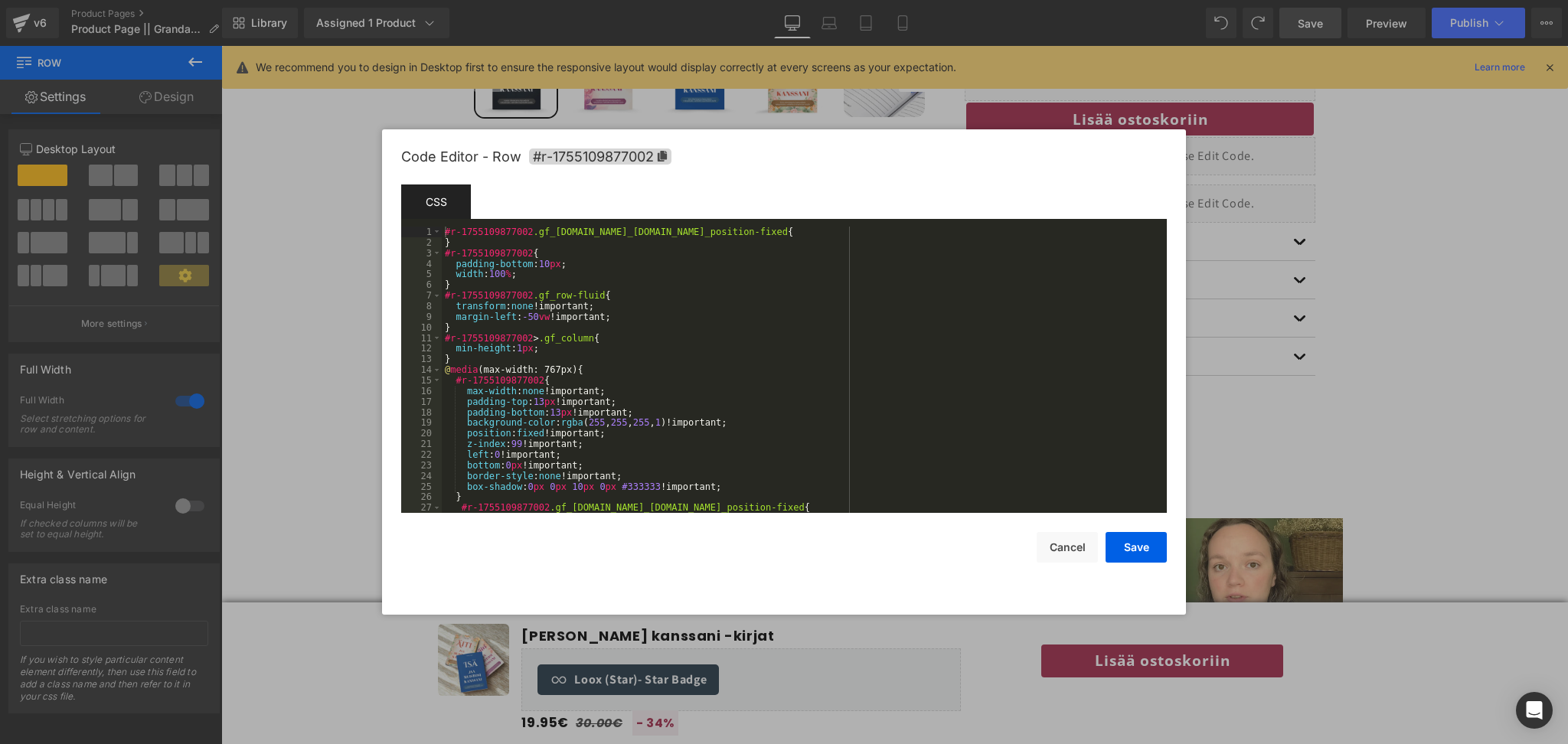
click at [239, 534] on body "Row You are previewing how the will restyle your page. You can not edit Element…" at bounding box center [784, 372] width 1568 height 744
click at [509, 442] on div "#r-1755109877002 .gf_row.gf_row-fluid.gf_position-fixed { } #r-1755109877002 { …" at bounding box center [802, 380] width 720 height 308
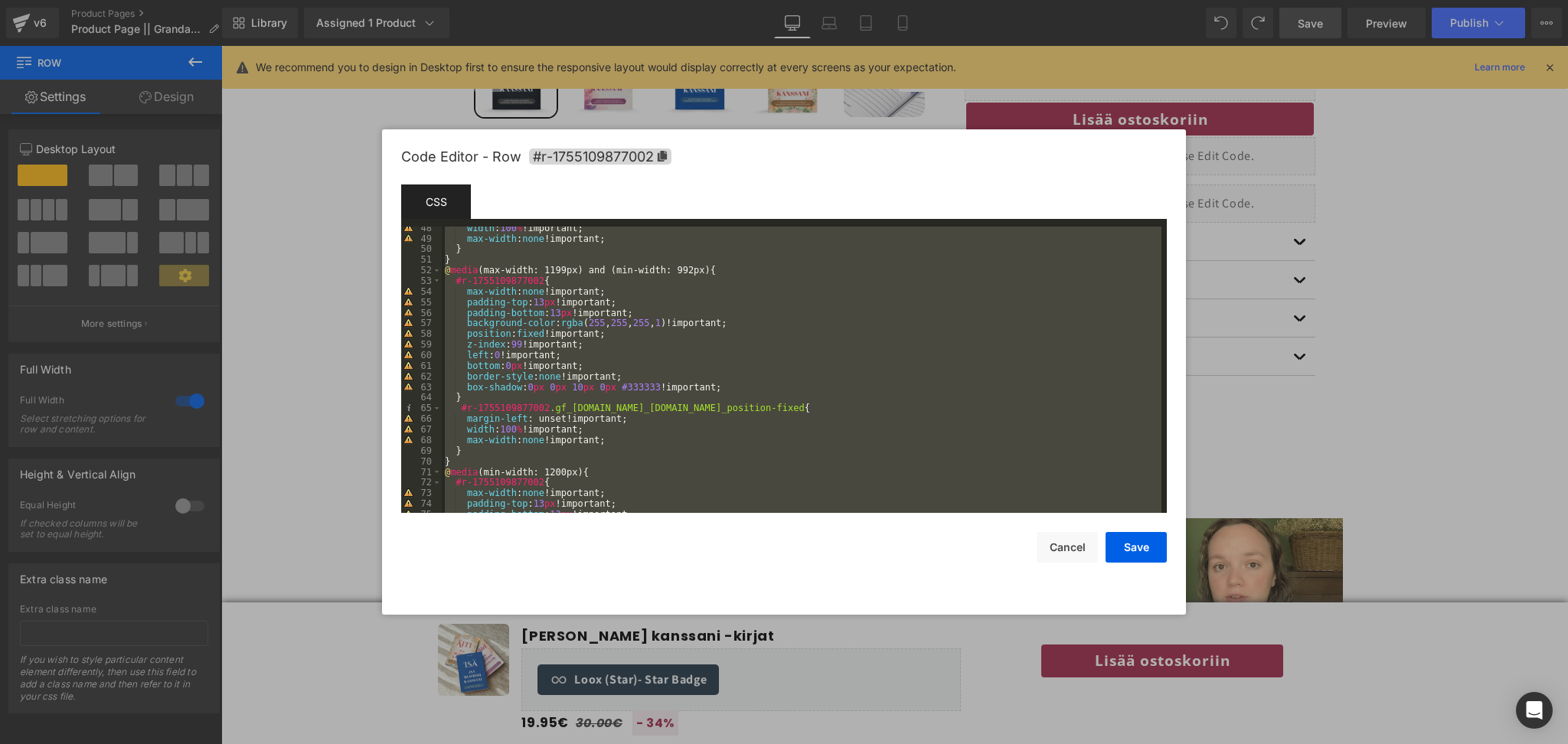
scroll to position [503, 0]
click at [656, 723] on div at bounding box center [784, 372] width 1568 height 744
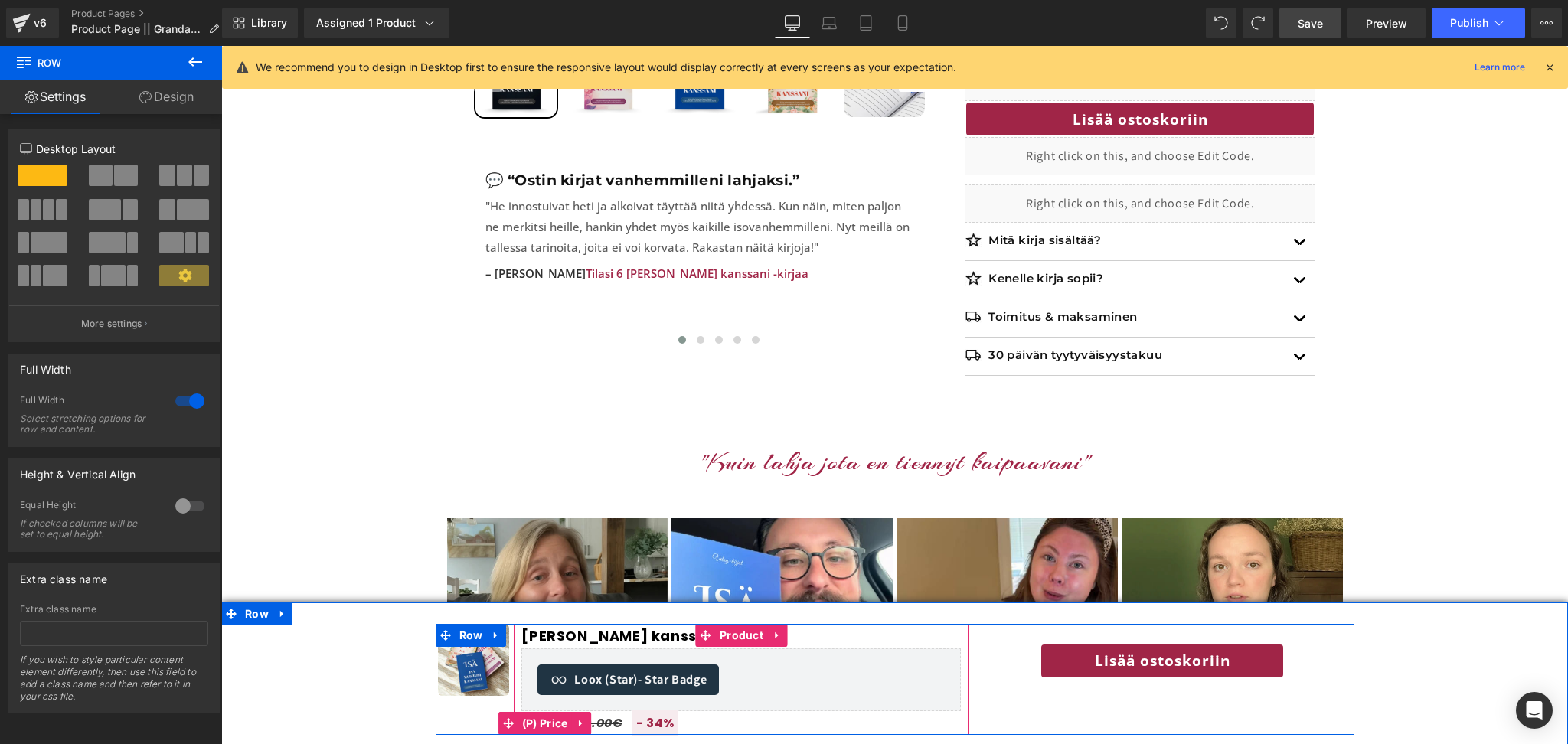
click at [656, 723] on span "34%" at bounding box center [661, 723] width 28 height 17
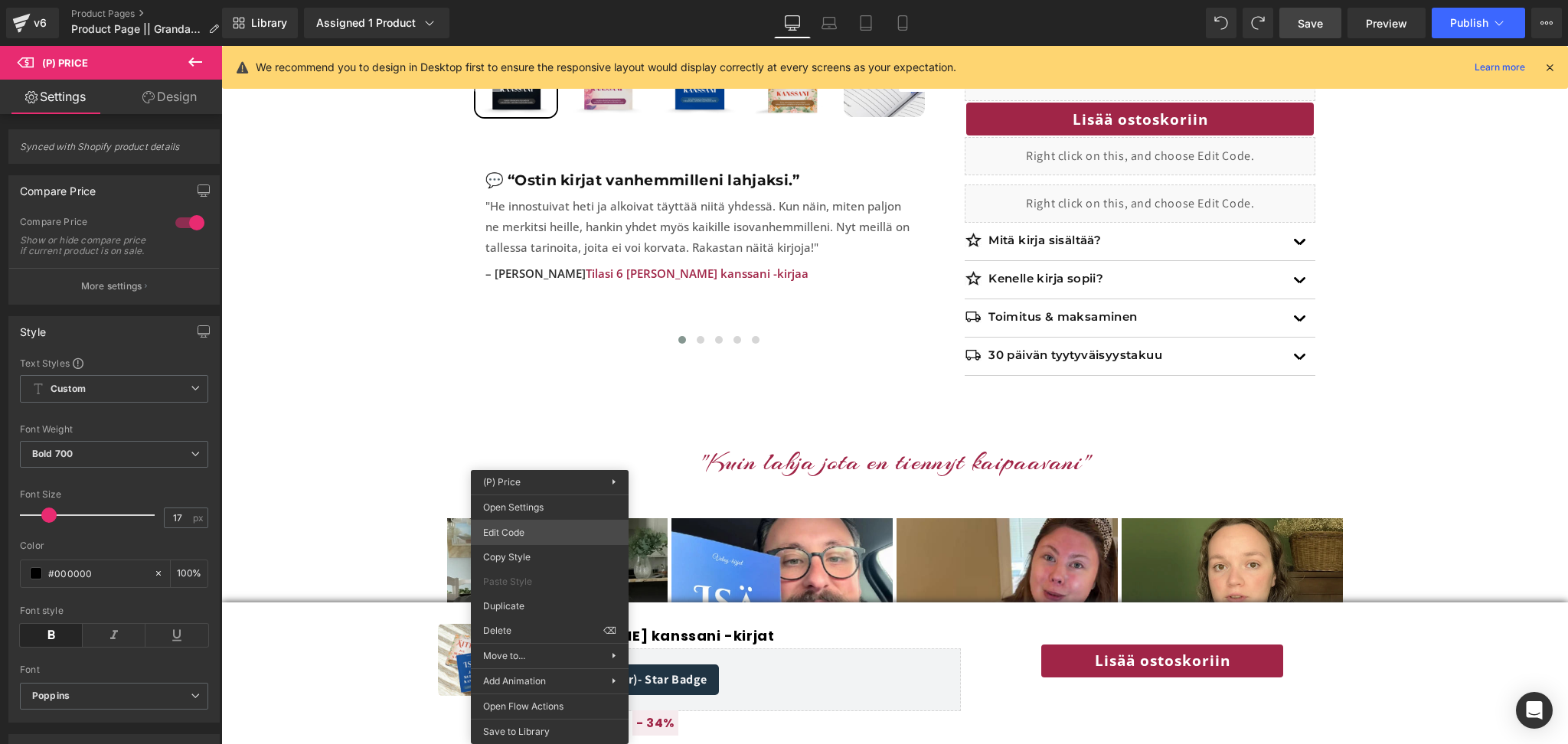
click at [510, 0] on div "Row You are previewing how the will restyle your page. You can not edit Element…" at bounding box center [784, 0] width 1568 height 0
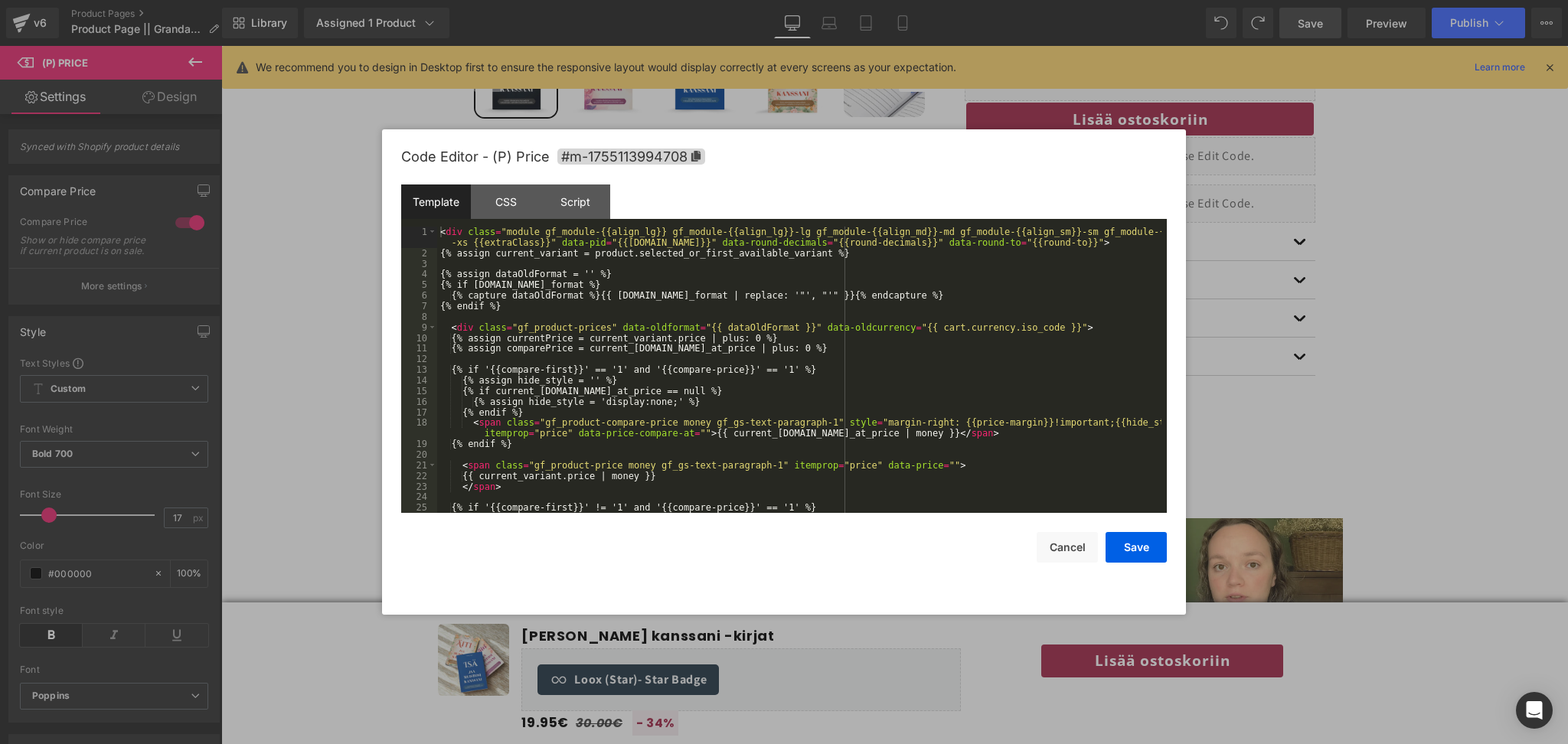
click at [610, 353] on div "< div class = "module gf_module-{{align_lg}} gf_module-{{align_lg}}-lg gf_modul…" at bounding box center [799, 386] width 725 height 318
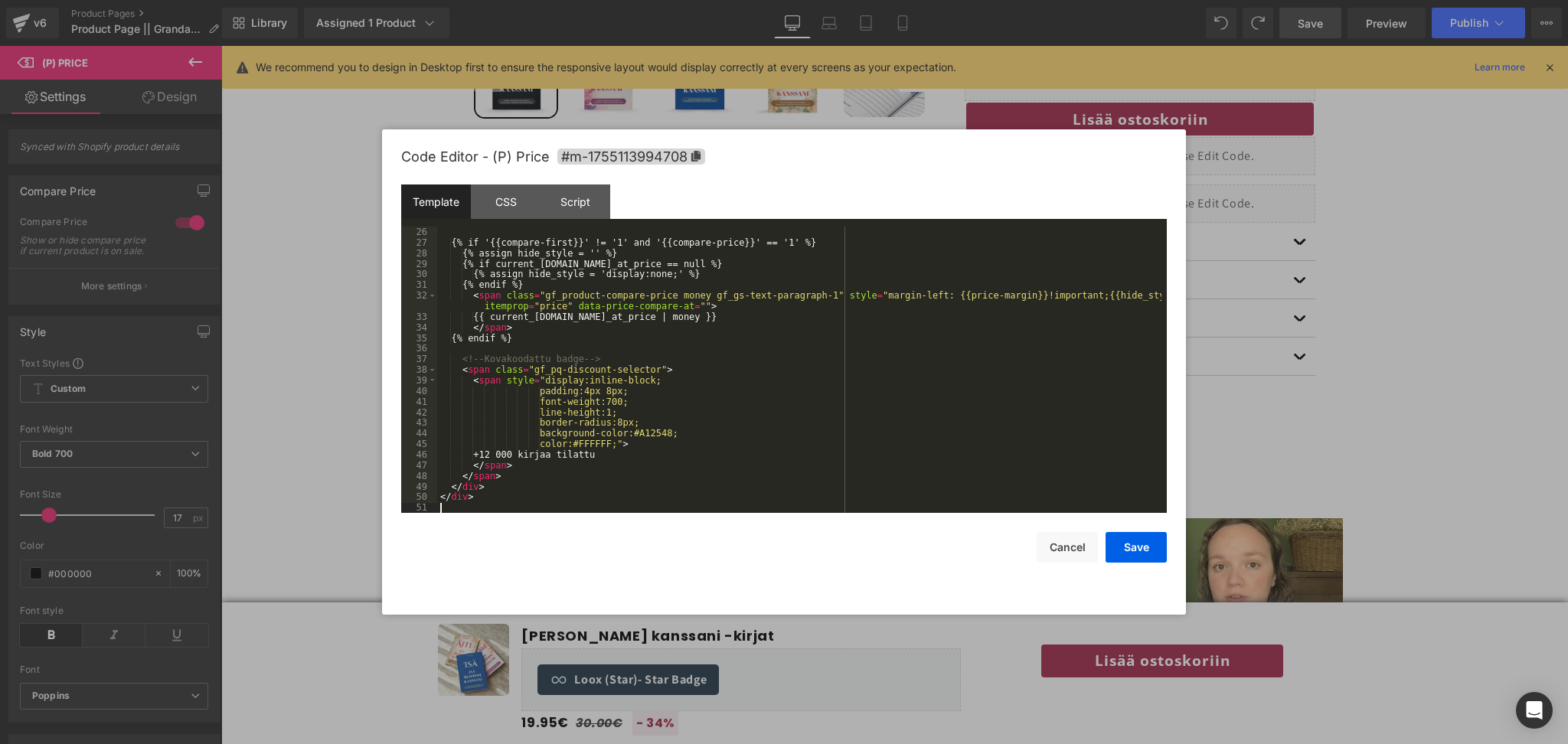
scroll to position [287, 0]
click at [1131, 553] on button "Save" at bounding box center [1136, 547] width 61 height 31
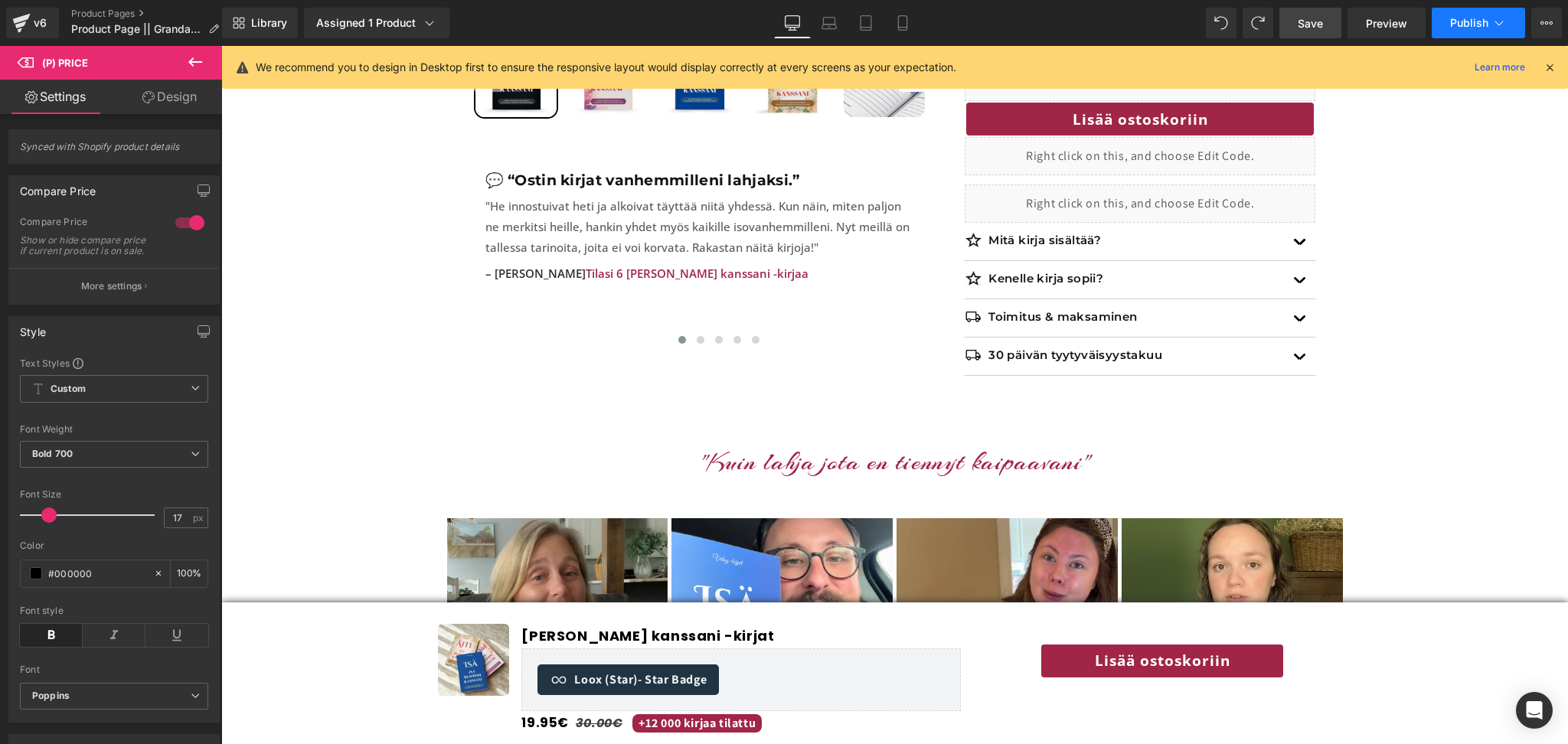
click at [1463, 17] on span "Publish" at bounding box center [1470, 23] width 39 height 13
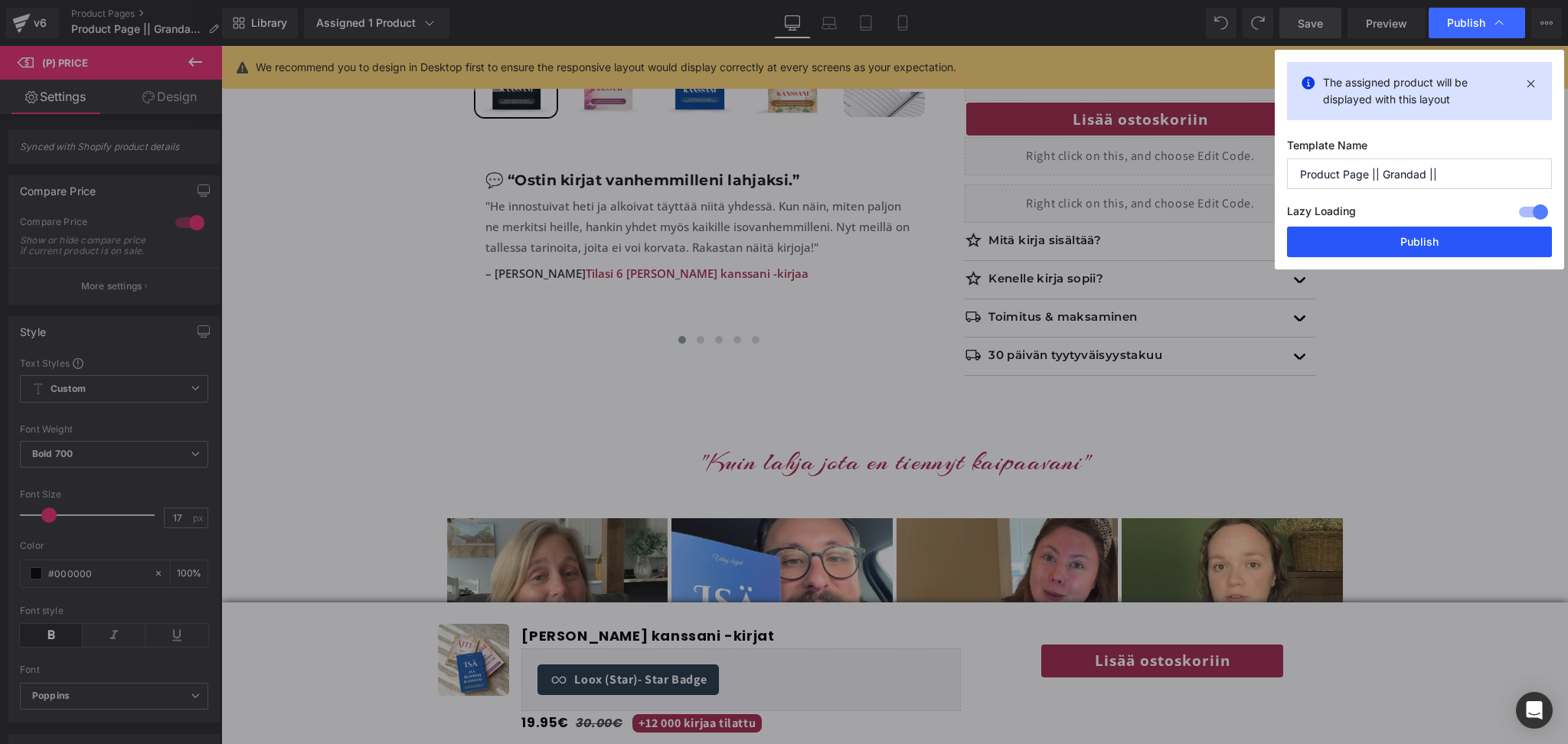
click at [1389, 251] on button "Publish" at bounding box center [1419, 242] width 265 height 31
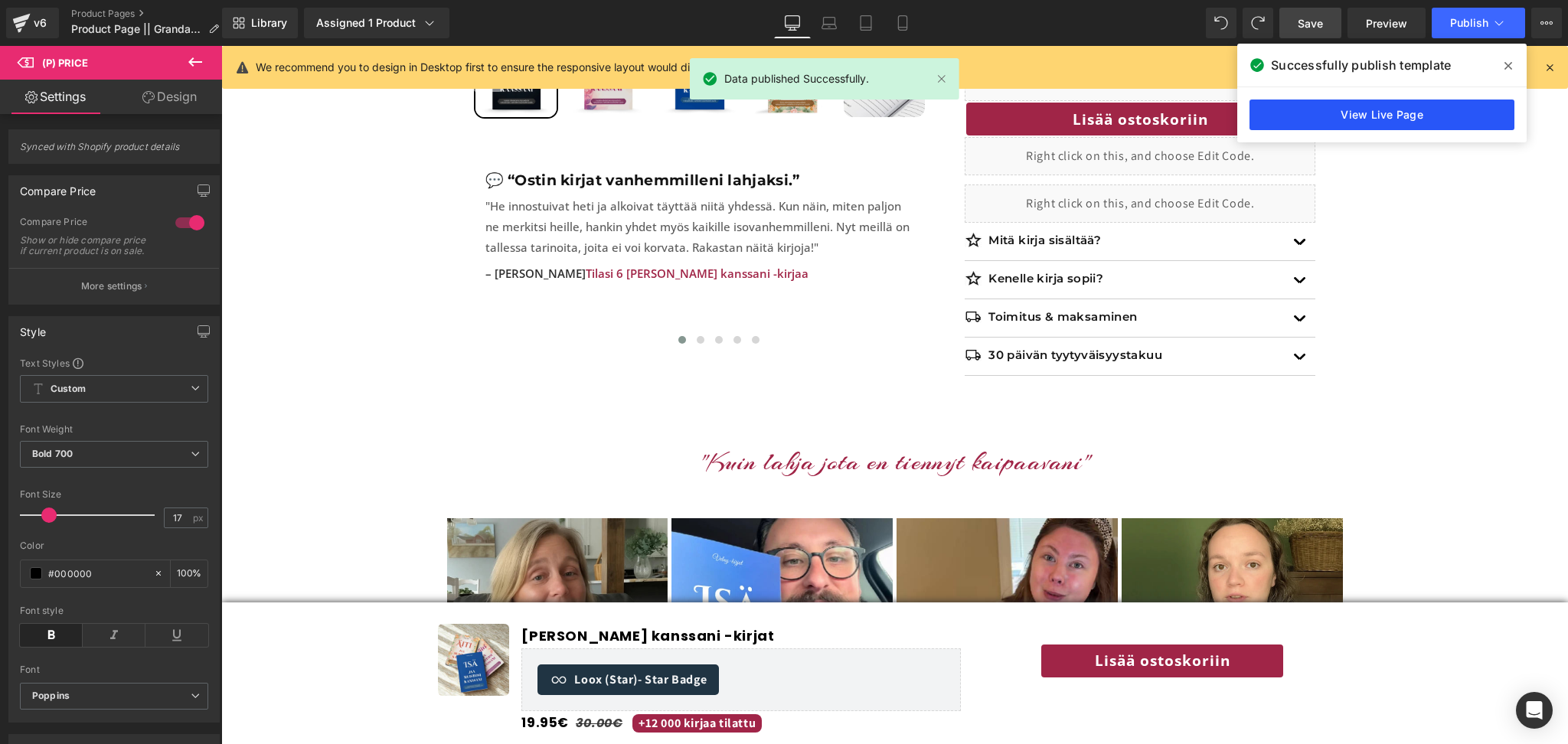
click at [1401, 113] on link "View Live Page" at bounding box center [1382, 114] width 265 height 31
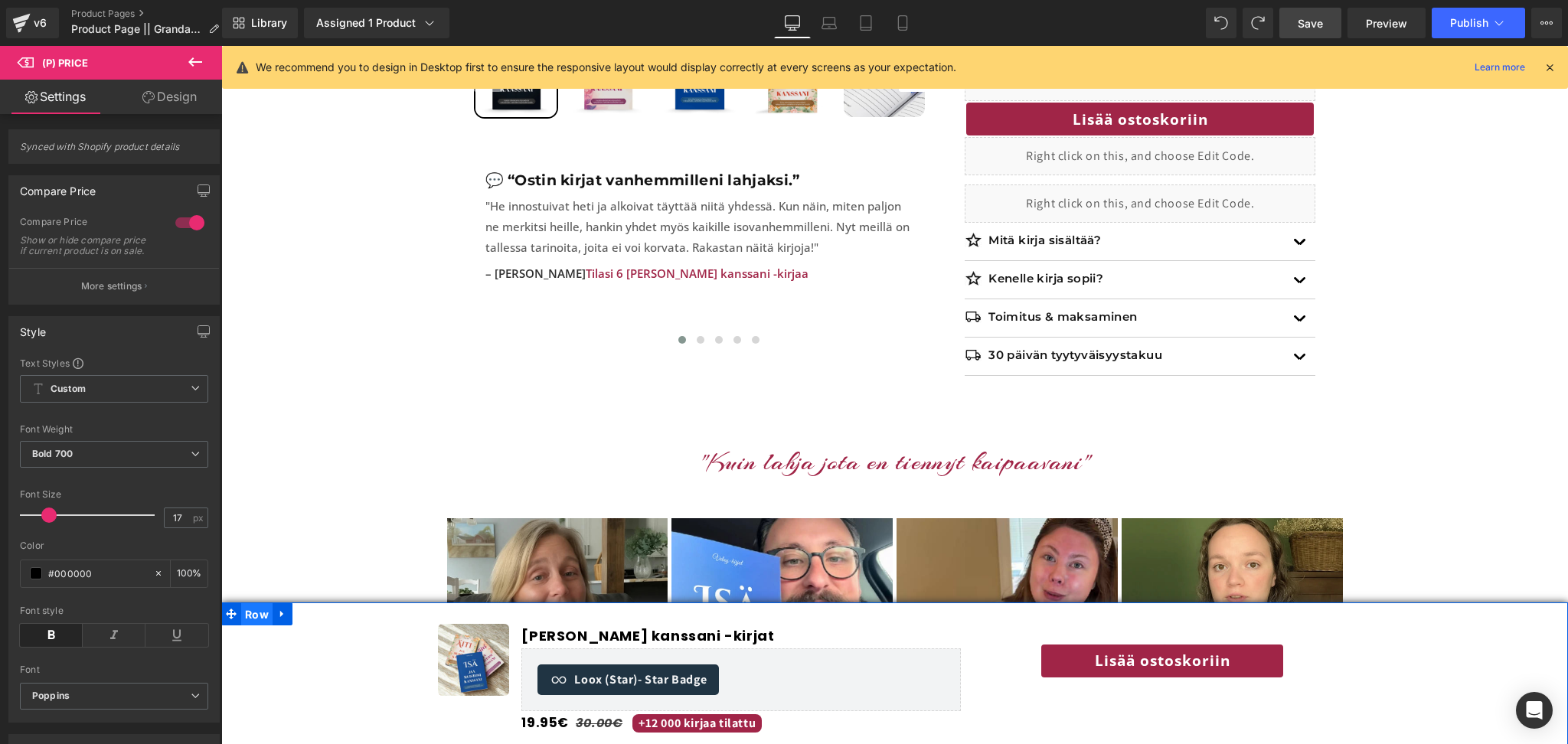
click at [248, 617] on span "Row" at bounding box center [257, 614] width 32 height 23
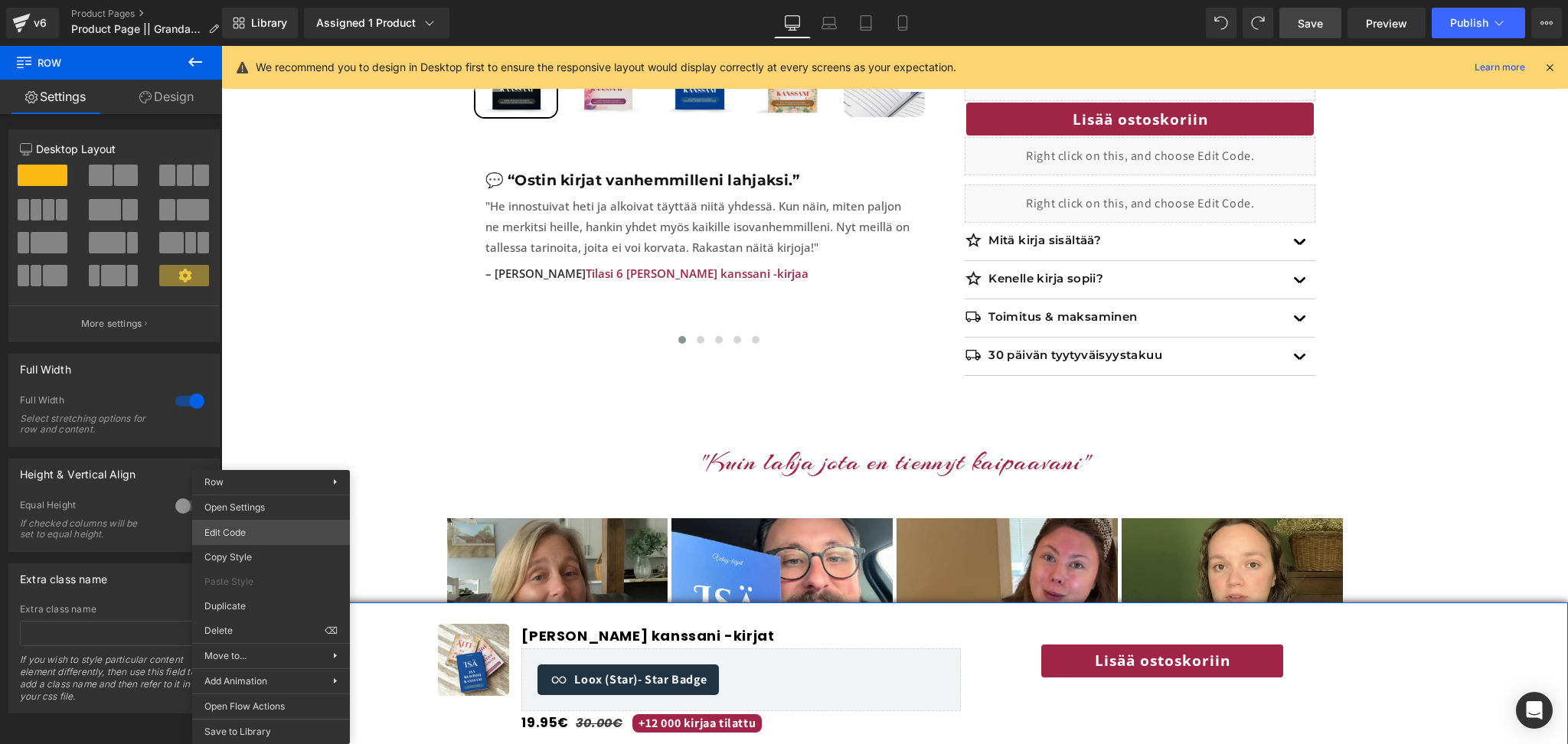
click at [228, 526] on body "Row You are previewing how the will restyle your page. You can not edit Element…" at bounding box center [784, 372] width 1568 height 744
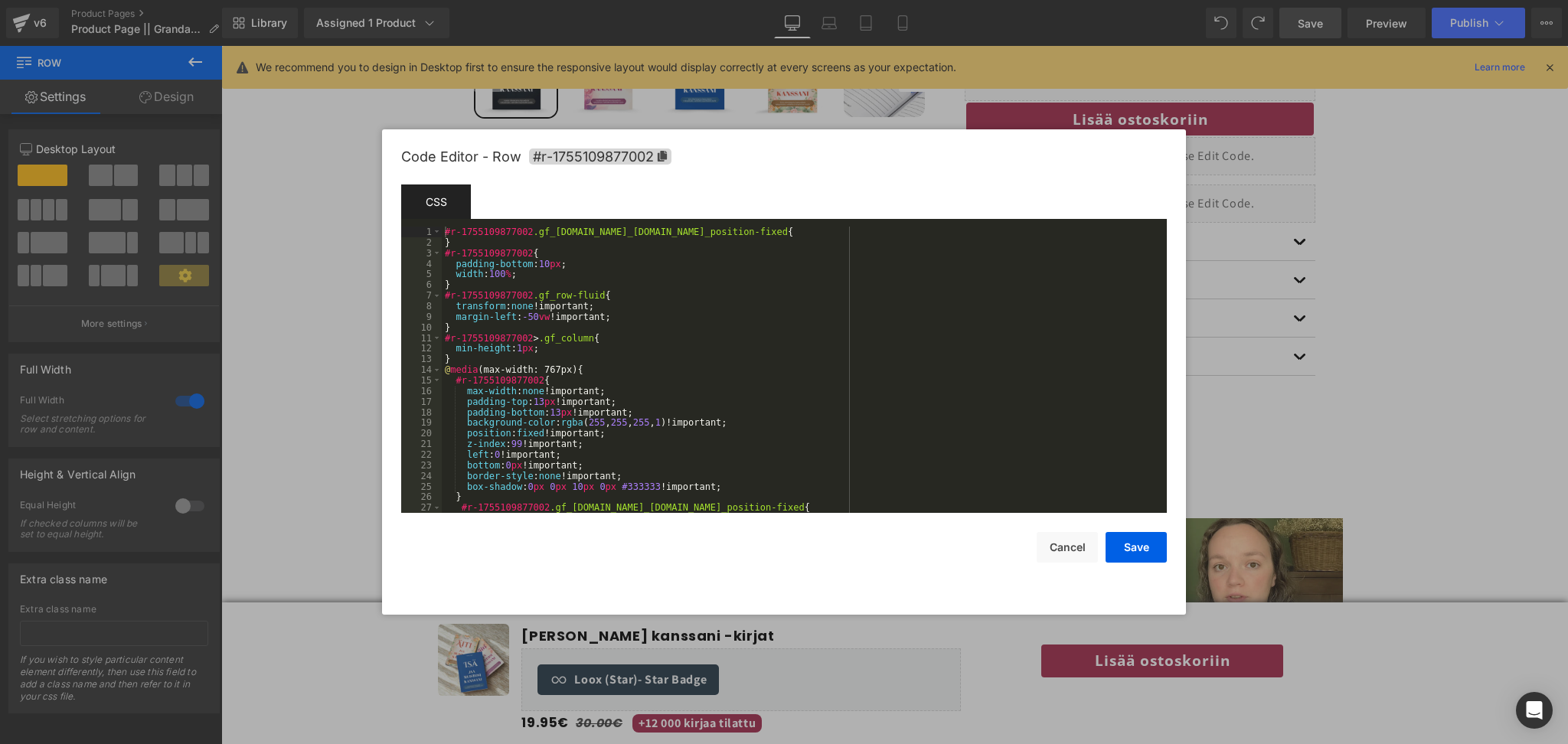
click at [532, 442] on div "#r-1755109877002 .gf_row.gf_row-fluid.gf_position-fixed { } #r-1755109877002 { …" at bounding box center [802, 380] width 720 height 308
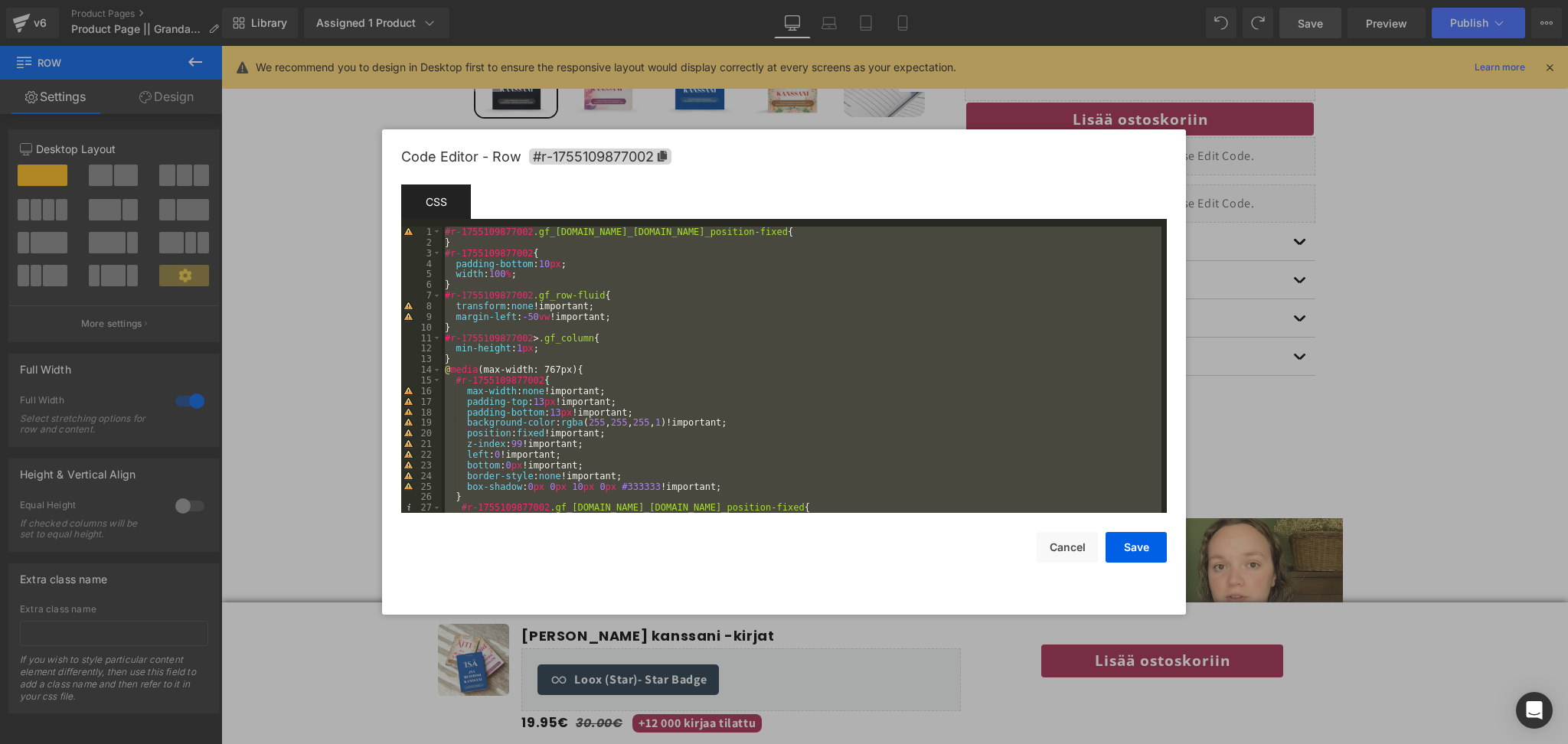
click at [357, 460] on div at bounding box center [784, 372] width 1568 height 744
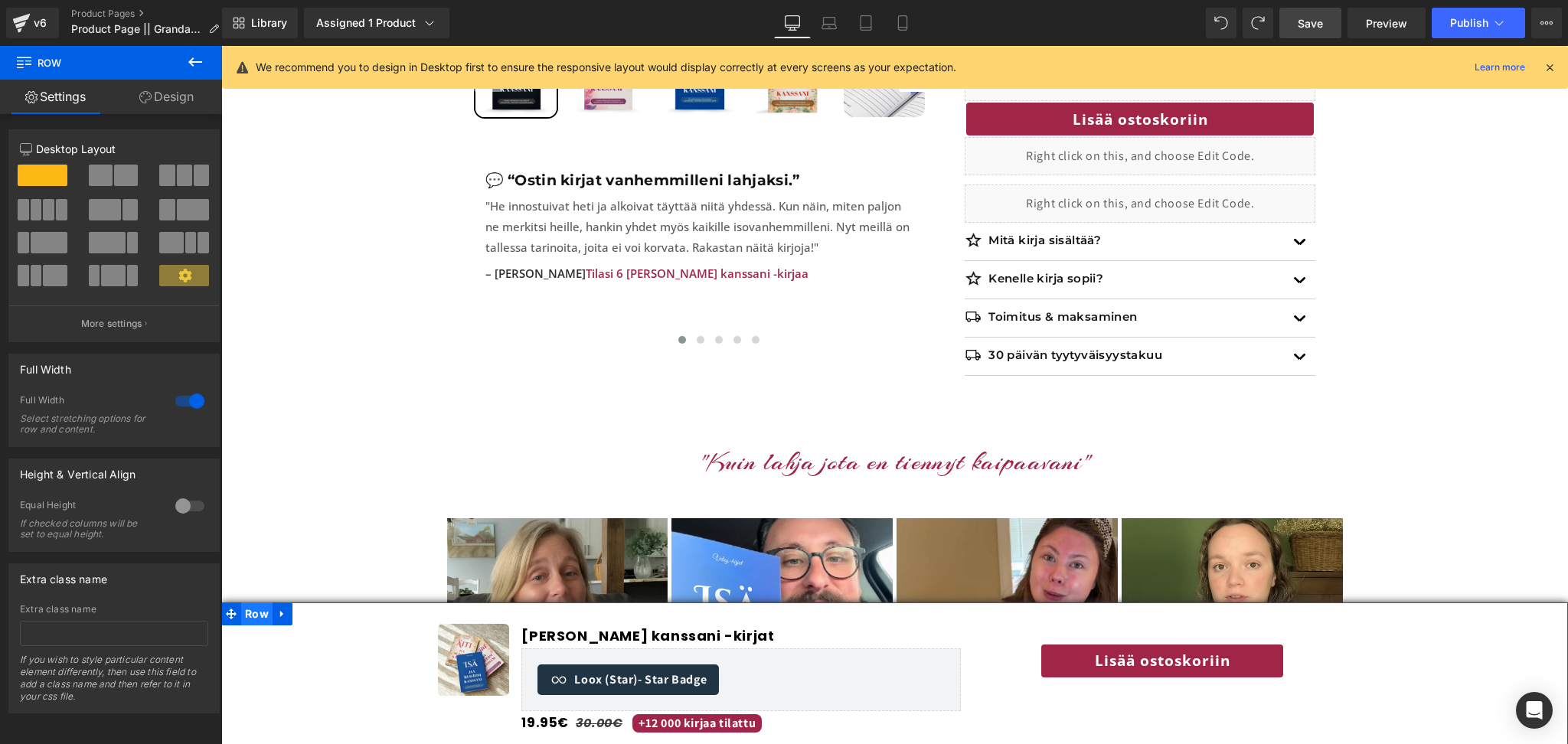
click at [254, 615] on span "Row" at bounding box center [257, 613] width 32 height 23
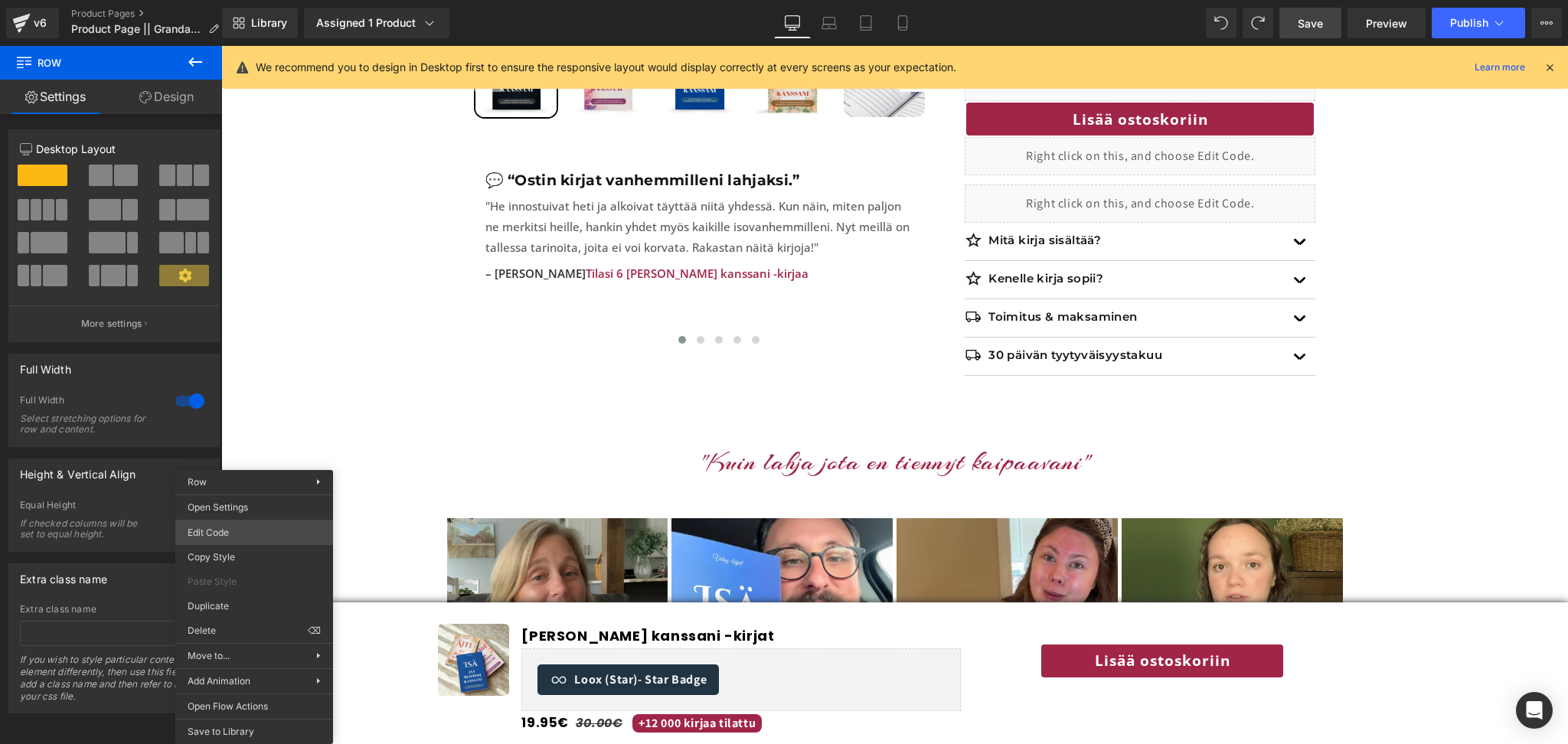
click at [229, 533] on body "Row You are previewing how the will restyle your page. You can not edit Element…" at bounding box center [784, 372] width 1568 height 744
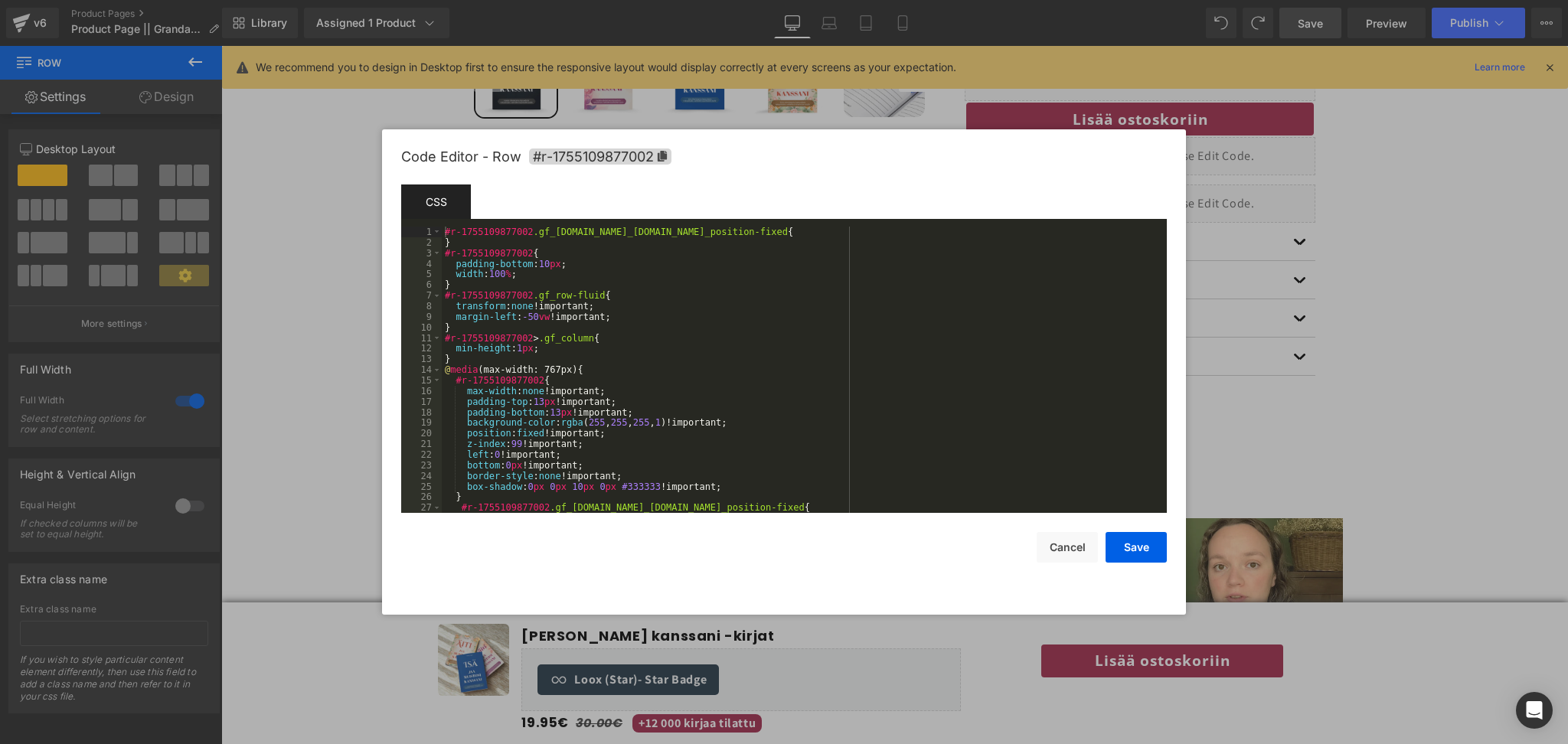
click at [665, 398] on div "#r-1755109877002 .gf_row.gf_row-fluid.gf_position-fixed { } #r-1755109877002 { …" at bounding box center [802, 380] width 720 height 308
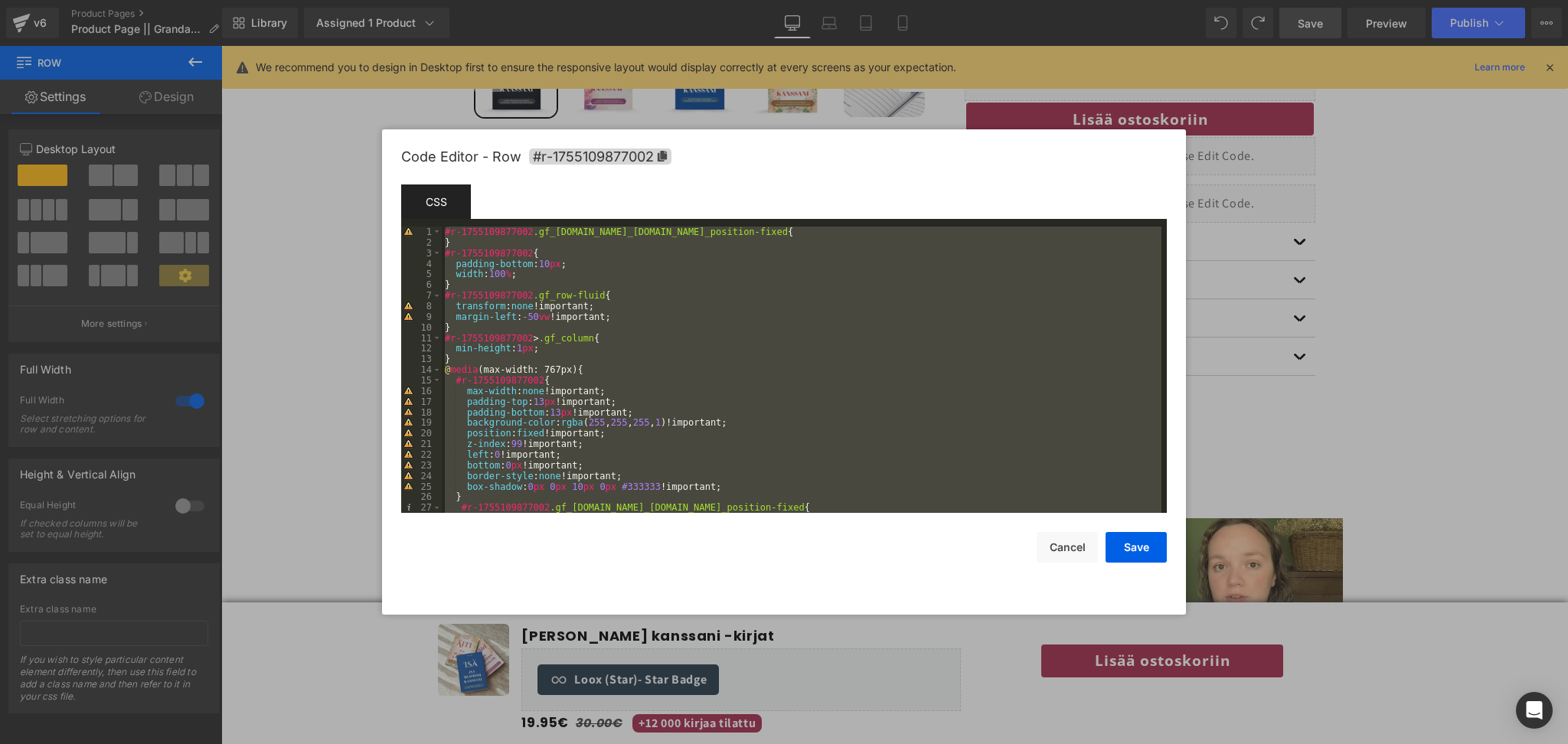
scroll to position [1019, 0]
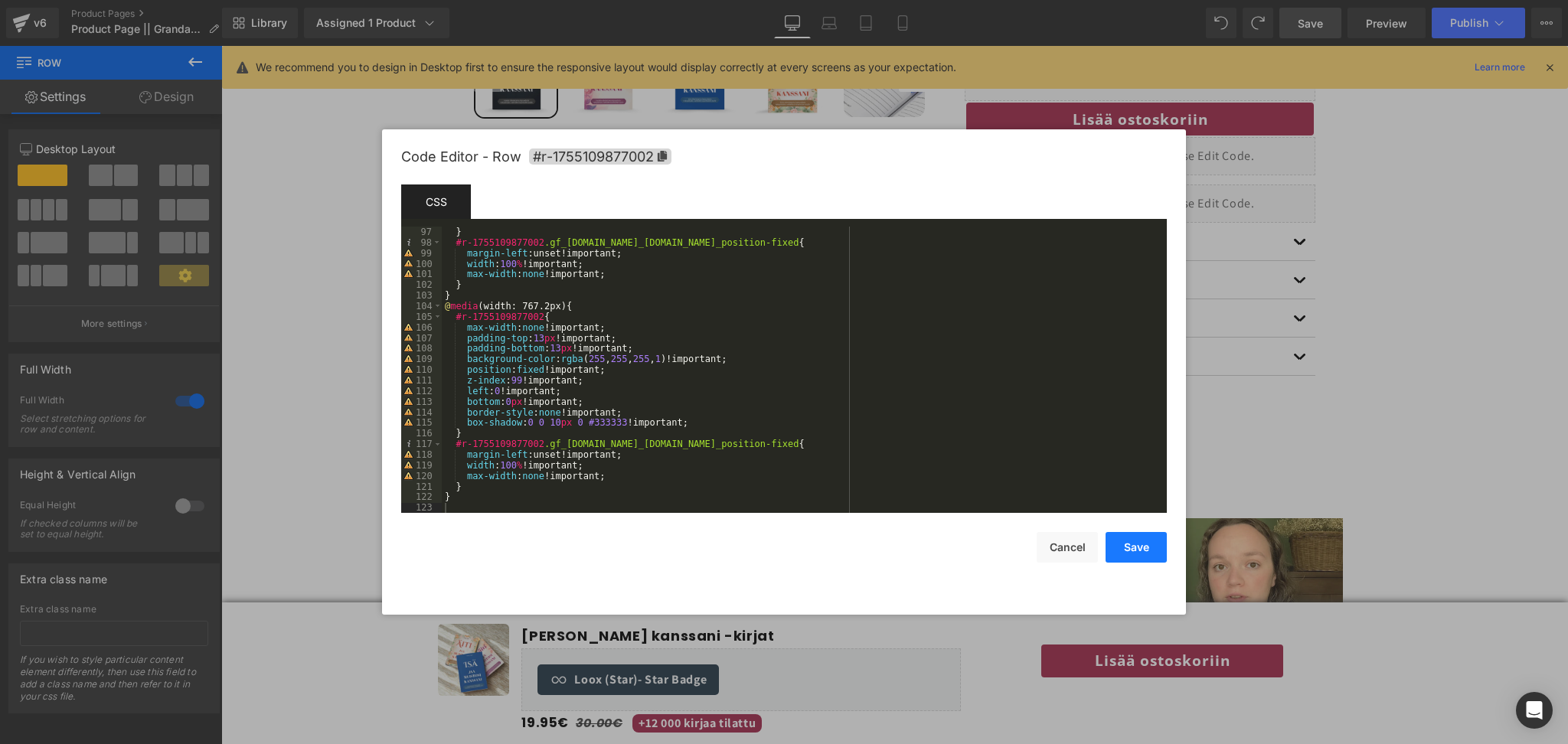
click at [1147, 550] on button "Save" at bounding box center [1136, 547] width 61 height 31
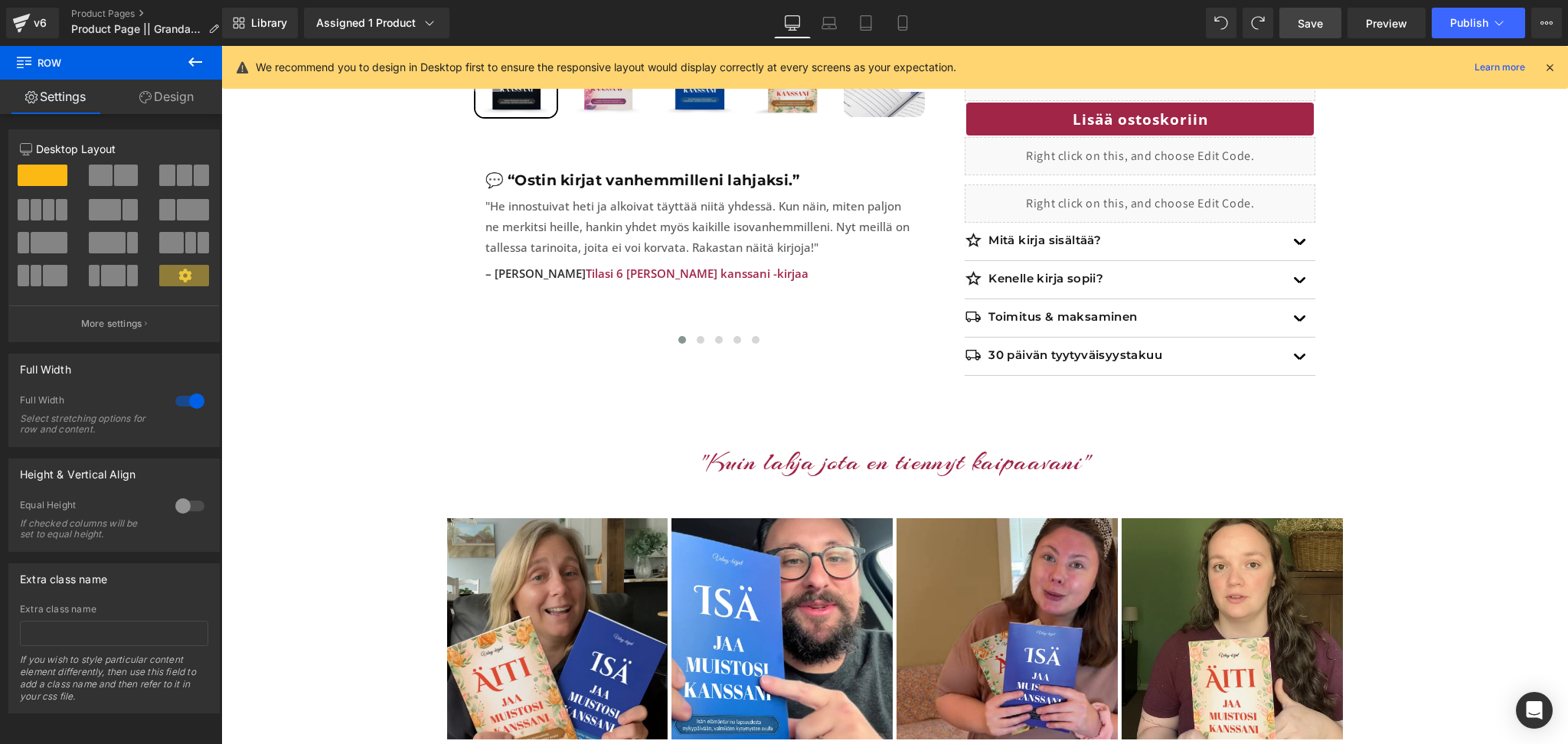
click at [1317, 20] on span "Save" at bounding box center [1310, 23] width 25 height 16
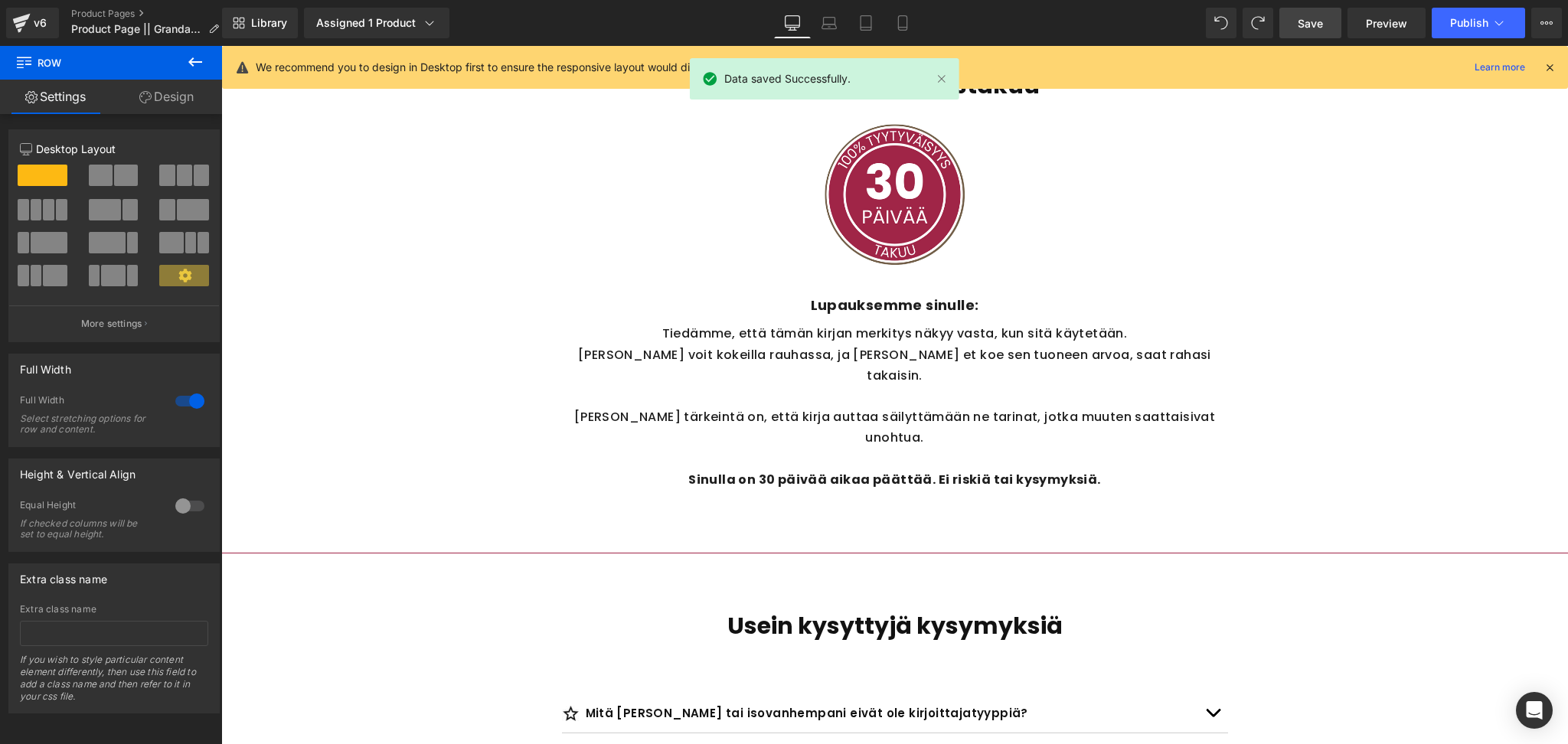
scroll to position [4677, 0]
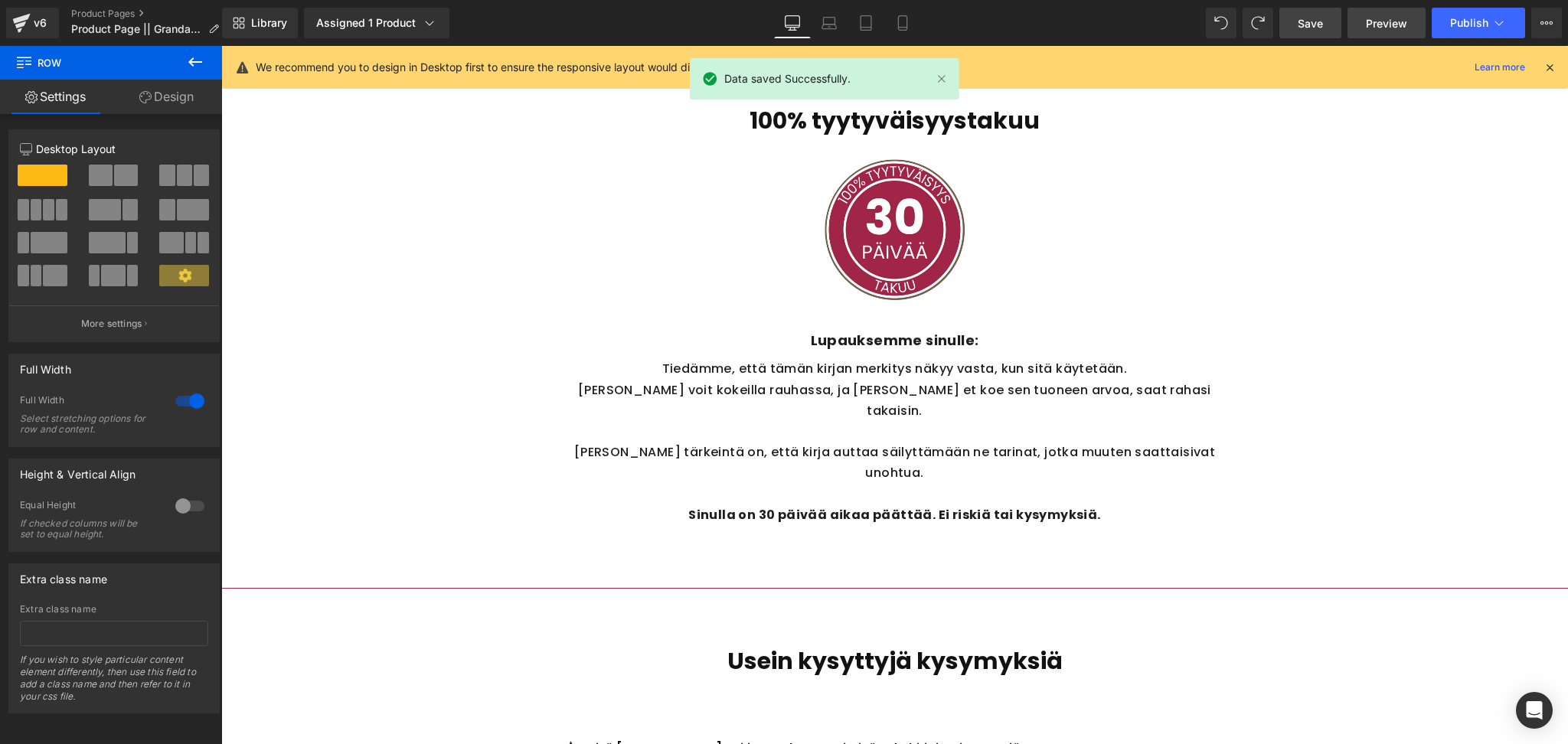
click at [1381, 17] on span "Preview" at bounding box center [1387, 23] width 42 height 16
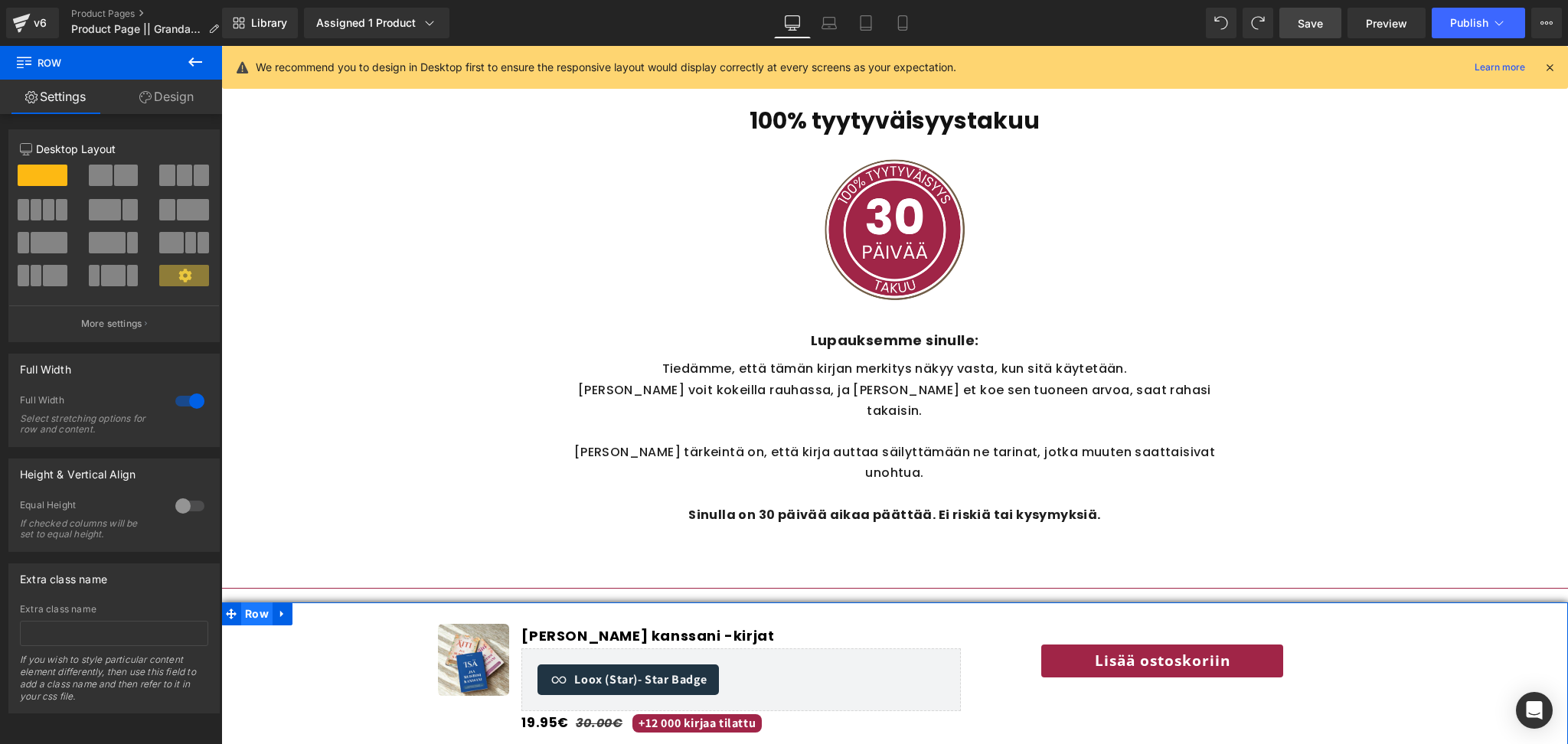
click at [250, 611] on span "Row" at bounding box center [257, 613] width 32 height 23
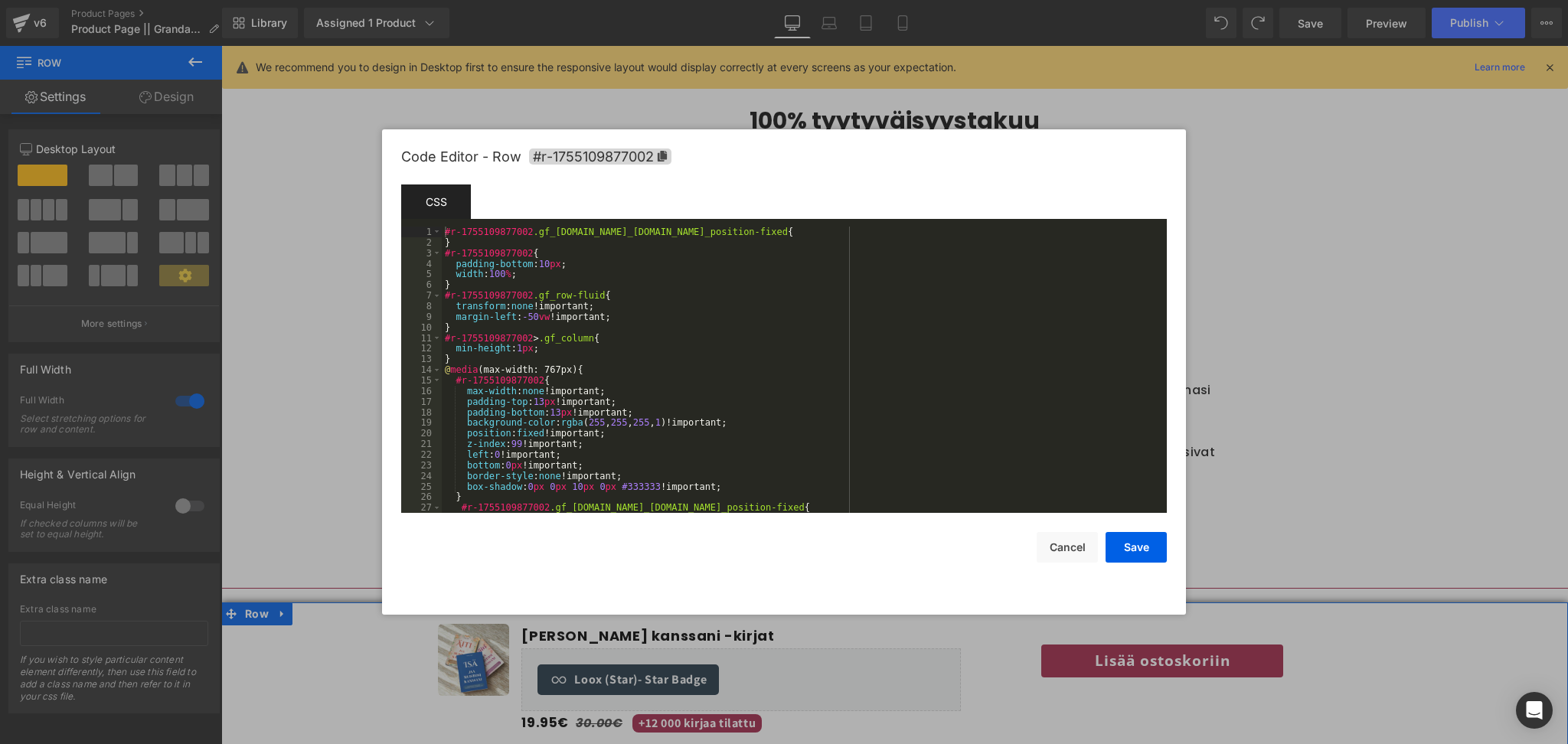
click at [232, 537] on body "Row You are previewing how the will restyle your page. You can not edit Element…" at bounding box center [784, 372] width 1568 height 744
click at [552, 435] on div "#r-1755109877002 .gf_[DOMAIN_NAME]_[DOMAIN_NAME]_position-fixed { } #r-17551098…" at bounding box center [802, 380] width 720 height 308
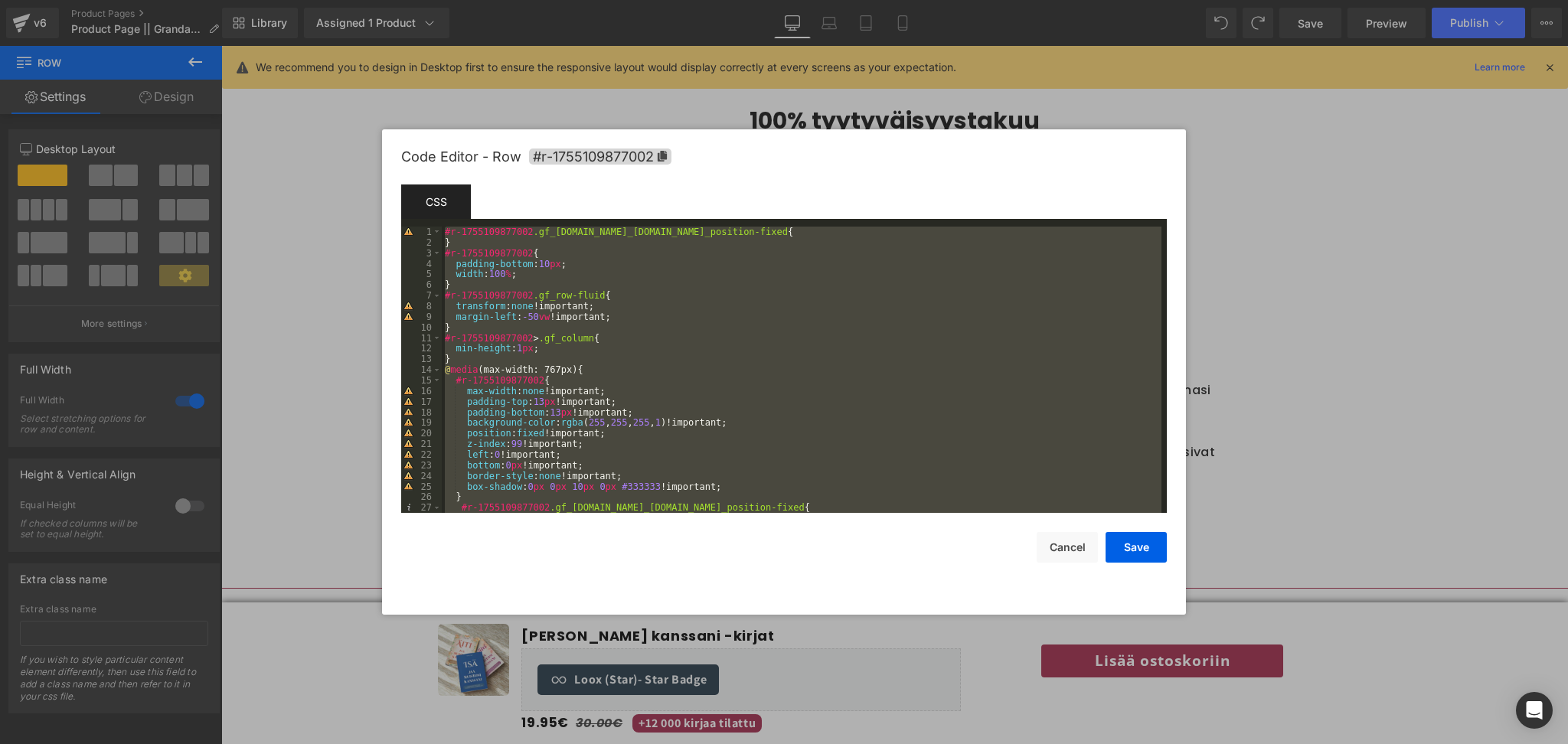
scroll to position [1157, 0]
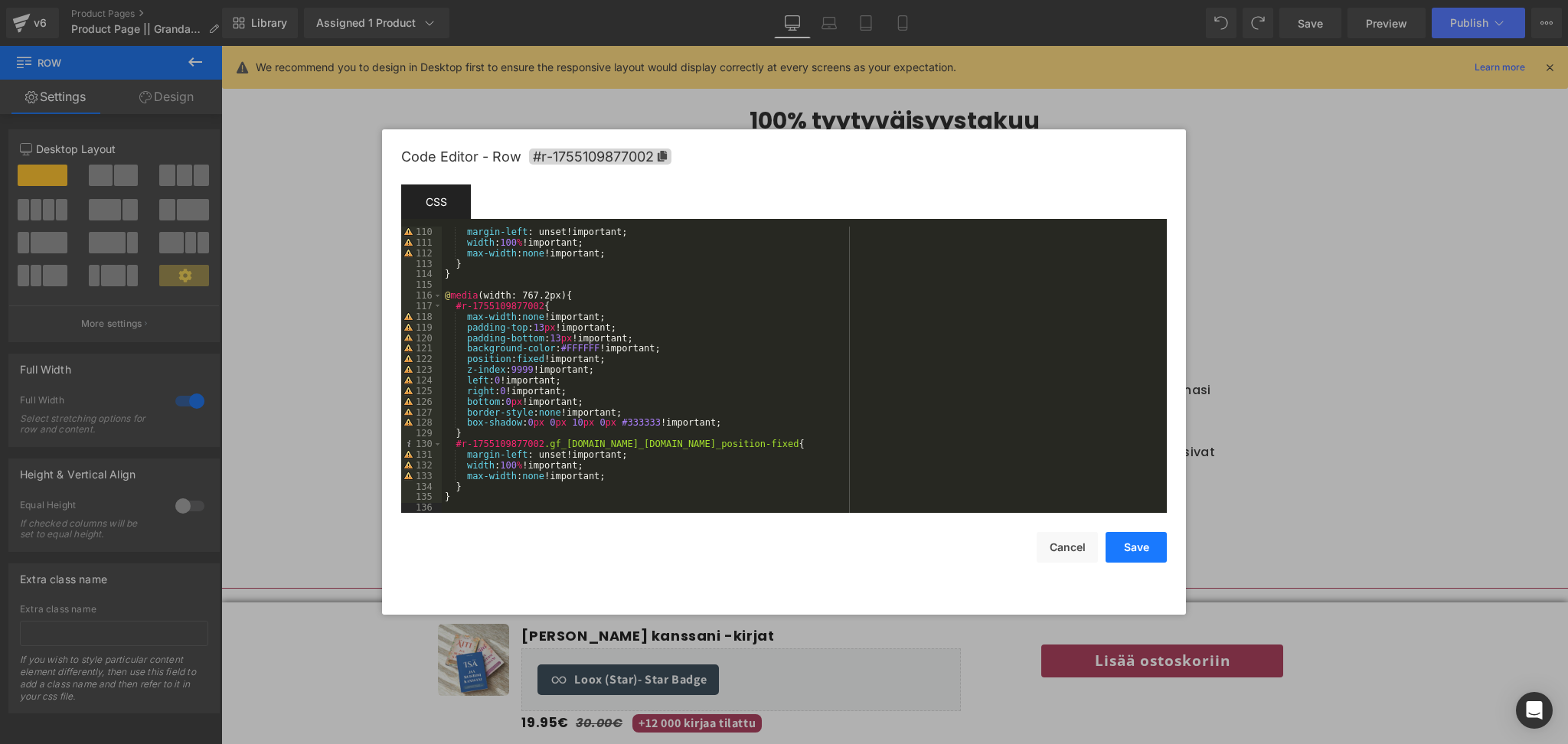
click at [1155, 555] on button "Save" at bounding box center [1136, 547] width 61 height 31
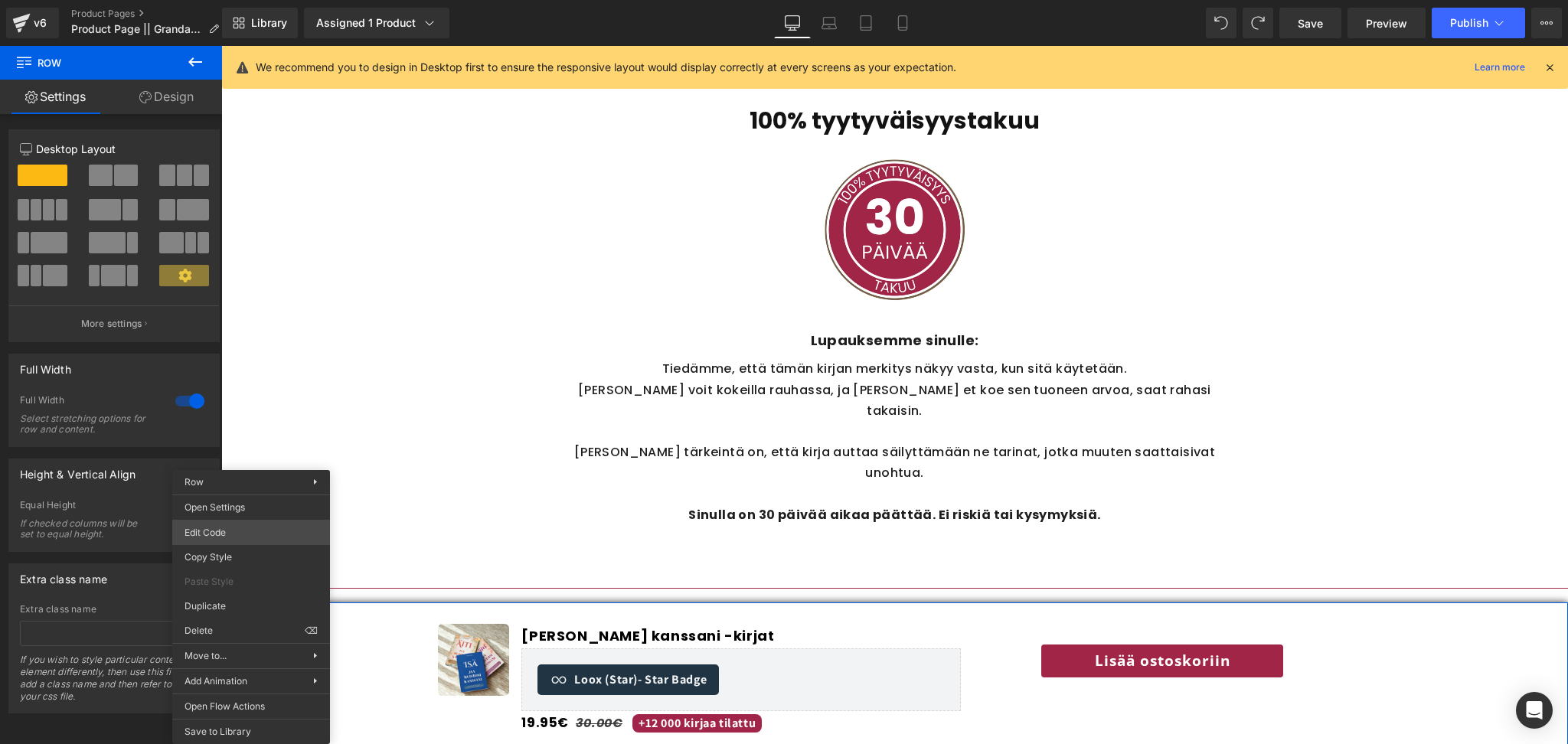
click at [224, 539] on body "Row You are previewing how the will restyle your page. You can not edit Element…" at bounding box center [784, 372] width 1568 height 744
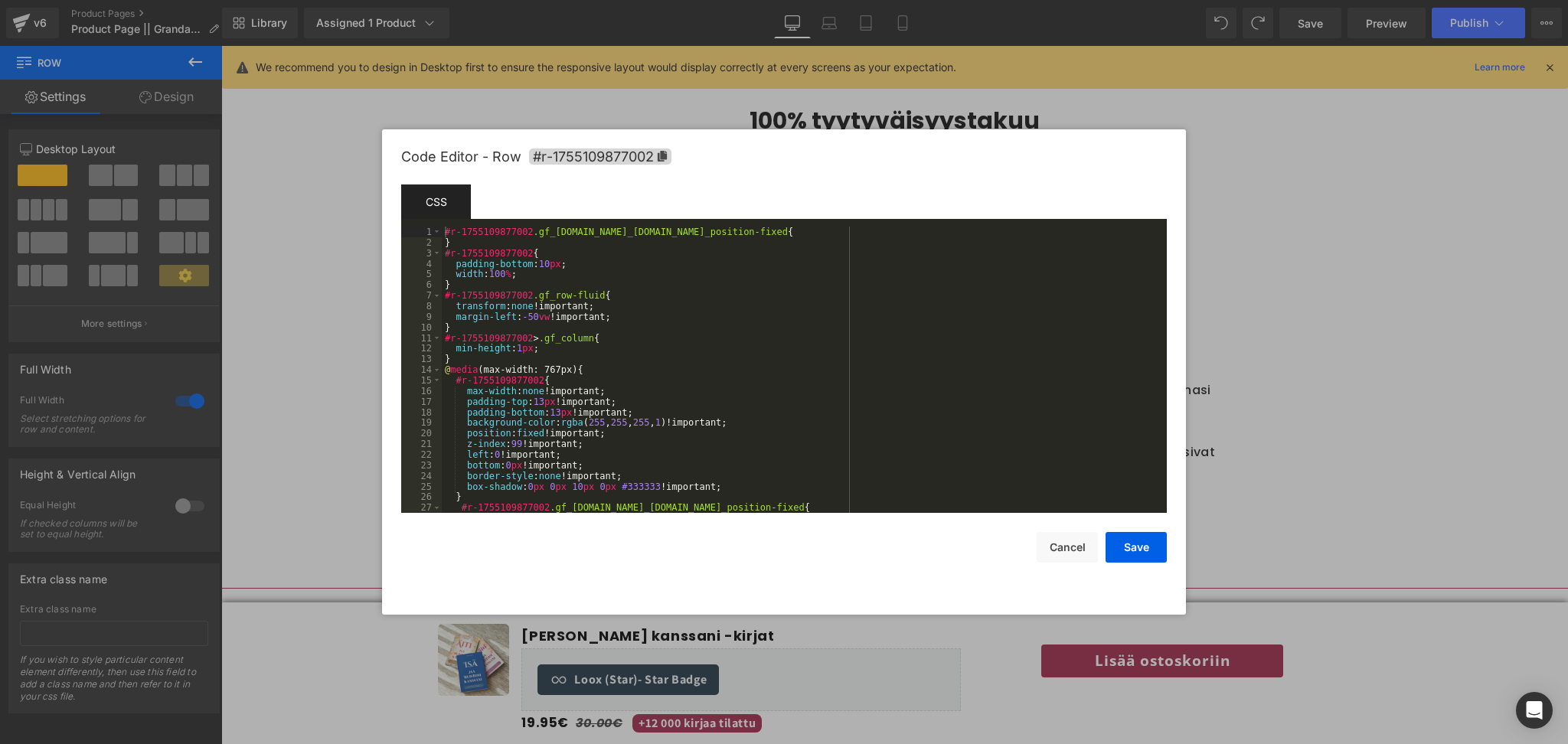
click at [646, 428] on div "#r-1755109877002 .gf_row.gf_row-fluid.gf_position-fixed { } #r-1755109877002 { …" at bounding box center [802, 380] width 720 height 308
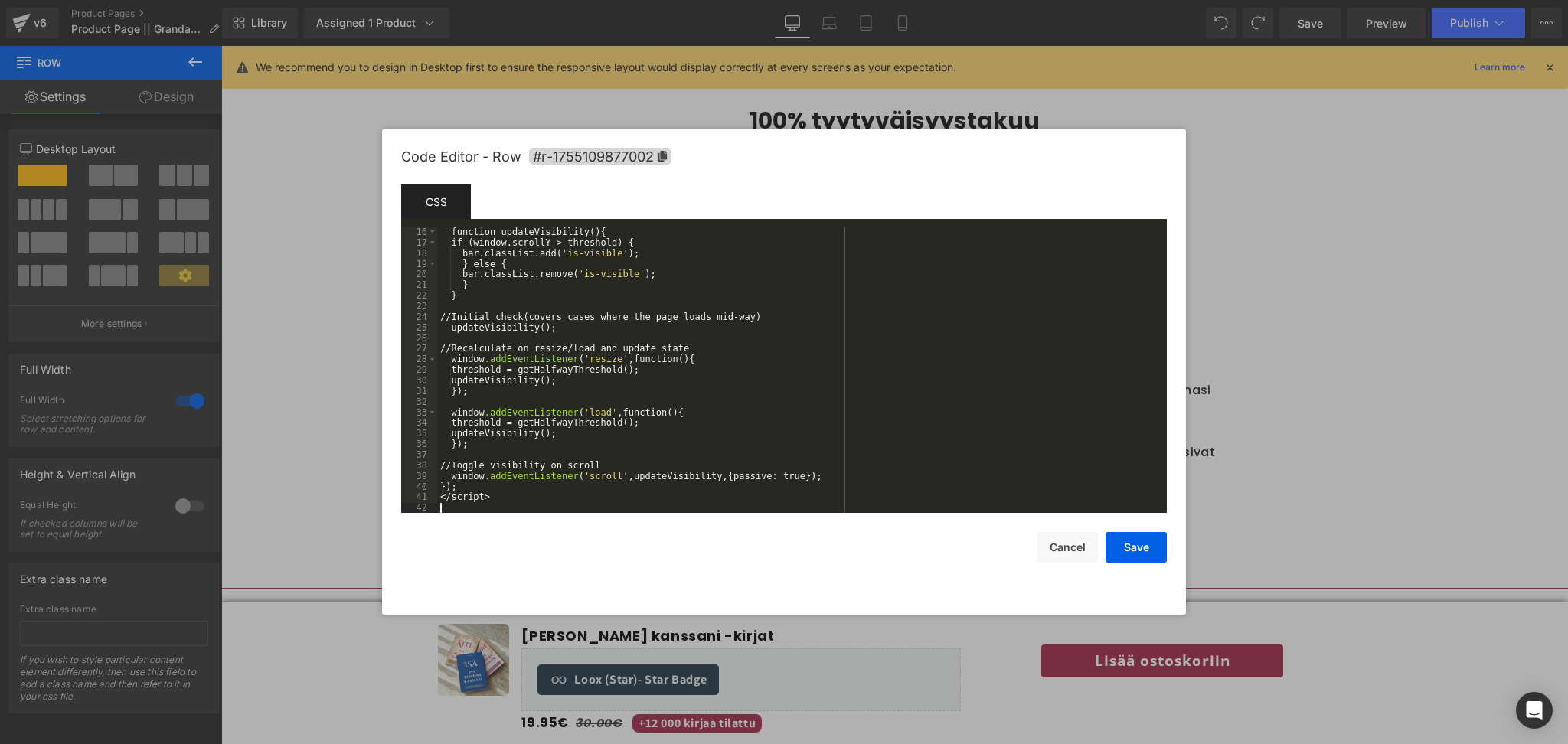
scroll to position [159, 0]
click at [1119, 541] on button "Save" at bounding box center [1136, 547] width 61 height 31
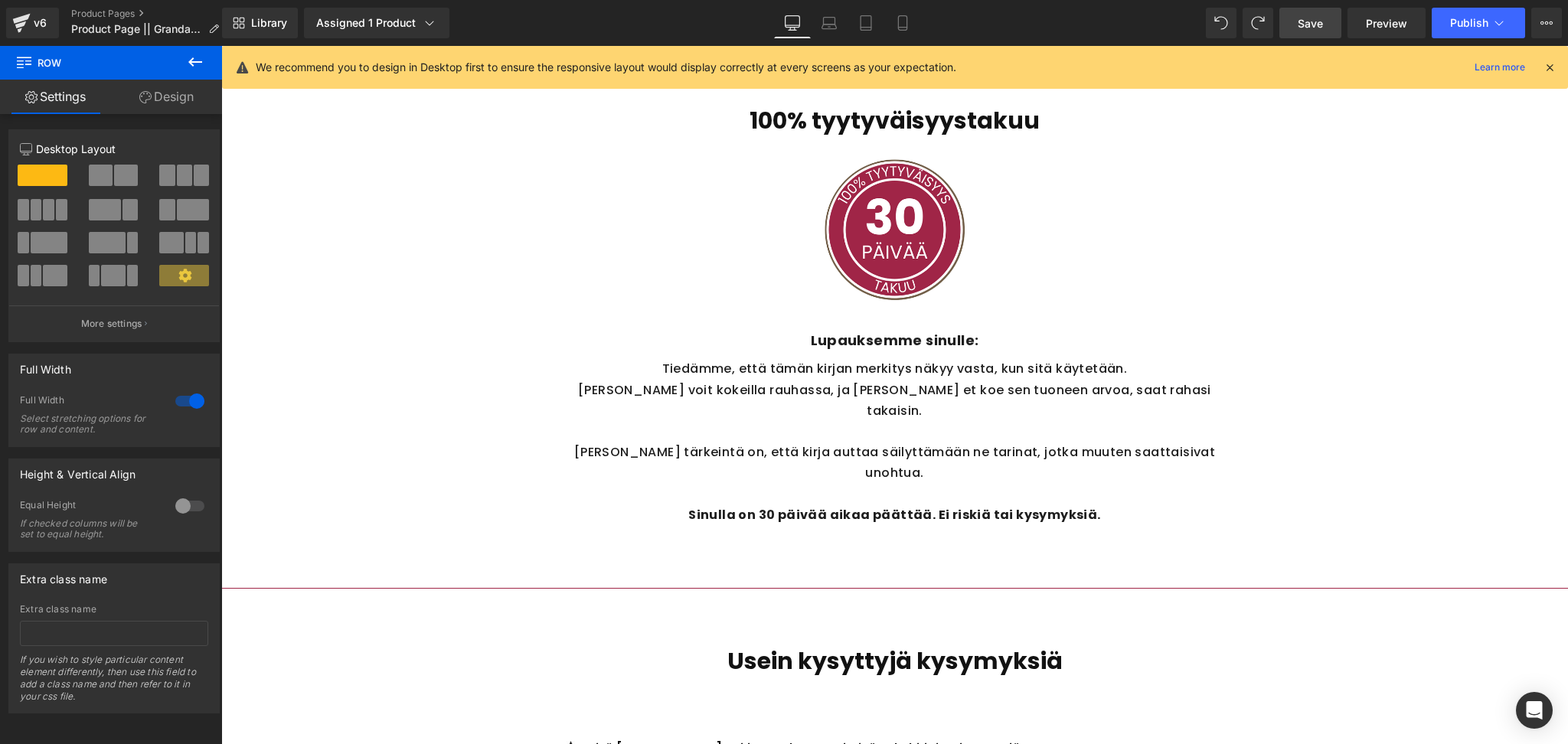
click at [1333, 20] on link "Save" at bounding box center [1310, 23] width 62 height 31
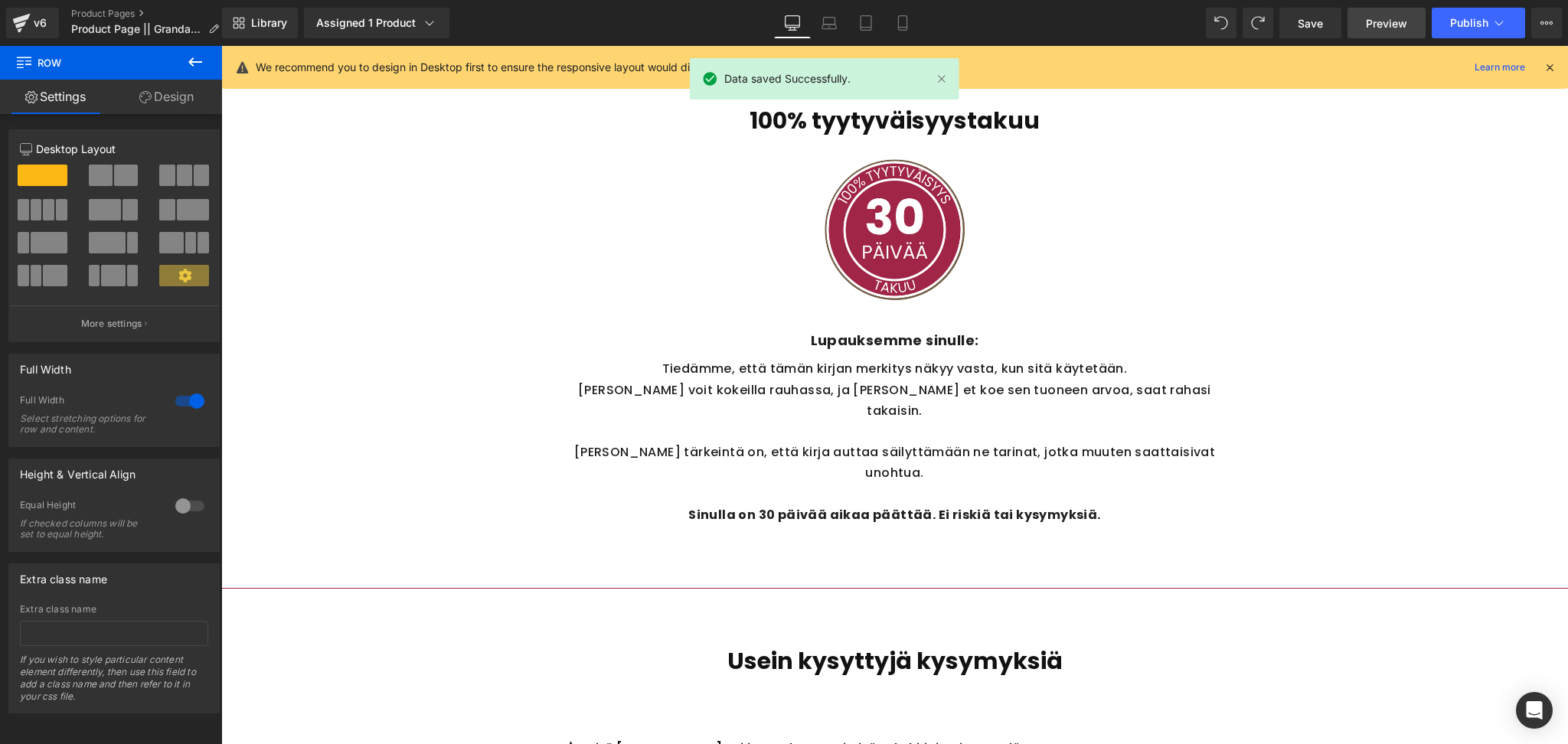
click at [1397, 21] on span "Preview" at bounding box center [1387, 23] width 42 height 16
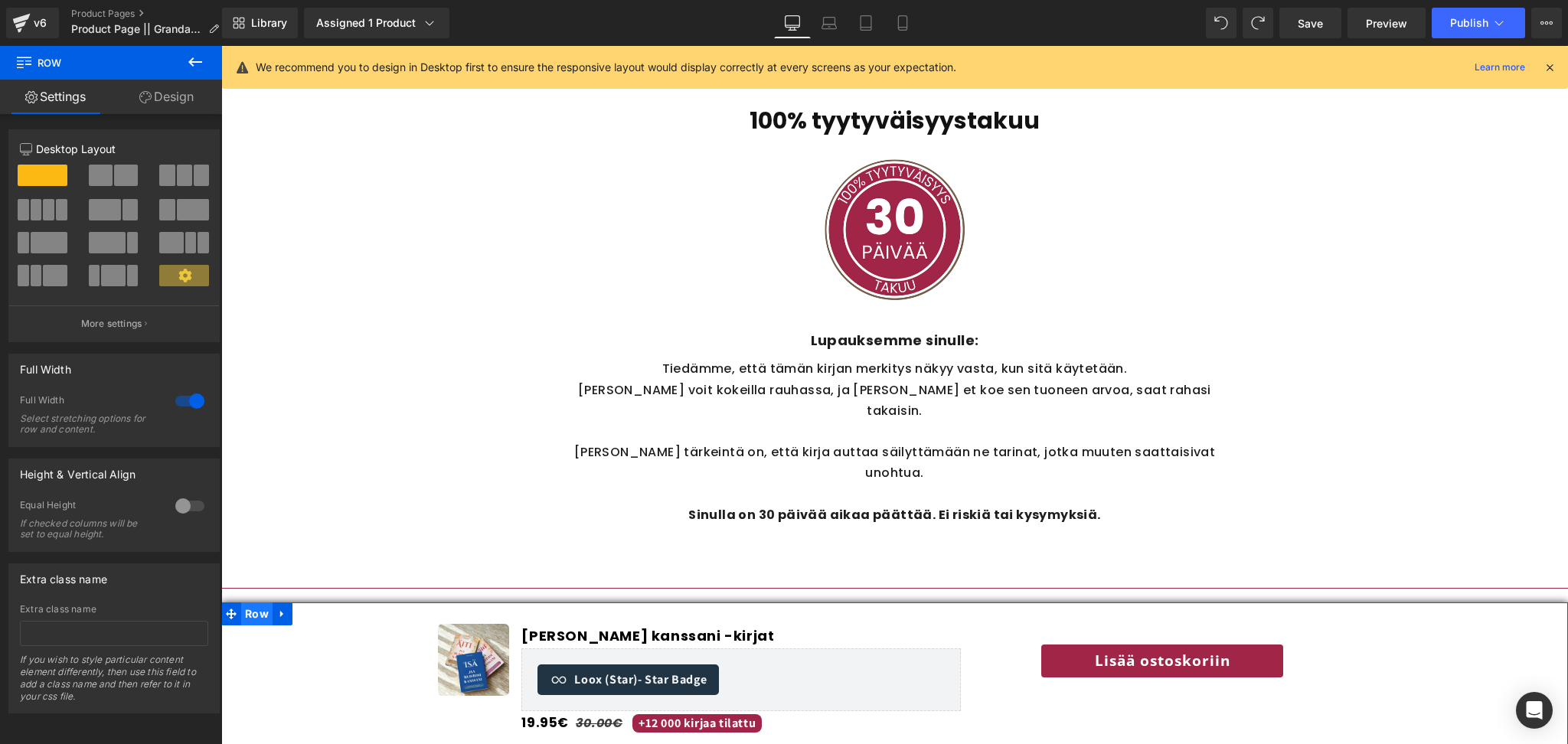
click at [265, 613] on span "Row" at bounding box center [257, 613] width 32 height 23
click at [144, 100] on icon at bounding box center [146, 98] width 13 height 13
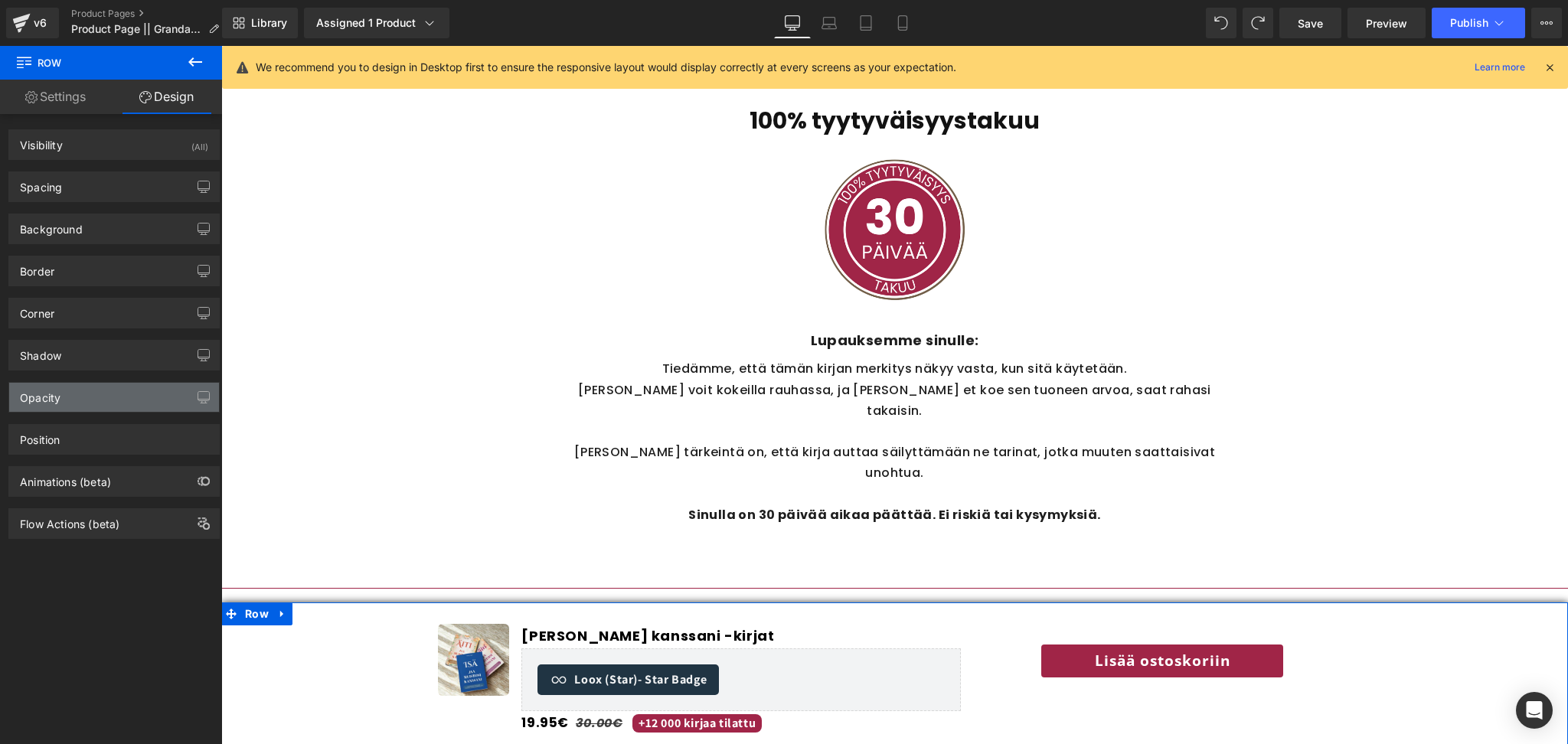
click at [105, 403] on div "Opacity" at bounding box center [114, 397] width 209 height 29
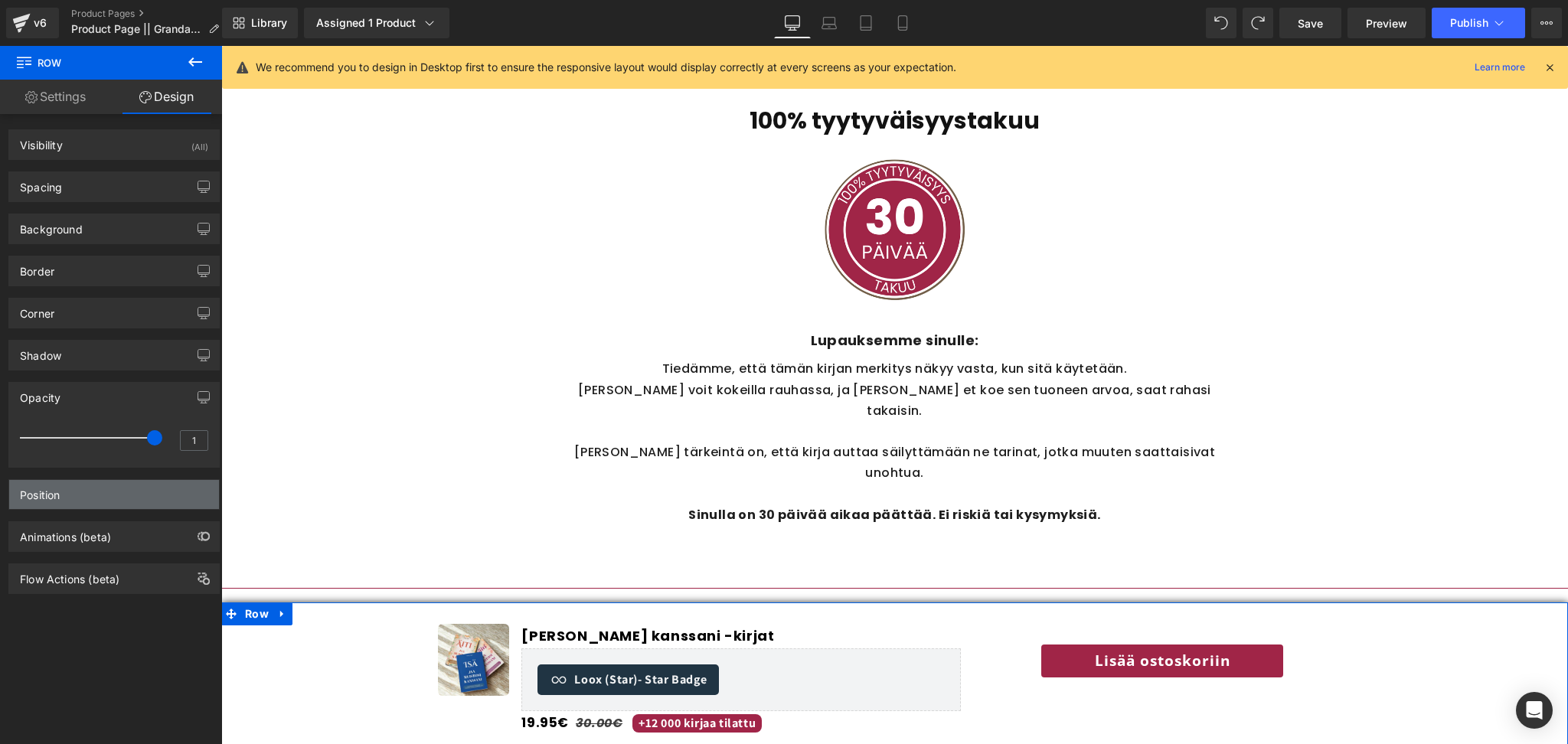
click at [69, 494] on div "Position" at bounding box center [114, 494] width 209 height 29
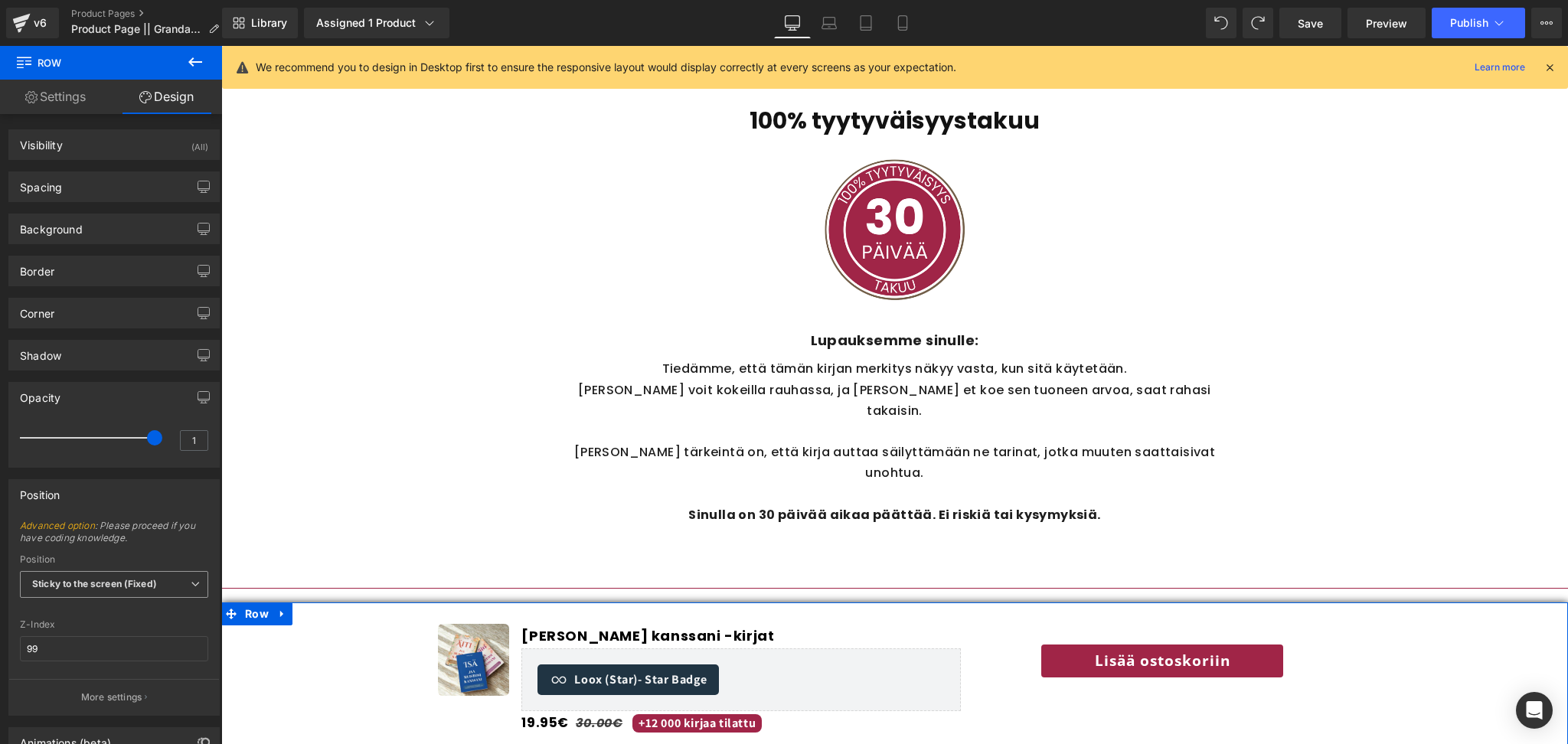
click at [138, 586] on b "Sticky to the screen (Fixed)" at bounding box center [95, 583] width 124 height 12
click at [154, 539] on span "Advanced option : Please proceed if you have coding knowledge." at bounding box center [113, 537] width 188 height 35
click at [77, 522] on link "Advanced option" at bounding box center [57, 525] width 75 height 12
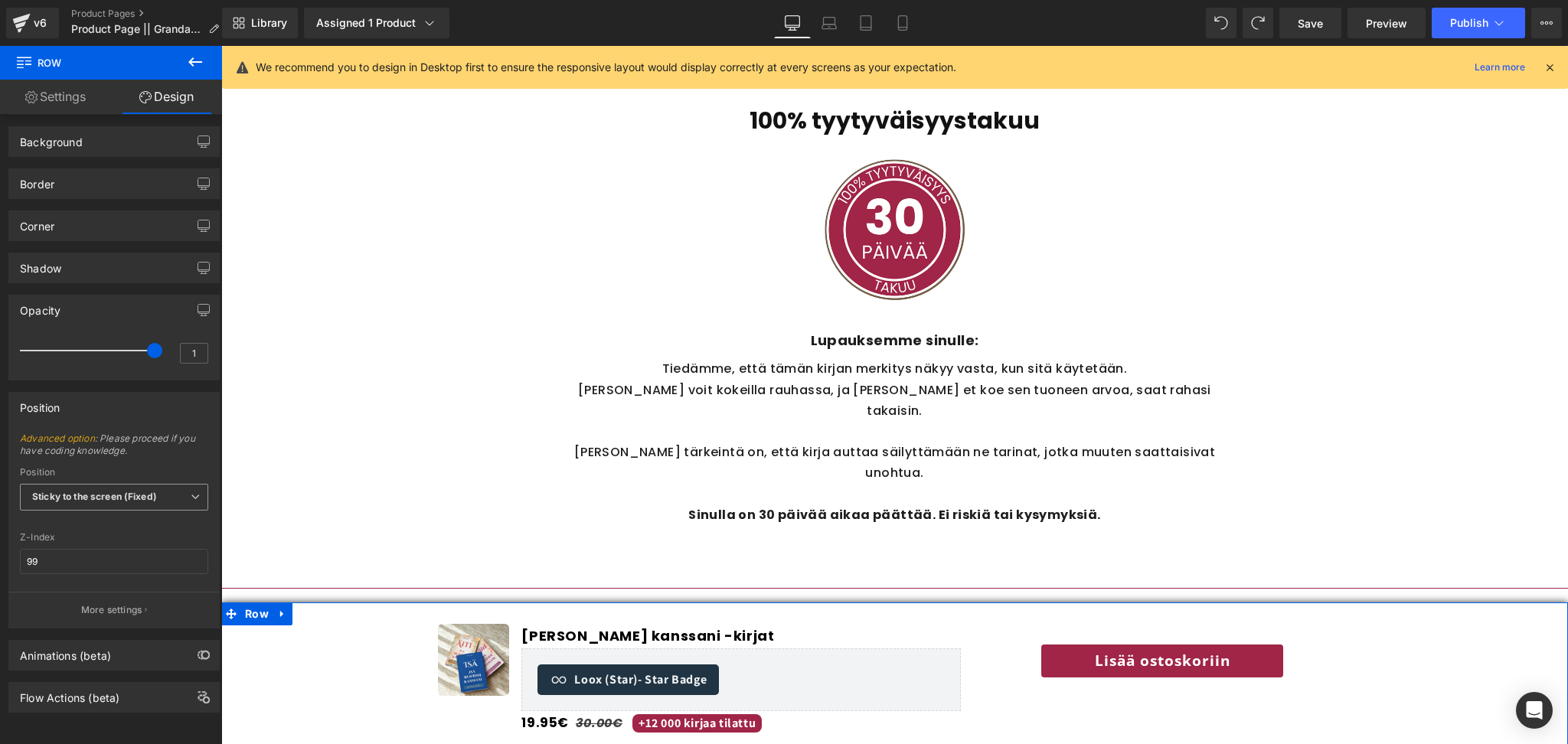
scroll to position [102, 0]
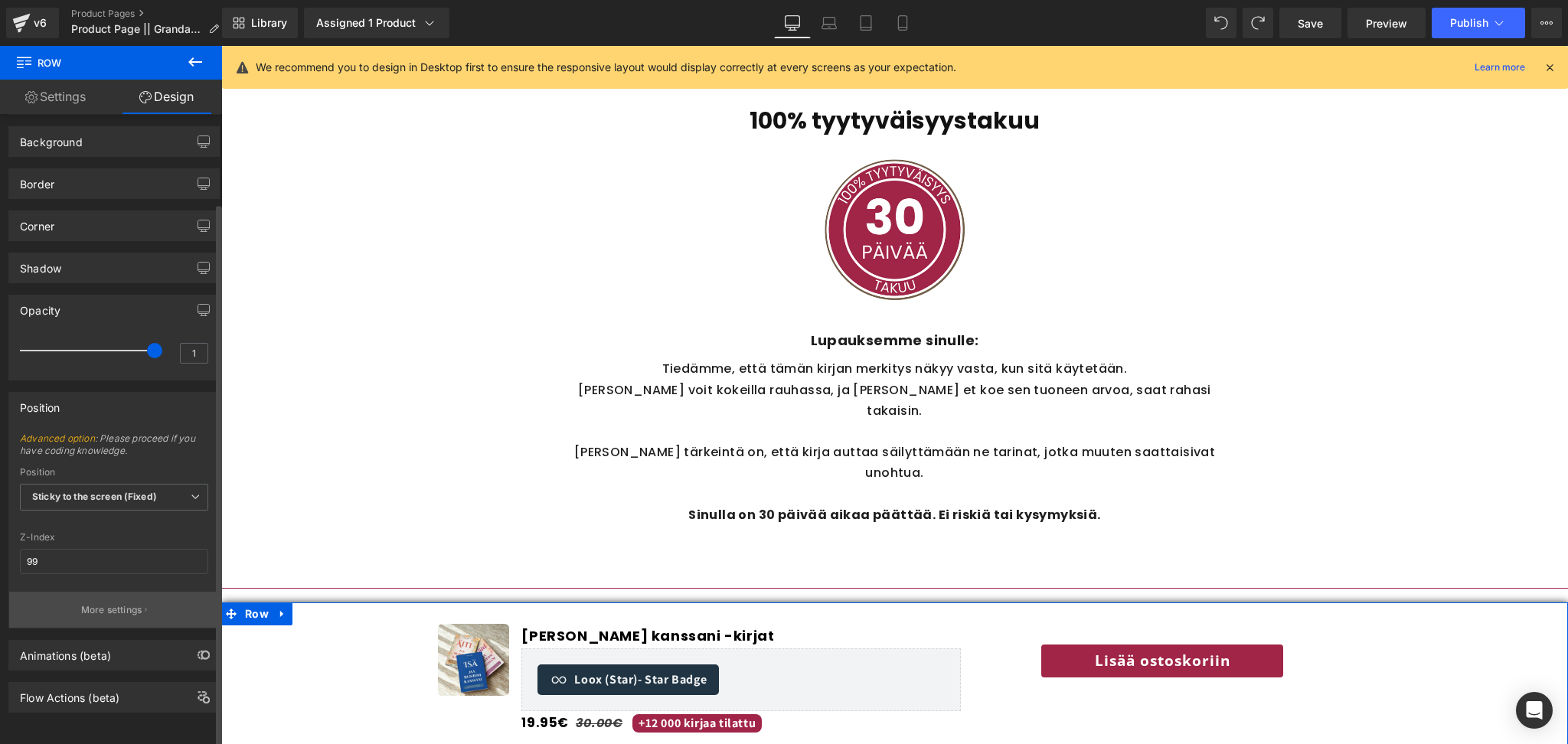
click at [146, 593] on button "More settings" at bounding box center [114, 610] width 209 height 36
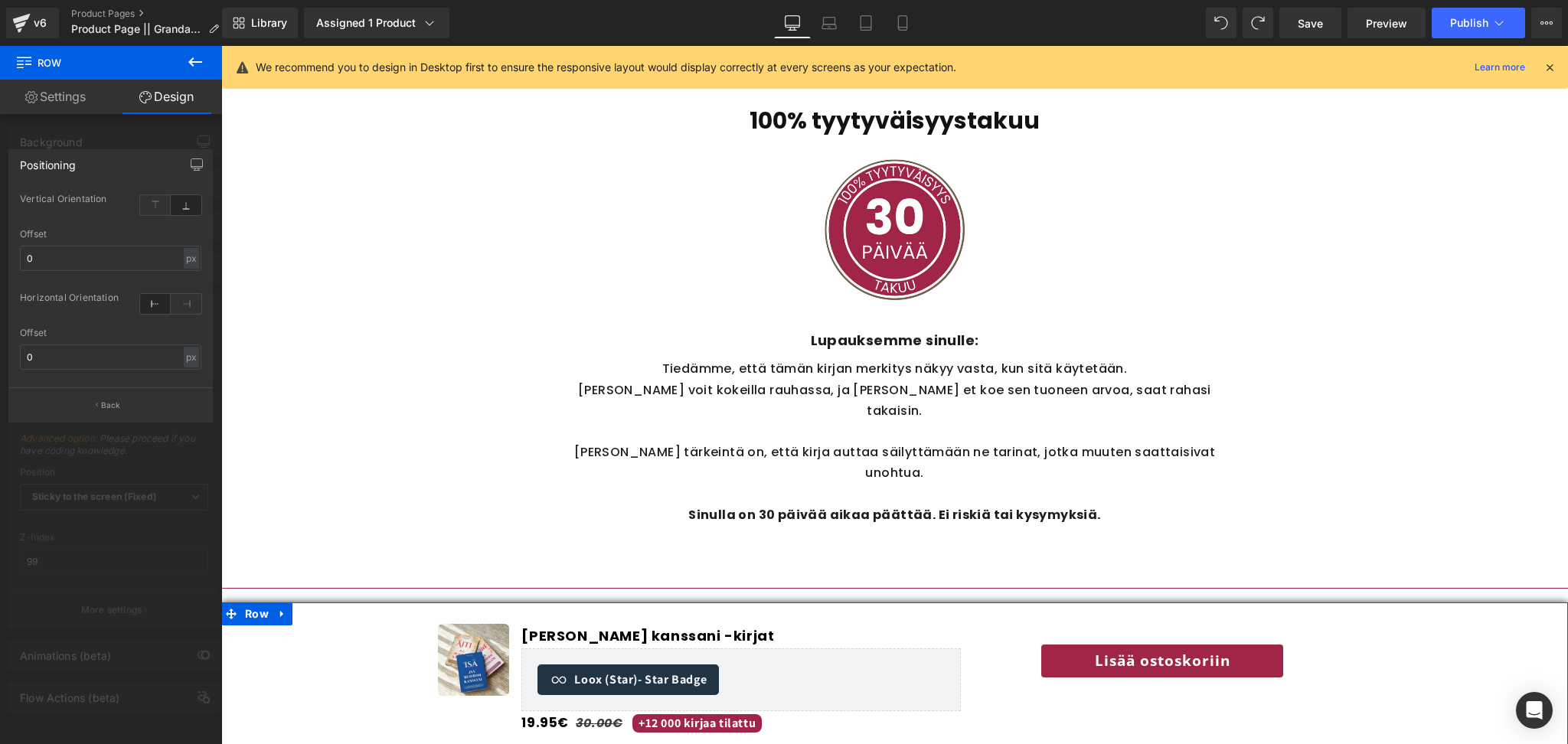
click at [88, 500] on div at bounding box center [111, 398] width 222 height 705
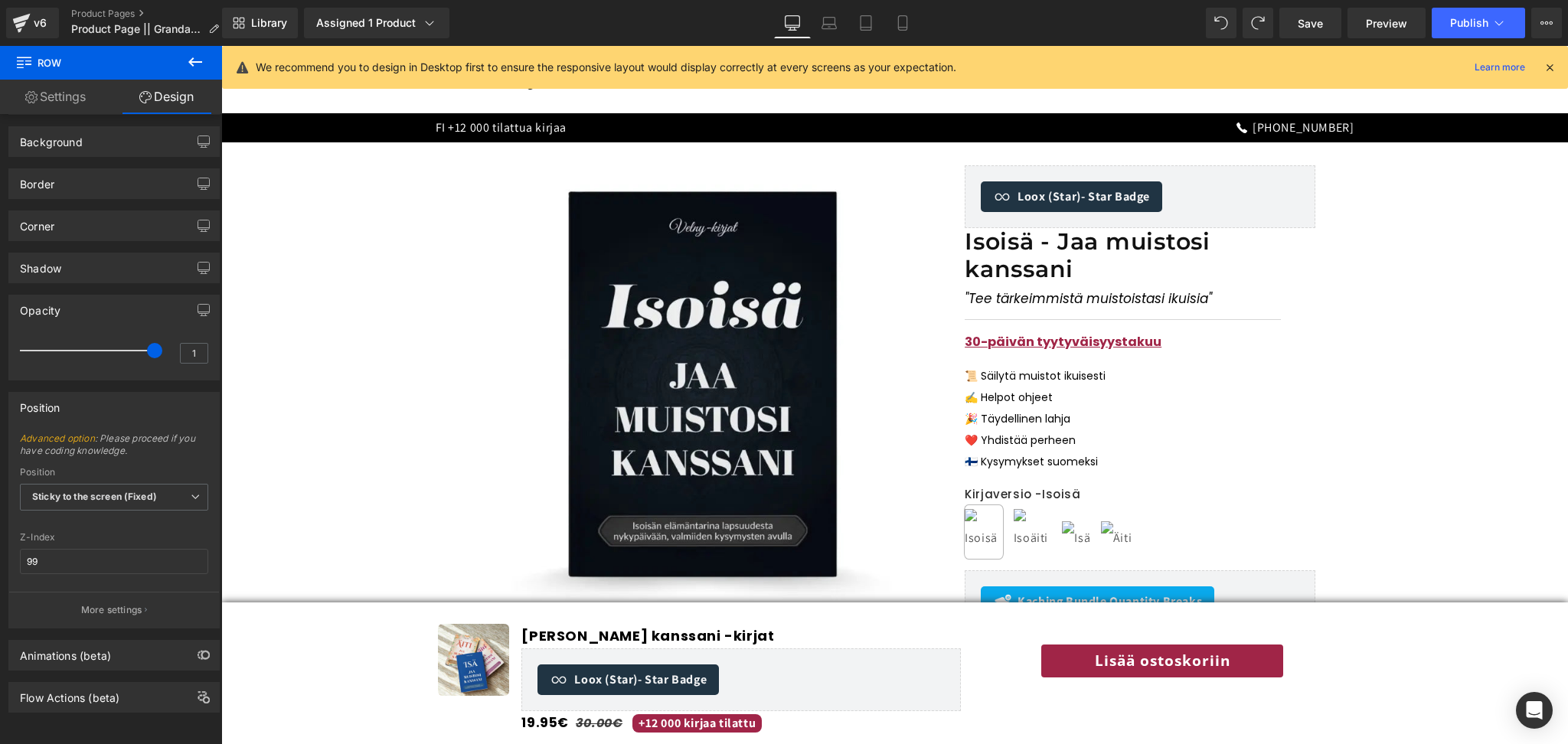
scroll to position [0, 0]
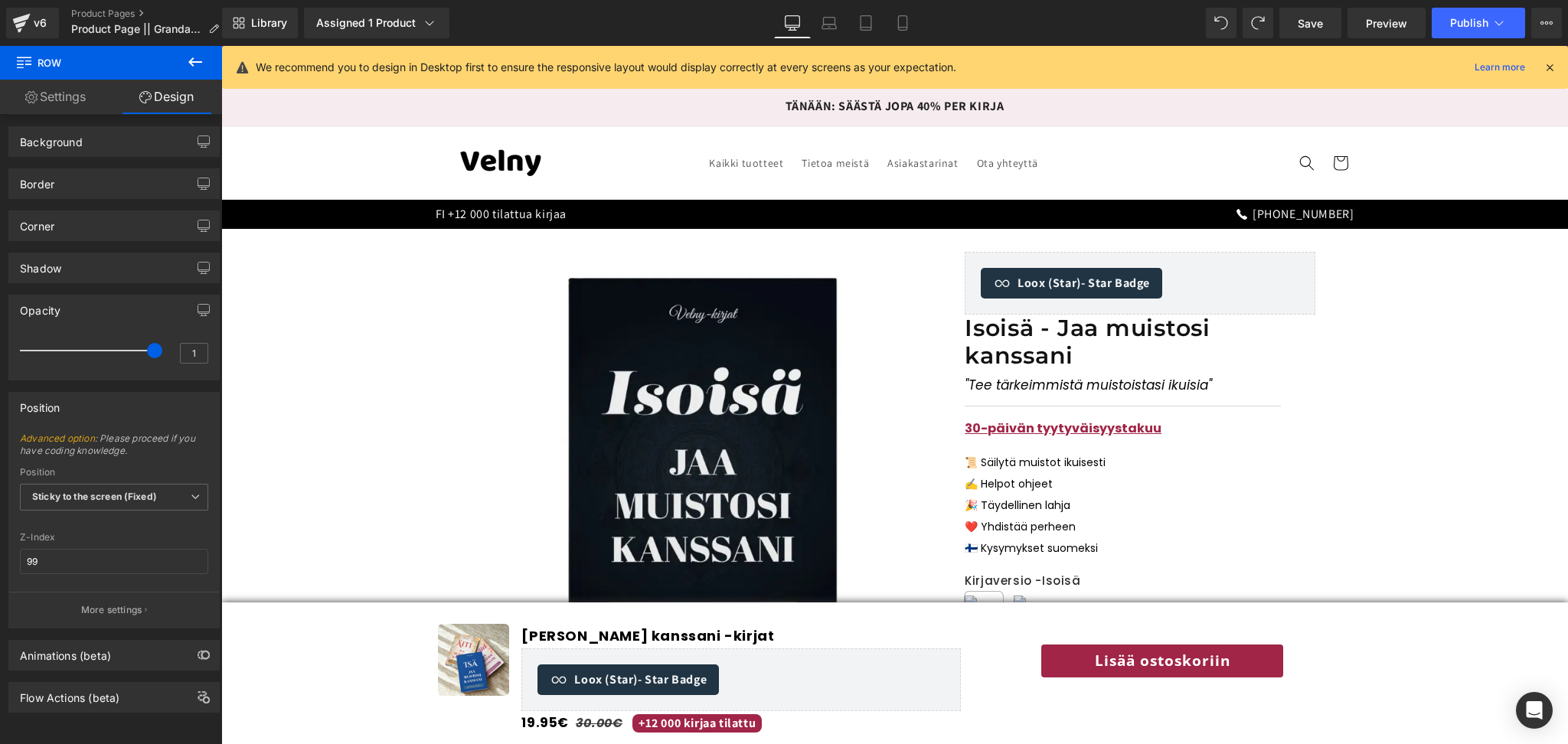
click at [984, 113] on p "TÄNÄÄN: SÄÄSTÄ JOPA 40% PER KIRJA" at bounding box center [895, 107] width 1329 height 22
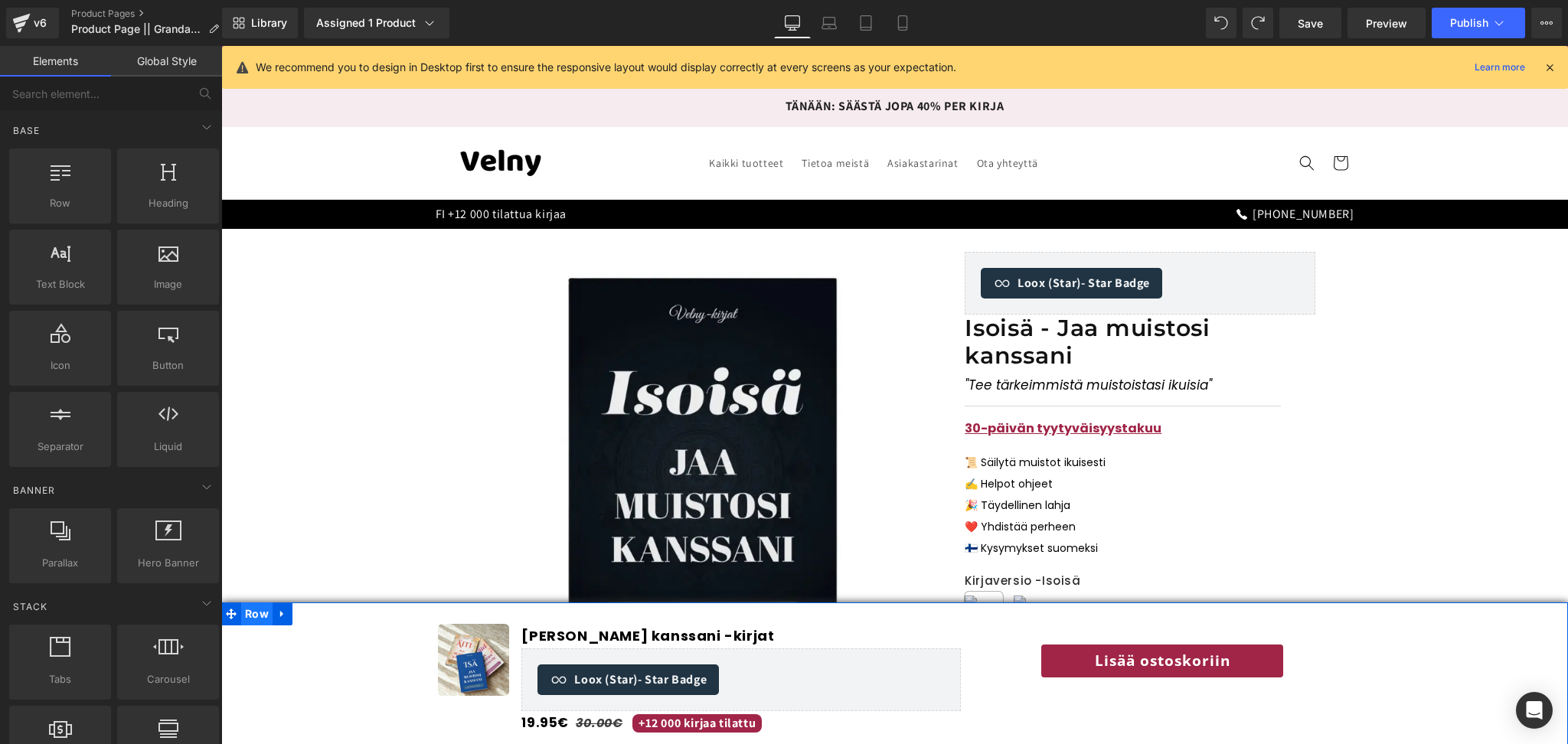
click at [250, 608] on span "Row" at bounding box center [257, 613] width 32 height 23
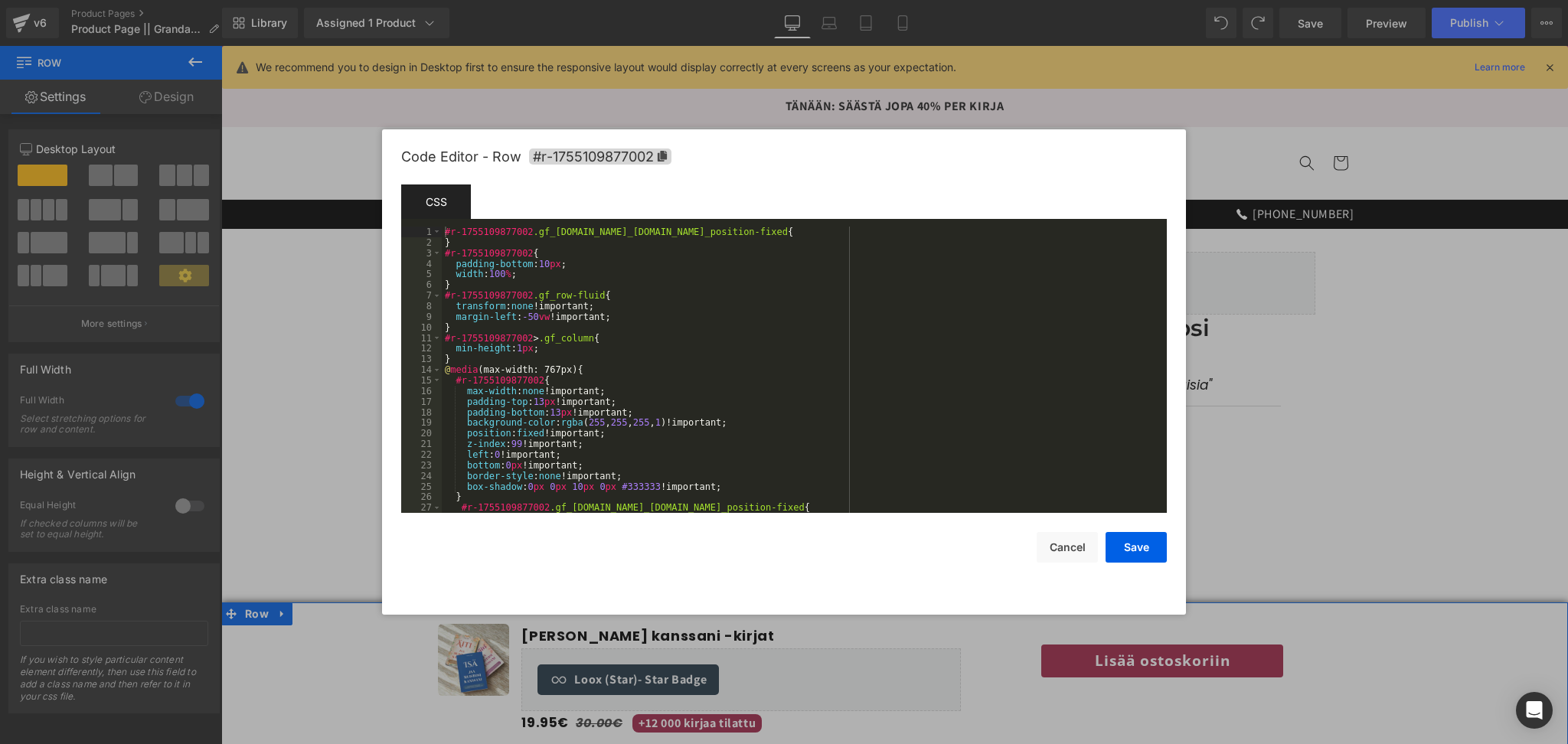
click at [240, 526] on body "Row You are previewing how the will restyle your page. You can not edit Element…" at bounding box center [784, 372] width 1568 height 744
click at [552, 420] on div "#r-1755109877002 .gf_row.gf_row-fluid.gf_position-fixed { } #r-1755109877002 { …" at bounding box center [802, 380] width 720 height 308
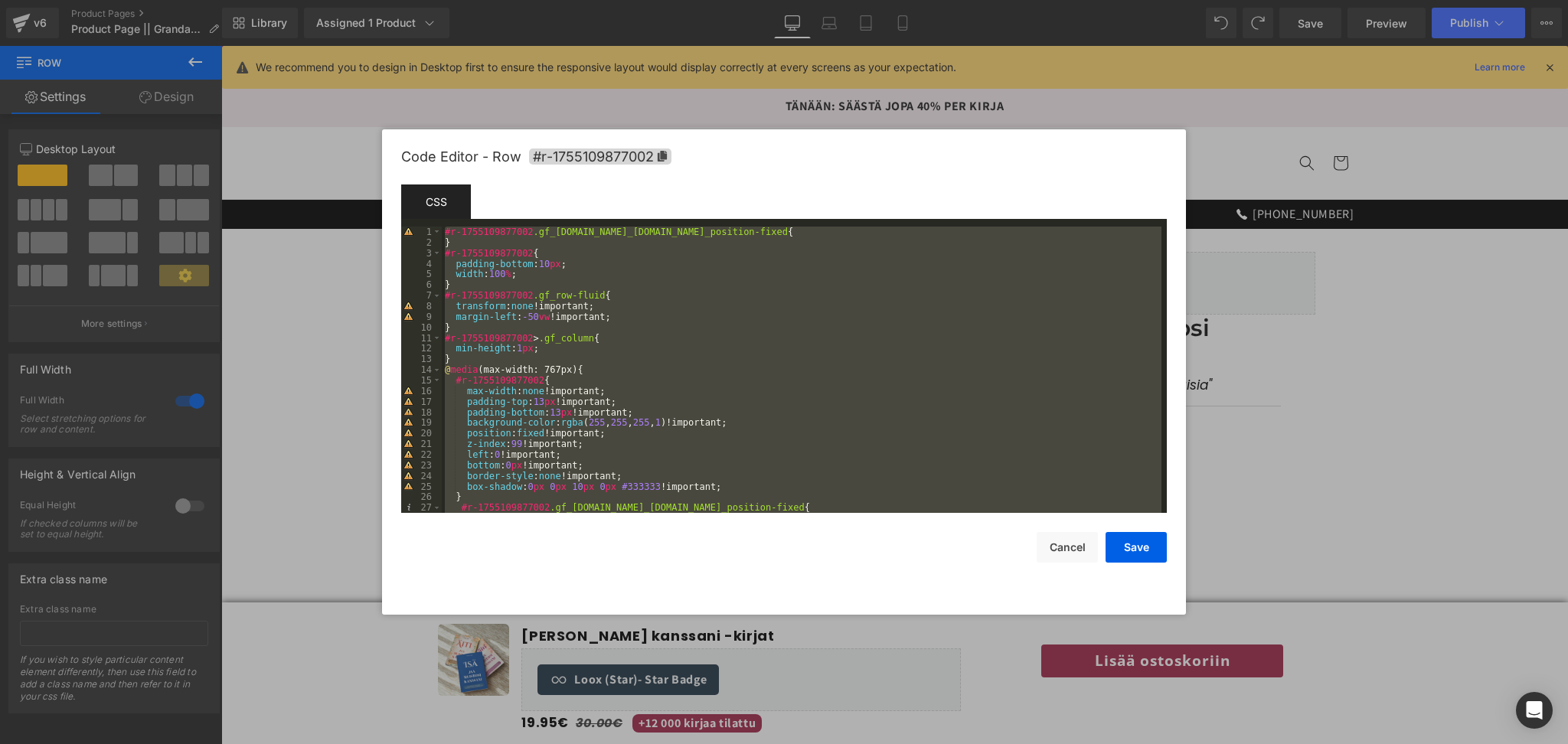
scroll to position [1146, 0]
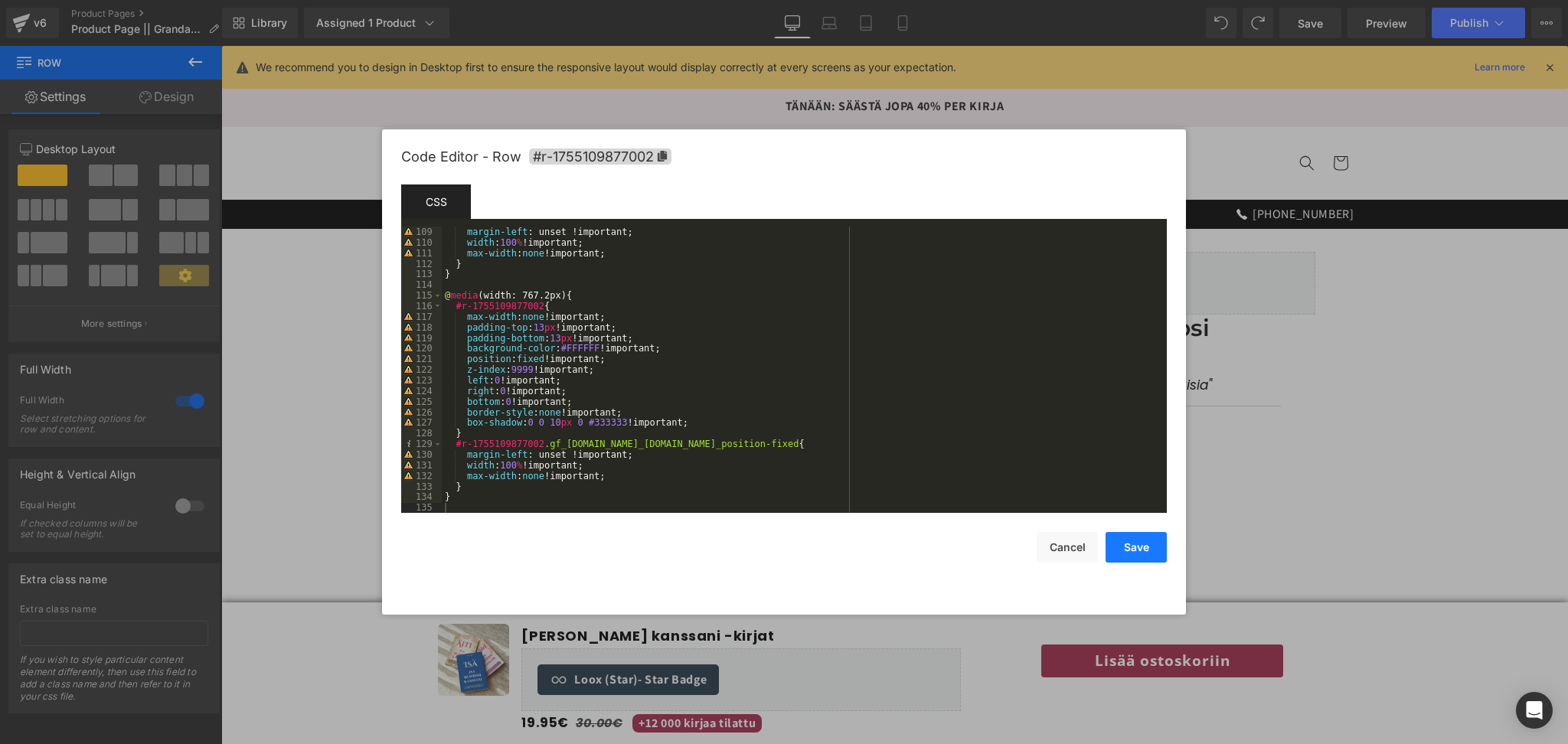
click at [1121, 546] on button "Save" at bounding box center [1136, 547] width 61 height 31
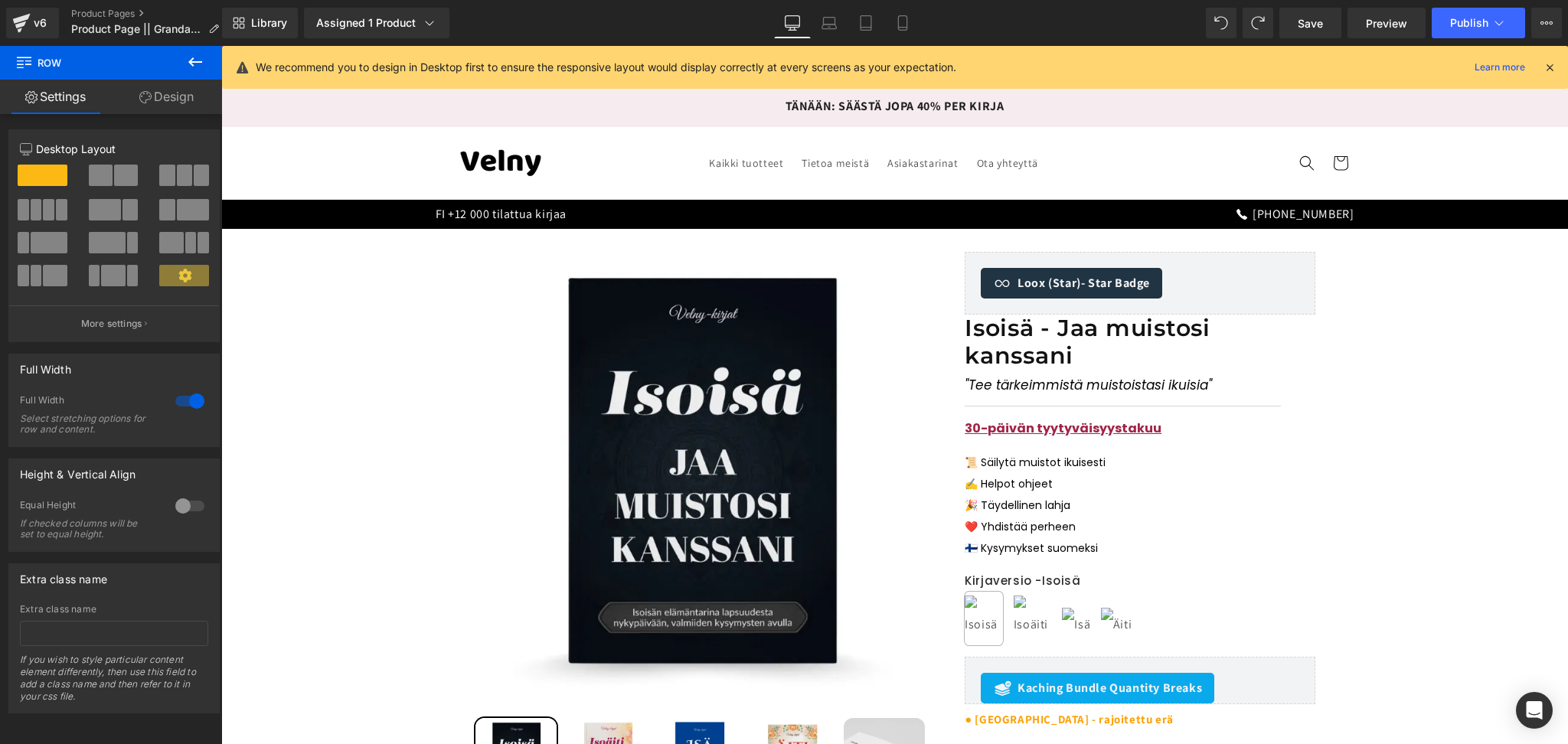
click at [1121, 546] on p "🇫🇮 Kysymykset suomeksi" at bounding box center [1140, 548] width 350 height 21
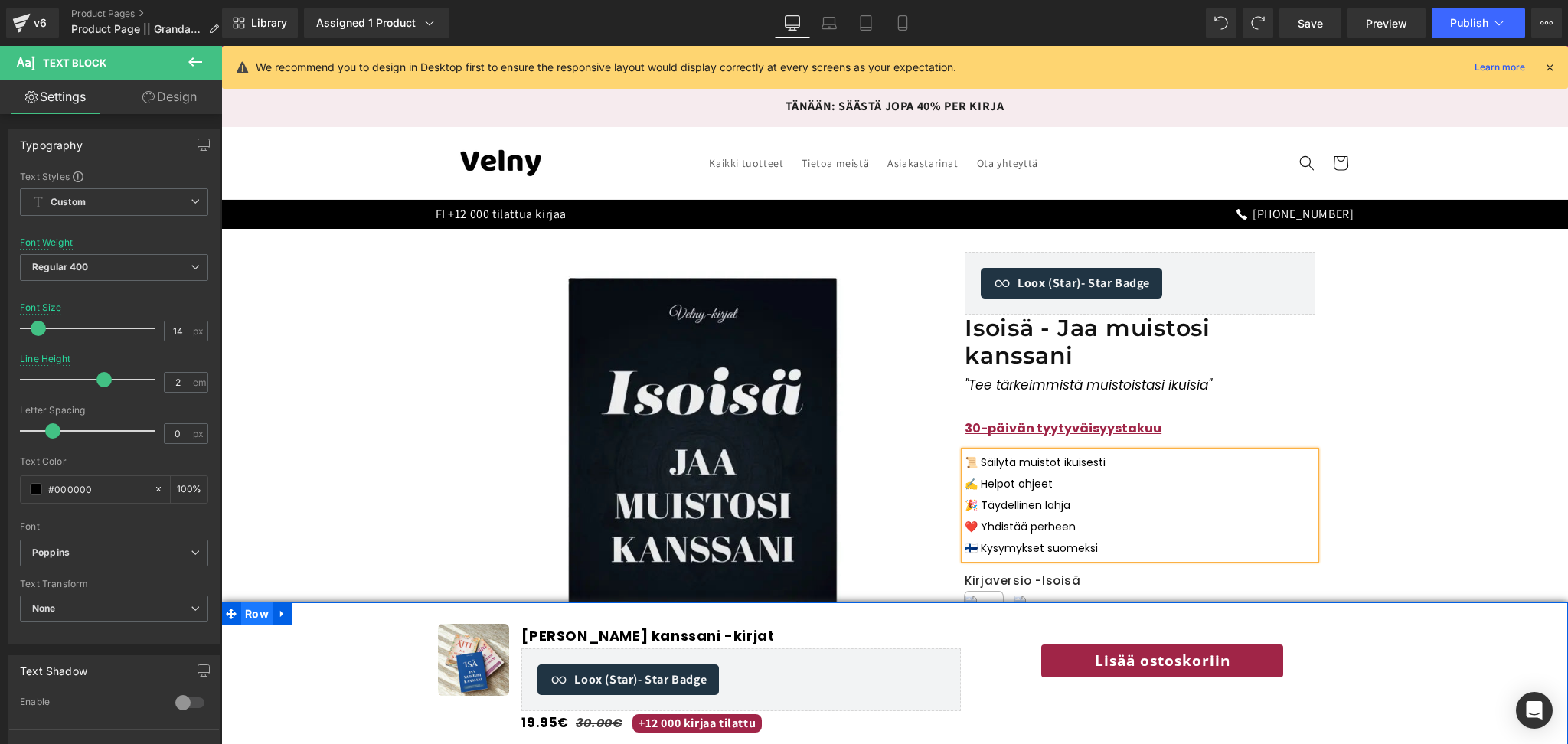
click at [268, 620] on span "Row" at bounding box center [257, 613] width 32 height 23
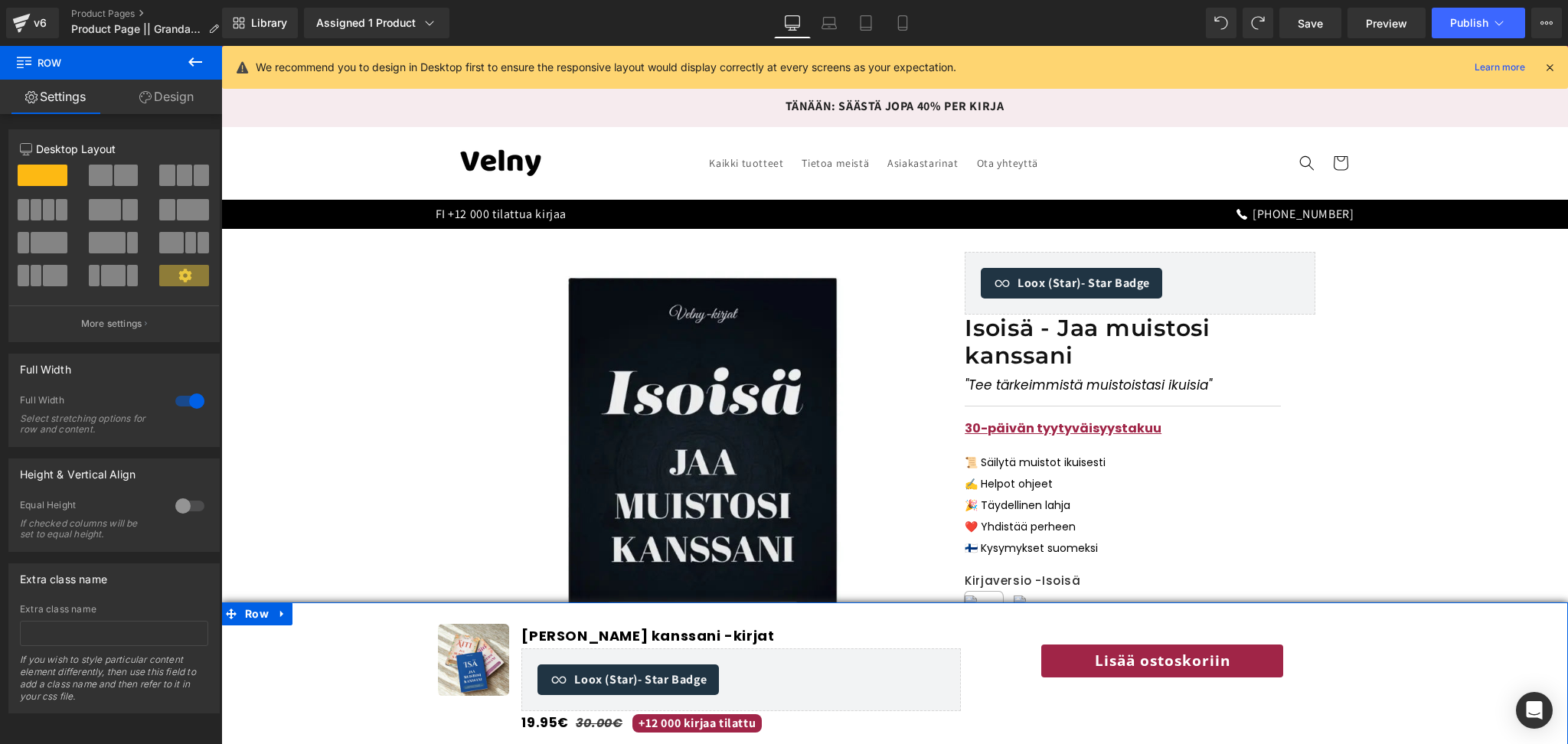
click at [183, 102] on link "Design" at bounding box center [166, 97] width 111 height 35
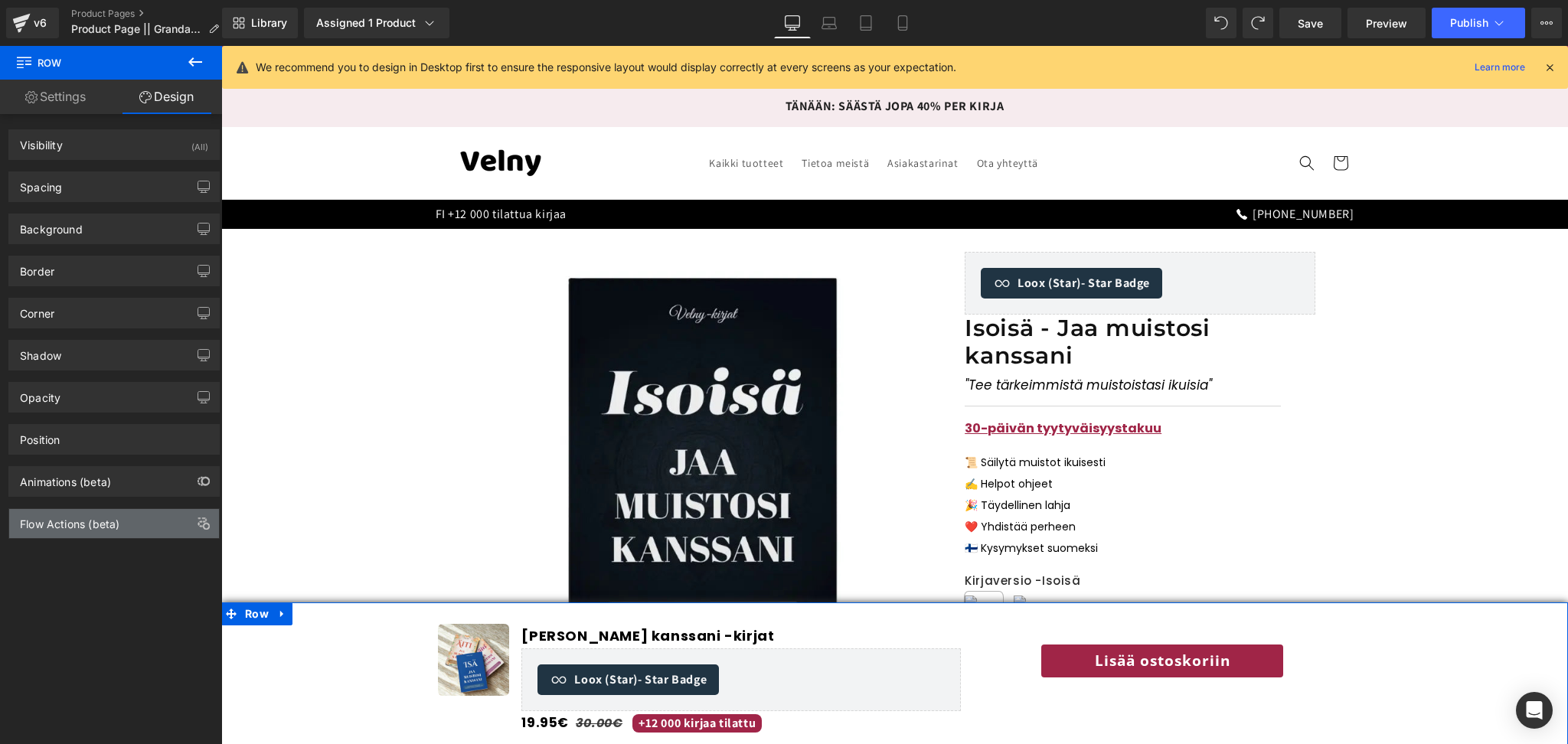
click at [78, 516] on div "Flow Actions (beta)" at bounding box center [69, 520] width 99 height 21
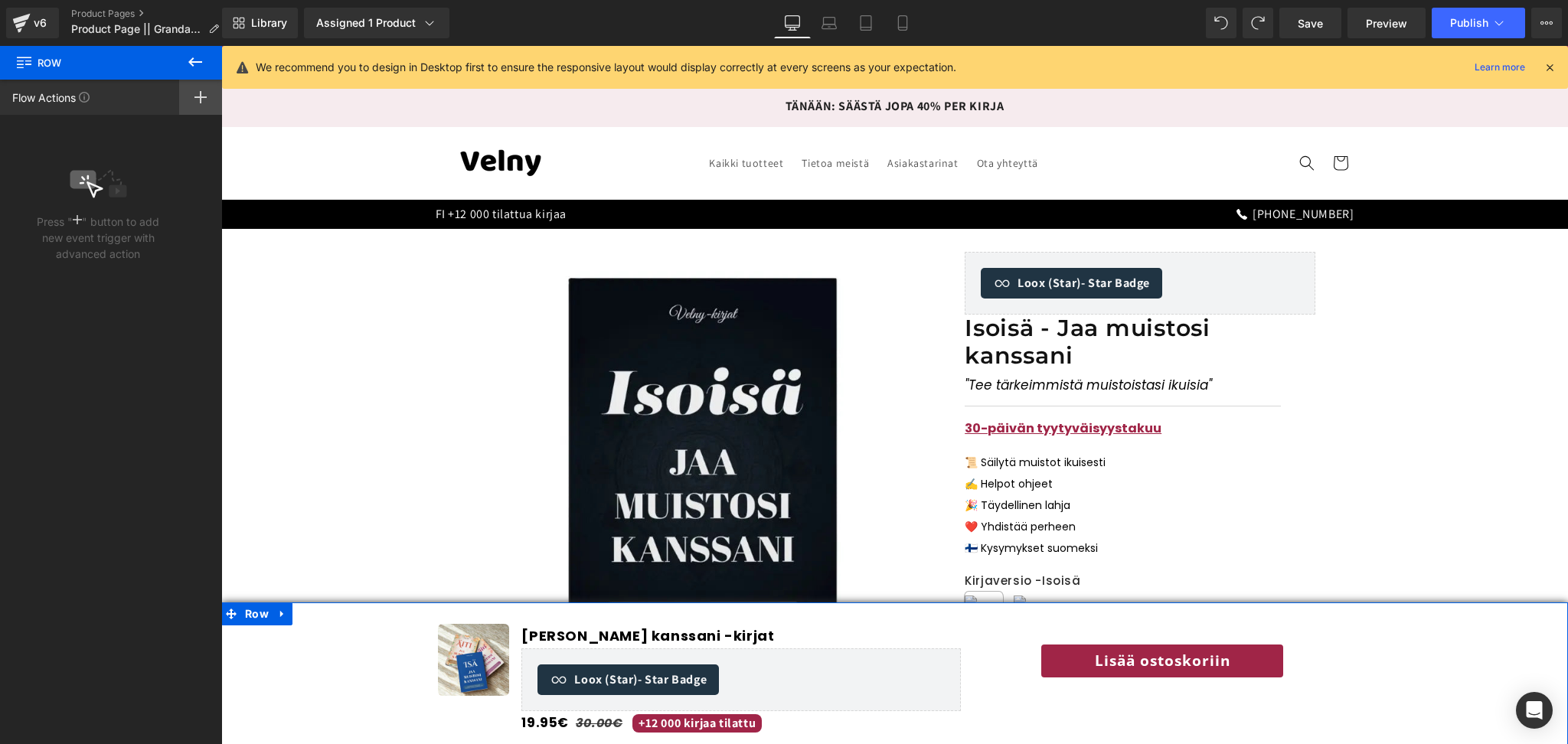
click at [199, 100] on icon at bounding box center [201, 98] width 13 height 13
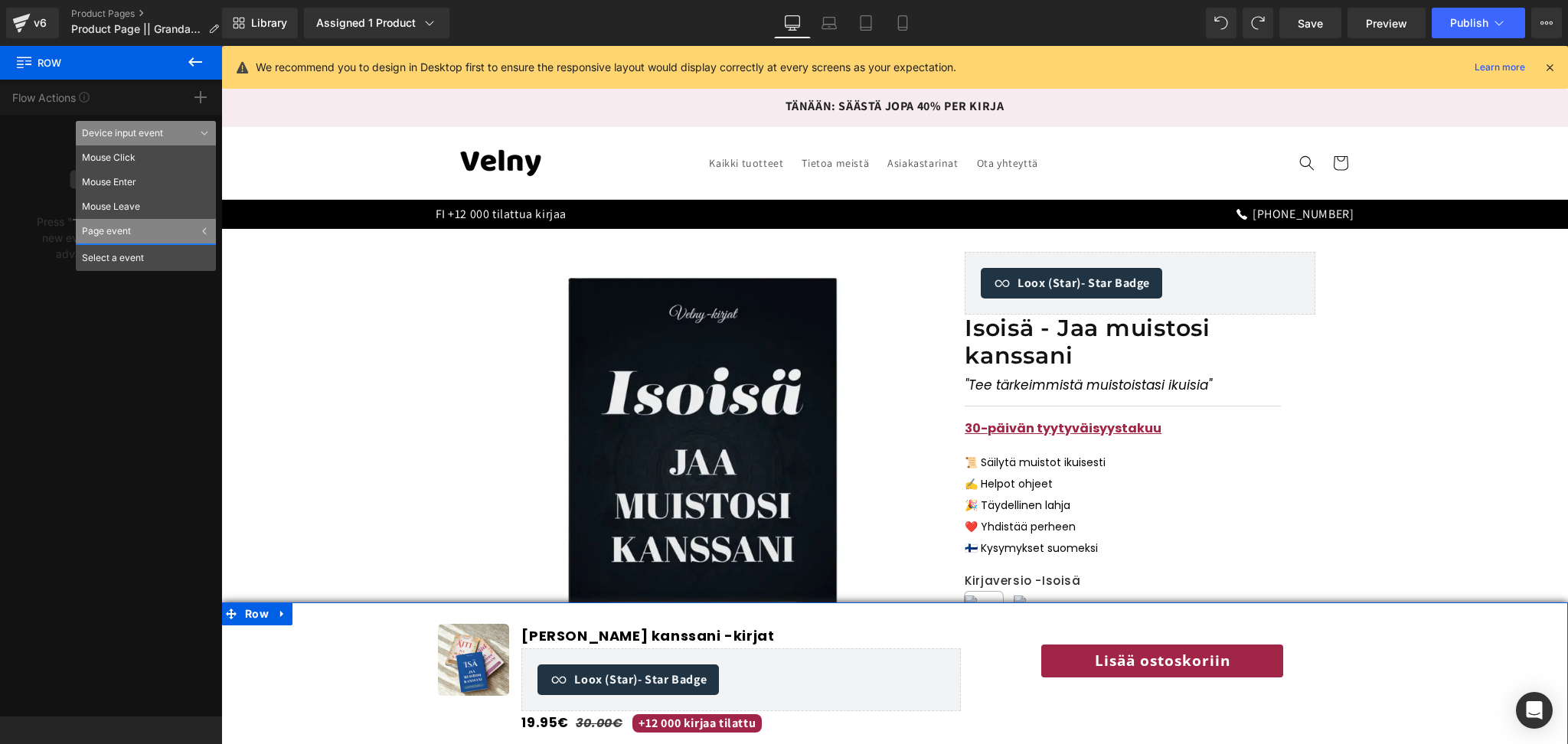
click at [198, 230] on div "Page event" at bounding box center [146, 231] width 140 height 24
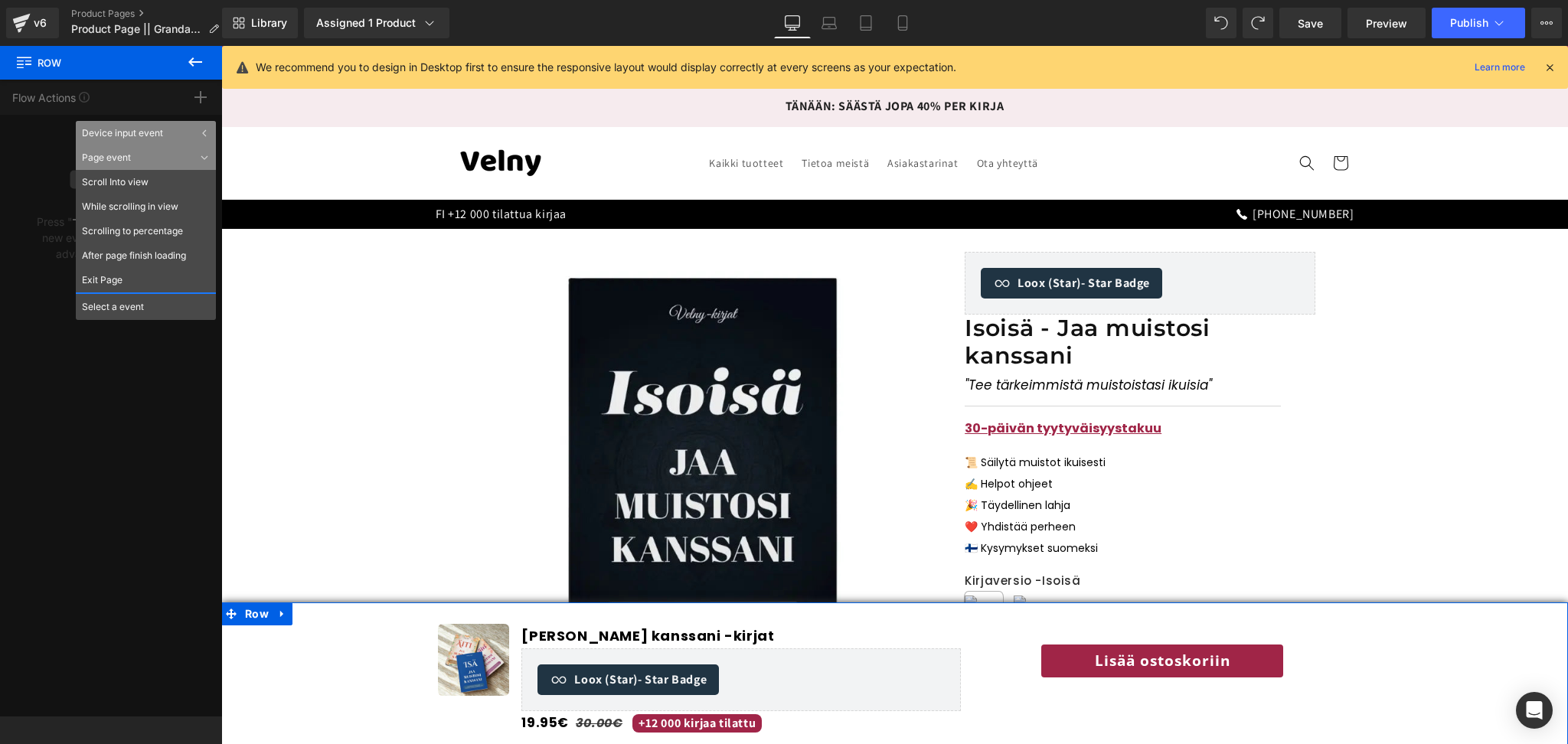
click at [38, 165] on div "Flow Actions Click "+" to add an event to trigger action affect on other elemen…" at bounding box center [111, 398] width 222 height 637
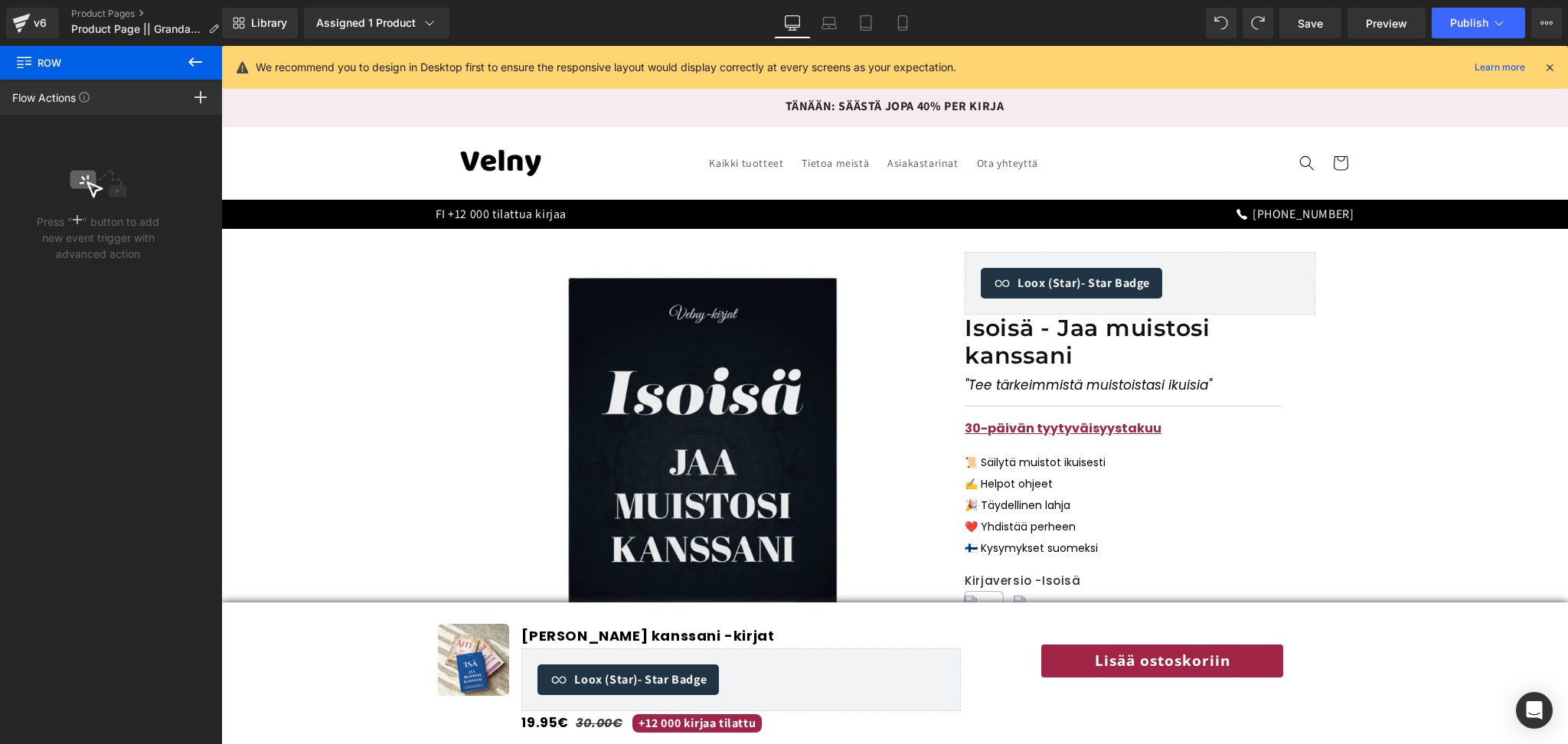
click at [188, 67] on icon at bounding box center [195, 61] width 18 height 18
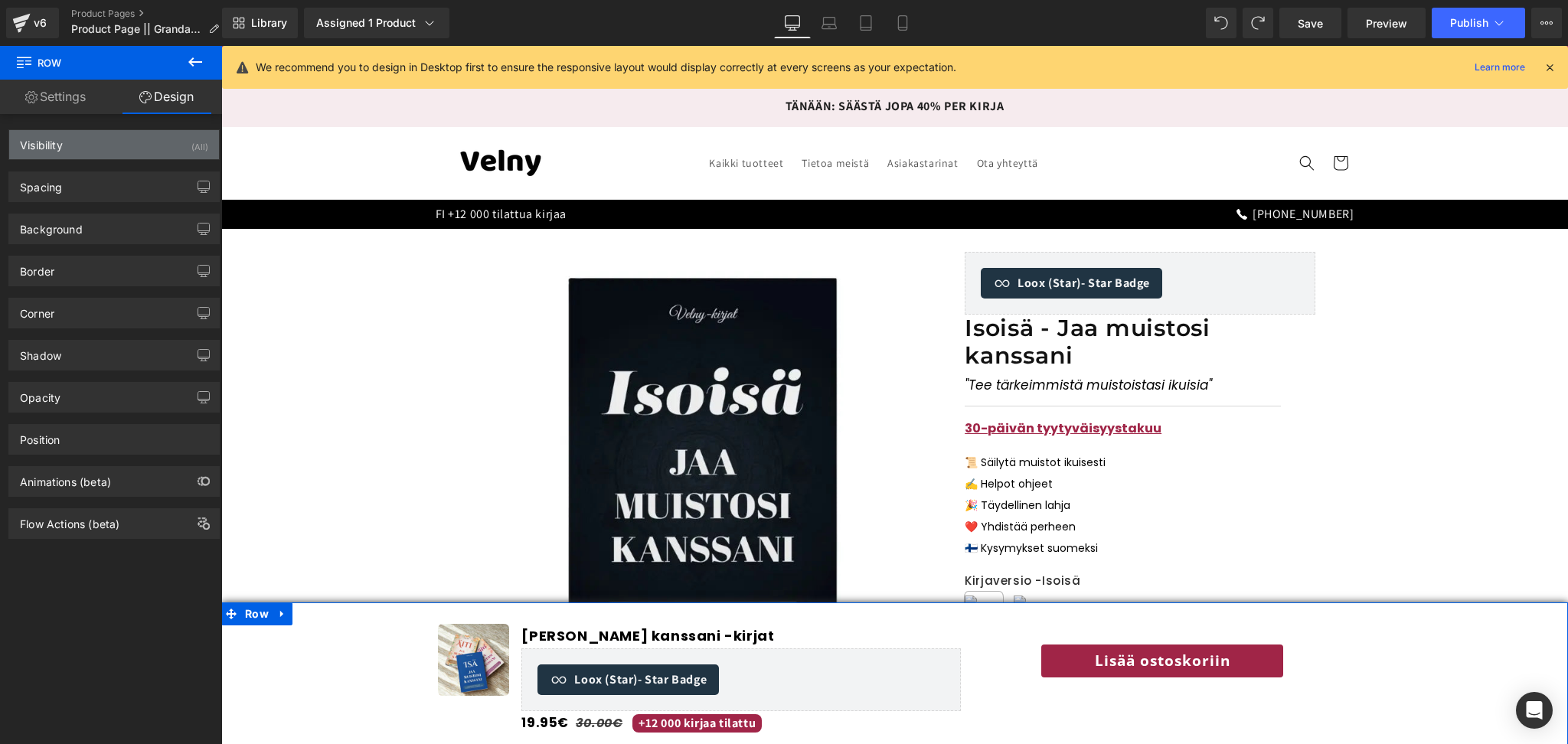
click at [64, 149] on div "Visibility (All)" at bounding box center [114, 144] width 209 height 29
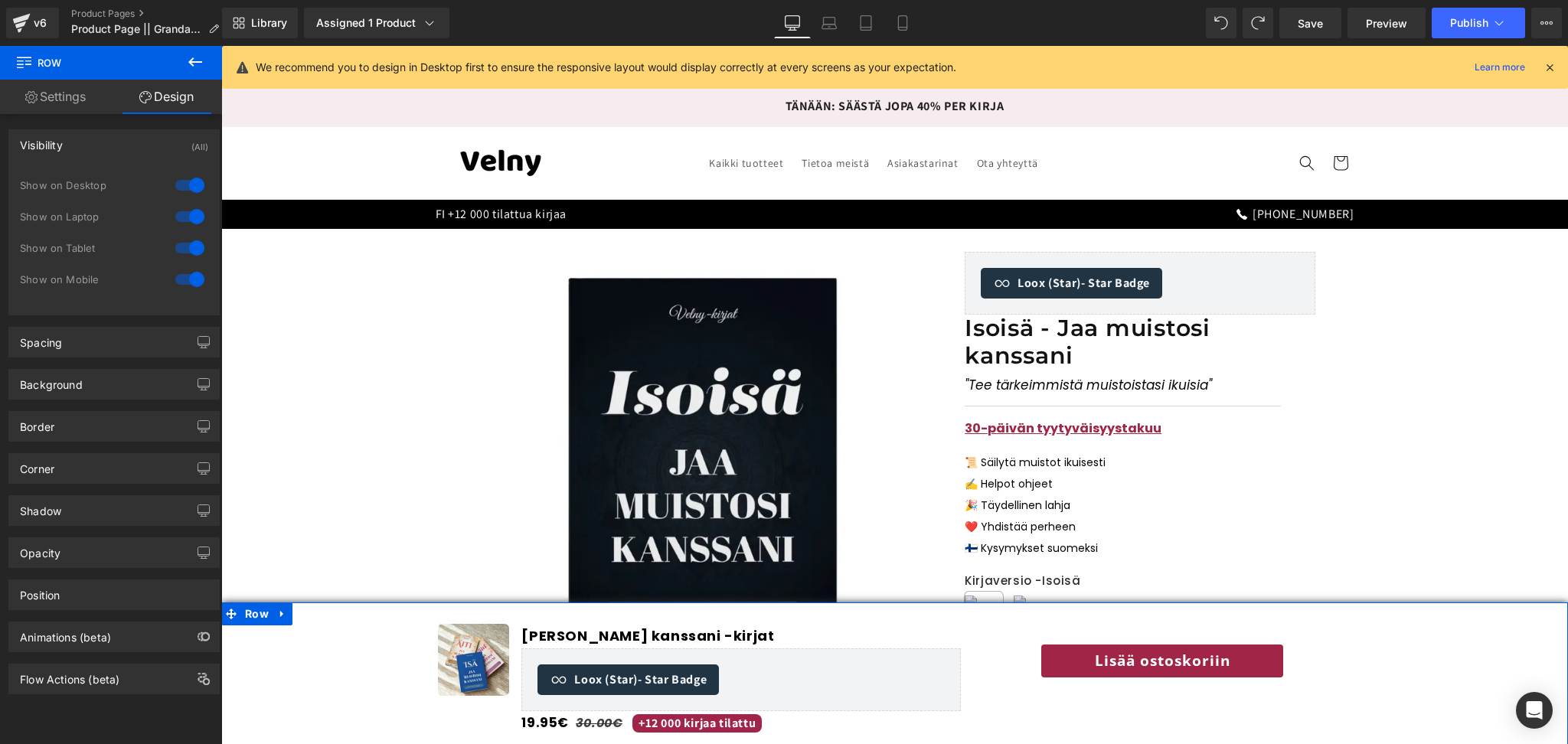
click at [152, 141] on div "Visibility (All)" at bounding box center [114, 144] width 209 height 29
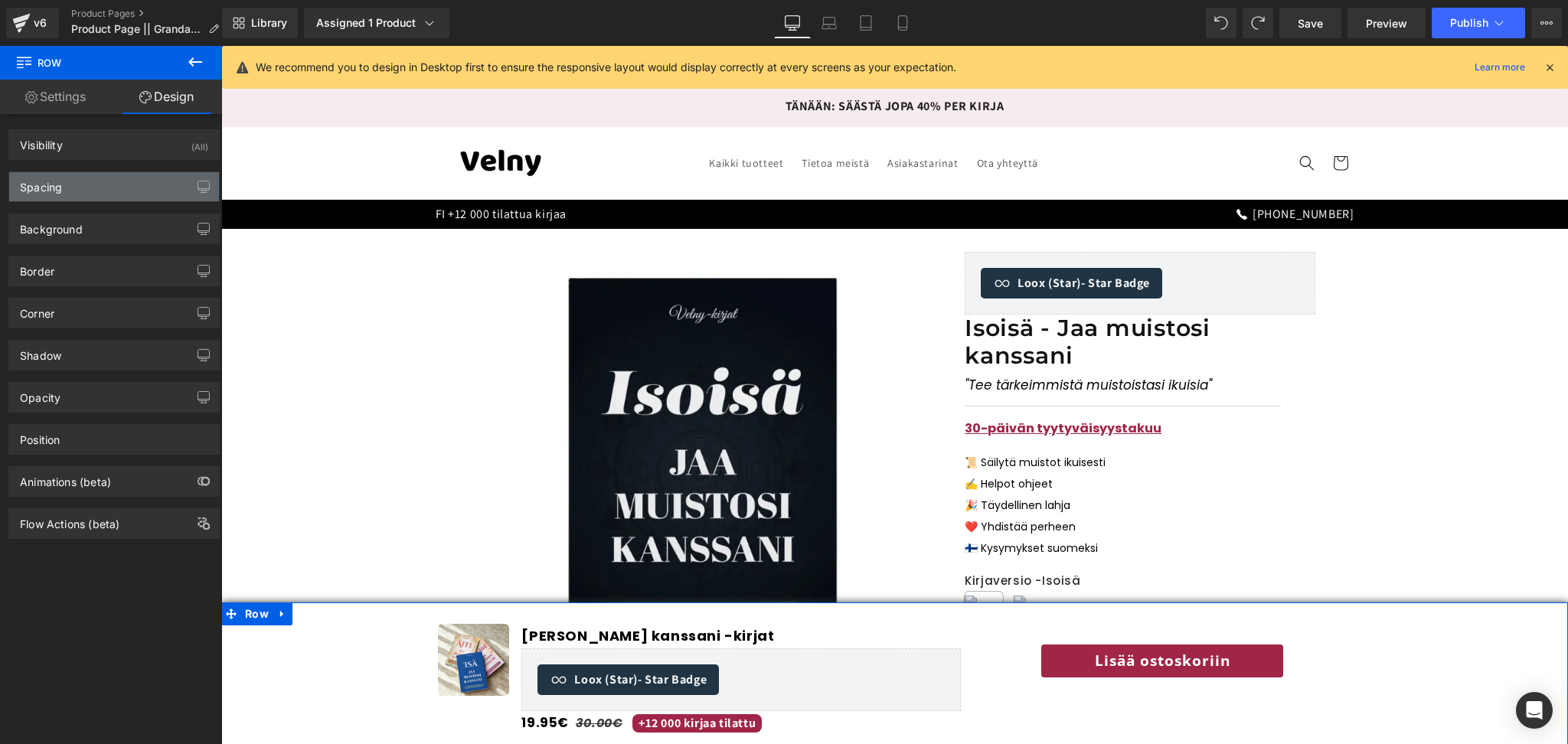
click at [121, 198] on div "Spacing" at bounding box center [114, 187] width 209 height 29
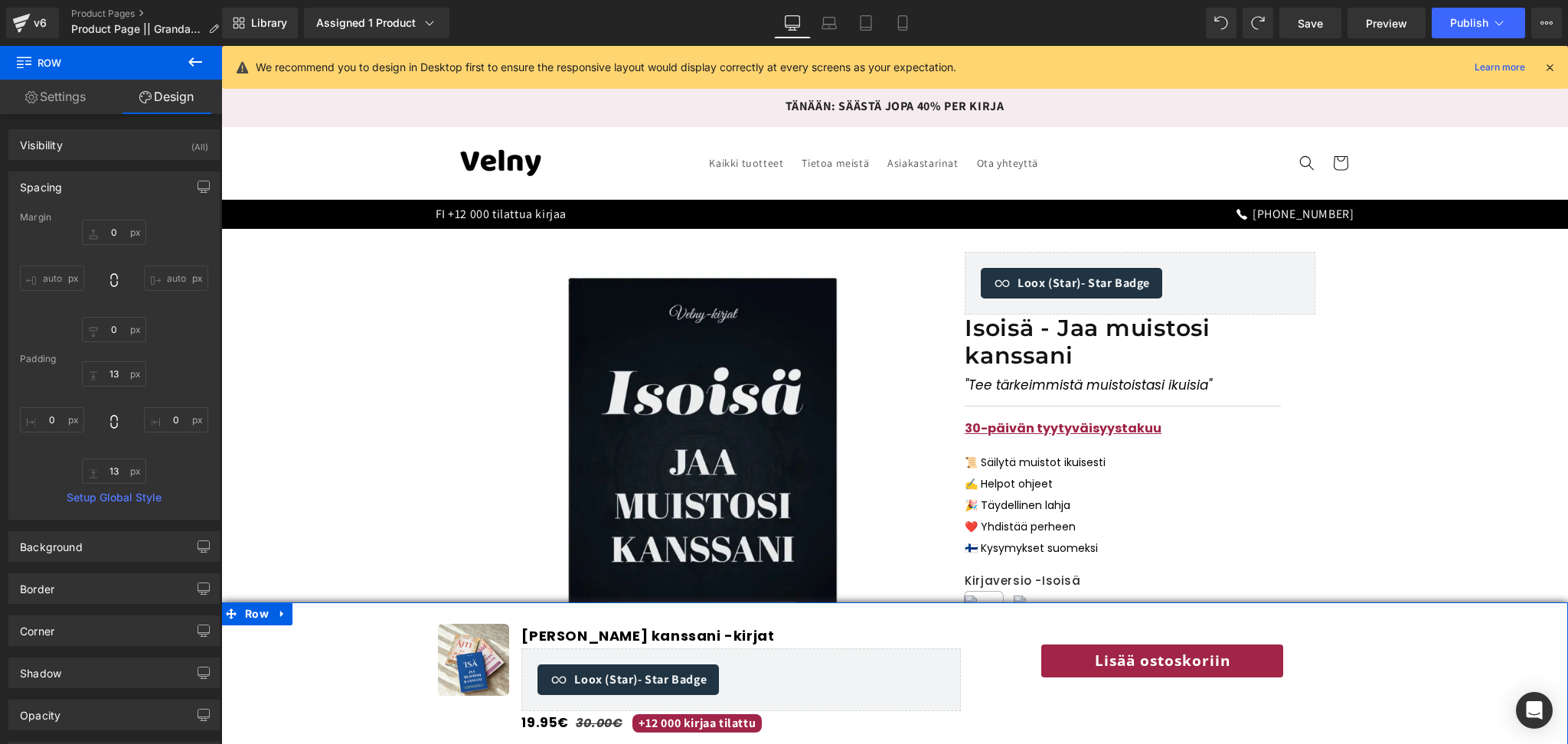
click at [121, 196] on div "Spacing" at bounding box center [114, 187] width 209 height 29
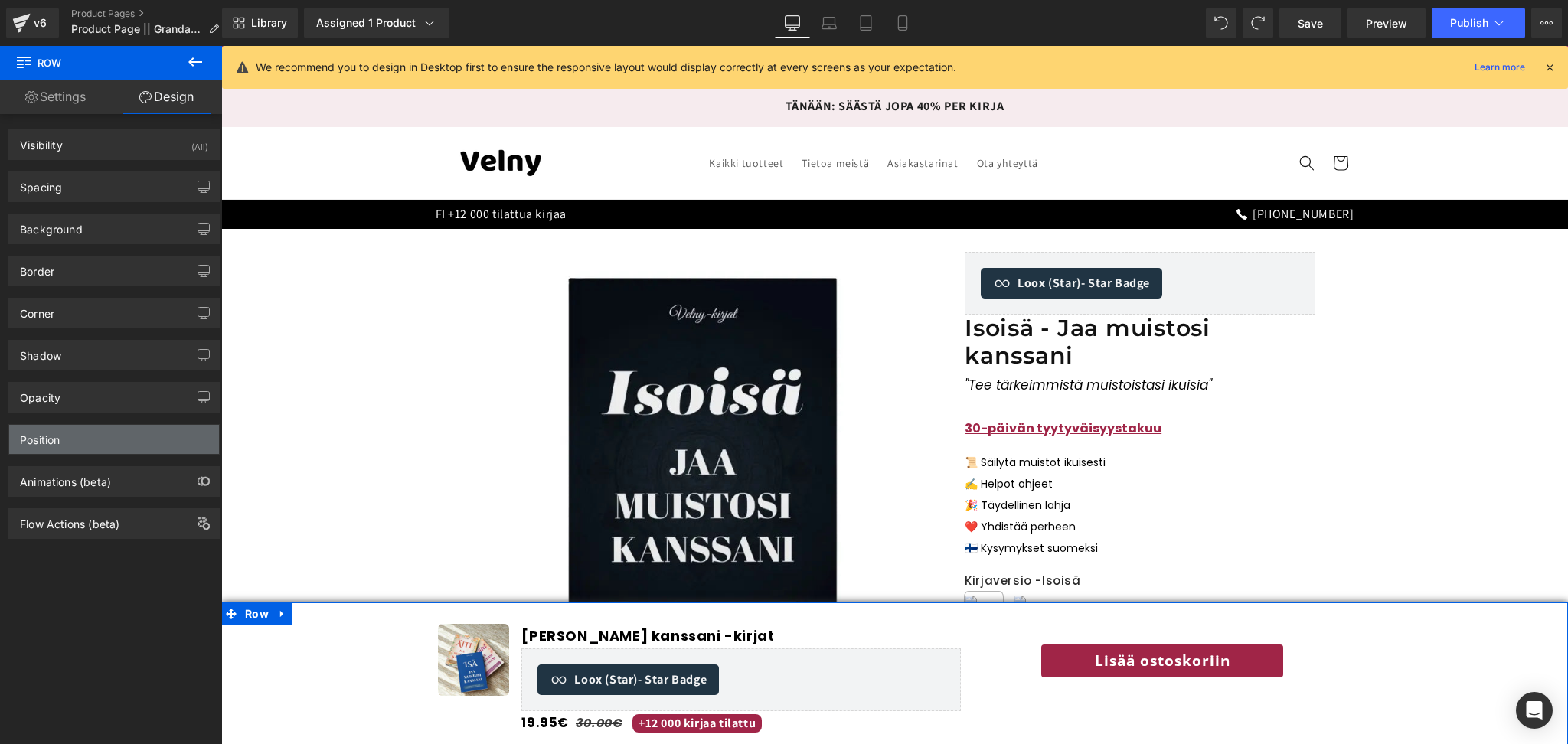
click at [90, 444] on div "Position" at bounding box center [114, 439] width 209 height 29
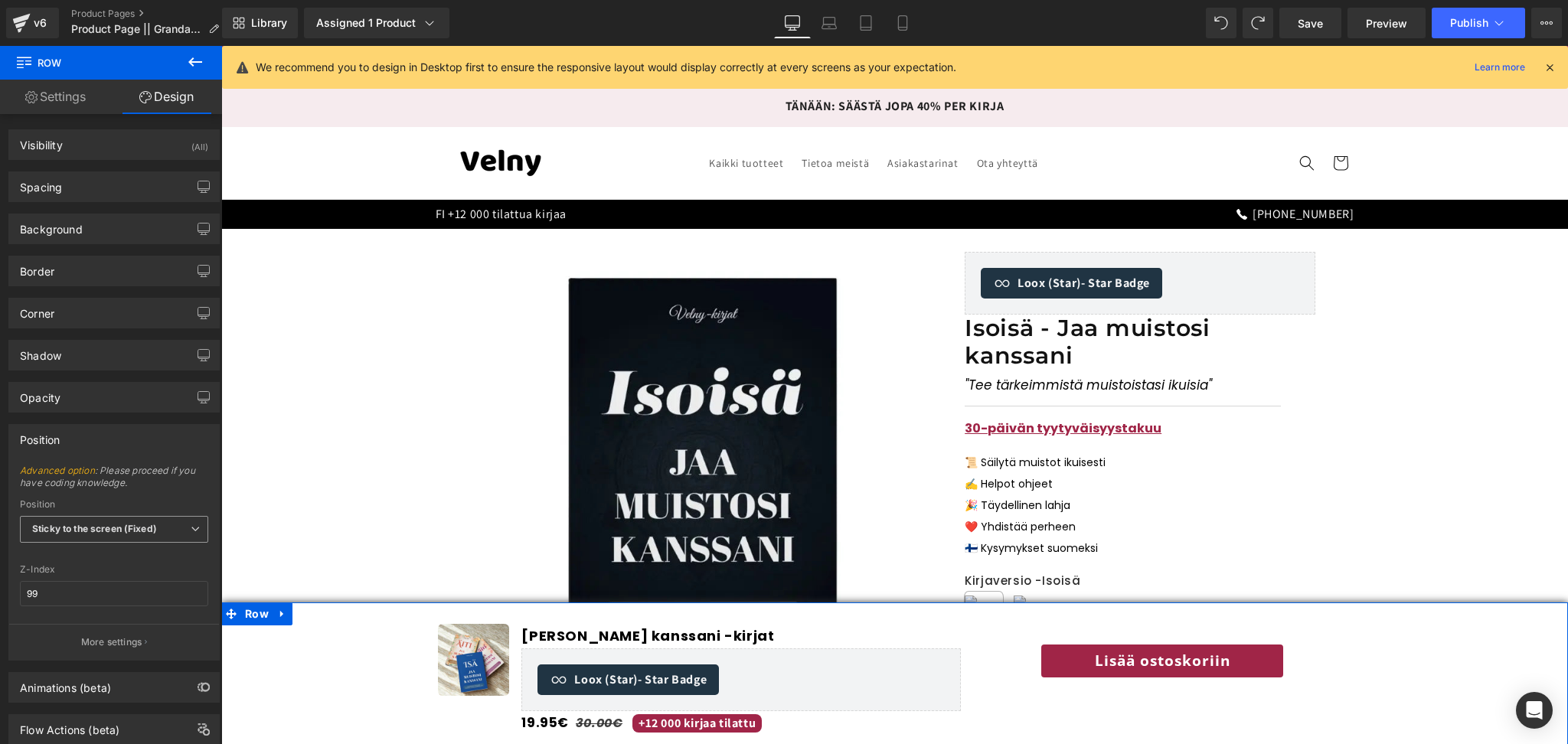
click at [139, 525] on b "Sticky to the screen (Fixed)" at bounding box center [95, 528] width 124 height 12
click at [95, 609] on li "Static" at bounding box center [113, 602] width 188 height 23
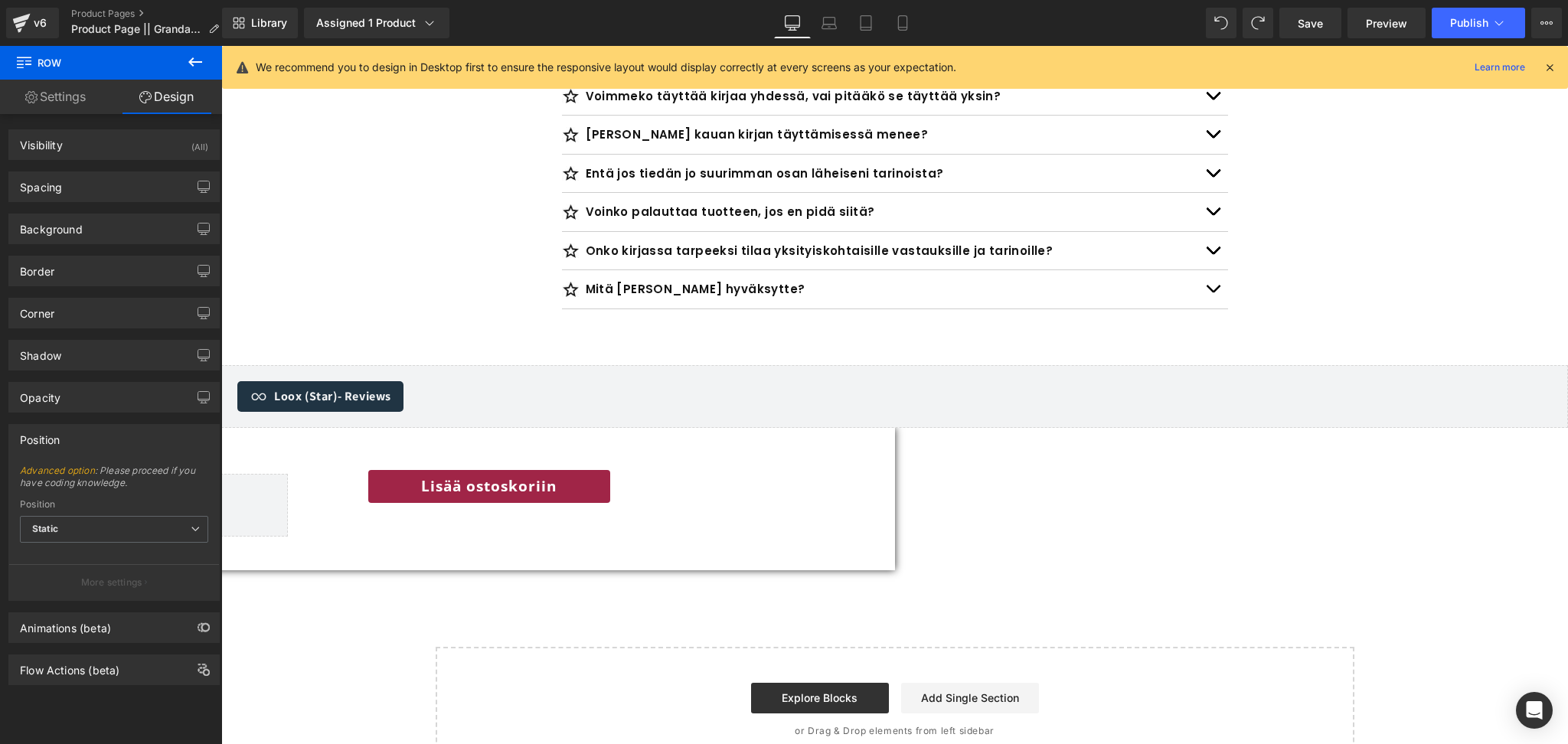
scroll to position [5349, 0]
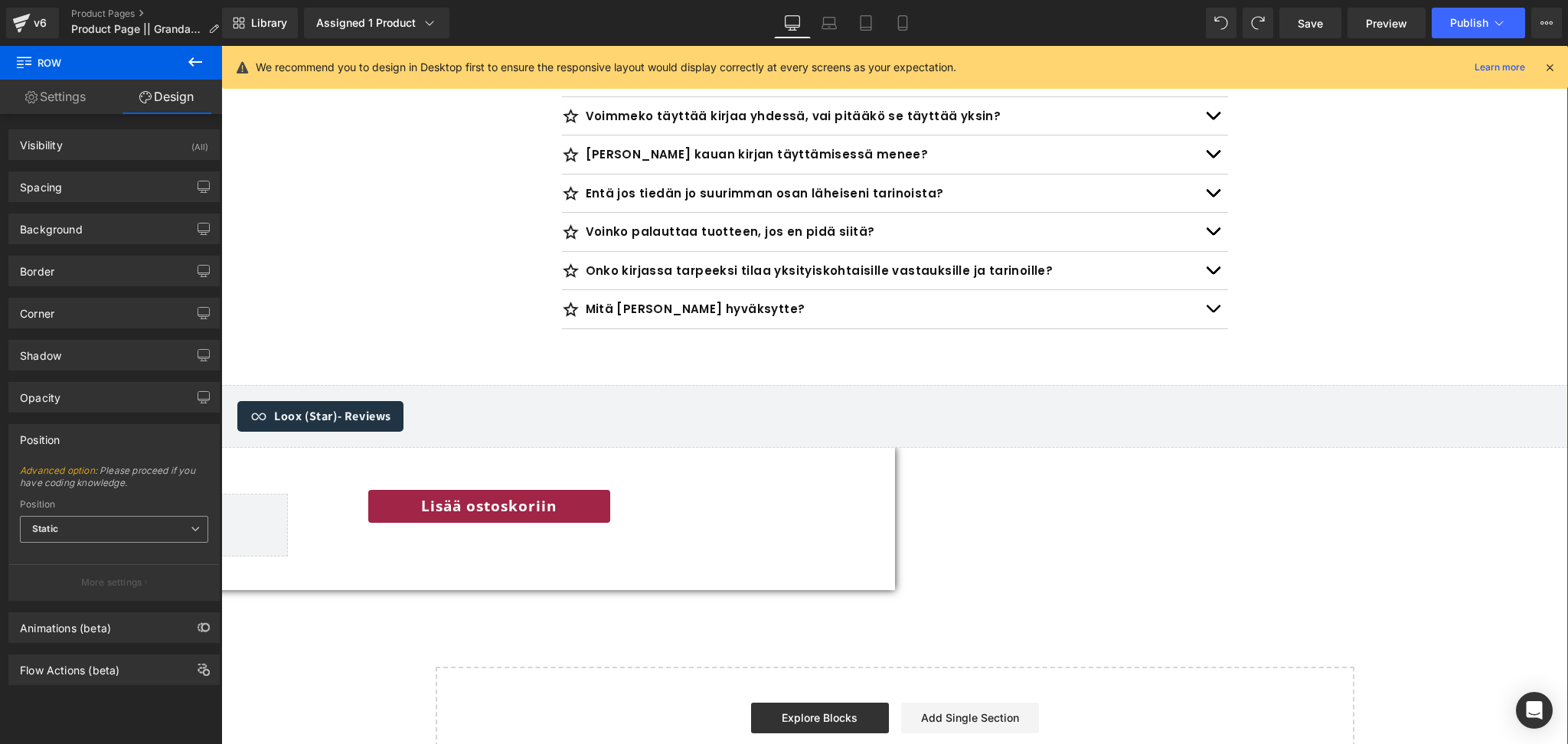
click at [71, 538] on span "Static" at bounding box center [113, 529] width 188 height 27
click at [96, 561] on li "Relative" at bounding box center [113, 556] width 188 height 23
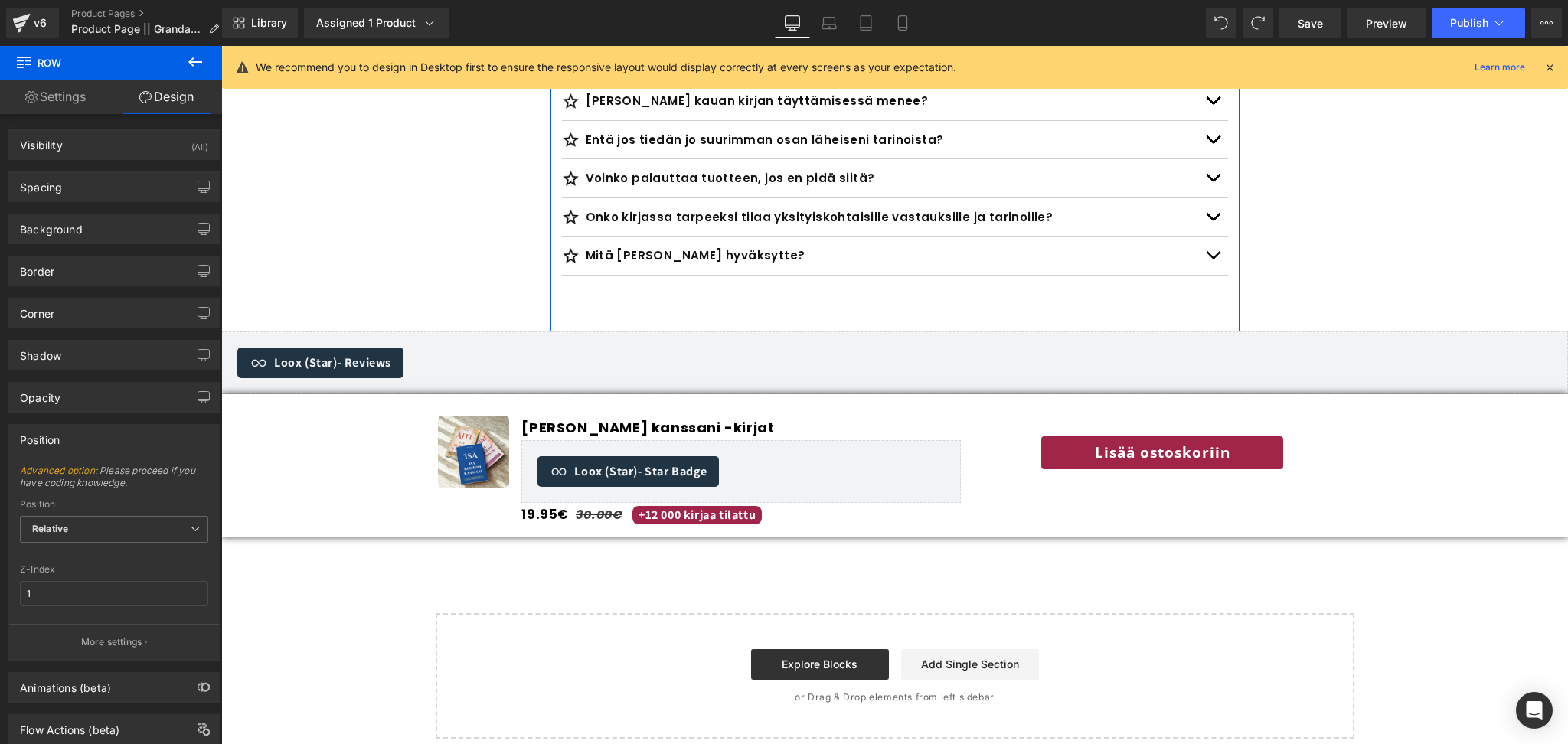
scroll to position [5410, 0]
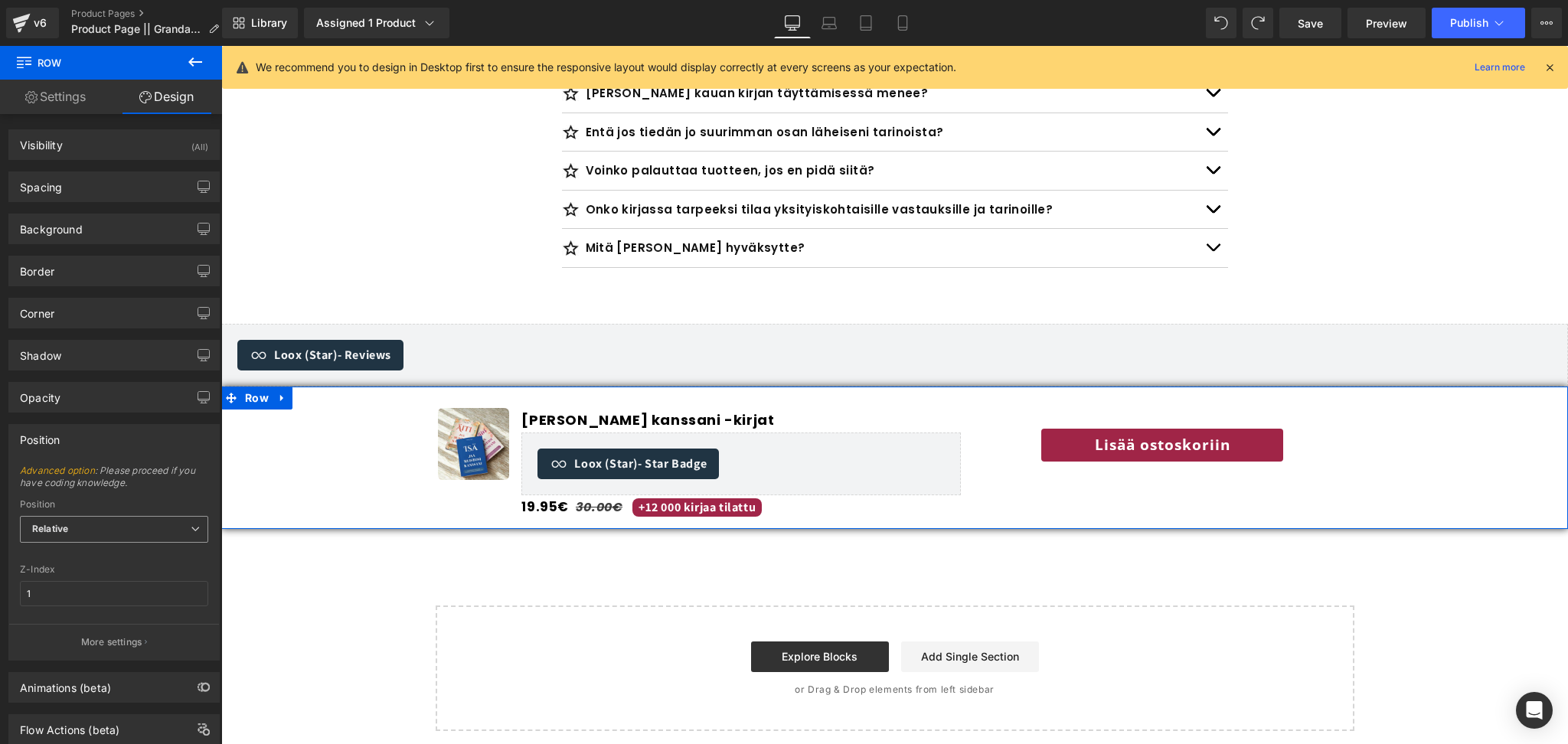
click at [76, 520] on span "Relative" at bounding box center [113, 529] width 188 height 27
click at [99, 581] on div "Sticky to the screen (Fixed)" at bounding box center [103, 579] width 122 height 11
type input "99"
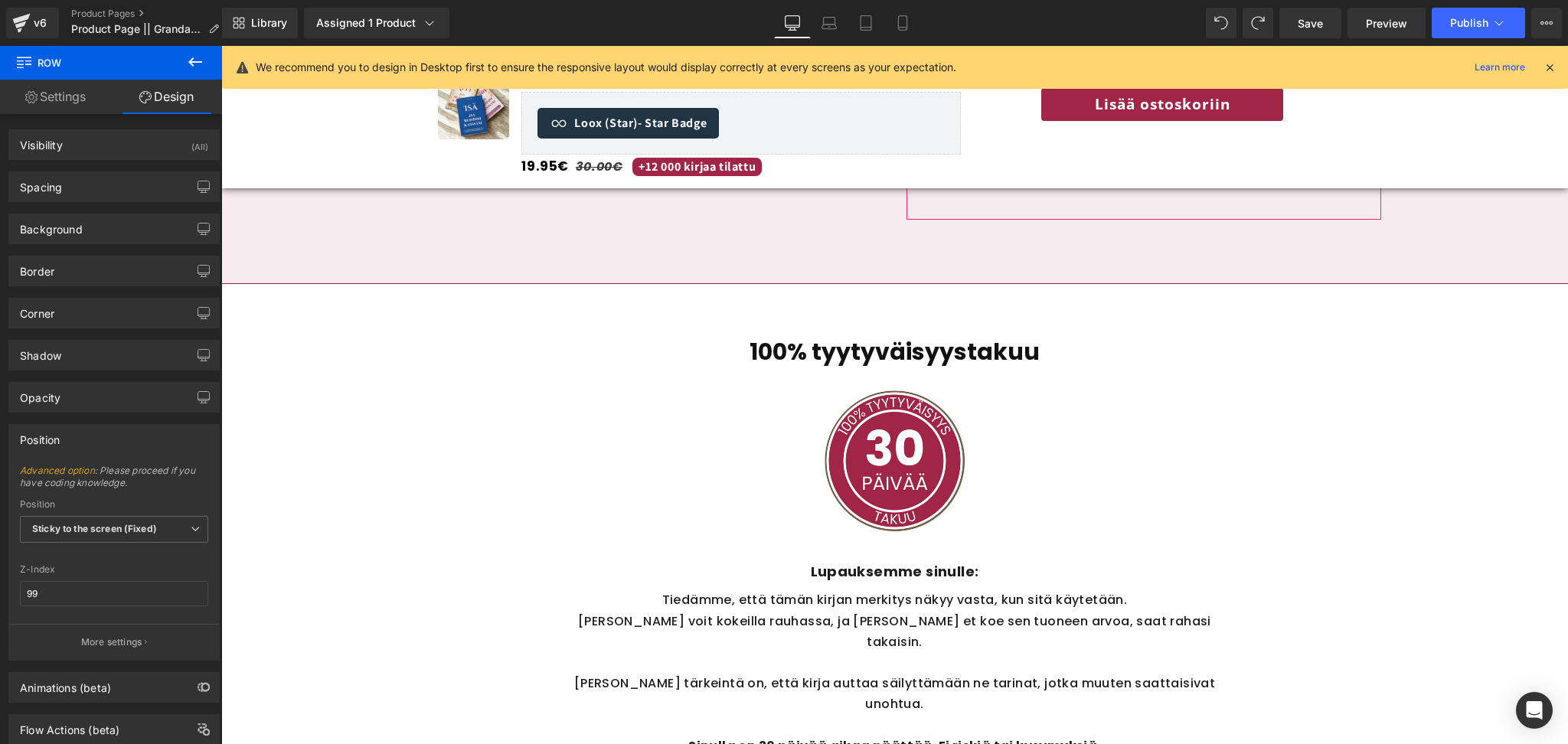
scroll to position [4441, 0]
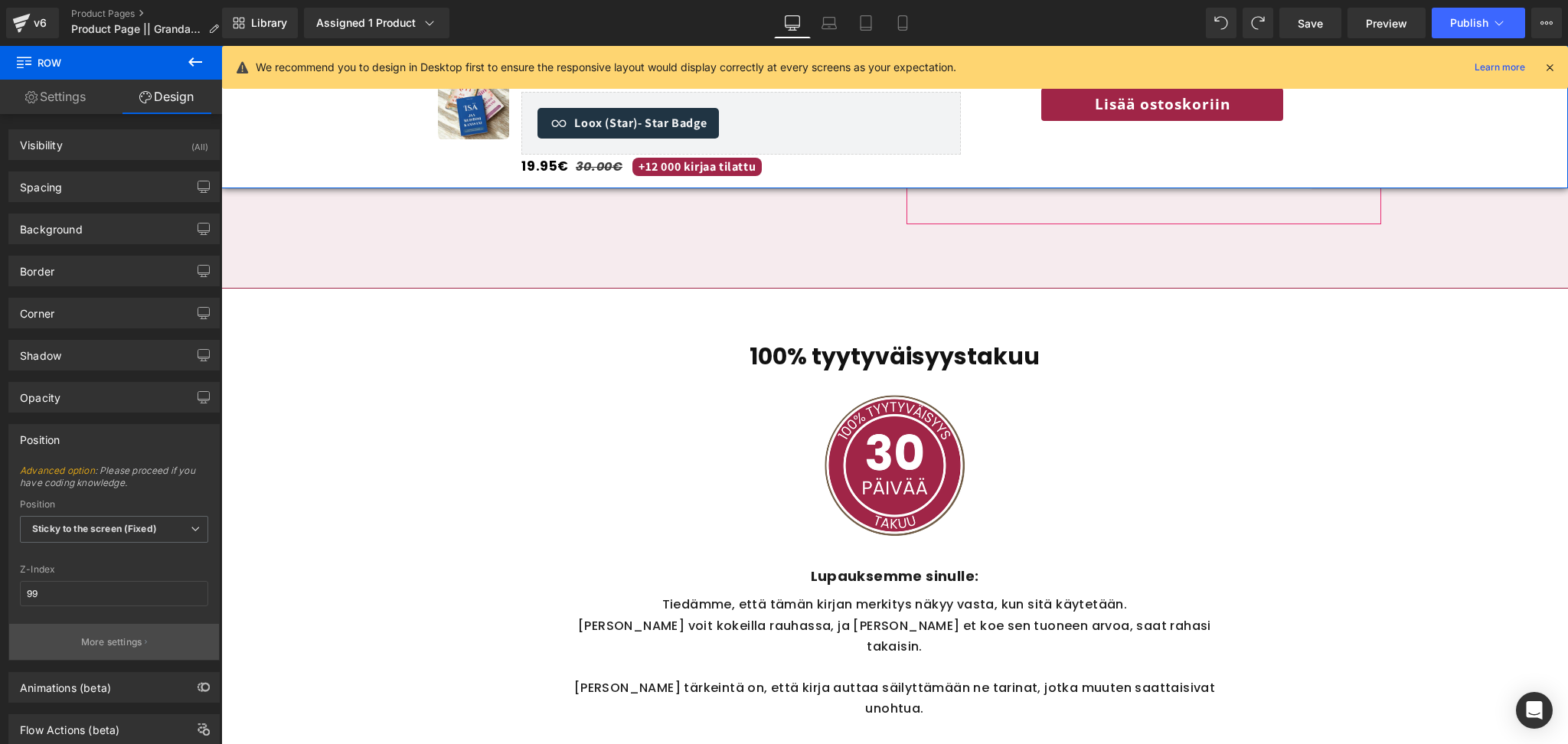
click at [106, 650] on button "More settings" at bounding box center [114, 642] width 209 height 36
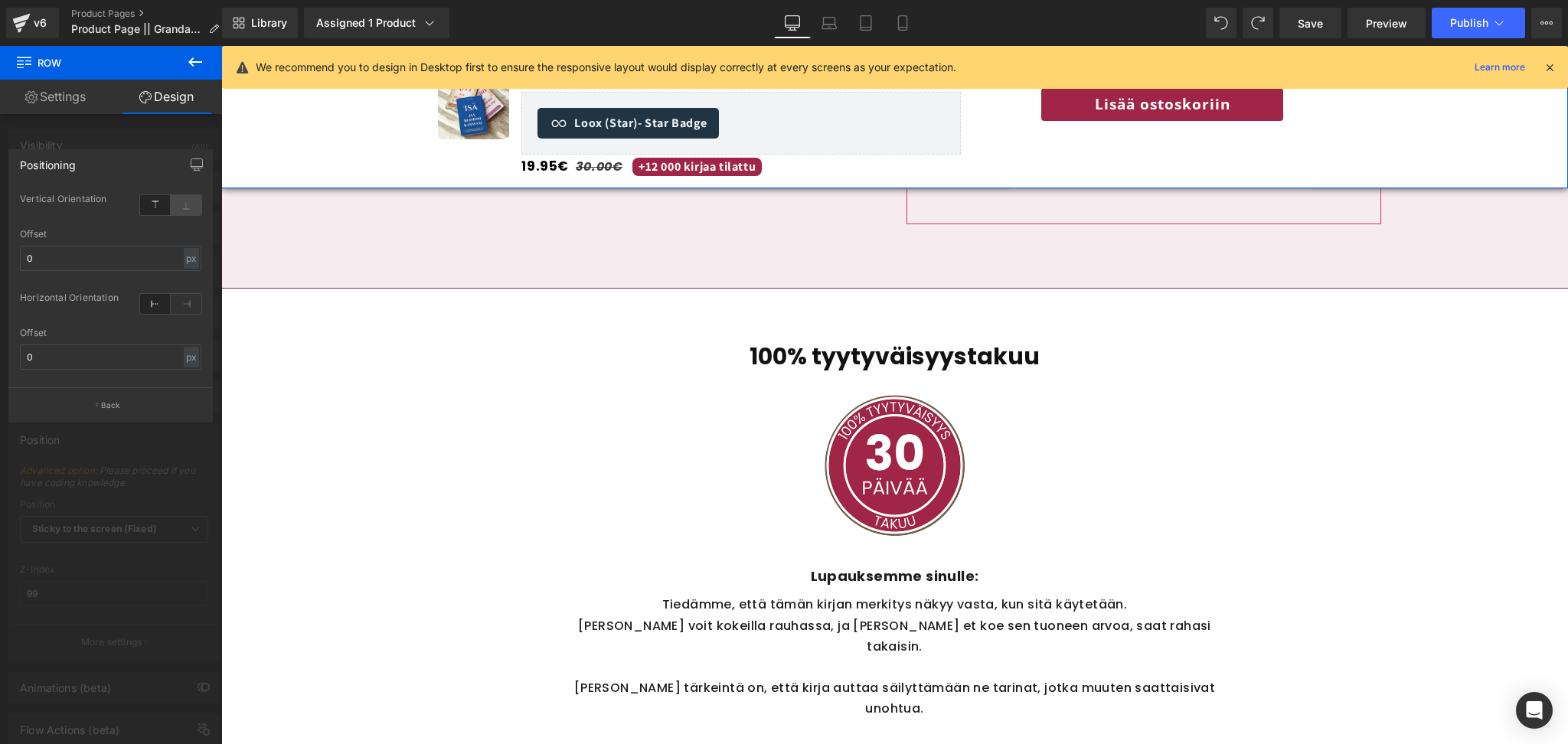
click at [188, 205] on icon at bounding box center [186, 205] width 31 height 20
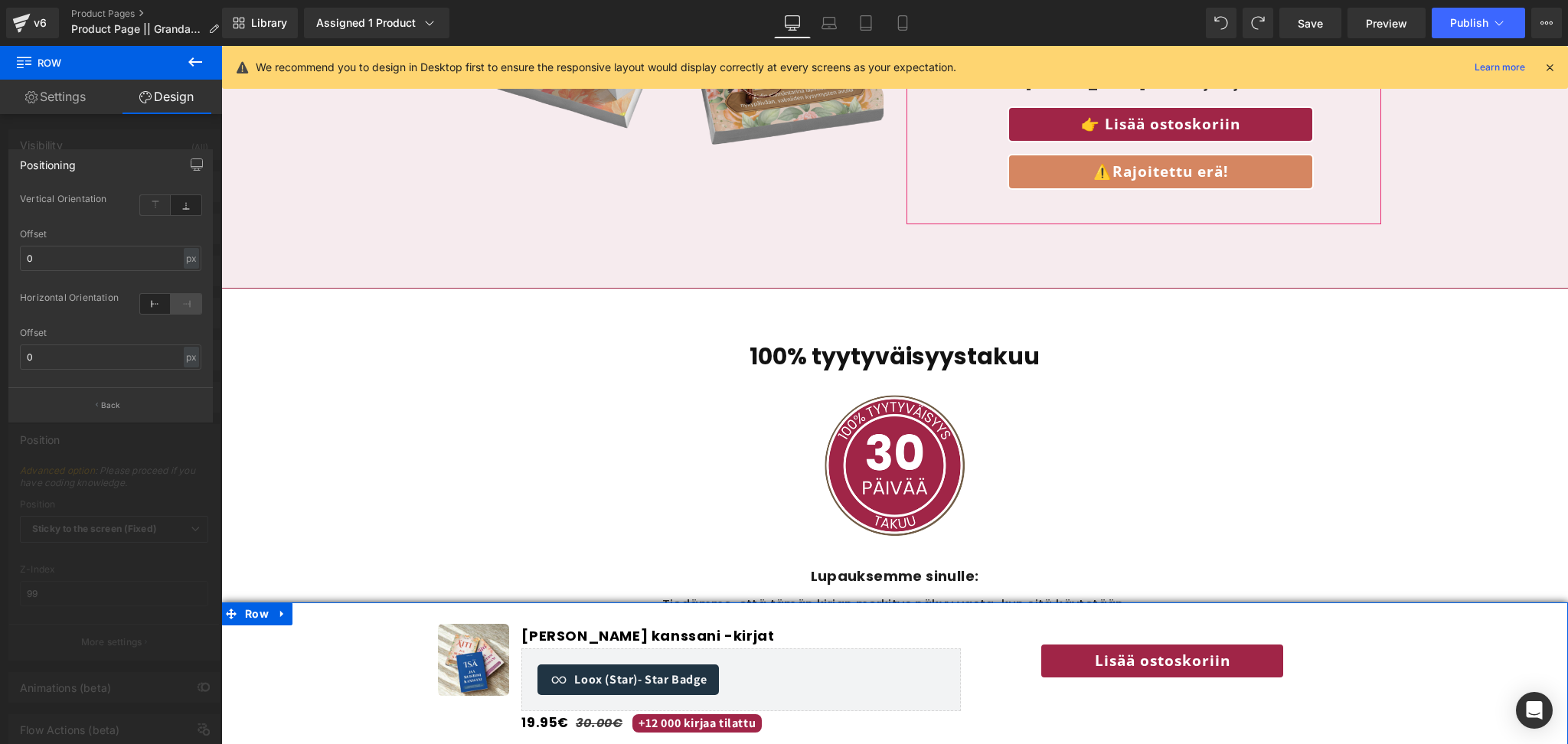
click at [182, 308] on icon at bounding box center [186, 303] width 31 height 20
click at [165, 308] on icon at bounding box center [155, 303] width 31 height 20
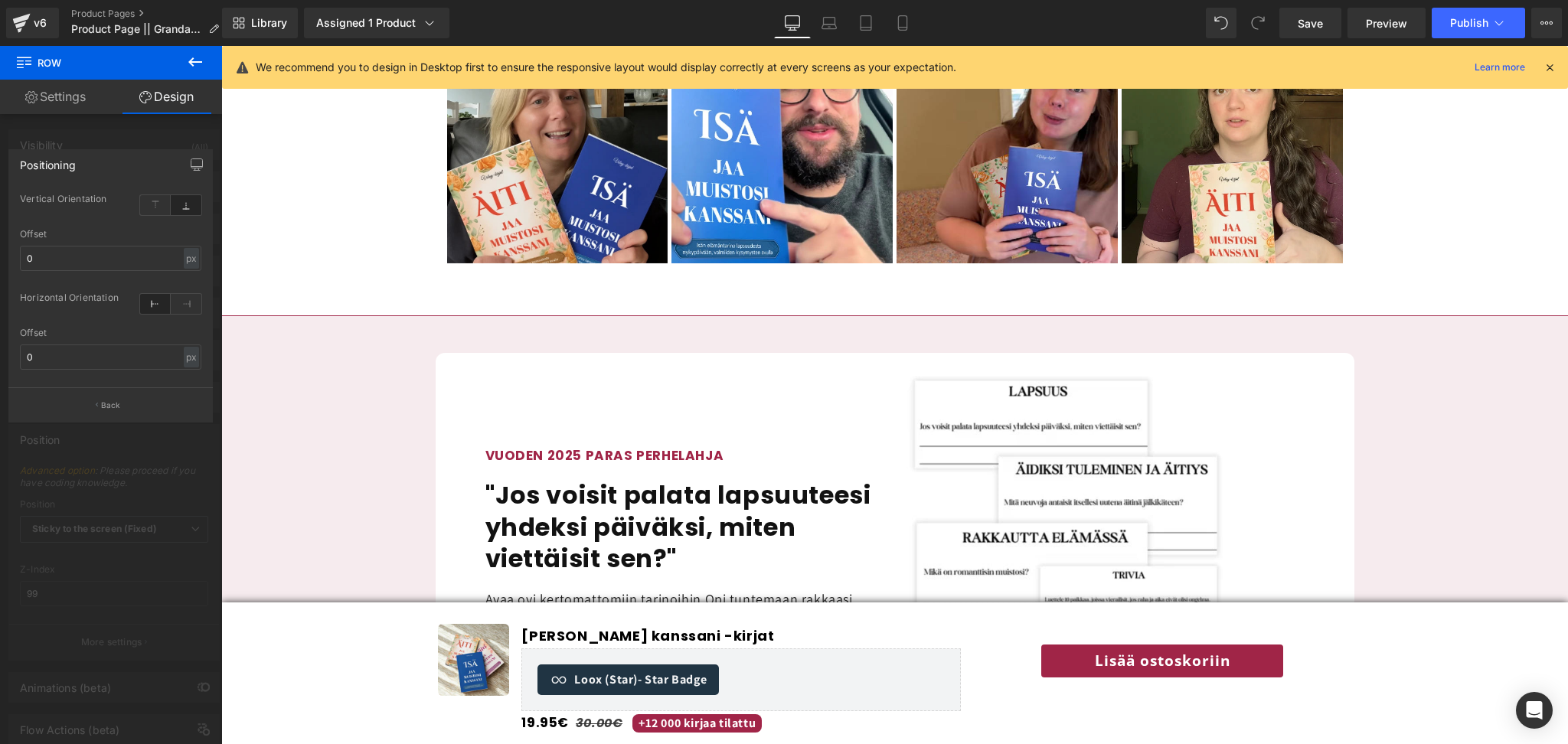
scroll to position [1172, 0]
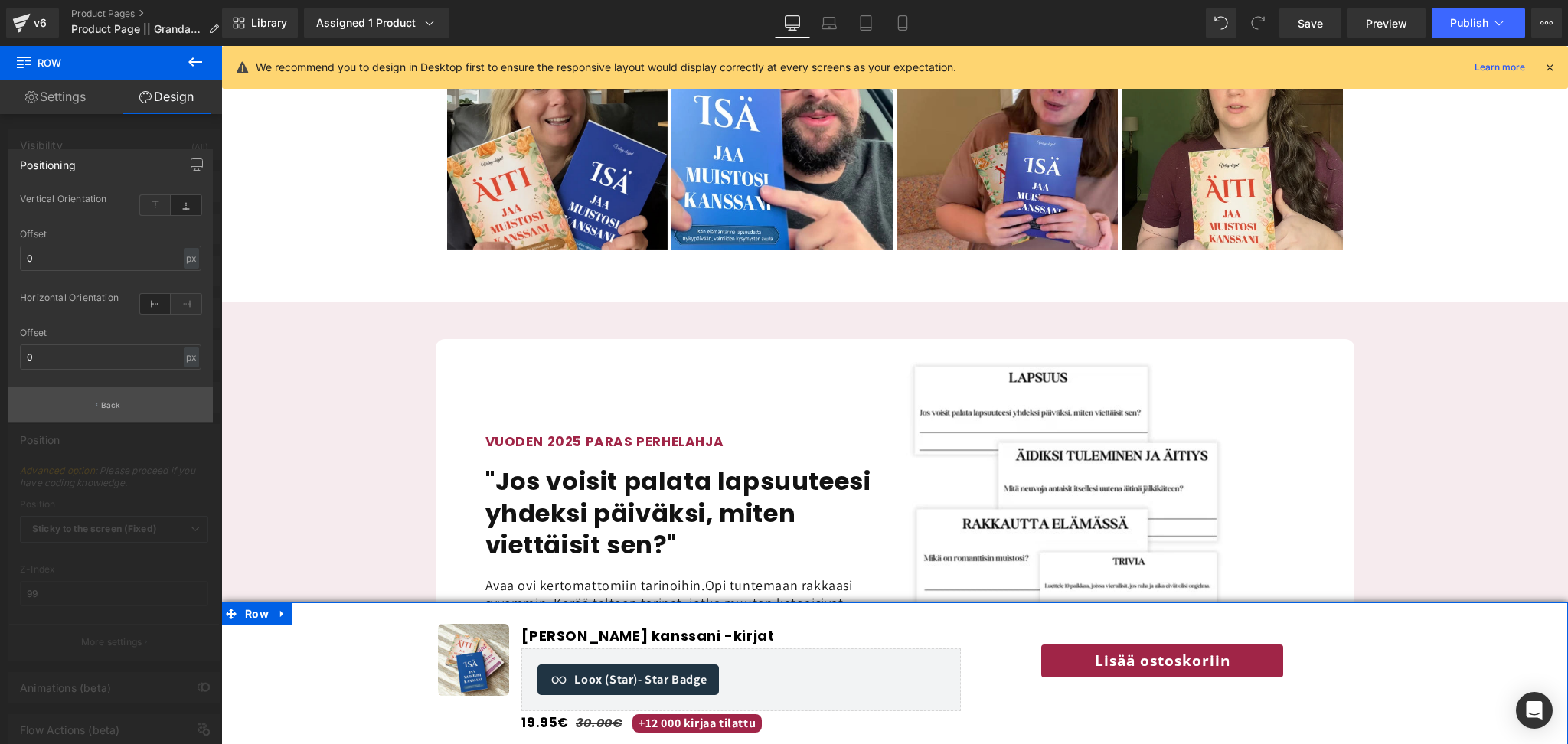
click at [128, 410] on button "Back" at bounding box center [111, 405] width 205 height 35
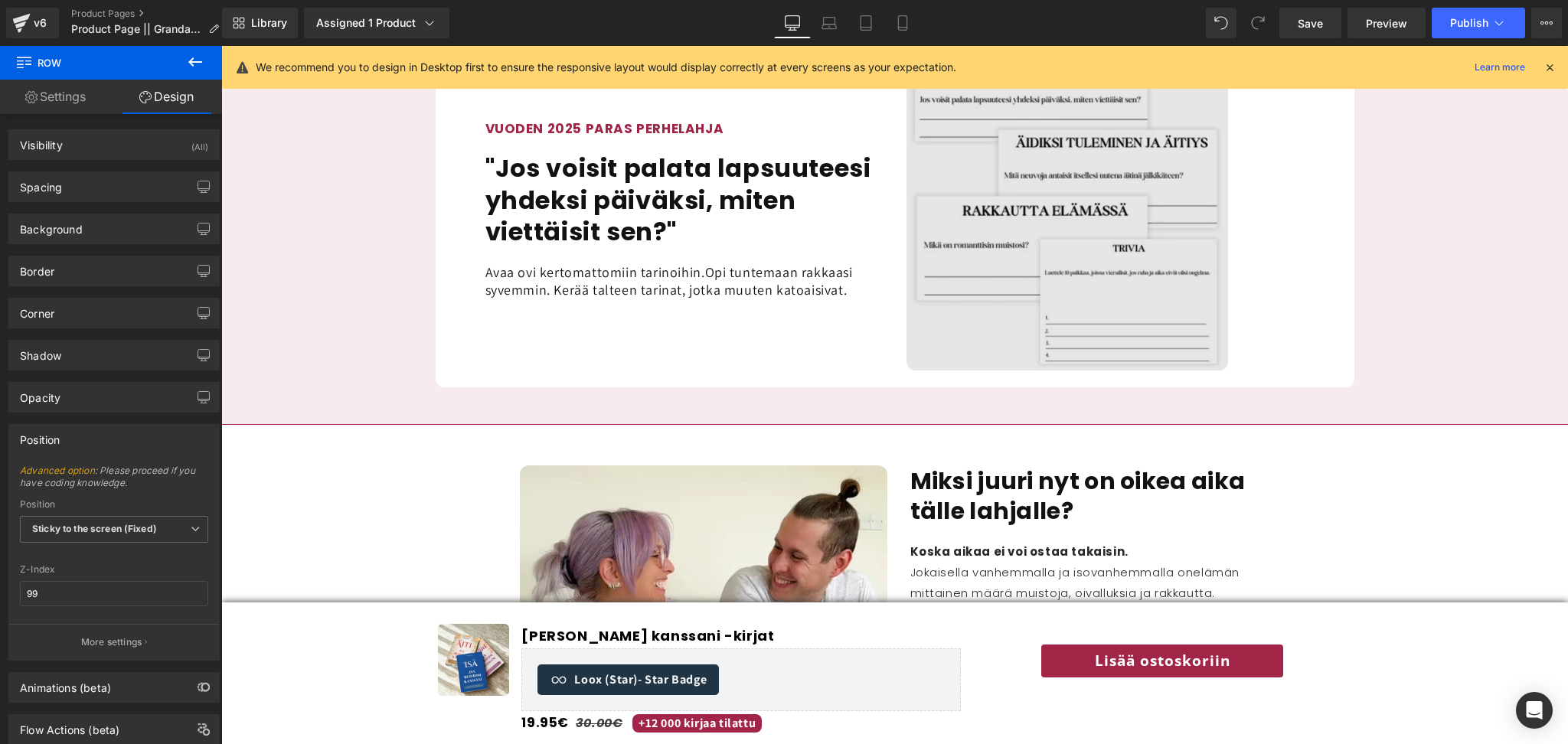
scroll to position [1468, 0]
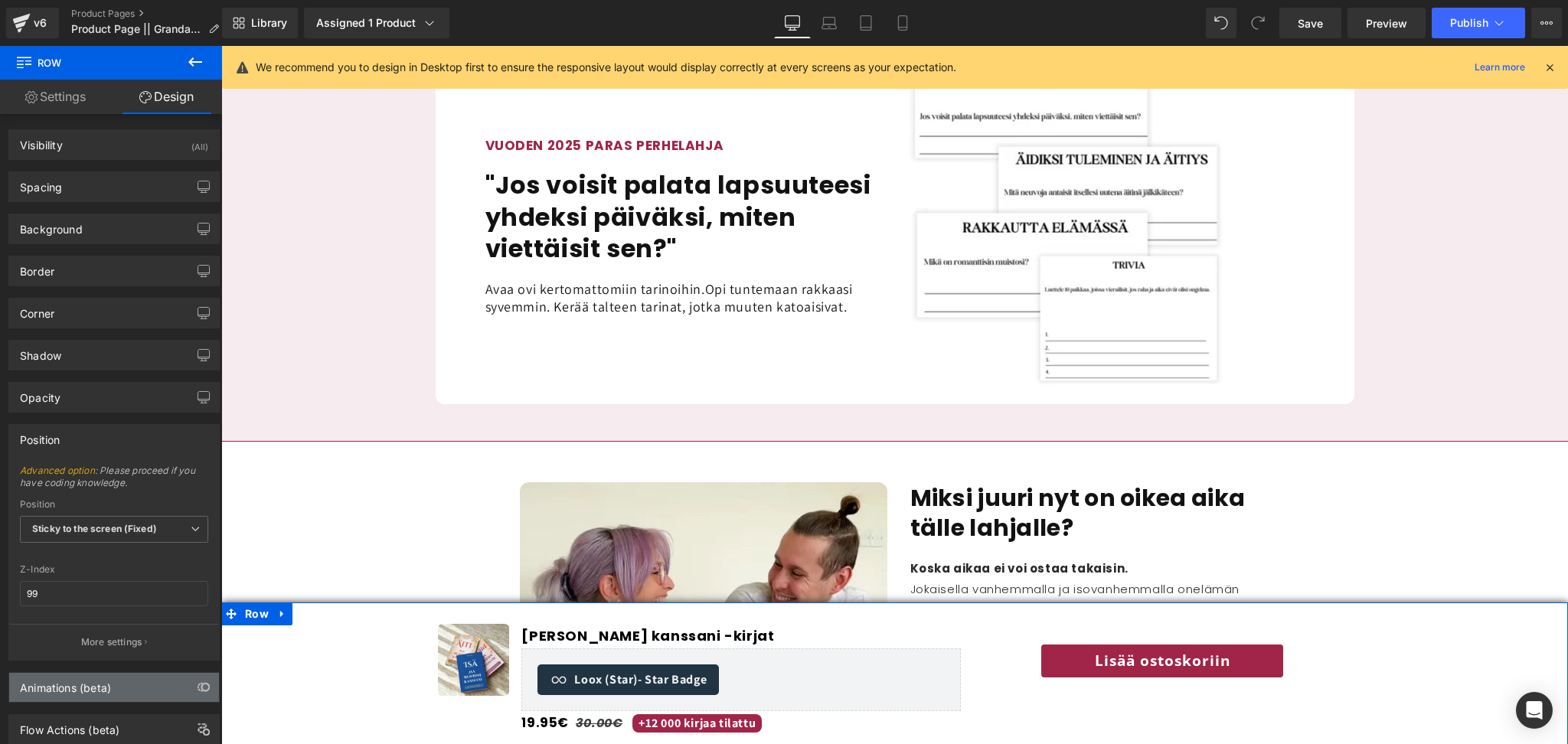
click at [124, 699] on div "Animations (beta)" at bounding box center [114, 687] width 209 height 29
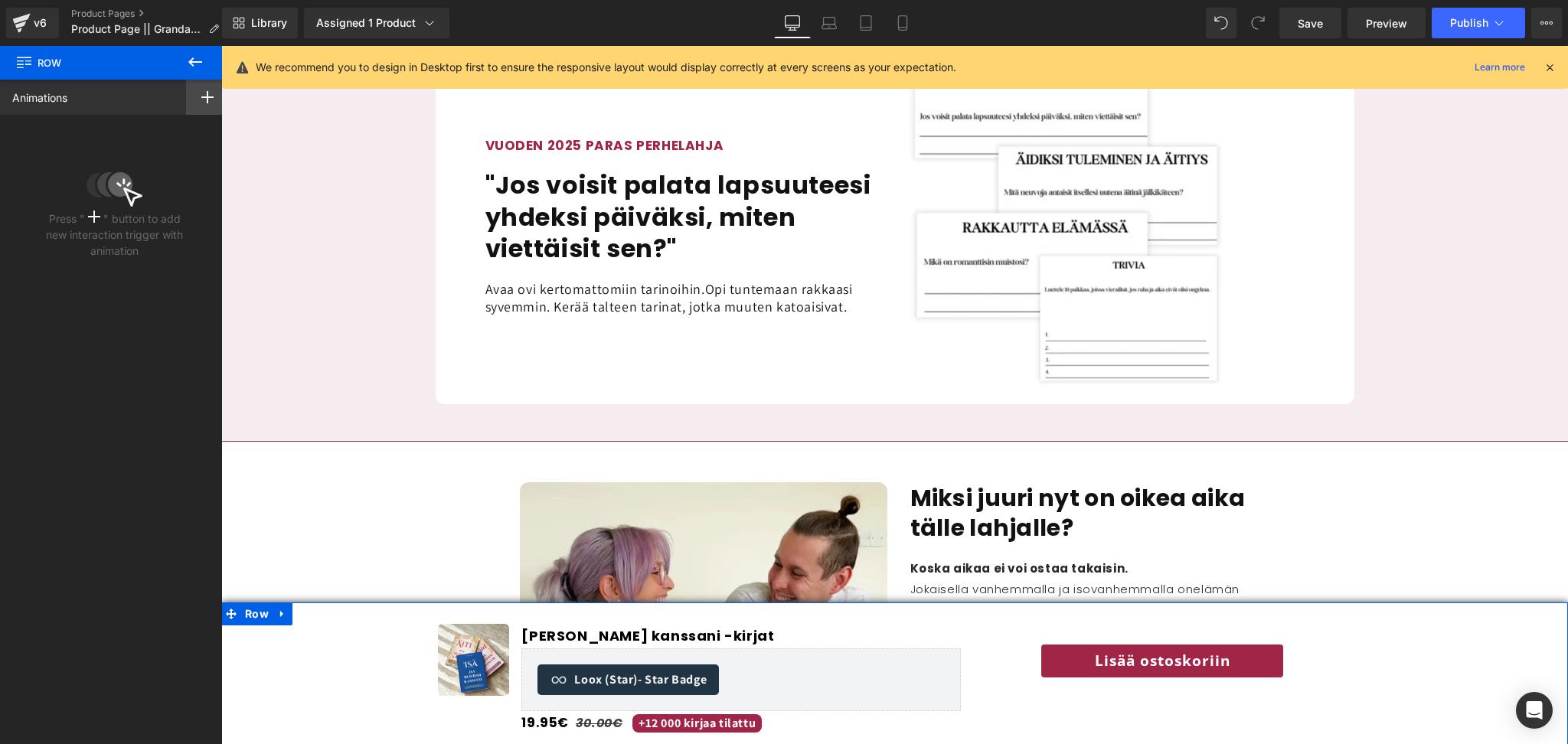
click at [202, 98] on icon at bounding box center [208, 98] width 13 height 13
click at [160, 178] on p "After page finish loading" at bounding box center [153, 182] width 128 height 14
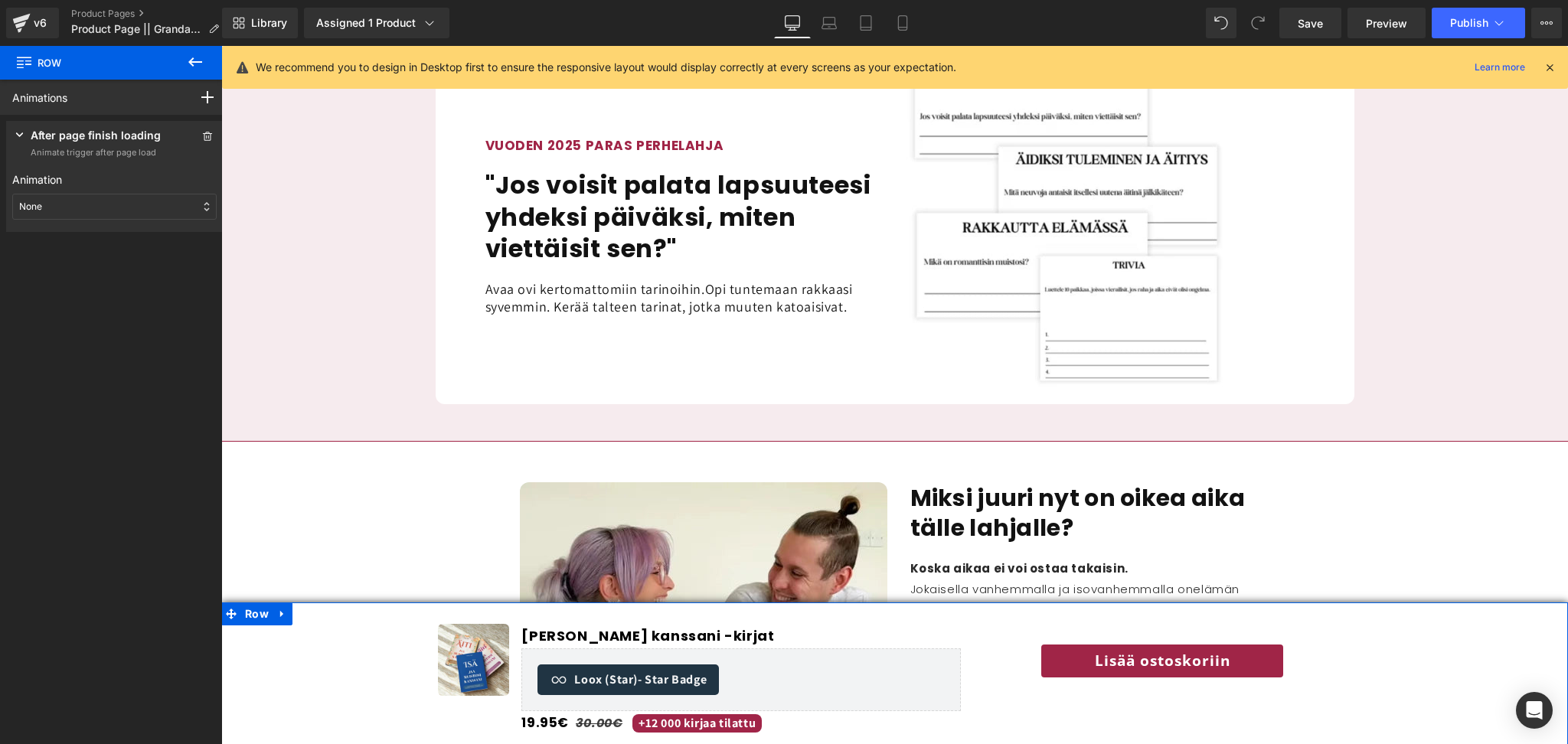
click at [124, 196] on div "None" at bounding box center [115, 206] width 205 height 26
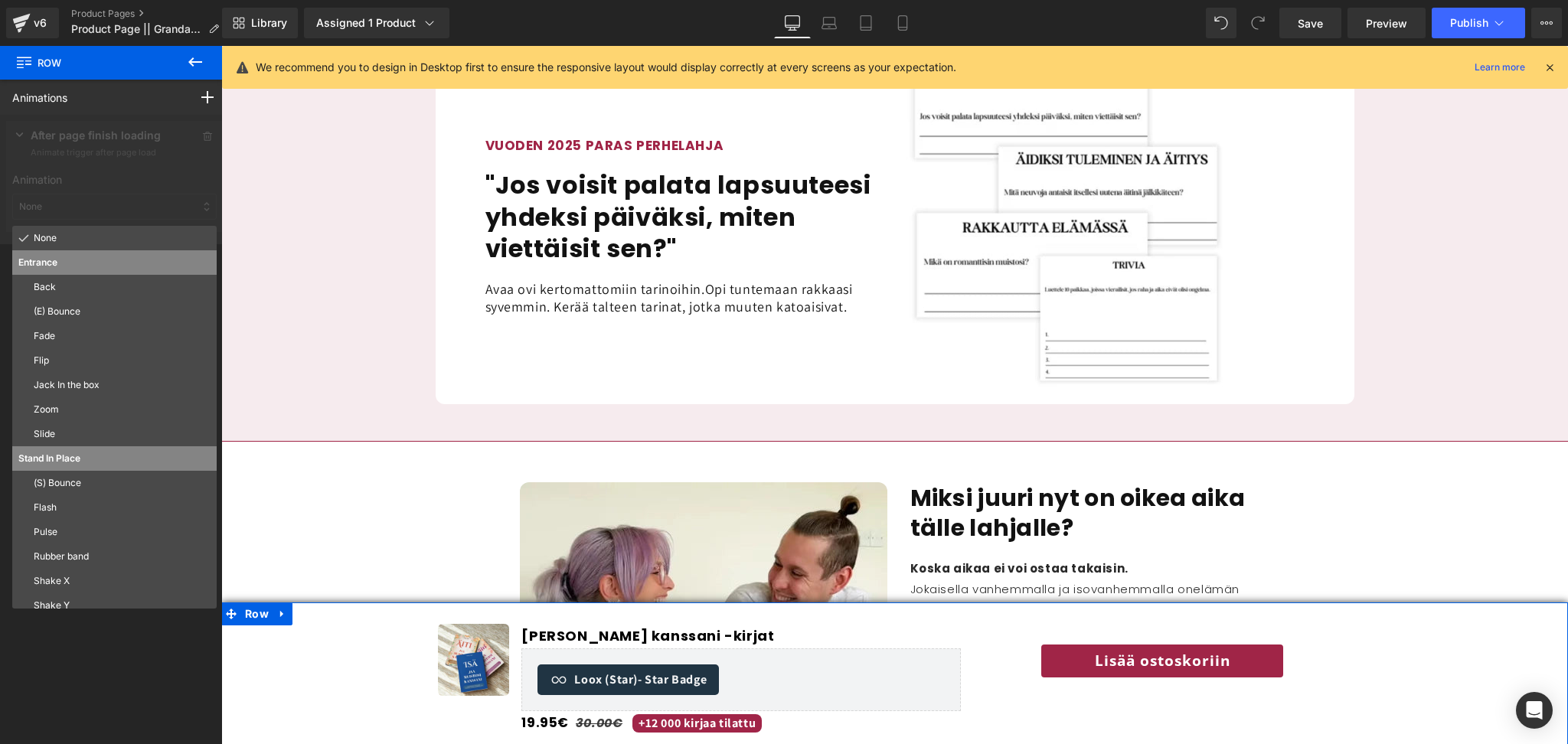
click at [132, 194] on div at bounding box center [114, 180] width 229 height 129
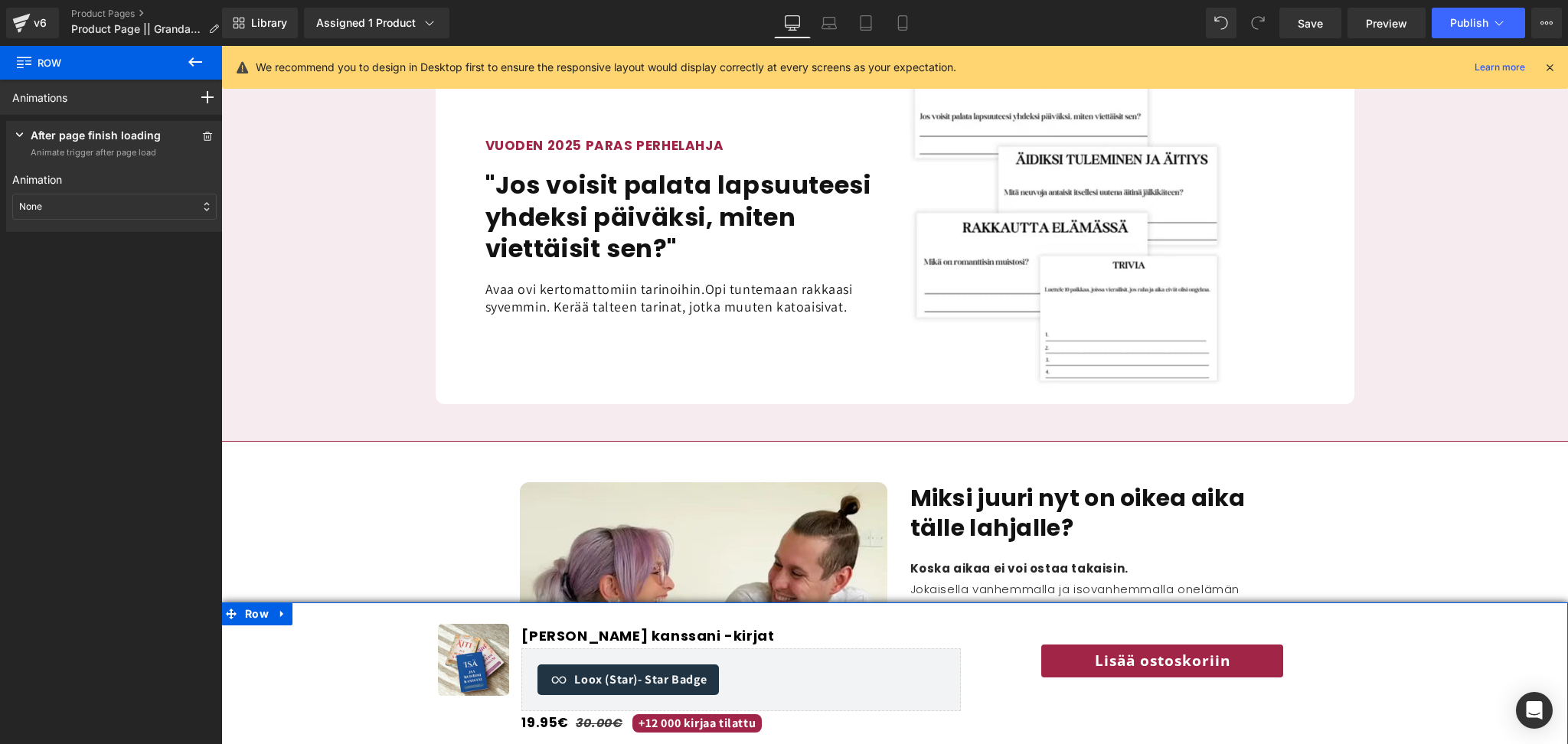
click at [143, 210] on div "None" at bounding box center [115, 206] width 205 height 26
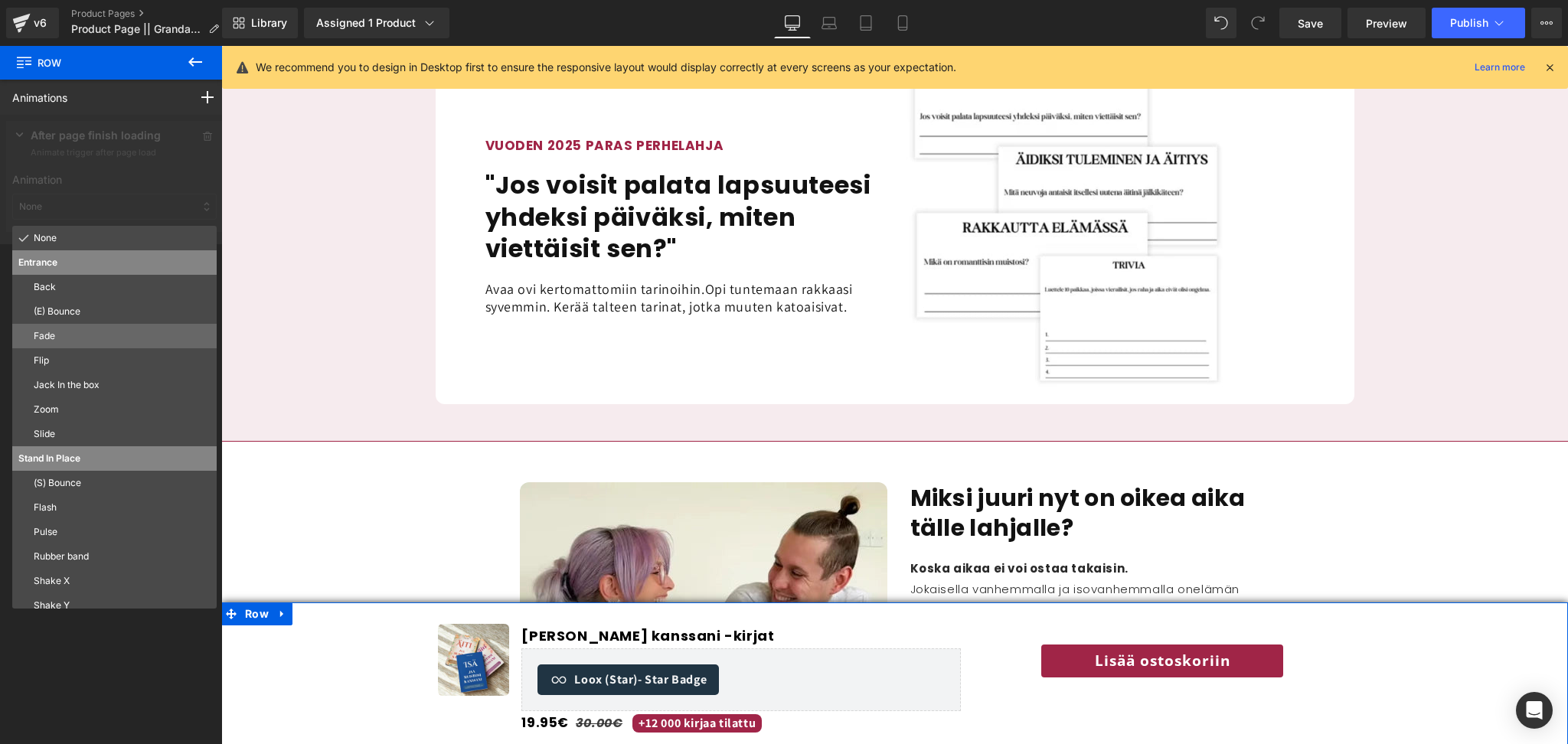
click at [100, 324] on div "Fade" at bounding box center [115, 335] width 205 height 24
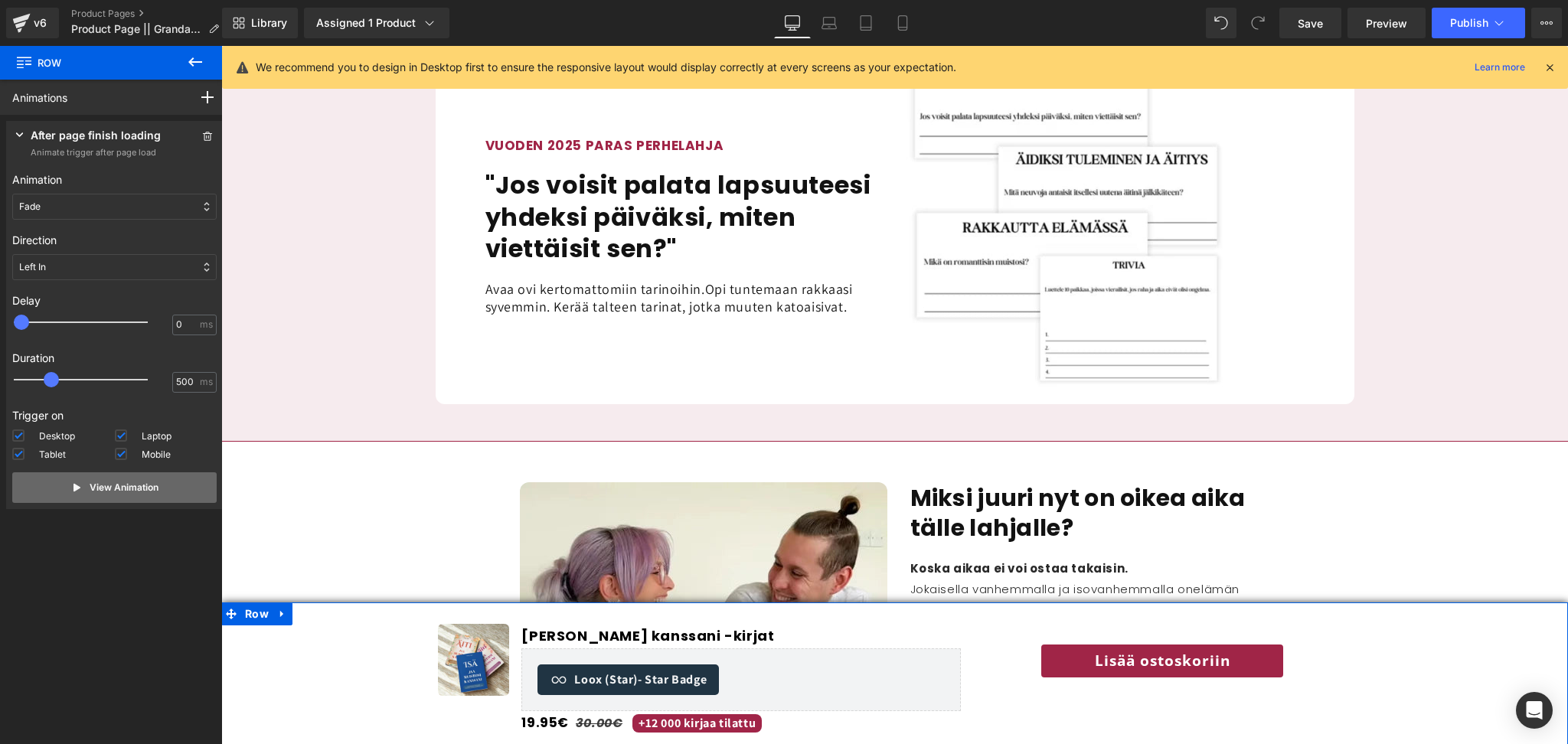
click at [65, 490] on button "View Animation" at bounding box center [115, 487] width 205 height 31
click at [69, 266] on div "Left In" at bounding box center [115, 267] width 205 height 26
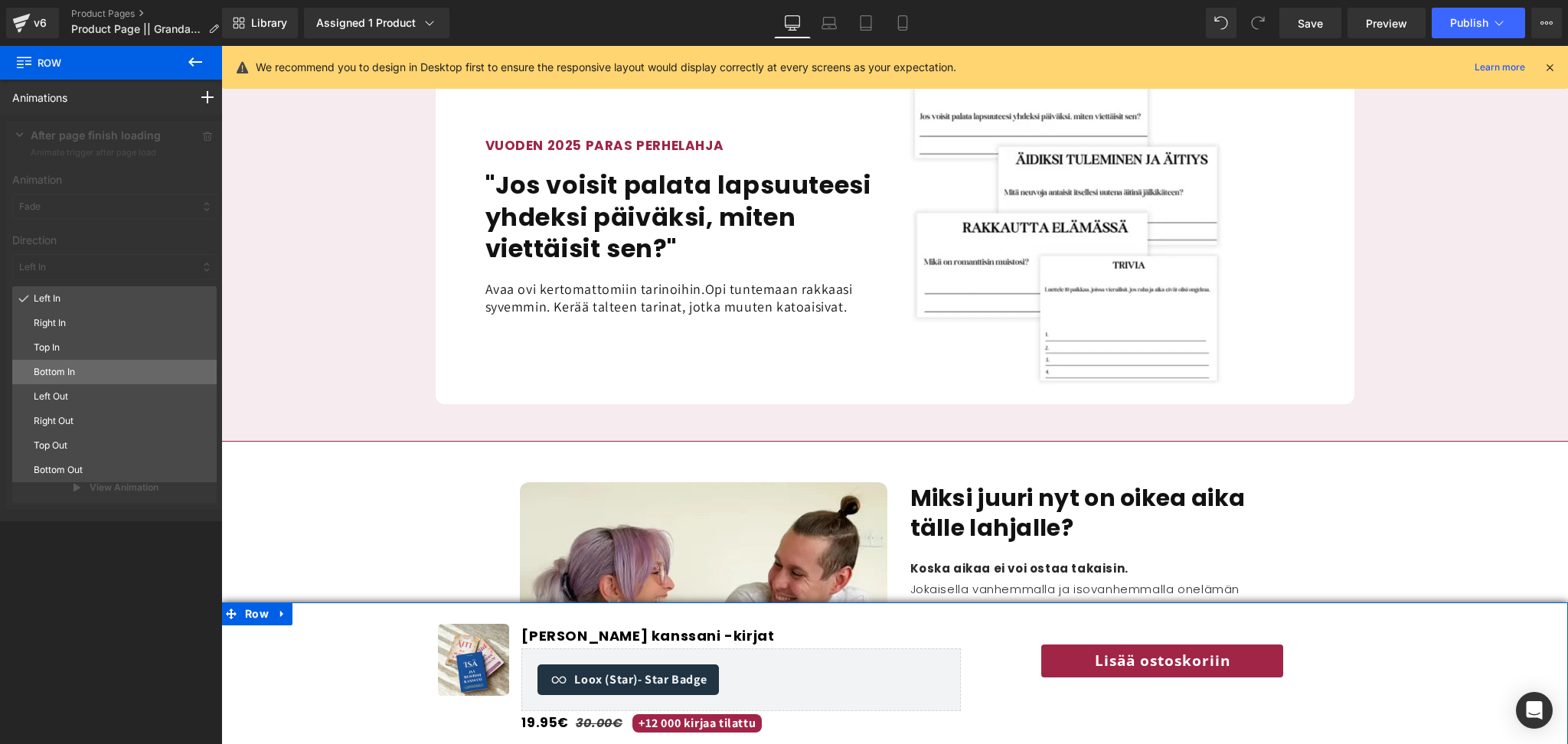
click at [80, 372] on p "Bottom In" at bounding box center [122, 372] width 177 height 14
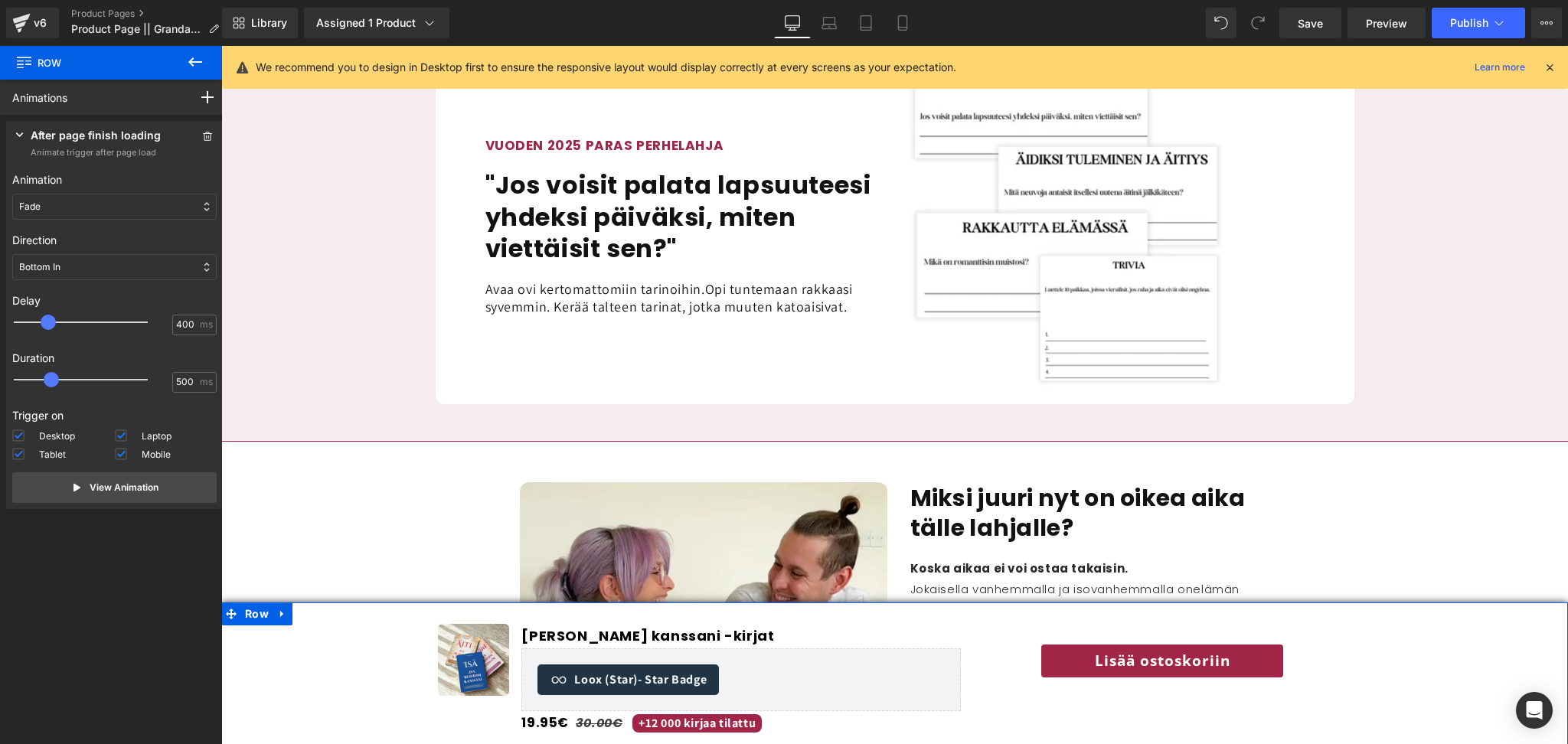
drag, startPoint x: 23, startPoint y: 322, endPoint x: 54, endPoint y: 322, distance: 31.0
click at [54, 322] on span at bounding box center [48, 322] width 15 height 15
click at [145, 490] on p "View Animation" at bounding box center [124, 488] width 69 height 14
drag, startPoint x: 50, startPoint y: 316, endPoint x: 90, endPoint y: 335, distance: 44.3
click at [90, 335] on div at bounding box center [91, 322] width 134 height 31
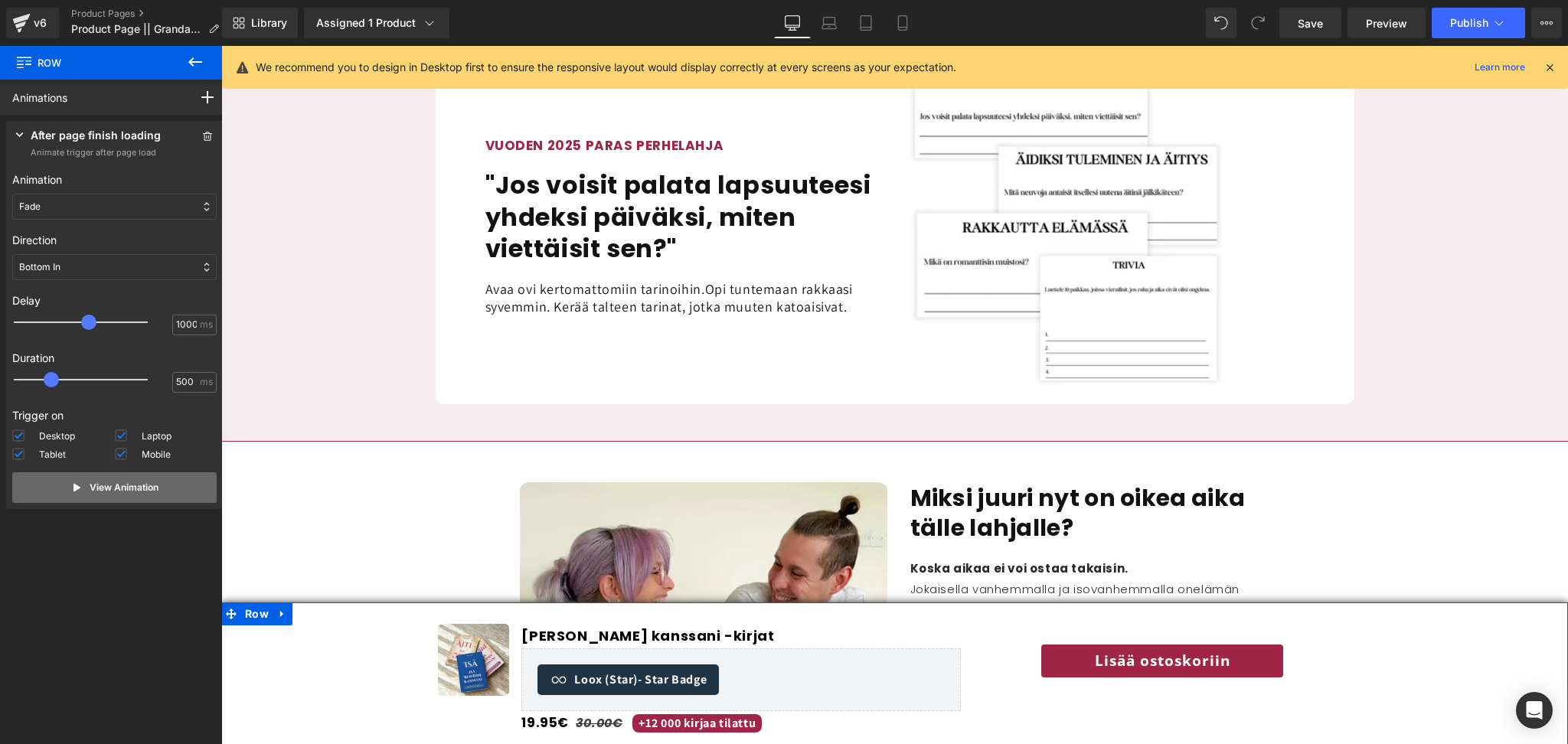
click at [161, 493] on button "View Animation" at bounding box center [115, 487] width 205 height 31
type input "1700"
drag, startPoint x: 94, startPoint y: 322, endPoint x: 146, endPoint y: 323, distance: 52.0
click at [146, 323] on div at bounding box center [91, 322] width 134 height 31
click at [120, 490] on p "View Animation" at bounding box center [124, 488] width 69 height 14
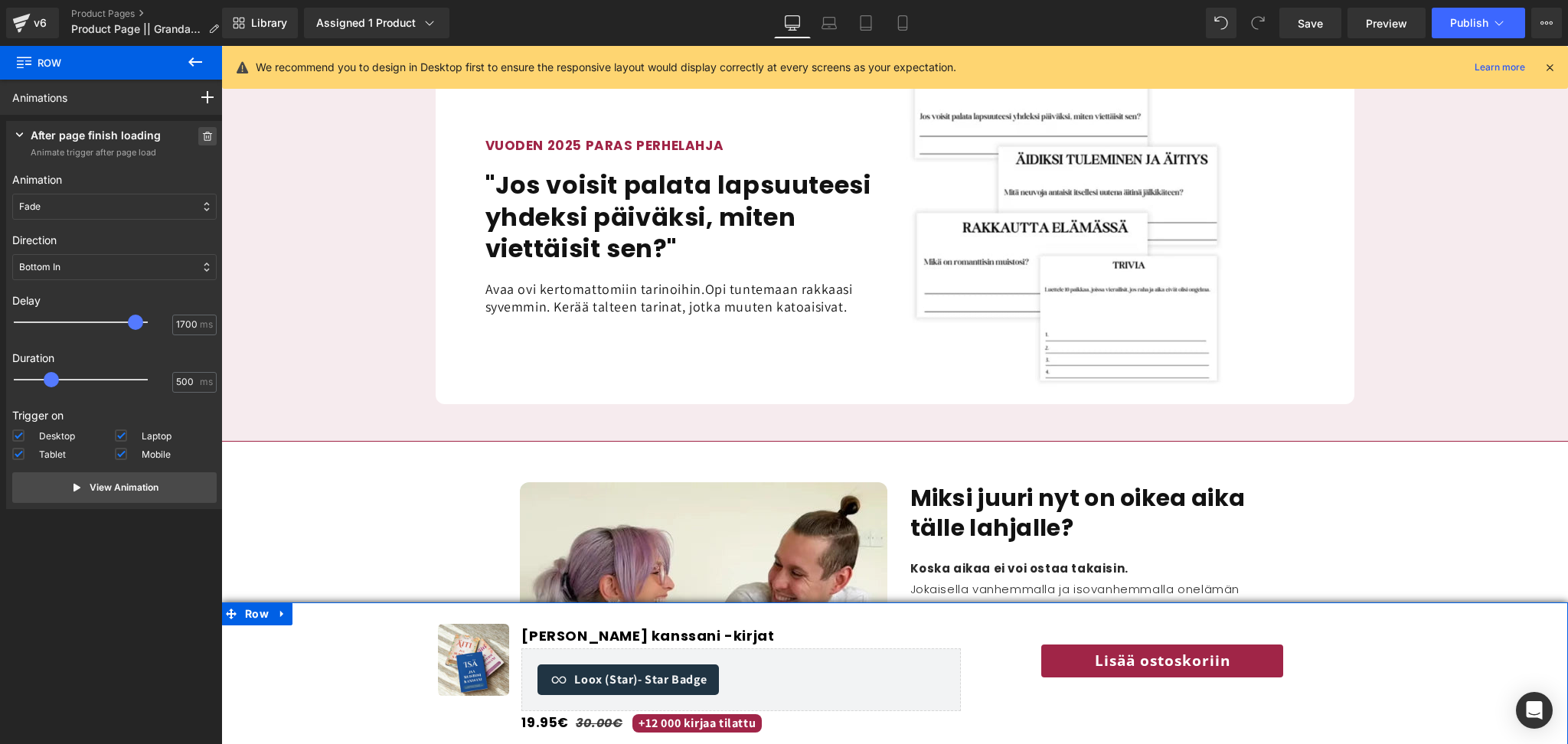
click at [198, 135] on span at bounding box center [207, 135] width 18 height 18
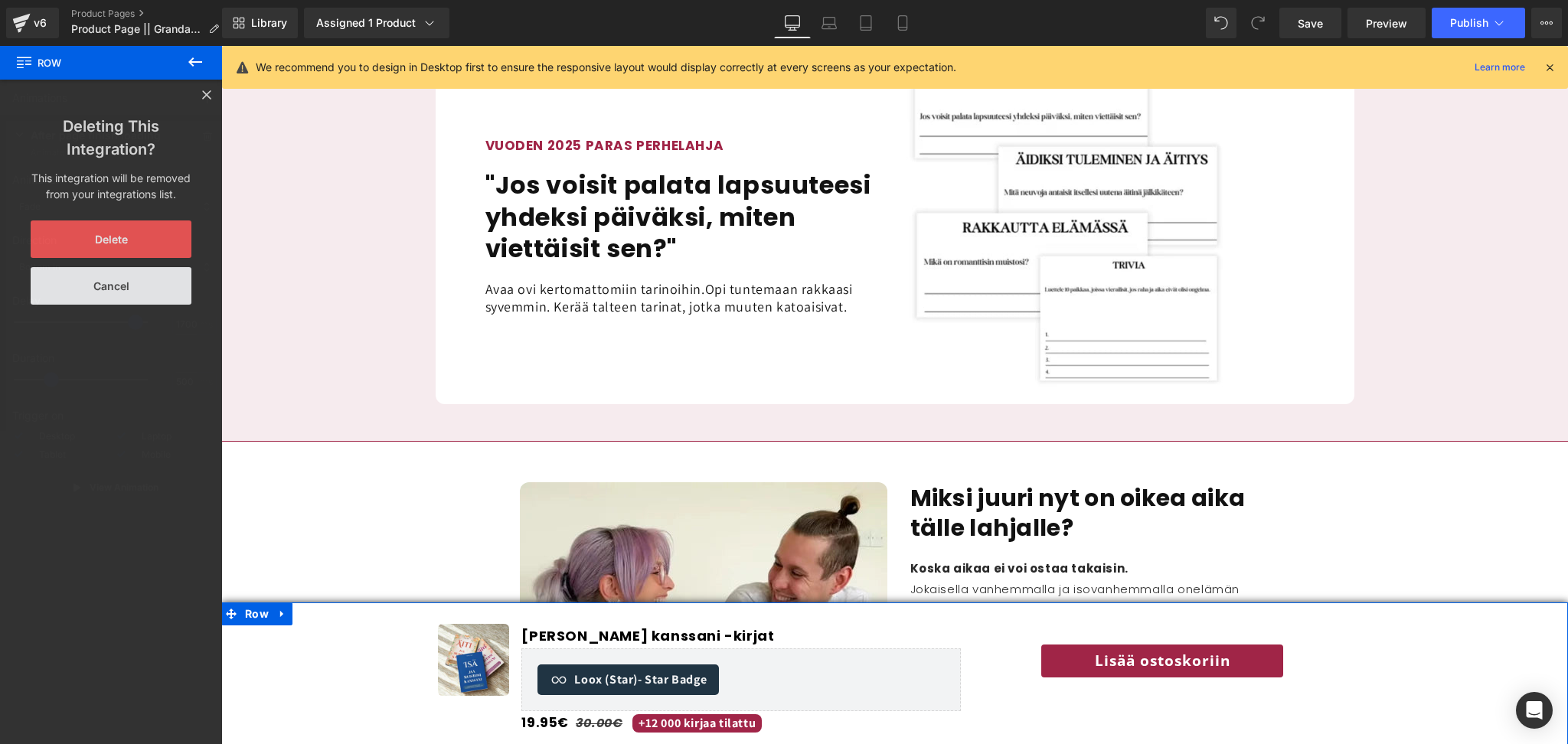
click at [124, 231] on button "Delete" at bounding box center [111, 239] width 161 height 38
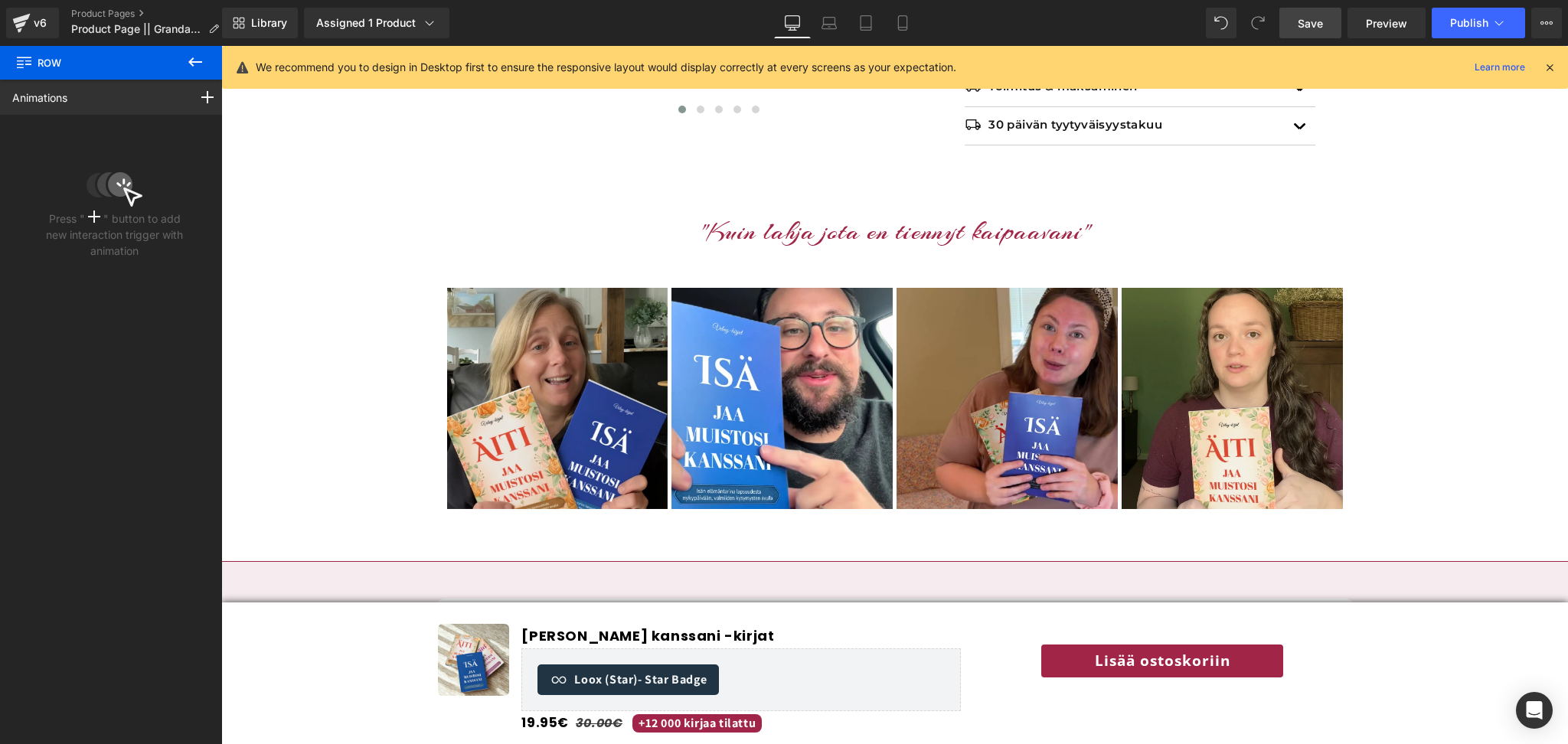
scroll to position [731, 0]
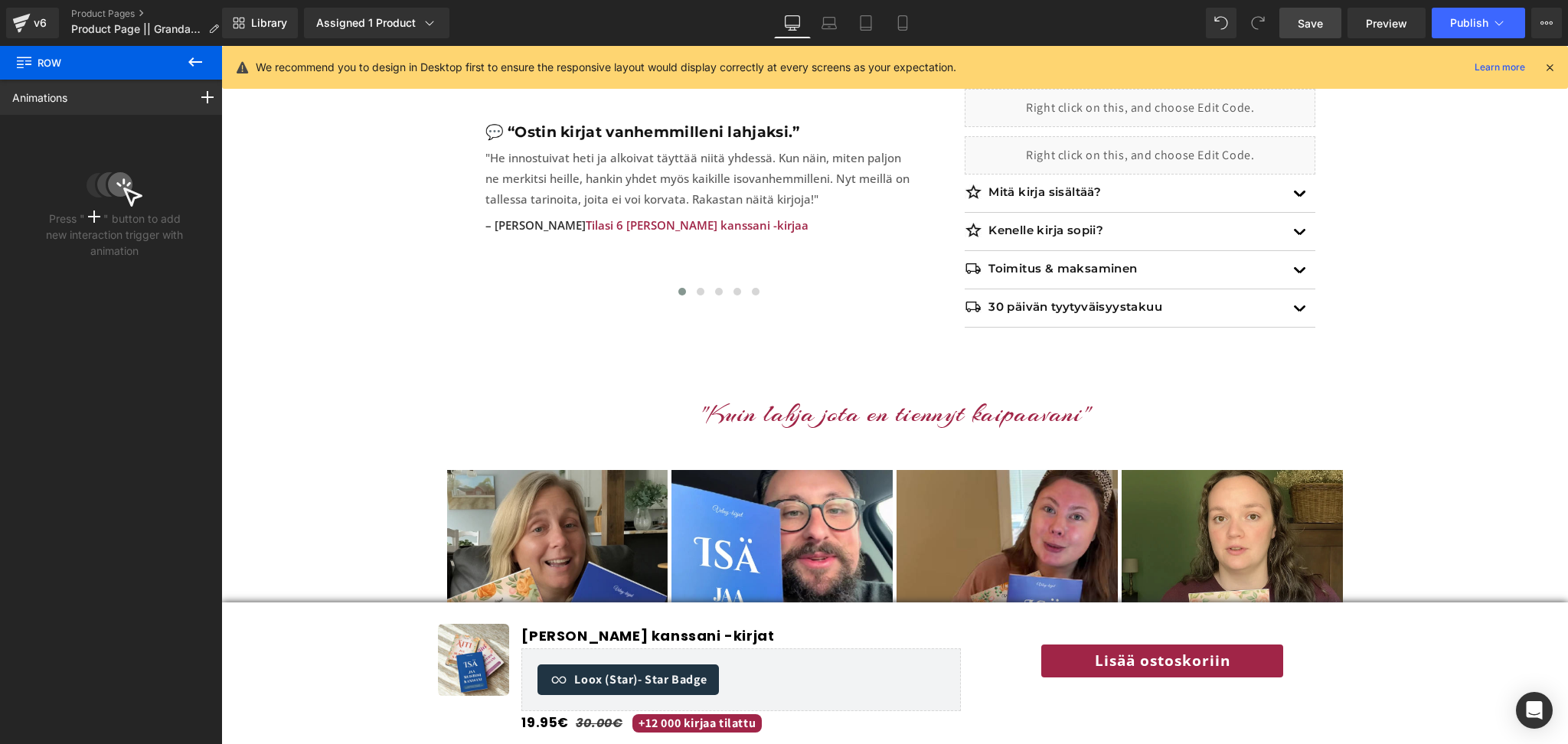
click at [1308, 23] on span "Save" at bounding box center [1310, 23] width 25 height 16
click at [1370, 20] on span "Preview" at bounding box center [1387, 23] width 42 height 16
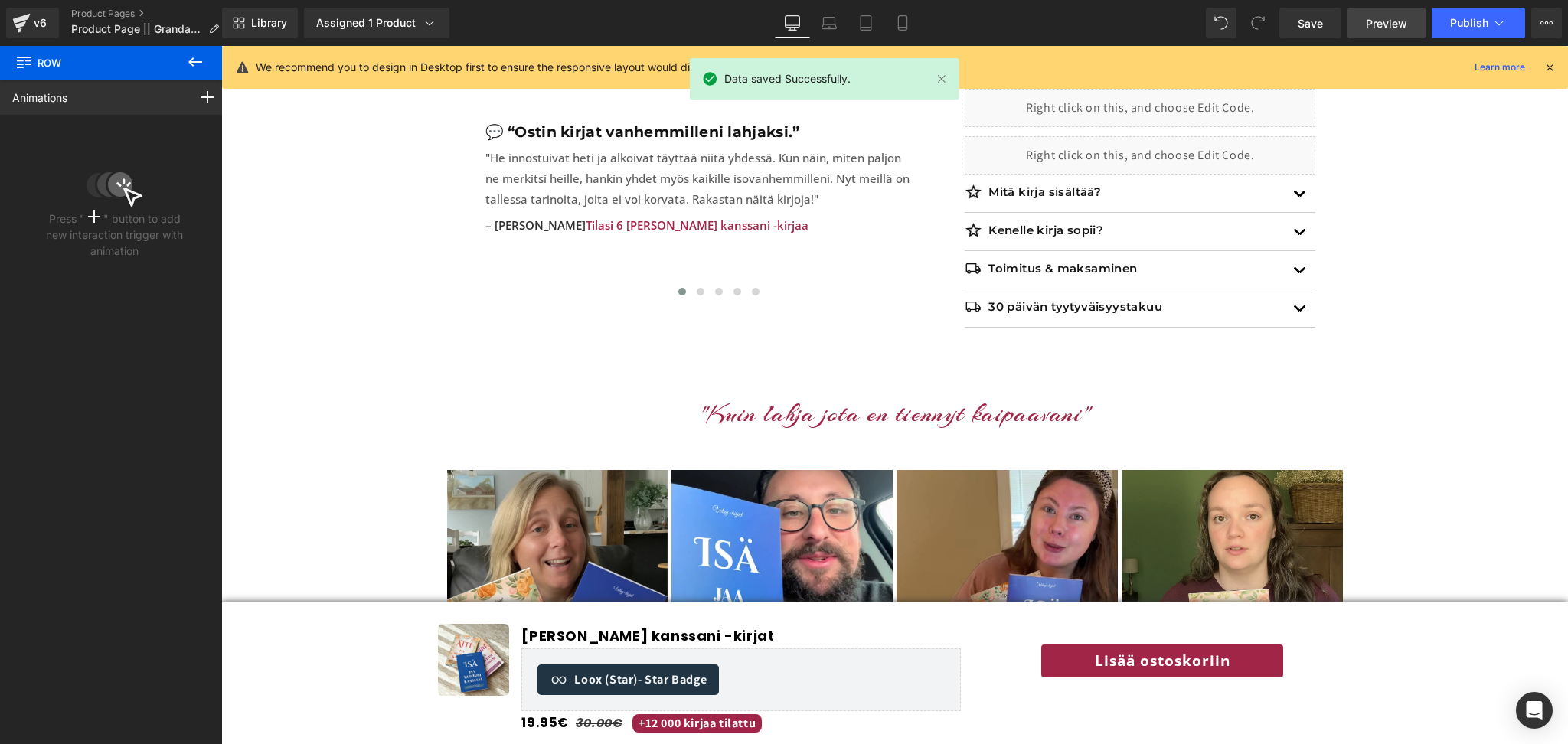
click at [1400, 16] on span "Preview" at bounding box center [1387, 23] width 42 height 16
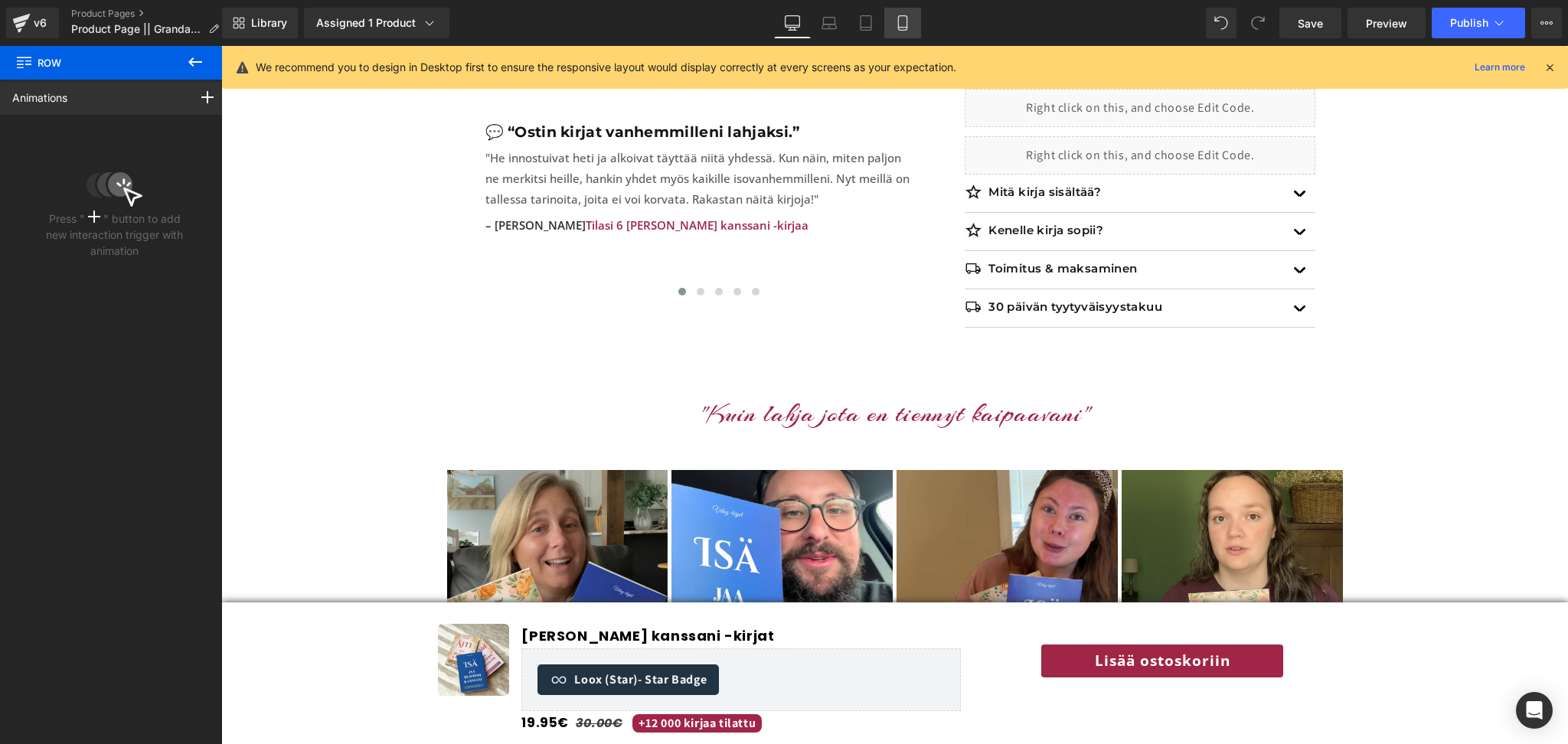
click at [893, 32] on link "Mobile" at bounding box center [903, 23] width 37 height 31
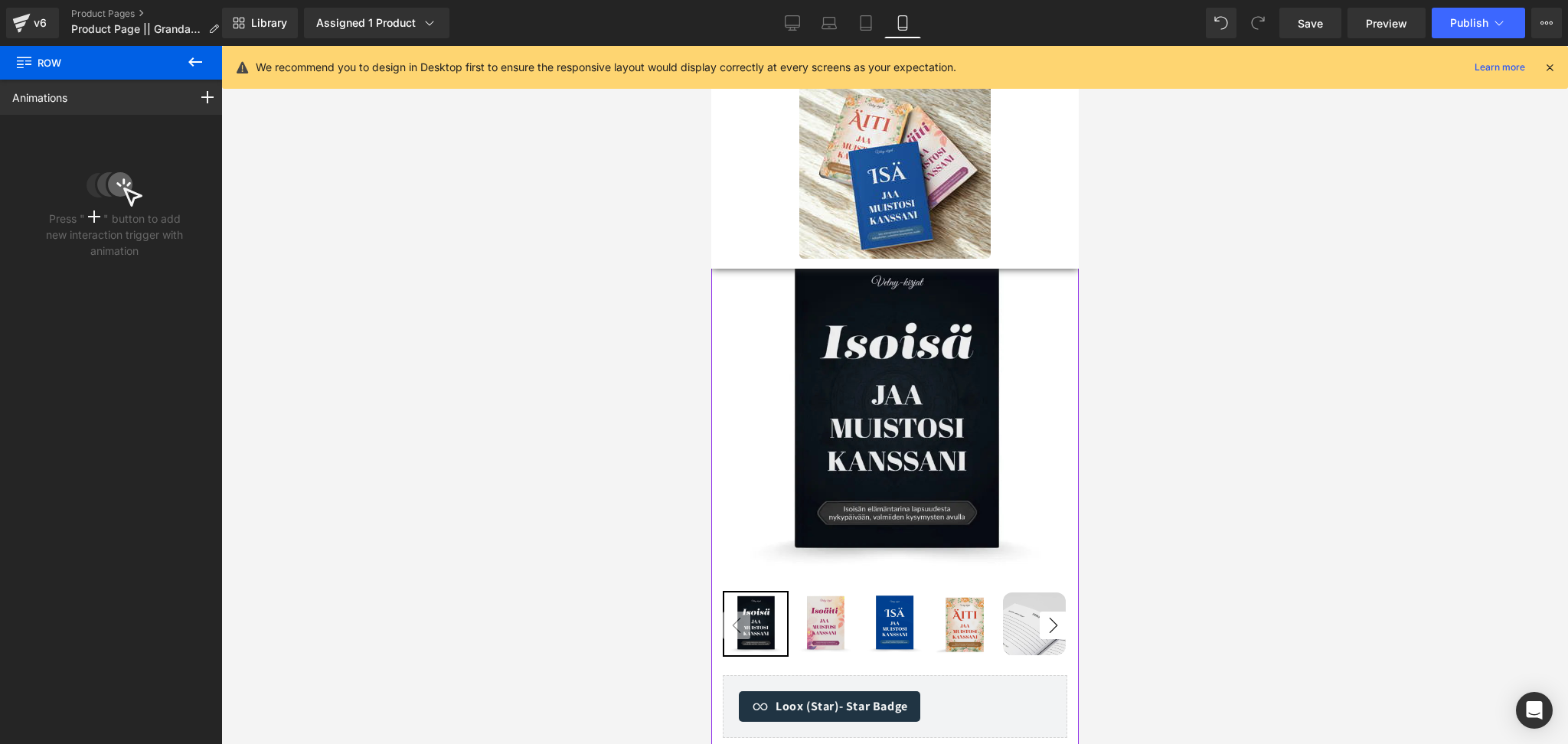
scroll to position [0, 0]
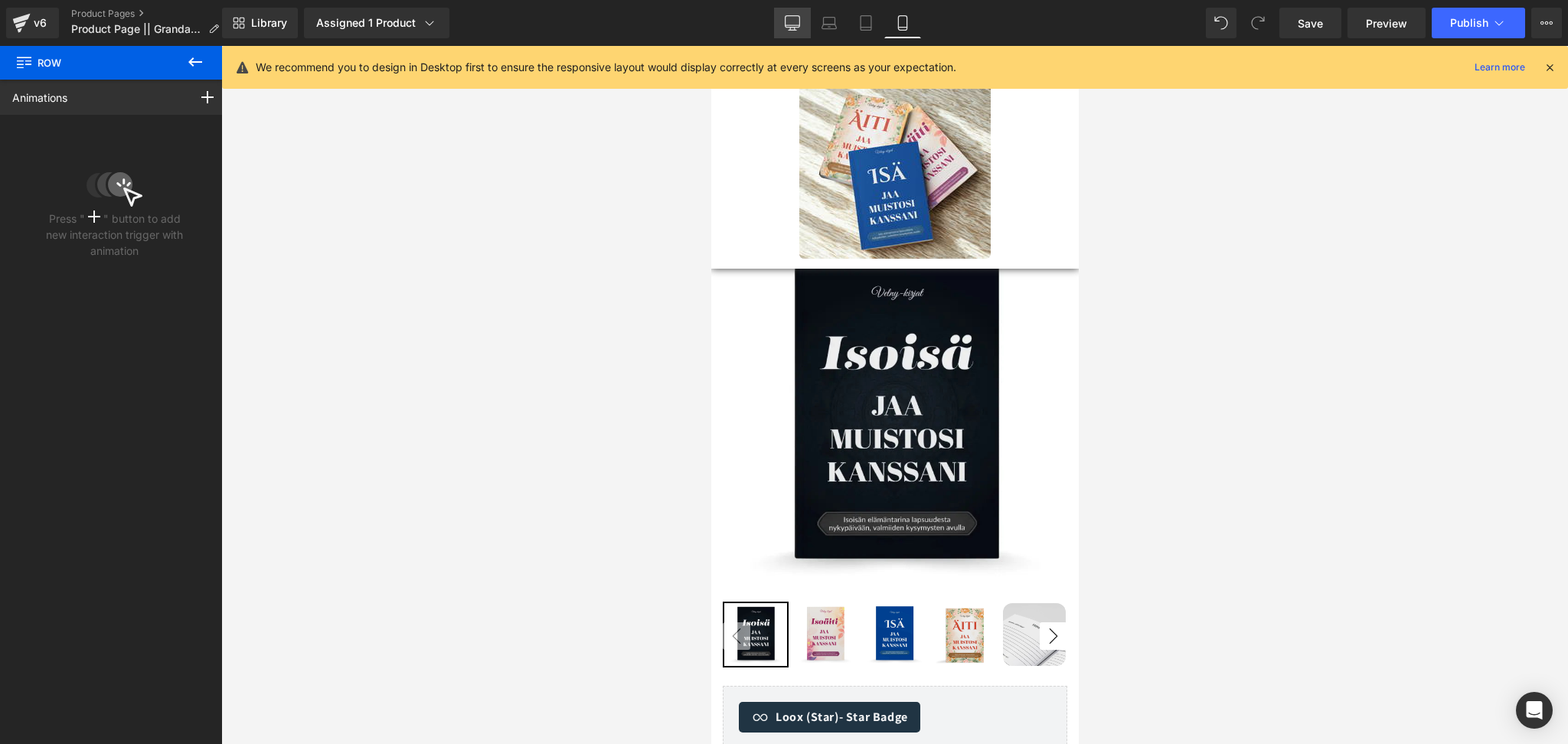
click at [799, 22] on icon at bounding box center [792, 22] width 15 height 15
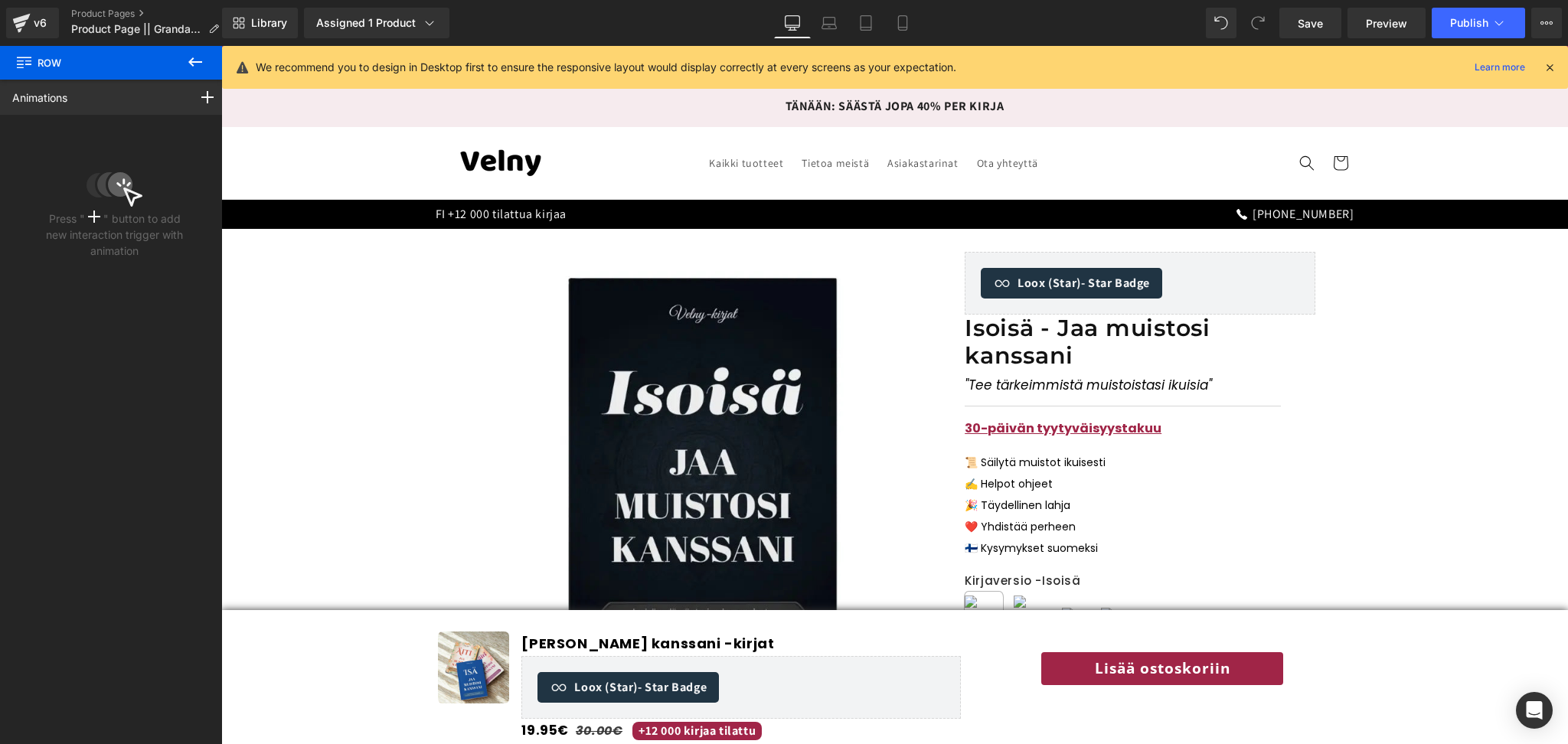
scroll to position [320, 0]
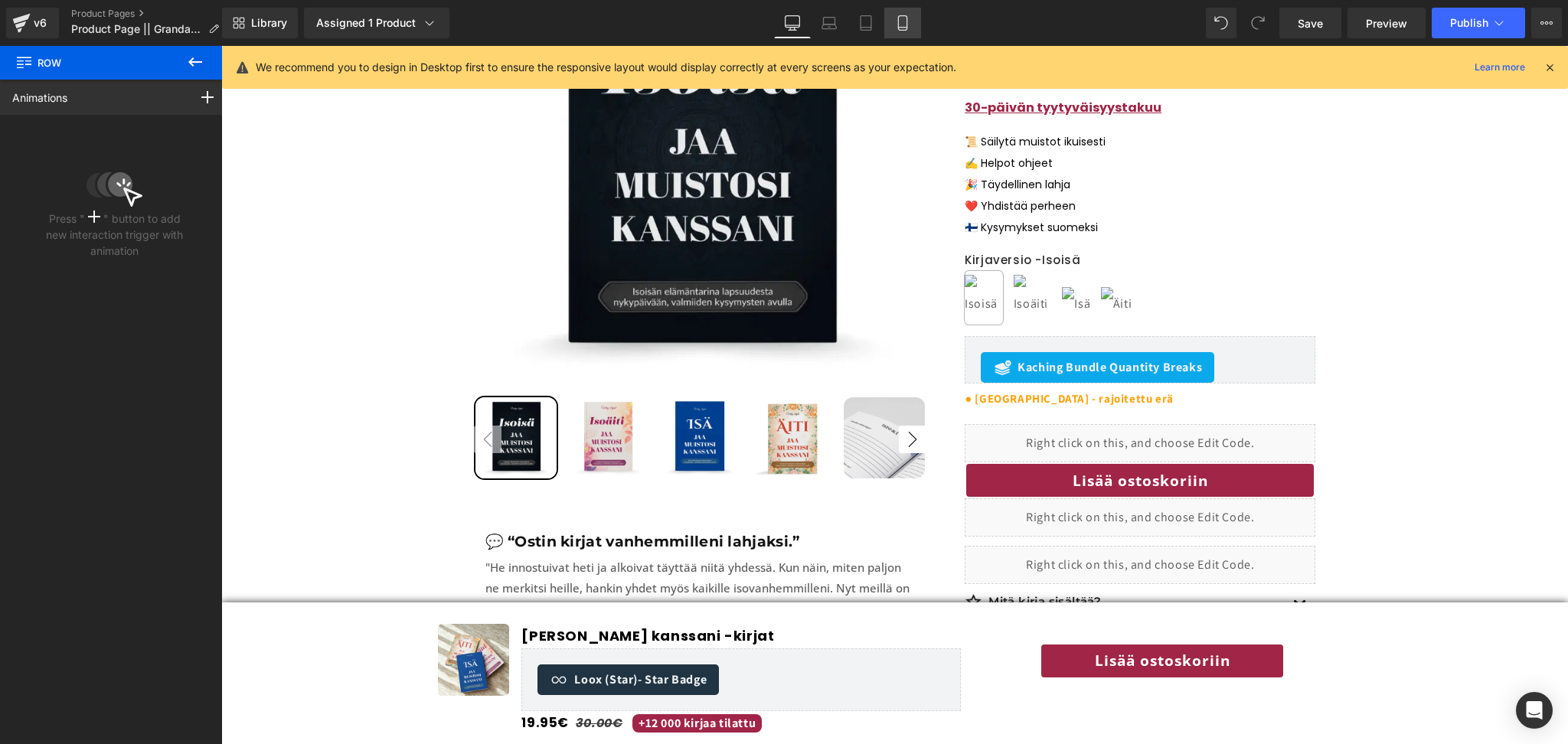
click at [908, 22] on icon at bounding box center [903, 22] width 15 height 15
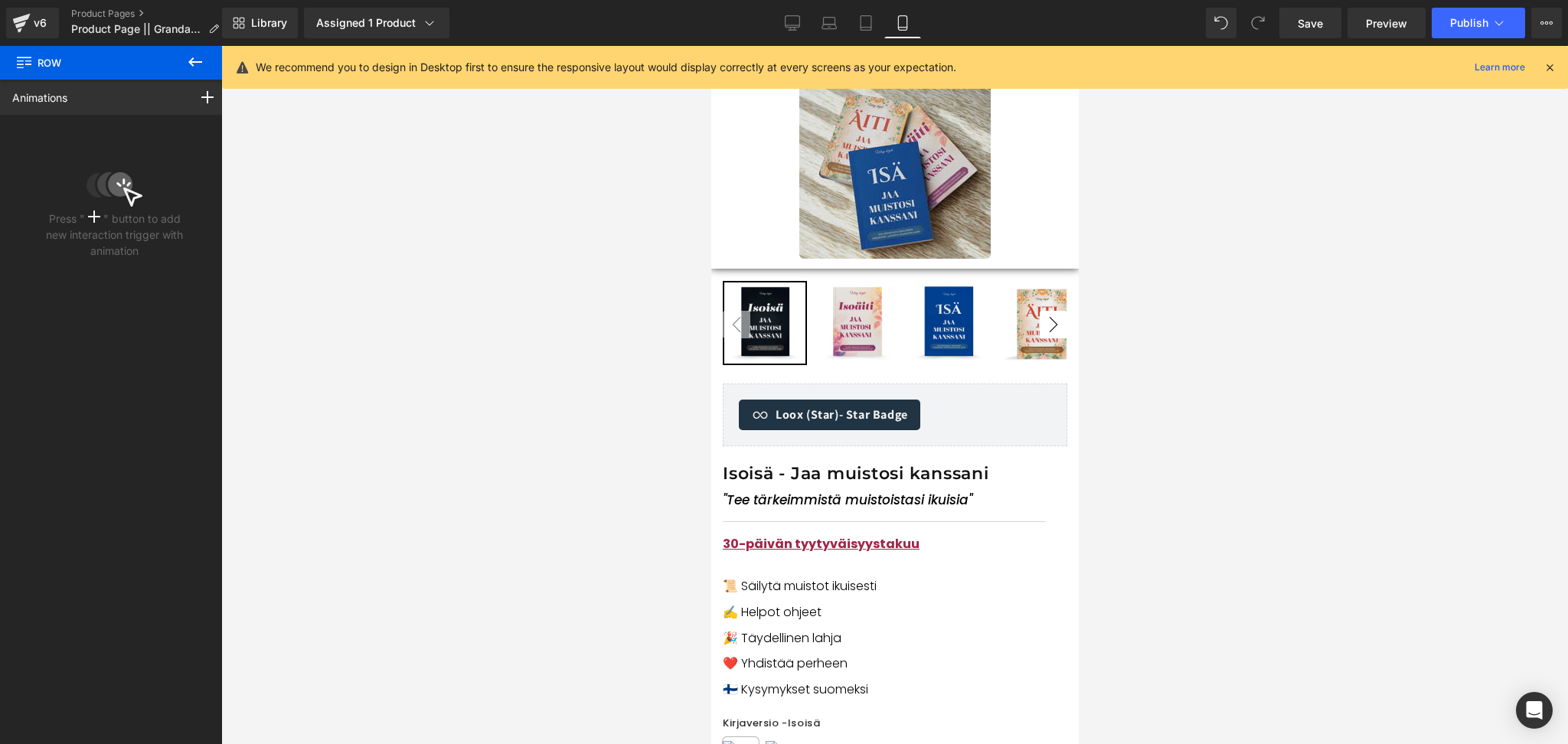
scroll to position [0, 0]
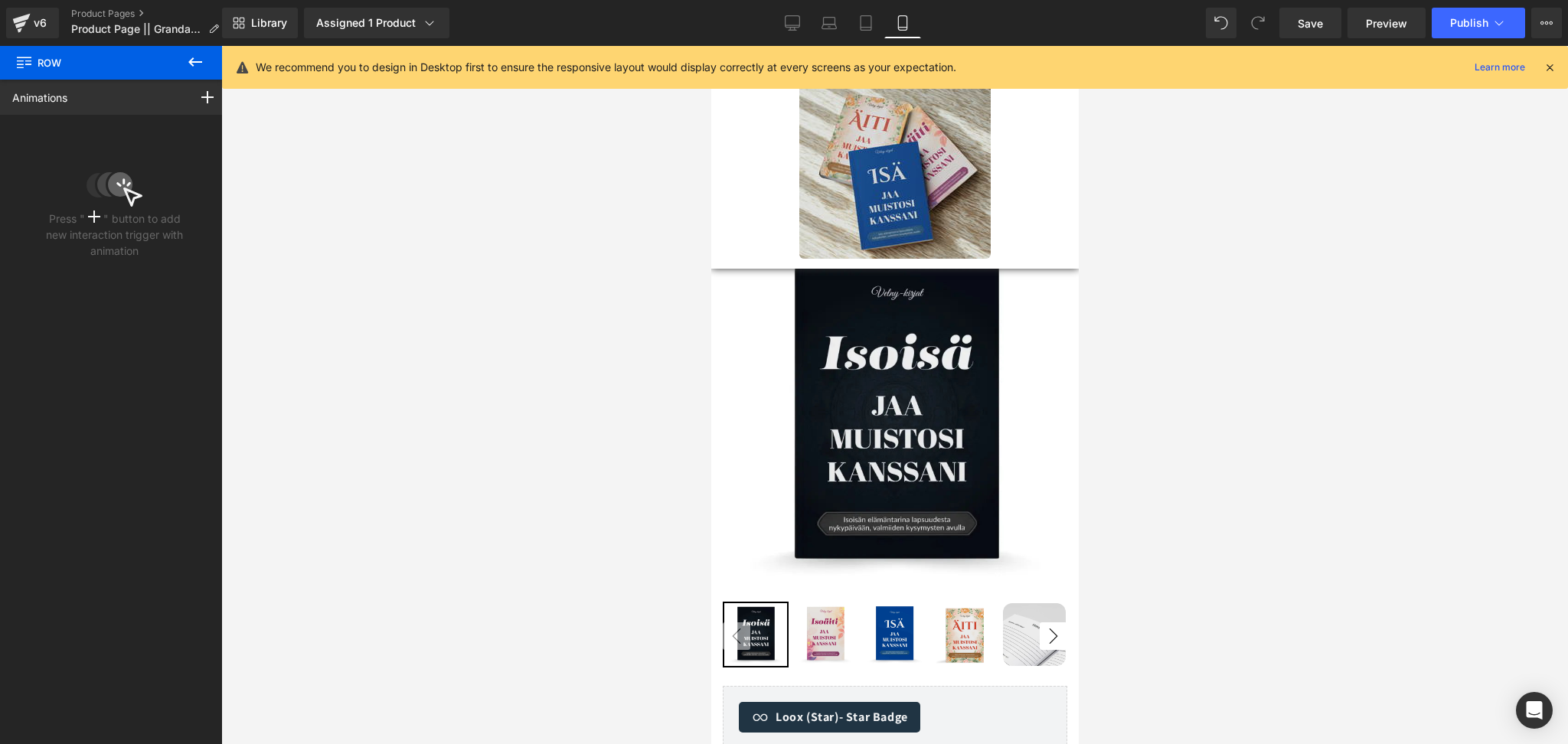
click at [862, 180] on img at bounding box center [894, 163] width 191 height 191
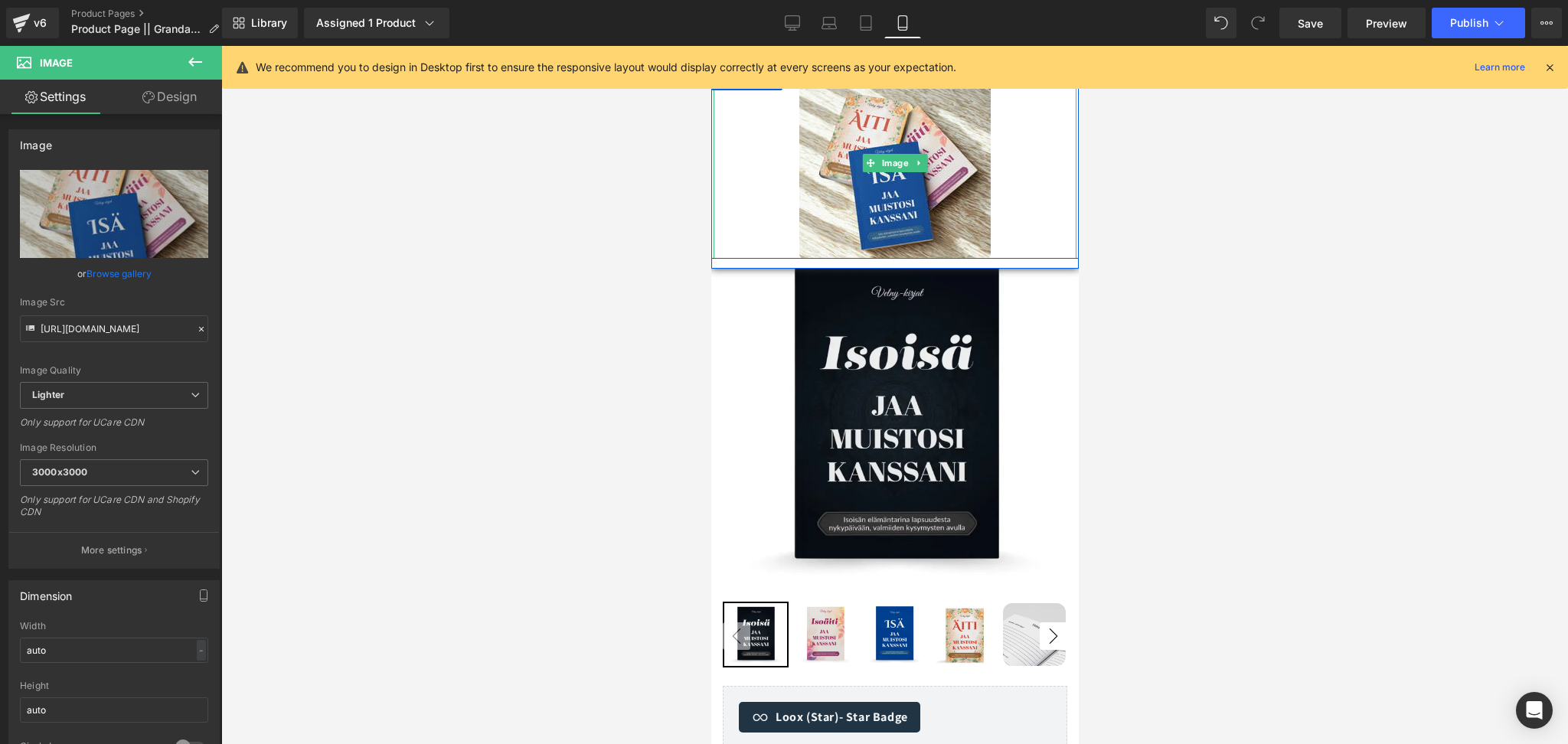
click at [758, 164] on div at bounding box center [894, 163] width 363 height 191
click at [734, 263] on div at bounding box center [894, 264] width 368 height 10
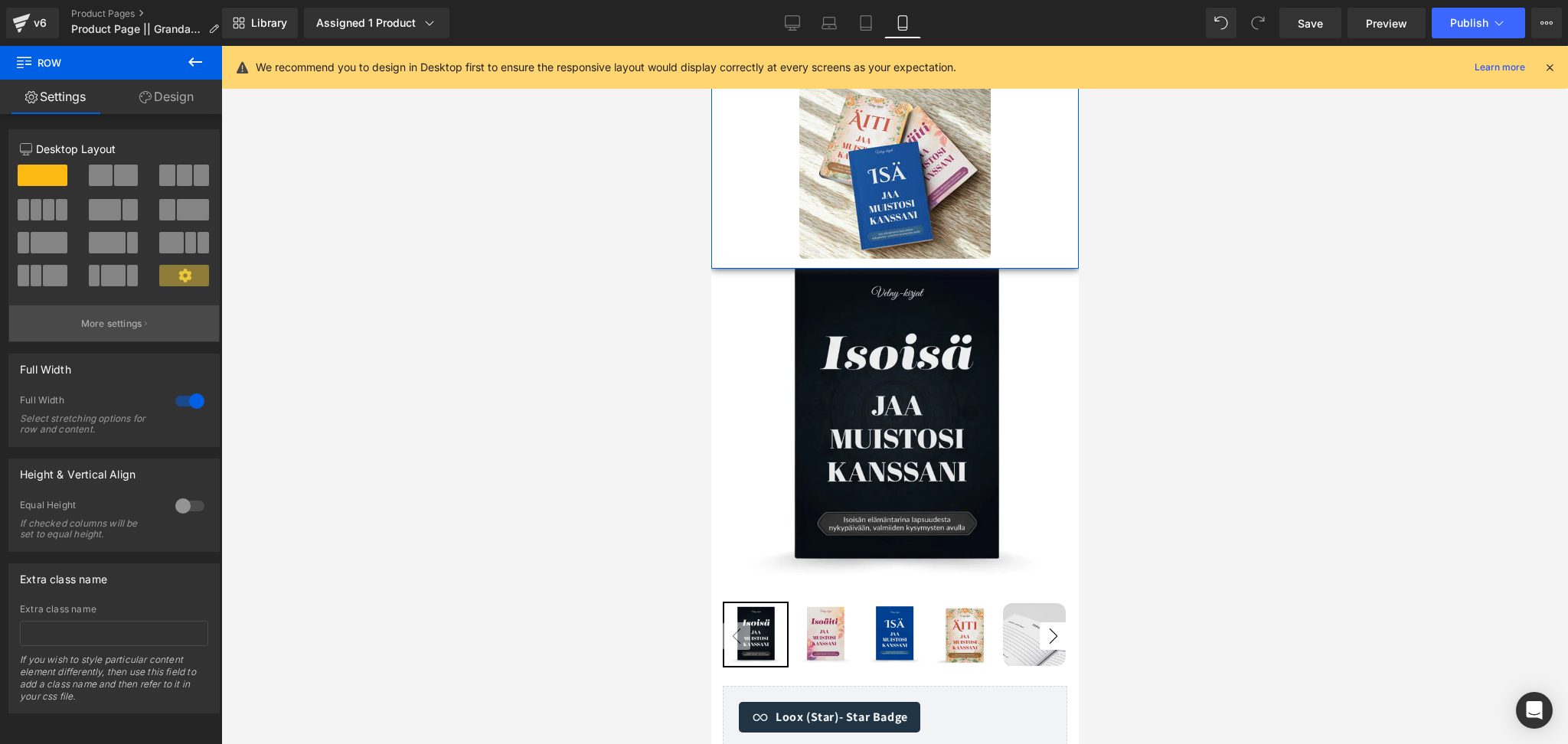
click at [106, 322] on p "More settings" at bounding box center [112, 324] width 61 height 14
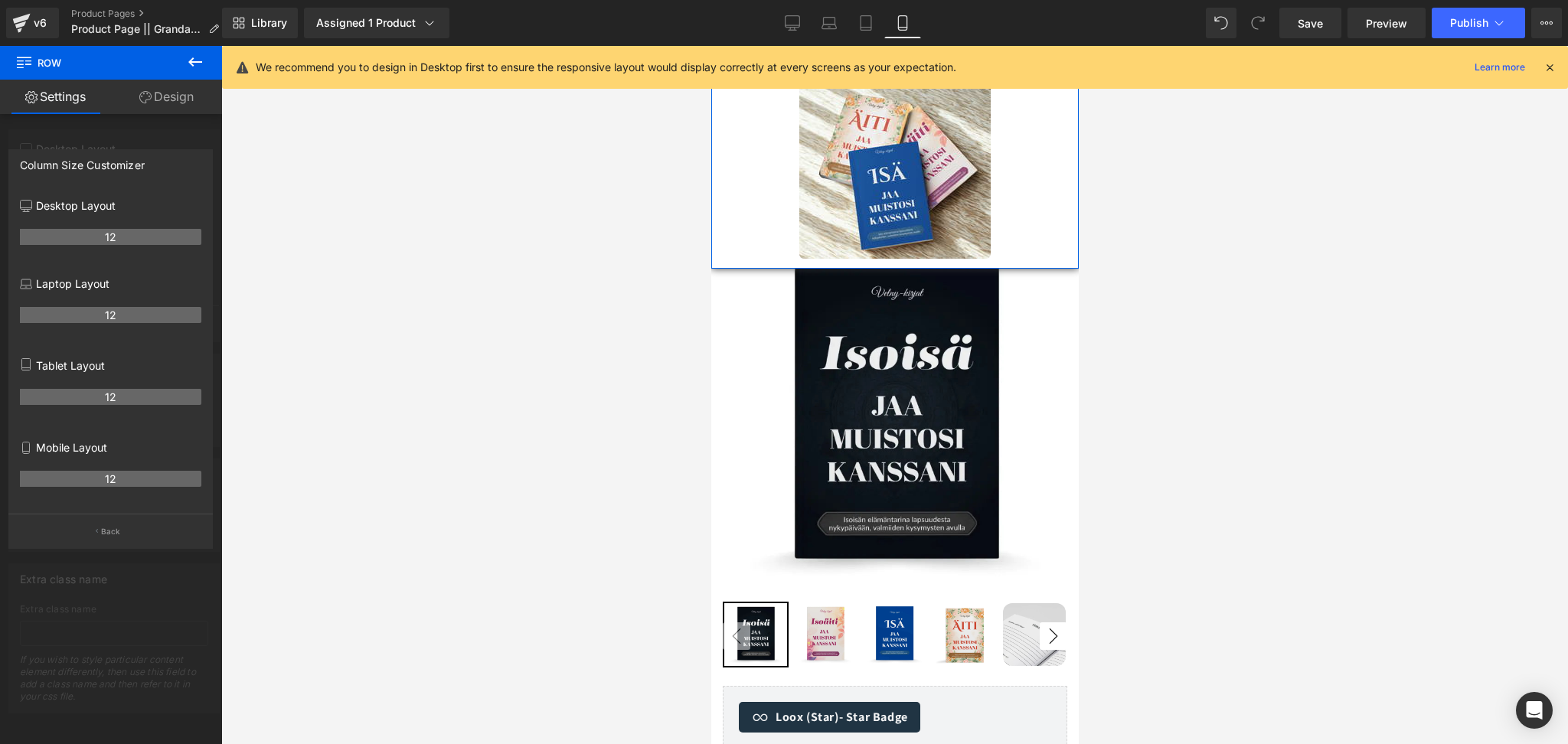
click at [76, 476] on th "12" at bounding box center [110, 479] width 181 height 16
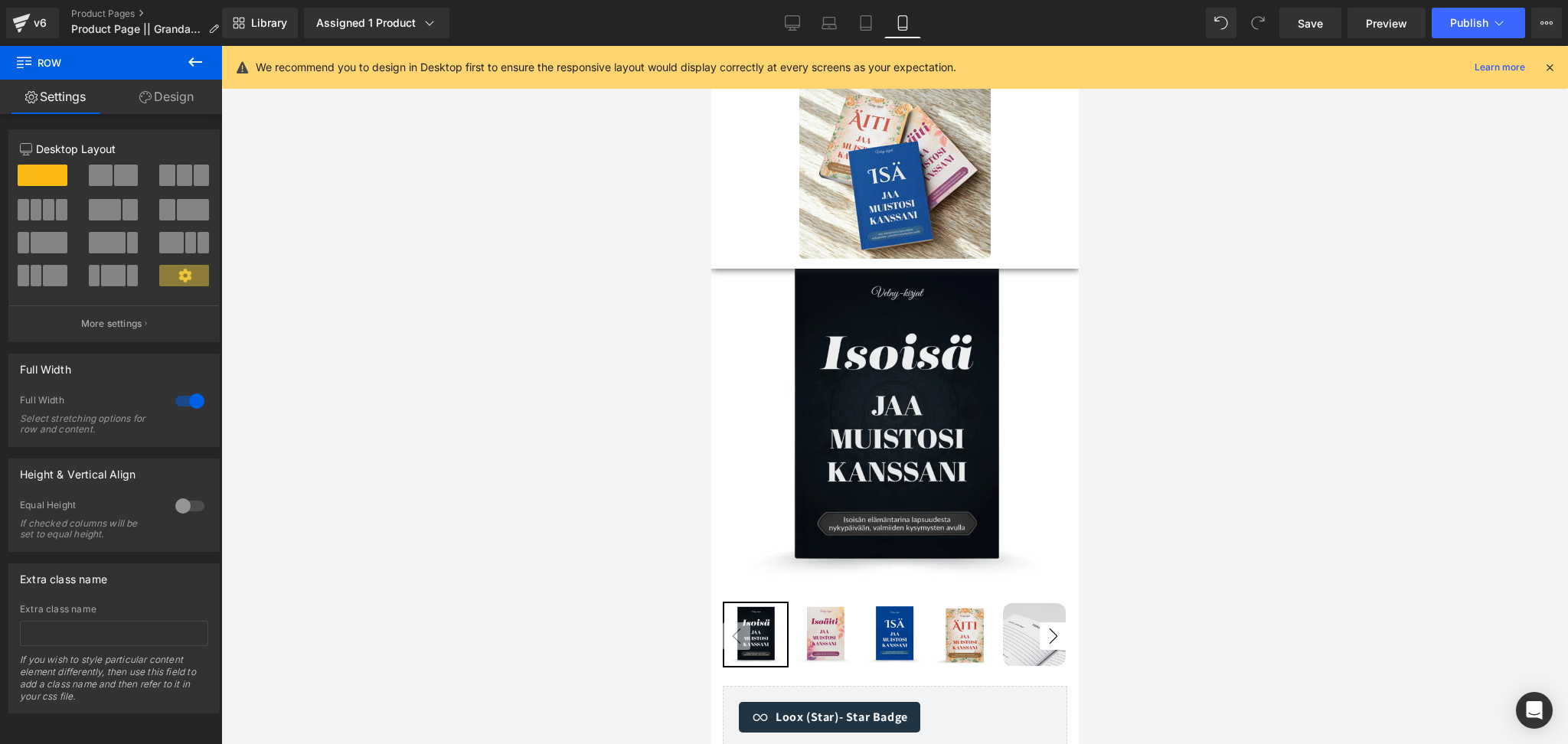
click at [138, 324] on p "More settings" at bounding box center [112, 324] width 61 height 14
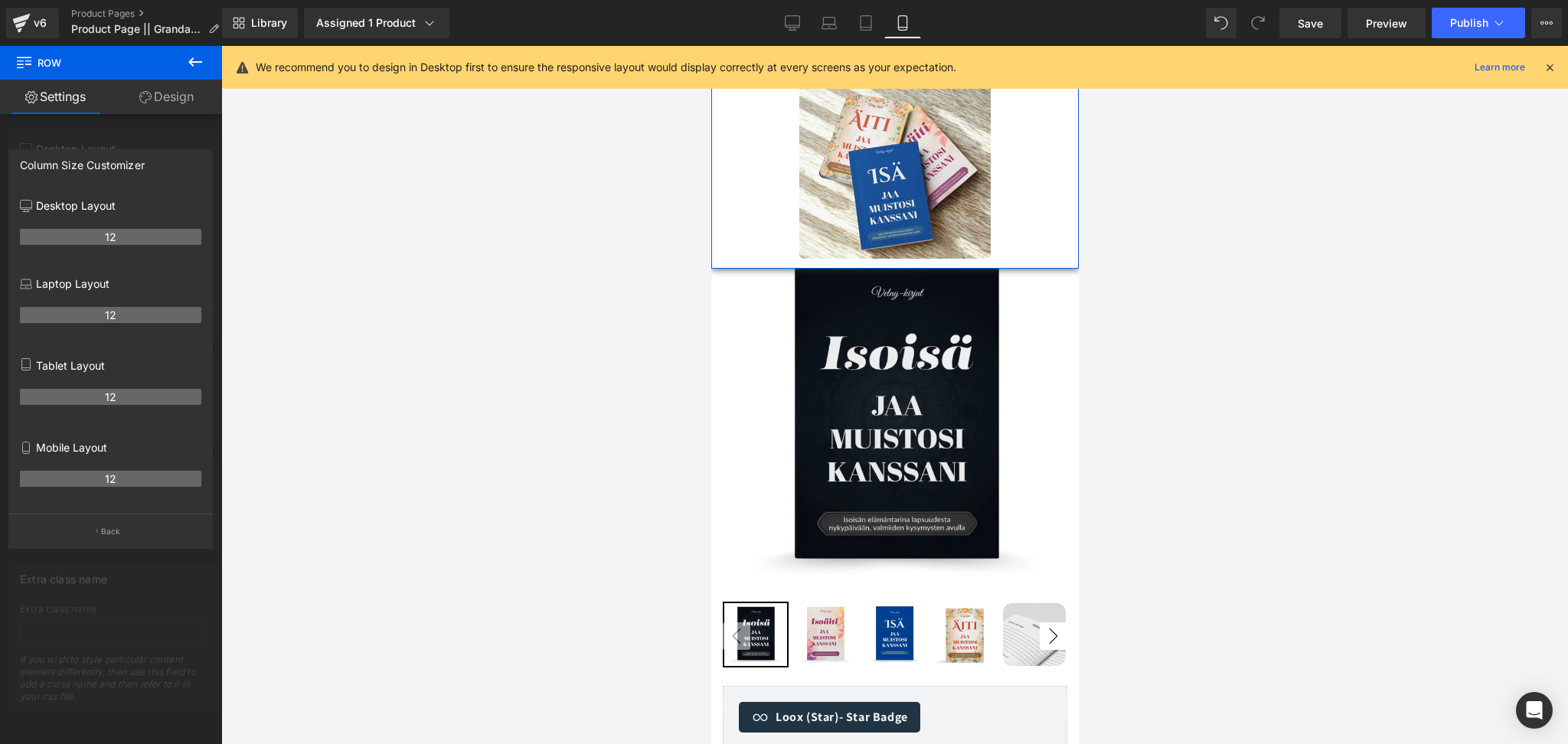
drag, startPoint x: 94, startPoint y: 480, endPoint x: 156, endPoint y: 494, distance: 63.6
click at [156, 494] on div "12" at bounding box center [110, 484] width 181 height 43
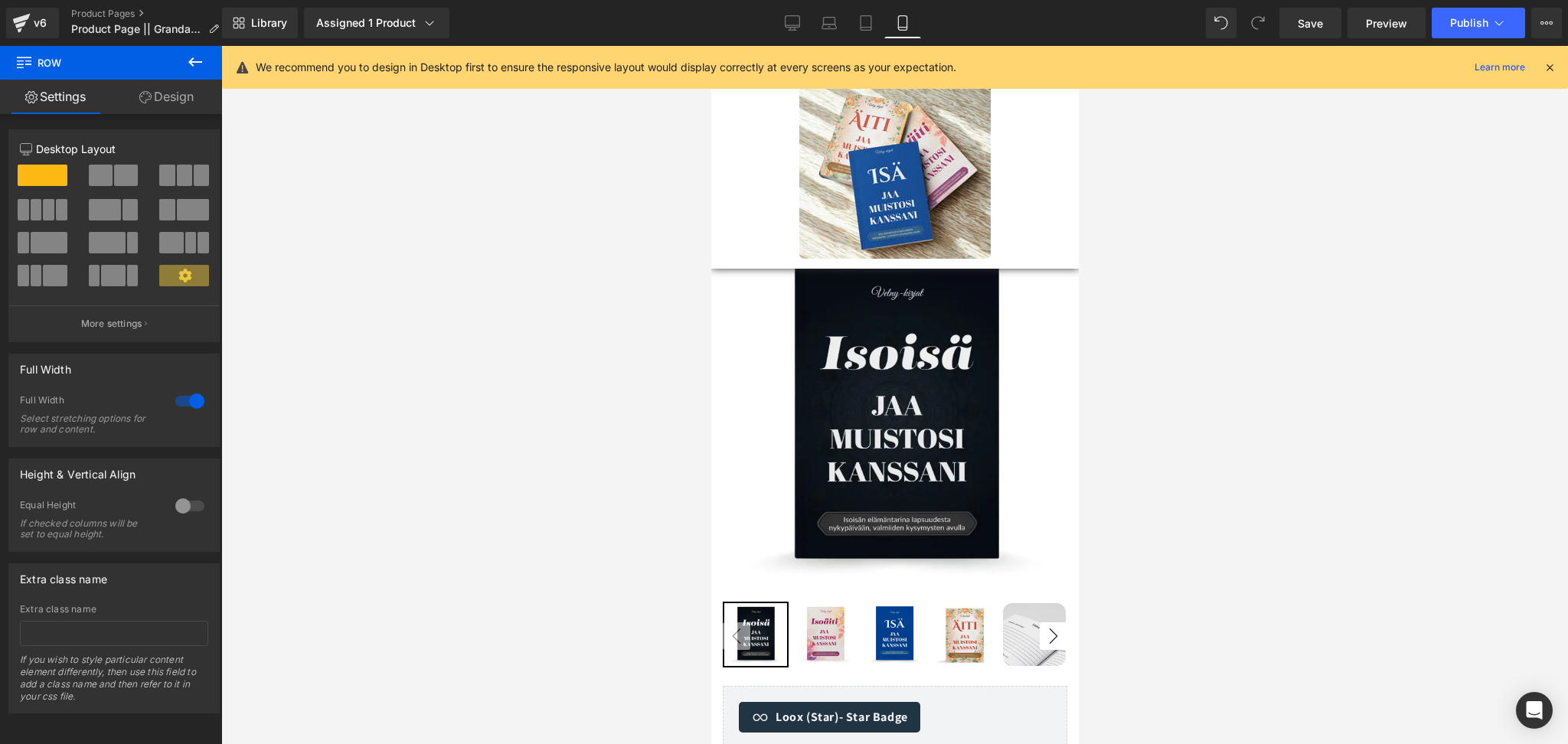
click at [1551, 62] on icon at bounding box center [1550, 68] width 14 height 14
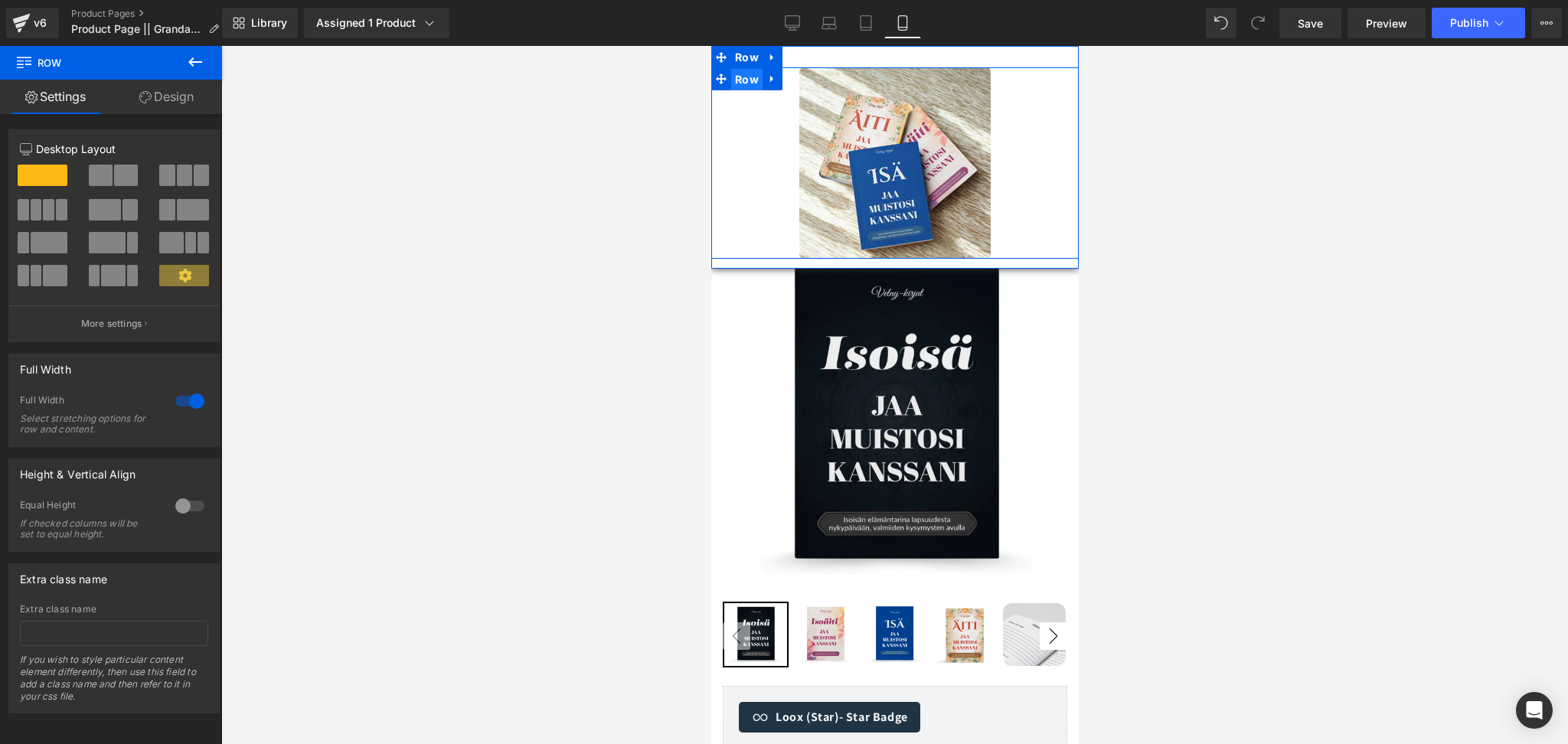
click at [737, 80] on span "Row" at bounding box center [747, 80] width 32 height 23
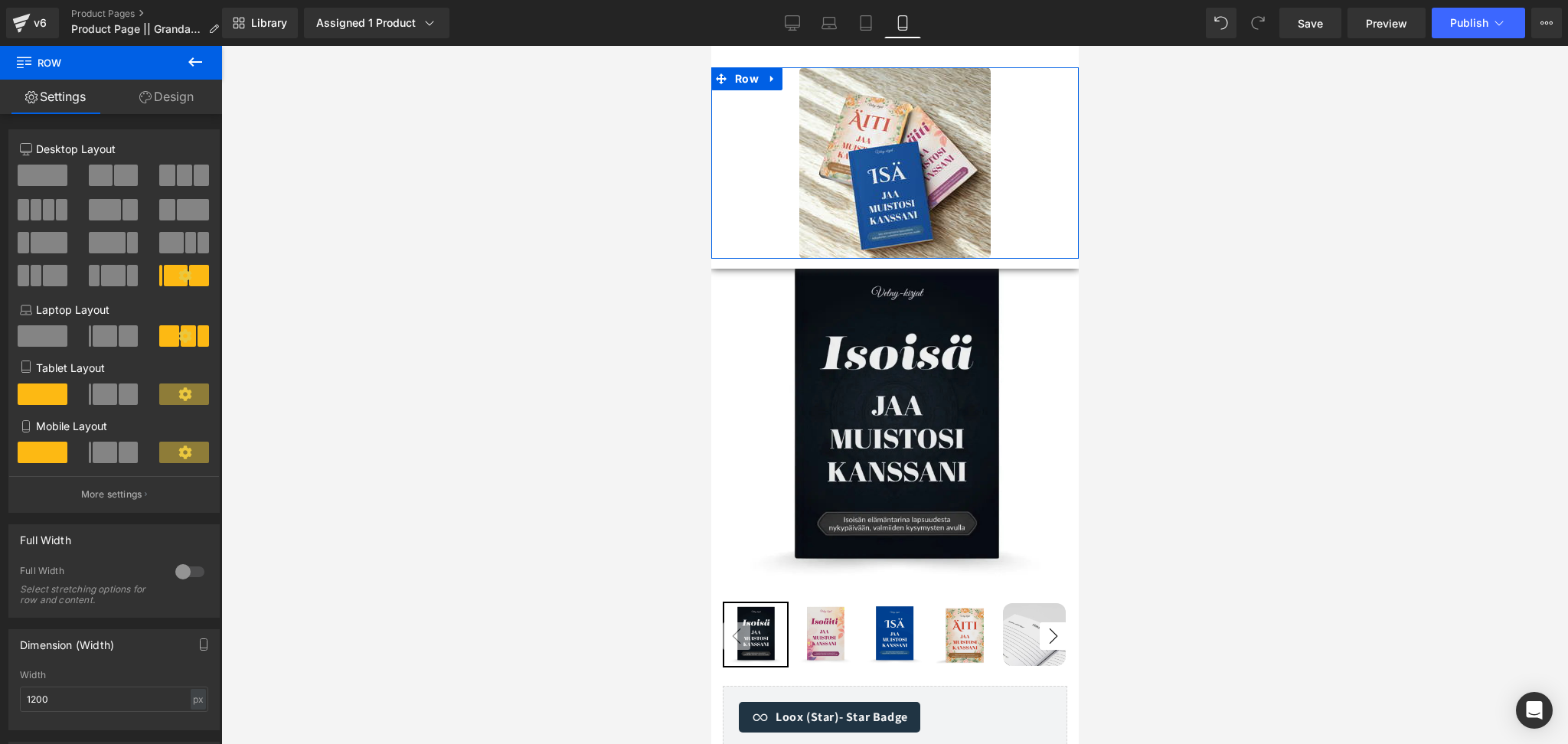
click at [112, 453] on span at bounding box center [105, 452] width 24 height 21
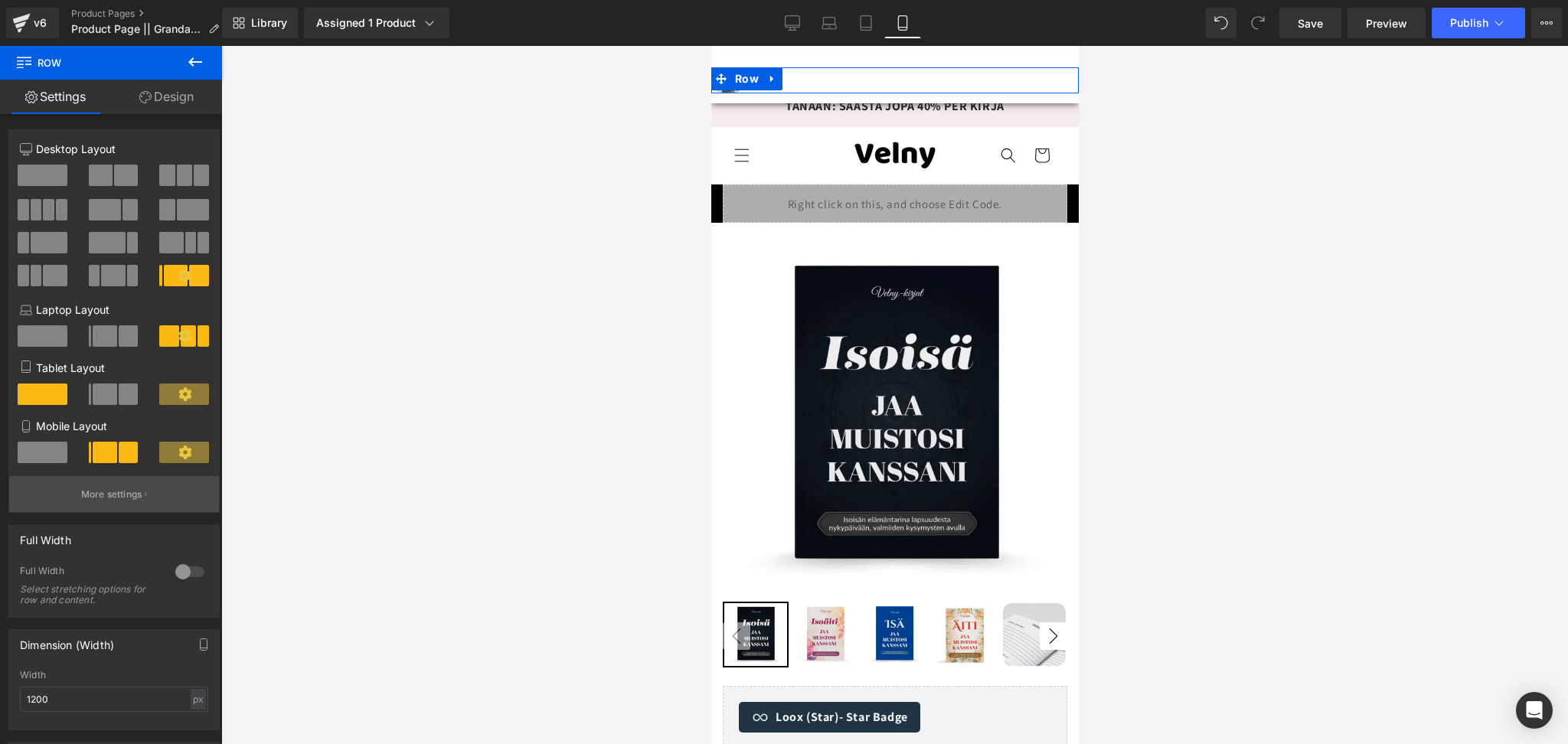
click at [172, 488] on button "More settings" at bounding box center [114, 494] width 209 height 36
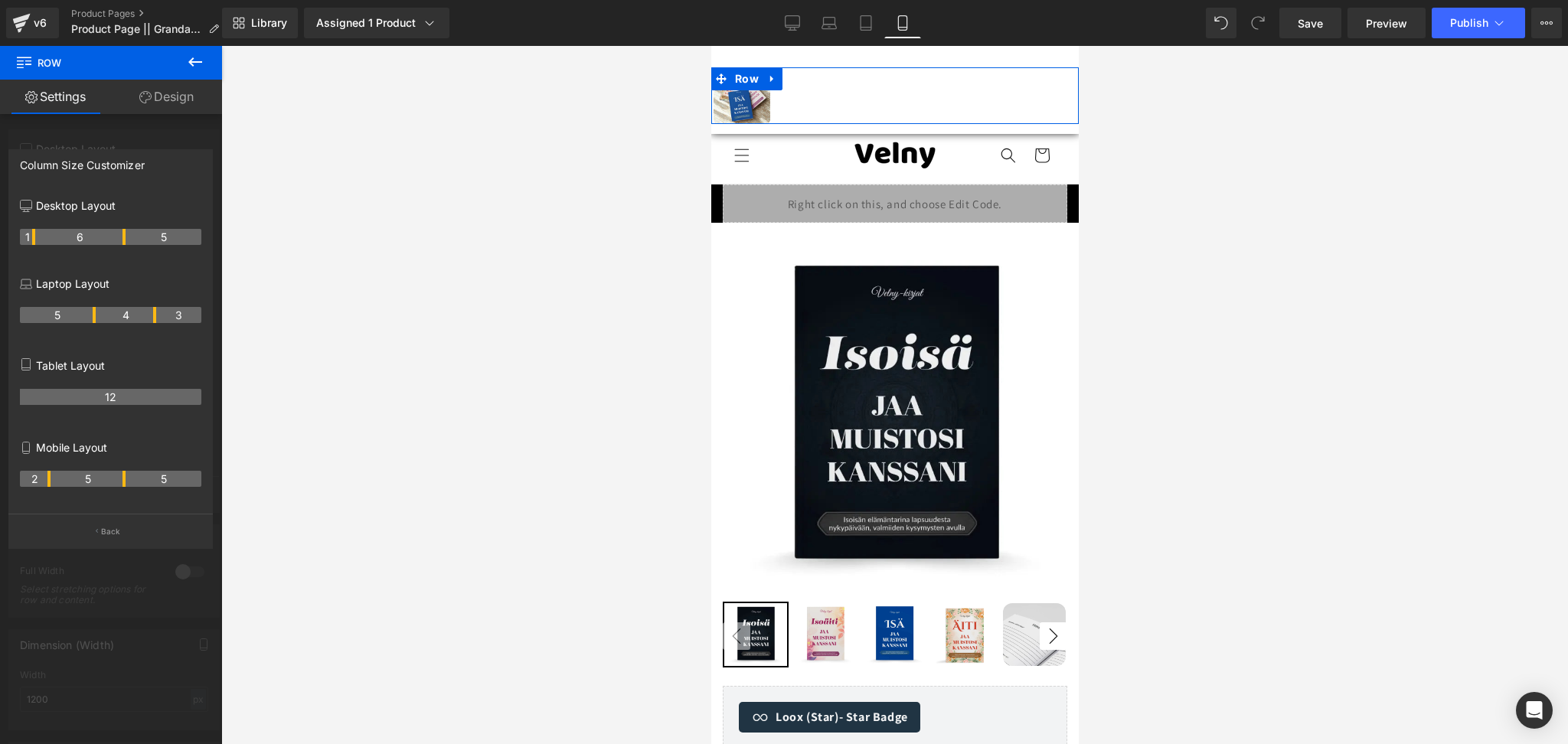
drag, startPoint x: 32, startPoint y: 482, endPoint x: 47, endPoint y: 490, distance: 17.0
click at [47, 487] on th "2" at bounding box center [35, 479] width 31 height 16
drag, startPoint x: 125, startPoint y: 484, endPoint x: 97, endPoint y: 481, distance: 28.2
click at [97, 481] on tr "2 5 5" at bounding box center [110, 479] width 181 height 16
drag, startPoint x: 124, startPoint y: 480, endPoint x: 120, endPoint y: 464, distance: 16.5
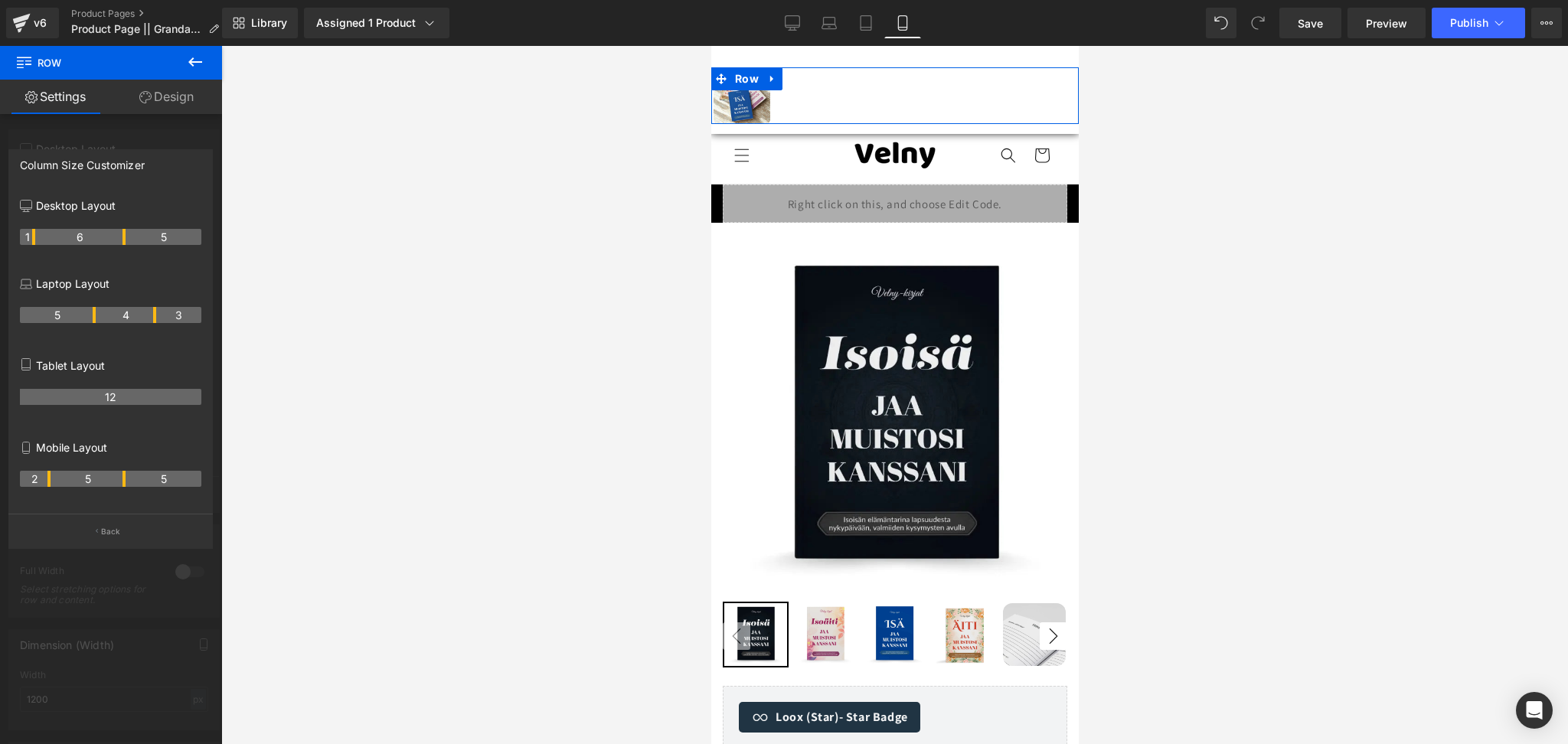
click at [120, 464] on div "Mobile Layout 2 5 5" at bounding box center [110, 472] width 181 height 82
click at [198, 65] on icon at bounding box center [195, 61] width 18 height 18
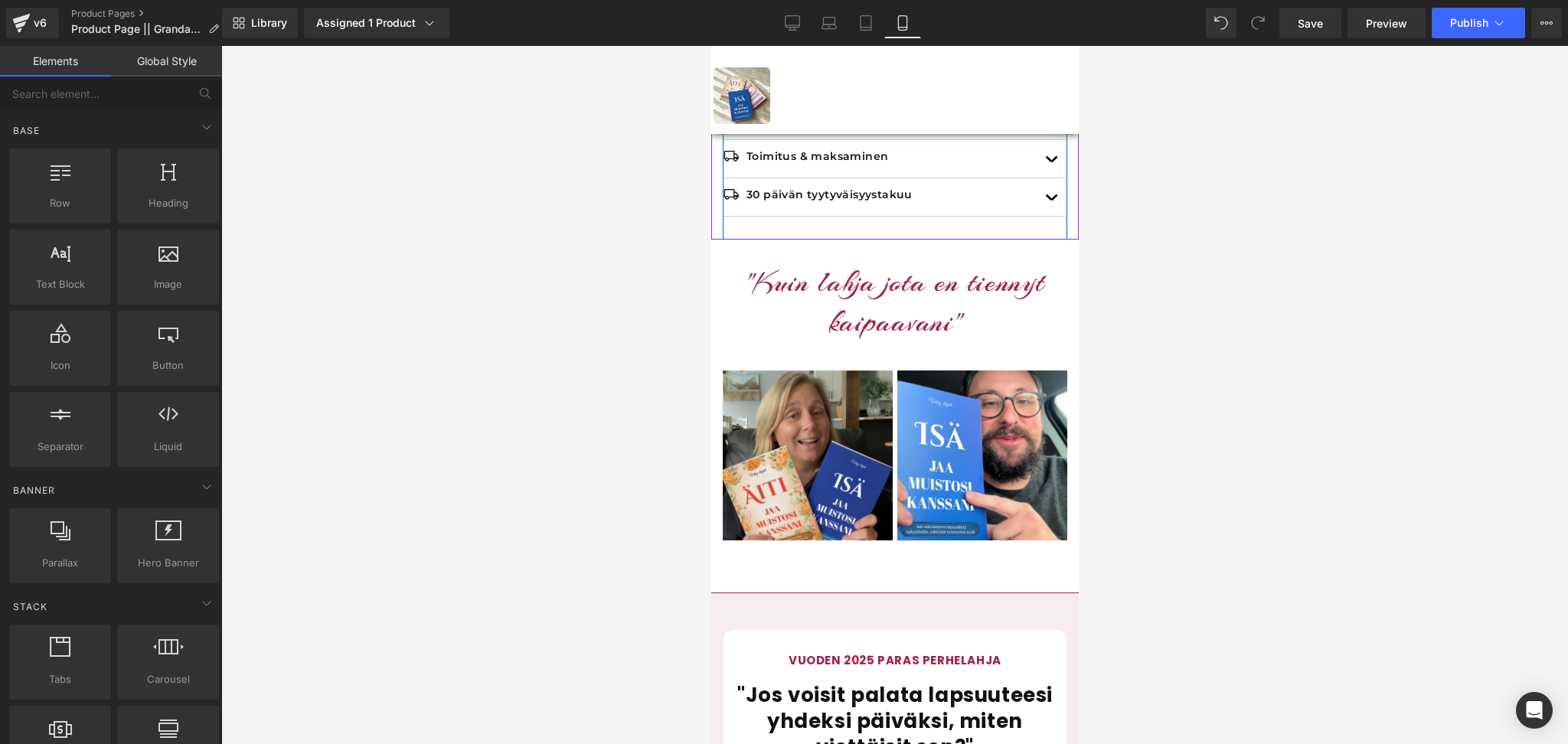
scroll to position [1534, 0]
